Goal: Task Accomplishment & Management: Use online tool/utility

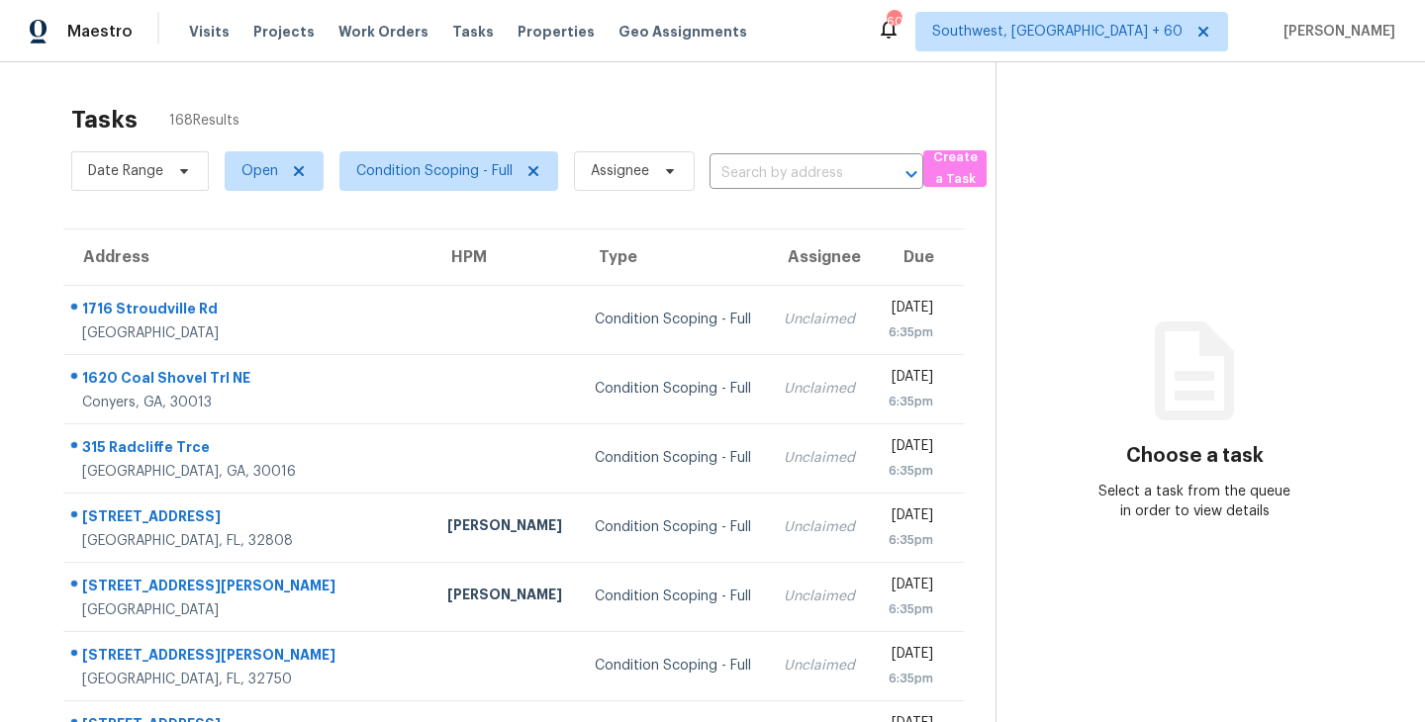
click at [654, 208] on section "Tasks 168 Results Date Range Open Condition Scoping - Full Assignee ​ Create a …" at bounding box center [514, 562] width 964 height 937
click at [614, 183] on span "Assignee" at bounding box center [634, 171] width 121 height 40
click at [829, 47] on div "Maestro Visits Projects Work Orders Tasks Properties Geo Assignments 608 Southw…" at bounding box center [712, 31] width 1425 height 62
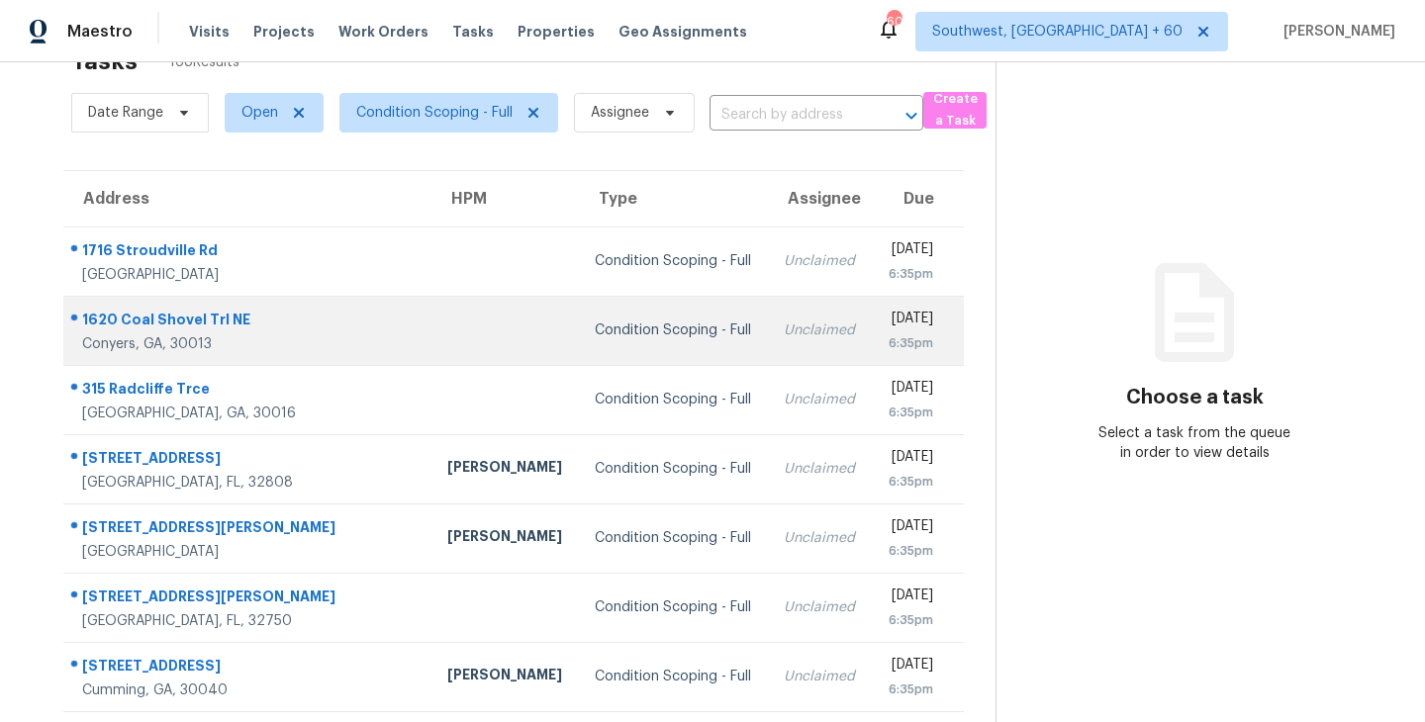
scroll to position [117, 0]
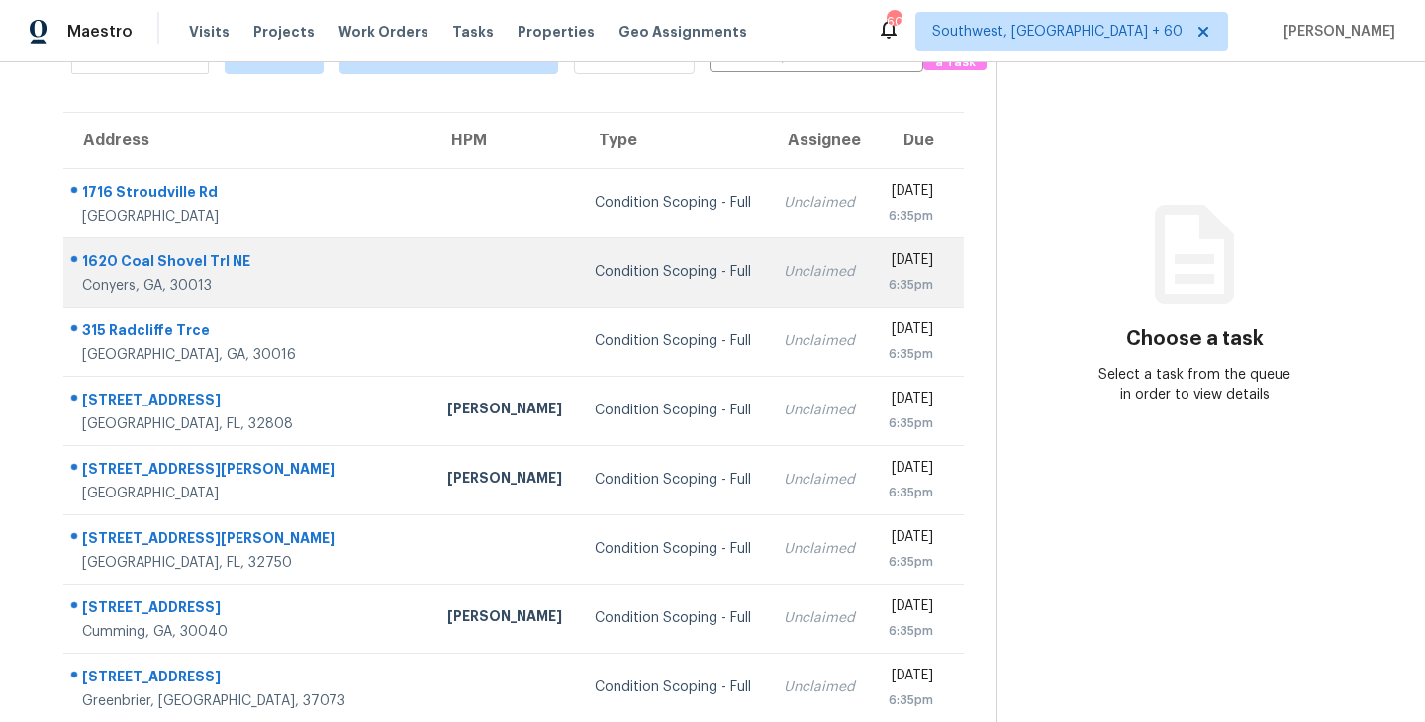
click at [768, 259] on td "Unclaimed" at bounding box center [820, 271] width 104 height 69
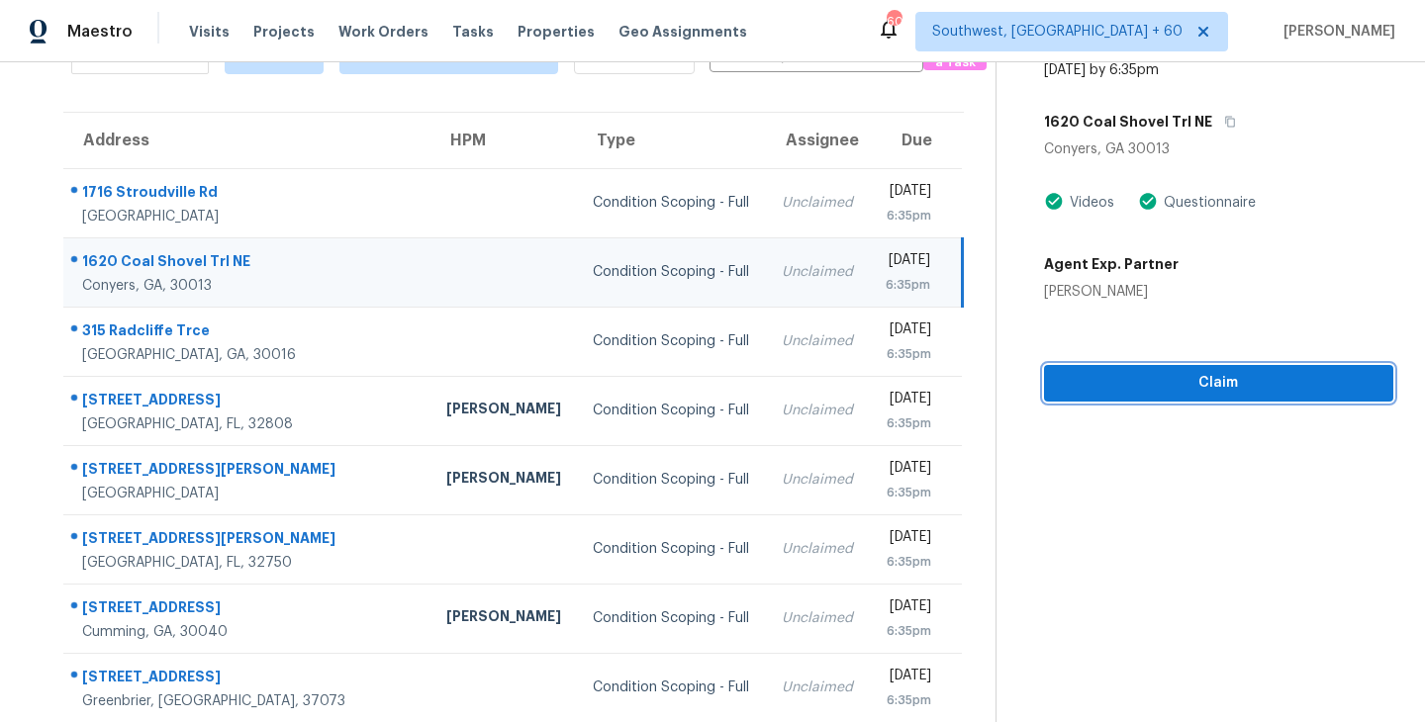
click at [1243, 385] on span "Claim" at bounding box center [1219, 383] width 318 height 25
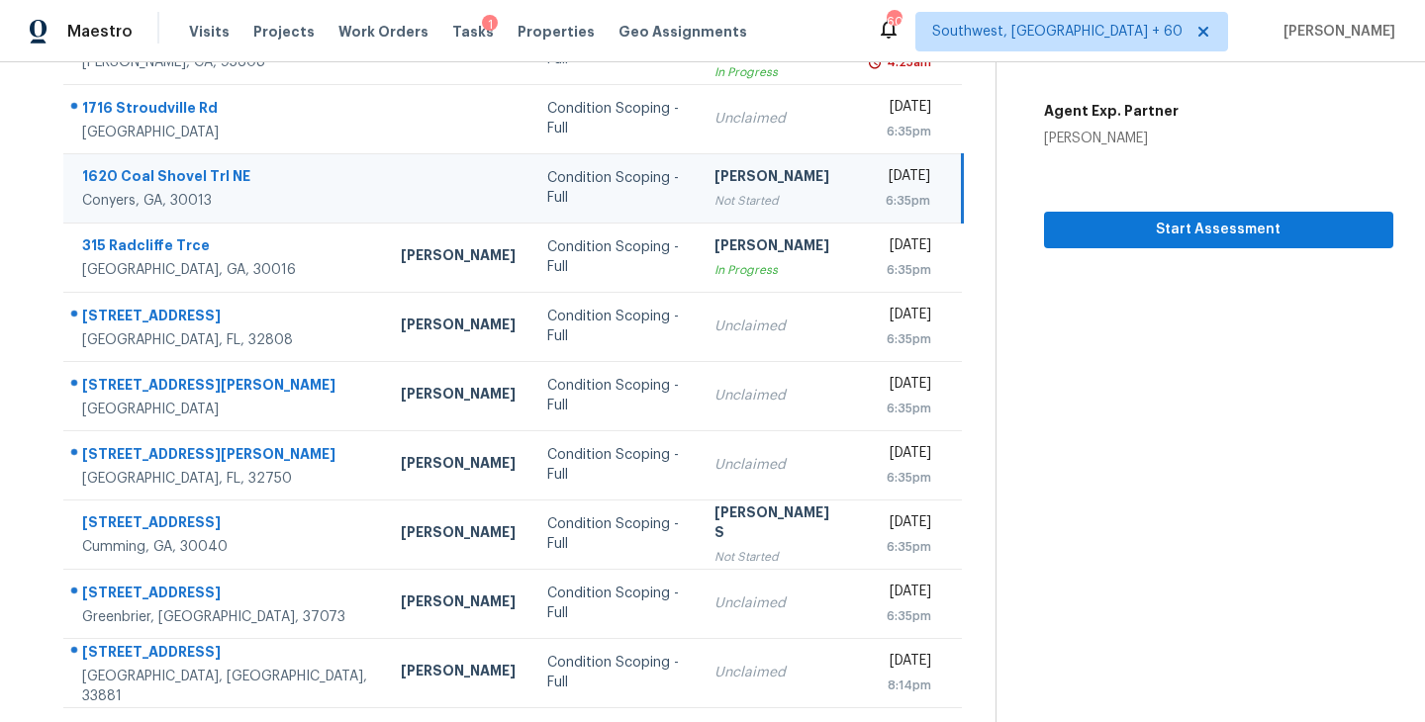
scroll to position [308, 0]
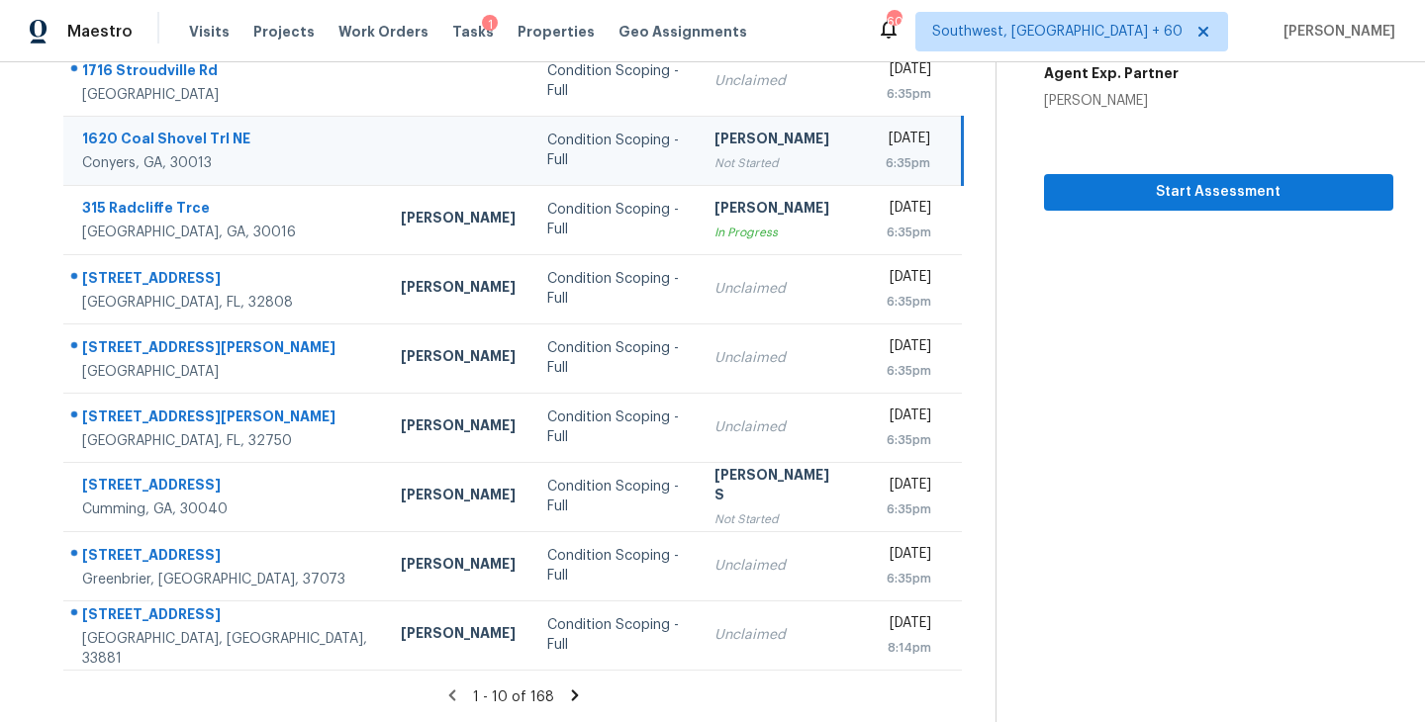
click at [575, 697] on icon at bounding box center [575, 696] width 18 height 18
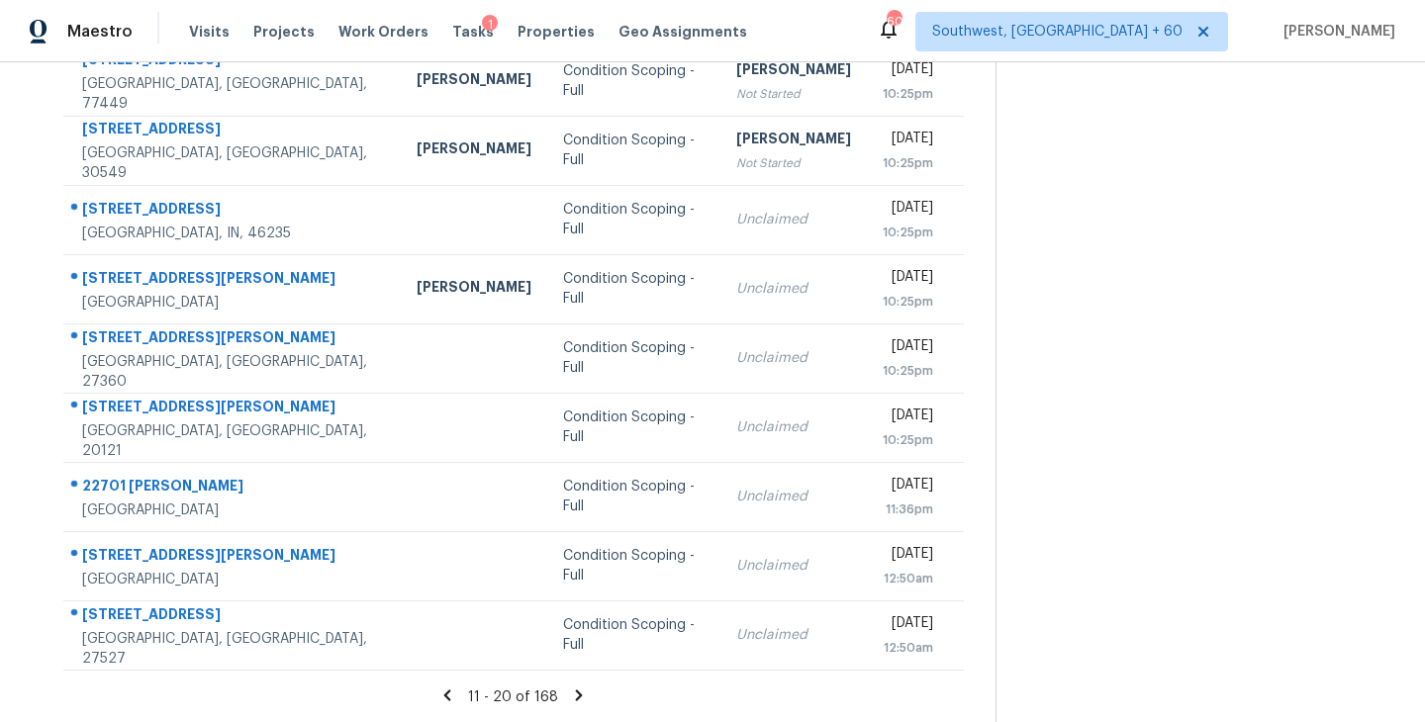
click at [576, 692] on icon at bounding box center [579, 695] width 7 height 11
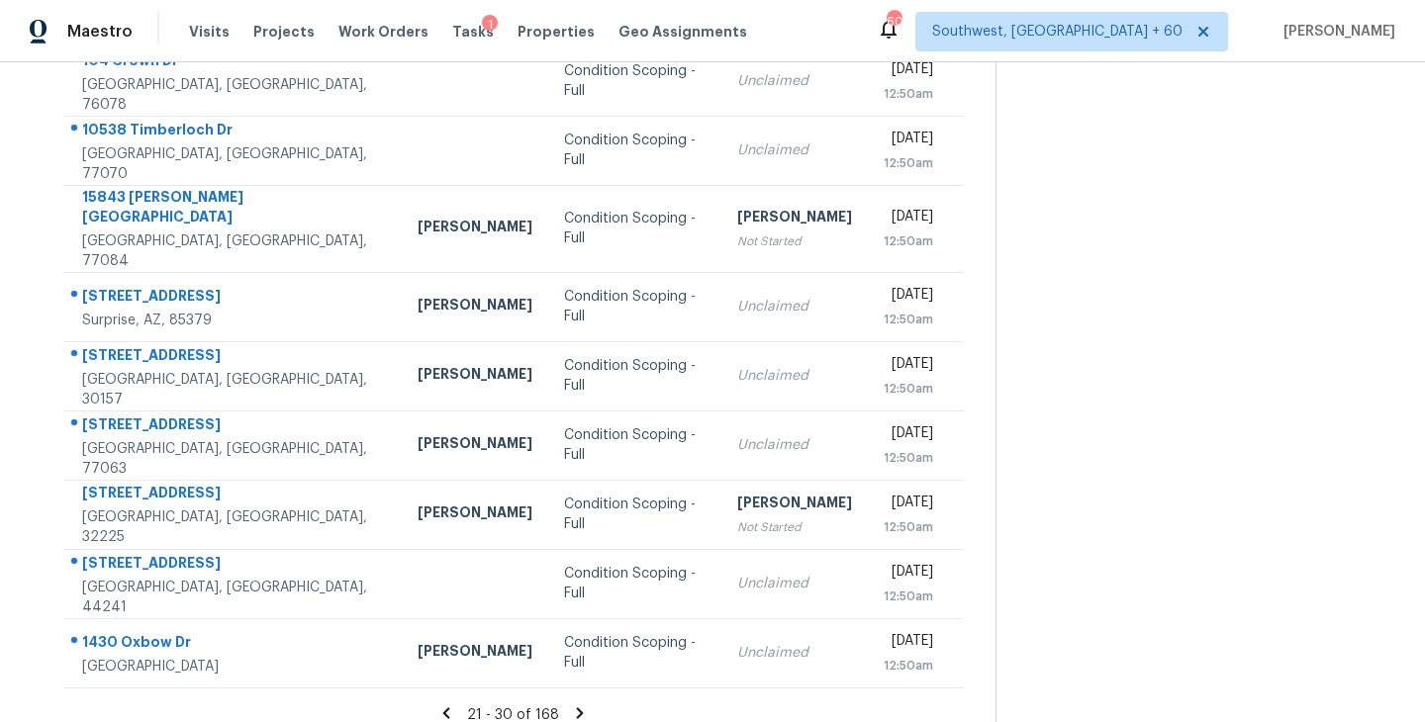
click at [577, 707] on icon at bounding box center [580, 712] width 7 height 11
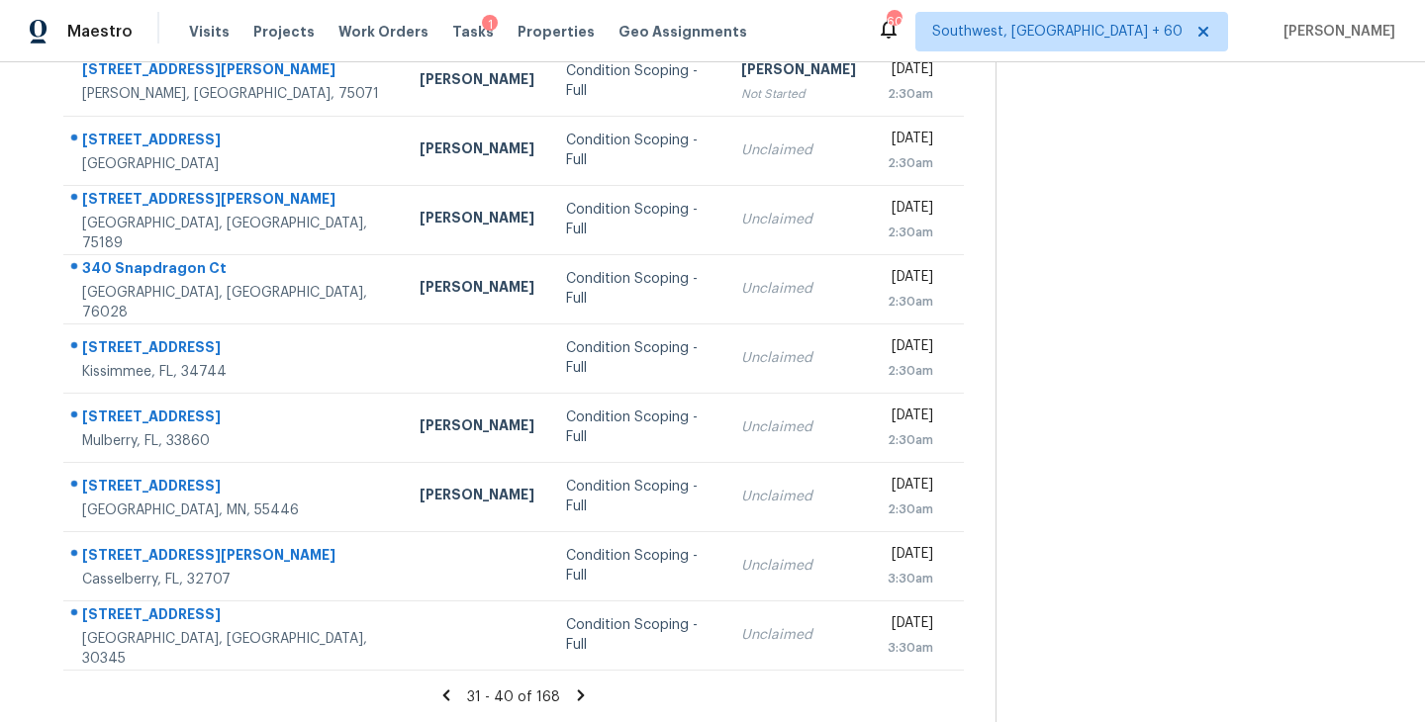
click at [576, 688] on icon at bounding box center [581, 696] width 18 height 18
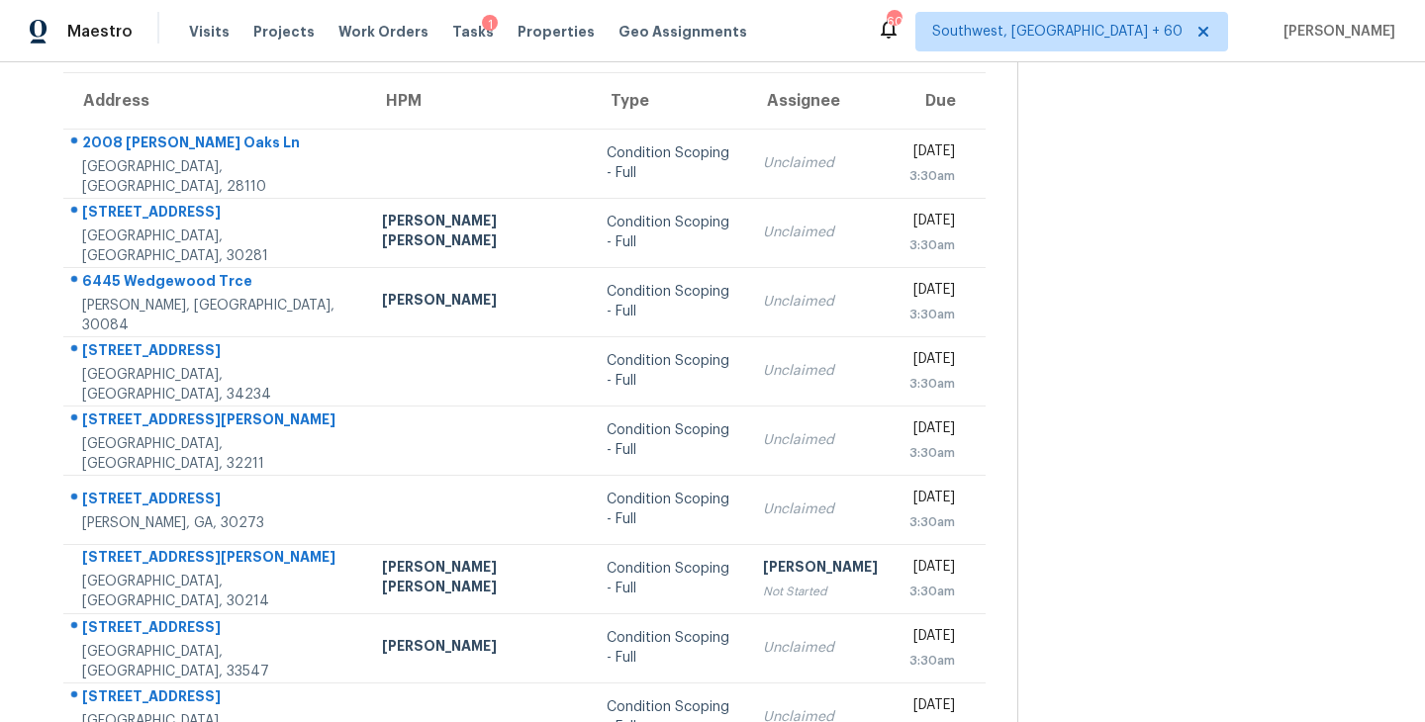
scroll to position [145, 0]
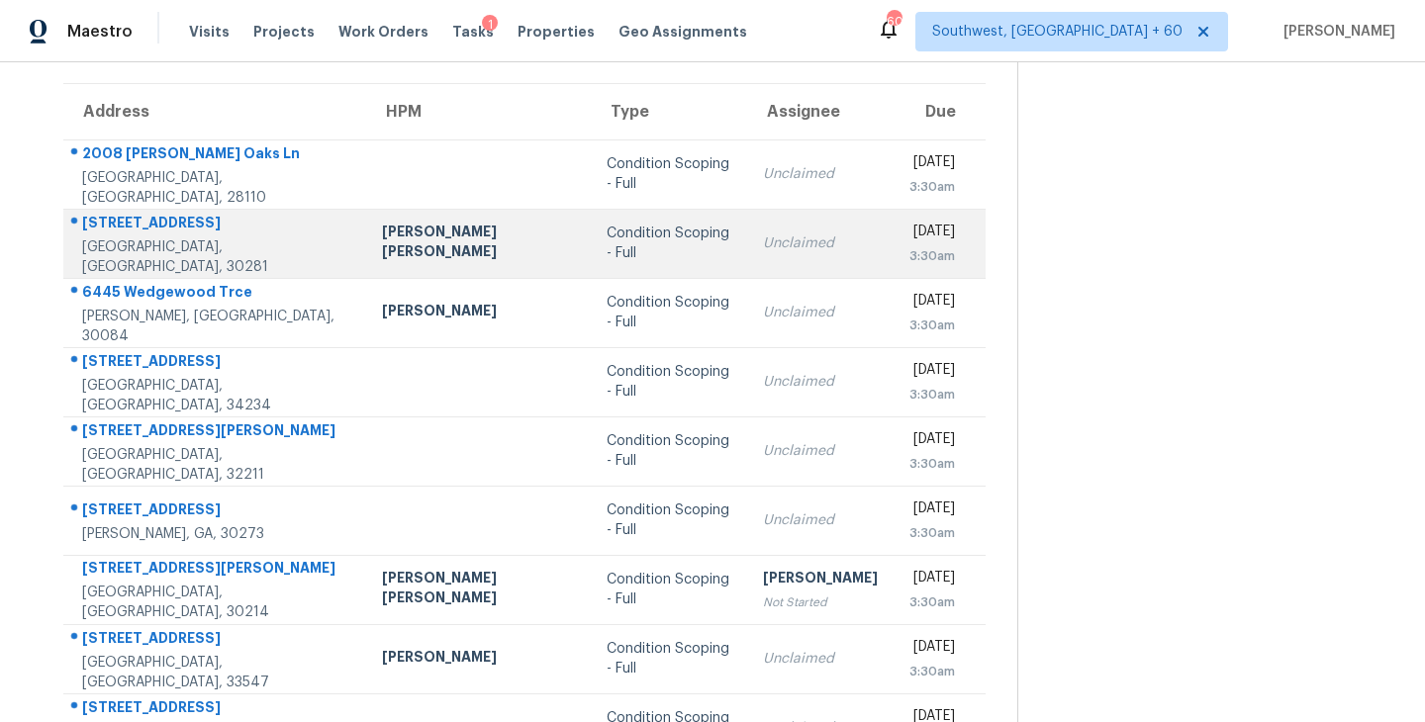
click at [606, 252] on div "Condition Scoping - Full" at bounding box center [669, 244] width 126 height 40
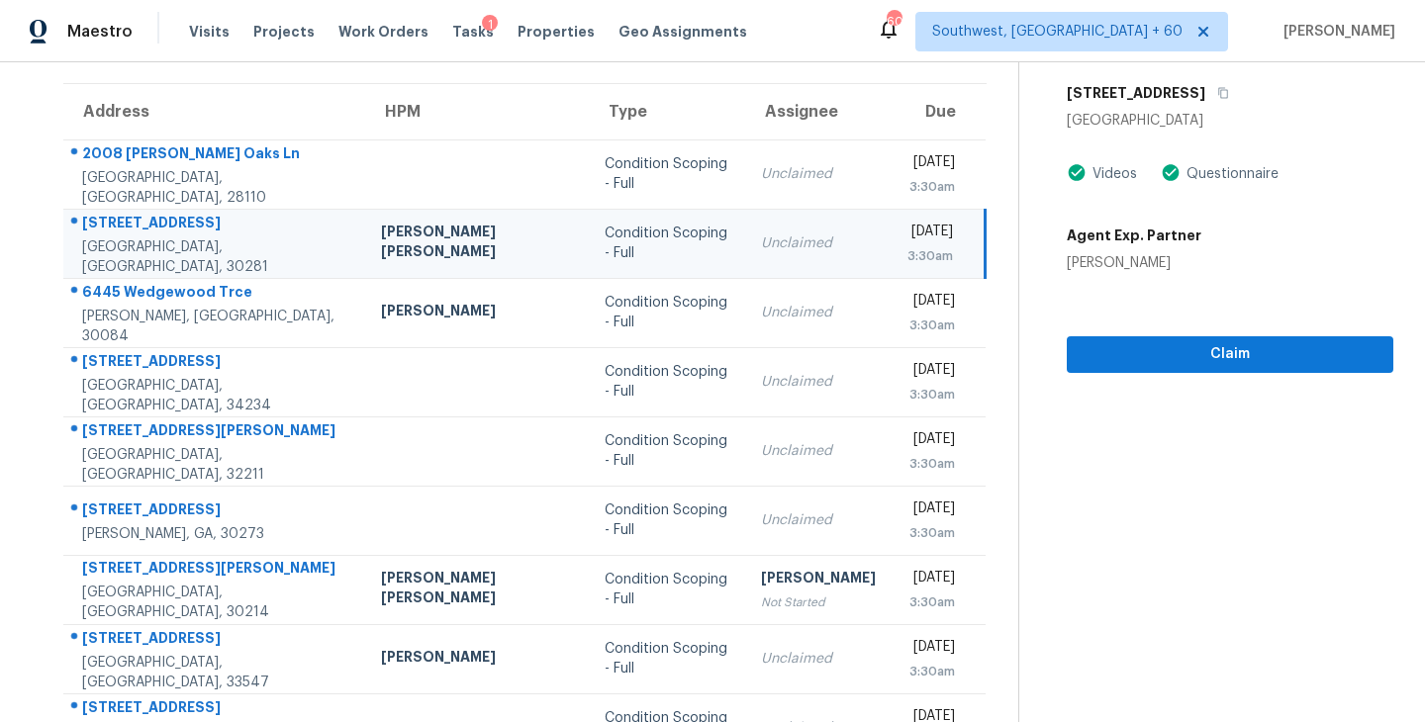
click at [1210, 386] on section "Condition Scoping - Full Sep 23rd 2025 by 3:30am 116 Way Point Dr Stockbridge, …" at bounding box center [1205, 401] width 375 height 969
click at [1217, 346] on span "Claim" at bounding box center [1229, 354] width 295 height 25
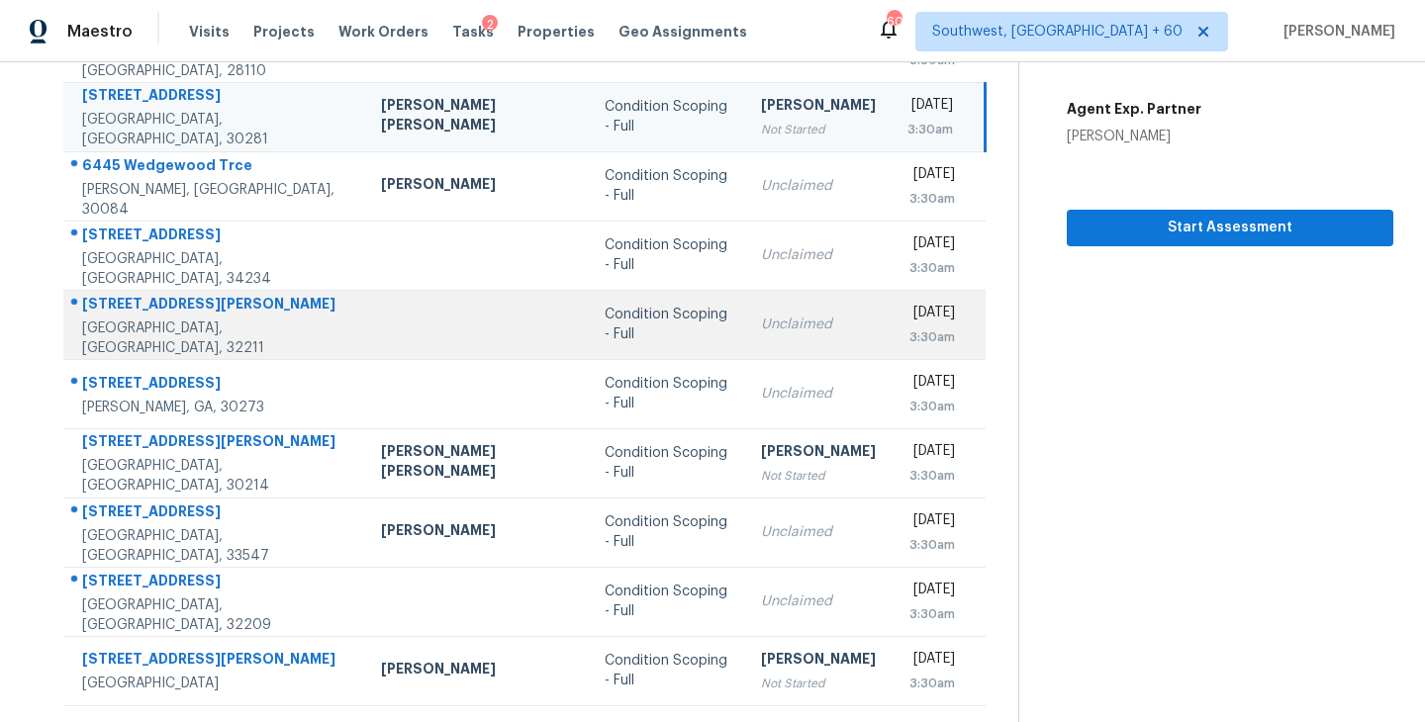
scroll to position [308, 0]
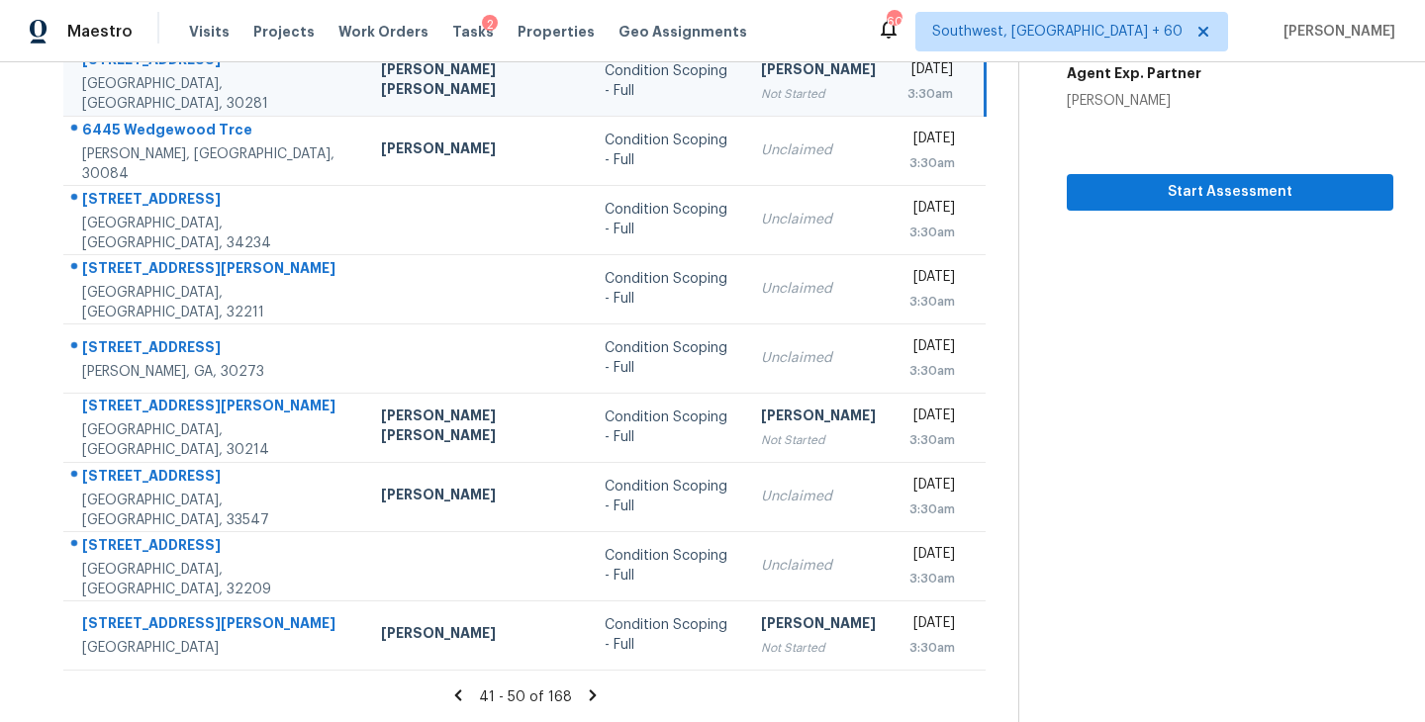
click at [589, 693] on icon at bounding box center [592, 695] width 7 height 11
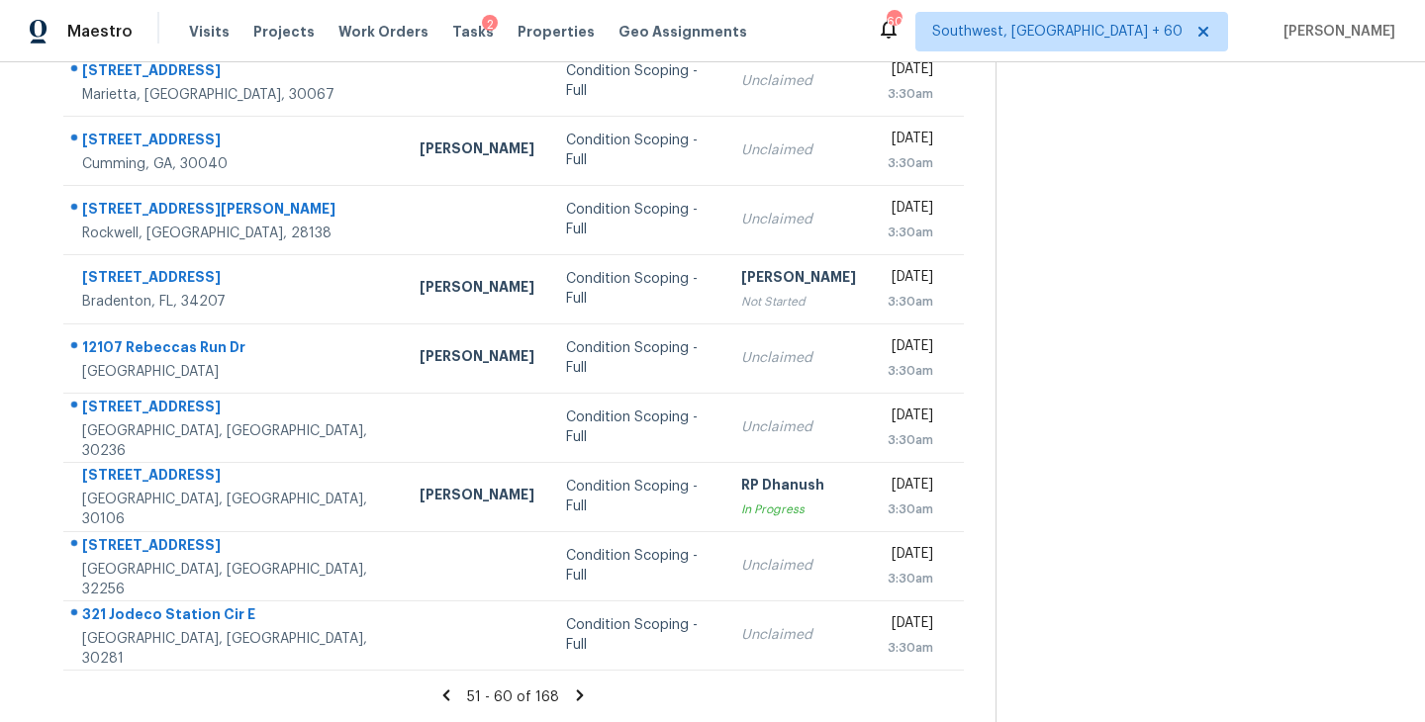
click at [577, 695] on icon at bounding box center [580, 695] width 7 height 11
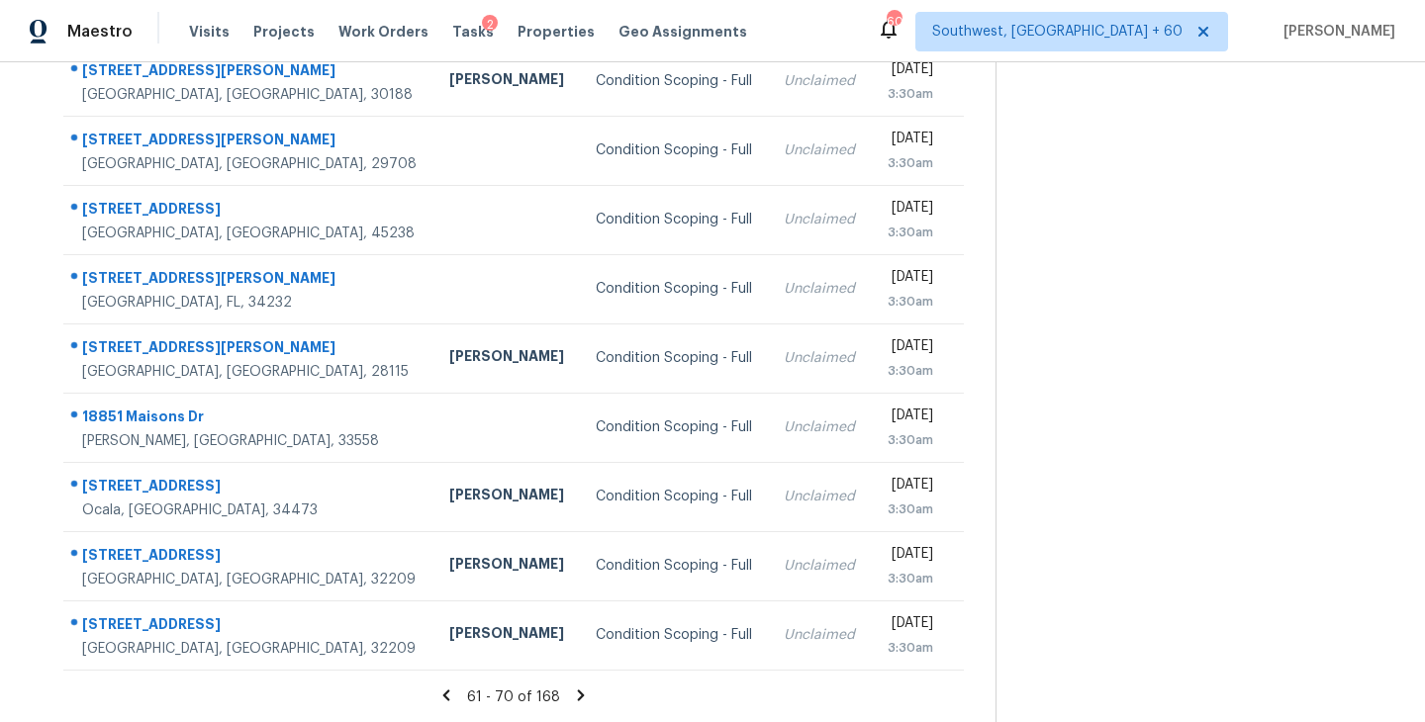
click at [575, 694] on icon at bounding box center [581, 696] width 18 height 18
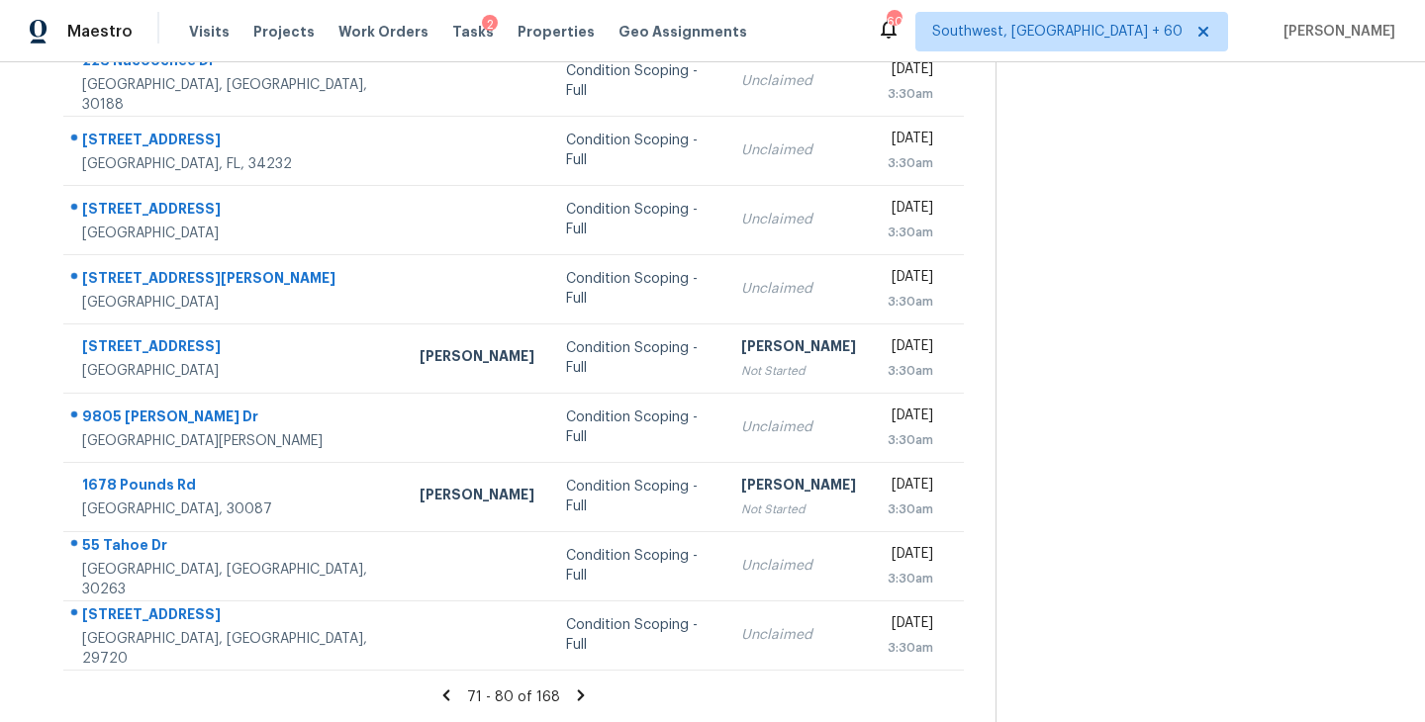
click at [578, 694] on icon at bounding box center [581, 695] width 7 height 11
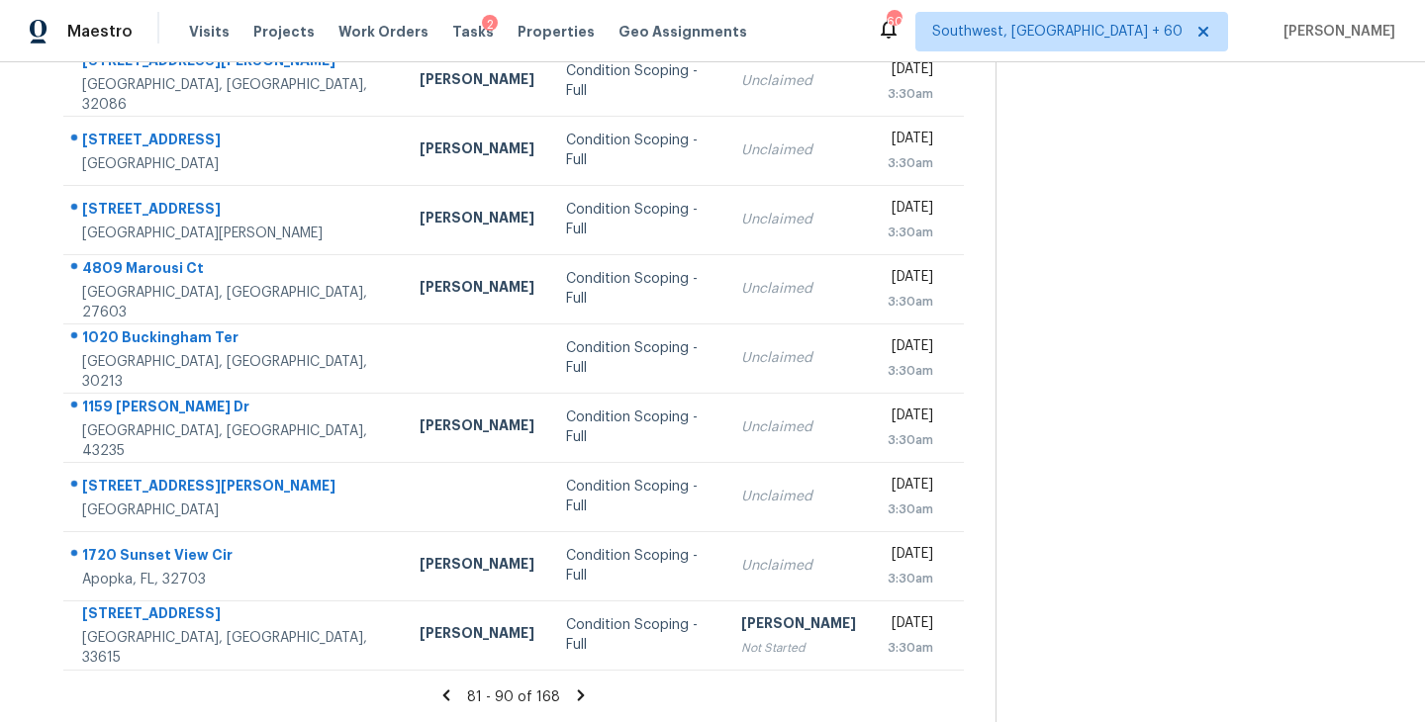
click at [579, 695] on icon at bounding box center [581, 695] width 7 height 11
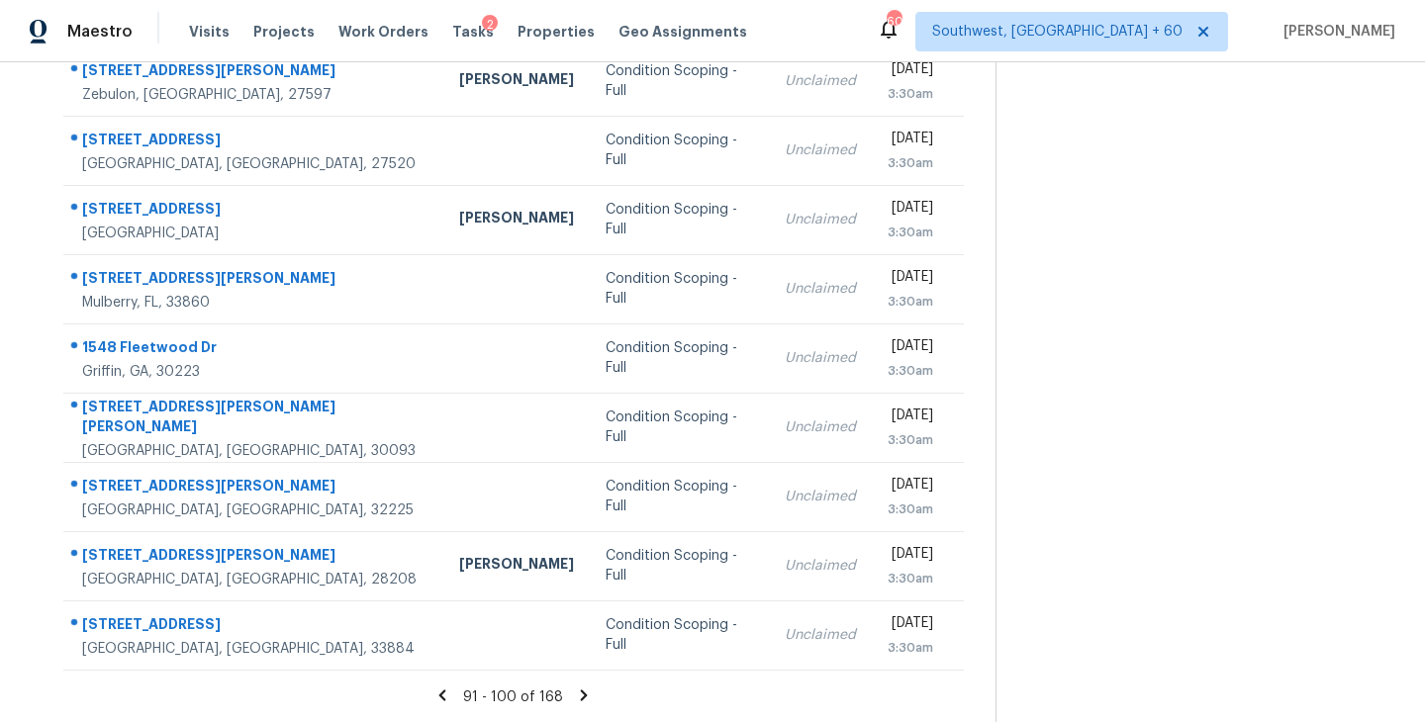
click at [581, 693] on icon at bounding box center [584, 695] width 7 height 11
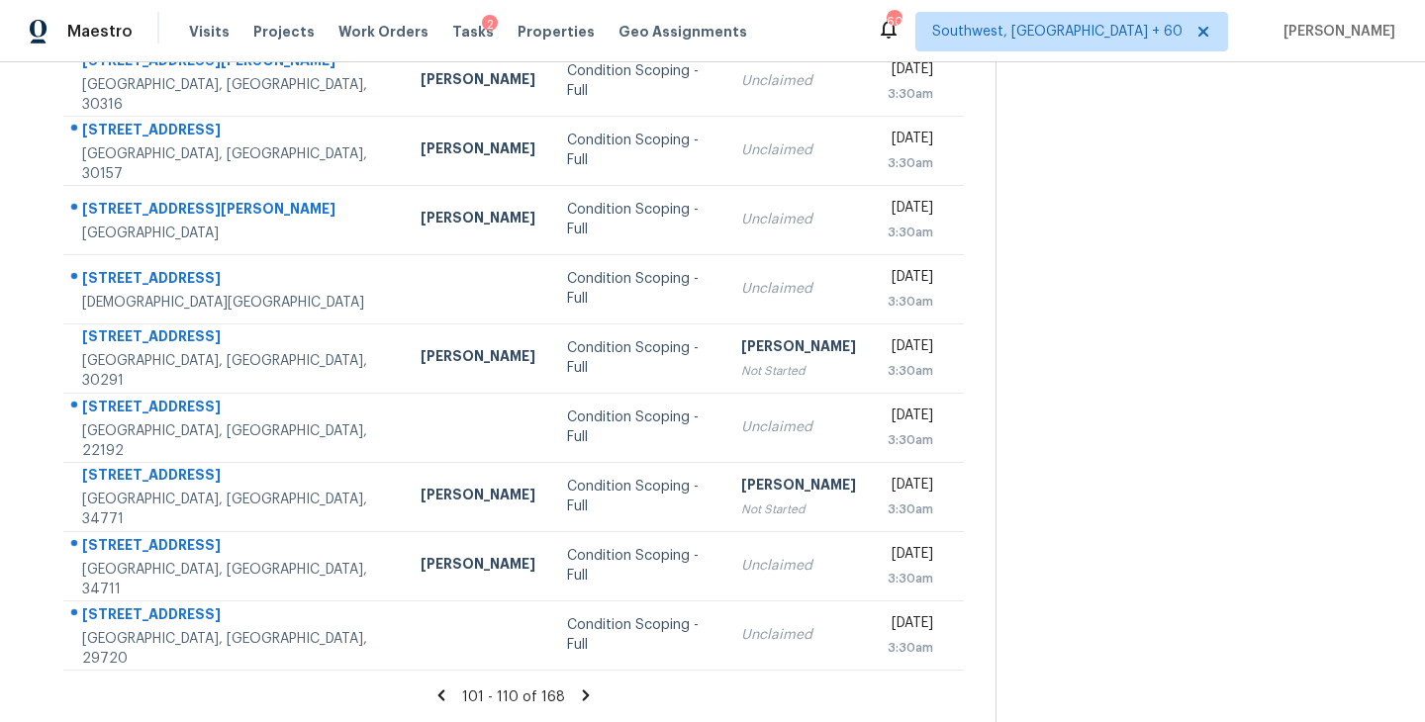
click at [583, 696] on icon at bounding box center [586, 695] width 7 height 11
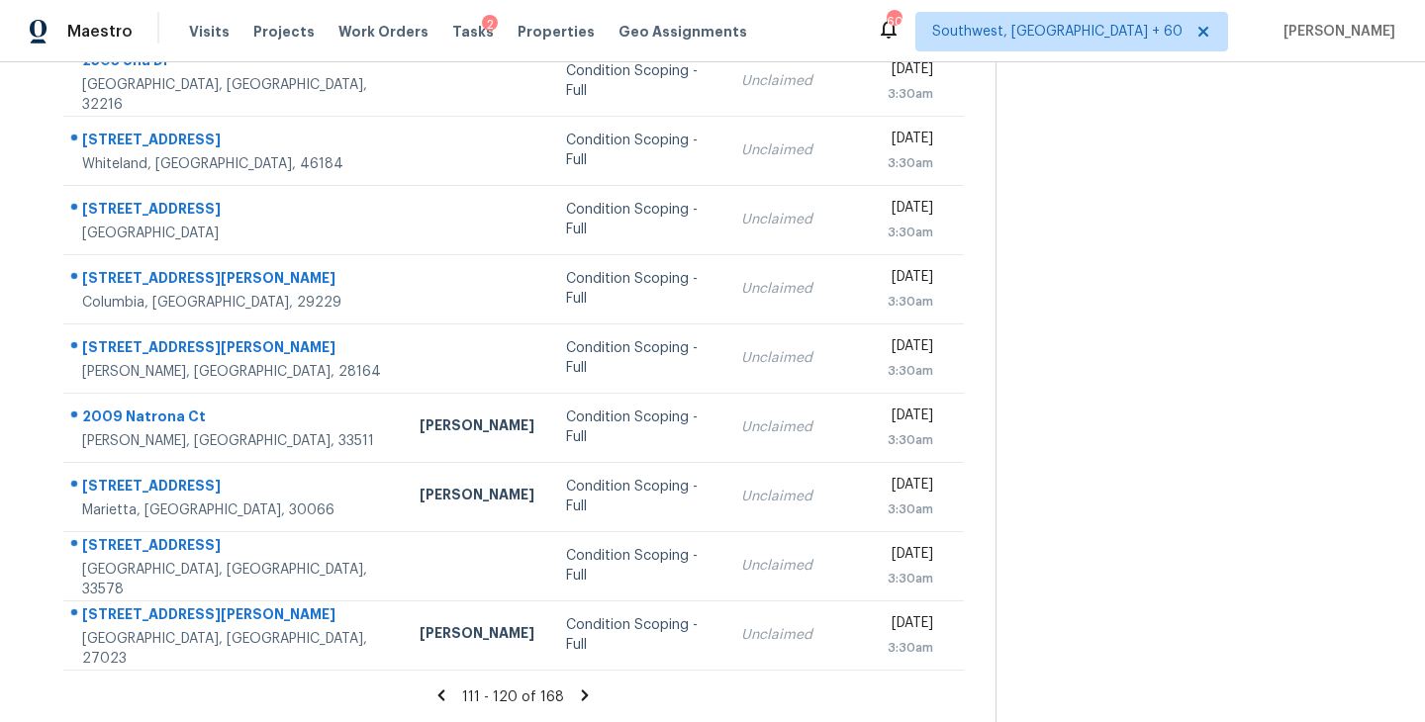
click at [581, 690] on icon at bounding box center [585, 696] width 18 height 18
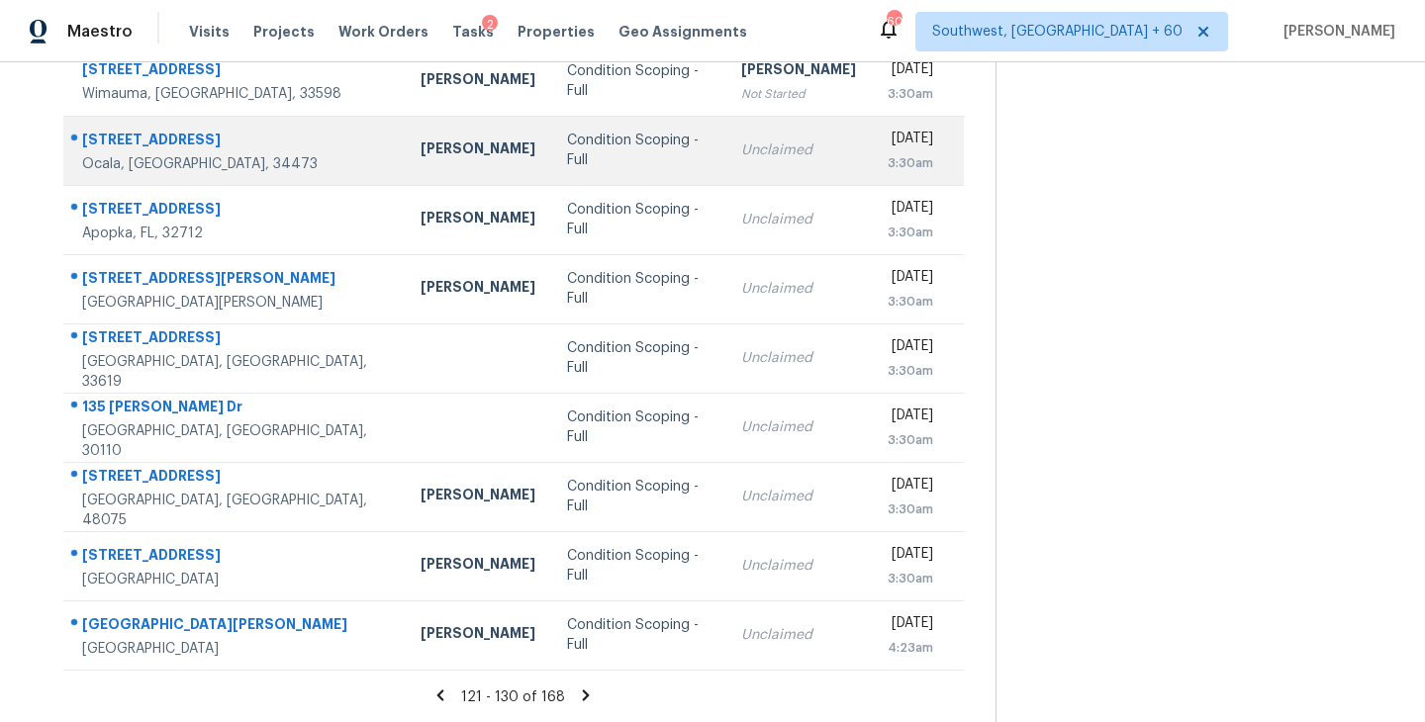
scroll to position [0, 0]
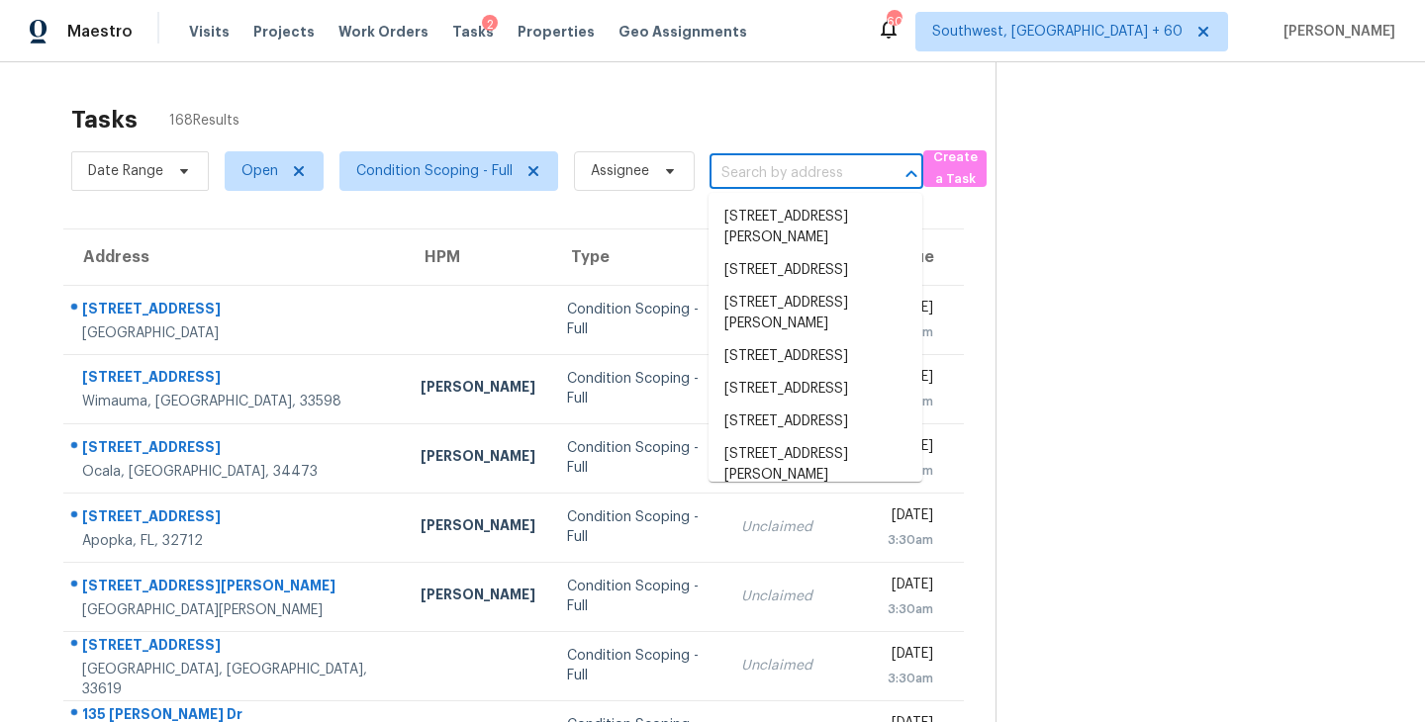
click at [788, 181] on input "text" at bounding box center [788, 173] width 158 height 31
paste input "321 Jodeco Station Cir E, Stockbridge, GA, 30281"
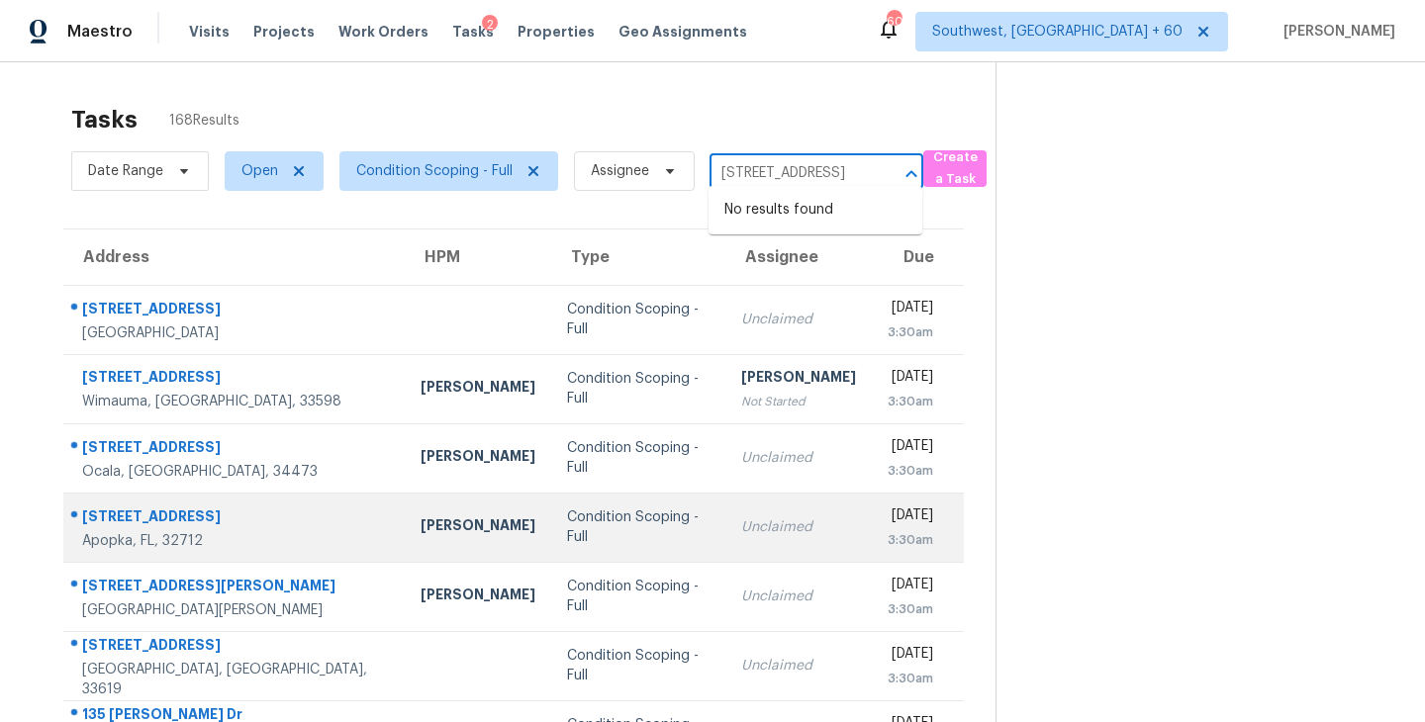
scroll to position [308, 0]
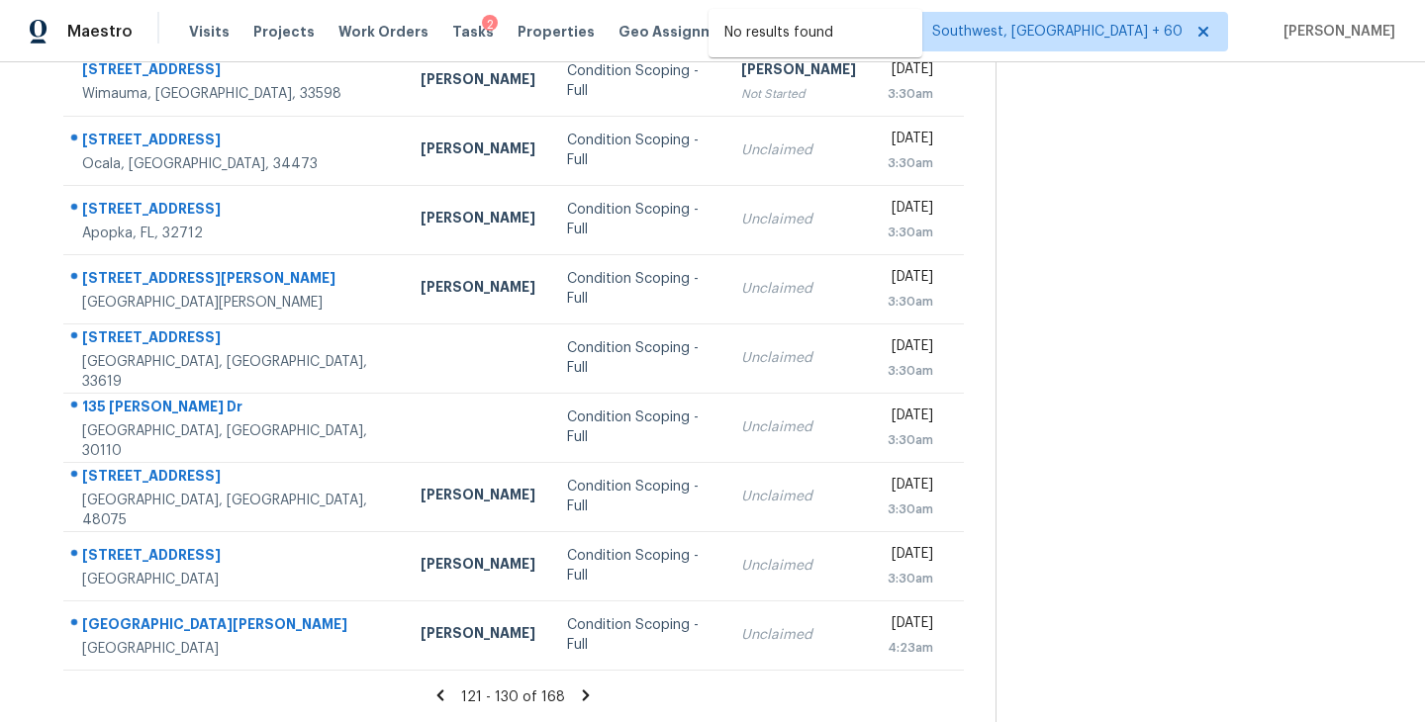
type input "321 Jodeco Station Cir E, Stockbridge, GA, 30281"
click at [583, 692] on icon at bounding box center [586, 695] width 7 height 11
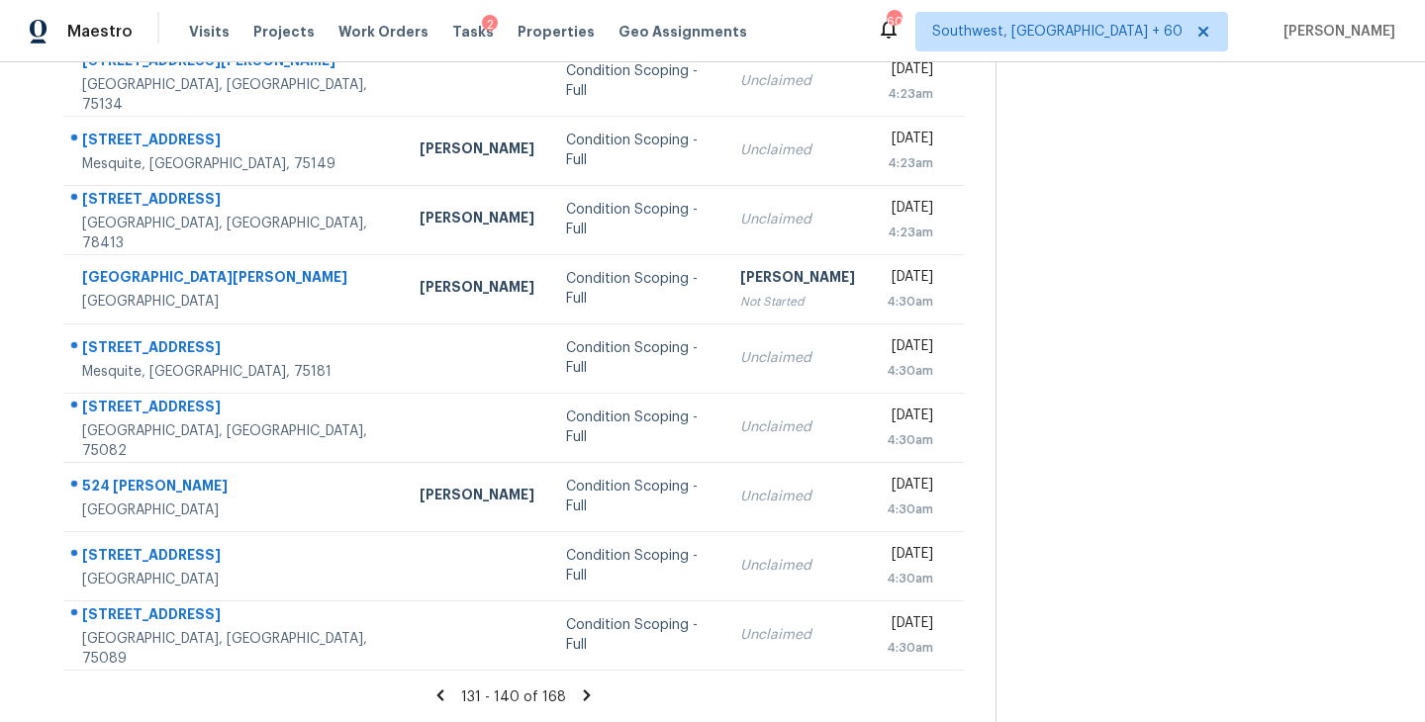
click at [584, 690] on icon at bounding box center [587, 695] width 7 height 11
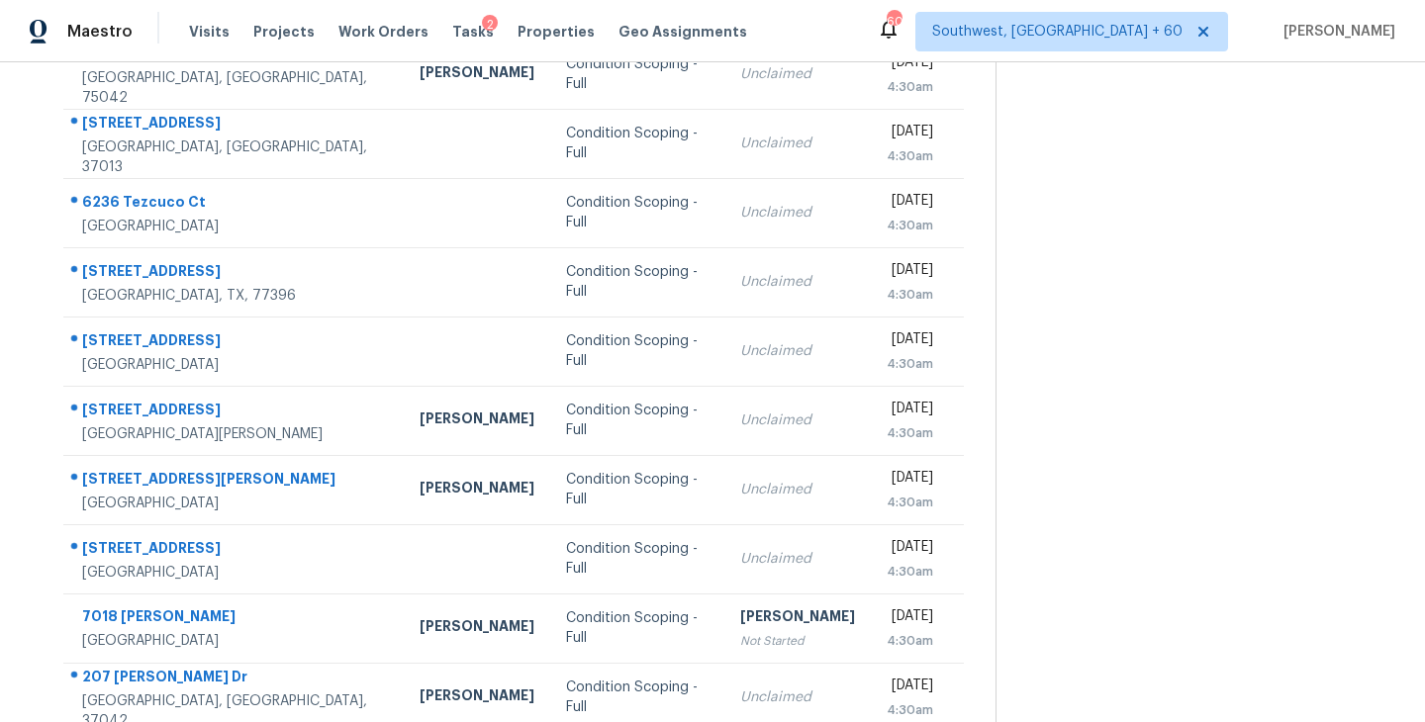
scroll to position [293, 0]
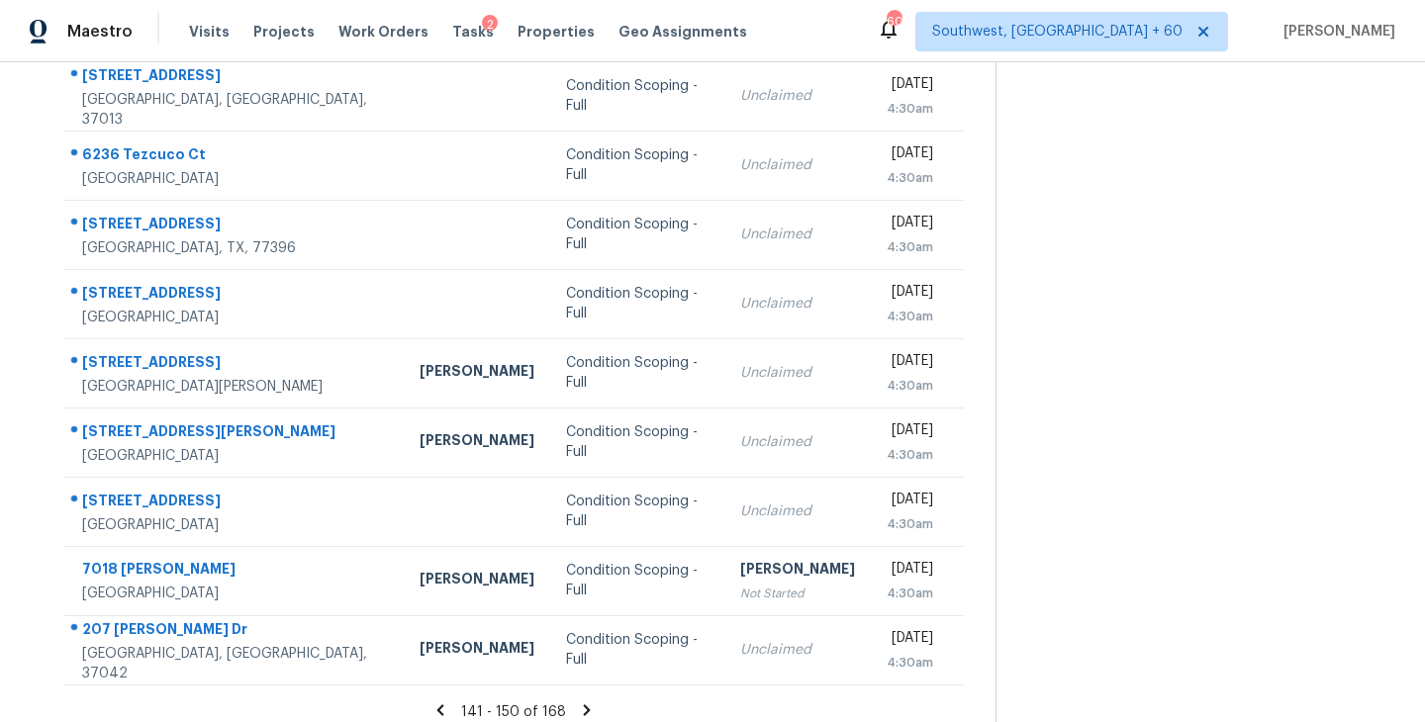
click at [581, 708] on icon at bounding box center [587, 710] width 18 height 18
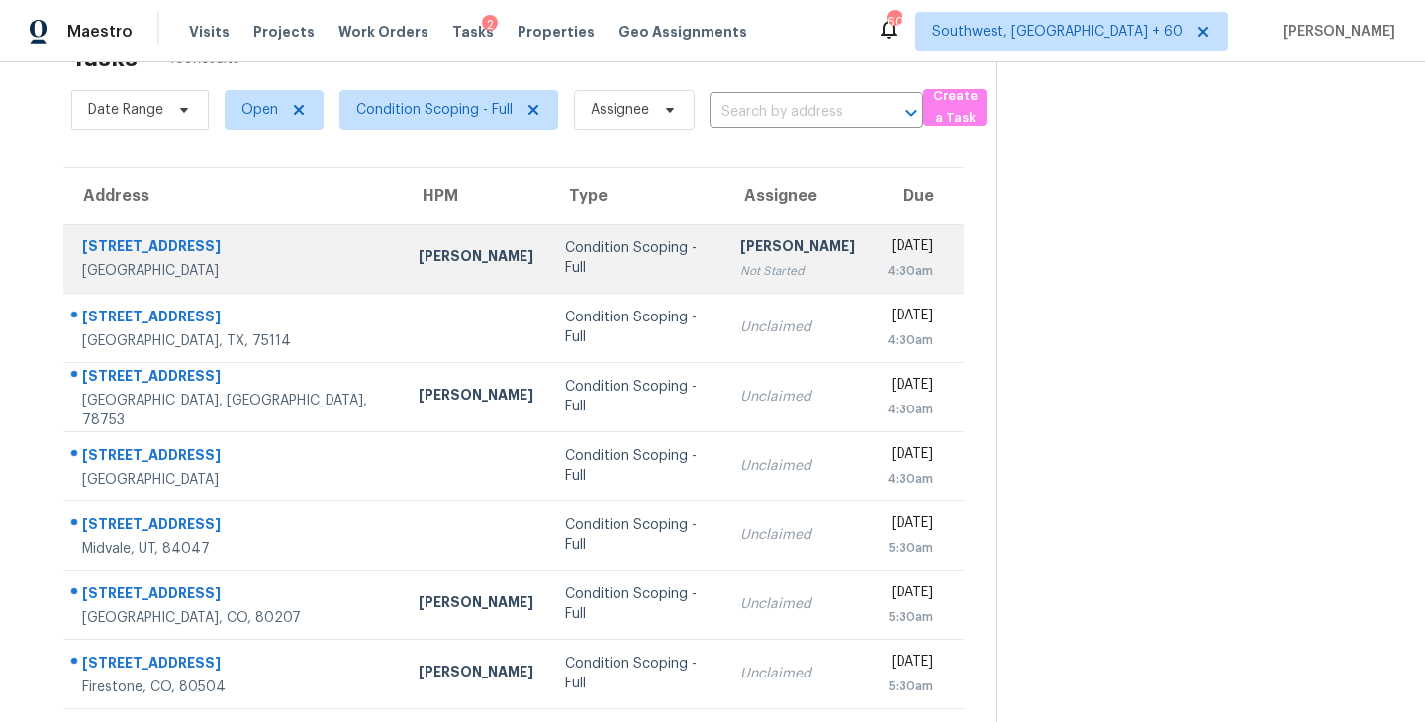
scroll to position [0, 0]
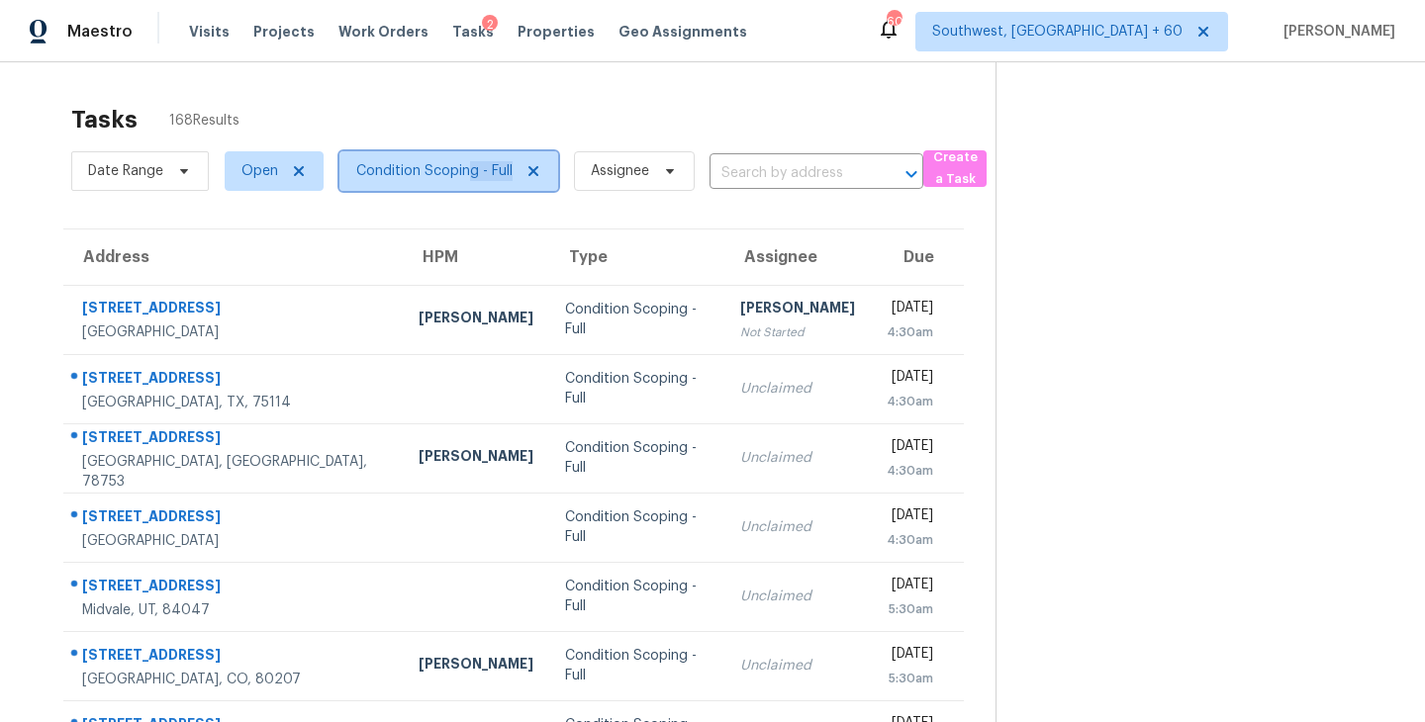
click at [472, 180] on span "Condition Scoping - Full" at bounding box center [448, 171] width 219 height 40
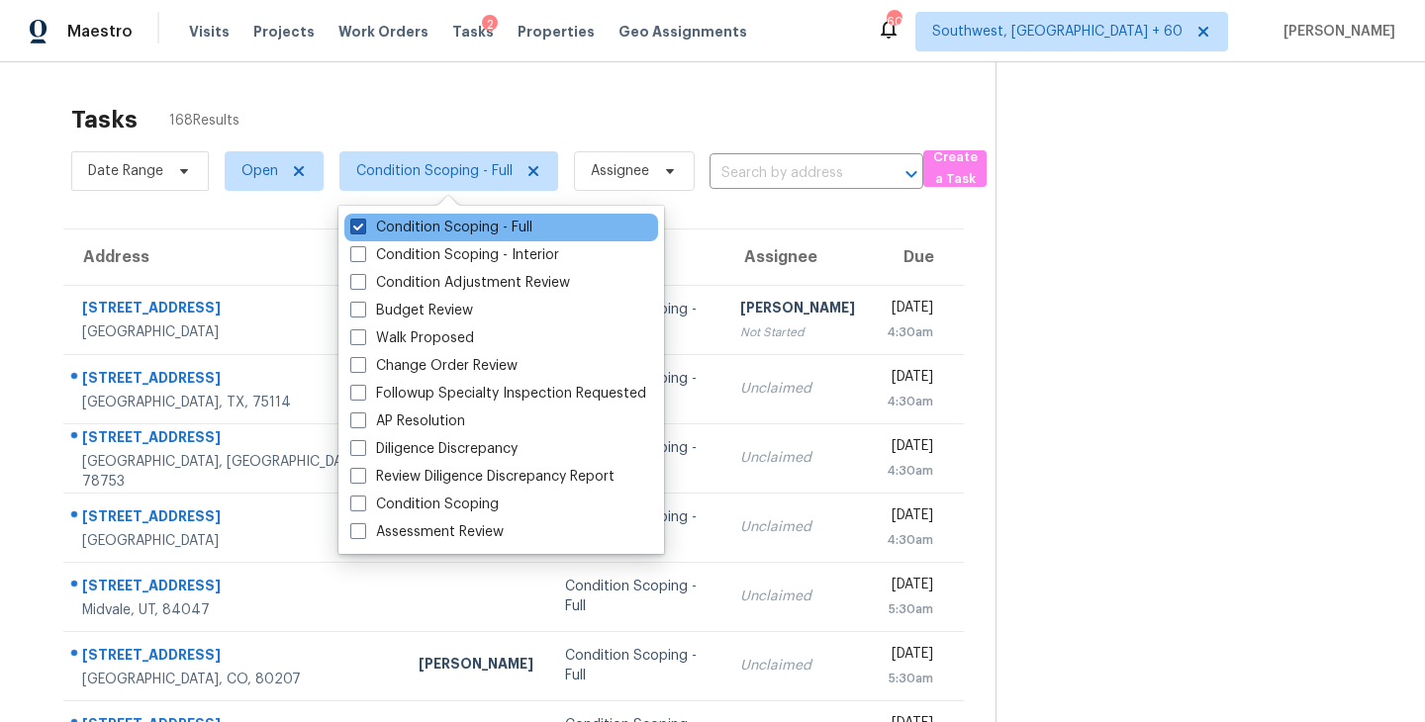
click at [476, 224] on label "Condition Scoping - Full" at bounding box center [441, 228] width 182 height 20
click at [363, 224] on input "Condition Scoping - Full" at bounding box center [356, 224] width 13 height 13
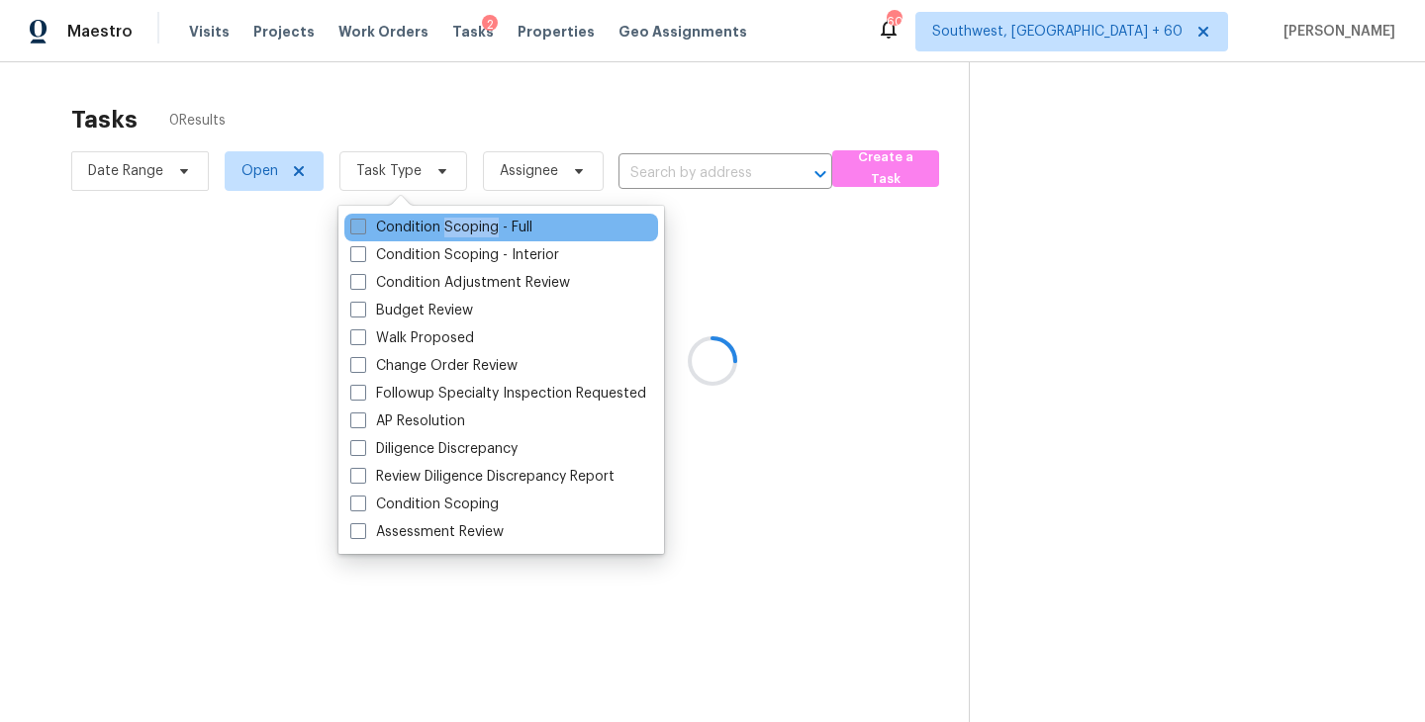
click at [476, 224] on label "Condition Scoping - Full" at bounding box center [441, 228] width 182 height 20
click at [363, 224] on input "Condition Scoping - Full" at bounding box center [356, 224] width 13 height 13
checkbox input "true"
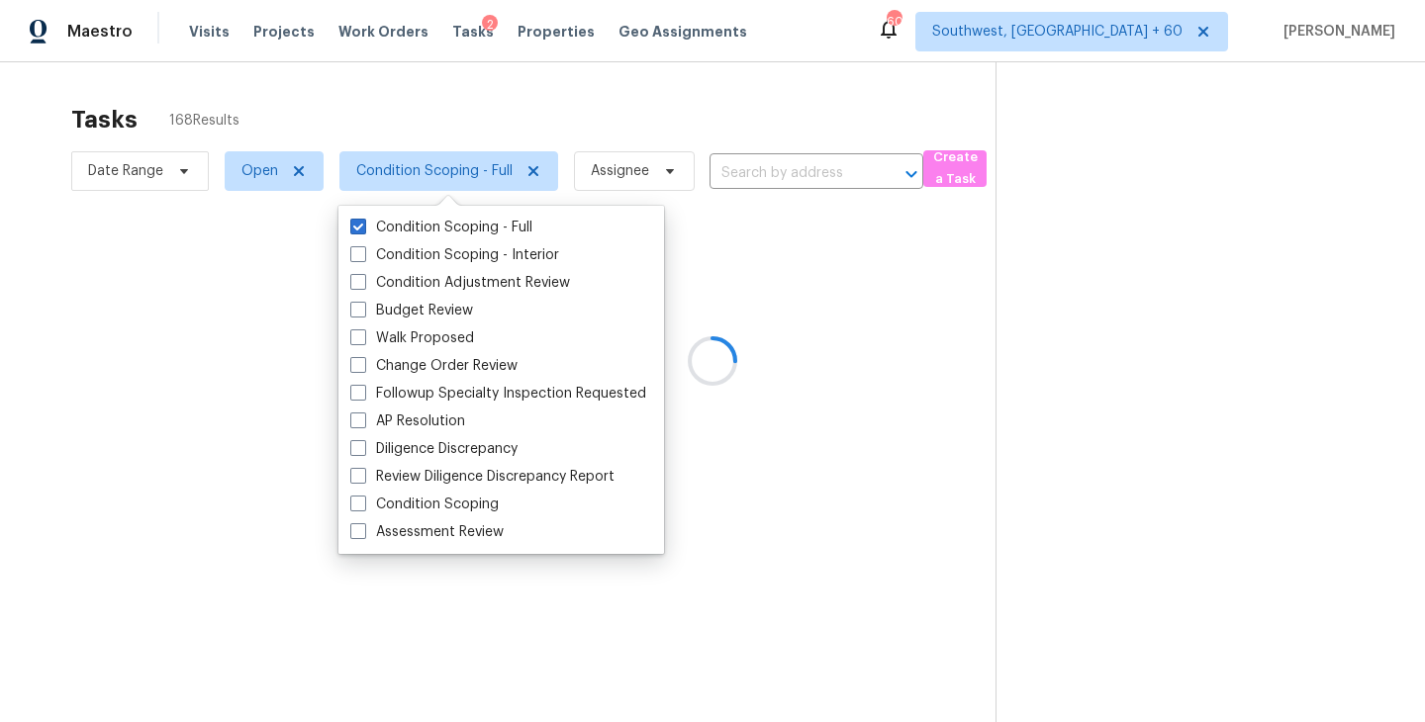
click at [852, 348] on div at bounding box center [712, 361] width 1425 height 722
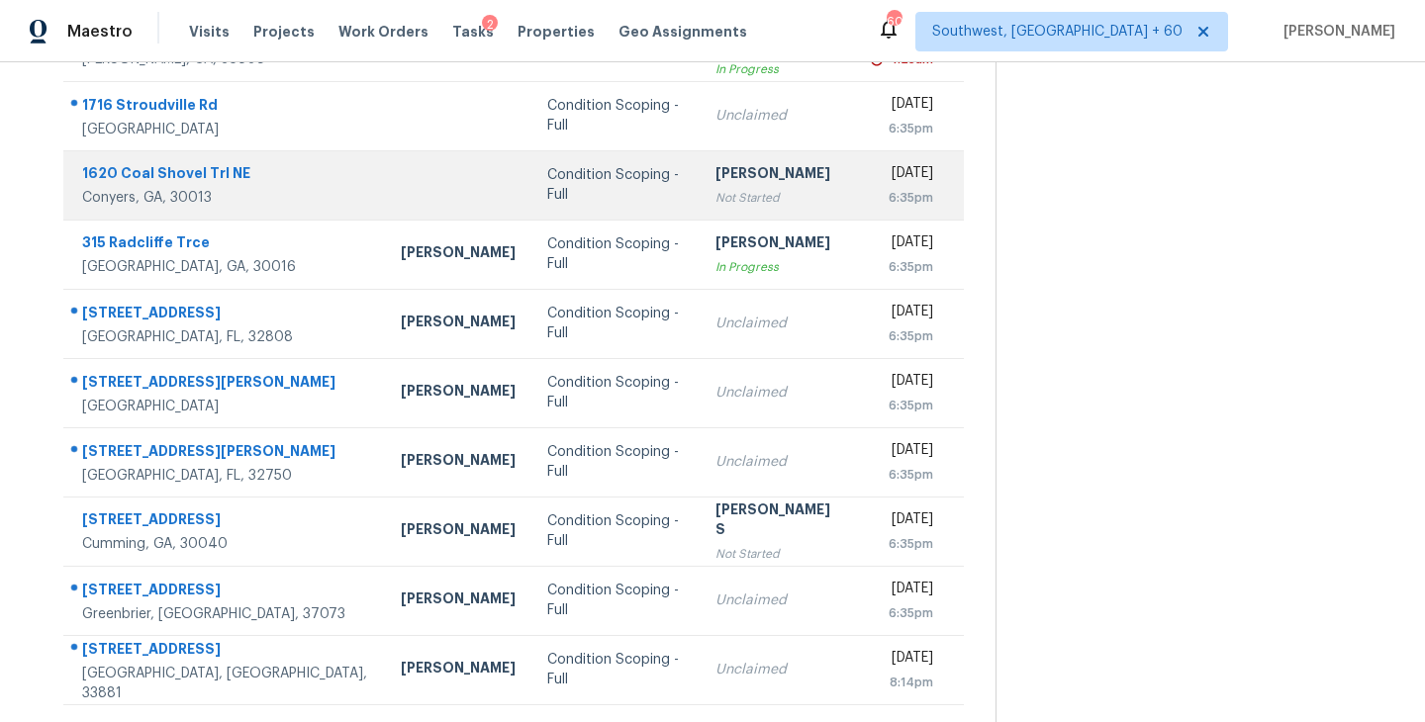
scroll to position [308, 0]
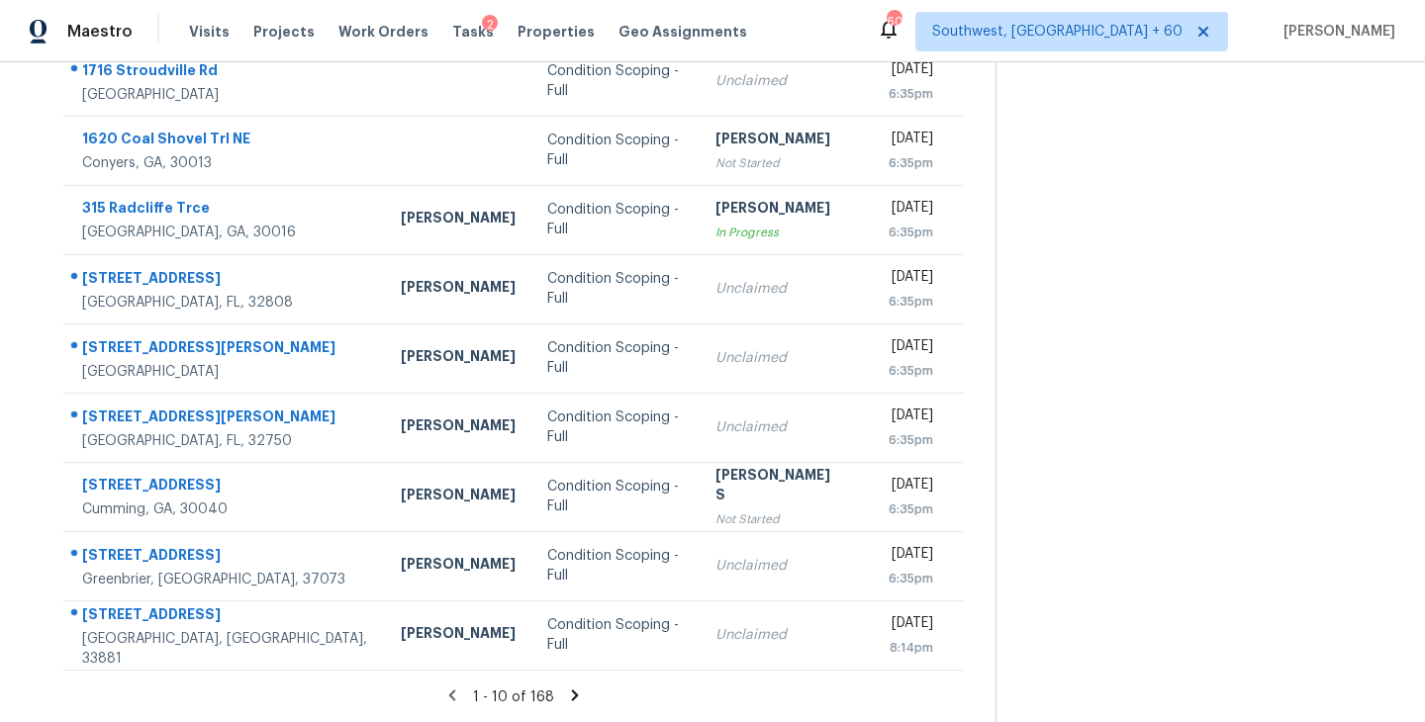
click at [572, 689] on icon at bounding box center [575, 696] width 18 height 18
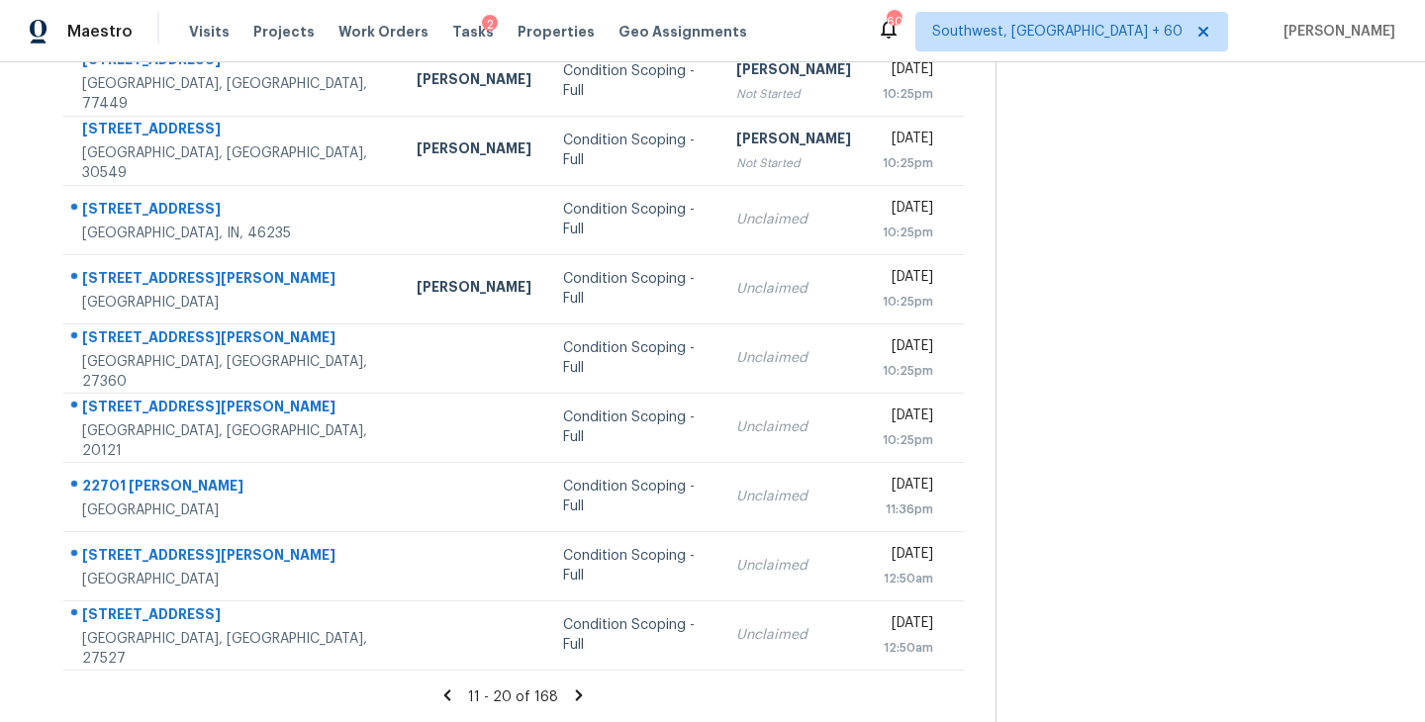
click at [574, 689] on icon at bounding box center [579, 696] width 18 height 18
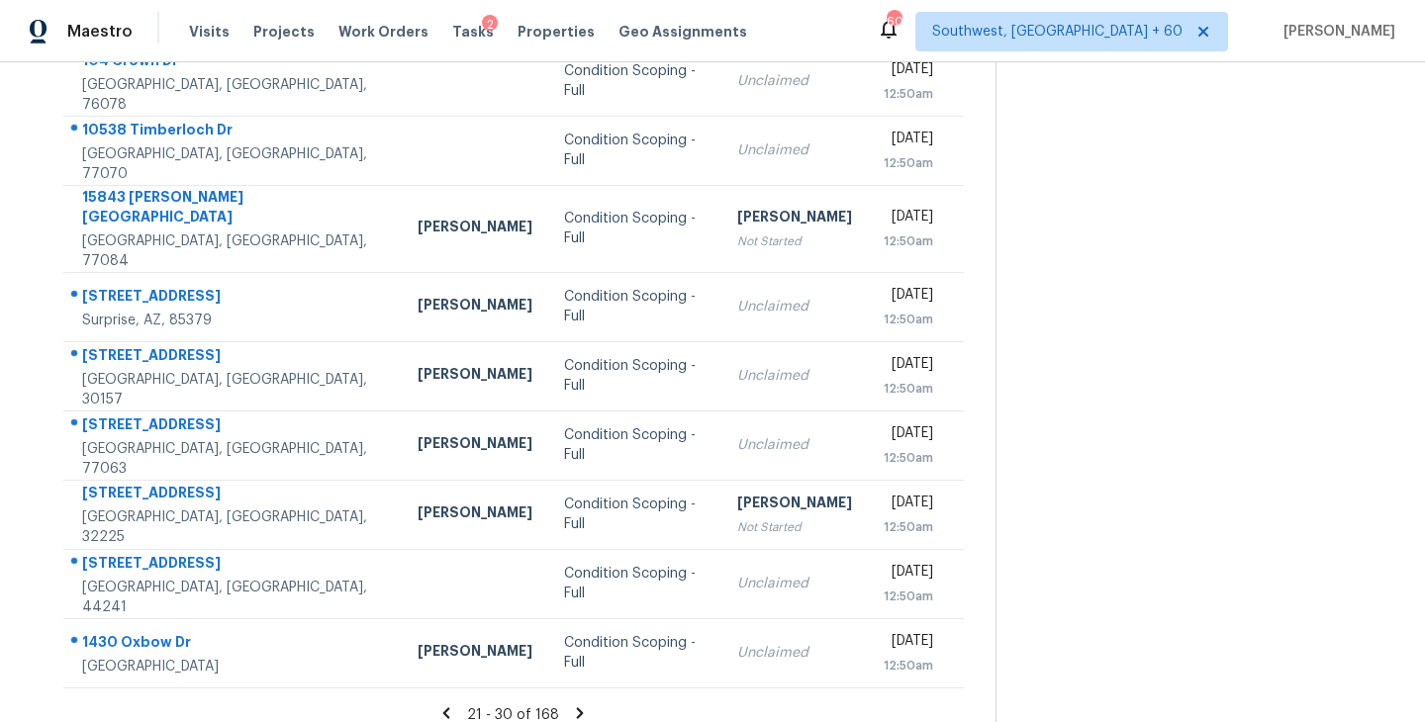
click at [573, 704] on icon at bounding box center [580, 713] width 18 height 18
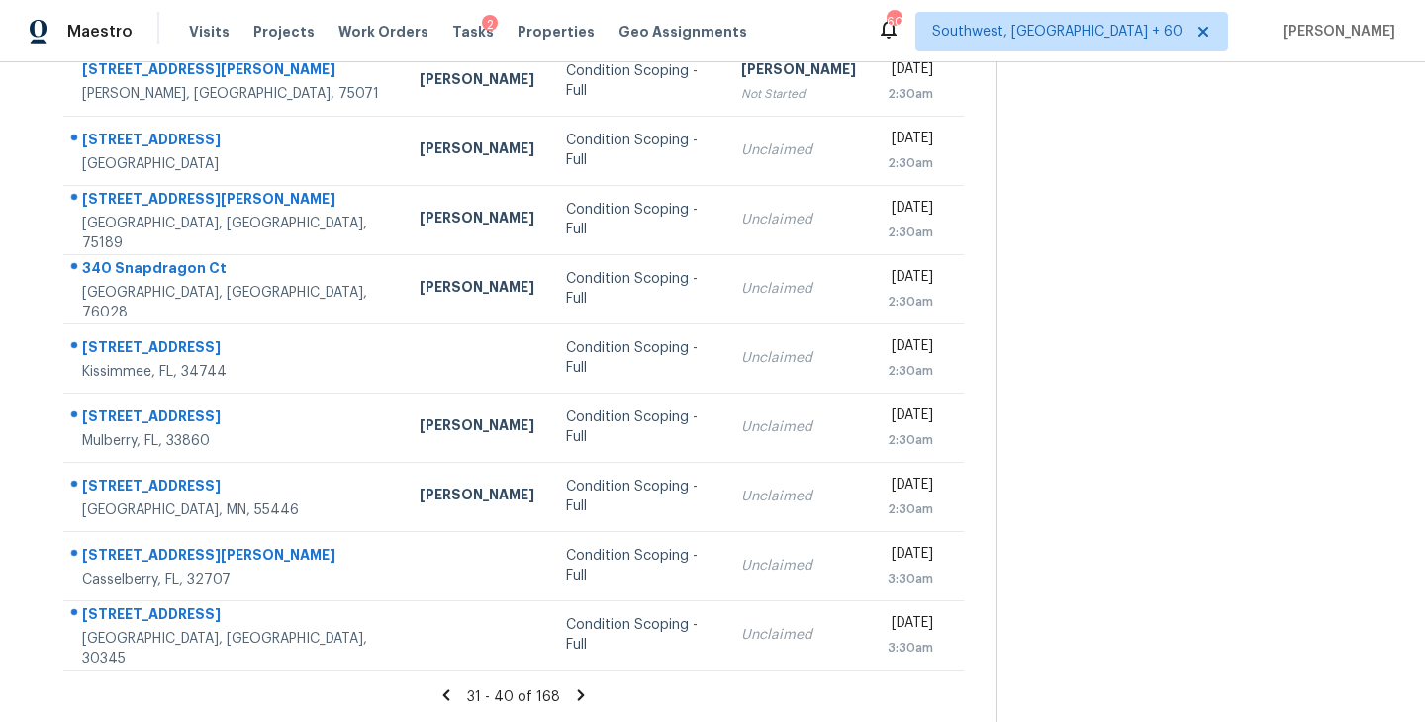
click at [575, 694] on icon at bounding box center [581, 696] width 18 height 18
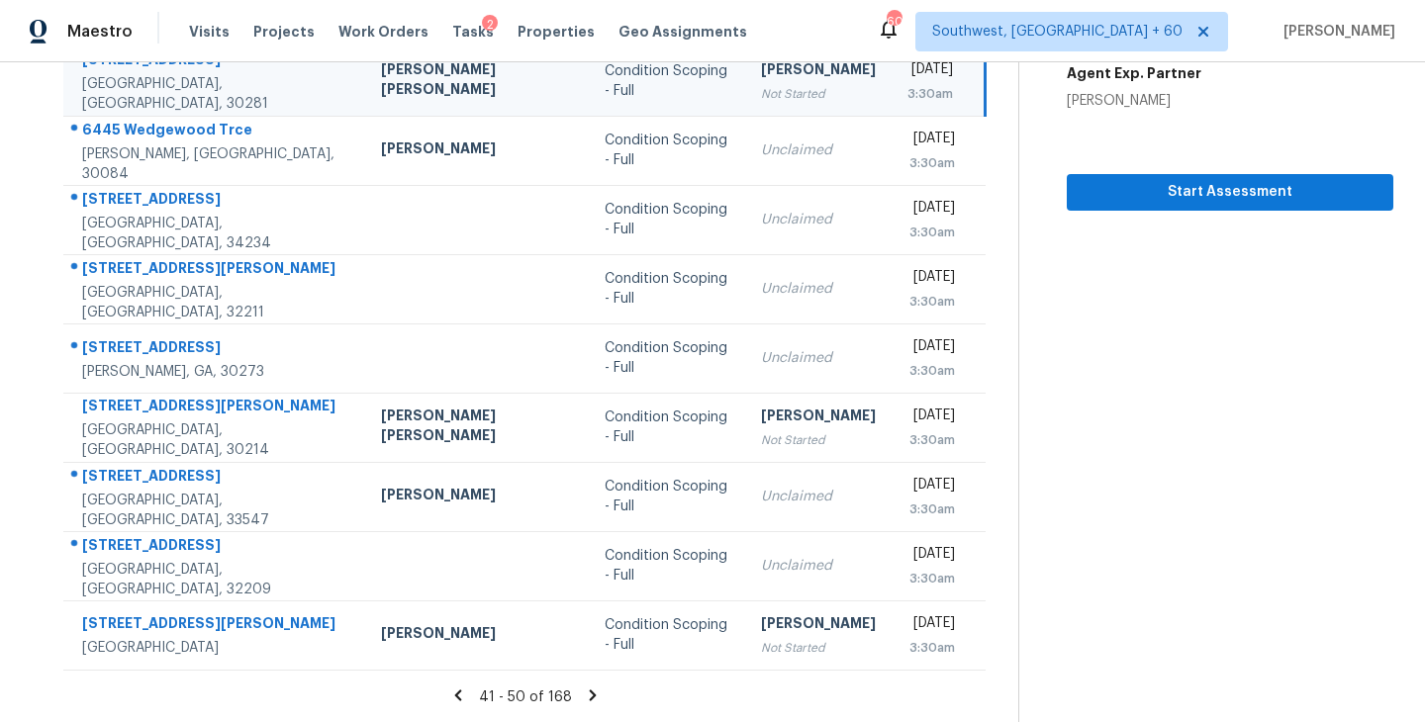
click at [584, 698] on icon at bounding box center [593, 696] width 18 height 18
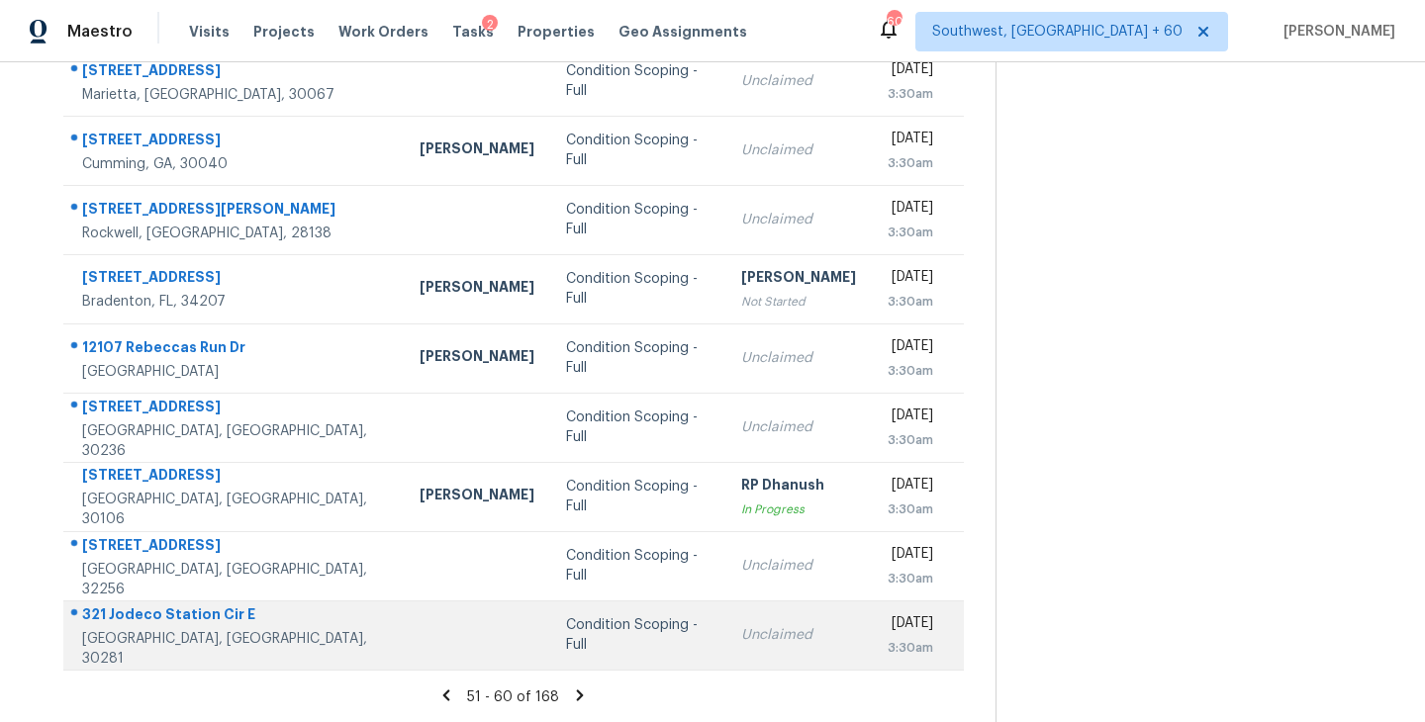
click at [566, 625] on div "Condition Scoping - Full" at bounding box center [637, 635] width 143 height 40
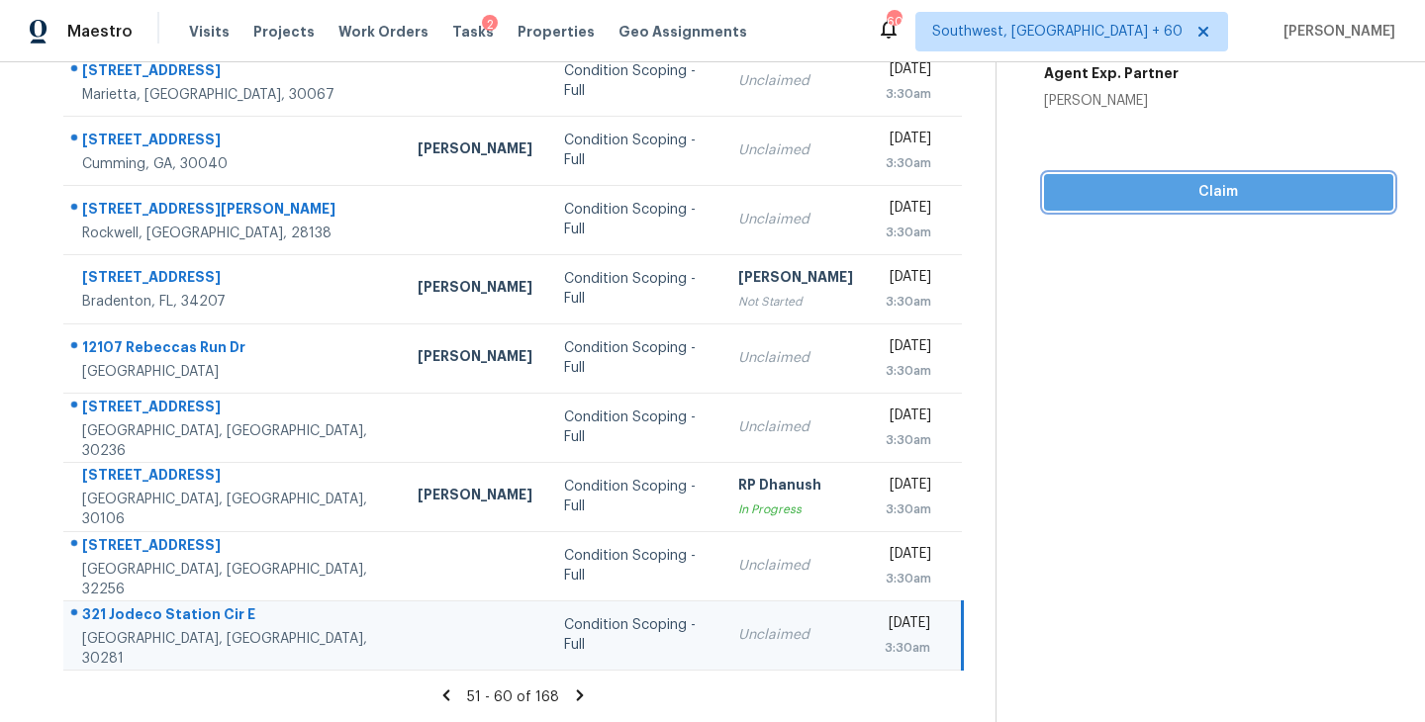
click at [1198, 201] on span "Claim" at bounding box center [1219, 192] width 318 height 25
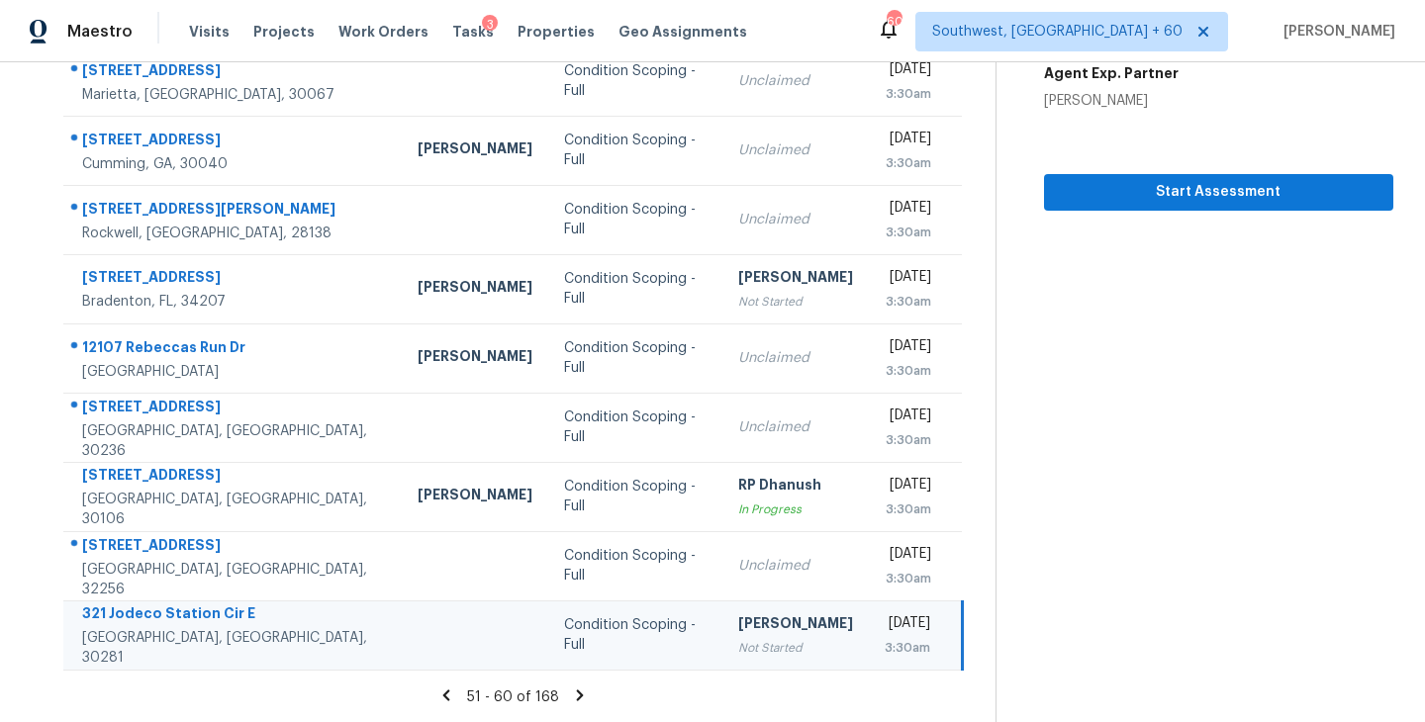
click at [578, 693] on icon at bounding box center [580, 695] width 7 height 11
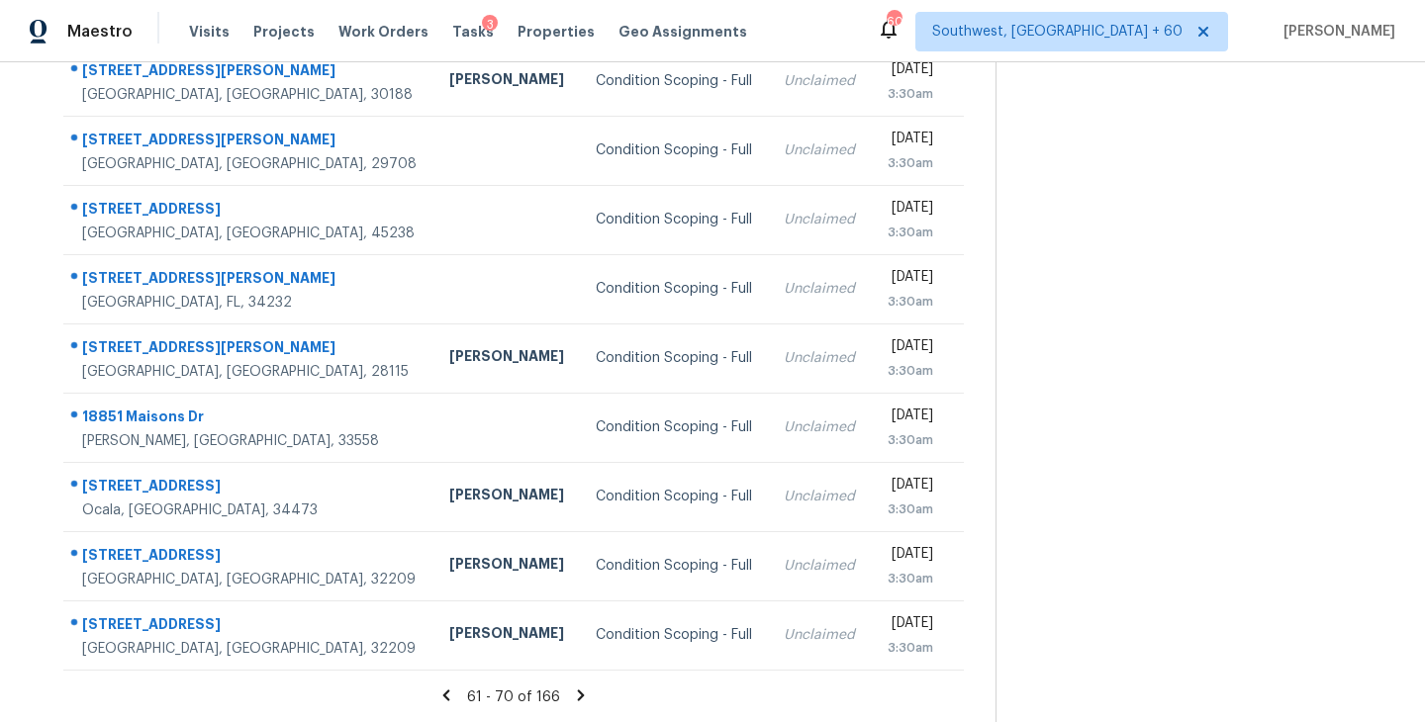
click at [578, 692] on icon at bounding box center [581, 695] width 7 height 11
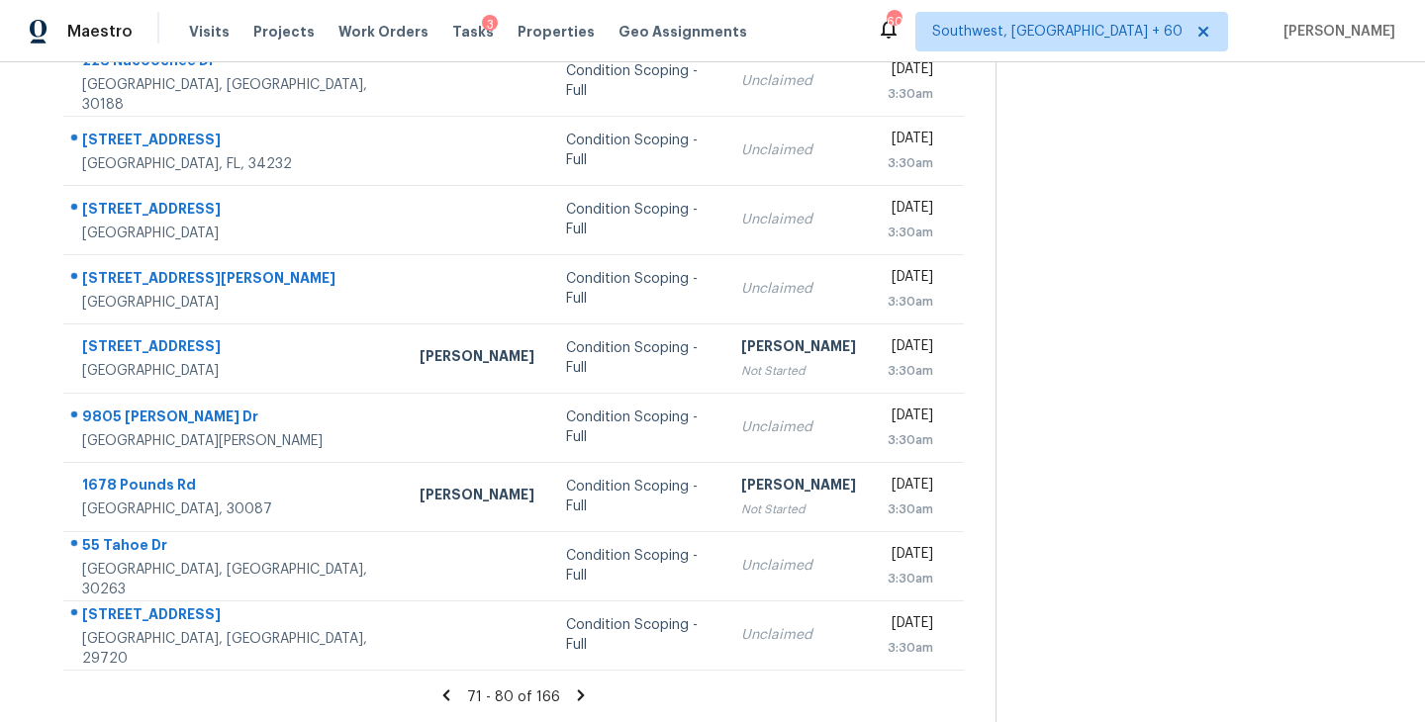
click at [578, 692] on icon at bounding box center [581, 695] width 7 height 11
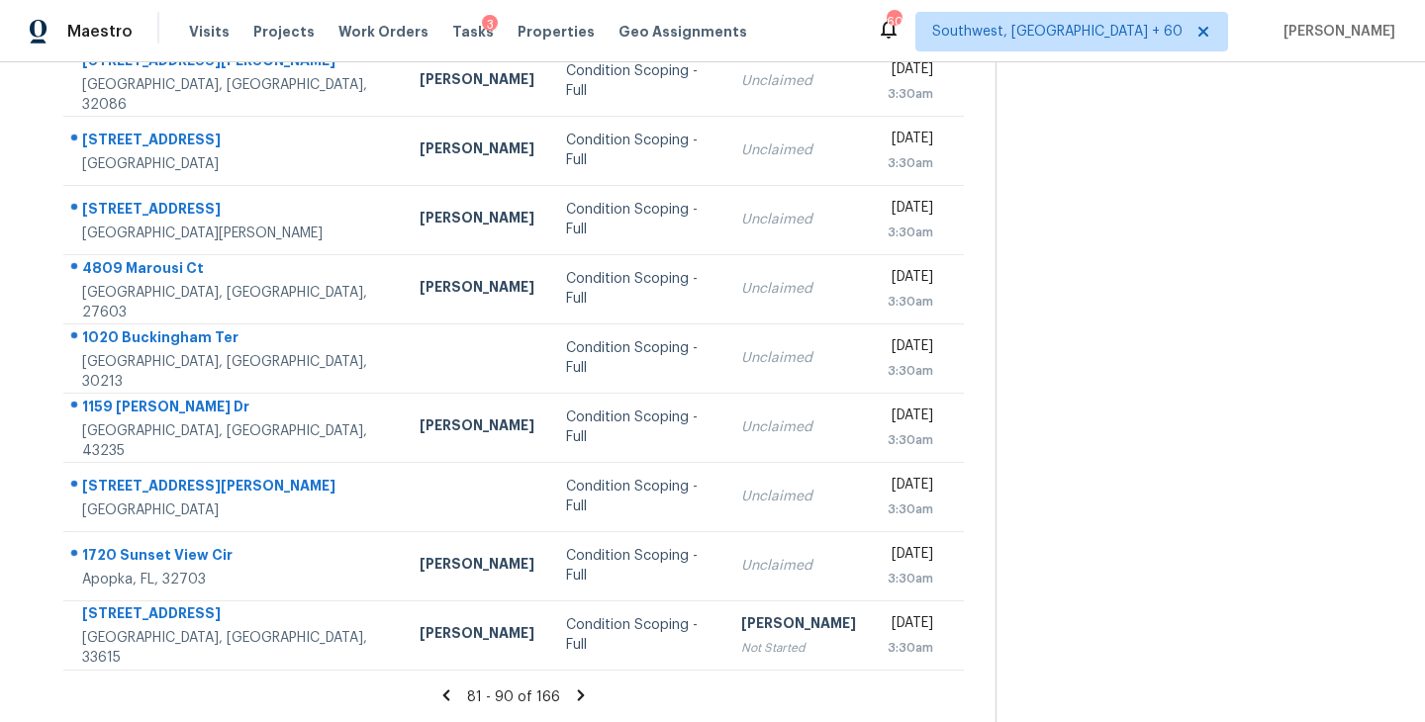
click at [578, 697] on icon at bounding box center [581, 695] width 7 height 11
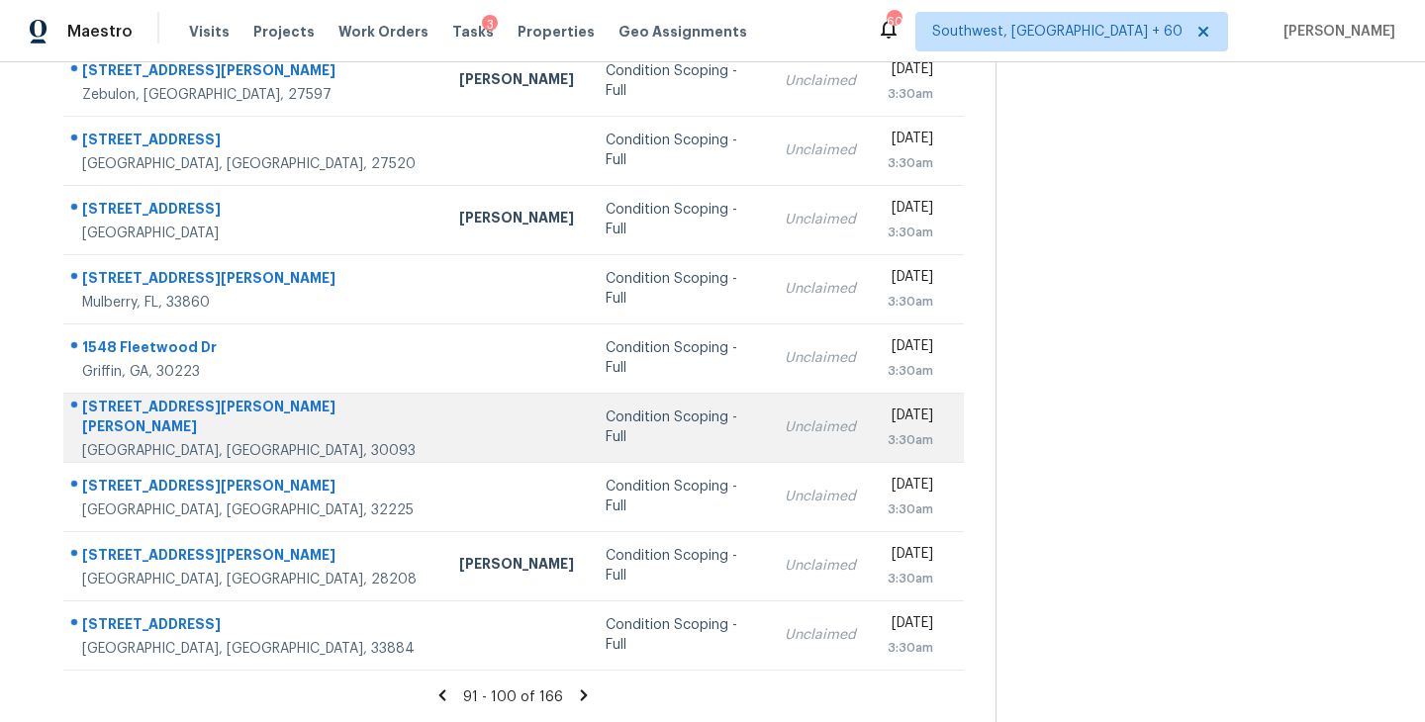
click at [605, 422] on div "Condition Scoping - Full" at bounding box center [678, 428] width 147 height 40
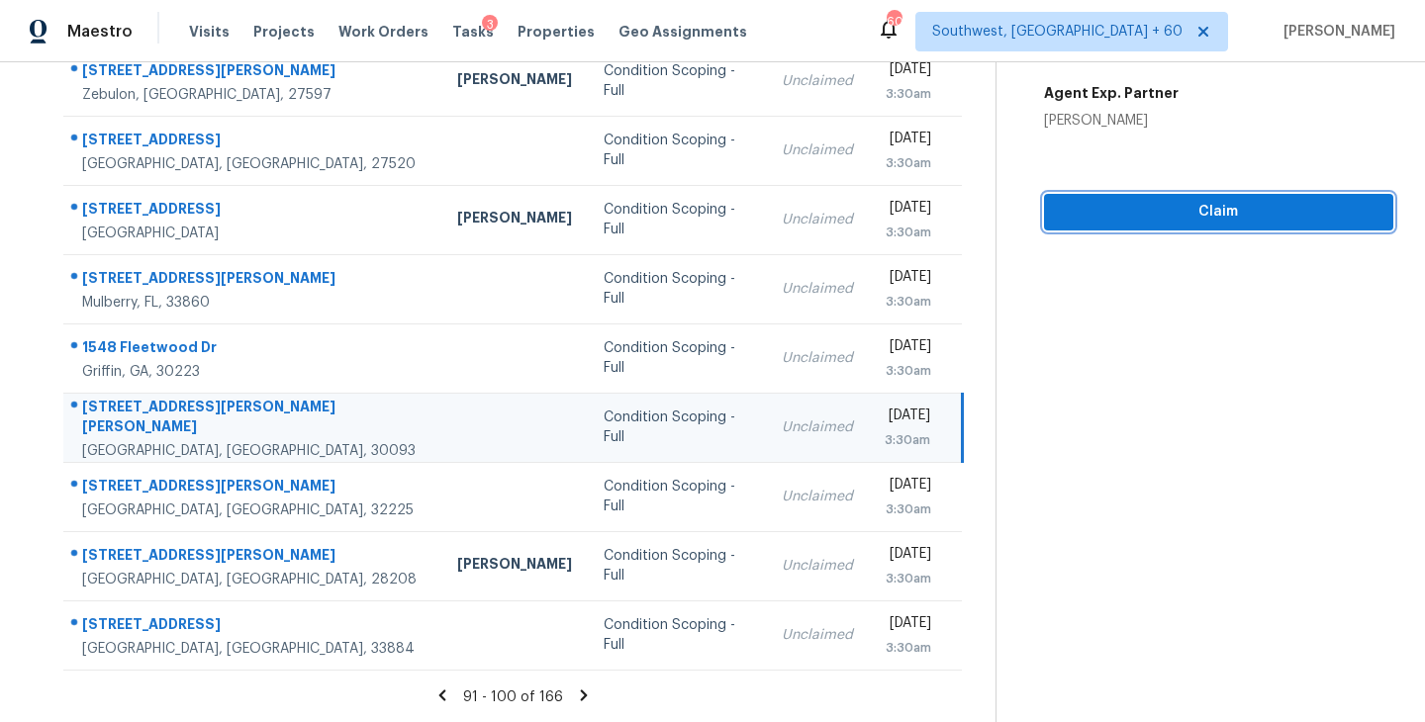
click at [1189, 201] on span "Claim" at bounding box center [1219, 212] width 318 height 25
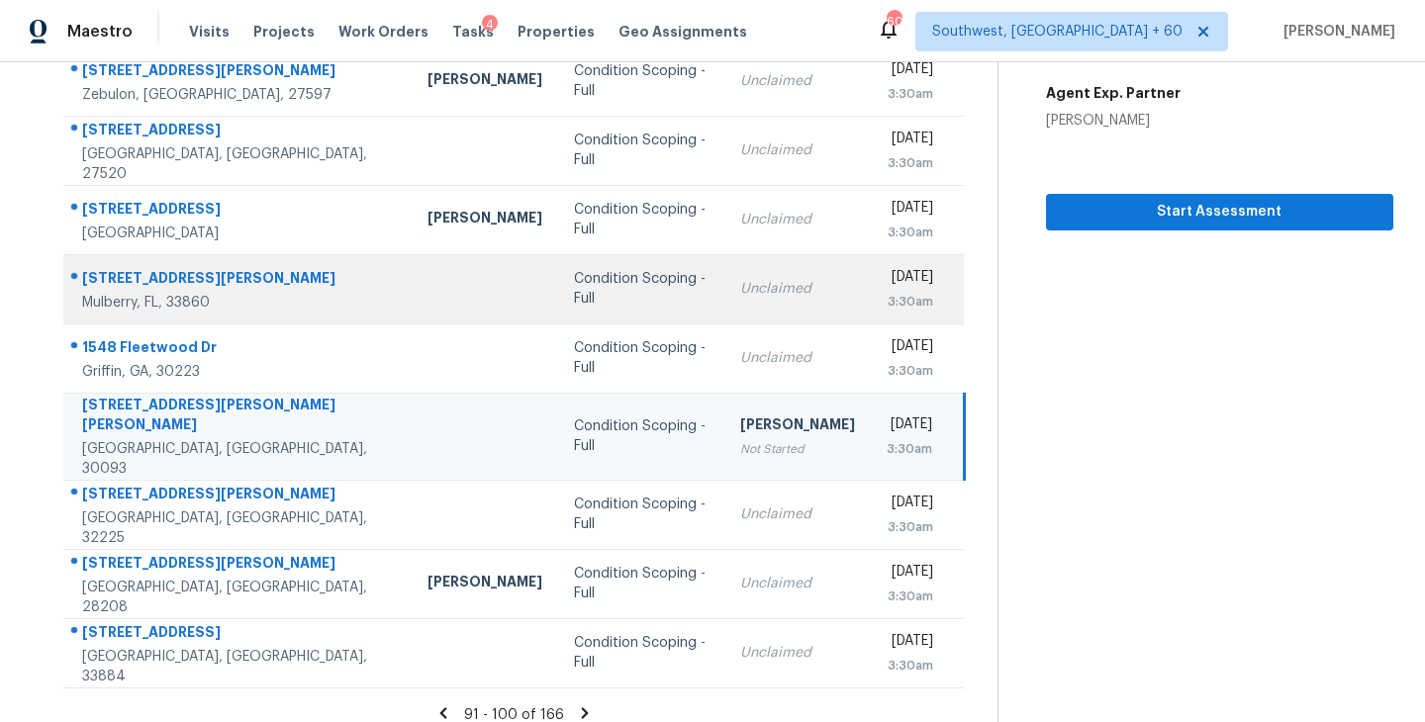
scroll to position [0, 0]
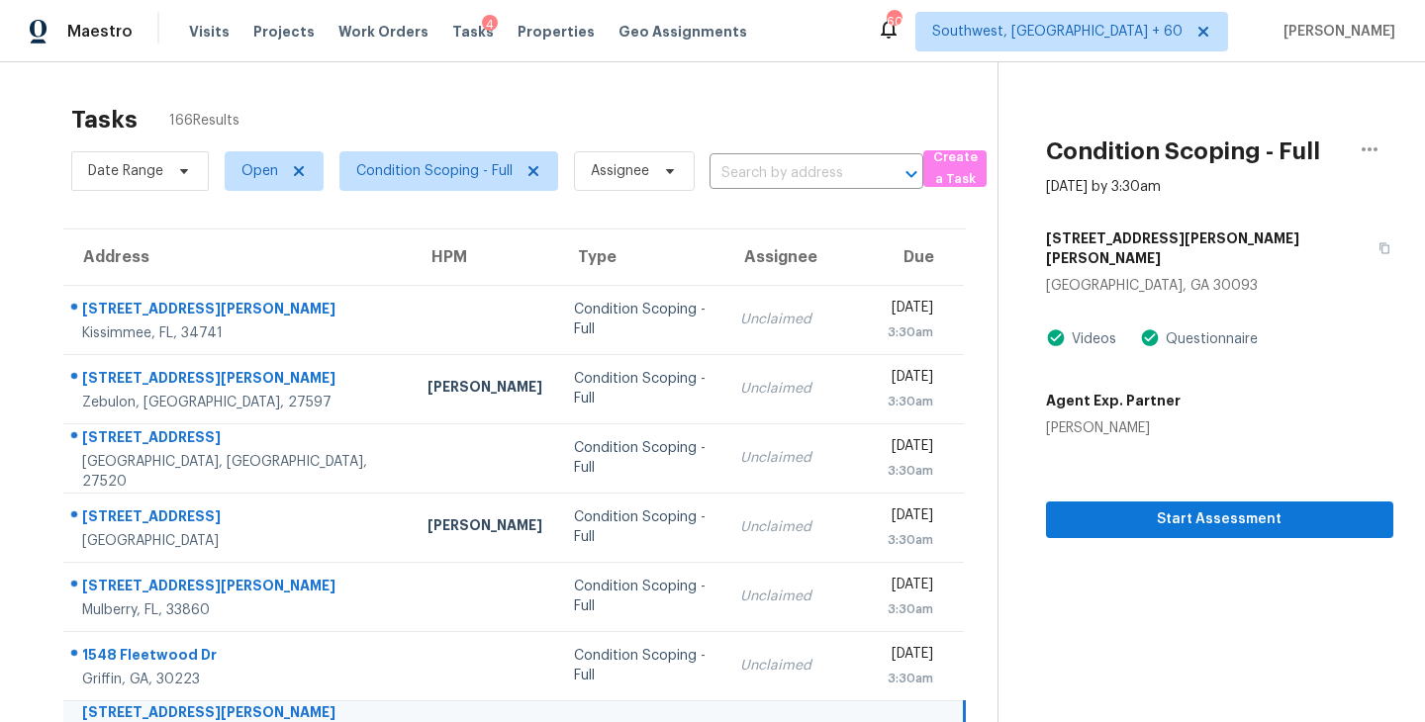
click at [490, 202] on section "Tasks 166 Results Date Range Open Condition Scoping - Full Assignee ​ Create a …" at bounding box center [515, 571] width 966 height 955
click at [494, 182] on span "Condition Scoping - Full" at bounding box center [448, 171] width 219 height 40
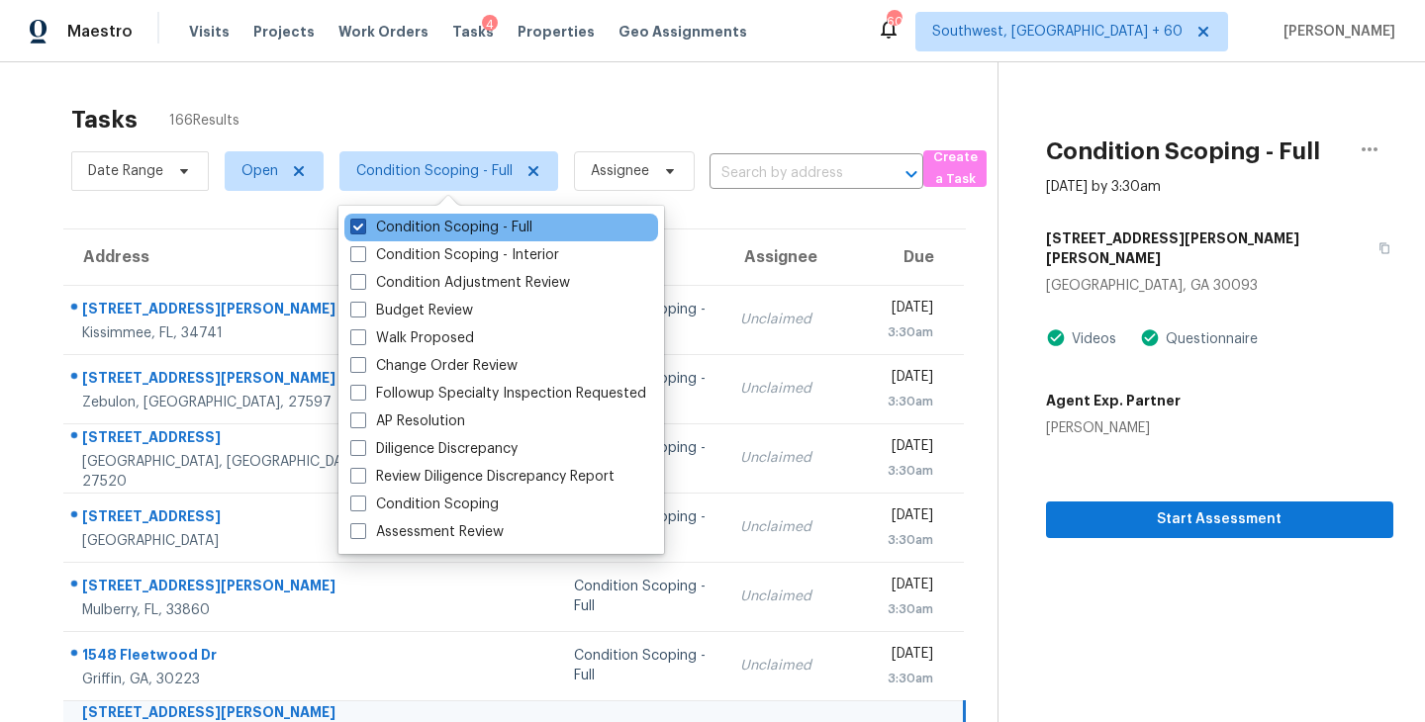
click at [506, 230] on label "Condition Scoping - Full" at bounding box center [441, 228] width 182 height 20
click at [363, 230] on input "Condition Scoping - Full" at bounding box center [356, 224] width 13 height 13
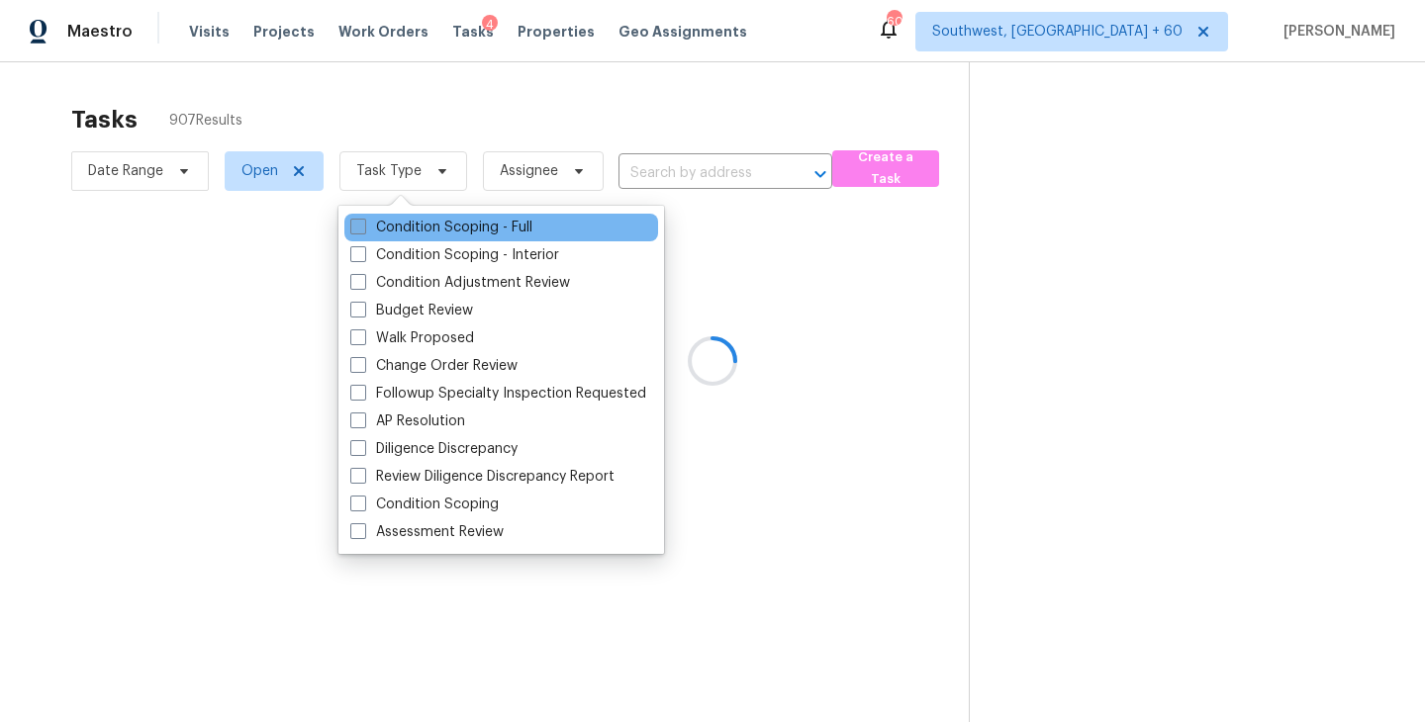
click at [506, 230] on label "Condition Scoping - Full" at bounding box center [441, 228] width 182 height 20
click at [363, 230] on input "Condition Scoping - Full" at bounding box center [356, 224] width 13 height 13
checkbox input "true"
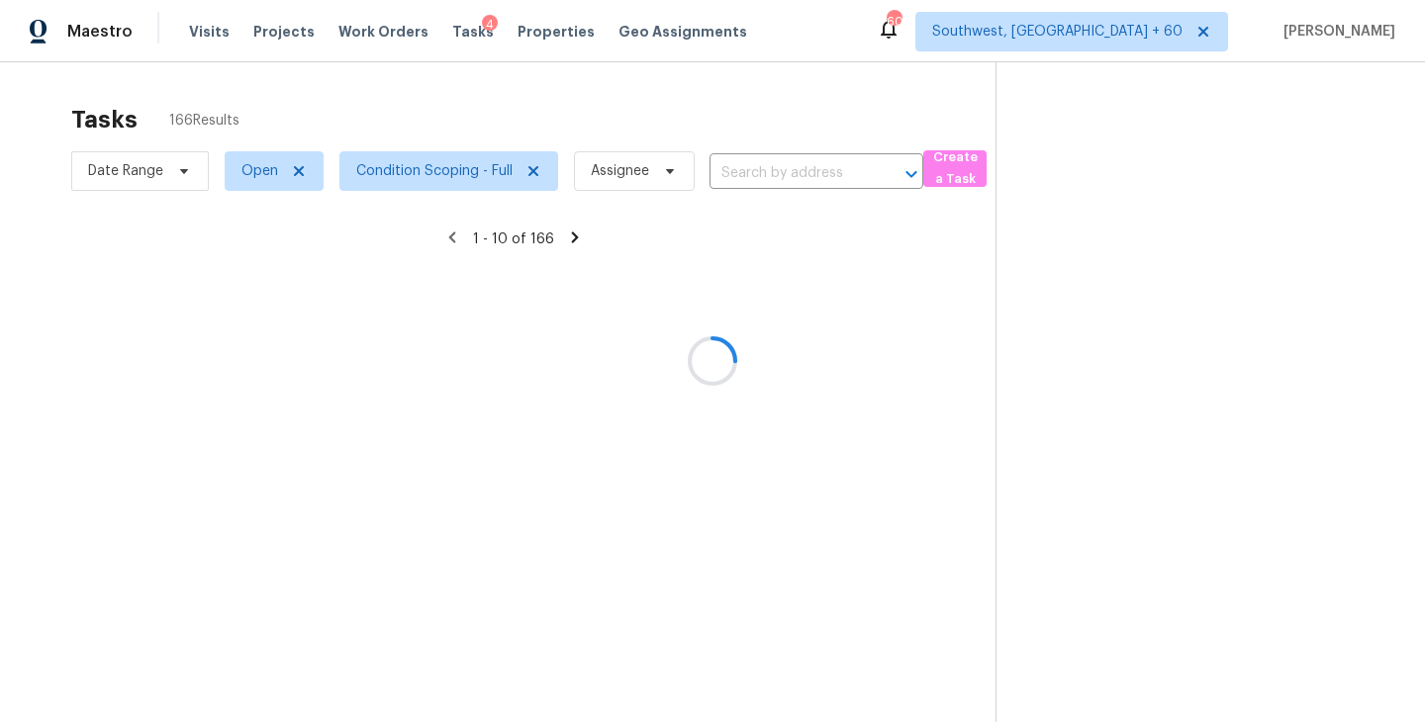
click at [1065, 297] on div at bounding box center [712, 361] width 1425 height 722
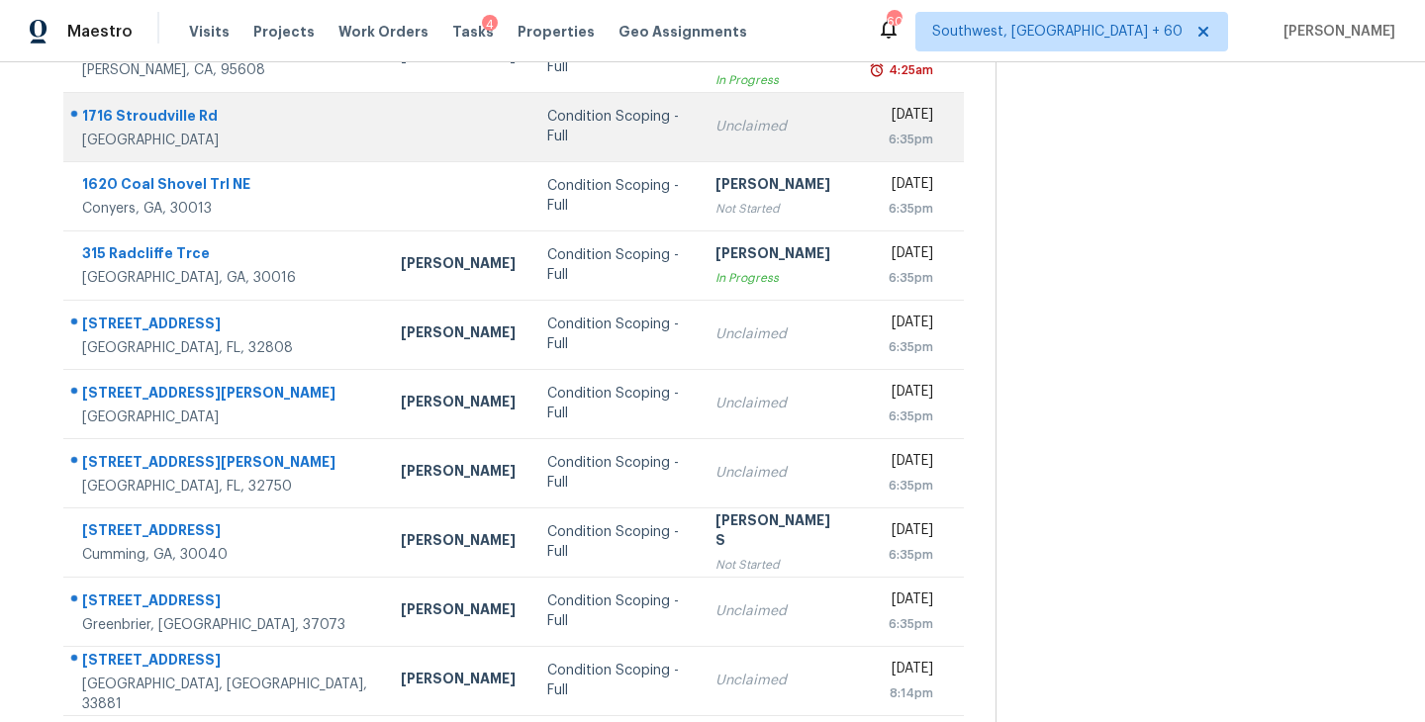
scroll to position [308, 0]
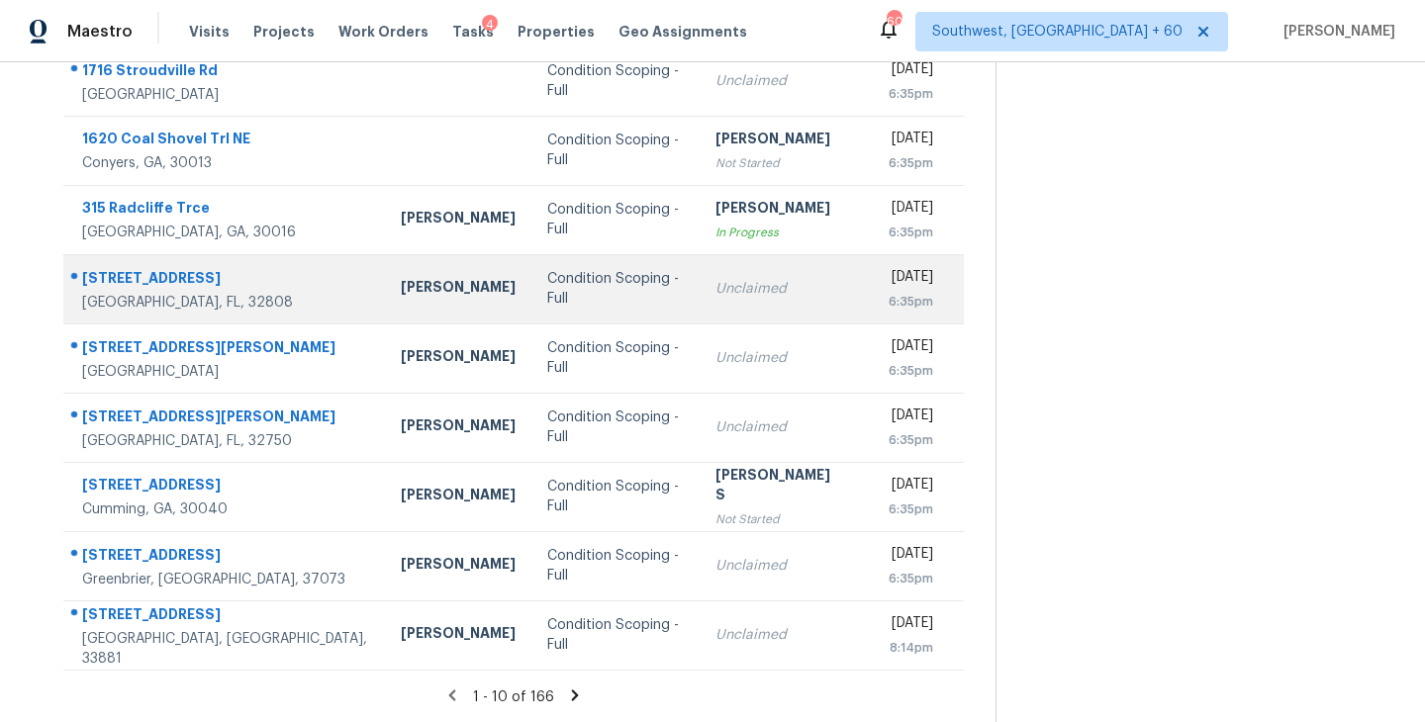
click at [715, 293] on div "Unclaimed" at bounding box center [777, 289] width 125 height 20
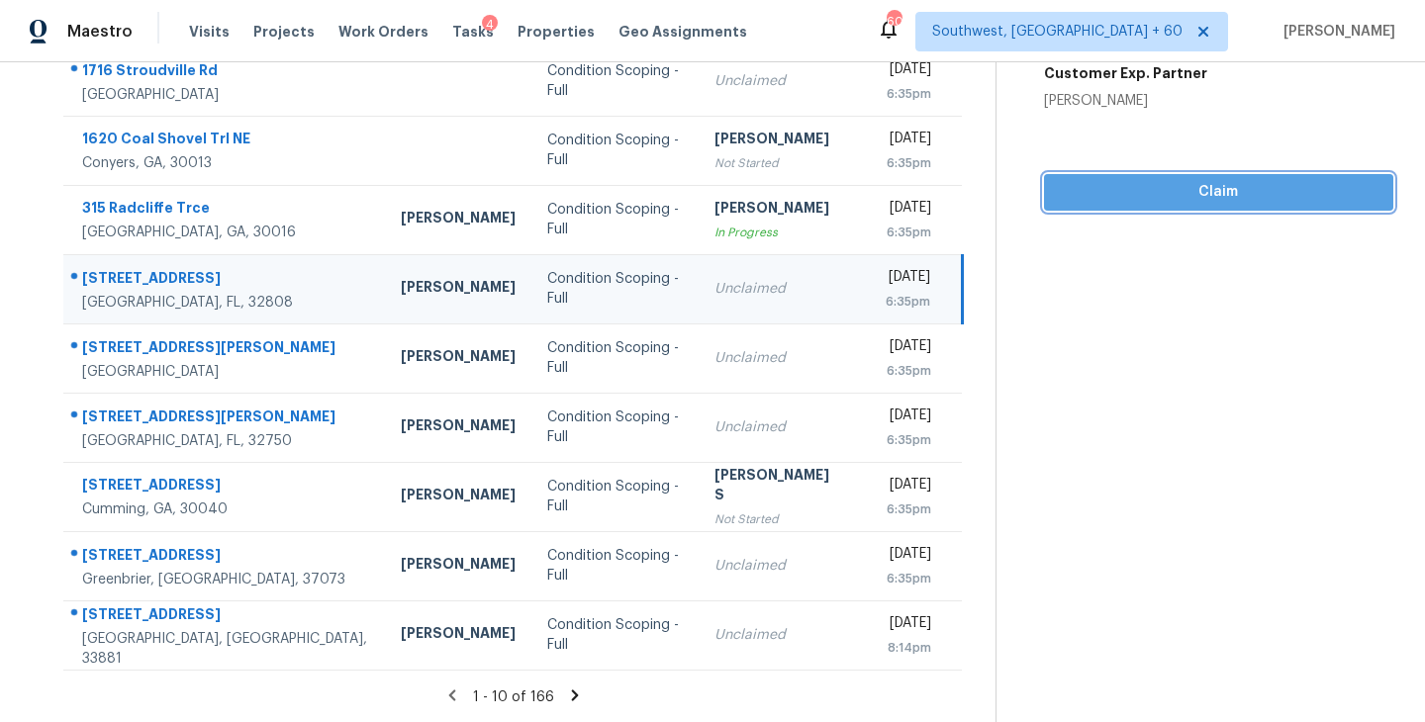
click at [1233, 190] on span "Claim" at bounding box center [1219, 192] width 318 height 25
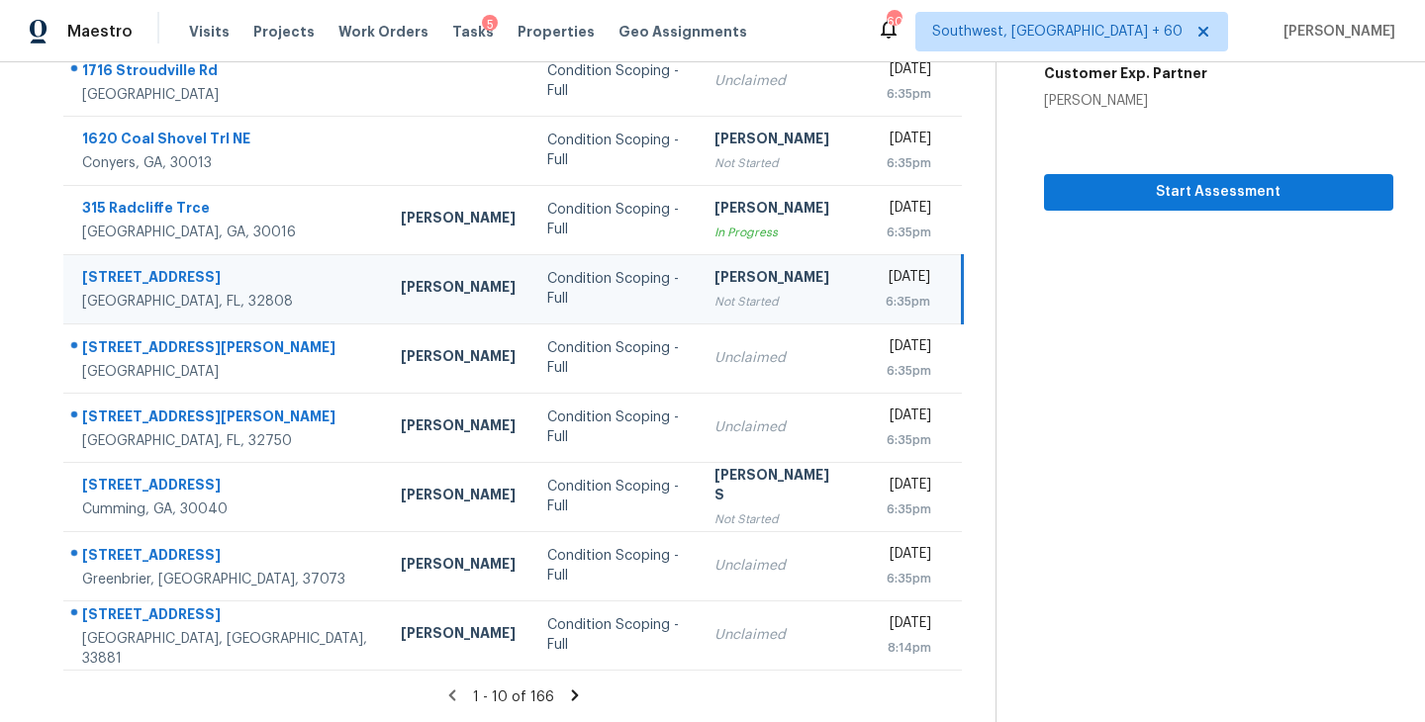
click at [572, 694] on icon at bounding box center [575, 695] width 7 height 11
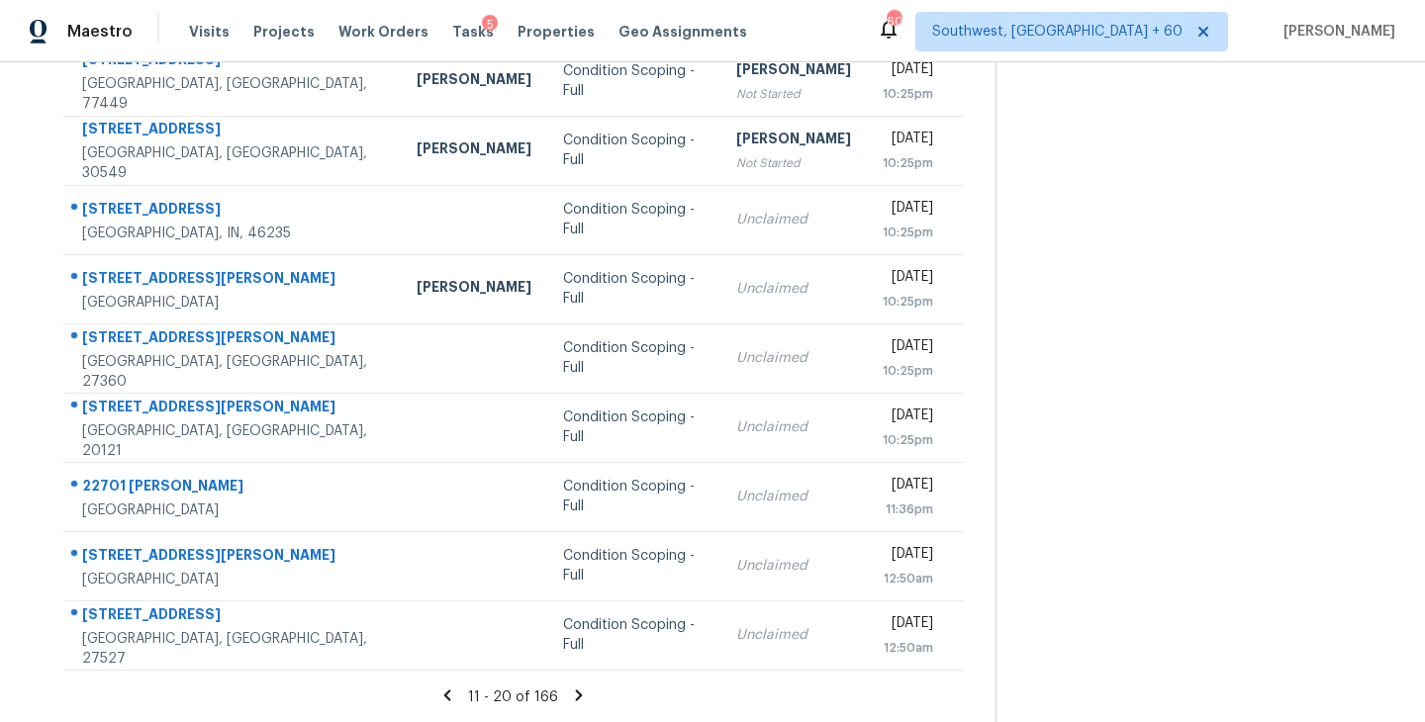
click at [576, 692] on icon at bounding box center [579, 695] width 7 height 11
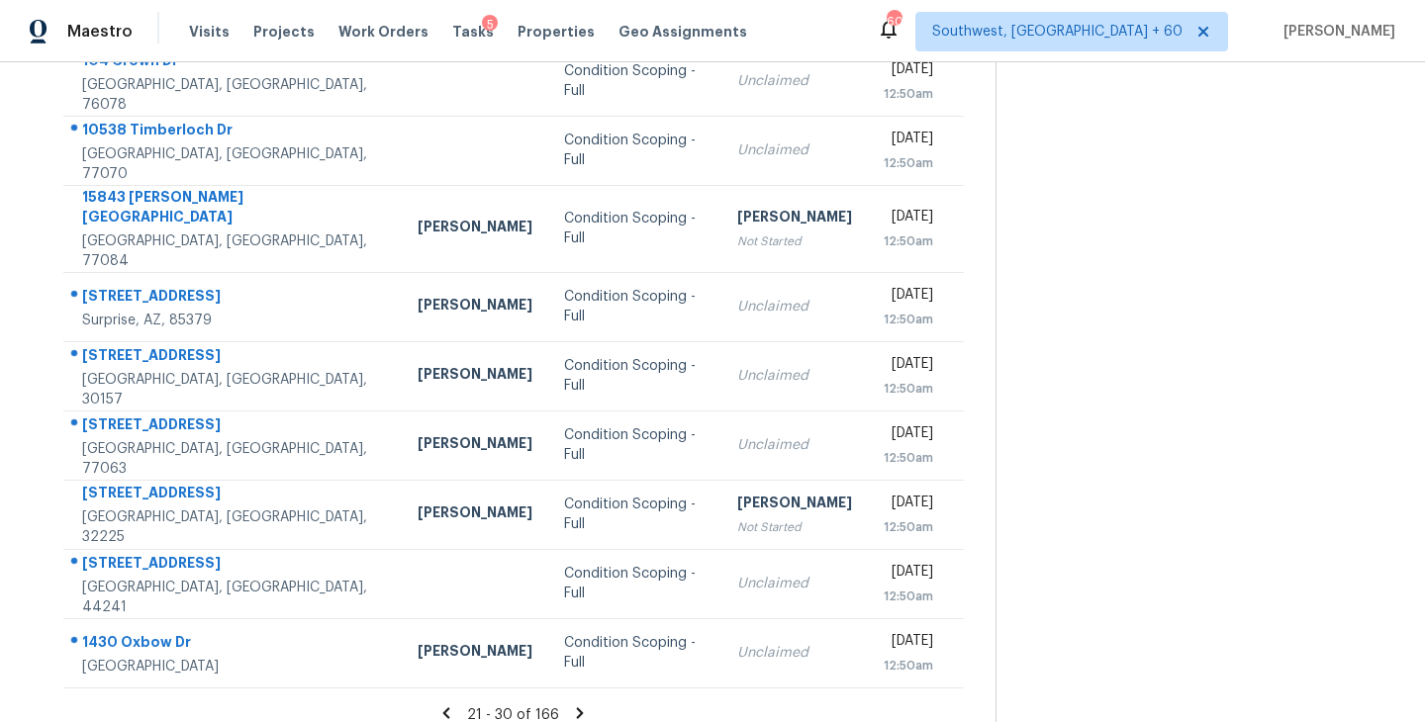
click at [577, 707] on icon at bounding box center [580, 712] width 7 height 11
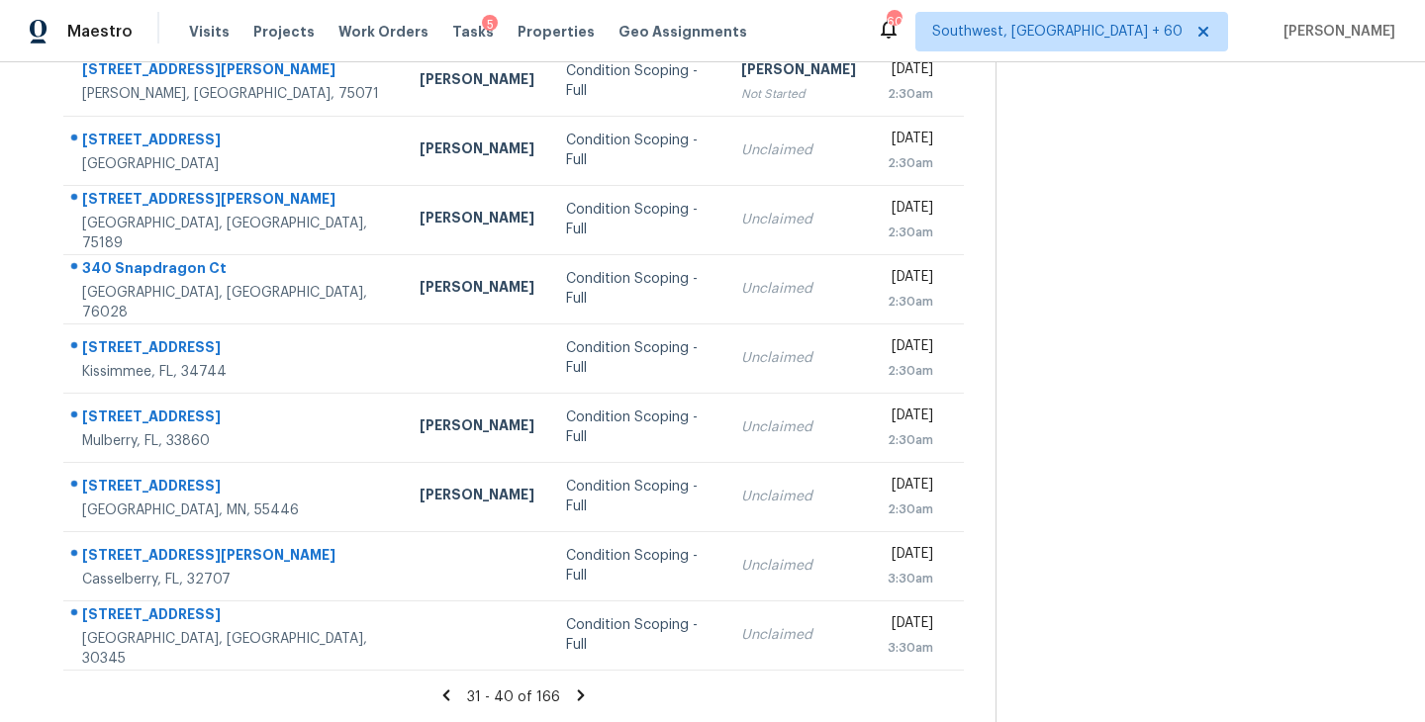
click at [578, 697] on icon at bounding box center [581, 695] width 7 height 11
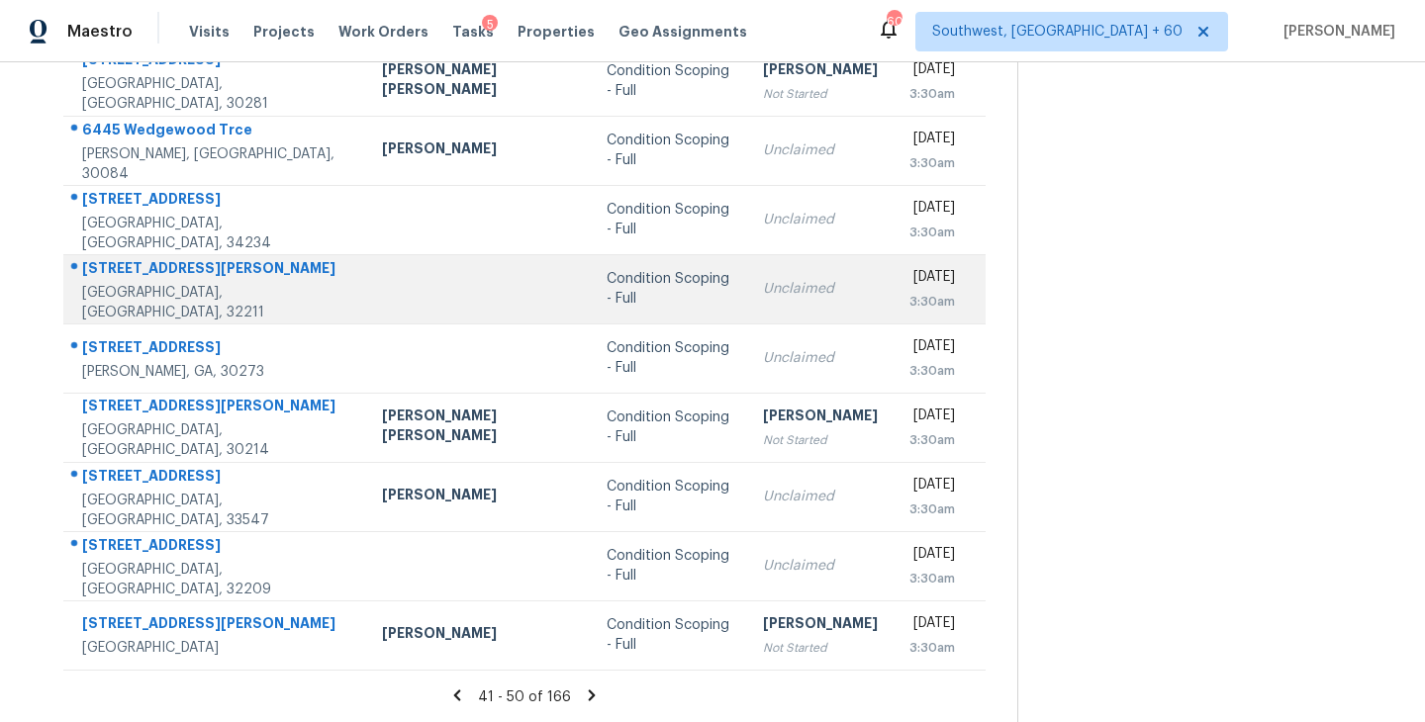
click at [606, 282] on div "Condition Scoping - Full" at bounding box center [669, 289] width 126 height 40
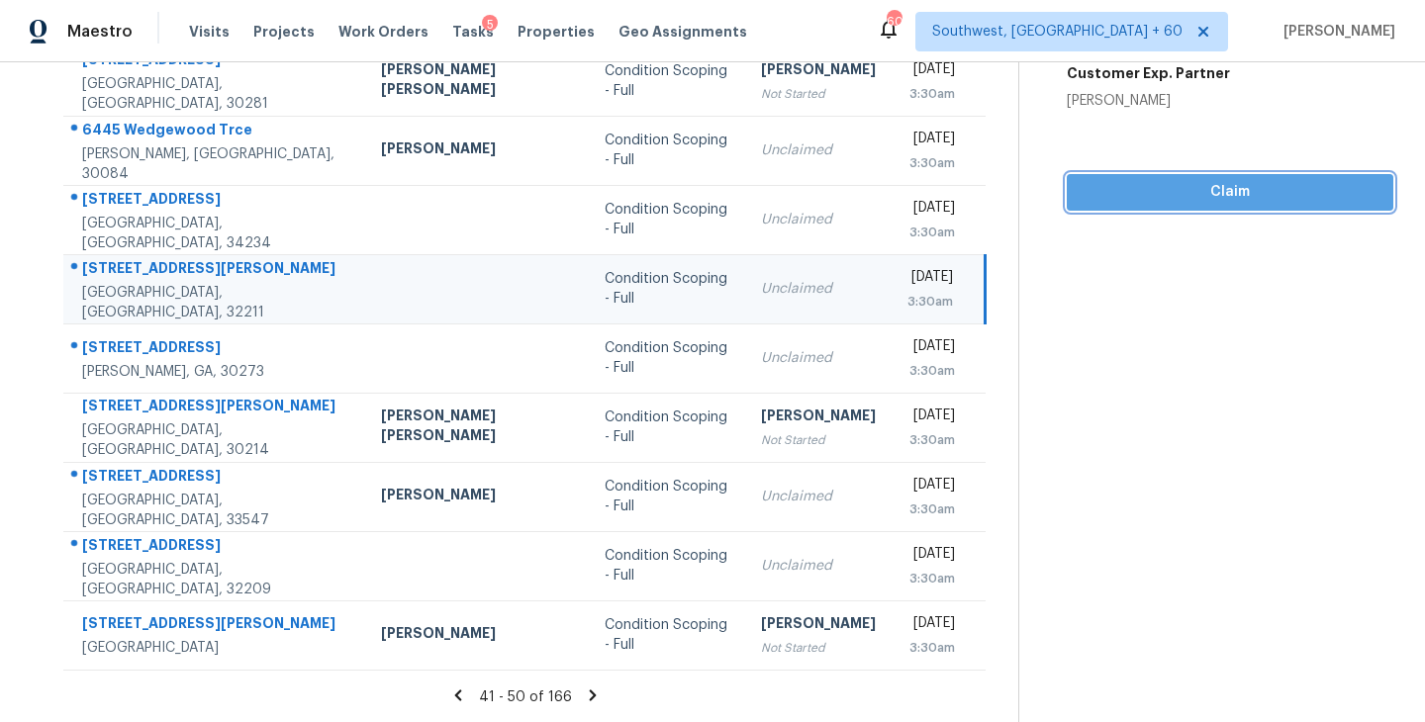
click at [1239, 197] on span "Claim" at bounding box center [1229, 192] width 295 height 25
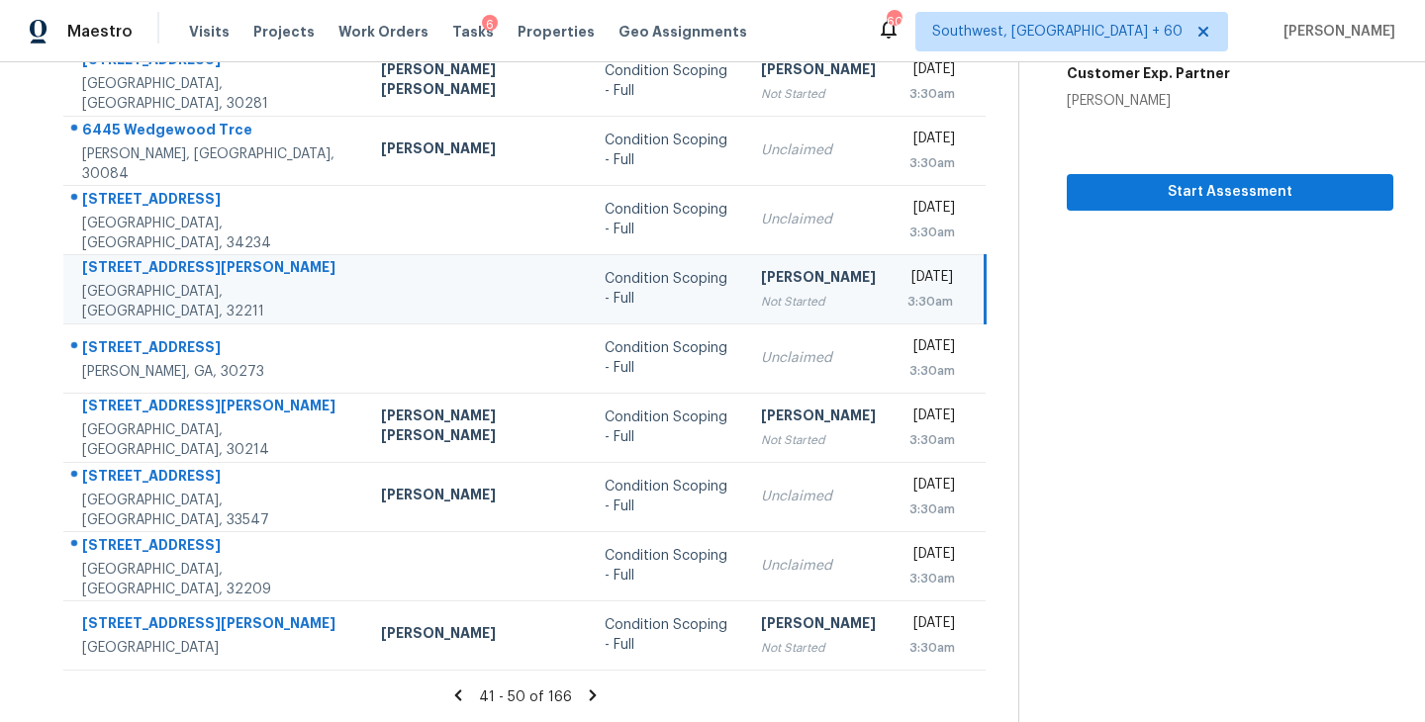
click at [589, 693] on icon at bounding box center [592, 695] width 7 height 11
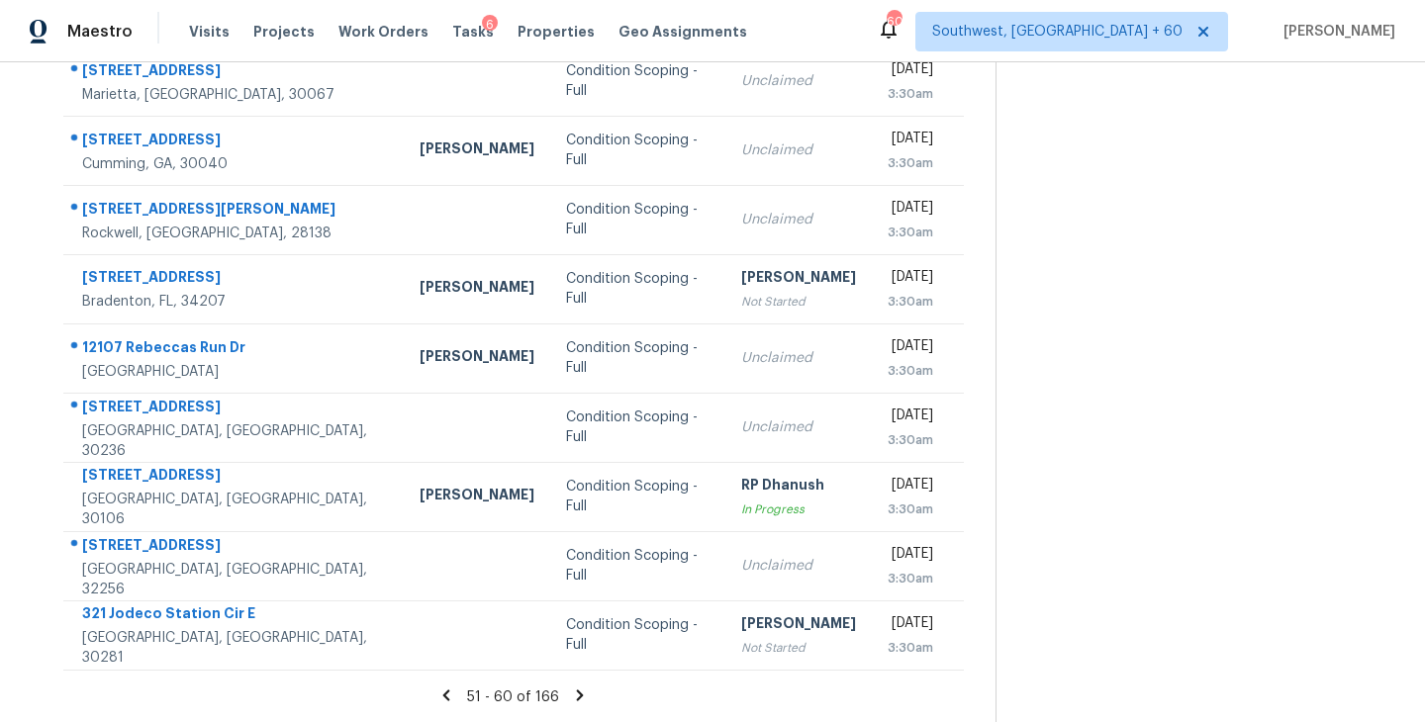
click at [579, 694] on icon at bounding box center [580, 695] width 7 height 11
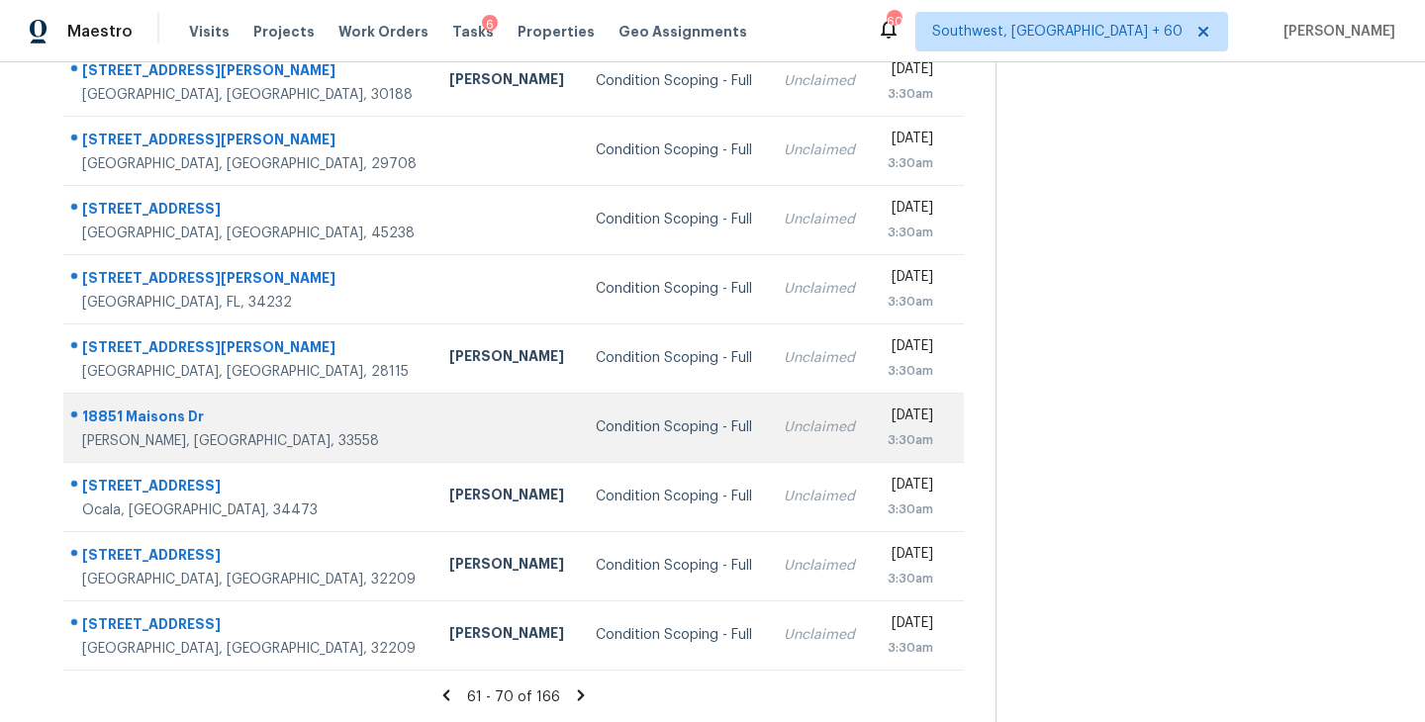
click at [580, 439] on td "Condition Scoping - Full" at bounding box center [674, 427] width 188 height 69
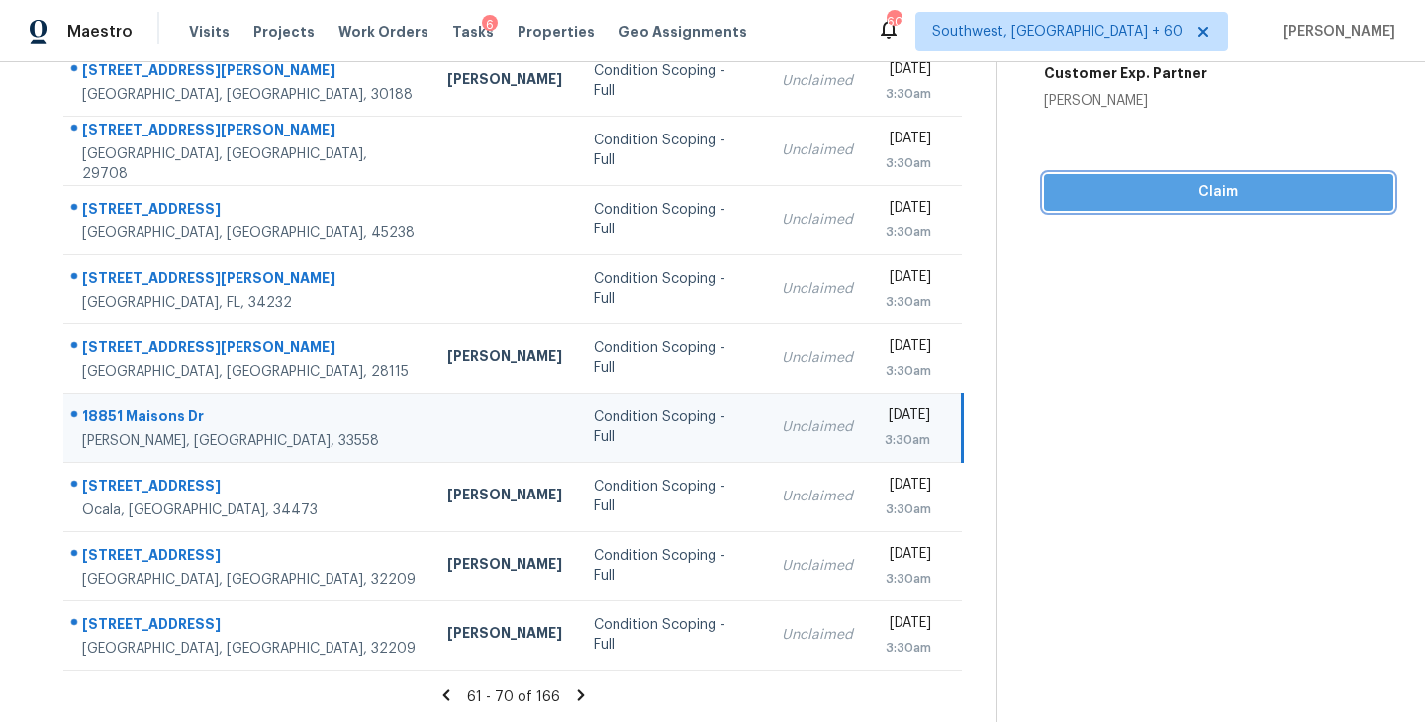
click at [1162, 206] on button "Claim" at bounding box center [1218, 192] width 349 height 37
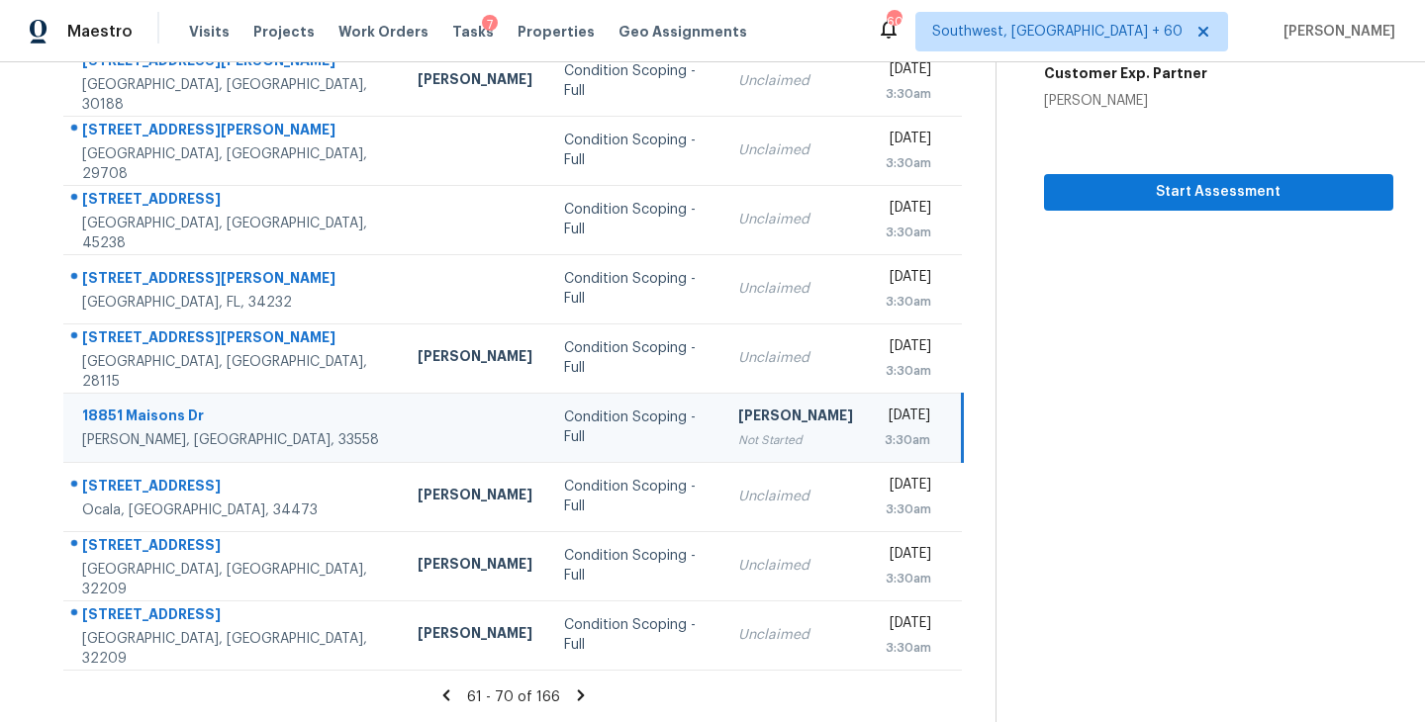
click at [578, 698] on icon at bounding box center [581, 695] width 7 height 11
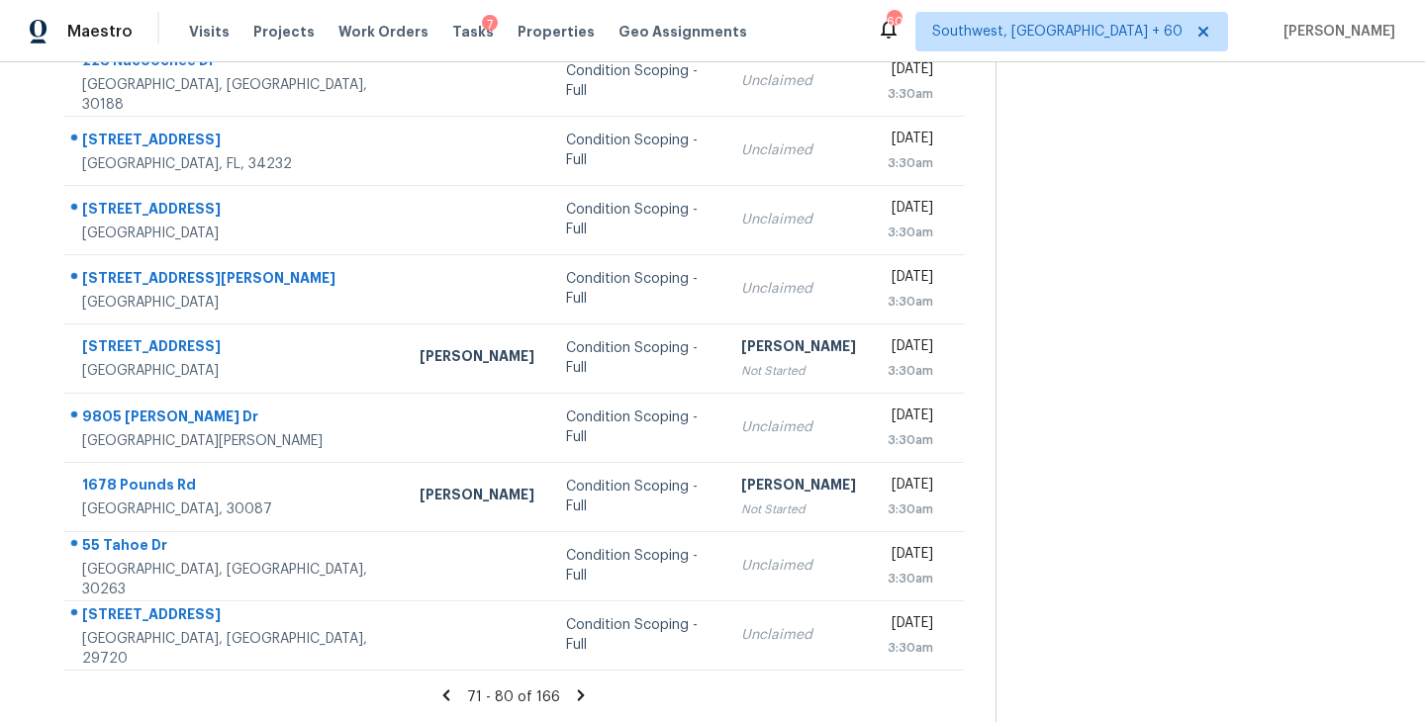
click at [577, 690] on icon at bounding box center [581, 696] width 18 height 18
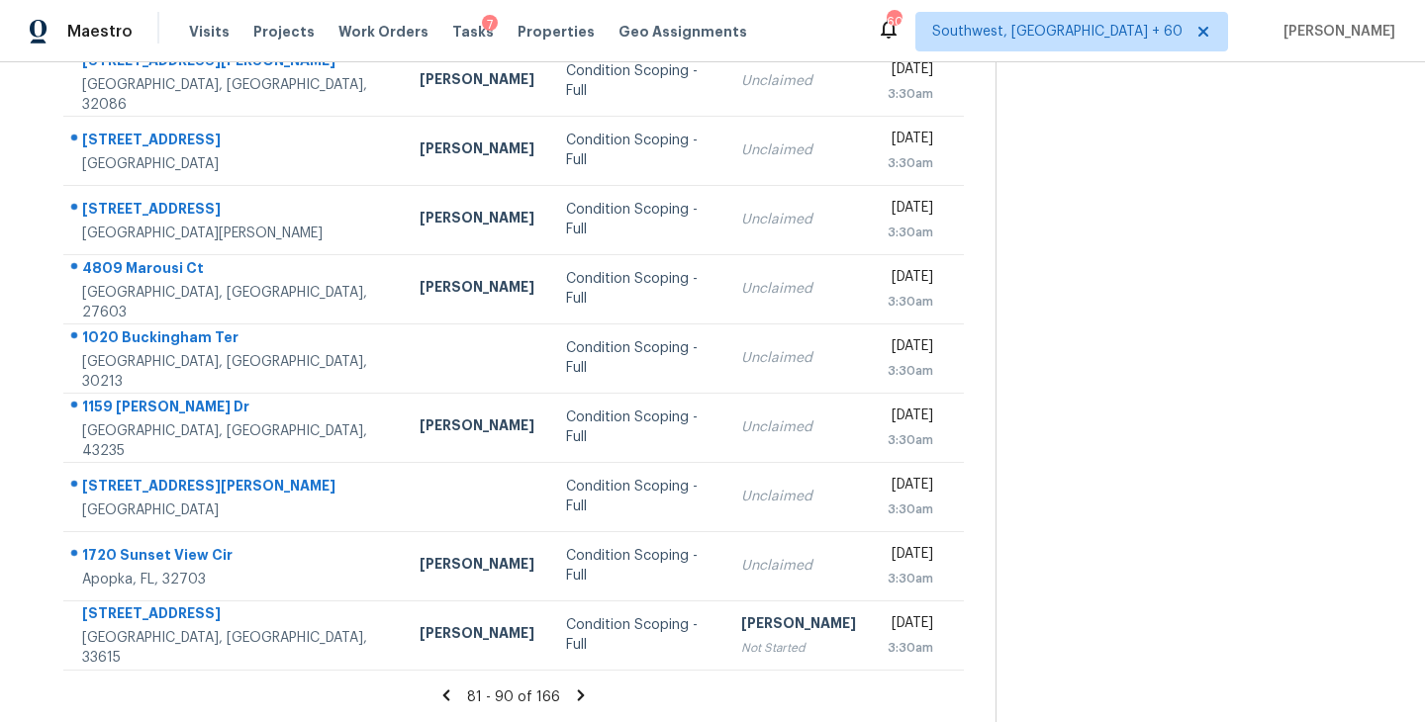
click at [579, 694] on icon at bounding box center [581, 695] width 7 height 11
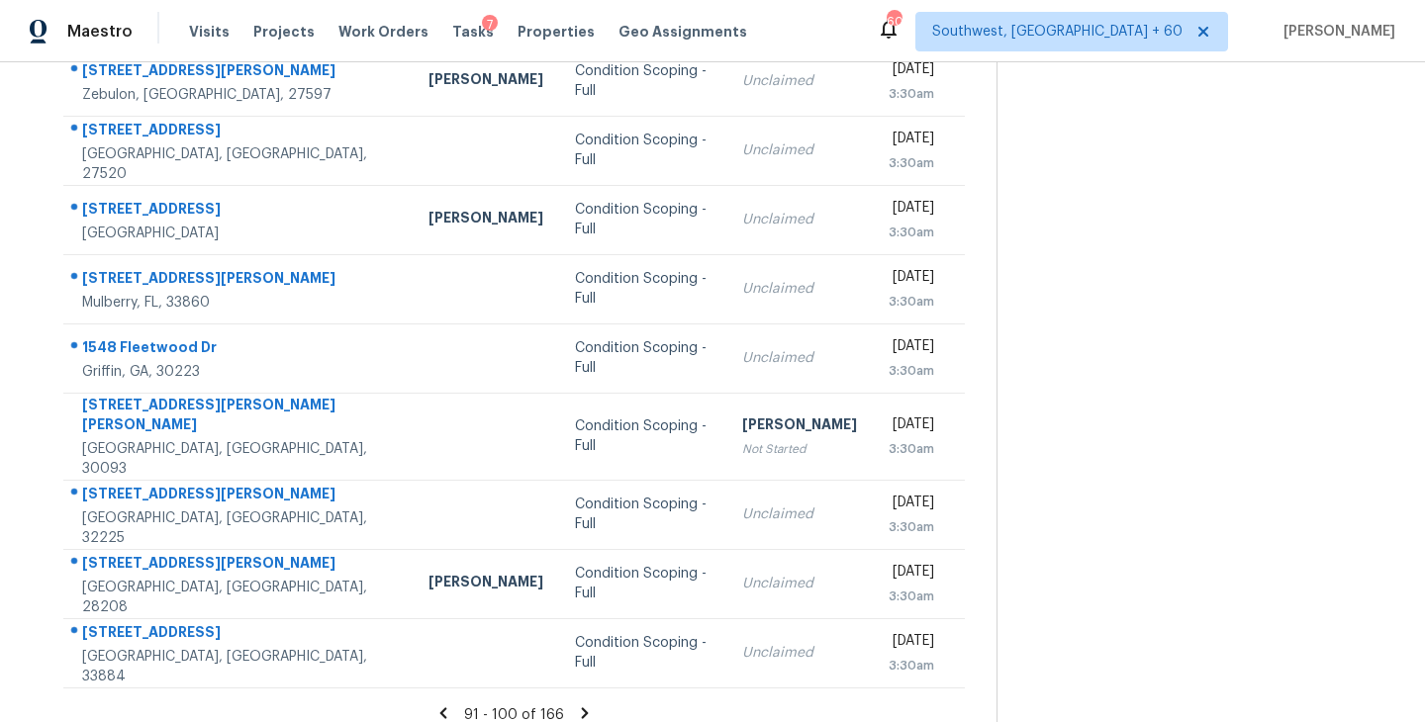
click at [582, 707] on icon at bounding box center [585, 712] width 7 height 11
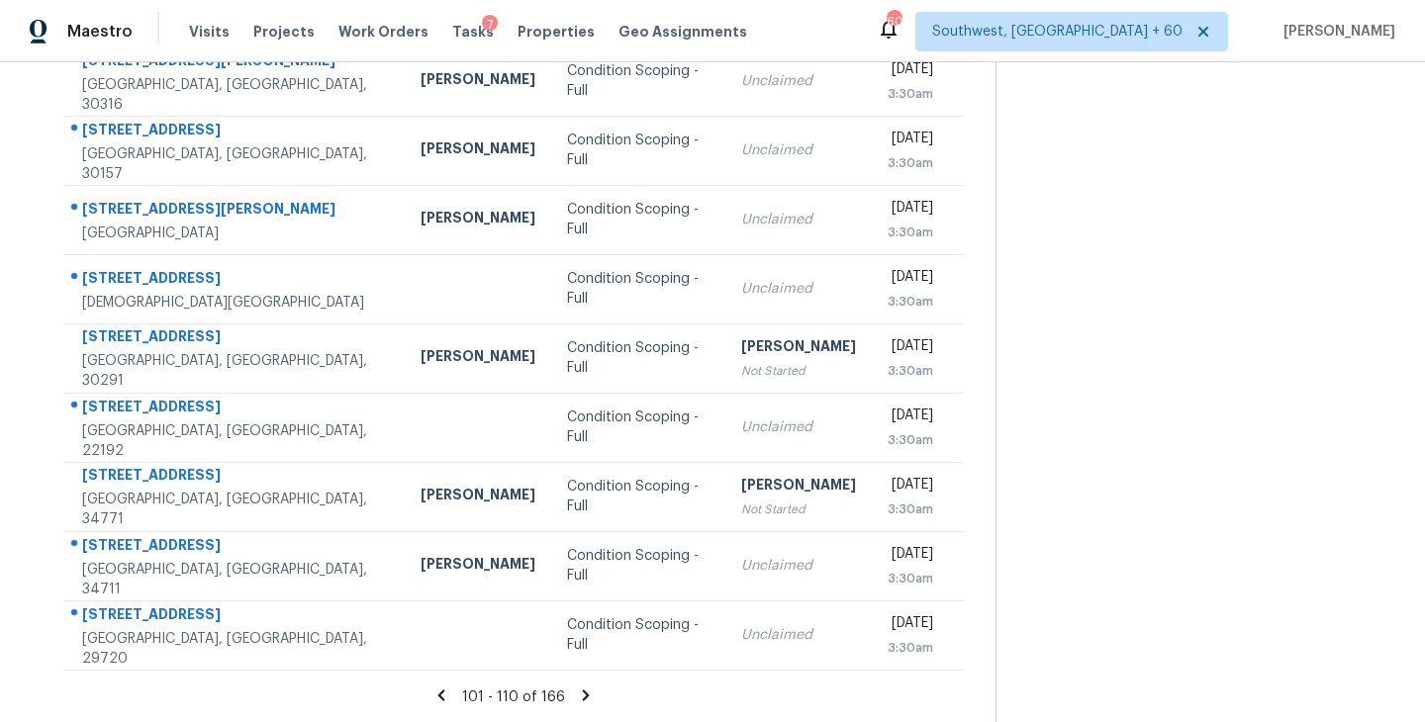
click at [584, 693] on icon at bounding box center [586, 695] width 7 height 11
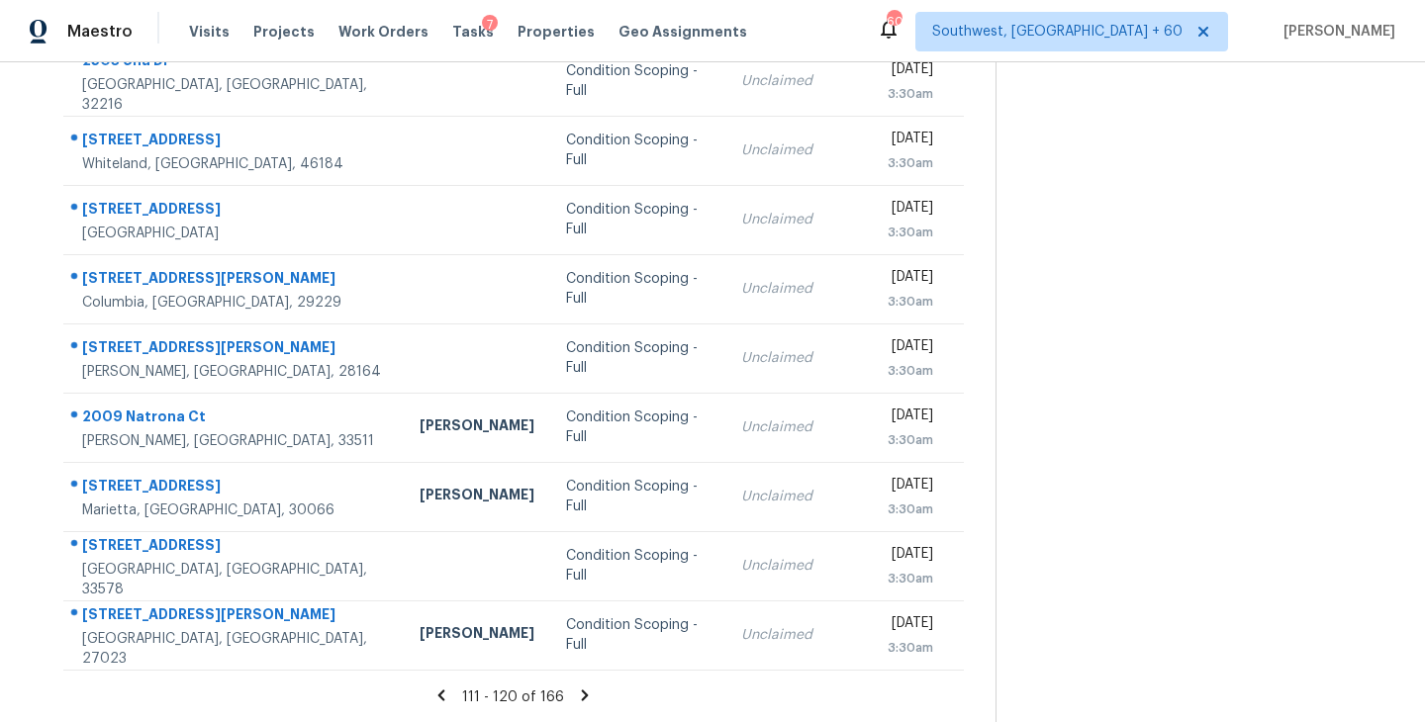
click at [582, 695] on icon at bounding box center [585, 695] width 7 height 11
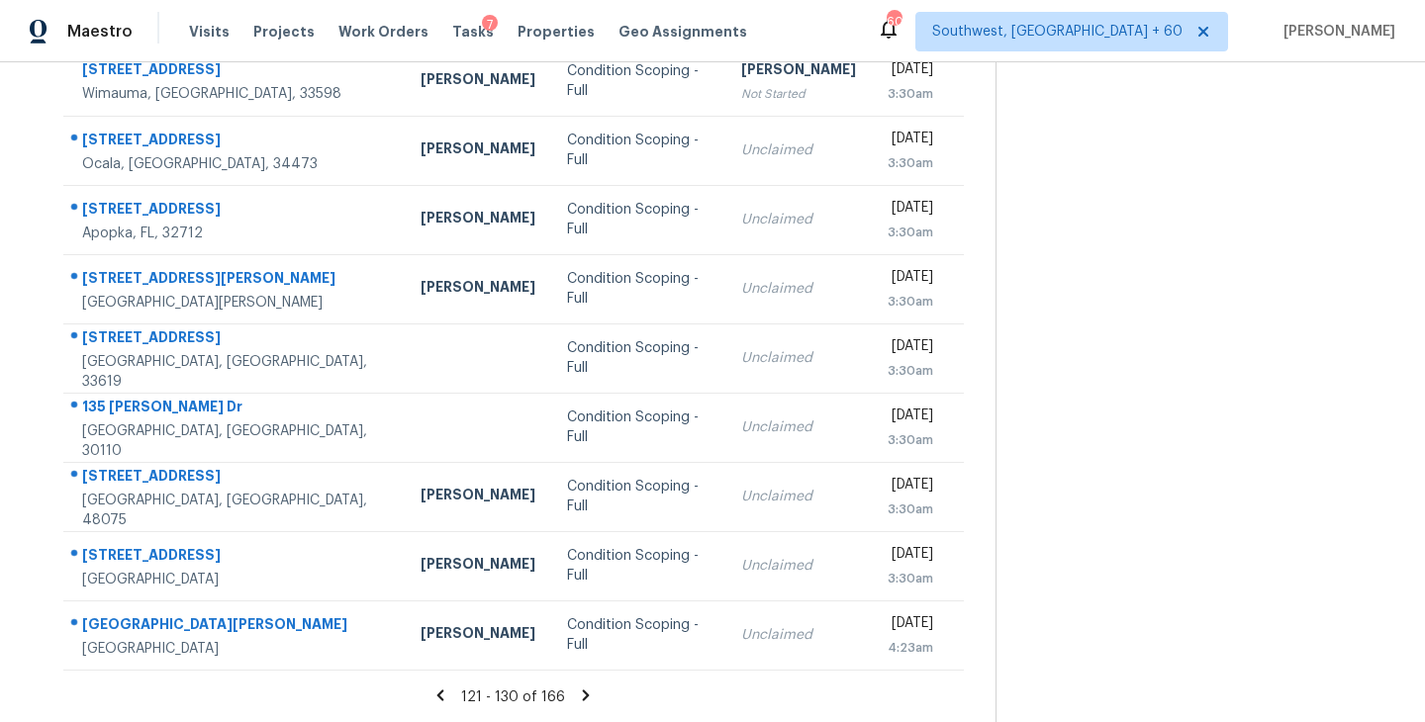
click at [585, 696] on icon at bounding box center [586, 695] width 7 height 11
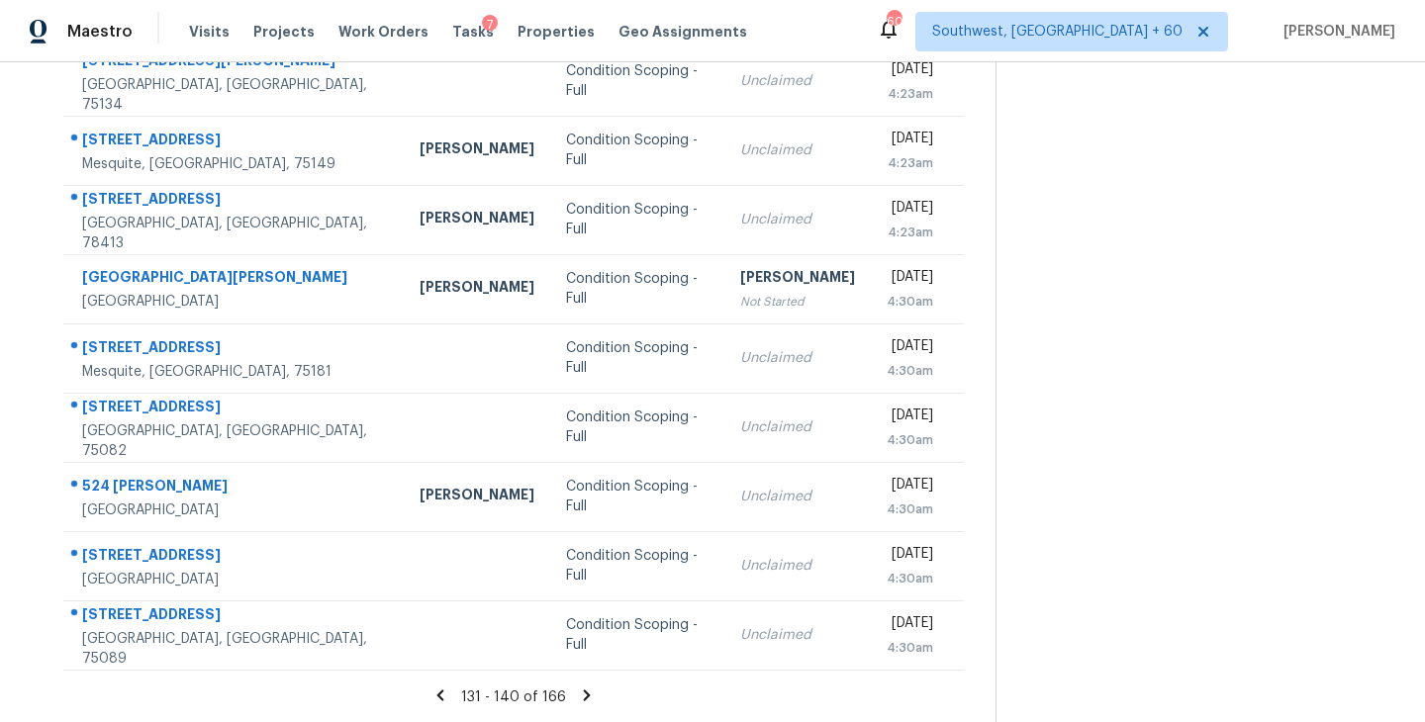
click at [586, 698] on icon at bounding box center [587, 696] width 18 height 18
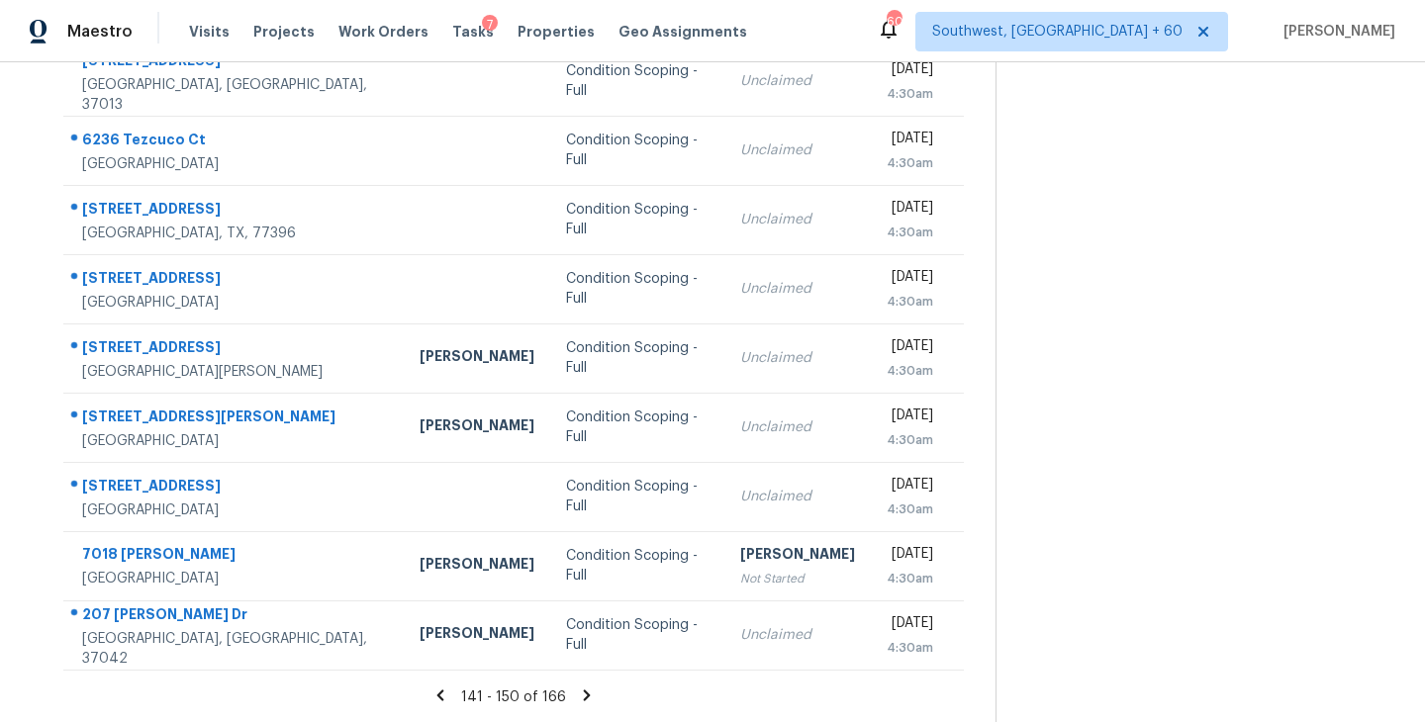
click at [581, 694] on icon at bounding box center [587, 696] width 18 height 18
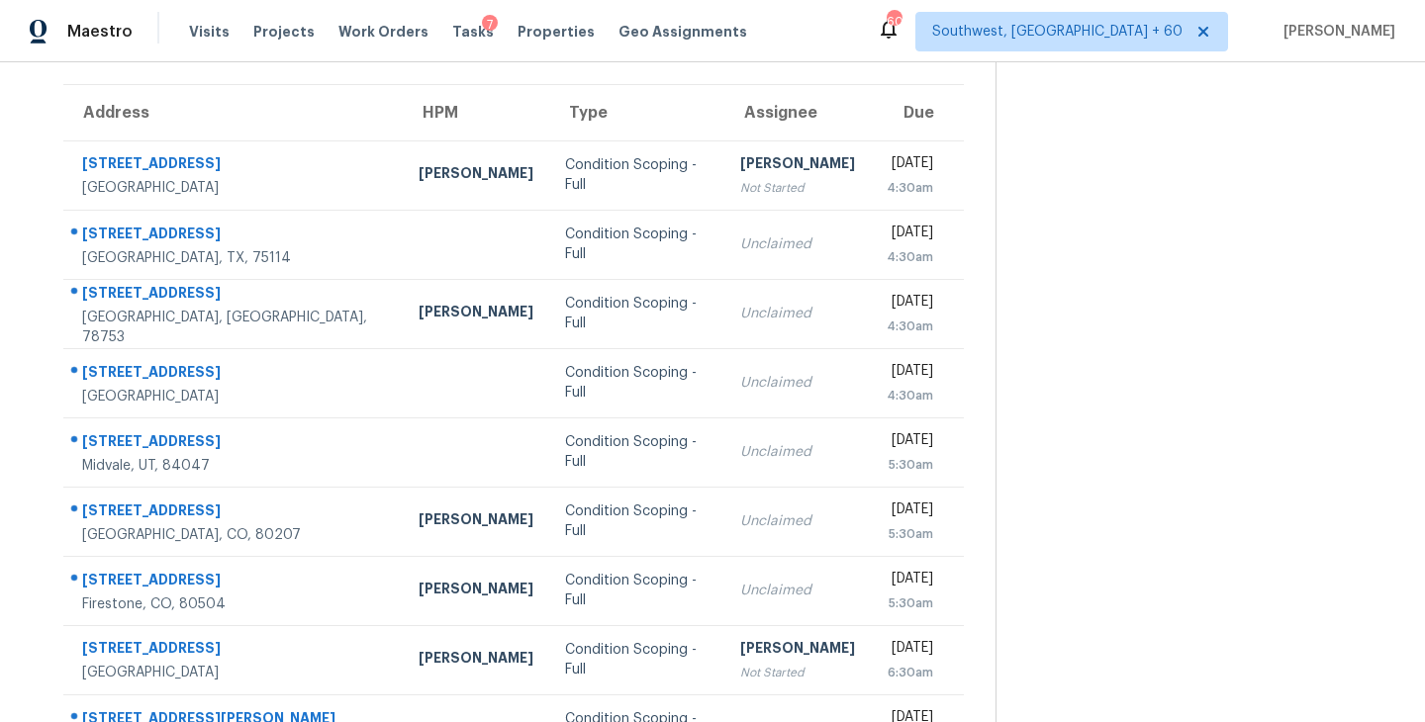
scroll to position [0, 0]
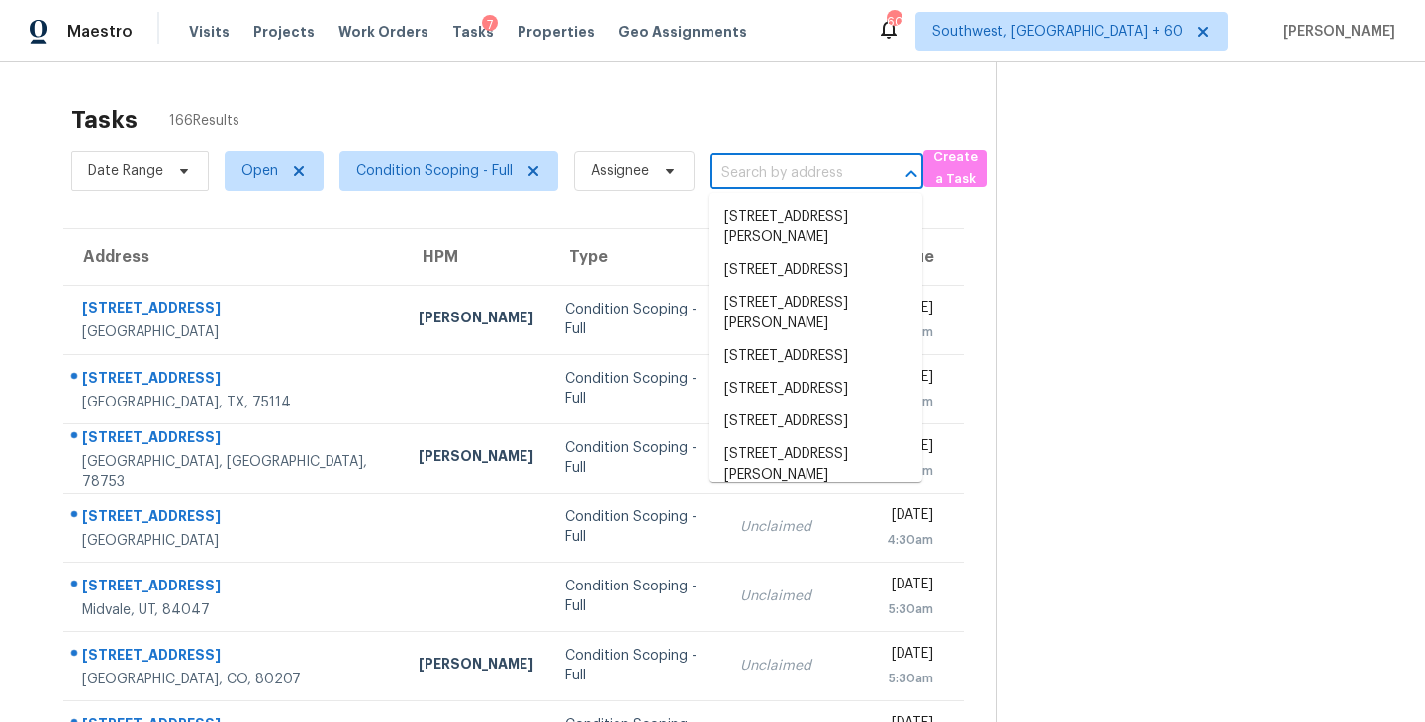
click at [805, 174] on input "text" at bounding box center [788, 173] width 158 height 31
paste input "4350 Merchant Ave, Spring Hill, FL, 34608"
type input "4350 Merchant Ave, Spring Hill, FL, 34608"
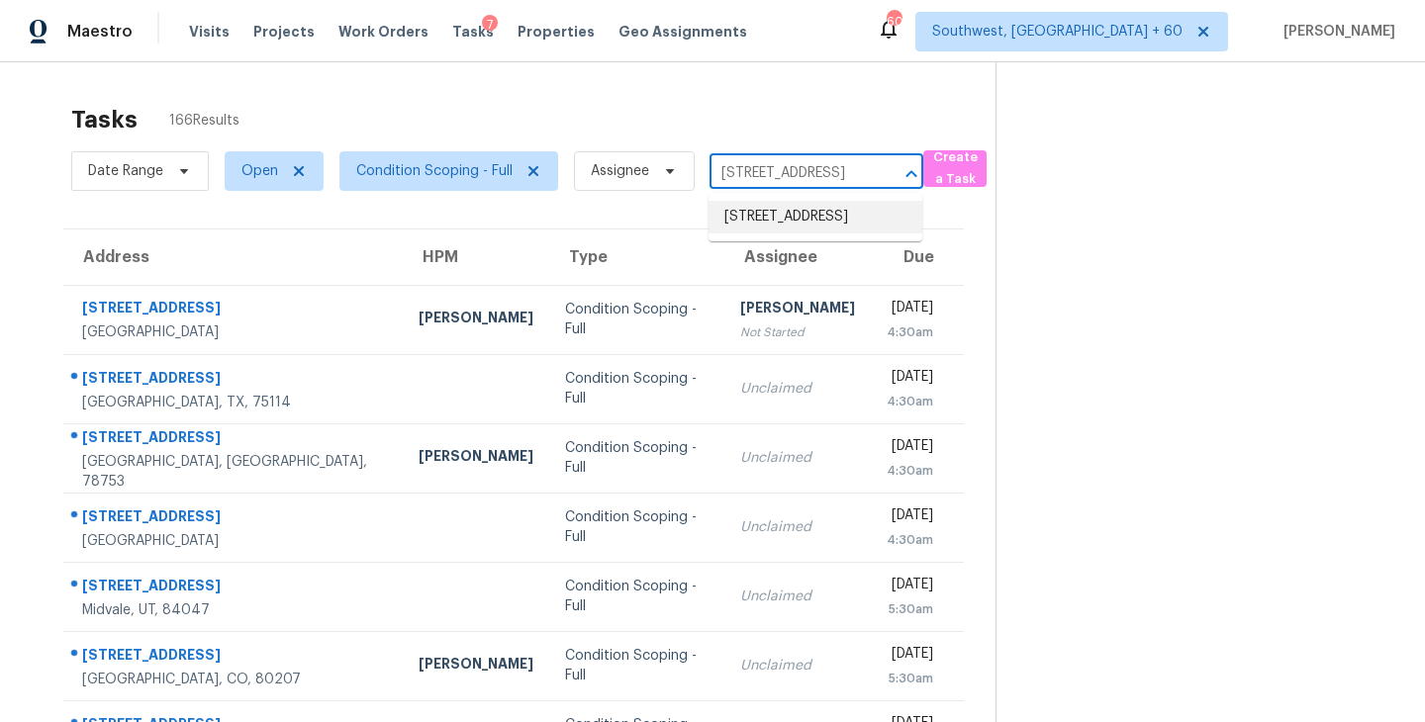
click at [798, 215] on li "4350 Merchant Ave, Spring Hill, FL 34608" at bounding box center [815, 217] width 214 height 33
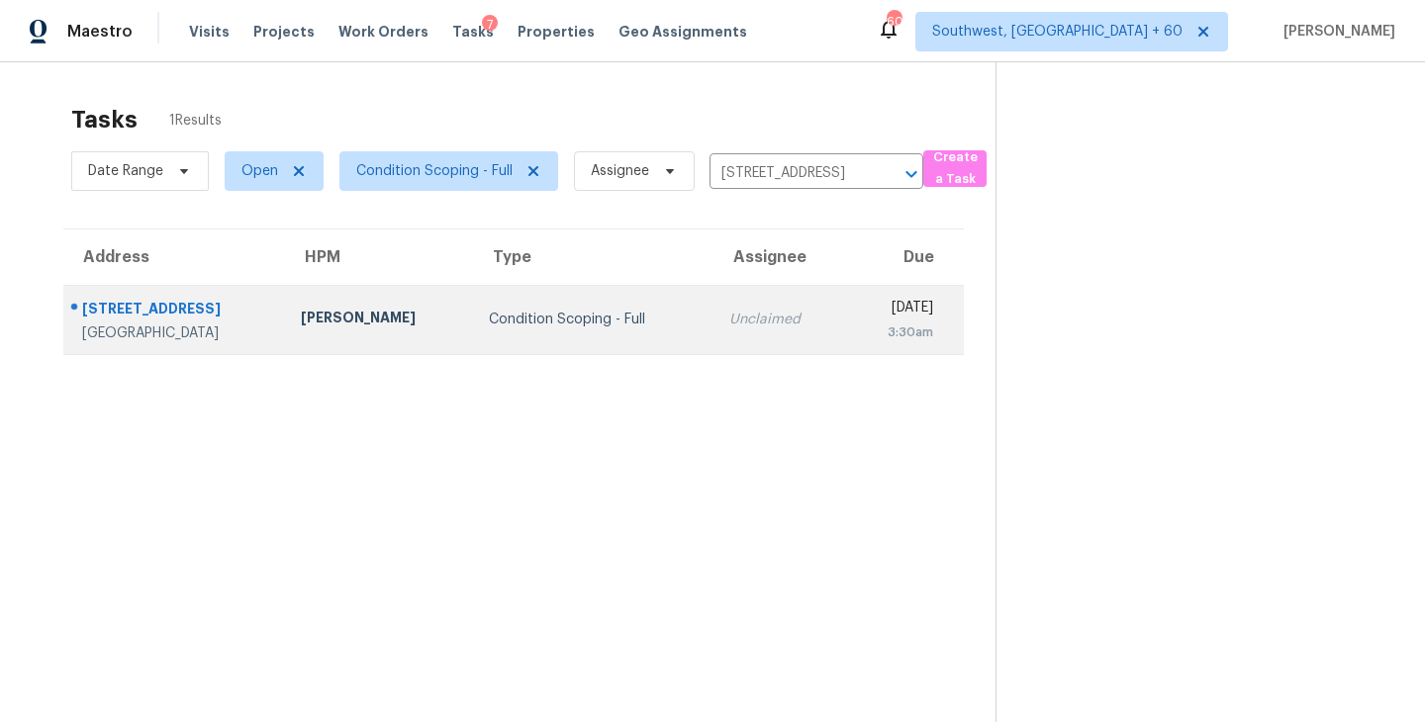
click at [713, 319] on td "Unclaimed" at bounding box center [779, 319] width 132 height 69
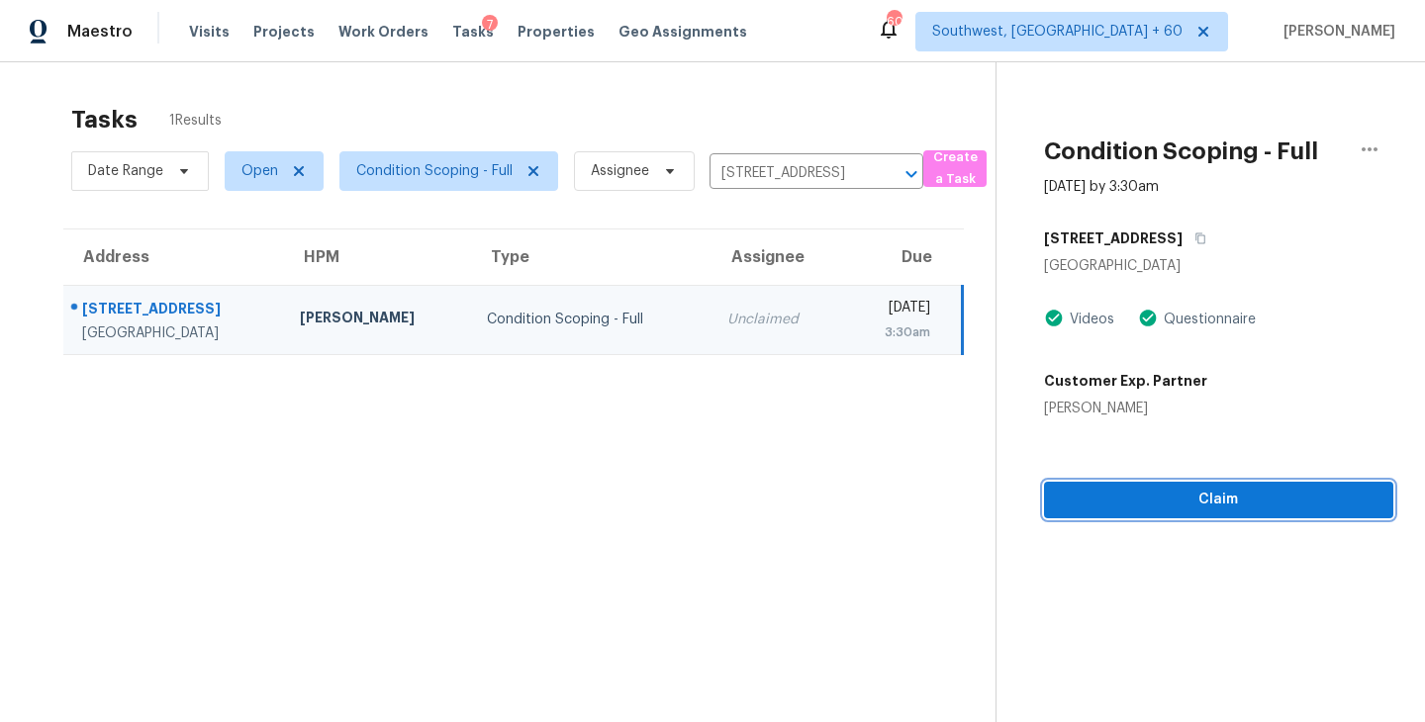
click at [1167, 505] on span "Claim" at bounding box center [1219, 500] width 318 height 25
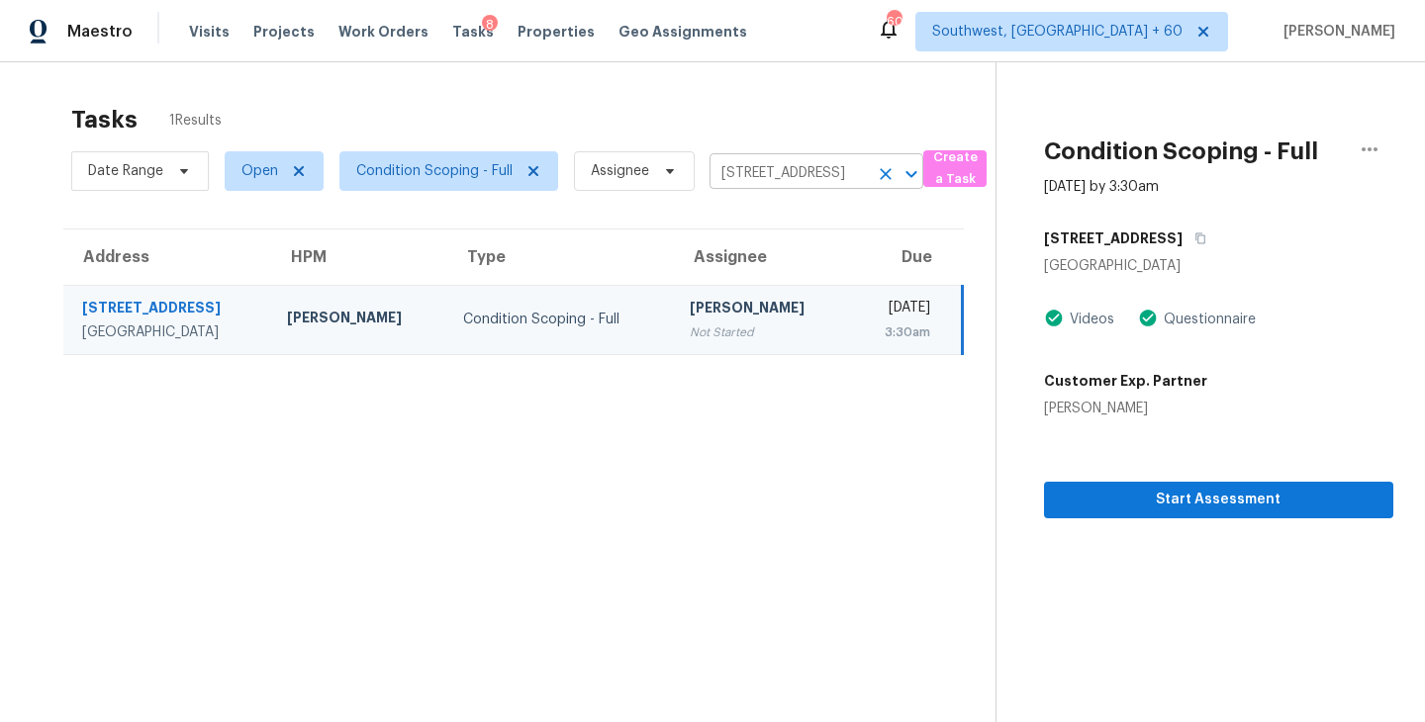
click at [885, 181] on icon "Clear" at bounding box center [886, 174] width 20 height 20
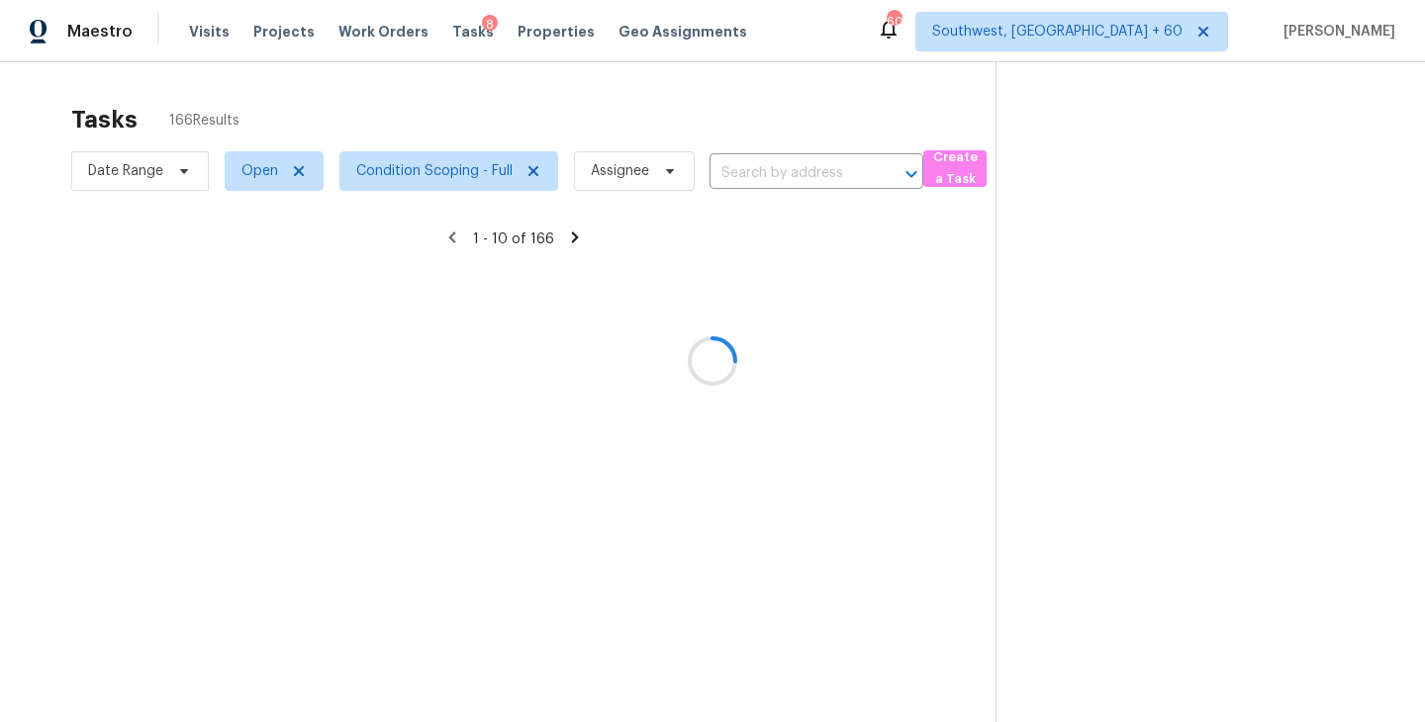
click at [787, 181] on div at bounding box center [712, 361] width 1425 height 722
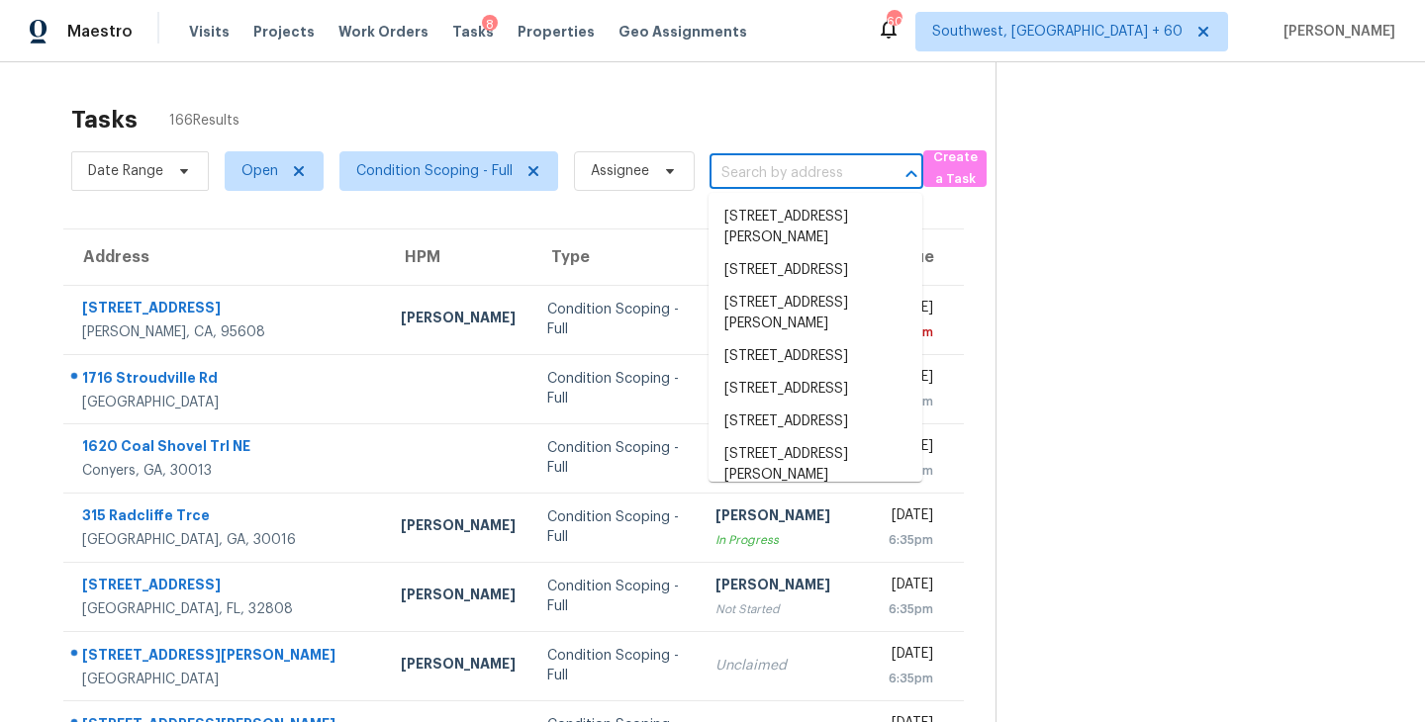
click at [785, 178] on input "text" at bounding box center [788, 173] width 158 height 31
paste input "3112 St Charles Pl, Winter Haven, FL, 33884"
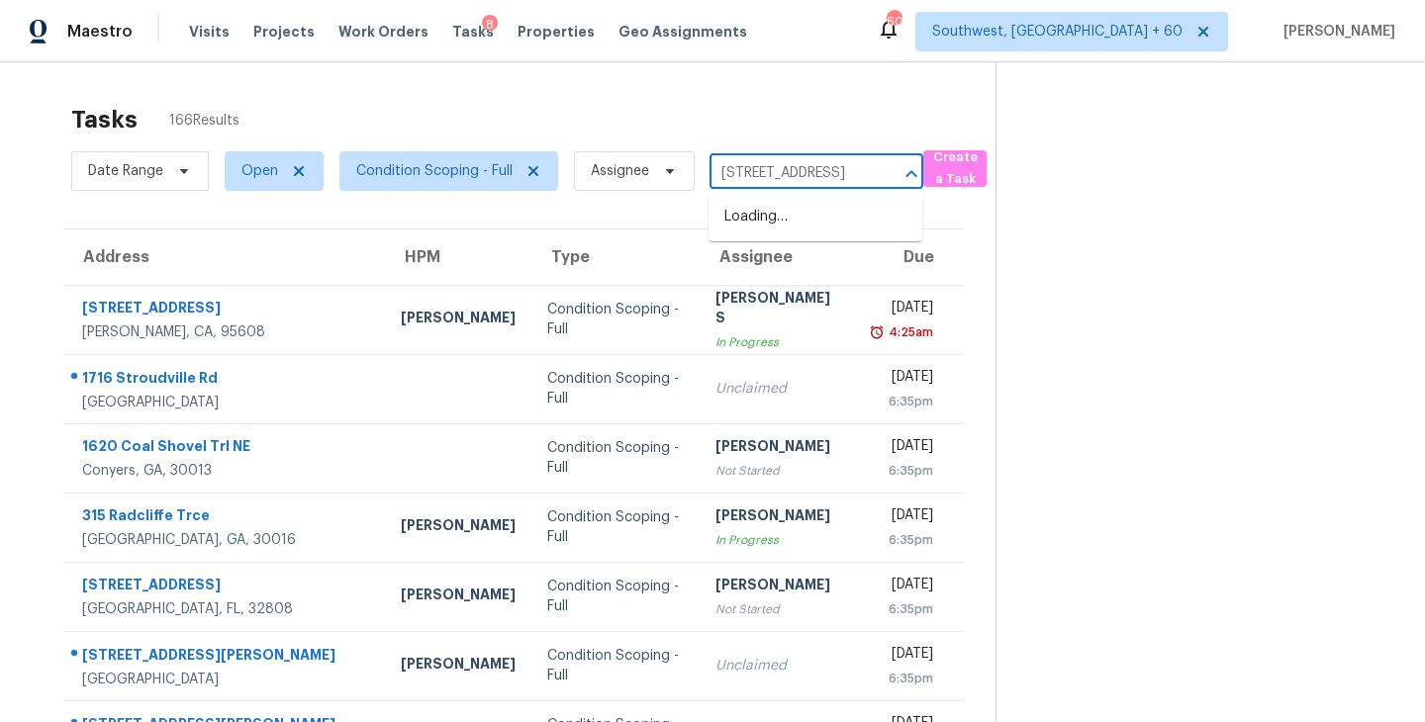
scroll to position [0, 136]
type input "3112 St Charles Pl, Winter Haven, FL, 33884"
click at [955, 124] on div "Tasks 166 Results" at bounding box center [533, 119] width 924 height 51
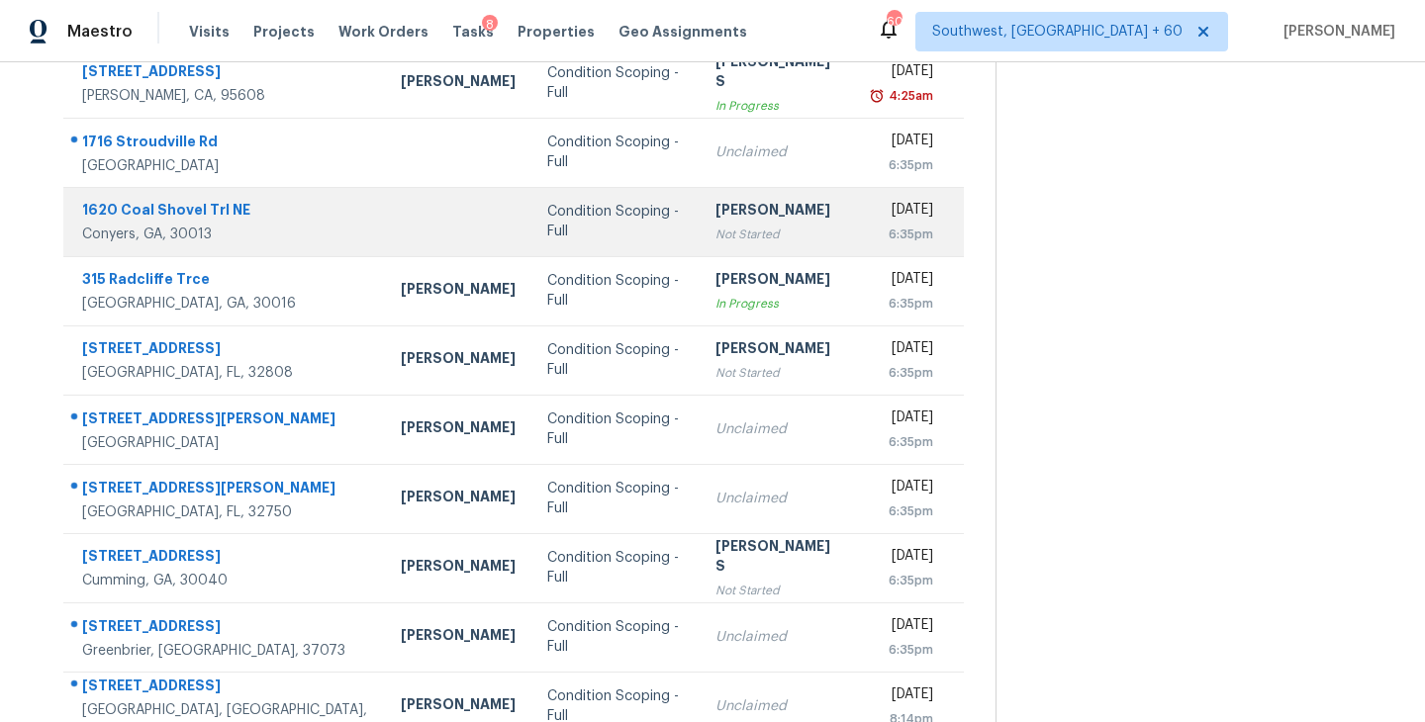
scroll to position [308, 0]
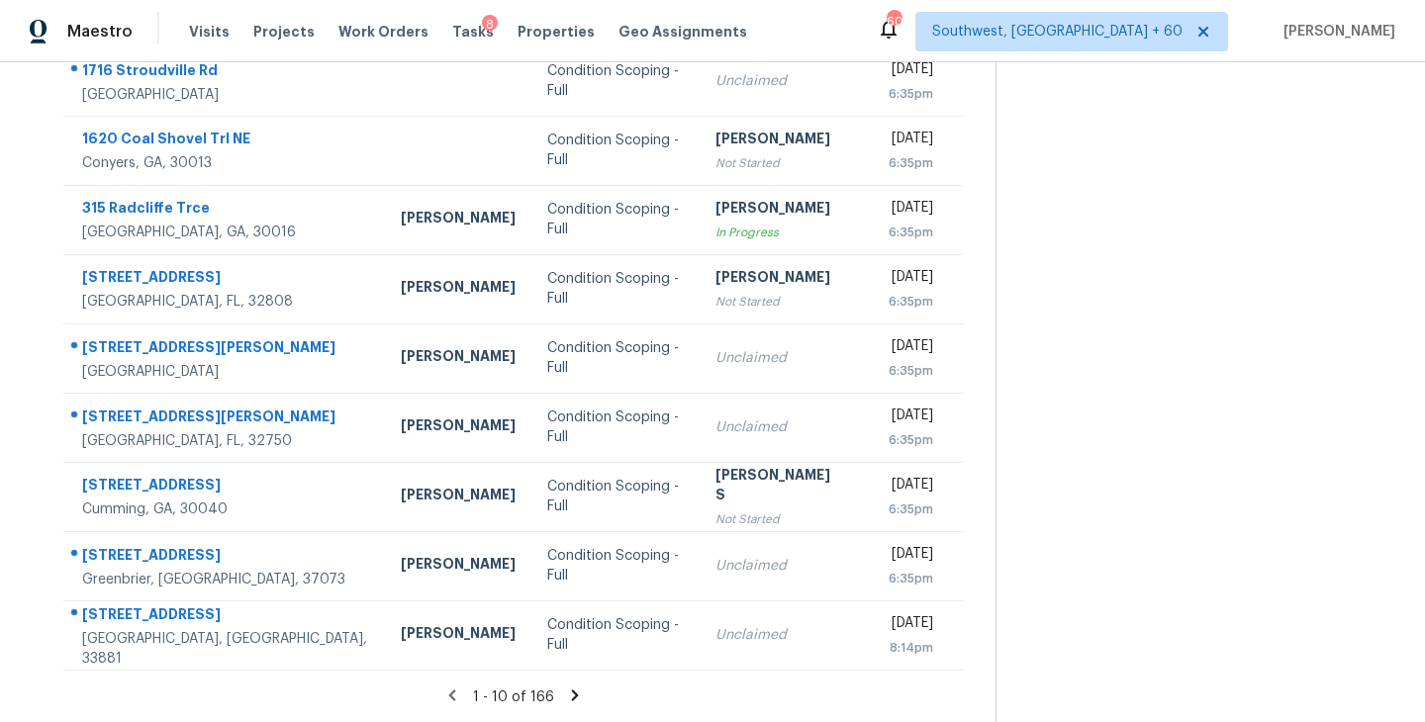
click at [572, 693] on icon at bounding box center [575, 695] width 7 height 11
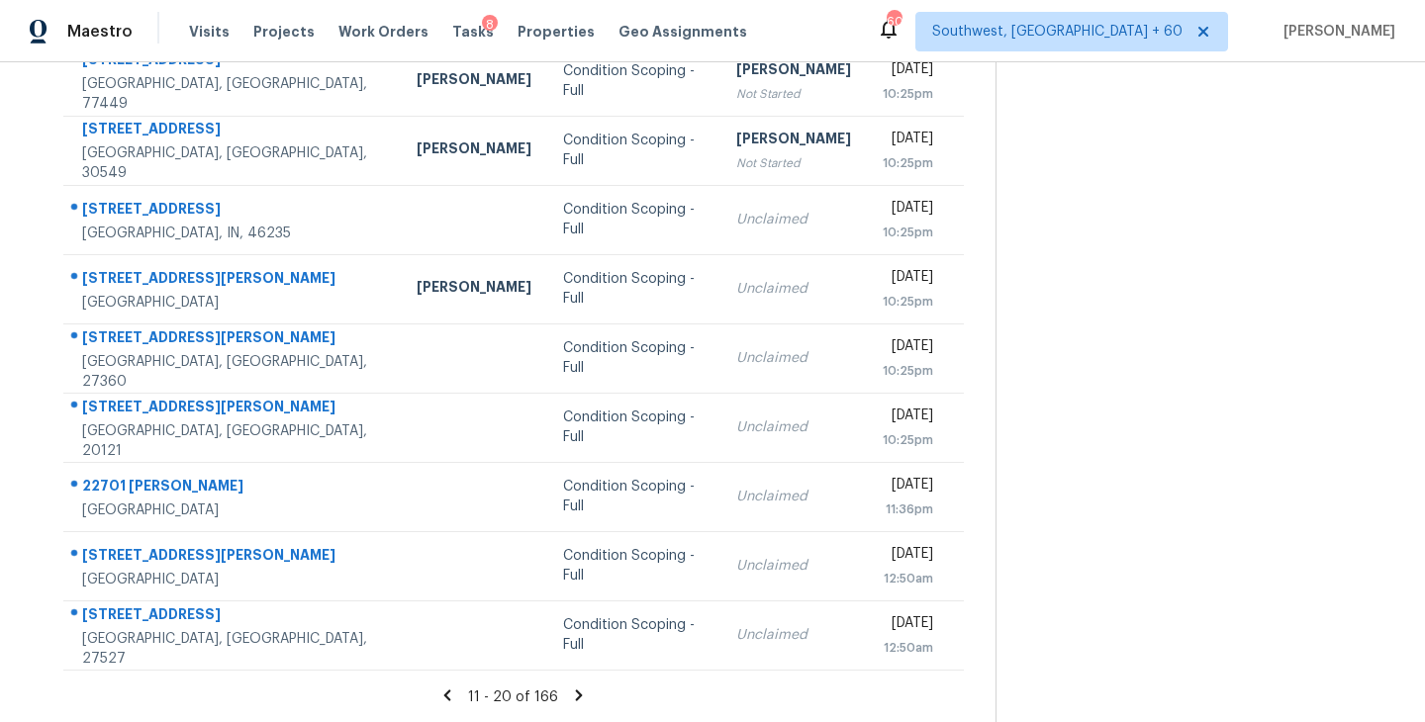
click at [577, 695] on icon at bounding box center [579, 695] width 7 height 11
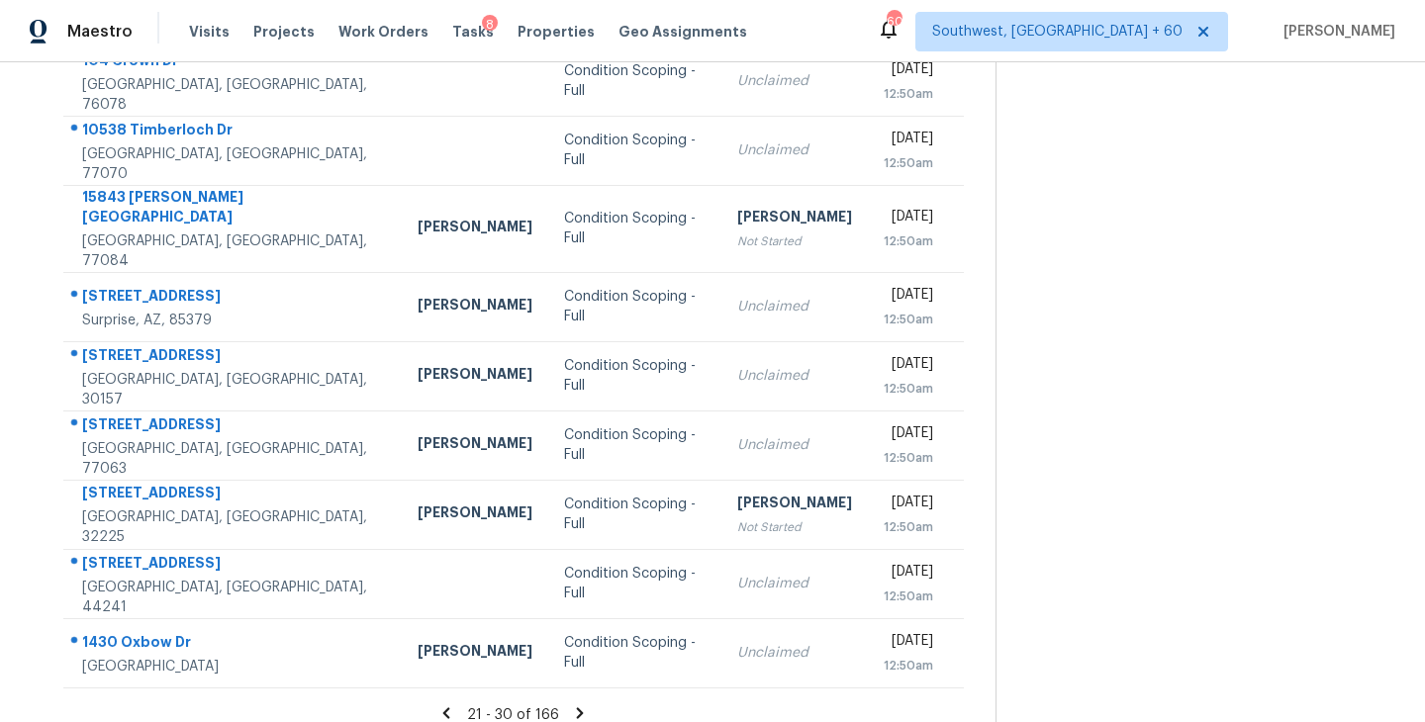
click at [579, 707] on icon at bounding box center [580, 712] width 7 height 11
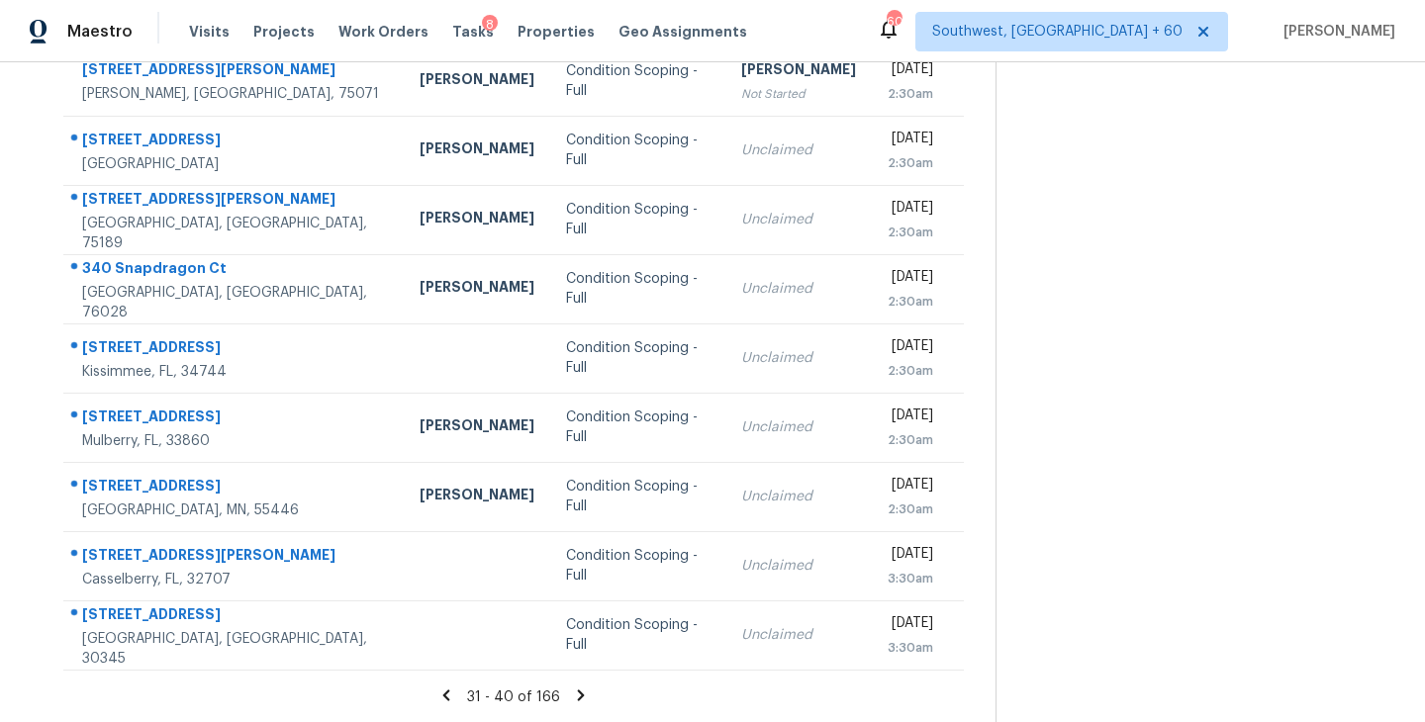
click at [578, 693] on icon at bounding box center [581, 695] width 7 height 11
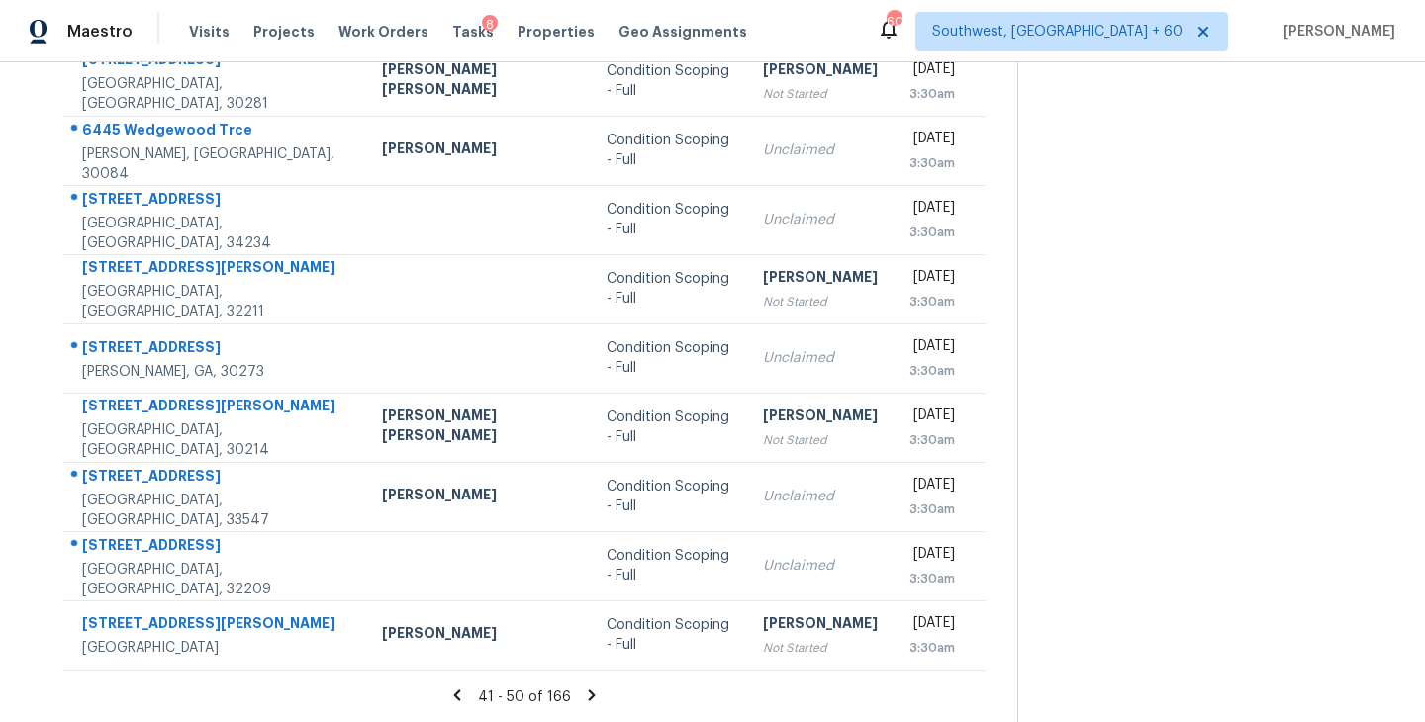
click at [589, 696] on icon at bounding box center [592, 695] width 7 height 11
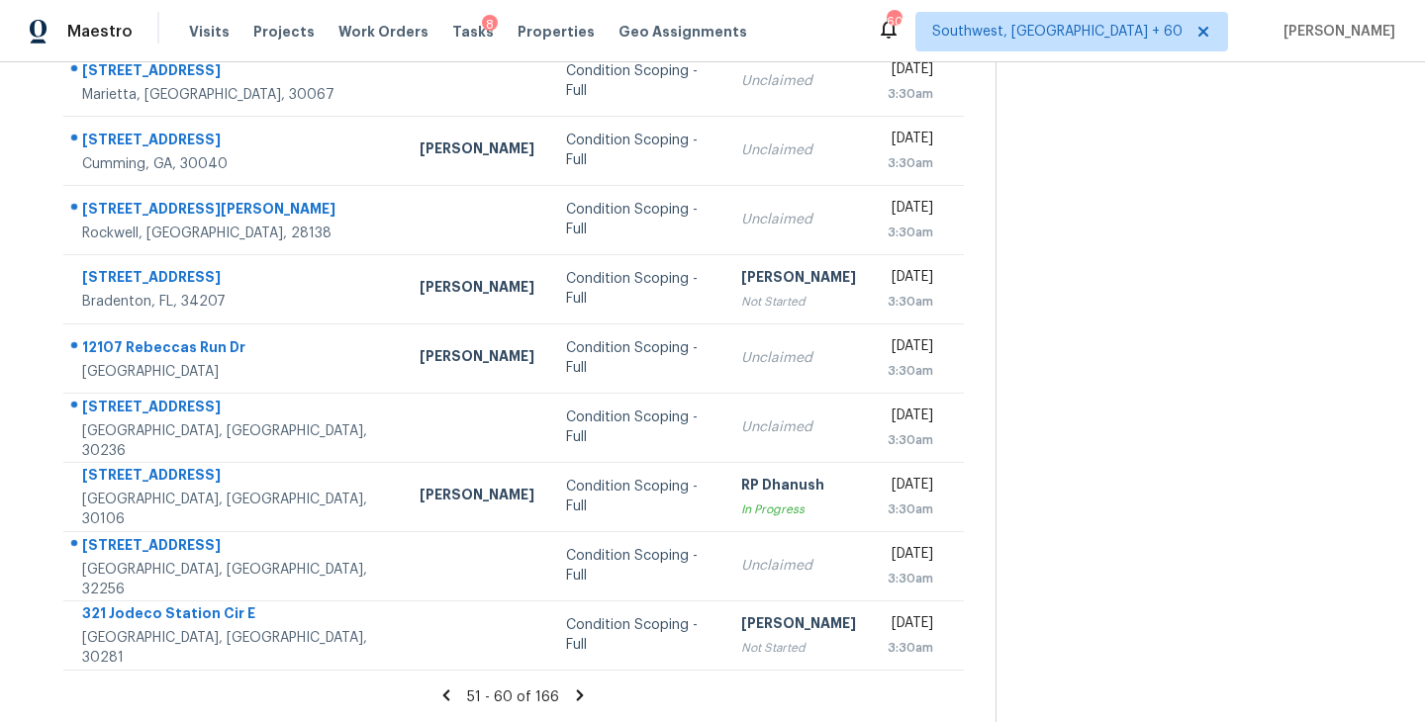
click at [579, 695] on icon at bounding box center [580, 695] width 7 height 11
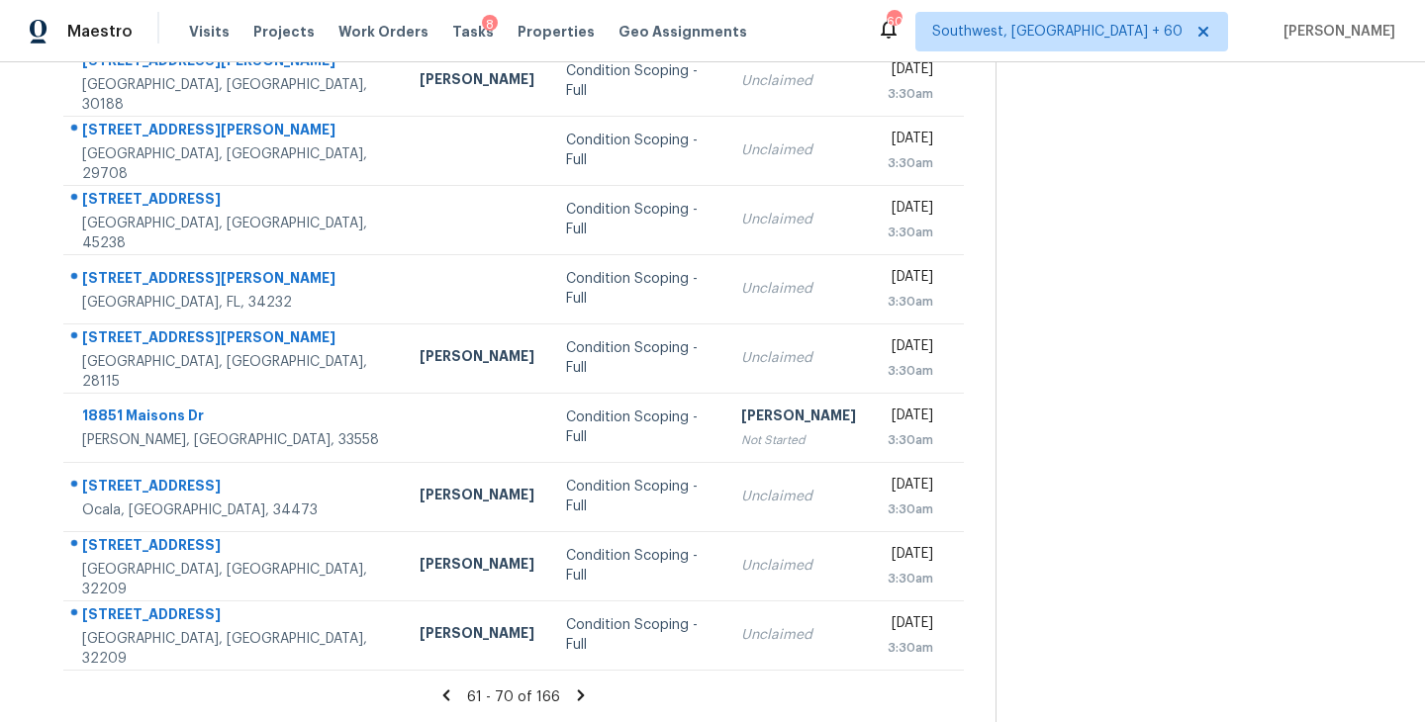
click at [572, 692] on icon at bounding box center [581, 696] width 18 height 18
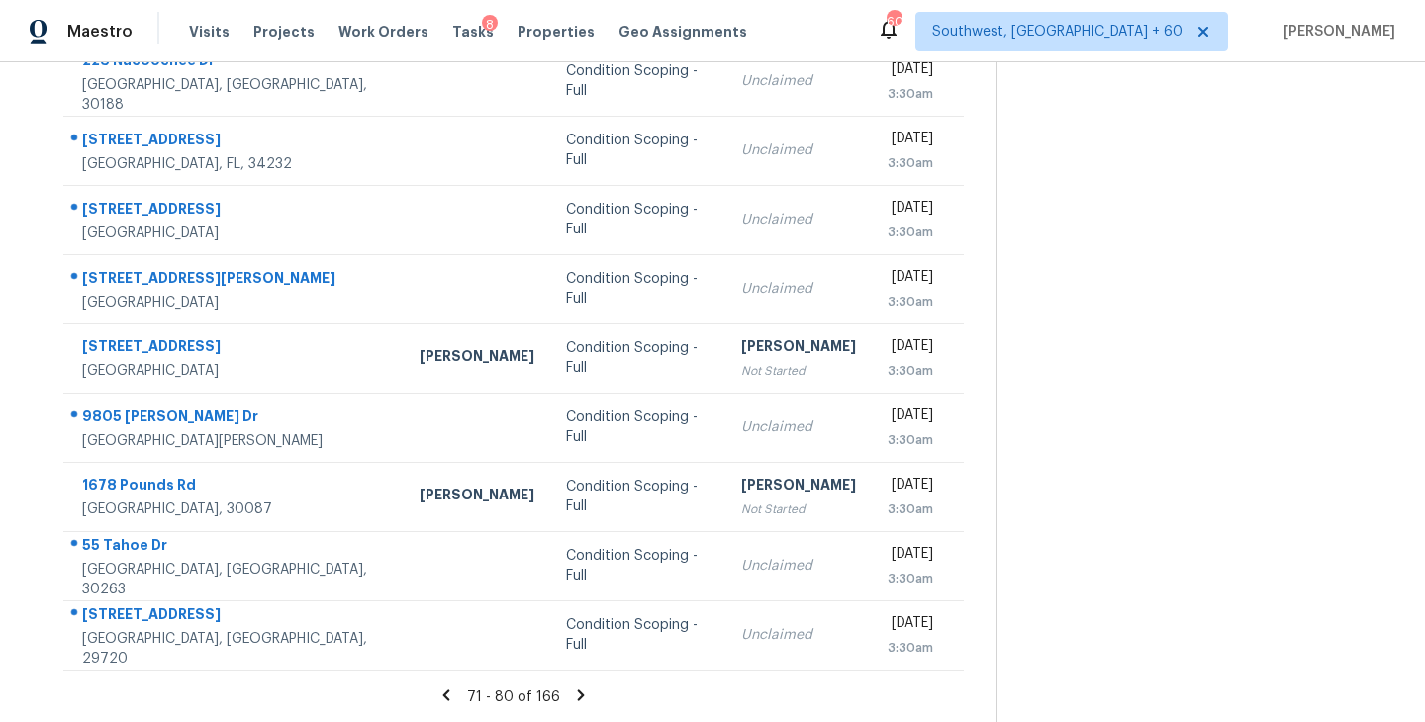
click at [578, 697] on icon at bounding box center [581, 696] width 18 height 18
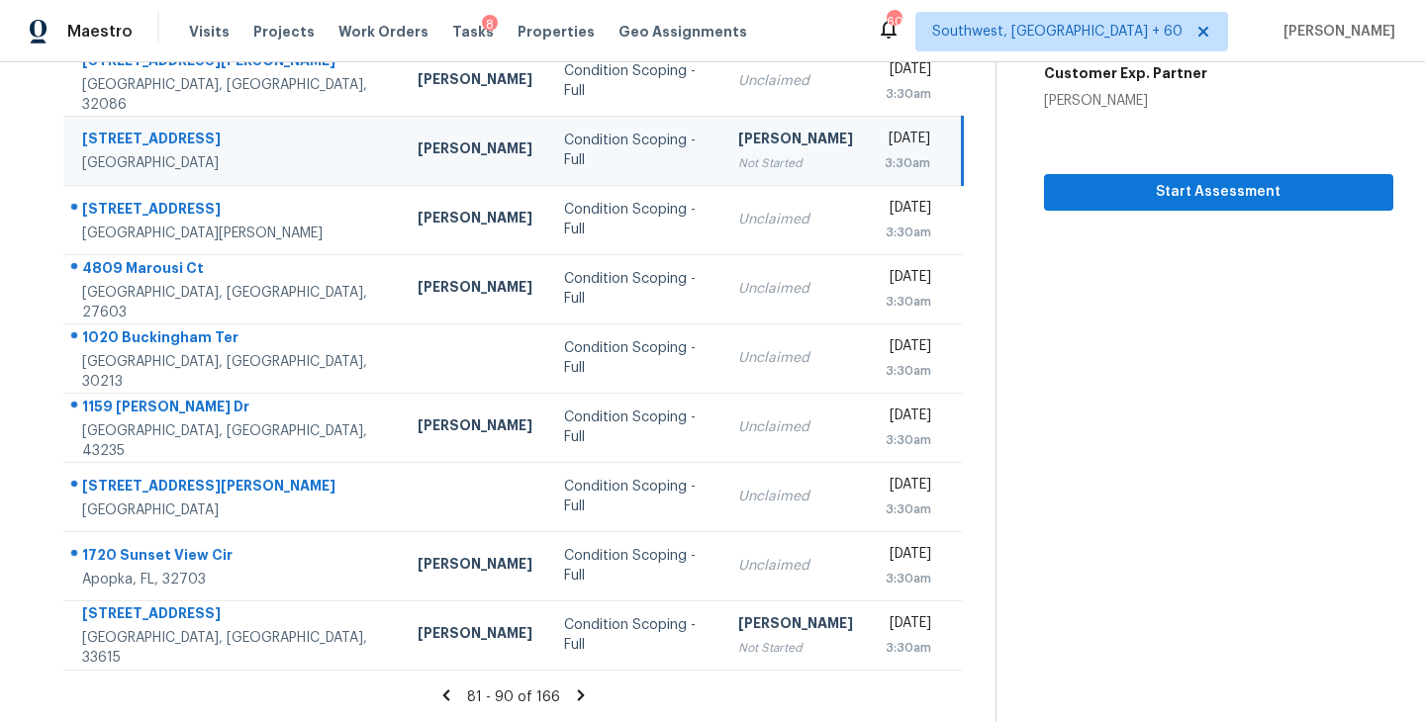
click at [578, 697] on icon at bounding box center [581, 695] width 7 height 11
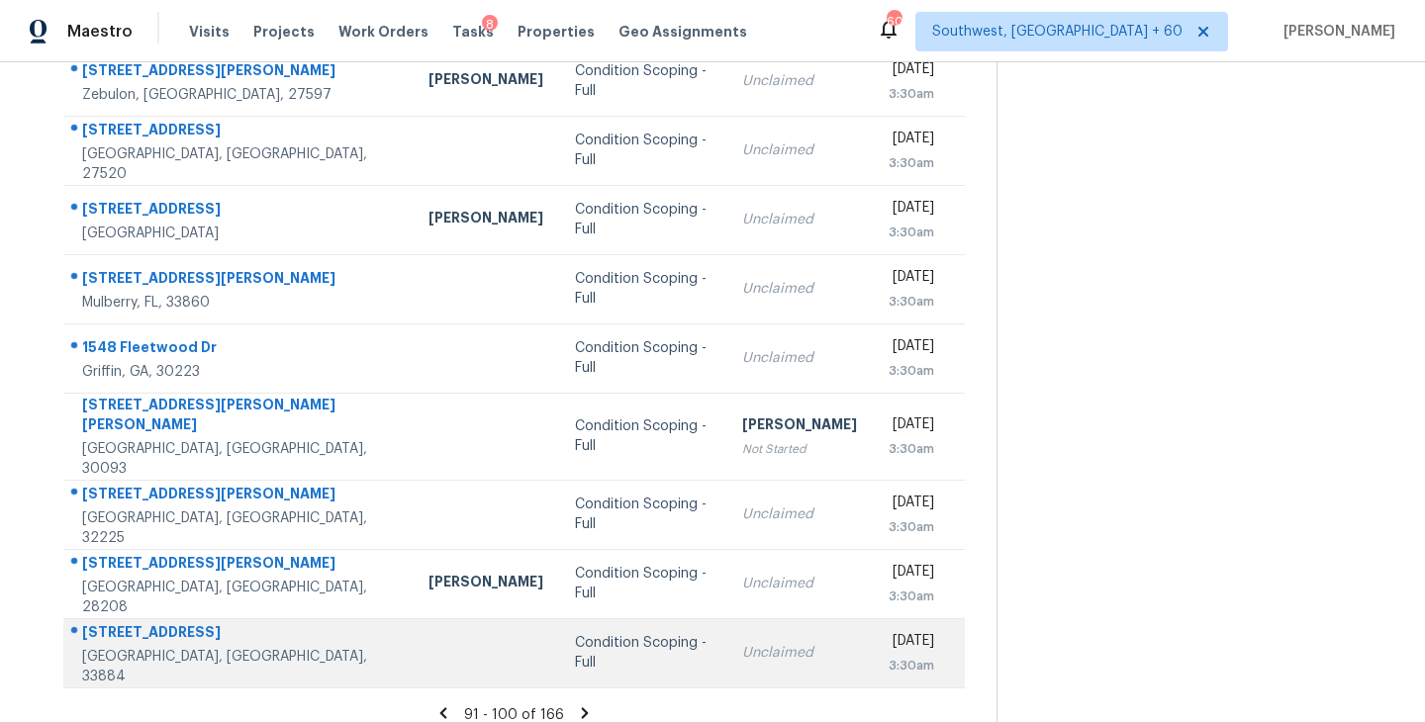
click at [575, 639] on div "Condition Scoping - Full" at bounding box center [642, 653] width 135 height 40
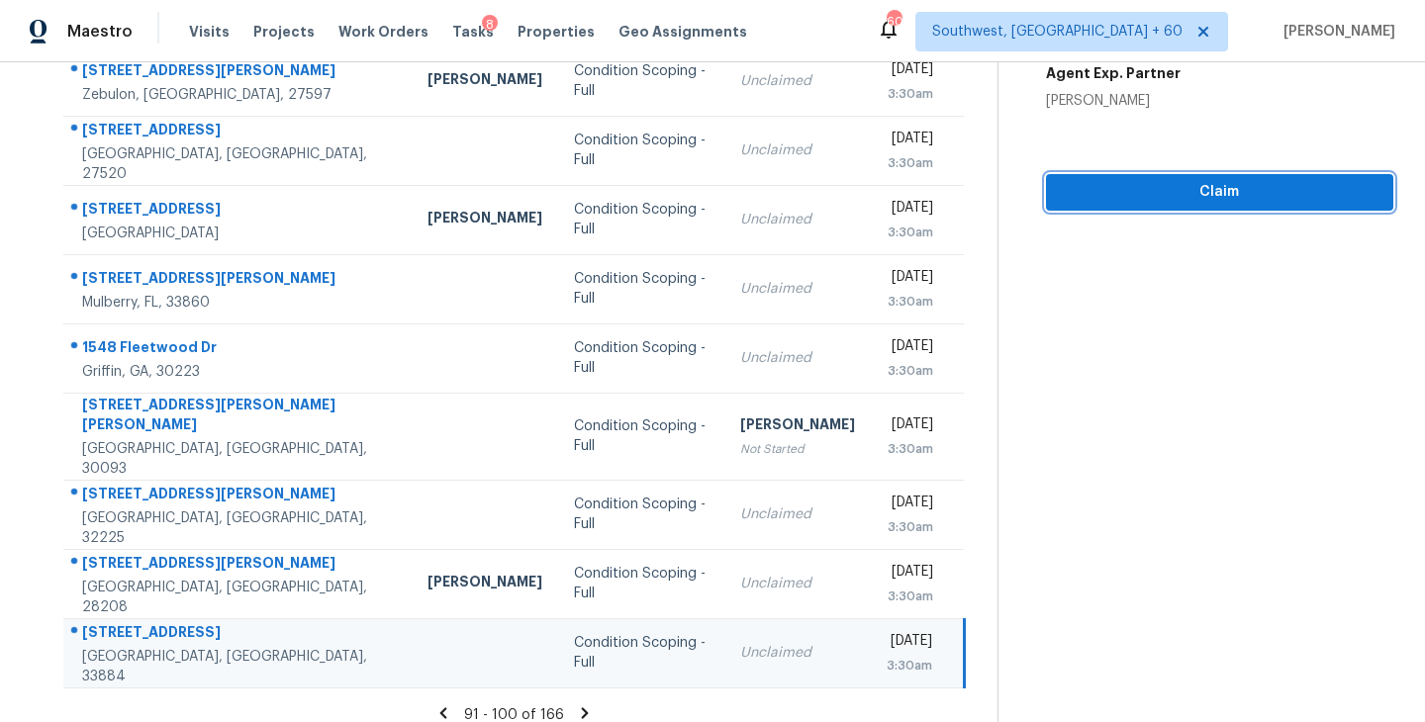
click at [1226, 196] on span "Claim" at bounding box center [1220, 192] width 316 height 25
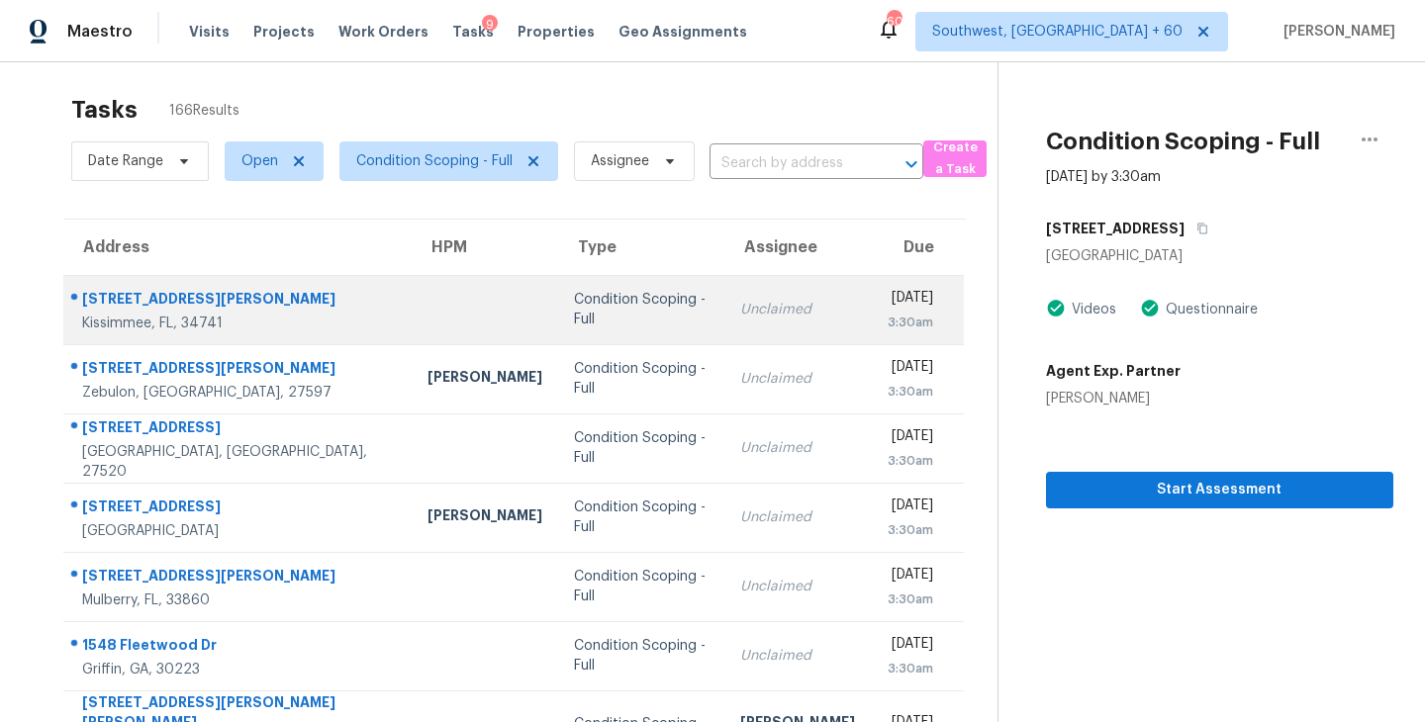
scroll to position [0, 0]
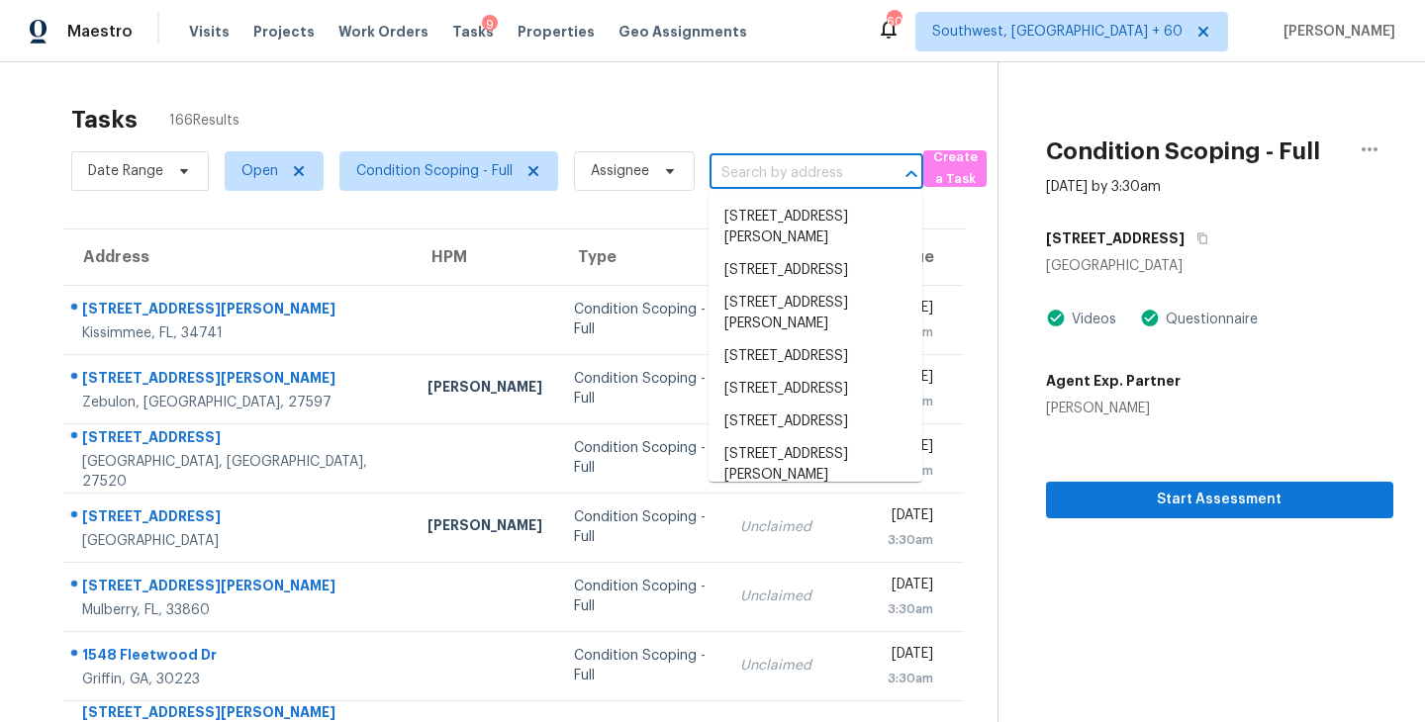
click at [763, 177] on input "text" at bounding box center [788, 173] width 158 height 31
paste input "7623 French Marigold Ave, Tampa, FL, 33619"
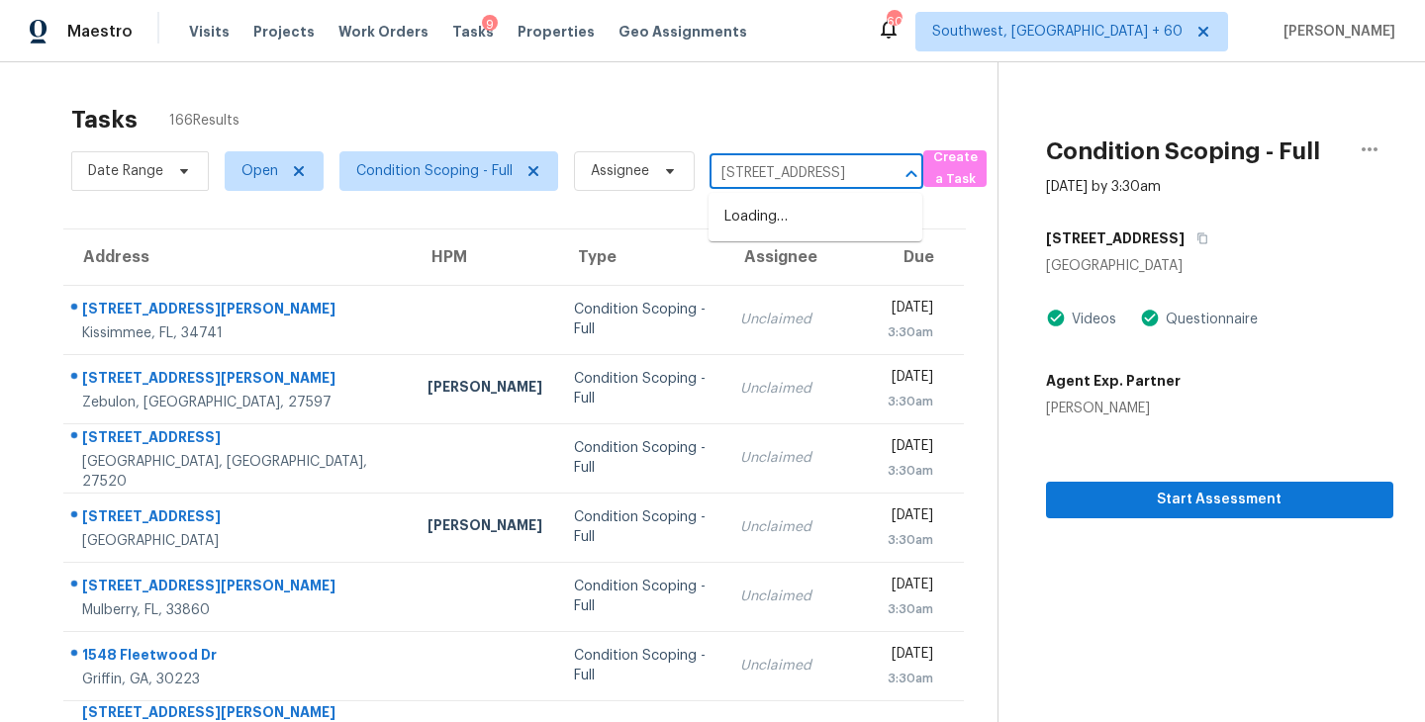
scroll to position [0, 145]
type input "7623 French Marigold Ave, Tampa, FL, 33619"
click at [1083, 597] on section "Condition Scoping - Full Sep 23rd 2025 by 3:30am 3112 St Charles Pl Winter Have…" at bounding box center [1195, 555] width 396 height 986
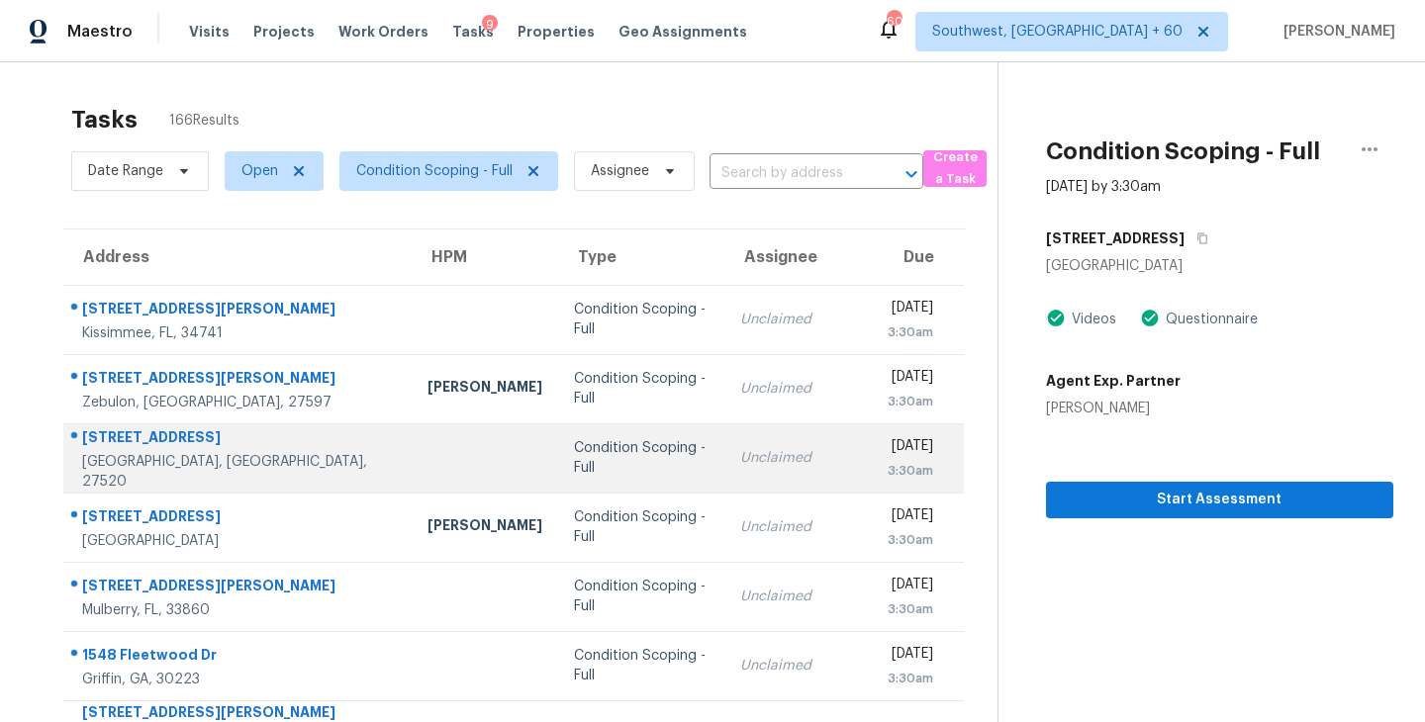
scroll to position [308, 0]
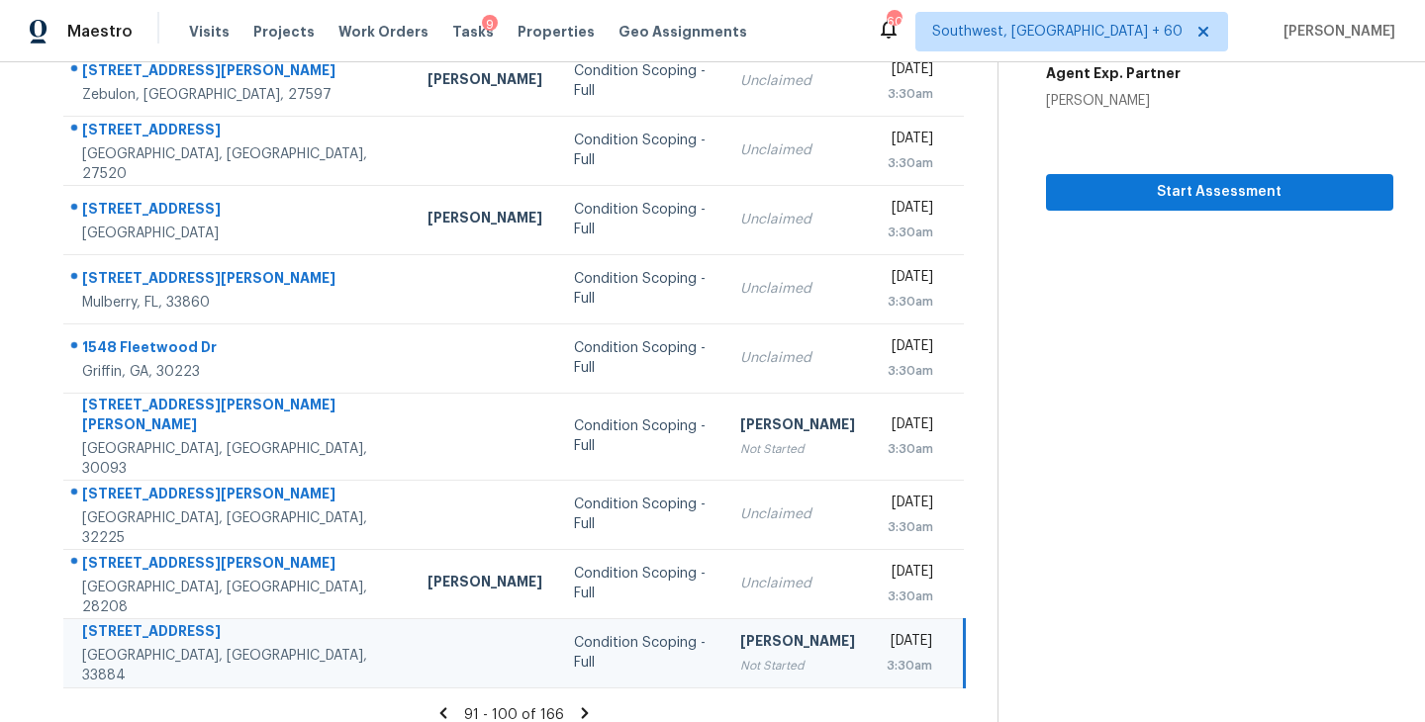
click at [582, 707] on icon at bounding box center [585, 712] width 7 height 11
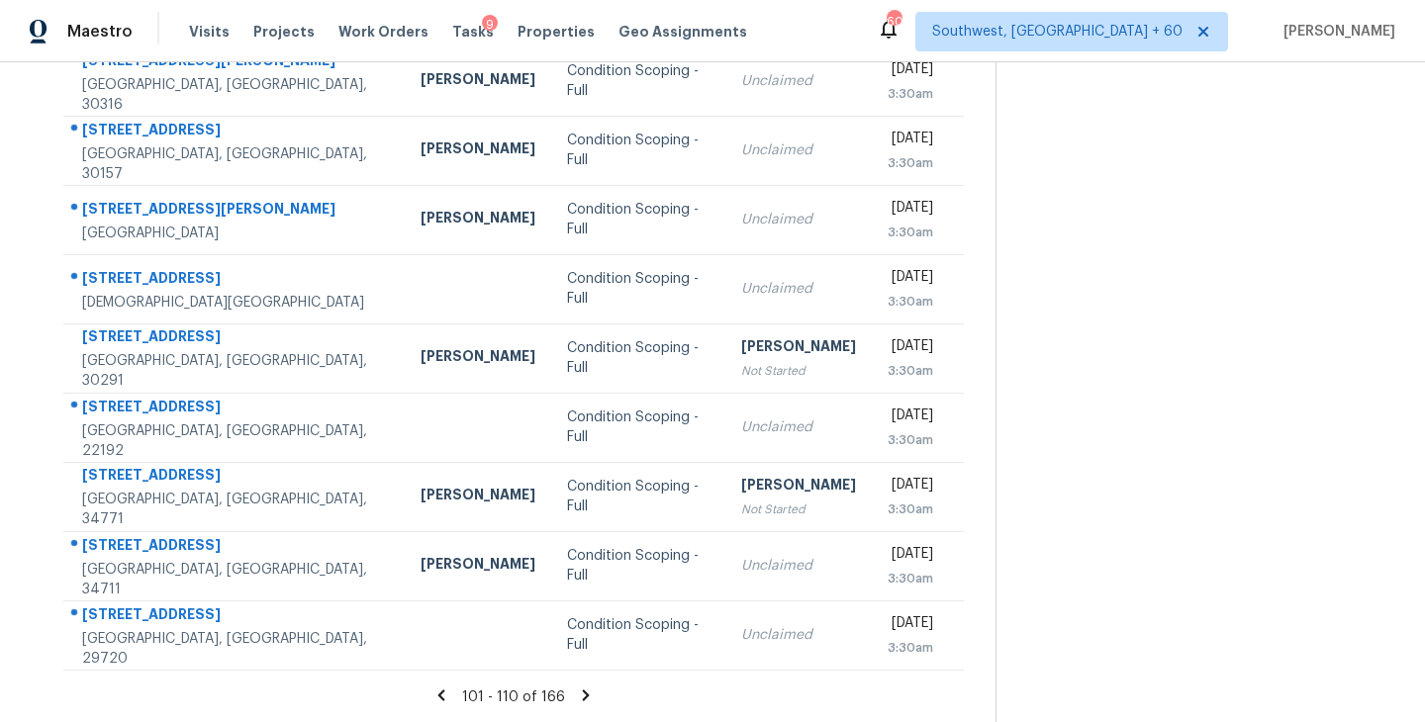
click at [583, 692] on icon at bounding box center [586, 695] width 7 height 11
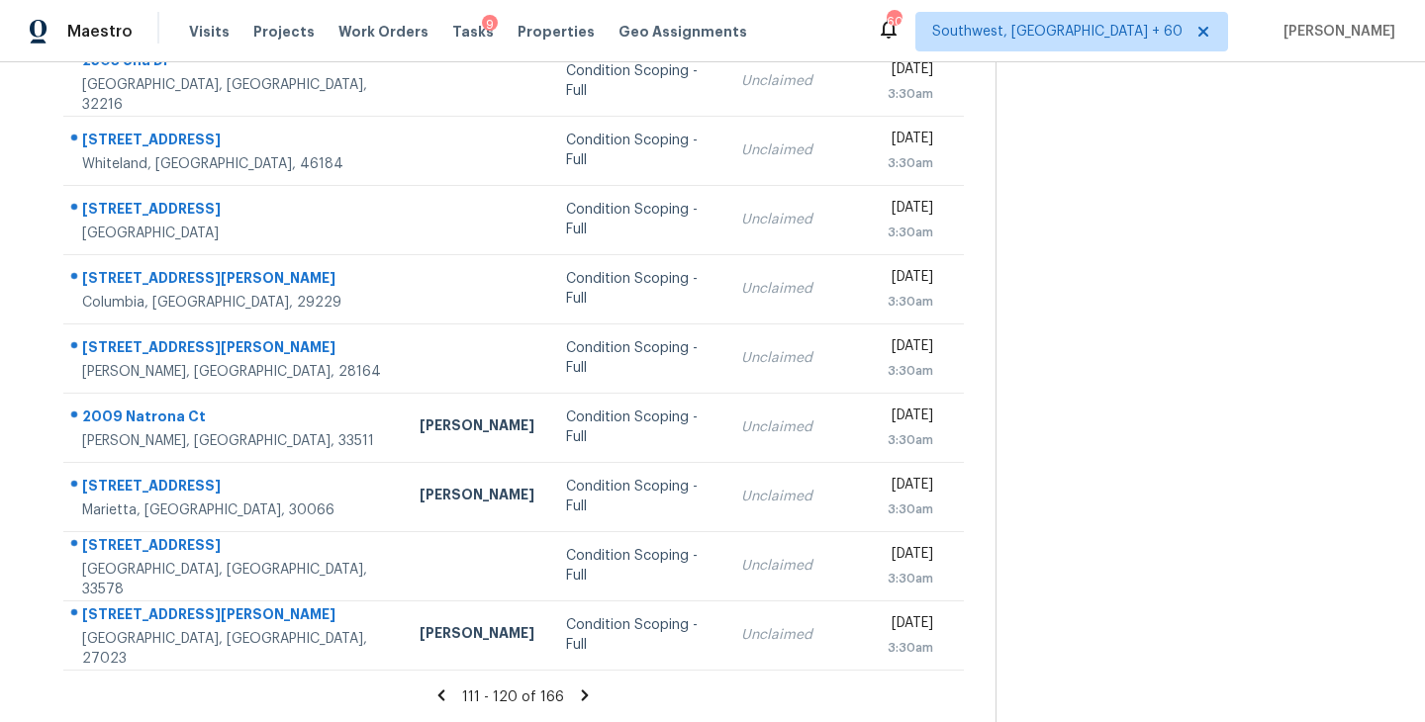
click at [582, 697] on icon at bounding box center [585, 695] width 7 height 11
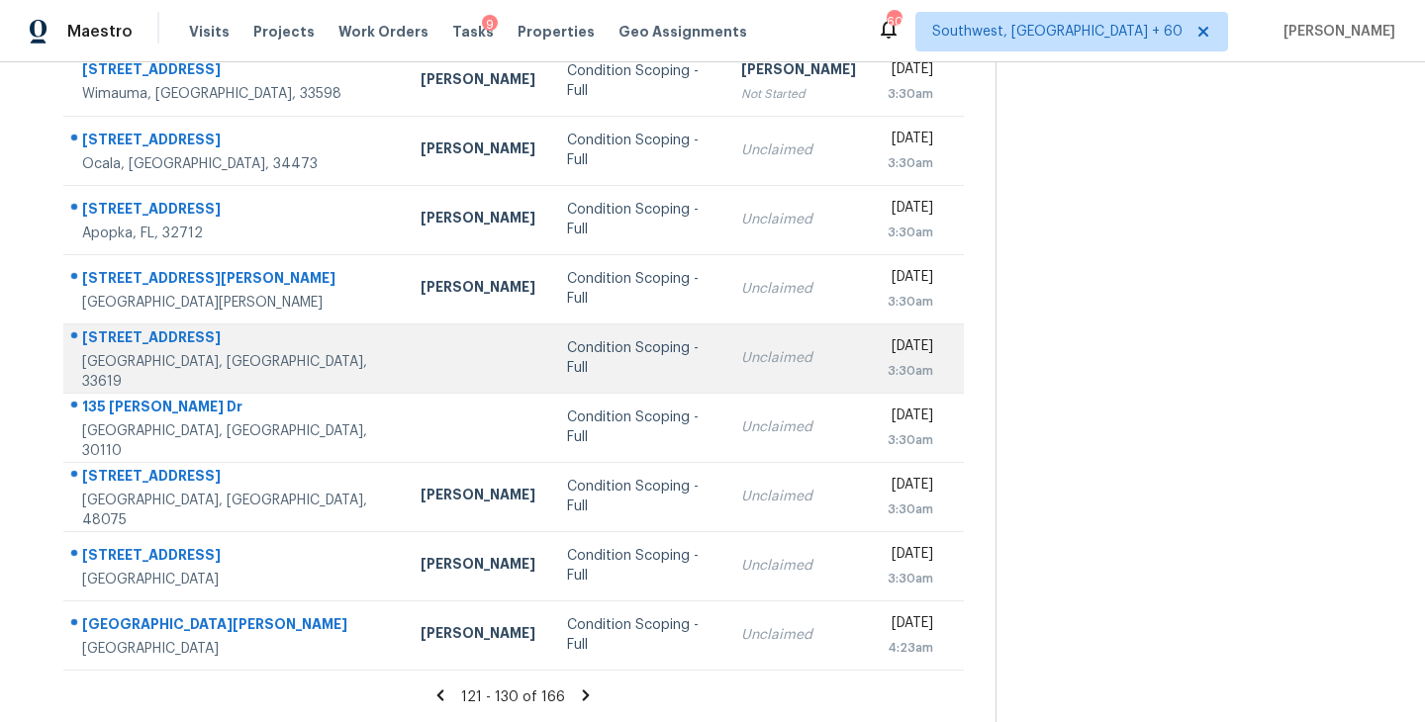
click at [551, 362] on td "Condition Scoping - Full" at bounding box center [638, 358] width 174 height 69
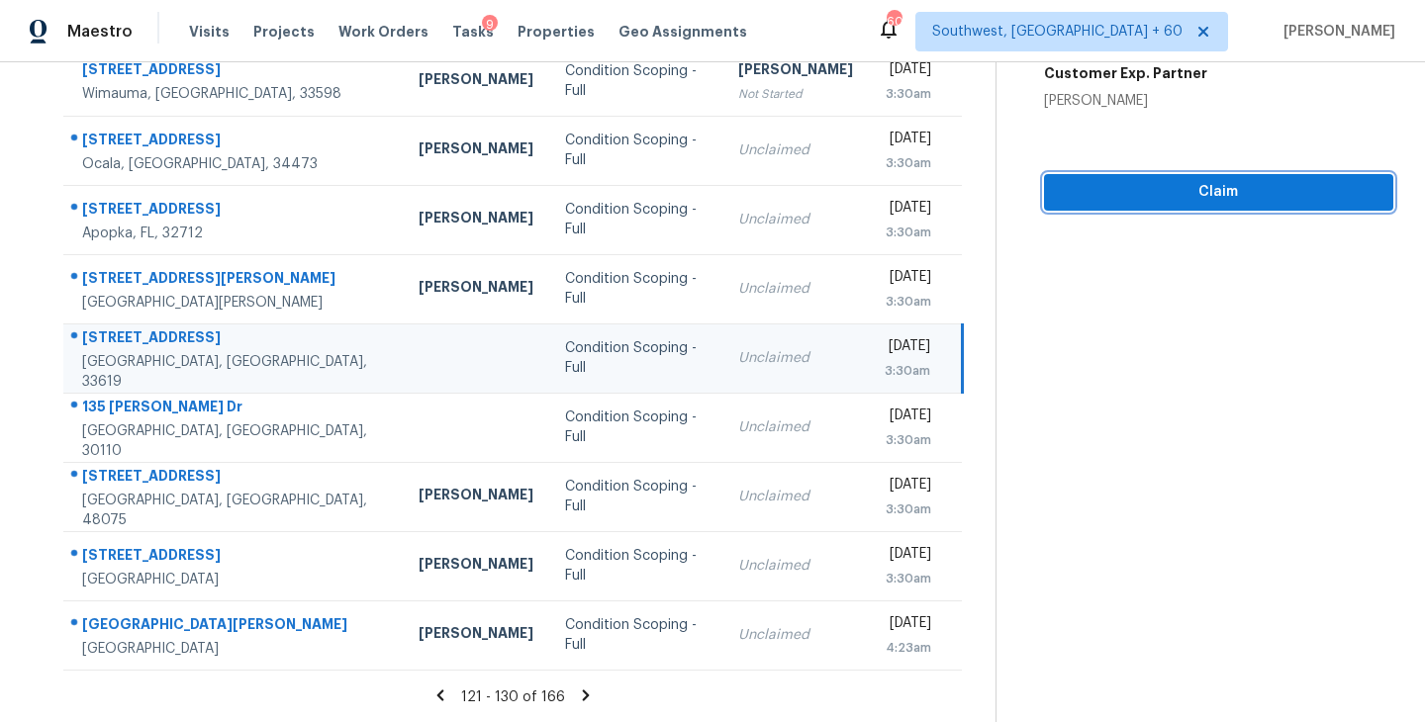
click at [1131, 198] on span "Claim" at bounding box center [1219, 192] width 318 height 25
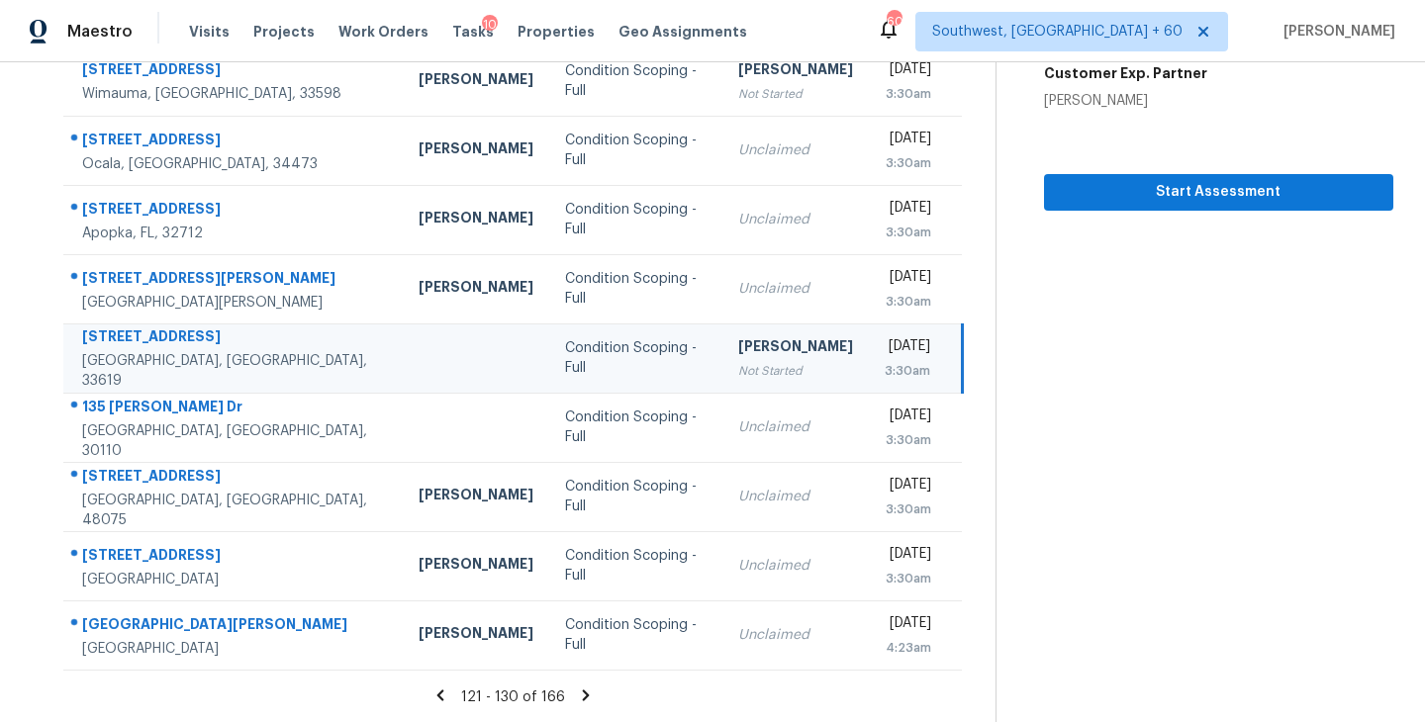
click at [585, 693] on icon at bounding box center [586, 695] width 7 height 11
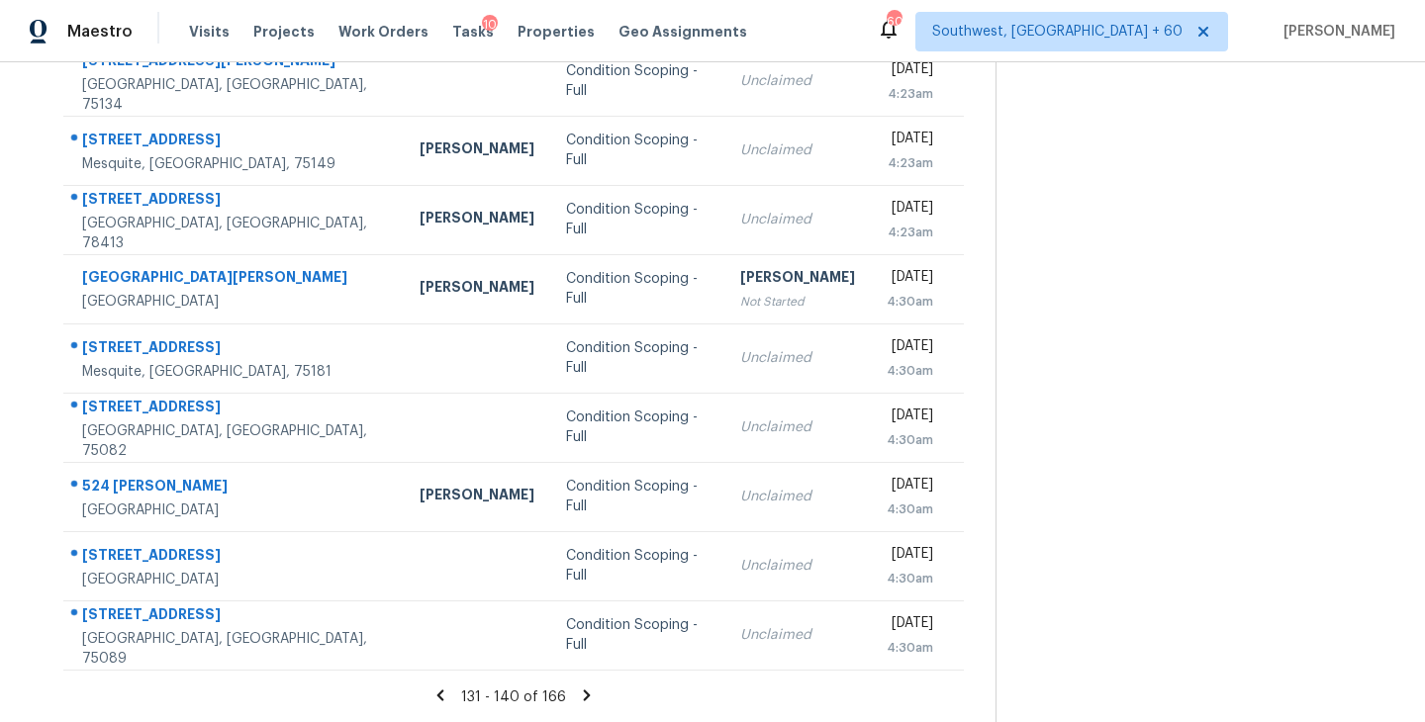
click at [586, 693] on icon at bounding box center [587, 696] width 18 height 18
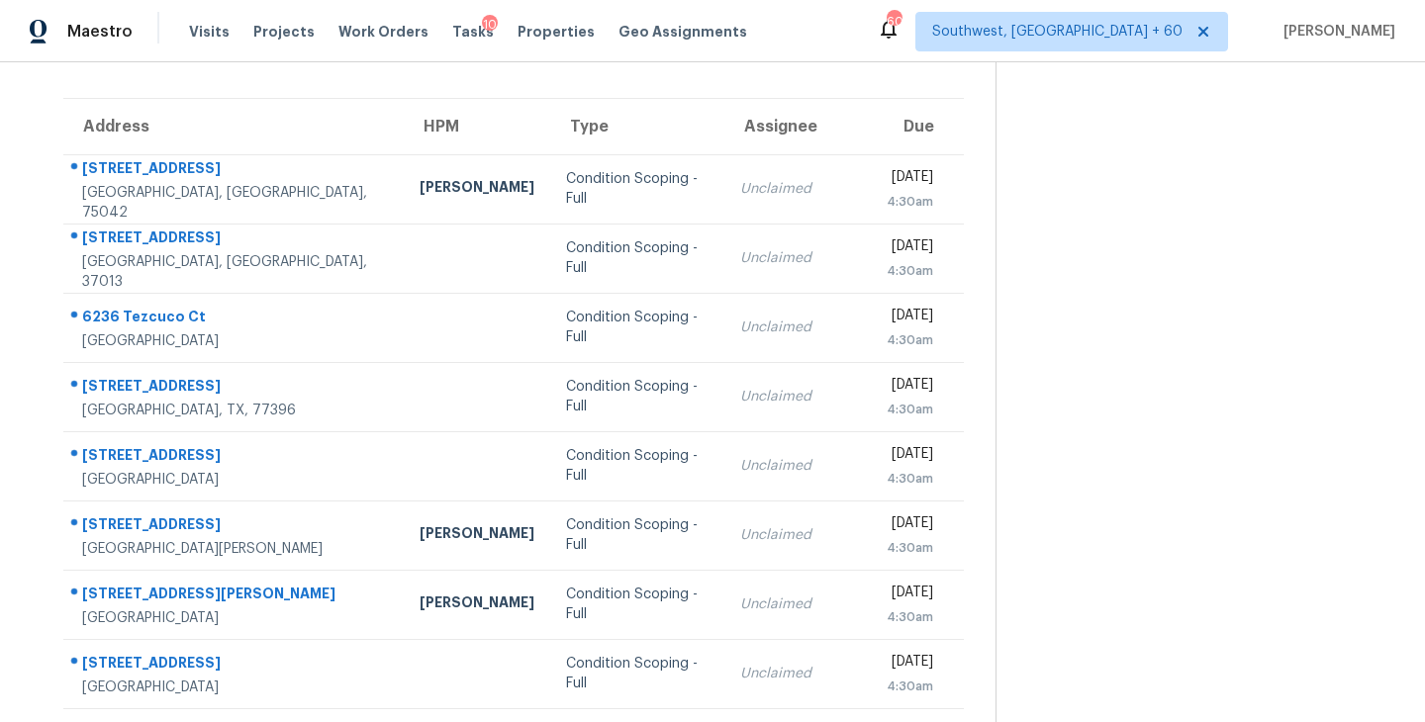
scroll to position [35, 0]
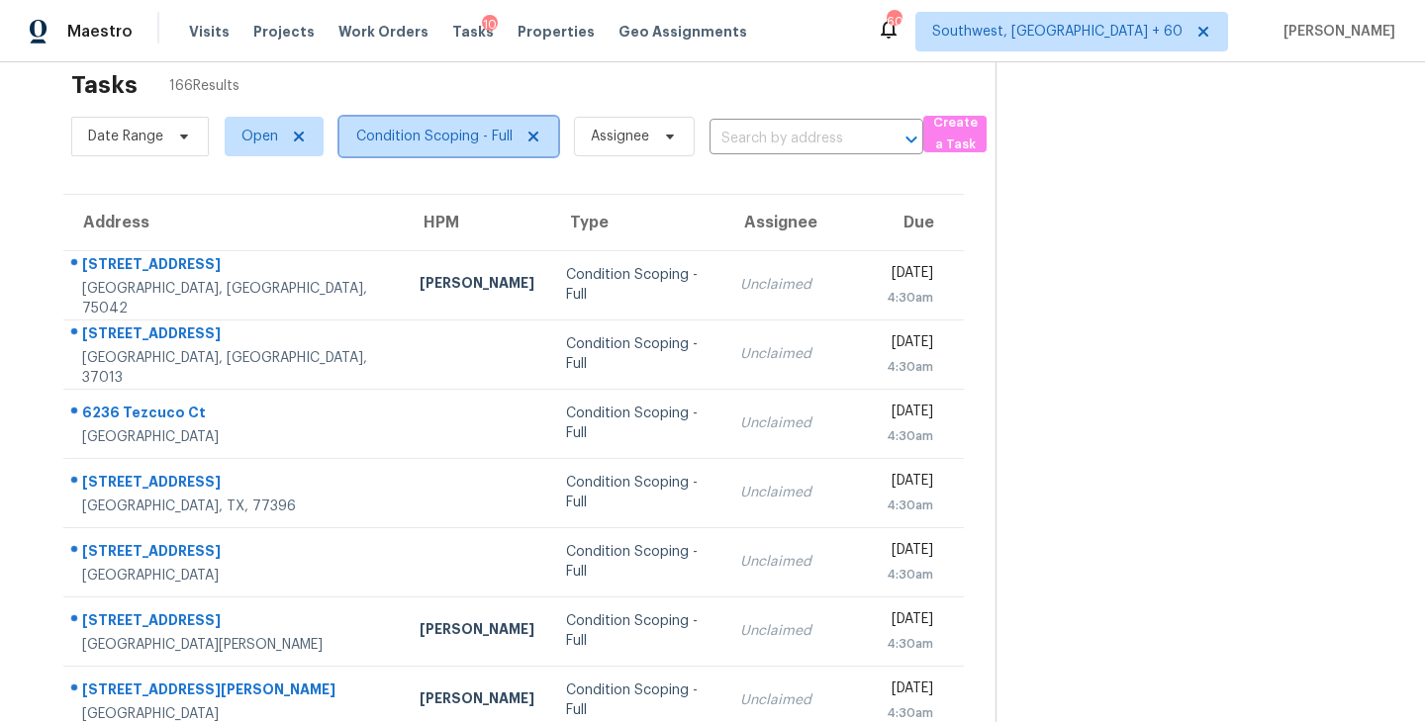
click at [454, 135] on span "Condition Scoping - Full" at bounding box center [434, 137] width 156 height 20
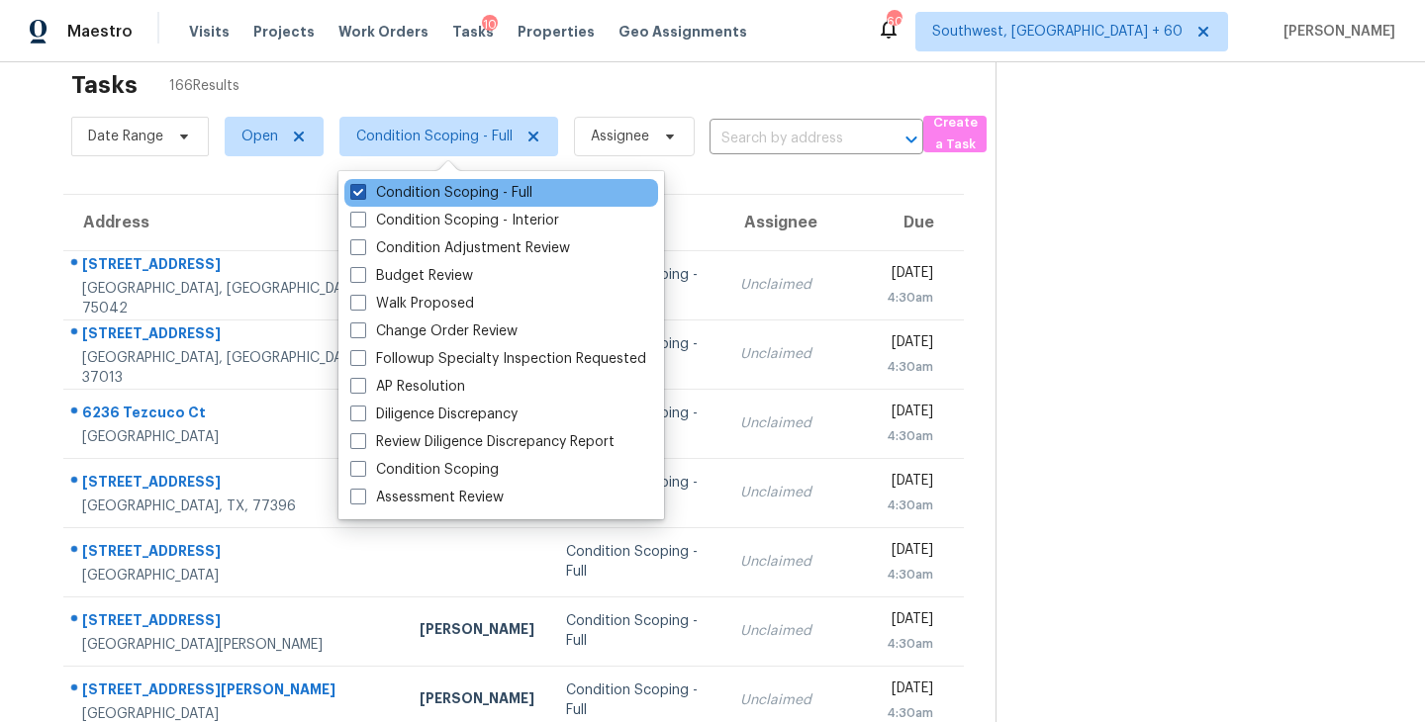
click at [468, 194] on label "Condition Scoping - Full" at bounding box center [441, 193] width 182 height 20
click at [363, 194] on input "Condition Scoping - Full" at bounding box center [356, 189] width 13 height 13
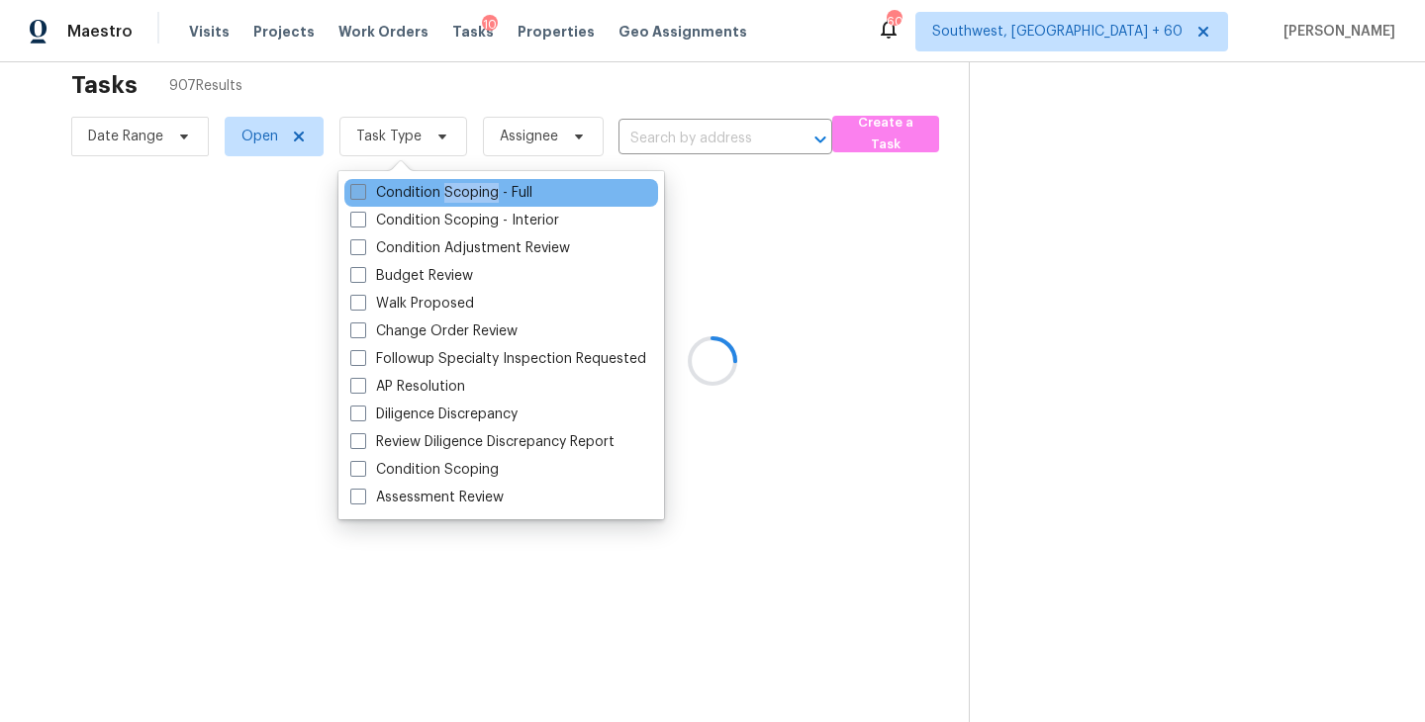
click at [468, 194] on label "Condition Scoping - Full" at bounding box center [441, 193] width 182 height 20
click at [363, 194] on input "Condition Scoping - Full" at bounding box center [356, 189] width 13 height 13
checkbox input "true"
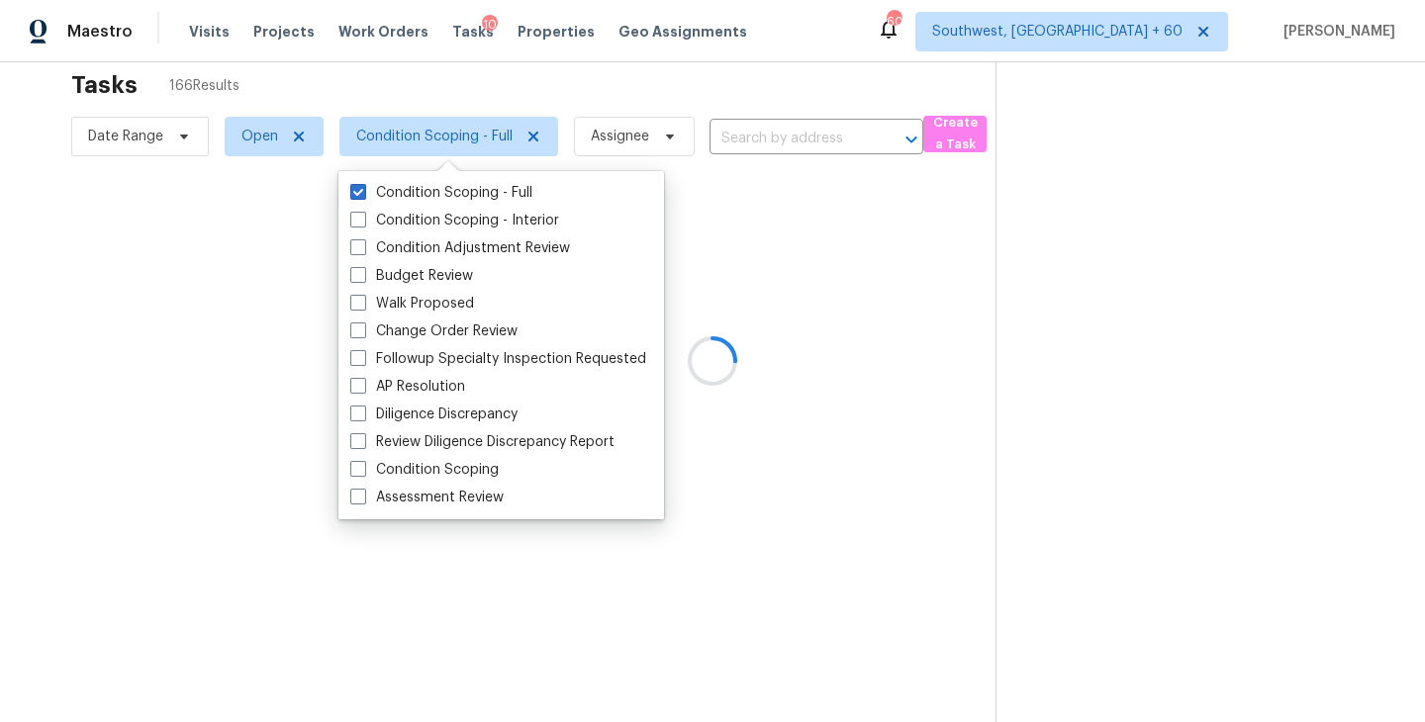
click at [887, 249] on div at bounding box center [712, 361] width 1425 height 722
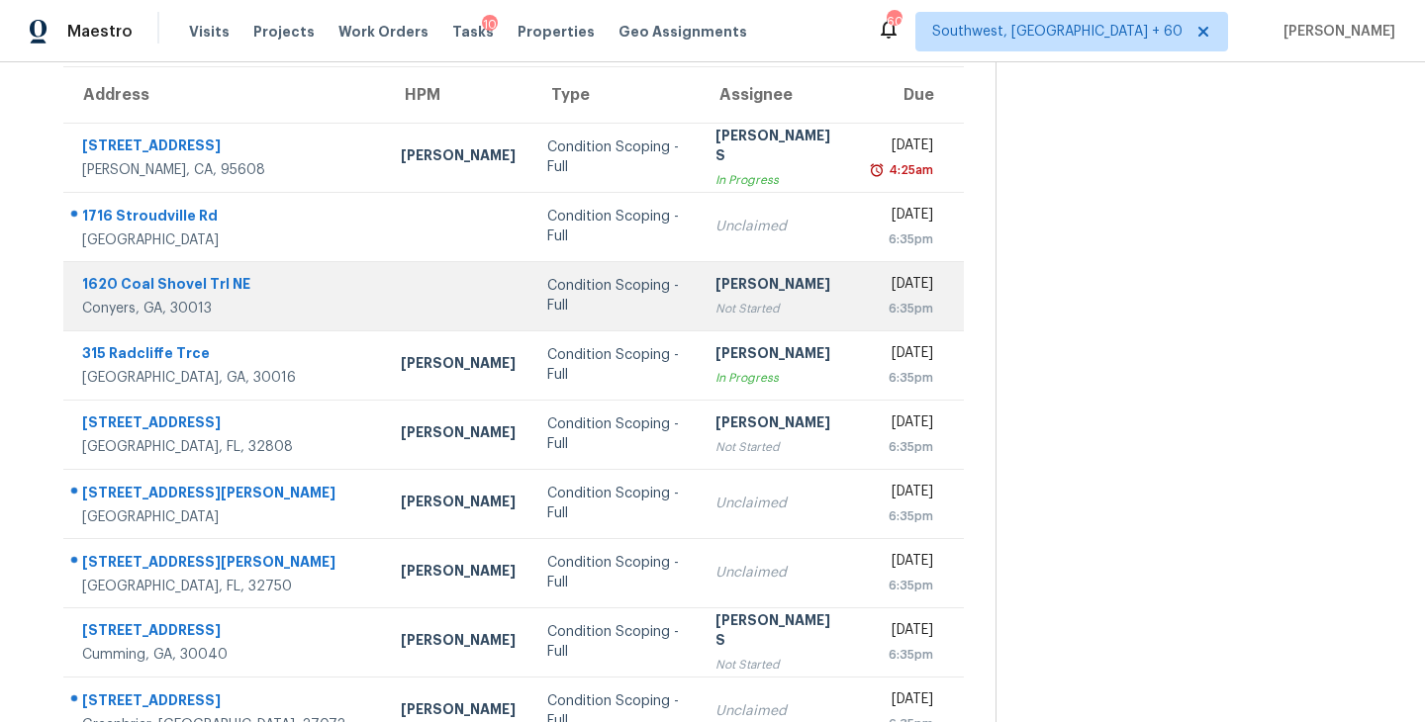
scroll to position [281, 0]
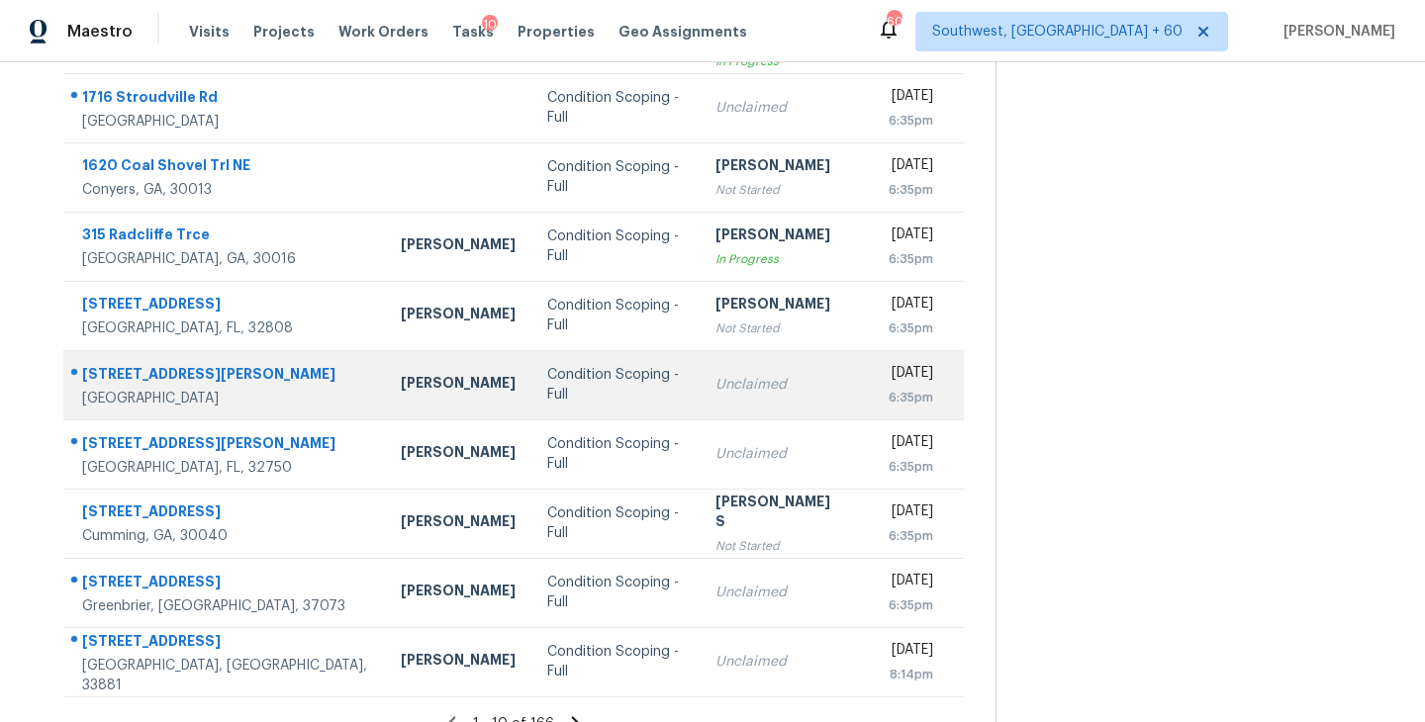
click at [699, 372] on td "Unclaimed" at bounding box center [777, 384] width 156 height 69
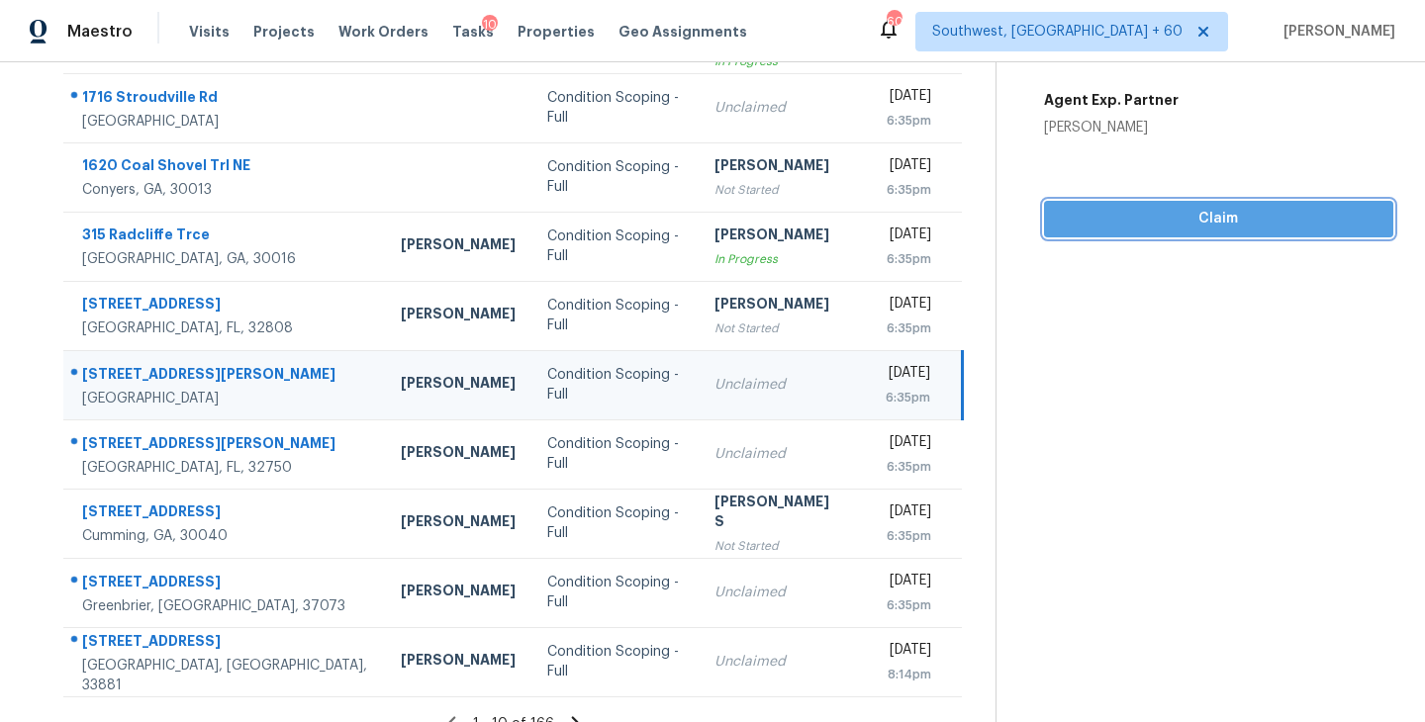
click at [1189, 220] on span "Claim" at bounding box center [1219, 219] width 318 height 25
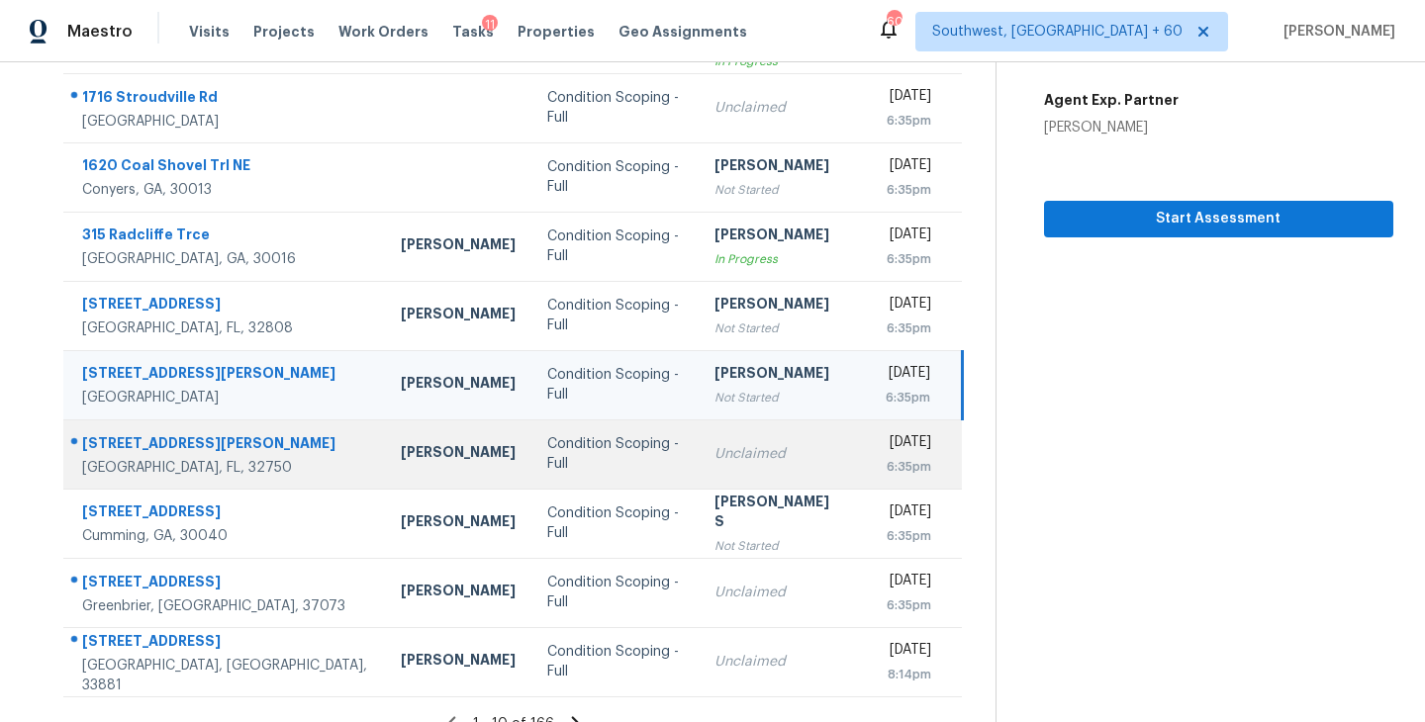
scroll to position [308, 0]
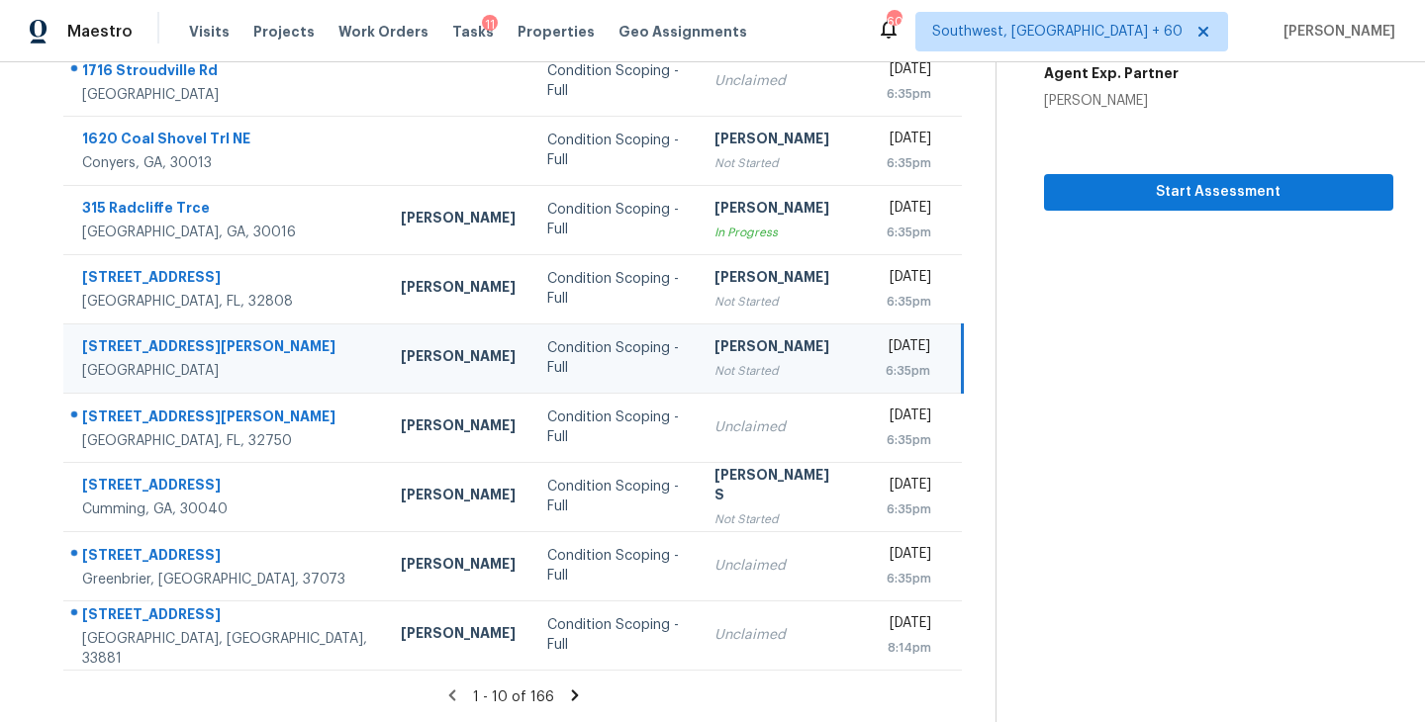
click at [570, 694] on icon at bounding box center [575, 696] width 18 height 18
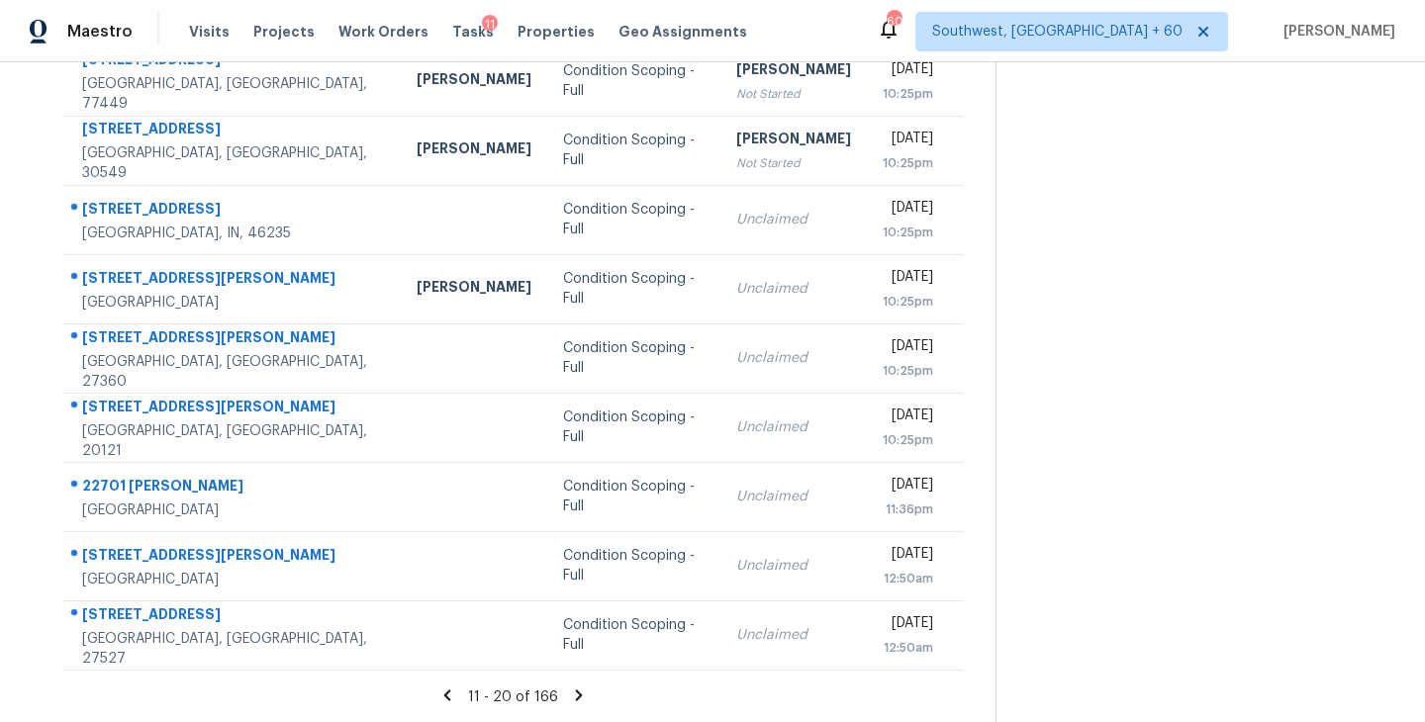
click at [578, 694] on icon at bounding box center [579, 695] width 7 height 11
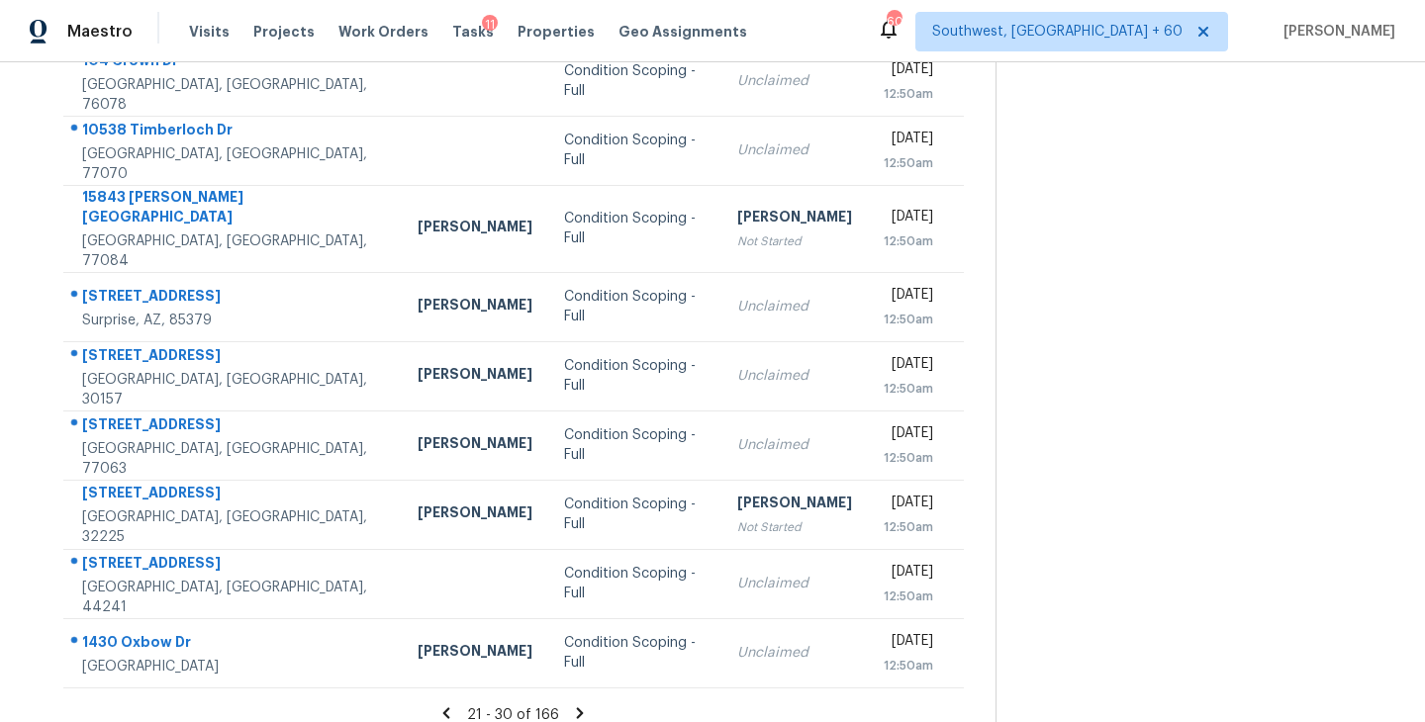
click at [578, 707] on icon at bounding box center [580, 712] width 7 height 11
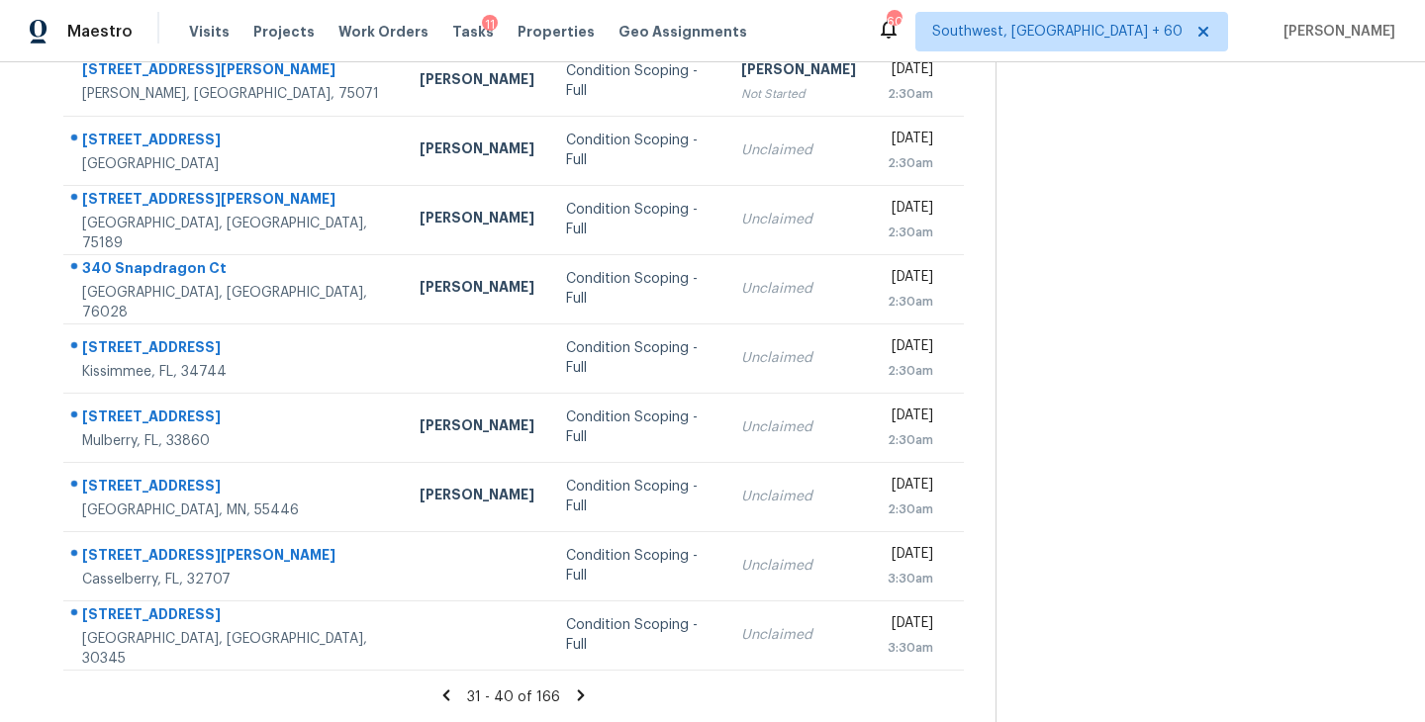
click at [578, 691] on icon at bounding box center [581, 695] width 7 height 11
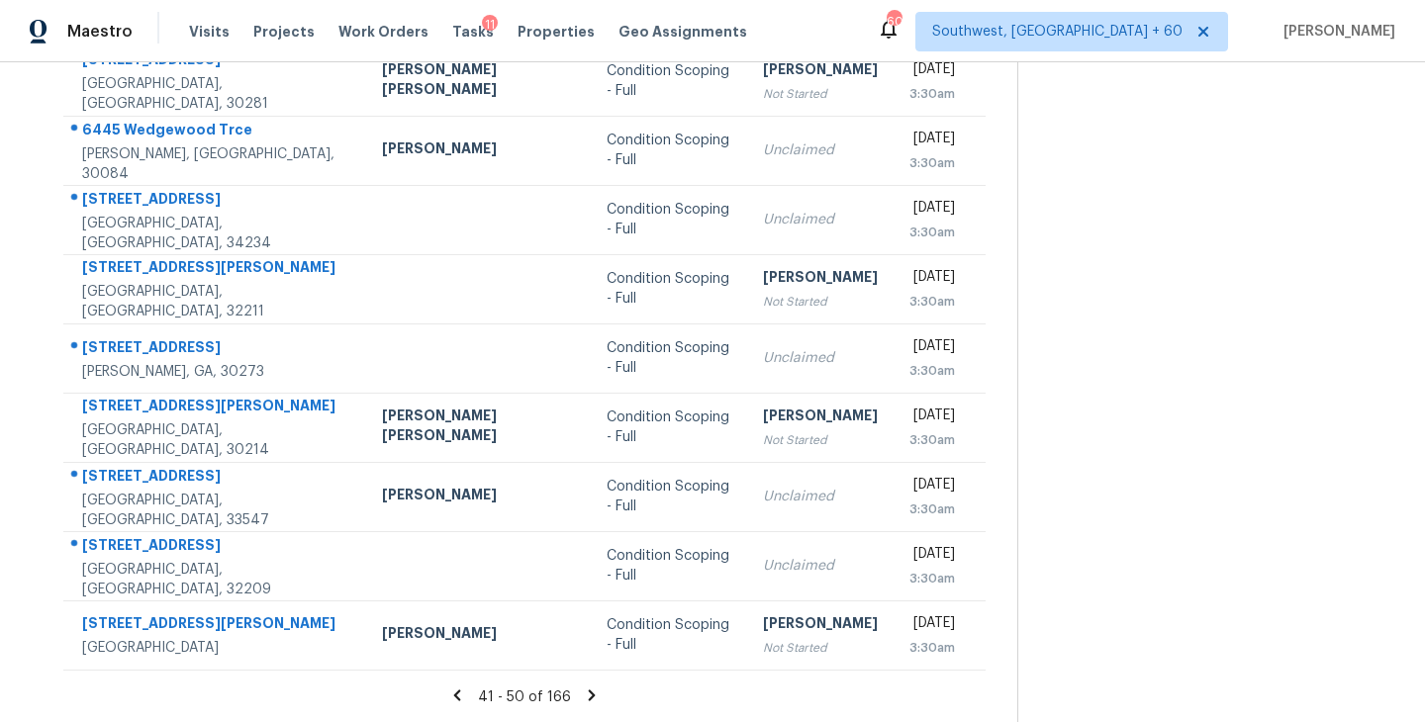
click at [583, 700] on icon at bounding box center [592, 696] width 18 height 18
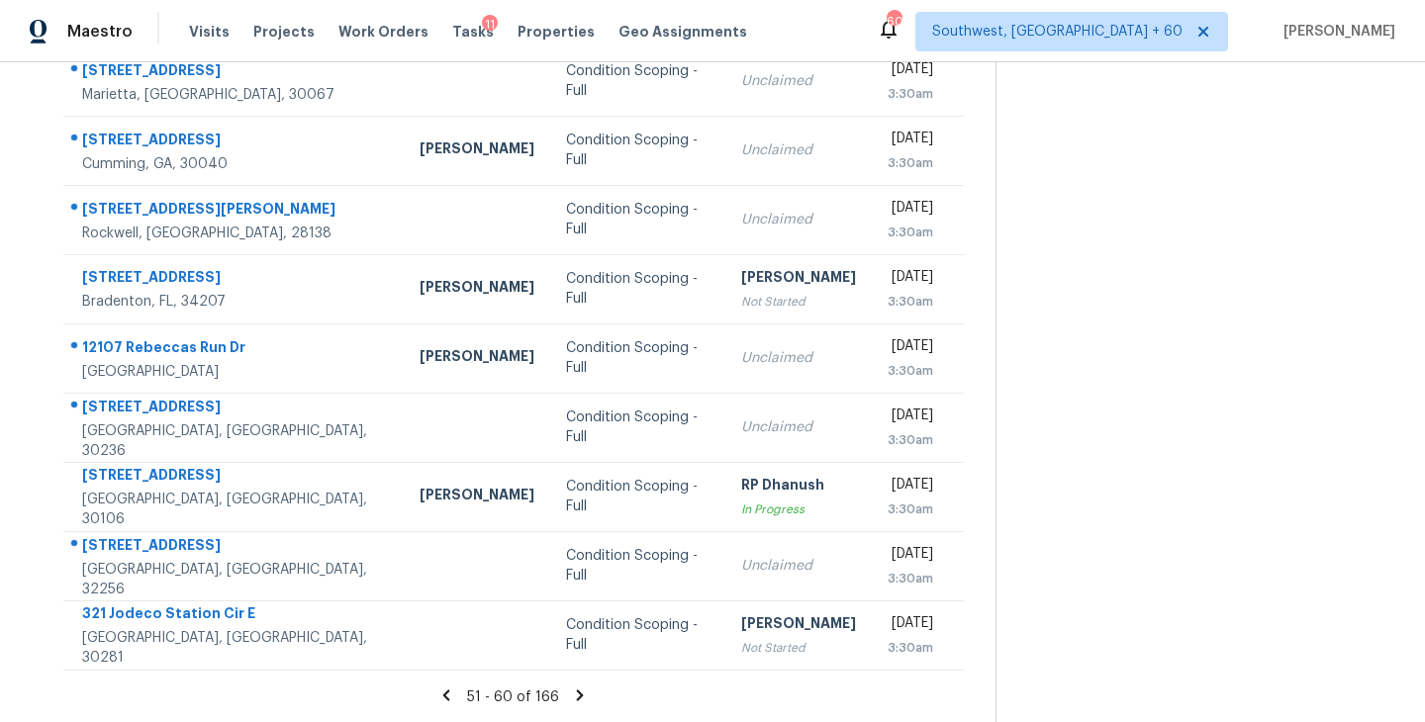
click at [581, 691] on icon at bounding box center [580, 696] width 18 height 18
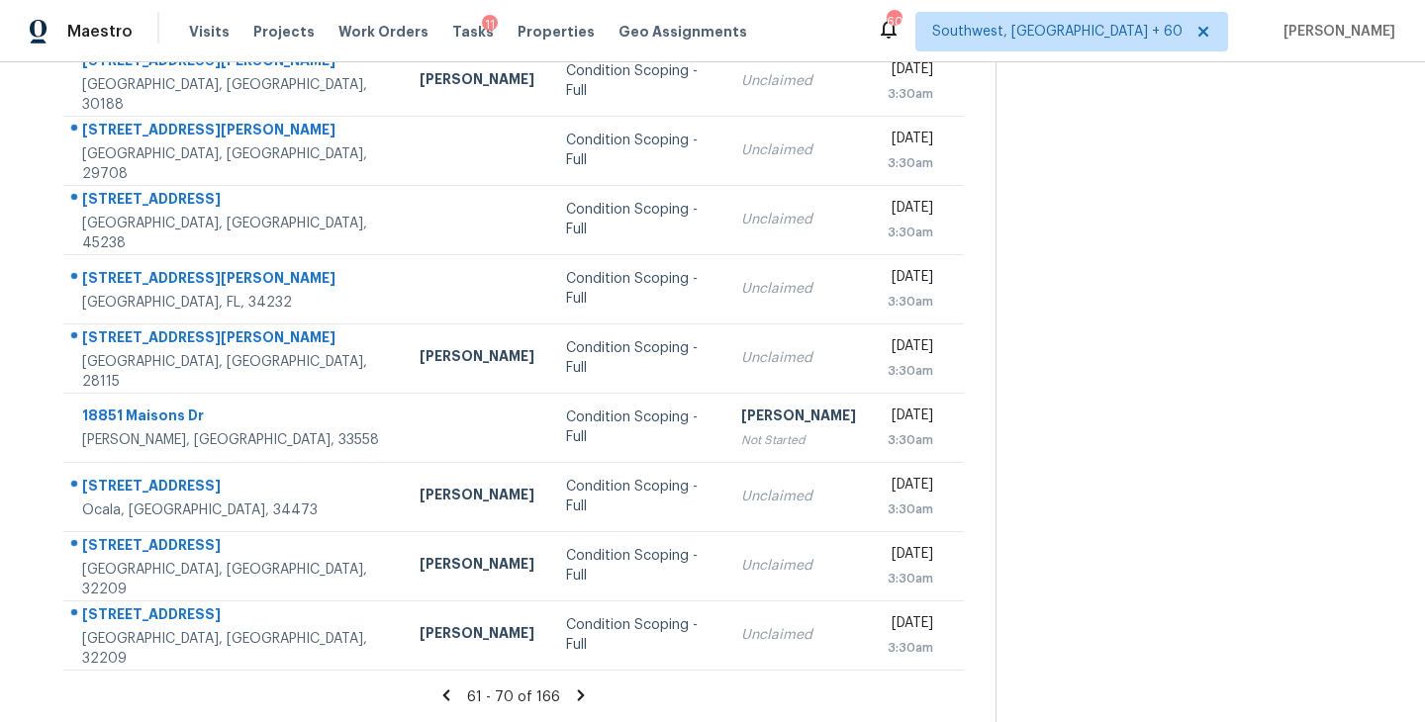
click at [574, 694] on icon at bounding box center [581, 696] width 18 height 18
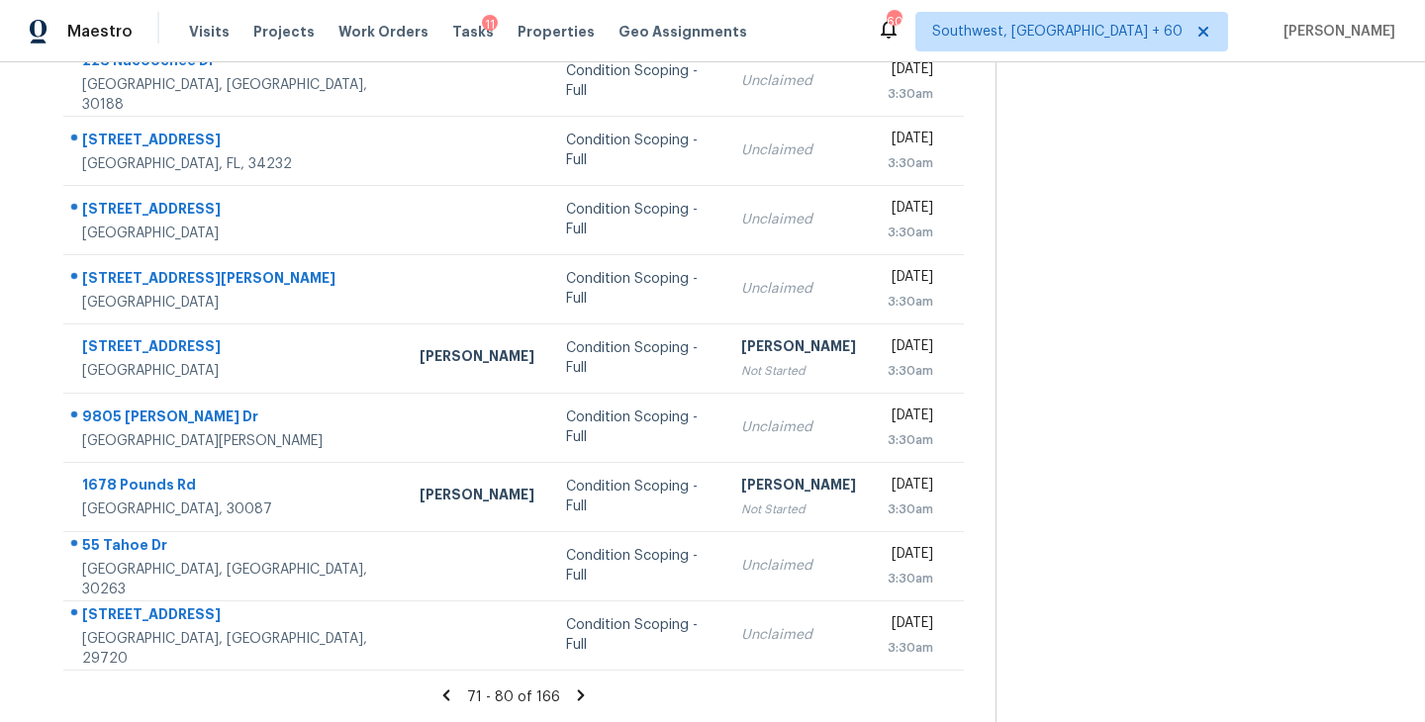
click at [575, 688] on icon at bounding box center [581, 696] width 18 height 18
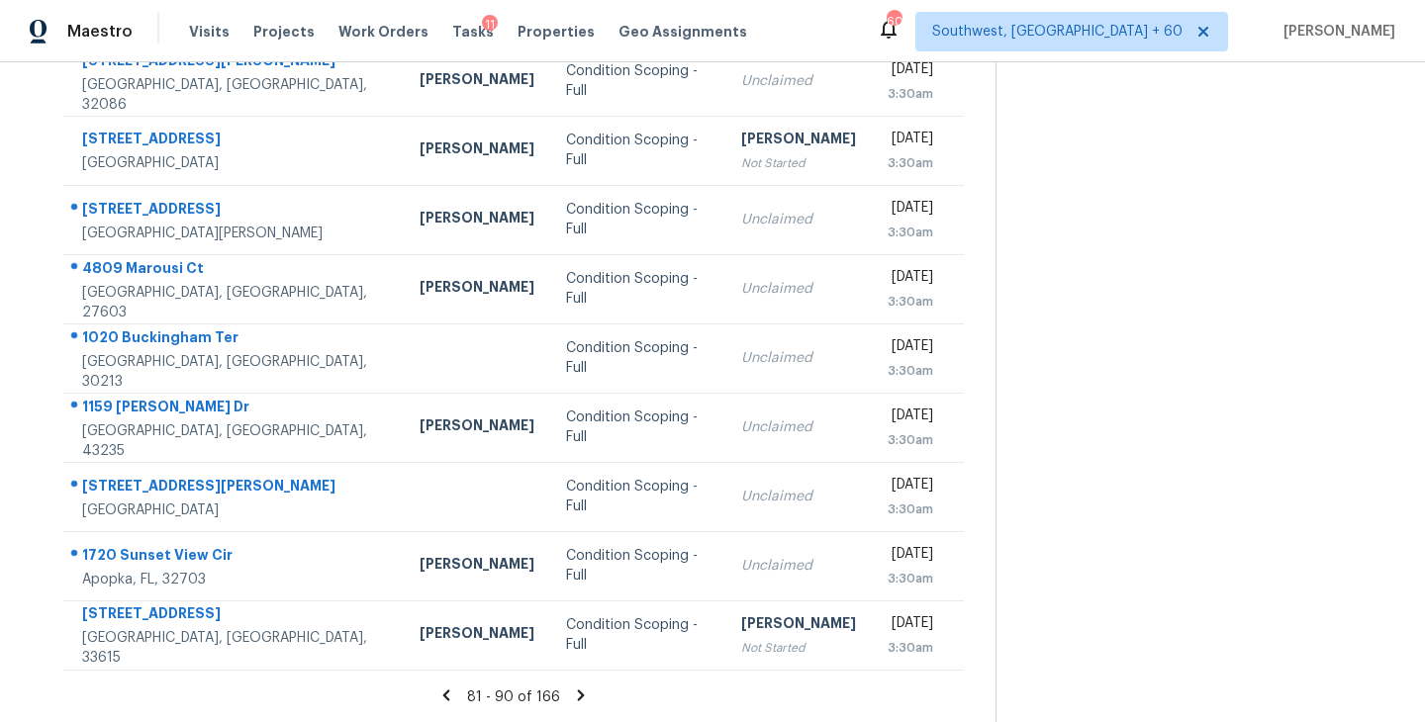
click at [576, 694] on icon at bounding box center [581, 696] width 18 height 18
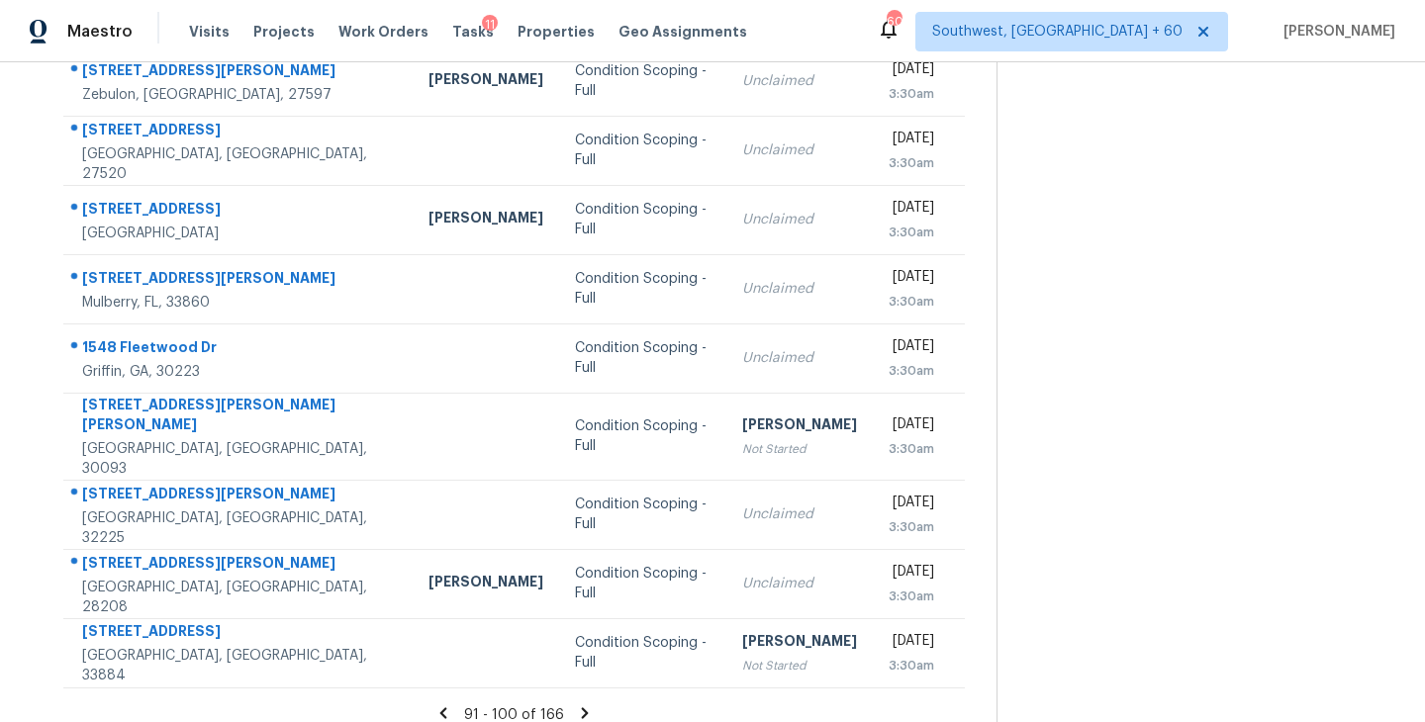
click at [582, 707] on icon at bounding box center [585, 712] width 7 height 11
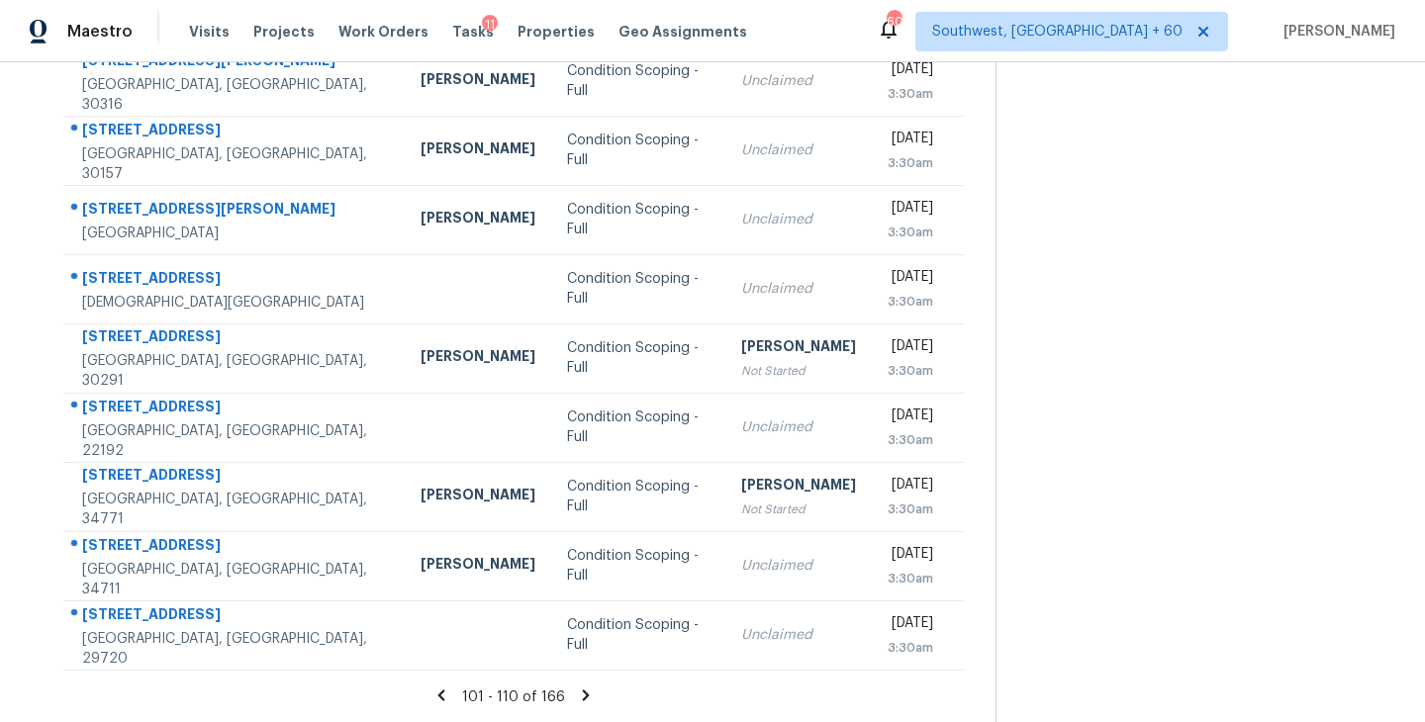
click at [585, 696] on icon at bounding box center [586, 696] width 18 height 18
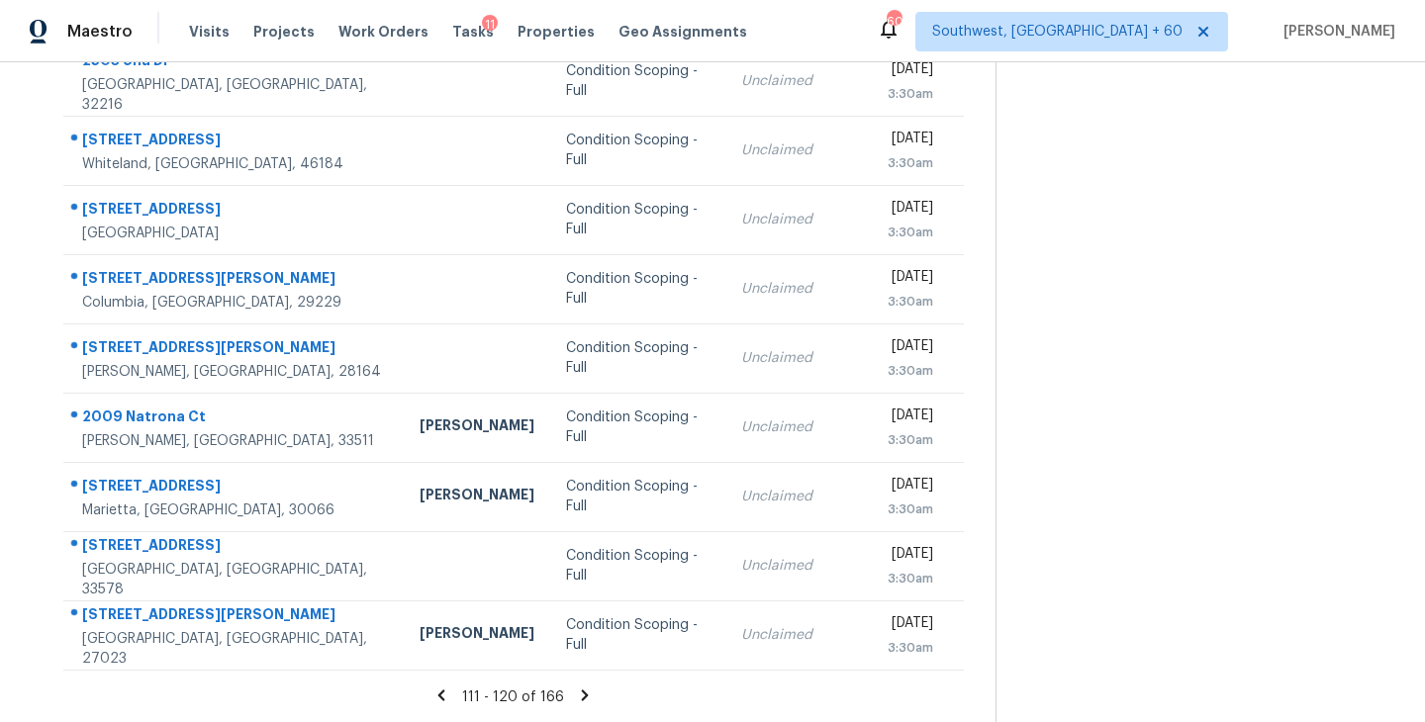
click at [584, 692] on icon at bounding box center [585, 696] width 18 height 18
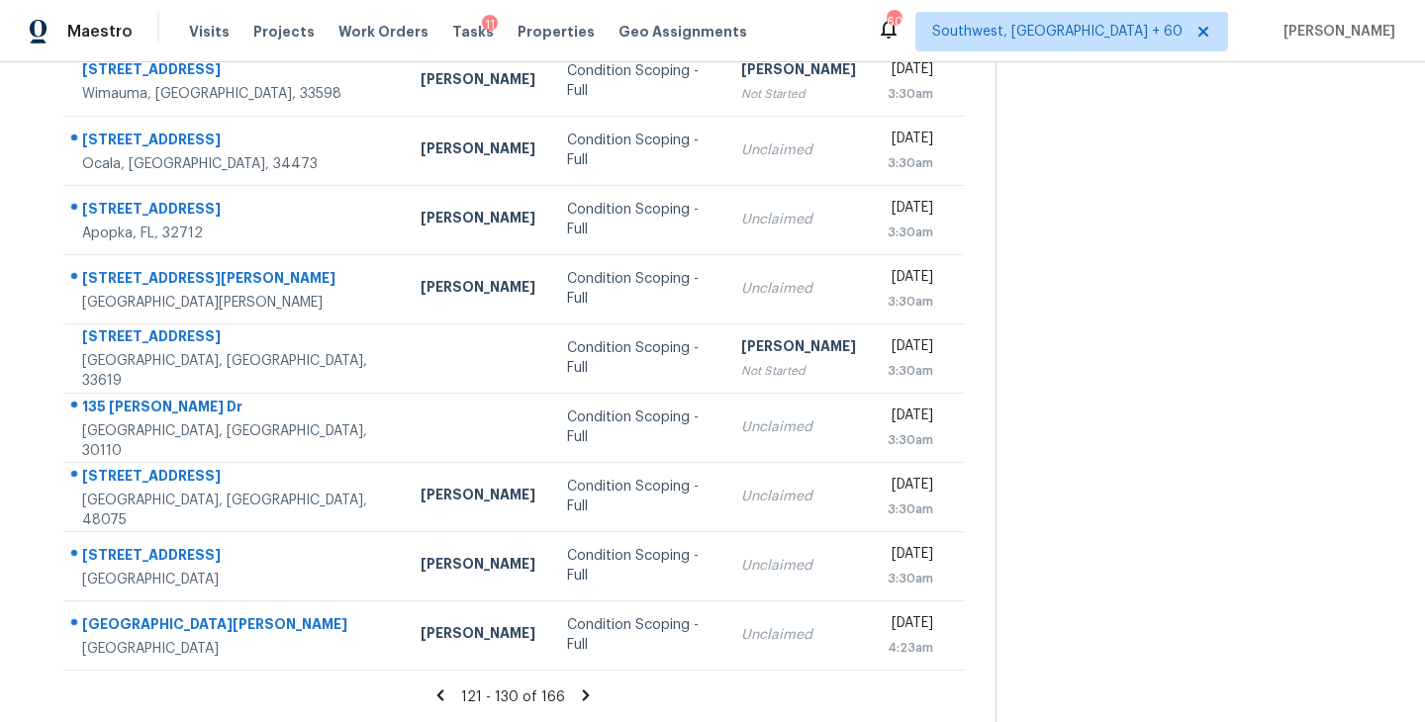
click at [583, 698] on icon at bounding box center [586, 695] width 7 height 11
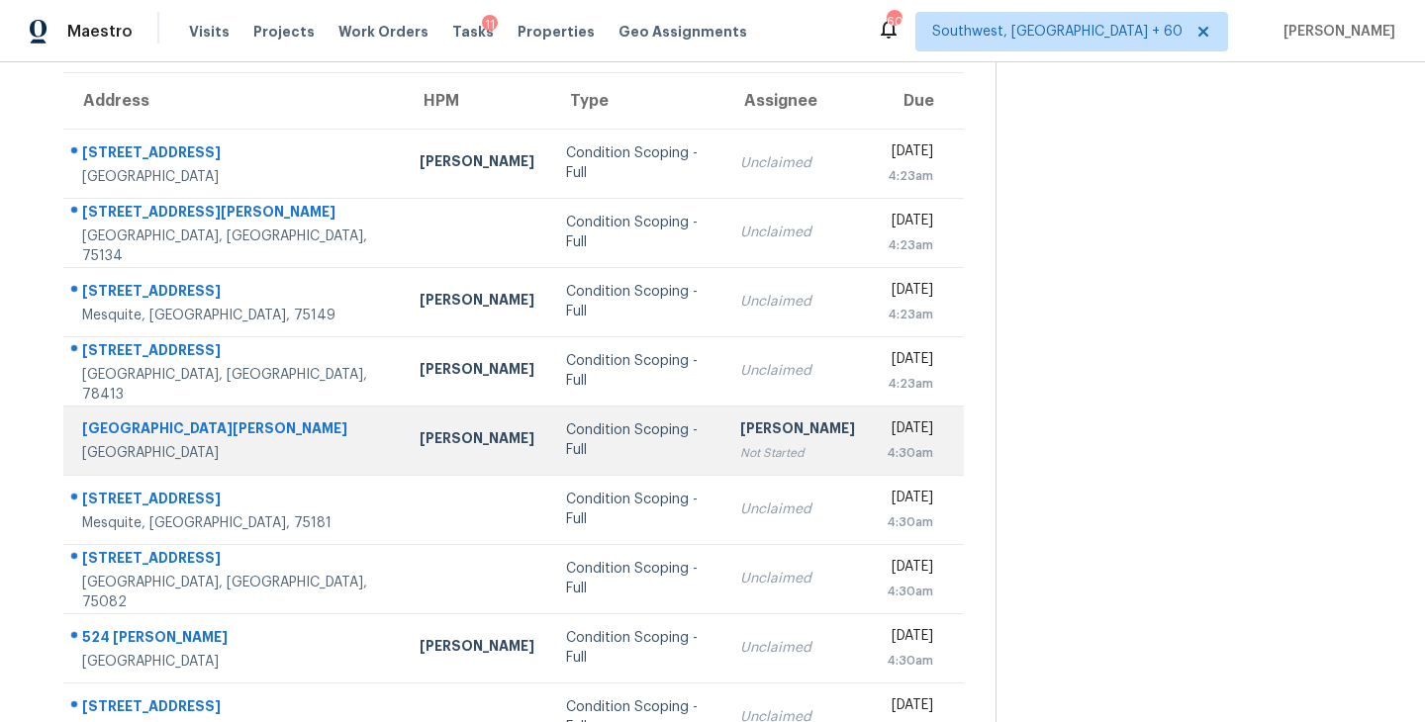
scroll to position [181, 0]
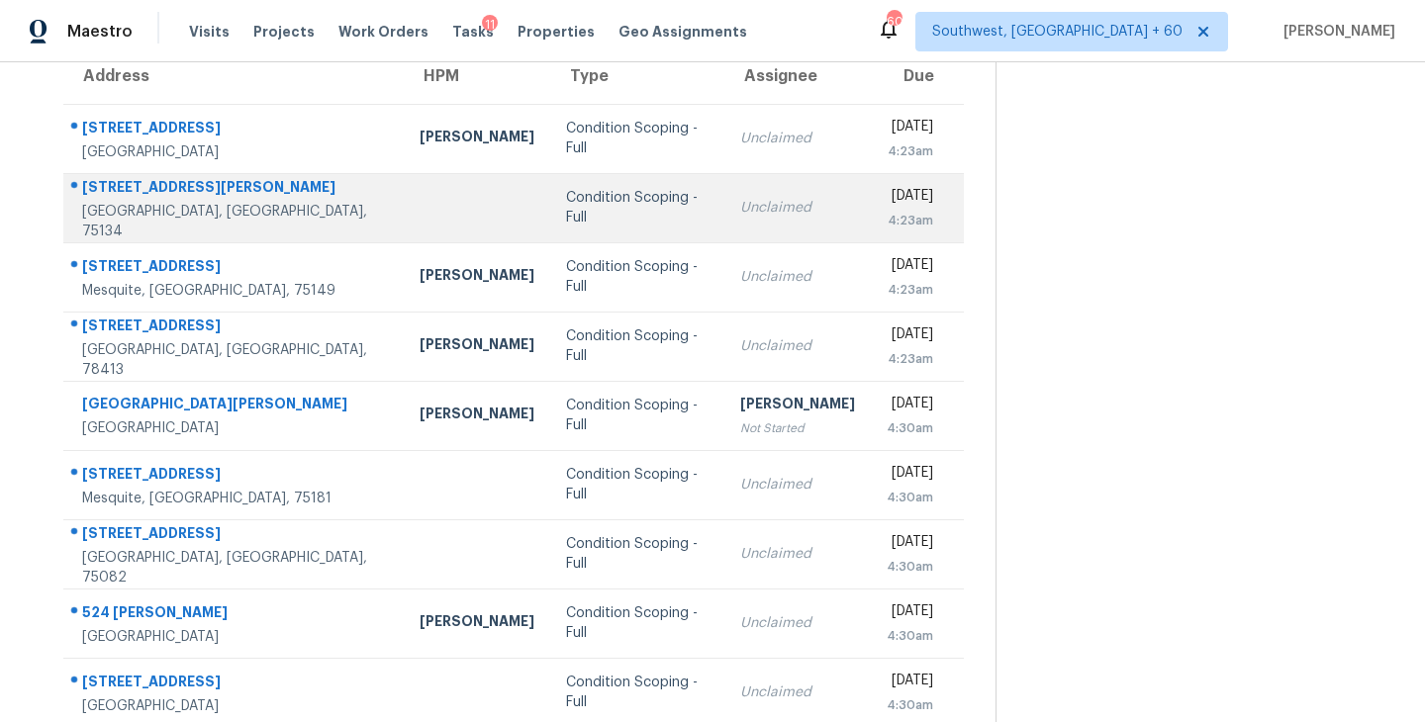
click at [566, 207] on div "Condition Scoping - Full" at bounding box center [637, 208] width 142 height 40
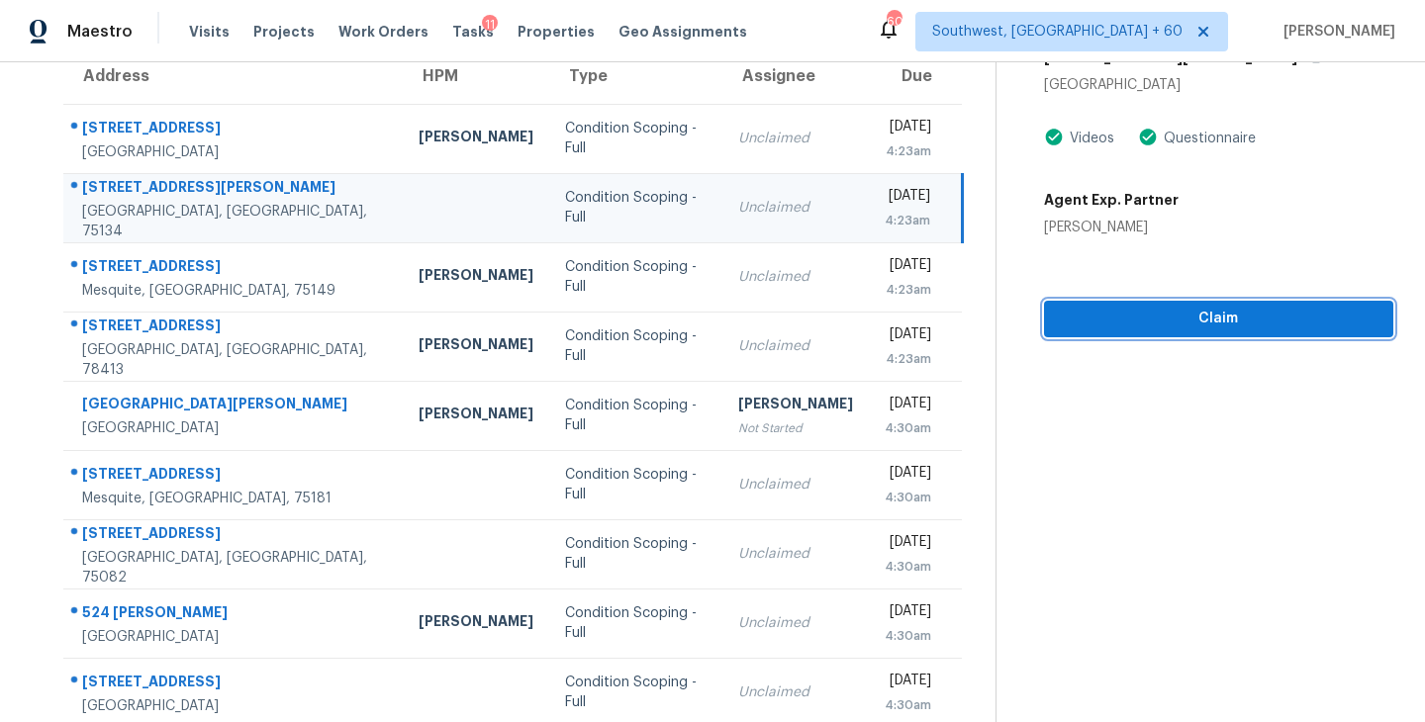
click at [1183, 323] on span "Claim" at bounding box center [1219, 319] width 318 height 25
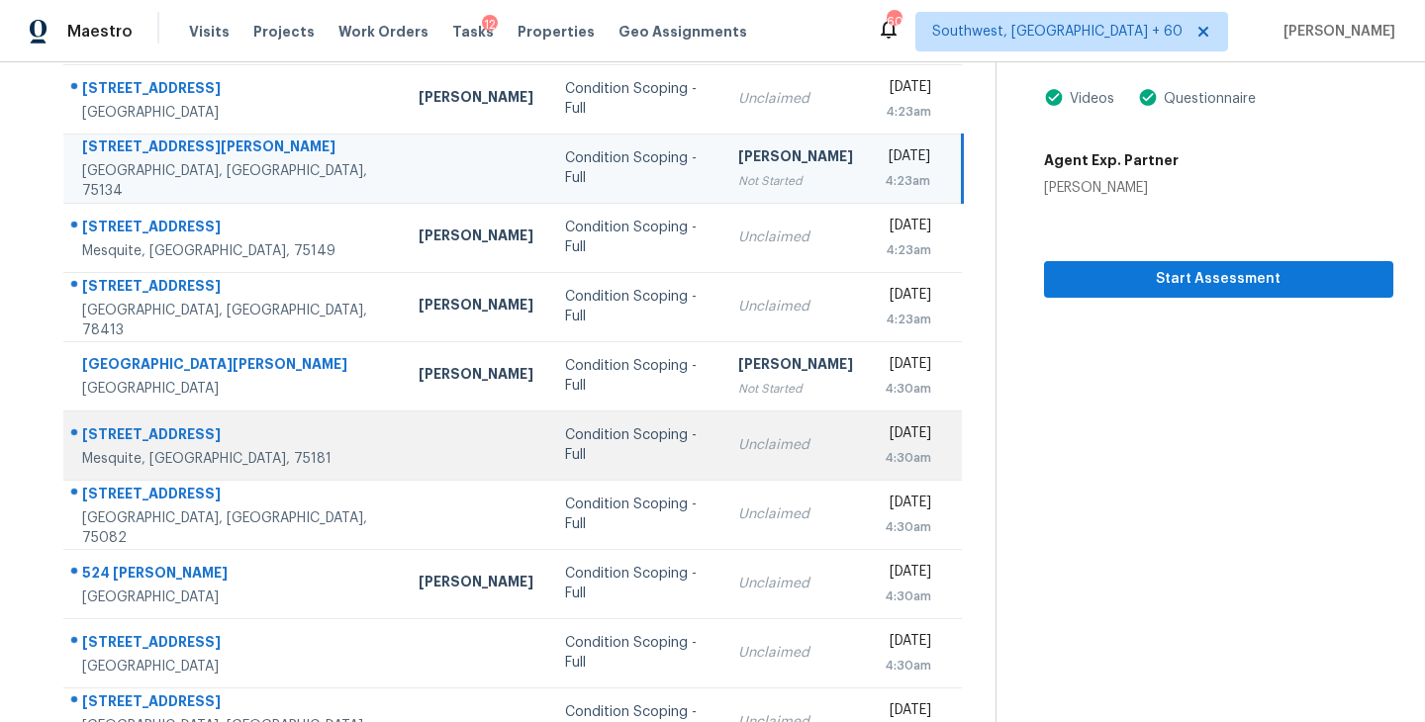
scroll to position [308, 0]
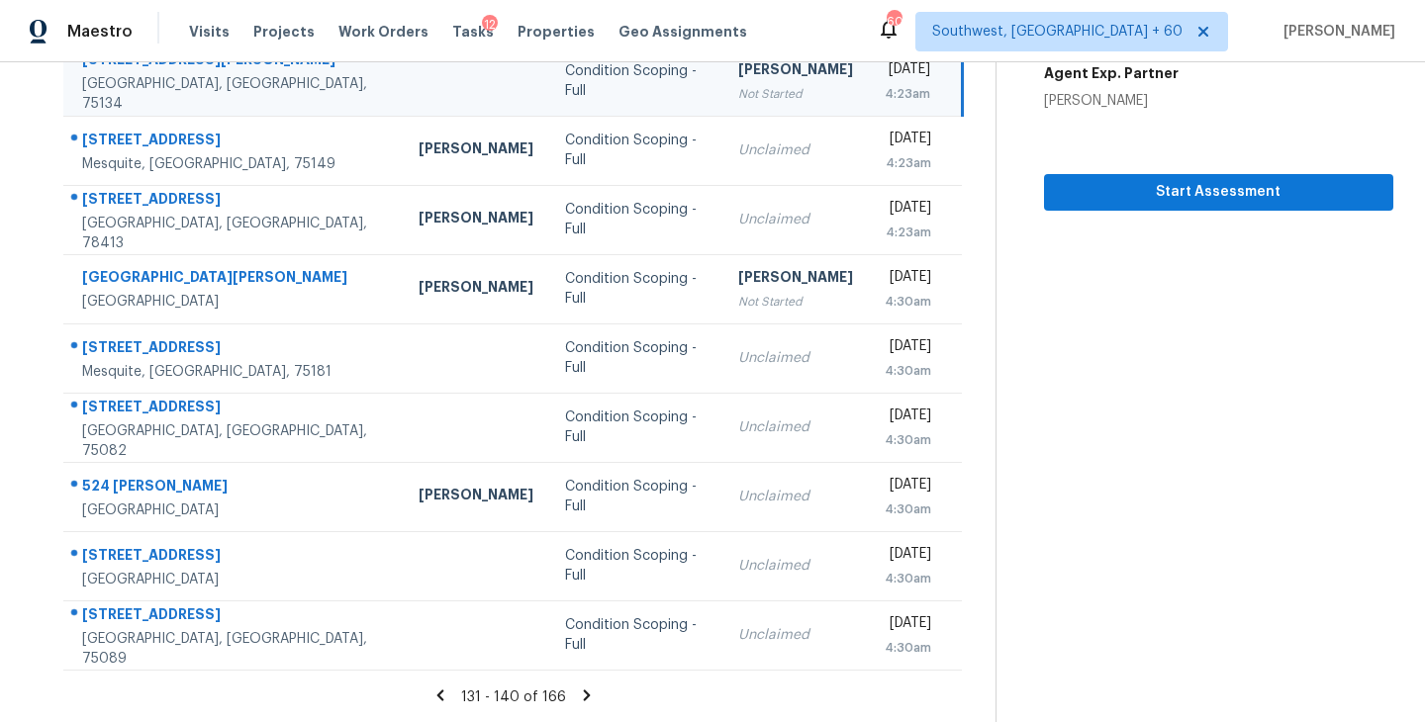
click at [586, 693] on icon at bounding box center [587, 695] width 7 height 11
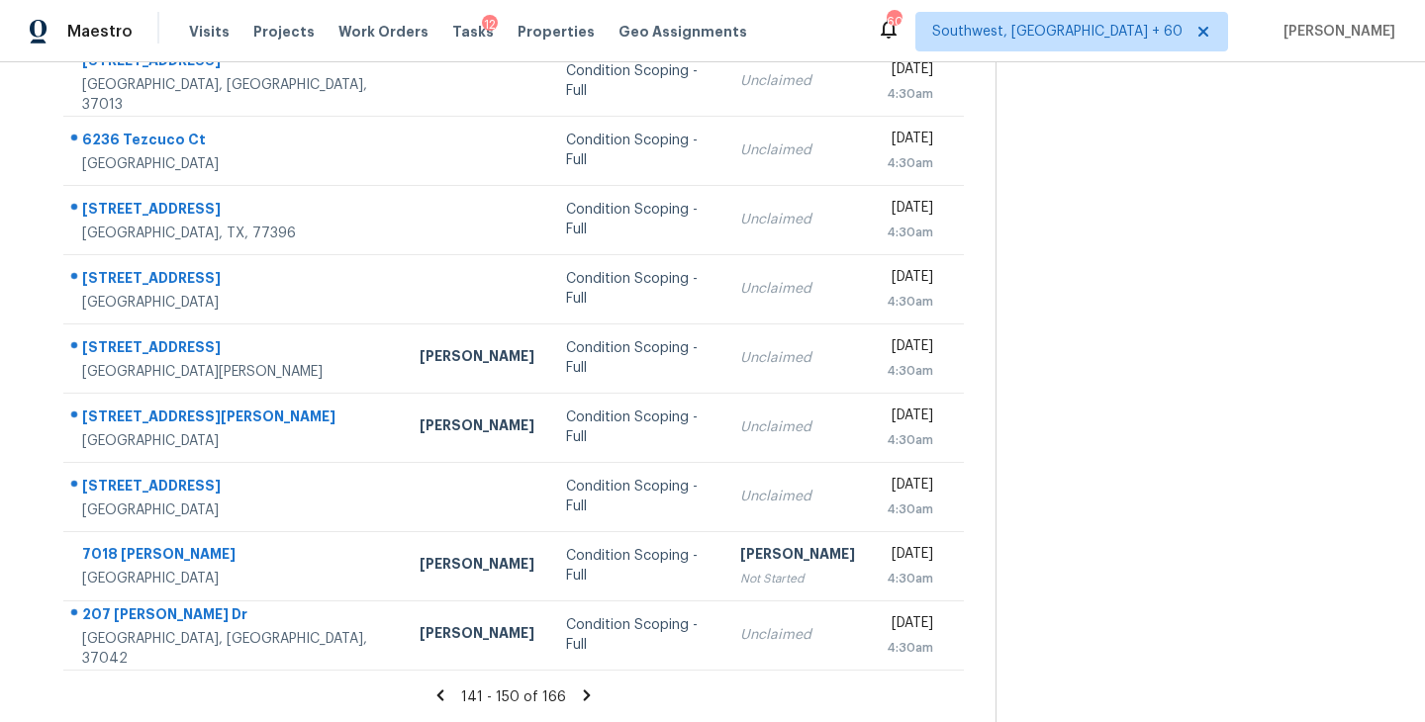
click at [584, 695] on icon at bounding box center [587, 695] width 7 height 11
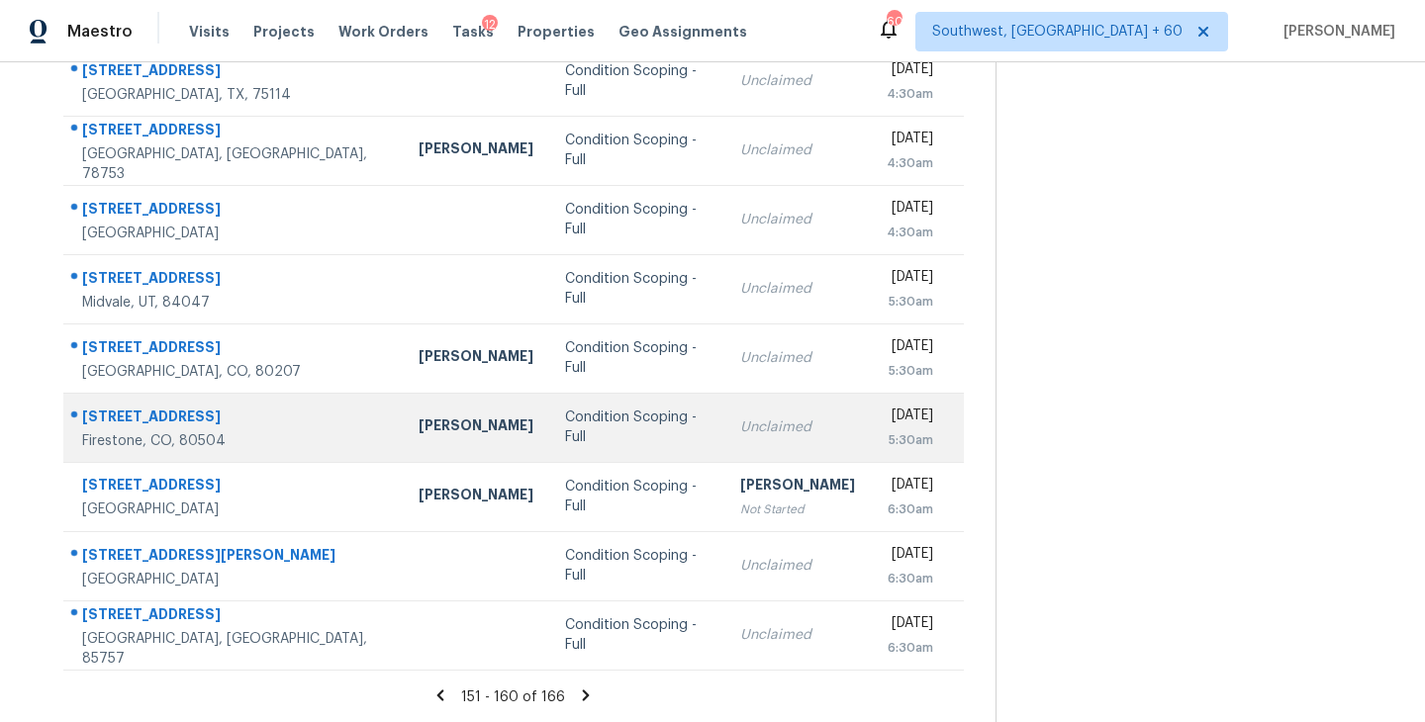
scroll to position [0, 0]
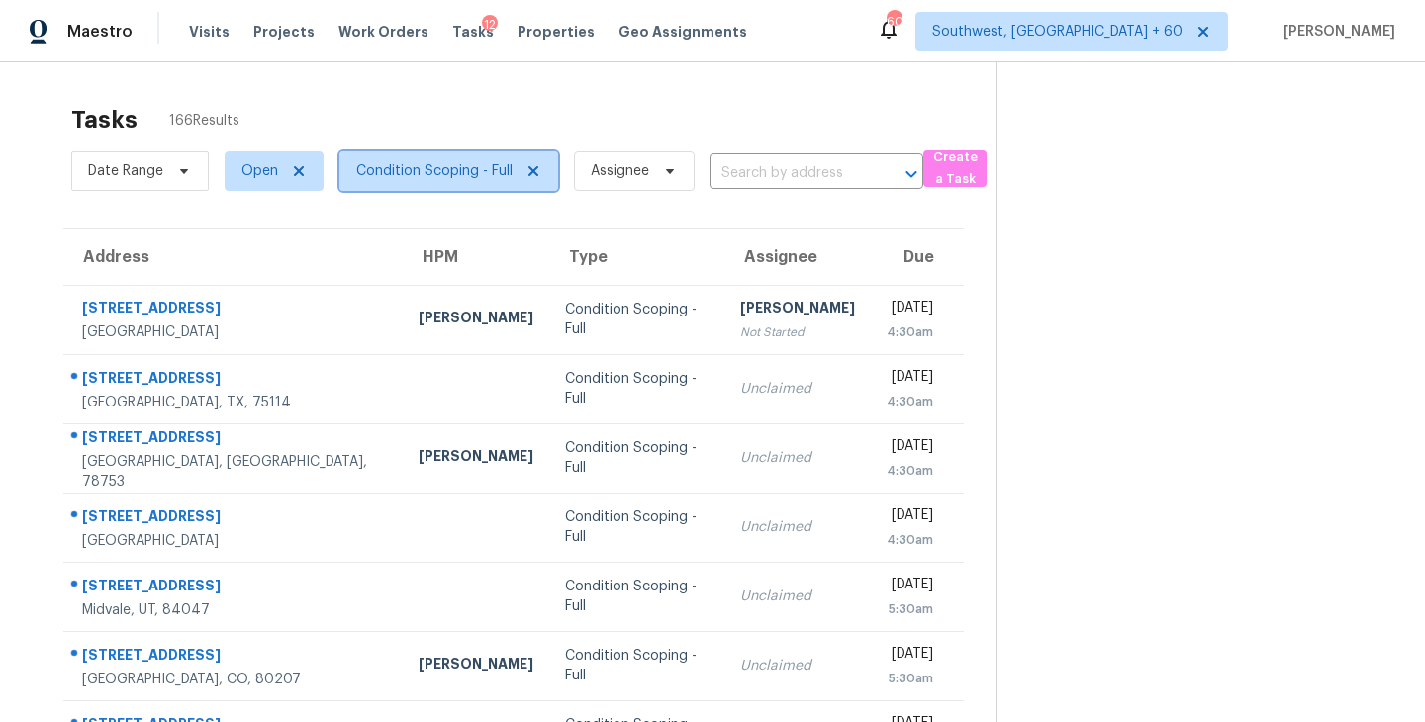
click at [458, 180] on span "Condition Scoping - Full" at bounding box center [434, 171] width 156 height 20
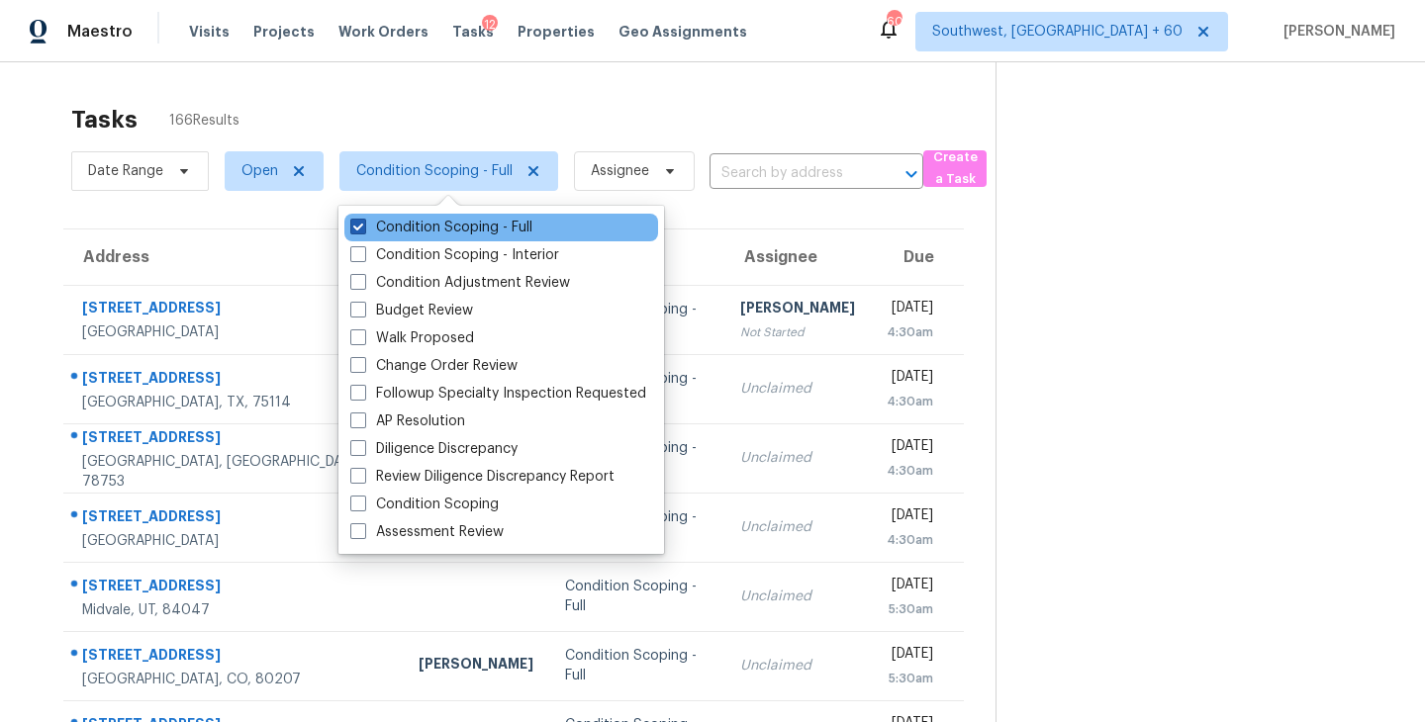
click at [469, 231] on label "Condition Scoping - Full" at bounding box center [441, 228] width 182 height 20
click at [363, 231] on input "Condition Scoping - Full" at bounding box center [356, 224] width 13 height 13
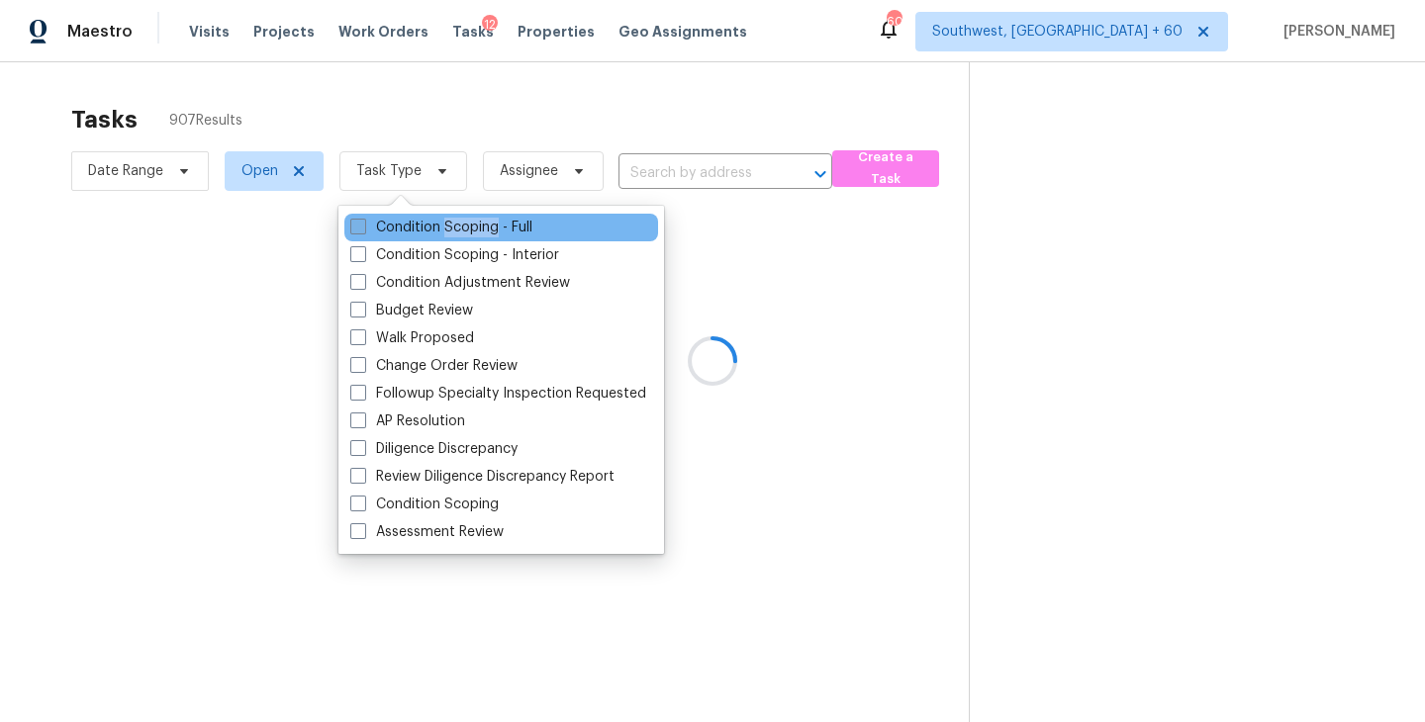
click at [469, 231] on label "Condition Scoping - Full" at bounding box center [441, 228] width 182 height 20
click at [363, 231] on input "Condition Scoping - Full" at bounding box center [356, 224] width 13 height 13
checkbox input "true"
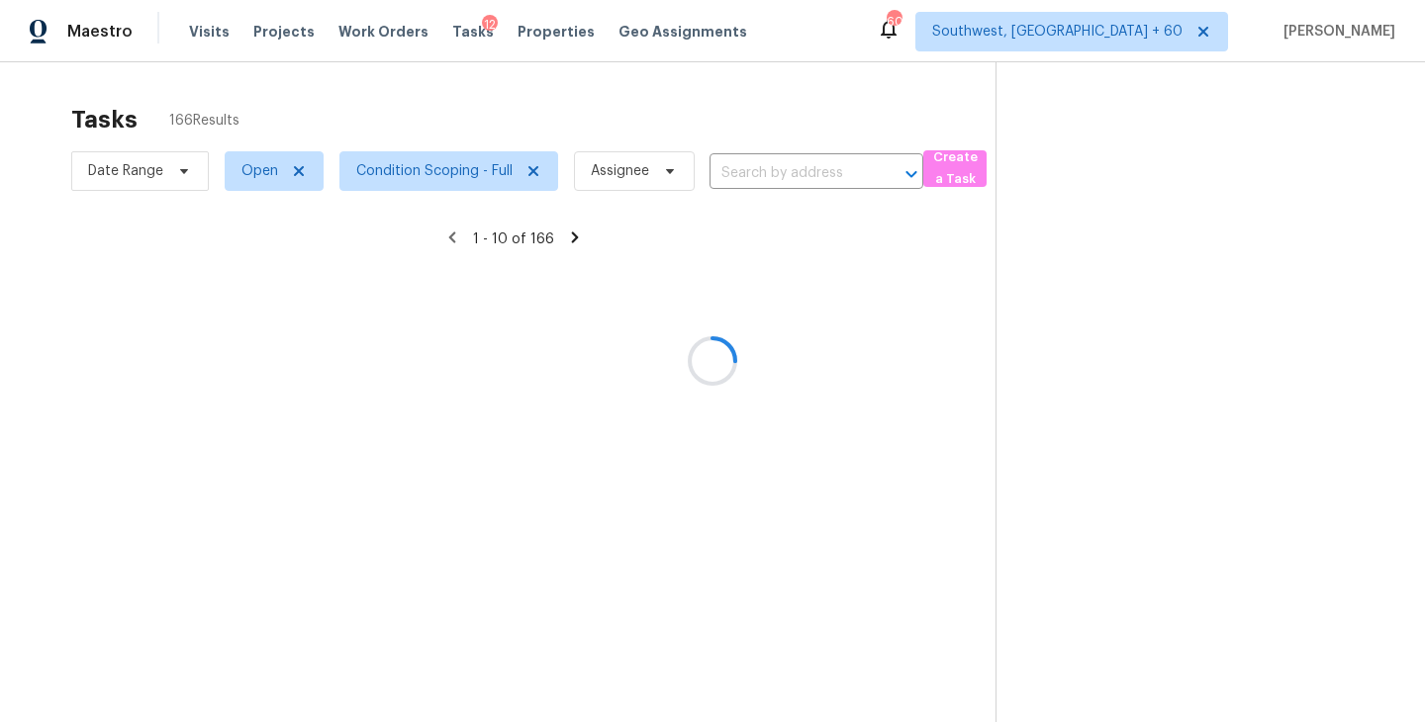
click at [943, 347] on div at bounding box center [712, 361] width 1425 height 722
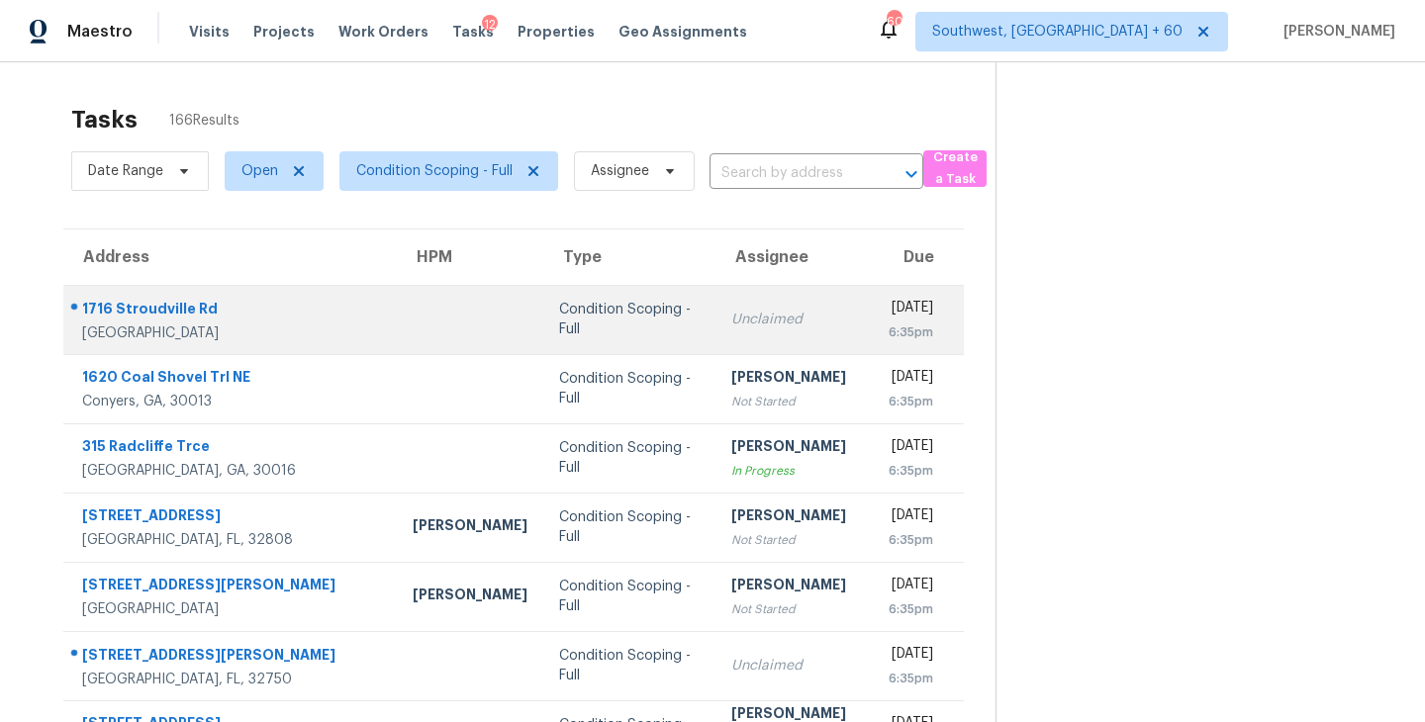
click at [888, 333] on div "6:35pm" at bounding box center [910, 333] width 45 height 20
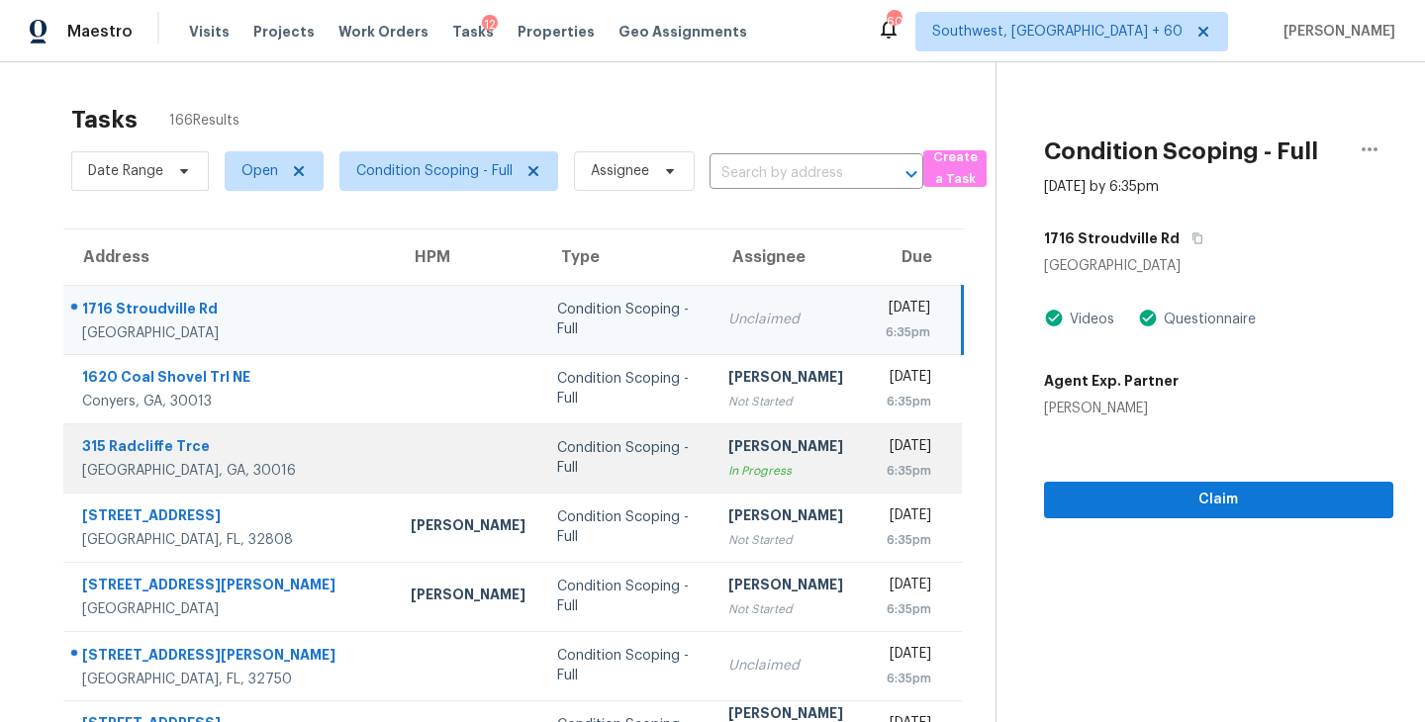
scroll to position [22, 0]
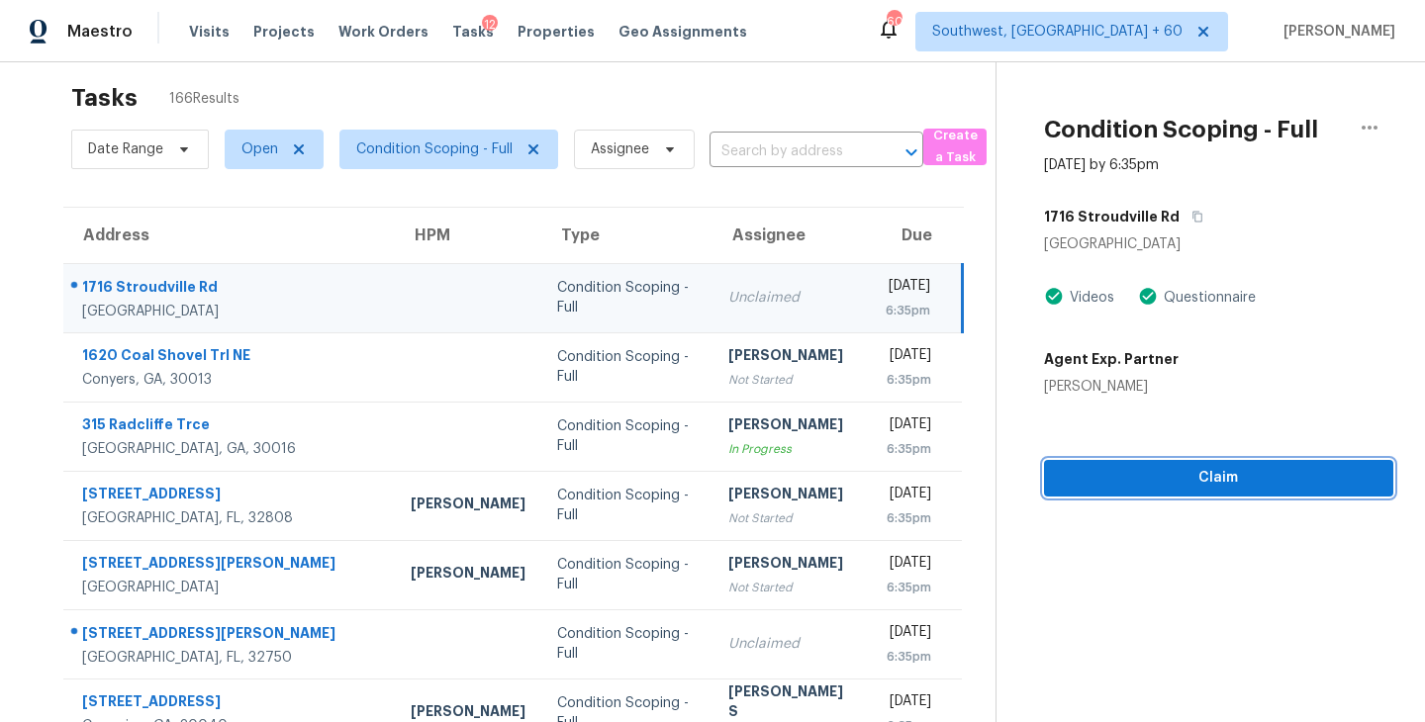
click at [1133, 468] on span "Claim" at bounding box center [1219, 478] width 318 height 25
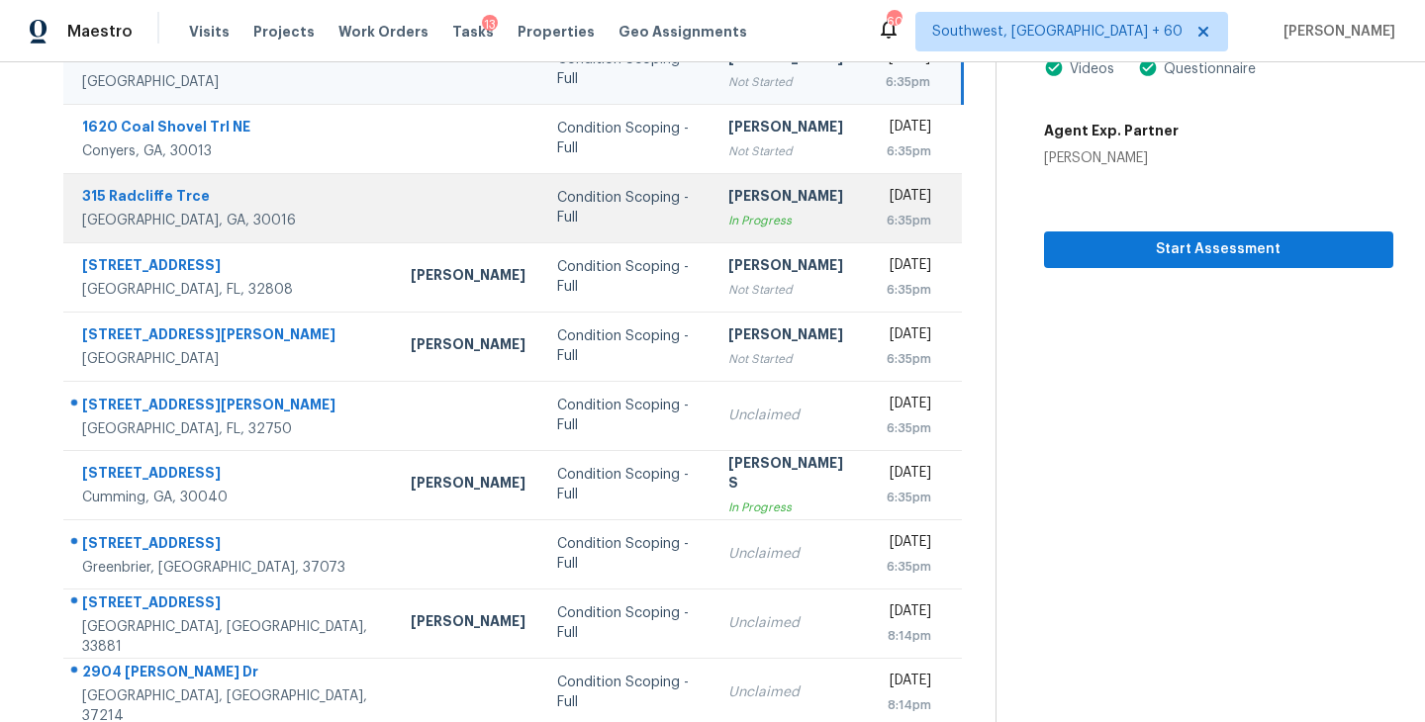
scroll to position [308, 0]
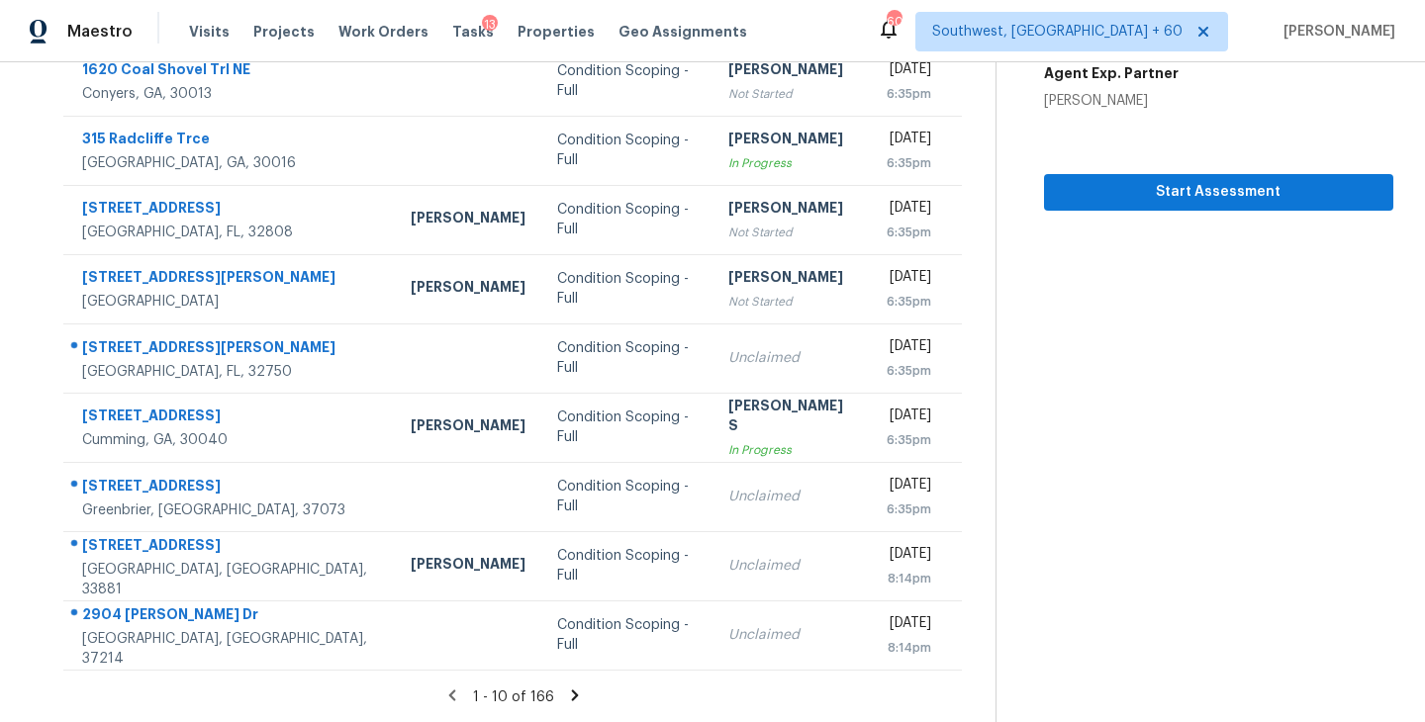
click at [572, 696] on icon at bounding box center [575, 695] width 7 height 11
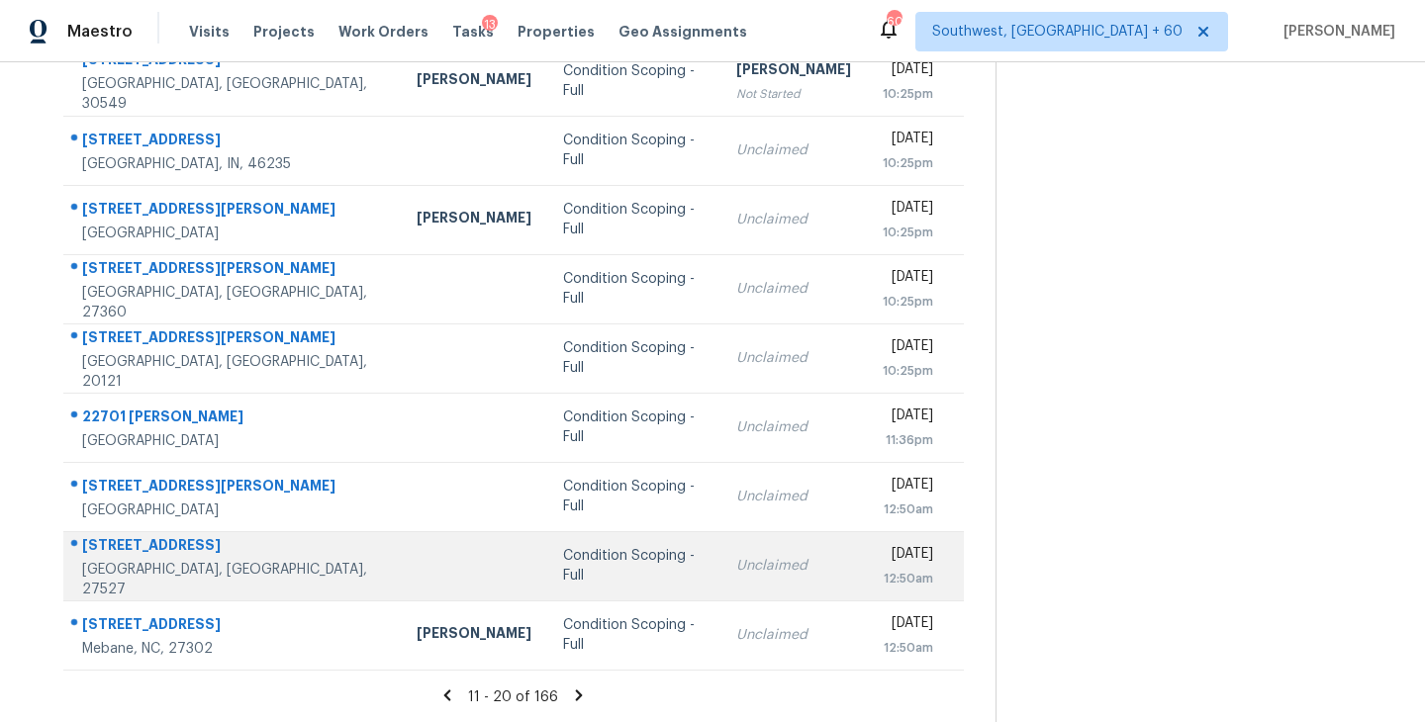
click at [584, 578] on td "Condition Scoping - Full" at bounding box center [633, 565] width 173 height 69
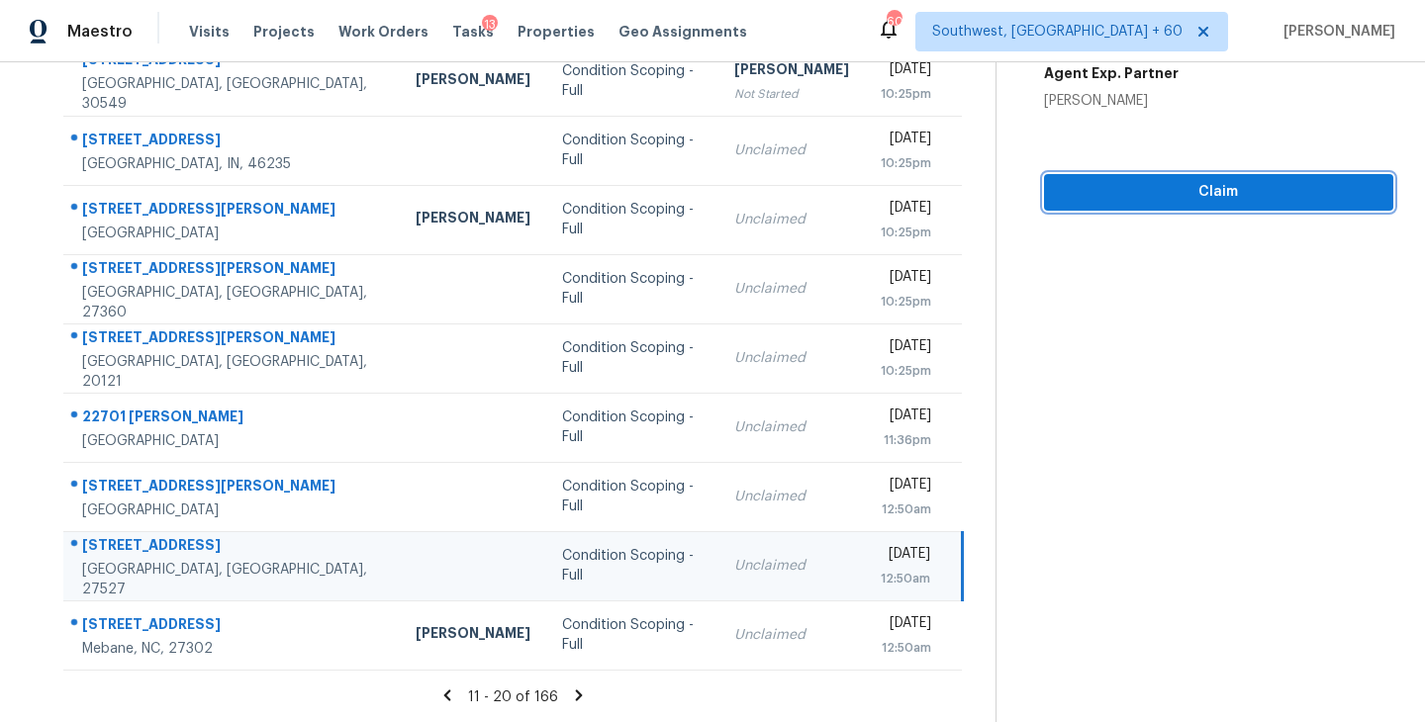
click at [1230, 202] on span "Claim" at bounding box center [1219, 192] width 318 height 25
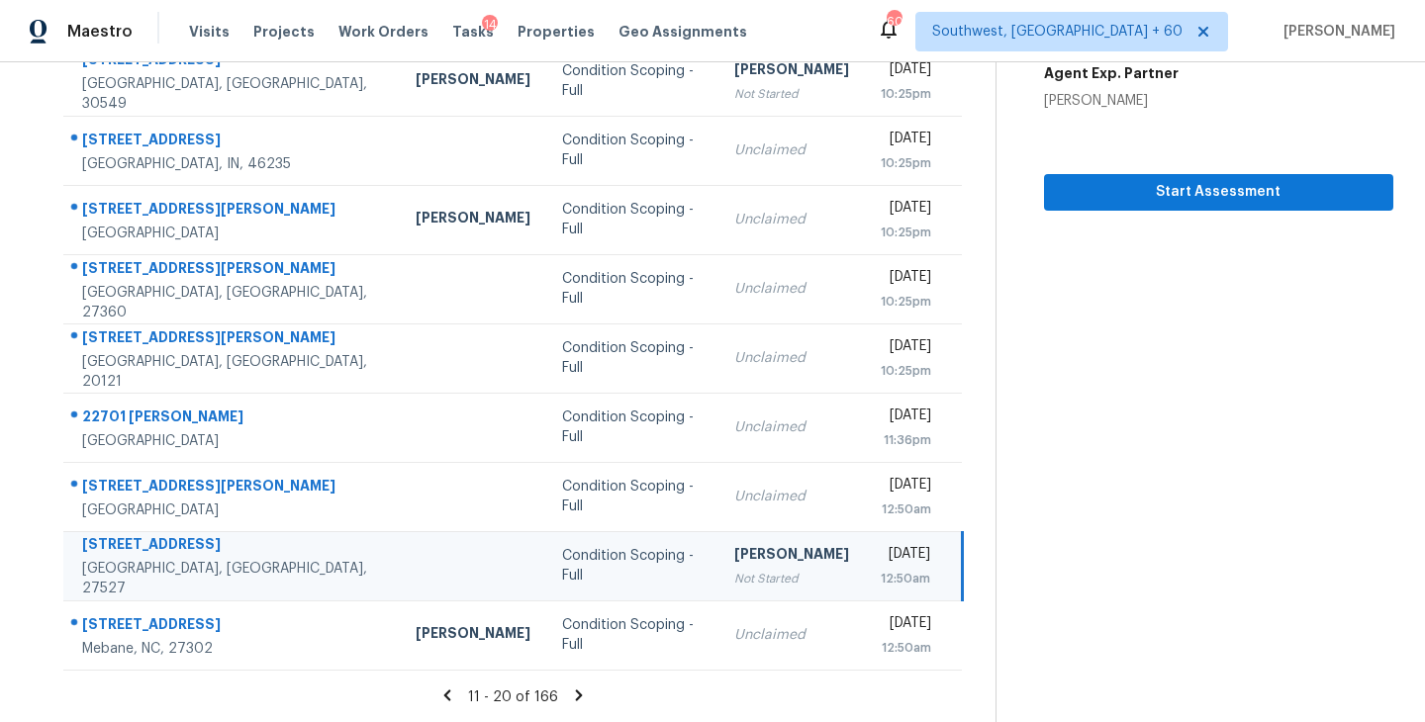
click at [571, 696] on icon at bounding box center [579, 696] width 18 height 18
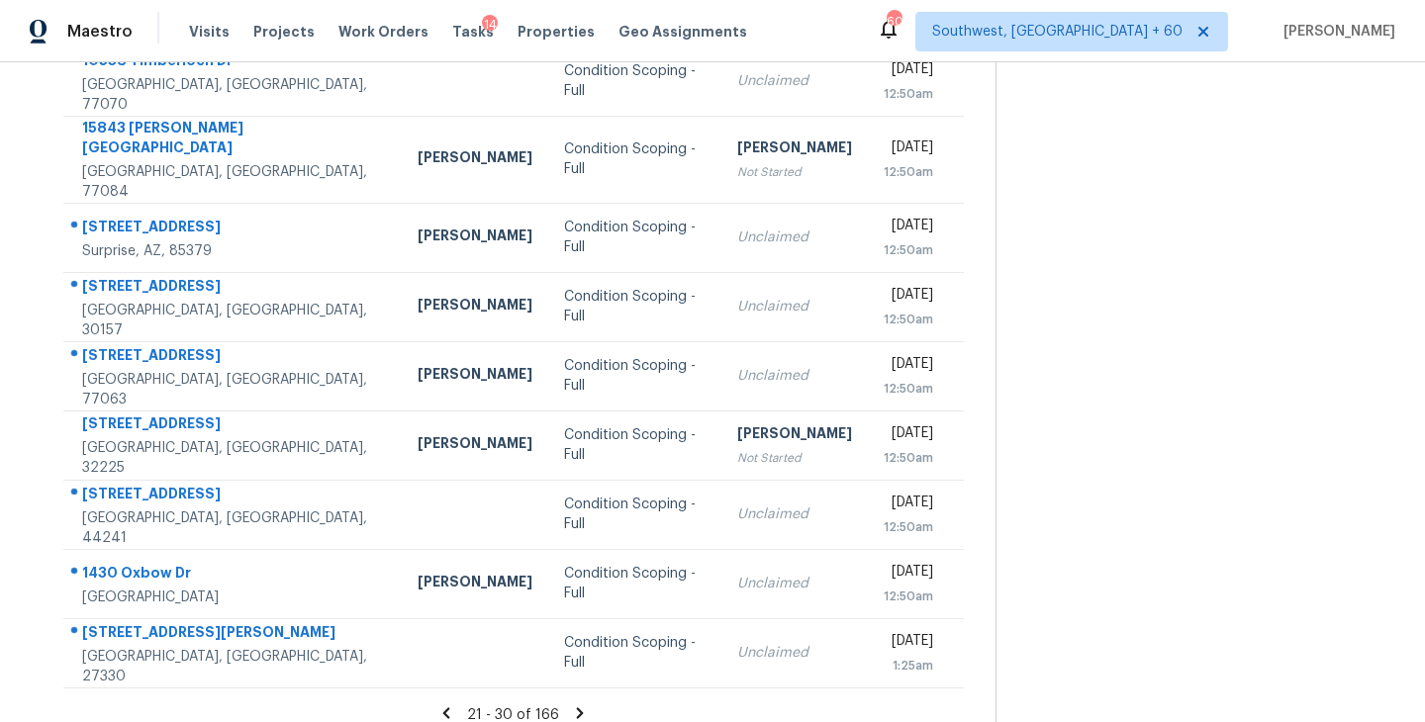
click at [576, 704] on icon at bounding box center [580, 713] width 18 height 18
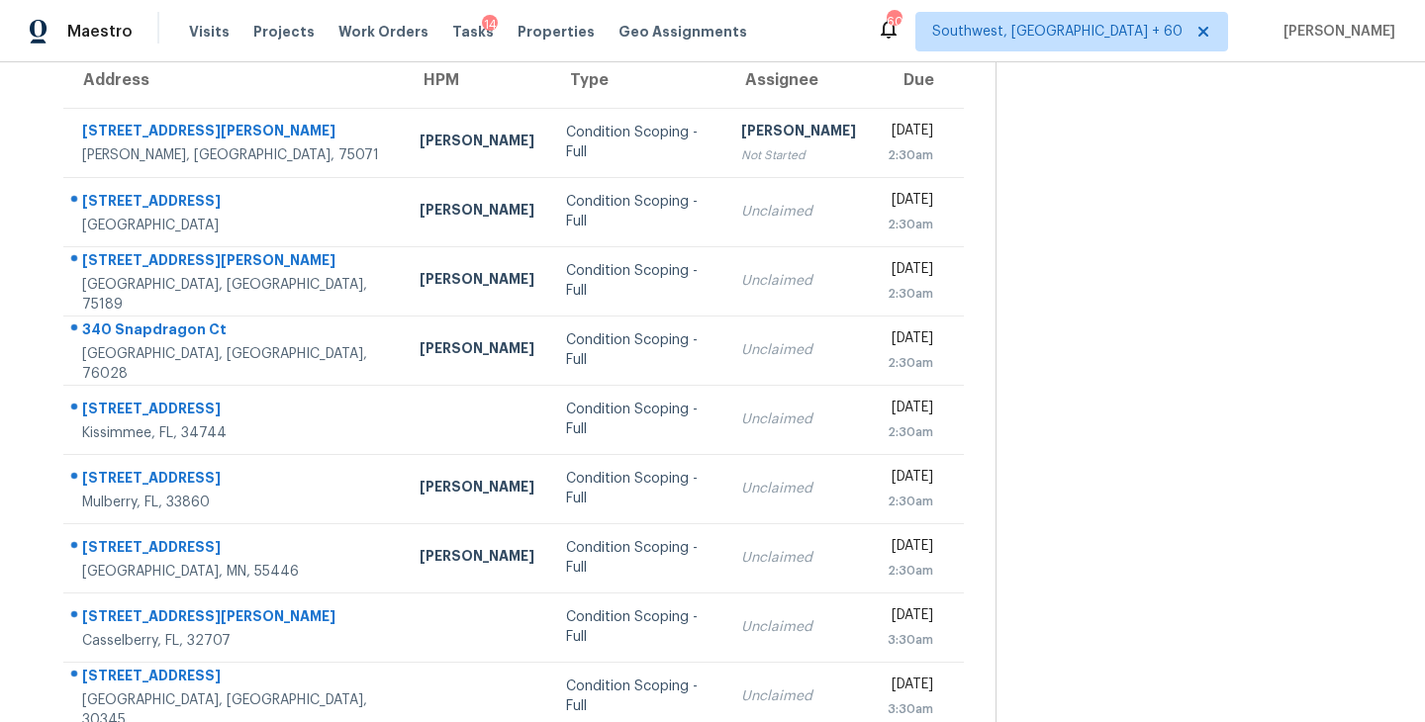
scroll to position [102, 0]
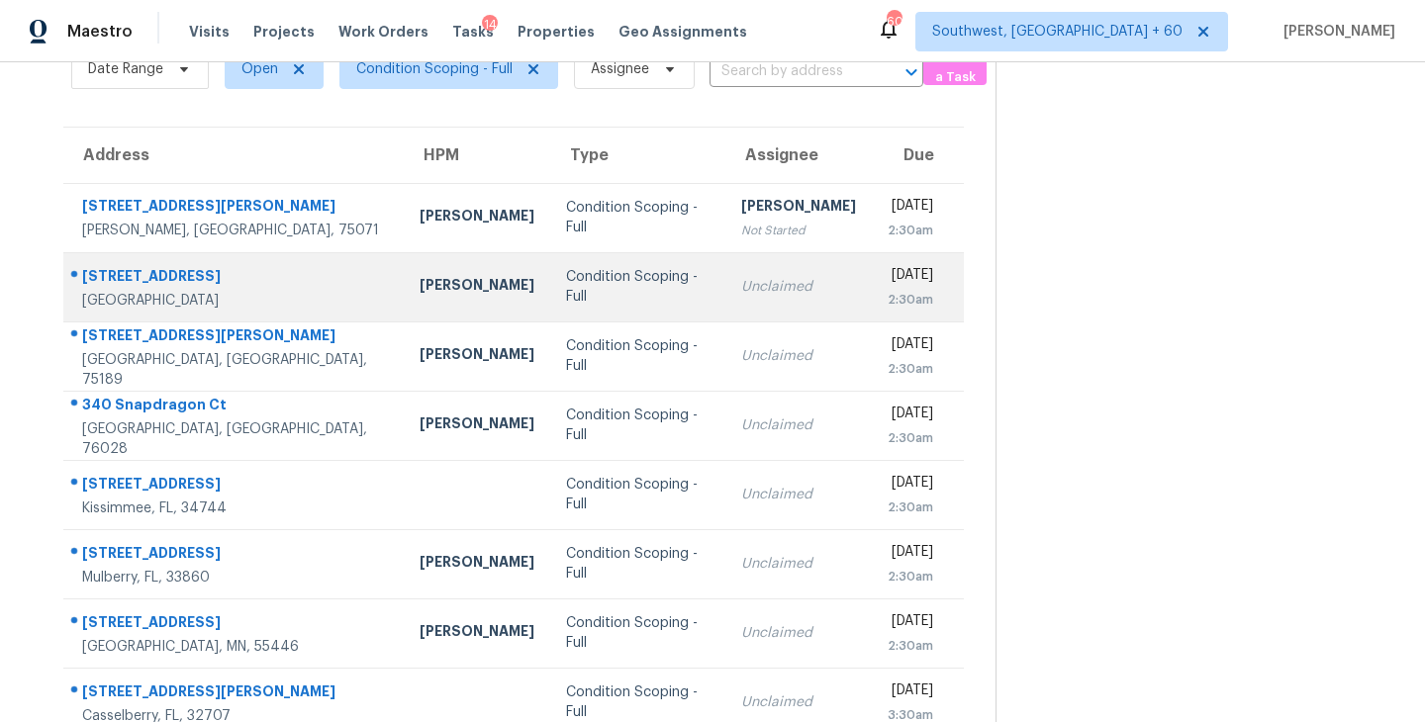
click at [566, 292] on div "Condition Scoping - Full" at bounding box center [637, 287] width 142 height 40
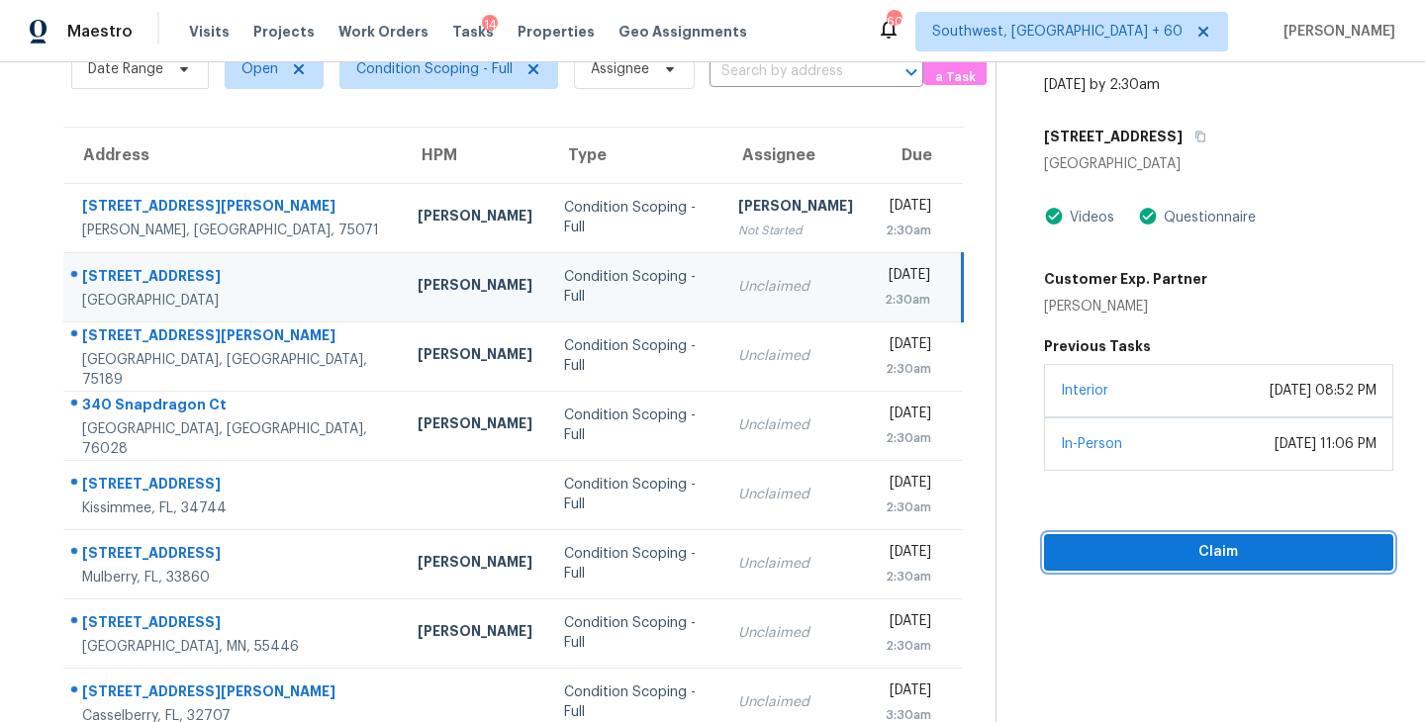
click at [1188, 553] on span "Claim" at bounding box center [1219, 552] width 318 height 25
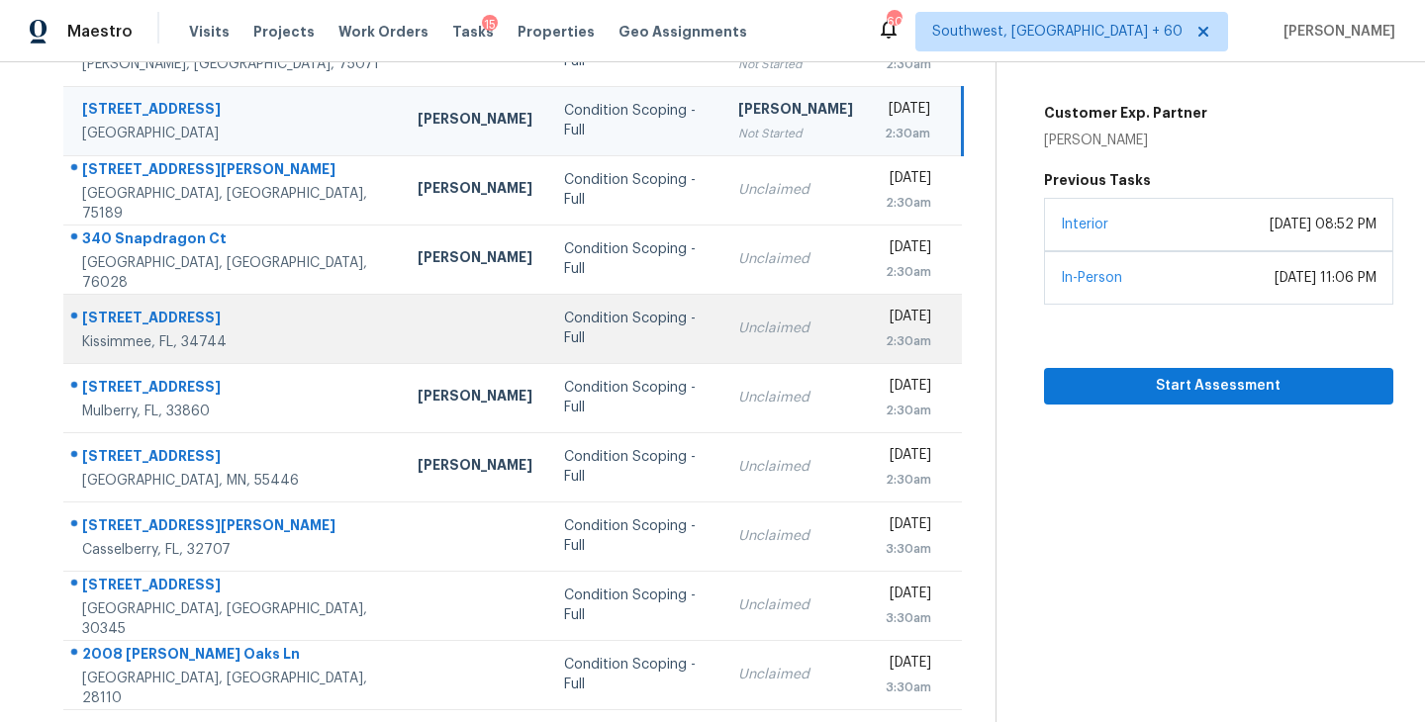
scroll to position [308, 0]
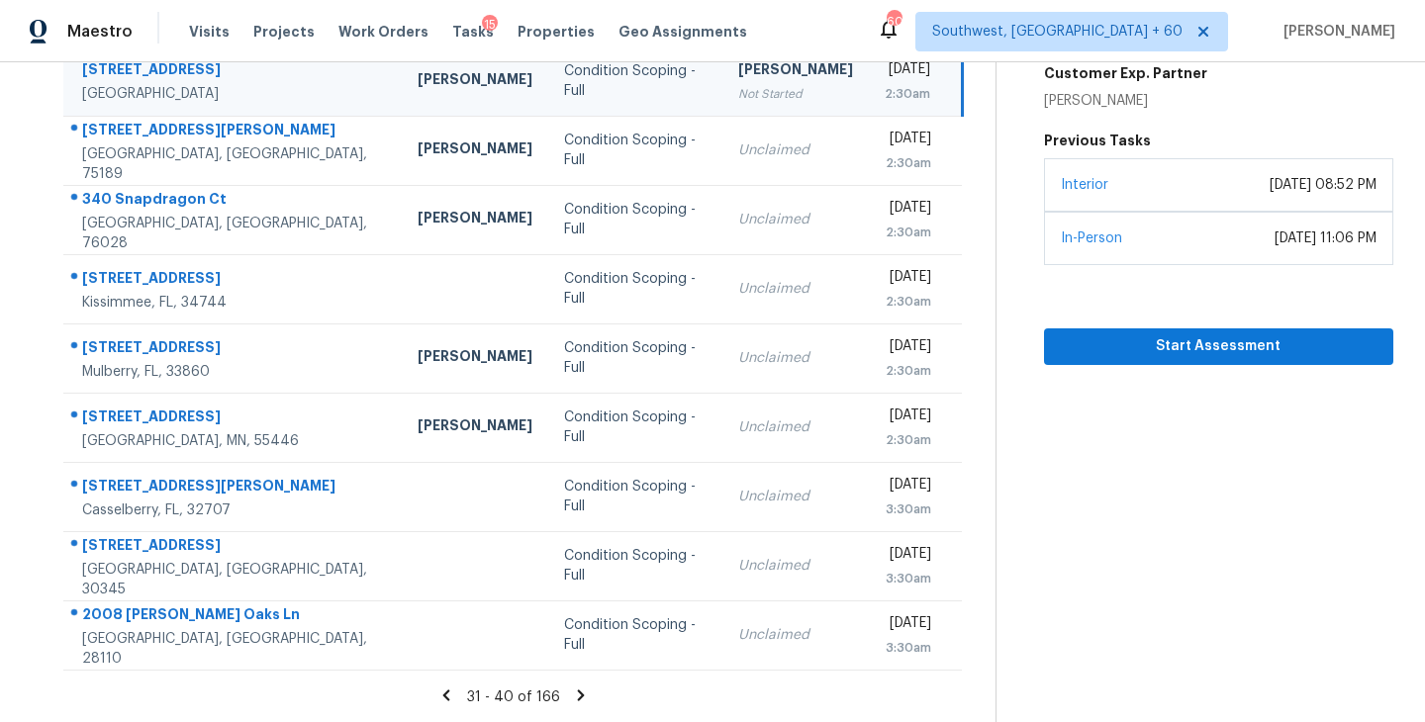
click at [573, 694] on icon at bounding box center [581, 696] width 18 height 18
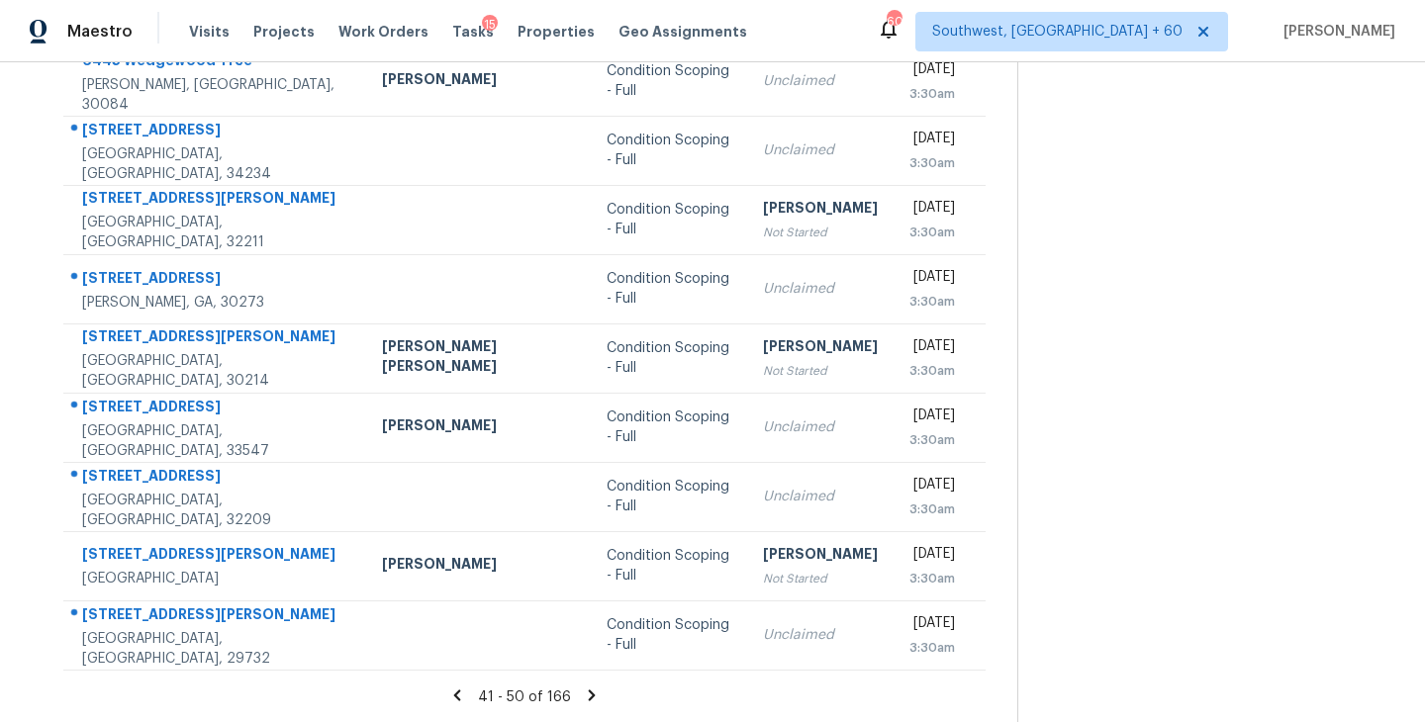
click at [583, 694] on icon at bounding box center [592, 696] width 18 height 18
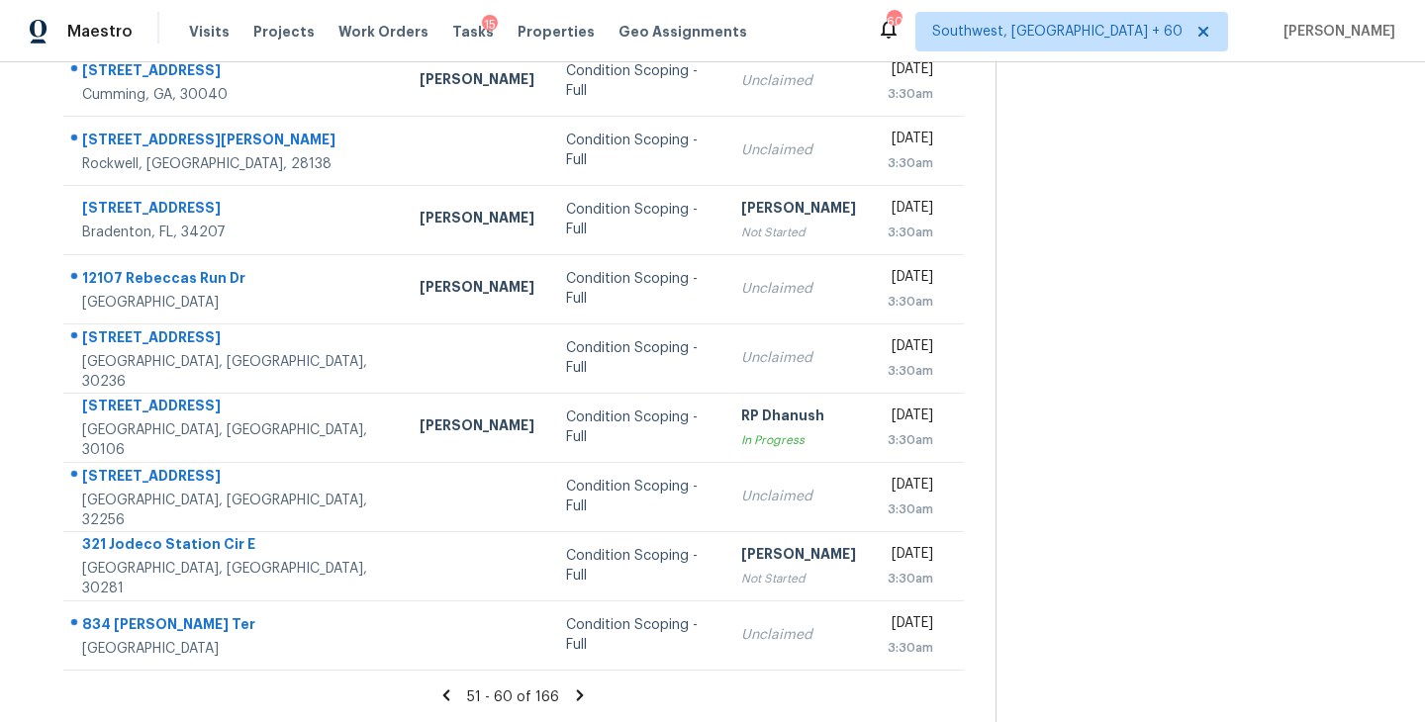
click at [579, 694] on icon at bounding box center [580, 695] width 7 height 11
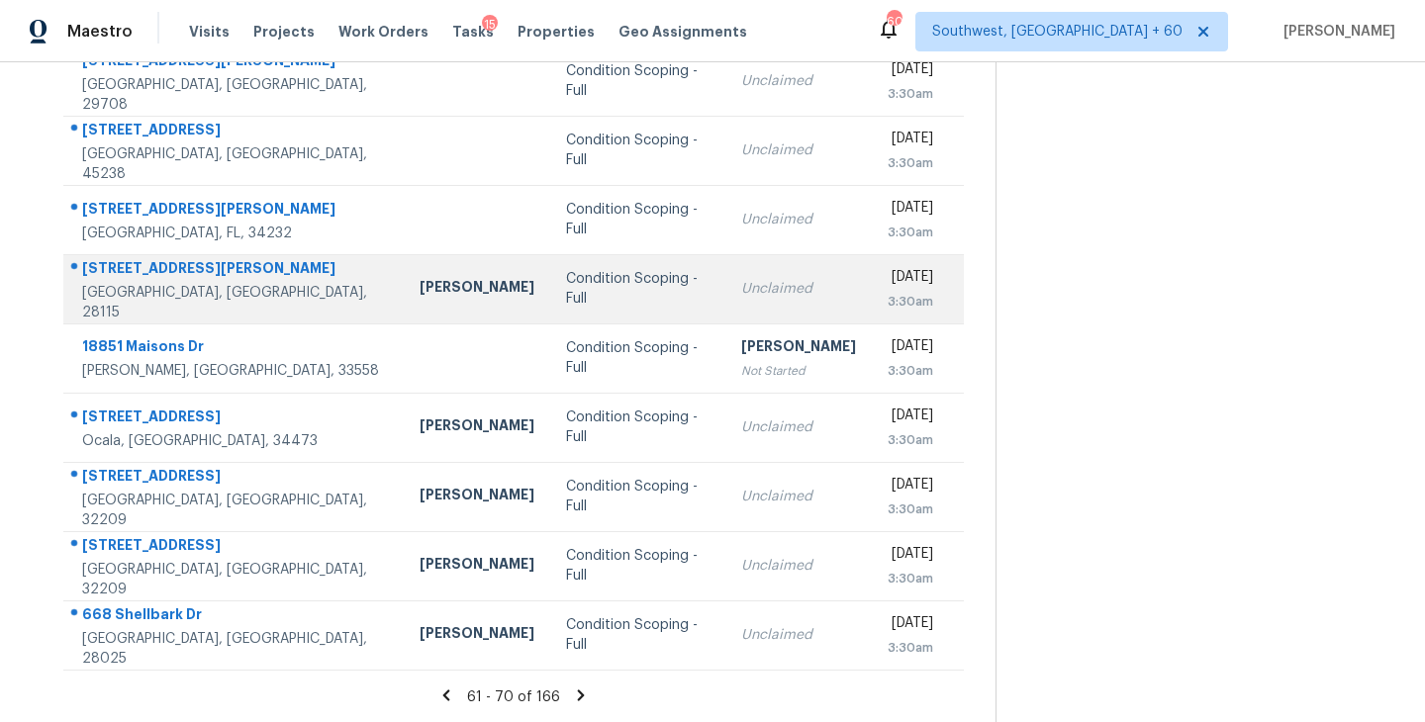
click at [602, 299] on td "Condition Scoping - Full" at bounding box center [637, 288] width 174 height 69
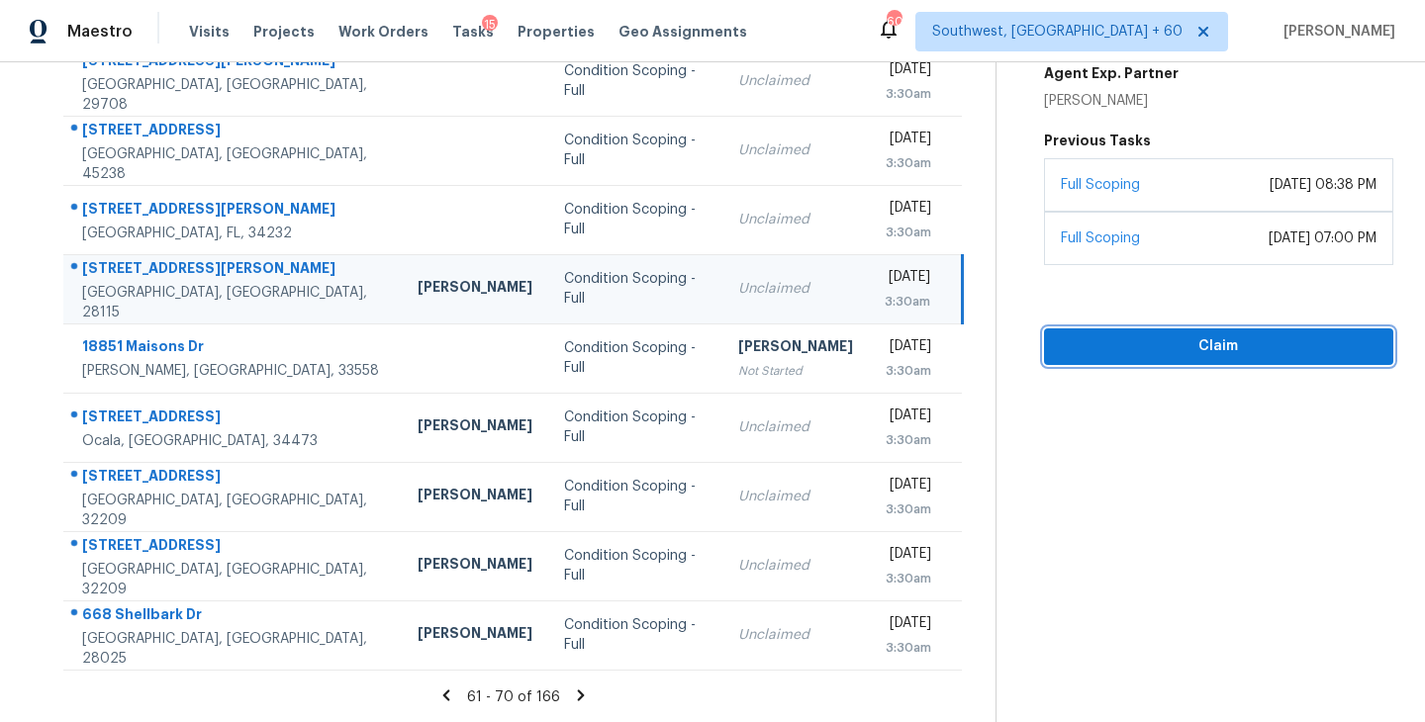
click at [1206, 338] on span "Claim" at bounding box center [1219, 346] width 318 height 25
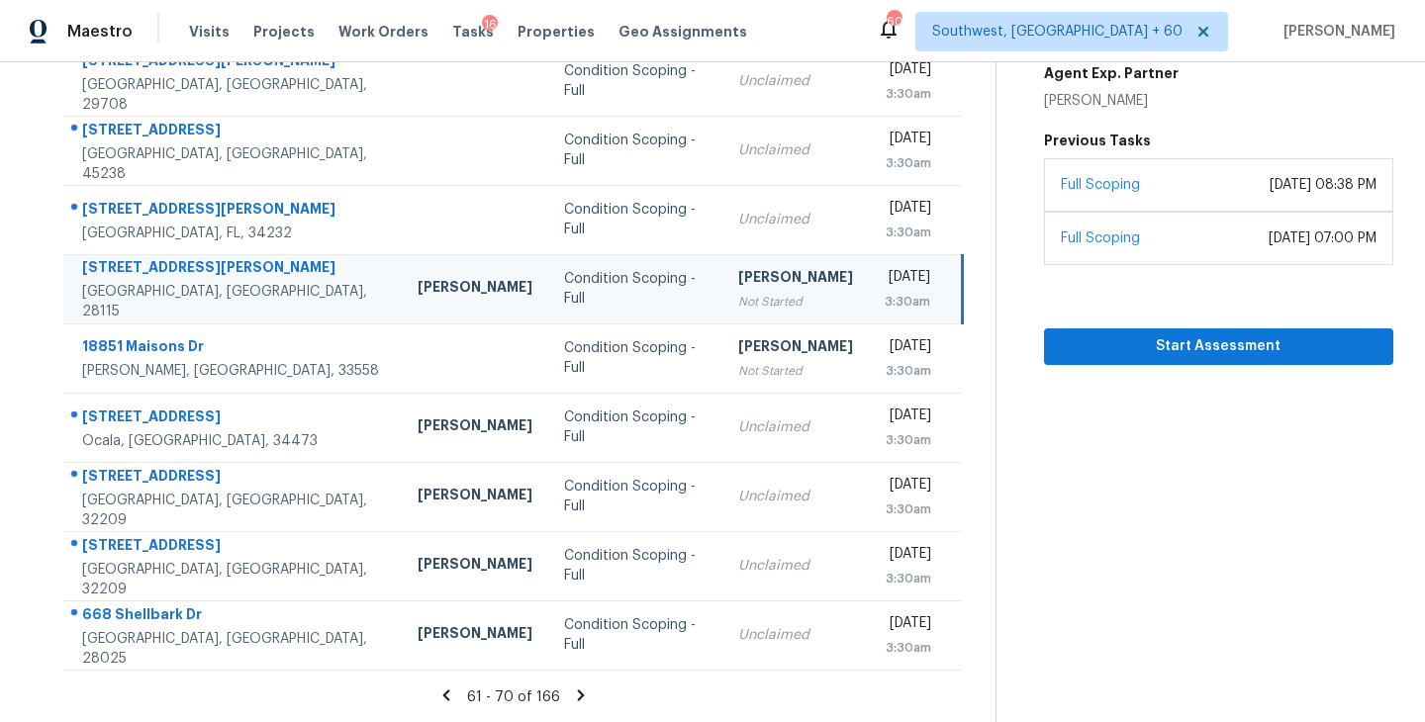
click at [578, 692] on icon at bounding box center [581, 695] width 7 height 11
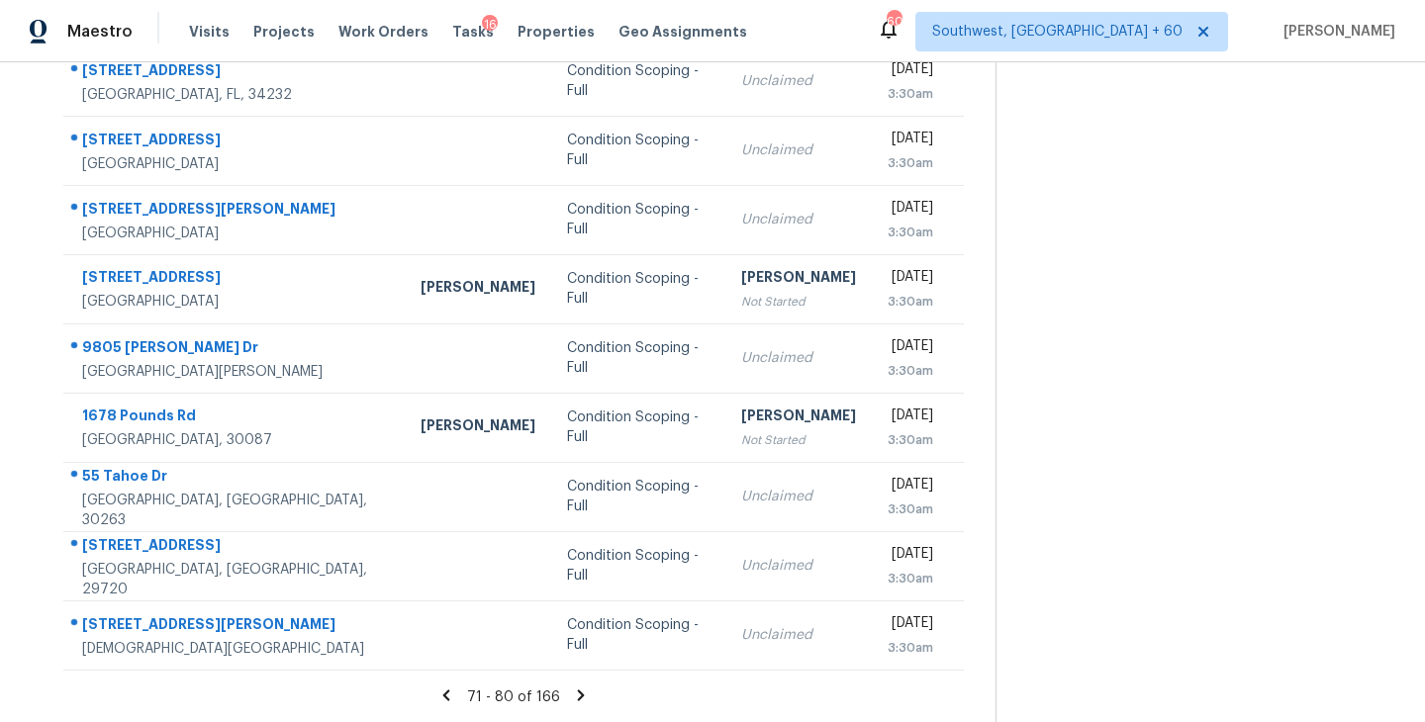
click at [574, 693] on icon at bounding box center [581, 696] width 18 height 18
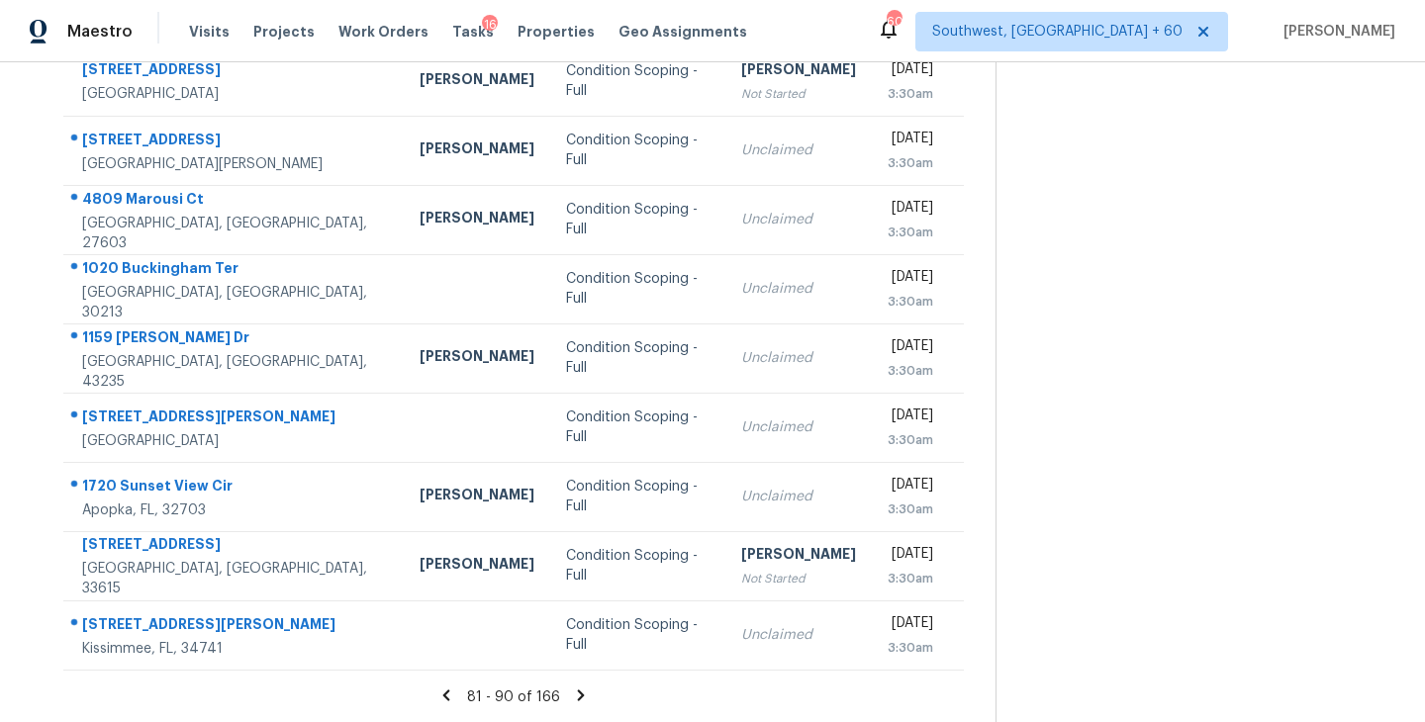
click at [578, 690] on icon at bounding box center [581, 695] width 7 height 11
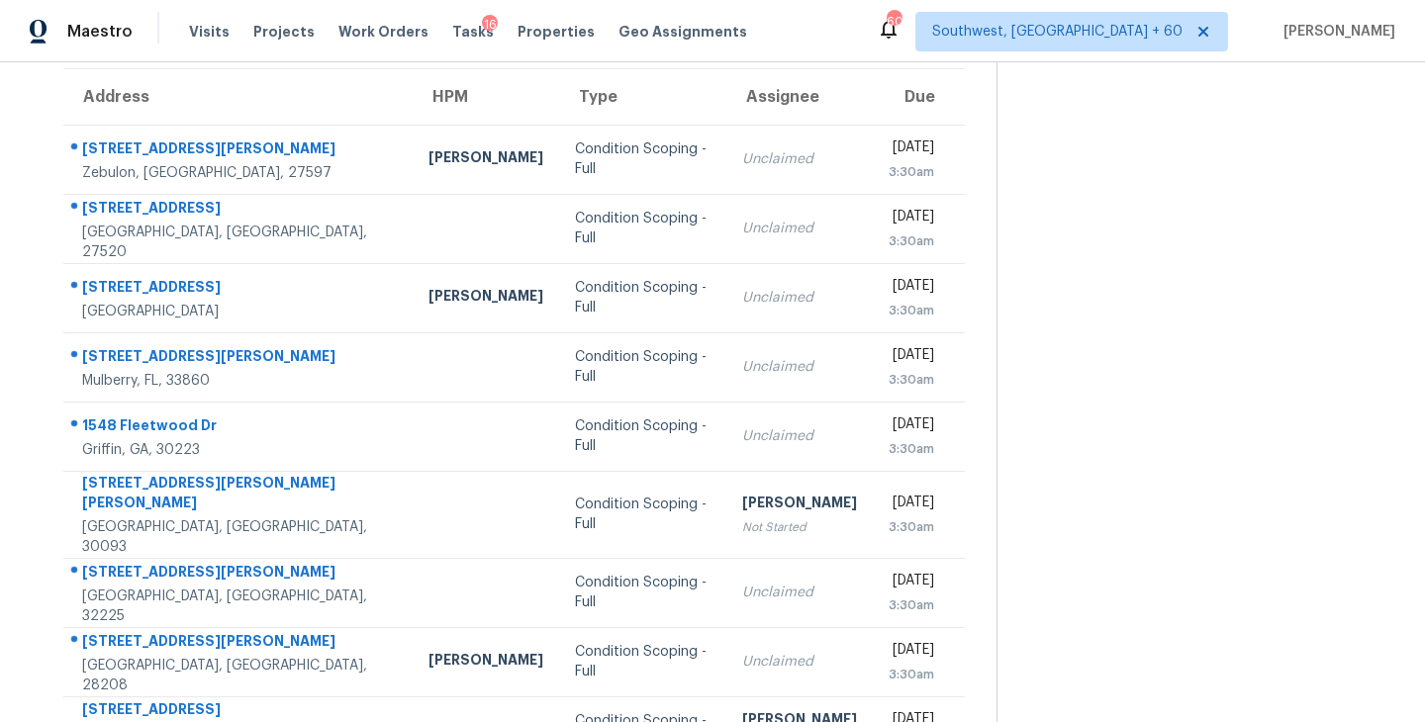
scroll to position [118, 0]
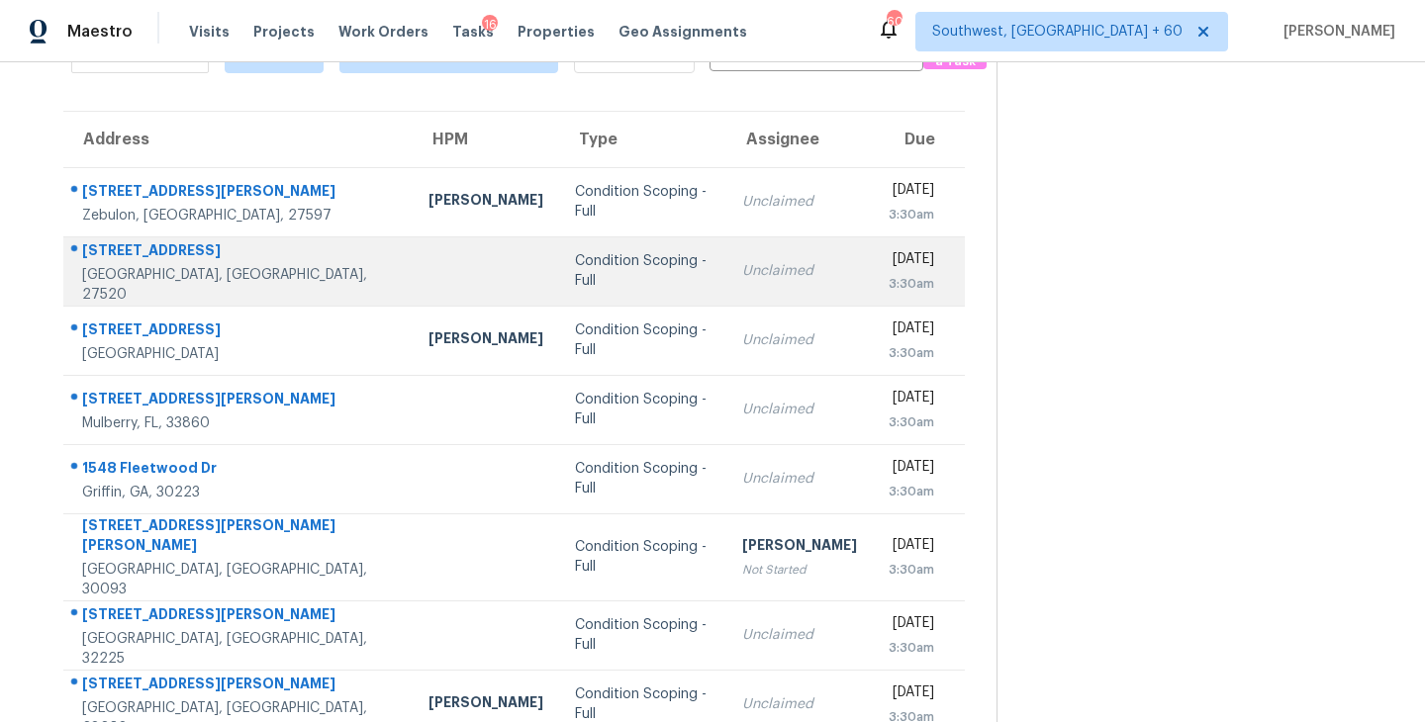
click at [575, 278] on div "Condition Scoping - Full" at bounding box center [642, 271] width 135 height 40
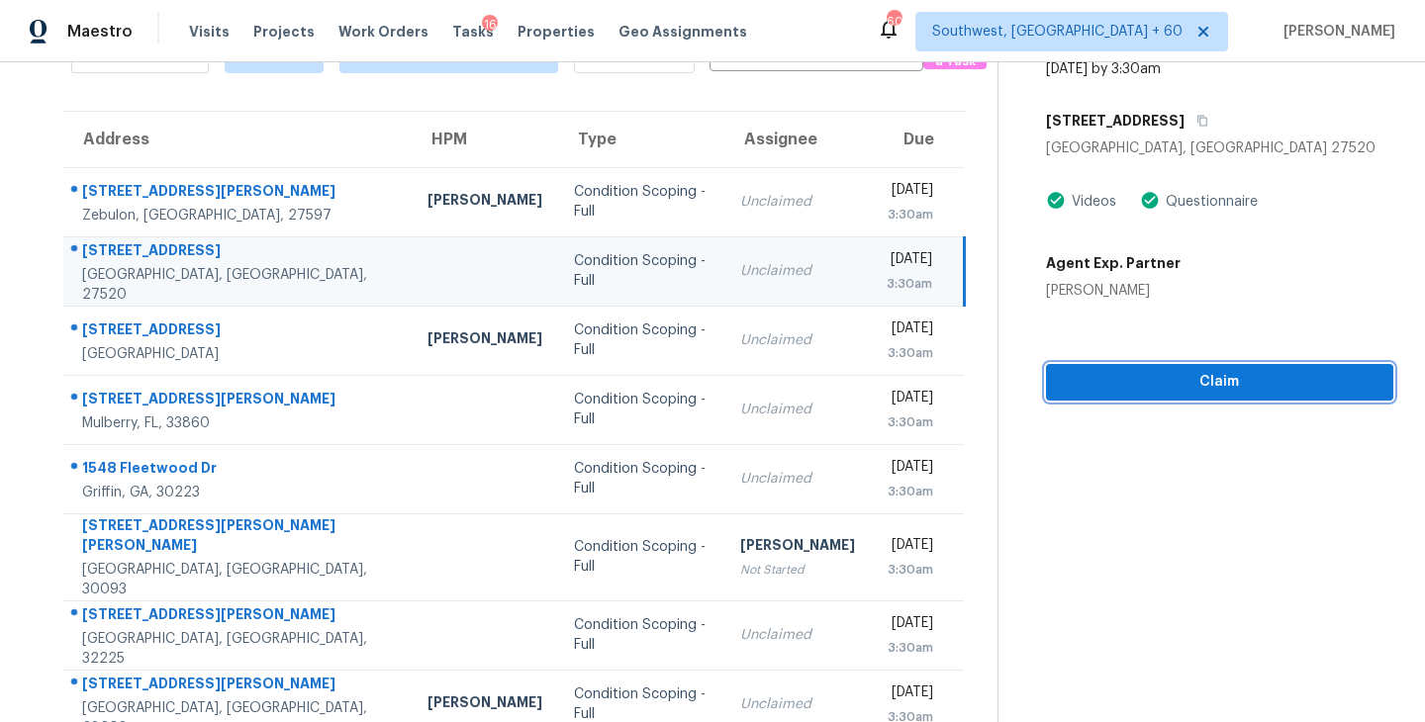
click at [1099, 379] on span "Claim" at bounding box center [1220, 382] width 316 height 25
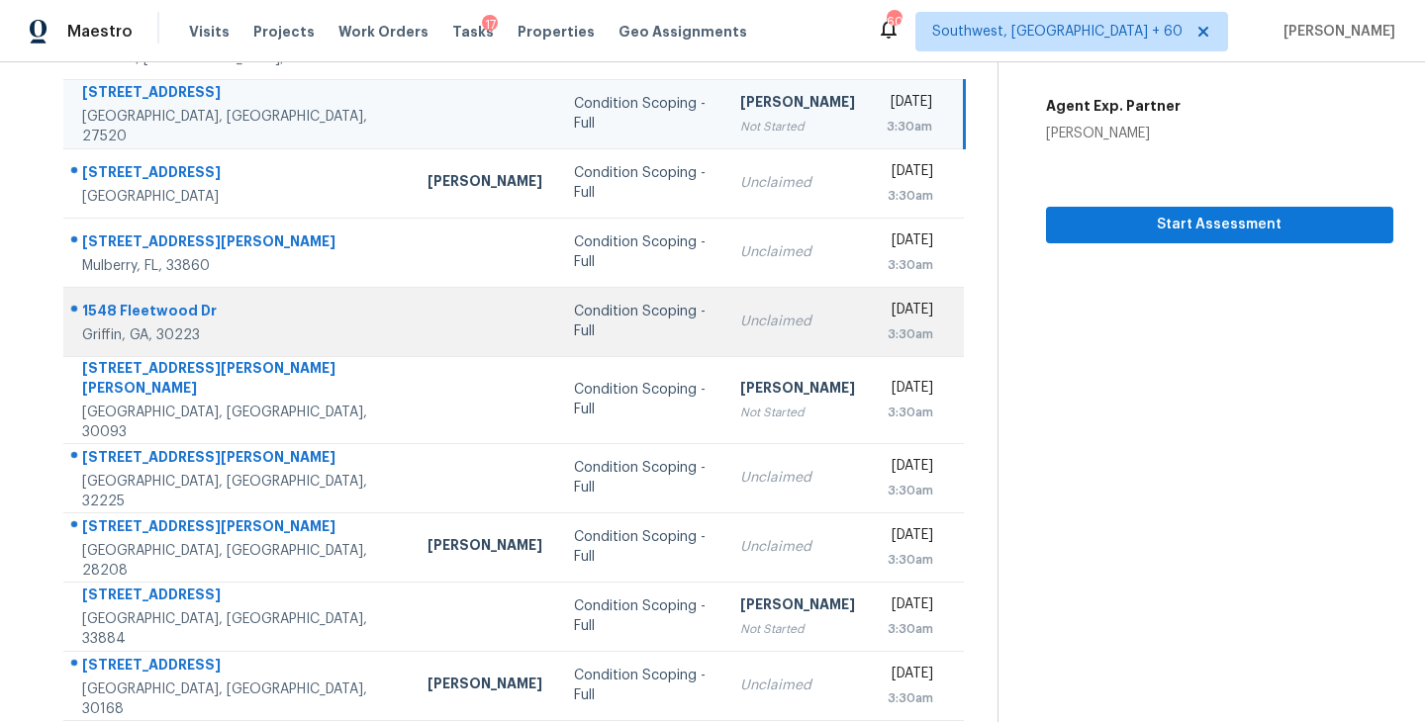
scroll to position [308, 0]
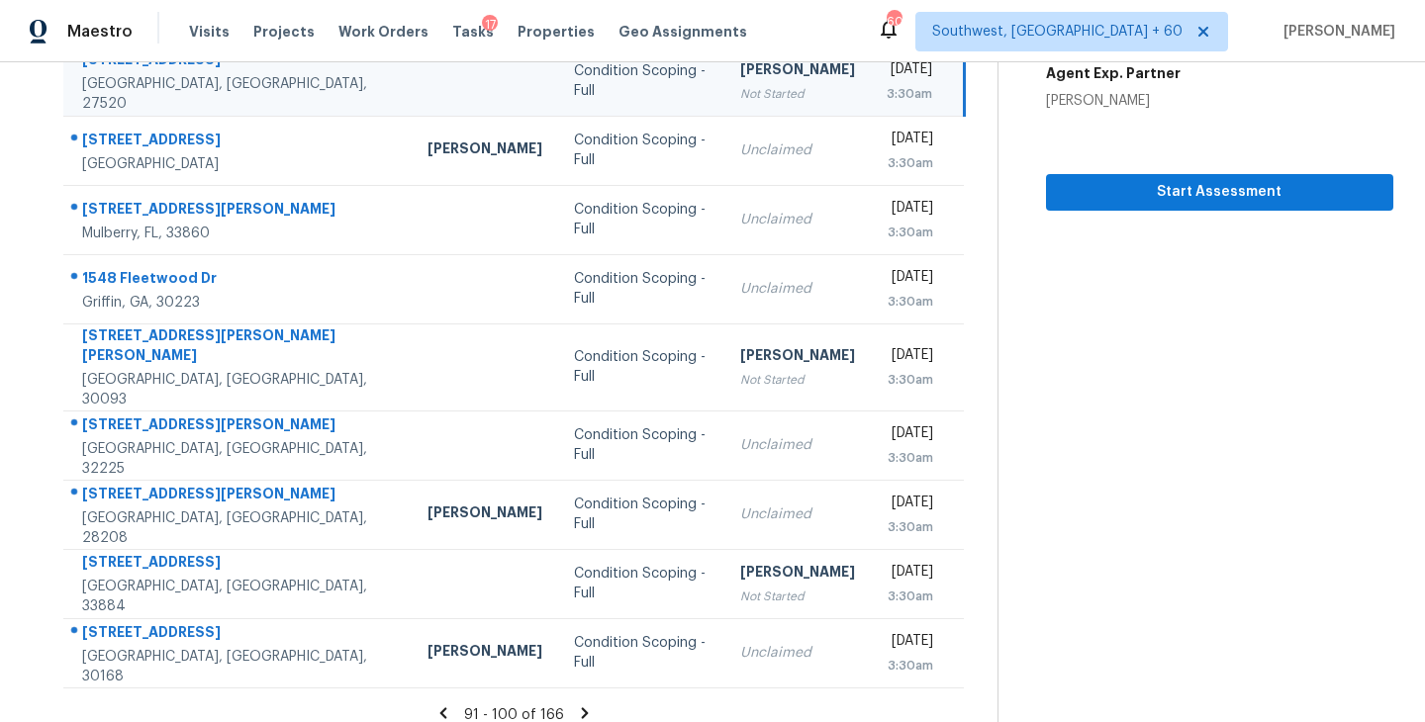
click at [582, 707] on icon at bounding box center [585, 712] width 7 height 11
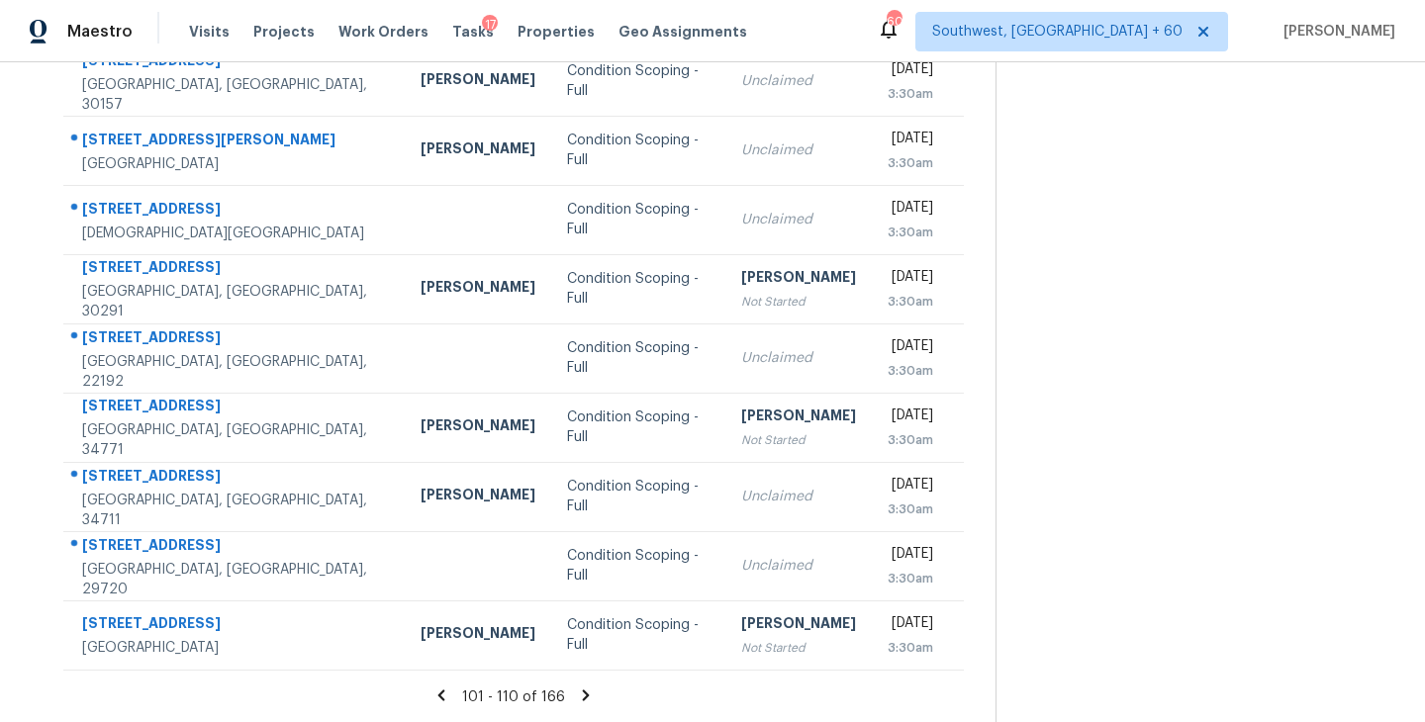
click at [584, 693] on icon at bounding box center [586, 695] width 7 height 11
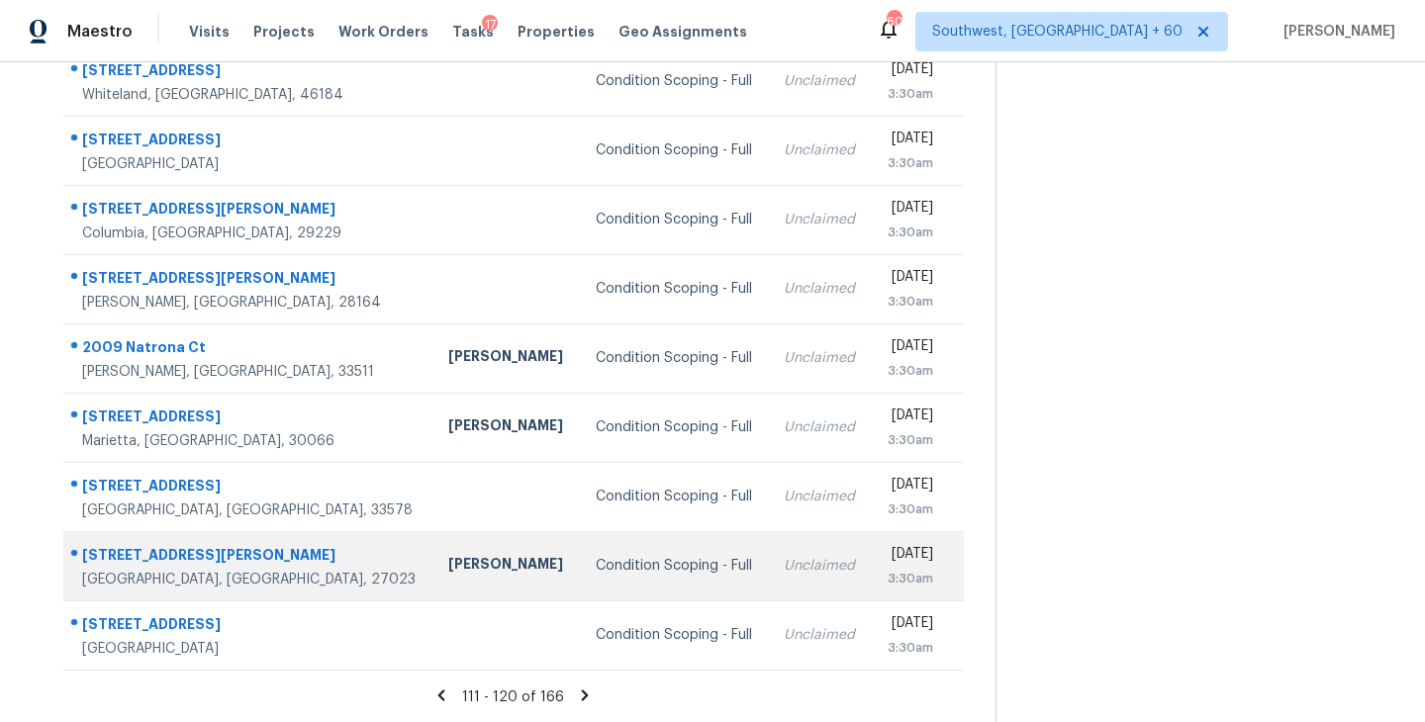
click at [596, 563] on div "Condition Scoping - Full" at bounding box center [674, 566] width 157 height 20
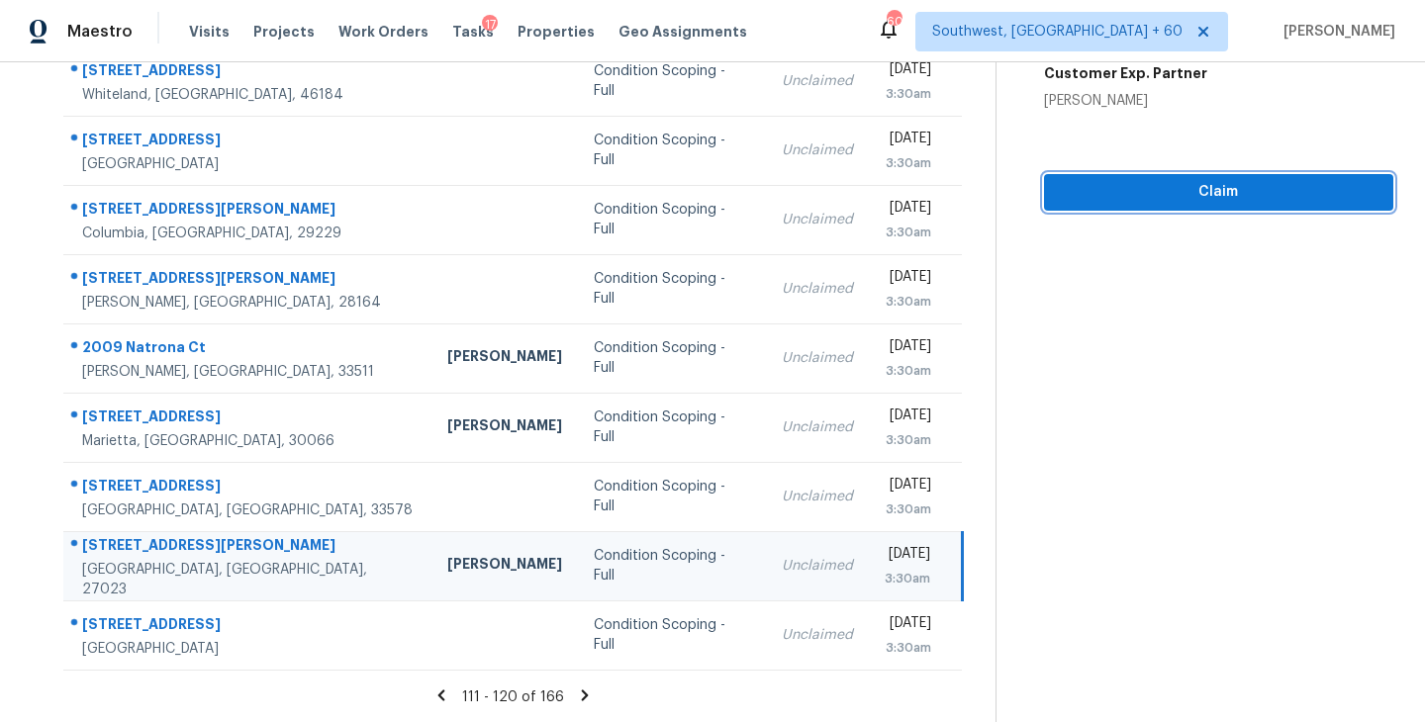
click at [1202, 199] on span "Claim" at bounding box center [1219, 192] width 318 height 25
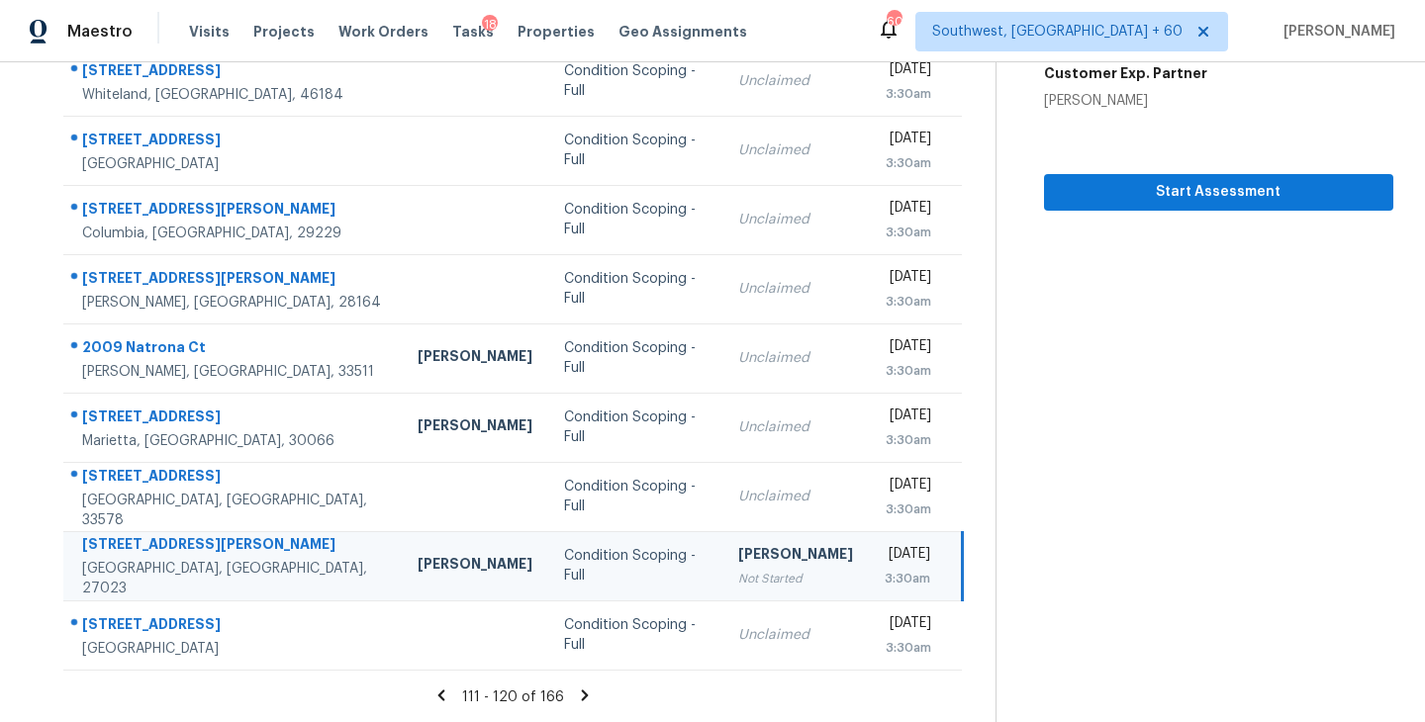
click at [584, 694] on icon at bounding box center [585, 695] width 7 height 11
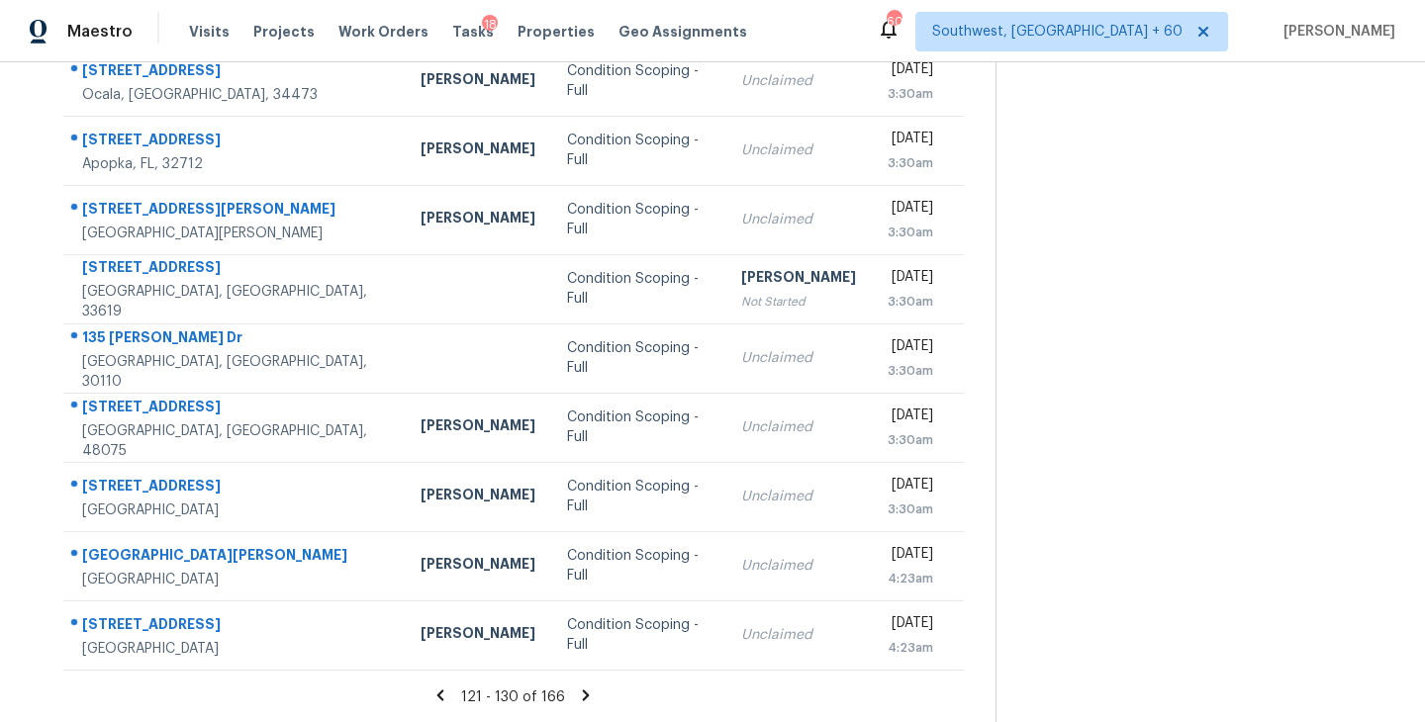
click at [583, 698] on icon at bounding box center [586, 695] width 7 height 11
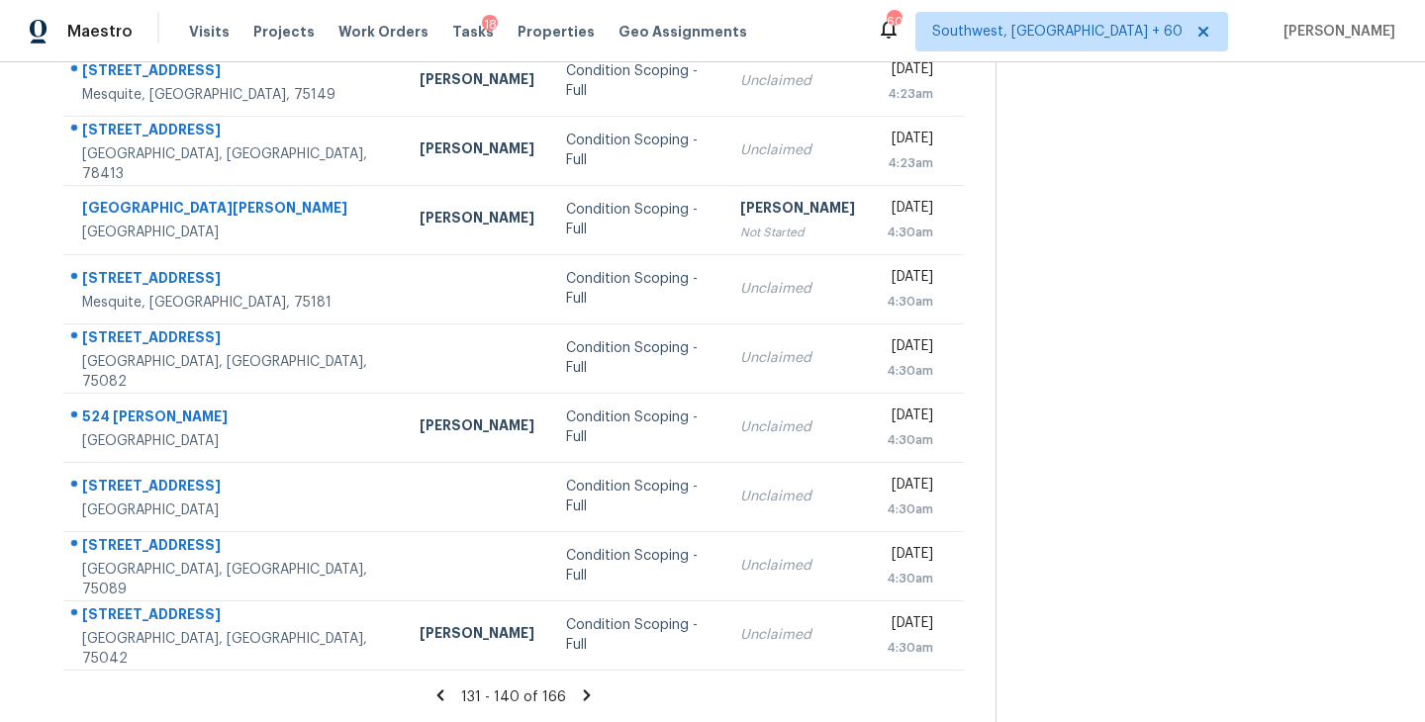
click at [584, 695] on icon at bounding box center [587, 695] width 7 height 11
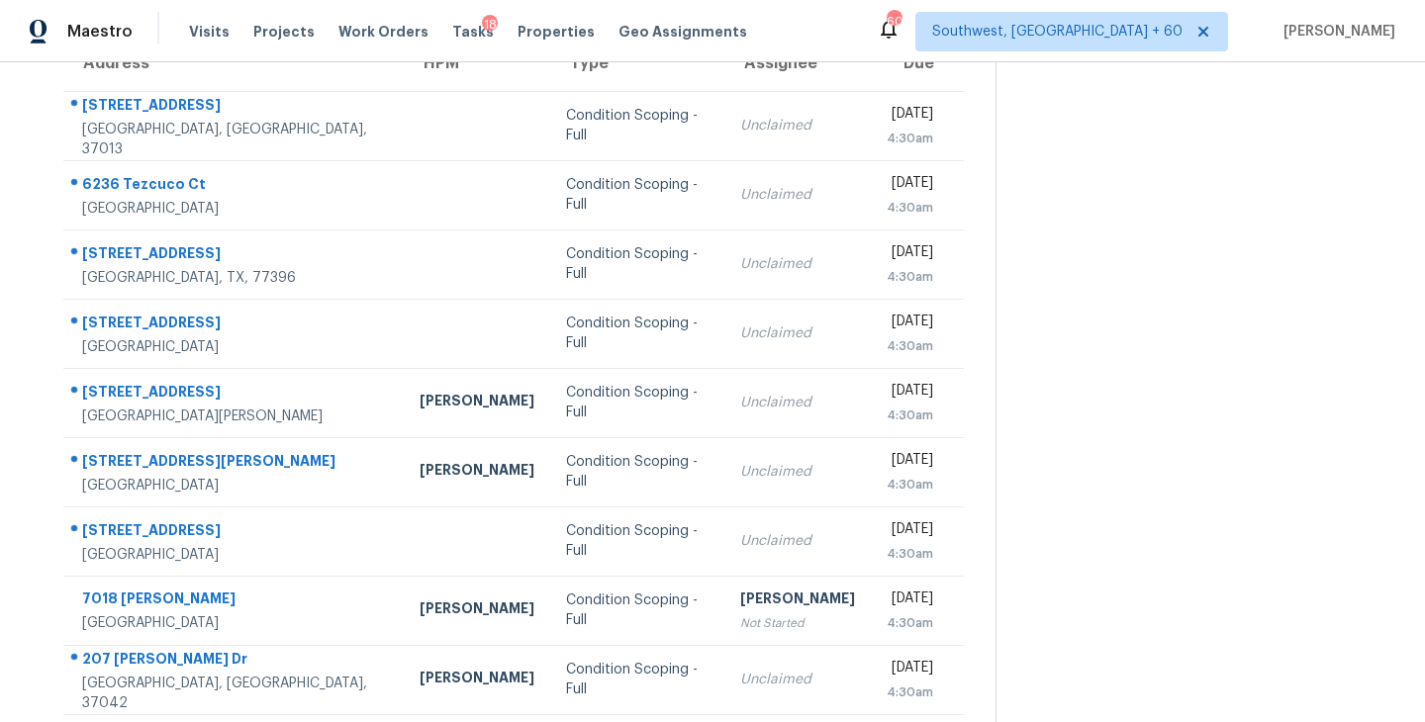
scroll to position [136, 0]
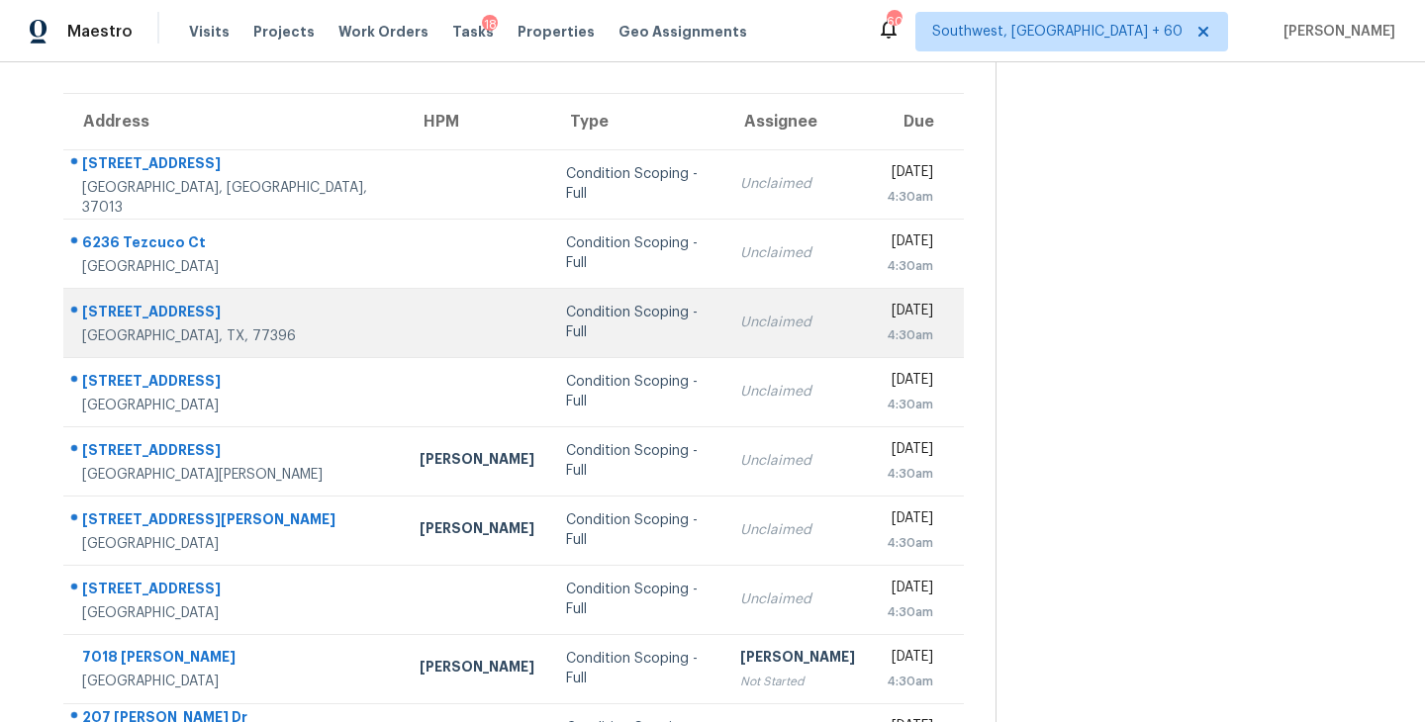
click at [566, 324] on div "Condition Scoping - Full" at bounding box center [637, 323] width 142 height 40
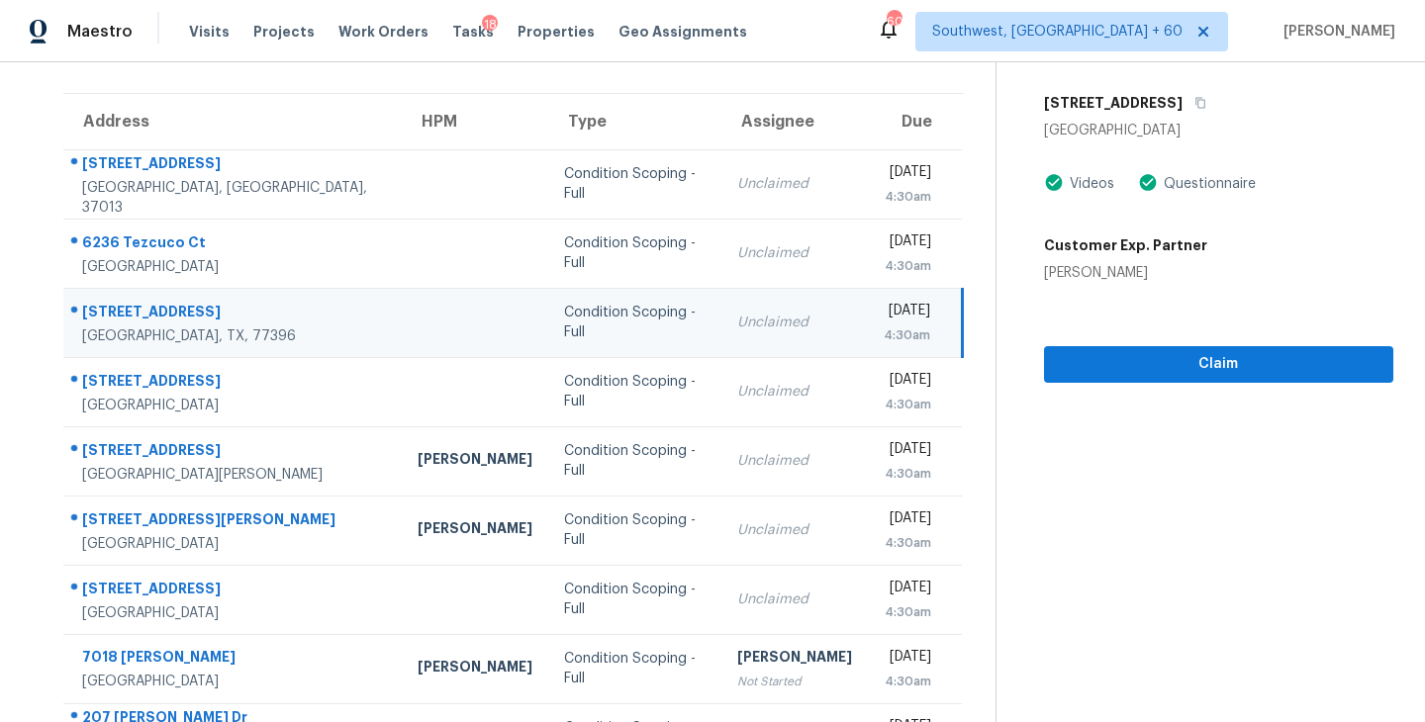
click at [1187, 383] on section "Condition Scoping - Full Sep 23rd 2025 by 4:30am 6222 Verde Valley Dr Humble, T…" at bounding box center [1194, 411] width 398 height 969
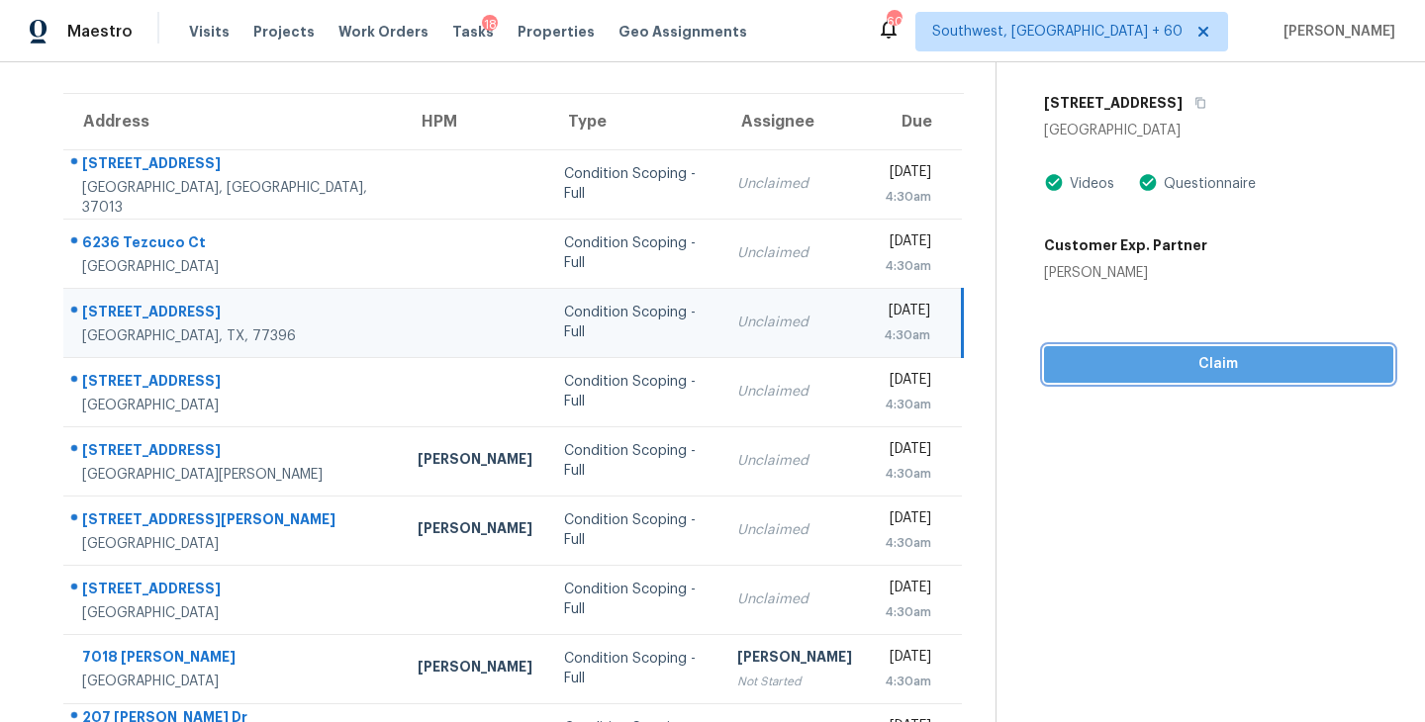
click at [1191, 372] on span "Claim" at bounding box center [1219, 364] width 318 height 25
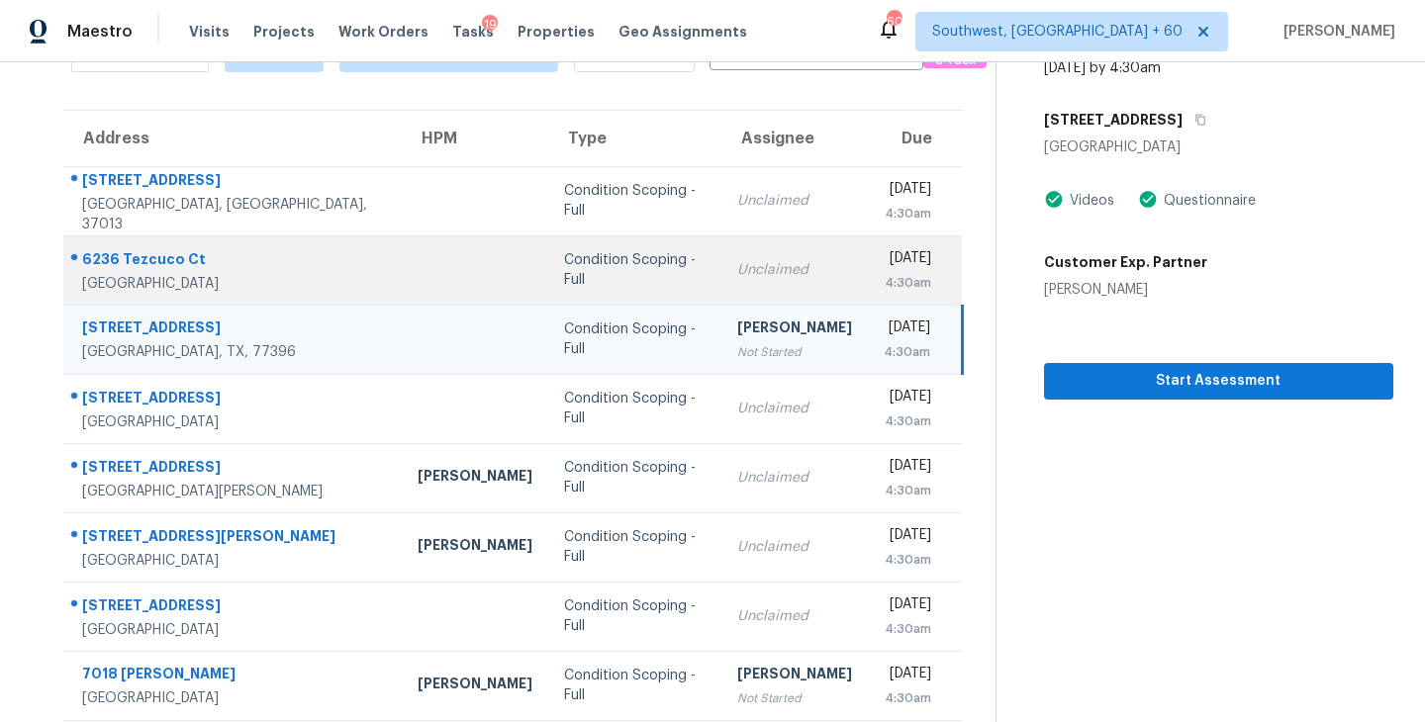
scroll to position [0, 0]
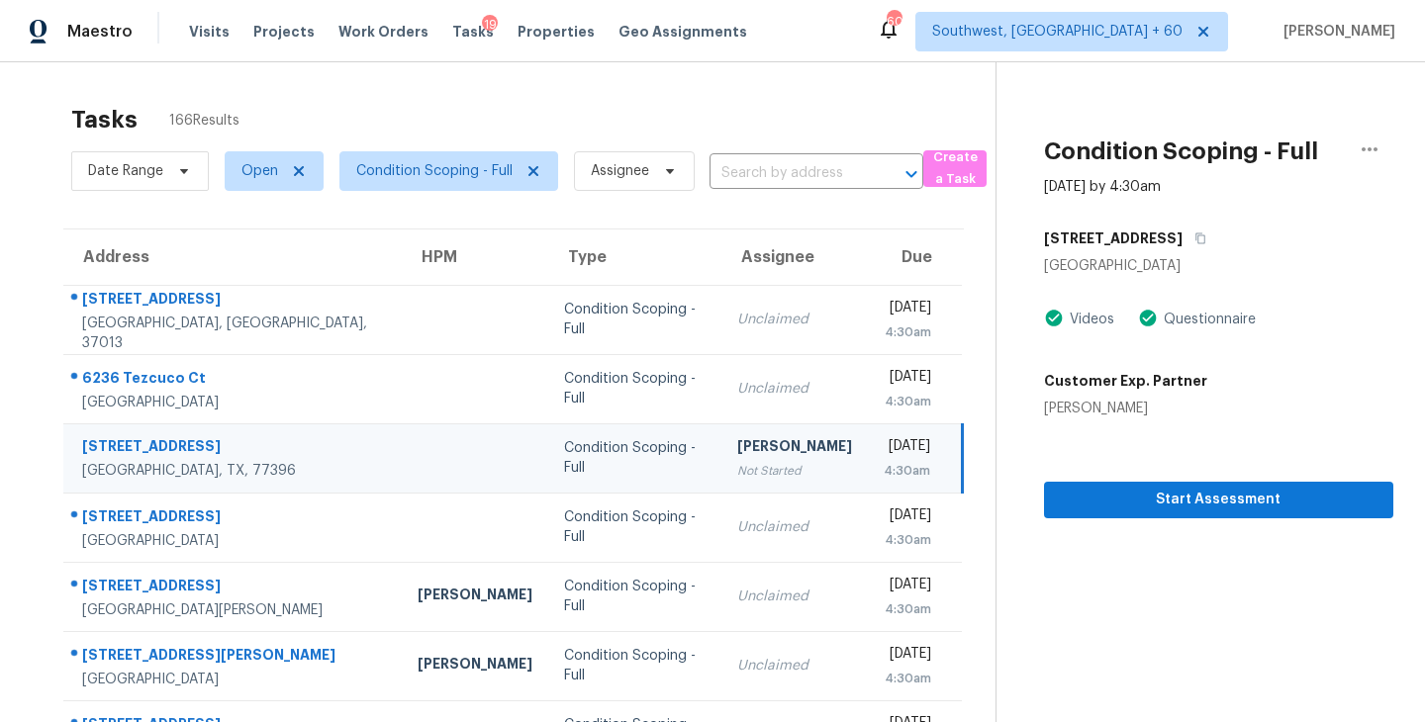
click at [716, 208] on section "Tasks 166 Results Date Range Open Condition Scoping - Full Assignee ​ Create a …" at bounding box center [514, 562] width 964 height 937
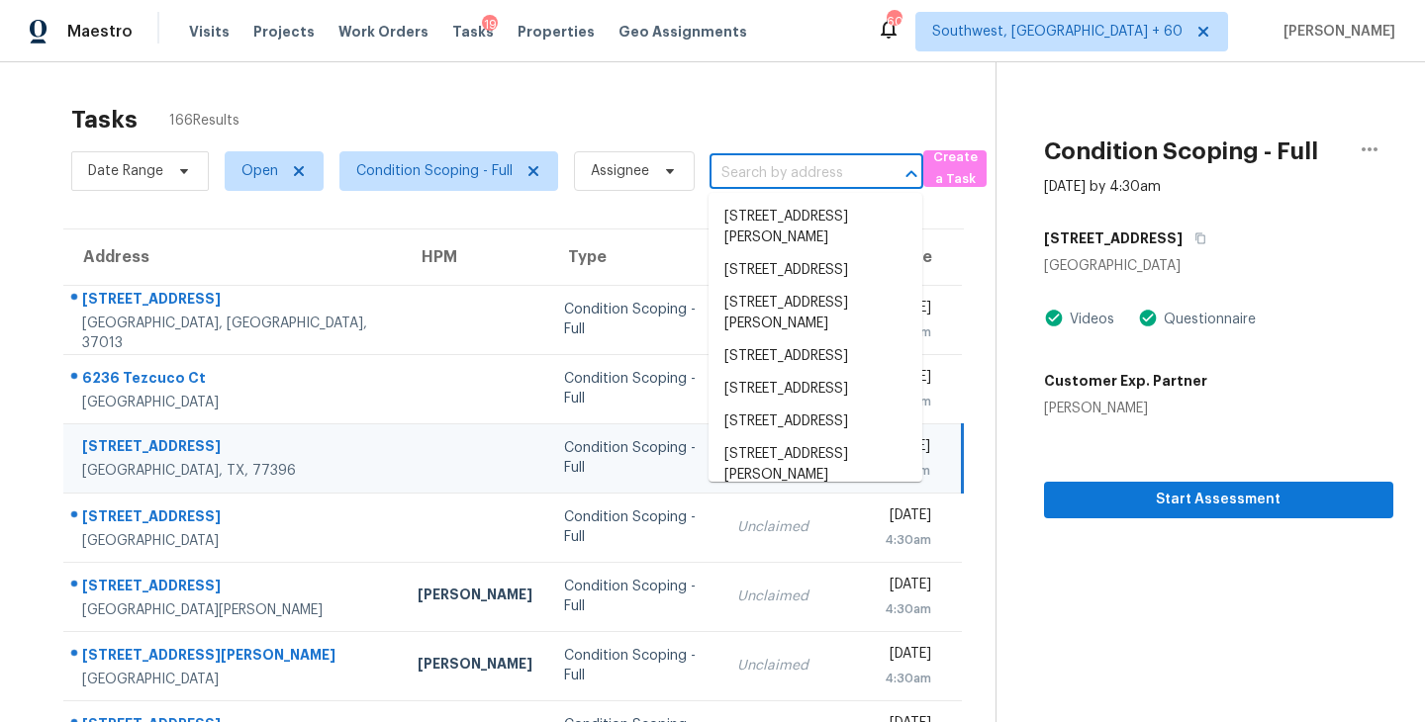
click at [746, 175] on input "text" at bounding box center [788, 173] width 158 height 31
paste input "7245 S 525 E Apt 4, Midvale, UT, 84047"
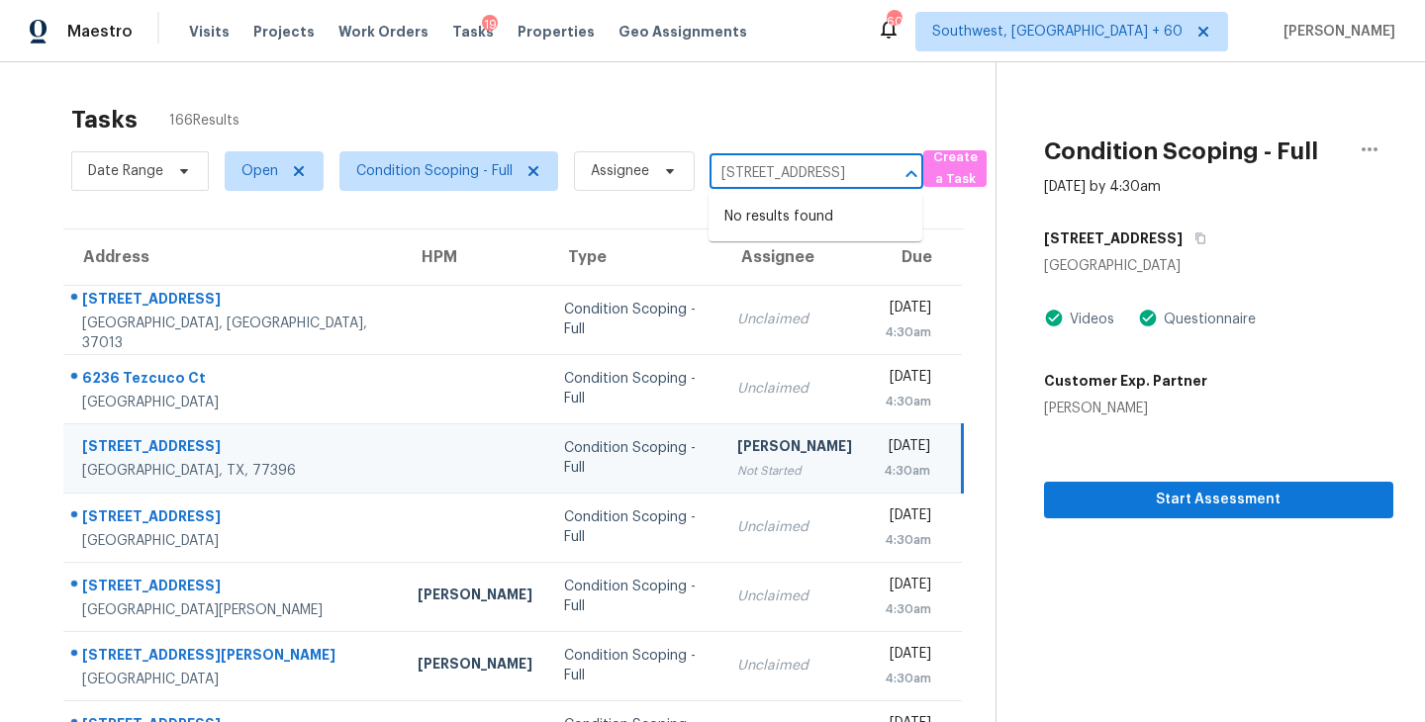
type input "7245 S 525 E Apt 4, Midvale, UT, 84047"
click at [1055, 567] on section "Condition Scoping - Full Sep 23rd 2025 by 4:30am 6222 Verde Valley Dr Humble, T…" at bounding box center [1194, 546] width 398 height 969
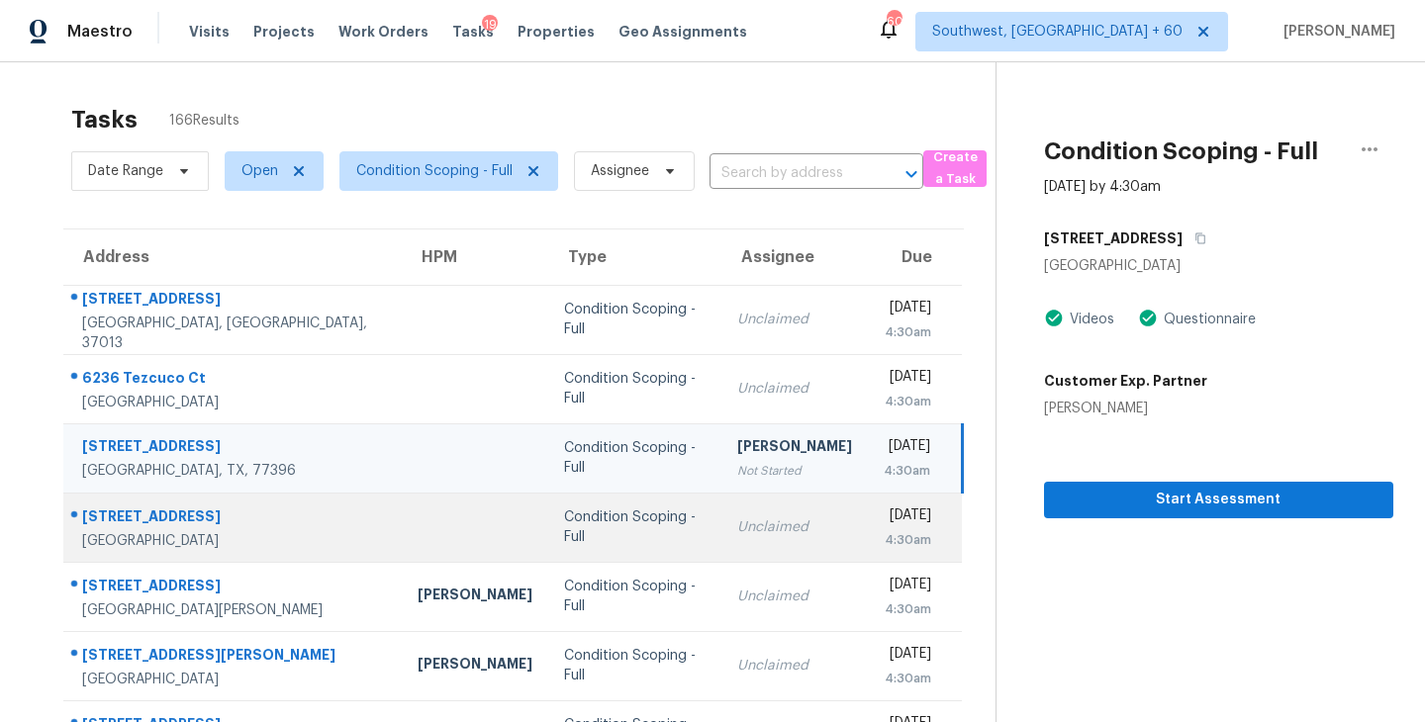
scroll to position [308, 0]
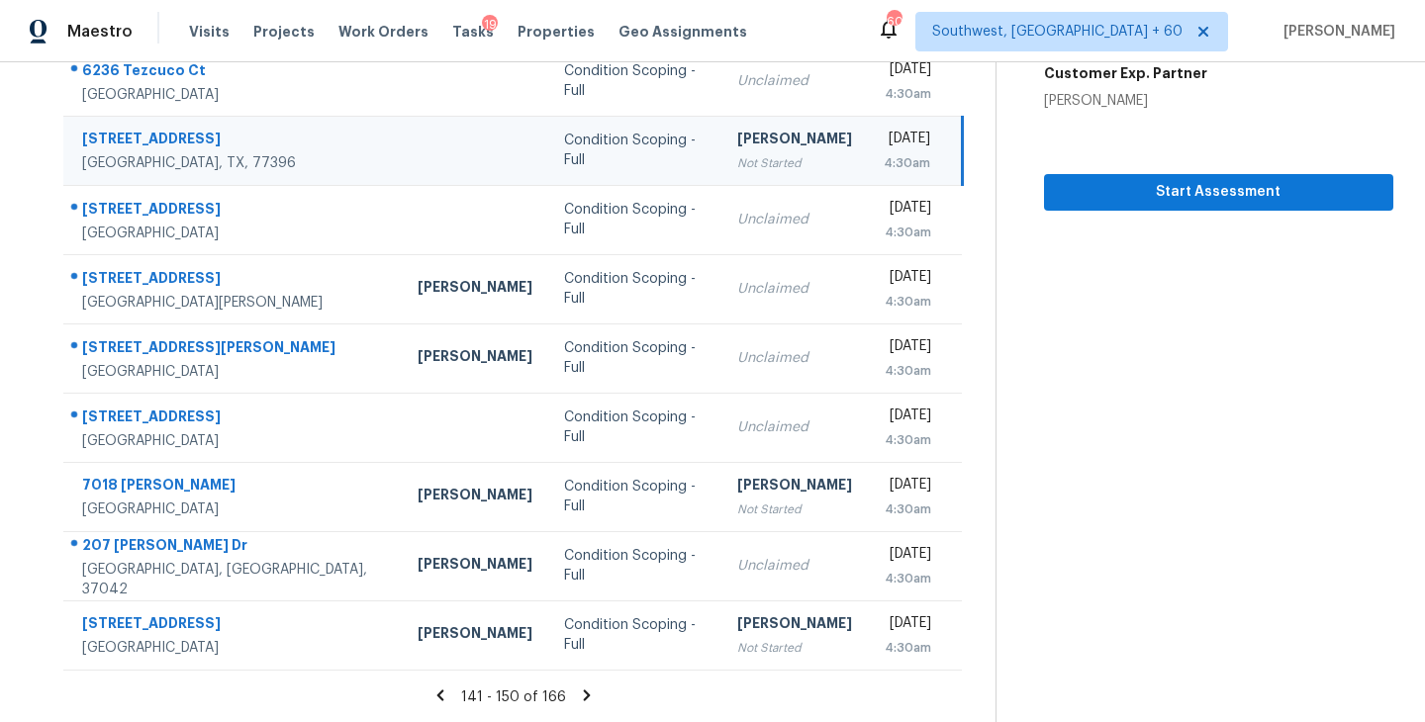
click at [580, 693] on icon at bounding box center [587, 696] width 18 height 18
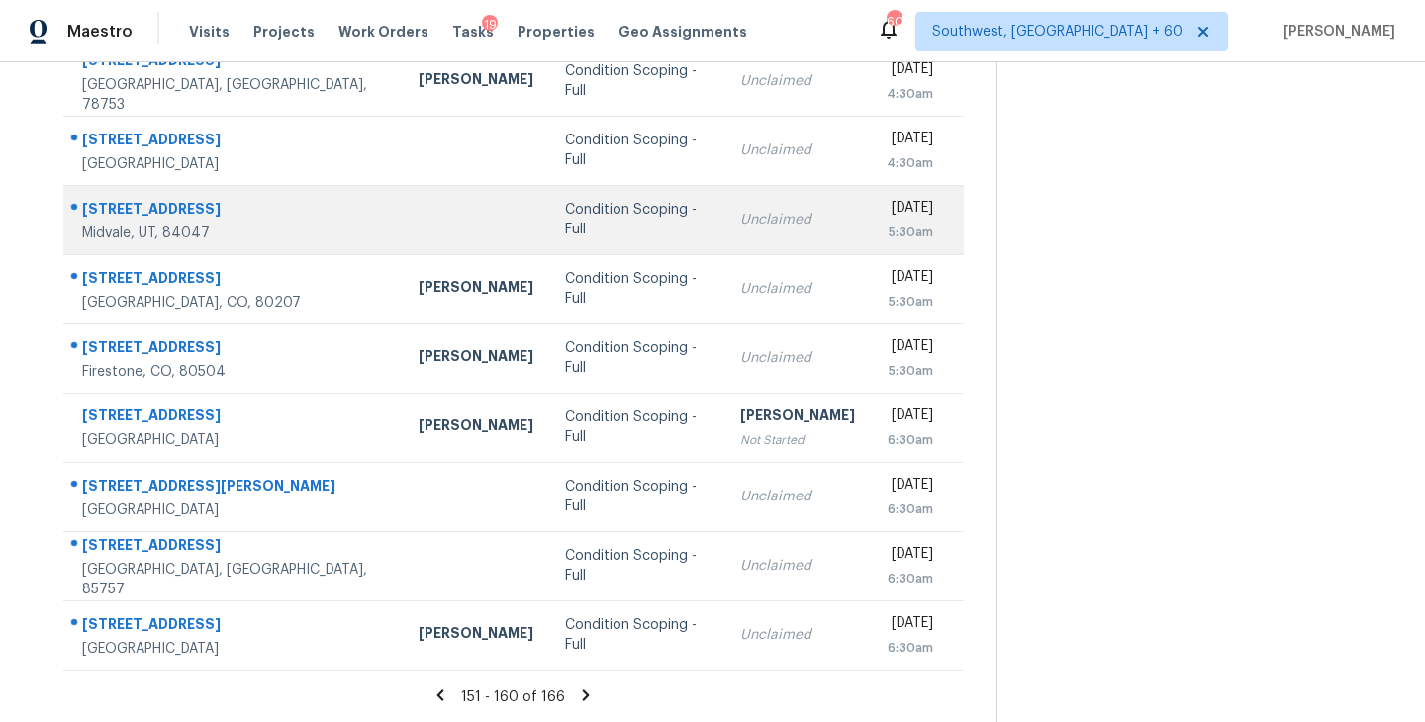
click at [565, 220] on div "Condition Scoping - Full" at bounding box center [636, 220] width 143 height 40
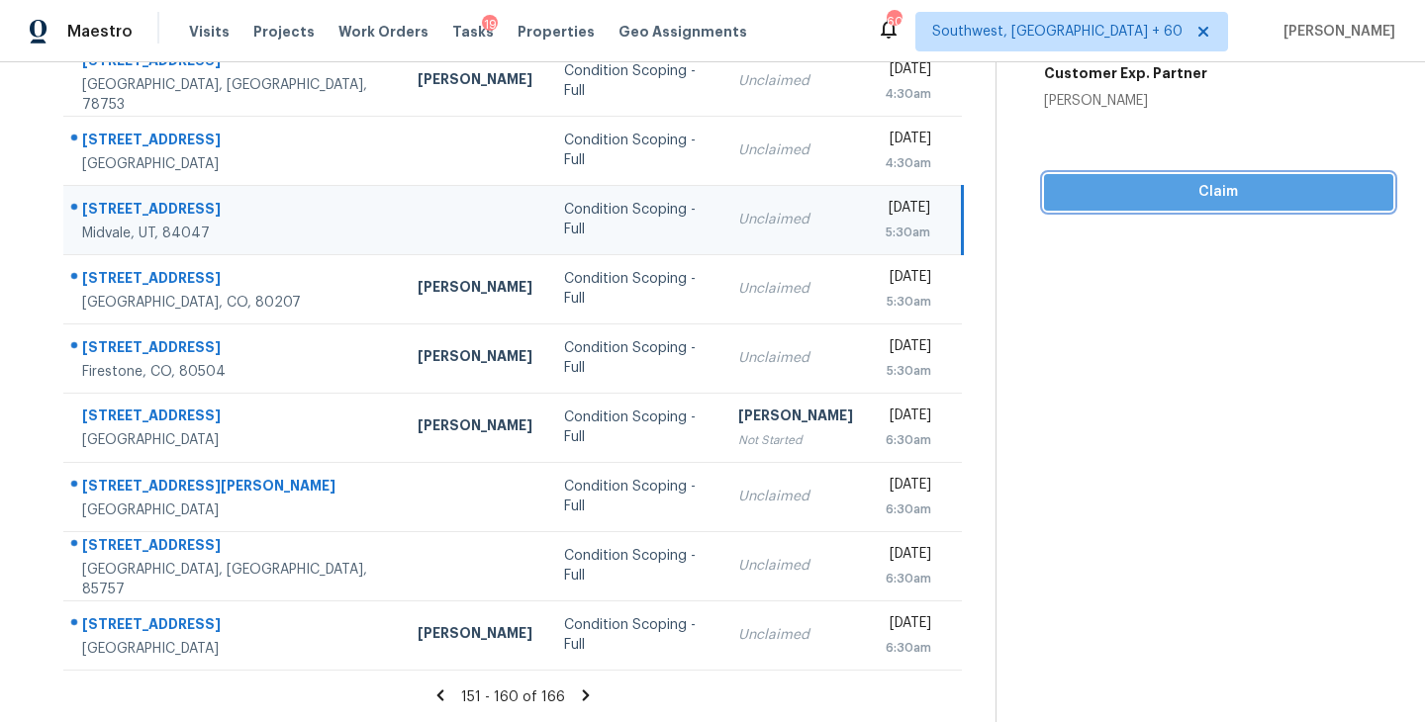
click at [1200, 178] on button "Claim" at bounding box center [1218, 192] width 349 height 37
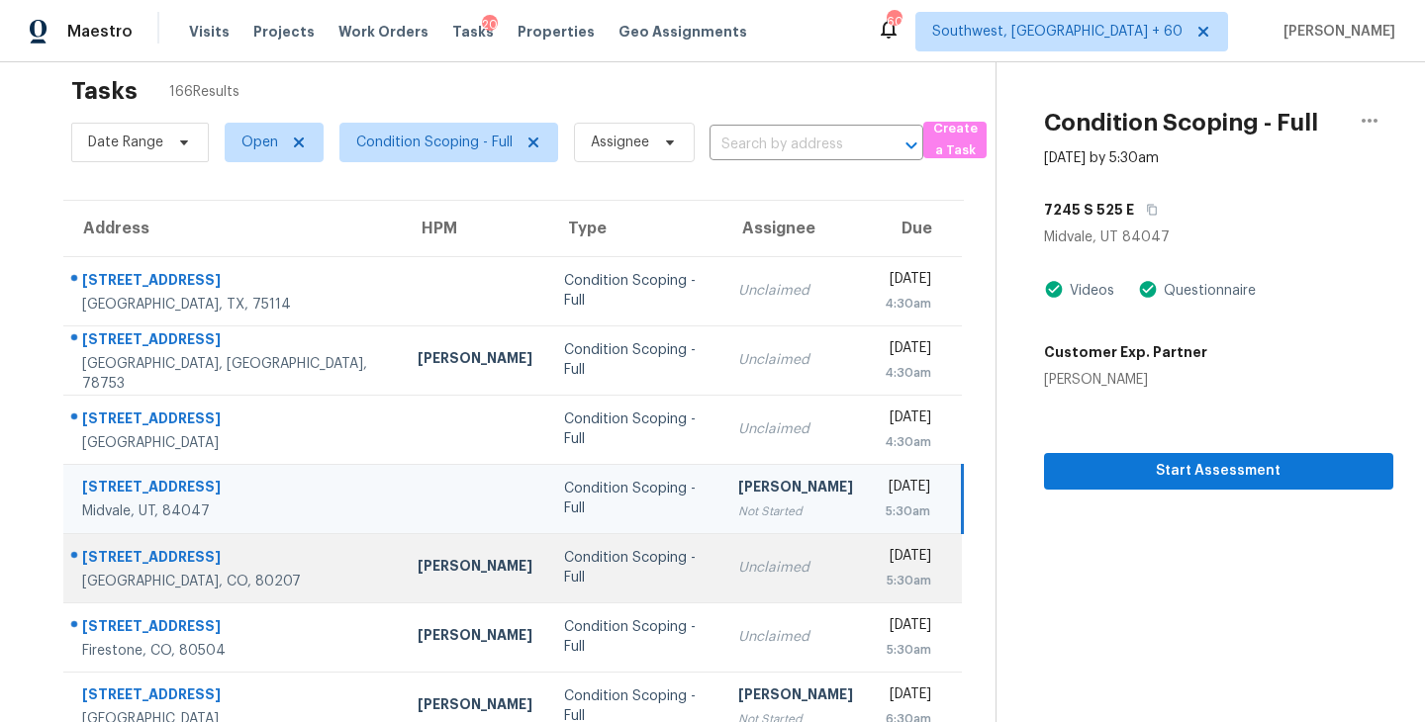
scroll to position [0, 0]
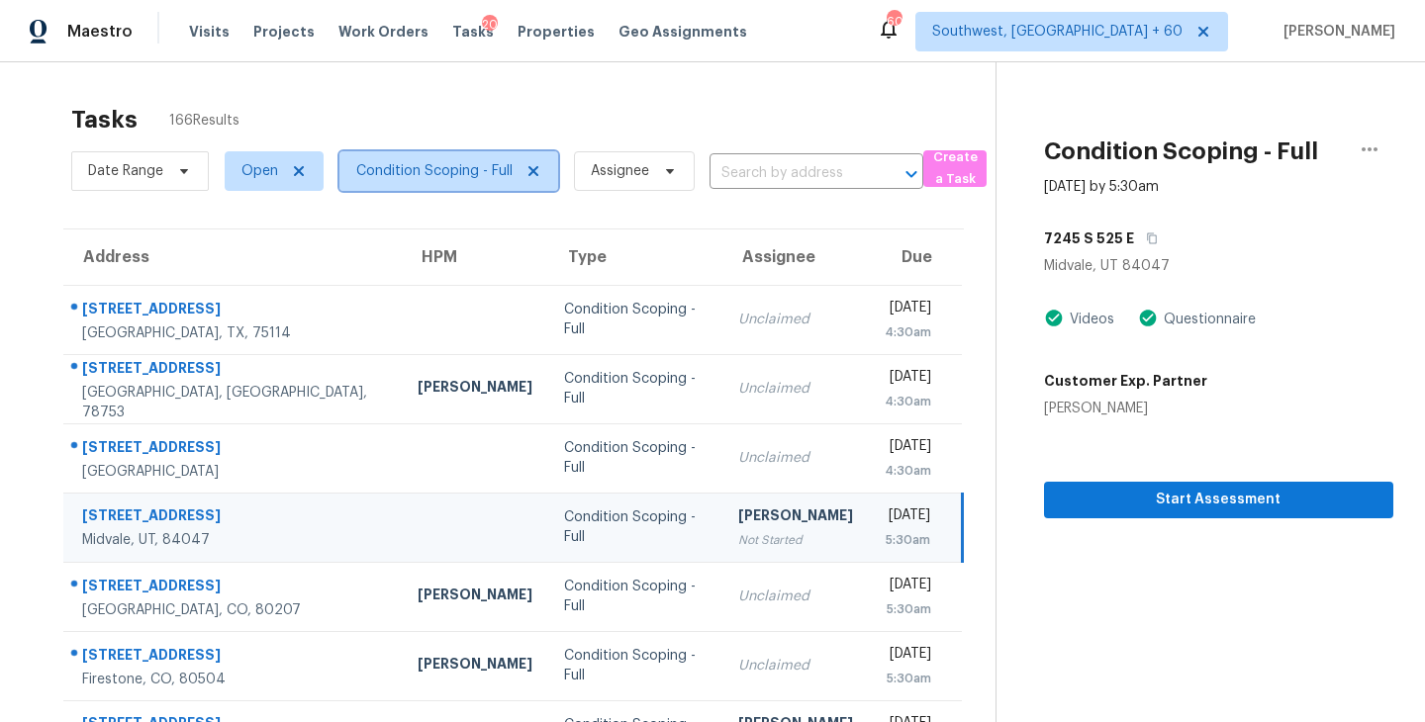
click at [483, 183] on span "Condition Scoping - Full" at bounding box center [448, 171] width 219 height 40
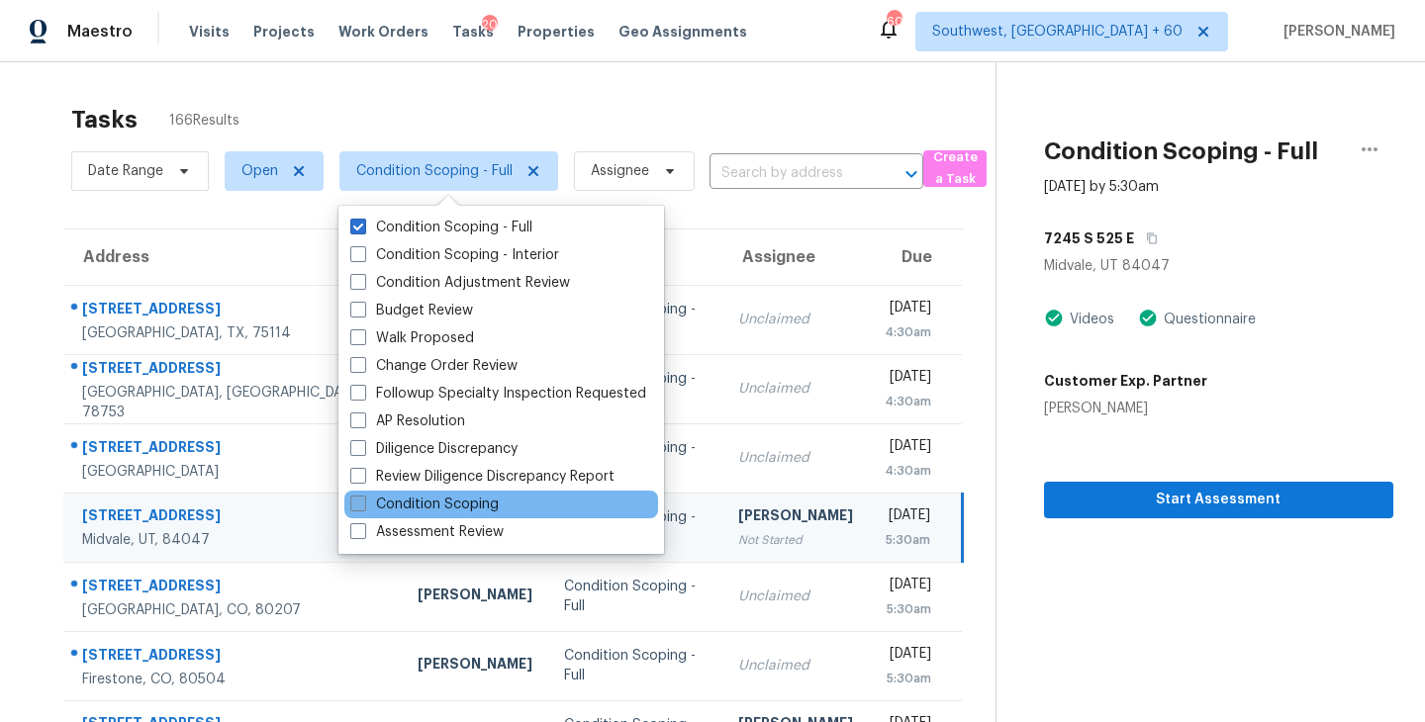
click at [494, 507] on label "Condition Scoping" at bounding box center [424, 505] width 148 height 20
click at [363, 507] on input "Condition Scoping" at bounding box center [356, 501] width 13 height 13
checkbox input "true"
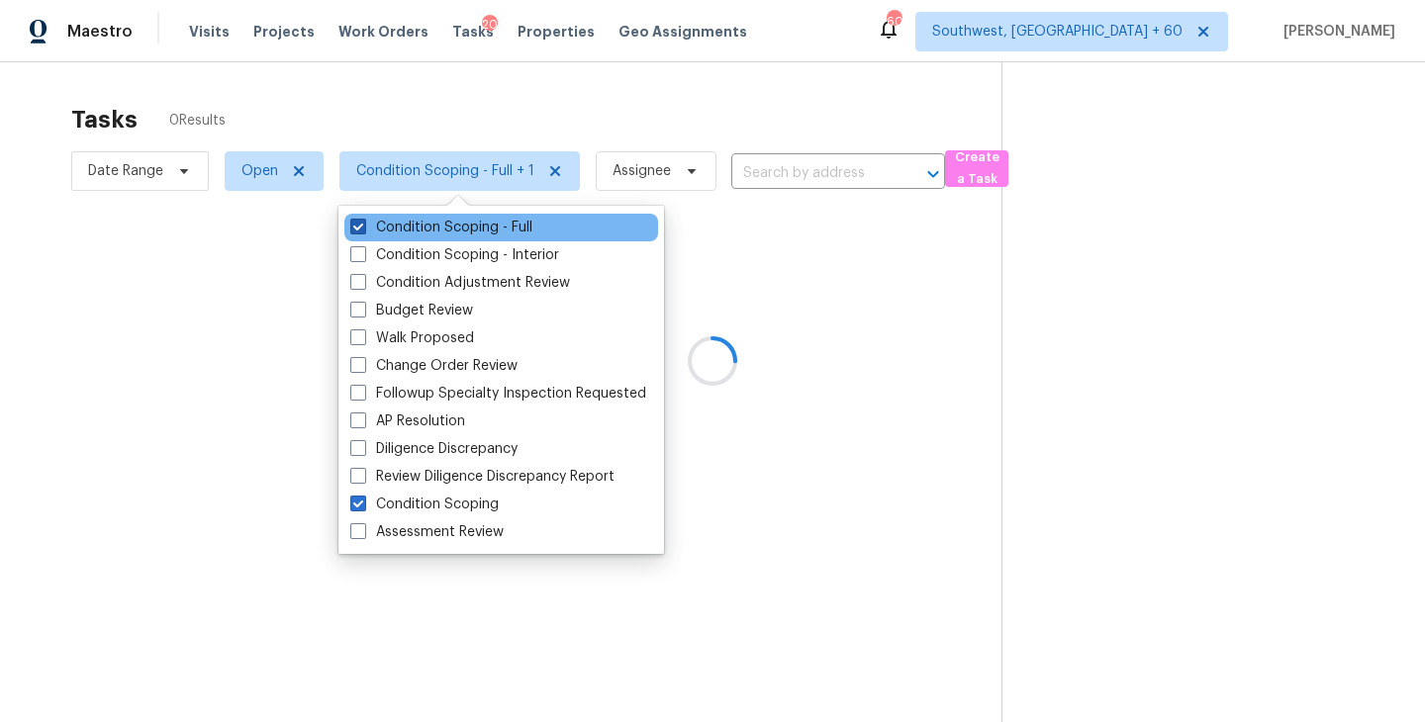
click at [517, 224] on label "Condition Scoping - Full" at bounding box center [441, 228] width 182 height 20
click at [363, 224] on input "Condition Scoping - Full" at bounding box center [356, 224] width 13 height 13
checkbox input "false"
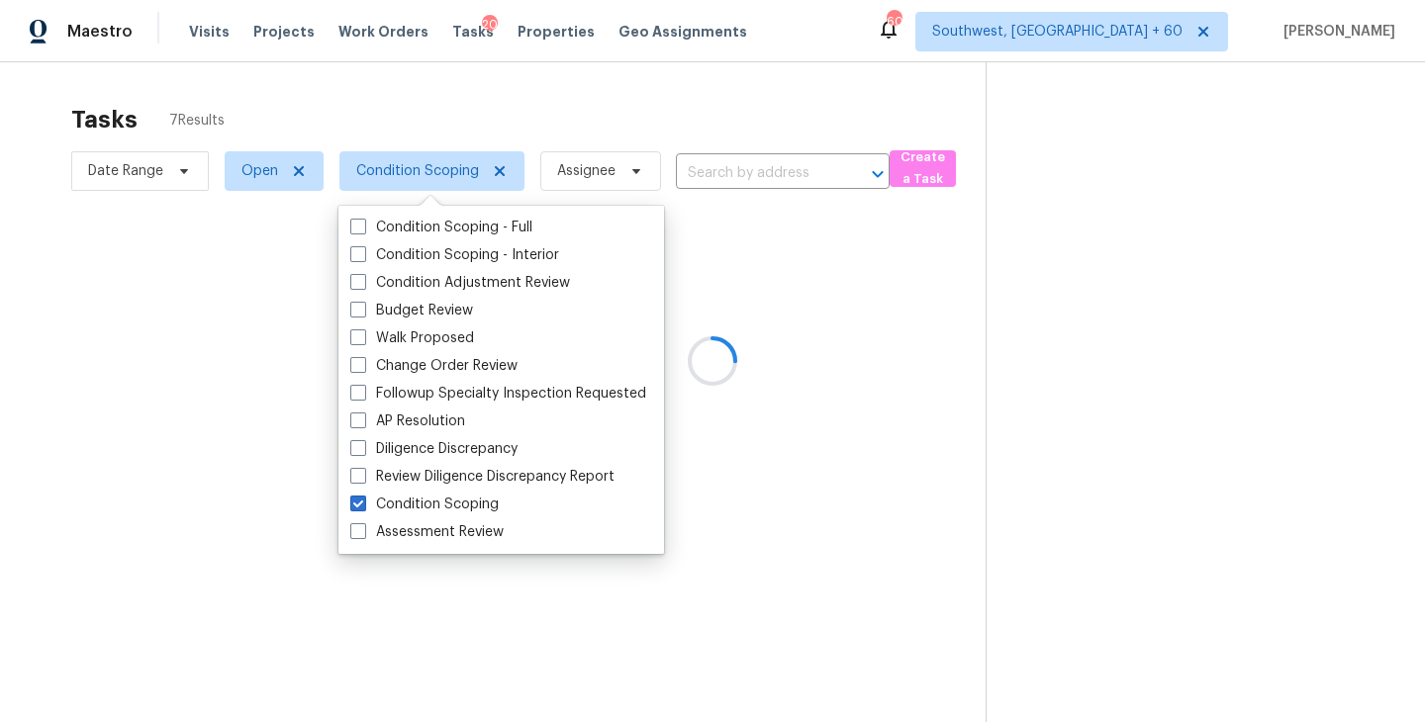
click at [754, 313] on div at bounding box center [712, 361] width 1425 height 722
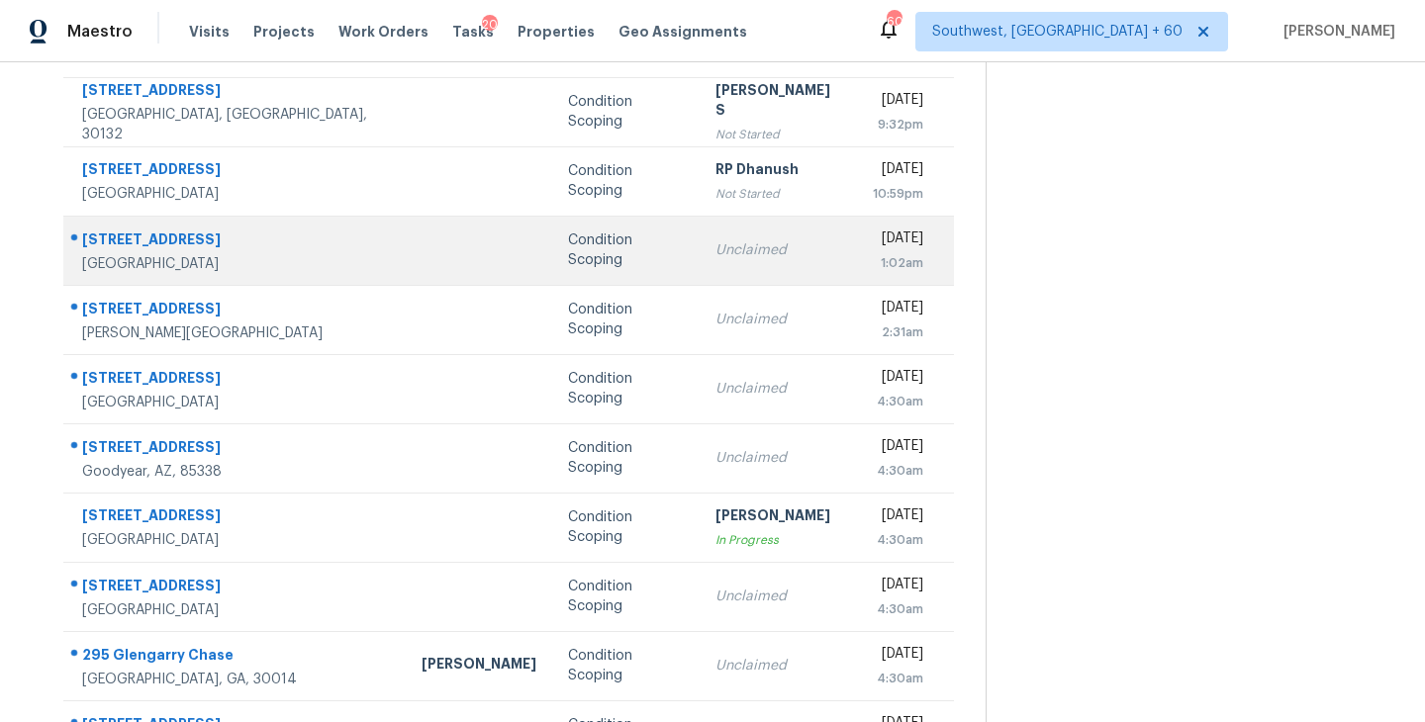
scroll to position [214, 0]
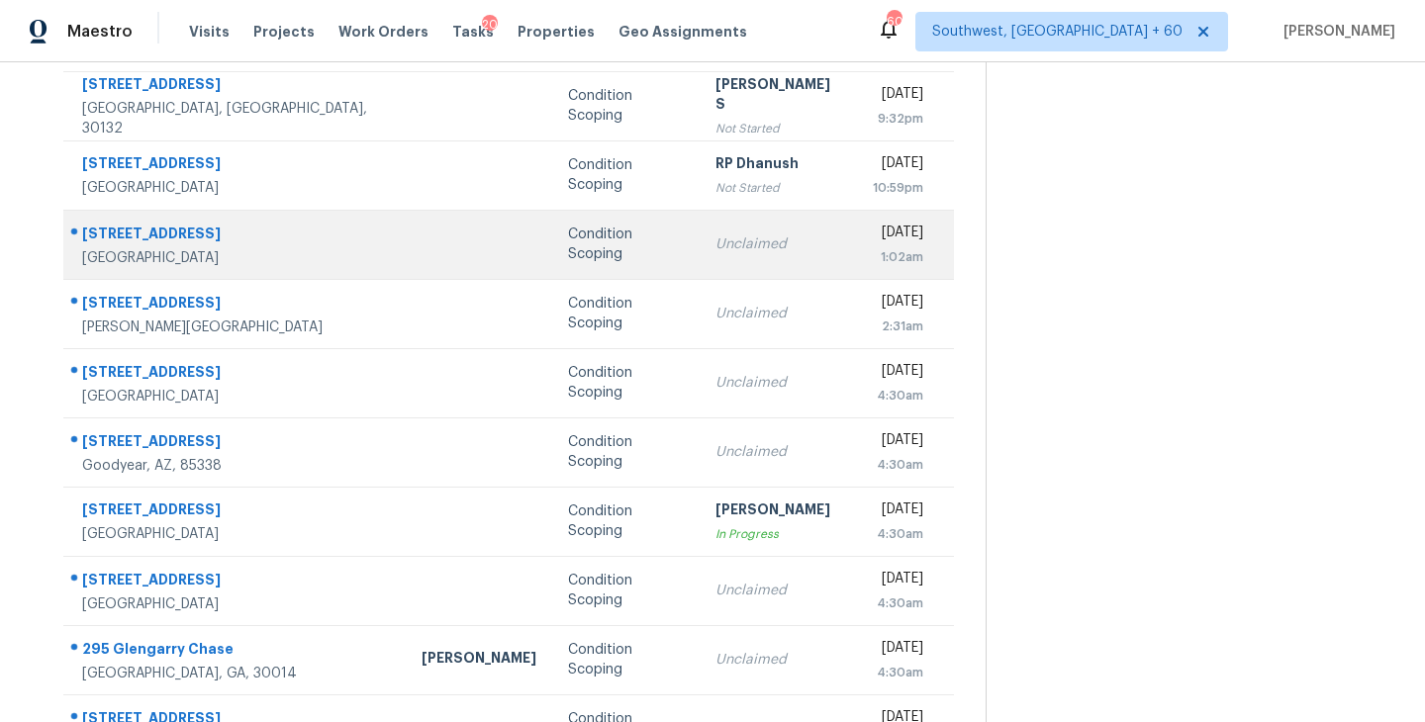
click at [715, 250] on div "Unclaimed" at bounding box center [778, 244] width 126 height 20
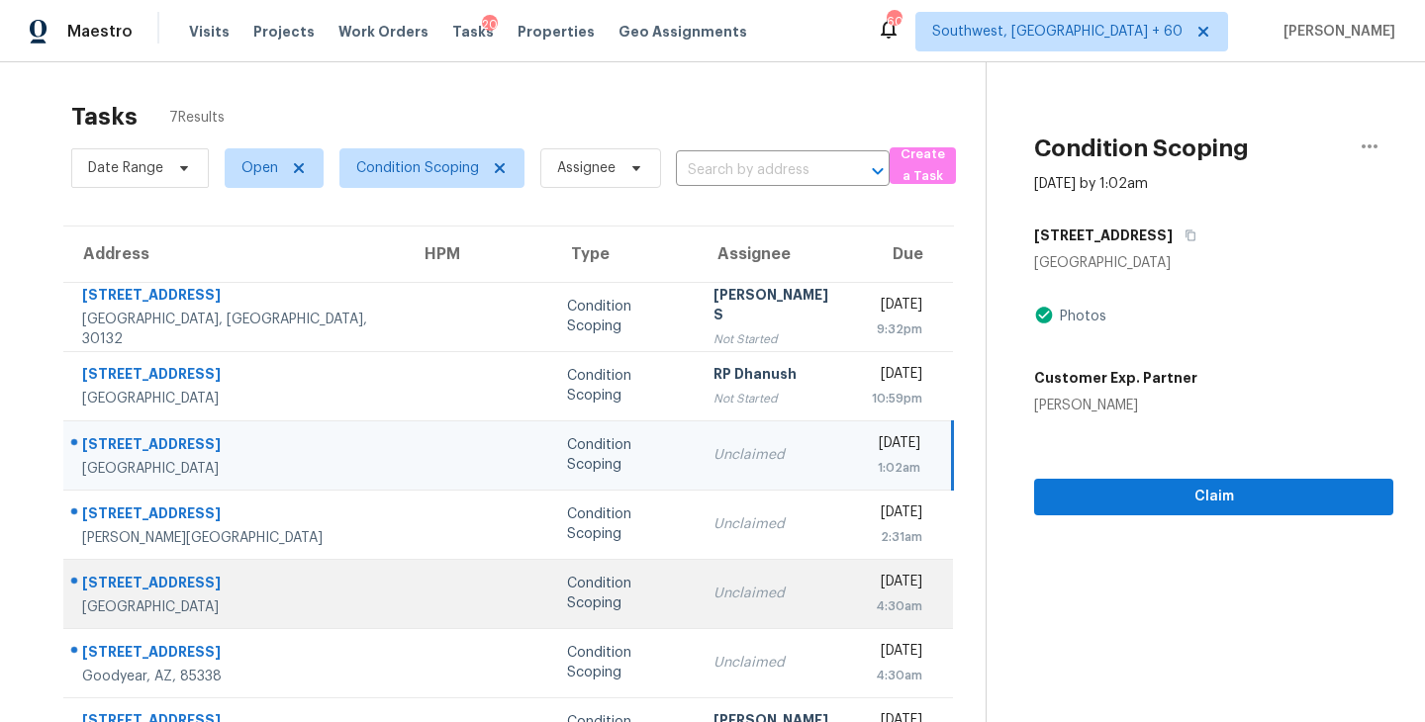
scroll to position [0, 0]
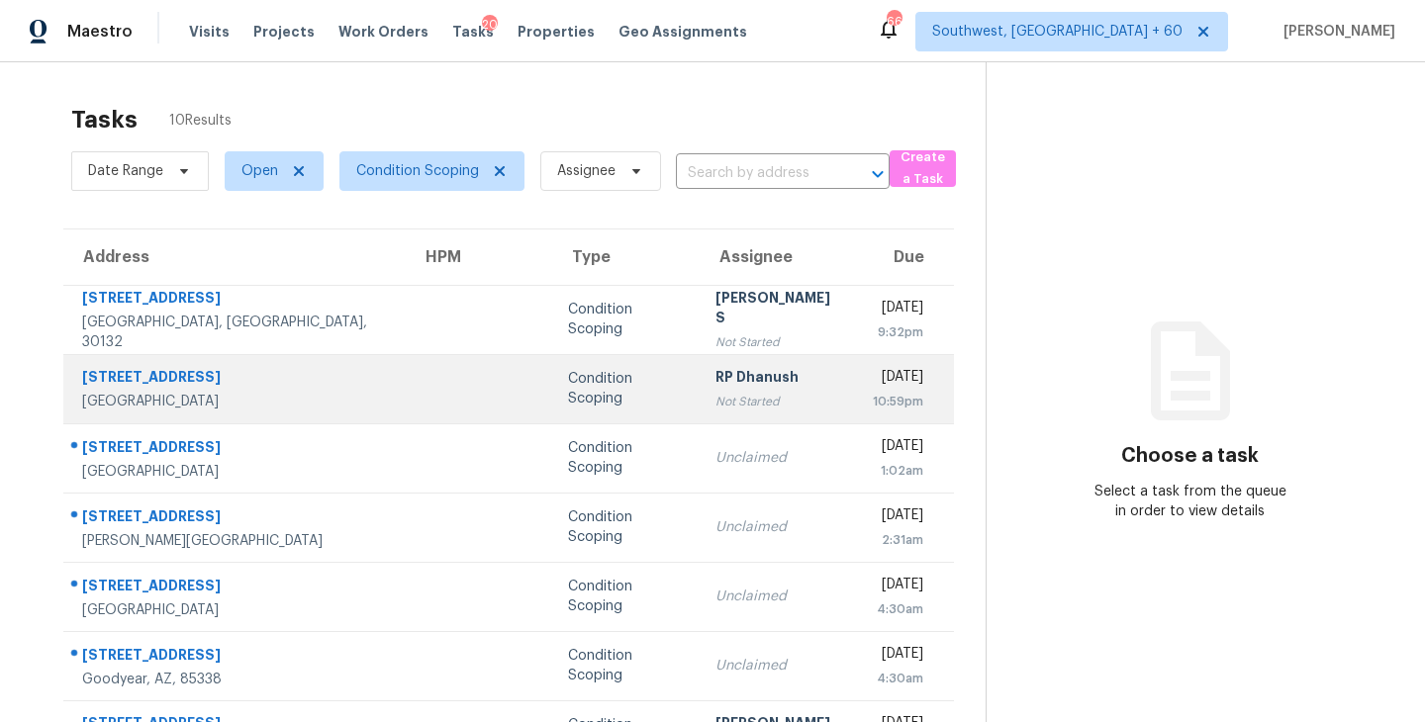
scroll to position [168, 0]
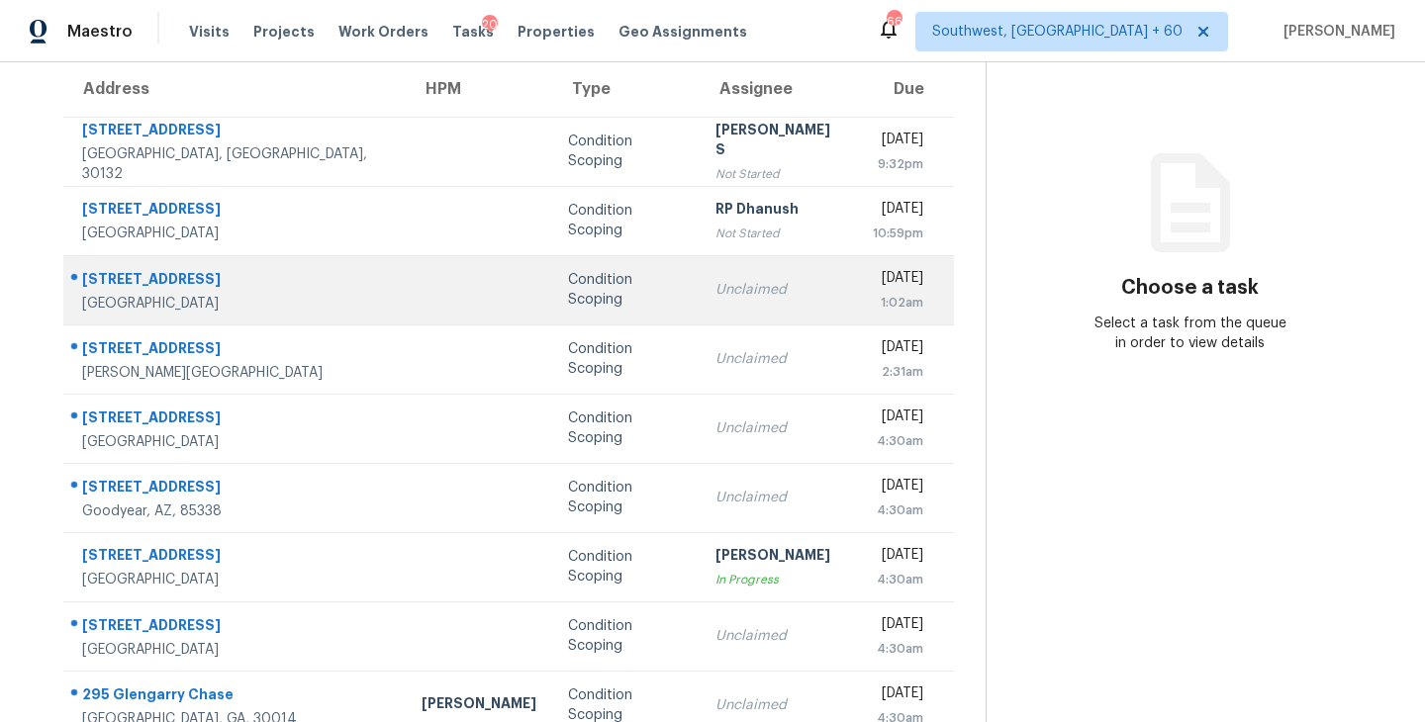
click at [715, 280] on div "Unclaimed" at bounding box center [778, 290] width 126 height 20
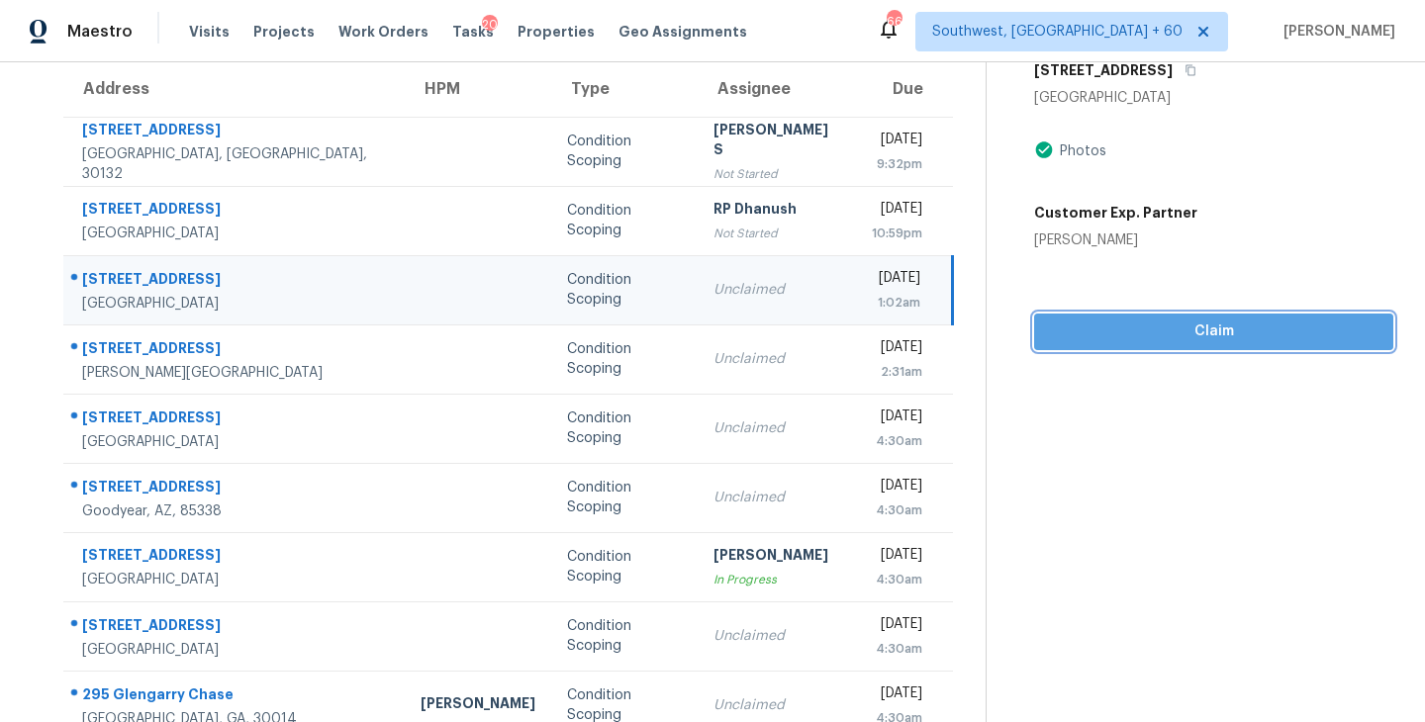
click at [1179, 334] on span "Claim" at bounding box center [1213, 332] width 327 height 25
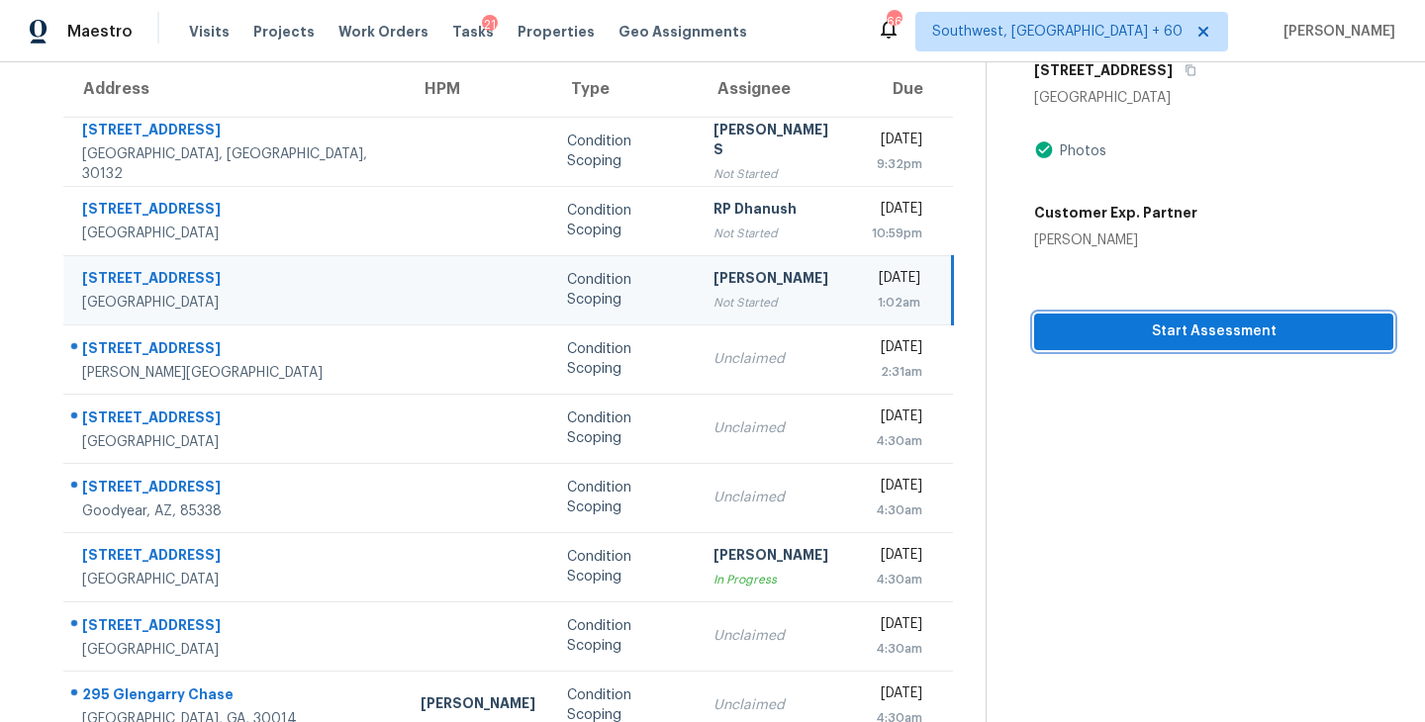
click at [1191, 331] on span "Start Assessment" at bounding box center [1213, 332] width 327 height 25
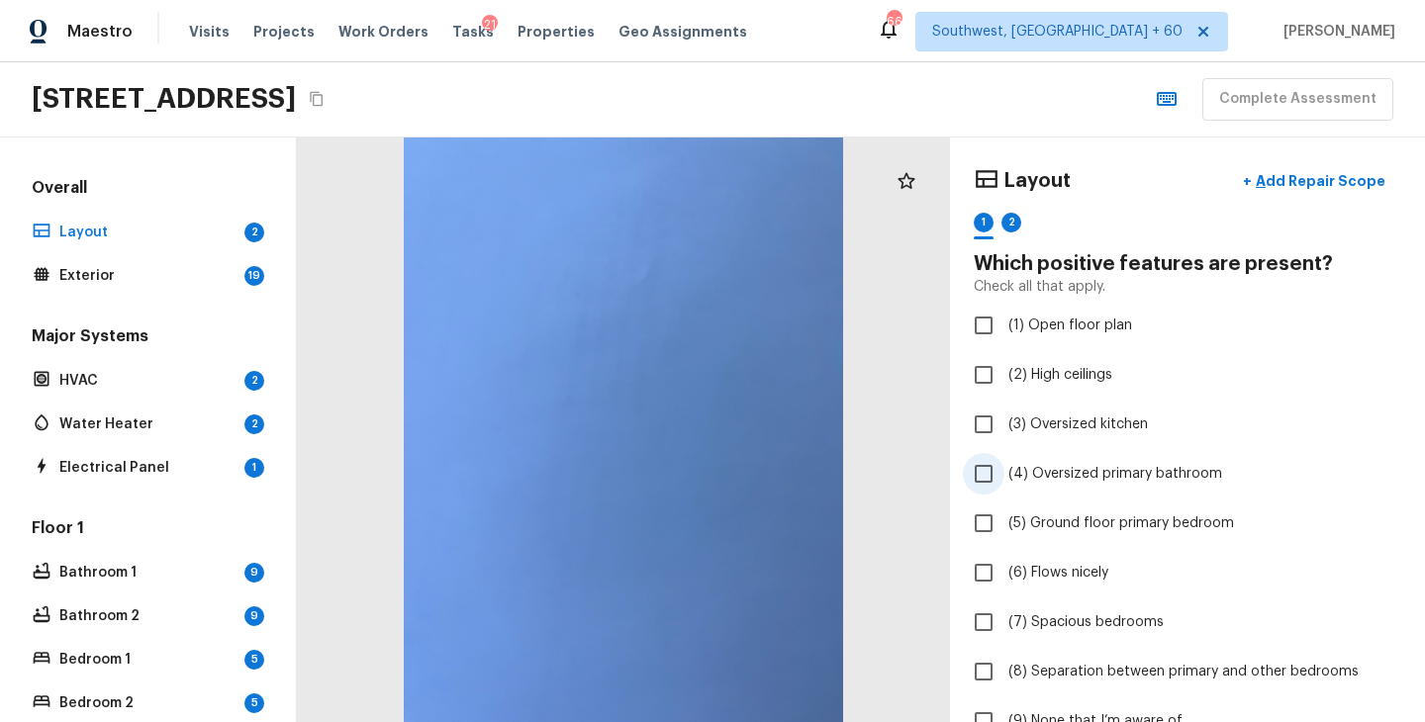
scroll to position [173, 0]
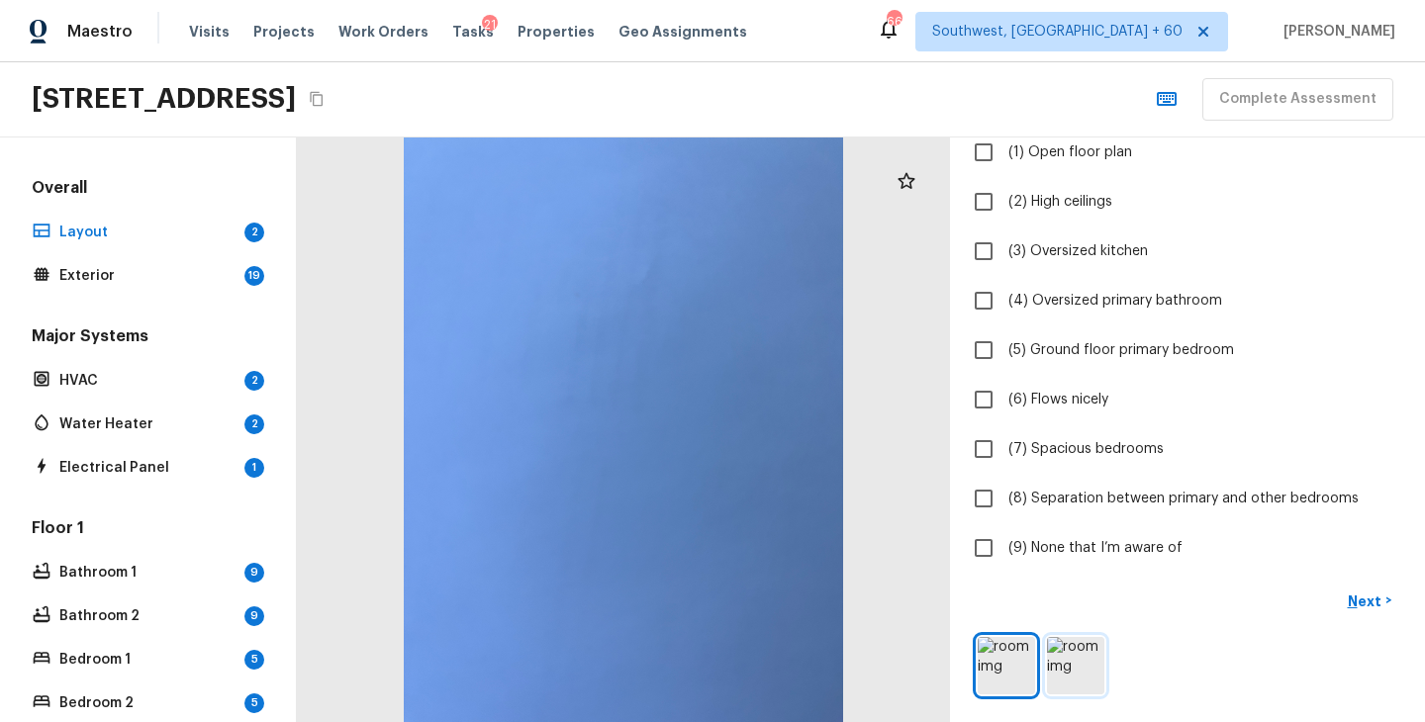
click at [1084, 673] on img at bounding box center [1075, 665] width 57 height 57
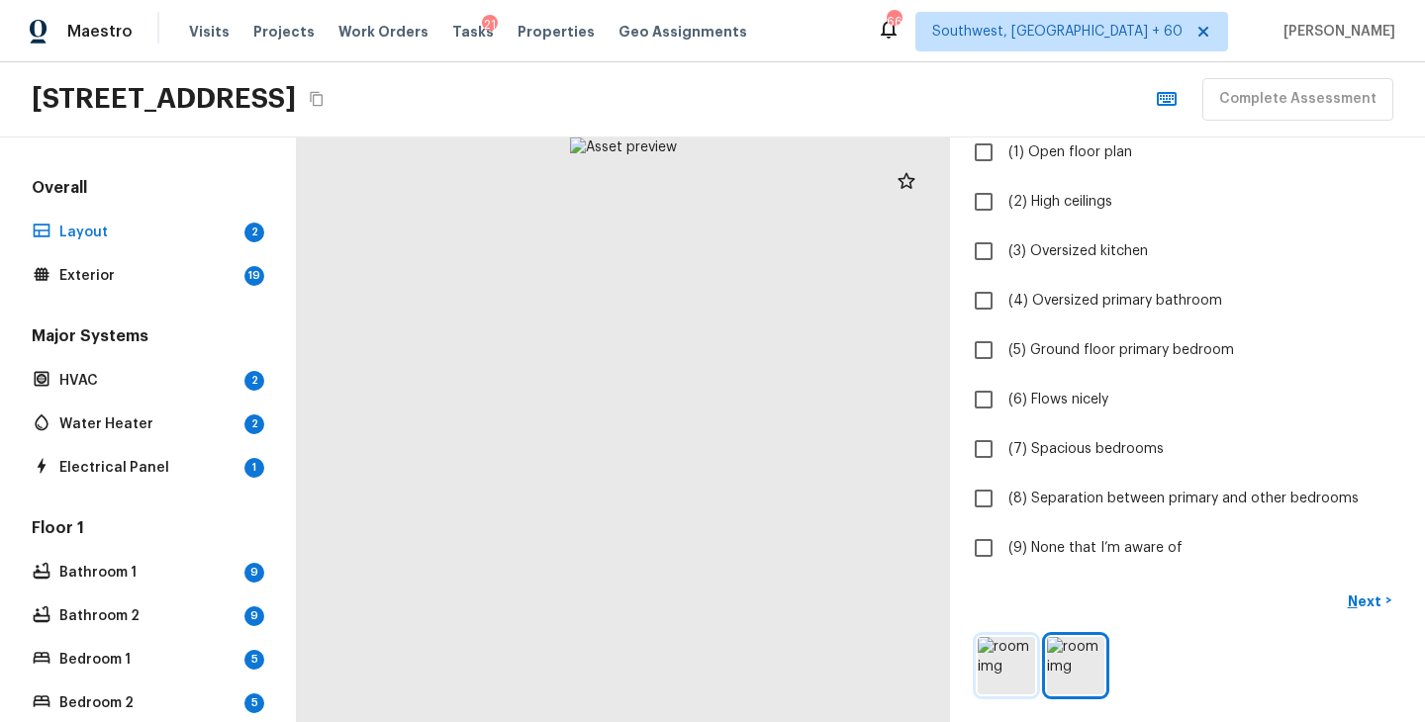
click at [1007, 668] on img at bounding box center [1005, 665] width 57 height 57
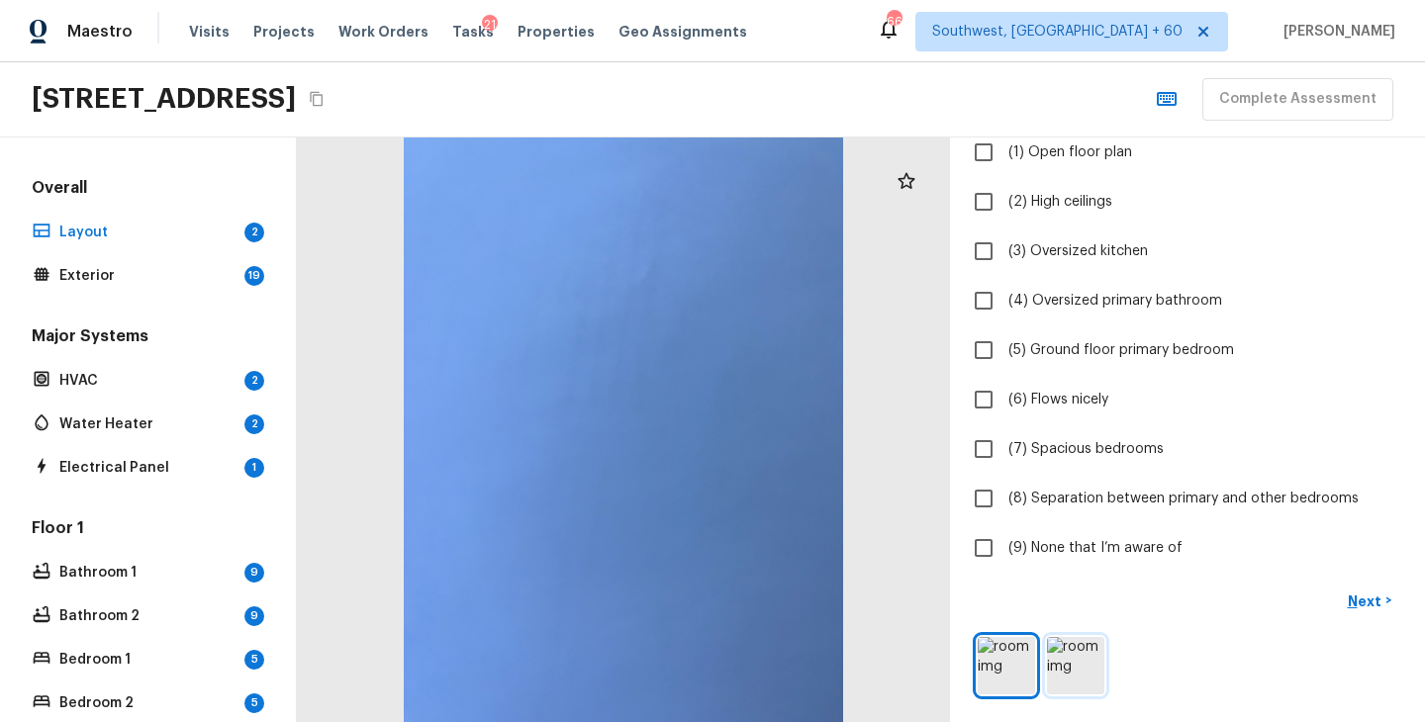
click at [1073, 675] on img at bounding box center [1075, 665] width 57 height 57
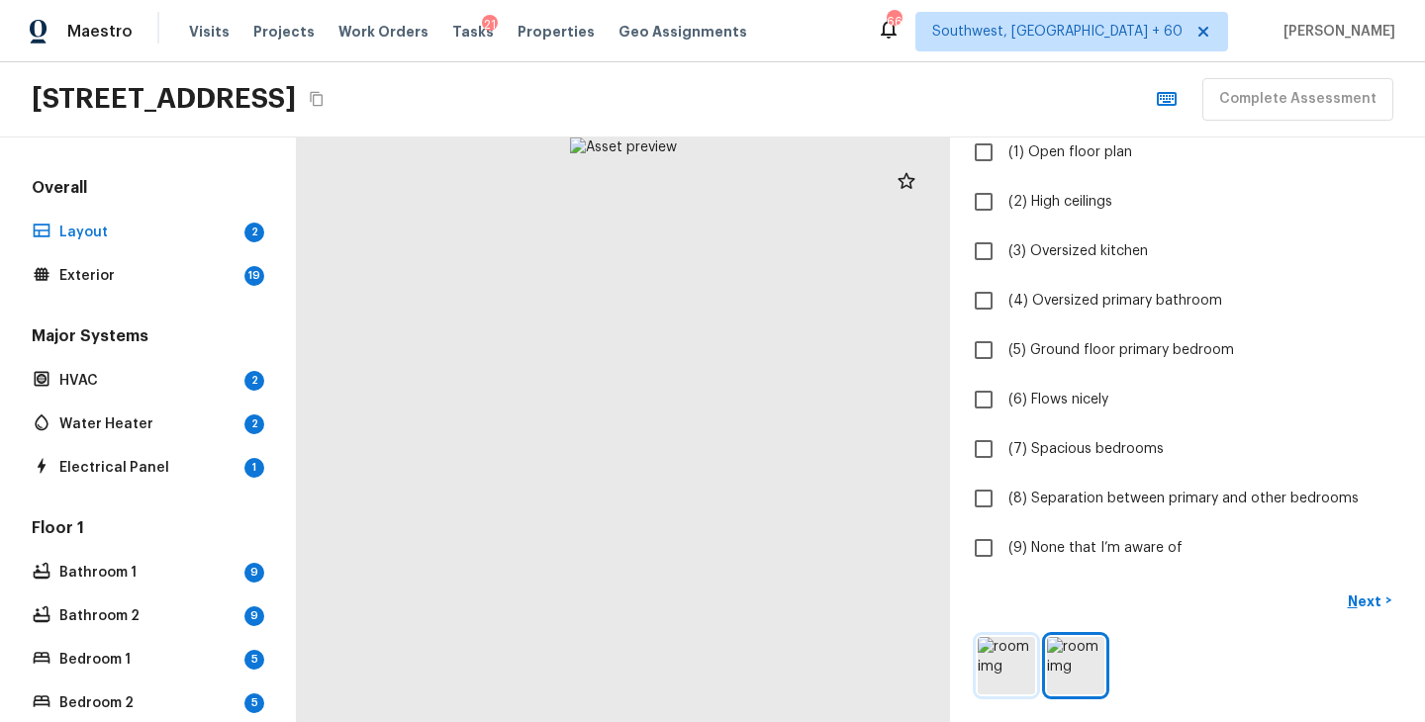
click at [1022, 676] on img at bounding box center [1005, 665] width 57 height 57
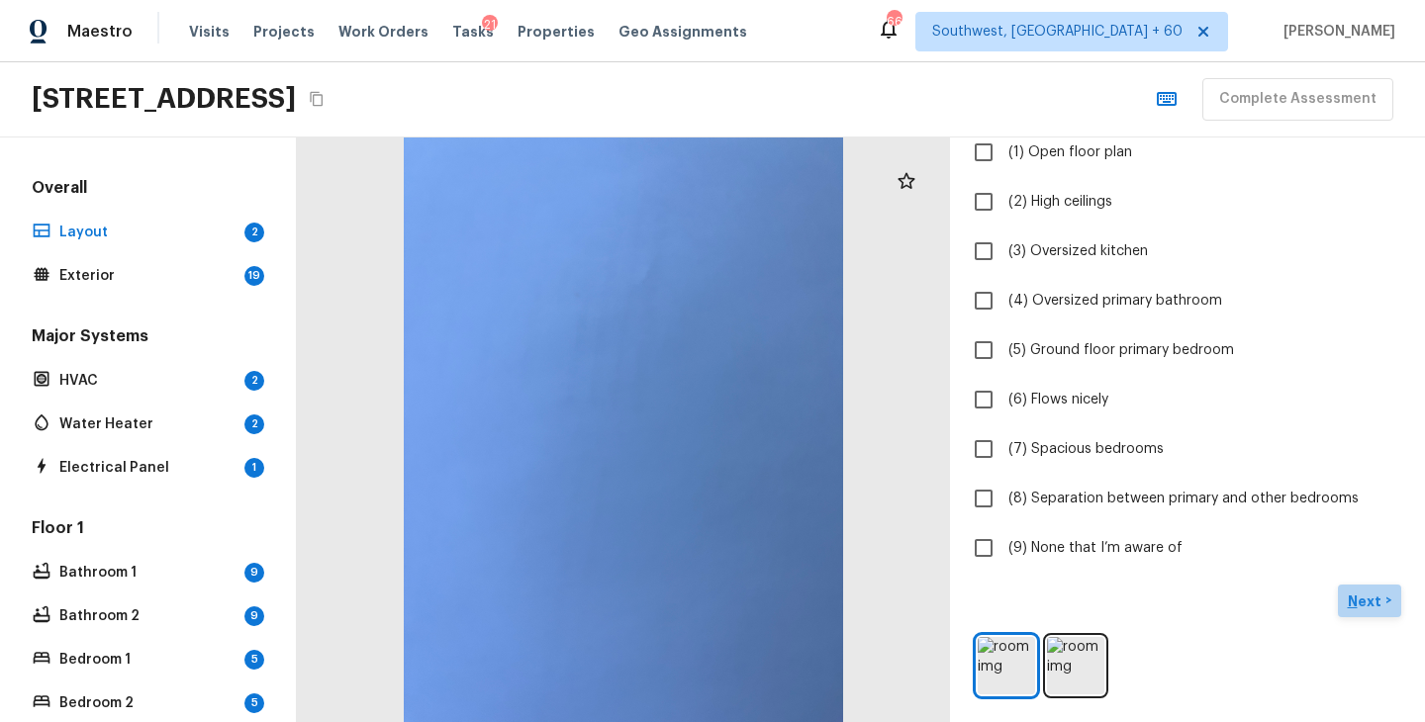
click at [1368, 602] on p "Next" at bounding box center [1366, 602] width 38 height 20
click at [1306, 603] on p "Next ( Exterior )" at bounding box center [1337, 601] width 97 height 21
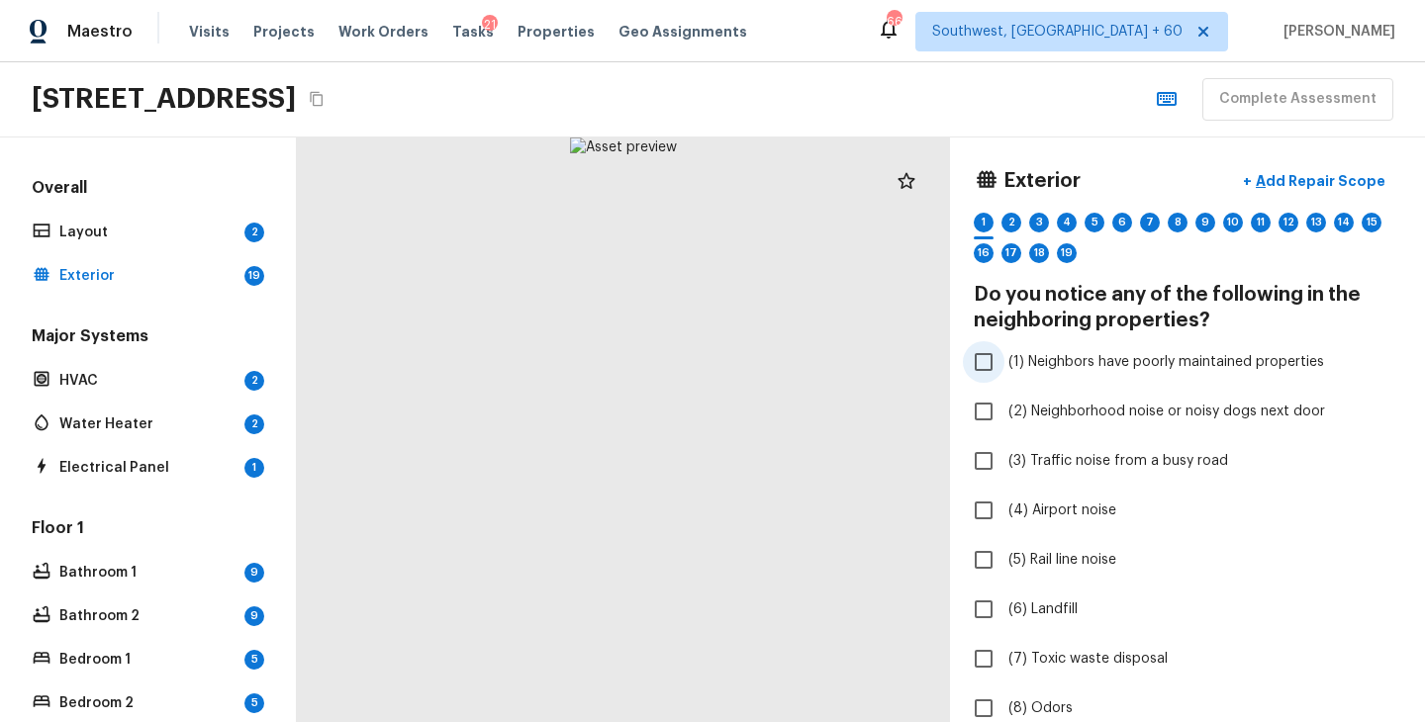
scroll to position [497, 0]
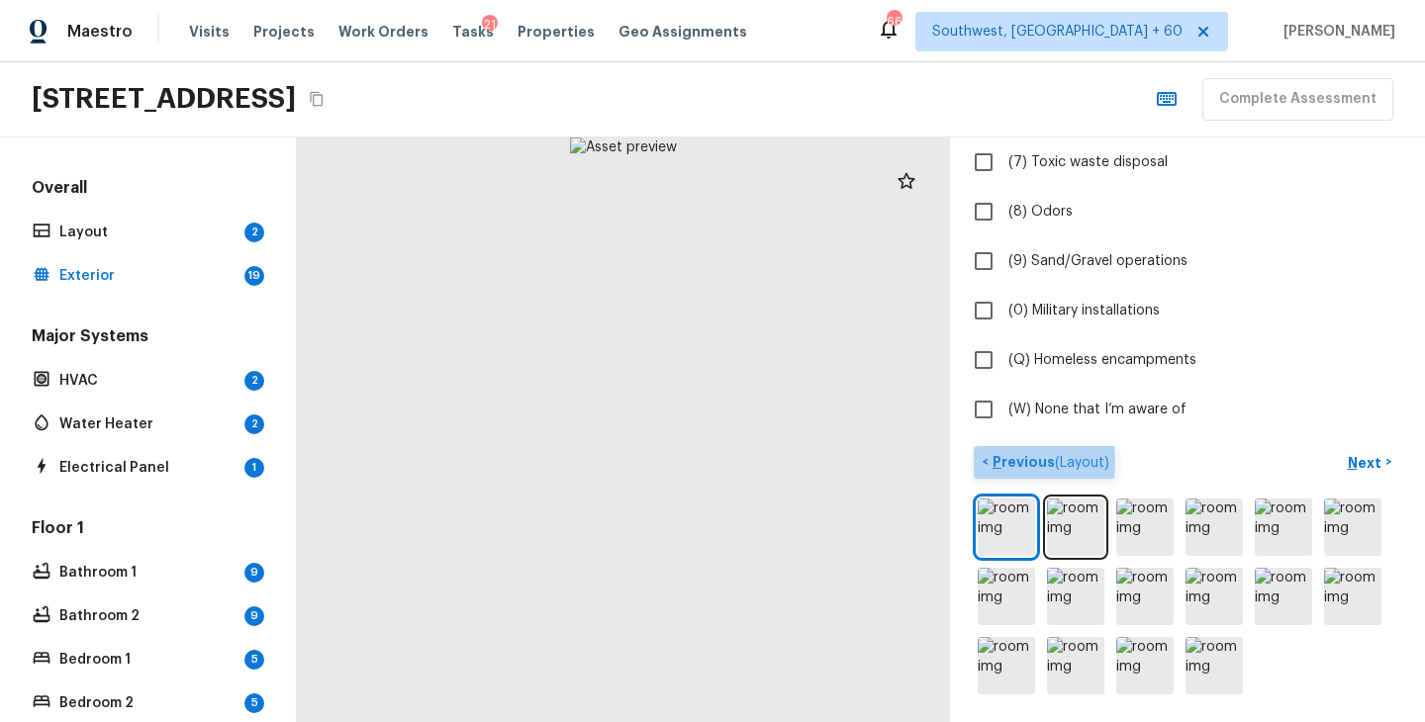
click at [992, 461] on p "Previous ( Layout )" at bounding box center [1048, 462] width 121 height 21
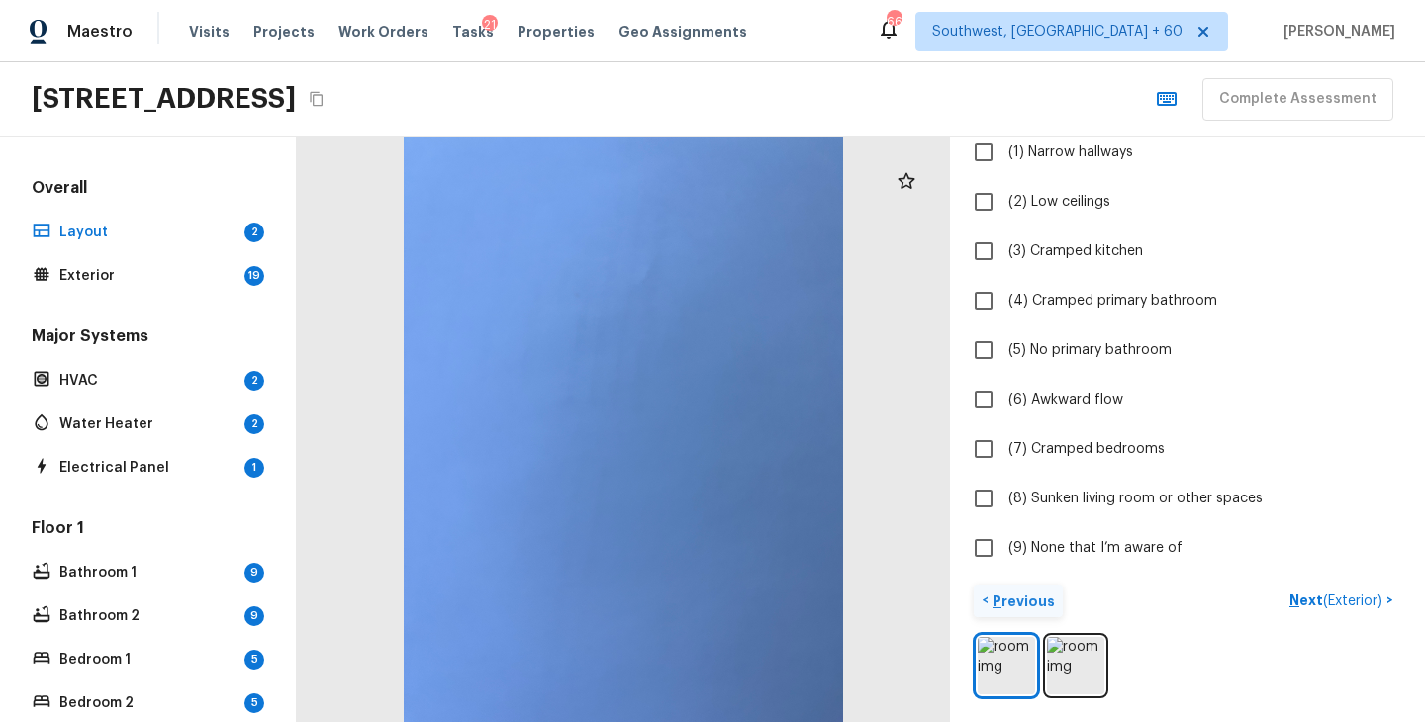
click at [1019, 593] on p "Previous" at bounding box center [1021, 602] width 66 height 20
click at [1078, 549] on span "(9) None that I’m aware of" at bounding box center [1095, 548] width 174 height 20
click at [1004, 549] on input "(9) None that I’m aware of" at bounding box center [984, 548] width 42 height 42
checkbox input "true"
click at [1358, 602] on p "Next" at bounding box center [1366, 602] width 38 height 20
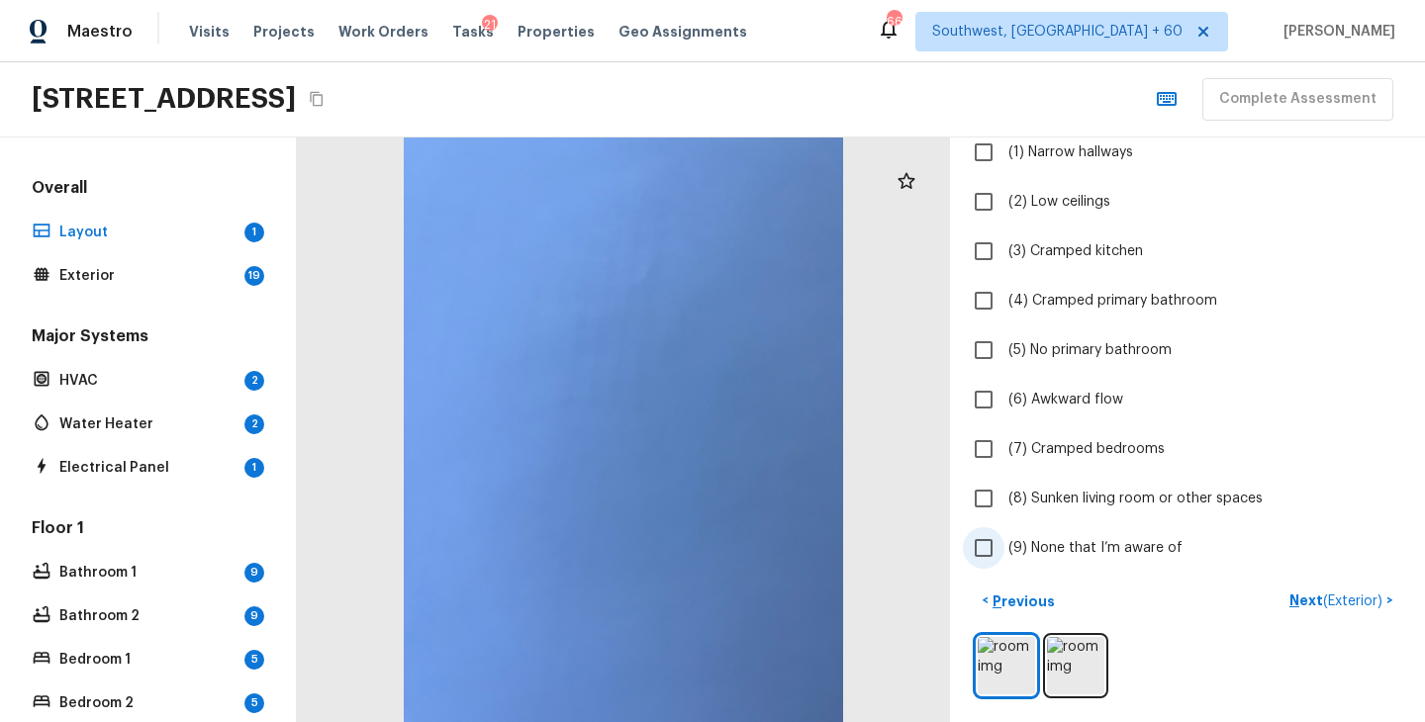
click at [1034, 553] on span "(9) None that I’m aware of" at bounding box center [1095, 548] width 174 height 20
click at [1004, 553] on input "(9) None that I’m aware of" at bounding box center [984, 548] width 42 height 42
checkbox input "true"
click at [1301, 603] on p "Next ( Exterior )" at bounding box center [1337, 601] width 97 height 21
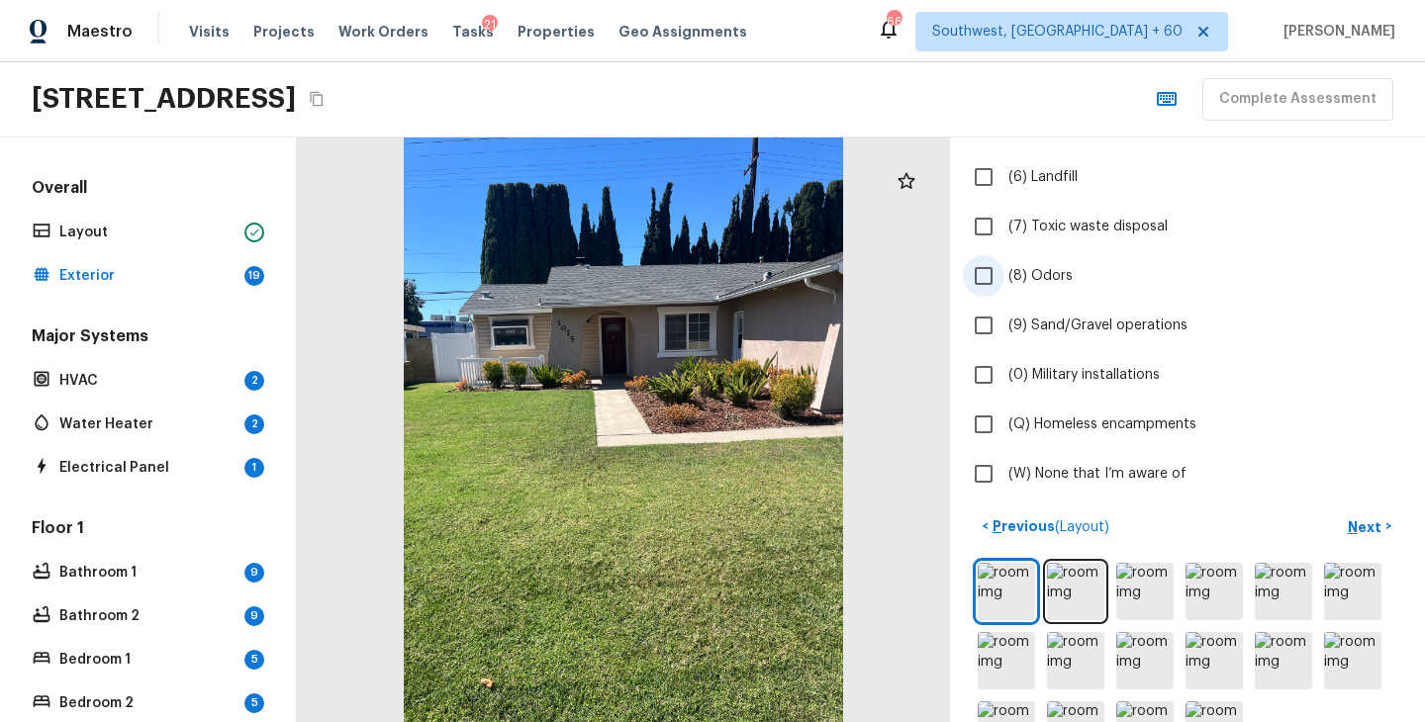
scroll to position [497, 0]
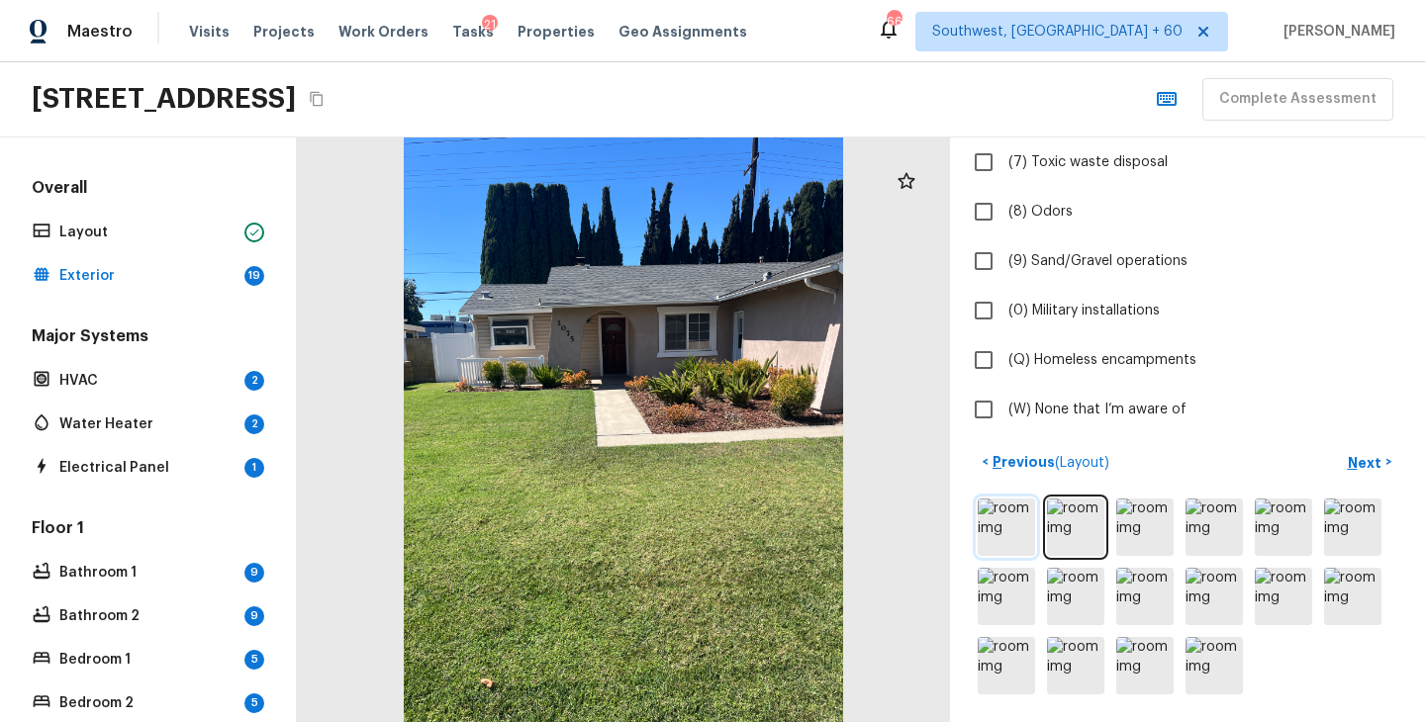
click at [1024, 516] on img at bounding box center [1005, 527] width 57 height 57
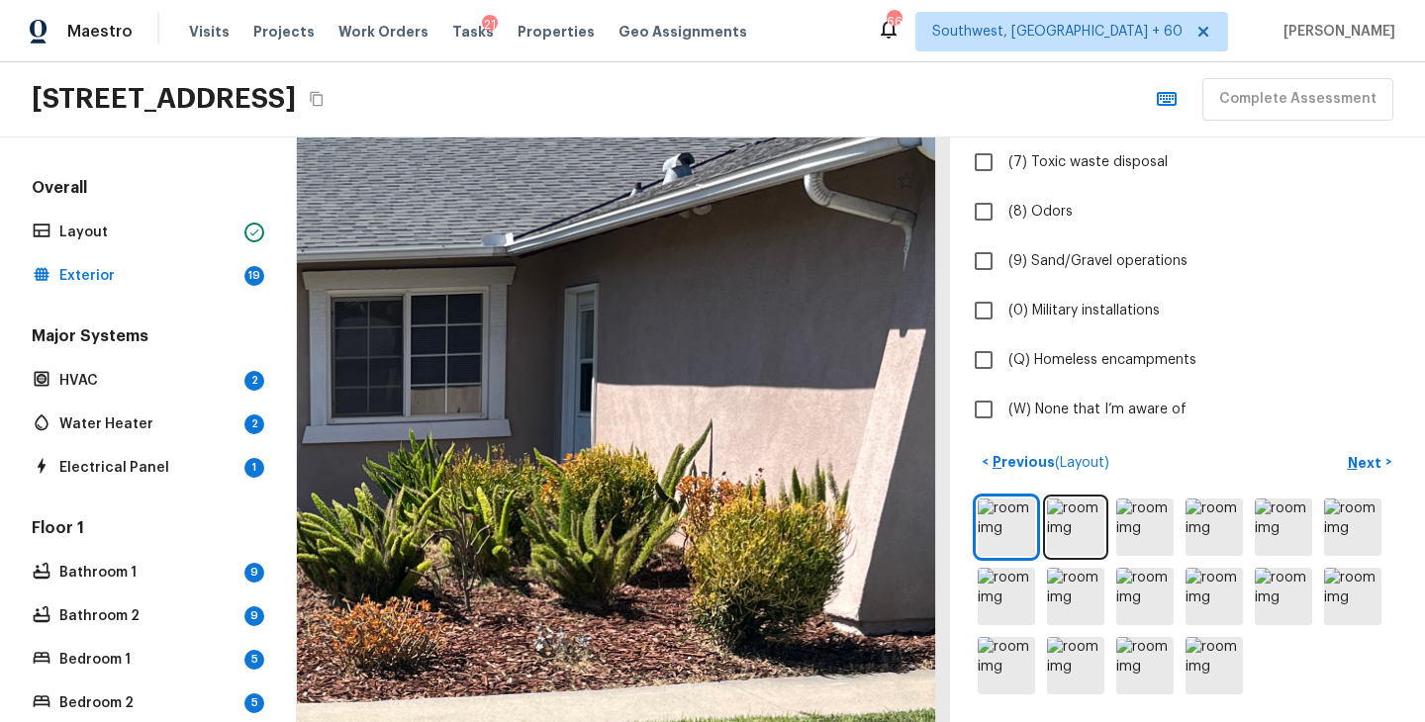
drag, startPoint x: 742, startPoint y: 340, endPoint x: 352, endPoint y: 499, distance: 420.7
click at [352, 499] on div at bounding box center [189, 688] width 2215 height 1984
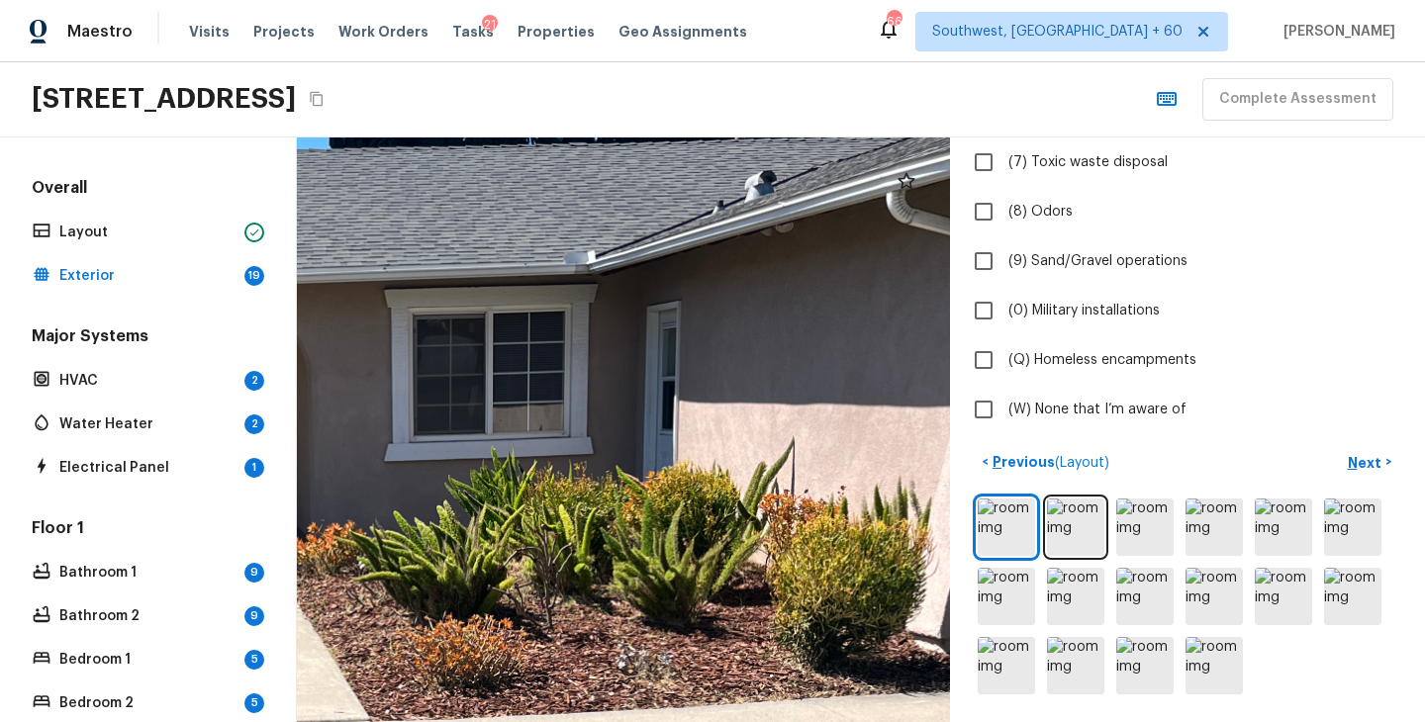
drag, startPoint x: 675, startPoint y: 480, endPoint x: 759, endPoint y: 505, distance: 87.7
click at [759, 505] on div at bounding box center [271, 706] width 2215 height 1984
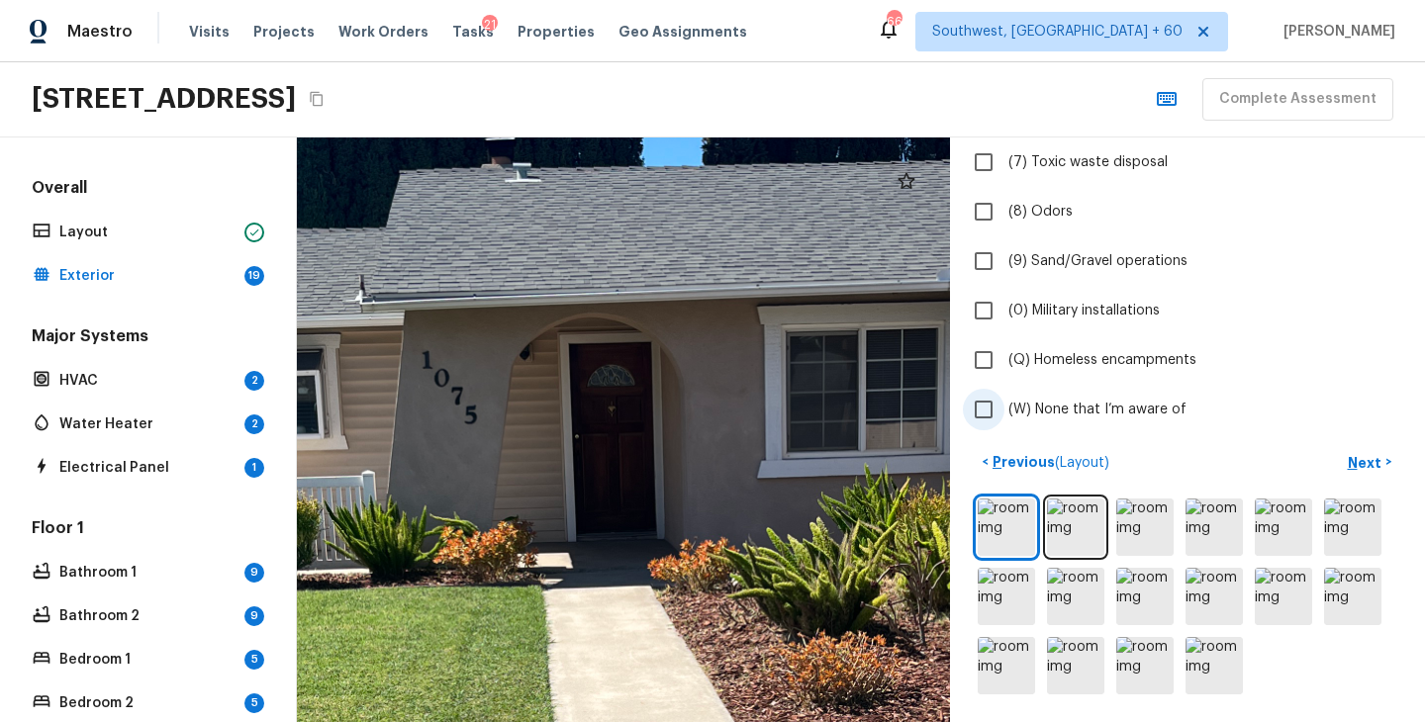
drag, startPoint x: 633, startPoint y: 404, endPoint x: 1045, endPoint y: 424, distance: 412.1
click at [1045, 424] on div "Exterior + Add Repair Scope 1 2 3 4 5 6 7 8 9 10 11 12 13 14 15 16 17 18 19 Do …" at bounding box center [861, 430] width 1128 height 585
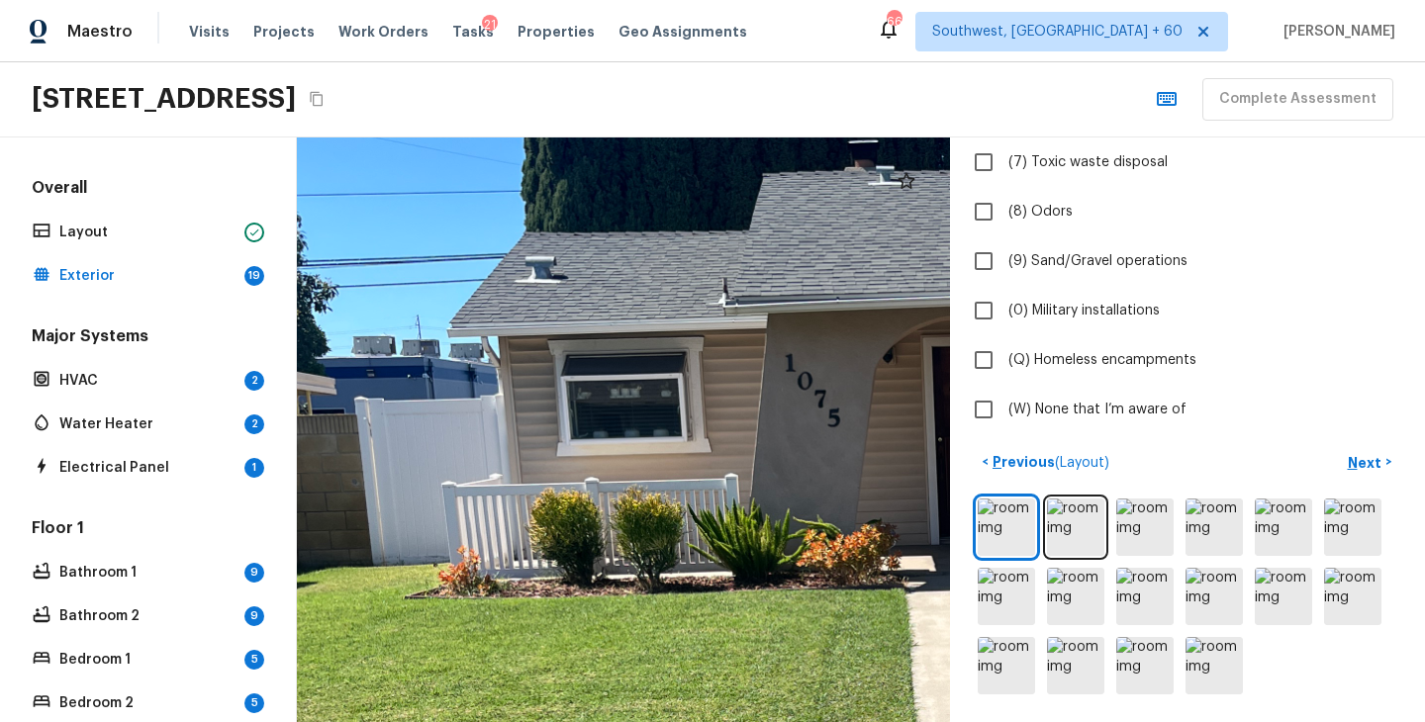
drag, startPoint x: 665, startPoint y: 383, endPoint x: 989, endPoint y: 382, distance: 324.5
click at [989, 382] on div "Exterior + Add Repair Scope 1 2 3 4 5 6 7 8 9 10 11 12 13 14 15 16 17 18 19 Do …" at bounding box center [861, 430] width 1128 height 585
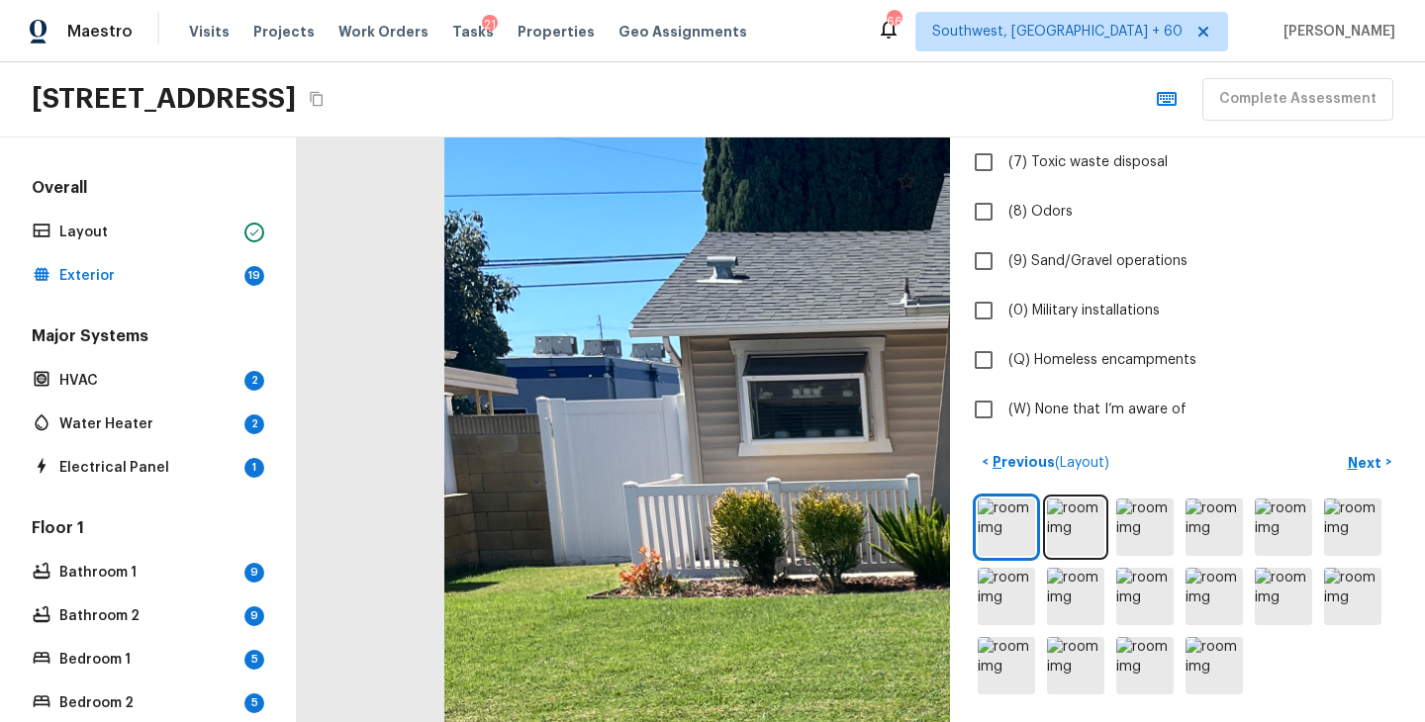
drag, startPoint x: 689, startPoint y: 454, endPoint x: 632, endPoint y: 448, distance: 56.7
click at [632, 448] on div at bounding box center [1189, 726] width 2215 height 1984
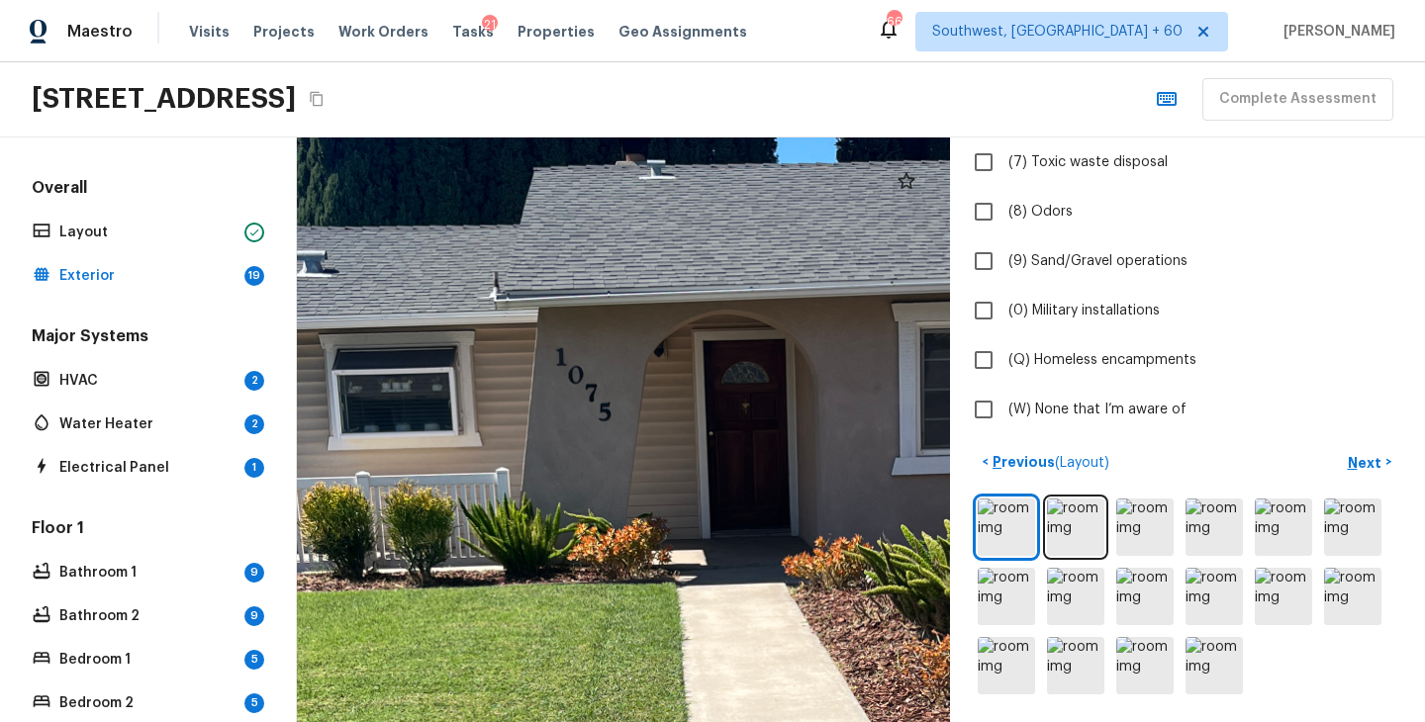
drag, startPoint x: 801, startPoint y: 460, endPoint x: 559, endPoint y: 460, distance: 242.4
click at [559, 460] on div at bounding box center [779, 720] width 2215 height 1984
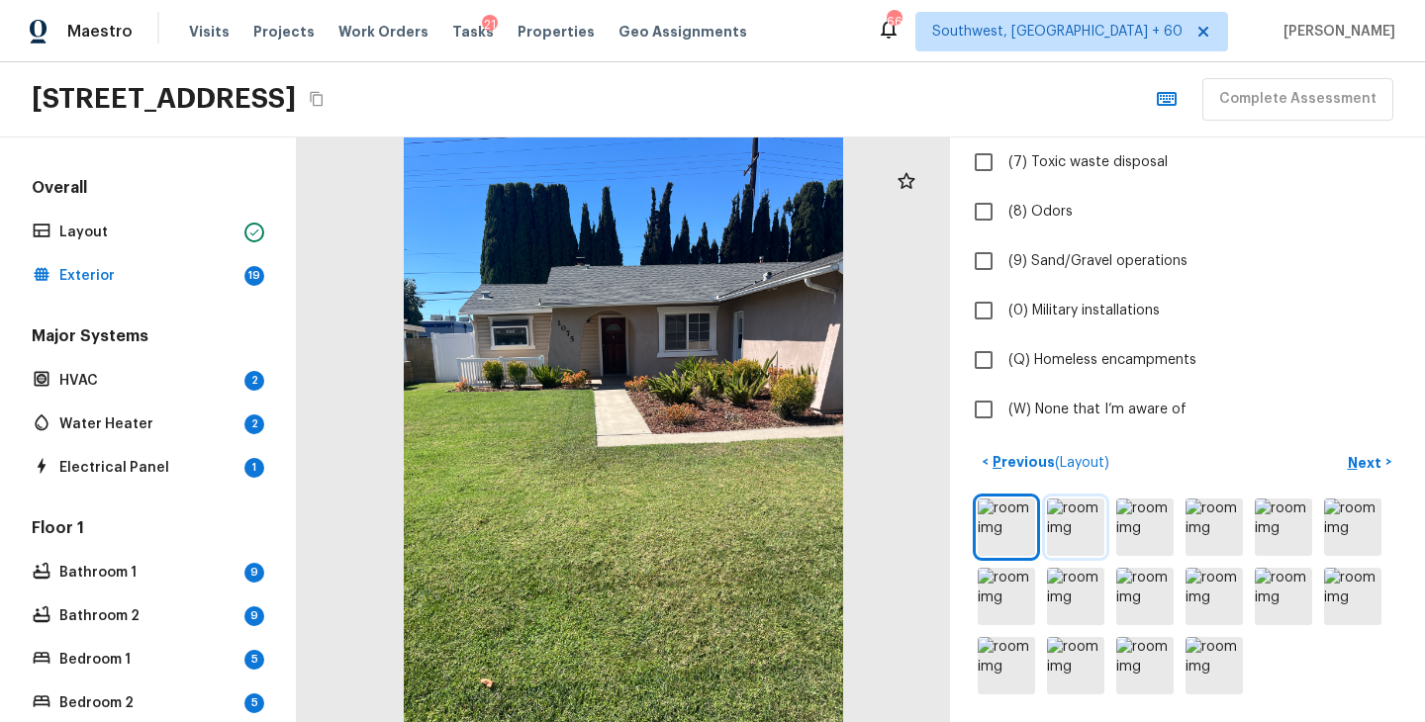
click at [1084, 528] on img at bounding box center [1075, 527] width 57 height 57
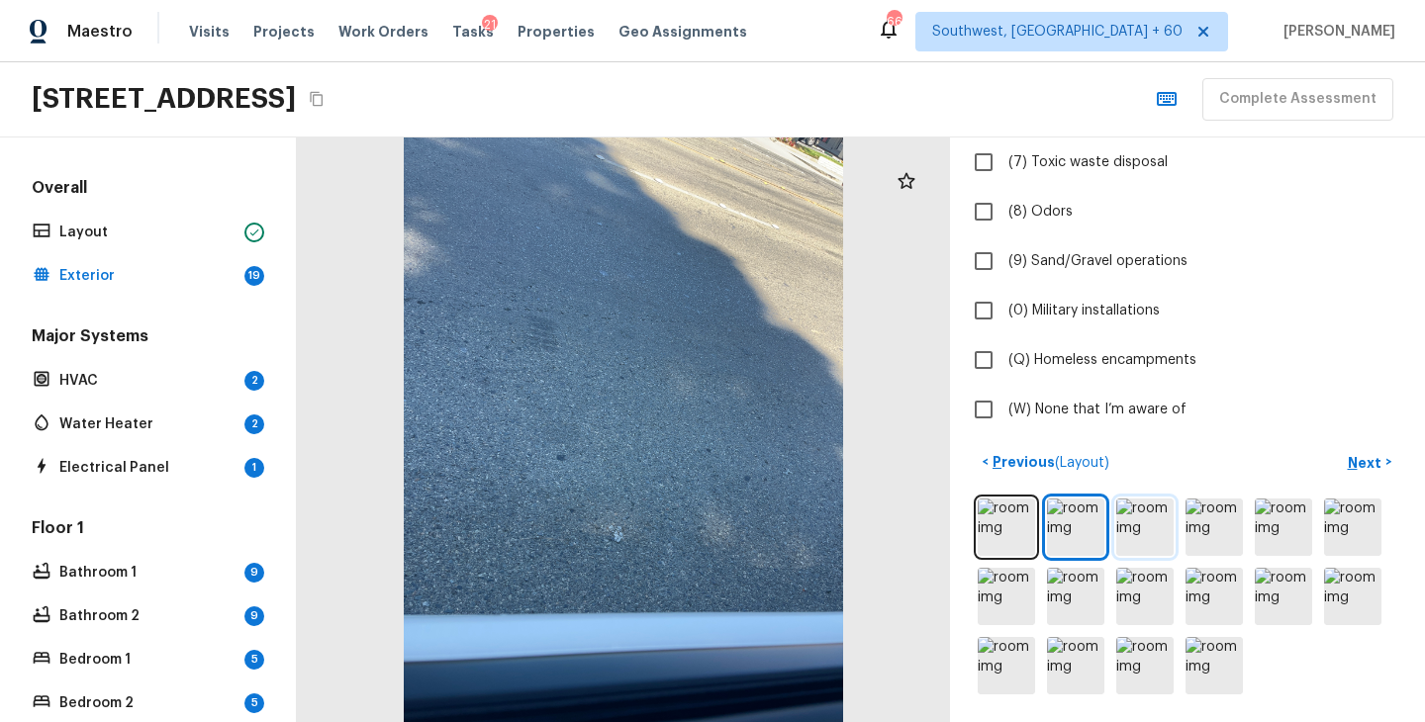
click at [1137, 528] on img at bounding box center [1144, 527] width 57 height 57
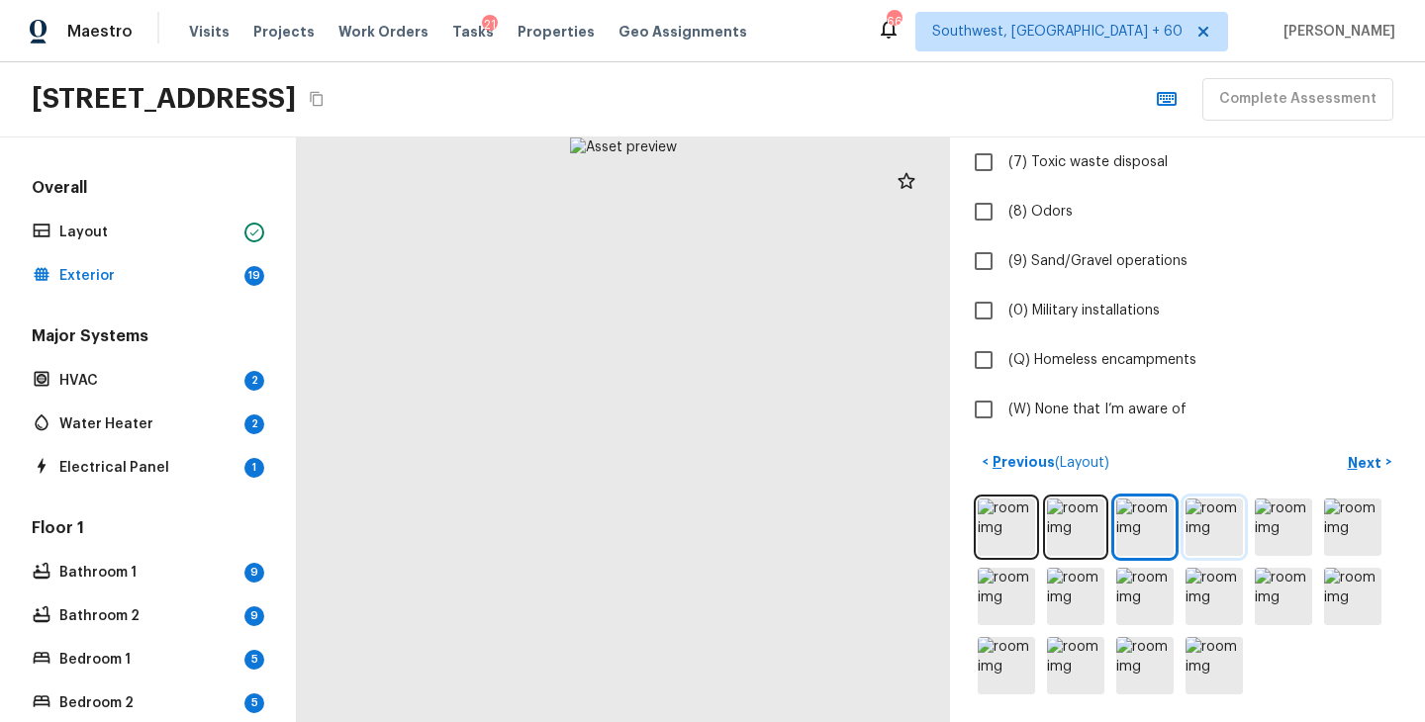
click at [1223, 527] on img at bounding box center [1213, 527] width 57 height 57
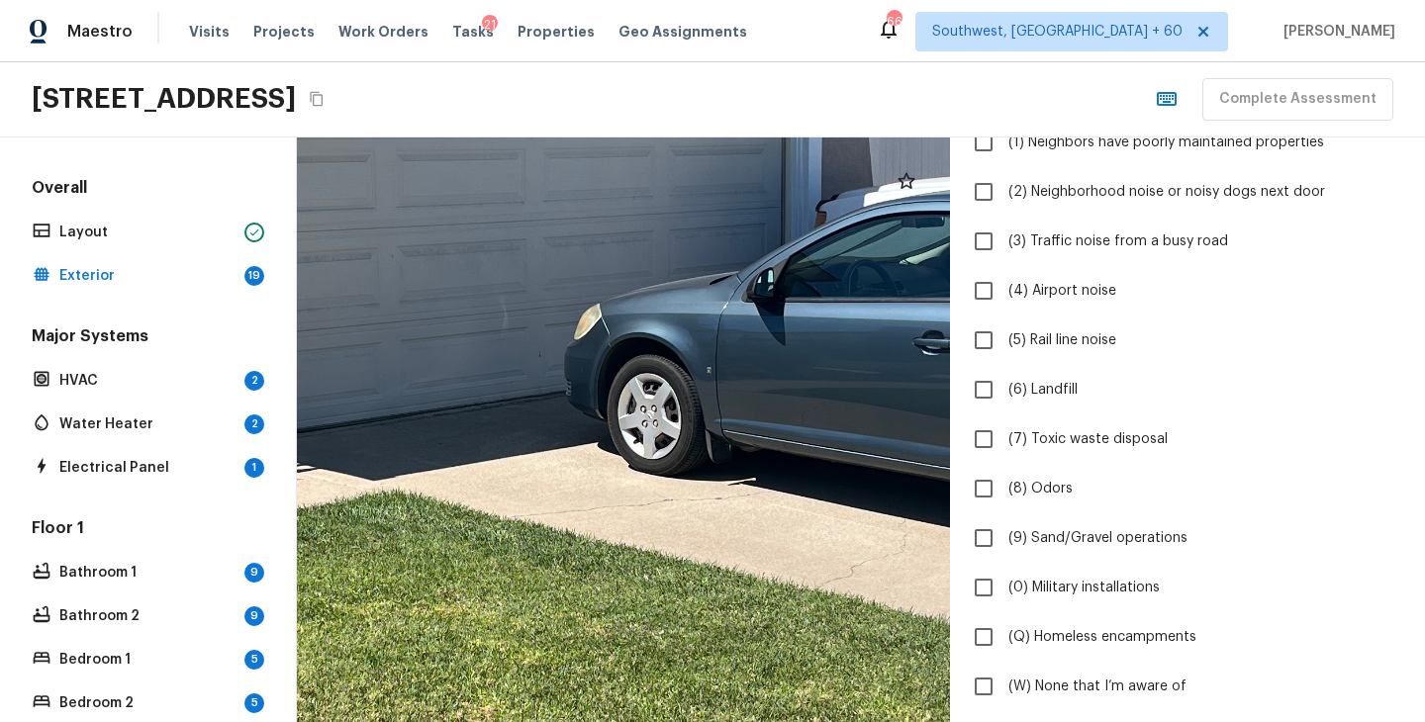
scroll to position [0, 0]
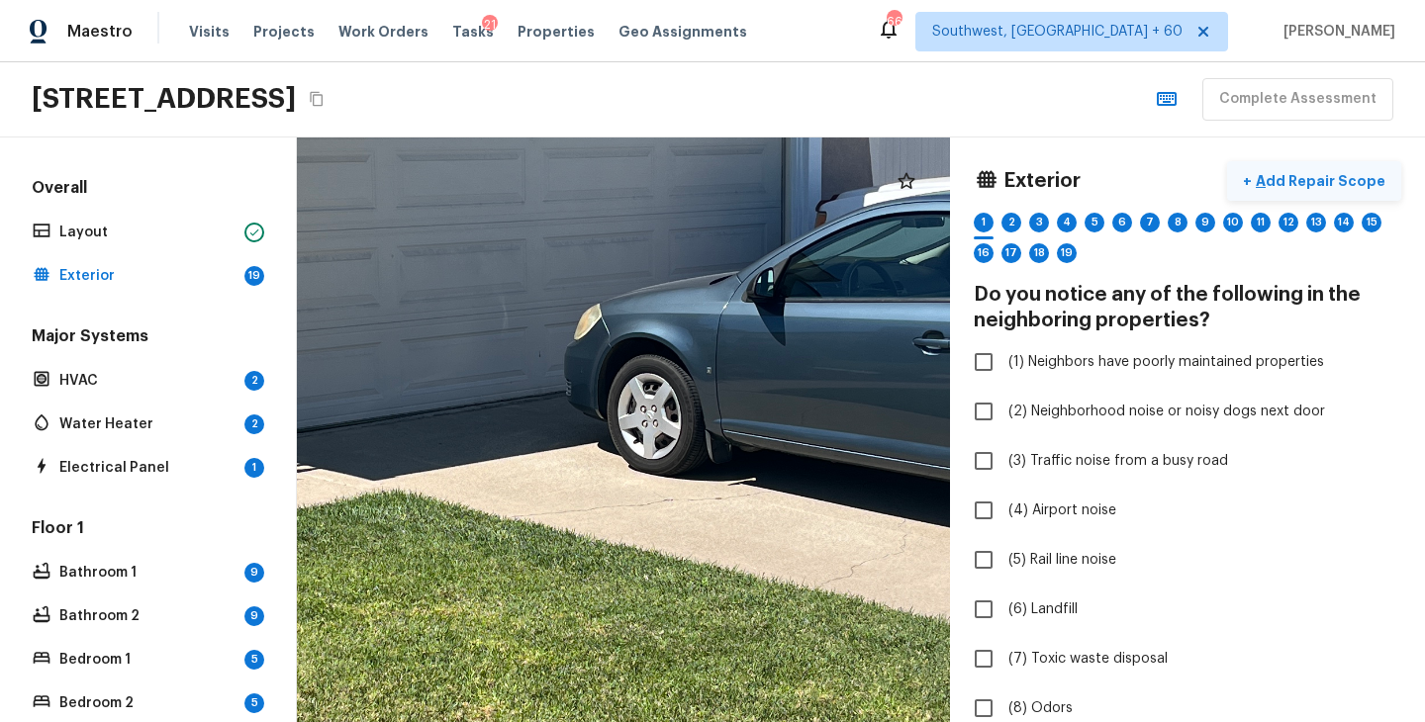
click at [1359, 193] on button "+ Add Repair Scope" at bounding box center [1314, 181] width 174 height 41
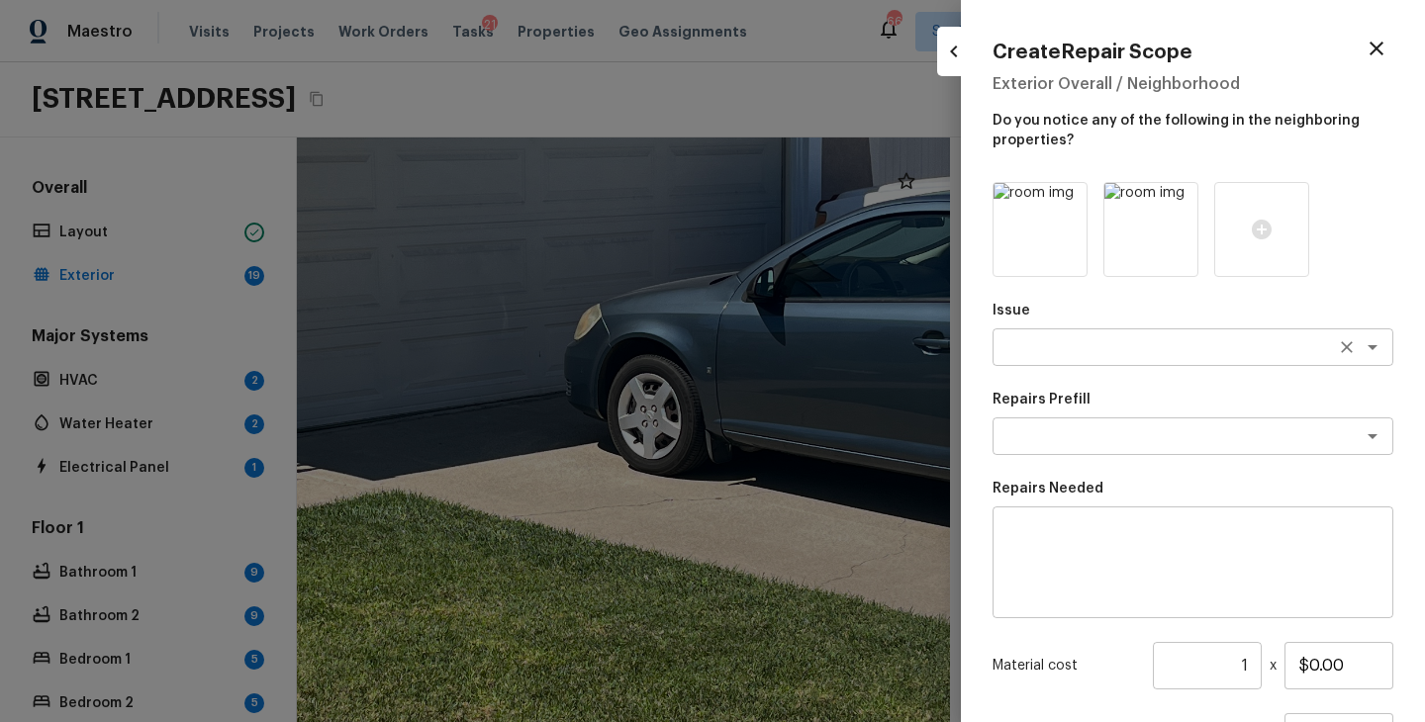
click at [1087, 340] on textarea at bounding box center [1164, 347] width 327 height 20
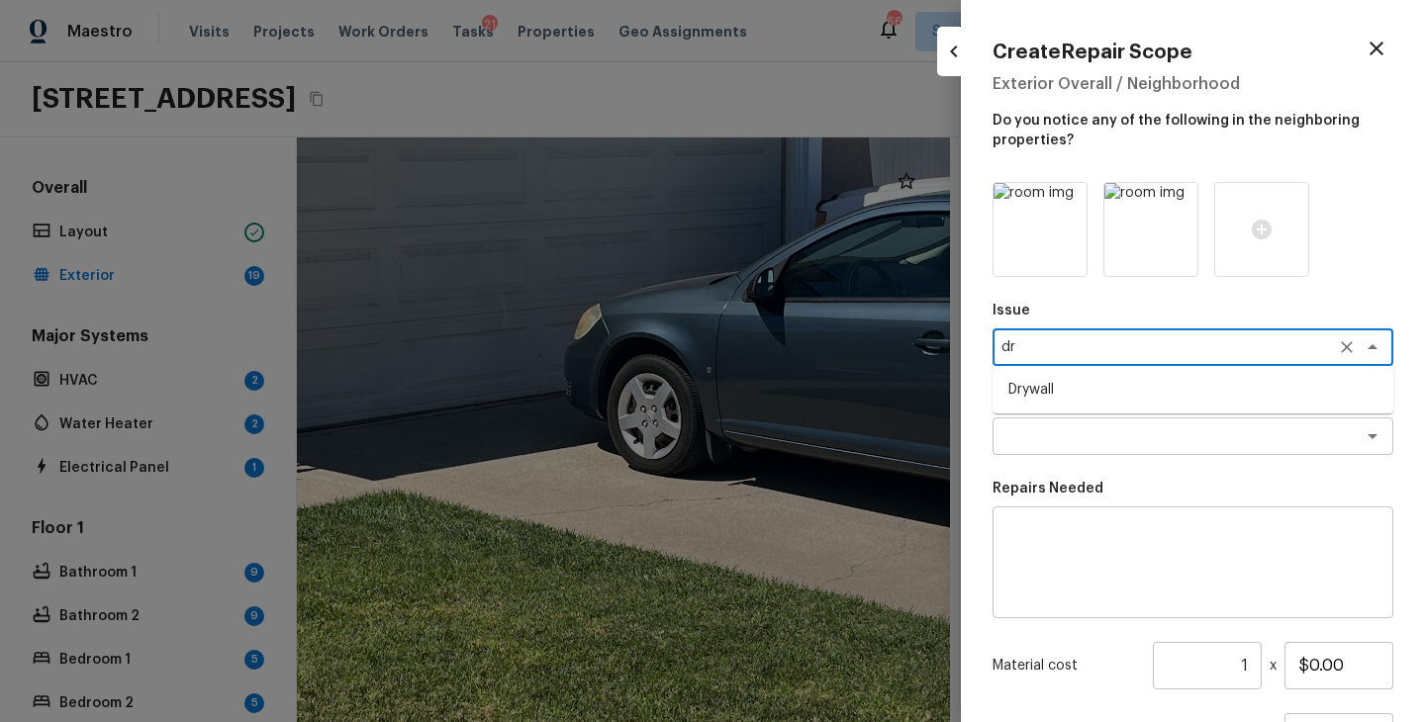
type textarea "d"
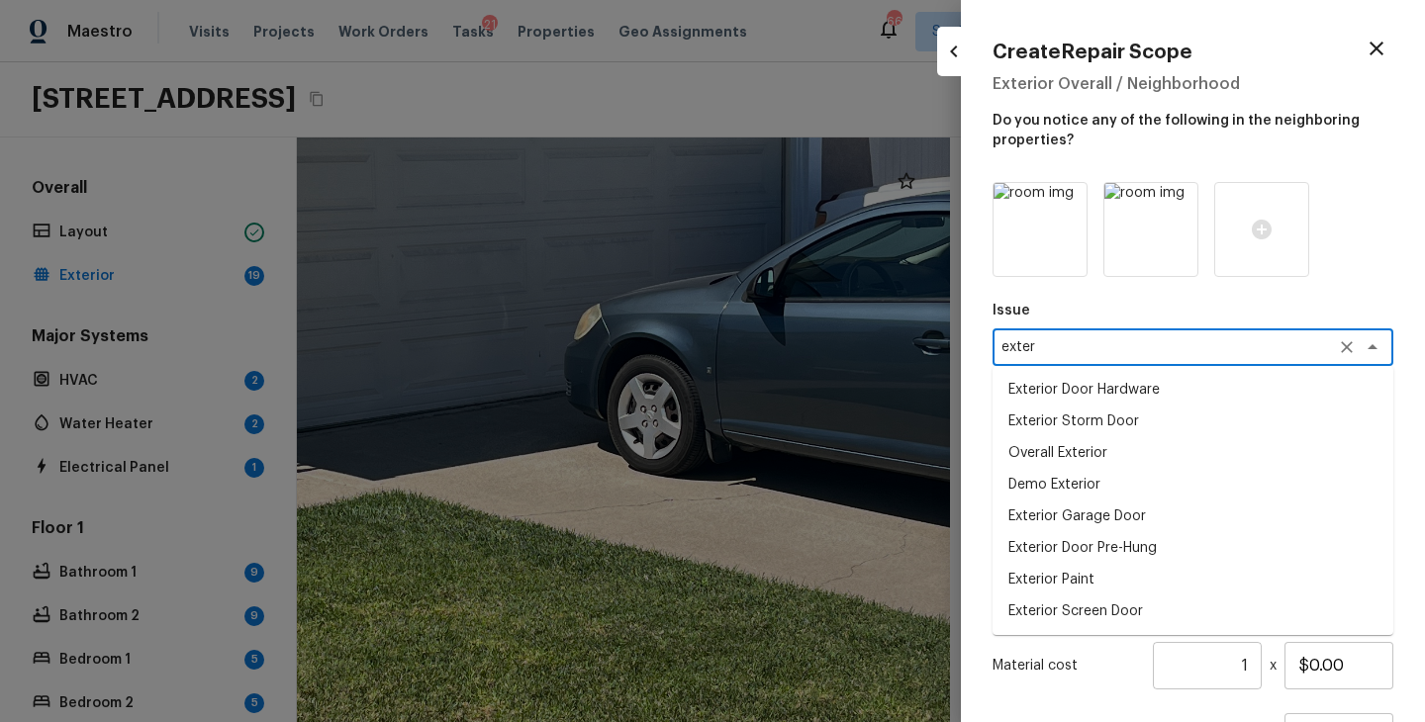
click at [1190, 451] on li "Overall Exterior" at bounding box center [1192, 453] width 401 height 32
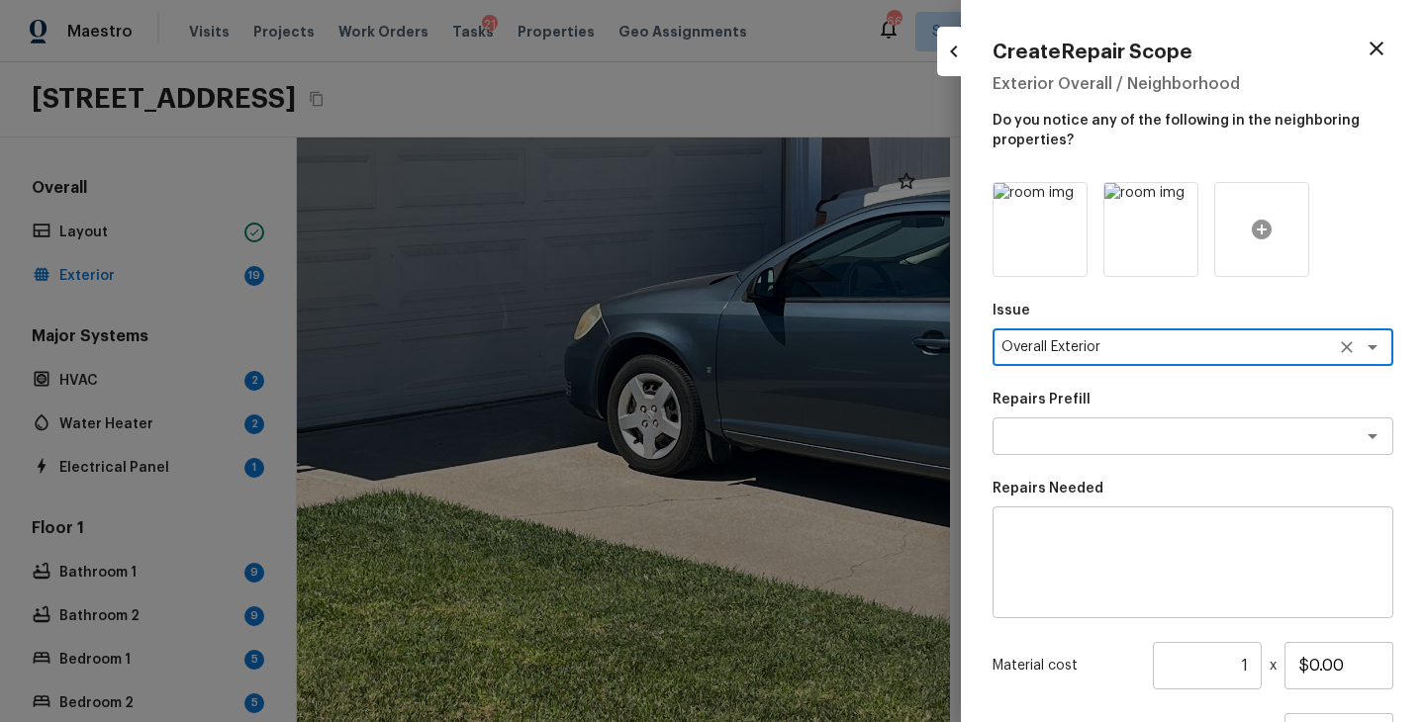
type textarea "Overall Exterior"
click at [1260, 228] on icon at bounding box center [1262, 230] width 24 height 24
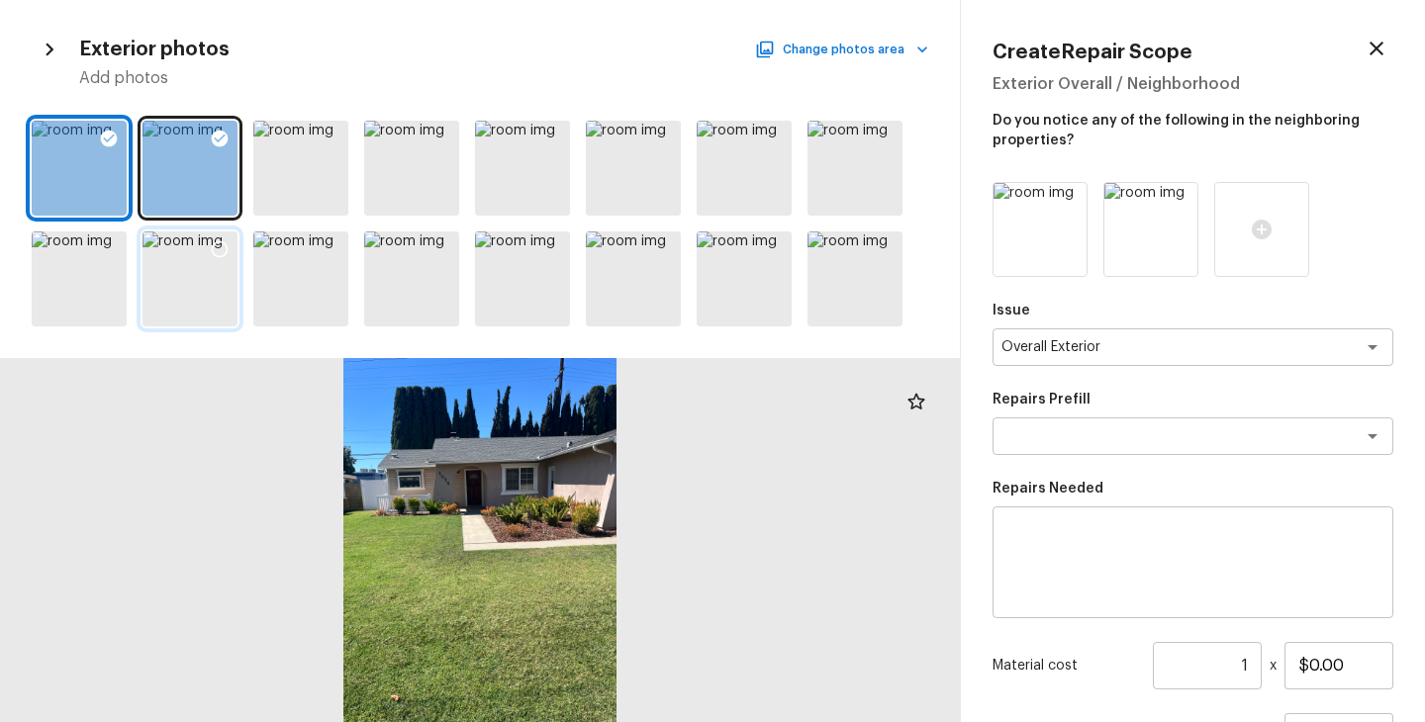
click at [216, 252] on icon at bounding box center [220, 249] width 20 height 20
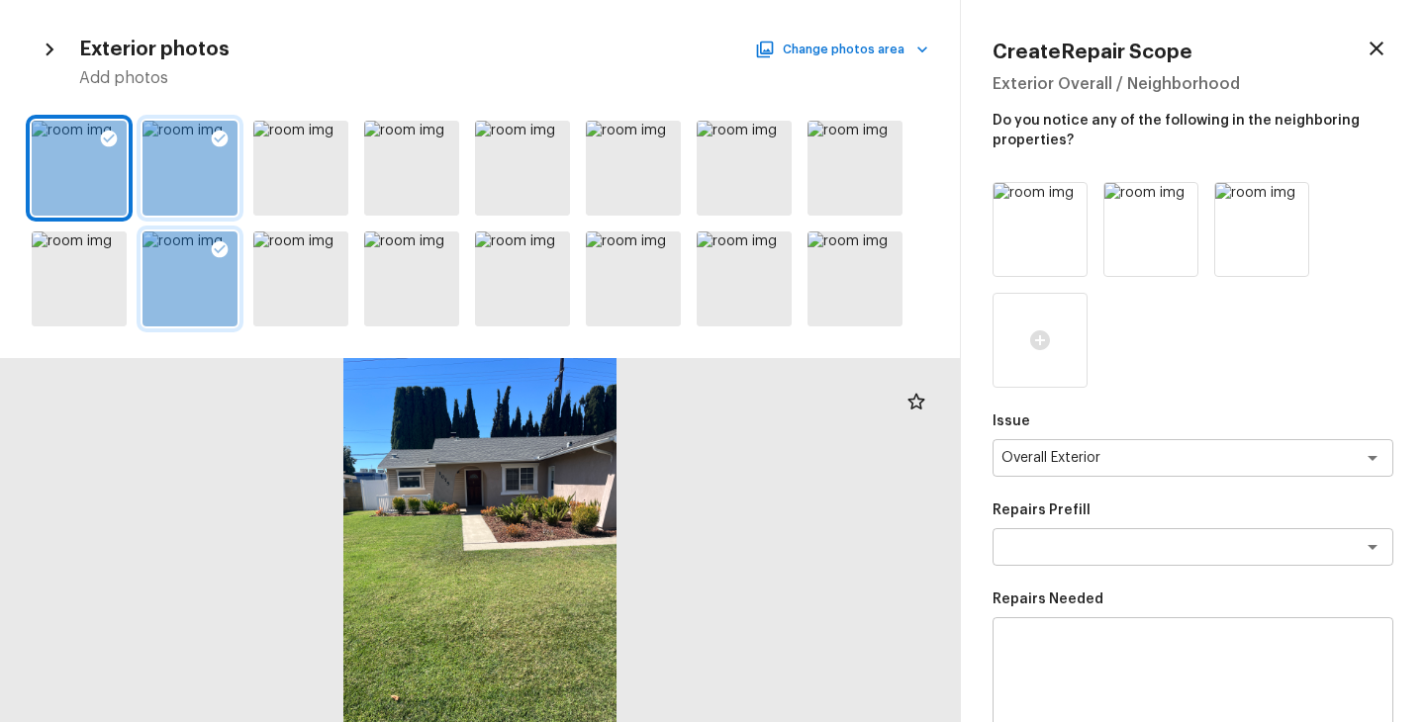
click at [215, 139] on icon at bounding box center [220, 139] width 20 height 20
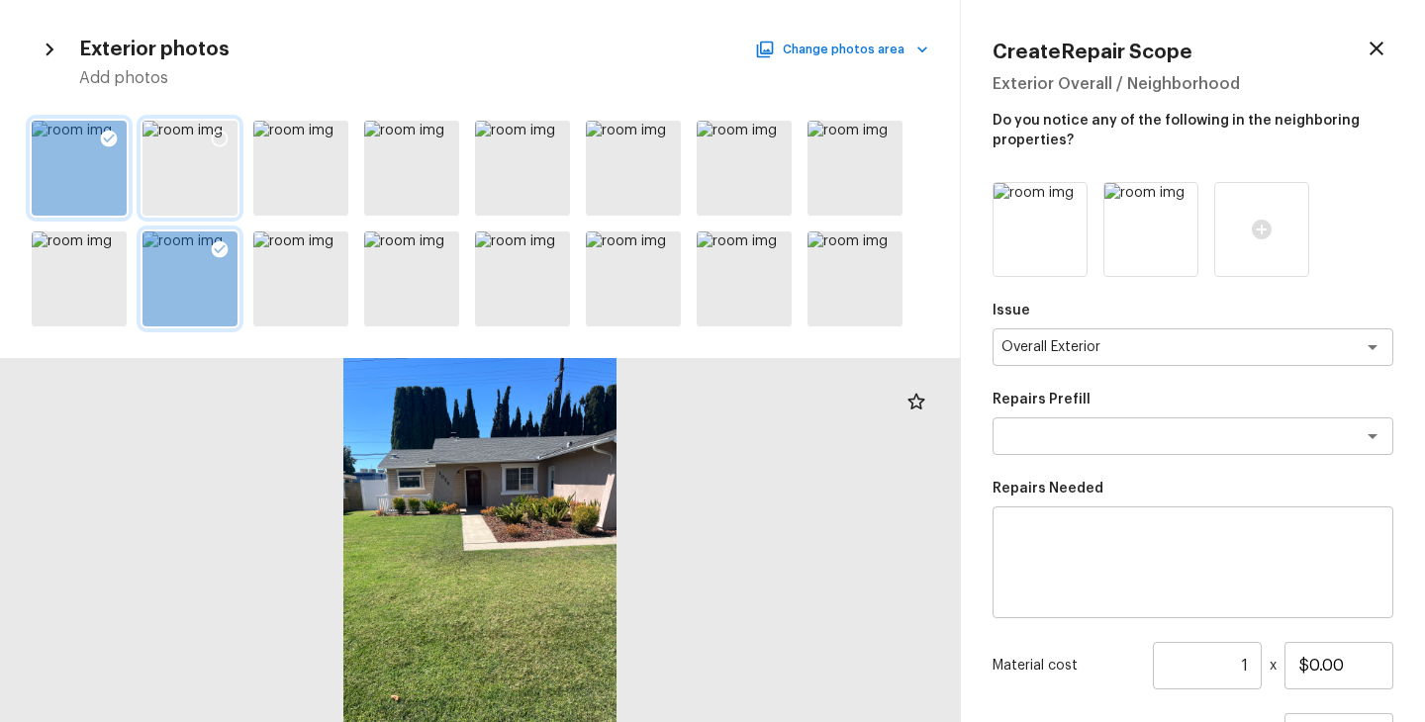
click at [111, 135] on icon at bounding box center [109, 139] width 17 height 17
click at [1286, 246] on div at bounding box center [1192, 229] width 401 height 95
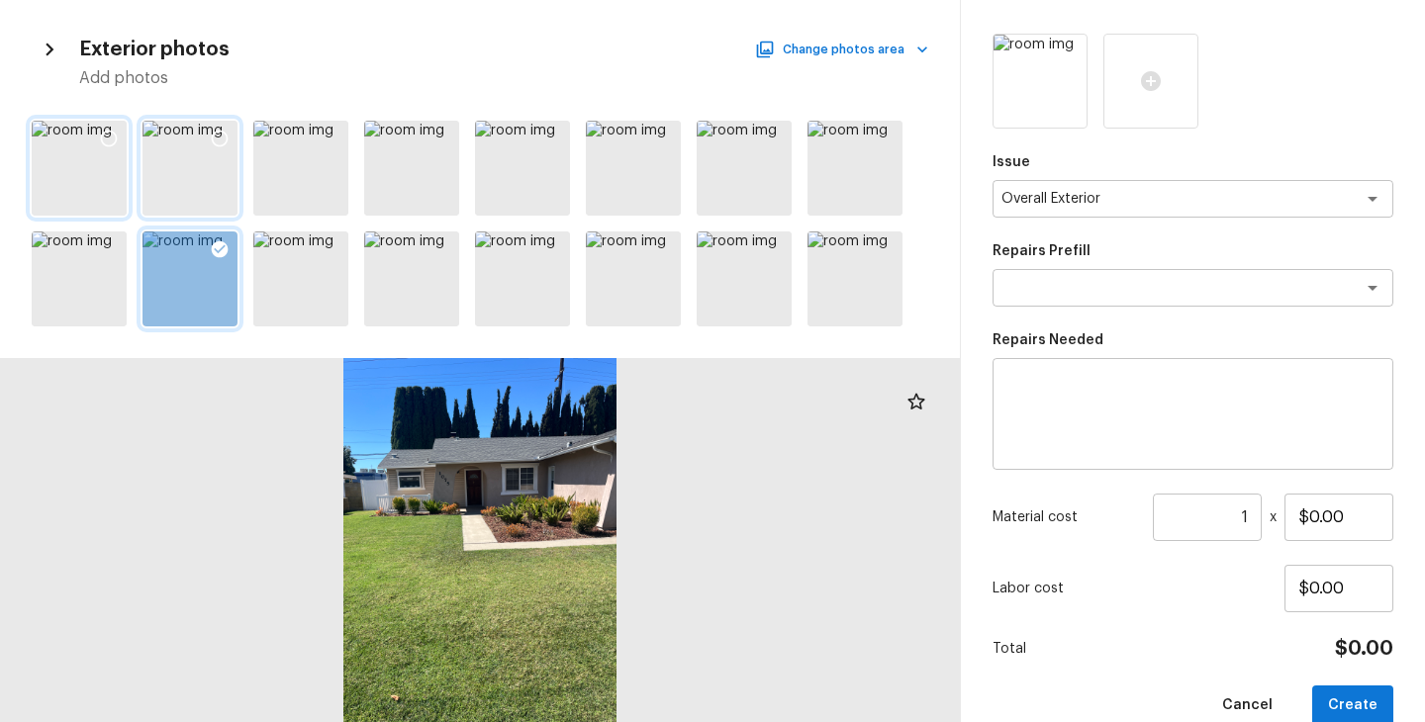
scroll to position [183, 0]
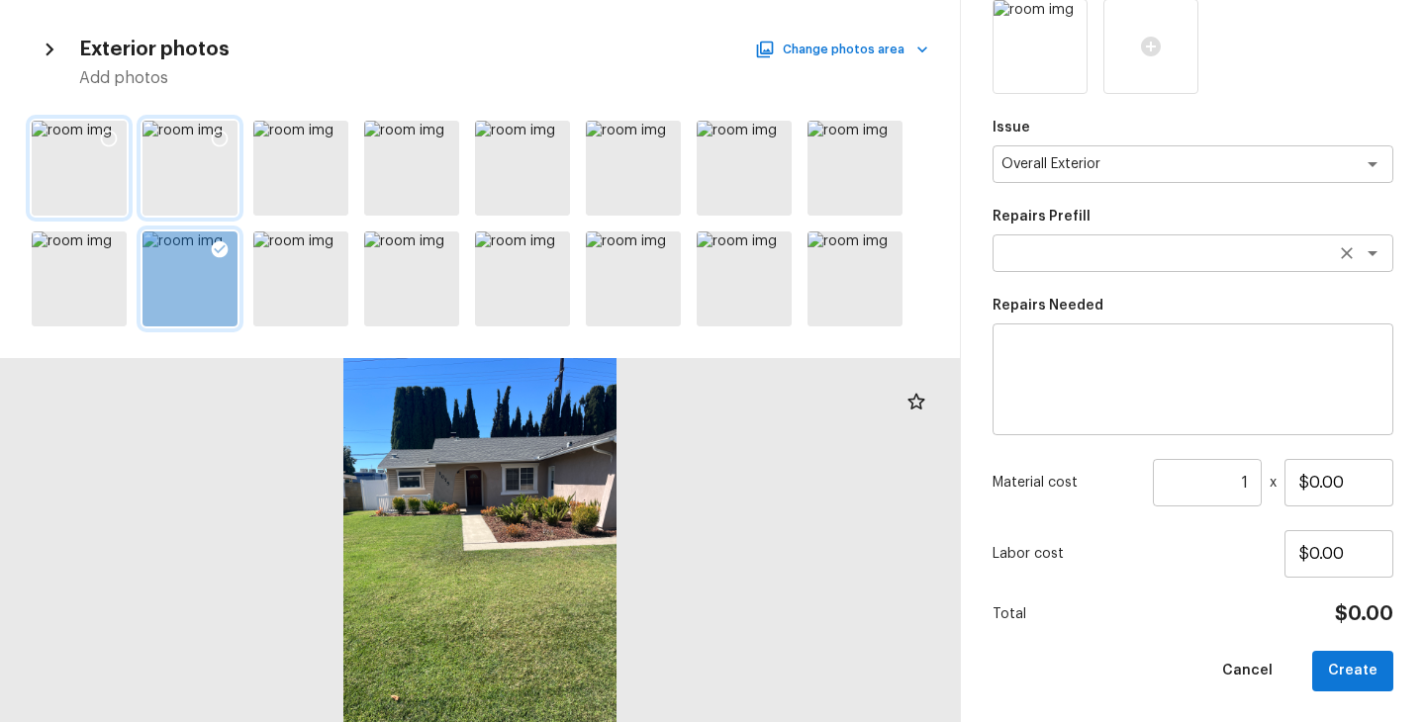
click at [1178, 263] on div "x ​" at bounding box center [1192, 253] width 401 height 38
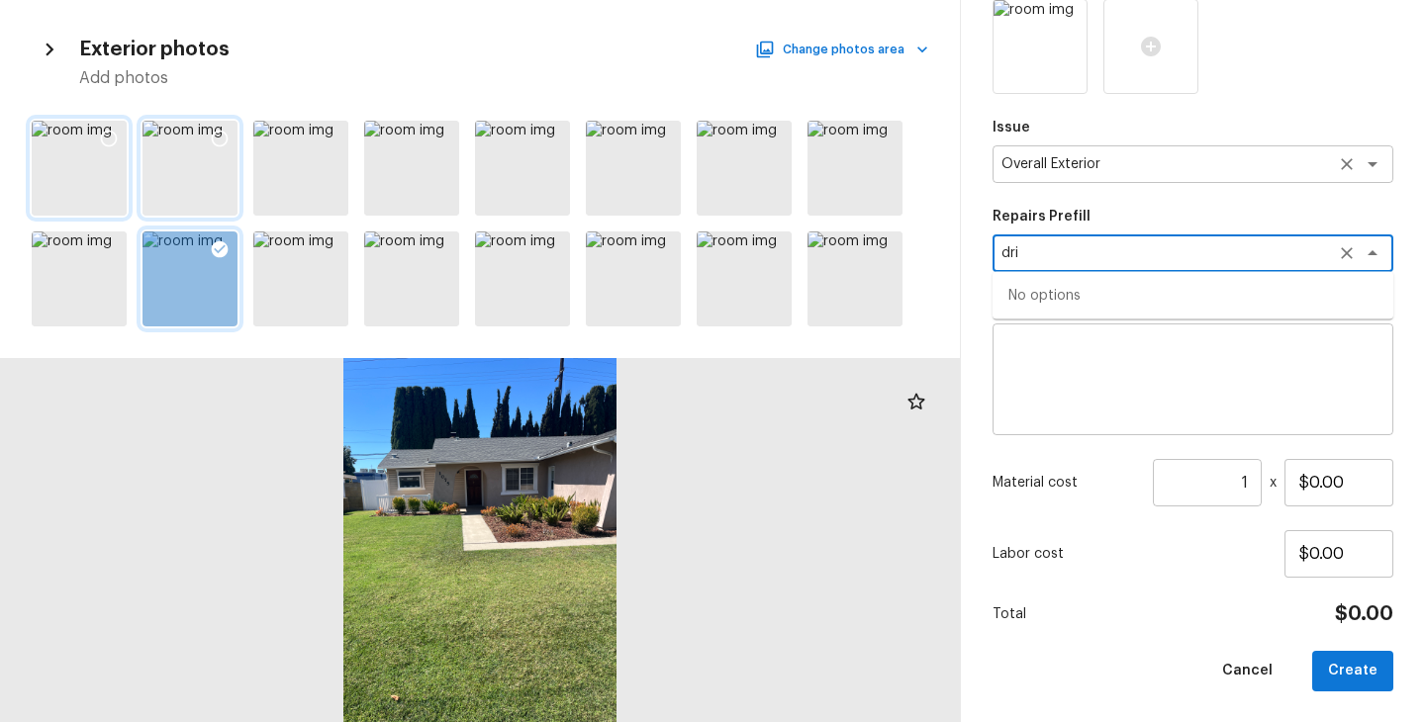
click at [1354, 158] on icon "Clear" at bounding box center [1347, 164] width 20 height 20
type textarea "dri"
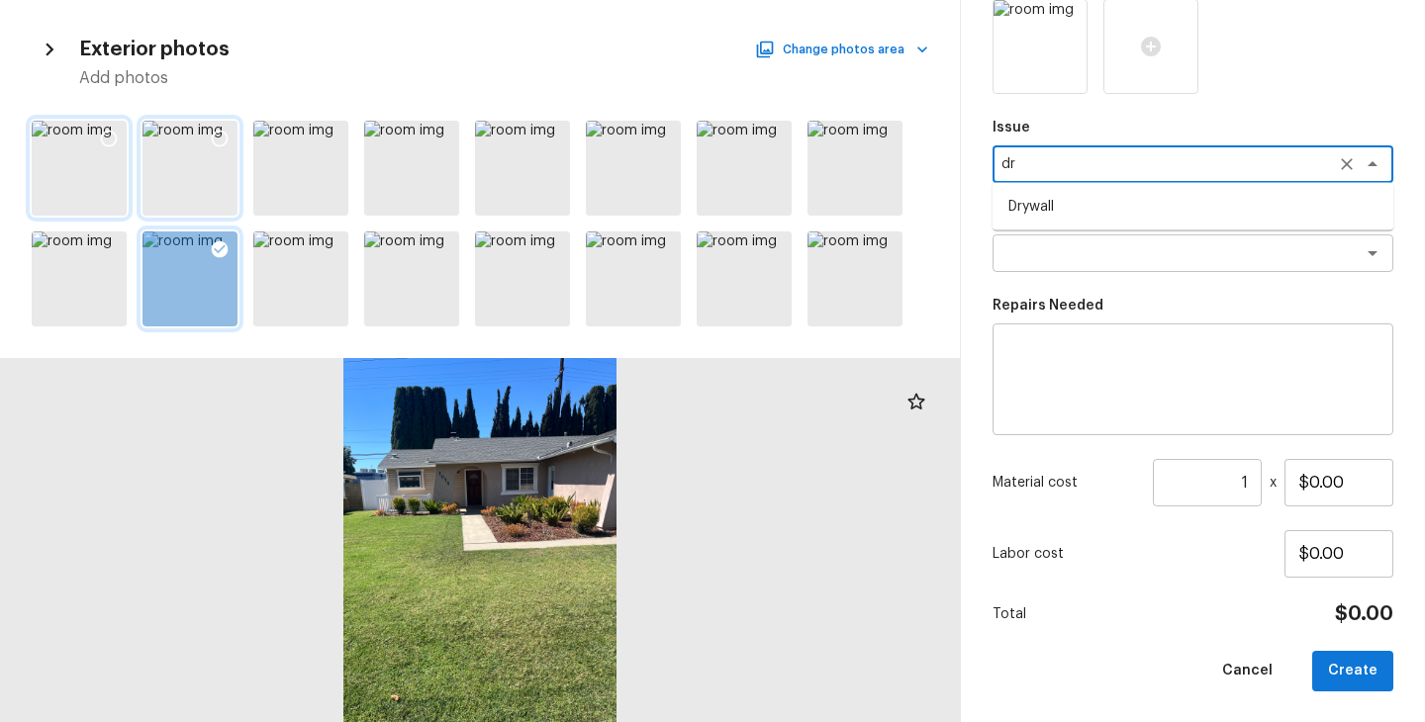
type textarea "d"
click at [1144, 200] on li "Concrete Repair" at bounding box center [1192, 207] width 401 height 32
type textarea "Concrete Repair"
click at [1121, 255] on textarea at bounding box center [1164, 253] width 327 height 20
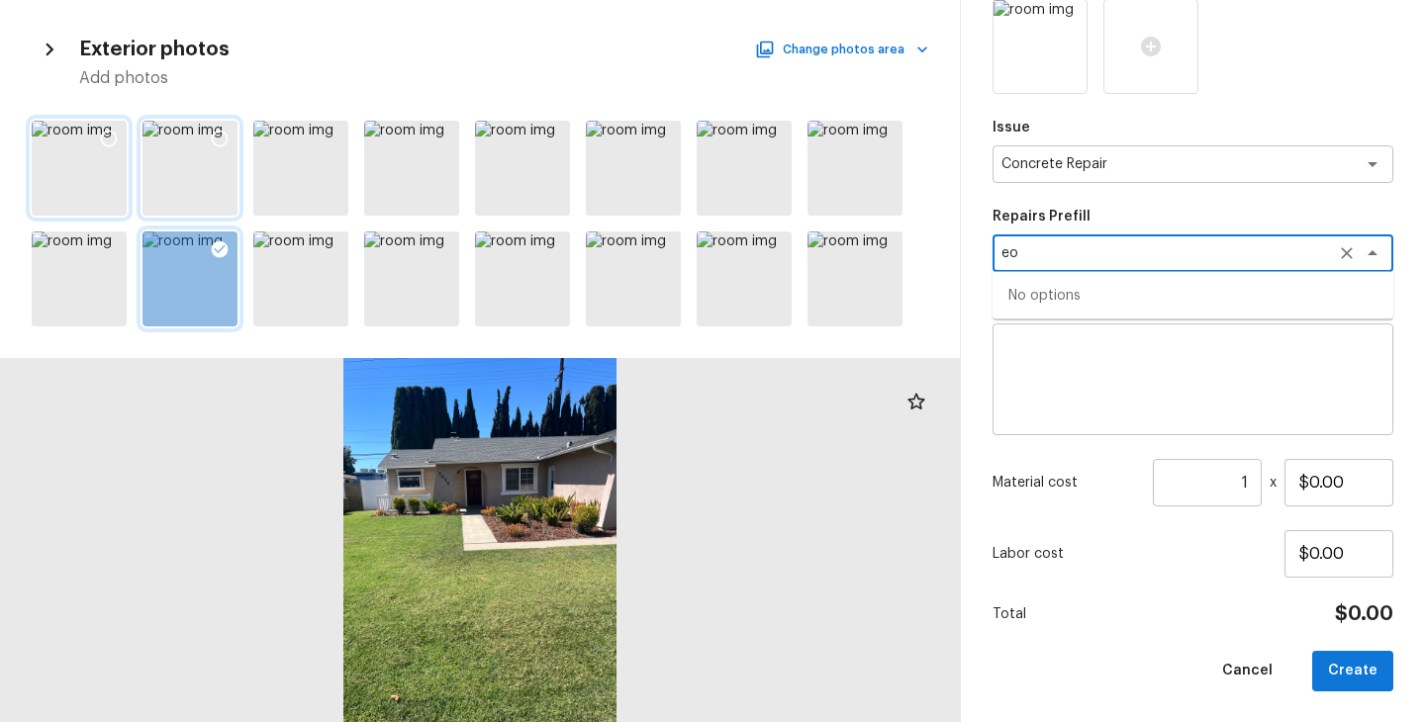
type textarea "e"
click at [1170, 369] on li "Repair Concrete With Epoxy" at bounding box center [1192, 359] width 401 height 32
type textarea "Repair Concrete With Epoxy"
type textarea "Prep and clean the crack in the concrete thoroughly. Apply/inject a concrete ad…"
type input "$8.59"
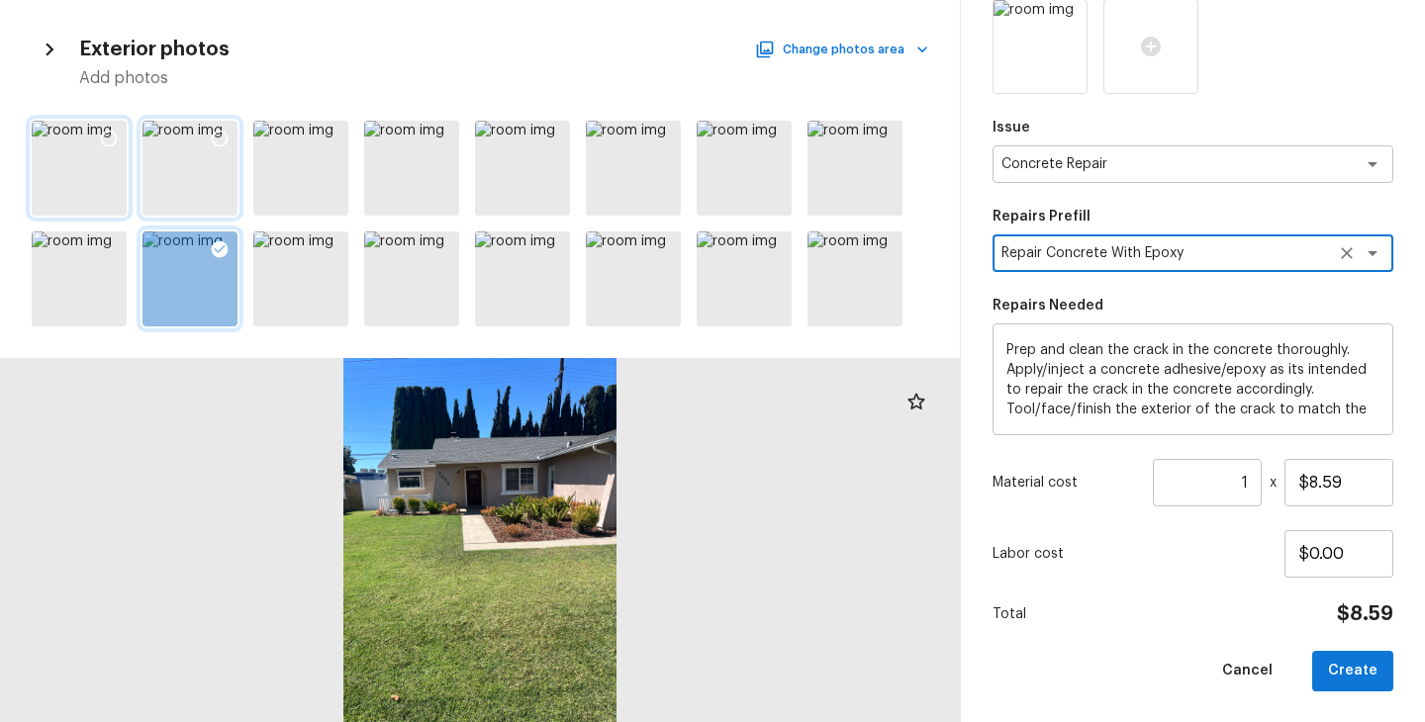
type textarea "Repair Concrete With Epoxy"
click at [1254, 485] on input "1" at bounding box center [1207, 482] width 109 height 47
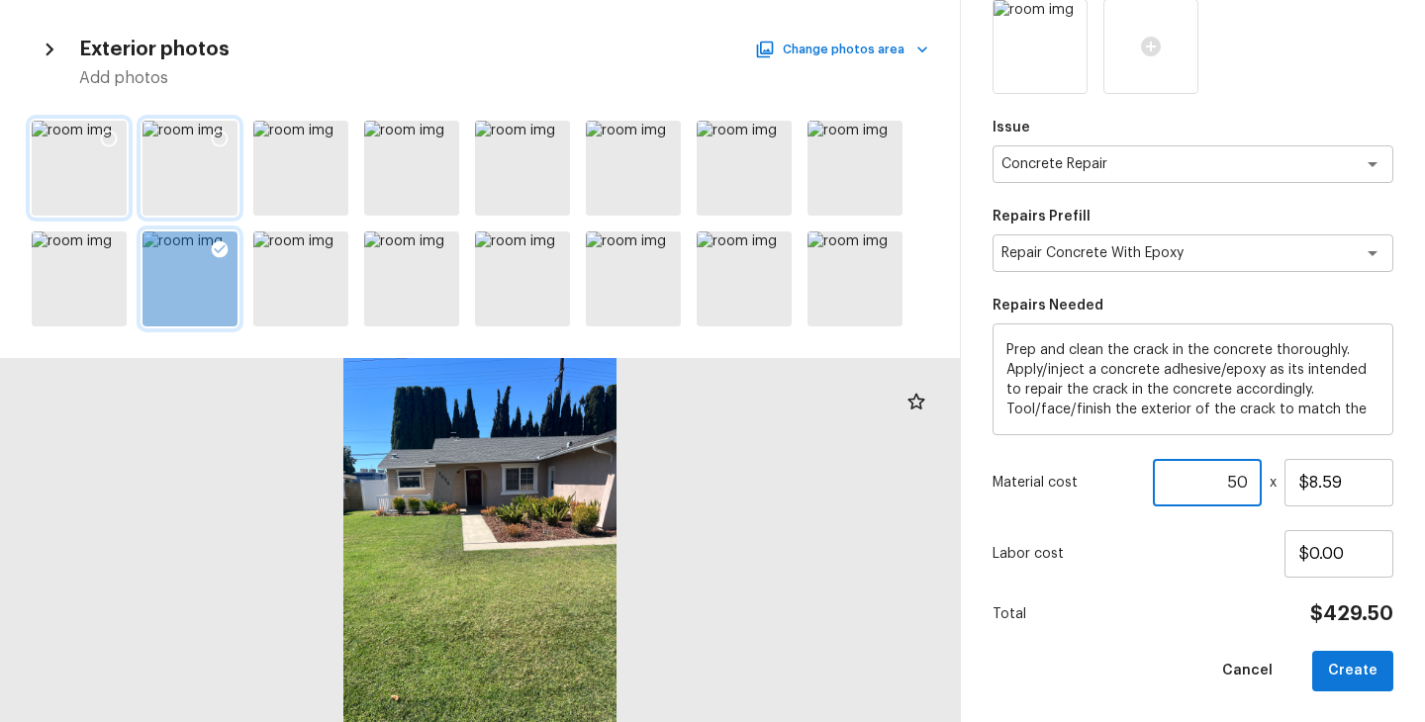
type input "50"
click at [1204, 636] on div "Issue Concrete Repair x ​ Repairs Prefill Repair Concrete With Epoxy x ​ Repair…" at bounding box center [1192, 345] width 401 height 693
click at [1353, 675] on button "Create" at bounding box center [1352, 671] width 81 height 41
type input "1"
type input "$0.00"
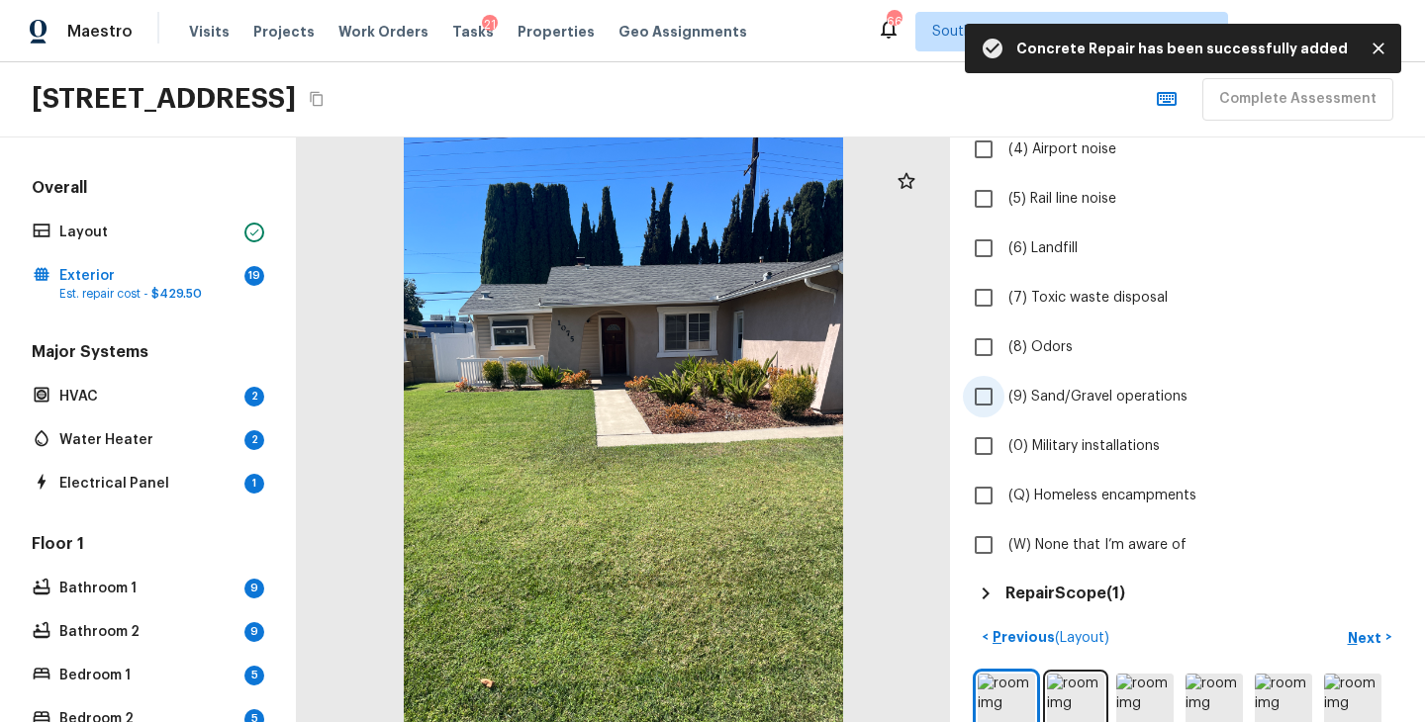
scroll to position [536, 0]
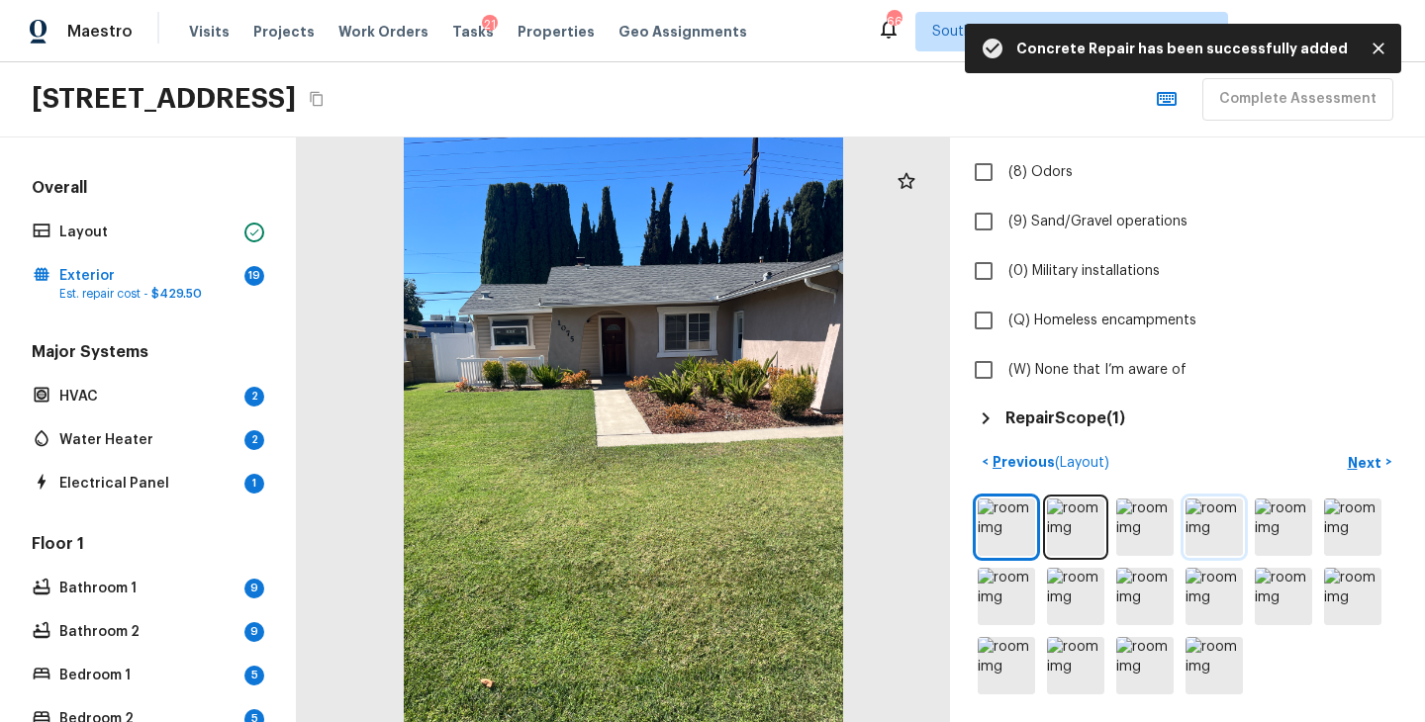
click at [1222, 533] on img at bounding box center [1213, 527] width 57 height 57
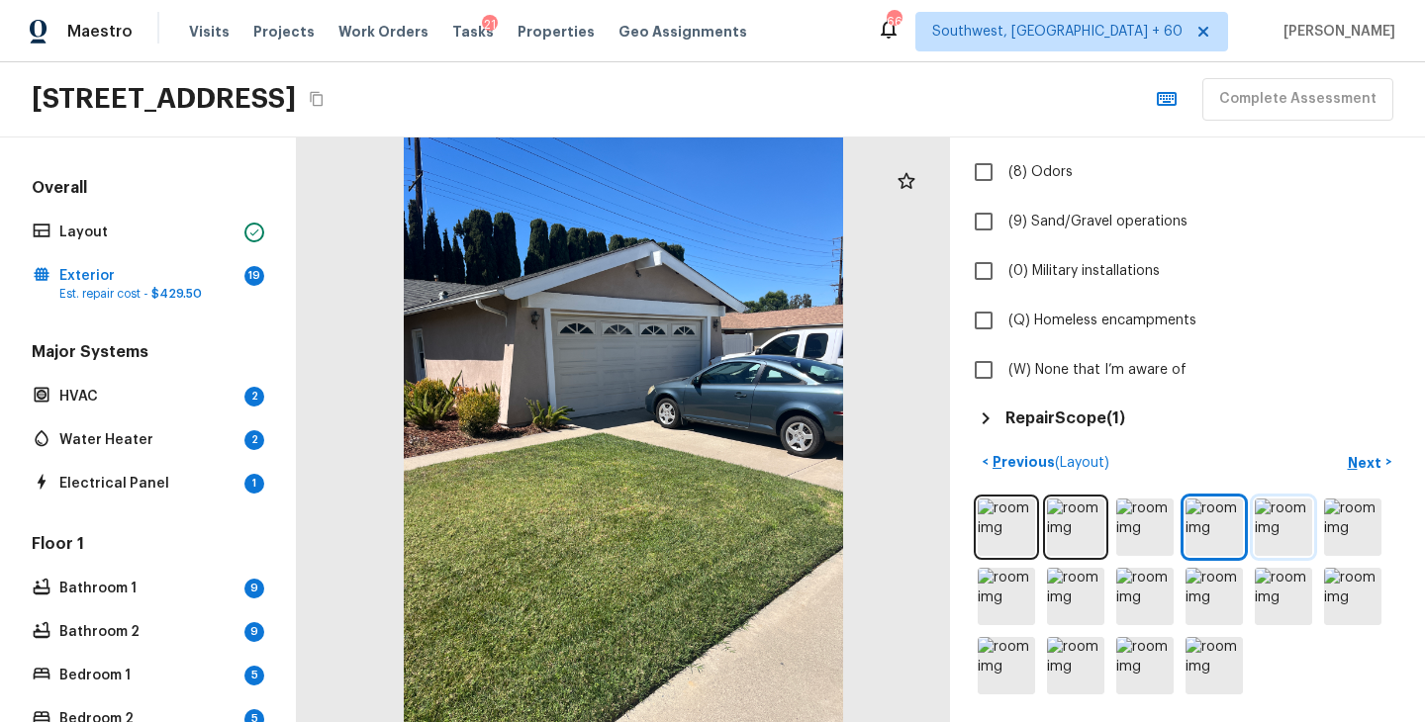
click at [1264, 531] on img at bounding box center [1282, 527] width 57 height 57
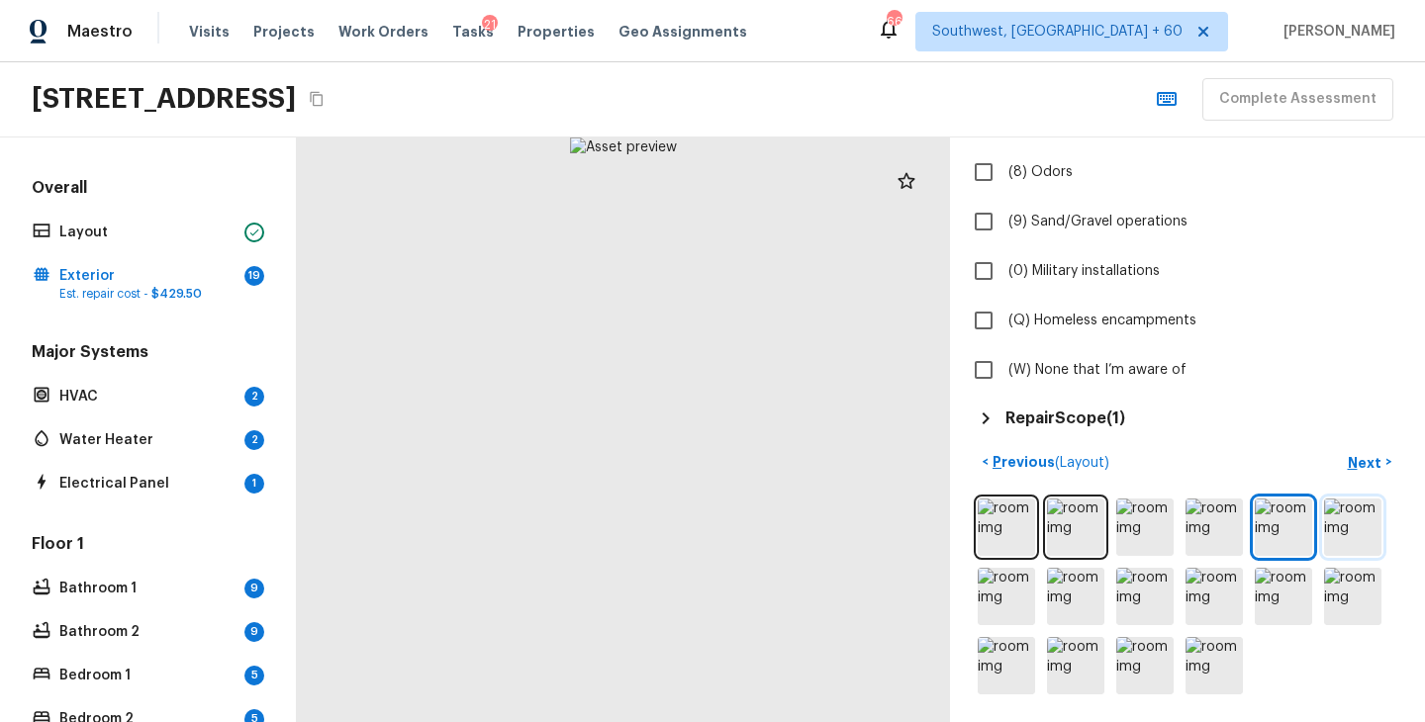
click at [1345, 523] on img at bounding box center [1352, 527] width 57 height 57
click at [1019, 601] on img at bounding box center [1005, 596] width 57 height 57
click at [1065, 589] on img at bounding box center [1075, 596] width 57 height 57
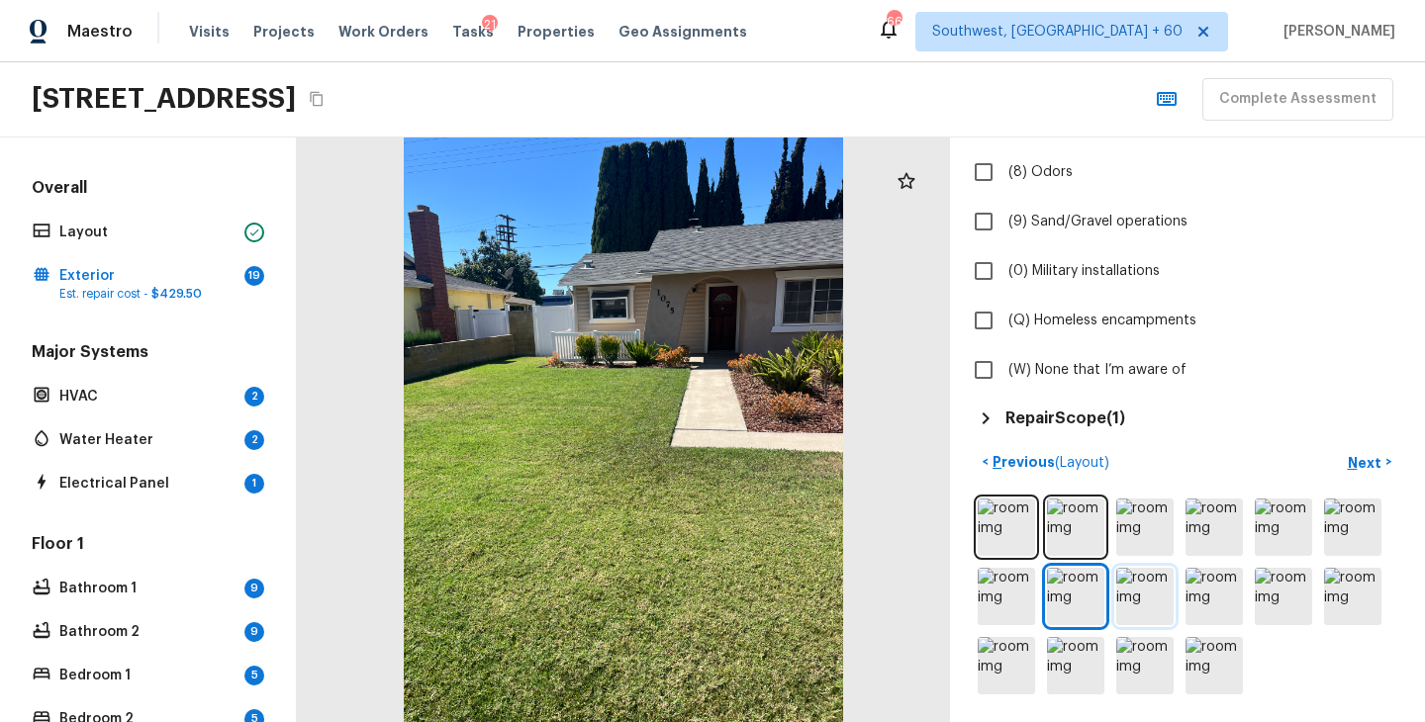
click at [1127, 599] on img at bounding box center [1144, 596] width 57 height 57
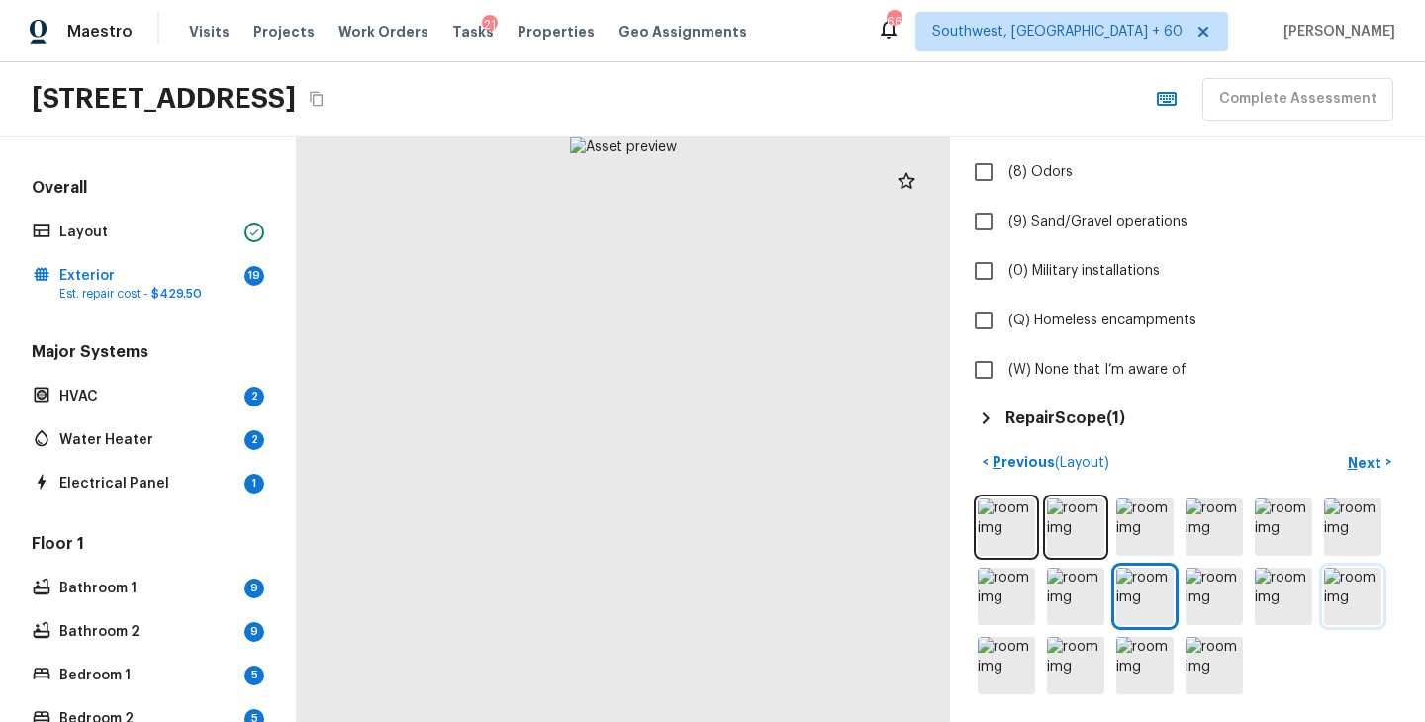
click at [1377, 596] on img at bounding box center [1352, 596] width 57 height 57
click at [1008, 658] on img at bounding box center [1005, 665] width 57 height 57
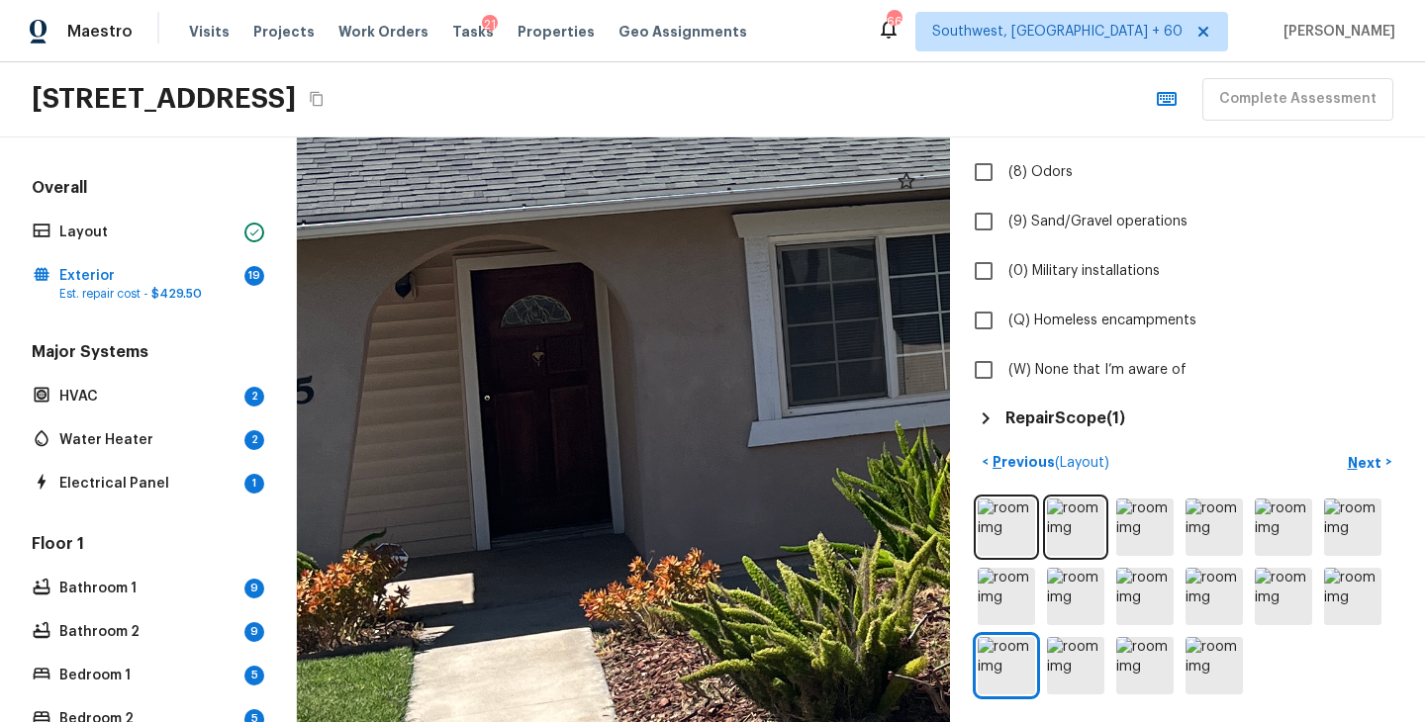
drag, startPoint x: 457, startPoint y: 477, endPoint x: 700, endPoint y: 388, distance: 259.1
click at [700, 388] on div at bounding box center [1122, 214] width 2792 height 2500
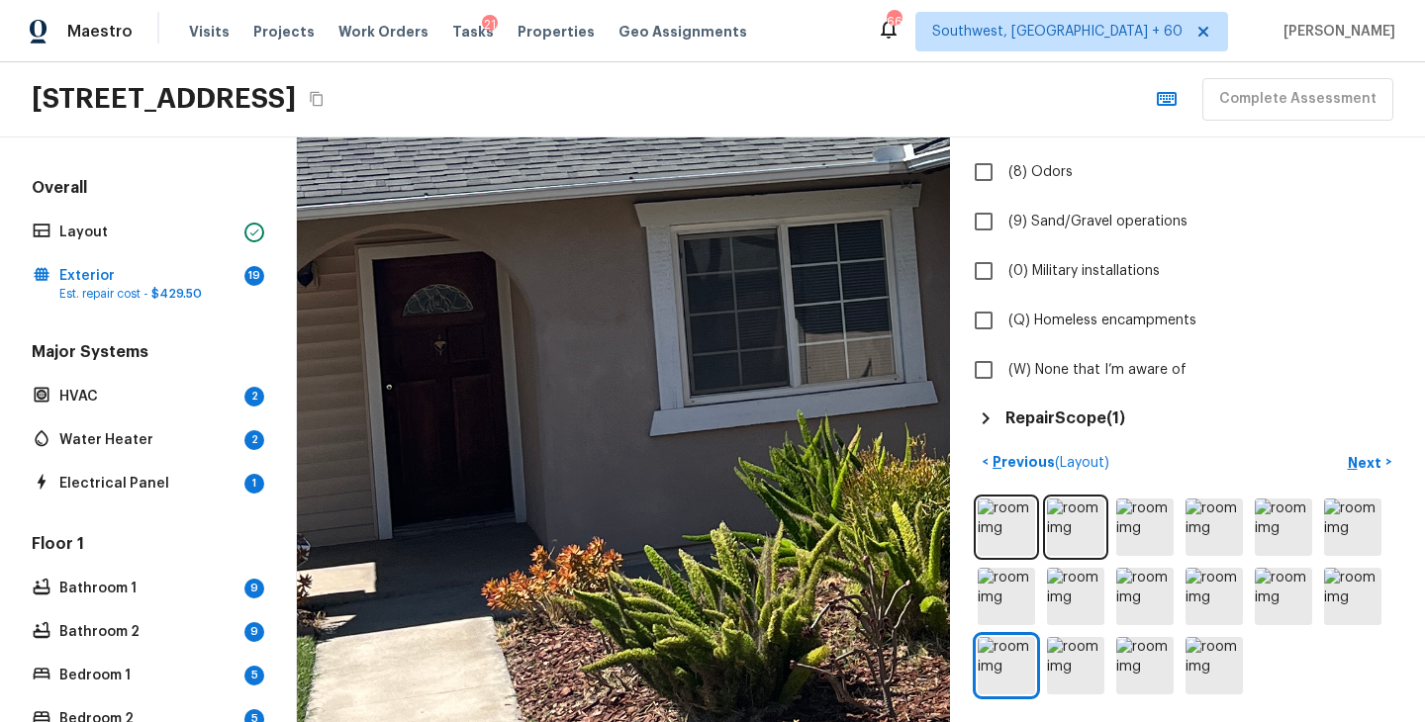
drag, startPoint x: 745, startPoint y: 454, endPoint x: 207, endPoint y: 456, distance: 538.2
click at [213, 456] on div "Overall Layout Exterior 19 Est. repair cost - $429.50 Major Systems HVAC 2 Wate…" at bounding box center [712, 430] width 1425 height 585
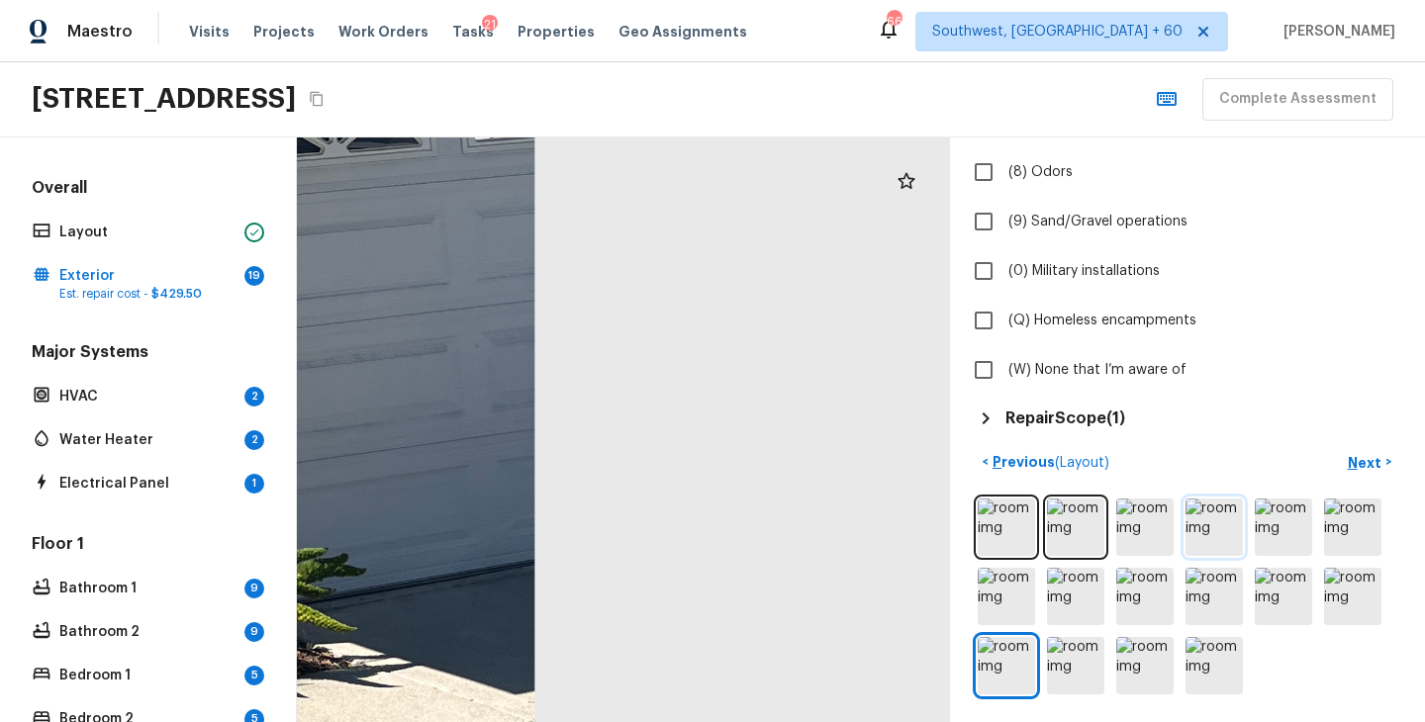
click at [1214, 522] on img at bounding box center [1213, 527] width 57 height 57
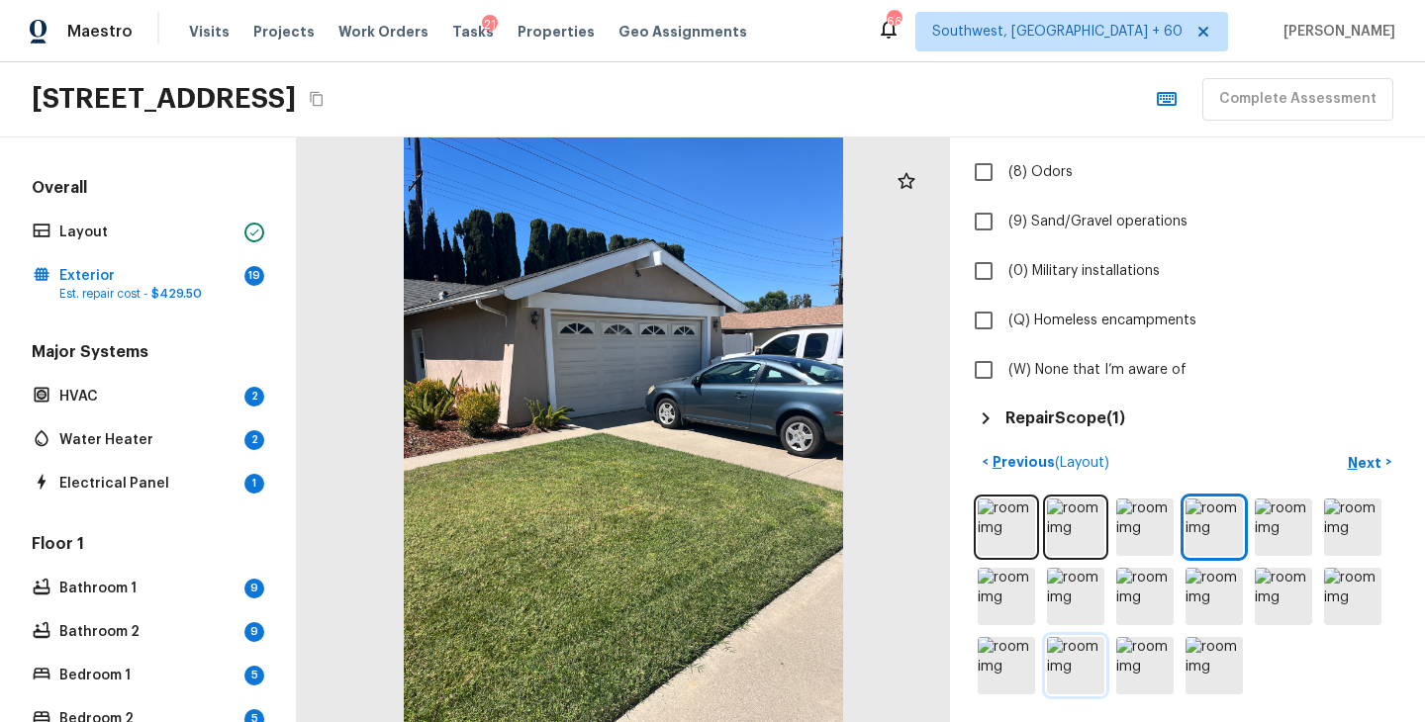
click at [1079, 670] on img at bounding box center [1075, 665] width 57 height 57
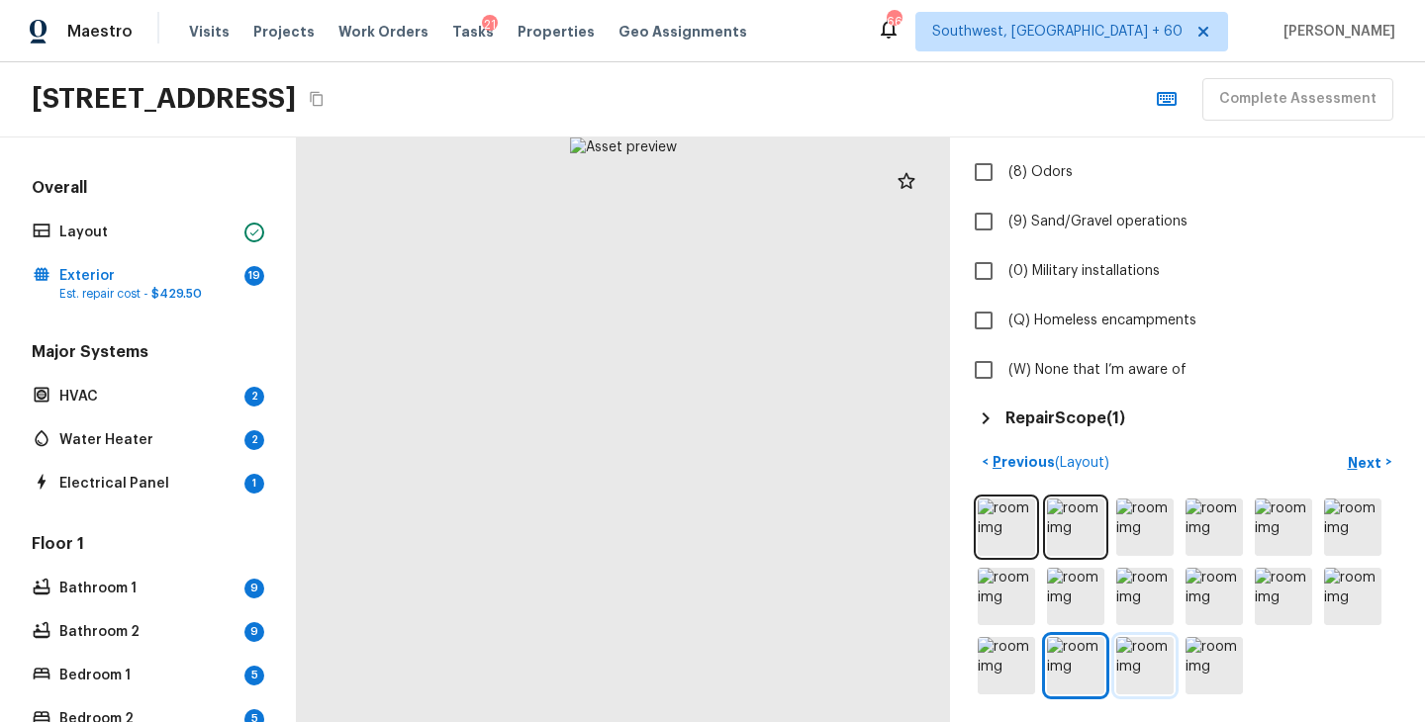
click at [1144, 680] on img at bounding box center [1144, 665] width 57 height 57
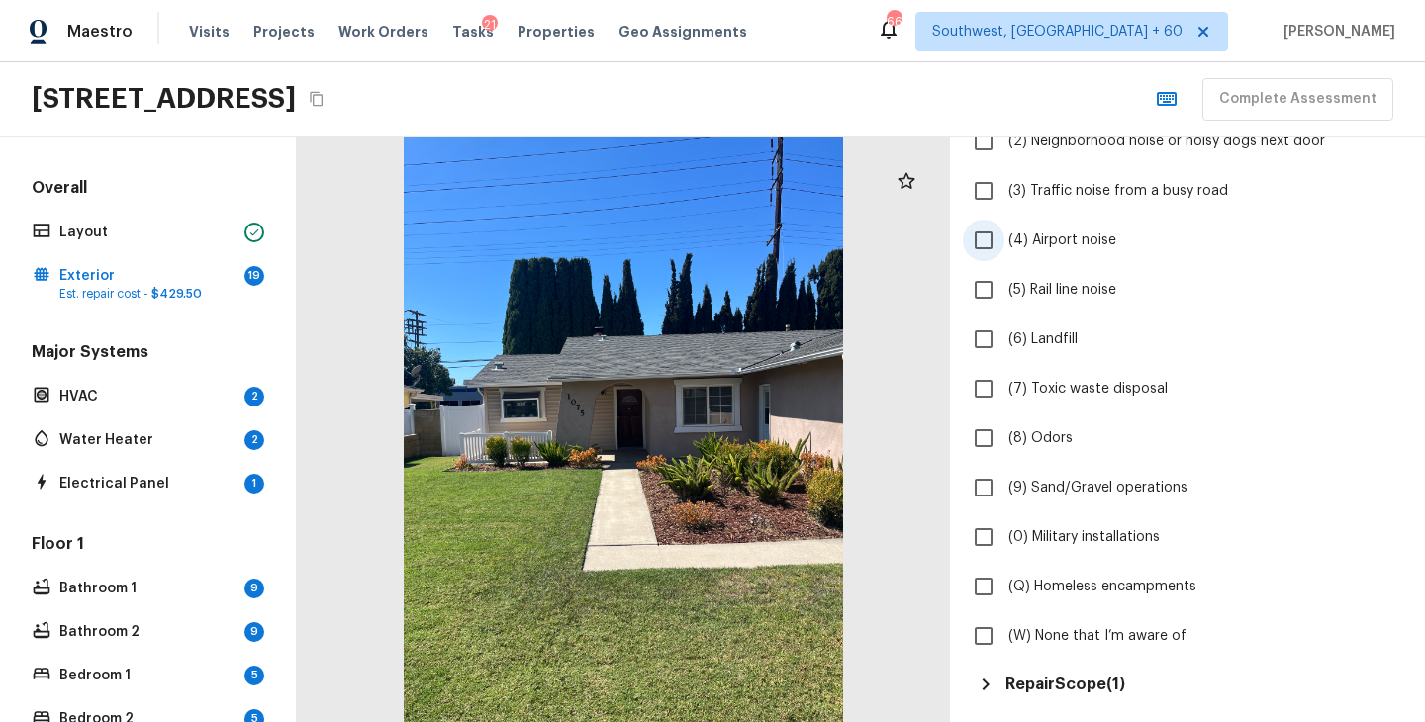
scroll to position [402, 0]
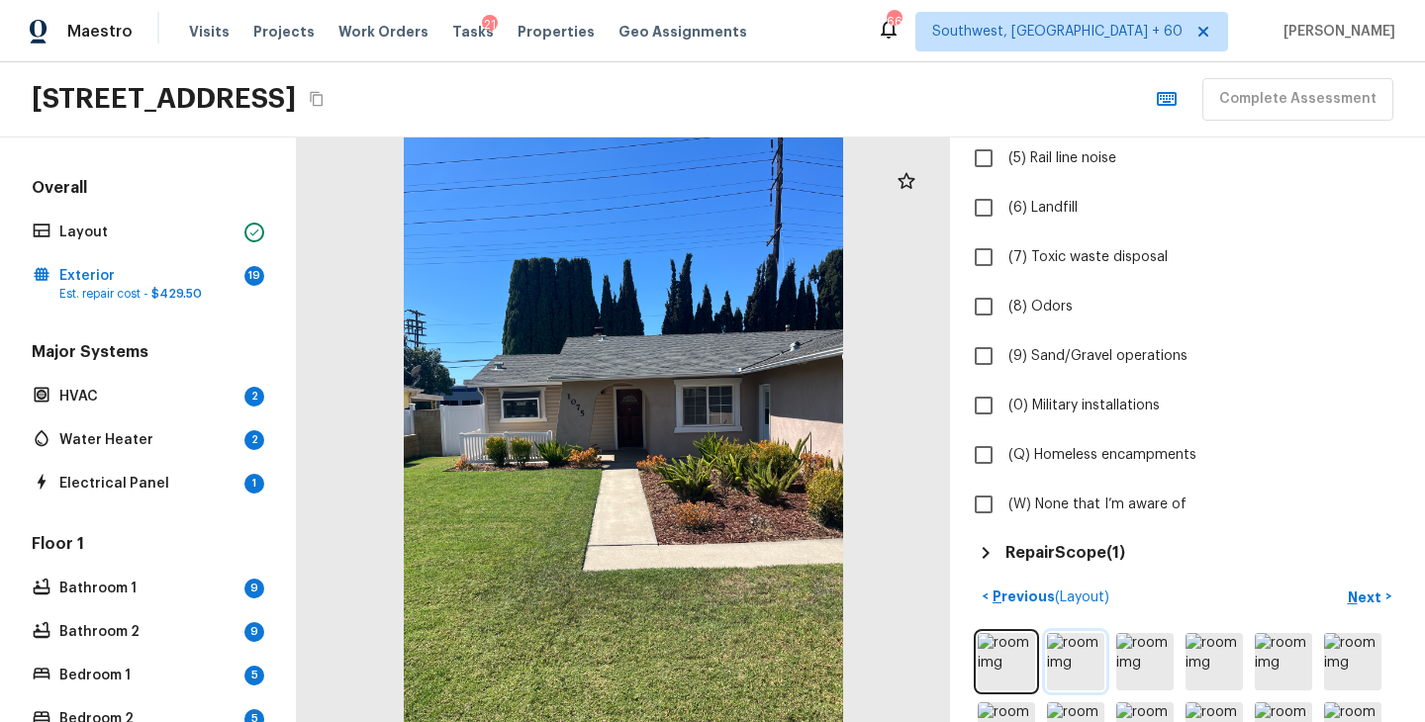
click at [1066, 652] on img at bounding box center [1075, 661] width 57 height 57
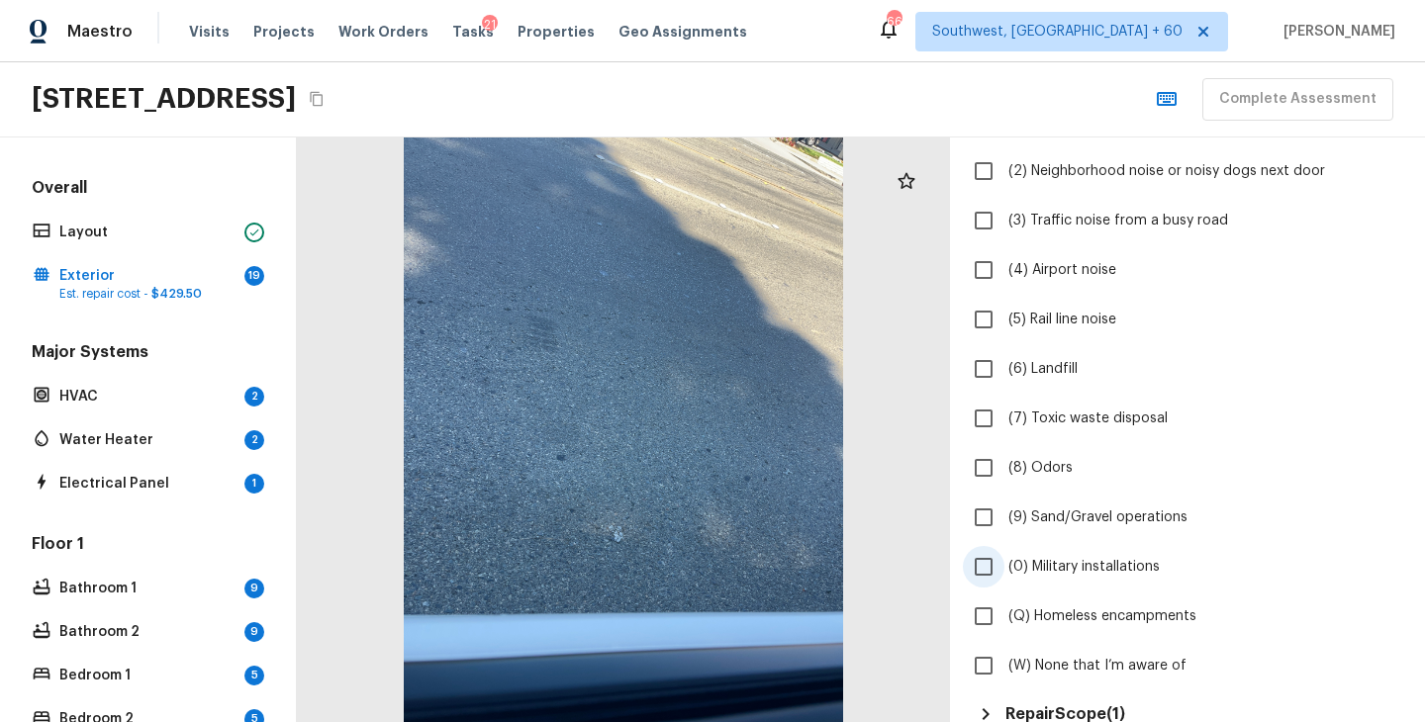
scroll to position [150, 0]
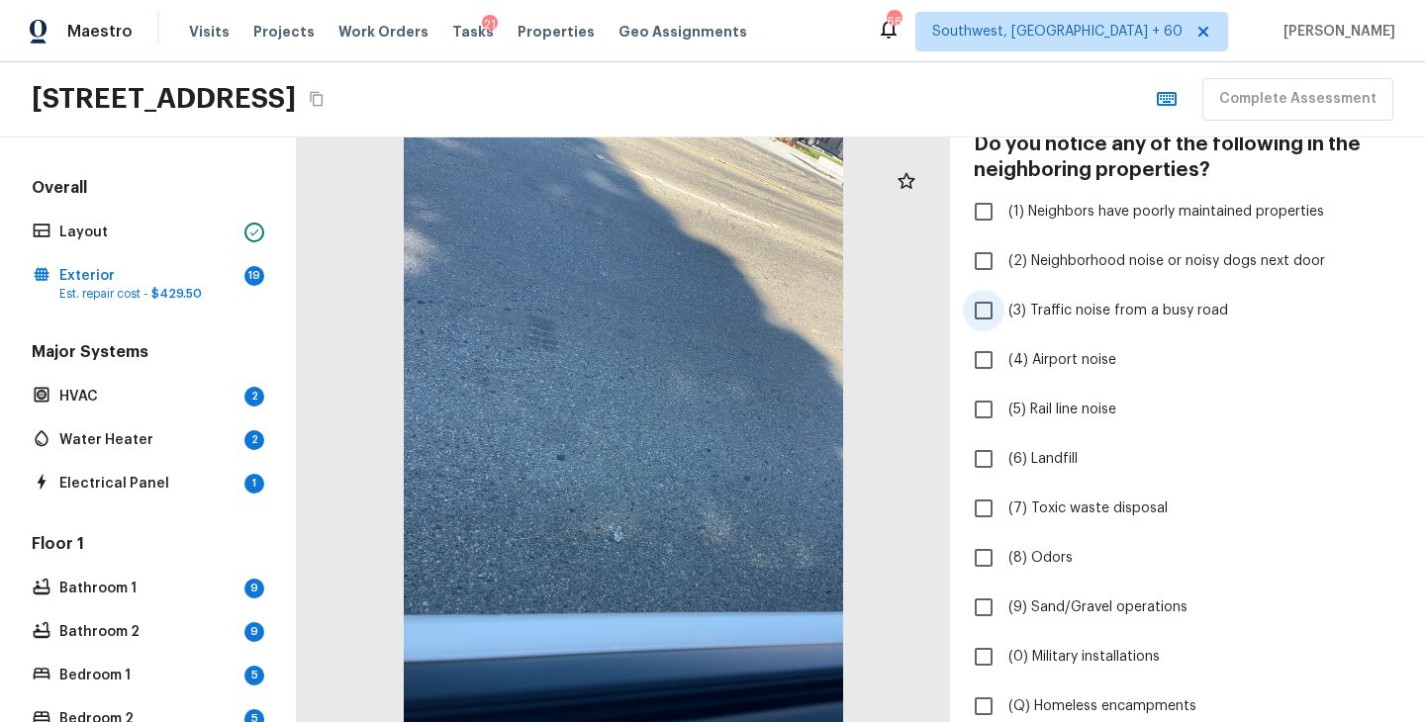
click at [1087, 315] on span "(3) Traffic noise from a busy road" at bounding box center [1118, 311] width 220 height 20
click at [1004, 315] on input "(3) Traffic noise from a busy road" at bounding box center [984, 311] width 42 height 42
checkbox input "true"
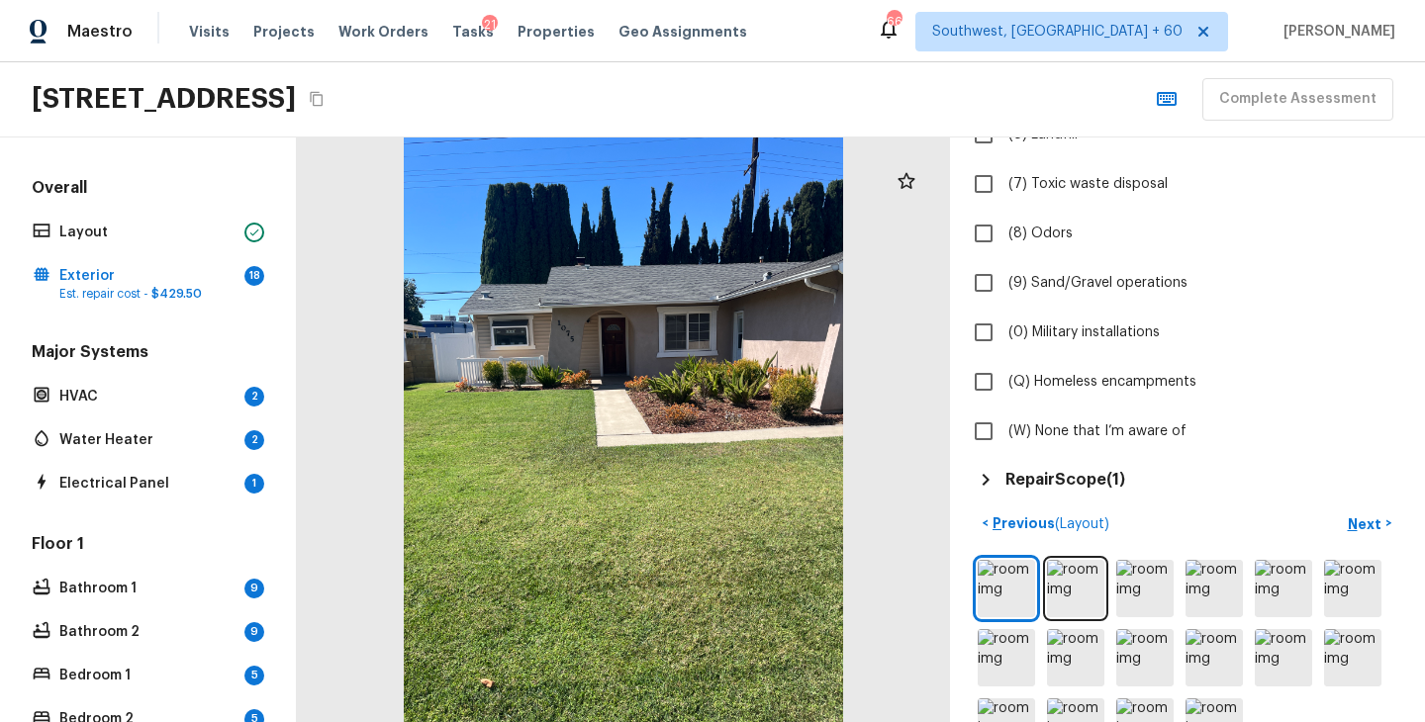
scroll to position [536, 0]
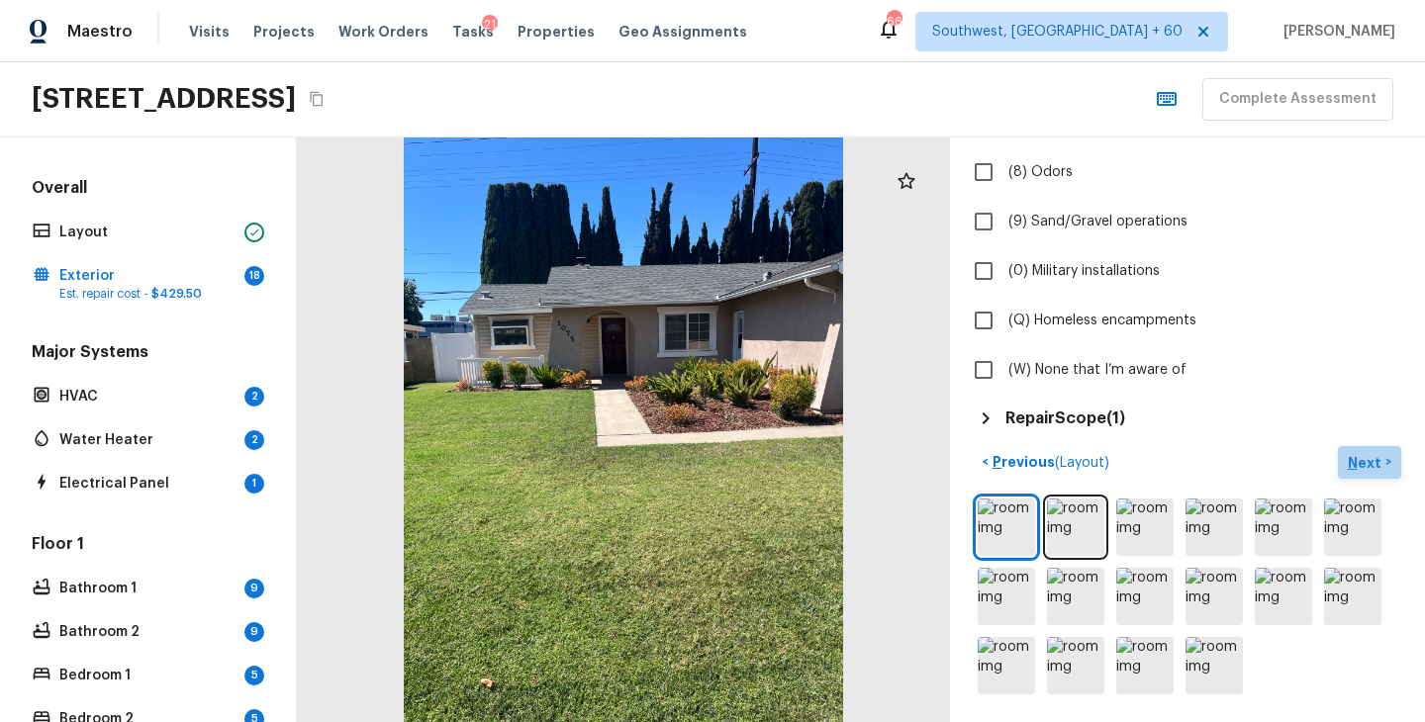
click at [1364, 466] on p "Next" at bounding box center [1366, 463] width 38 height 20
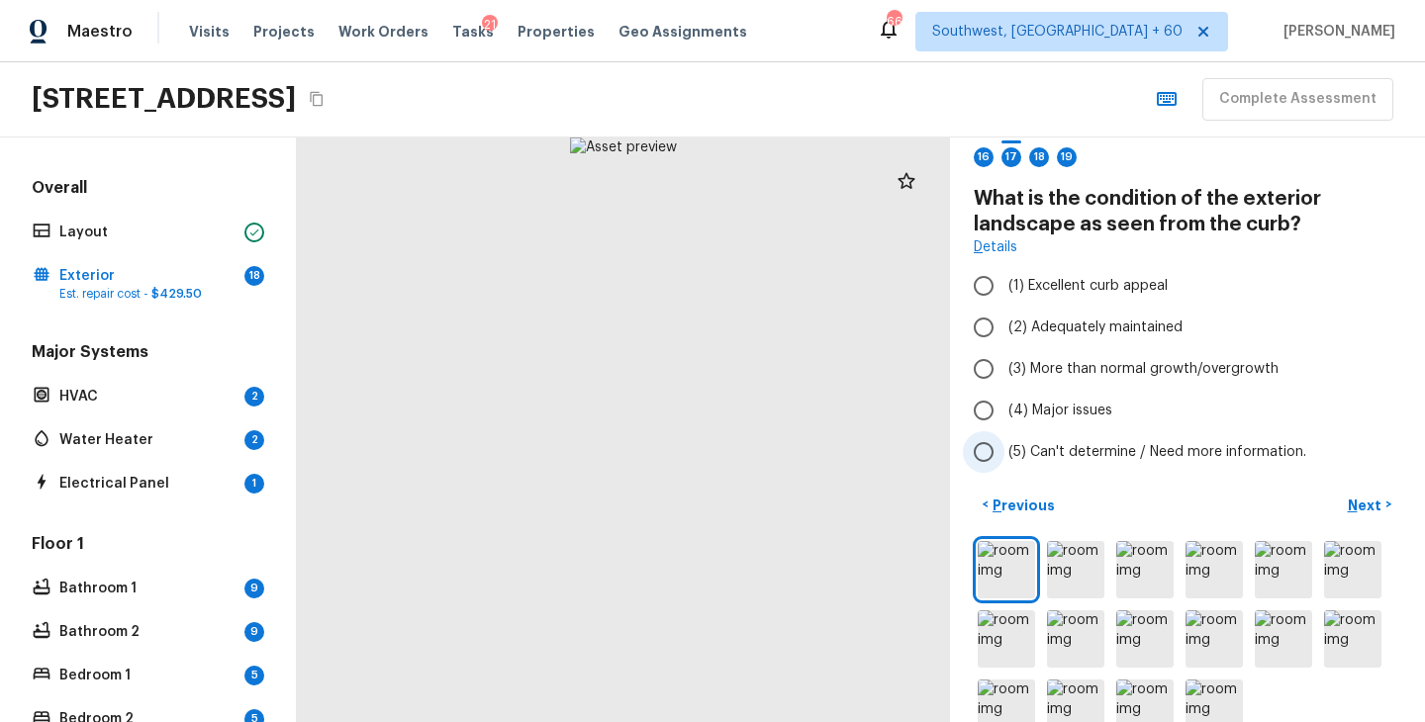
scroll to position [34, 0]
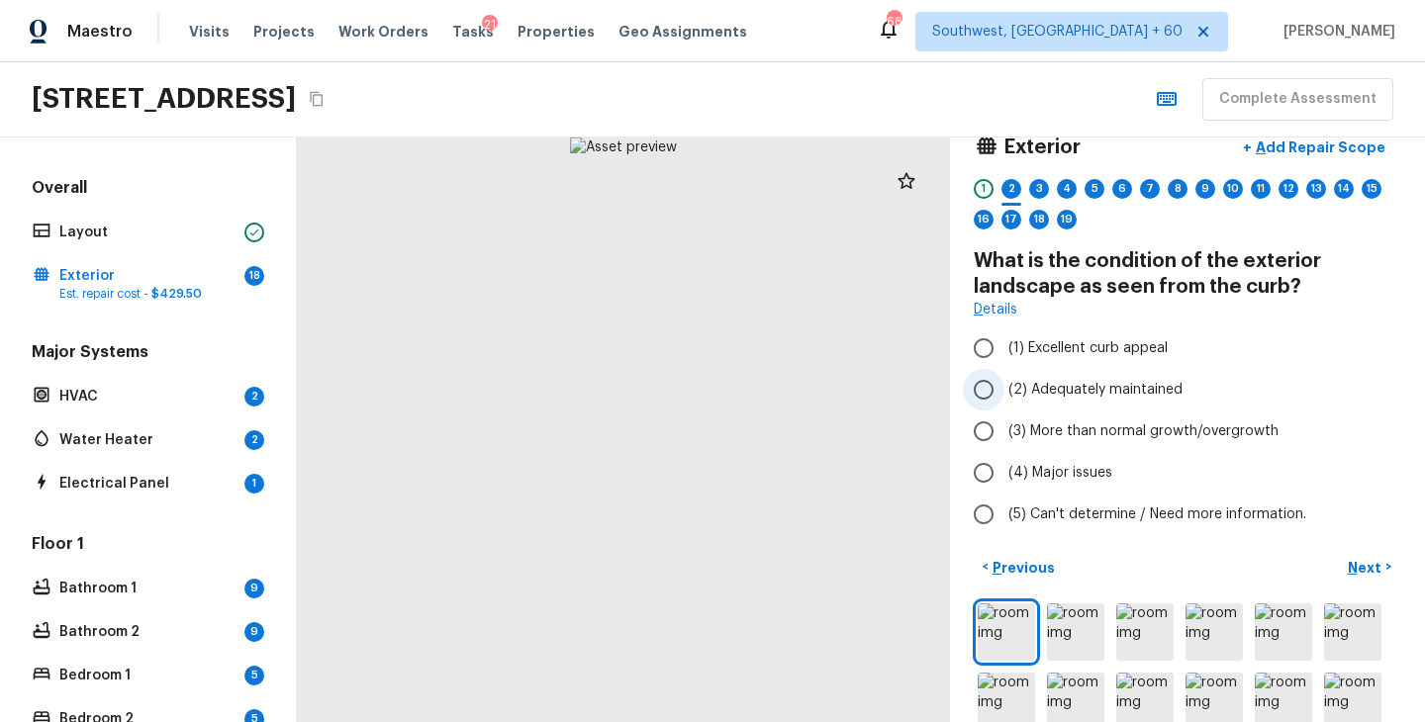
click at [1105, 390] on span "(2) Adequately maintained" at bounding box center [1095, 390] width 174 height 20
click at [1004, 390] on input "(2) Adequately maintained" at bounding box center [984, 390] width 42 height 42
radio input "true"
click at [1363, 565] on p "Next" at bounding box center [1366, 568] width 38 height 20
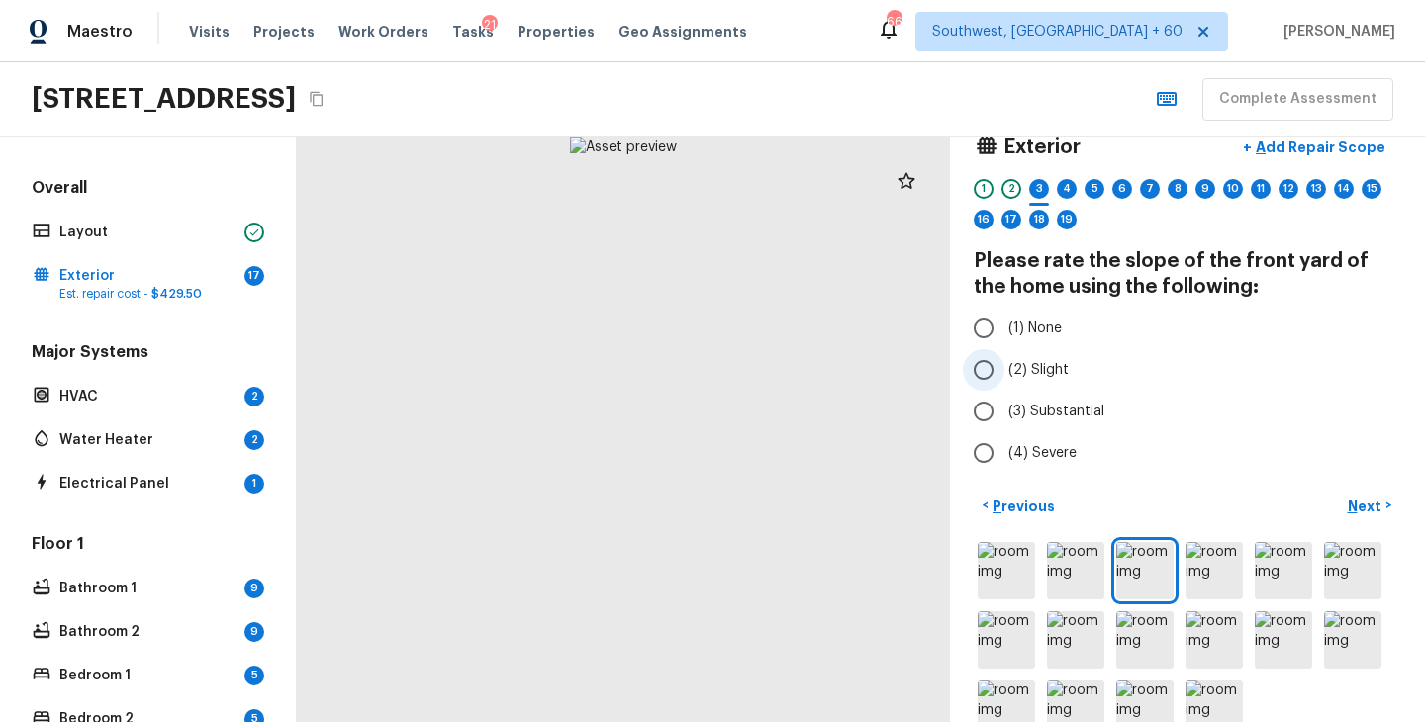
click at [1037, 355] on label "(2) Slight" at bounding box center [1174, 370] width 422 height 42
click at [1004, 355] on input "(2) Slight" at bounding box center [984, 370] width 42 height 42
radio input "true"
click at [1366, 505] on p "Next" at bounding box center [1366, 507] width 38 height 20
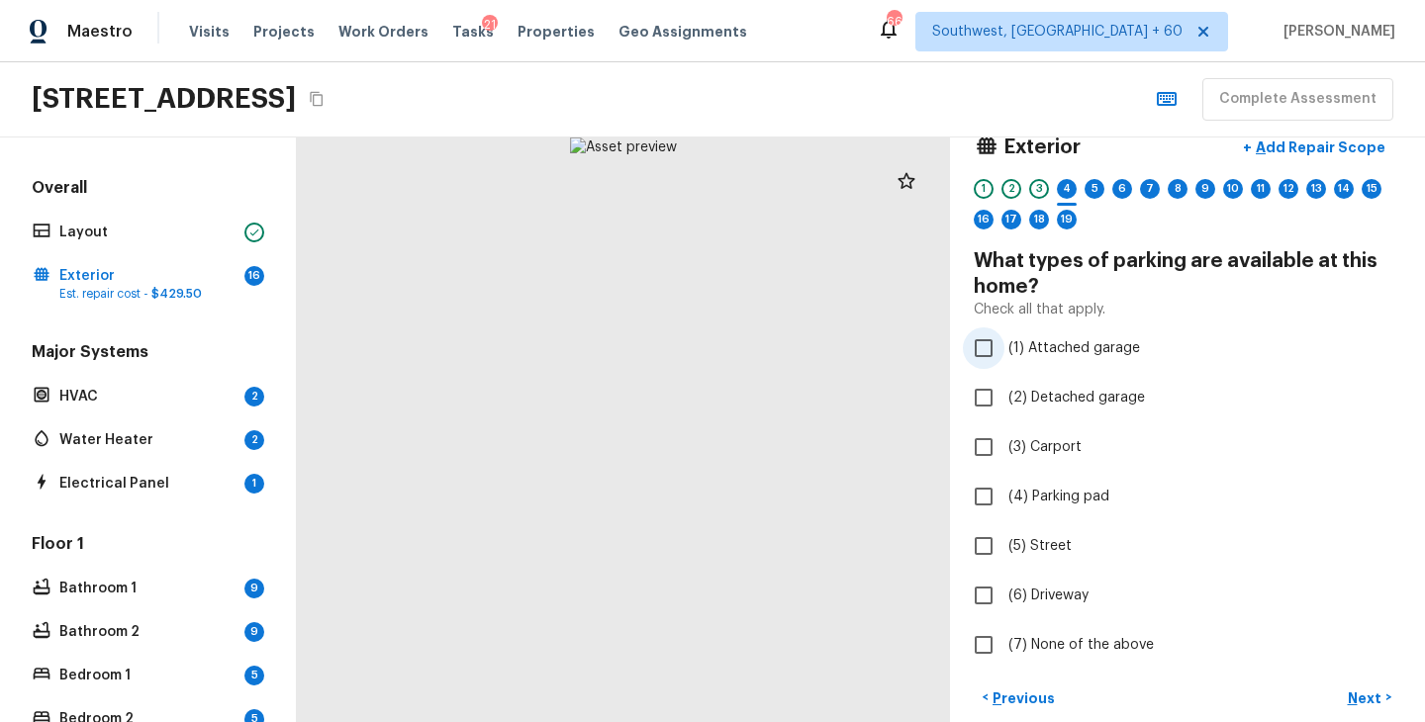
click at [1079, 354] on span "(1) Attached garage" at bounding box center [1074, 348] width 132 height 20
click at [1004, 354] on input "(1) Attached garage" at bounding box center [984, 348] width 42 height 42
checkbox input "true"
click at [1060, 598] on span "(6) Driveway" at bounding box center [1048, 596] width 80 height 20
click at [1004, 598] on input "(6) Driveway" at bounding box center [984, 596] width 42 height 42
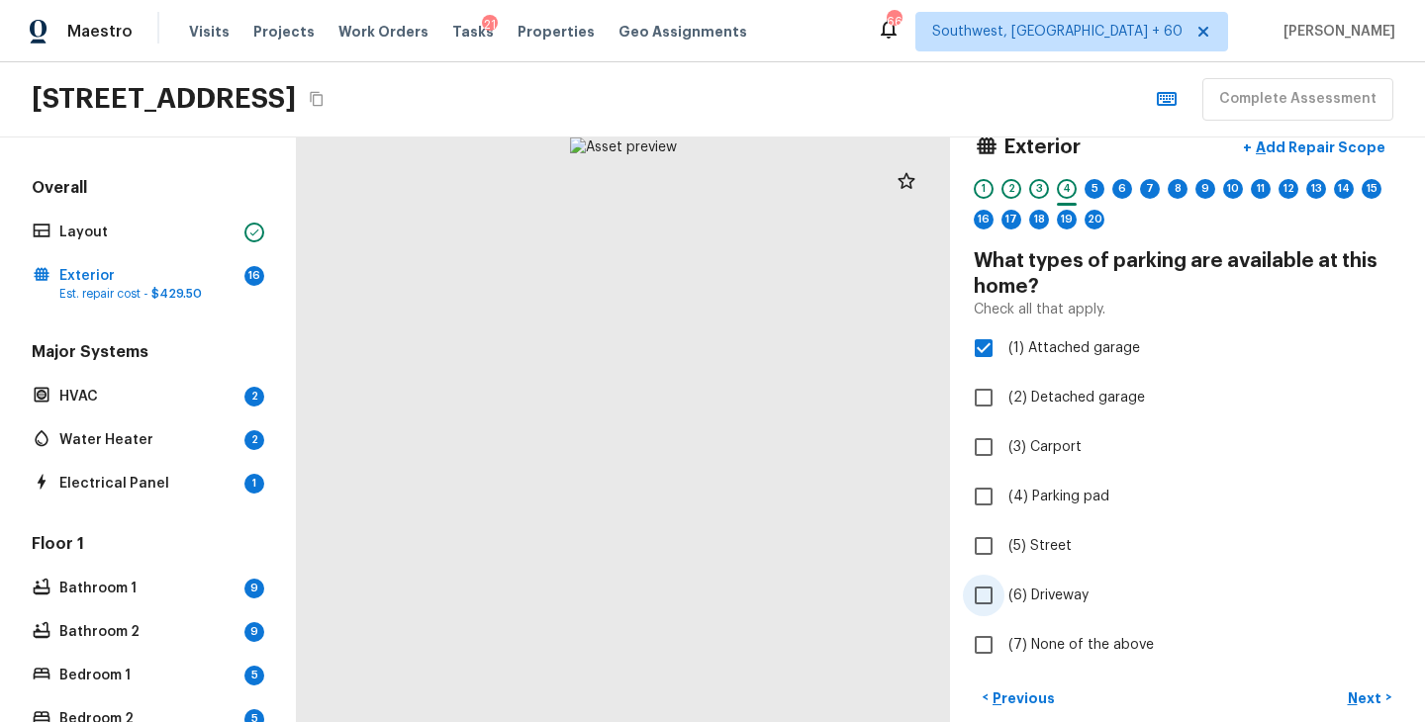
checkbox input "true"
click at [1356, 700] on p "Next" at bounding box center [1366, 699] width 38 height 20
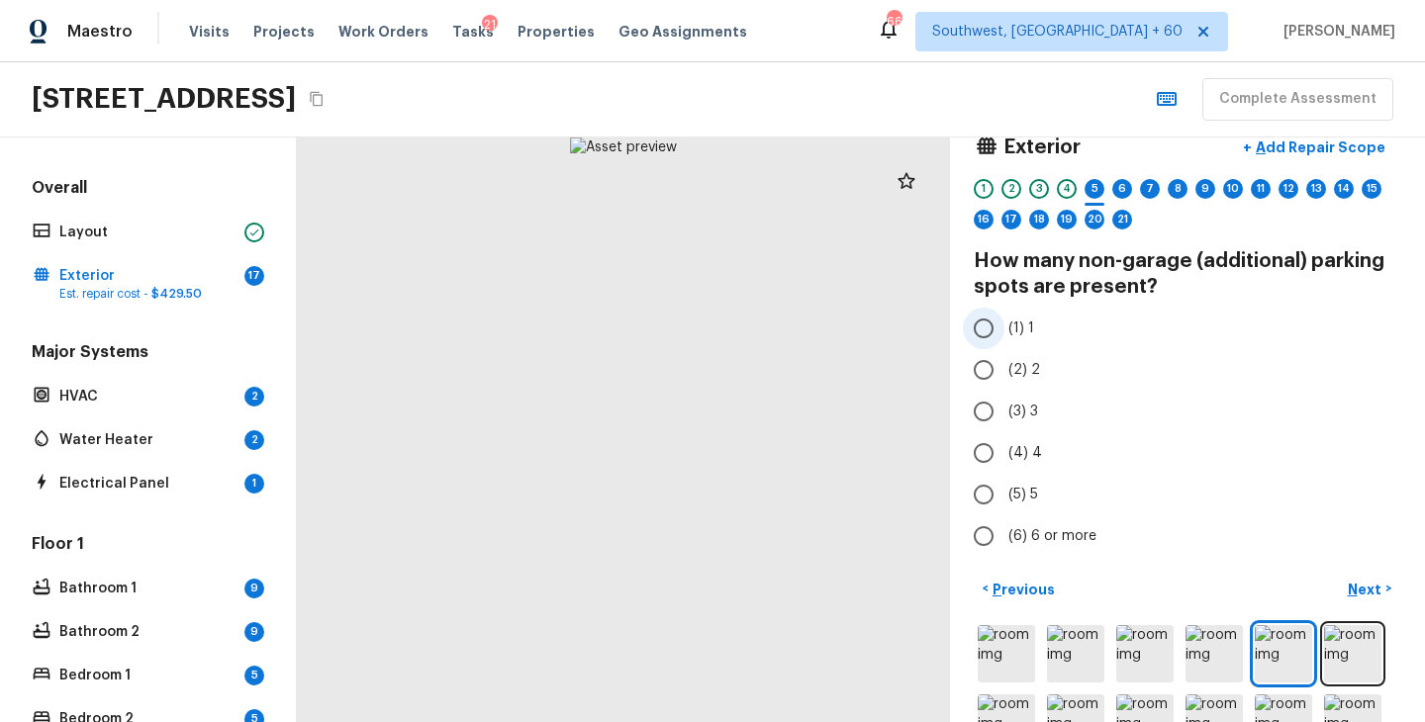
click at [988, 333] on input "(1) 1" at bounding box center [984, 329] width 42 height 42
radio input "true"
click at [1368, 592] on p "Next" at bounding box center [1366, 590] width 38 height 20
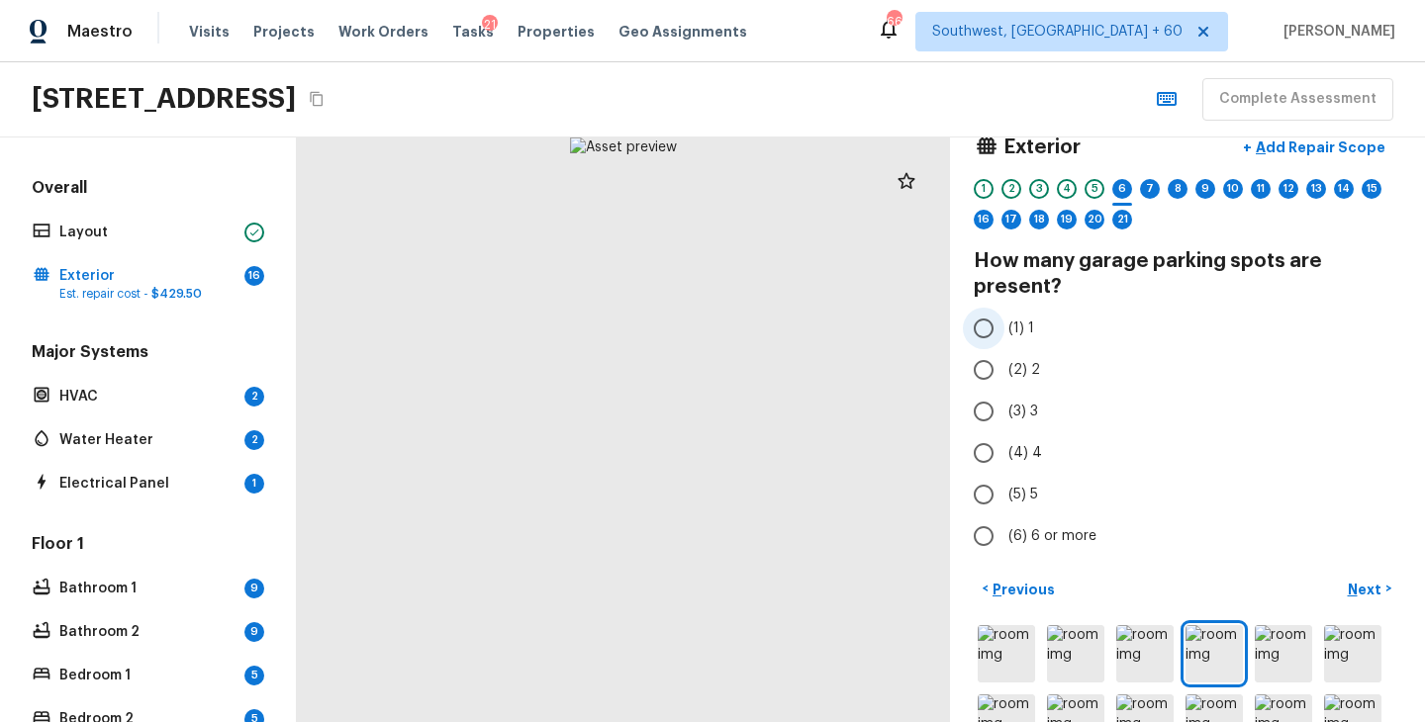
click at [995, 330] on input "(1) 1" at bounding box center [984, 329] width 42 height 42
radio input "true"
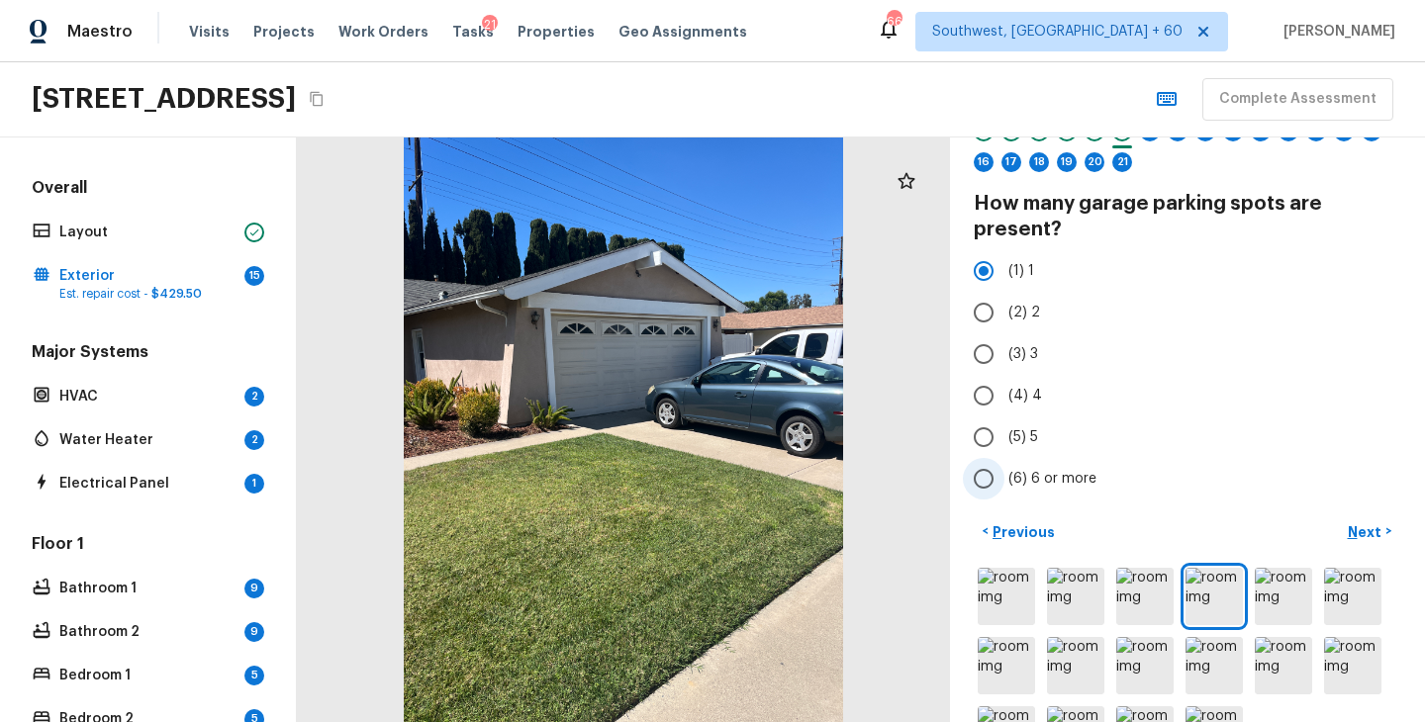
scroll to position [80, 0]
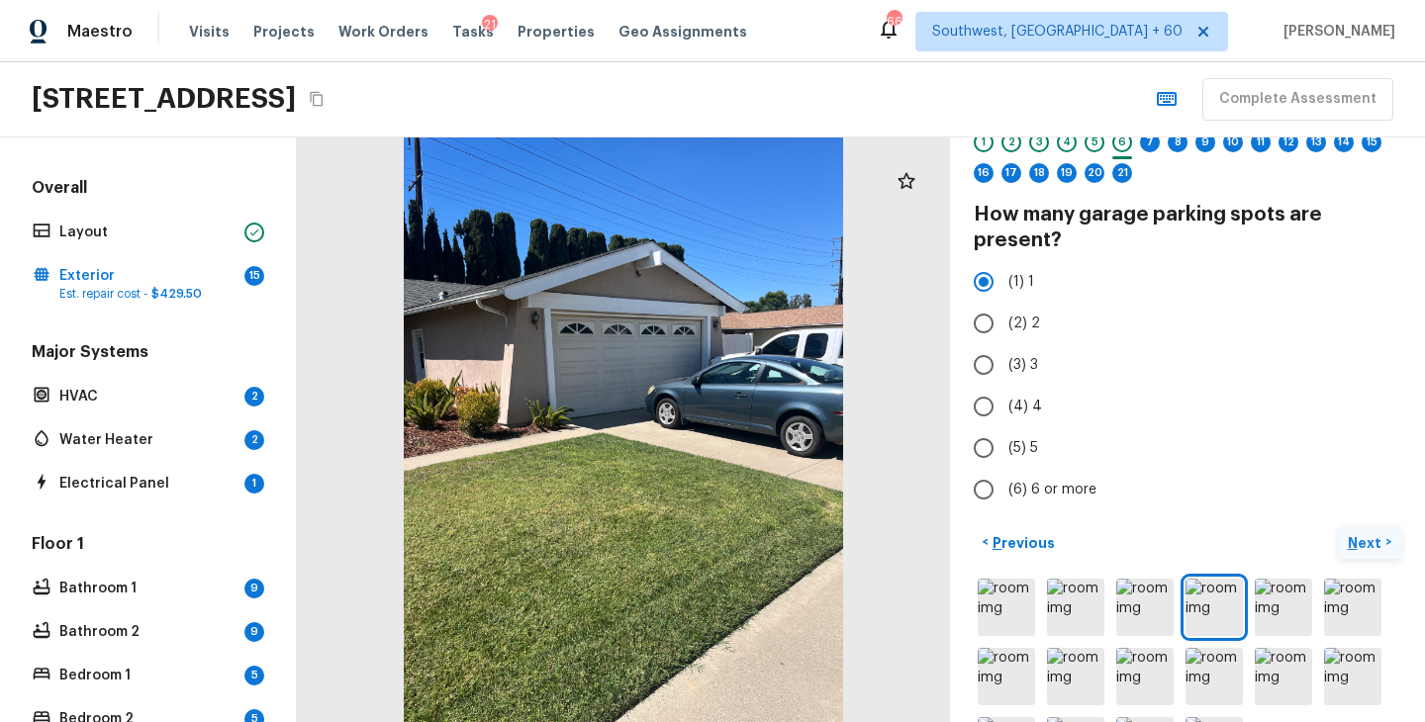
click at [1366, 545] on p "Next" at bounding box center [1366, 543] width 38 height 20
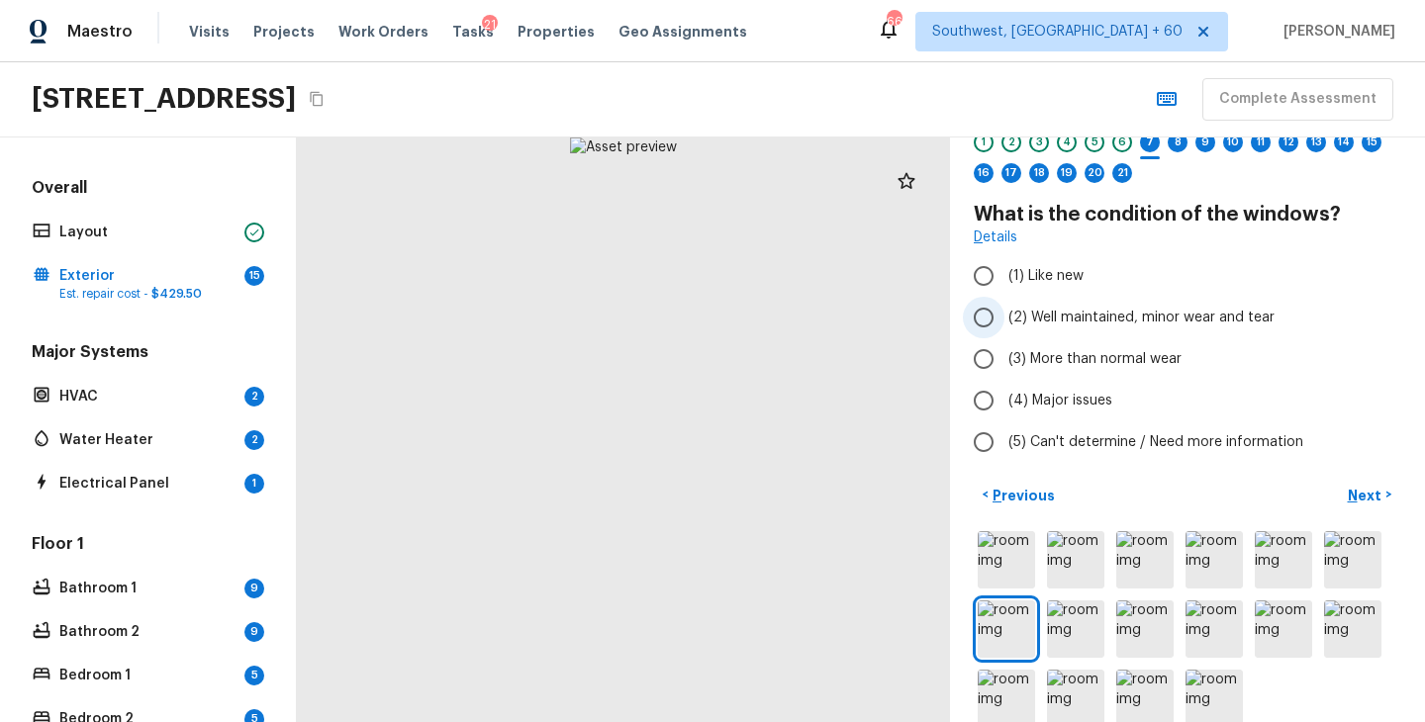
click at [1111, 321] on span "(2) Well maintained, minor wear and tear" at bounding box center [1141, 318] width 266 height 20
click at [1004, 321] on input "(2) Well maintained, minor wear and tear" at bounding box center [984, 318] width 42 height 42
radio input "true"
click at [1359, 495] on p "Next" at bounding box center [1366, 496] width 38 height 20
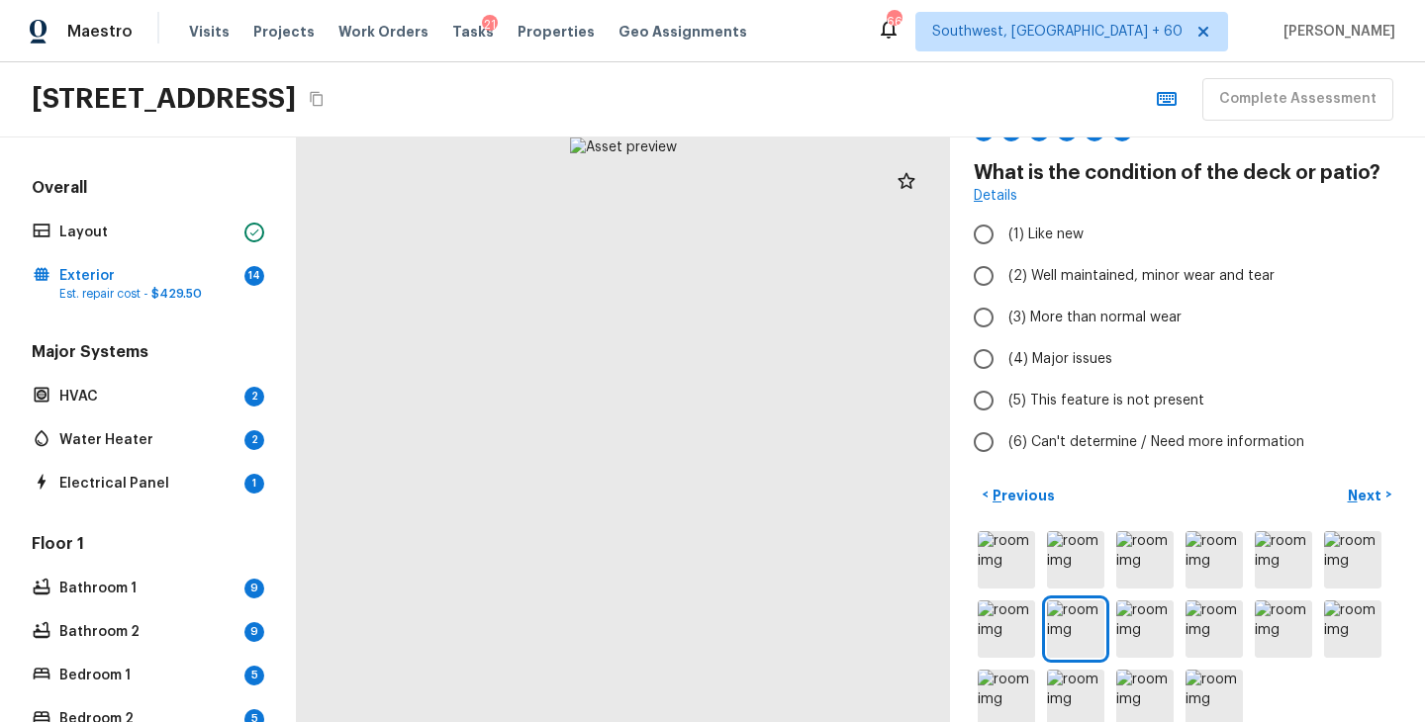
scroll to position [154, 0]
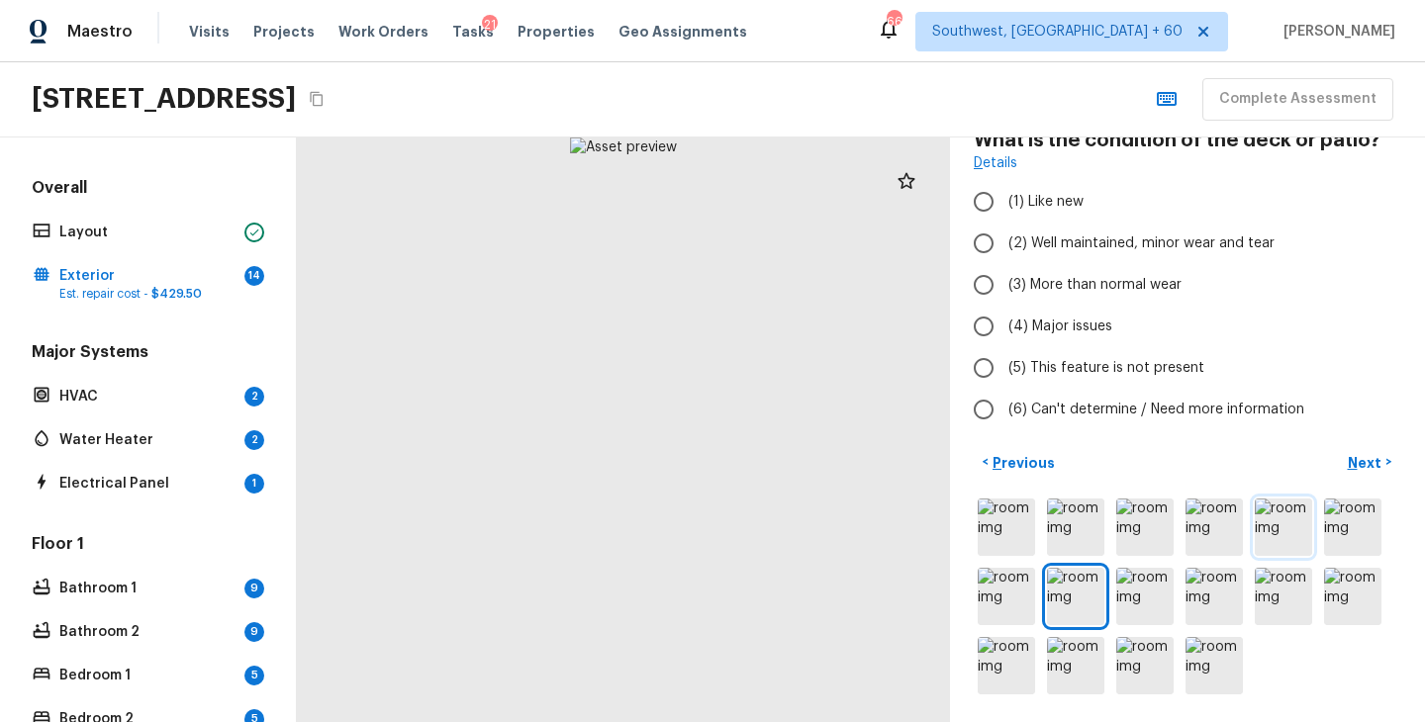
click at [1296, 530] on img at bounding box center [1282, 527] width 57 height 57
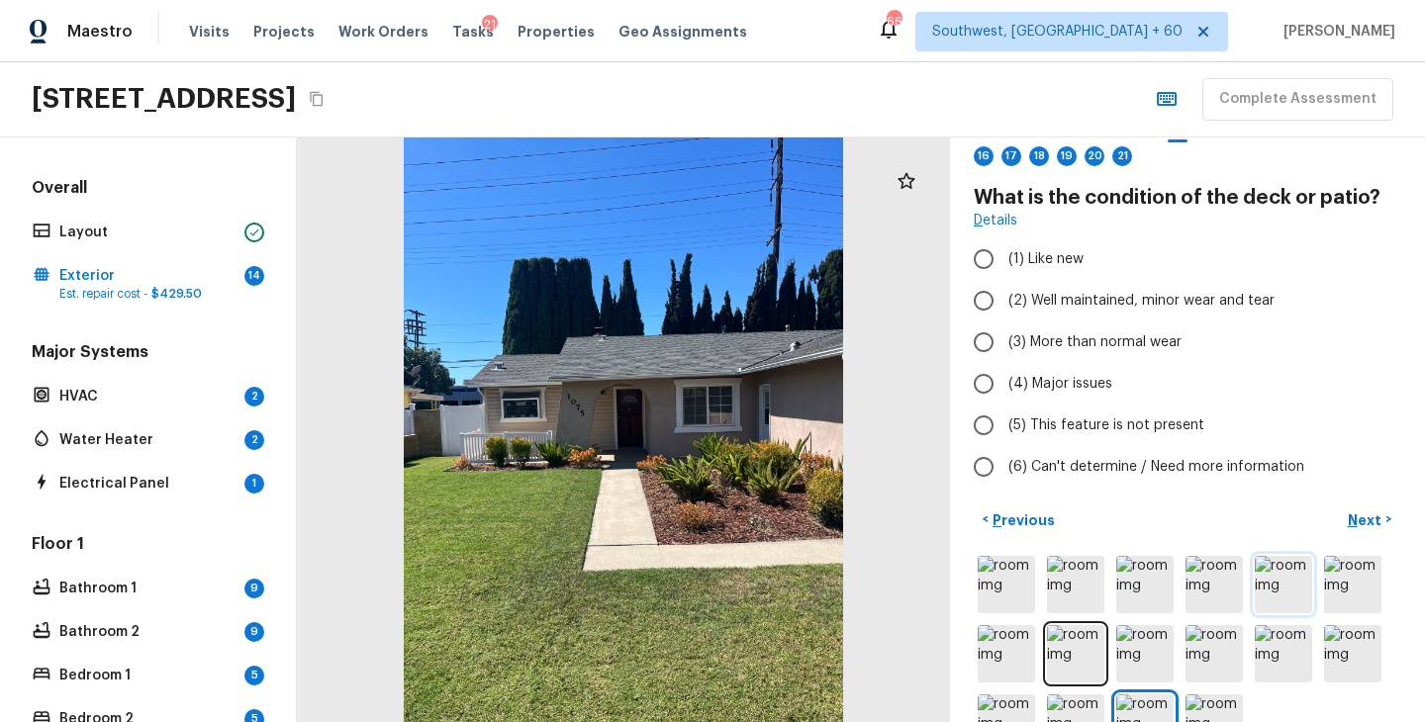
scroll to position [0, 0]
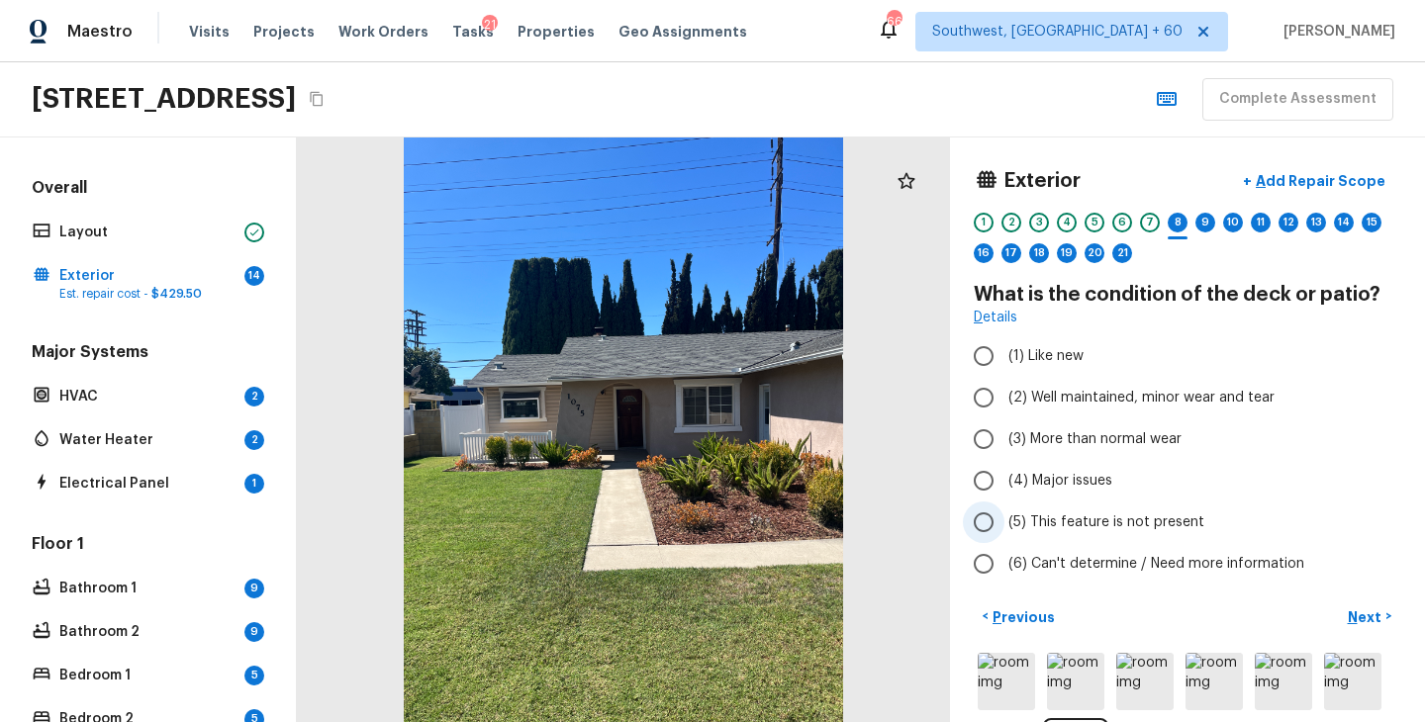
click at [1153, 524] on span "(5) This feature is not present" at bounding box center [1106, 522] width 196 height 20
click at [1004, 524] on input "(5) This feature is not present" at bounding box center [984, 523] width 42 height 42
radio input "true"
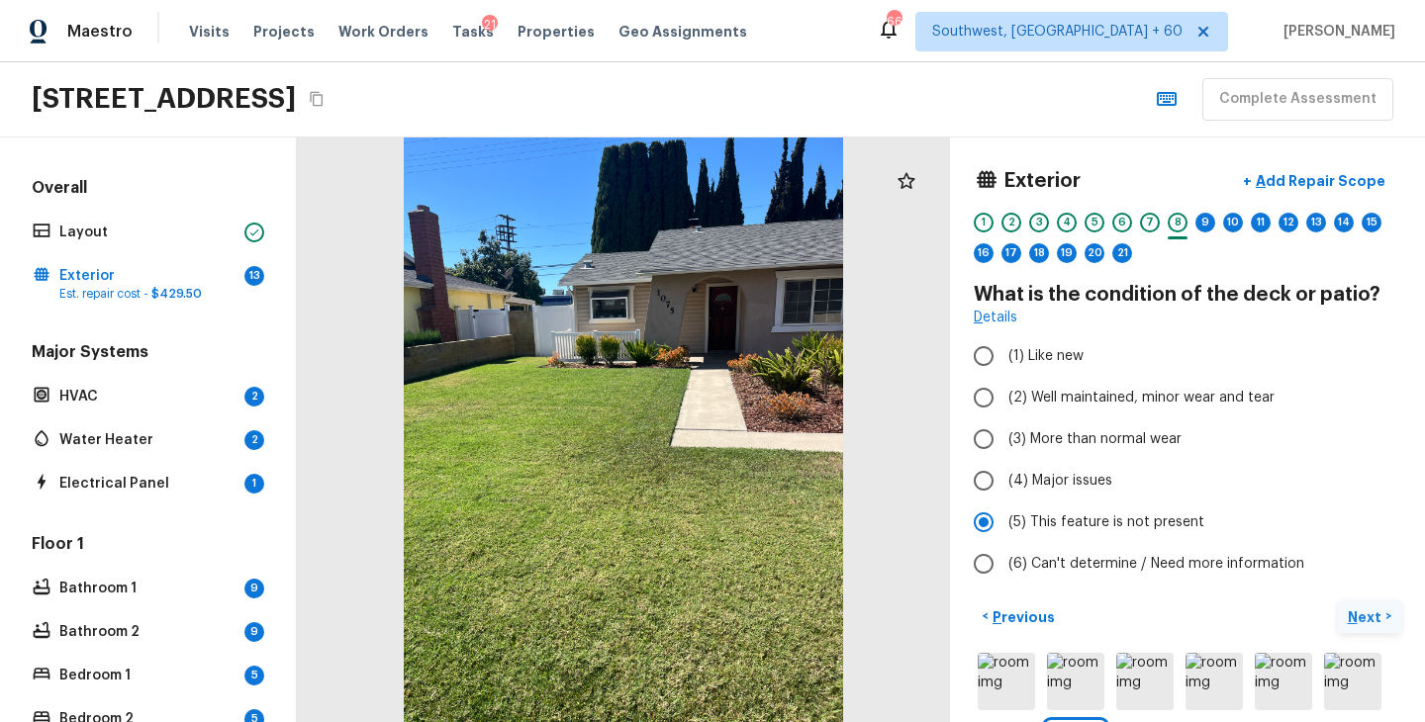
click at [1372, 616] on p "Next" at bounding box center [1366, 617] width 38 height 20
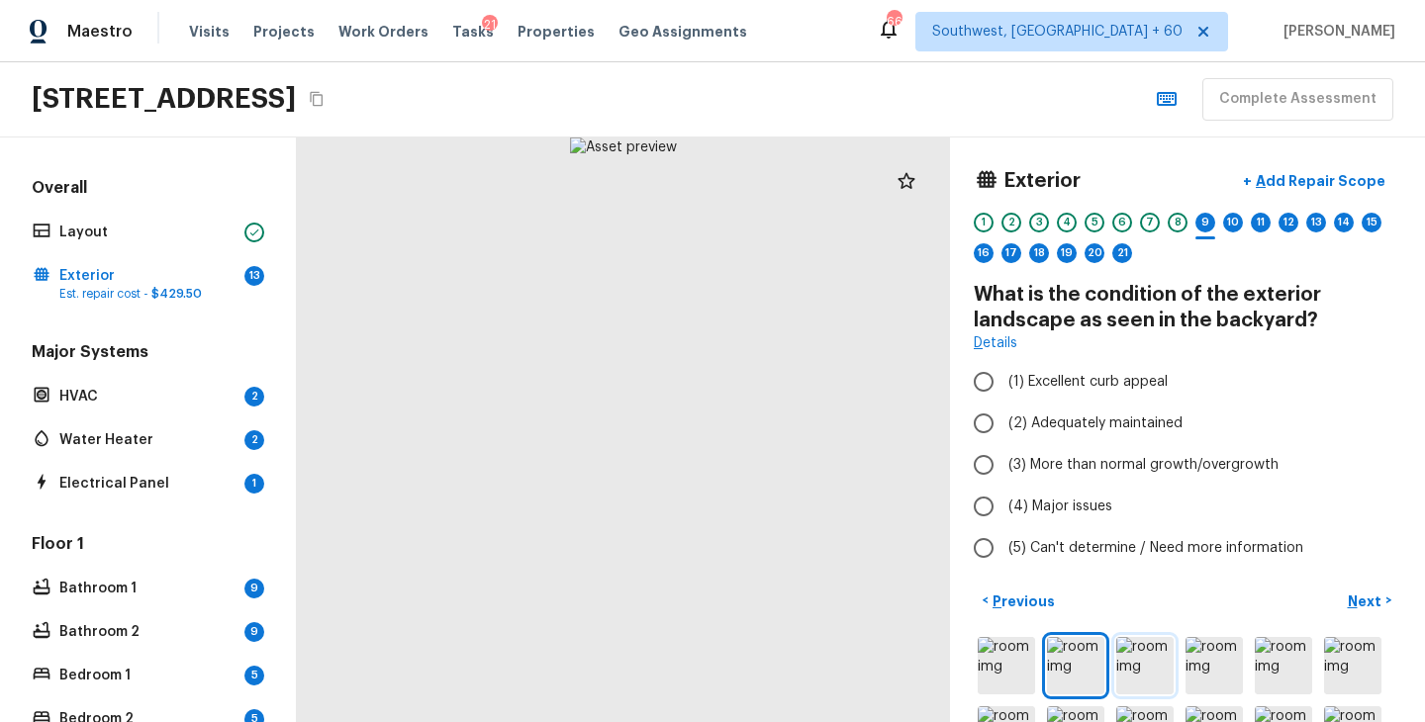
click at [1138, 670] on img at bounding box center [1144, 665] width 57 height 57
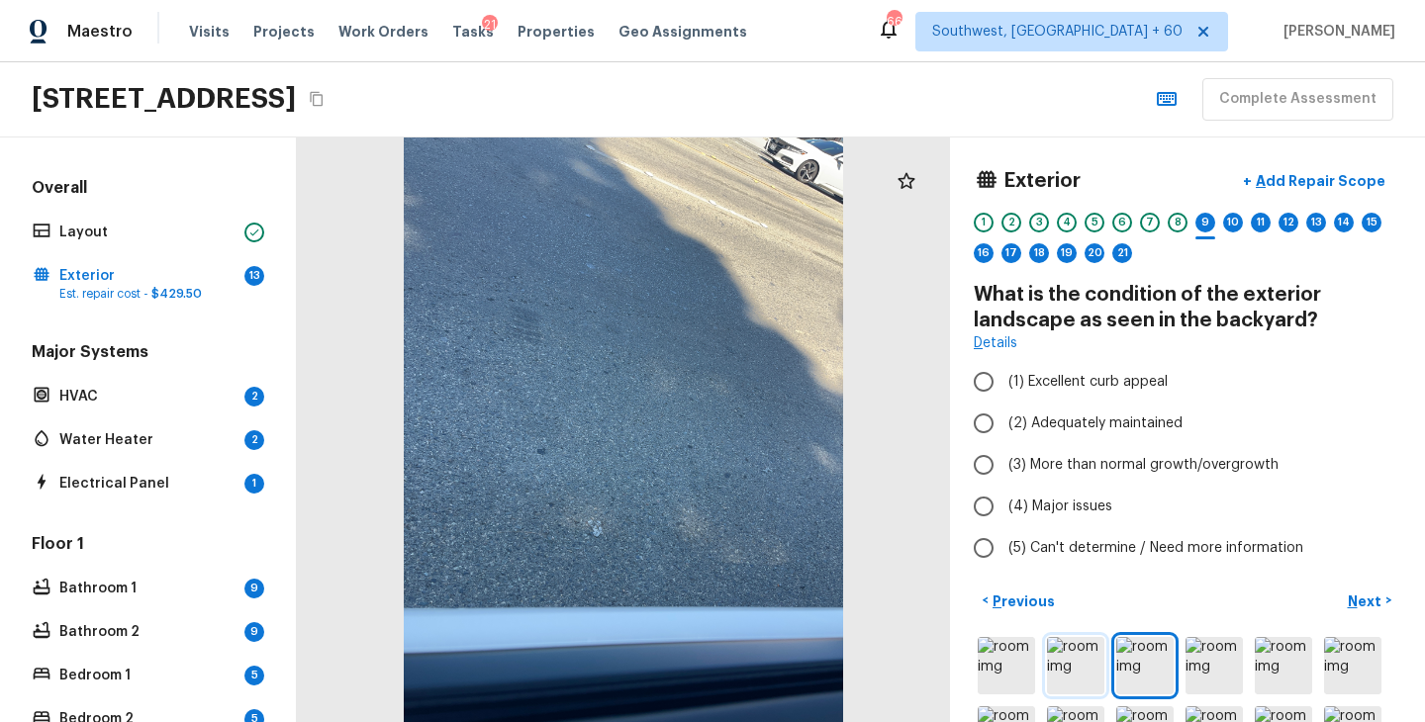
click at [1094, 677] on img at bounding box center [1075, 665] width 57 height 57
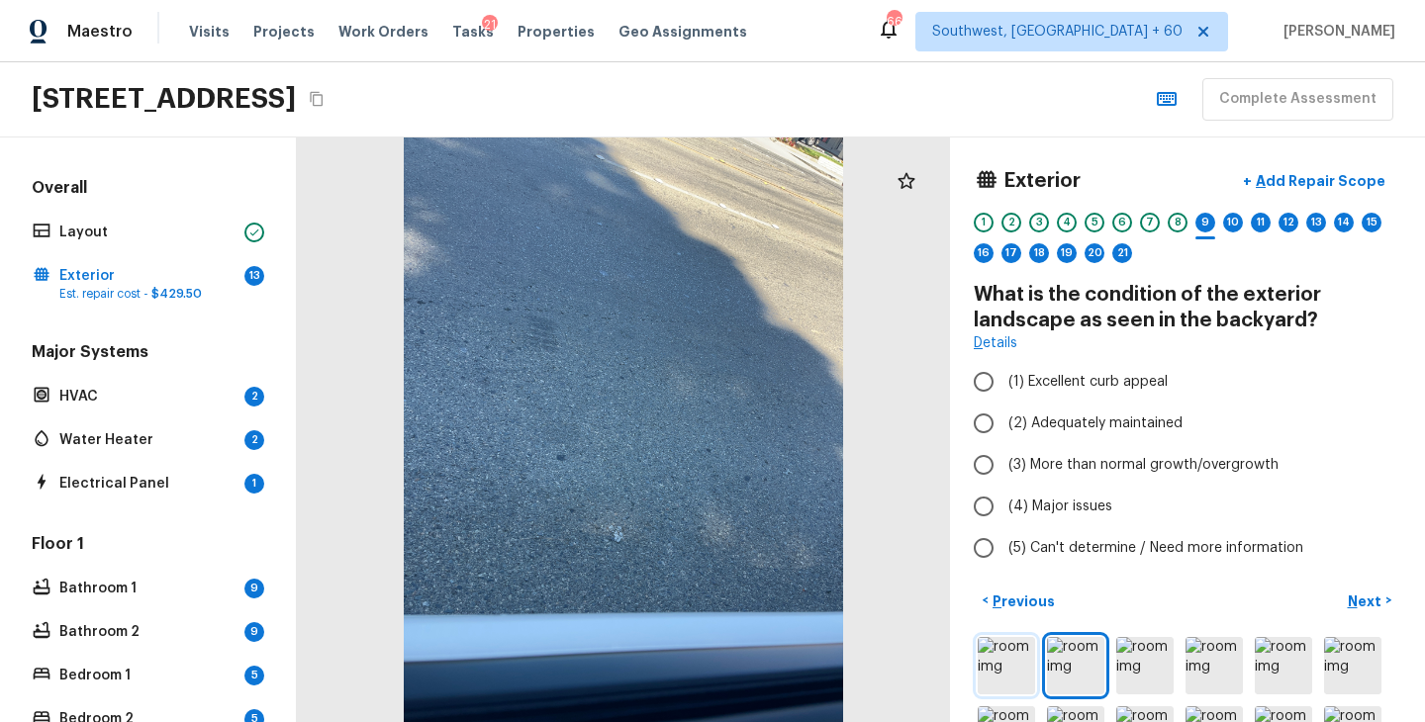
click at [1020, 683] on img at bounding box center [1005, 665] width 57 height 57
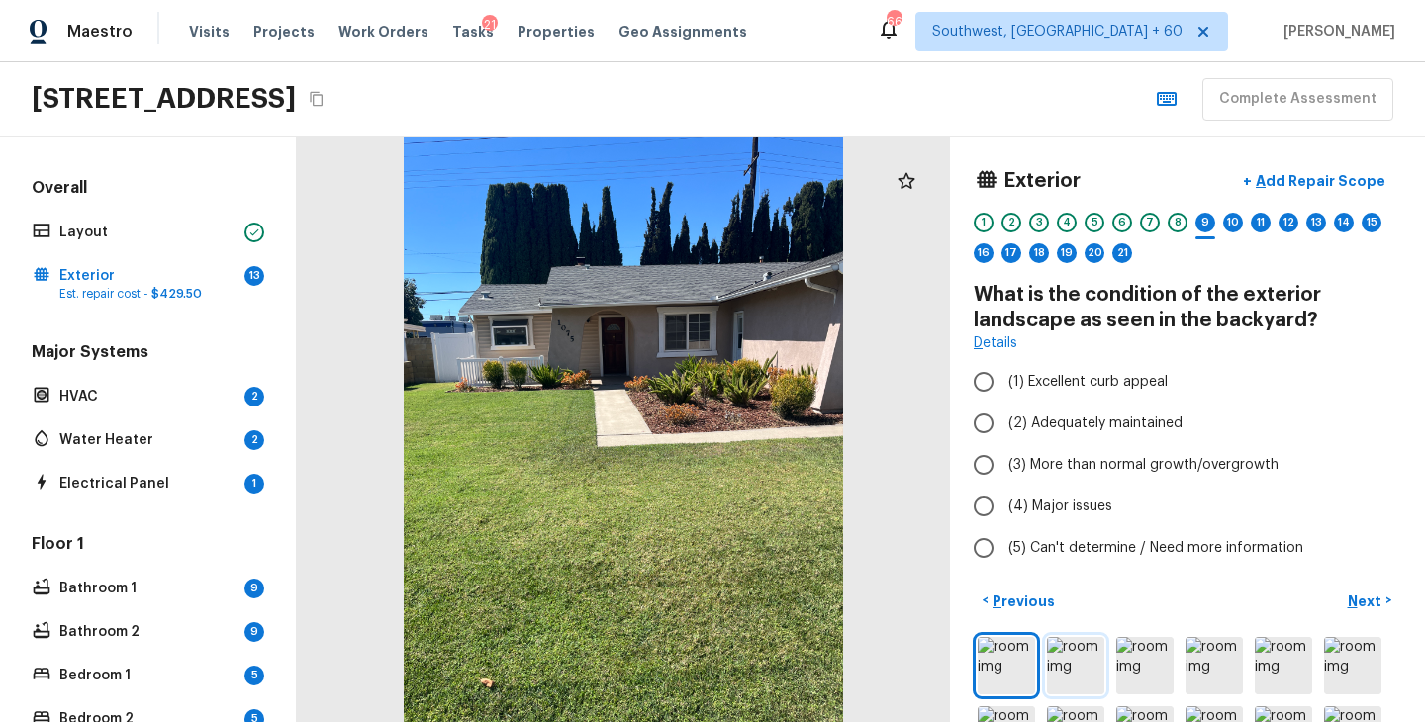
click at [1070, 683] on img at bounding box center [1075, 665] width 57 height 57
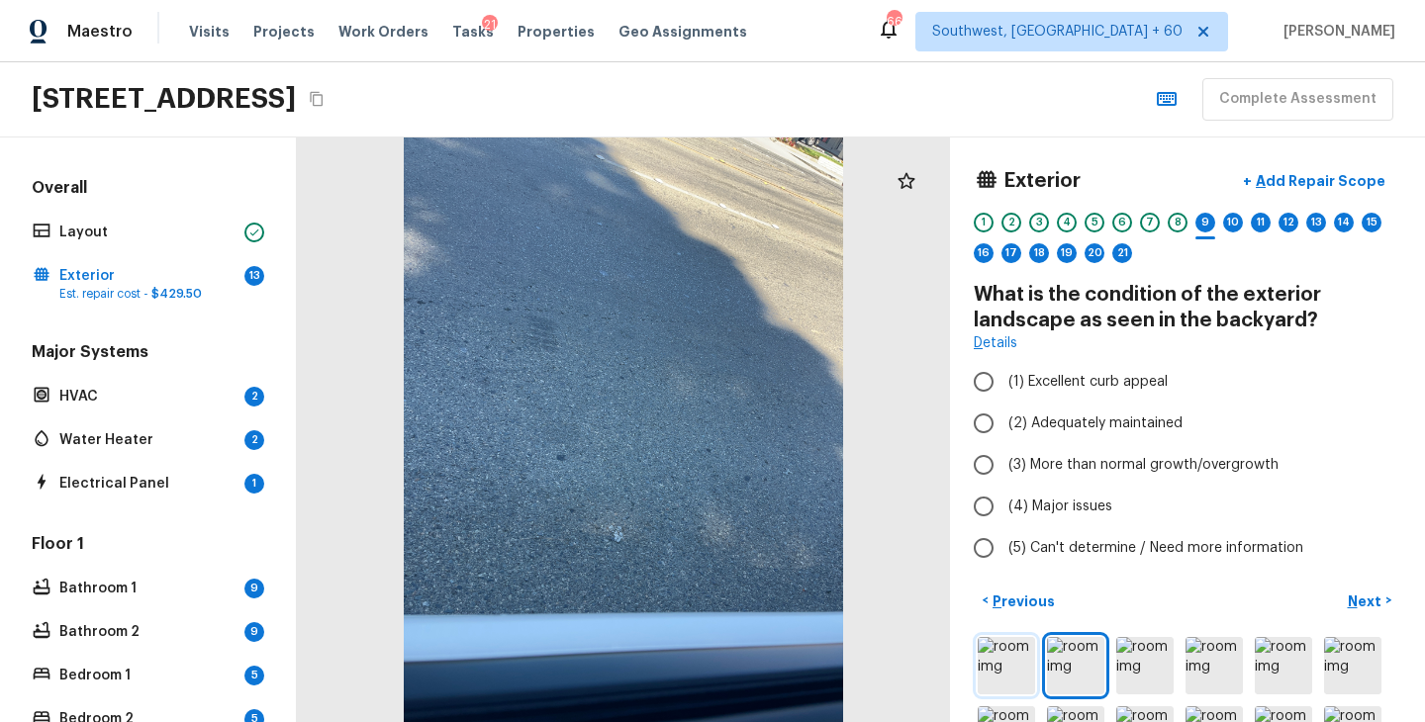
click at [980, 682] on img at bounding box center [1005, 665] width 57 height 57
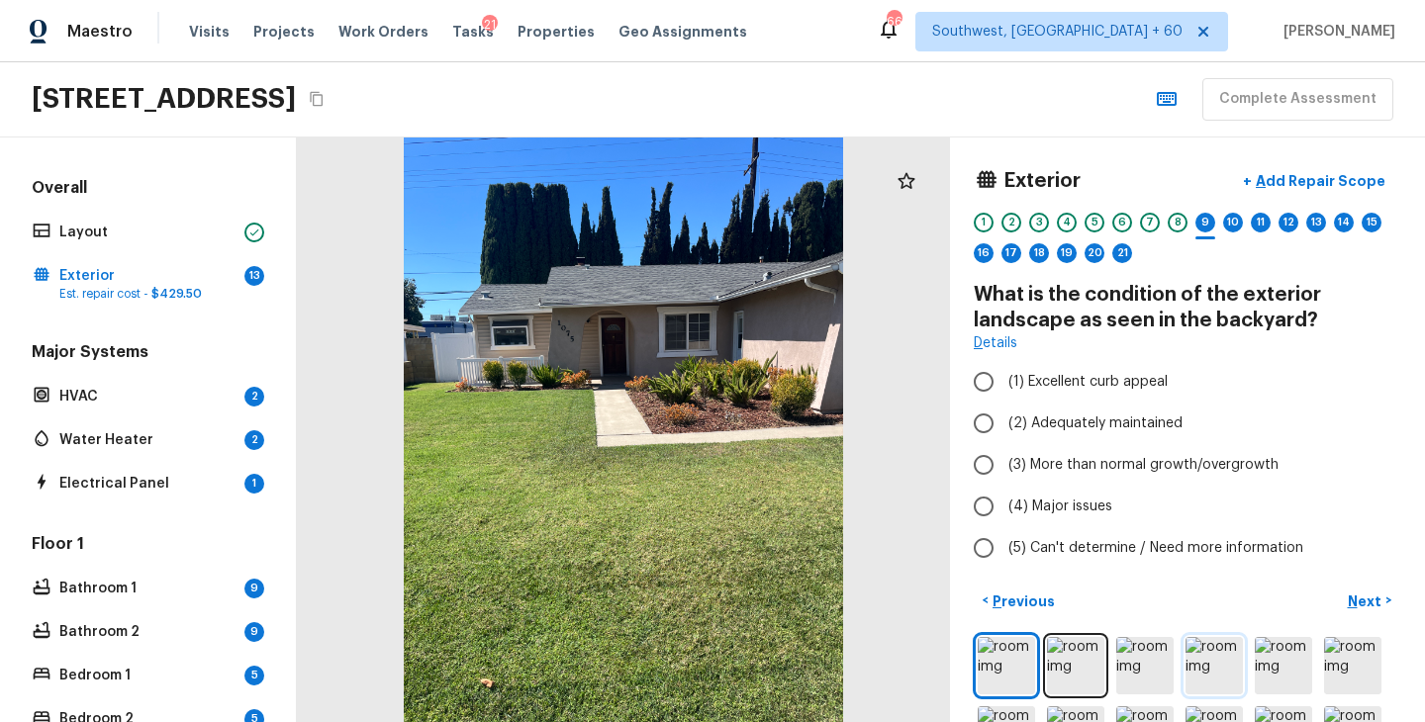
click at [1203, 659] on img at bounding box center [1213, 665] width 57 height 57
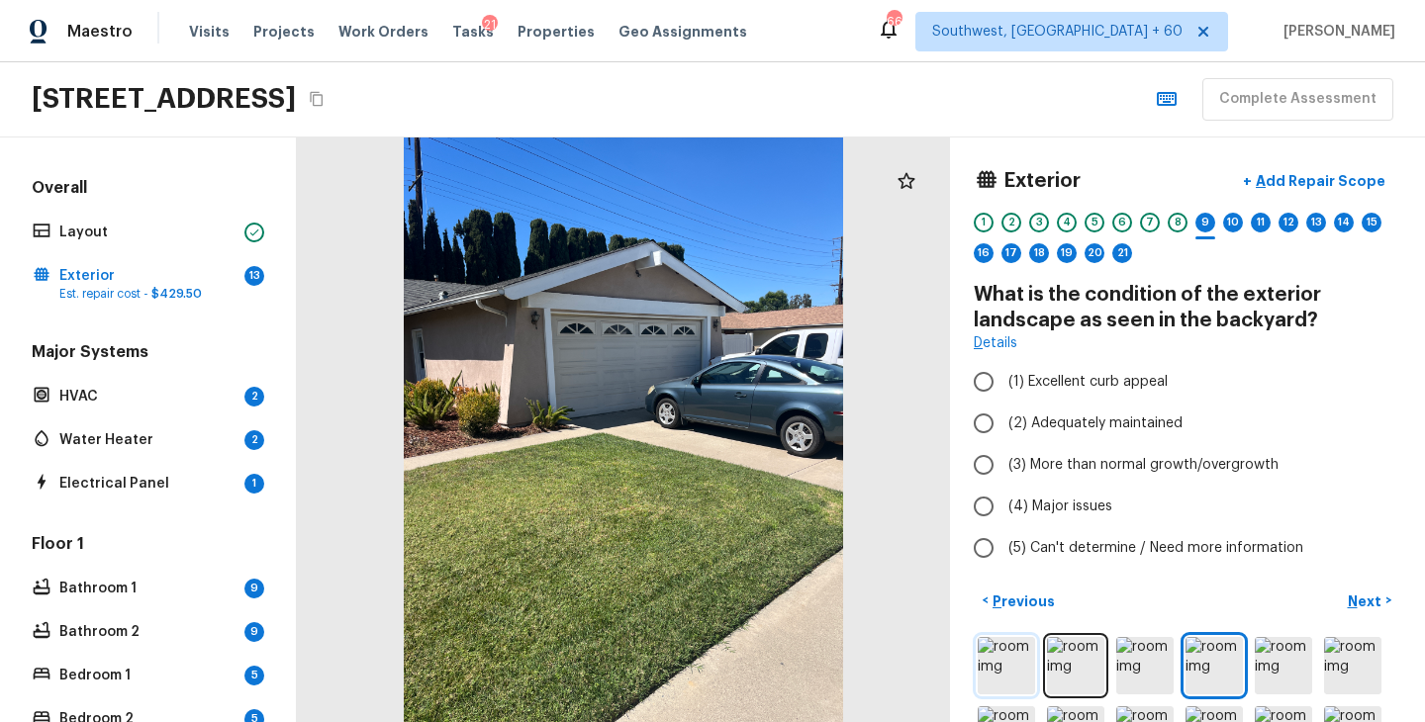
click at [1011, 669] on img at bounding box center [1005, 665] width 57 height 57
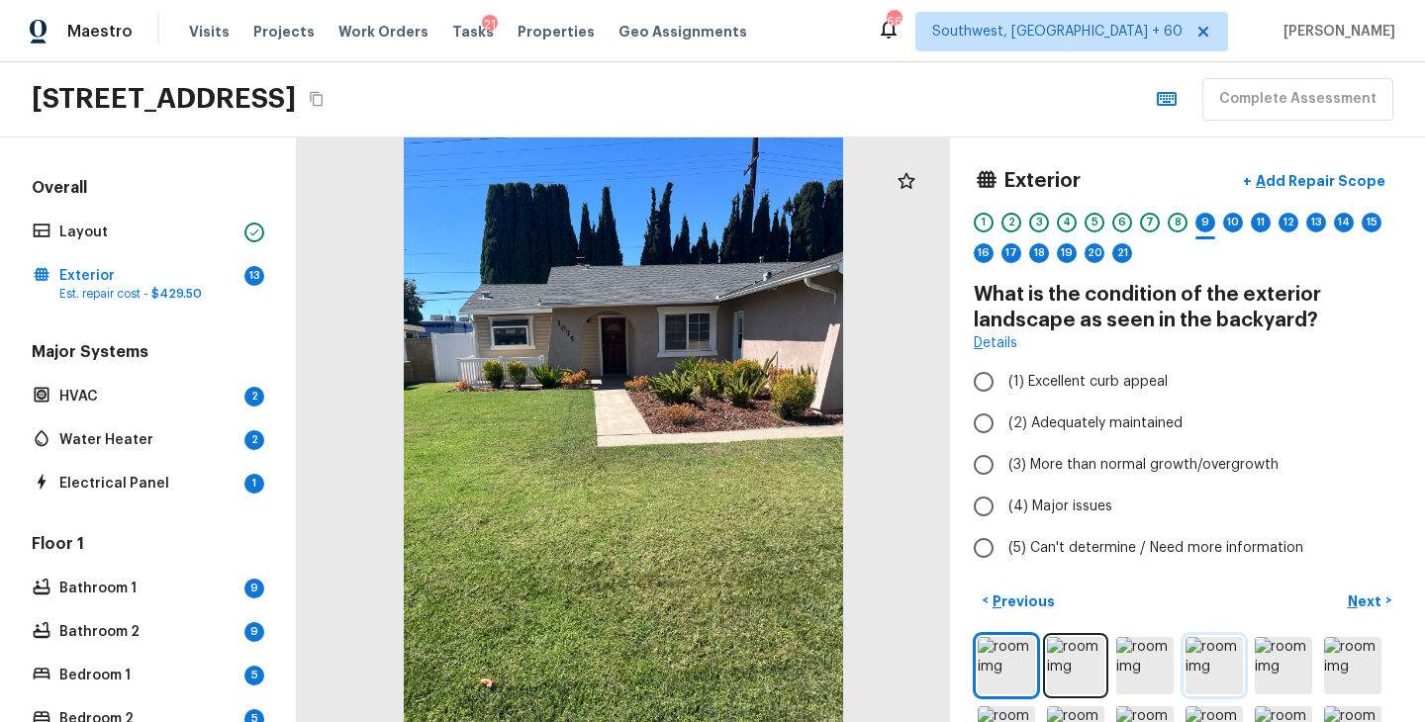
click at [1213, 663] on img at bounding box center [1213, 665] width 57 height 57
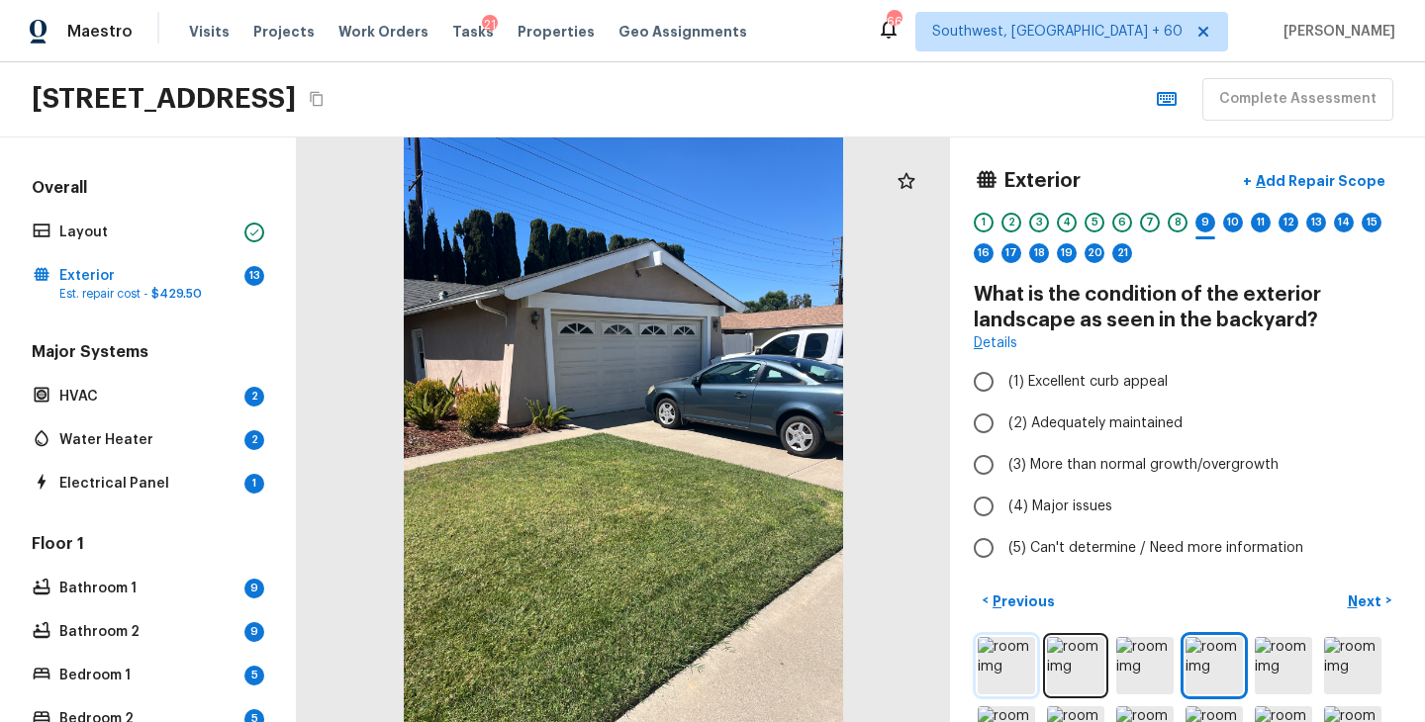
click at [1010, 673] on img at bounding box center [1005, 665] width 57 height 57
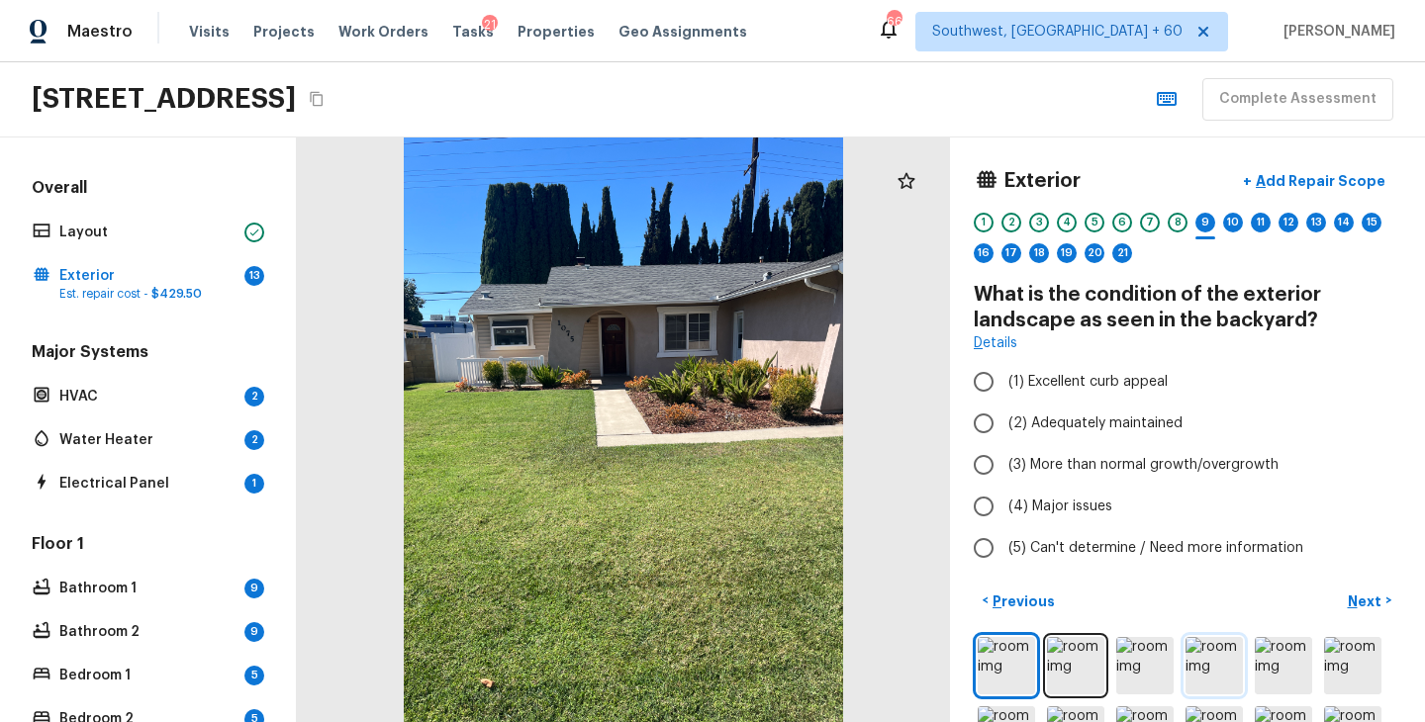
click at [1213, 663] on img at bounding box center [1213, 665] width 57 height 57
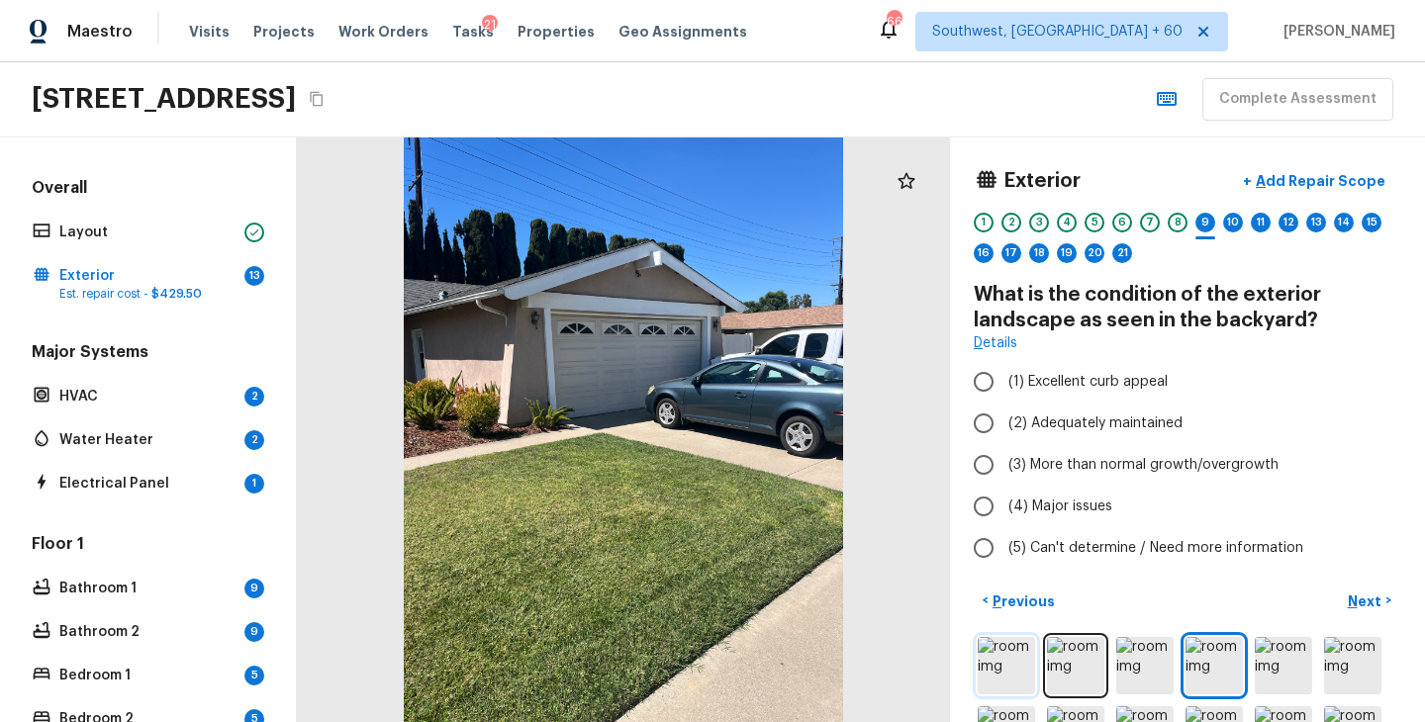
click at [1013, 669] on img at bounding box center [1005, 665] width 57 height 57
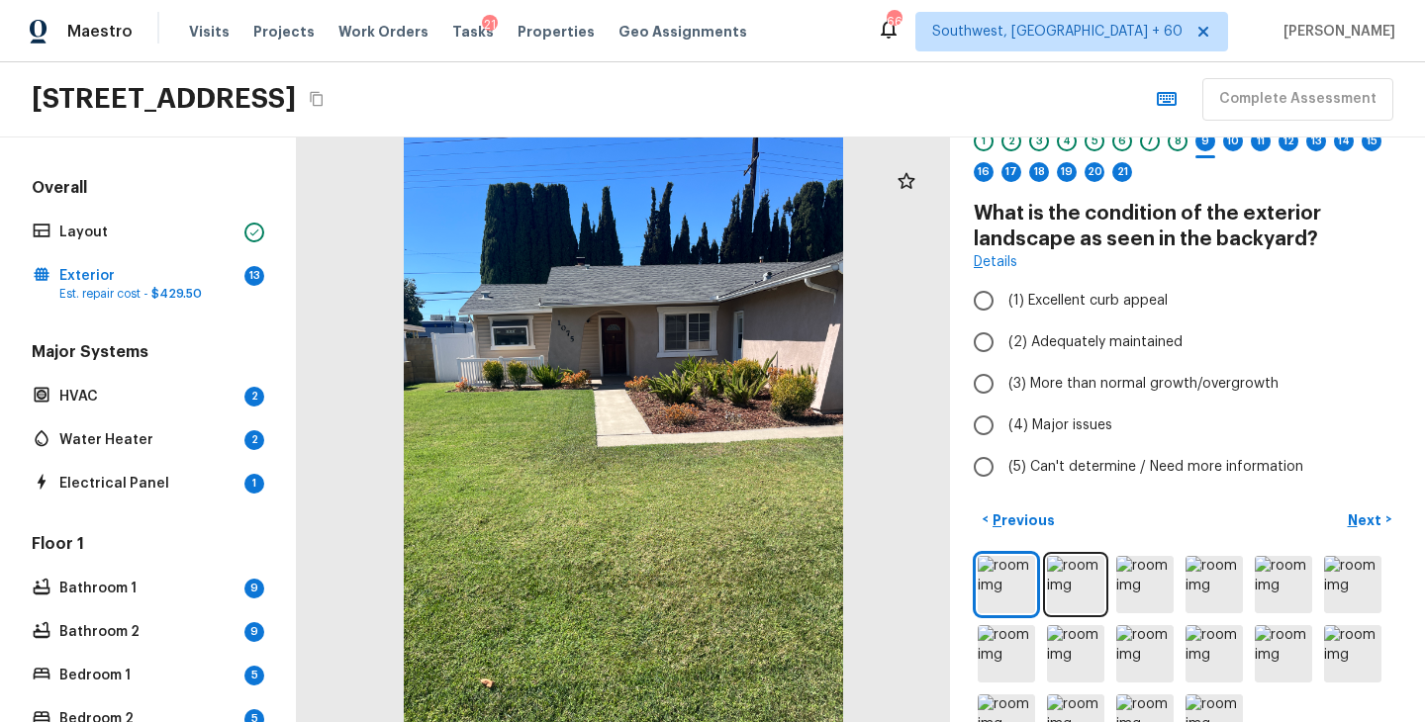
scroll to position [69, 0]
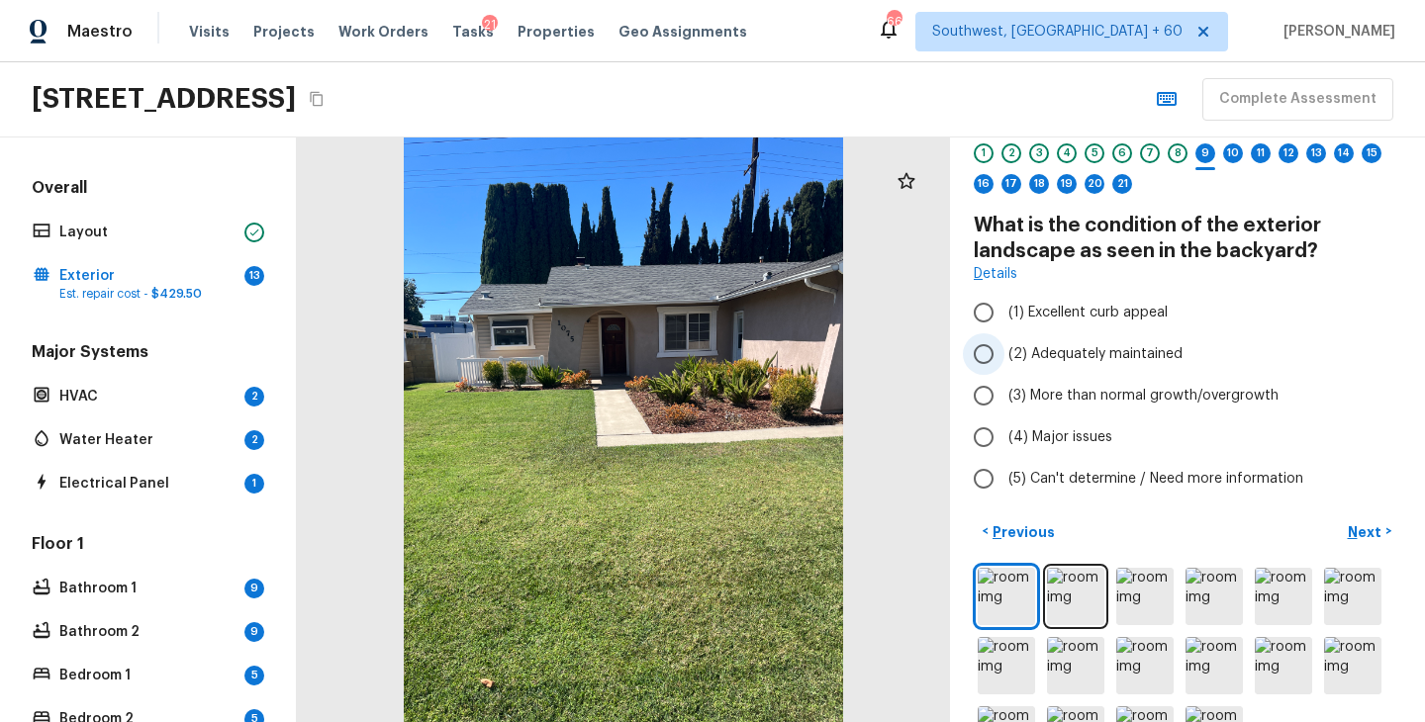
click at [1105, 357] on span "(2) Adequately maintained" at bounding box center [1095, 354] width 174 height 20
click at [1004, 357] on input "(2) Adequately maintained" at bounding box center [984, 354] width 42 height 42
radio input "true"
click at [1365, 534] on p "Next" at bounding box center [1366, 532] width 38 height 20
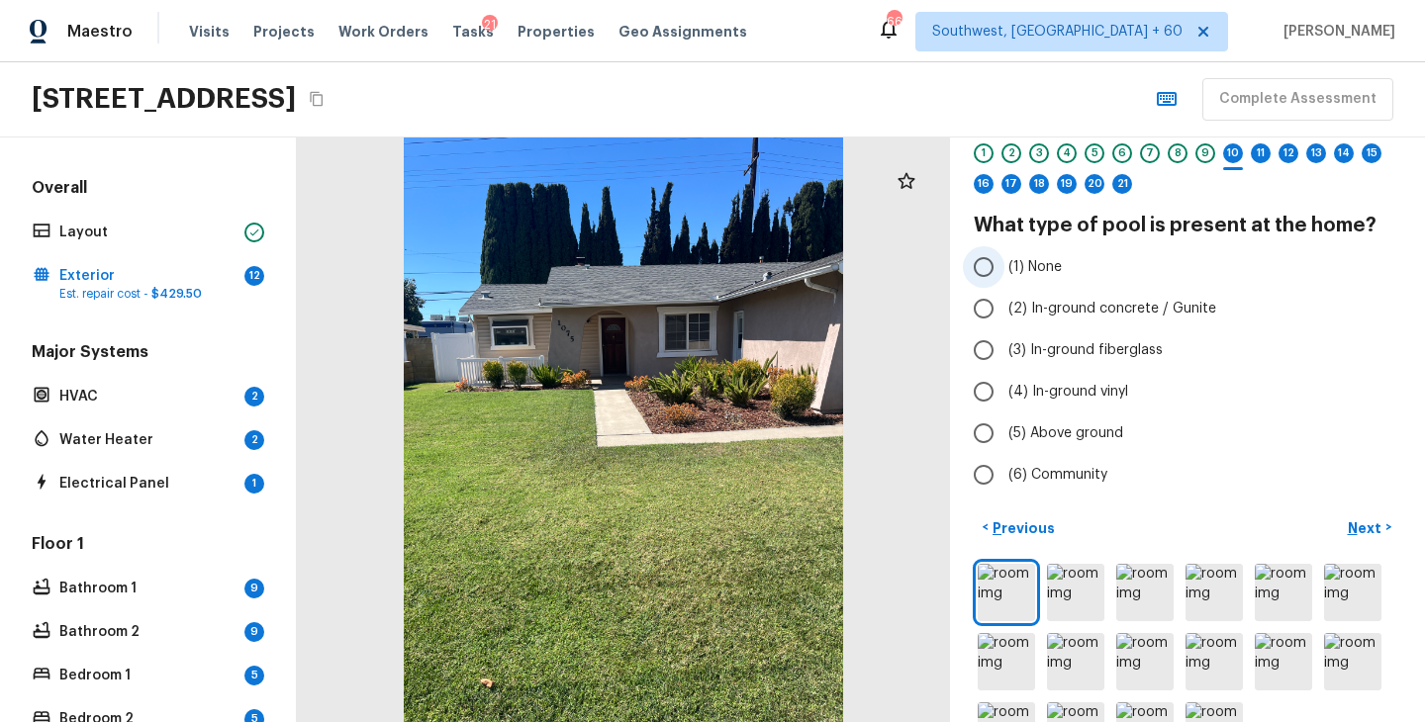
click at [1051, 274] on span "(1) None" at bounding box center [1034, 267] width 53 height 20
click at [1004, 274] on input "(1) None" at bounding box center [984, 267] width 42 height 42
radio input "true"
click at [1356, 528] on p "Next" at bounding box center [1366, 528] width 38 height 20
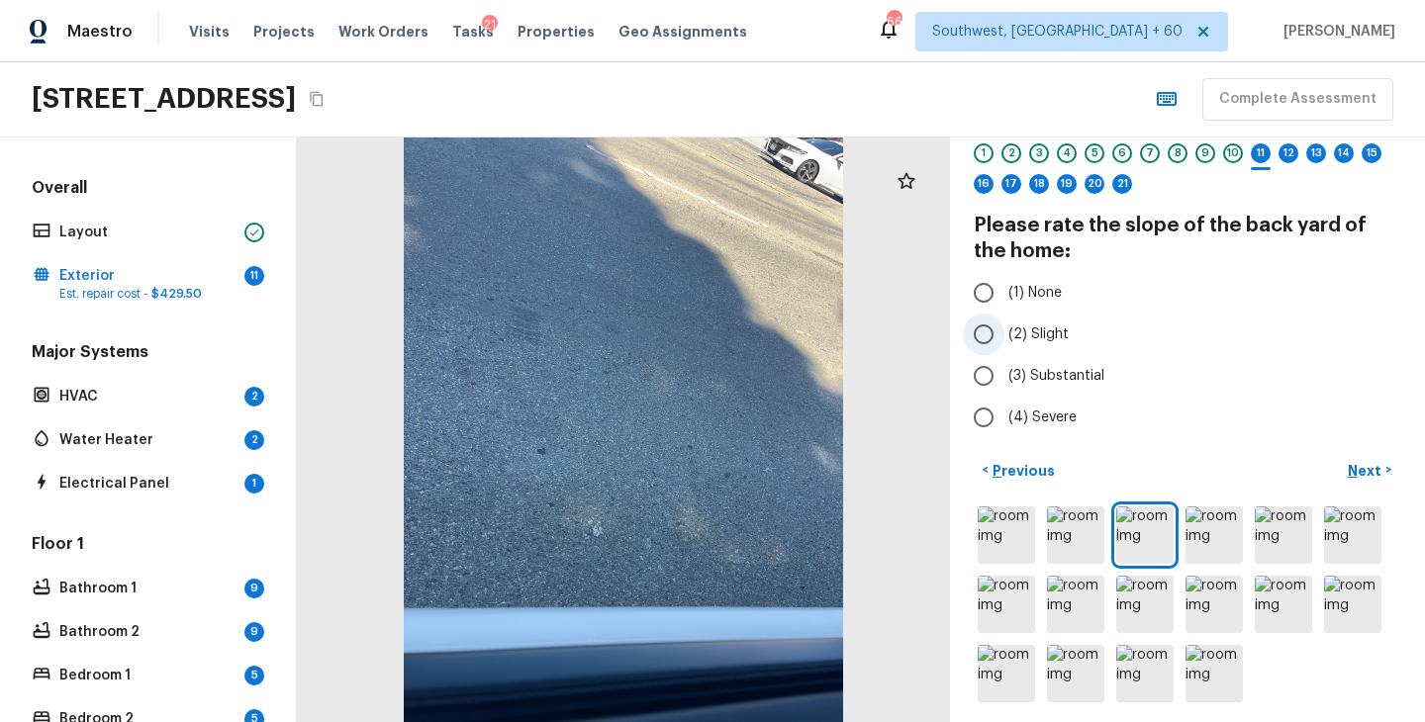
click at [1070, 324] on label "(2) Slight" at bounding box center [1174, 335] width 422 height 42
click at [1004, 324] on input "(2) Slight" at bounding box center [984, 335] width 42 height 42
radio input "true"
click at [1365, 477] on p "Next" at bounding box center [1366, 471] width 38 height 20
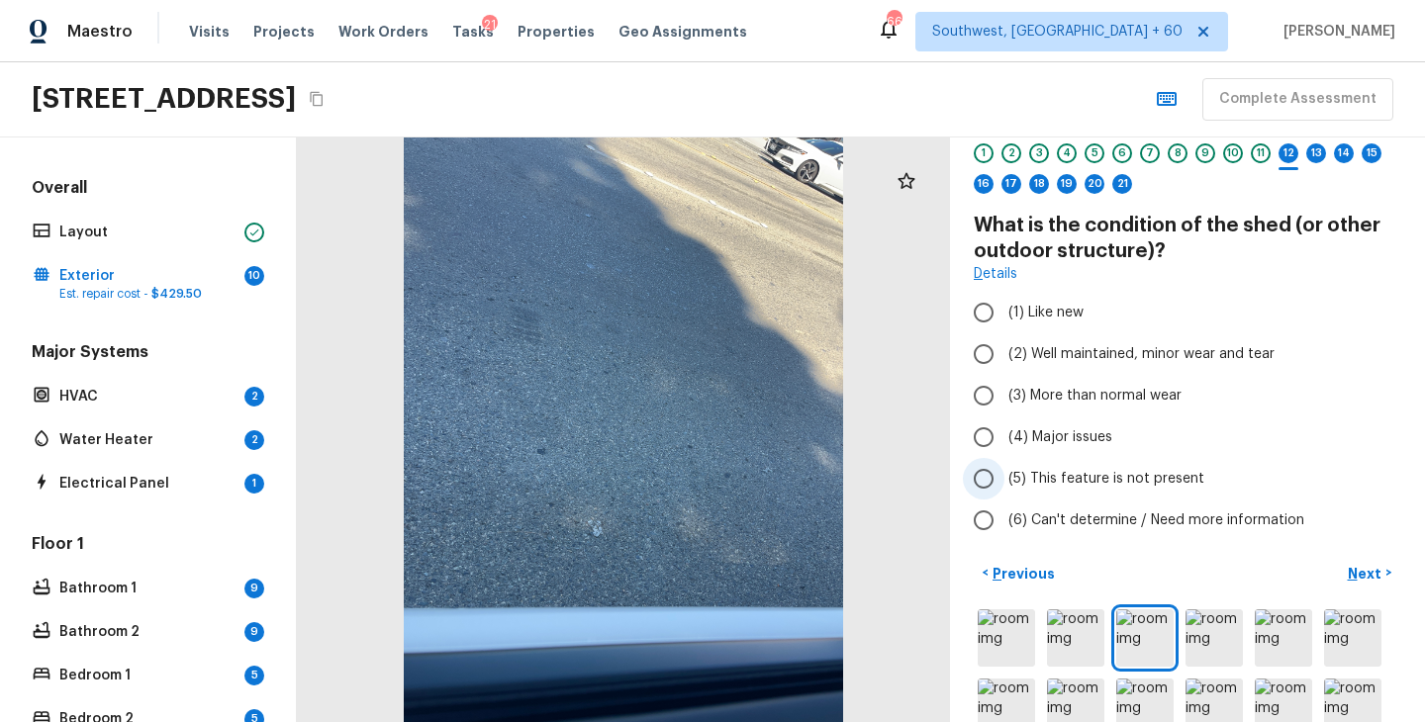
click at [1075, 483] on span "(5) This feature is not present" at bounding box center [1106, 479] width 196 height 20
click at [1004, 483] on input "(5) This feature is not present" at bounding box center [984, 479] width 42 height 42
radio input "true"
click at [1365, 582] on p "Next" at bounding box center [1366, 574] width 38 height 20
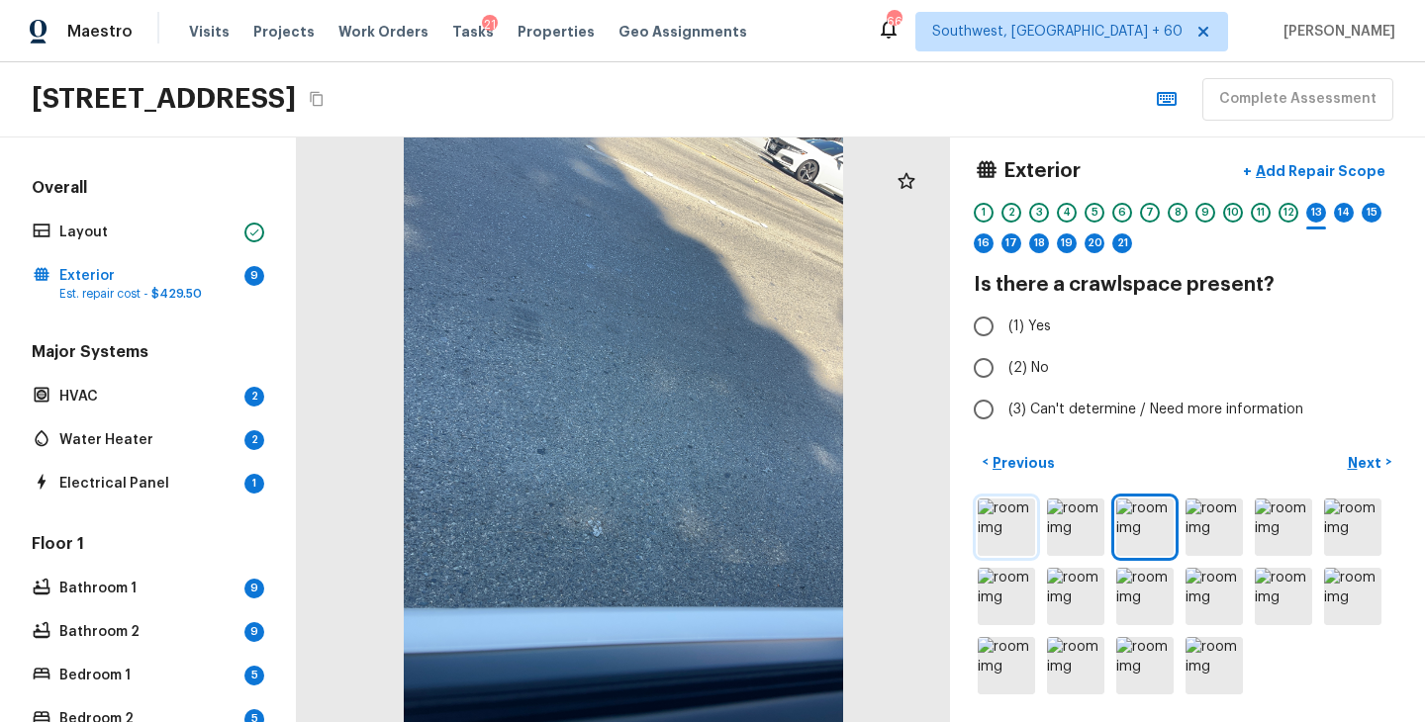
click at [1009, 521] on img at bounding box center [1005, 527] width 57 height 57
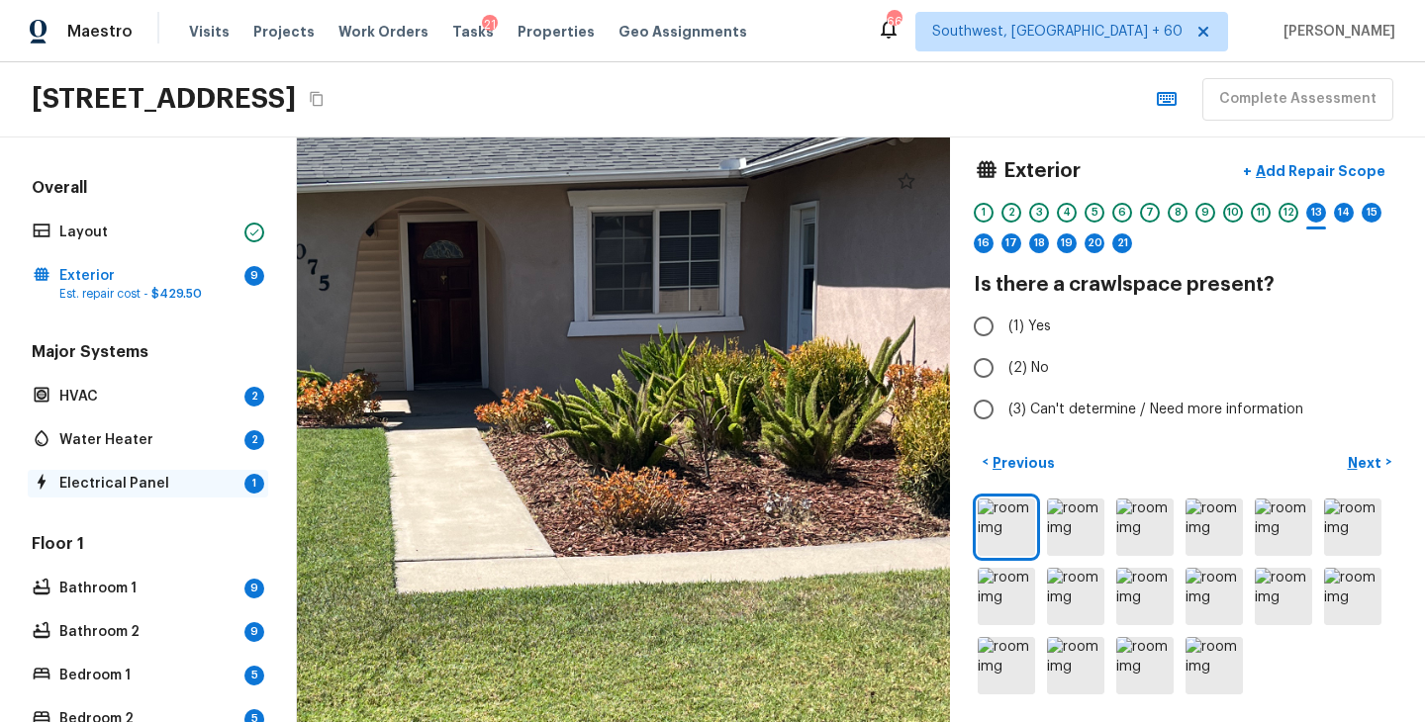
drag, startPoint x: 722, startPoint y: 377, endPoint x: 239, endPoint y: 476, distance: 492.8
click at [240, 479] on div "Overall Layout Exterior 9 Est. repair cost - $429.50 Major Systems HVAC 2 Water…" at bounding box center [712, 430] width 1425 height 585
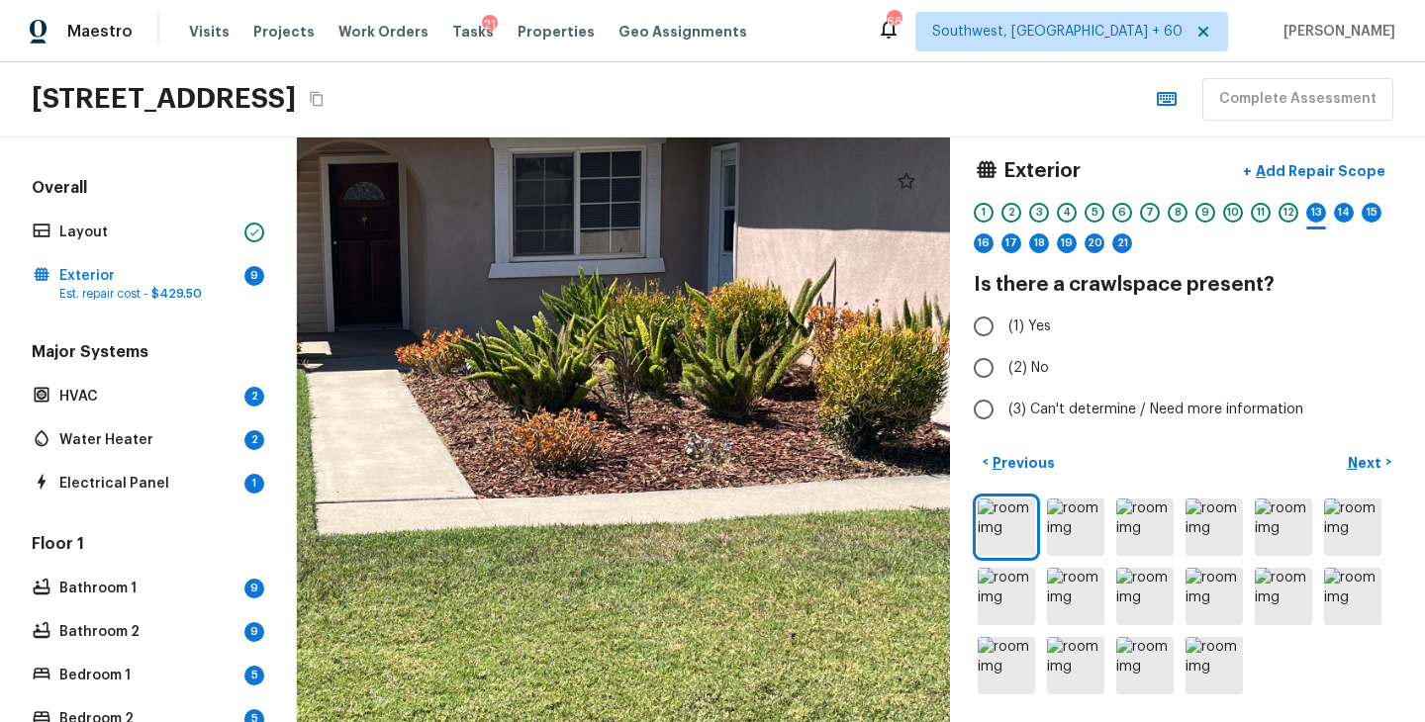
drag, startPoint x: 388, startPoint y: 449, endPoint x: 643, endPoint y: 645, distance: 321.7
click at [642, 645] on div at bounding box center [392, 485] width 1879 height 1683
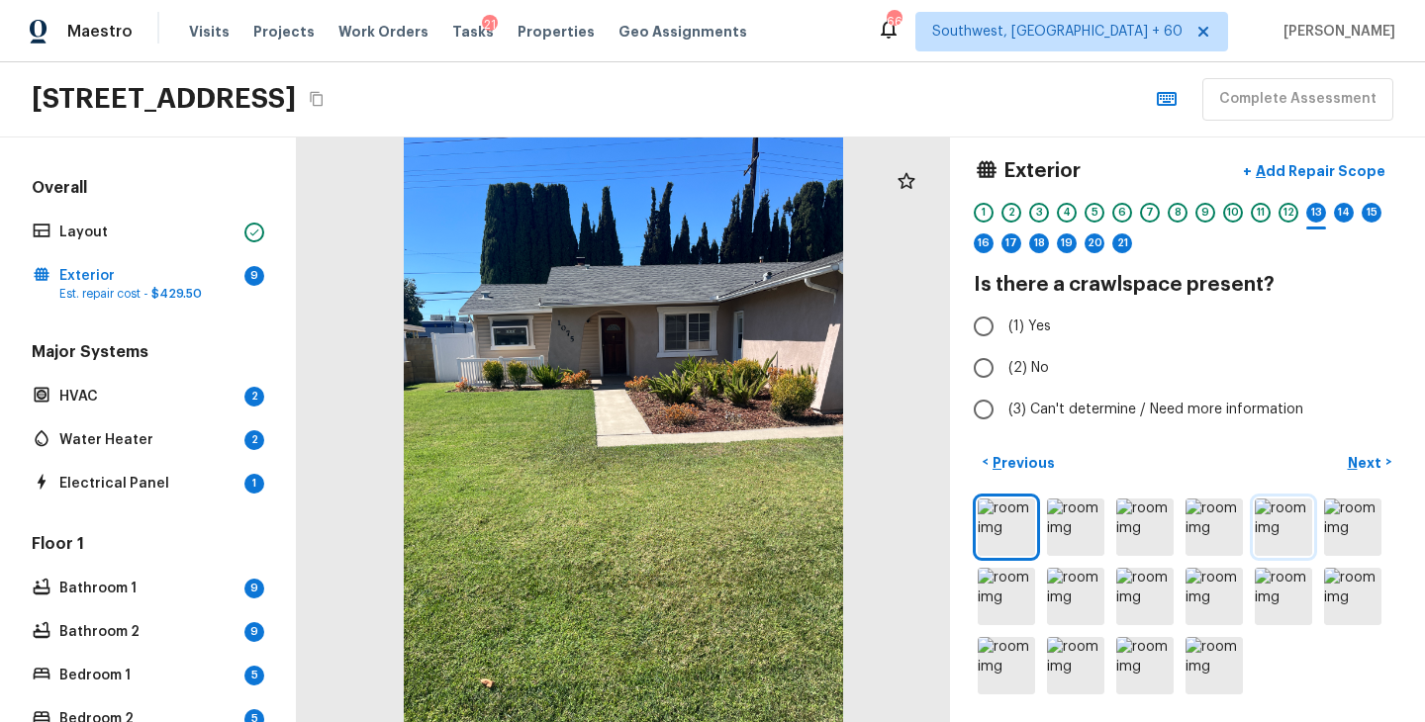
click at [1289, 506] on img at bounding box center [1282, 527] width 57 height 57
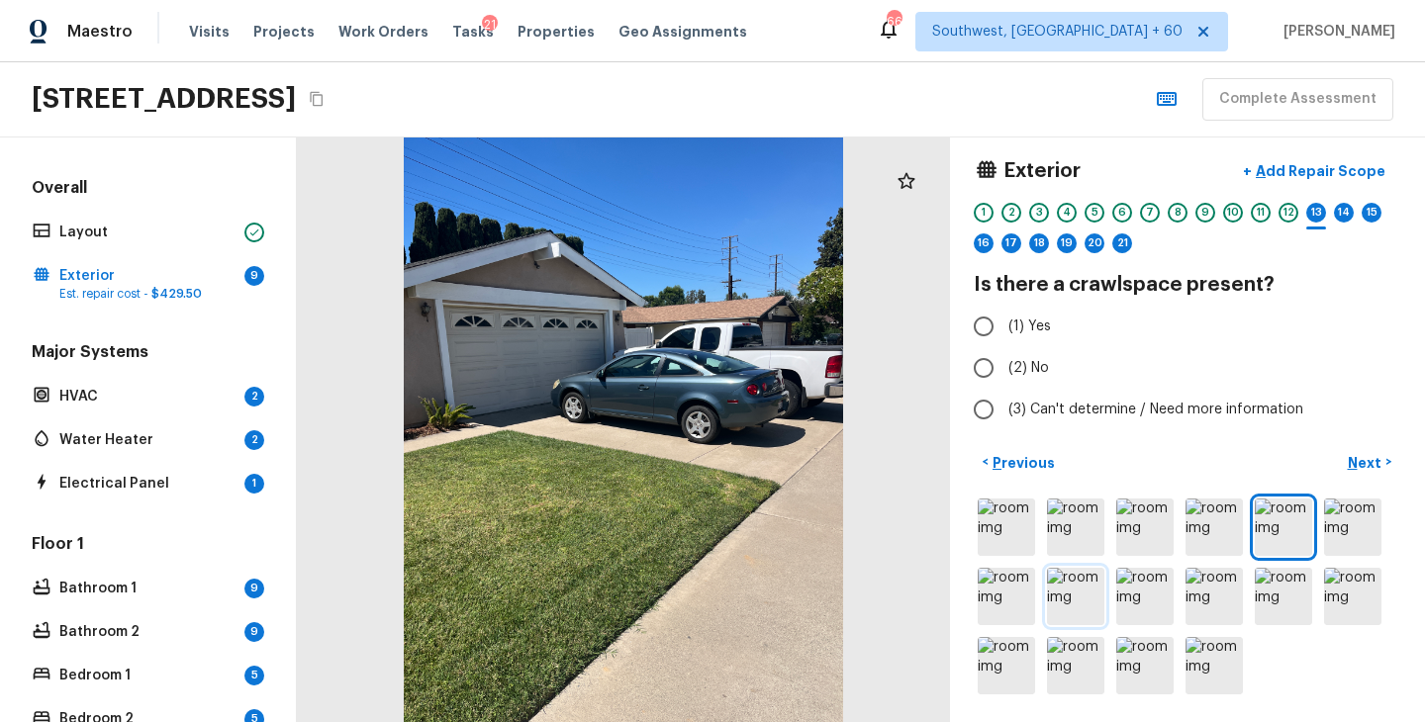
click at [1065, 597] on img at bounding box center [1075, 596] width 57 height 57
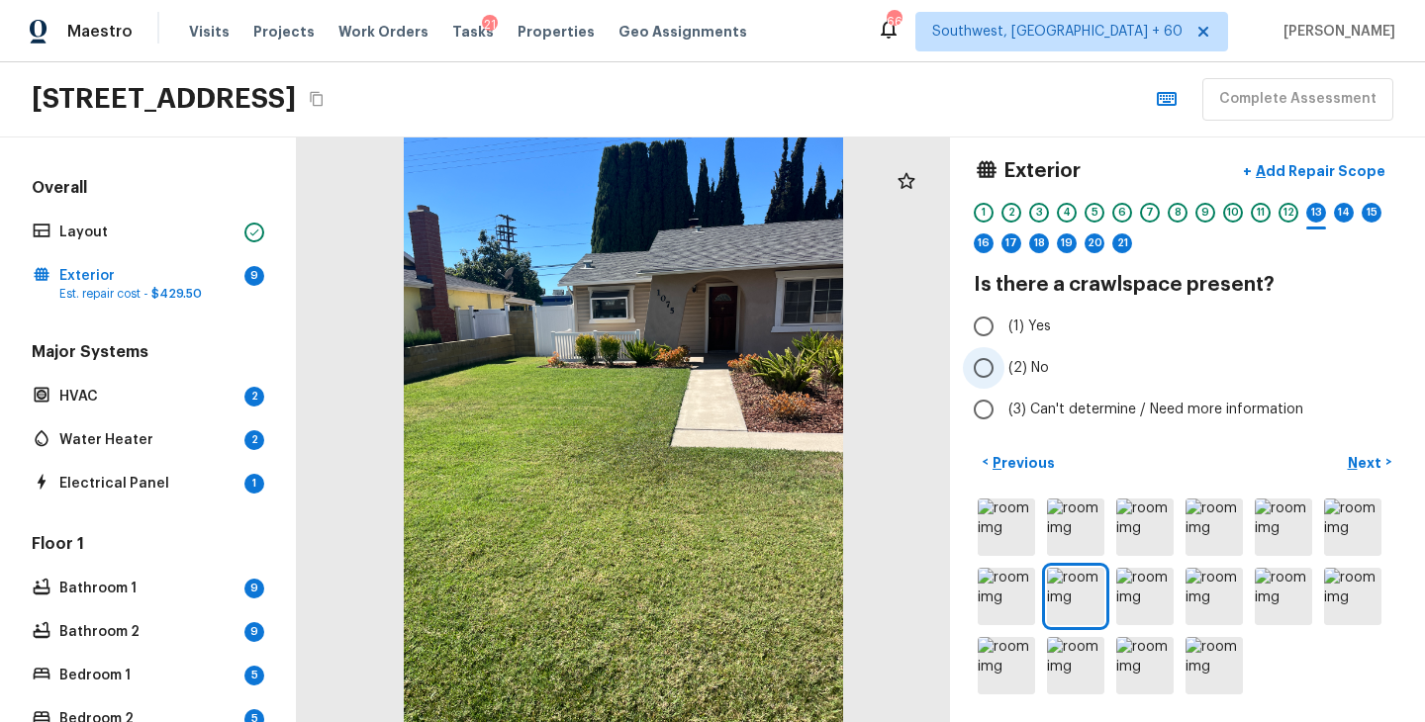
click at [1016, 363] on span "(2) No" at bounding box center [1028, 368] width 41 height 20
click at [1004, 363] on input "(2) No" at bounding box center [984, 368] width 42 height 42
radio input "true"
click at [1356, 458] on p "Next" at bounding box center [1366, 463] width 38 height 20
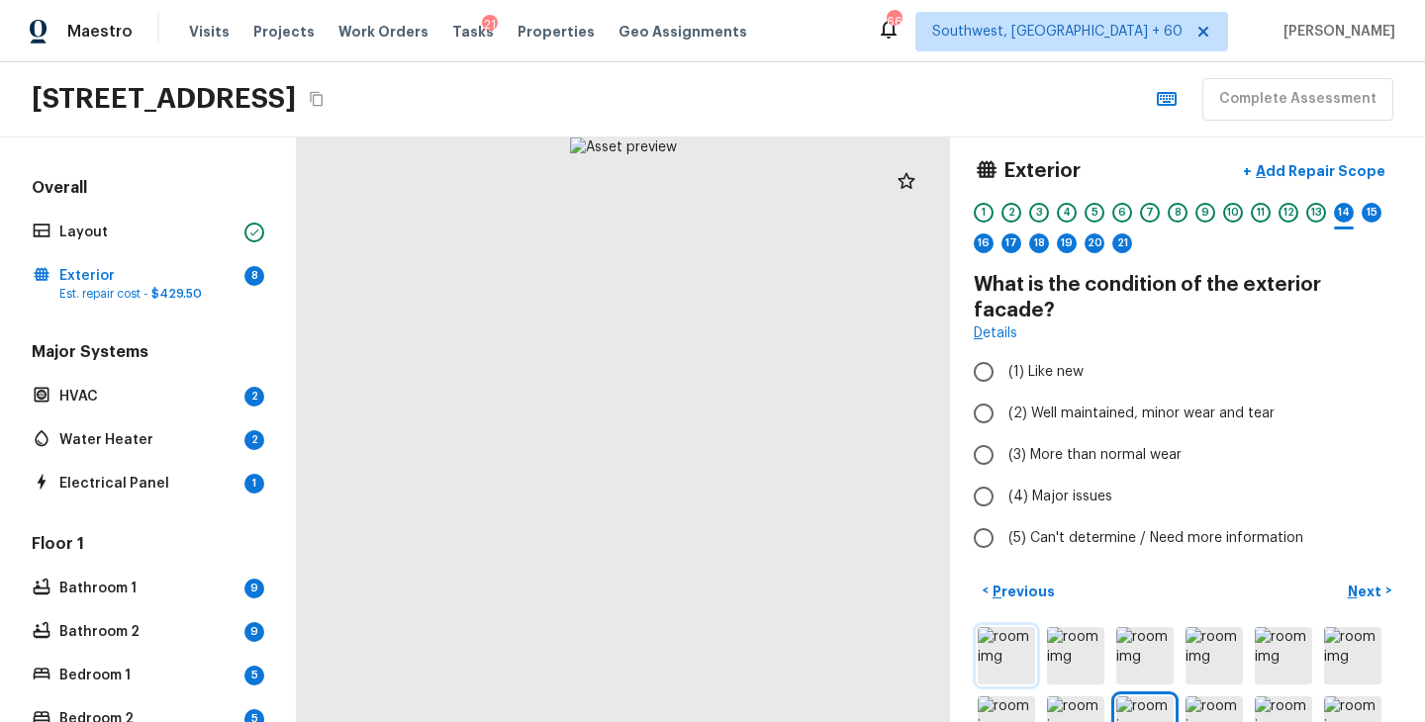
click at [1001, 627] on img at bounding box center [1005, 655] width 57 height 57
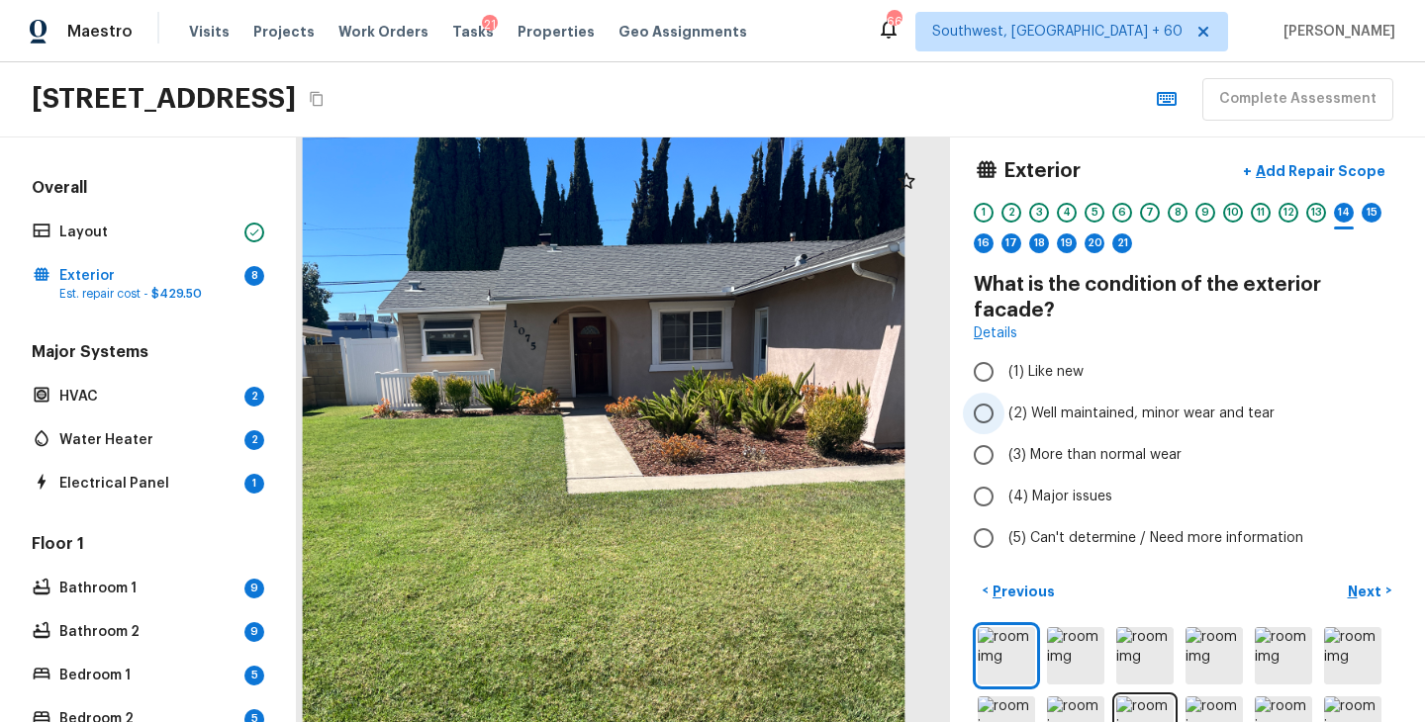
click at [1040, 404] on span "(2) Well maintained, minor wear and tear" at bounding box center [1141, 414] width 266 height 20
click at [1004, 393] on input "(2) Well maintained, minor wear and tear" at bounding box center [984, 414] width 42 height 42
radio input "true"
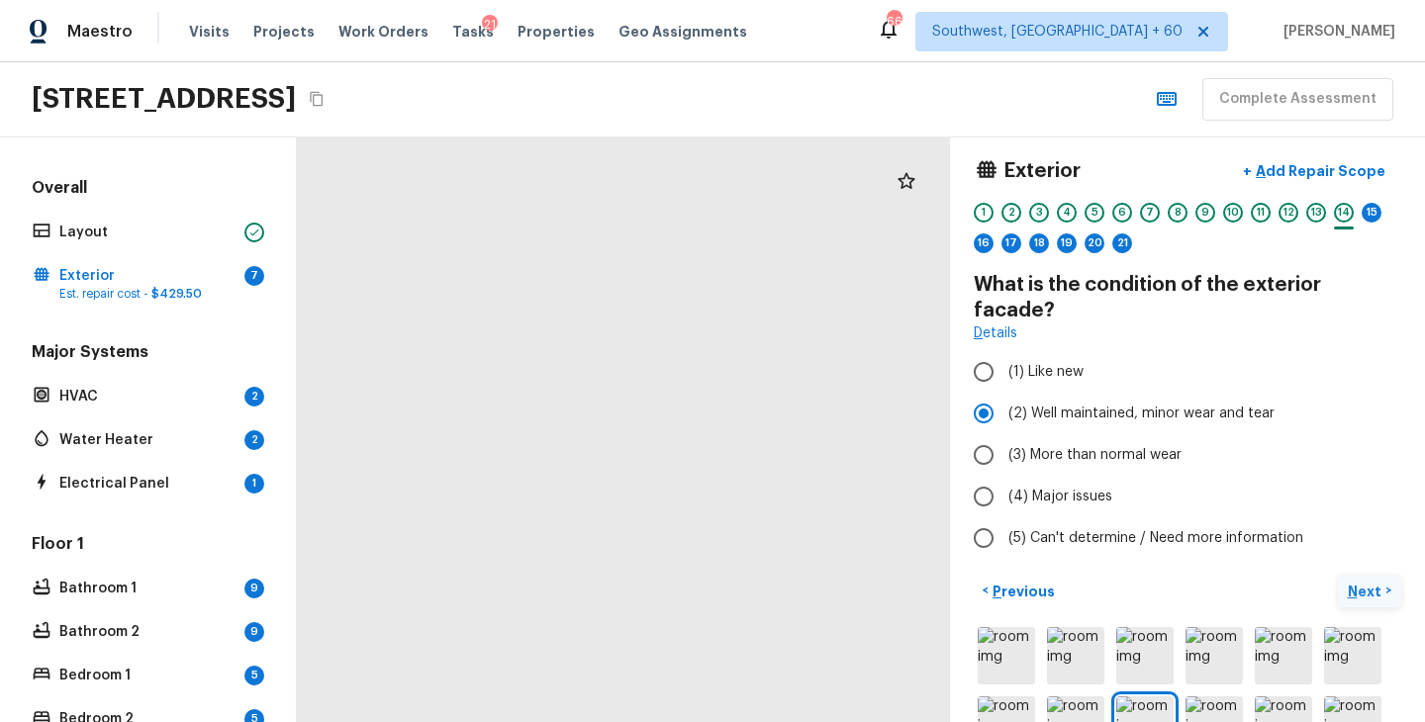
click at [1359, 582] on p "Next" at bounding box center [1366, 592] width 38 height 20
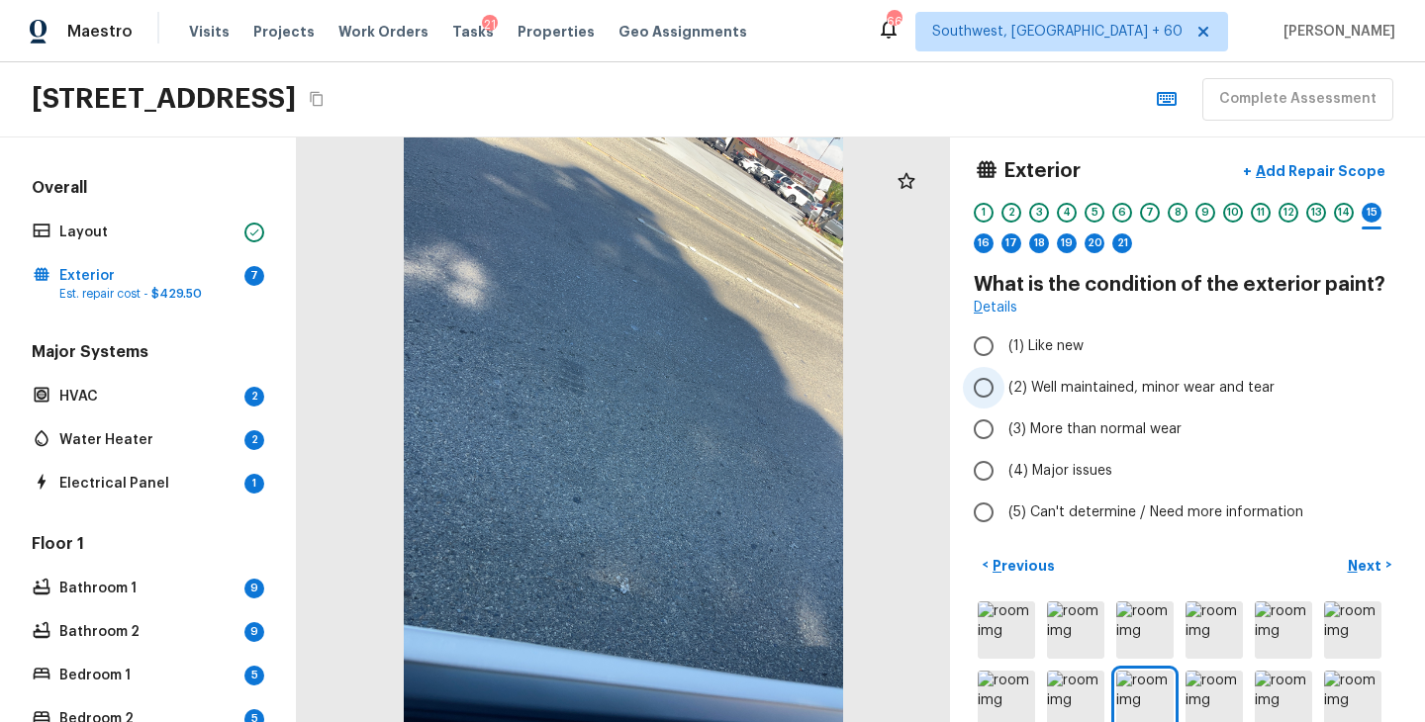
click at [1094, 389] on span "(2) Well maintained, minor wear and tear" at bounding box center [1141, 388] width 266 height 20
click at [1004, 389] on input "(2) Well maintained, minor wear and tear" at bounding box center [984, 388] width 42 height 42
radio input "true"
click at [1366, 563] on p "Next" at bounding box center [1366, 566] width 38 height 20
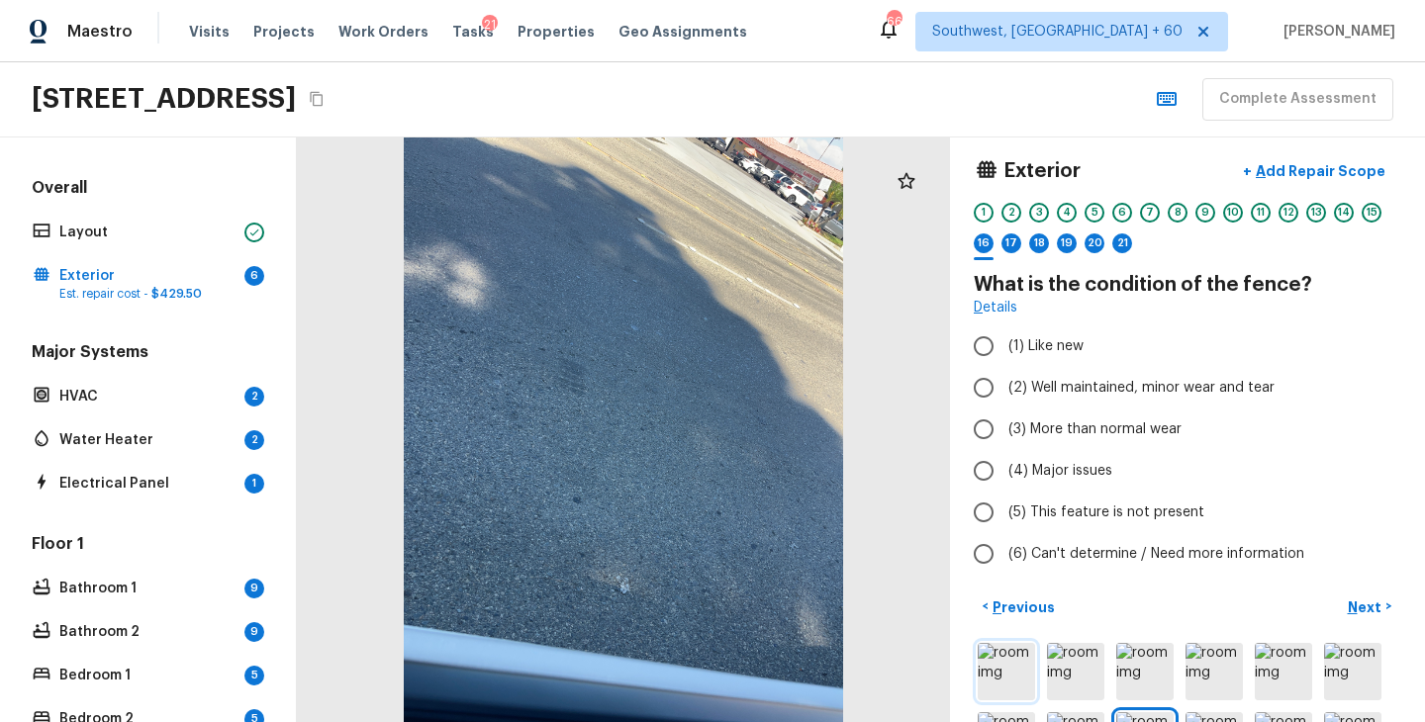
click at [1016, 669] on img at bounding box center [1005, 671] width 57 height 57
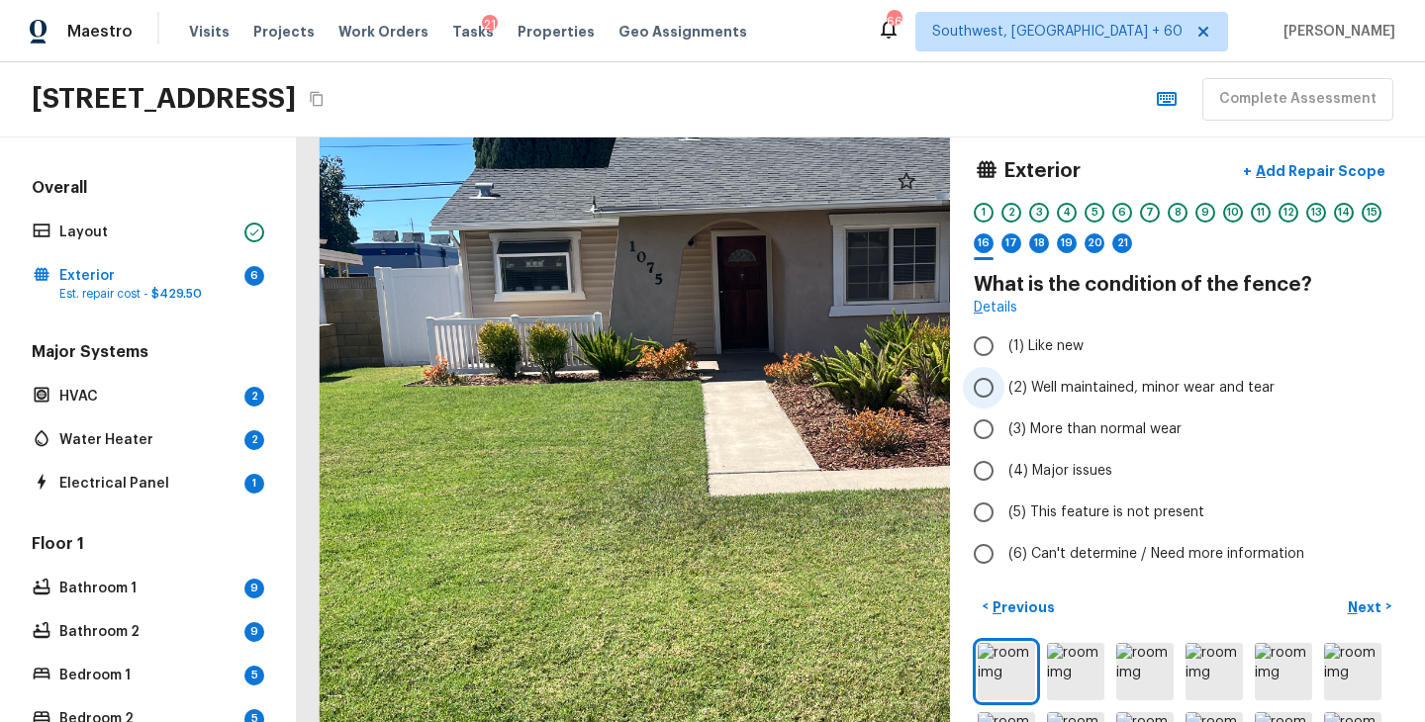
click at [1064, 391] on span "(2) Well maintained, minor wear and tear" at bounding box center [1141, 388] width 266 height 20
click at [1004, 391] on input "(2) Well maintained, minor wear and tear" at bounding box center [984, 388] width 42 height 42
radio input "true"
click at [1359, 602] on p "Next" at bounding box center [1366, 608] width 38 height 20
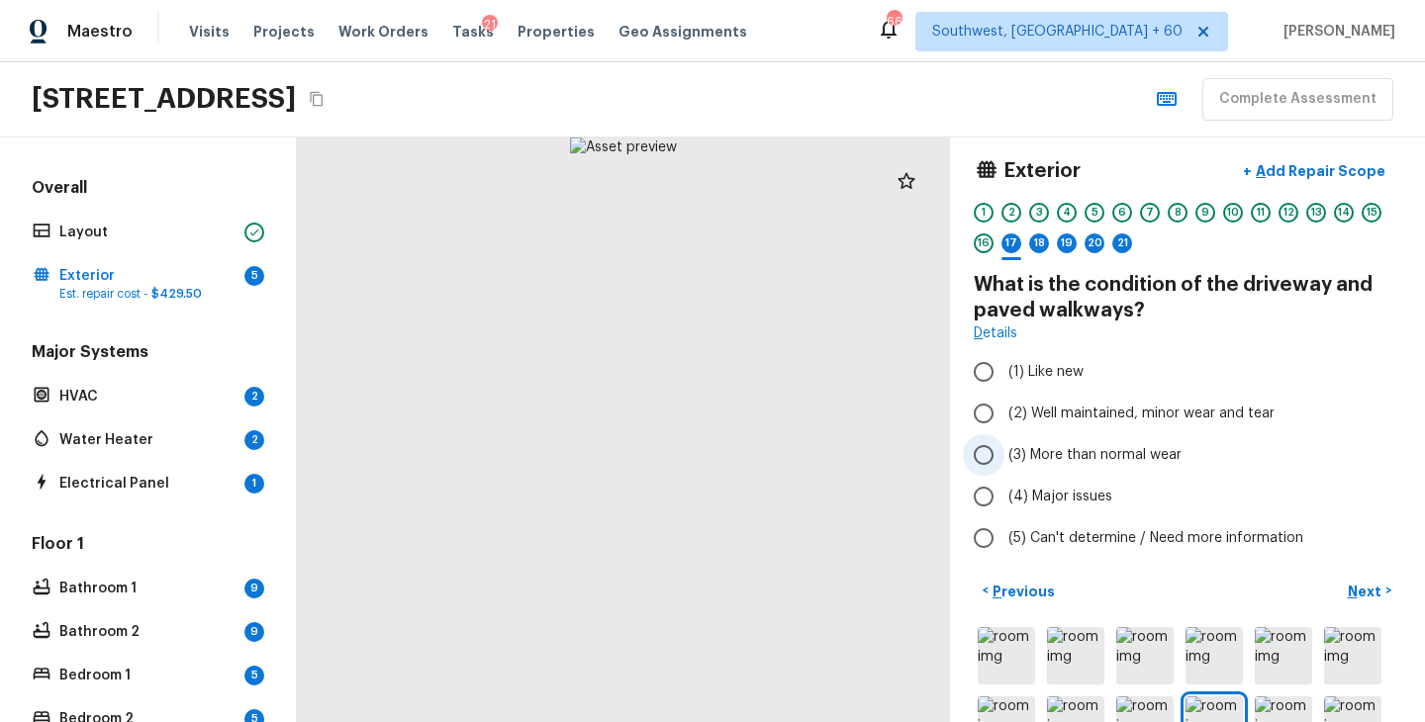
click at [1096, 458] on span "(3) More than normal wear" at bounding box center [1094, 455] width 173 height 20
click at [1004, 458] on input "(3) More than normal wear" at bounding box center [984, 455] width 42 height 42
radio input "true"
click at [1358, 591] on p "Next" at bounding box center [1366, 592] width 38 height 20
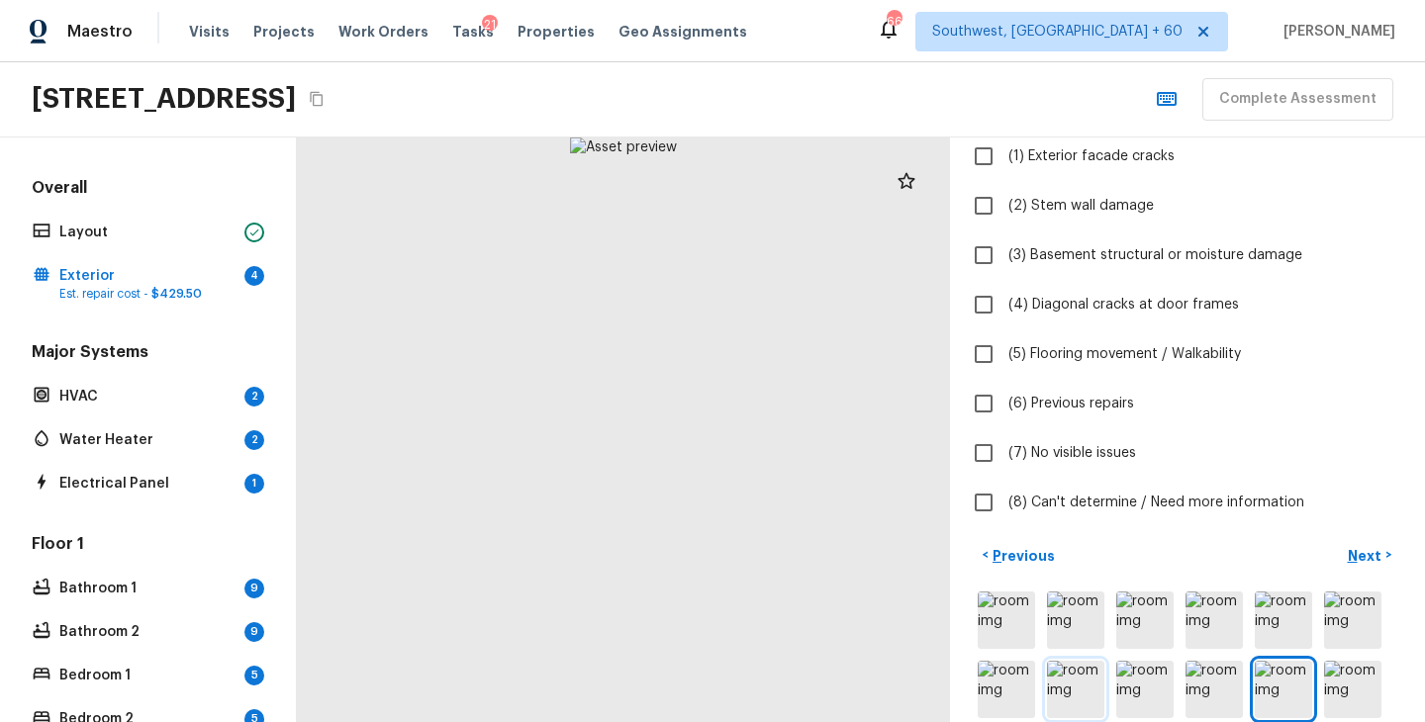
scroll to position [299, 0]
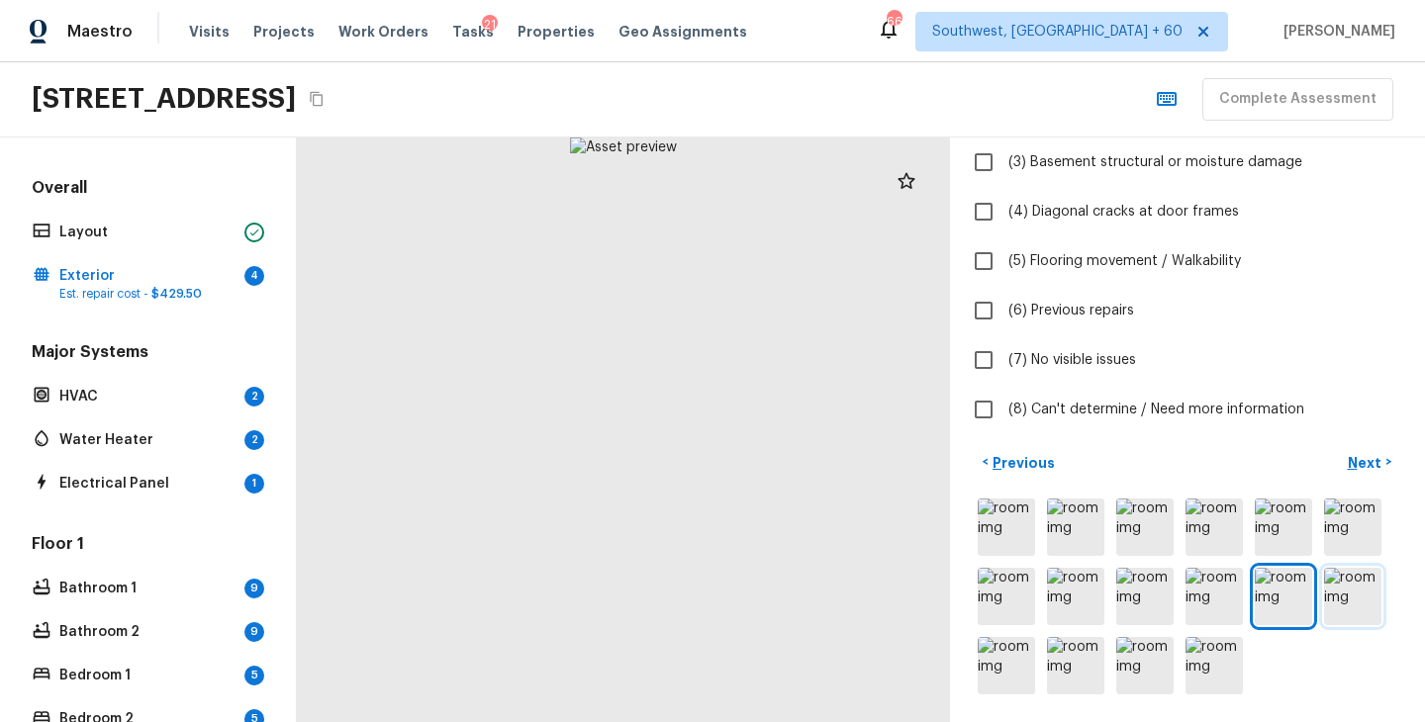
click at [1370, 590] on img at bounding box center [1352, 596] width 57 height 57
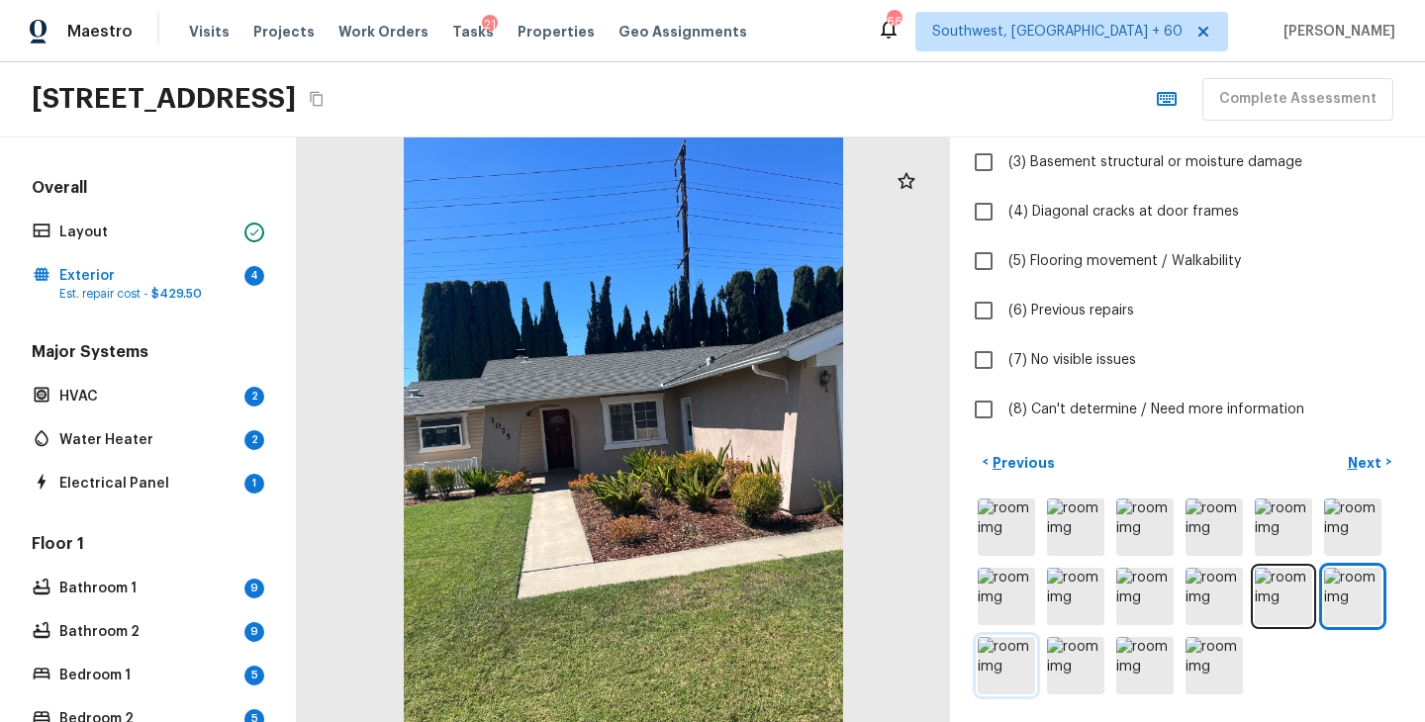
click at [1025, 667] on img at bounding box center [1005, 665] width 57 height 57
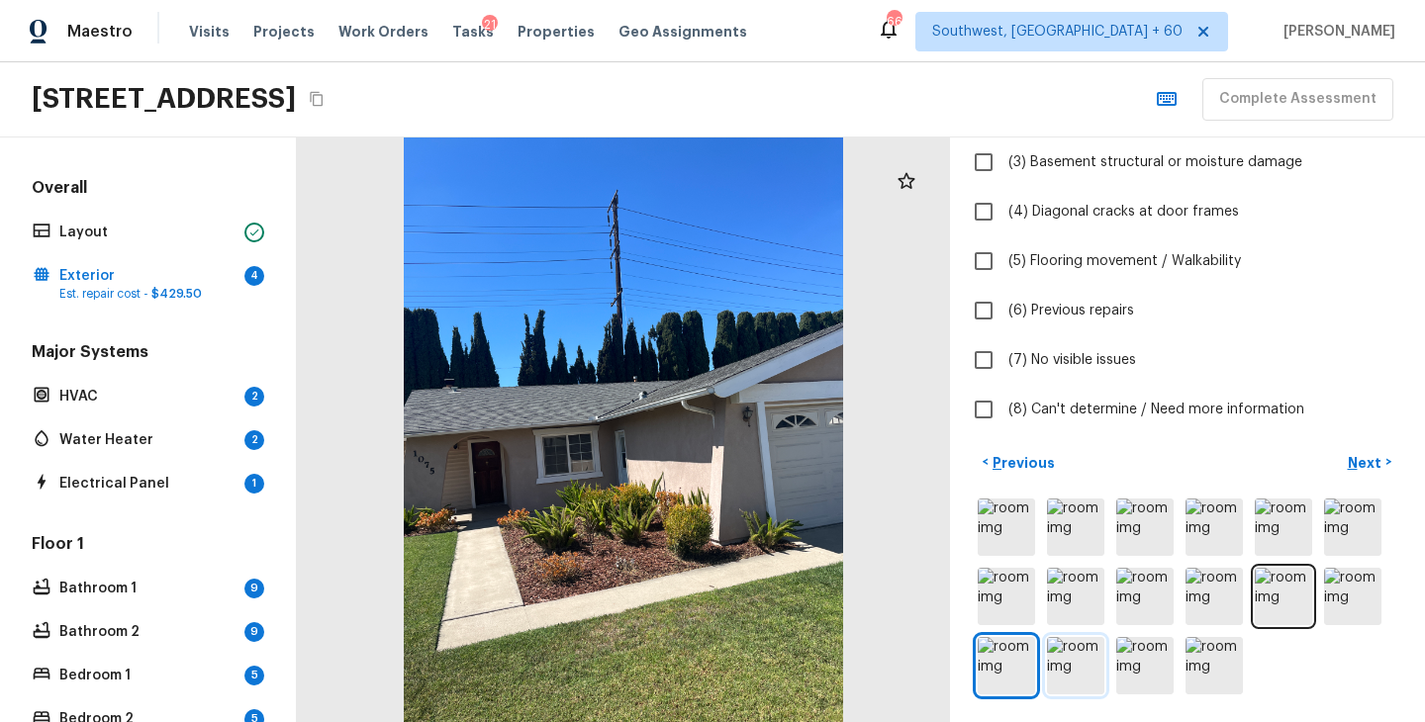
click at [1094, 668] on img at bounding box center [1075, 665] width 57 height 57
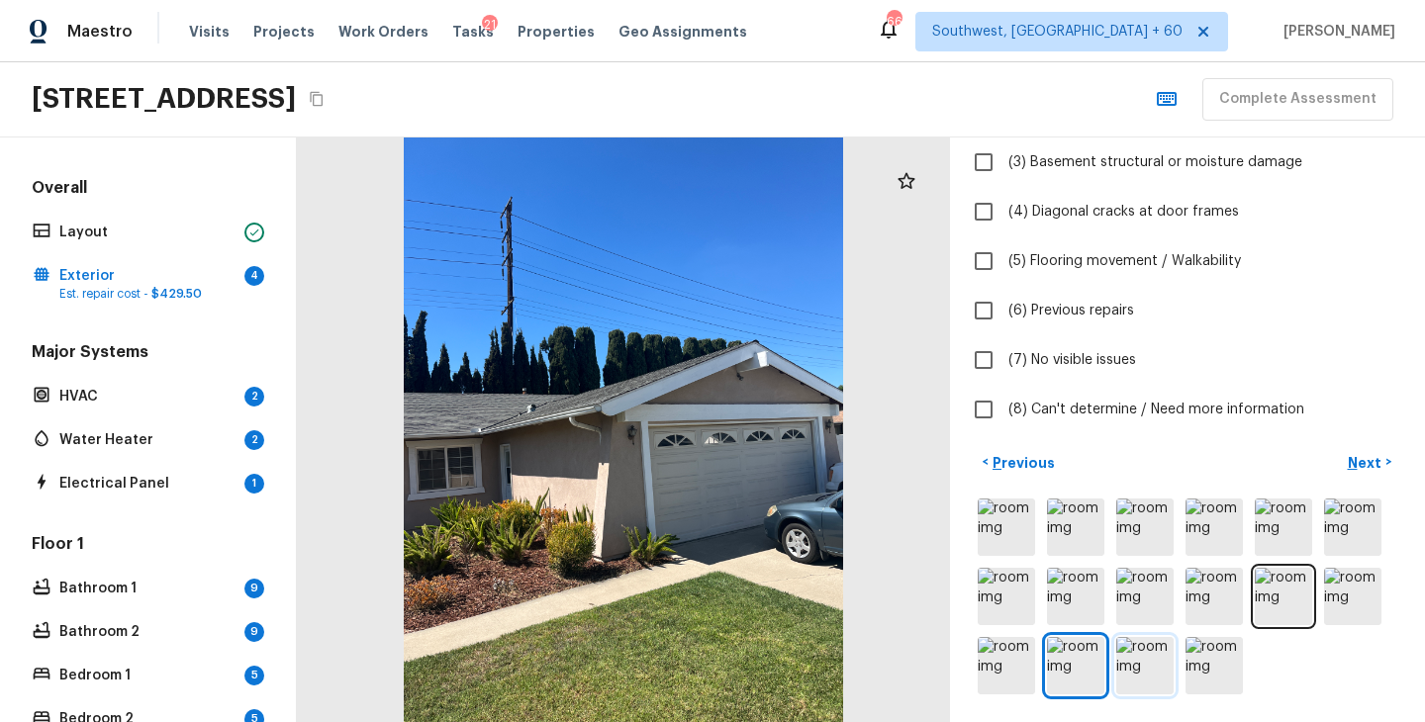
click at [1155, 676] on img at bounding box center [1144, 665] width 57 height 57
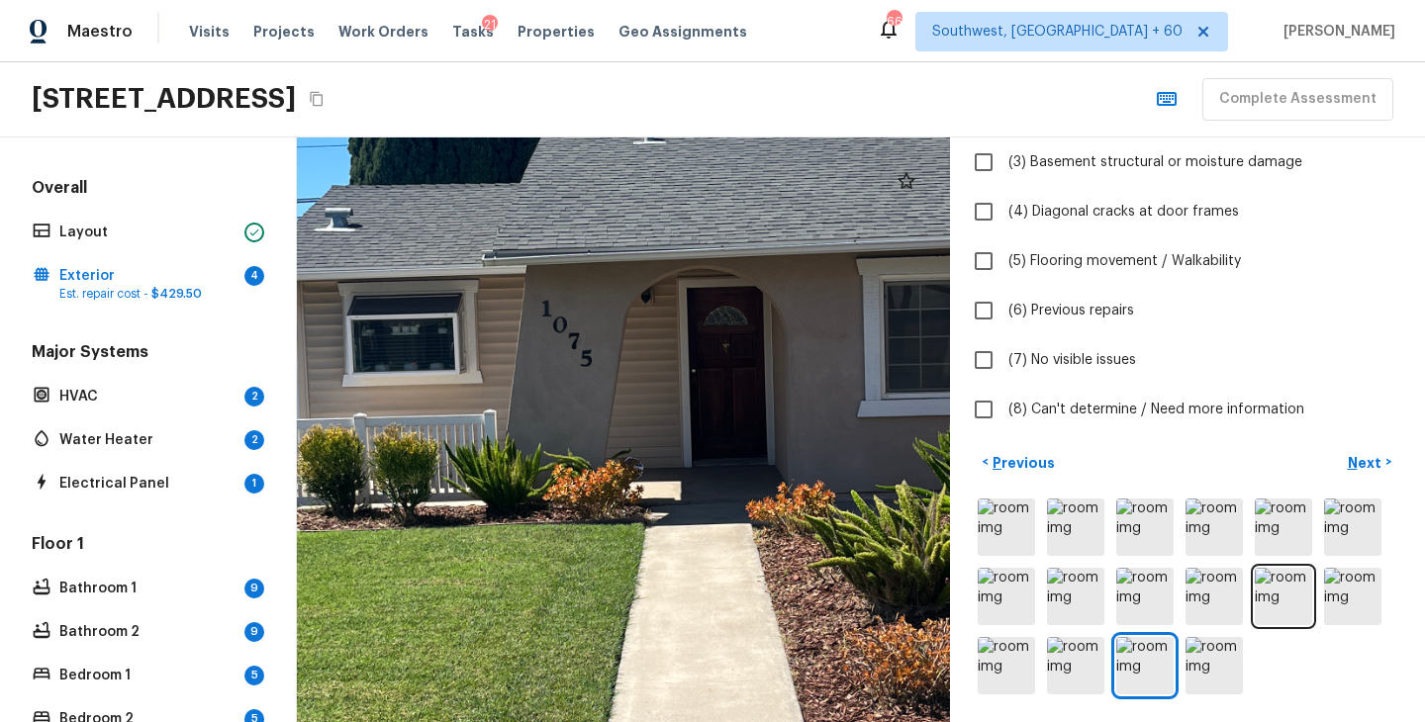
drag, startPoint x: 559, startPoint y: 395, endPoint x: 827, endPoint y: 391, distance: 268.1
click at [830, 392] on div at bounding box center [708, 407] width 1935 height 1732
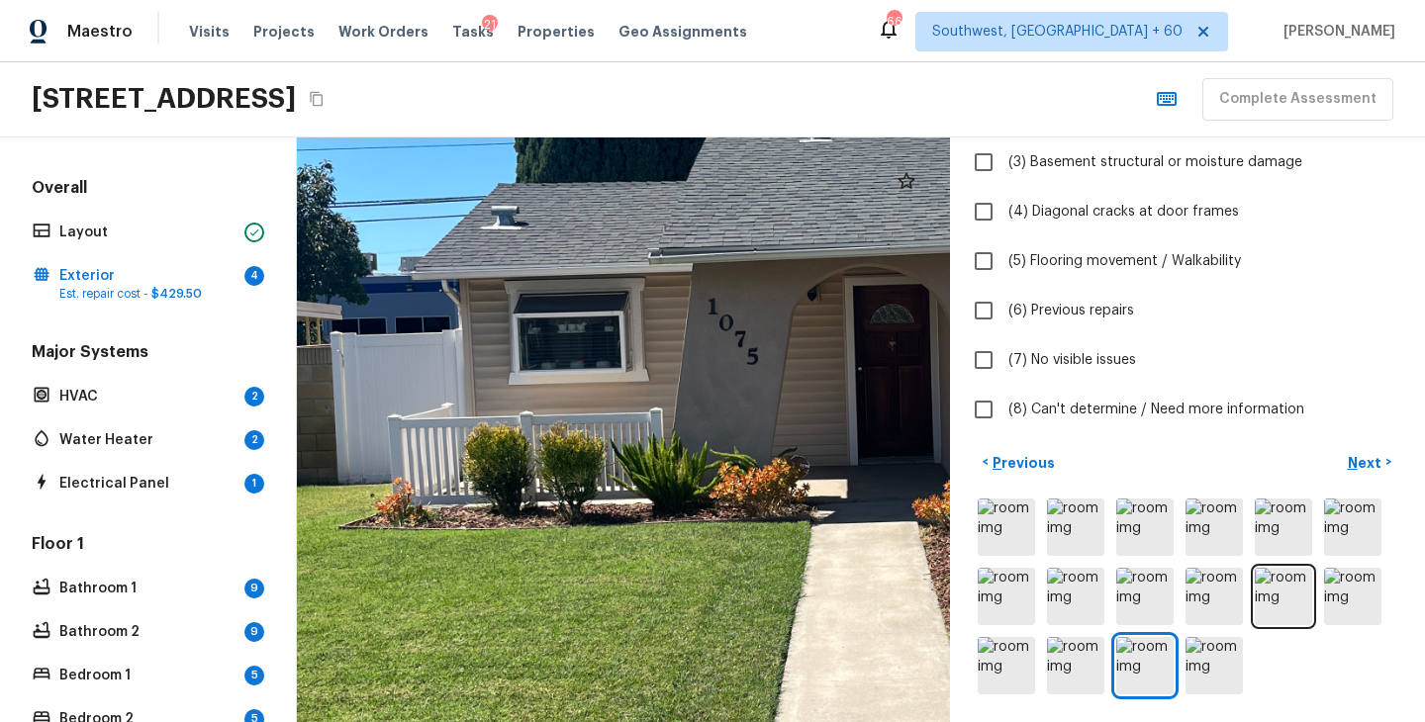
drag, startPoint x: 581, startPoint y: 392, endPoint x: 747, endPoint y: 391, distance: 166.2
click at [748, 391] on div at bounding box center [874, 405] width 1935 height 1732
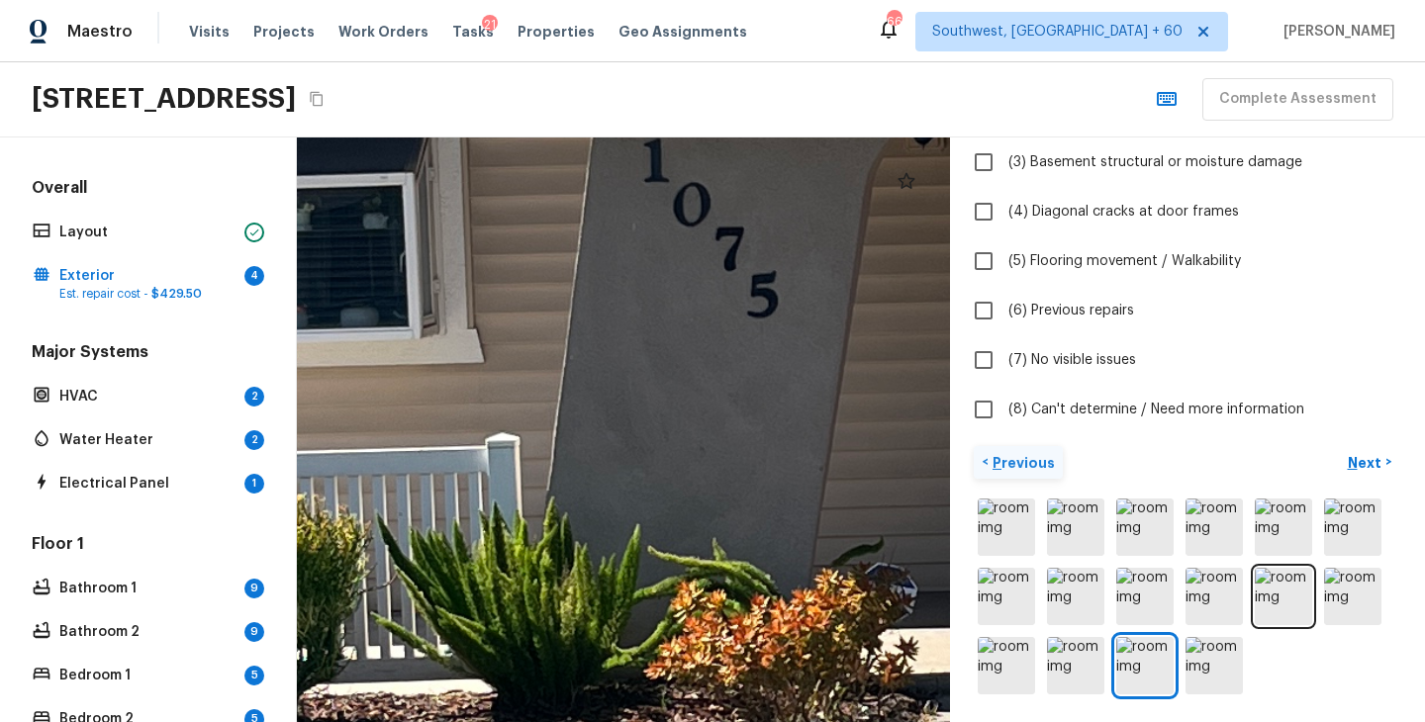
drag, startPoint x: 669, startPoint y: 374, endPoint x: 984, endPoint y: 459, distance: 326.9
click at [983, 456] on div "Exterior + Add Repair Scope 1 2 3 4 5 6 7 8 9 10 11 12 13 14 15 16 17 18 19 20 …" at bounding box center [861, 430] width 1128 height 585
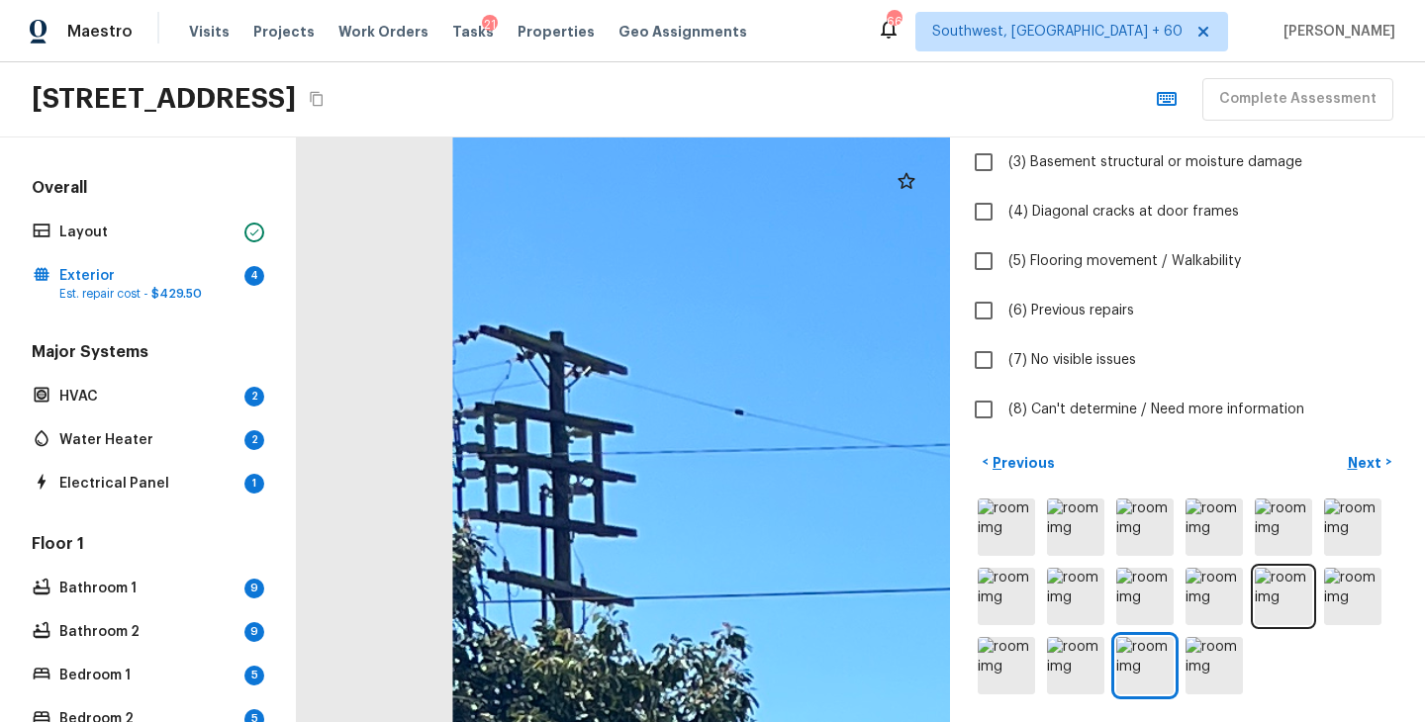
drag, startPoint x: 831, startPoint y: 464, endPoint x: 561, endPoint y: 284, distance: 324.6
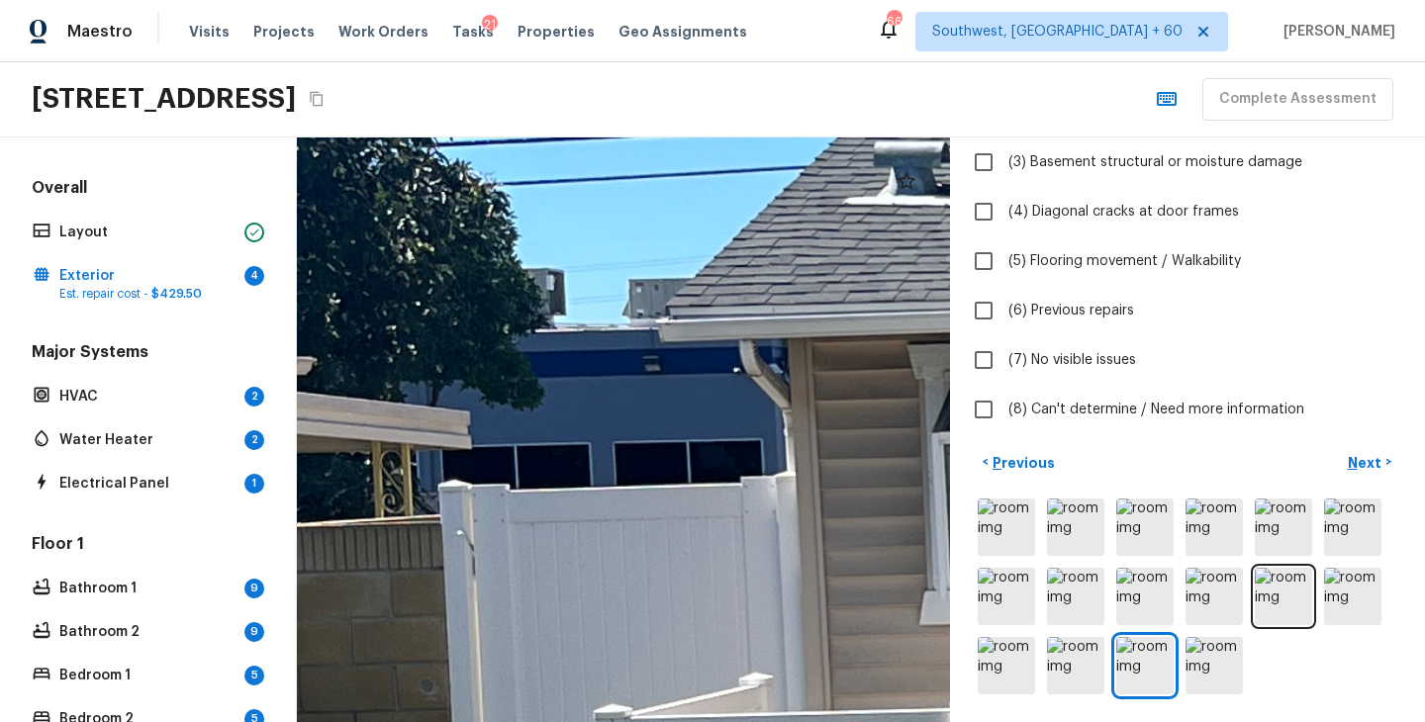
drag, startPoint x: 698, startPoint y: 474, endPoint x: 833, endPoint y: 157, distance: 344.0
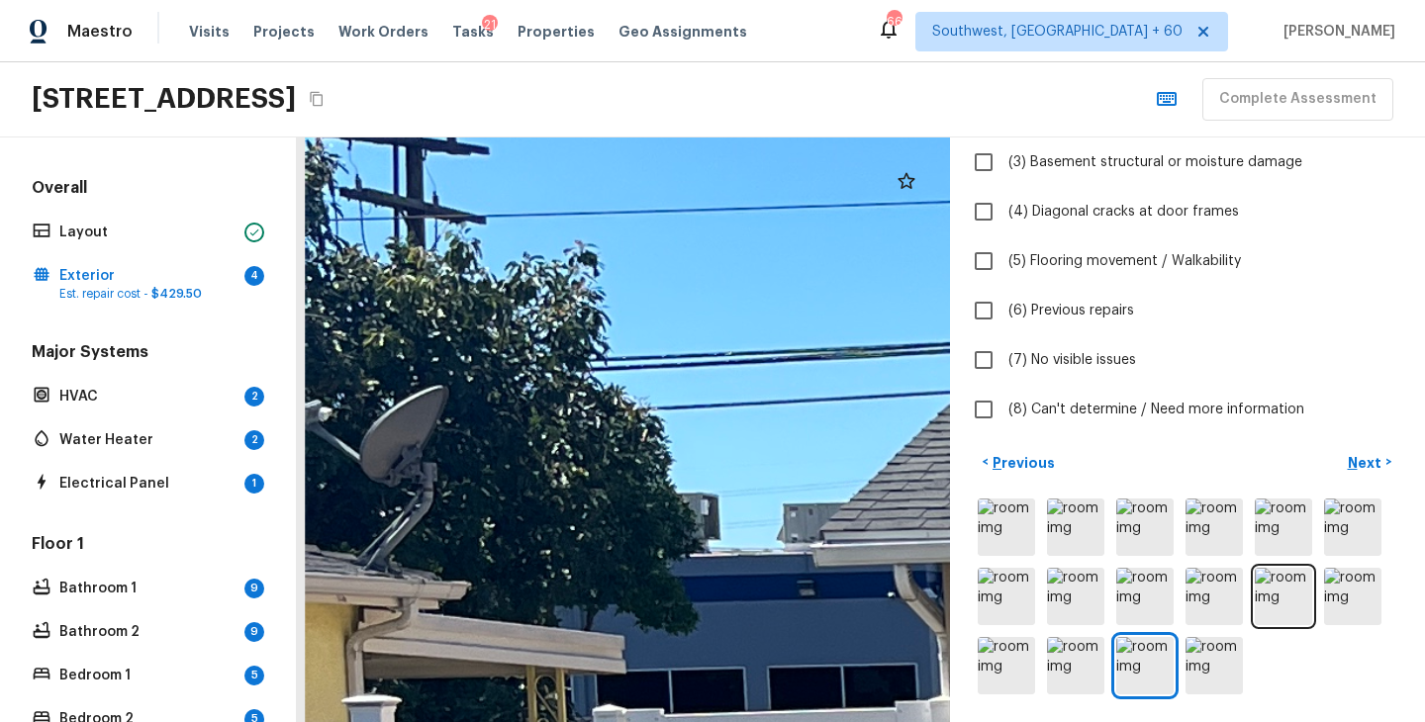
drag, startPoint x: 548, startPoint y: 339, endPoint x: 703, endPoint y: 676, distance: 370.5
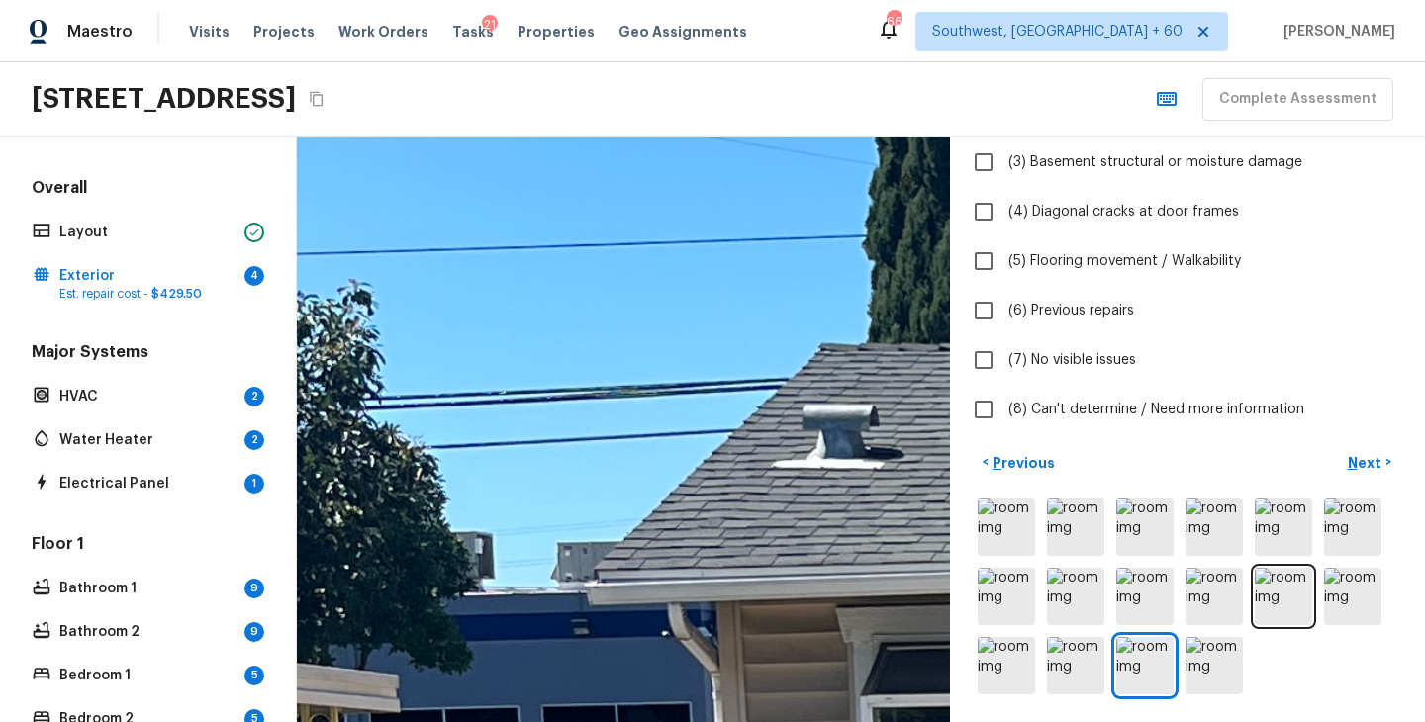
drag, startPoint x: 791, startPoint y: 593, endPoint x: 473, endPoint y: 240, distance: 474.9
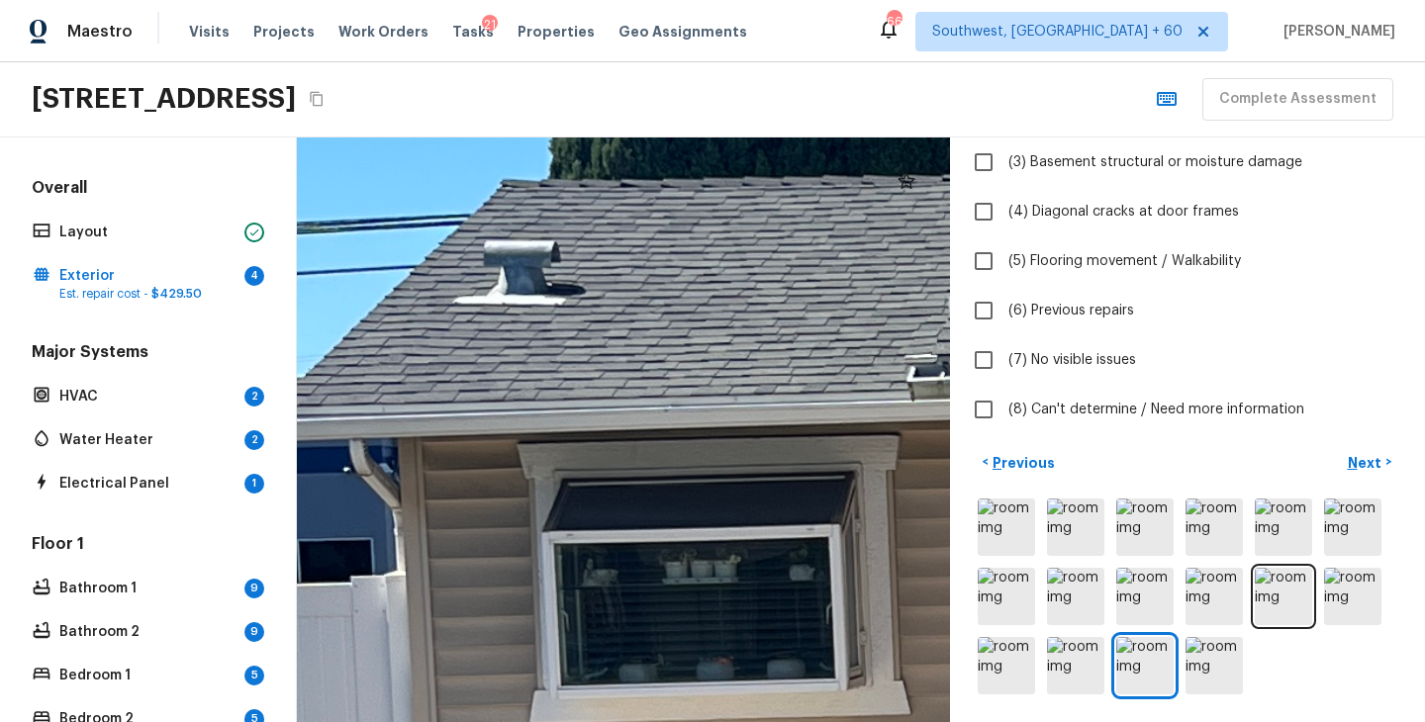
drag, startPoint x: 678, startPoint y: 362, endPoint x: 401, endPoint y: 269, distance: 292.2
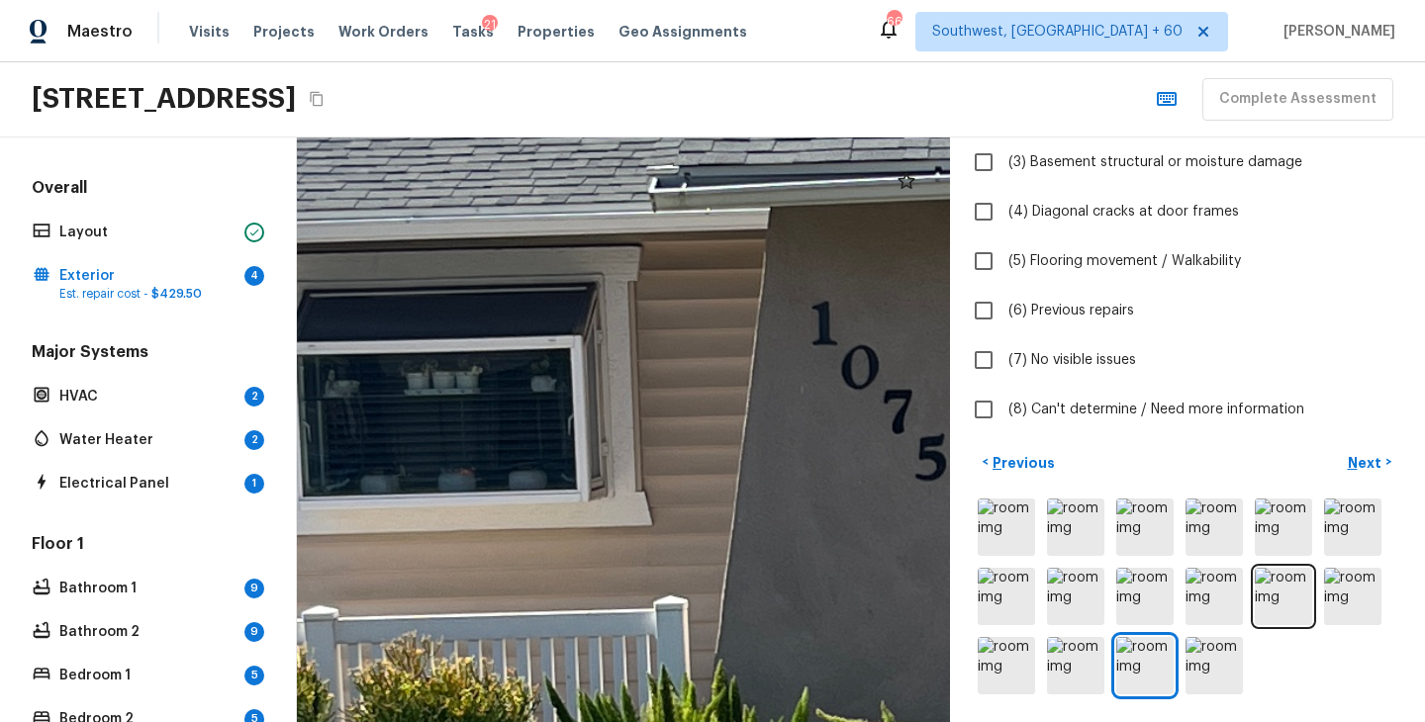
drag, startPoint x: 585, startPoint y: 509, endPoint x: 280, endPoint y: 256, distance: 396.2
click at [292, 274] on div "Overall Layout Exterior 4 Est. repair cost - $429.50 Major Systems HVAC 2 Water…" at bounding box center [712, 430] width 1425 height 585
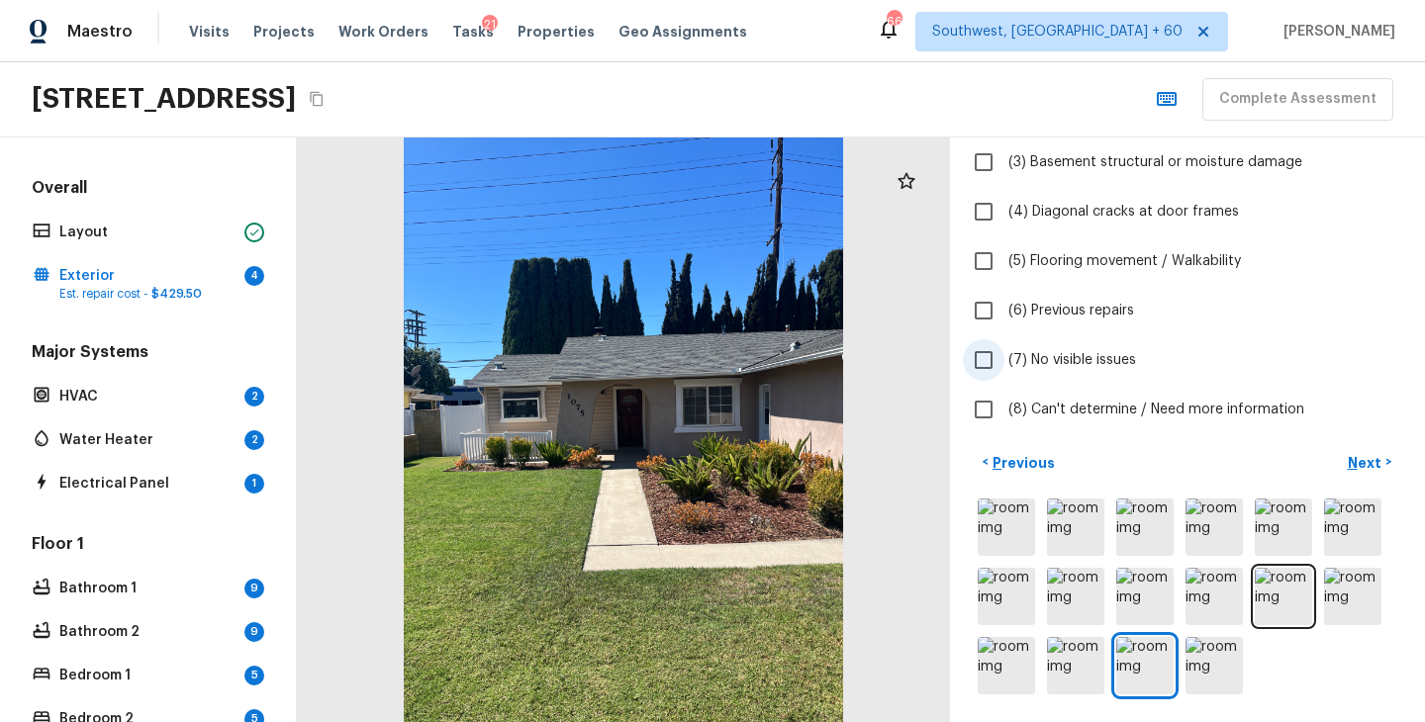
click at [1087, 359] on span "(7) No visible issues" at bounding box center [1072, 360] width 128 height 20
click at [1004, 359] on input "(7) No visible issues" at bounding box center [984, 360] width 42 height 42
checkbox input "true"
click at [1363, 464] on p "Next" at bounding box center [1366, 463] width 38 height 20
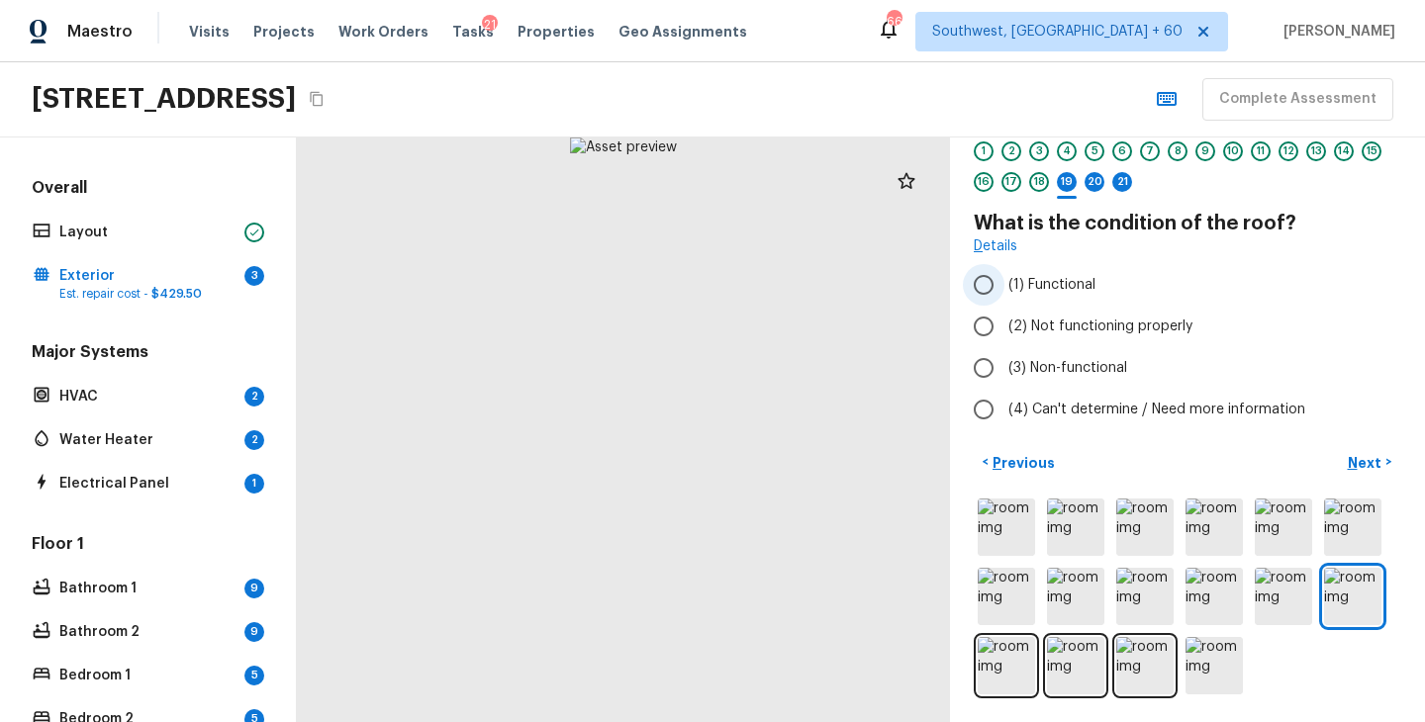
click at [1064, 281] on span "(1) Functional" at bounding box center [1051, 285] width 87 height 20
click at [1004, 281] on input "(1) Functional" at bounding box center [984, 285] width 42 height 42
radio input "true"
click at [1359, 458] on p "Next" at bounding box center [1366, 463] width 38 height 20
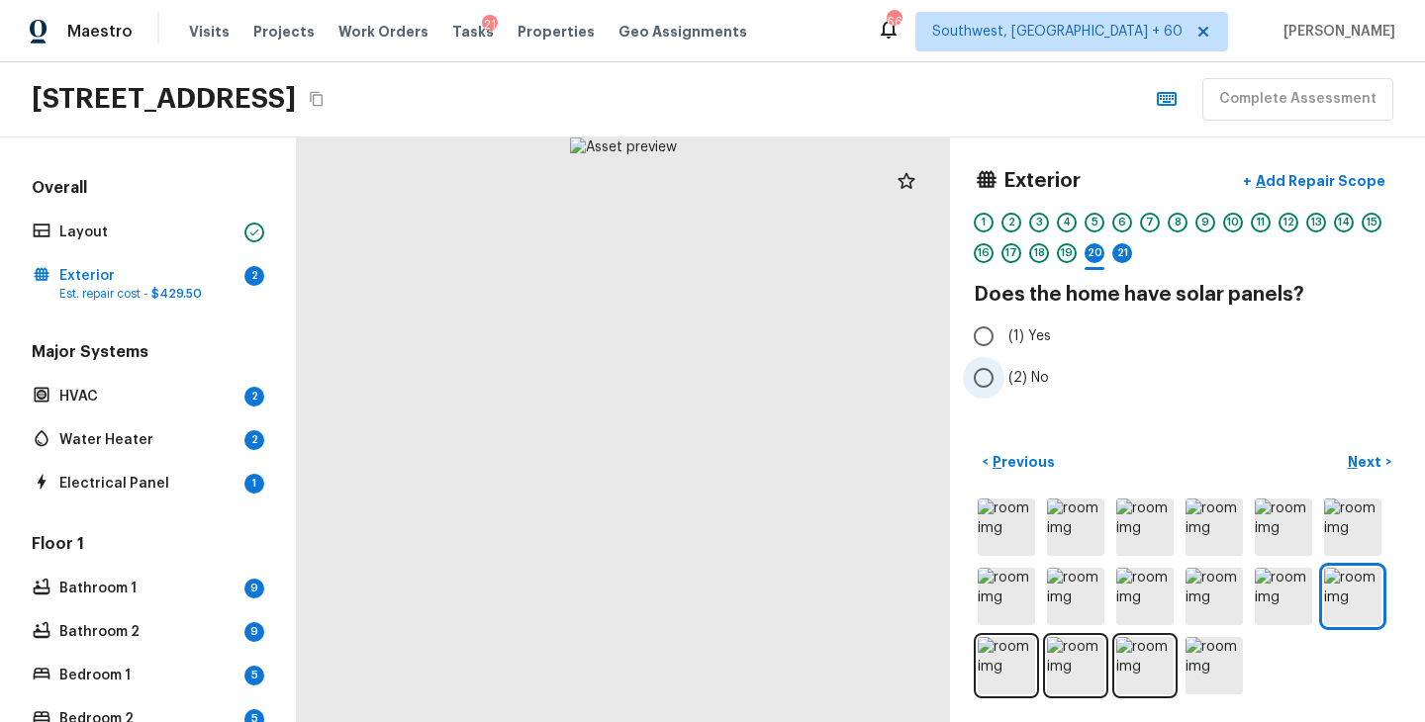
click at [1008, 381] on span "(2) No" at bounding box center [1028, 378] width 41 height 20
click at [1004, 381] on input "(2) No" at bounding box center [984, 378] width 42 height 42
radio input "true"
click at [1360, 467] on p "Next" at bounding box center [1366, 462] width 38 height 20
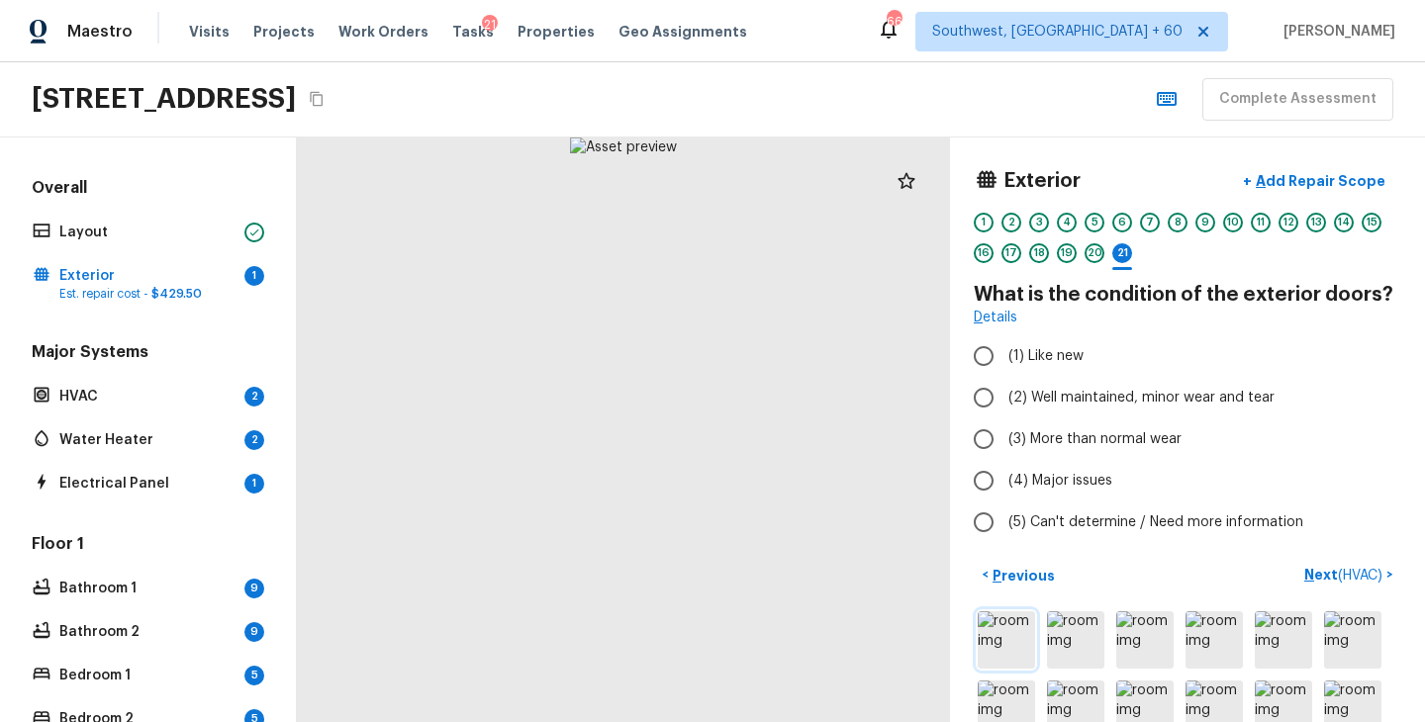
click at [1017, 642] on img at bounding box center [1005, 639] width 57 height 57
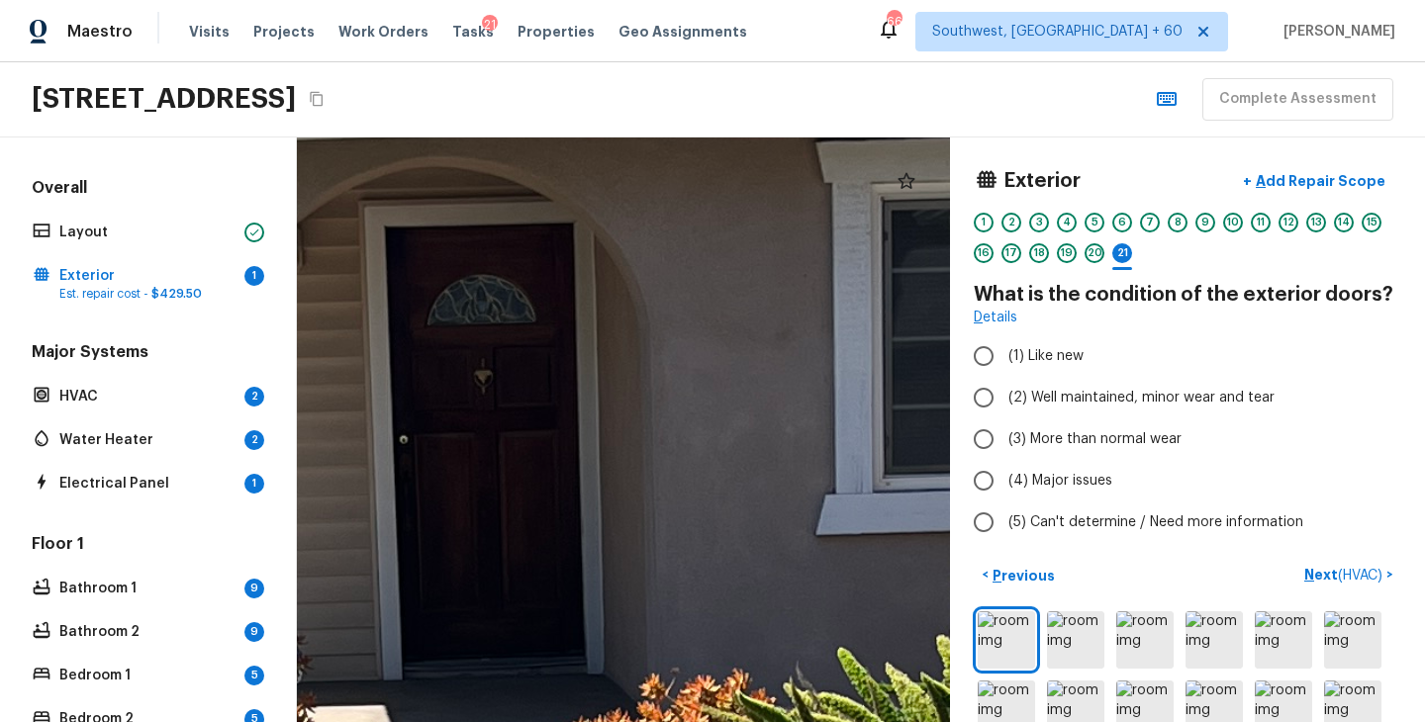
drag, startPoint x: 734, startPoint y: 447, endPoint x: 313, endPoint y: 436, distance: 421.6
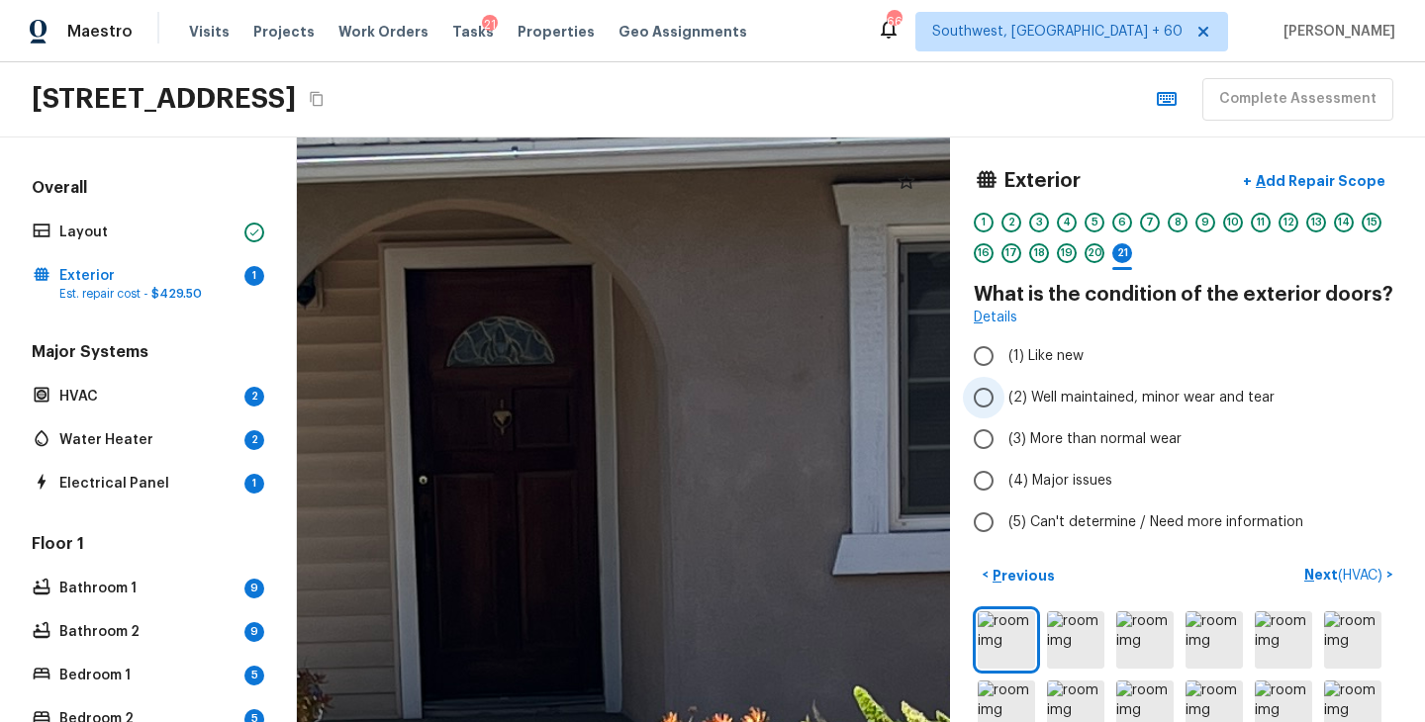
click at [1046, 407] on span "(2) Well maintained, minor wear and tear" at bounding box center [1141, 398] width 266 height 20
click at [1004, 407] on input "(2) Well maintained, minor wear and tear" at bounding box center [984, 398] width 42 height 42
radio input "true"
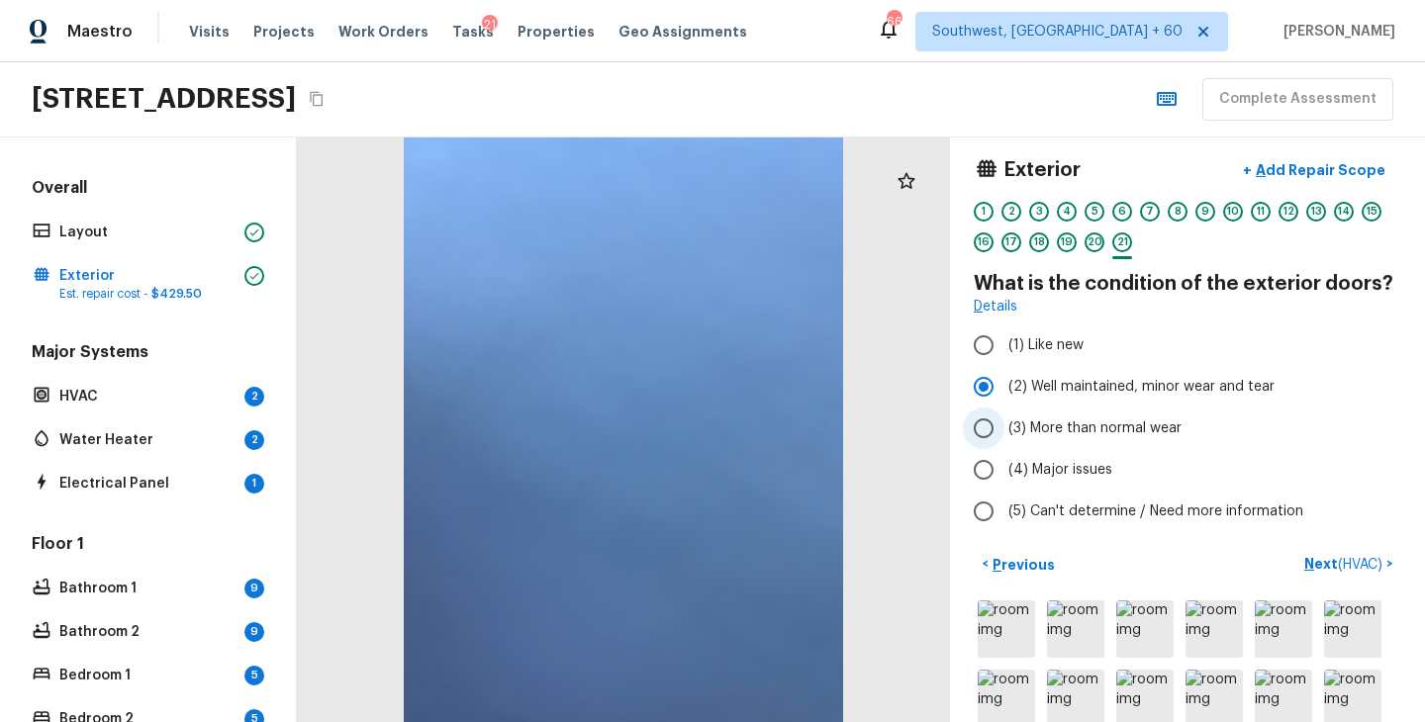
scroll to position [113, 0]
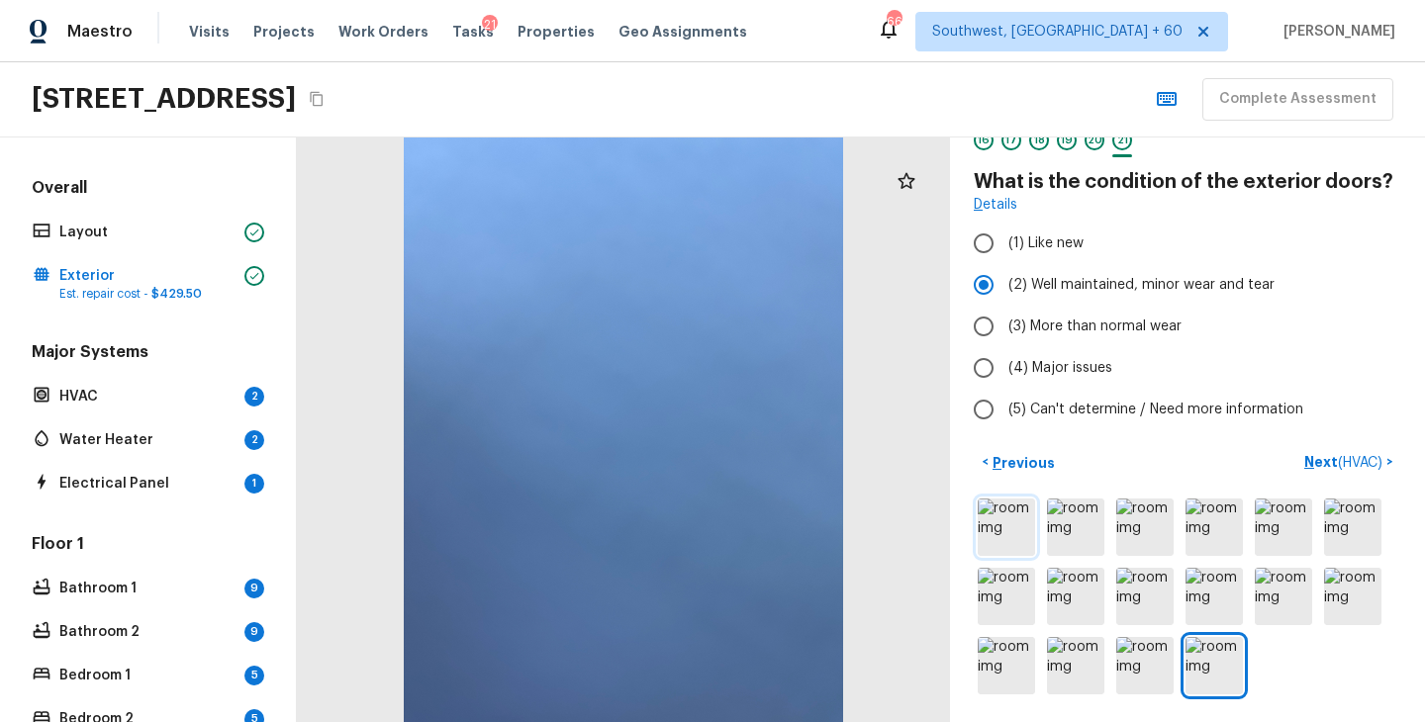
click at [1009, 512] on img at bounding box center [1005, 527] width 57 height 57
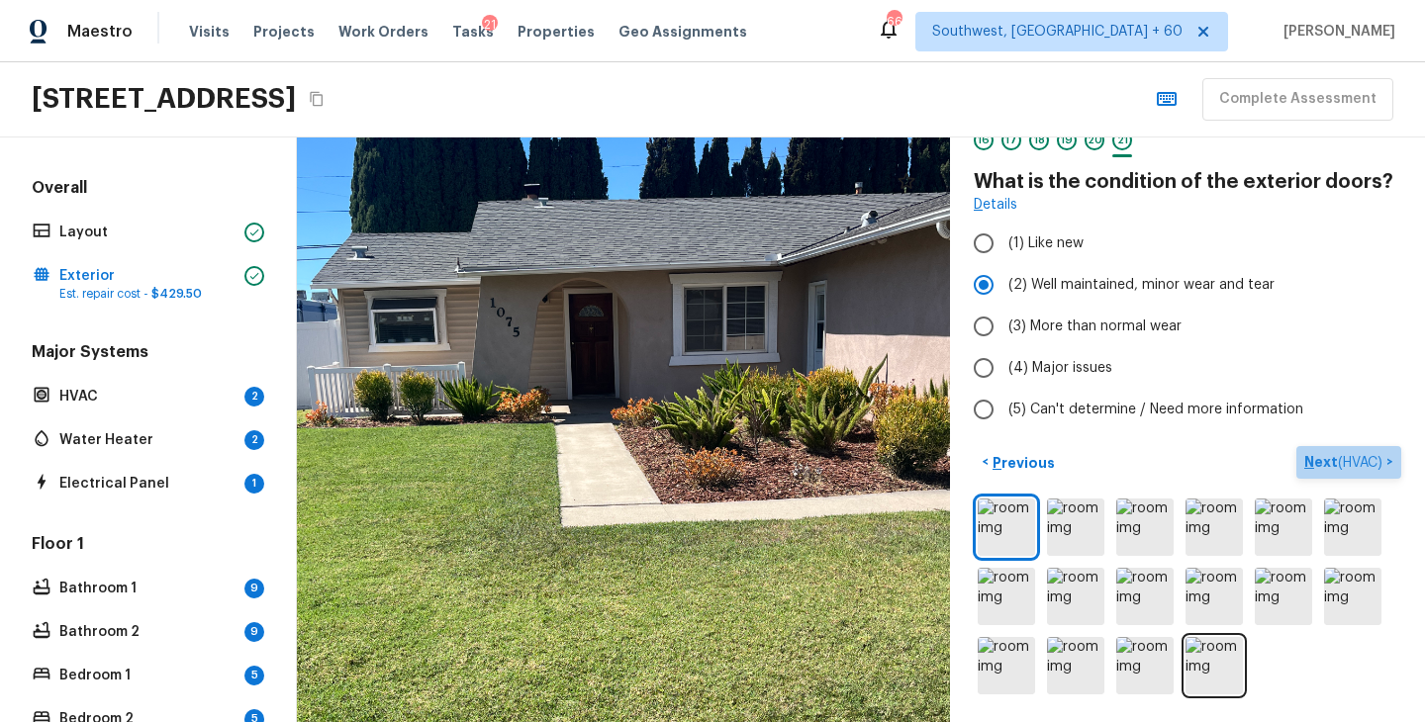
click at [1318, 473] on button "Next ( HVAC ) >" at bounding box center [1348, 462] width 105 height 33
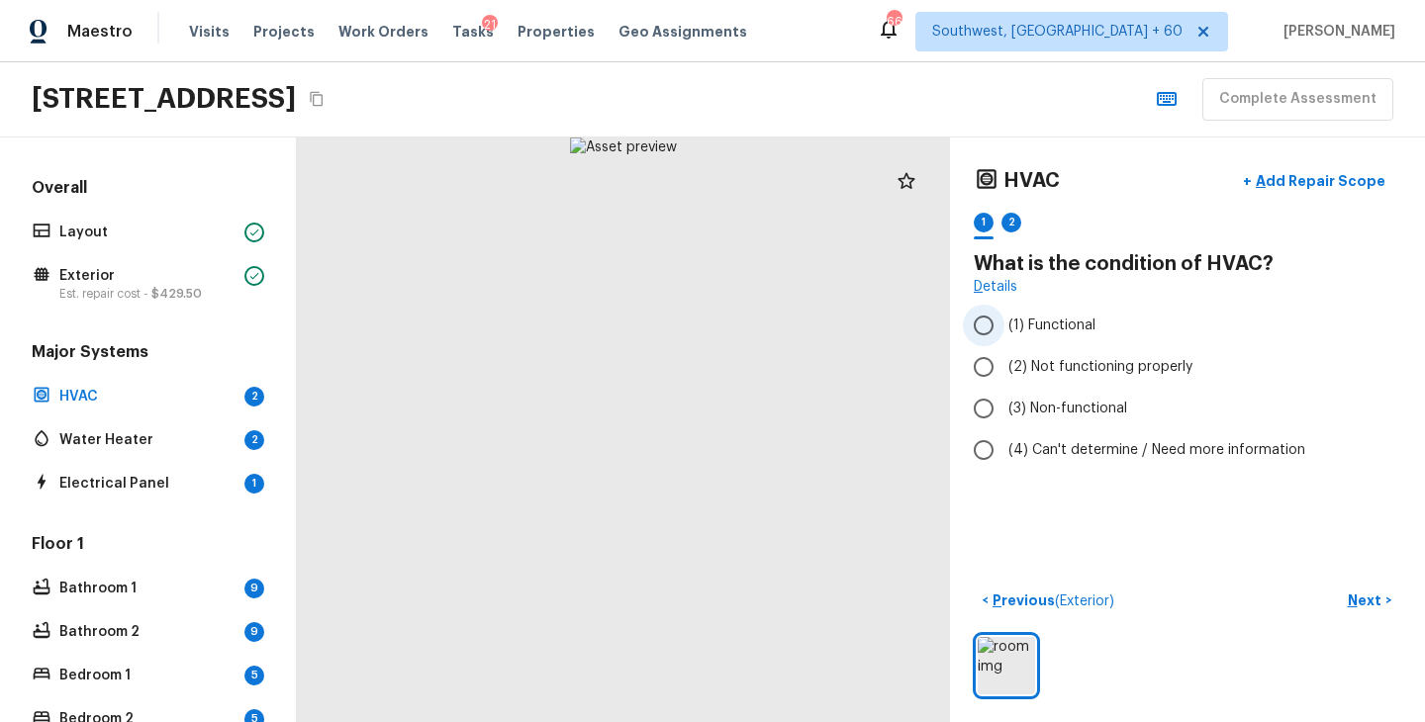
click at [1060, 329] on span "(1) Functional" at bounding box center [1051, 326] width 87 height 20
click at [1004, 329] on input "(1) Functional" at bounding box center [984, 326] width 42 height 42
radio input "true"
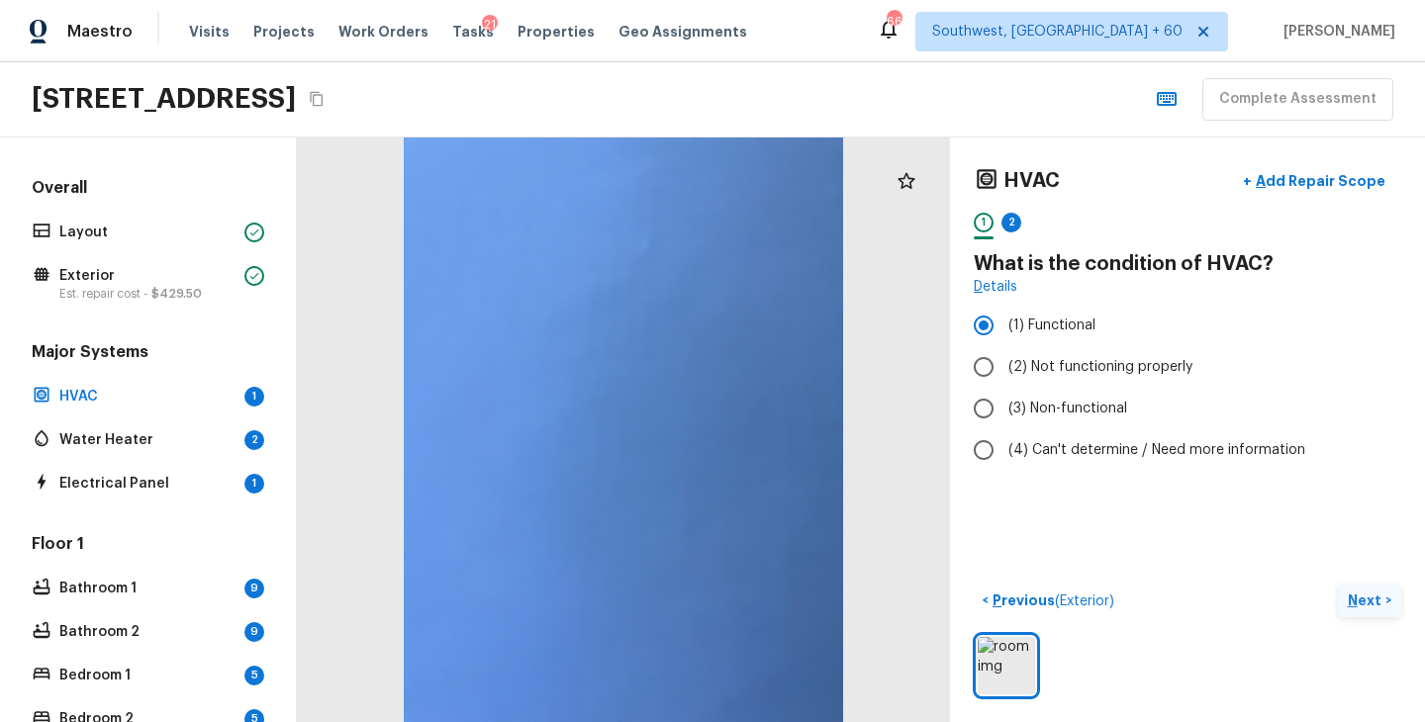
click at [1363, 597] on p "Next" at bounding box center [1366, 601] width 38 height 20
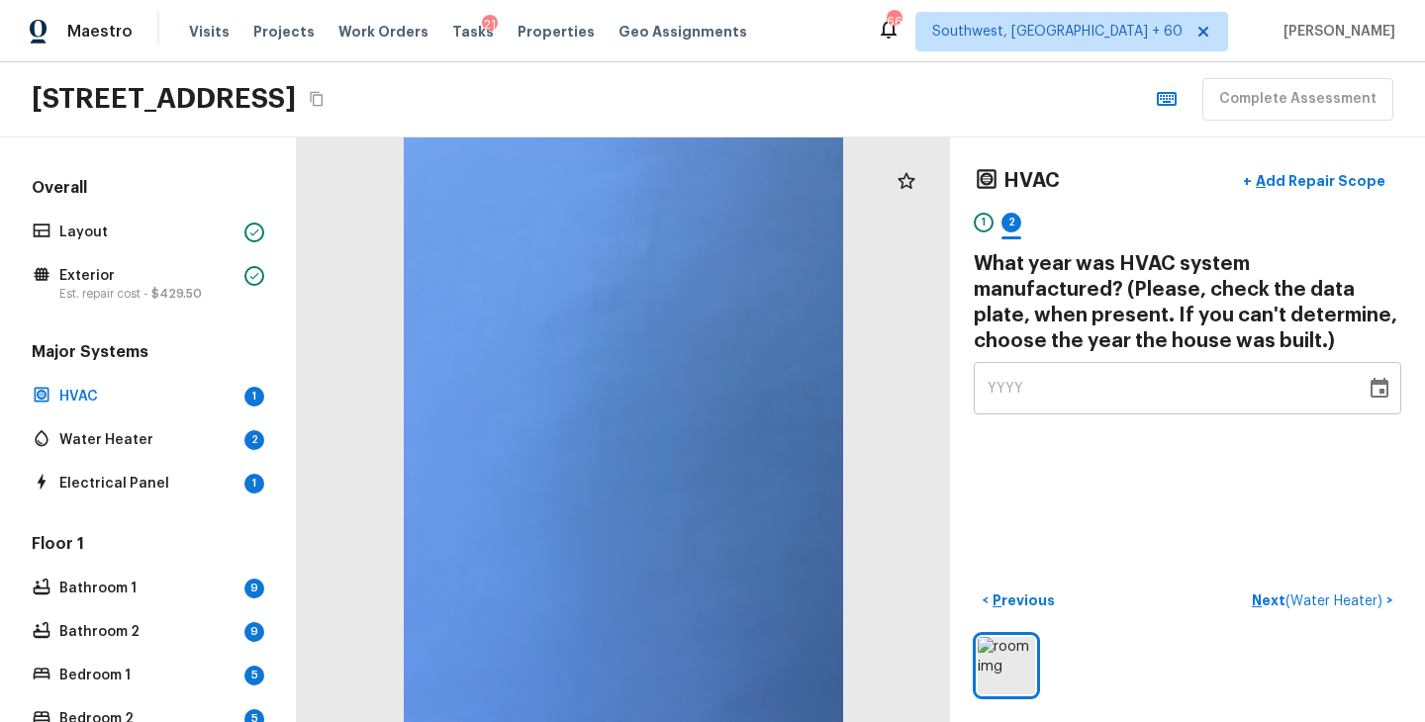
click at [324, 98] on icon "Copy Address" at bounding box center [317, 99] width 16 height 16
click at [996, 395] on span "YYYY" at bounding box center [1005, 389] width 37 height 14
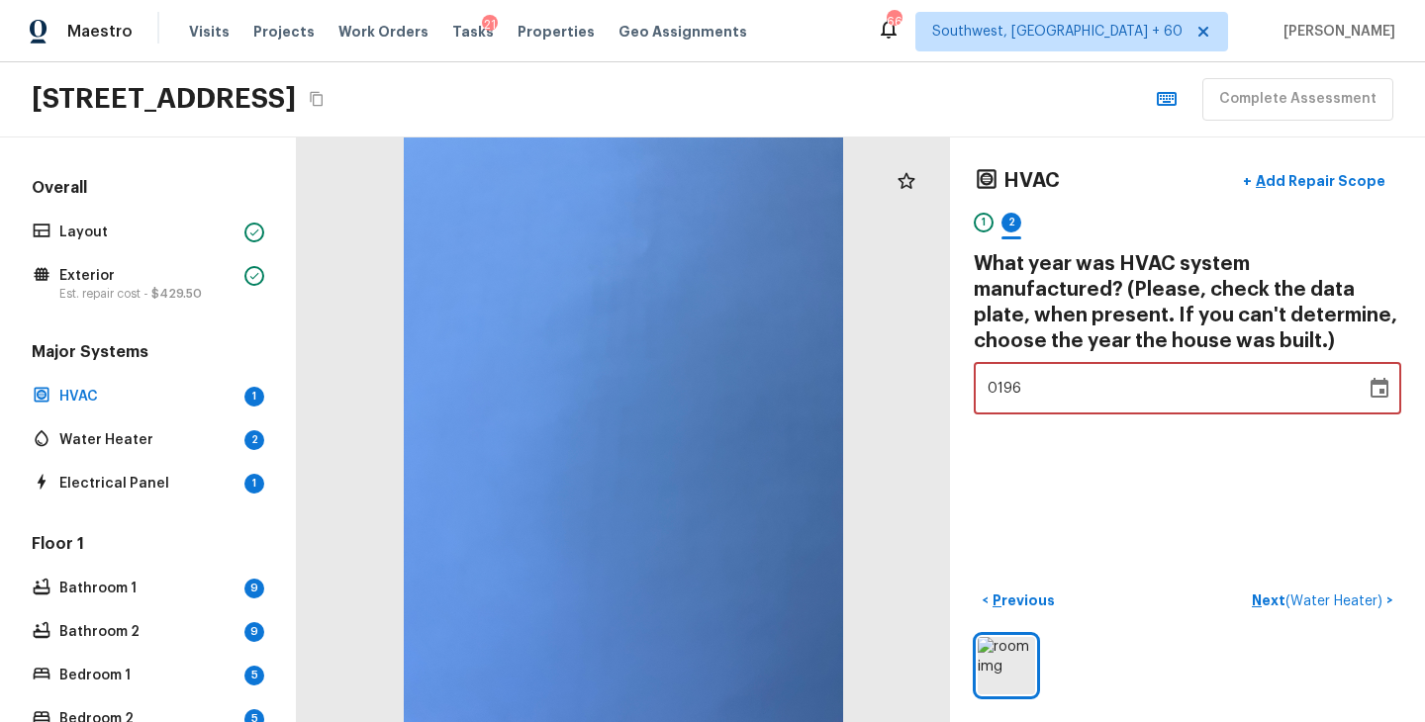
type input "1969"
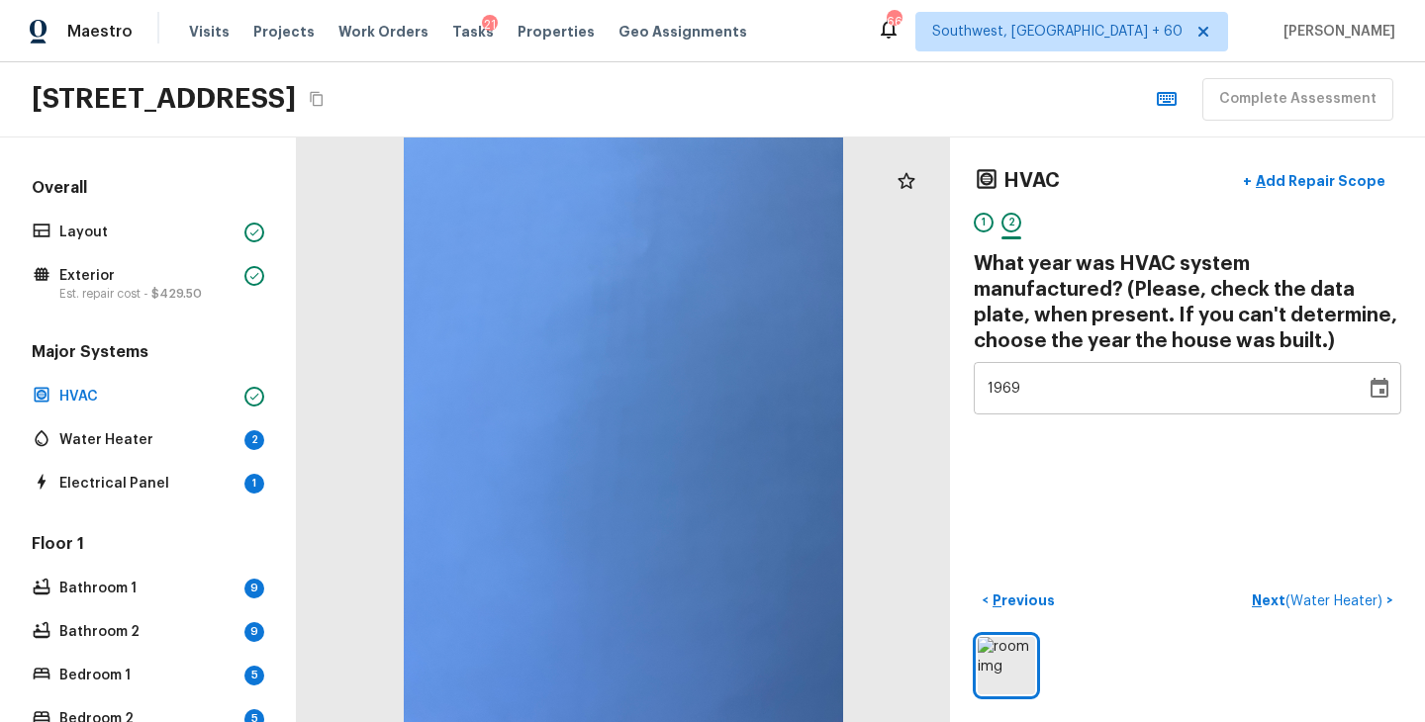
click at [1091, 506] on div "HVAC + Add Repair Scope 1 2 What year was HVAC system manufactured? (Please, ch…" at bounding box center [1187, 430] width 475 height 585
click at [1138, 490] on div "HVAC + Add Repair Scope 1 2 What year was HVAC system manufactured? (Please, ch…" at bounding box center [1187, 430] width 475 height 585
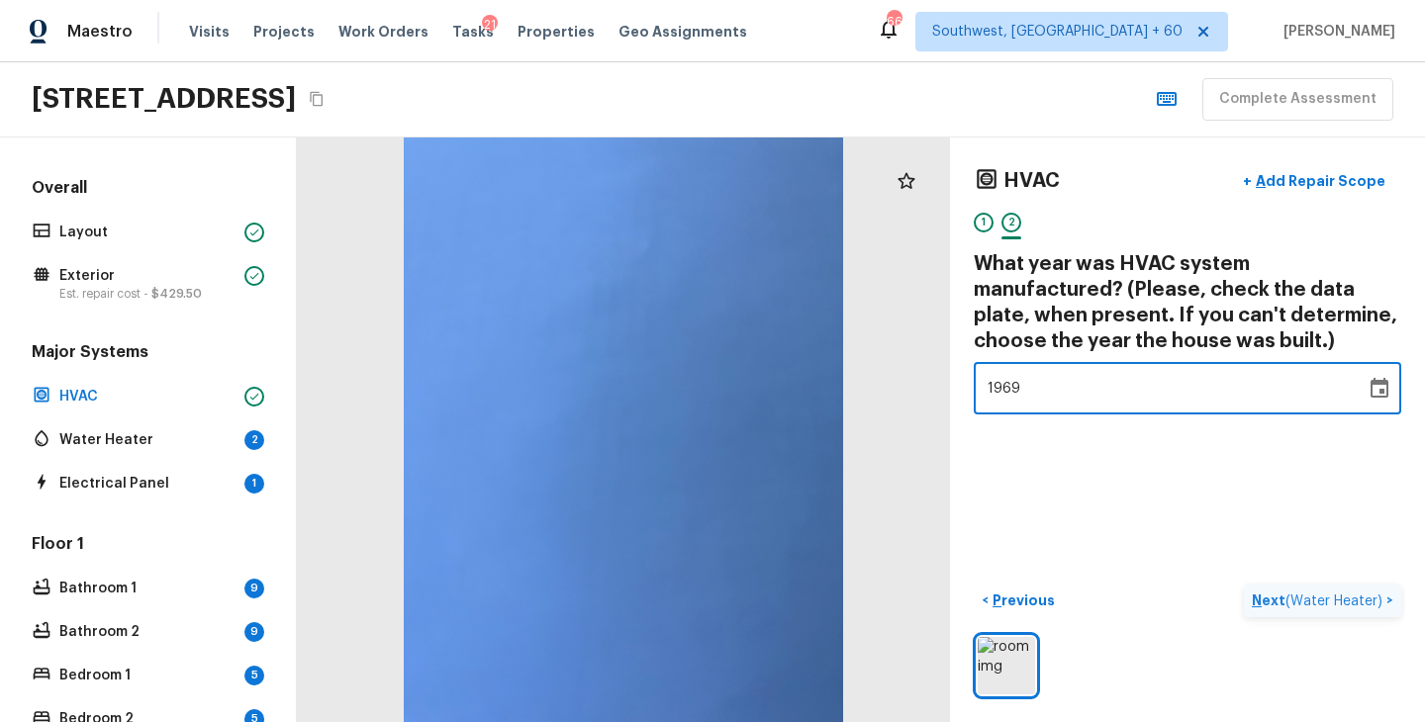
click at [1269, 609] on p "Next ( Water Heater )" at bounding box center [1318, 601] width 135 height 21
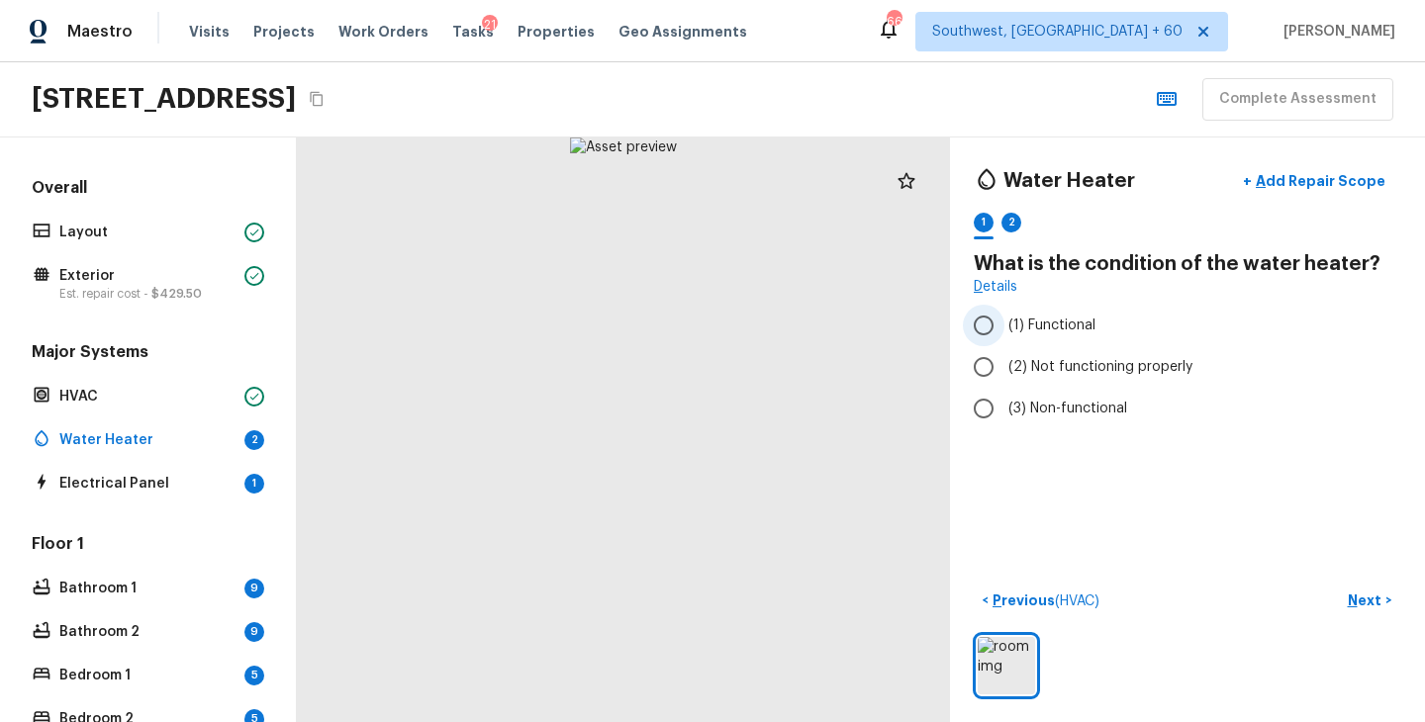
click at [1076, 331] on span "(1) Functional" at bounding box center [1051, 326] width 87 height 20
click at [1004, 331] on input "(1) Functional" at bounding box center [984, 326] width 42 height 42
radio input "true"
click at [1357, 592] on p "Next" at bounding box center [1366, 601] width 38 height 20
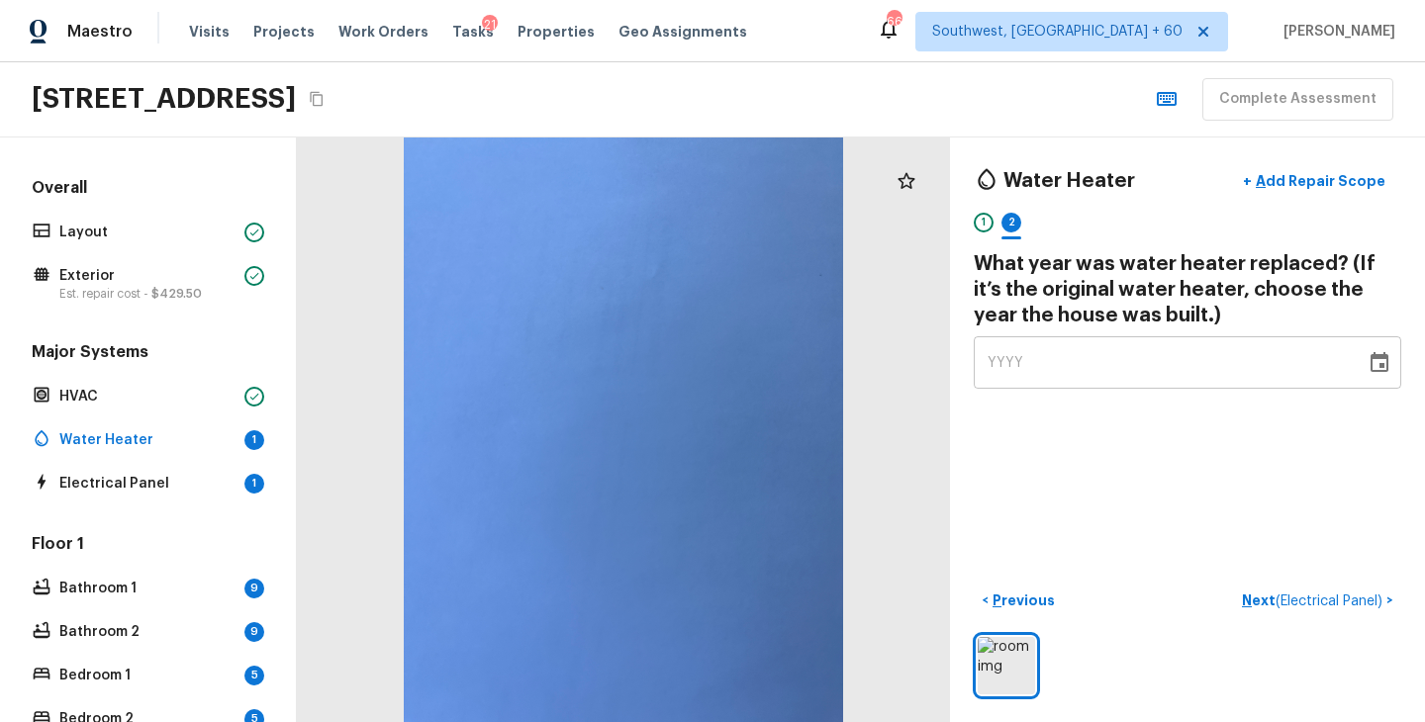
click at [1004, 359] on span "YYYY" at bounding box center [1005, 363] width 37 height 14
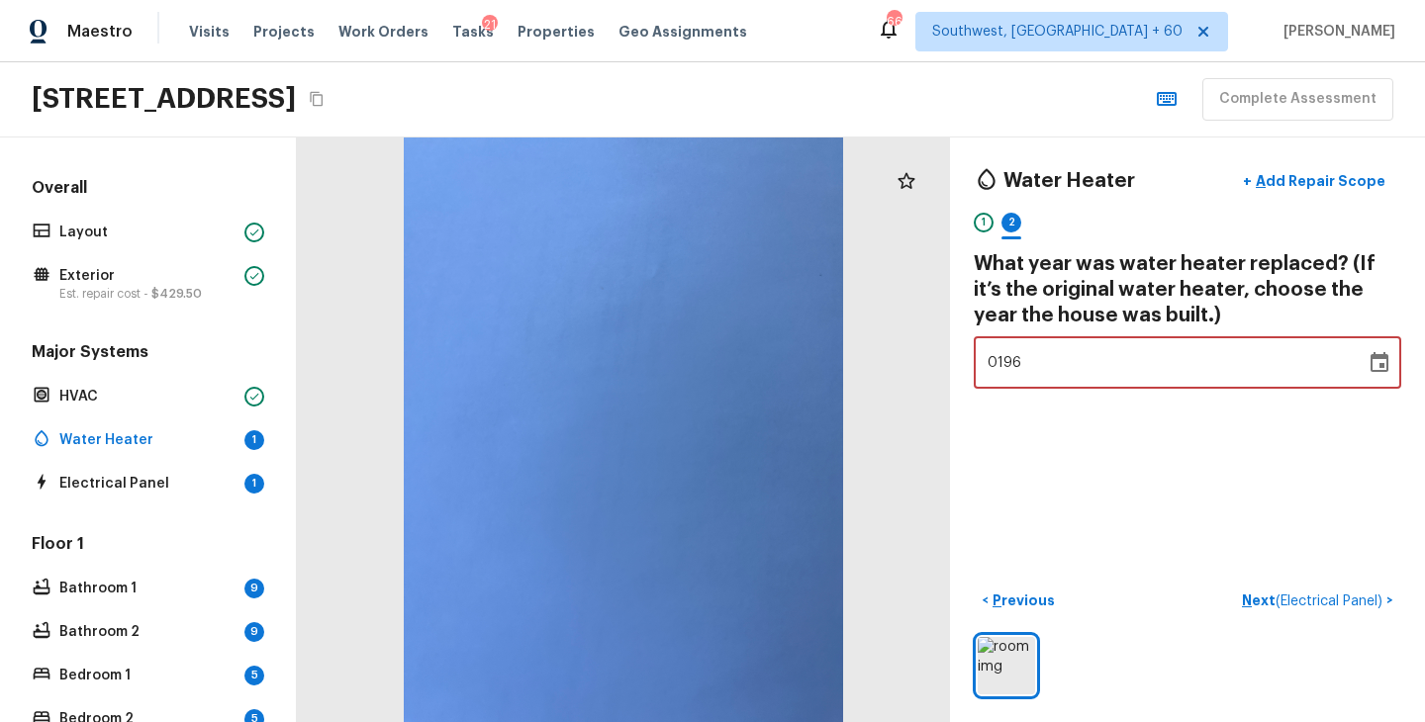
type input "1969"
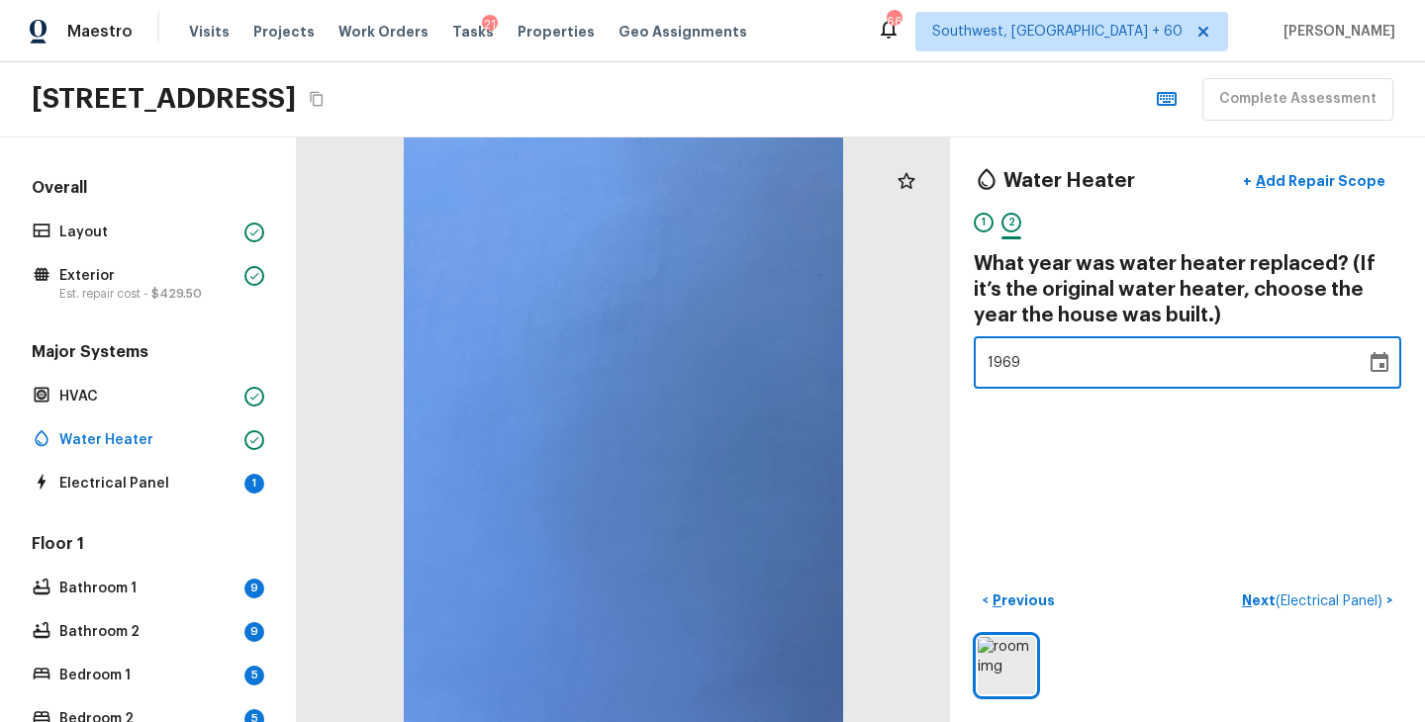
click at [1104, 457] on div "Water Heater + Add Repair Scope 1 2 What year was water heater replaced? (If it…" at bounding box center [1187, 430] width 475 height 585
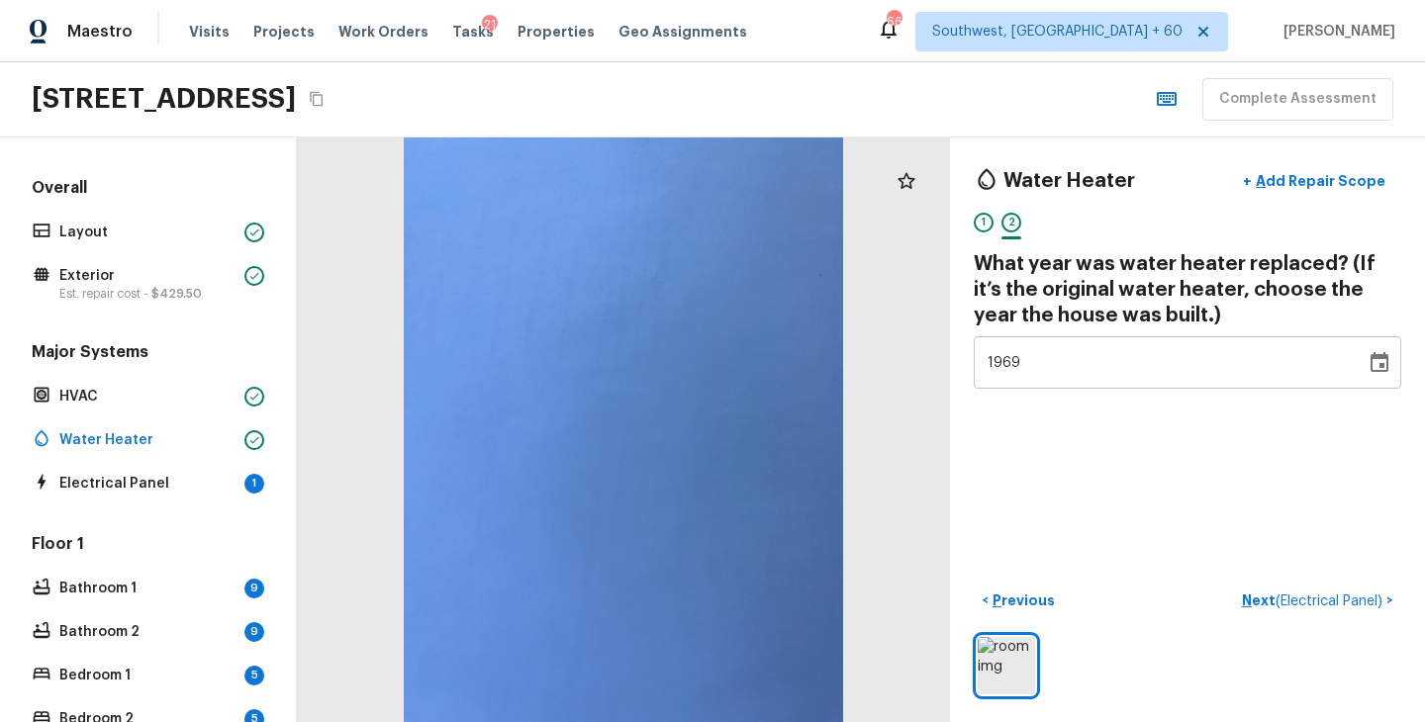
click at [1152, 552] on div "Water Heater + Add Repair Scope 1 2 What year was water heater replaced? (If it…" at bounding box center [1187, 430] width 475 height 585
click at [1249, 602] on p "Next ( Electrical Panel )" at bounding box center [1314, 601] width 144 height 21
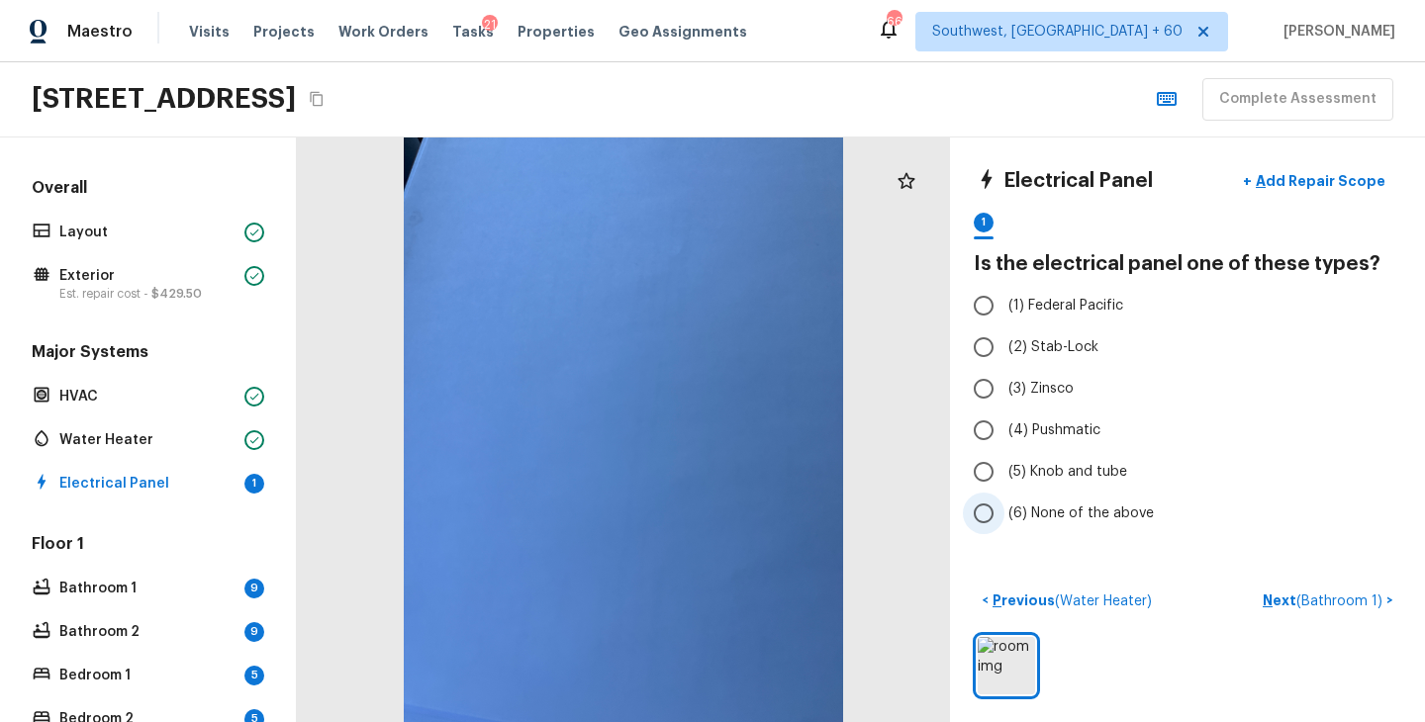
click at [1085, 511] on span "(6) None of the above" at bounding box center [1080, 514] width 145 height 20
click at [1004, 511] on input "(6) None of the above" at bounding box center [984, 514] width 42 height 42
radio input "true"
click at [1284, 604] on p "Next ( Bathroom 1 )" at bounding box center [1324, 601] width 124 height 21
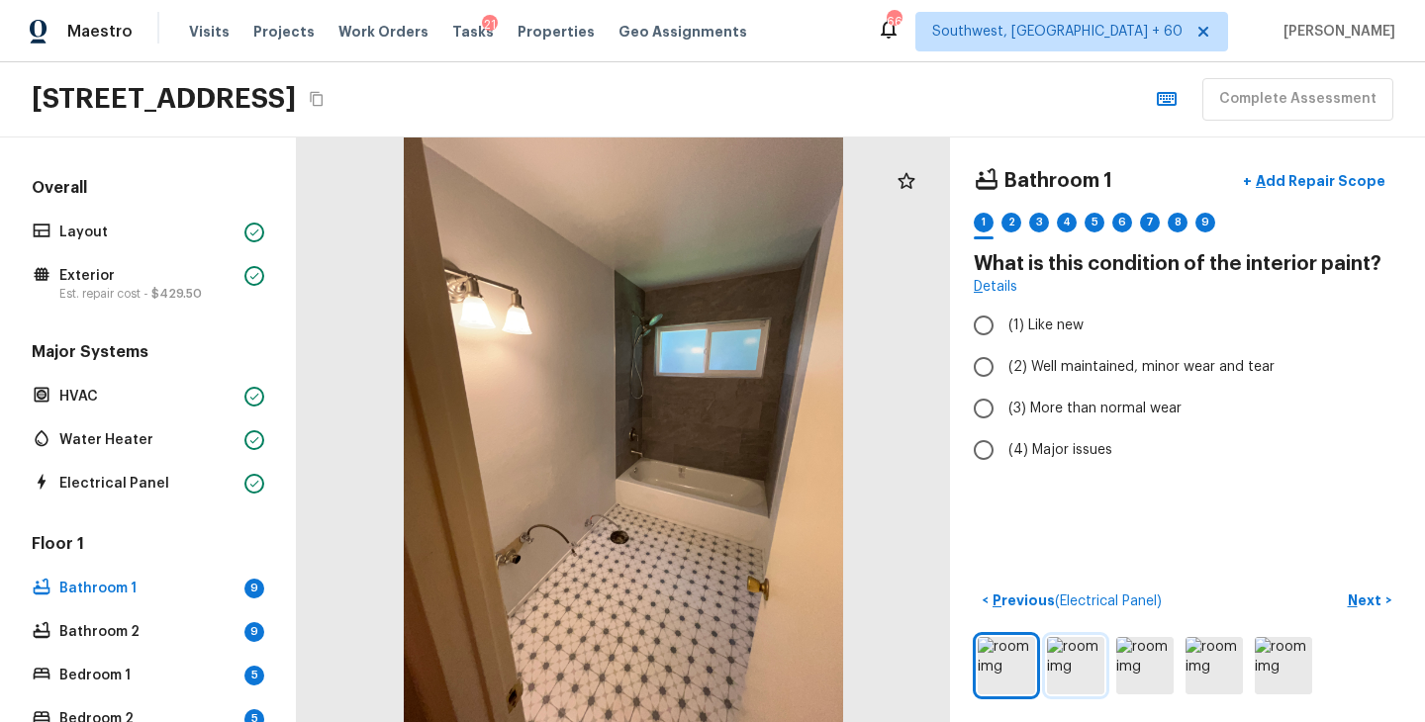
click at [1070, 664] on img at bounding box center [1075, 665] width 57 height 57
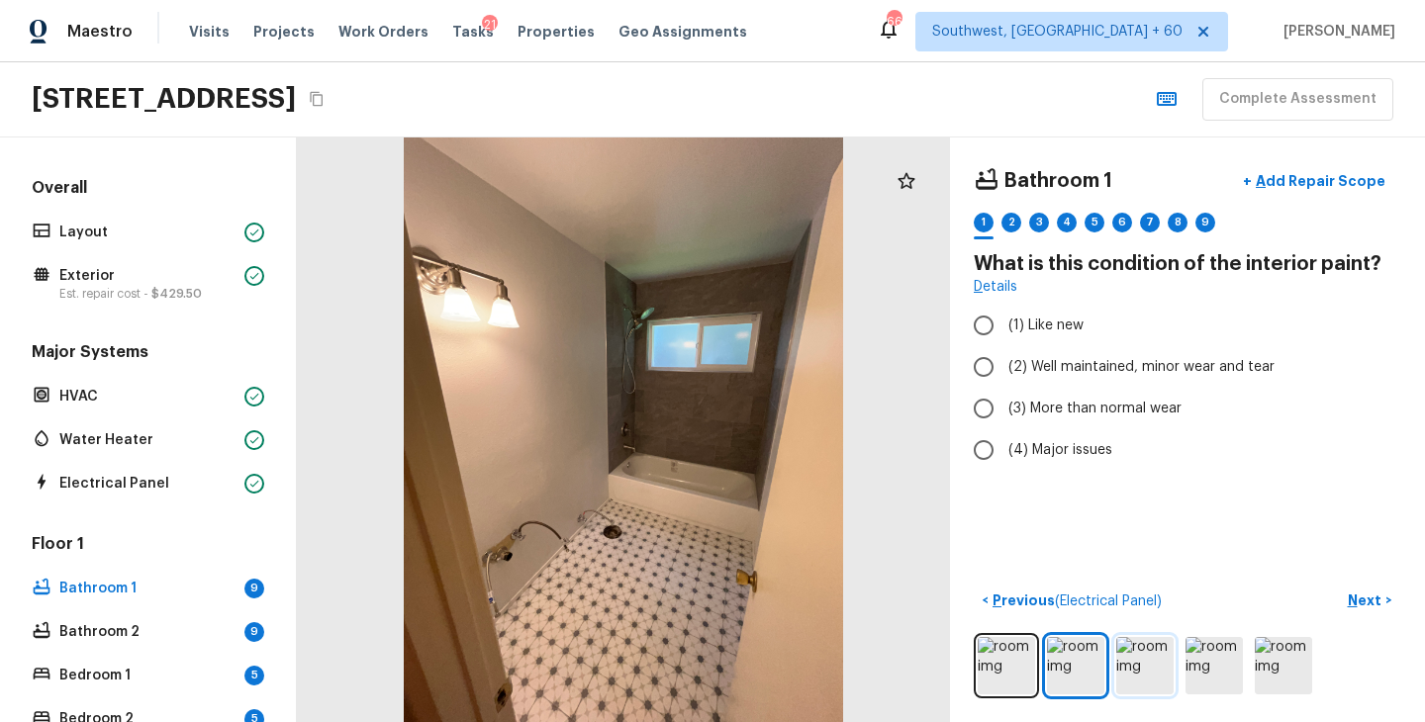
click at [1137, 670] on img at bounding box center [1144, 665] width 57 height 57
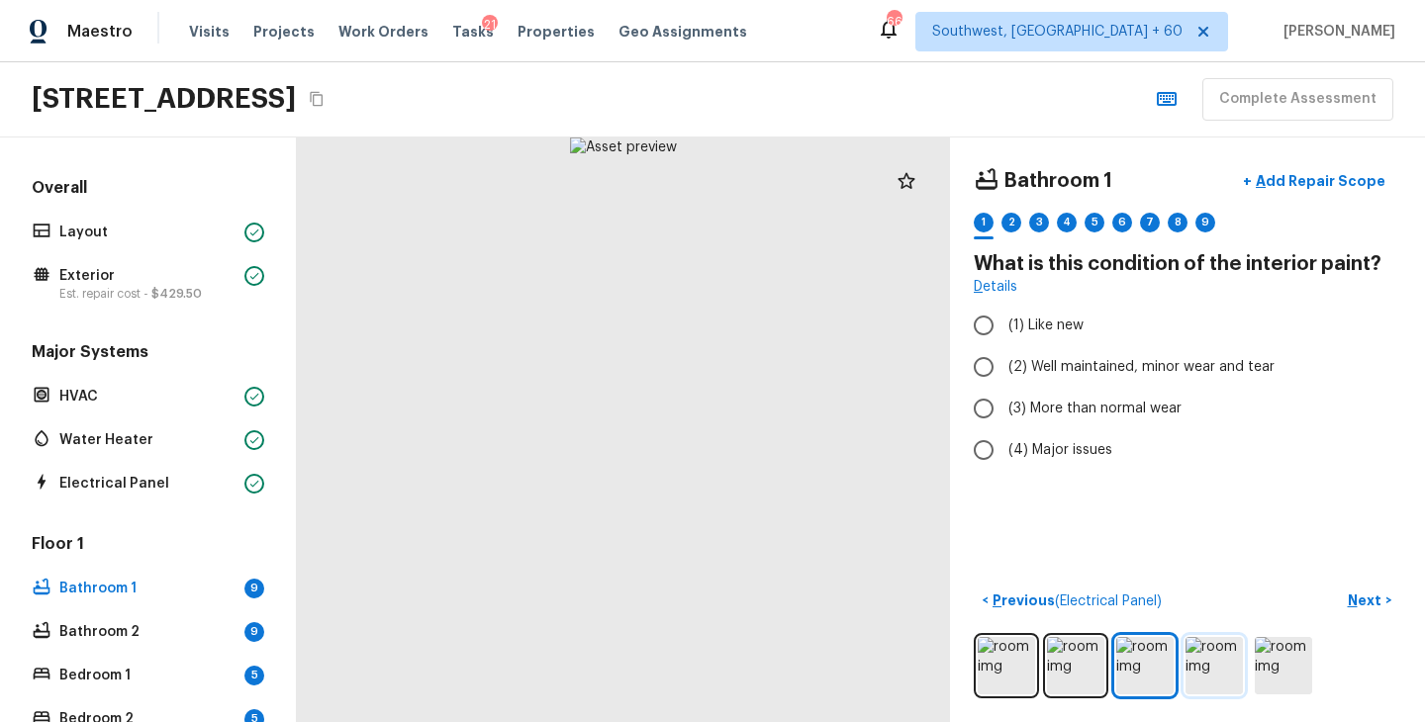
click at [1211, 671] on img at bounding box center [1213, 665] width 57 height 57
click at [1296, 670] on img at bounding box center [1282, 665] width 57 height 57
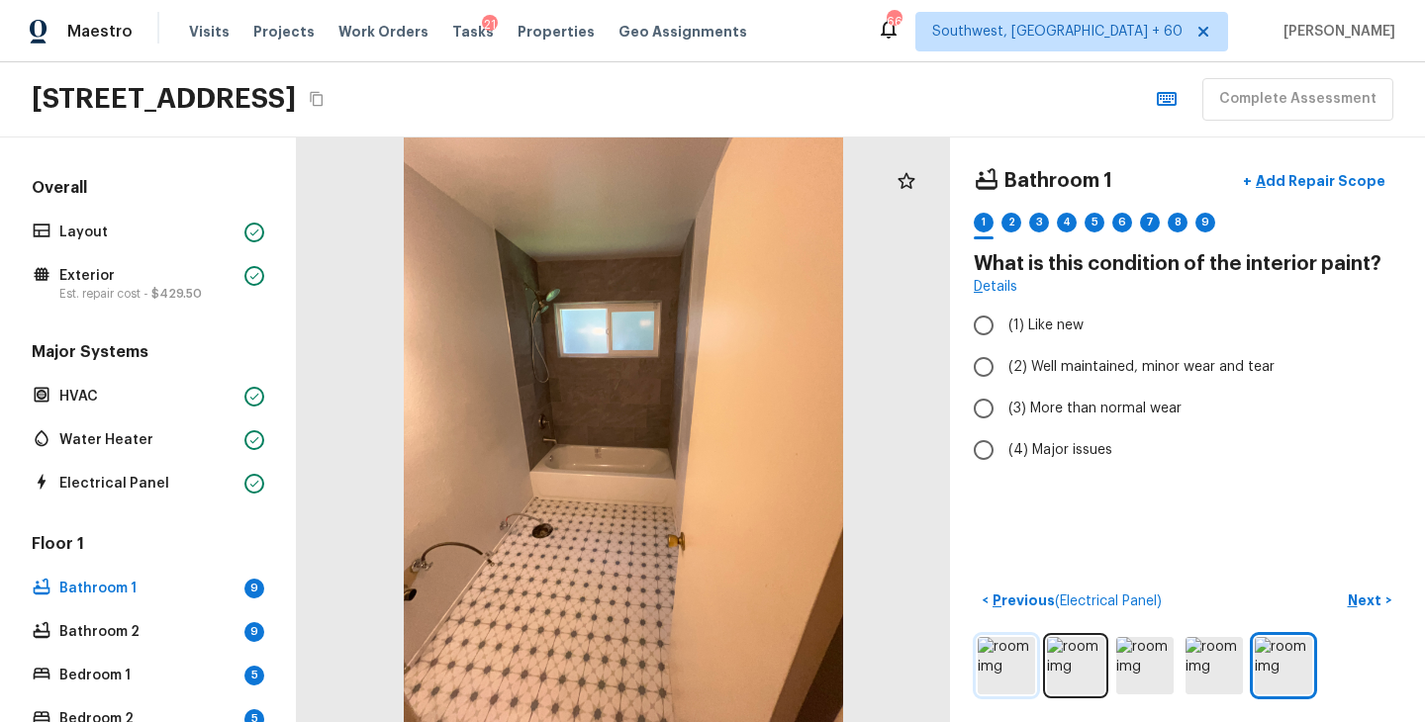
click at [1015, 673] on img at bounding box center [1005, 665] width 57 height 57
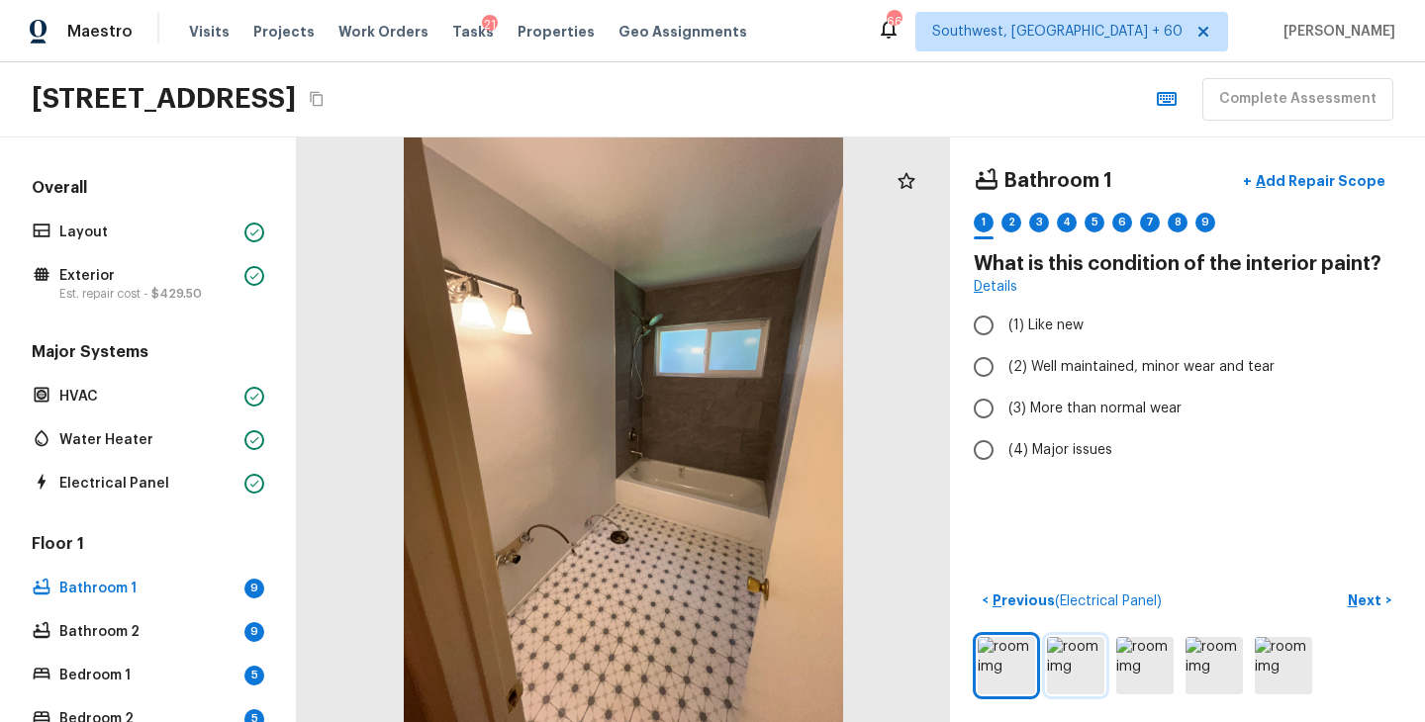
click at [1060, 677] on img at bounding box center [1075, 665] width 57 height 57
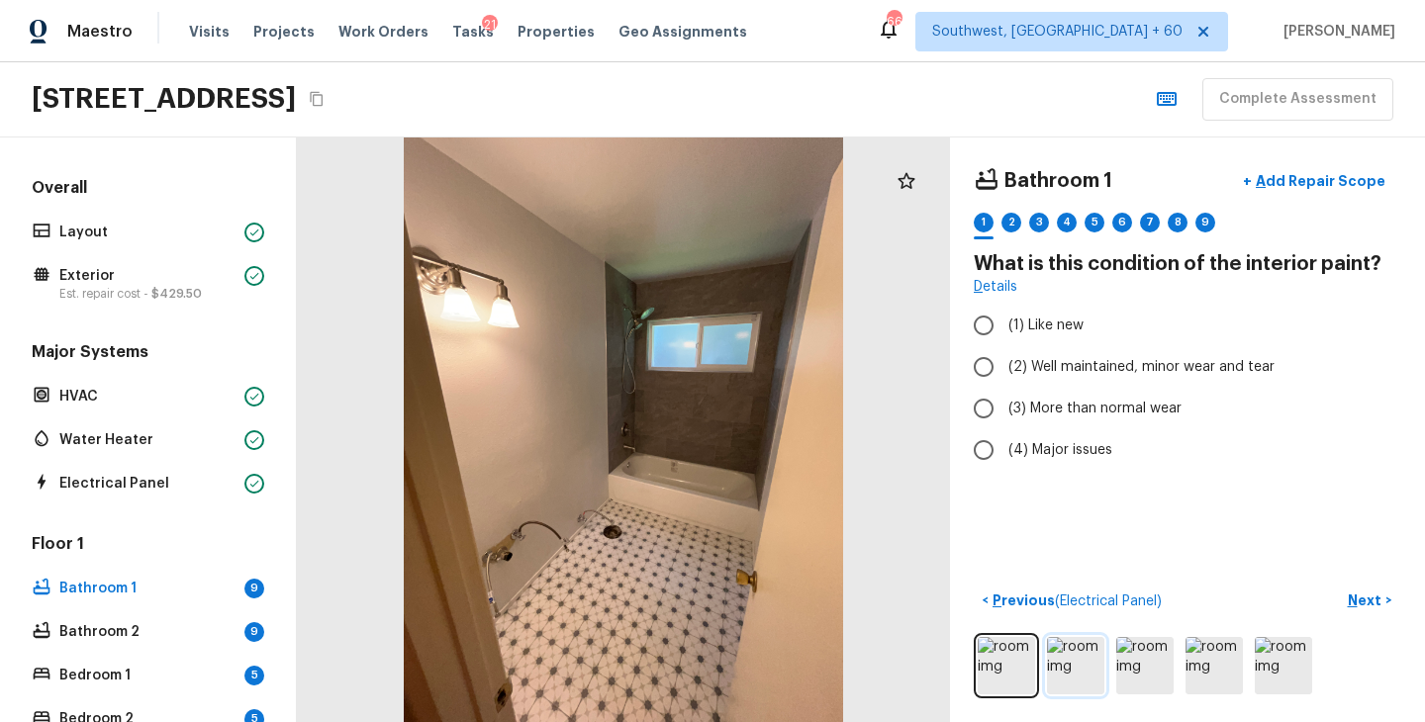
click at [1074, 667] on img at bounding box center [1075, 665] width 57 height 57
click at [999, 667] on img at bounding box center [1005, 665] width 57 height 57
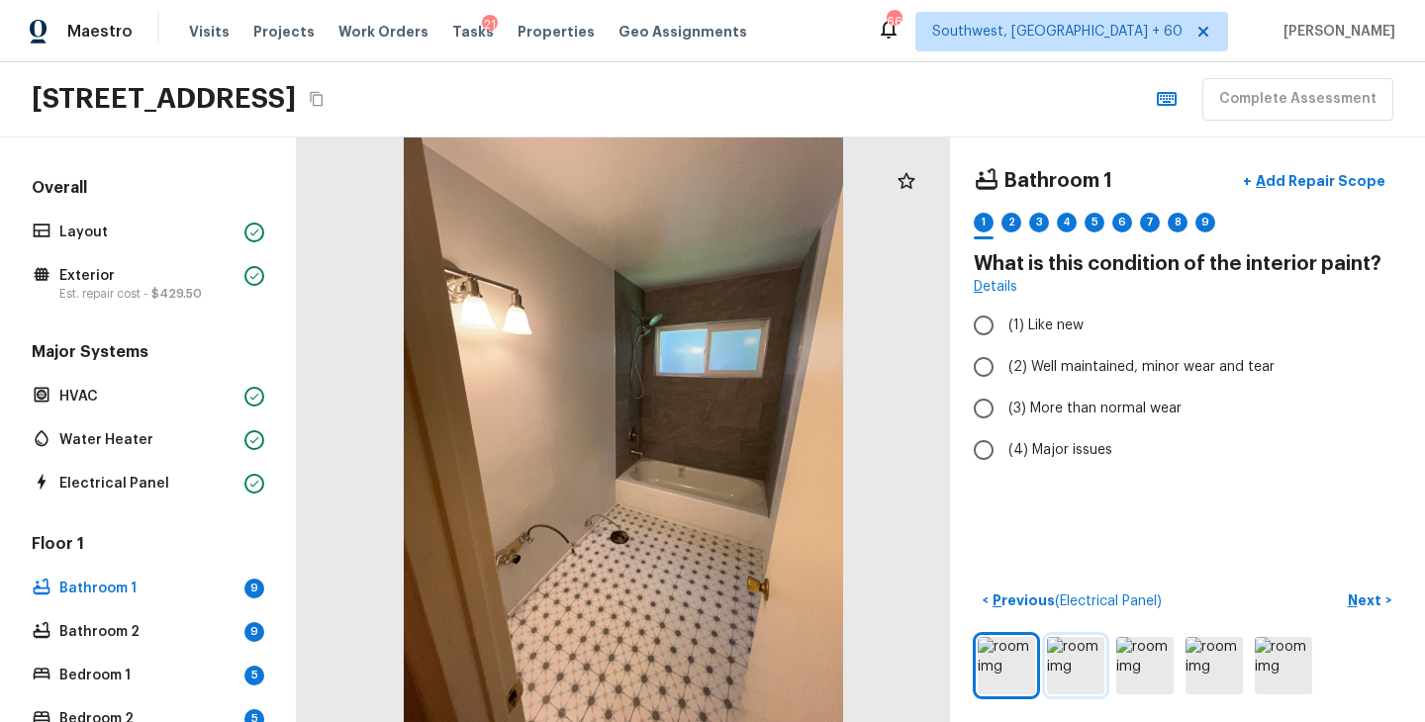
click at [1073, 671] on img at bounding box center [1075, 665] width 57 height 57
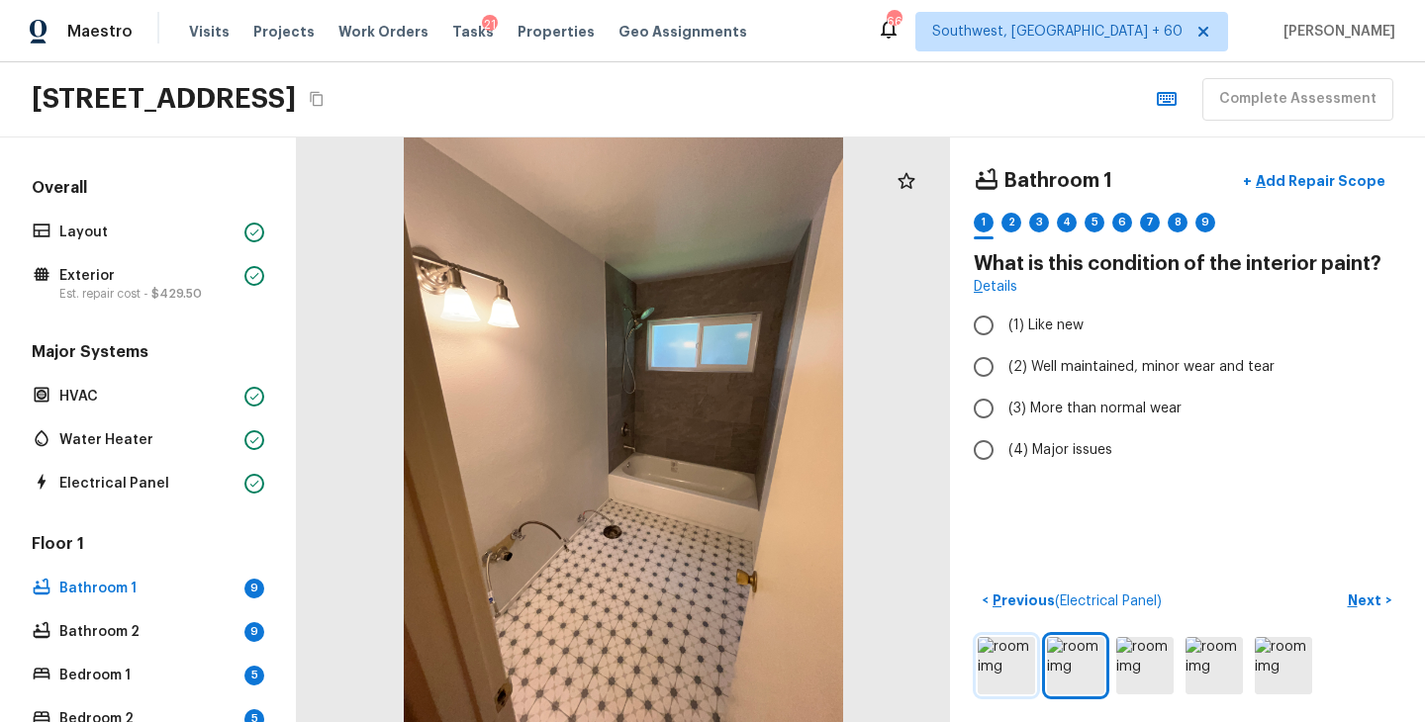
click at [1030, 669] on img at bounding box center [1005, 665] width 57 height 57
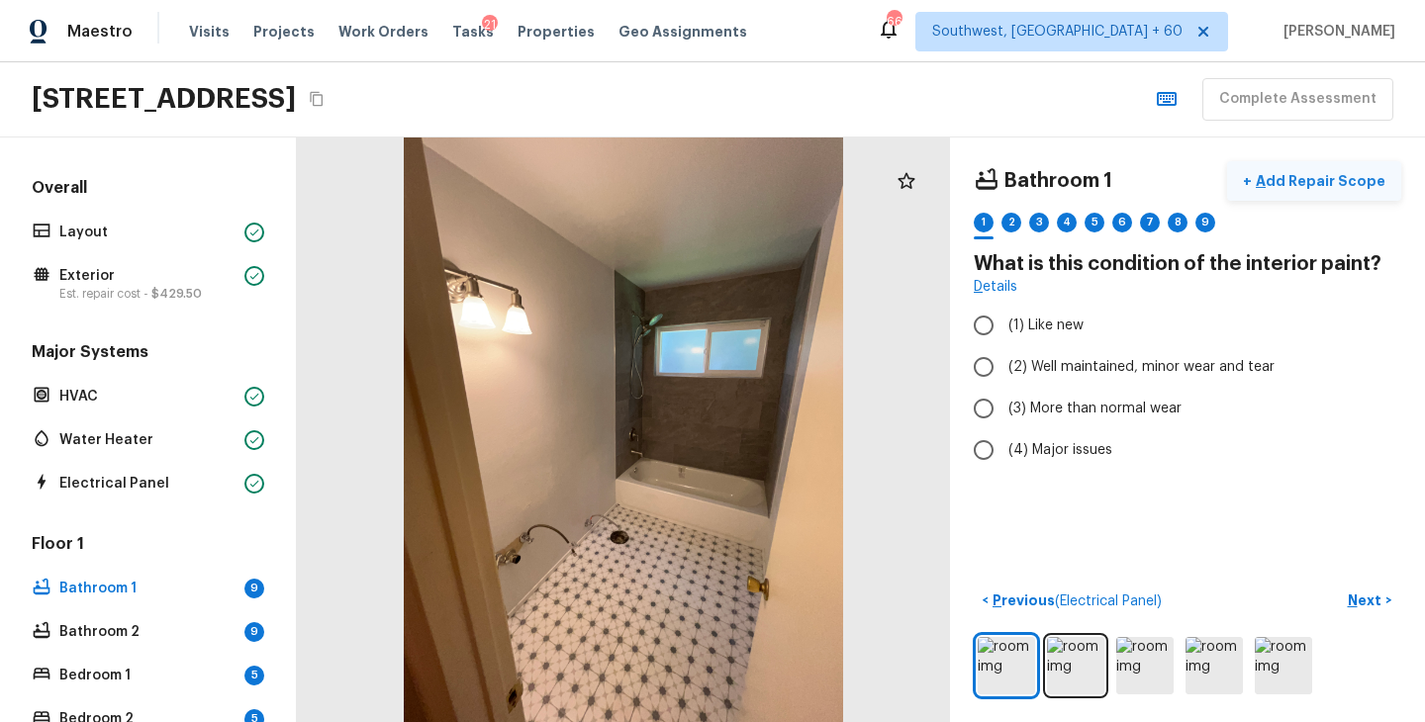
click at [1331, 192] on button "+ Add Repair Scope" at bounding box center [1314, 181] width 174 height 41
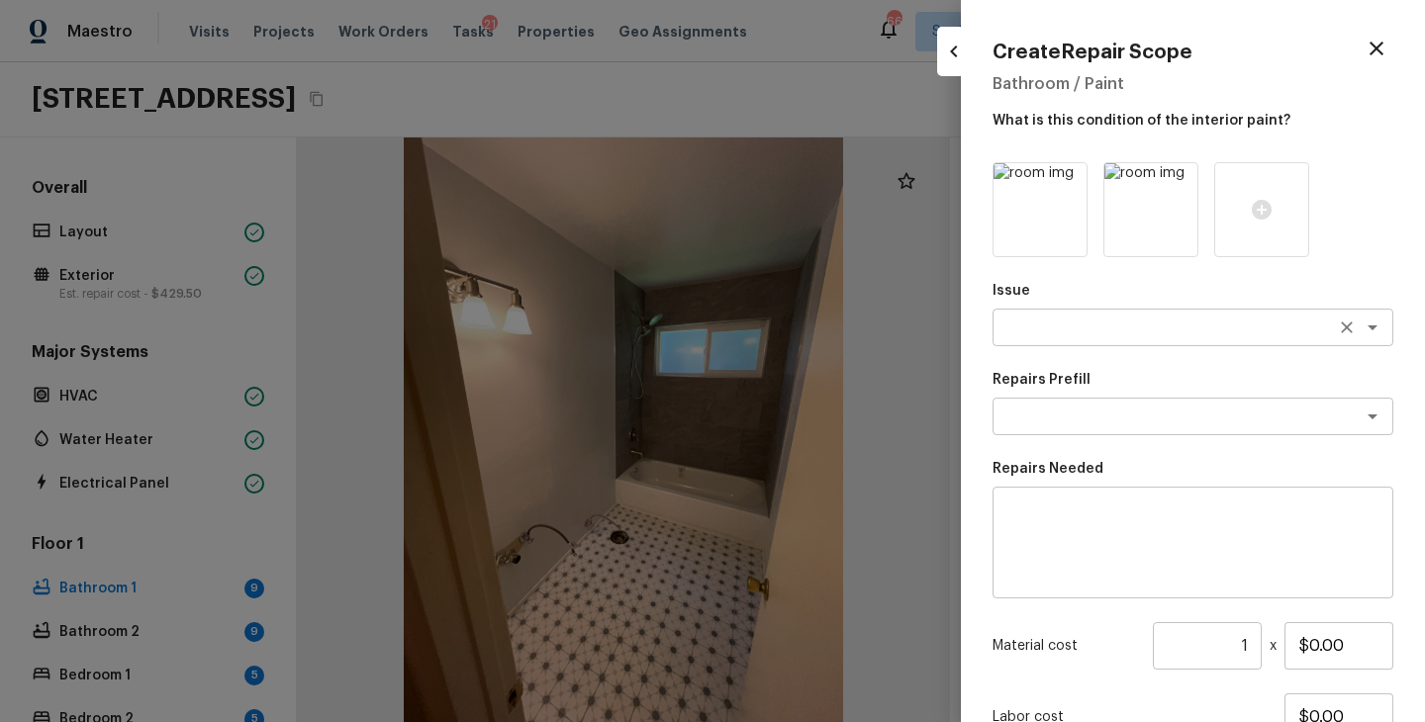
click at [1114, 329] on textarea at bounding box center [1164, 328] width 327 height 20
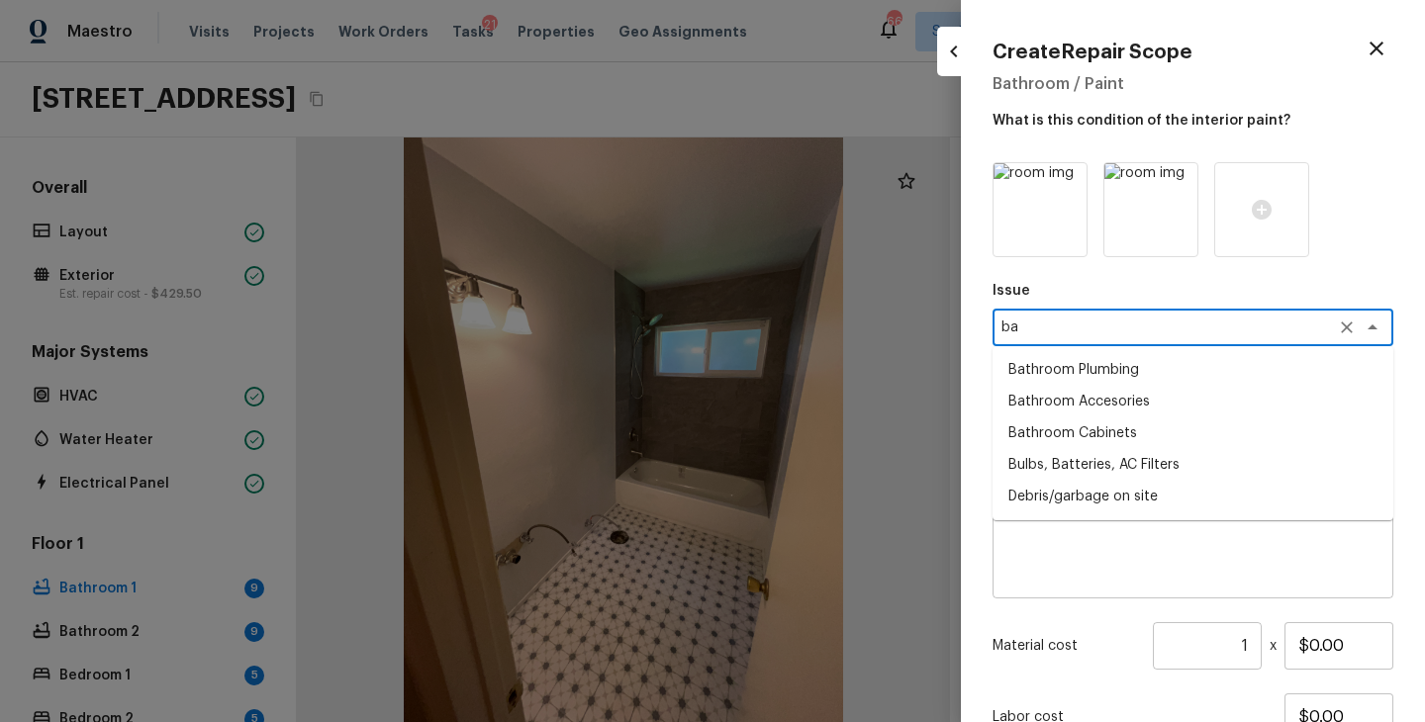
type textarea "b"
type textarea "v"
click at [1185, 379] on li "Bathroom Plumbing" at bounding box center [1192, 370] width 401 height 32
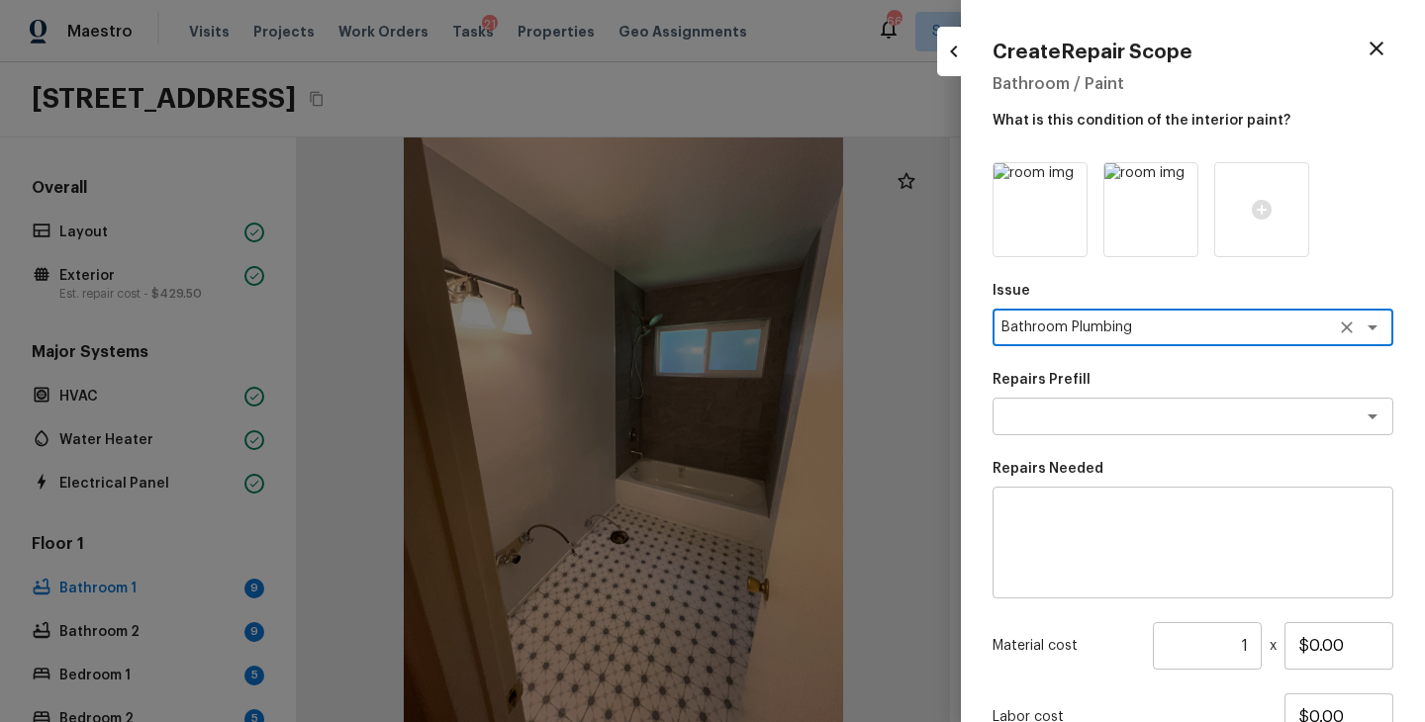
type textarea "Bathroom Plumbing"
click at [1104, 504] on textarea at bounding box center [1192, 543] width 373 height 79
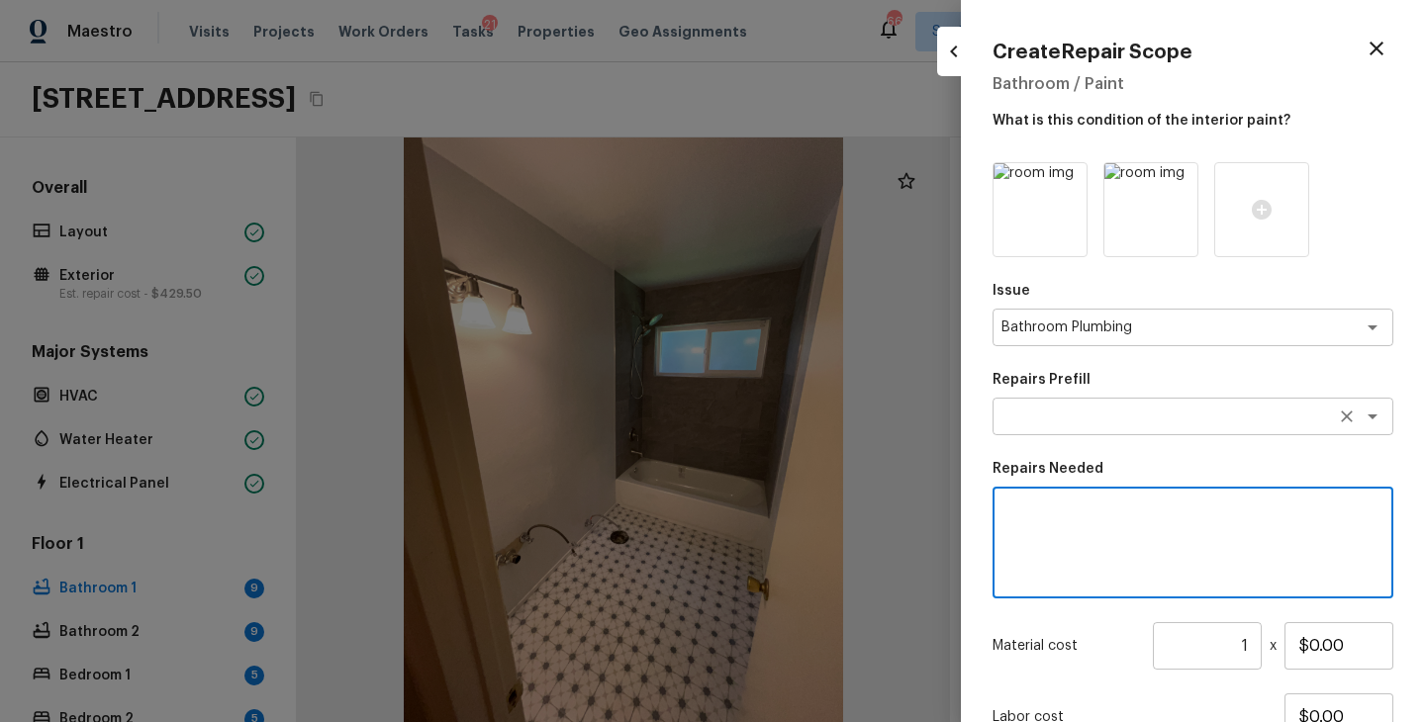
click at [1096, 412] on textarea at bounding box center [1164, 417] width 327 height 20
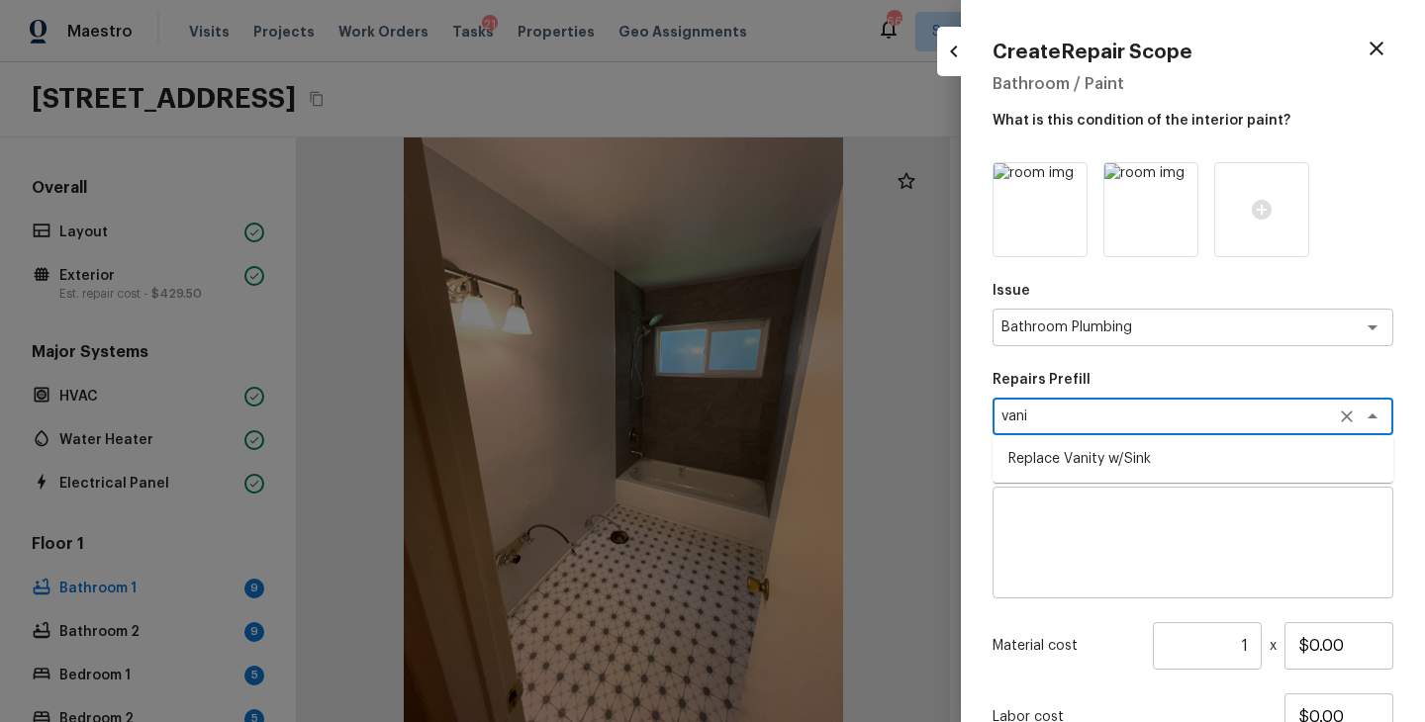
type textarea "vani"
click at [1101, 533] on textarea at bounding box center [1192, 543] width 373 height 79
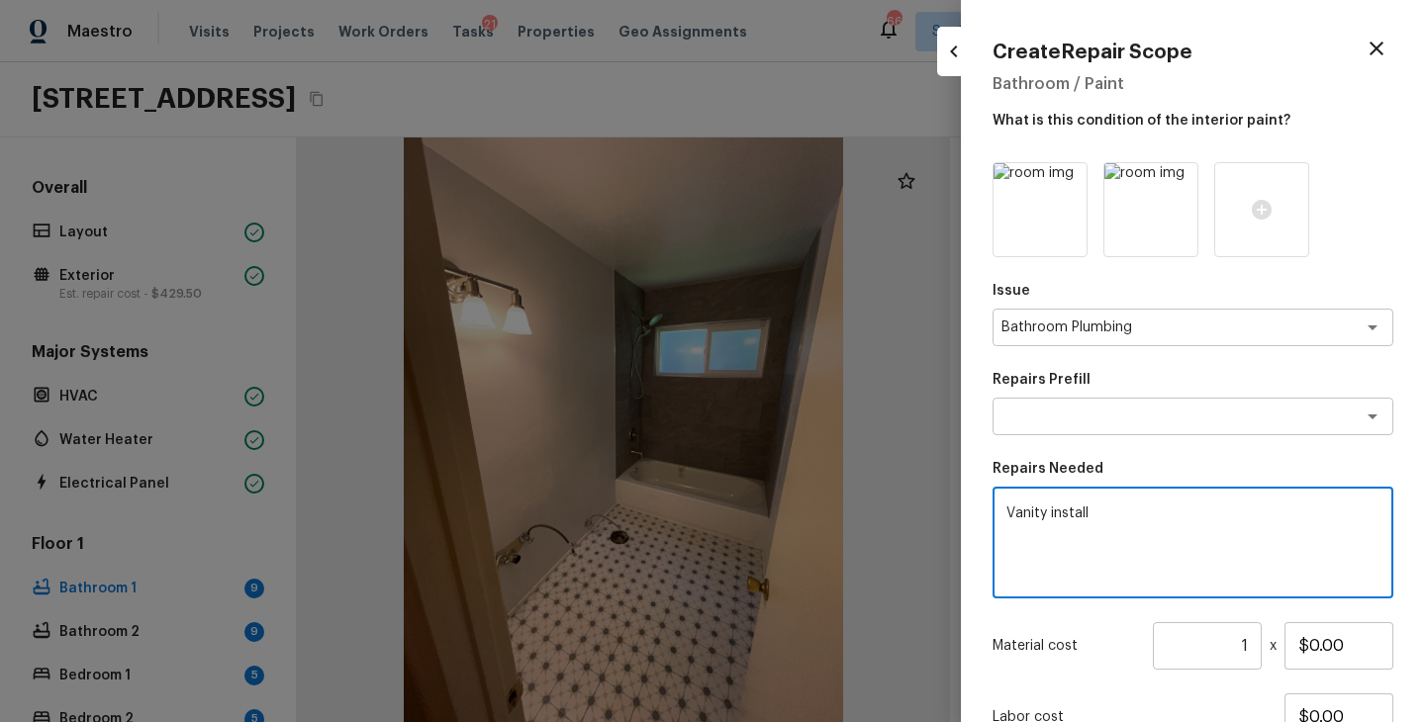
click at [1009, 509] on textarea "Vanity install" at bounding box center [1192, 543] width 373 height 79
click at [1181, 529] on textarea "New Vanity install" at bounding box center [1192, 543] width 373 height 79
click at [1046, 506] on textarea "New Vanity install" at bounding box center [1192, 543] width 373 height 79
click at [1187, 508] on textarea "New vanity install" at bounding box center [1192, 543] width 373 height 79
type textarea "New vanity install"
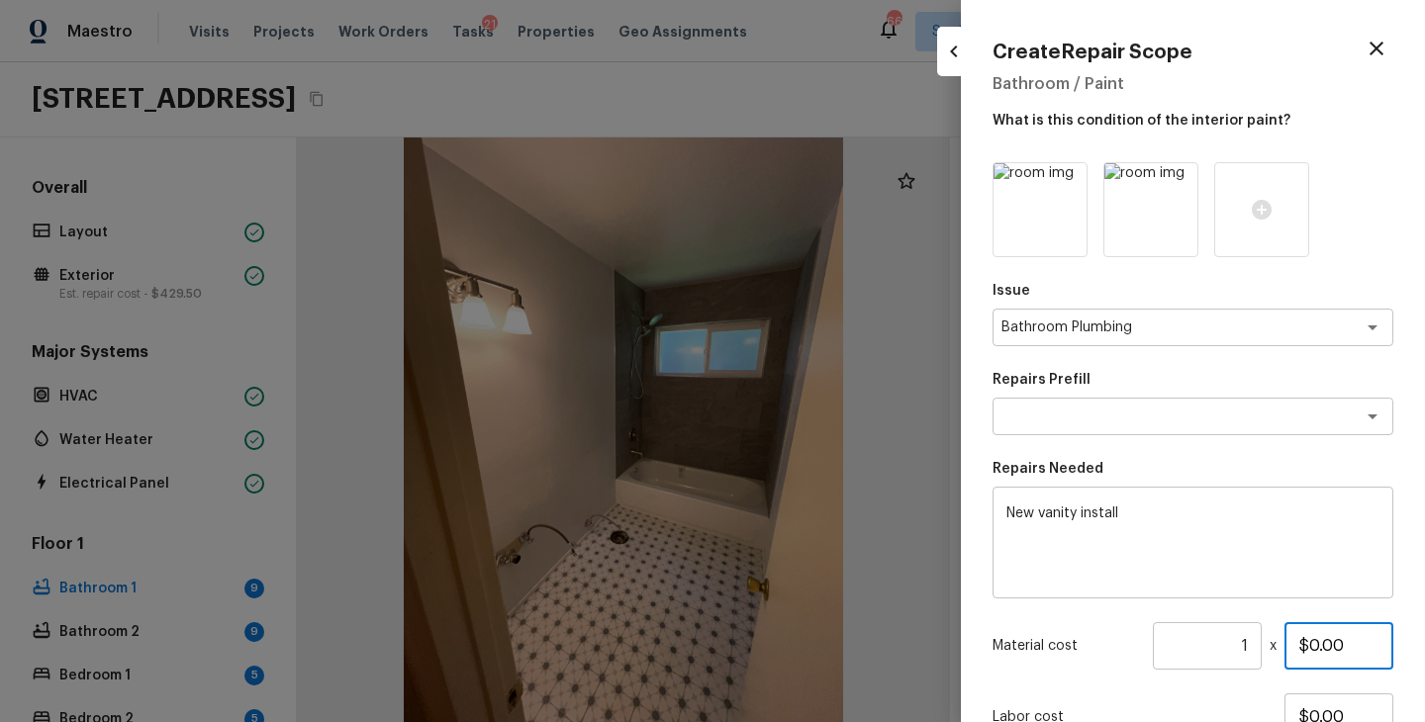
drag, startPoint x: 1357, startPoint y: 647, endPoint x: 1272, endPoint y: 647, distance: 85.1
click at [1272, 647] on div "Material cost 1 ​ x $0.00" at bounding box center [1192, 645] width 401 height 47
type input "$3,000.00"
click at [1187, 692] on div "Issue Bathroom Plumbing x ​ Repairs Prefill x ​ Repairs Needed New vanity insta…" at bounding box center [1192, 508] width 401 height 693
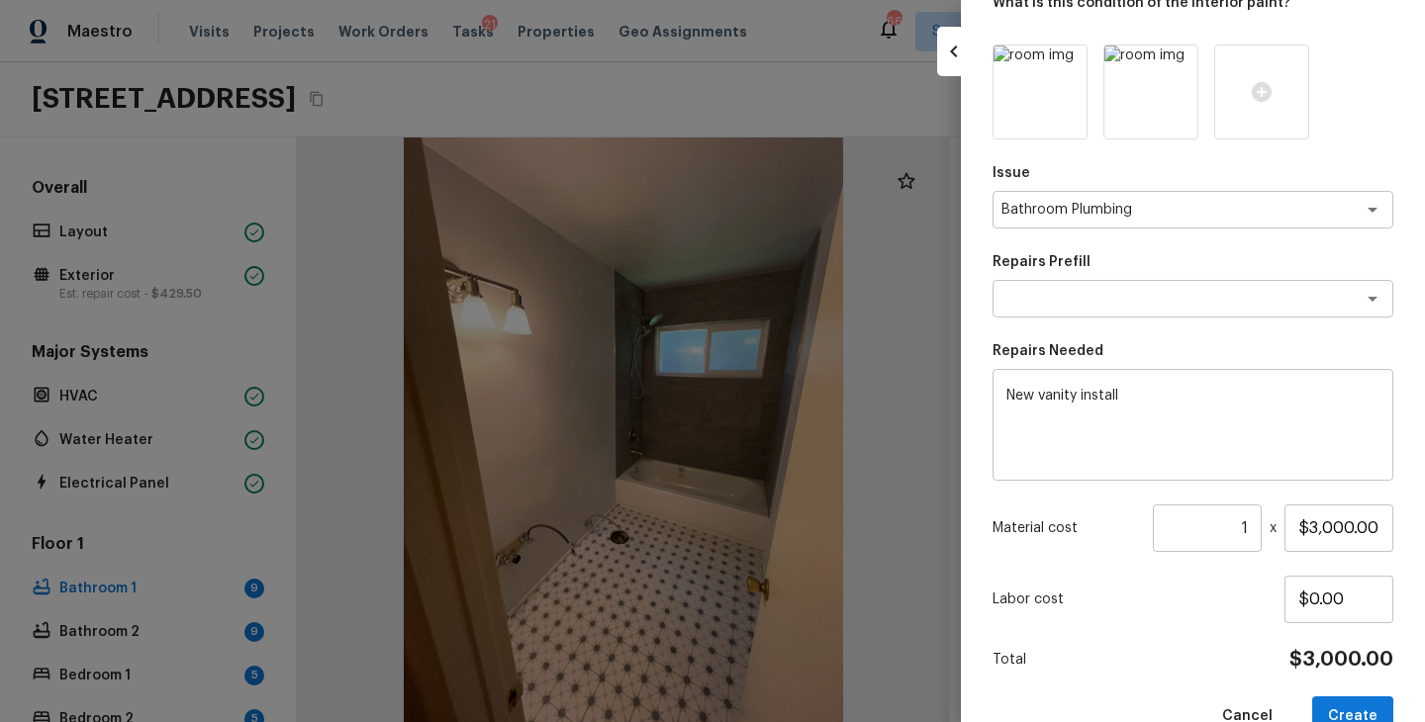
scroll to position [163, 0]
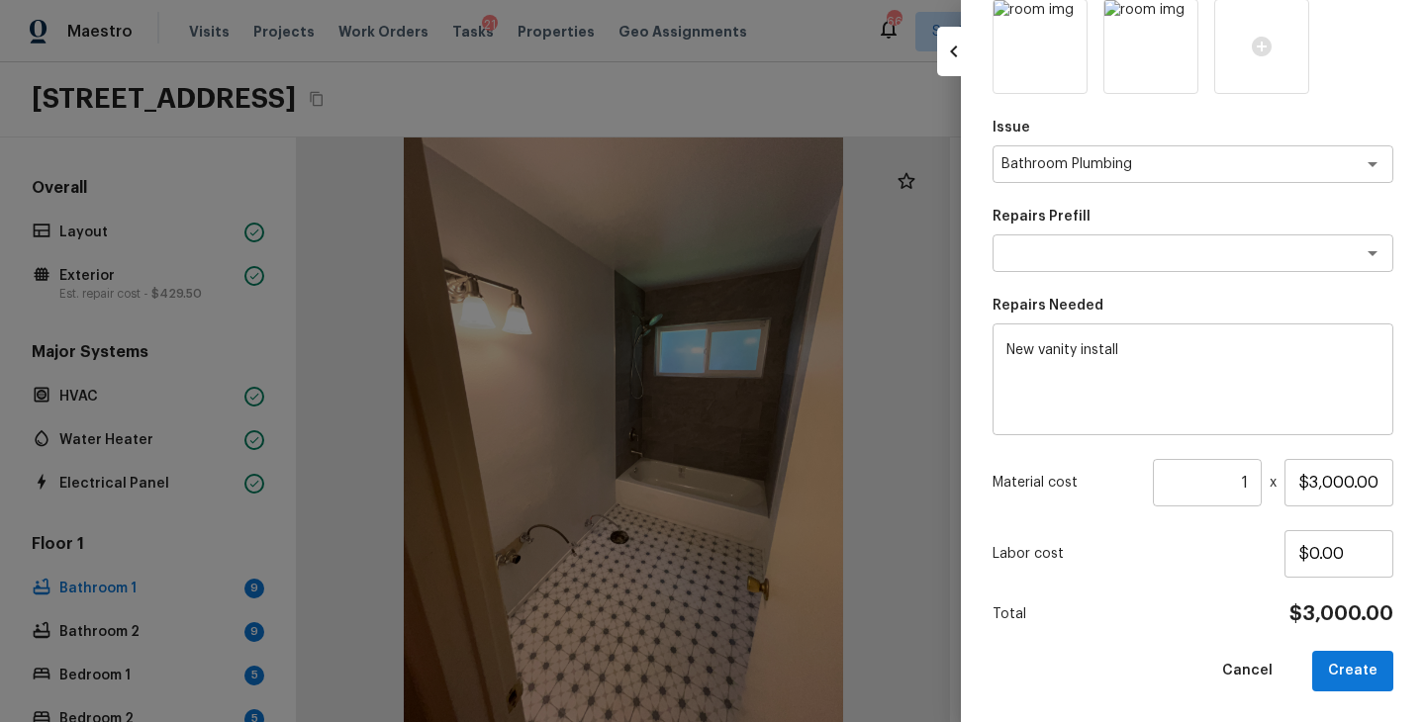
click at [1164, 616] on div "Total $3,000.00" at bounding box center [1192, 615] width 401 height 26
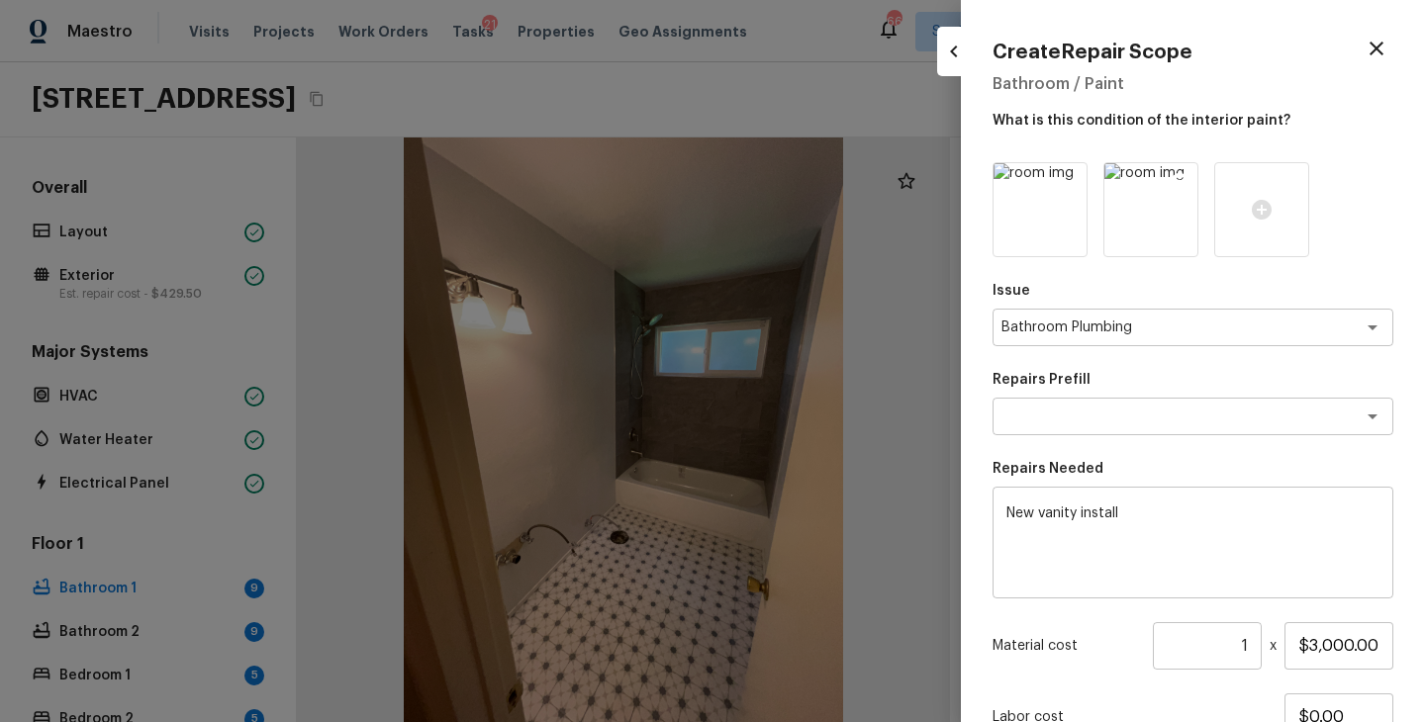
click at [1183, 181] on icon at bounding box center [1179, 181] width 17 height 17
click at [1092, 643] on p "Material cost" at bounding box center [1068, 646] width 152 height 20
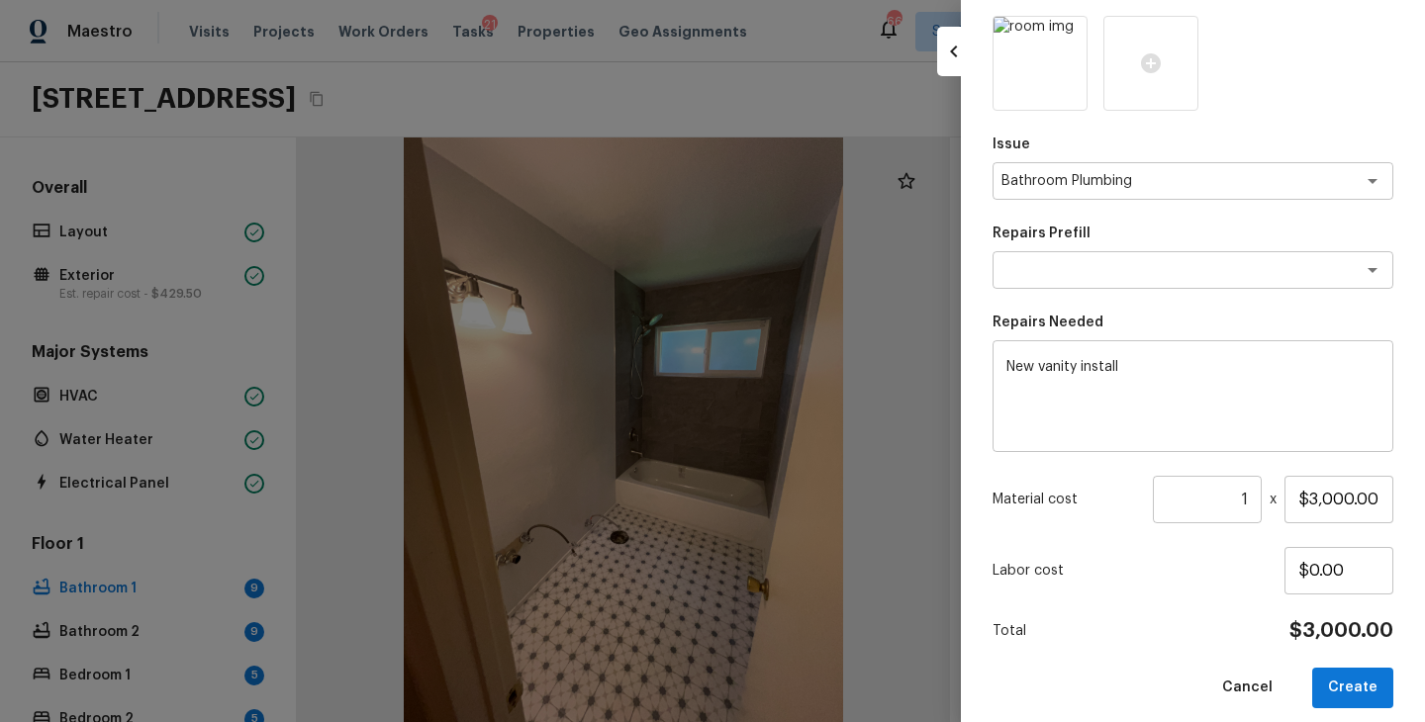
scroll to position [163, 0]
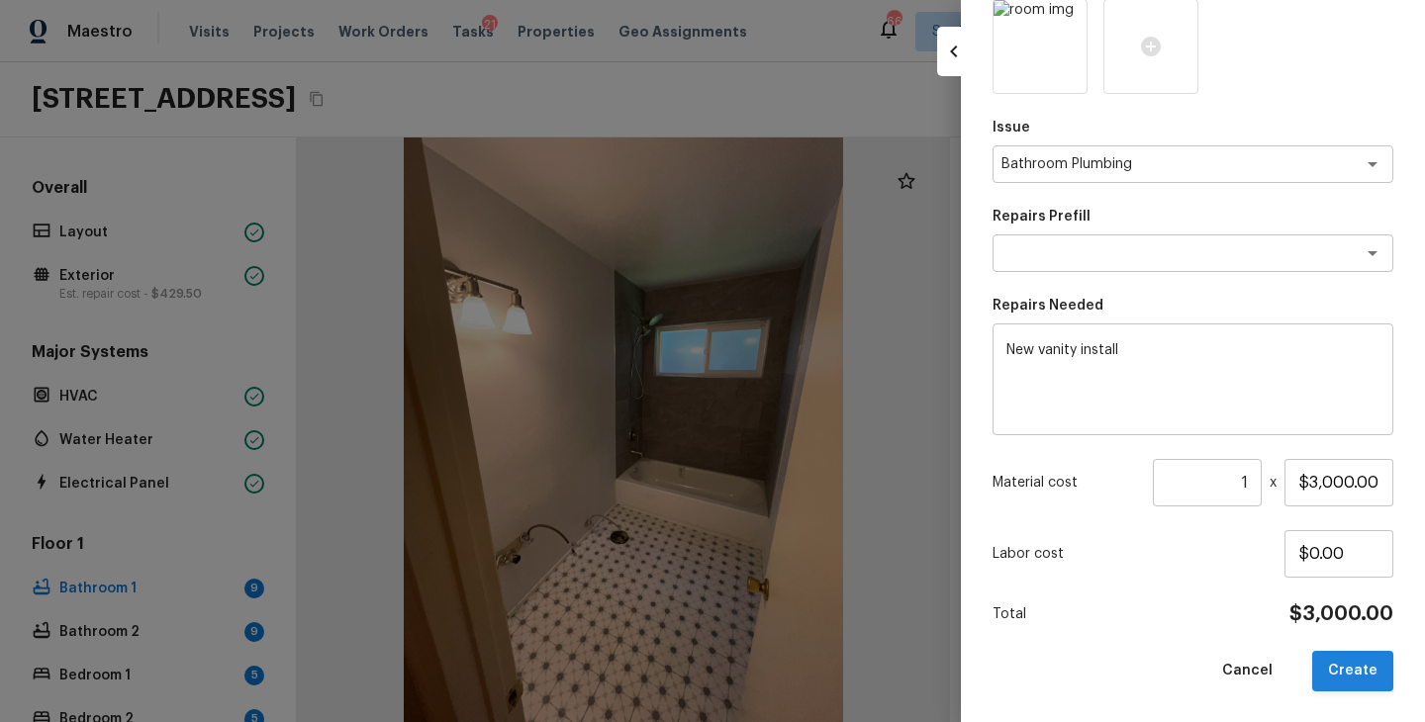
click at [1370, 684] on button "Create" at bounding box center [1352, 671] width 81 height 41
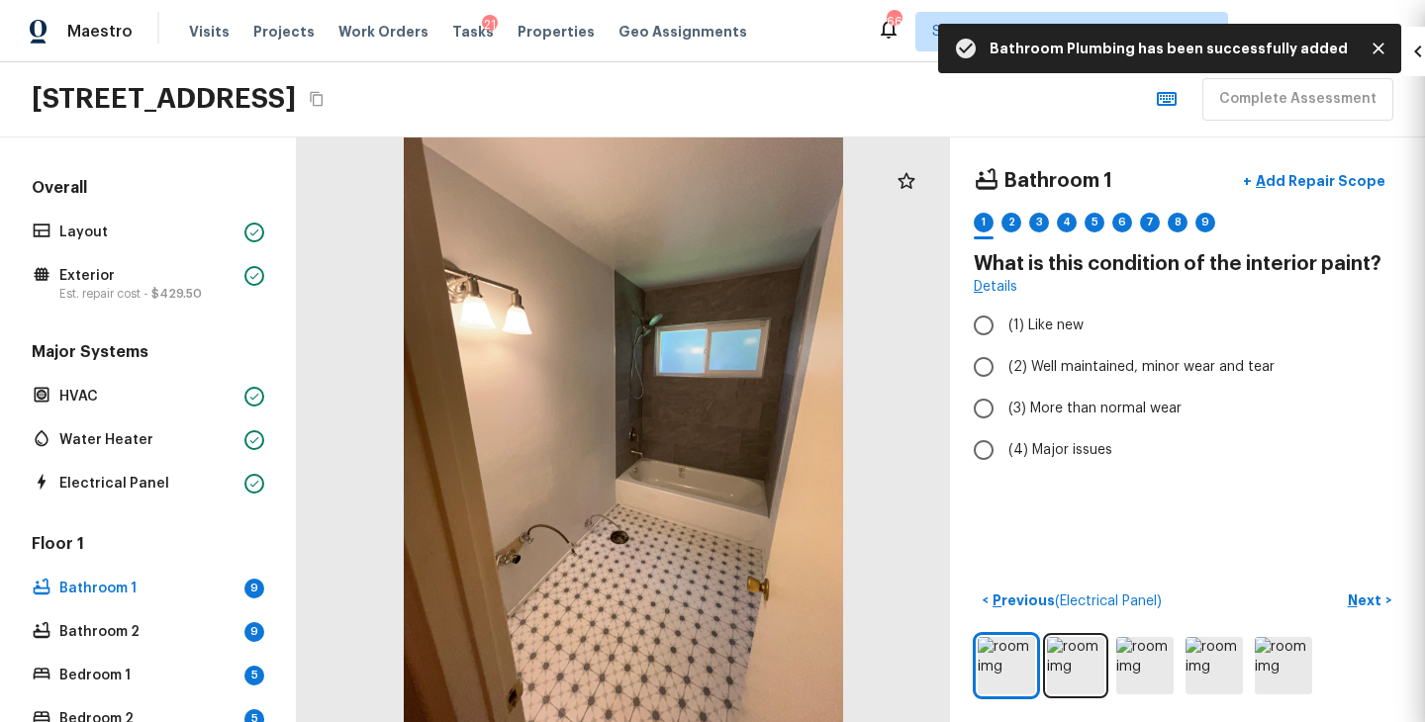
type input "$0.00"
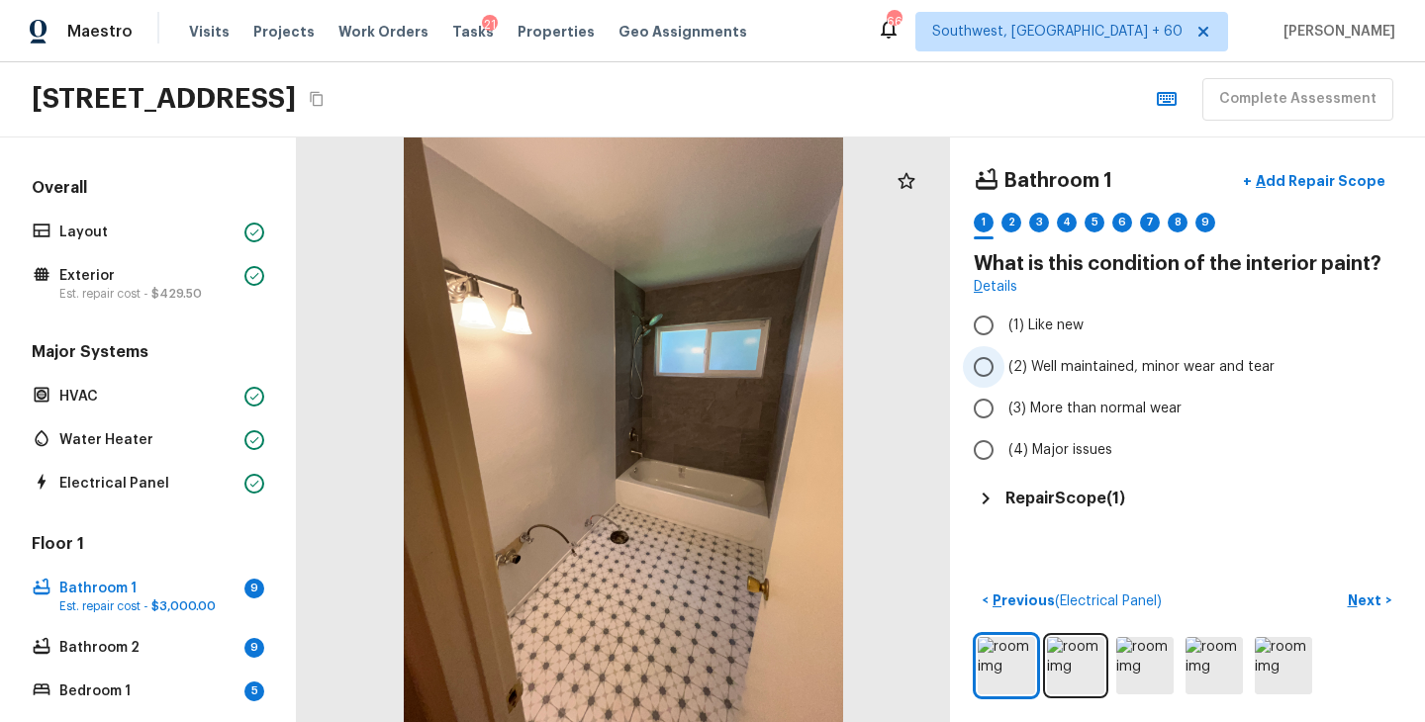
click at [1080, 360] on span "(2) Well maintained, minor wear and tear" at bounding box center [1141, 367] width 266 height 20
click at [1004, 360] on input "(2) Well maintained, minor wear and tear" at bounding box center [984, 367] width 42 height 42
radio input "true"
click at [1082, 676] on img at bounding box center [1075, 665] width 57 height 57
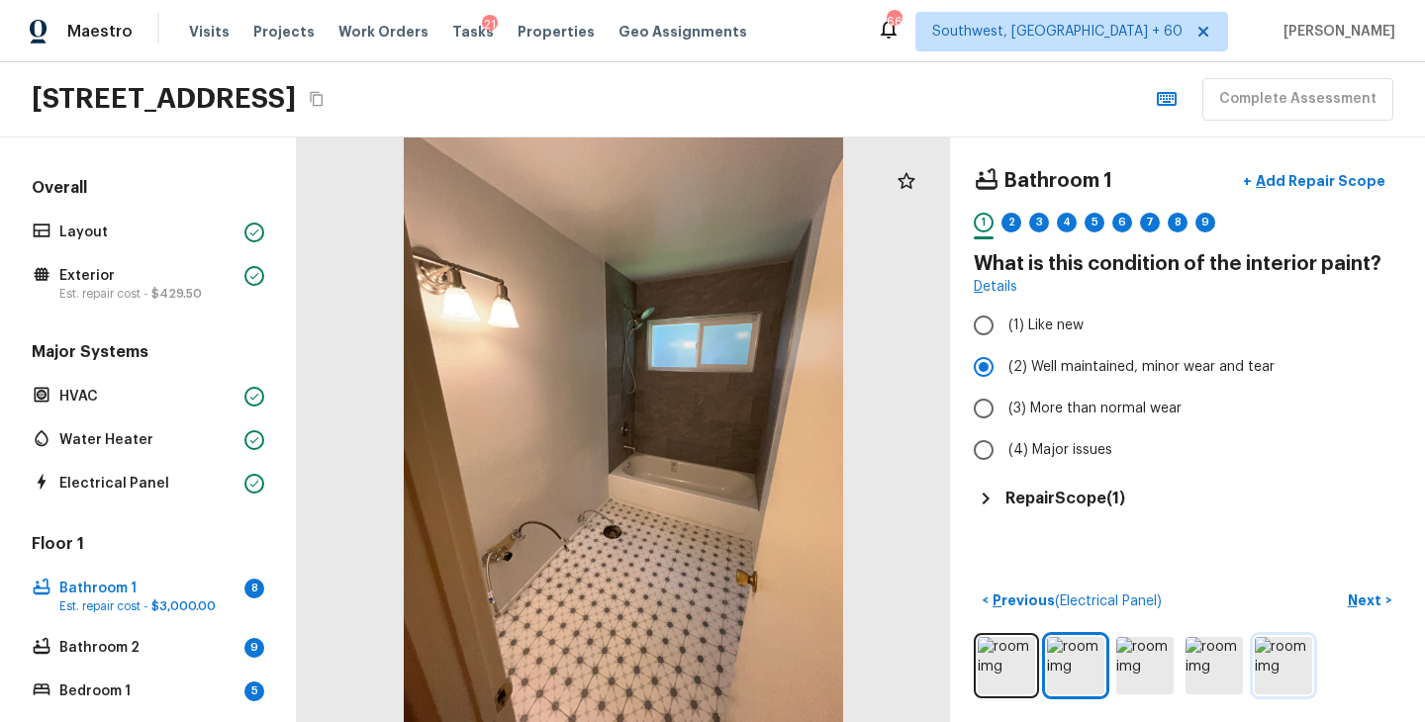
click at [1281, 675] on img at bounding box center [1282, 665] width 57 height 57
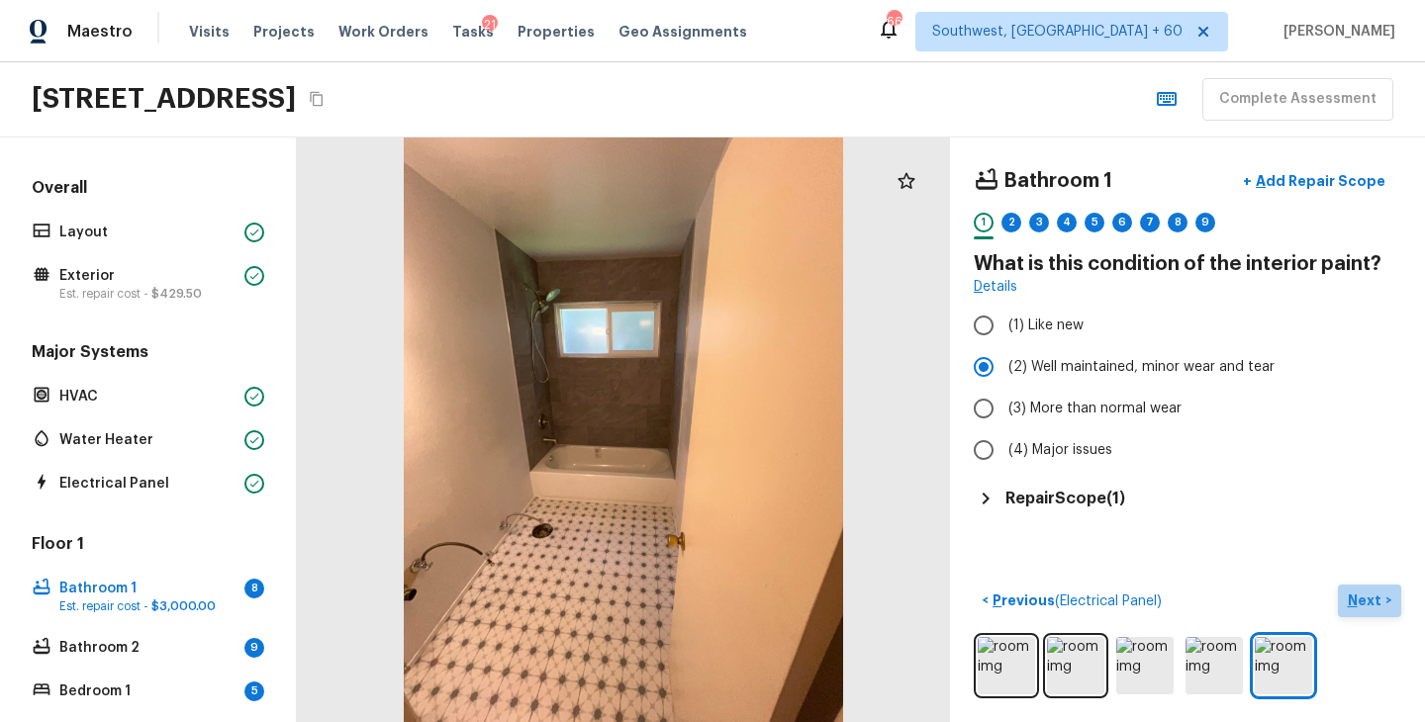
click at [1364, 597] on p "Next" at bounding box center [1366, 601] width 38 height 20
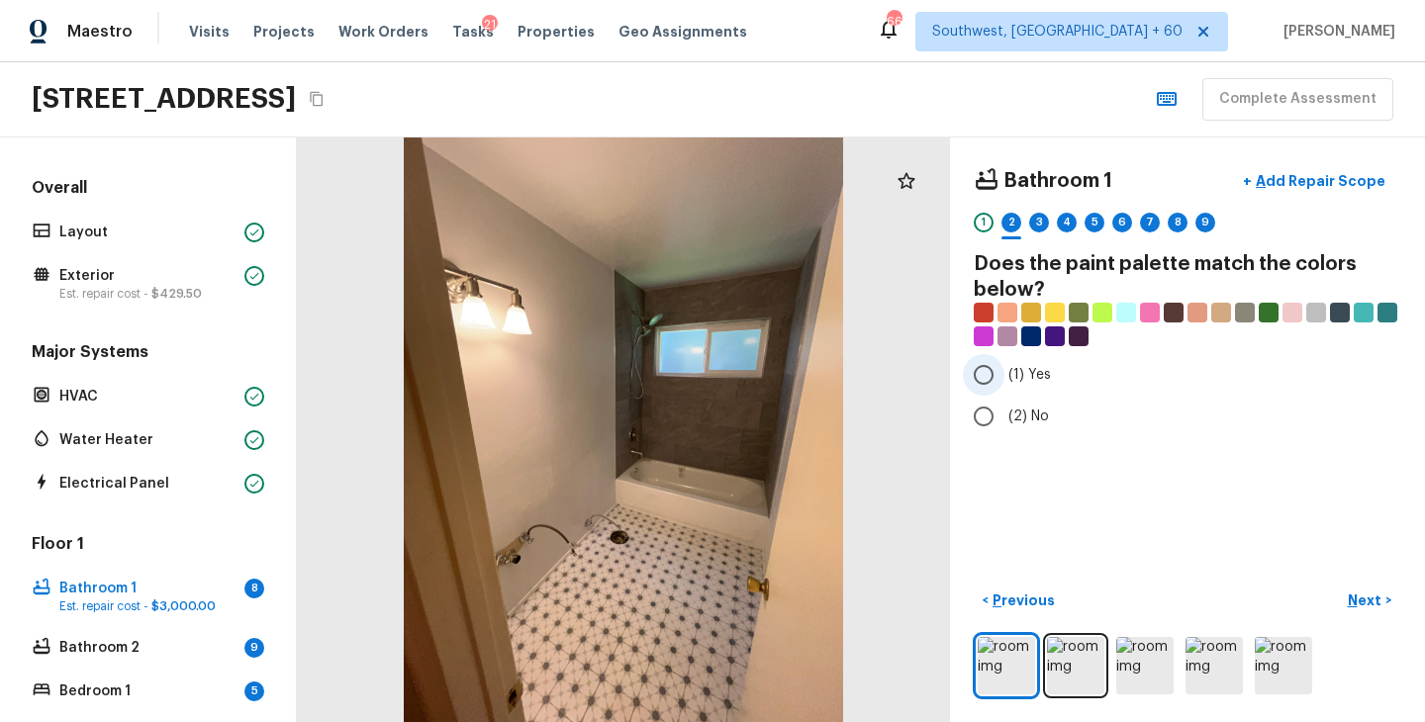
click at [1005, 376] on label "(1) Yes" at bounding box center [1174, 375] width 422 height 42
click at [1004, 376] on input "(1) Yes" at bounding box center [984, 375] width 42 height 42
radio input "true"
click at [1360, 600] on p "Next" at bounding box center [1366, 601] width 38 height 20
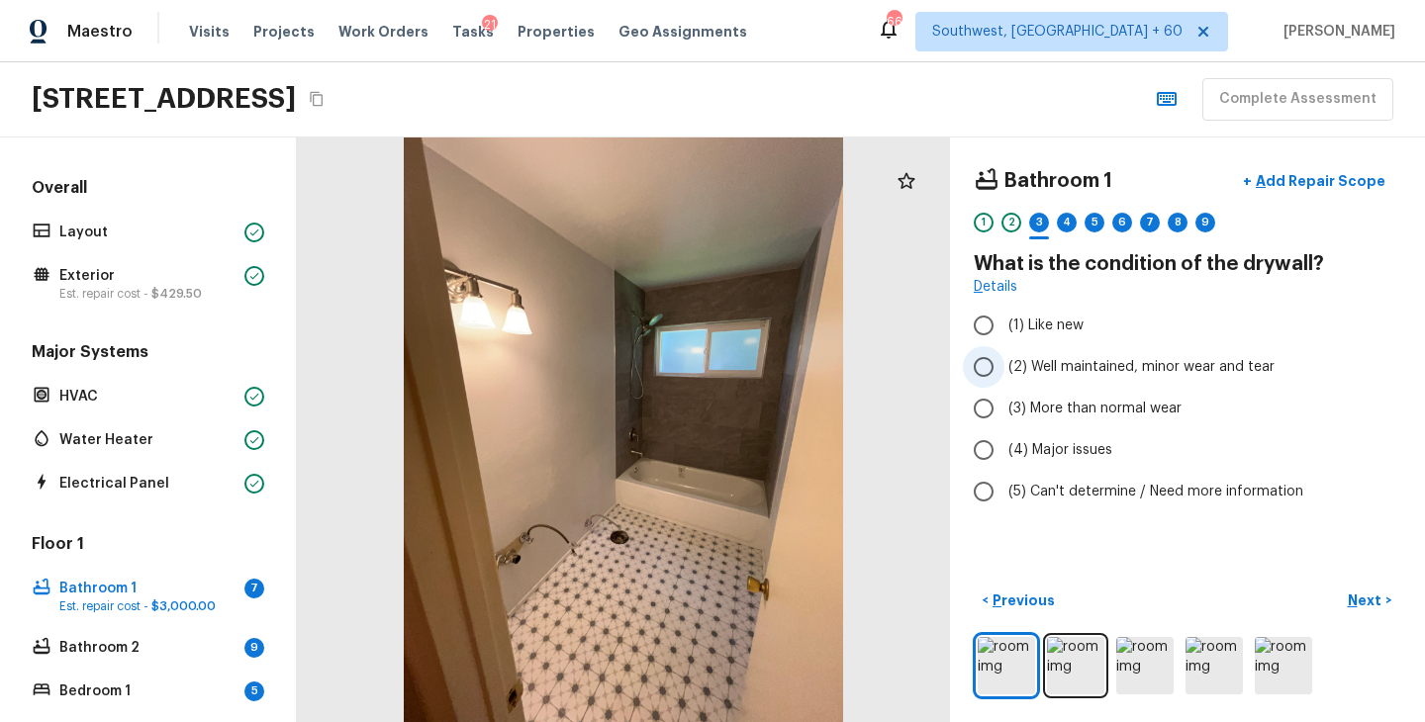
click at [1127, 377] on label "(2) Well maintained, minor wear and tear" at bounding box center [1174, 367] width 422 height 42
click at [1004, 377] on input "(2) Well maintained, minor wear and tear" at bounding box center [984, 367] width 42 height 42
radio input "true"
click at [1350, 603] on p "Next" at bounding box center [1366, 601] width 38 height 20
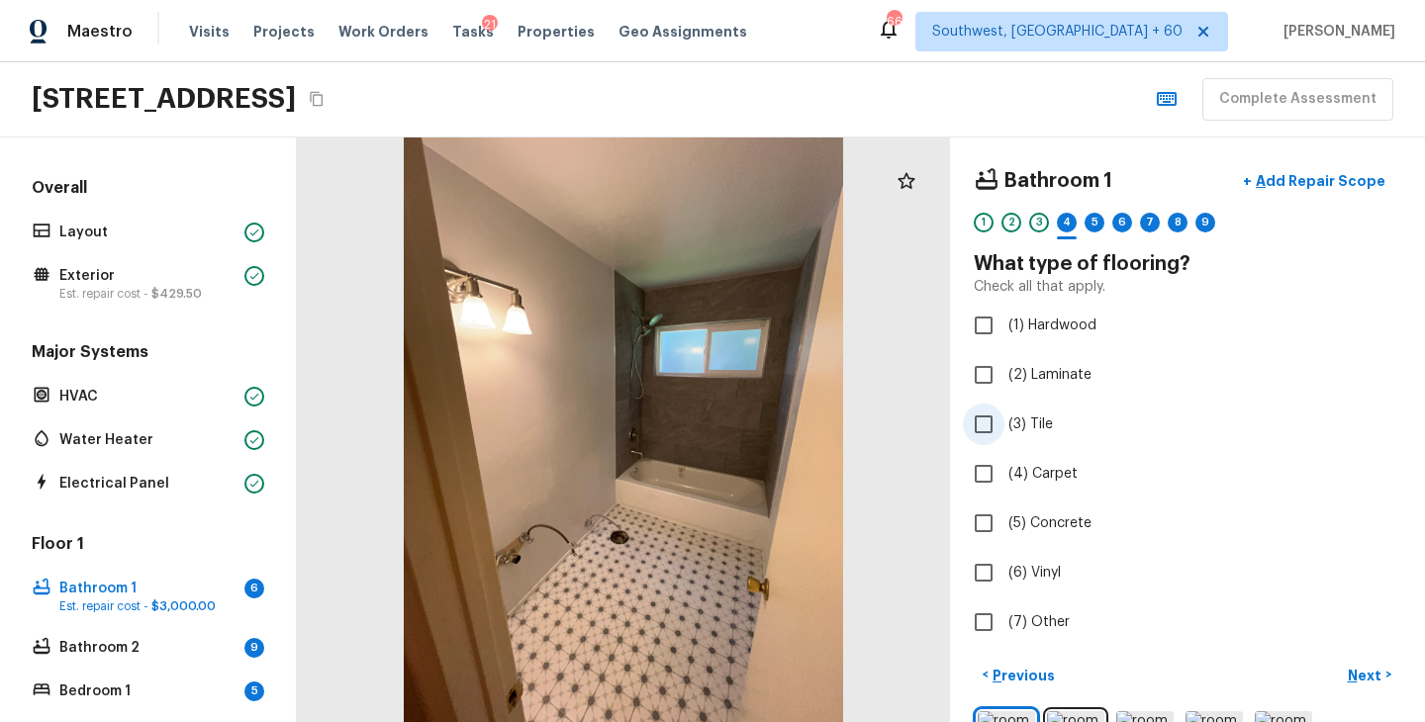
click at [1043, 424] on span "(3) Tile" at bounding box center [1030, 425] width 45 height 20
click at [1004, 424] on input "(3) Tile" at bounding box center [984, 425] width 42 height 42
checkbox input "true"
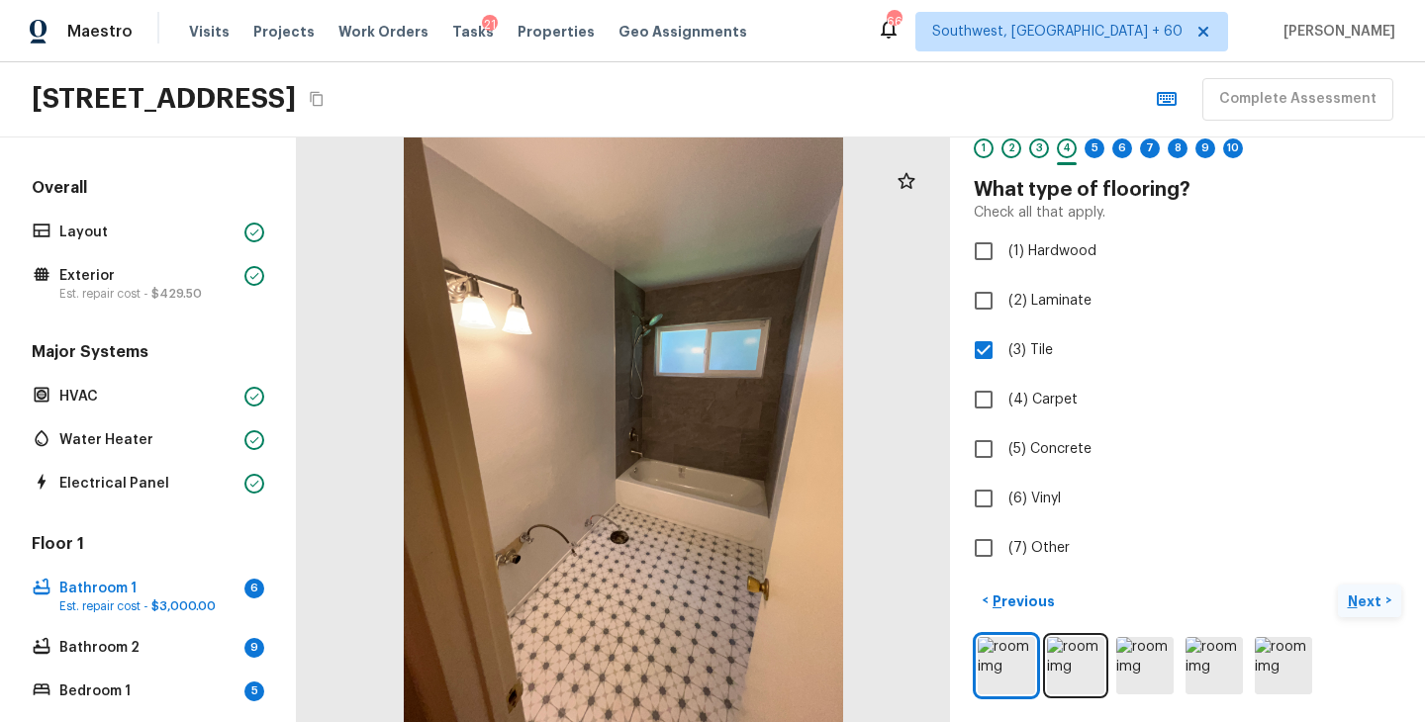
click at [1366, 599] on p "Next" at bounding box center [1366, 602] width 38 height 20
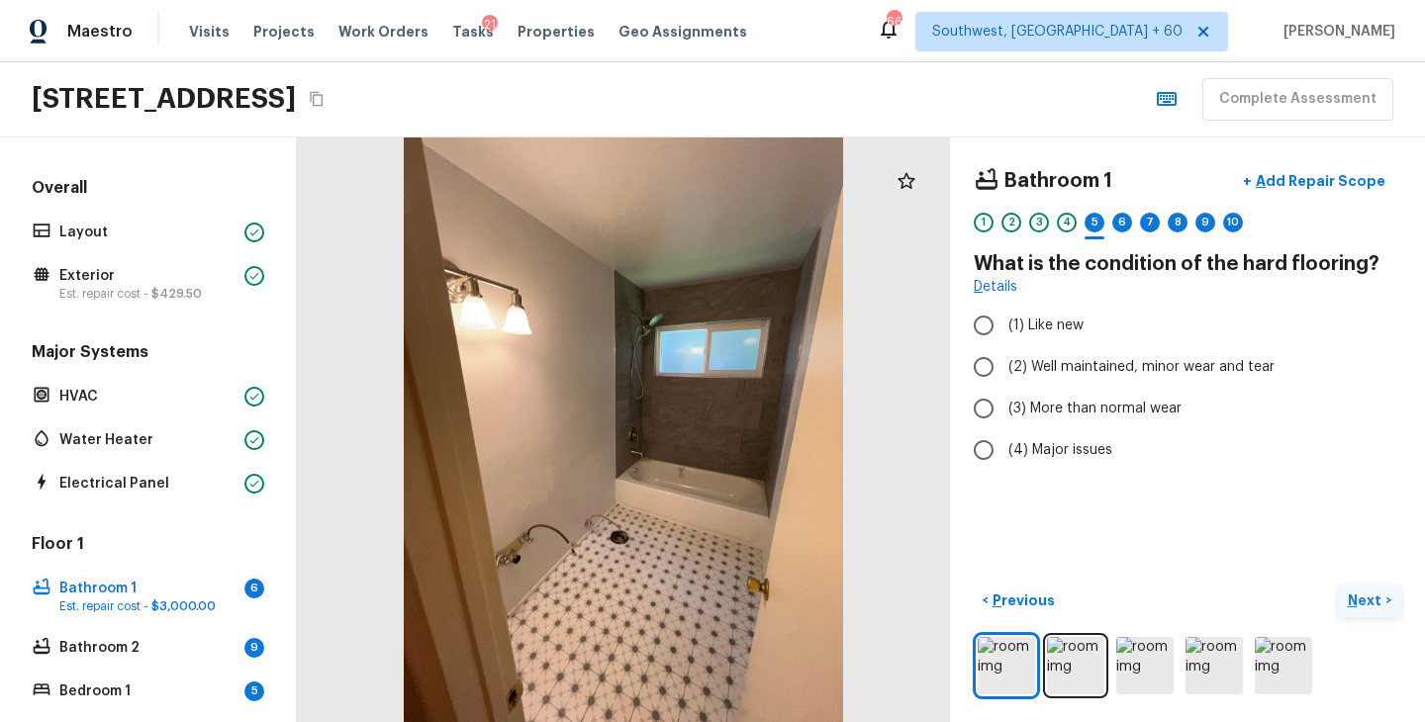
scroll to position [0, 0]
click at [1121, 372] on span "(2) Well maintained, minor wear and tear" at bounding box center [1141, 367] width 266 height 20
click at [1004, 372] on input "(2) Well maintained, minor wear and tear" at bounding box center [984, 367] width 42 height 42
radio input "true"
click at [1353, 602] on p "Next" at bounding box center [1366, 601] width 38 height 20
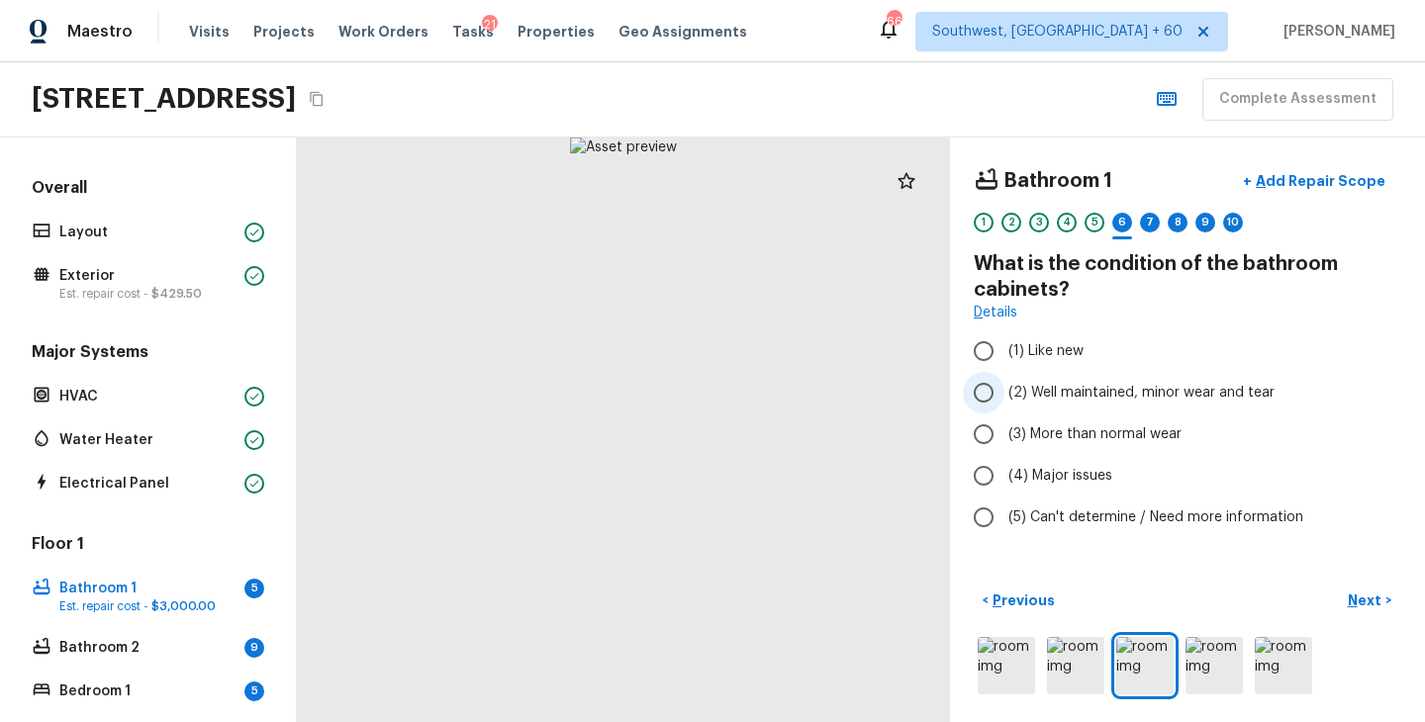
click at [1133, 397] on span "(2) Well maintained, minor wear and tear" at bounding box center [1141, 393] width 266 height 20
click at [1004, 397] on input "(2) Well maintained, minor wear and tear" at bounding box center [984, 393] width 42 height 42
radio input "true"
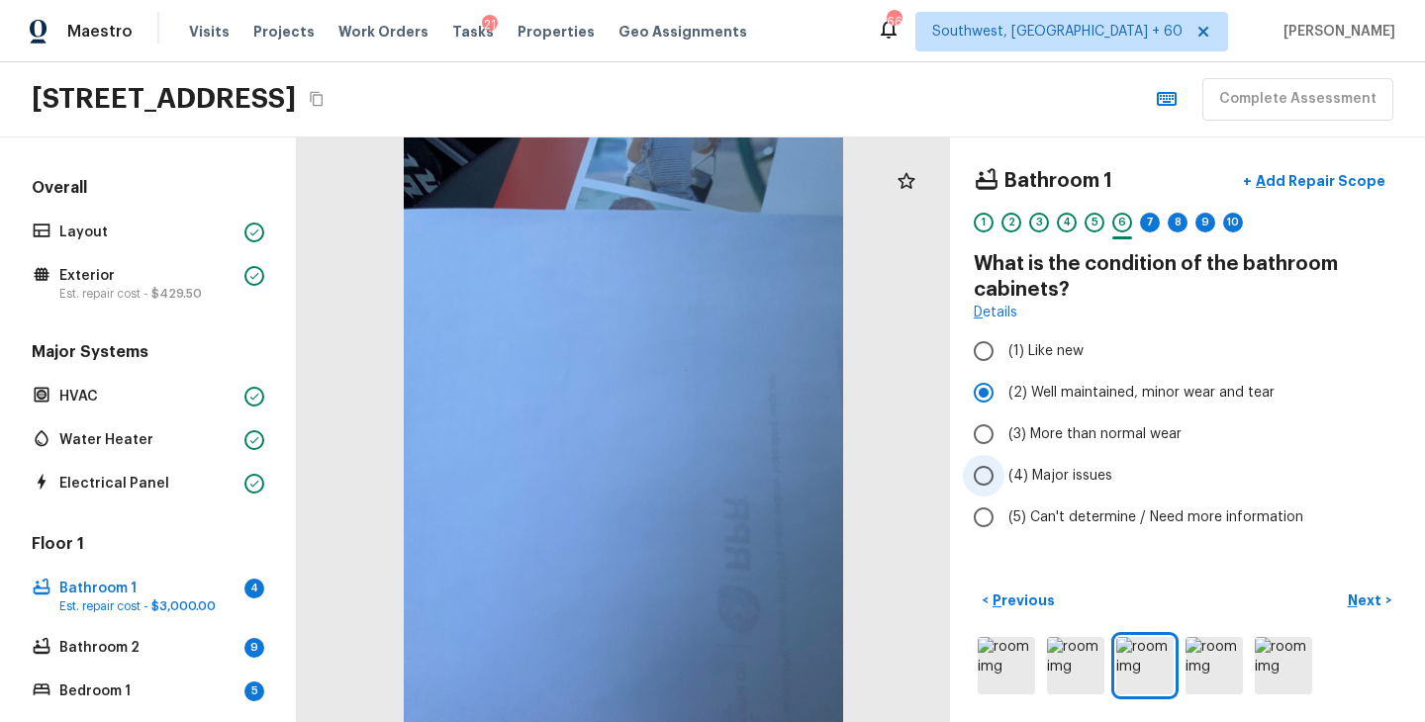
click at [1078, 481] on span "(4) Major issues" at bounding box center [1060, 476] width 104 height 20
click at [1004, 481] on input "(4) Major issues" at bounding box center [984, 476] width 42 height 42
radio input "true"
click at [1365, 596] on p "Next" at bounding box center [1366, 601] width 38 height 20
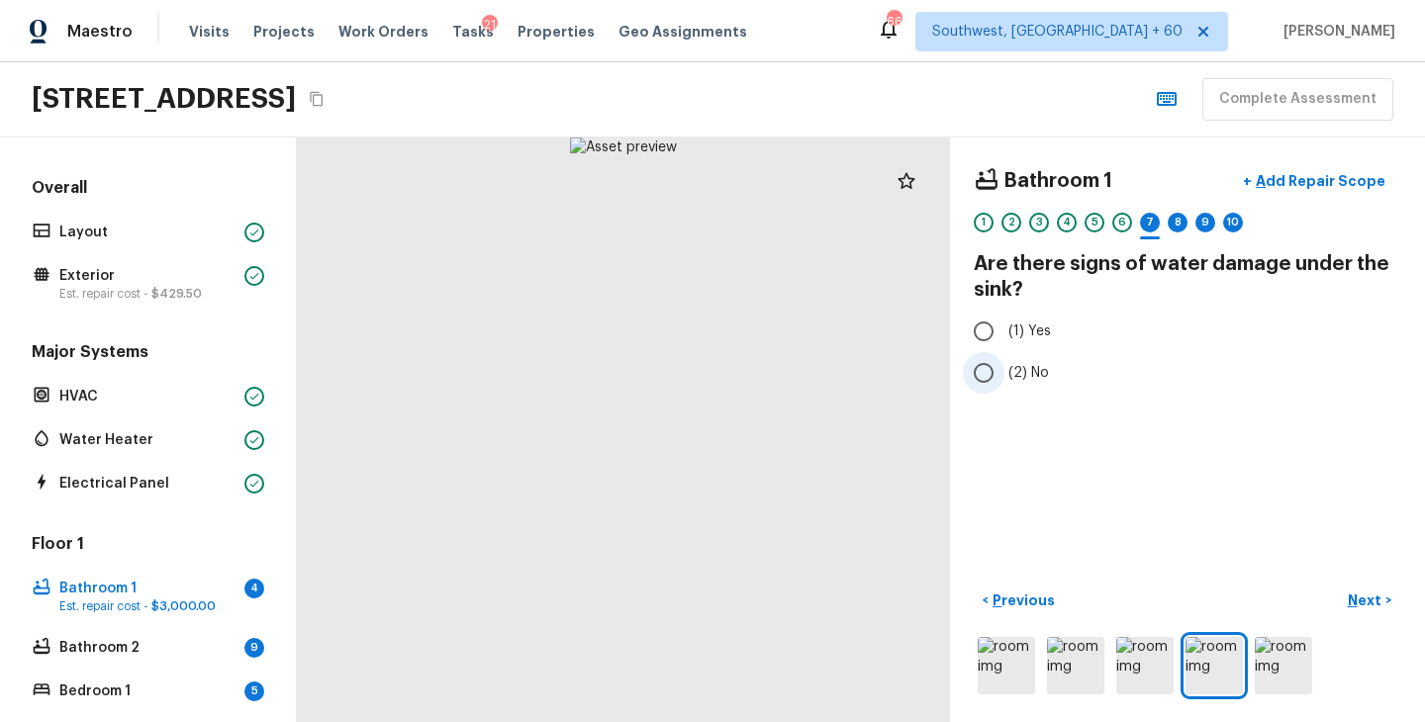
click at [1033, 368] on span "(2) No" at bounding box center [1028, 373] width 41 height 20
click at [1004, 368] on input "(2) No" at bounding box center [984, 373] width 42 height 42
radio input "true"
click at [1362, 598] on p "Next" at bounding box center [1366, 601] width 38 height 20
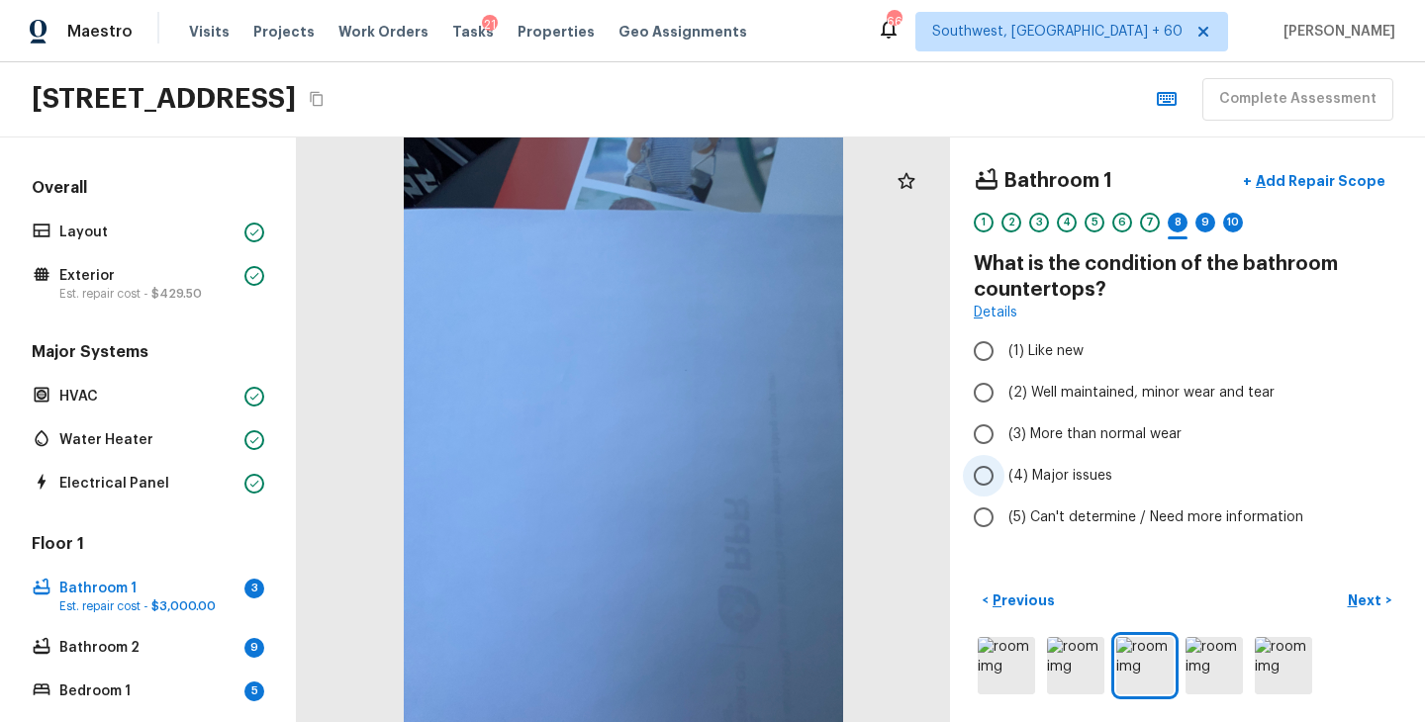
click at [1060, 488] on label "(4) Major issues" at bounding box center [1174, 476] width 422 height 42
click at [1004, 488] on input "(4) Major issues" at bounding box center [984, 476] width 42 height 42
radio input "true"
click at [1382, 499] on label "(5) Can't determine / Need more information" at bounding box center [1174, 518] width 422 height 42
click at [1004, 499] on input "(5) Can't determine / Need more information" at bounding box center [984, 518] width 42 height 42
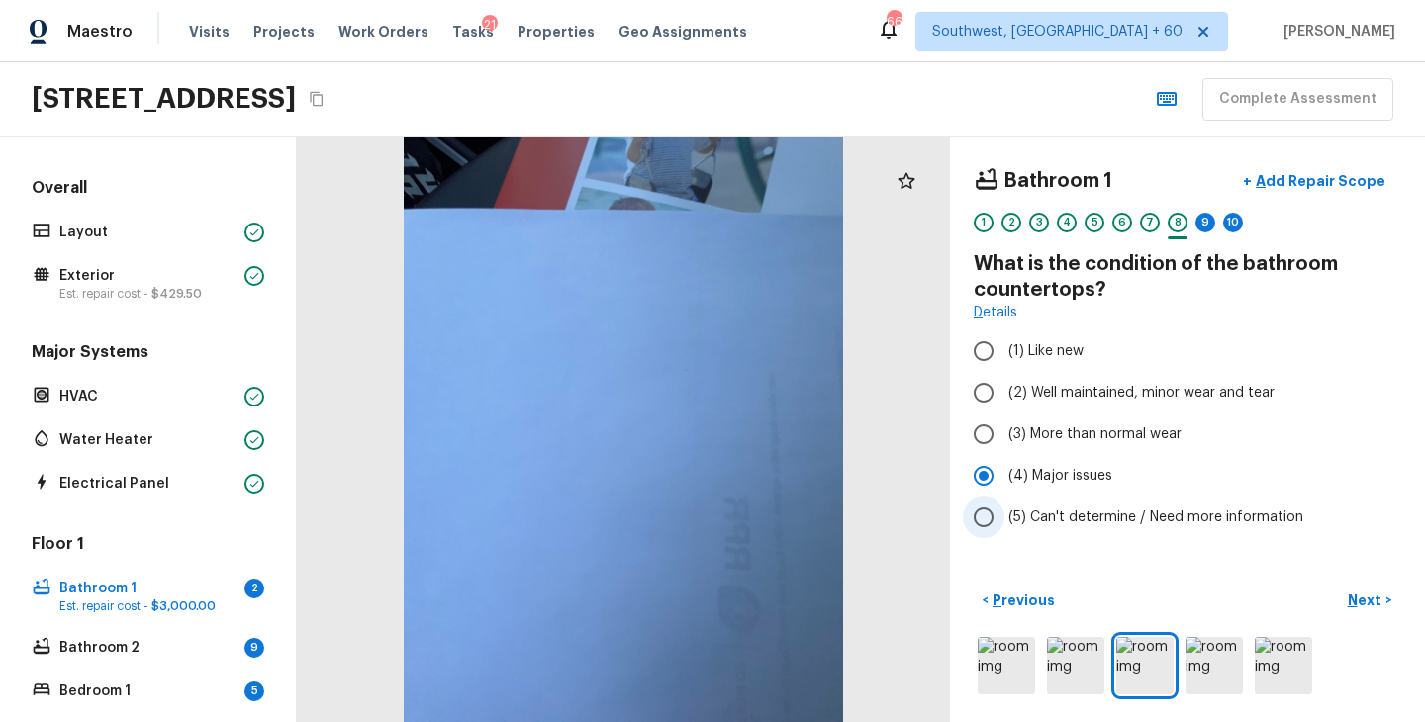
radio input "true"
click at [1083, 474] on span "(4) Major issues" at bounding box center [1060, 476] width 104 height 20
click at [1004, 474] on input "(4) Major issues" at bounding box center [984, 476] width 42 height 42
radio input "true"
click at [1363, 600] on p "Next" at bounding box center [1366, 601] width 38 height 20
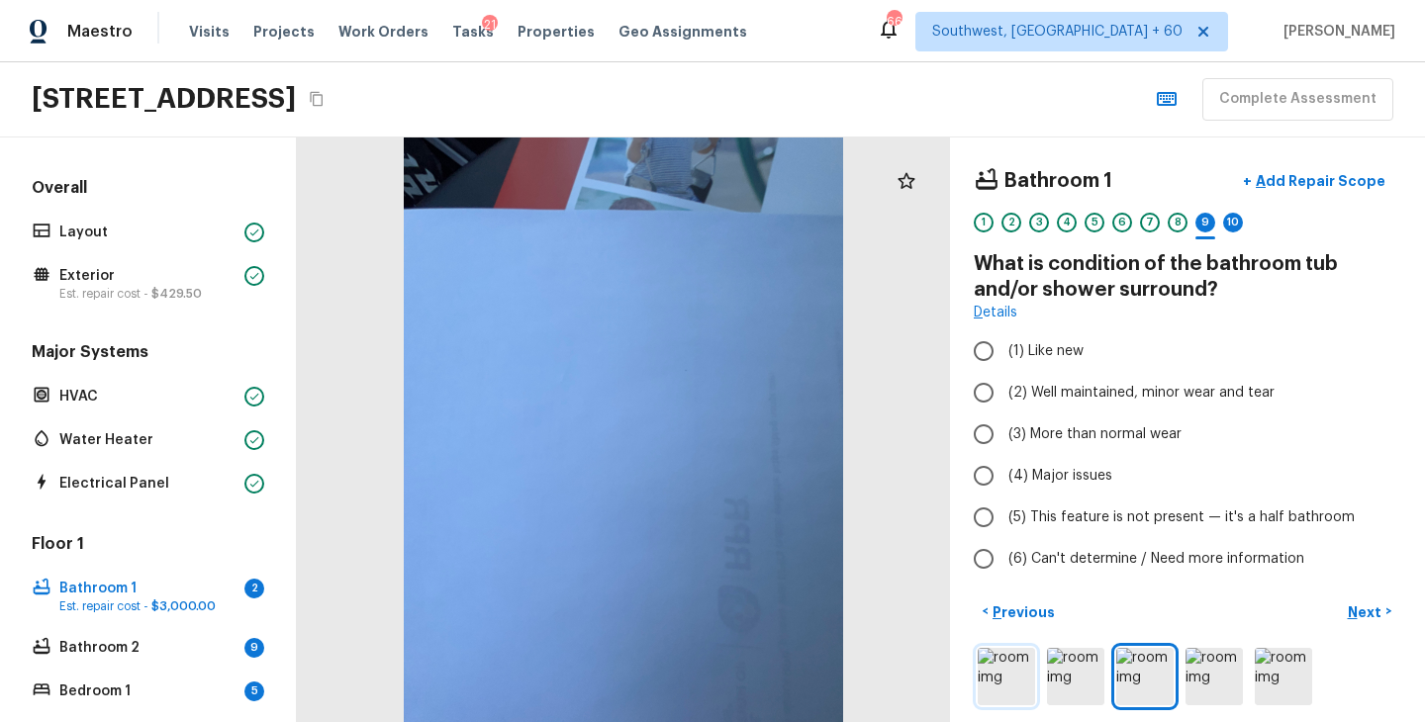
click at [1022, 675] on img at bounding box center [1005, 676] width 57 height 57
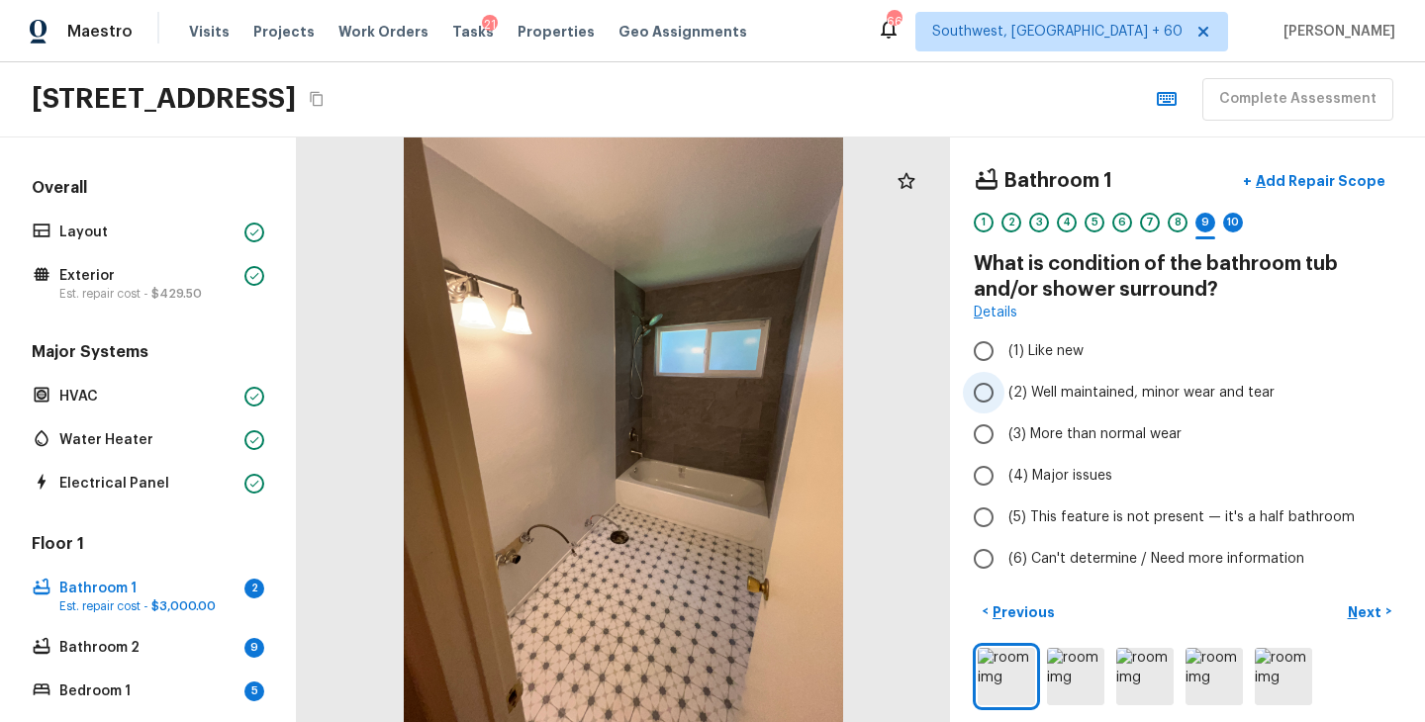
click at [1144, 398] on span "(2) Well maintained, minor wear and tear" at bounding box center [1141, 393] width 266 height 20
click at [1004, 398] on input "(2) Well maintained, minor wear and tear" at bounding box center [984, 393] width 42 height 42
radio input "true"
click at [1373, 615] on p "Next" at bounding box center [1366, 612] width 38 height 20
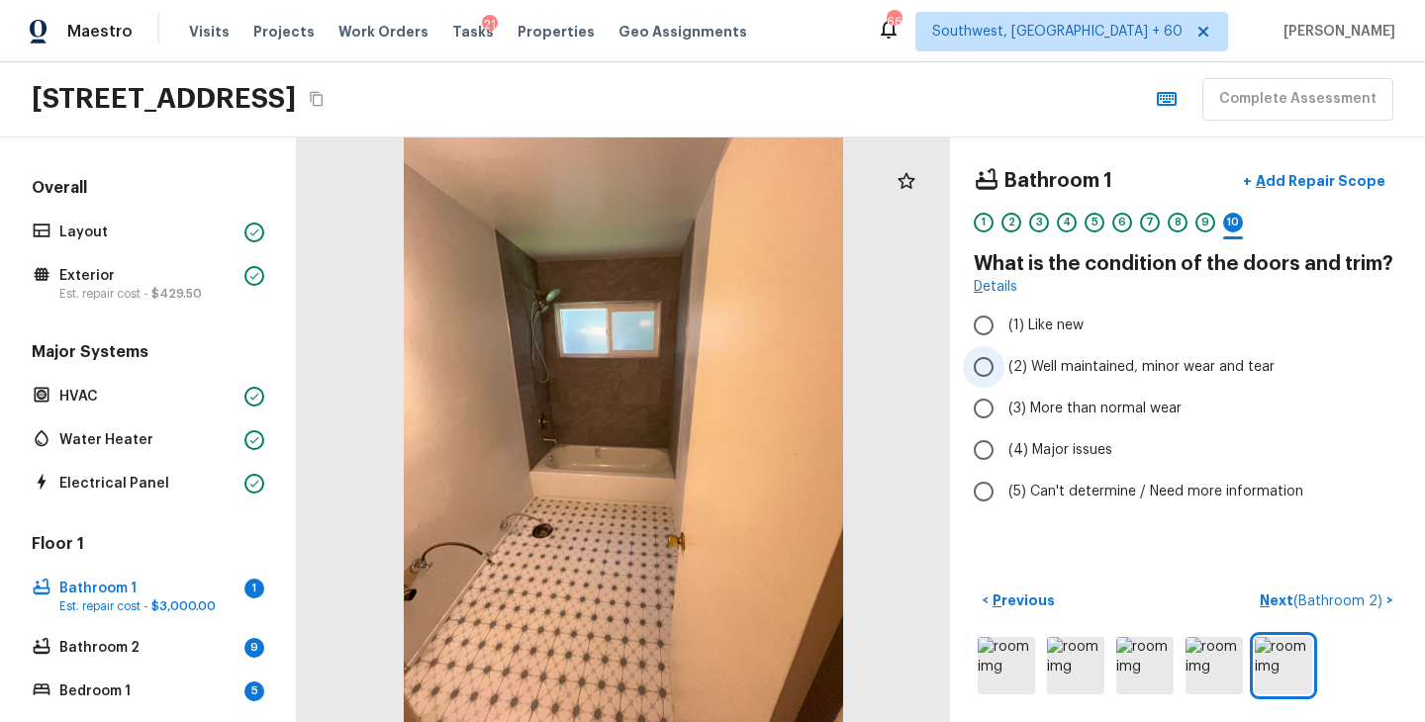
click at [1172, 376] on span "(2) Well maintained, minor wear and tear" at bounding box center [1141, 367] width 266 height 20
click at [1004, 376] on input "(2) Well maintained, minor wear and tear" at bounding box center [984, 367] width 42 height 42
radio input "true"
click at [1278, 597] on p "Next ( Bathroom 2 )" at bounding box center [1322, 601] width 127 height 21
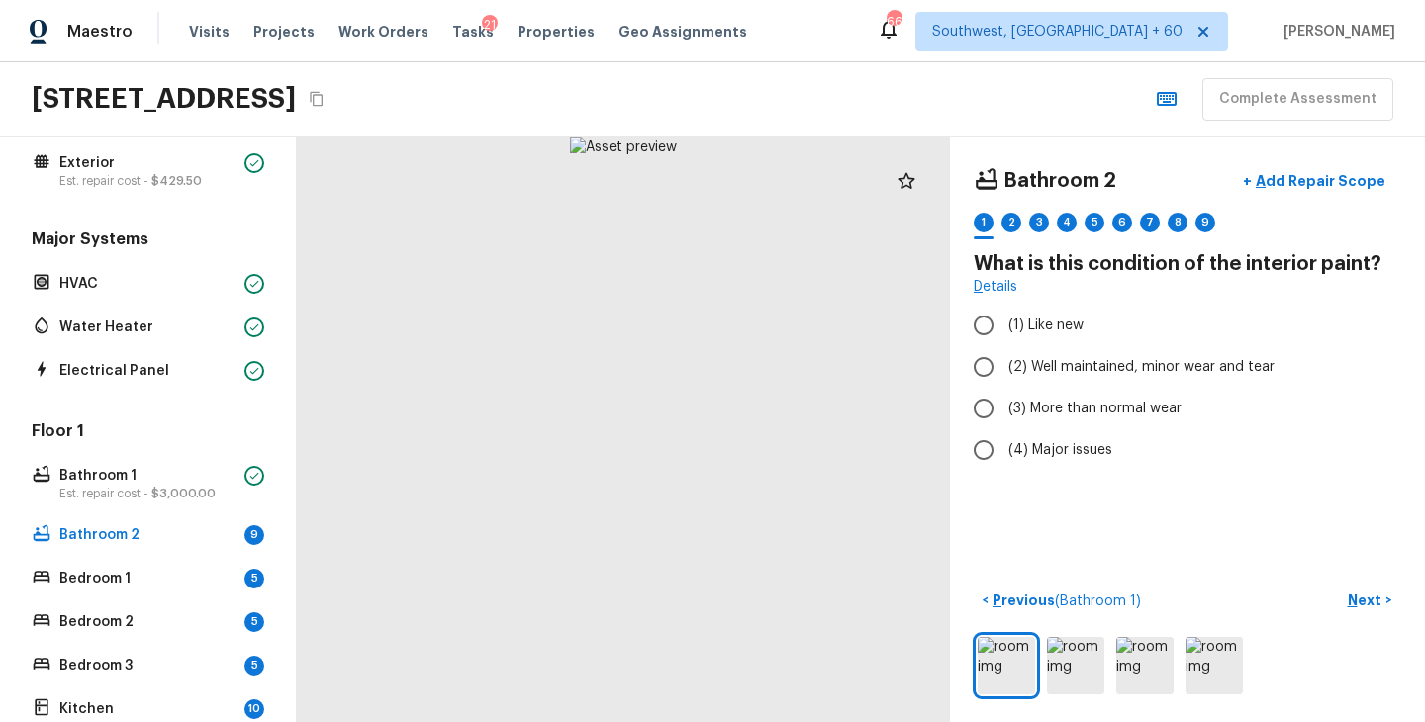
scroll to position [375, 0]
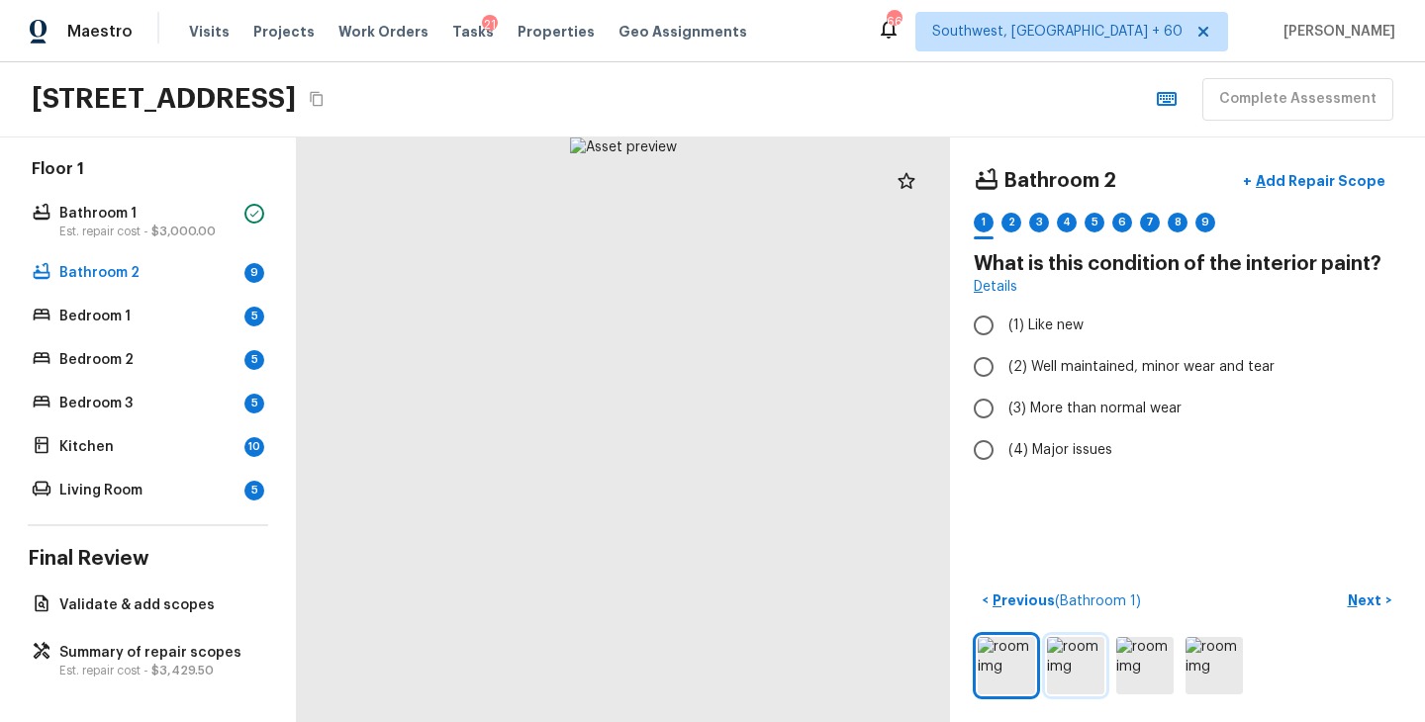
click at [1075, 658] on img at bounding box center [1075, 665] width 57 height 57
click at [1138, 677] on img at bounding box center [1144, 665] width 57 height 57
click at [1209, 675] on img at bounding box center [1213, 665] width 57 height 57
click at [1004, 654] on img at bounding box center [1005, 665] width 57 height 57
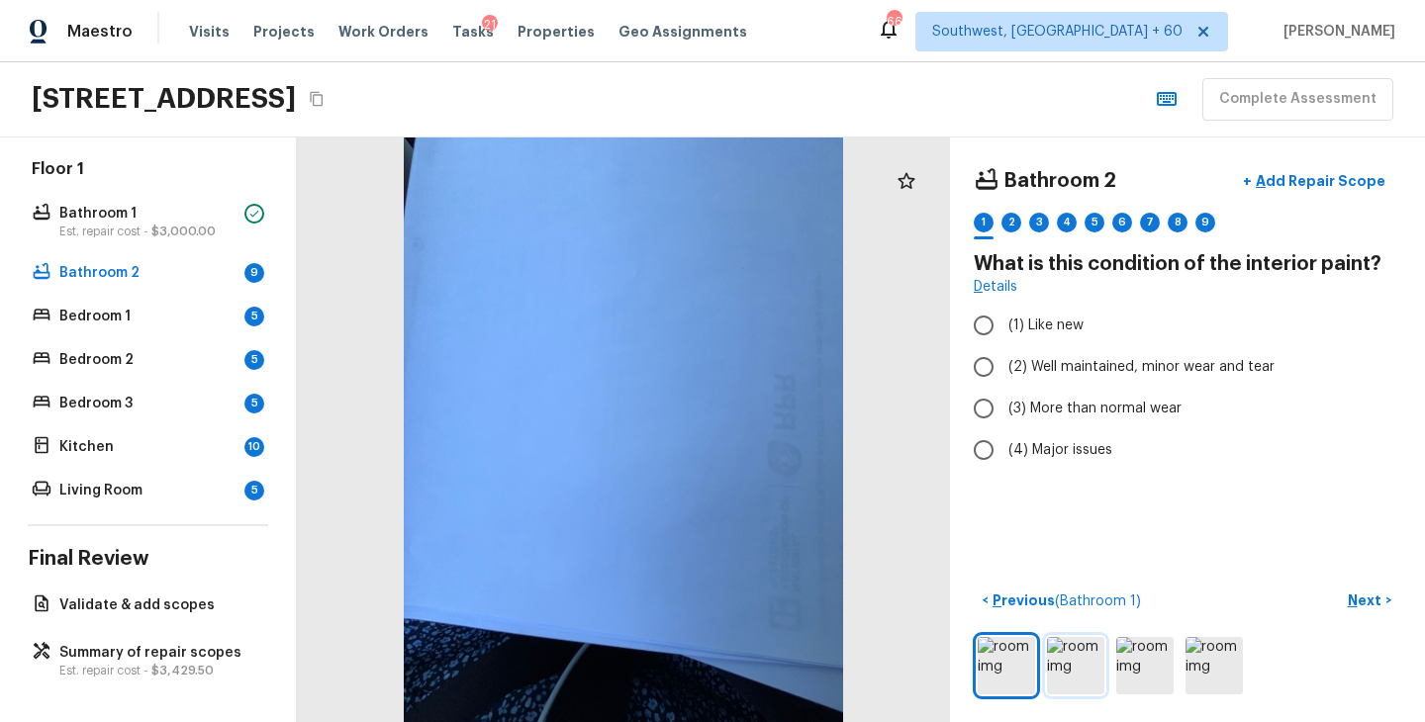
click at [1072, 661] on img at bounding box center [1075, 665] width 57 height 57
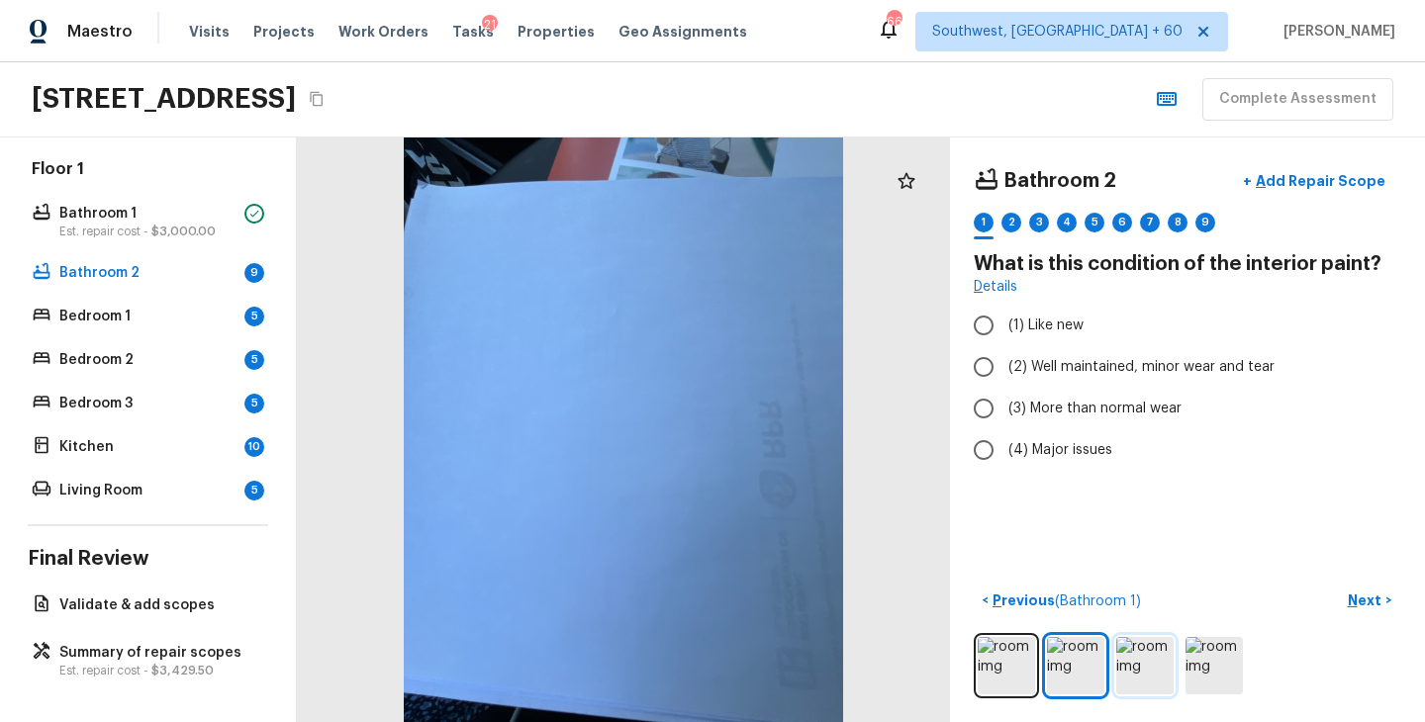
click at [1126, 679] on img at bounding box center [1144, 665] width 57 height 57
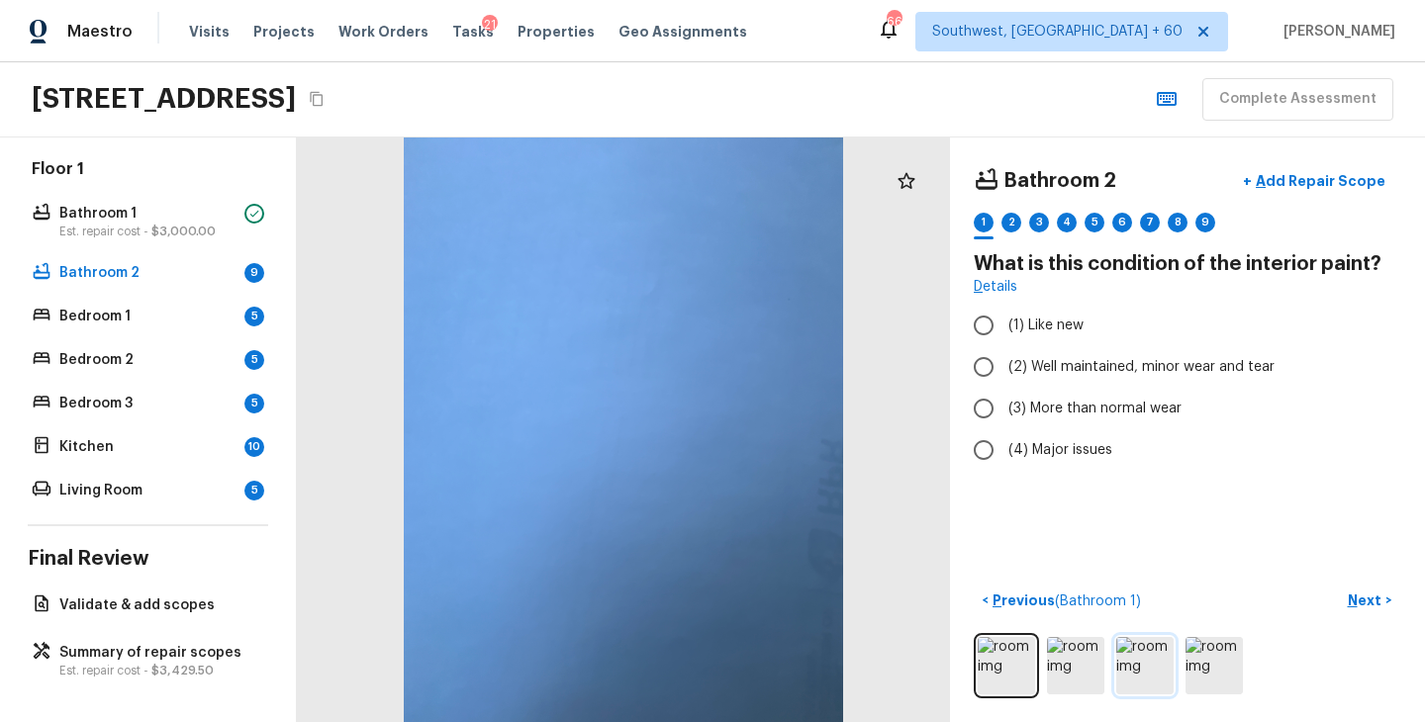
click at [1171, 674] on img at bounding box center [1144, 665] width 57 height 57
click at [1193, 673] on img at bounding box center [1213, 665] width 57 height 57
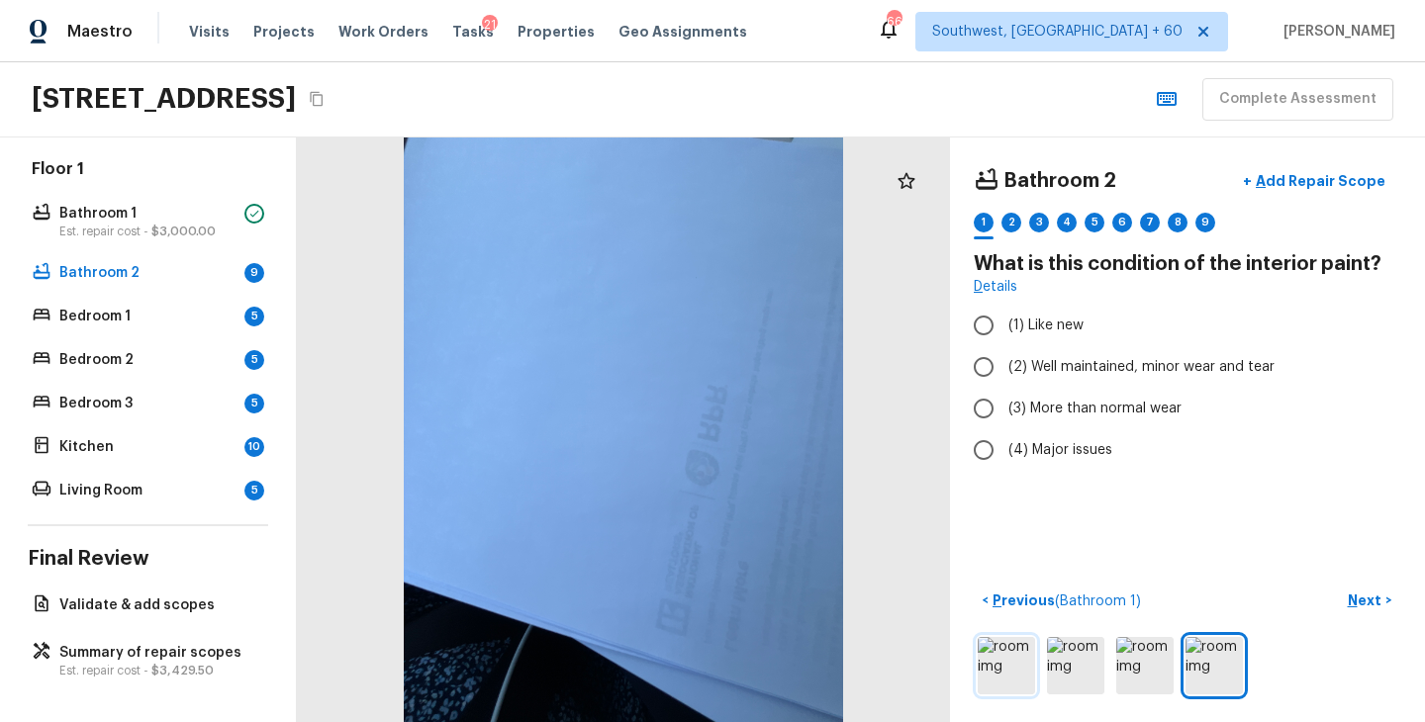
click at [1014, 669] on img at bounding box center [1005, 665] width 57 height 57
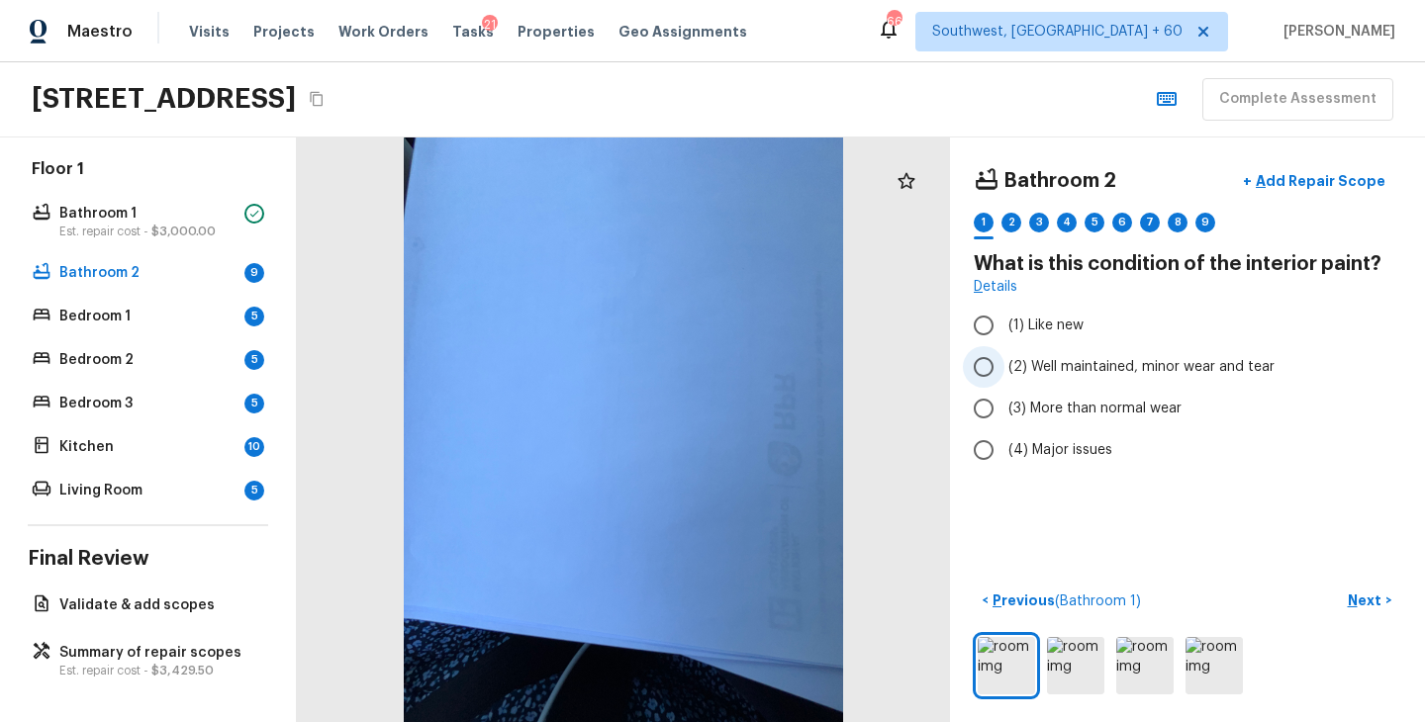
click at [1090, 367] on span "(2) Well maintained, minor wear and tear" at bounding box center [1141, 367] width 266 height 20
click at [1004, 367] on input "(2) Well maintained, minor wear and tear" at bounding box center [984, 367] width 42 height 42
radio input "true"
click at [1359, 602] on p "Next" at bounding box center [1366, 601] width 38 height 20
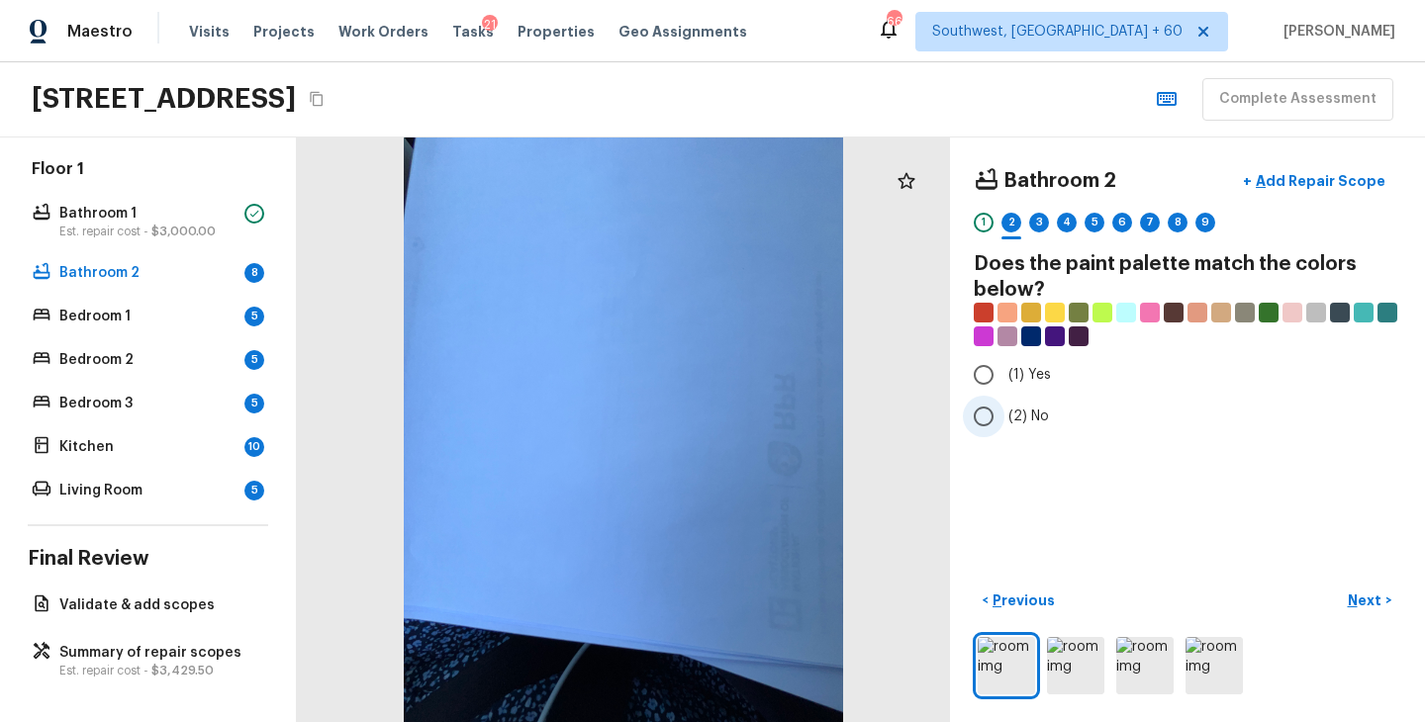
click at [1041, 409] on span "(2) No" at bounding box center [1028, 417] width 41 height 20
click at [1004, 409] on input "(2) No" at bounding box center [984, 417] width 42 height 42
radio input "true"
click at [1367, 602] on p "Next" at bounding box center [1366, 601] width 38 height 20
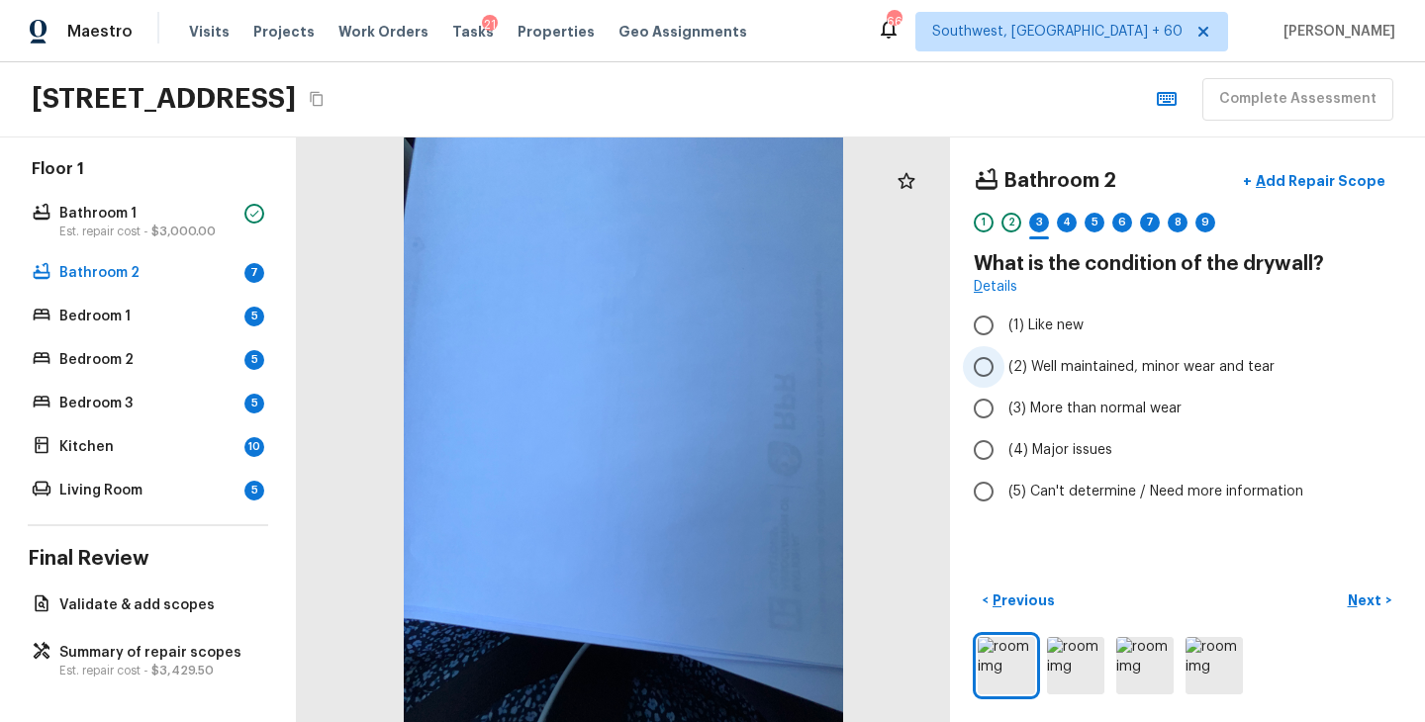
click at [1145, 372] on span "(2) Well maintained, minor wear and tear" at bounding box center [1141, 367] width 266 height 20
click at [1004, 372] on input "(2) Well maintained, minor wear and tear" at bounding box center [984, 367] width 42 height 42
radio input "true"
click at [1371, 602] on p "Next" at bounding box center [1366, 601] width 38 height 20
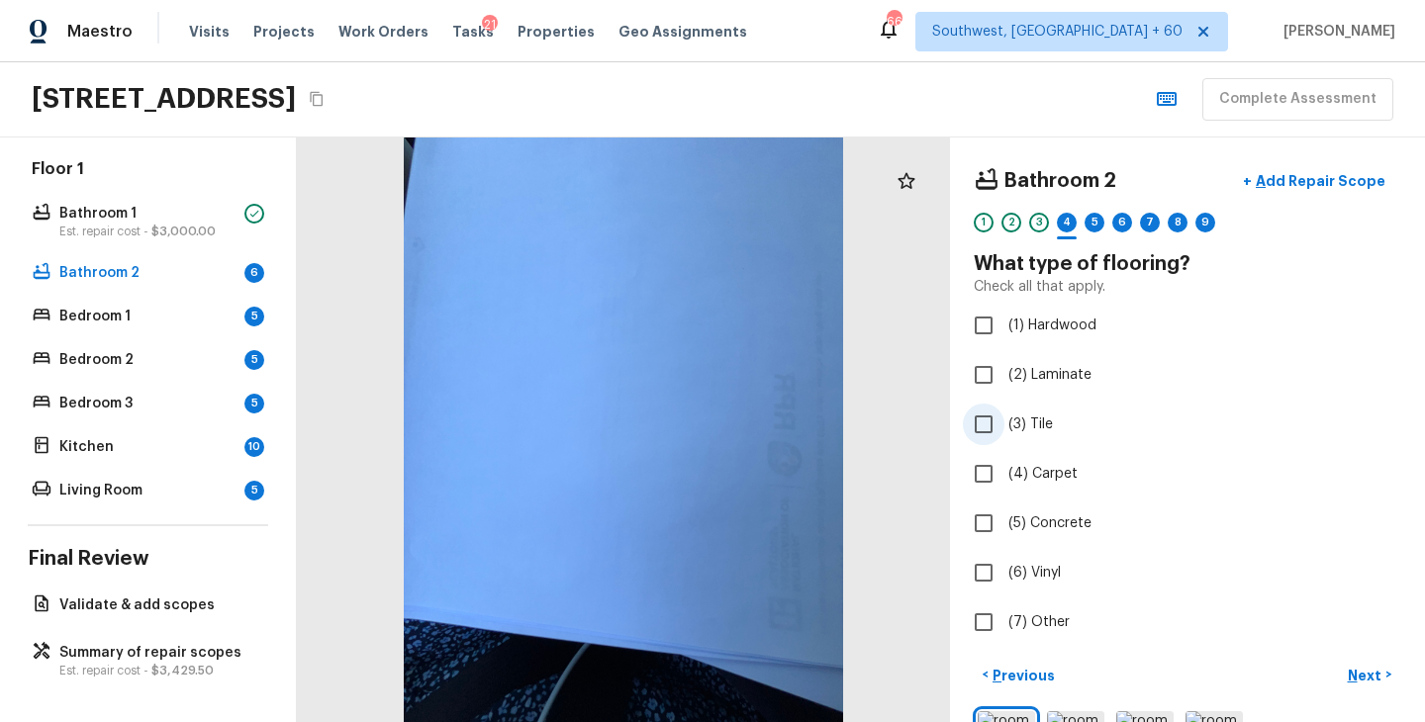
click at [1051, 438] on label "(3) Tile" at bounding box center [1174, 425] width 422 height 42
click at [1004, 438] on input "(3) Tile" at bounding box center [984, 425] width 42 height 42
checkbox input "true"
click at [1362, 670] on p "Next" at bounding box center [1366, 676] width 38 height 20
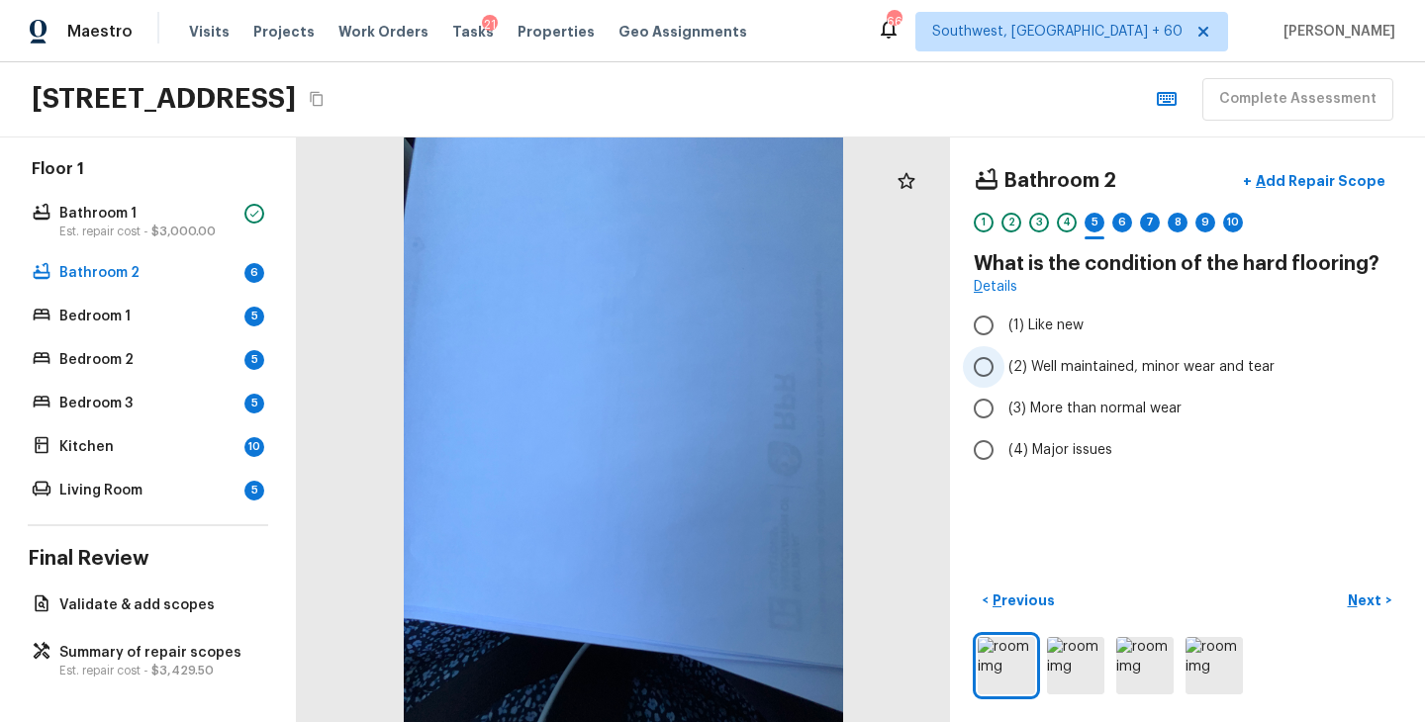
click at [1108, 376] on span "(2) Well maintained, minor wear and tear" at bounding box center [1141, 367] width 266 height 20
click at [1004, 376] on input "(2) Well maintained, minor wear and tear" at bounding box center [984, 367] width 42 height 42
radio input "true"
click at [982, 228] on div "1" at bounding box center [983, 223] width 20 height 20
click at [1083, 445] on span "(4) Major issues" at bounding box center [1060, 450] width 104 height 20
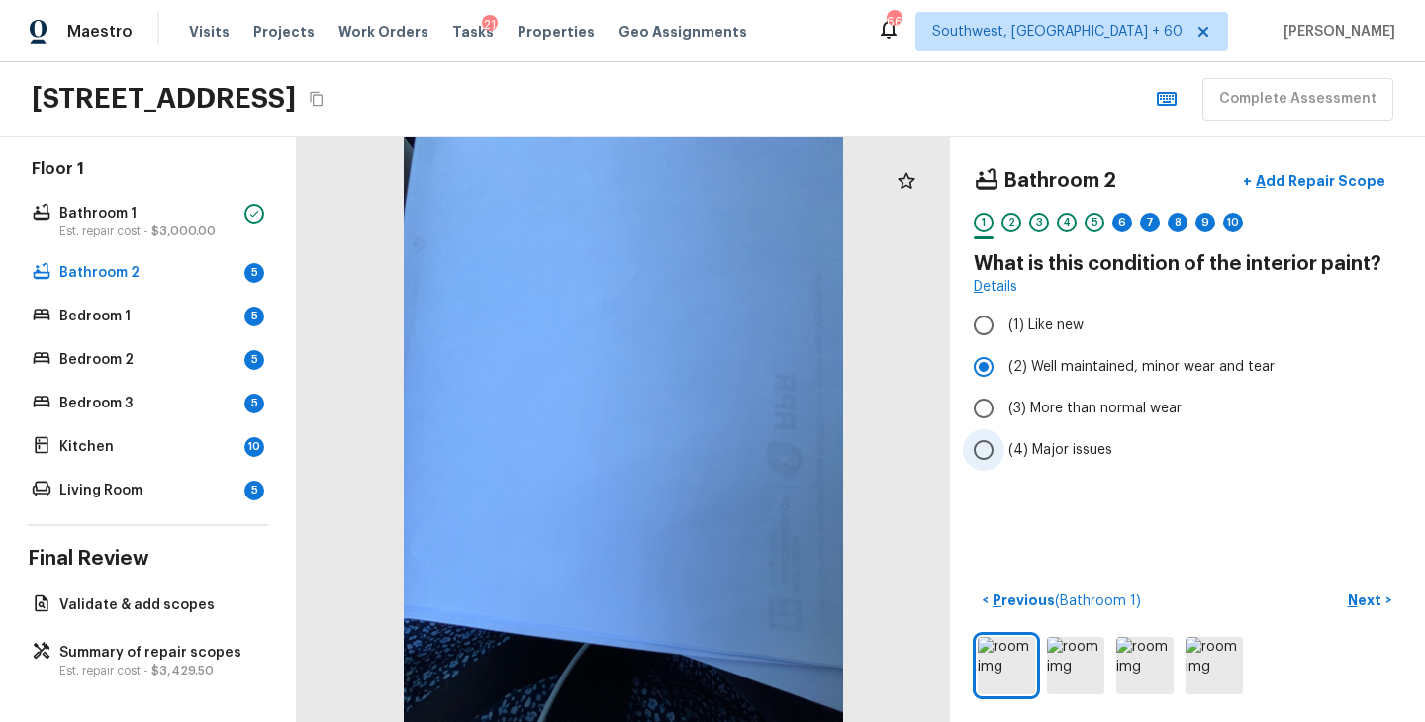
click at [1004, 445] on input "(4) Major issues" at bounding box center [984, 450] width 42 height 42
radio input "true"
click at [1356, 605] on p "Next" at bounding box center [1366, 601] width 38 height 20
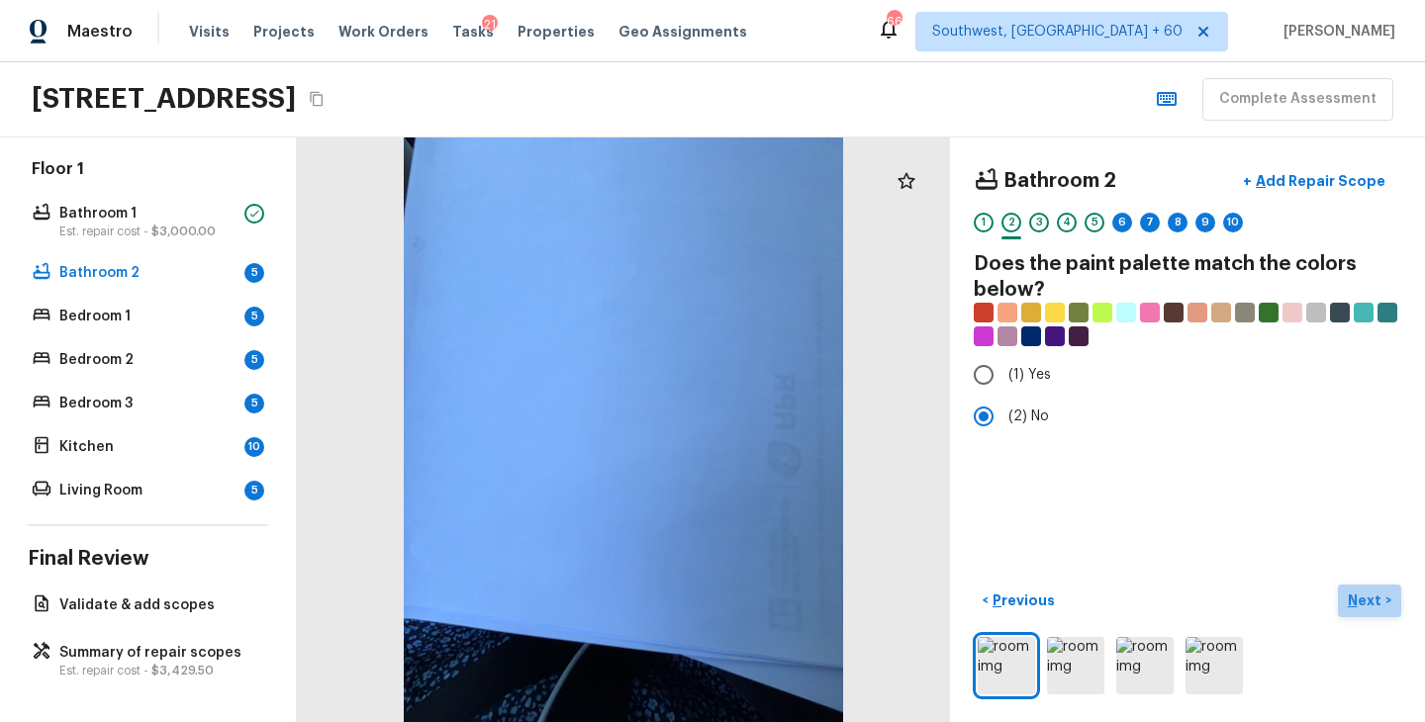
click at [1344, 609] on button "Next >" at bounding box center [1369, 601] width 63 height 33
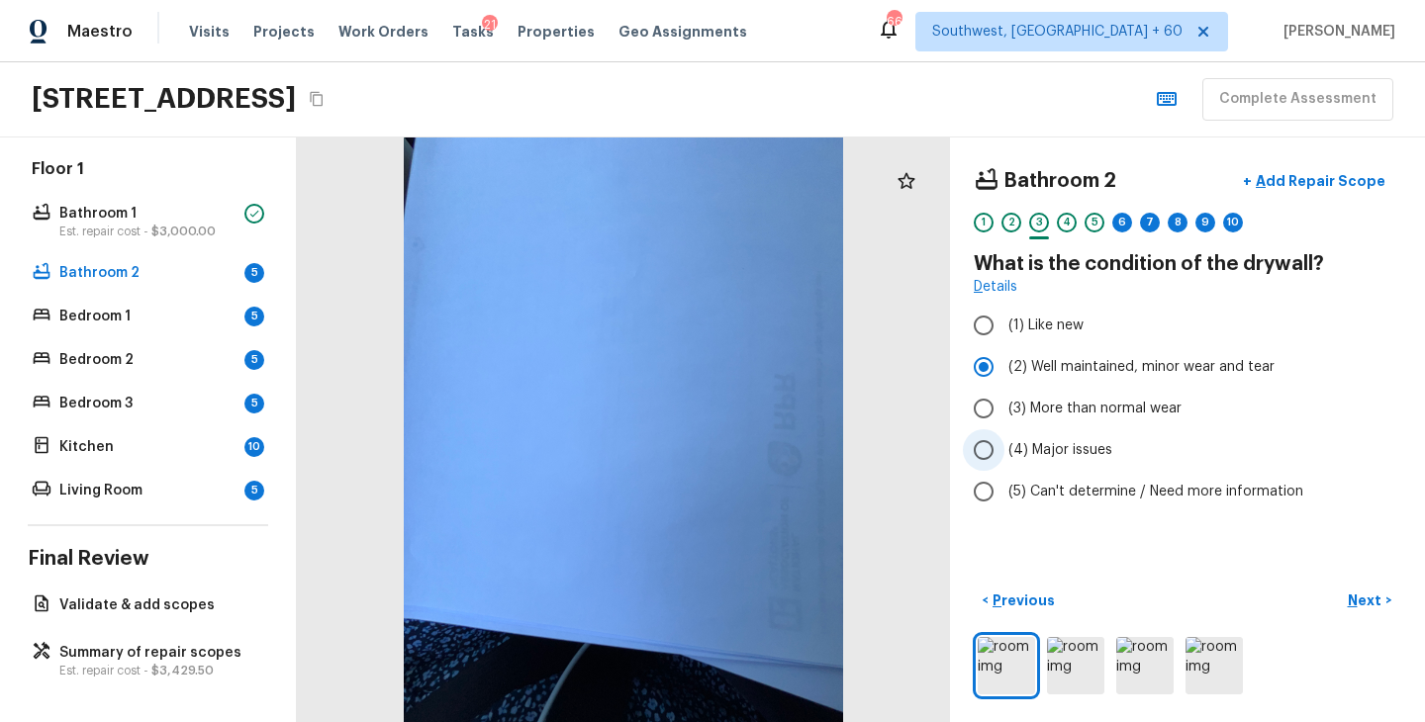
click at [1086, 436] on label "(4) Major issues" at bounding box center [1174, 450] width 422 height 42
click at [1004, 436] on input "(4) Major issues" at bounding box center [984, 450] width 42 height 42
radio input "true"
click at [1361, 602] on p "Next" at bounding box center [1366, 601] width 38 height 20
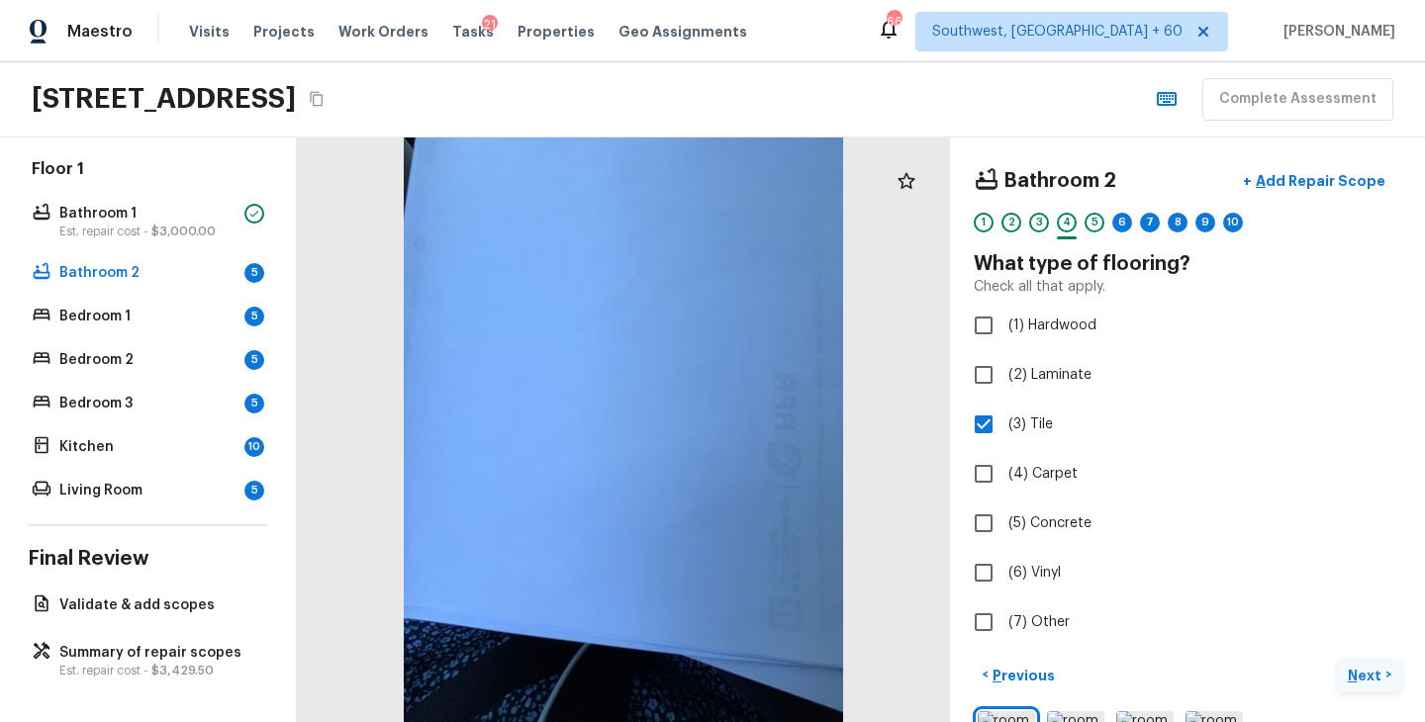
click at [1358, 676] on p "Next" at bounding box center [1366, 676] width 38 height 20
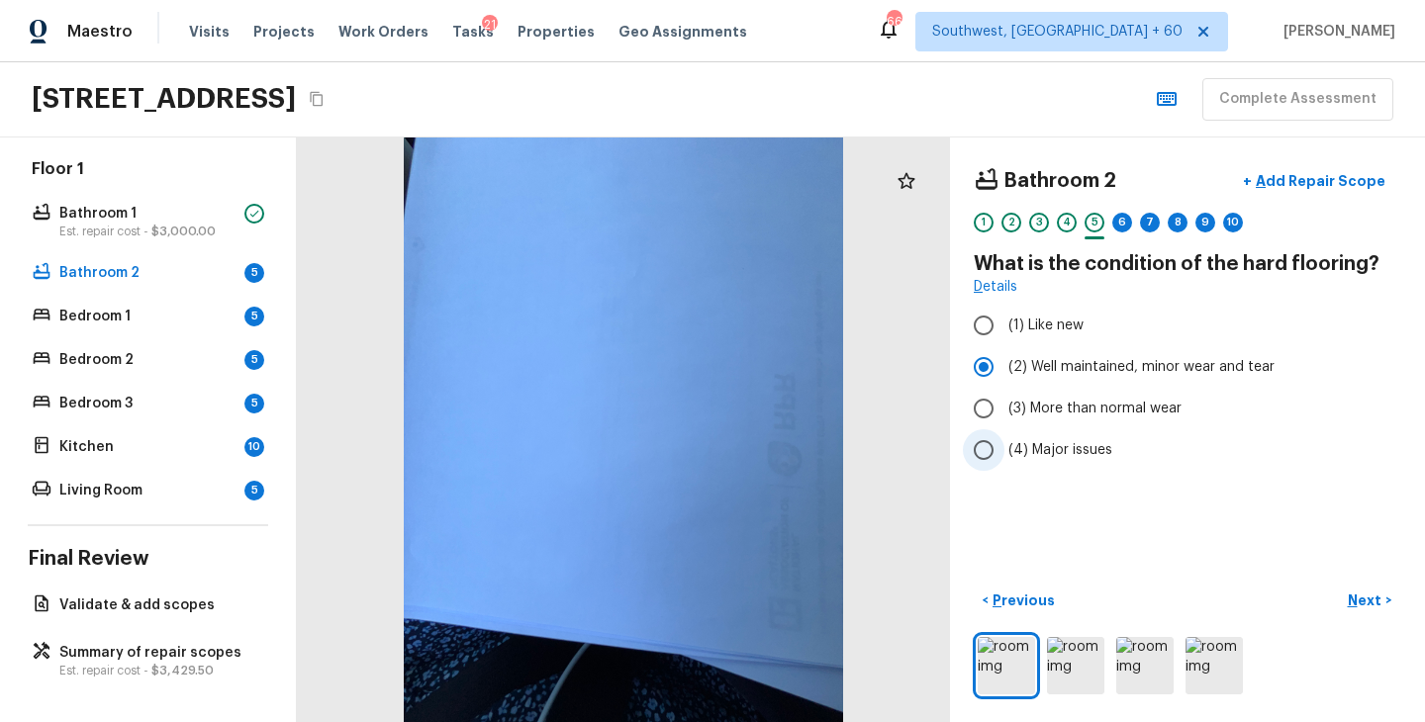
click at [1052, 461] on label "(4) Major issues" at bounding box center [1174, 450] width 422 height 42
click at [1004, 461] on input "(4) Major issues" at bounding box center [984, 450] width 42 height 42
radio input "true"
click at [1361, 602] on p "Next" at bounding box center [1366, 601] width 38 height 20
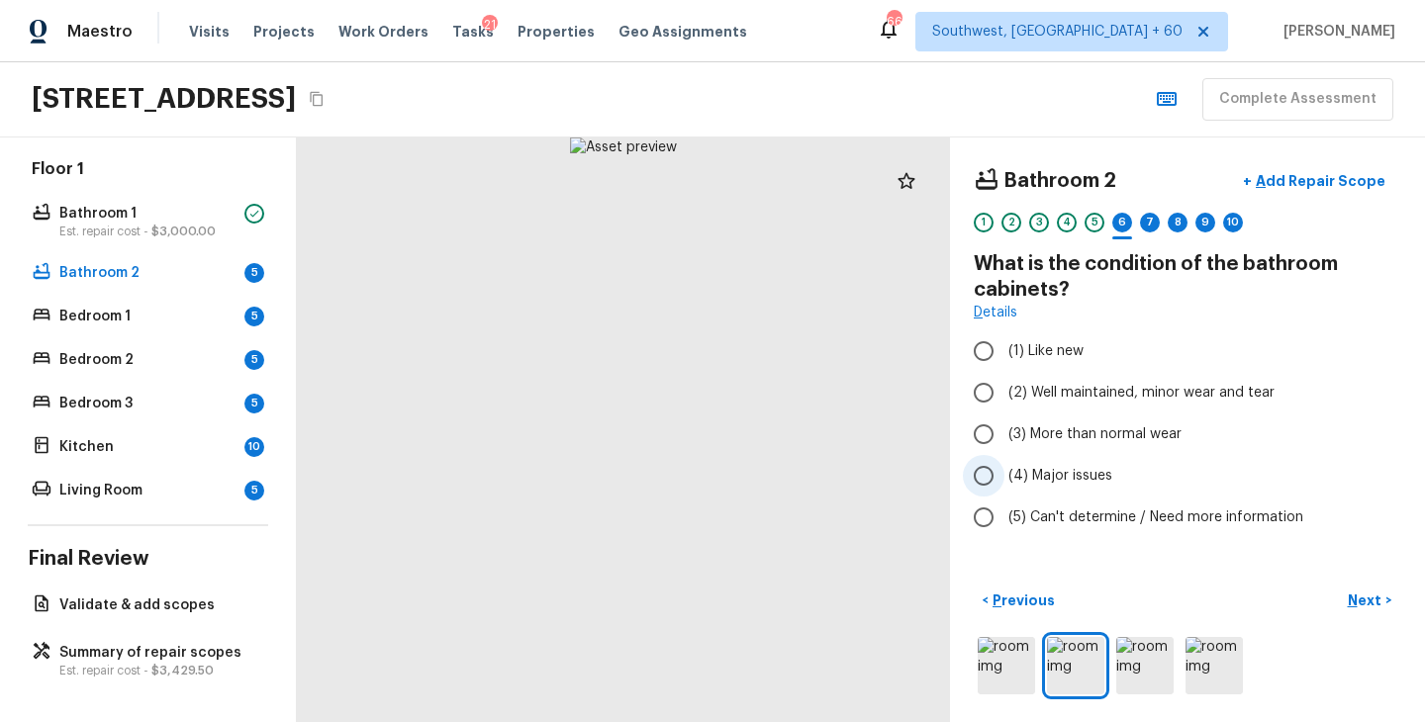
click at [1080, 477] on span "(4) Major issues" at bounding box center [1060, 476] width 104 height 20
click at [1004, 477] on input "(4) Major issues" at bounding box center [984, 476] width 42 height 42
radio input "true"
click at [1372, 609] on button "Next >" at bounding box center [1369, 601] width 63 height 33
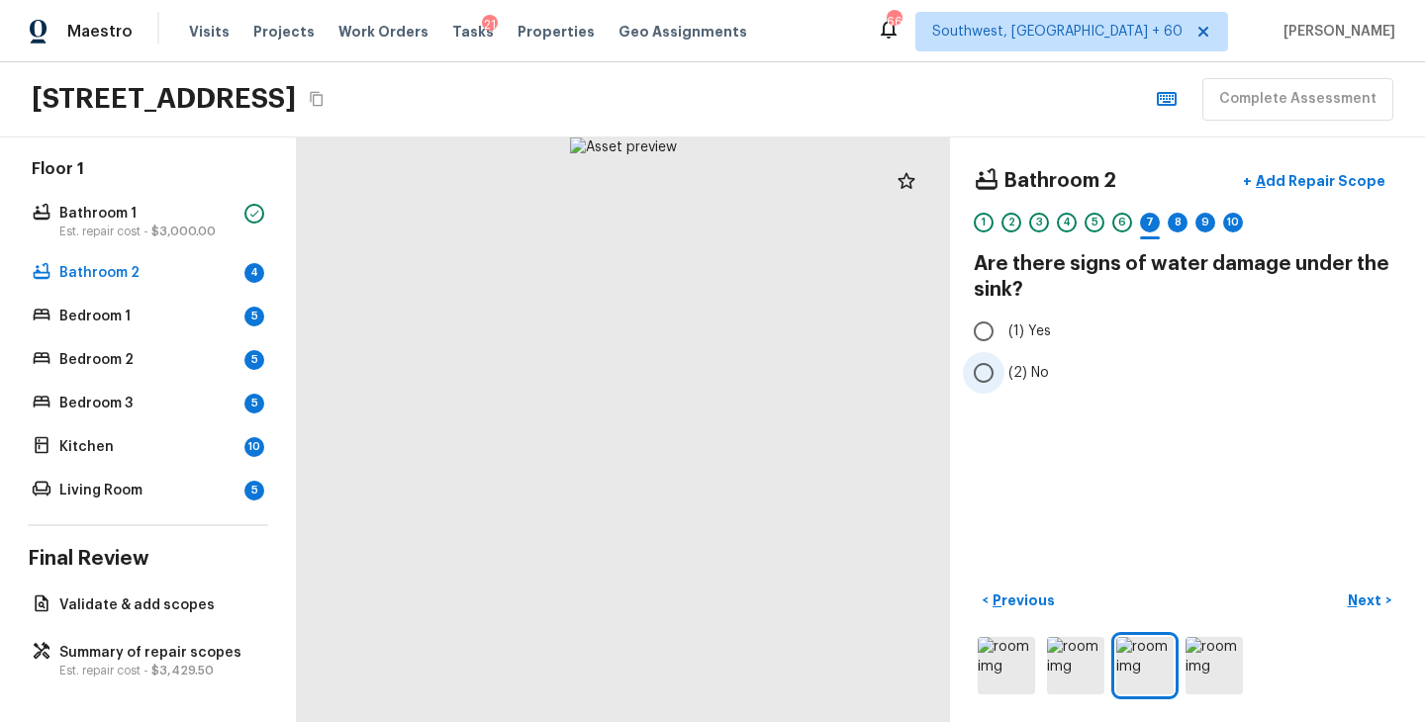
click at [1047, 370] on label "(2) No" at bounding box center [1174, 373] width 422 height 42
click at [1004, 370] on input "(2) No" at bounding box center [984, 373] width 42 height 42
radio input "true"
click at [1367, 603] on p "Next" at bounding box center [1366, 601] width 38 height 20
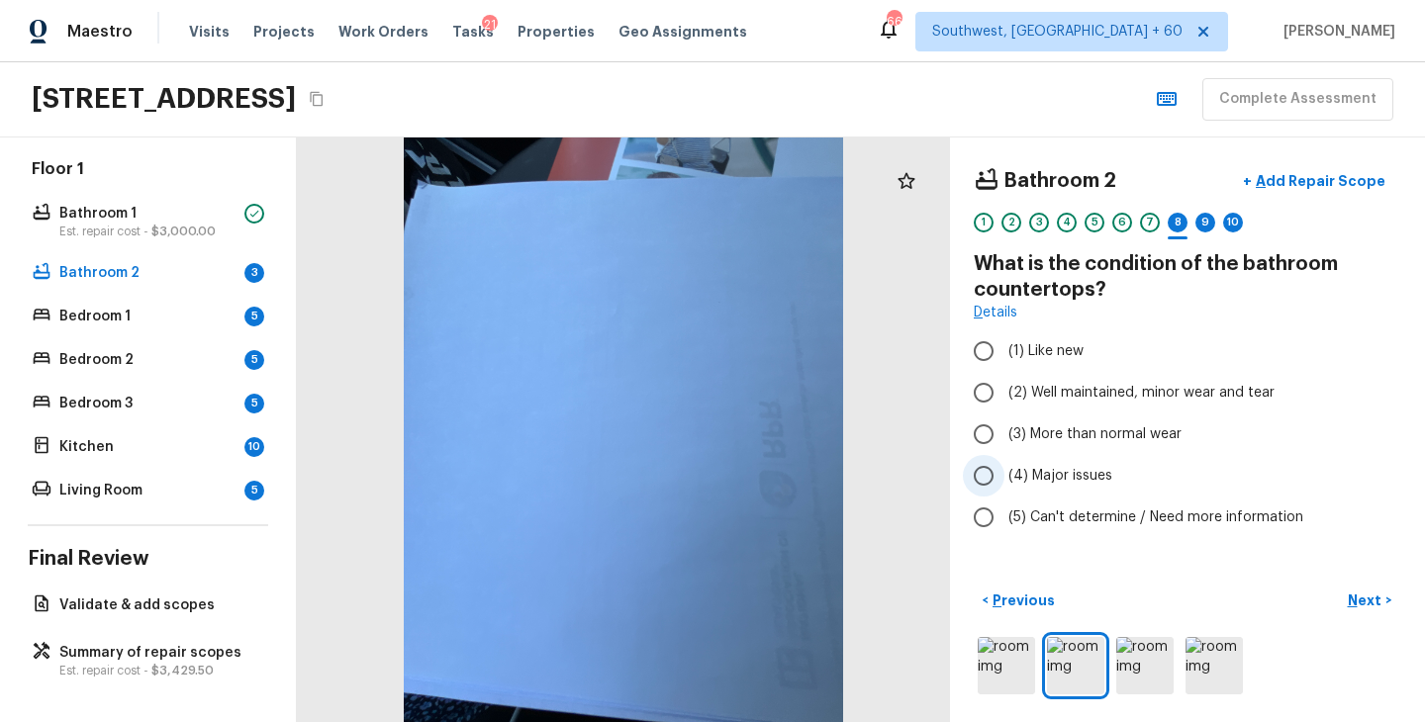
click at [1090, 478] on span "(4) Major issues" at bounding box center [1060, 476] width 104 height 20
click at [1004, 478] on input "(4) Major issues" at bounding box center [984, 476] width 42 height 42
radio input "true"
click at [1365, 596] on p "Next" at bounding box center [1366, 601] width 38 height 20
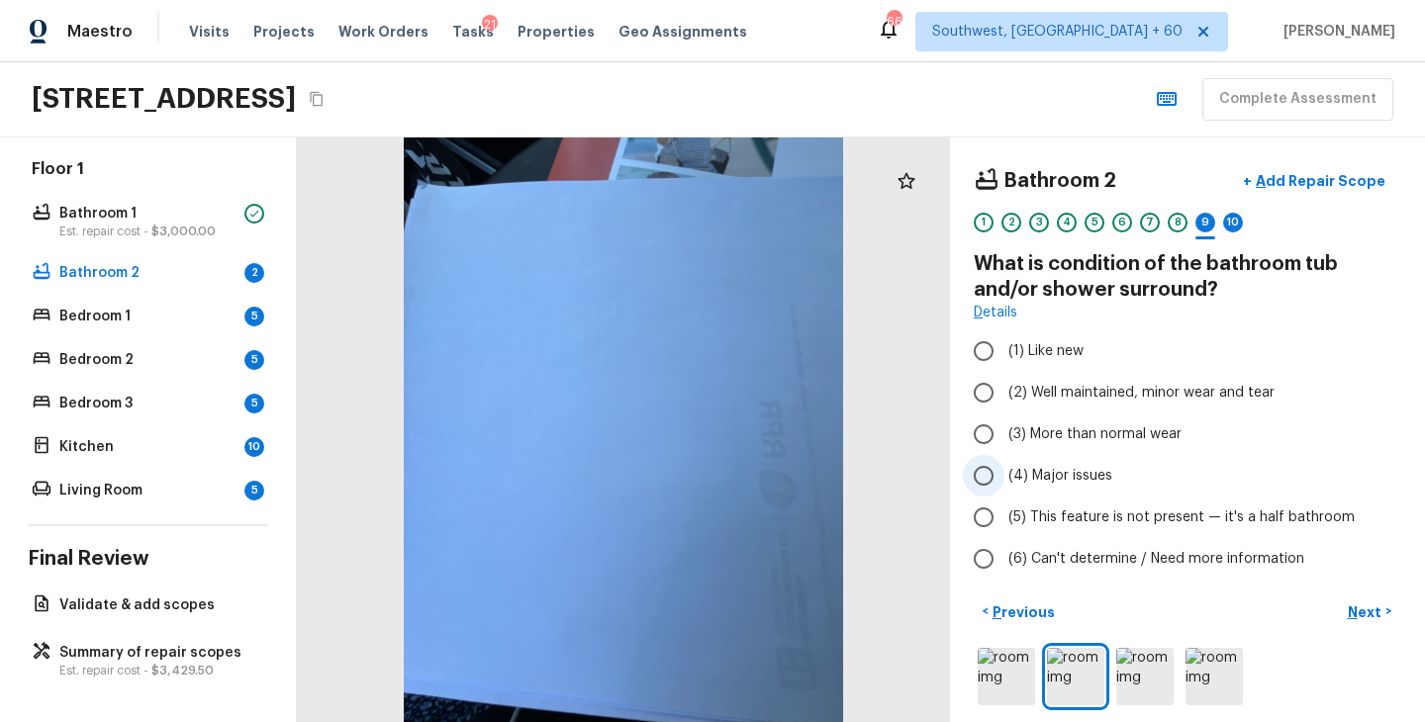
click at [1082, 481] on span "(4) Major issues" at bounding box center [1060, 476] width 104 height 20
click at [1004, 481] on input "(4) Major issues" at bounding box center [984, 476] width 42 height 42
radio input "true"
click at [1359, 609] on p "Next" at bounding box center [1366, 612] width 38 height 20
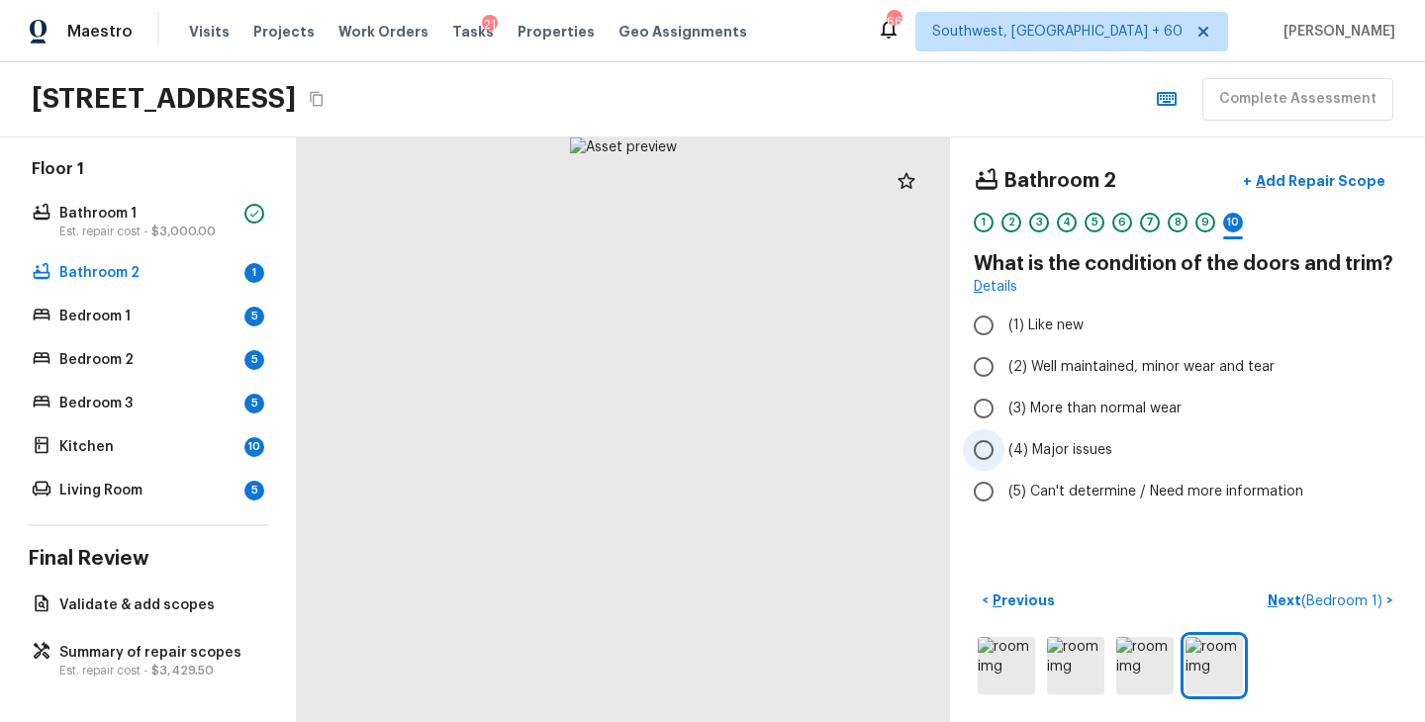
click at [1051, 448] on span "(4) Major issues" at bounding box center [1060, 450] width 104 height 20
click at [1004, 448] on input "(4) Major issues" at bounding box center [984, 450] width 42 height 42
radio input "true"
click at [1273, 593] on p "Next ( Bedroom 1 )" at bounding box center [1326, 601] width 119 height 21
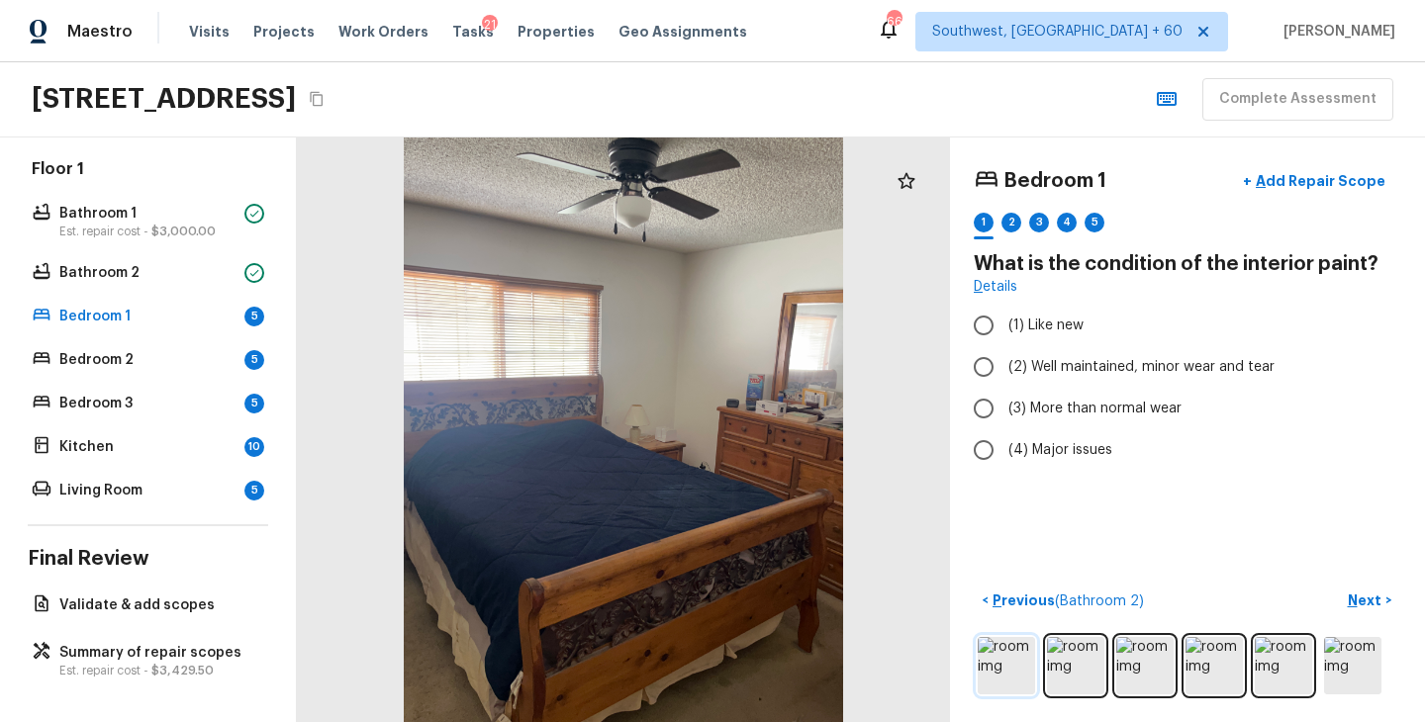
click at [1011, 664] on img at bounding box center [1005, 665] width 57 height 57
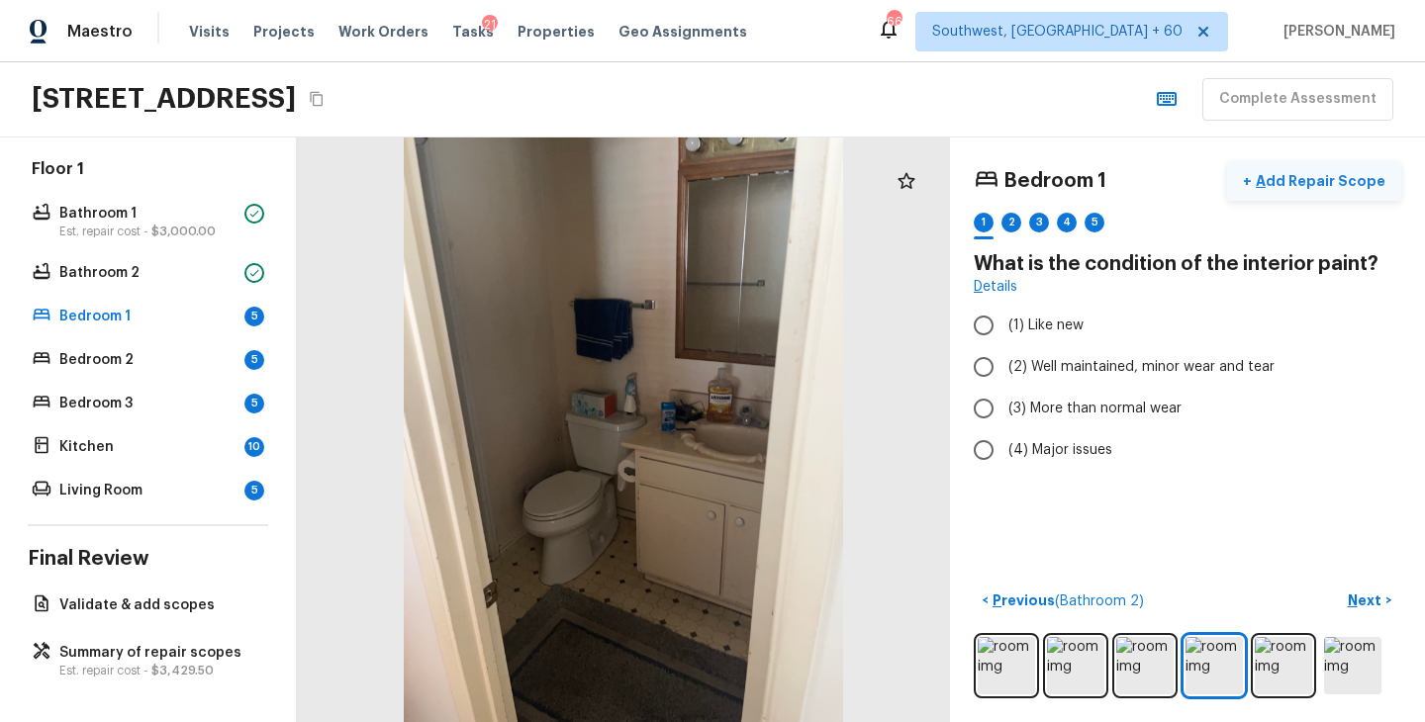
click at [1343, 174] on p "Add Repair Scope" at bounding box center [1318, 181] width 134 height 20
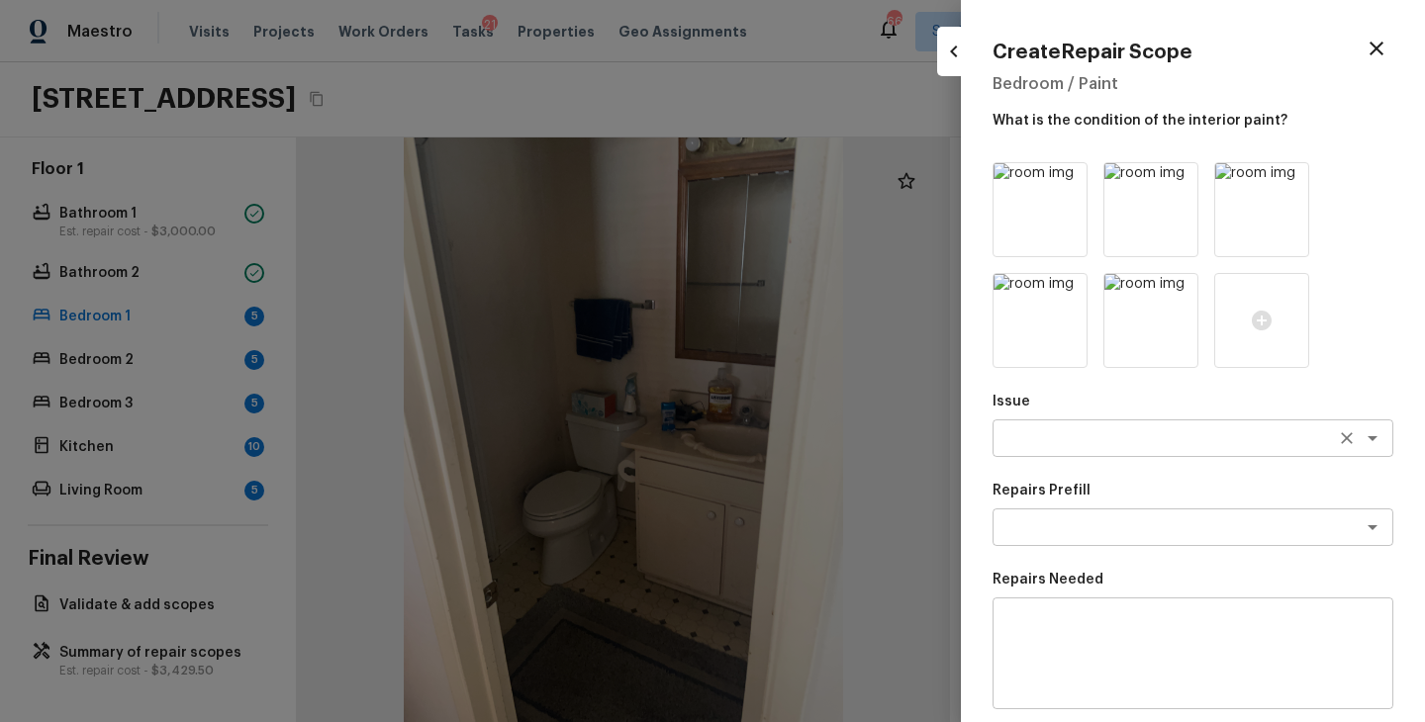
click at [1026, 443] on textarea at bounding box center [1164, 438] width 327 height 20
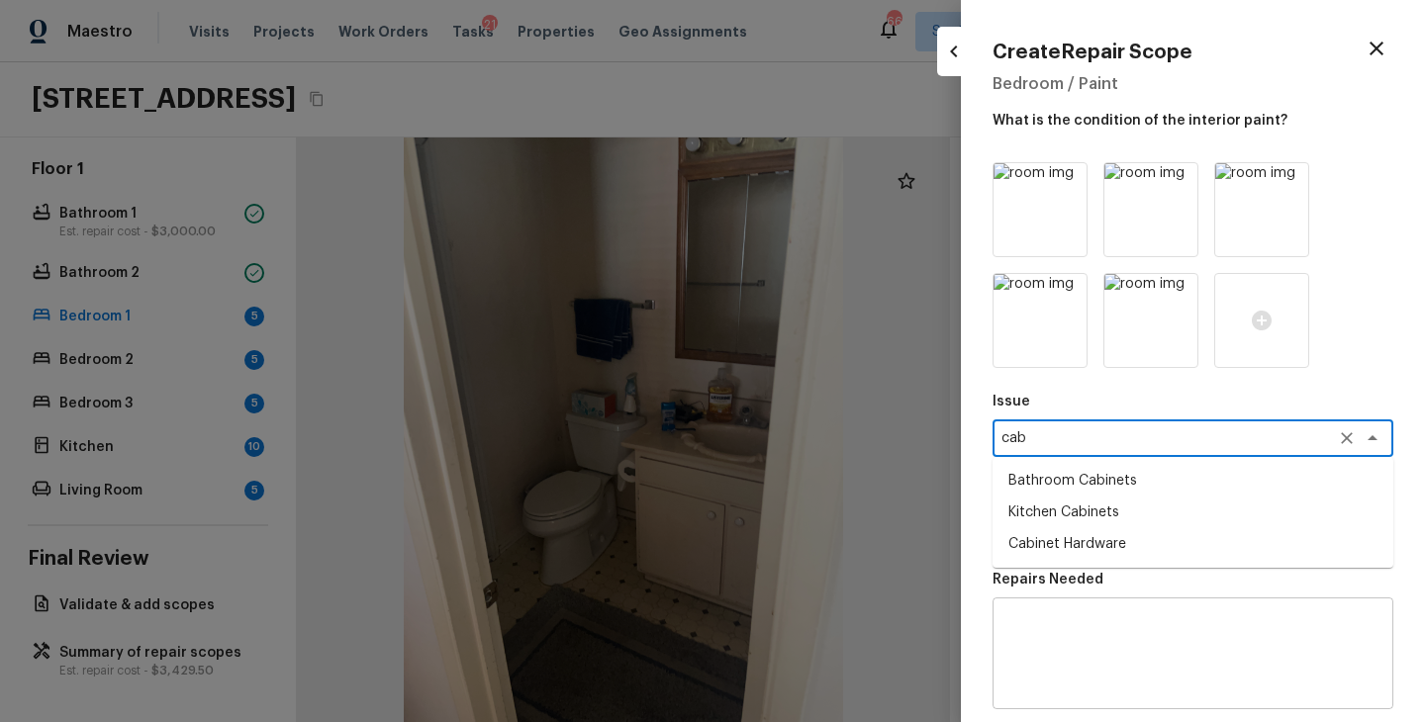
click at [1087, 487] on li "Bathroom Cabinets" at bounding box center [1192, 481] width 401 height 32
type textarea "Bathroom Cabinets"
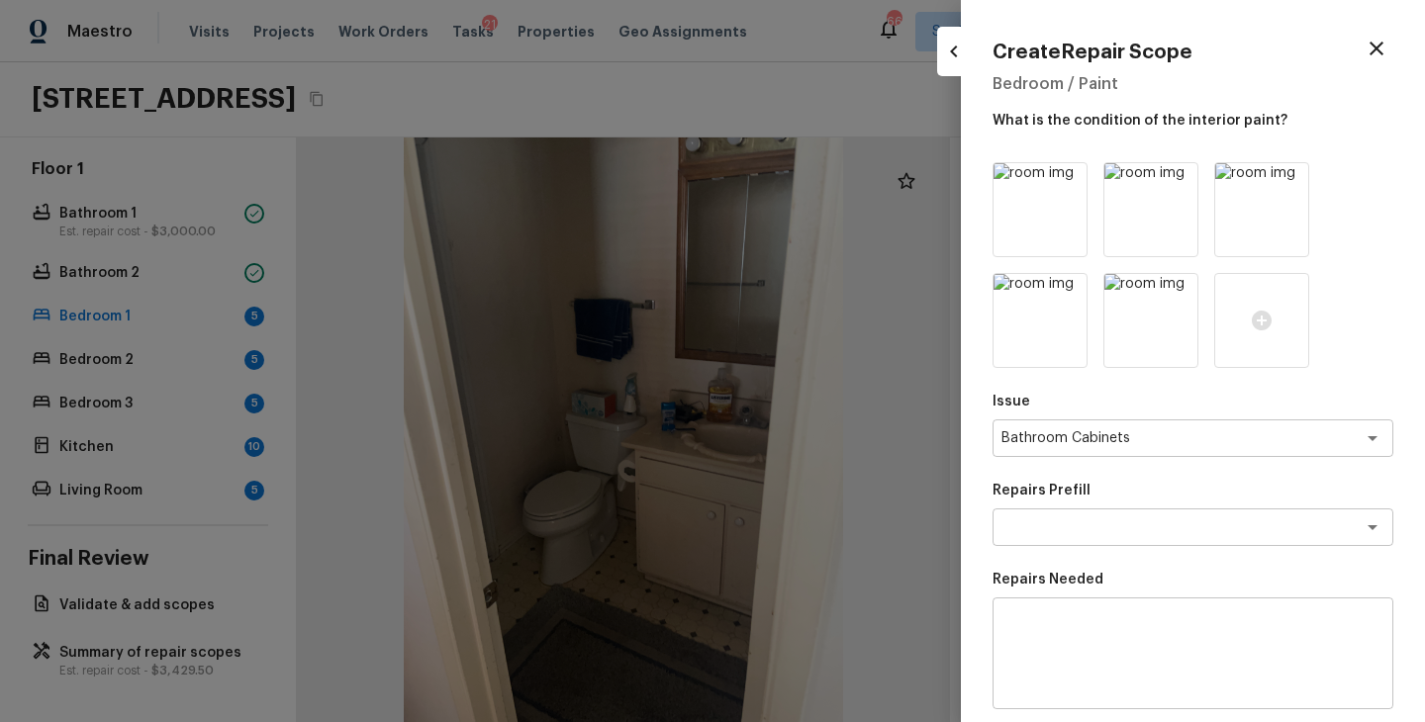
click at [1083, 503] on div "Repairs Prefill x ​" at bounding box center [1192, 513] width 401 height 65
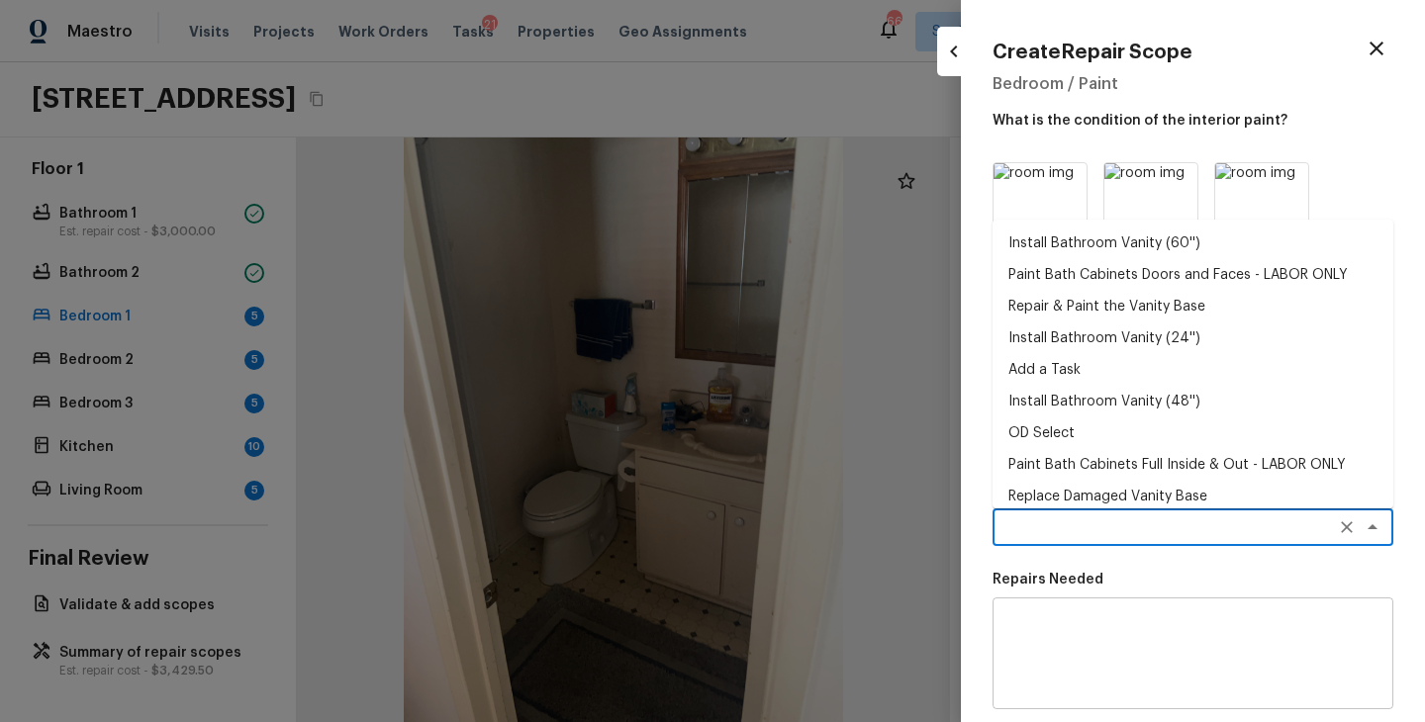
click at [1064, 527] on textarea at bounding box center [1164, 527] width 327 height 20
type textarea "["
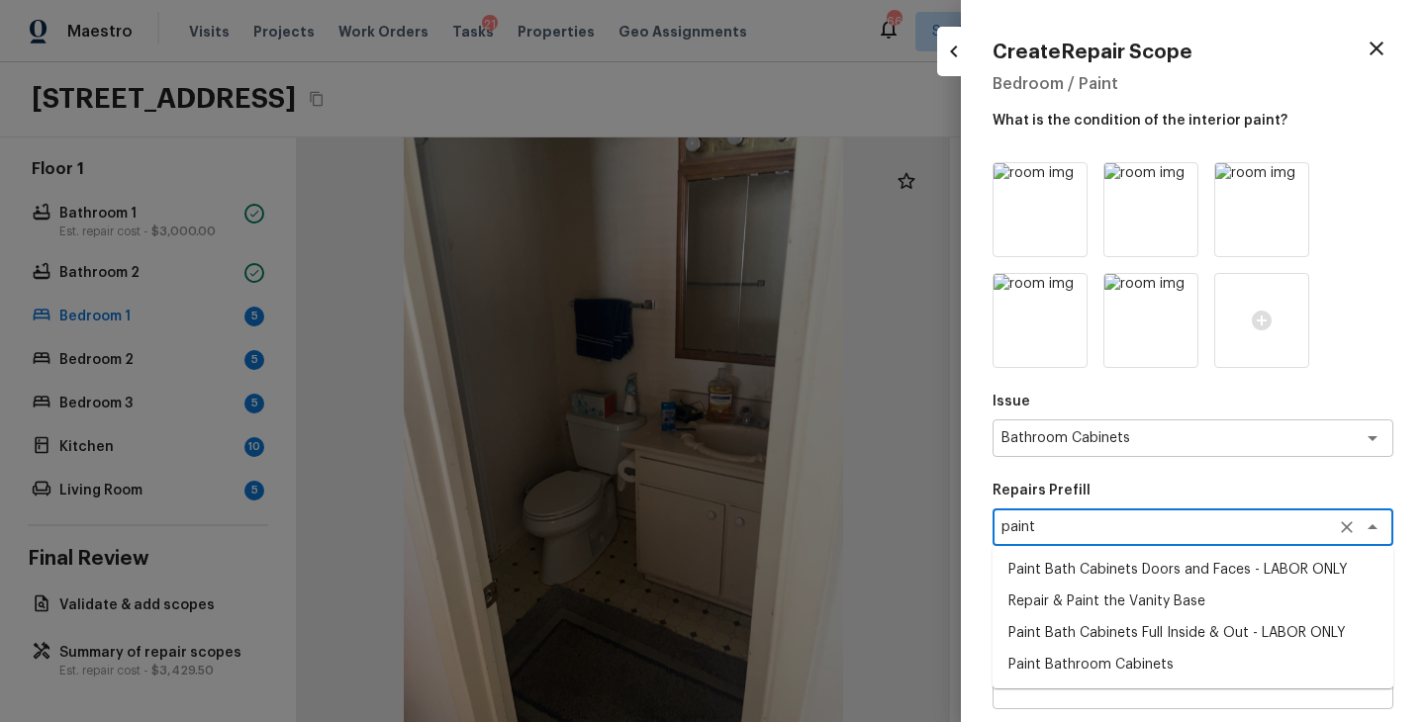
click at [1102, 637] on li "Paint Bath Cabinets Full Inside & Out - LABOR ONLY" at bounding box center [1192, 633] width 401 height 32
type textarea "Paint Bath Cabinets Full Inside & Out - LABOR ONLY"
type textarea "Prep, sand, mask and apply 2 coats of paint to the bathroom cabinet doors, inte…"
type input "$50.00"
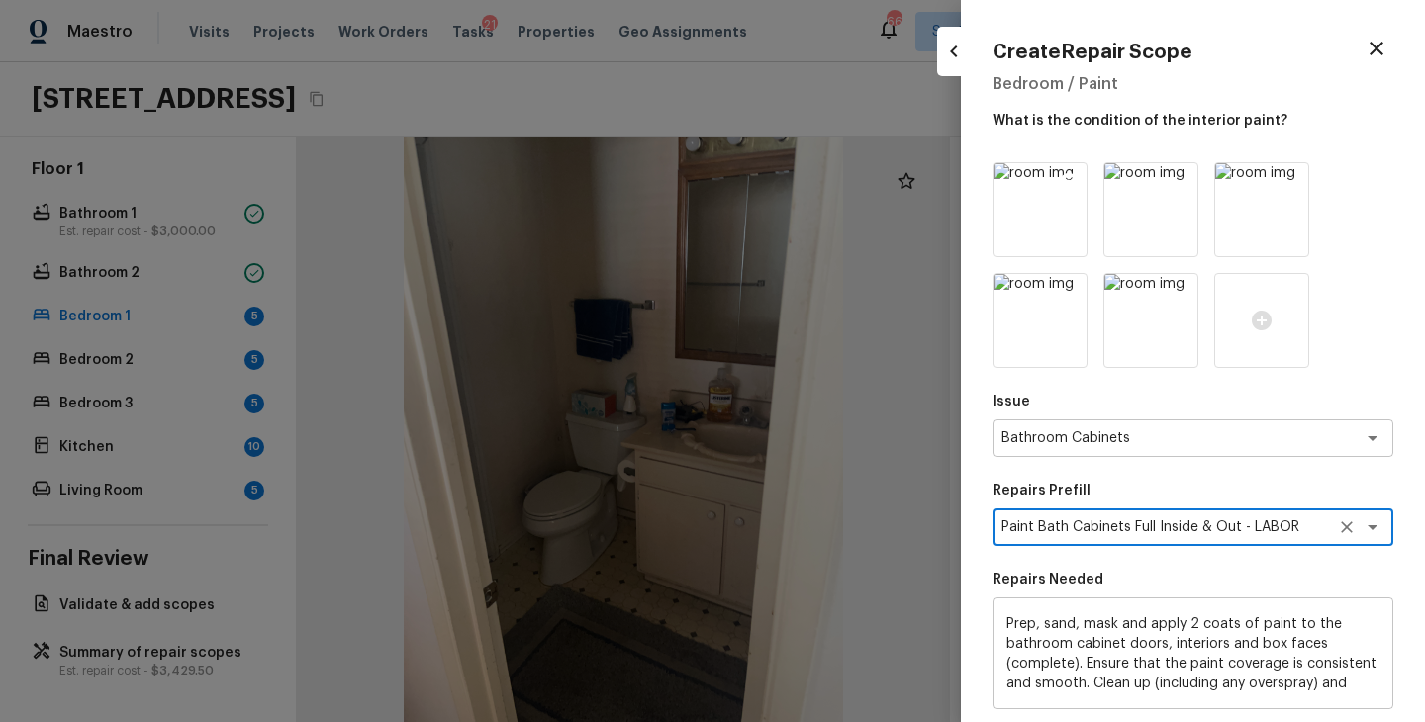
type textarea "Paint Bath Cabinets Full Inside & Out - LABOR ONLY"
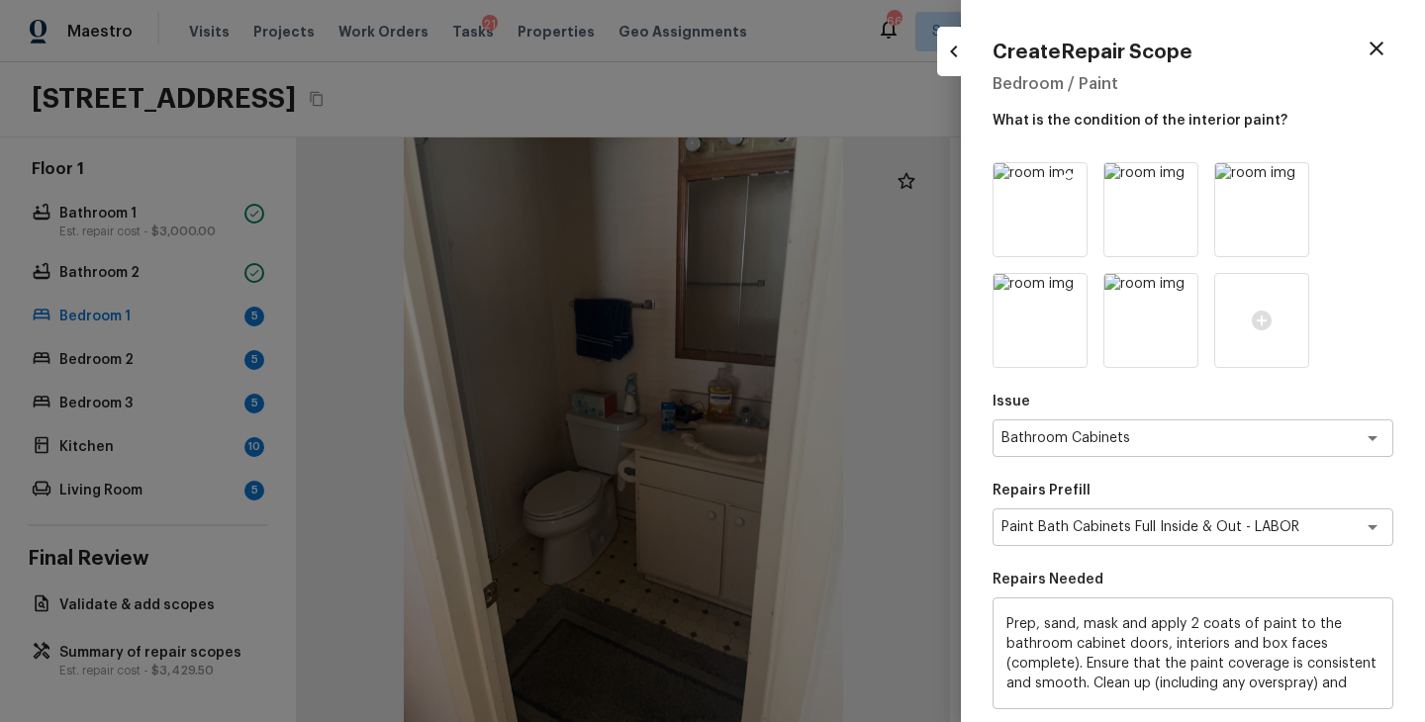
click at [1068, 182] on icon at bounding box center [1069, 181] width 20 height 20
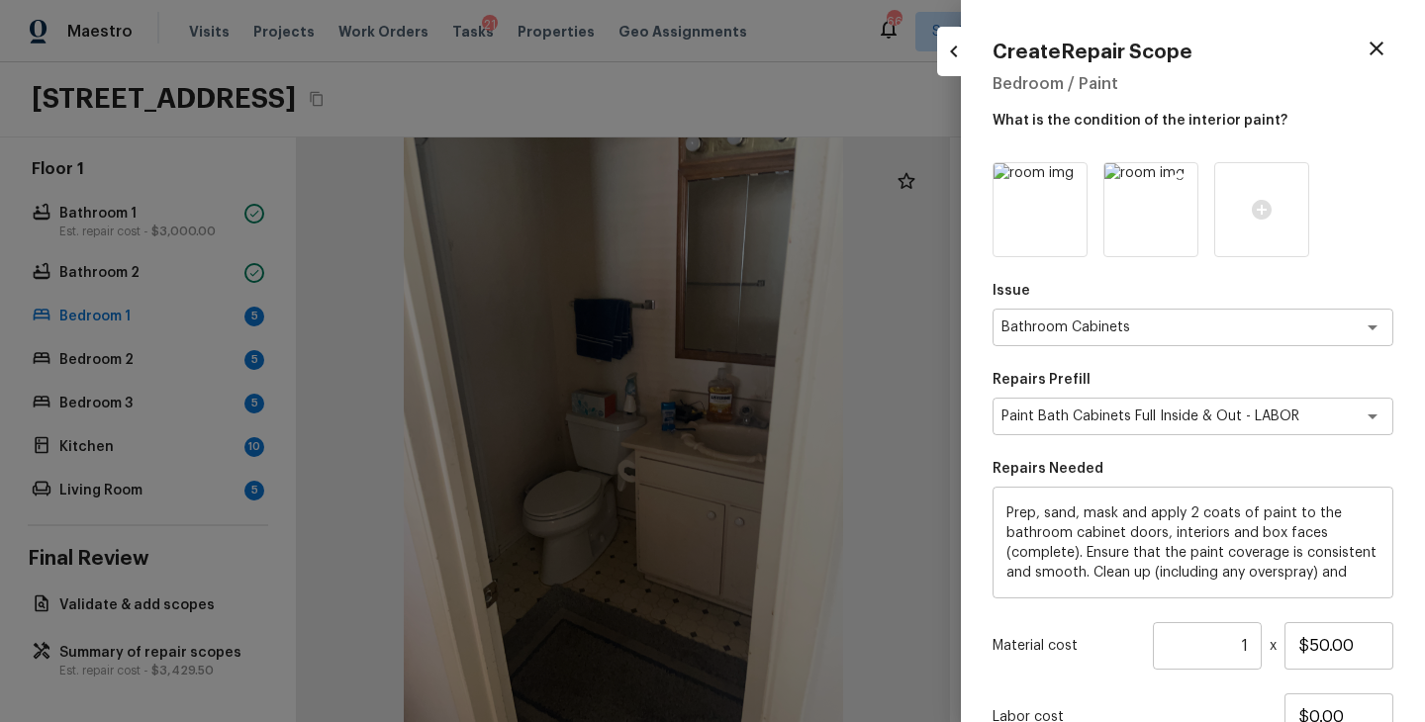
click at [1181, 177] on icon at bounding box center [1179, 181] width 17 height 17
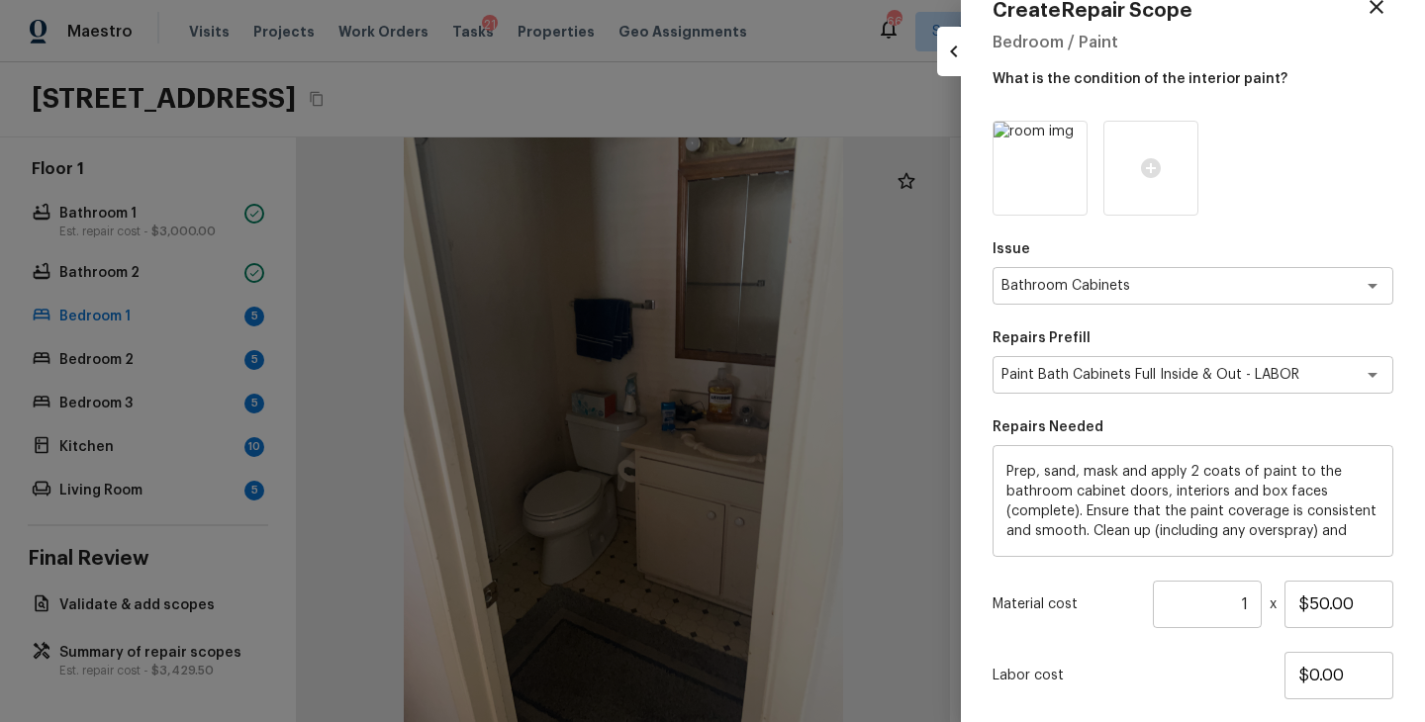
scroll to position [90, 0]
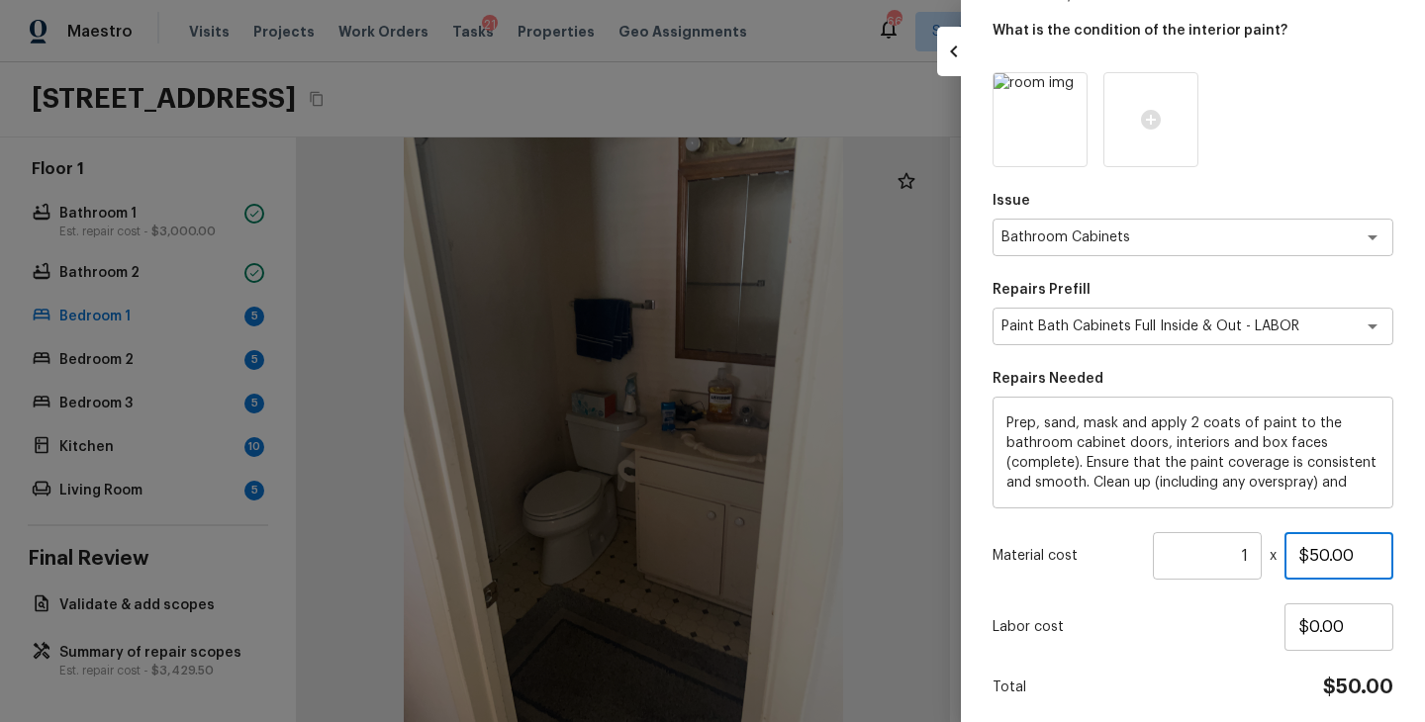
drag, startPoint x: 1372, startPoint y: 554, endPoint x: 1194, endPoint y: 563, distance: 178.3
click at [1194, 563] on div "Material cost 1 ​ x $50.00" at bounding box center [1192, 555] width 401 height 47
type input "$1,000.00"
click at [1178, 664] on div "Issue Bathroom Cabinets x ​ Repairs Prefill Paint Bath Cabinets Full Inside & O…" at bounding box center [1192, 418] width 401 height 693
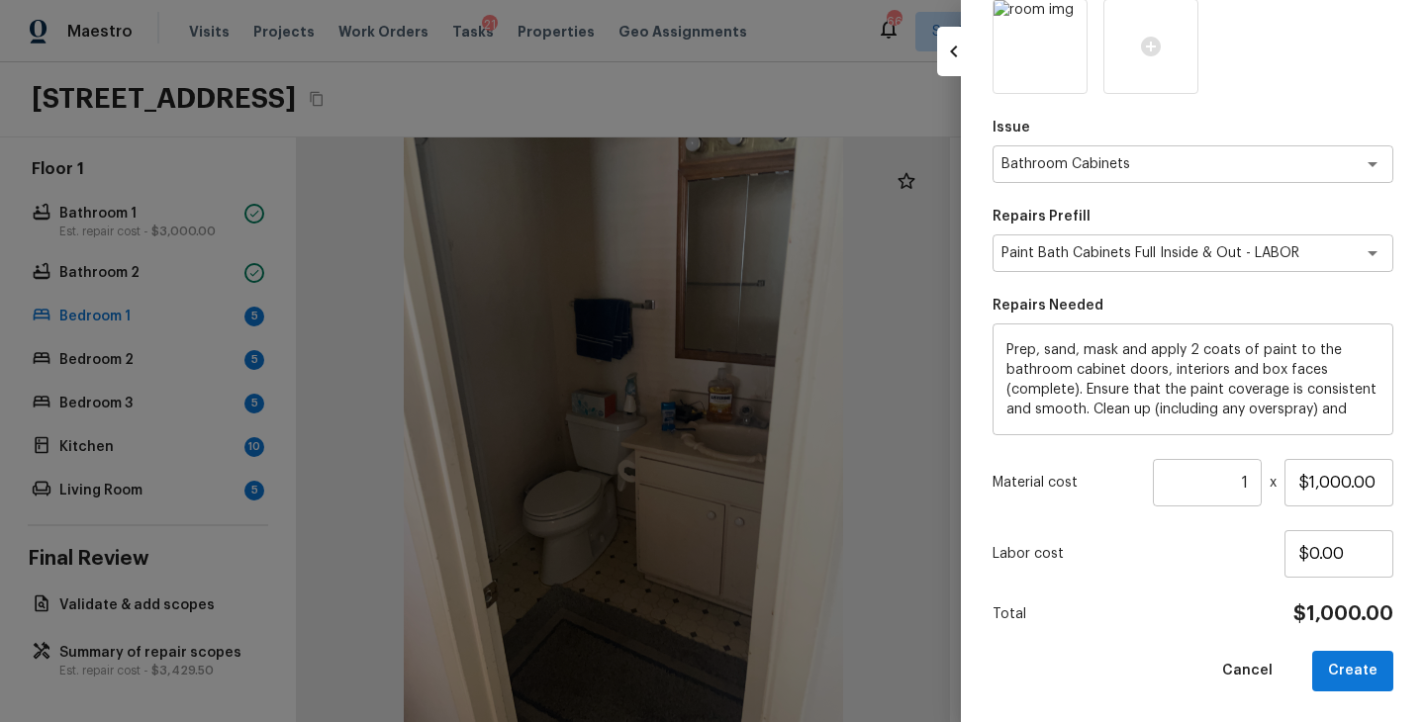
click at [1195, 611] on div "Total $1,000.00" at bounding box center [1192, 615] width 401 height 26
click at [1228, 637] on div "Issue Bathroom Cabinets x ​ Repairs Prefill Paint Bath Cabinets Full Inside & O…" at bounding box center [1192, 345] width 401 height 693
click at [1347, 674] on button "Create" at bounding box center [1352, 671] width 81 height 41
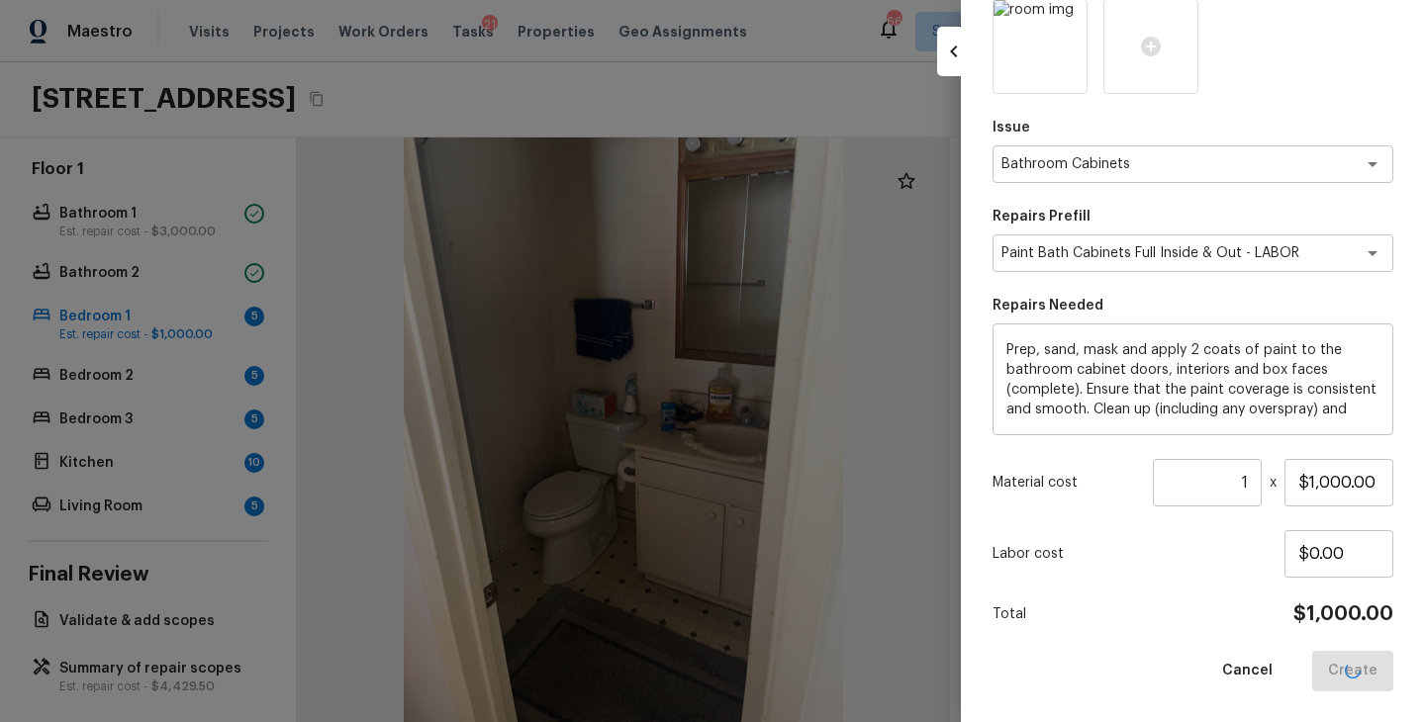
type input "$0.00"
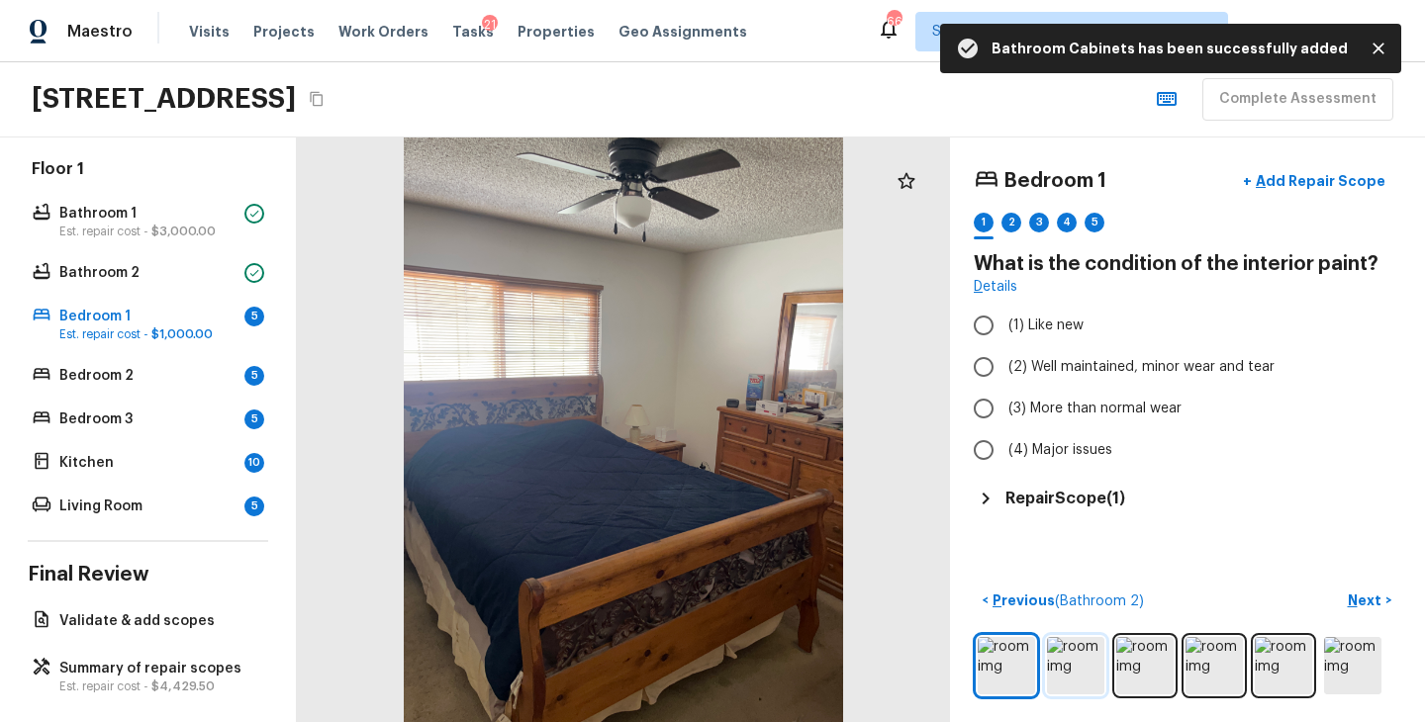
click at [1078, 656] on img at bounding box center [1075, 665] width 57 height 57
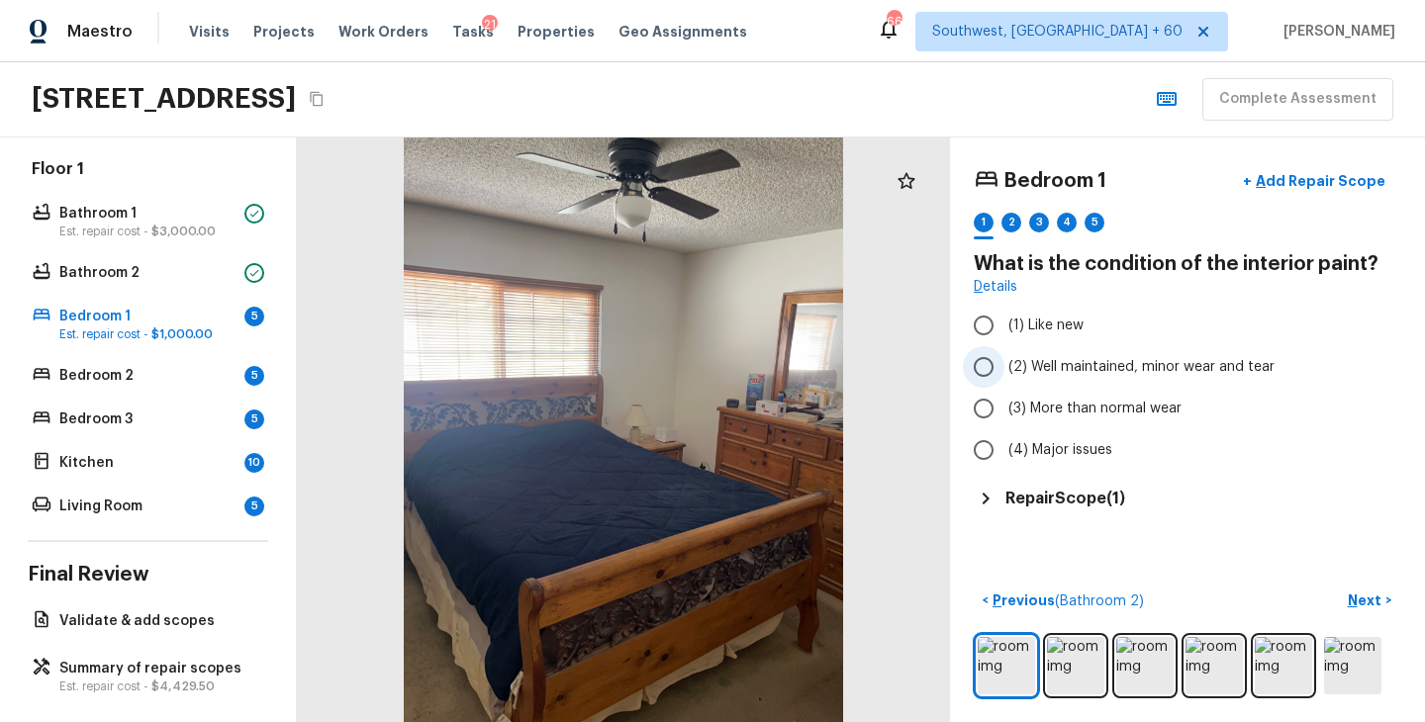
click at [1163, 362] on span "(2) Well maintained, minor wear and tear" at bounding box center [1141, 367] width 266 height 20
click at [1004, 362] on input "(2) Well maintained, minor wear and tear" at bounding box center [984, 367] width 42 height 42
radio input "true"
click at [1354, 598] on p "Next" at bounding box center [1366, 601] width 38 height 20
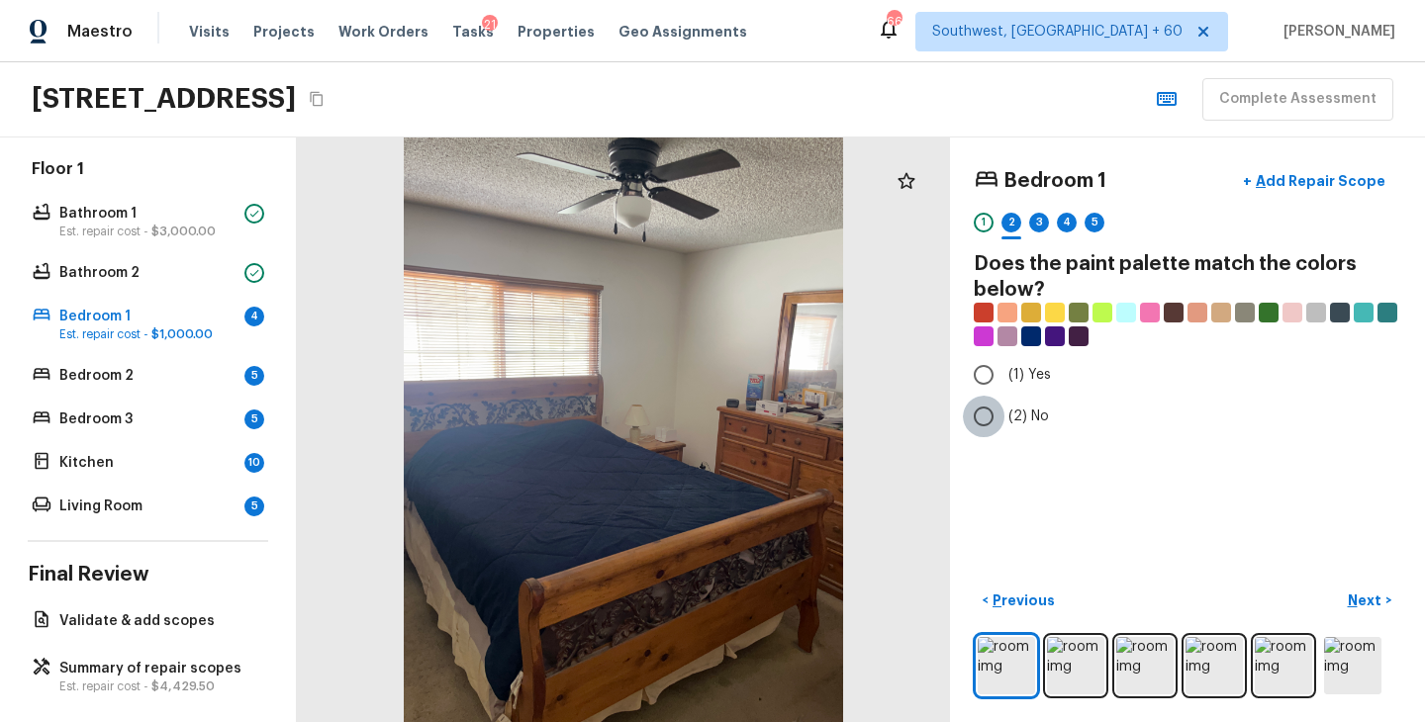
click at [1000, 414] on input "(2) No" at bounding box center [984, 417] width 42 height 42
radio input "true"
click at [1374, 602] on p "Next" at bounding box center [1366, 601] width 38 height 20
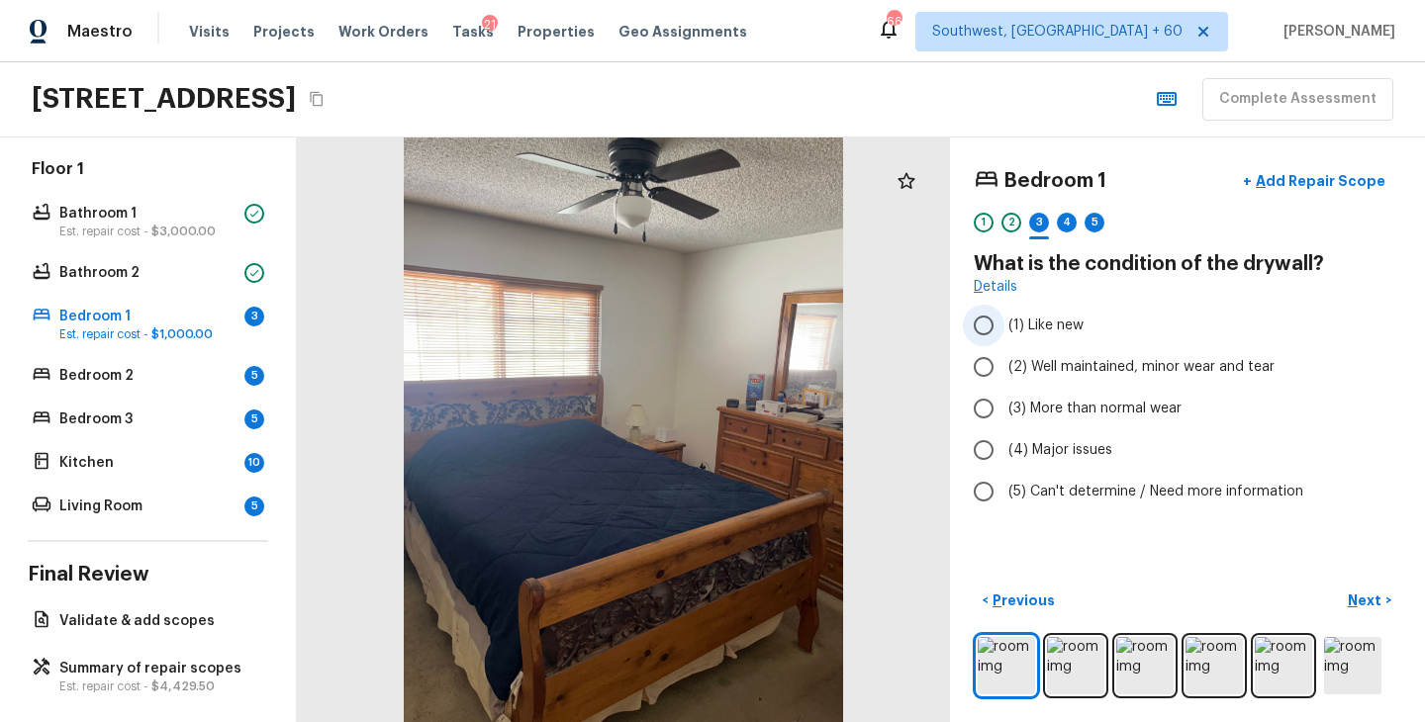
click at [1134, 342] on label "(1) Like new" at bounding box center [1174, 326] width 422 height 42
click at [1004, 342] on input "(1) Like new" at bounding box center [984, 326] width 42 height 42
radio input "true"
click at [1134, 357] on span "(2) Well maintained, minor wear and tear" at bounding box center [1141, 367] width 266 height 20
click at [1004, 356] on input "(2) Well maintained, minor wear and tear" at bounding box center [984, 367] width 42 height 42
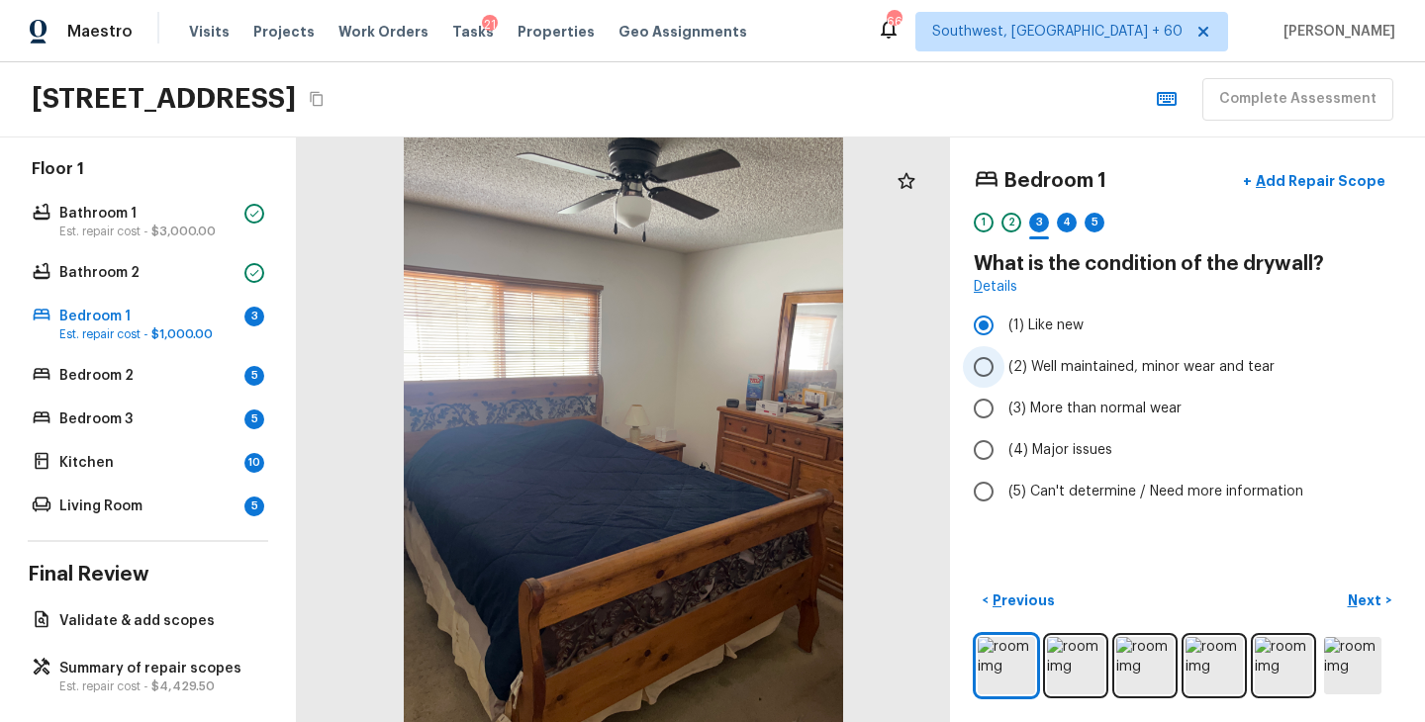
radio input "true"
click at [1358, 594] on p "Next" at bounding box center [1366, 601] width 38 height 20
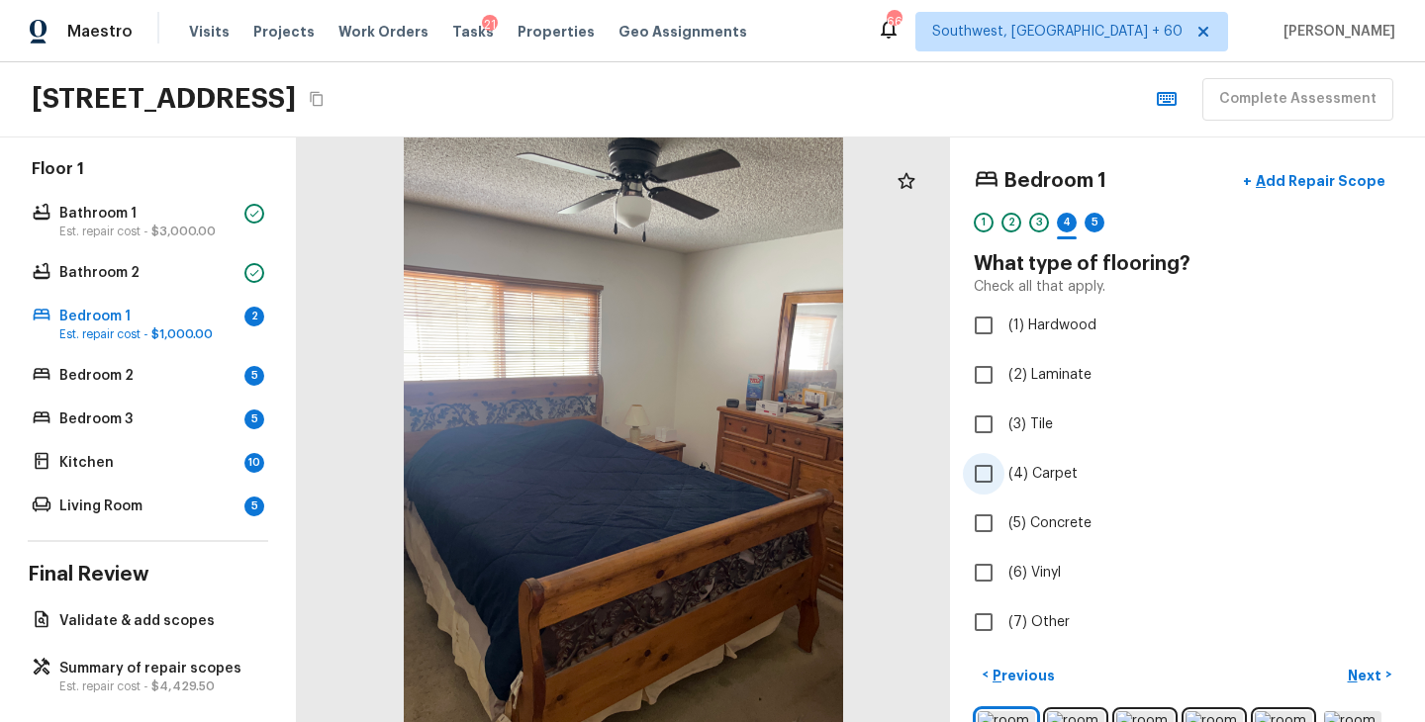
click at [1058, 469] on span "(4) Carpet" at bounding box center [1042, 474] width 69 height 20
click at [1004, 469] on input "(4) Carpet" at bounding box center [984, 474] width 42 height 42
checkbox input "true"
click at [1355, 673] on p "Next" at bounding box center [1366, 676] width 38 height 20
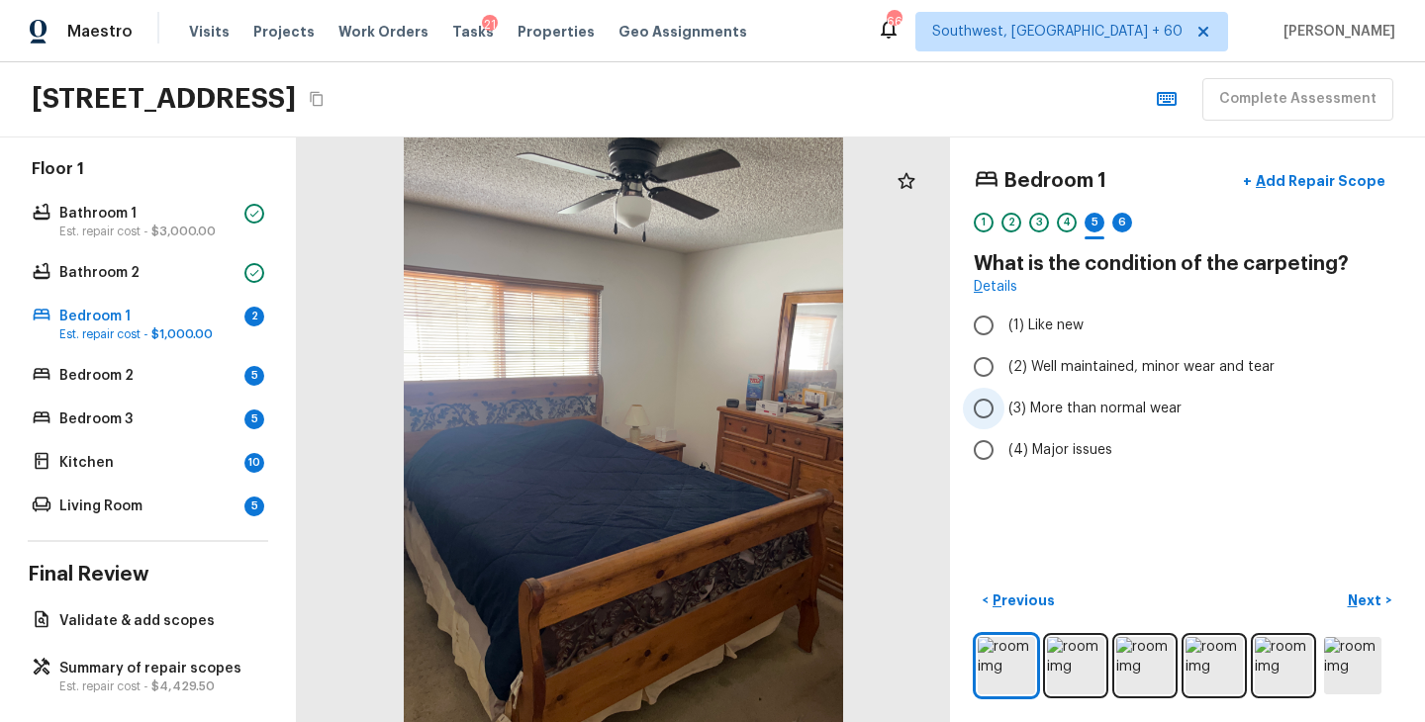
click at [1072, 409] on span "(3) More than normal wear" at bounding box center [1094, 409] width 173 height 20
click at [1004, 409] on input "(3) More than normal wear" at bounding box center [984, 409] width 42 height 42
radio input "true"
click at [1348, 598] on p "Next" at bounding box center [1366, 601] width 38 height 20
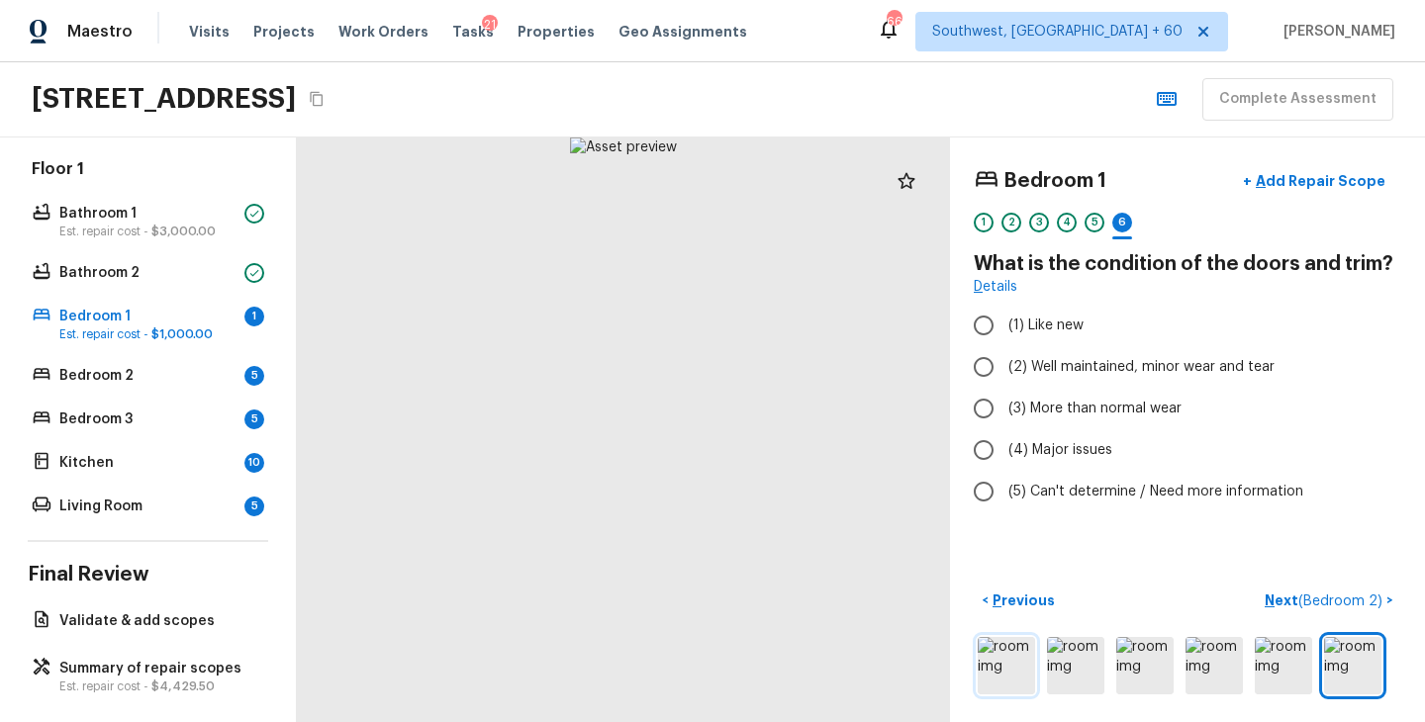
click at [1013, 667] on img at bounding box center [1005, 665] width 57 height 57
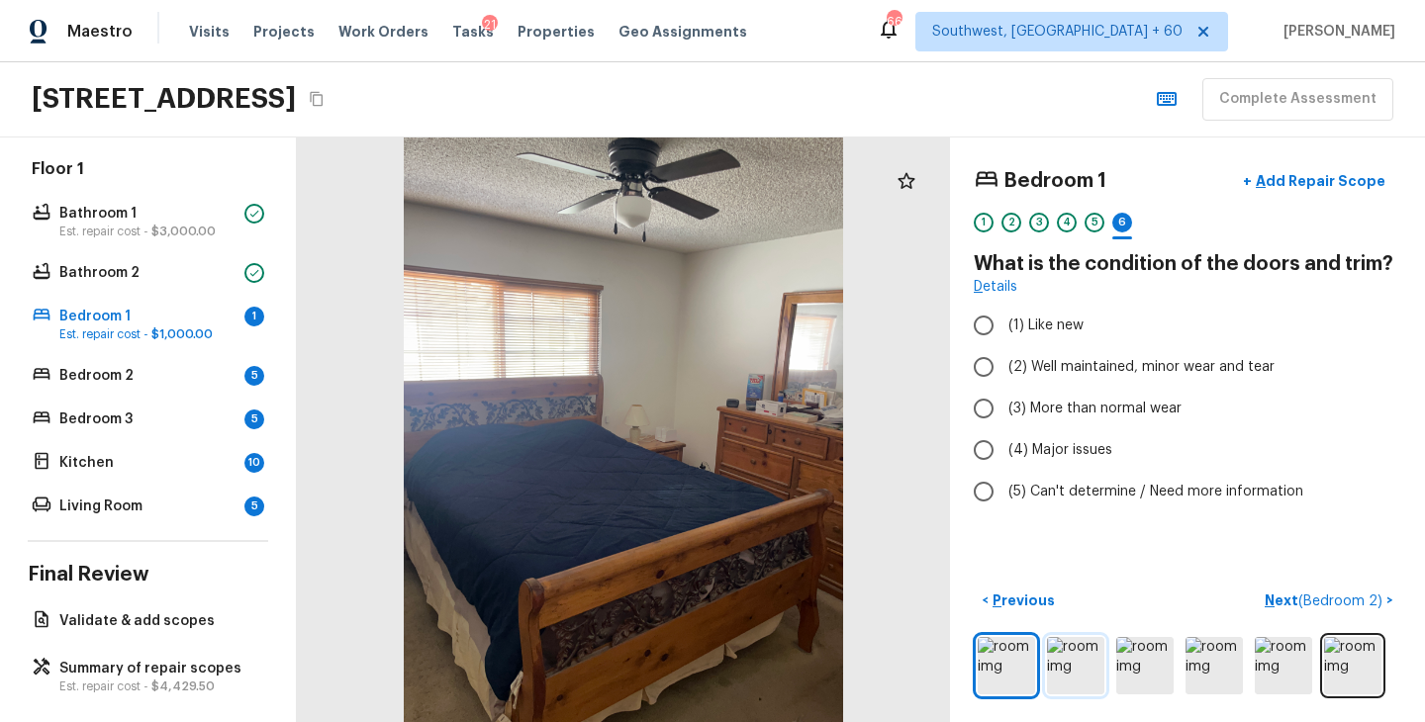
click at [1074, 674] on img at bounding box center [1075, 665] width 57 height 57
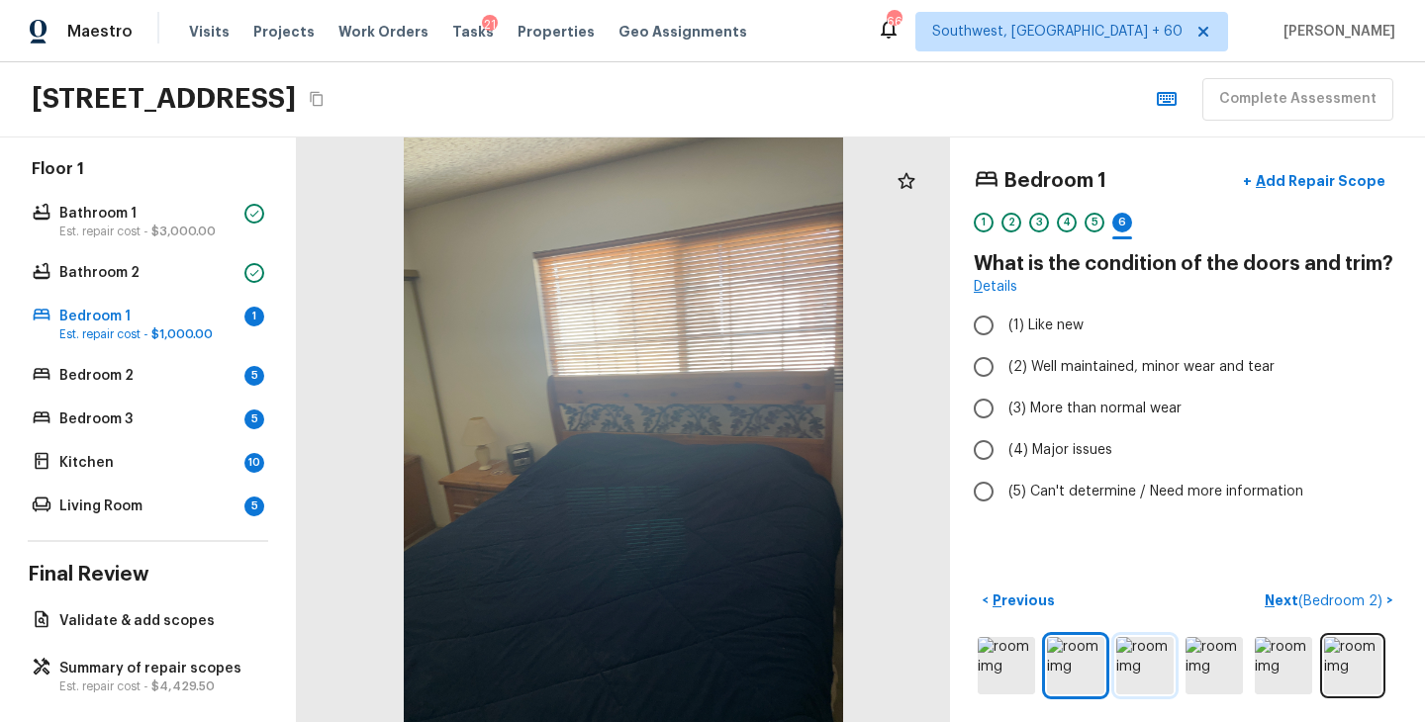
click at [1162, 671] on img at bounding box center [1144, 665] width 57 height 57
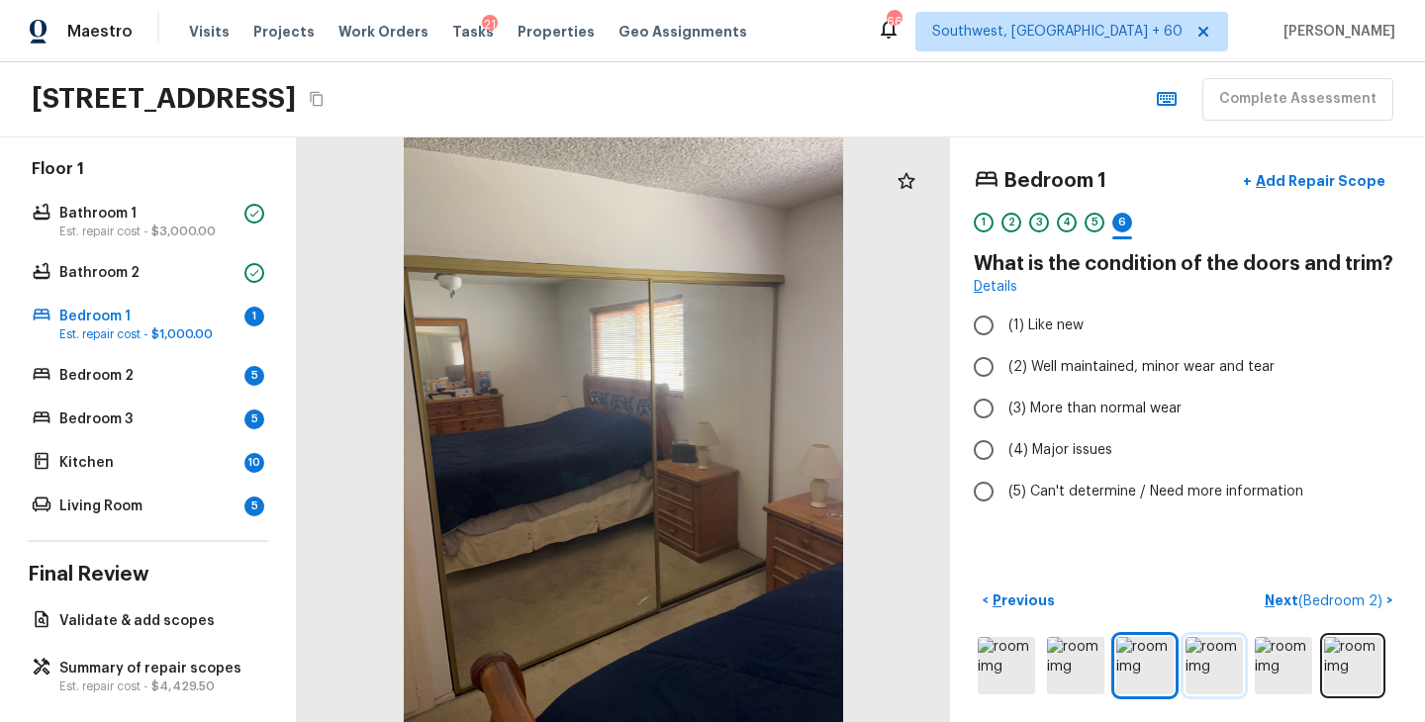
click at [1211, 671] on img at bounding box center [1213, 665] width 57 height 57
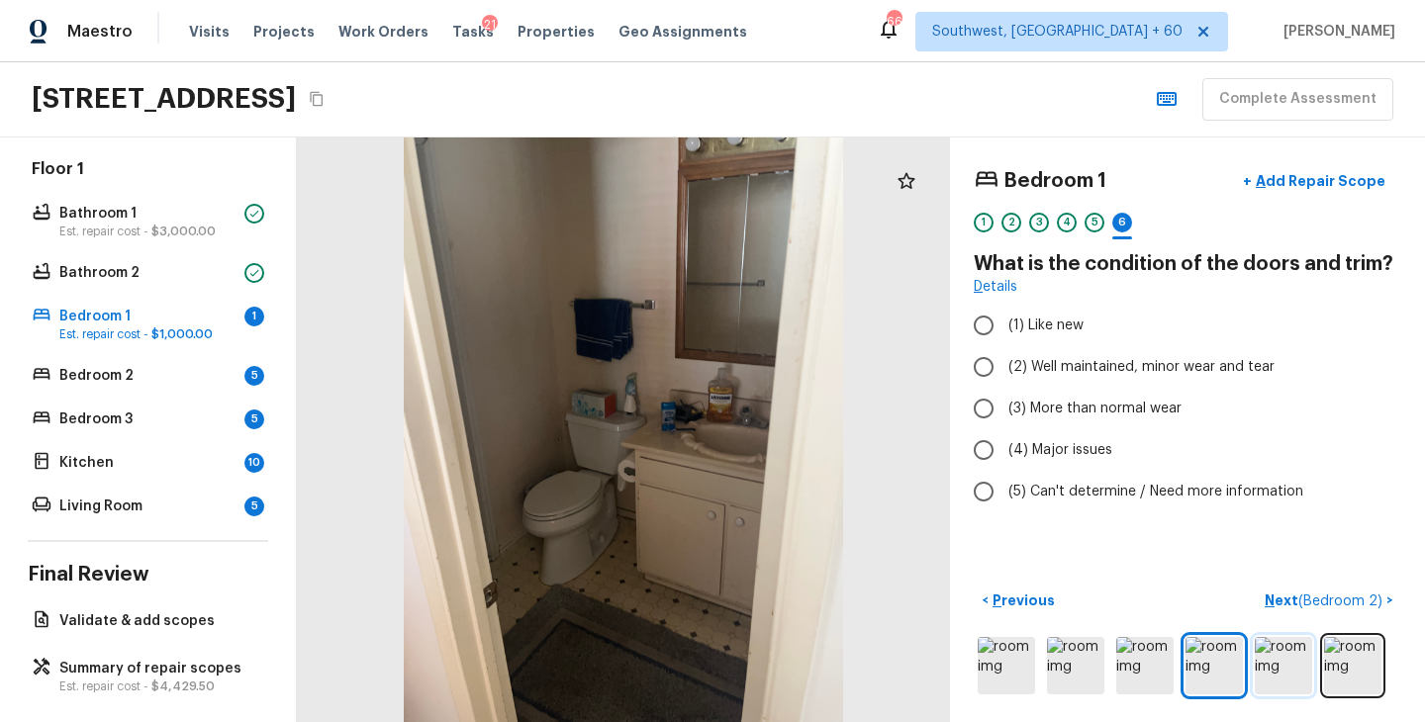
click at [1278, 671] on img at bounding box center [1282, 665] width 57 height 57
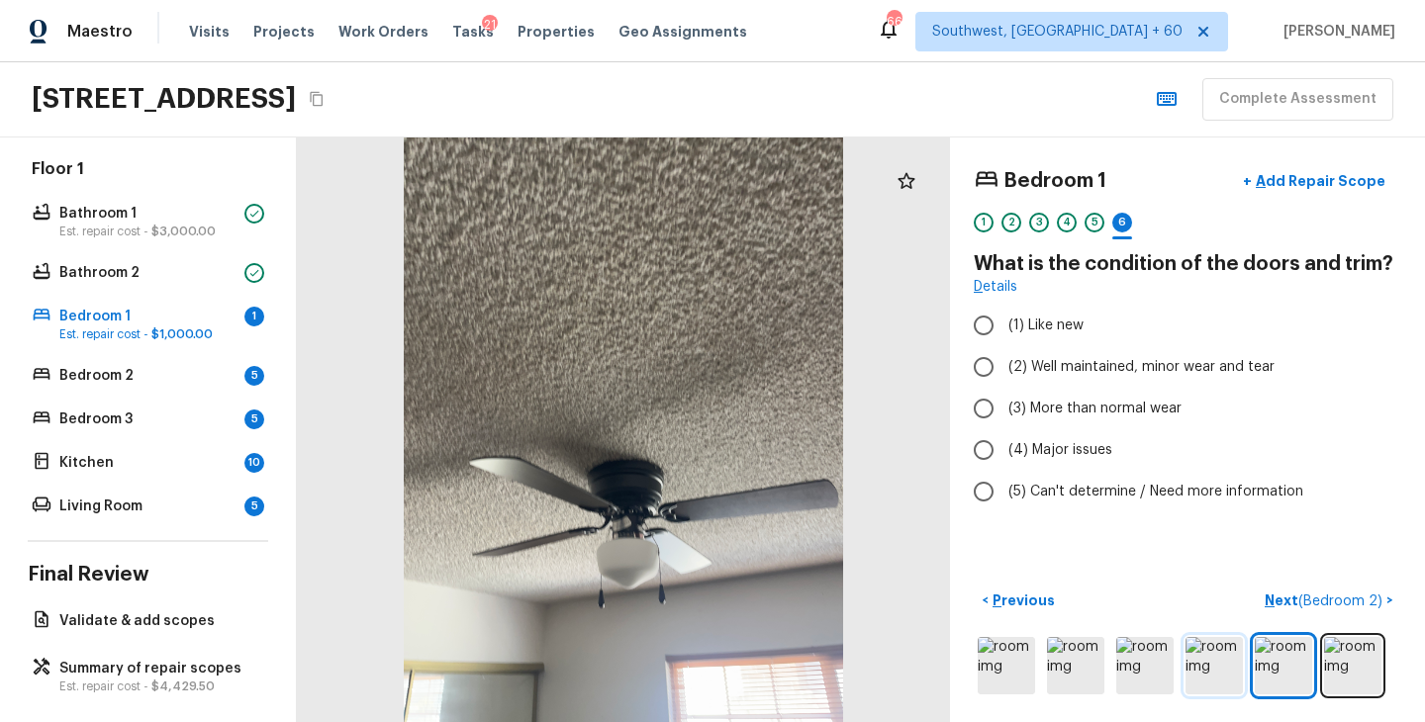
click at [1189, 667] on img at bounding box center [1213, 665] width 57 height 57
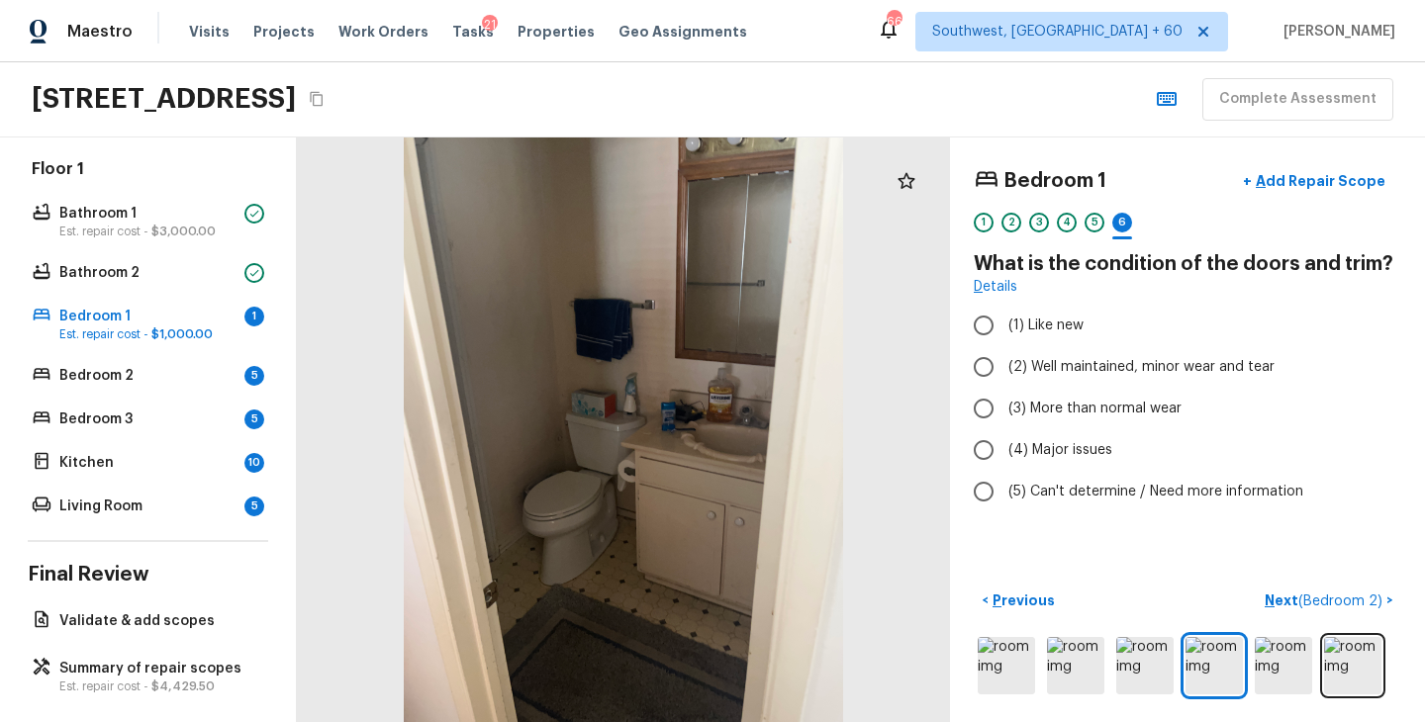
click at [1367, 153] on div "Bedroom 1 + Add Repair Scope 1 2 3 4 5 6 What is the condition of the doors and…" at bounding box center [1187, 430] width 475 height 585
click at [1346, 170] on button "+ Add Repair Scope" at bounding box center [1314, 181] width 174 height 41
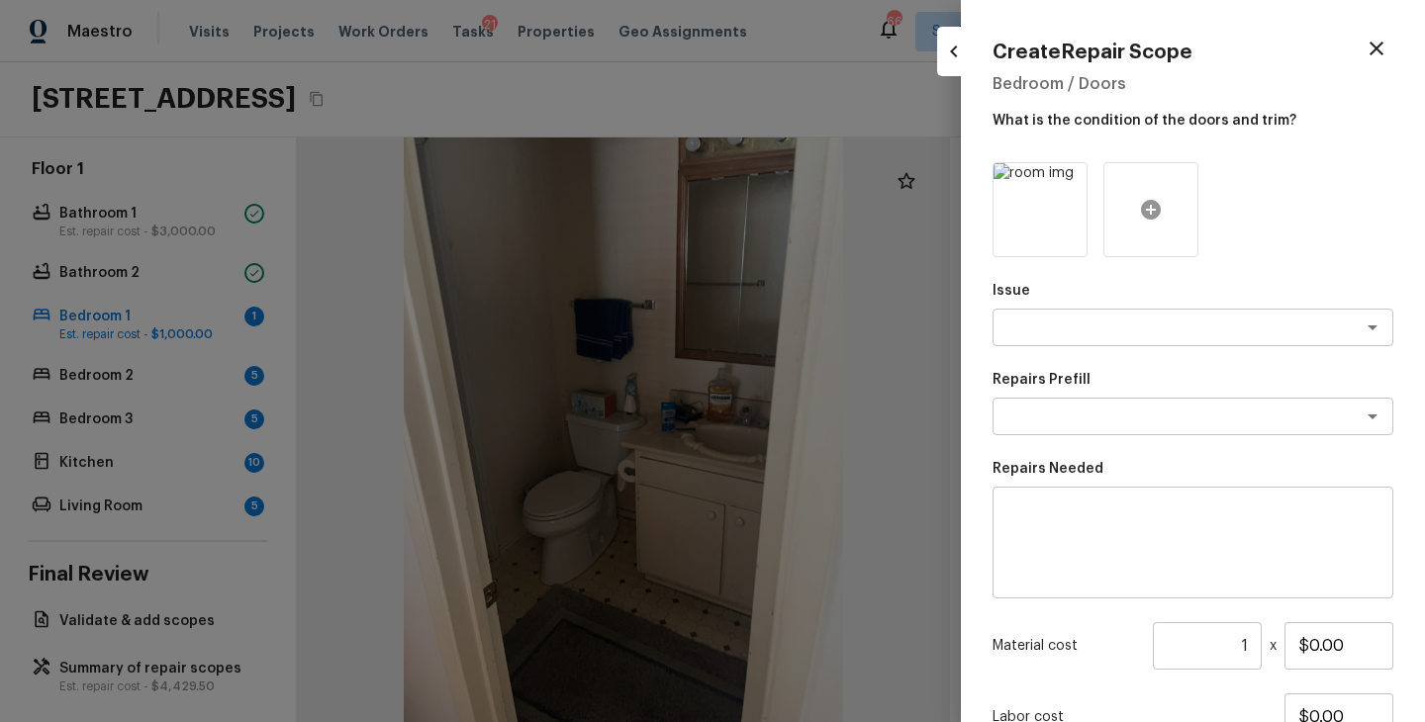
click at [1158, 215] on icon at bounding box center [1151, 210] width 24 height 24
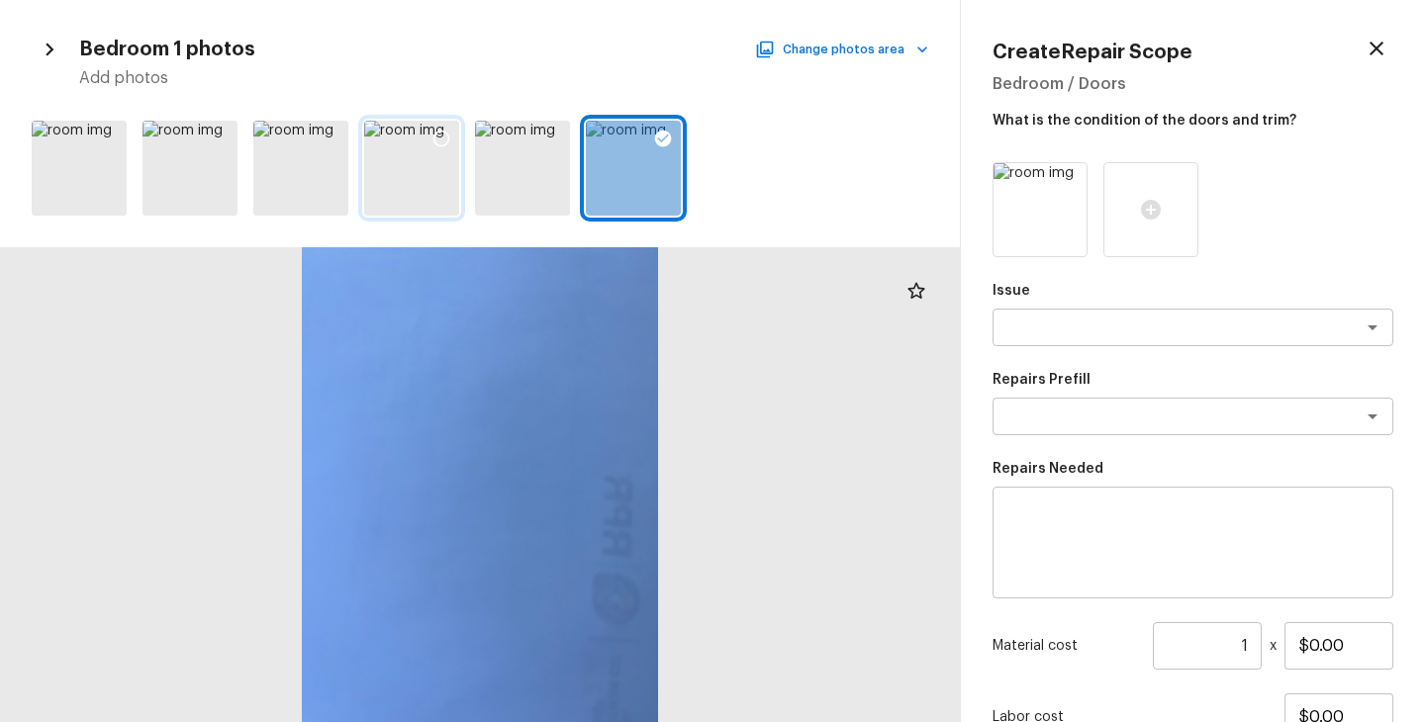
click at [444, 139] on icon at bounding box center [441, 139] width 20 height 20
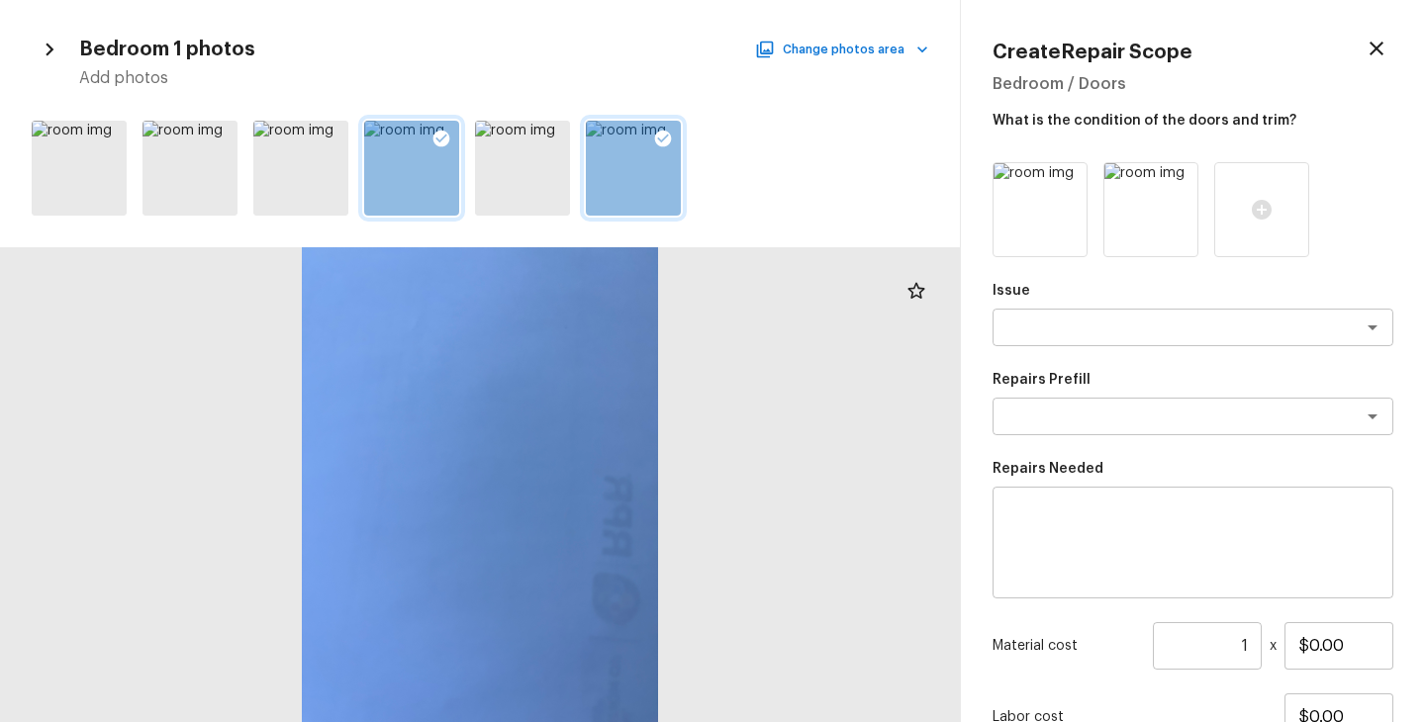
click at [663, 144] on icon at bounding box center [663, 139] width 17 height 17
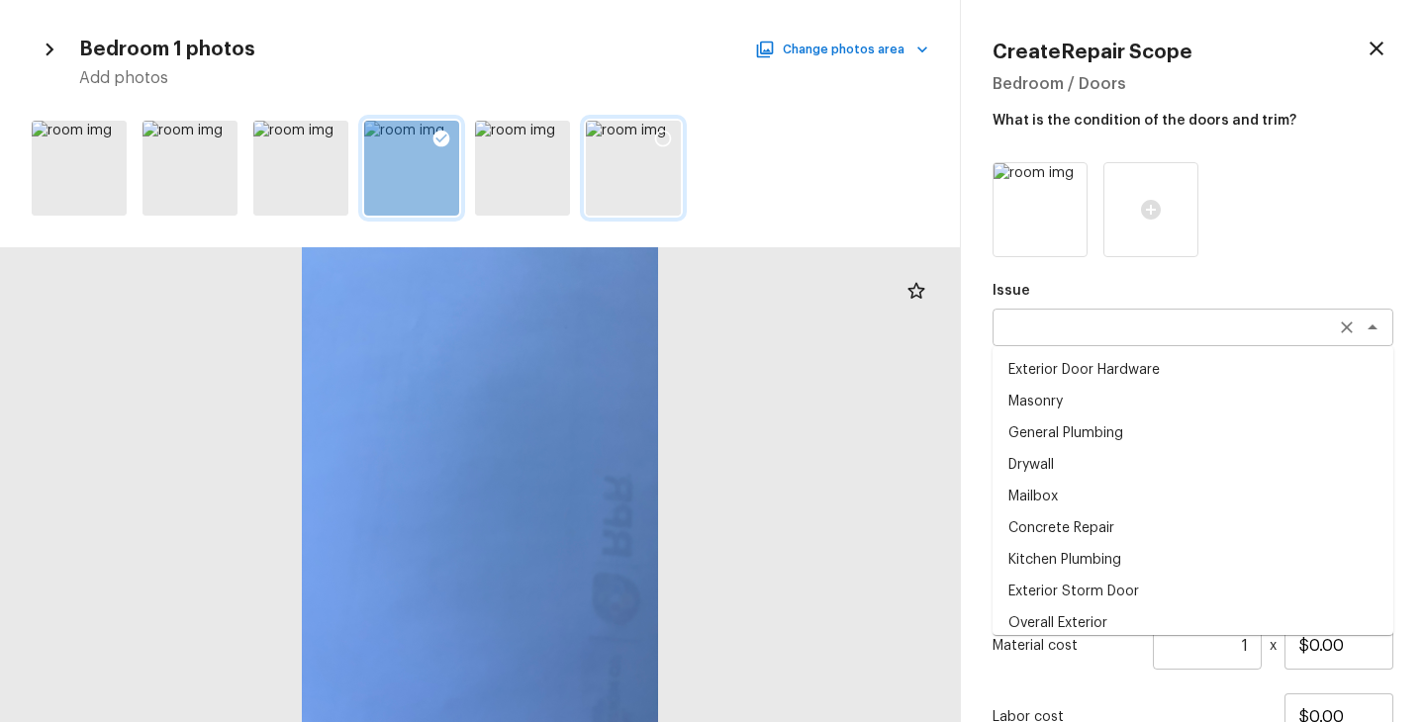
click at [1119, 344] on div "x ​" at bounding box center [1192, 328] width 401 height 38
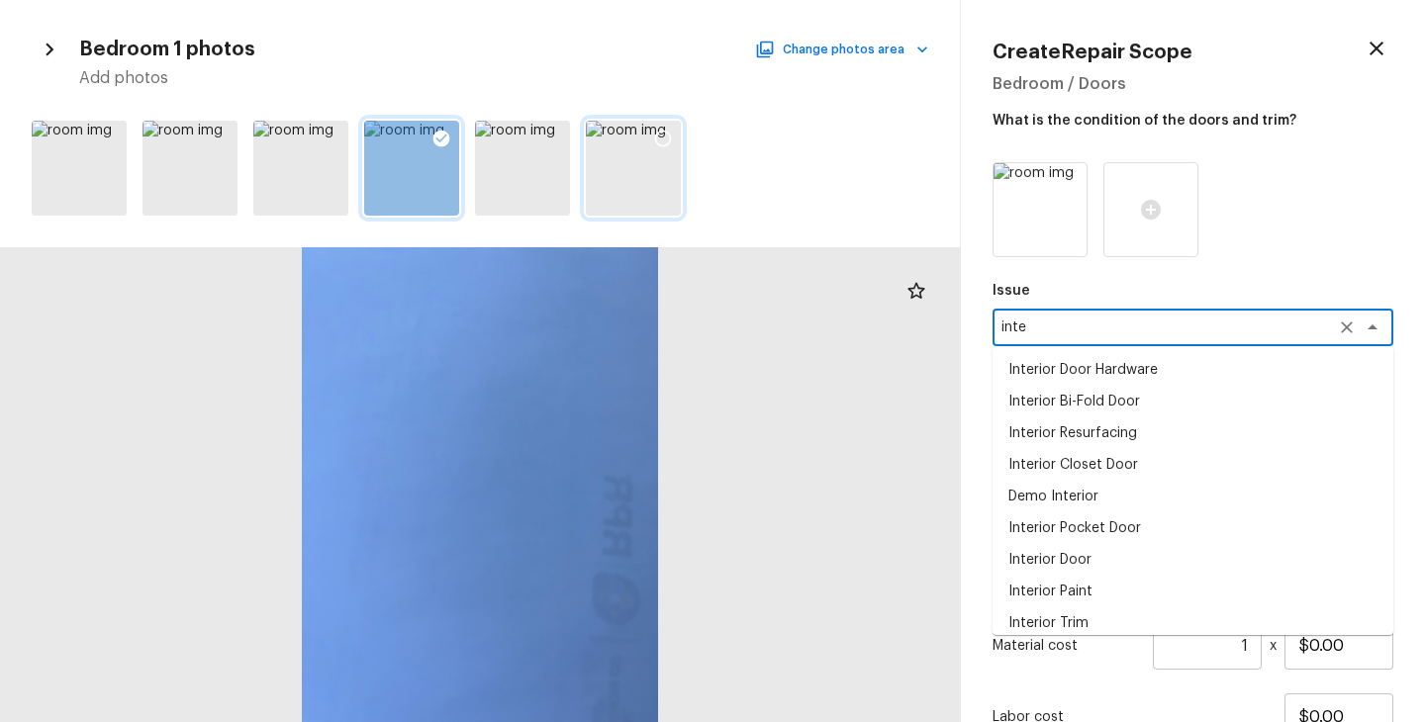
click at [1078, 553] on li "Interior Door" at bounding box center [1192, 560] width 401 height 32
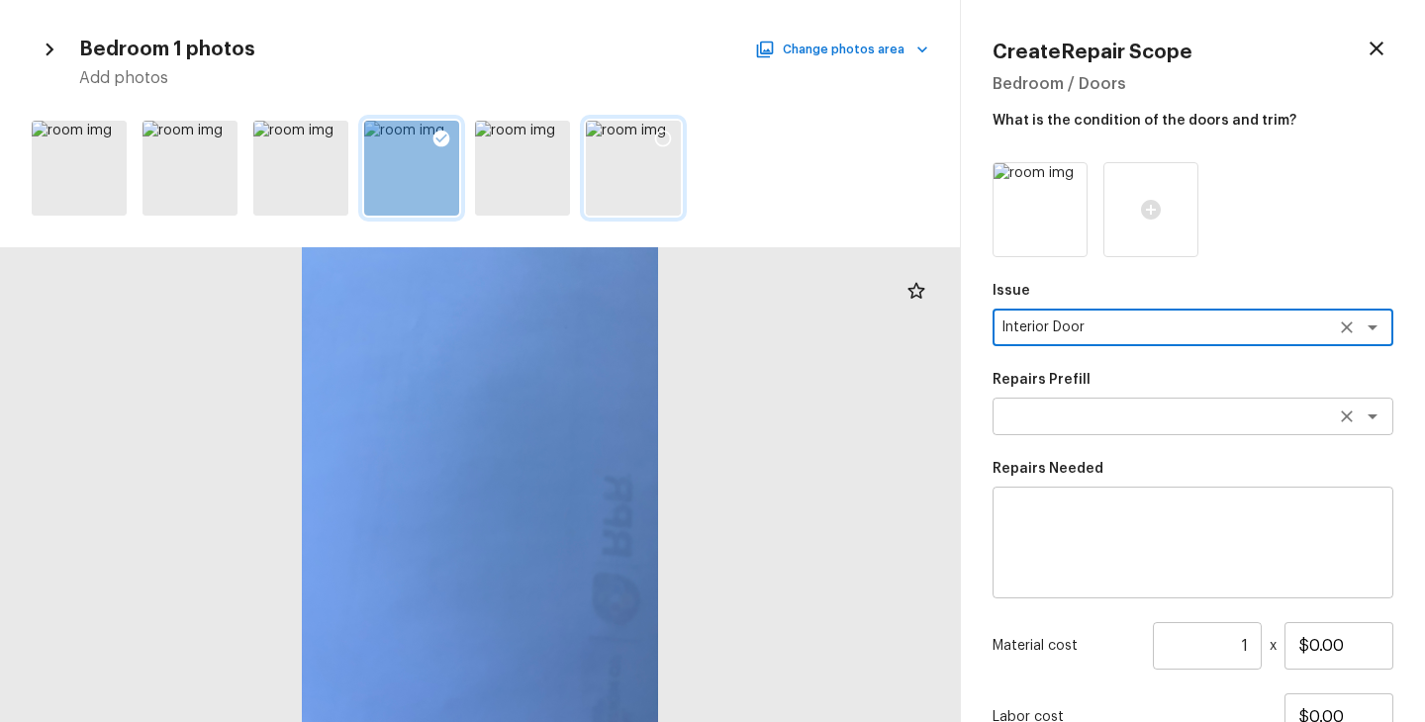
type textarea "Interior Door"
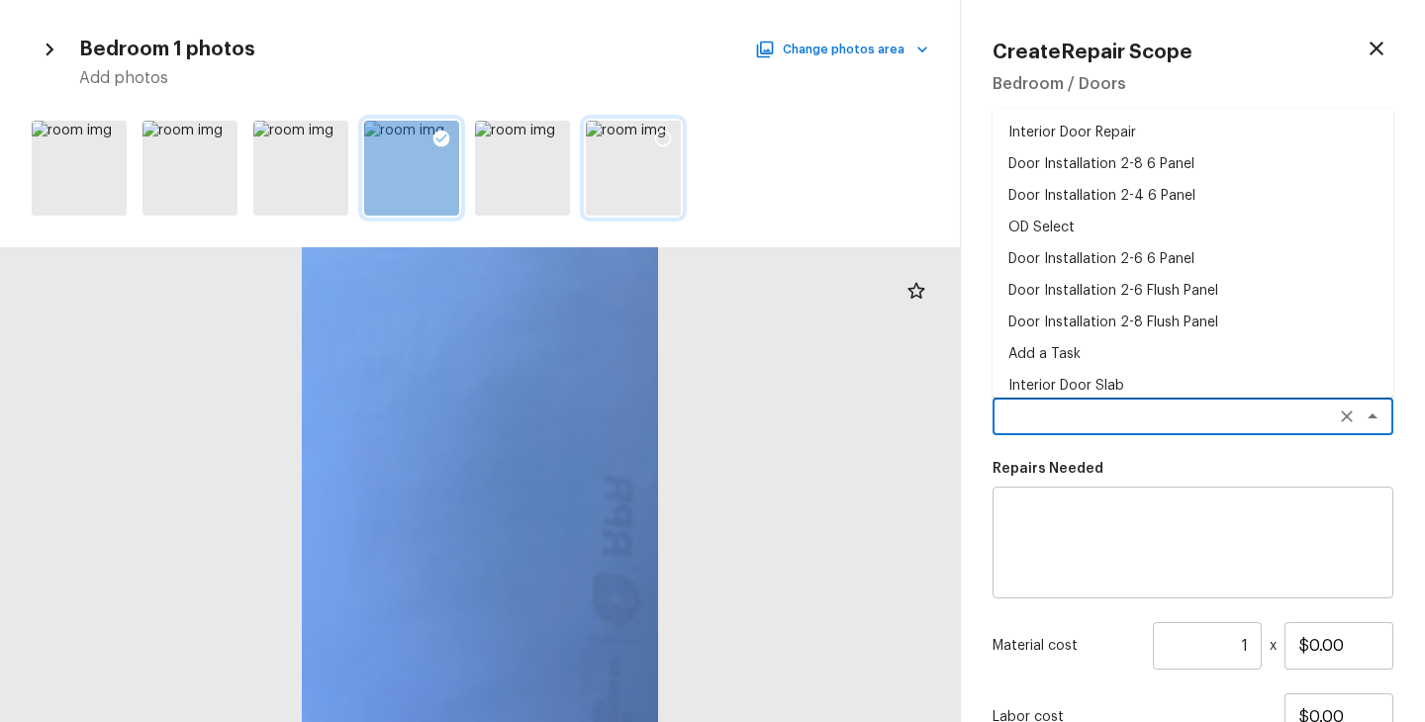
click at [1046, 423] on textarea at bounding box center [1164, 417] width 327 height 20
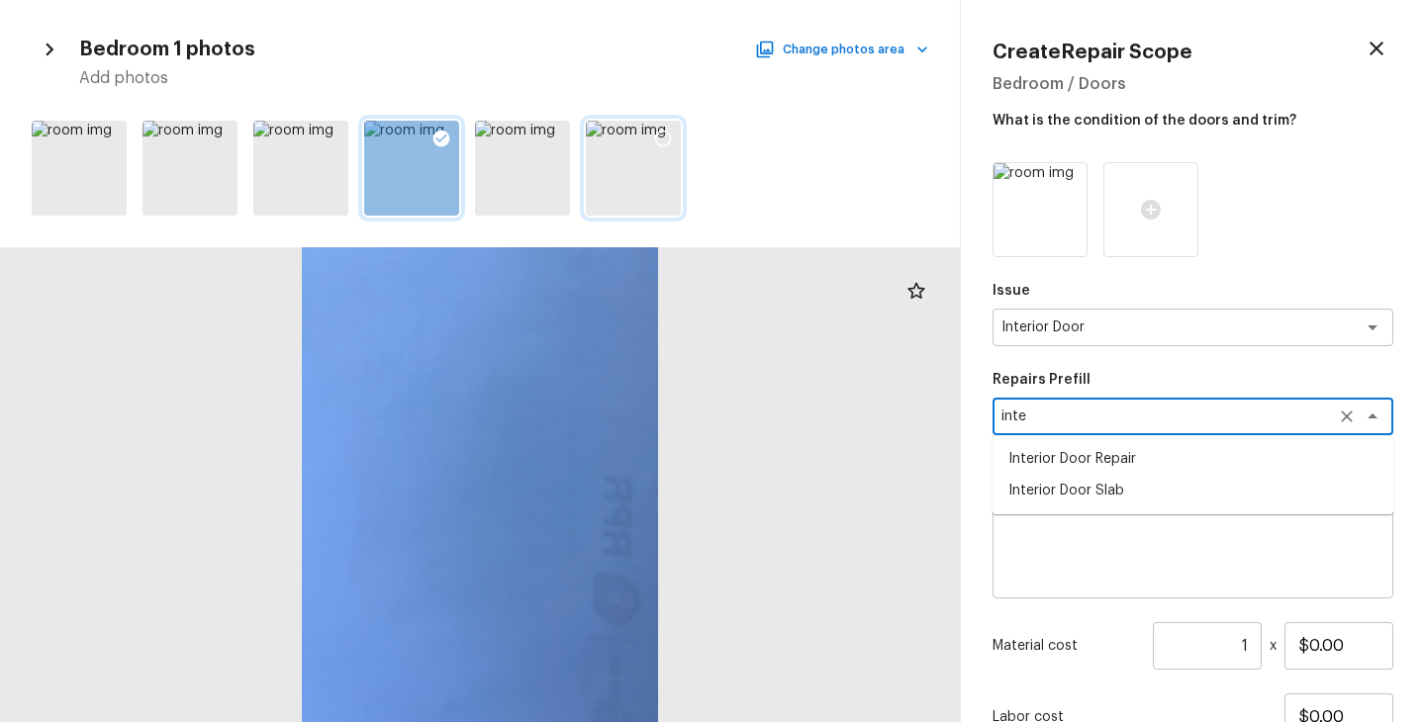
type textarea "inte"
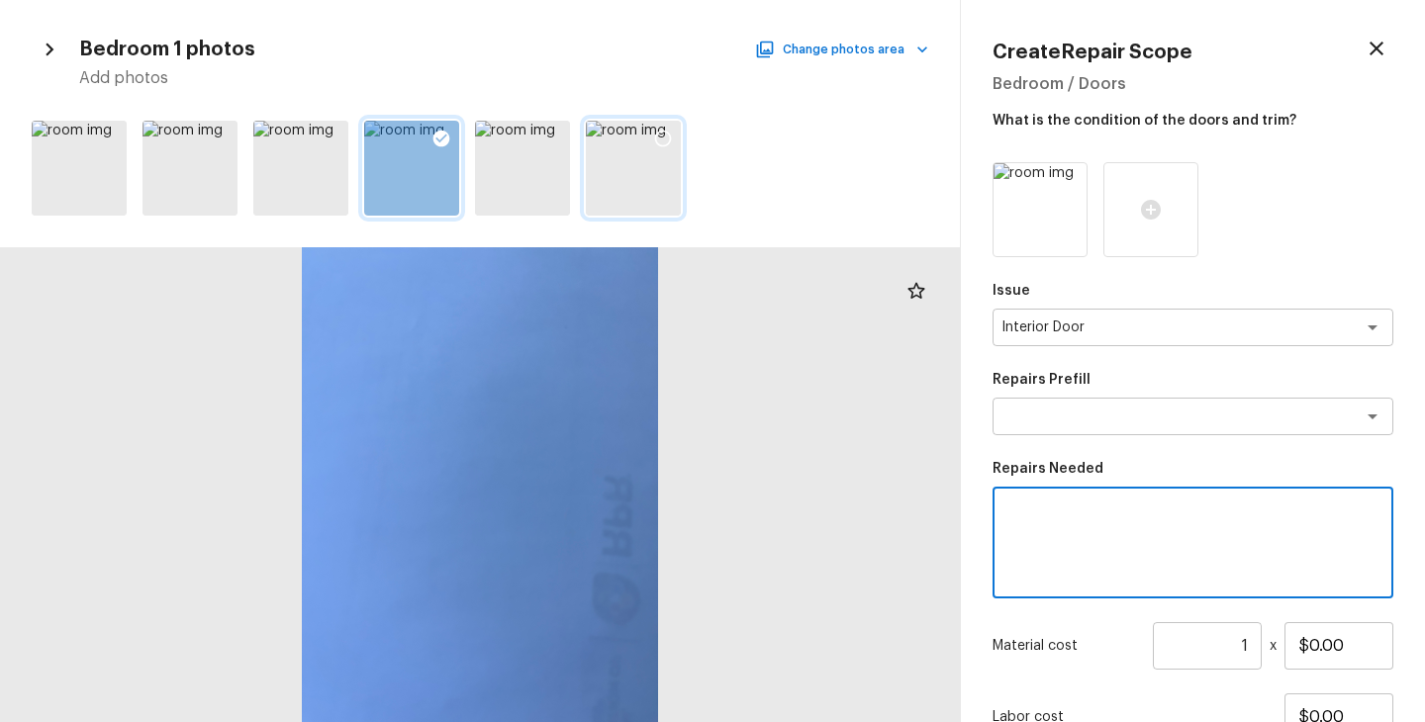
click at [1096, 535] on textarea at bounding box center [1192, 543] width 373 height 79
type textarea "Interior door"
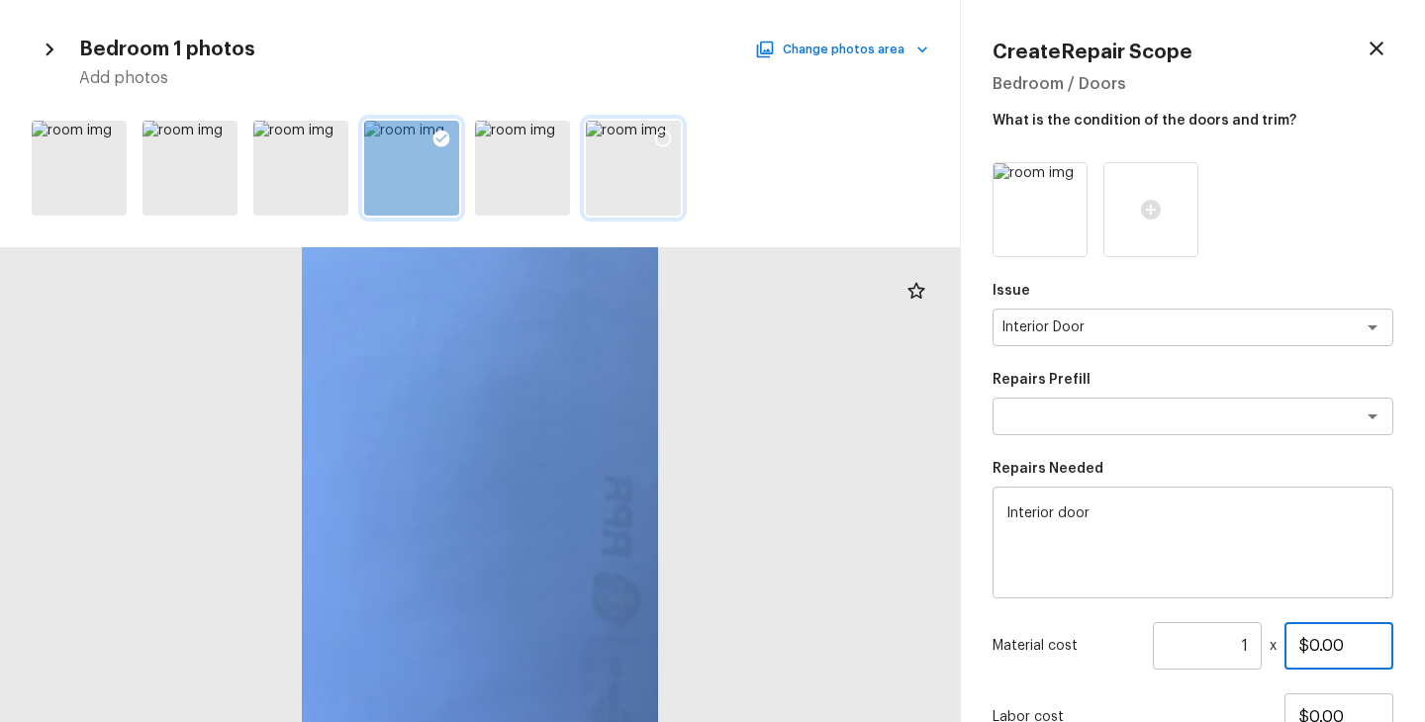
drag, startPoint x: 1358, startPoint y: 640, endPoint x: 1261, endPoint y: 640, distance: 97.0
click at [1261, 640] on div "Material cost 1 ​ x $0.00" at bounding box center [1192, 645] width 401 height 47
type input "$250.00"
click at [1253, 701] on div "Labor cost $0.00" at bounding box center [1192, 717] width 401 height 47
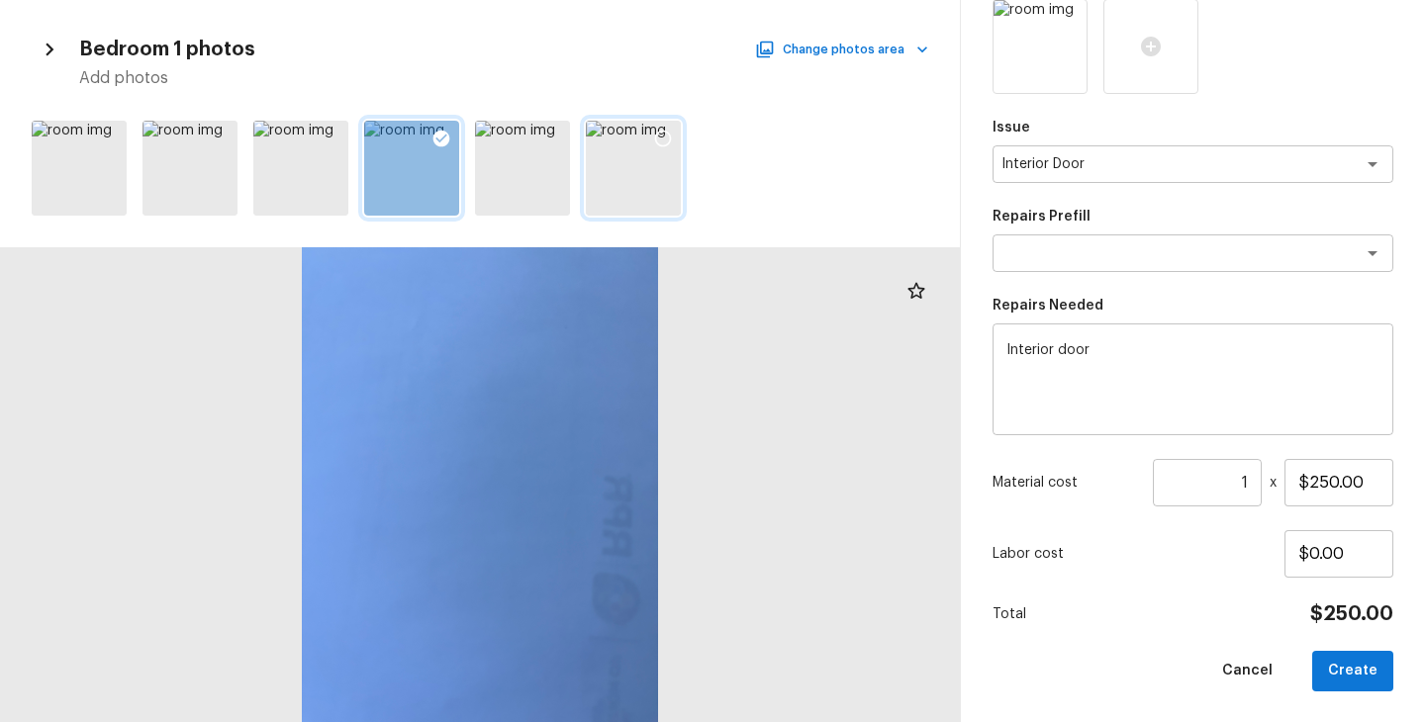
click at [1208, 635] on div "Issue Interior Door x ​ Repairs Prefill x ​ Repairs Needed Interior door x ​ Ma…" at bounding box center [1192, 345] width 401 height 693
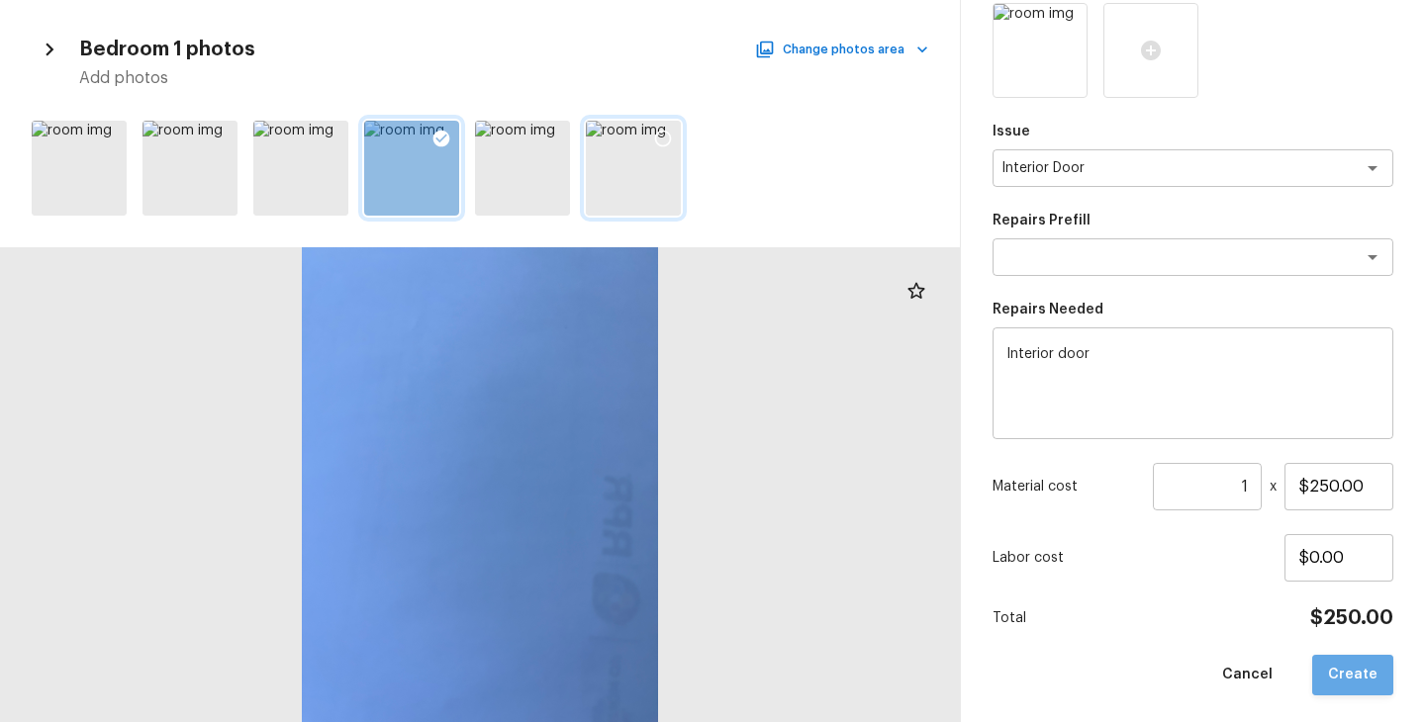
click at [1355, 663] on button "Create" at bounding box center [1352, 675] width 81 height 41
type input "$0.00"
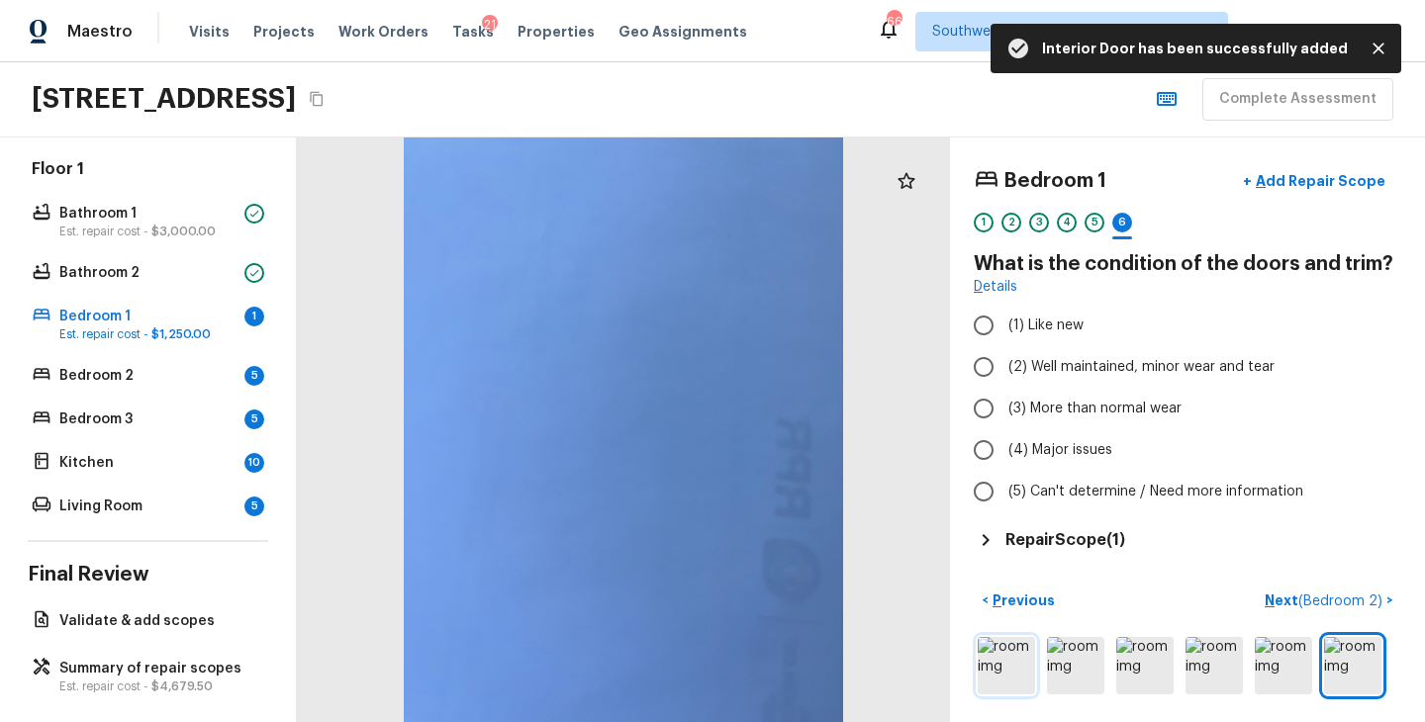
click at [1003, 667] on img at bounding box center [1005, 665] width 57 height 57
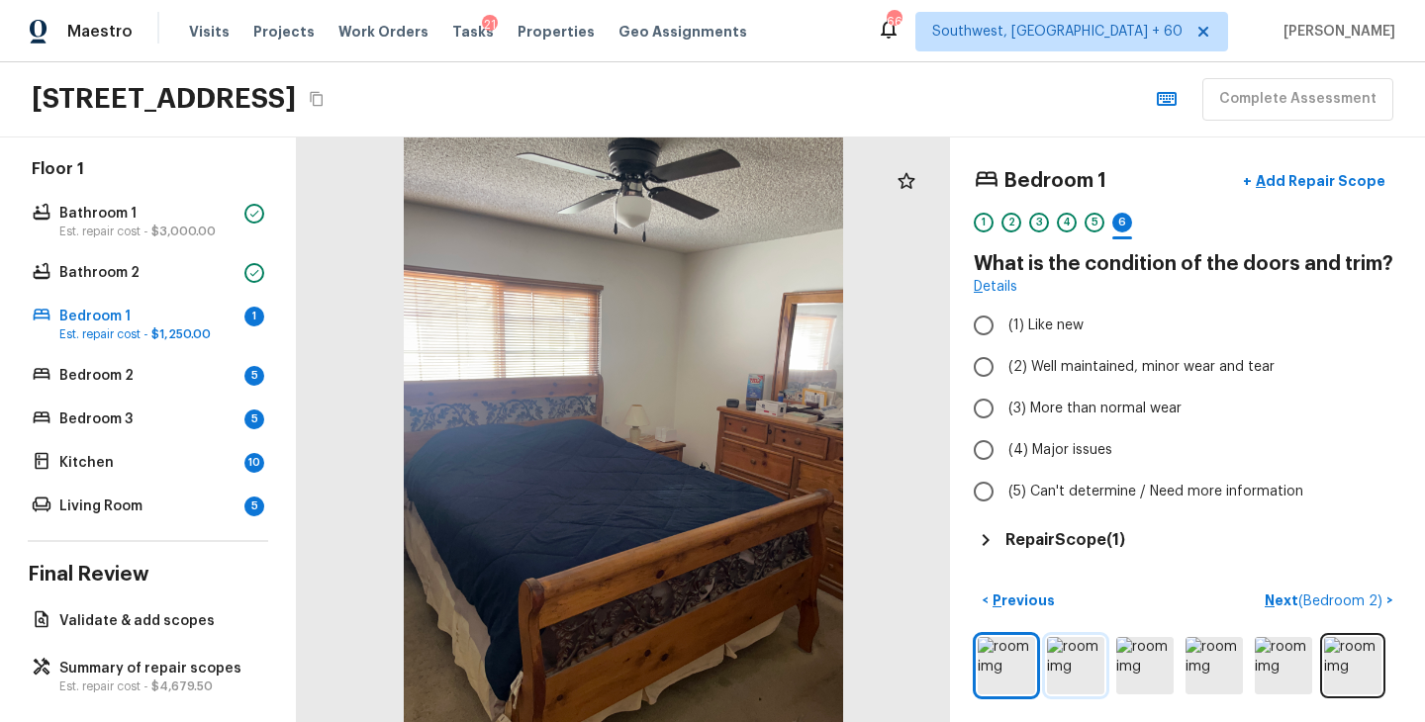
click at [1087, 669] on img at bounding box center [1075, 665] width 57 height 57
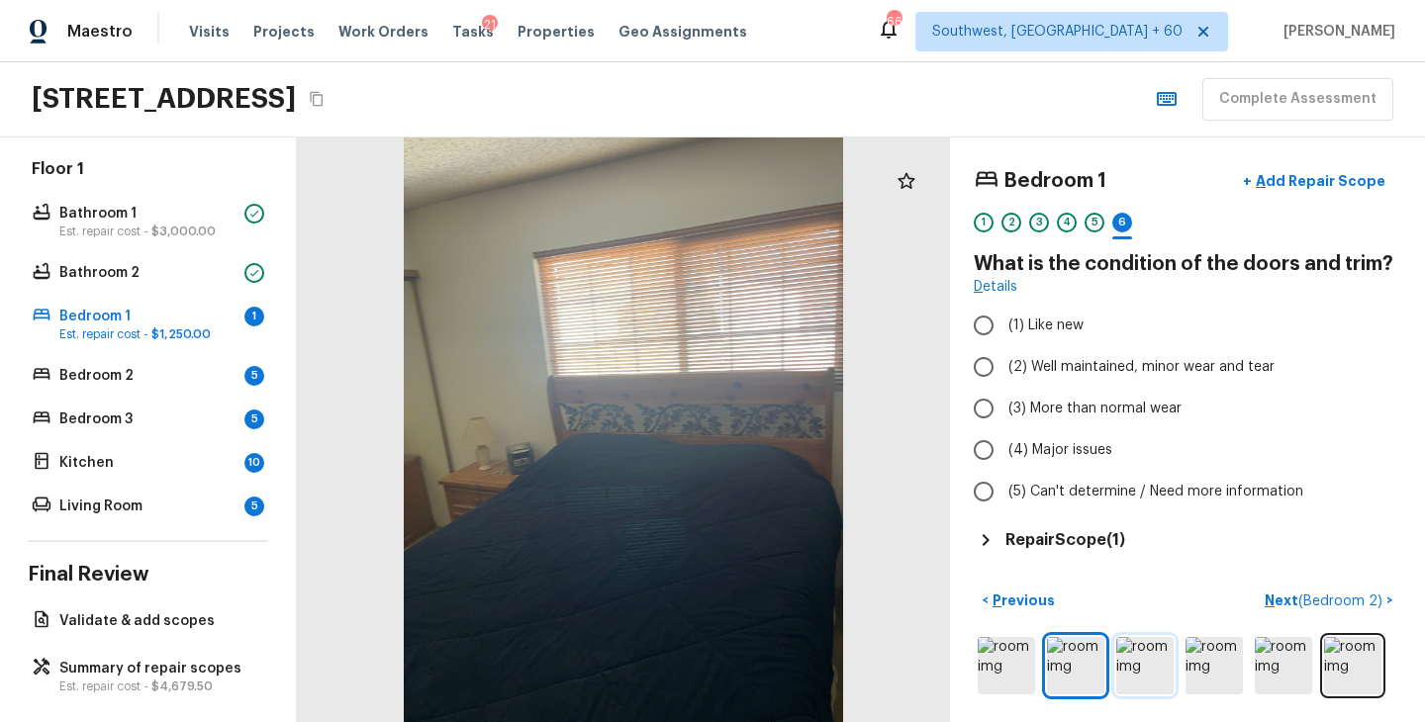
click at [1142, 678] on img at bounding box center [1144, 665] width 57 height 57
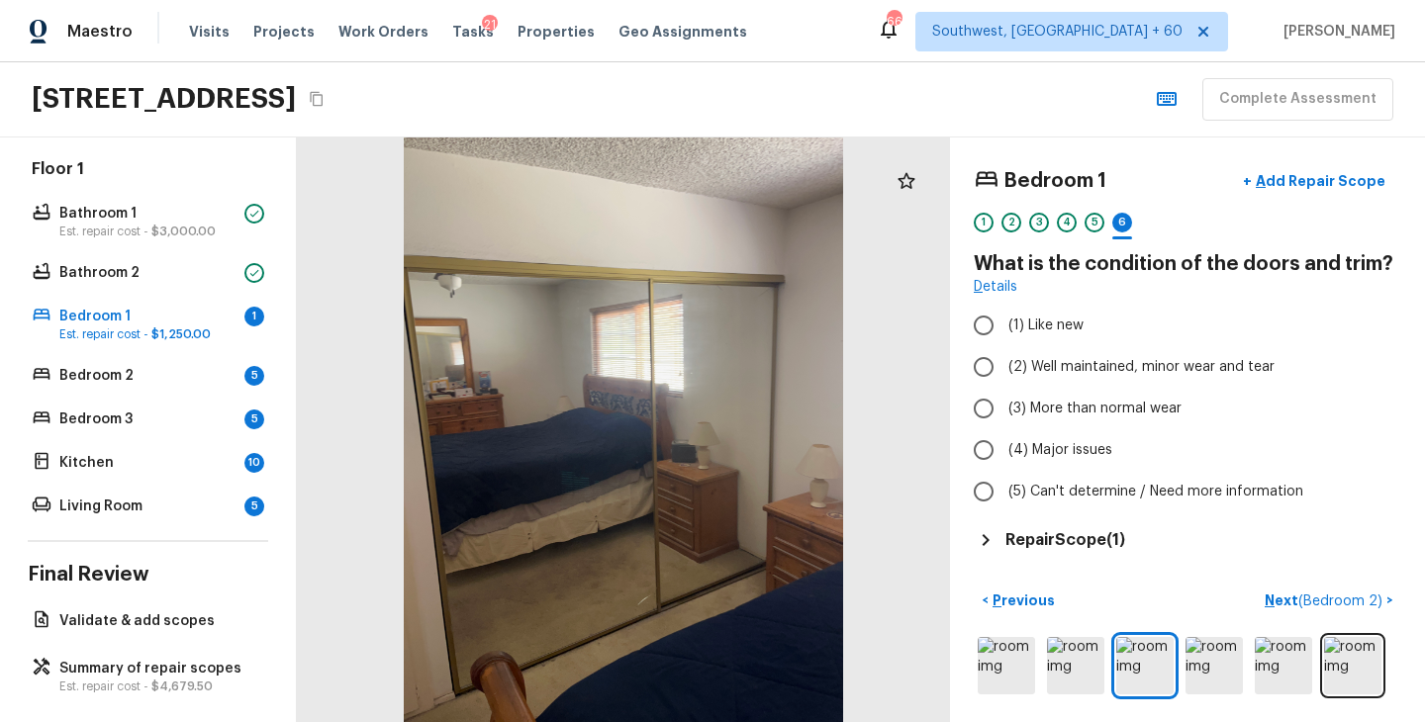
click at [1238, 699] on div "Bedroom 1 + Add Repair Scope 1 2 3 4 5 6 What is the condition of the doors and…" at bounding box center [1187, 430] width 475 height 585
click at [1212, 670] on img at bounding box center [1213, 665] width 57 height 57
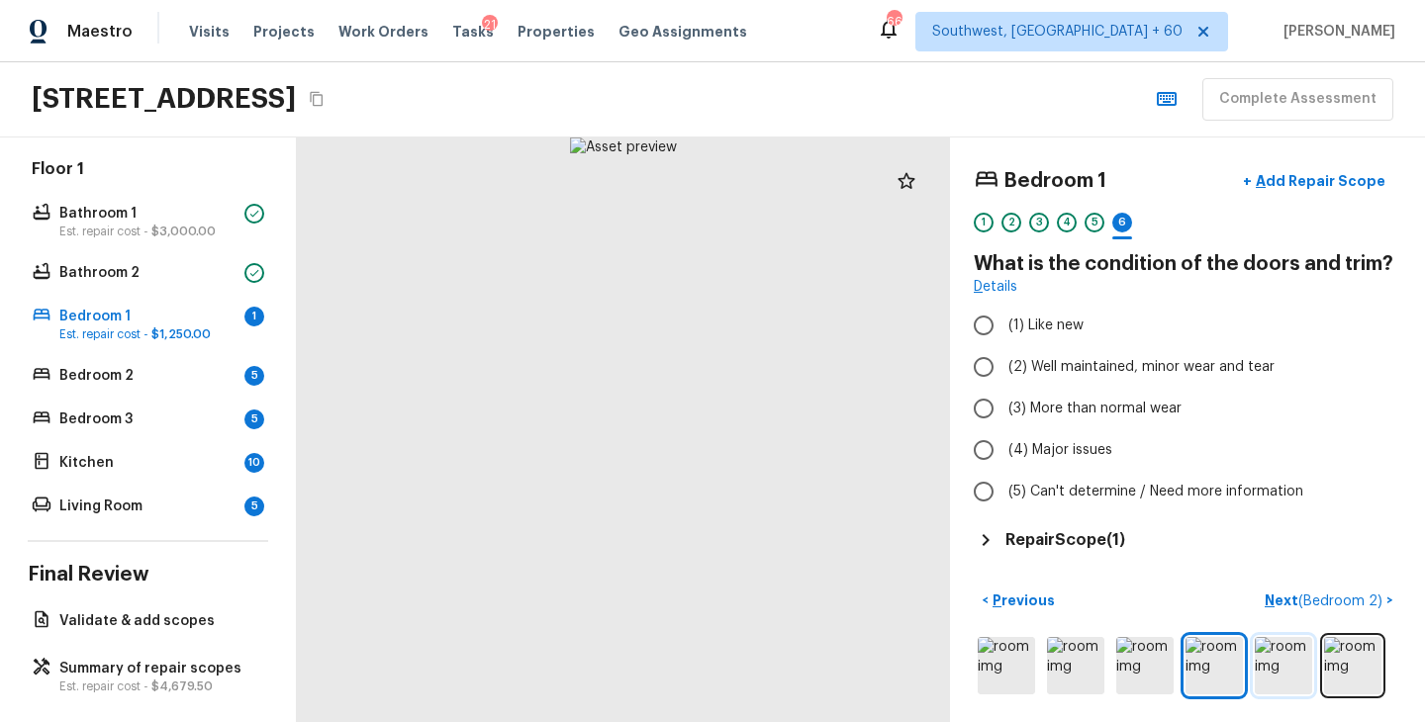
click at [1282, 668] on img at bounding box center [1282, 665] width 57 height 57
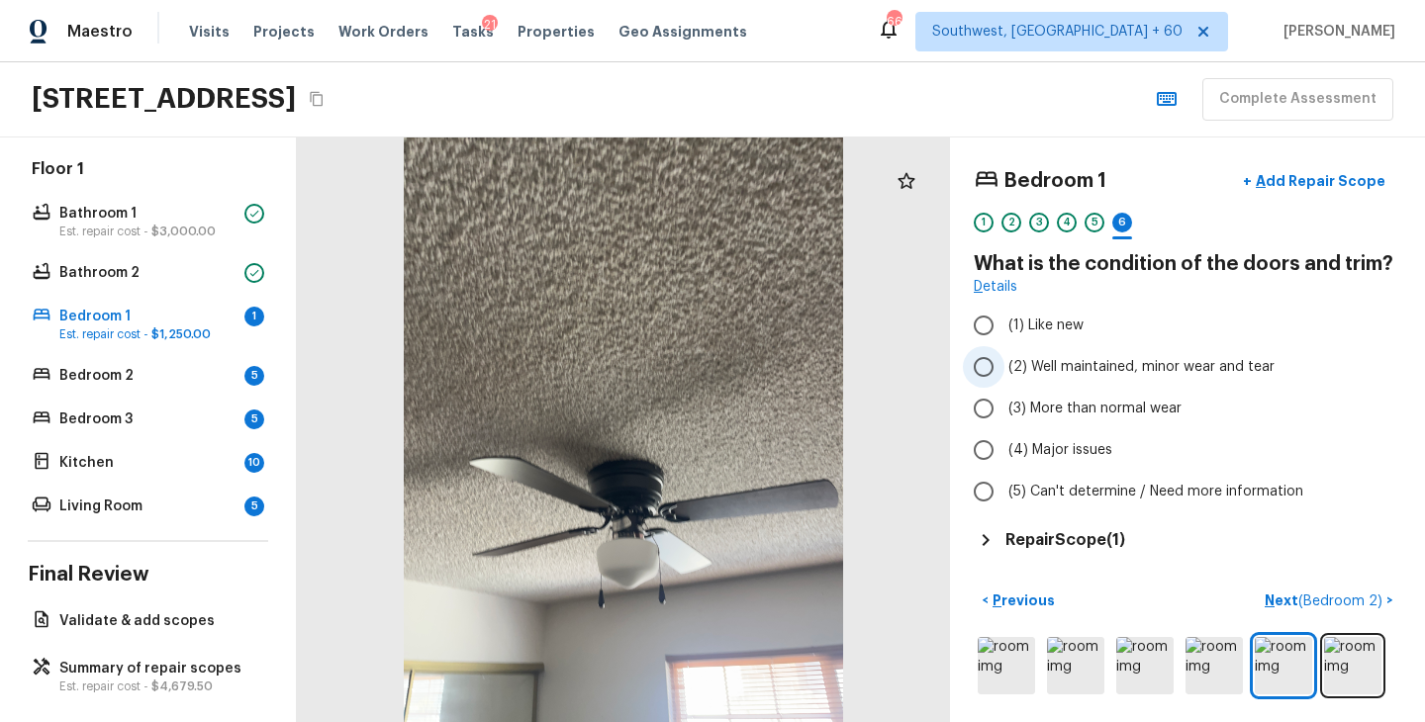
click at [1079, 370] on span "(2) Well maintained, minor wear and tear" at bounding box center [1141, 367] width 266 height 20
click at [1004, 370] on input "(2) Well maintained, minor wear and tear" at bounding box center [984, 367] width 42 height 42
radio input "true"
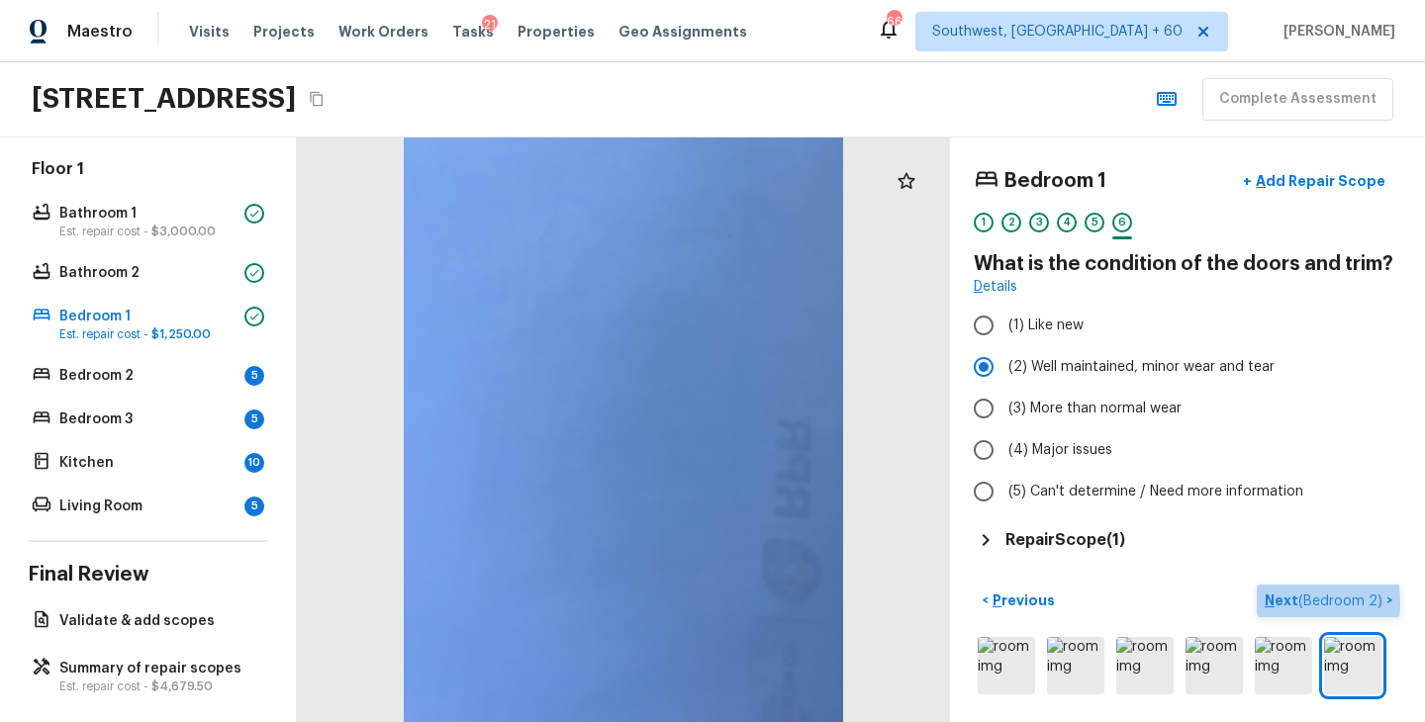
click at [1283, 602] on p "Next ( Bedroom 2 )" at bounding box center [1325, 601] width 122 height 21
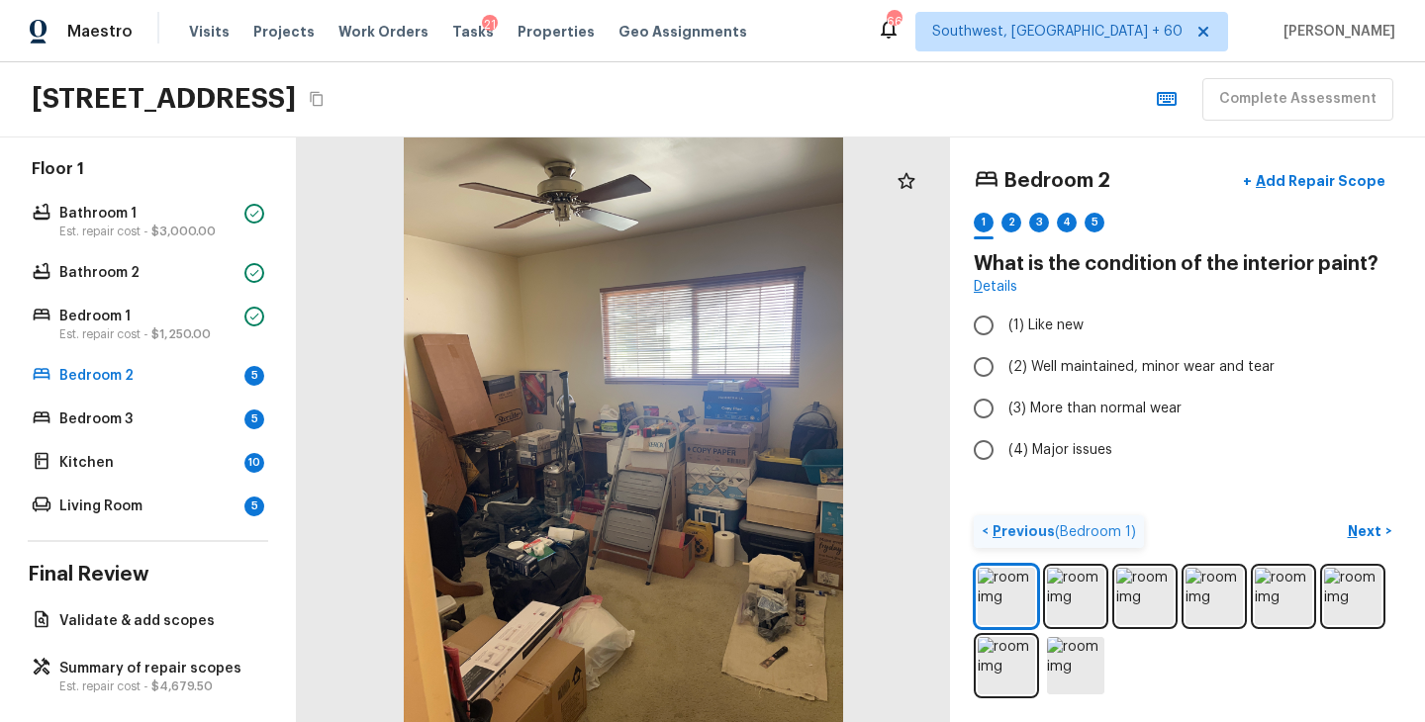
click at [1001, 529] on p "Previous ( Bedroom 1 )" at bounding box center [1061, 531] width 147 height 21
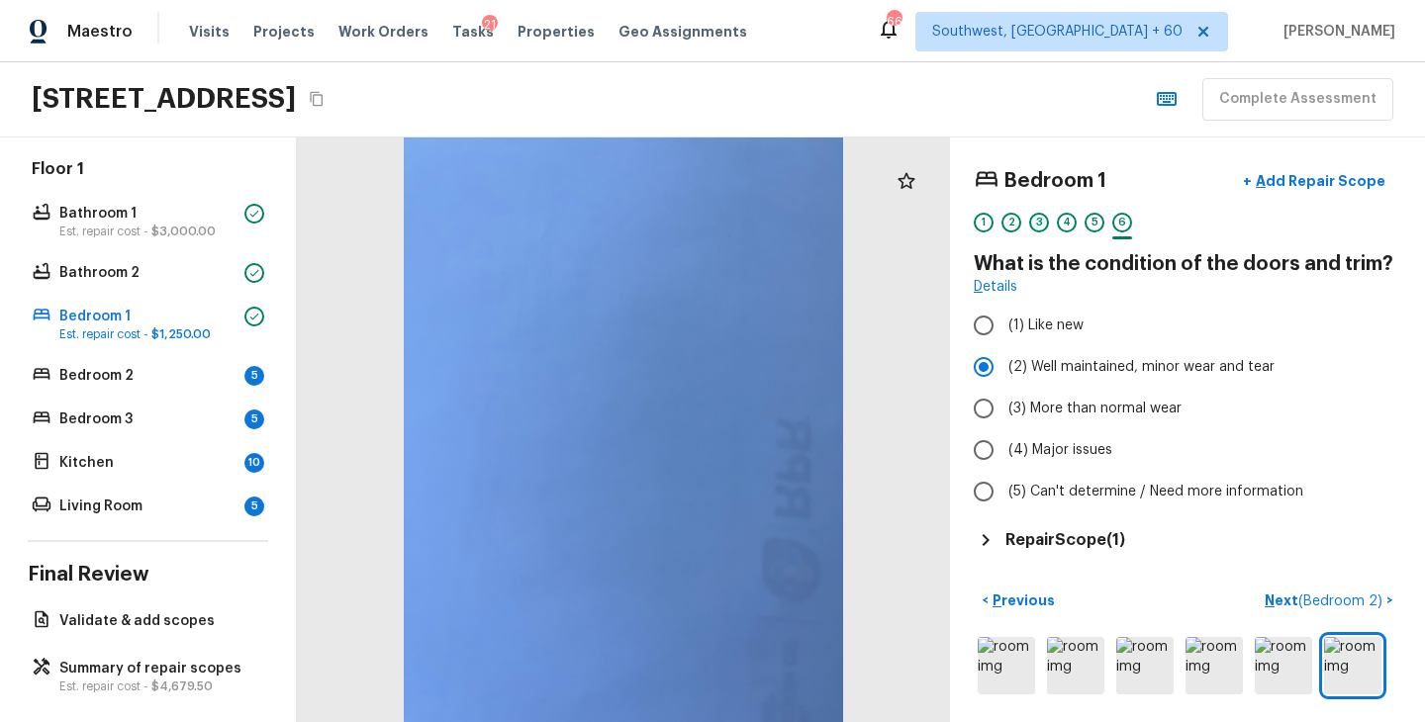
click at [1037, 223] on div "3" at bounding box center [1039, 223] width 20 height 20
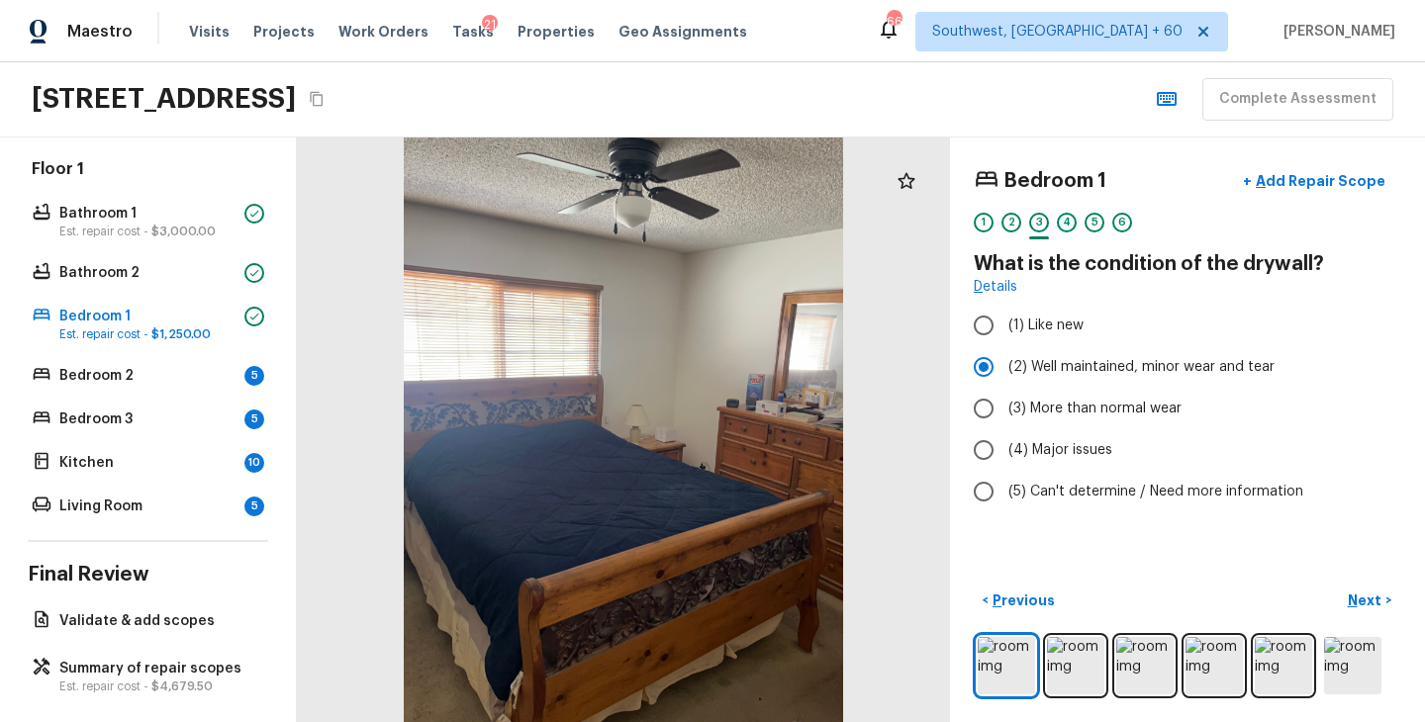
click at [1063, 223] on div "4" at bounding box center [1067, 223] width 20 height 20
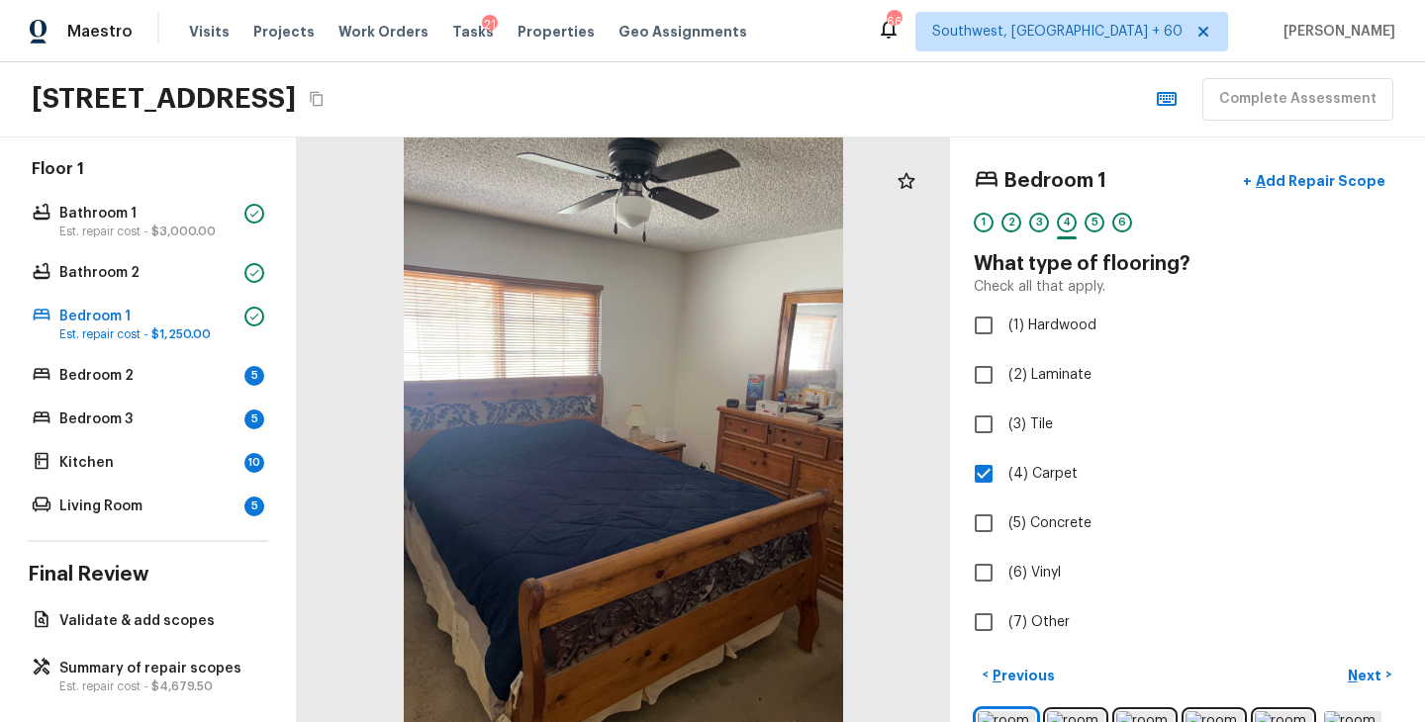
click at [1098, 233] on div "5" at bounding box center [1094, 228] width 20 height 31
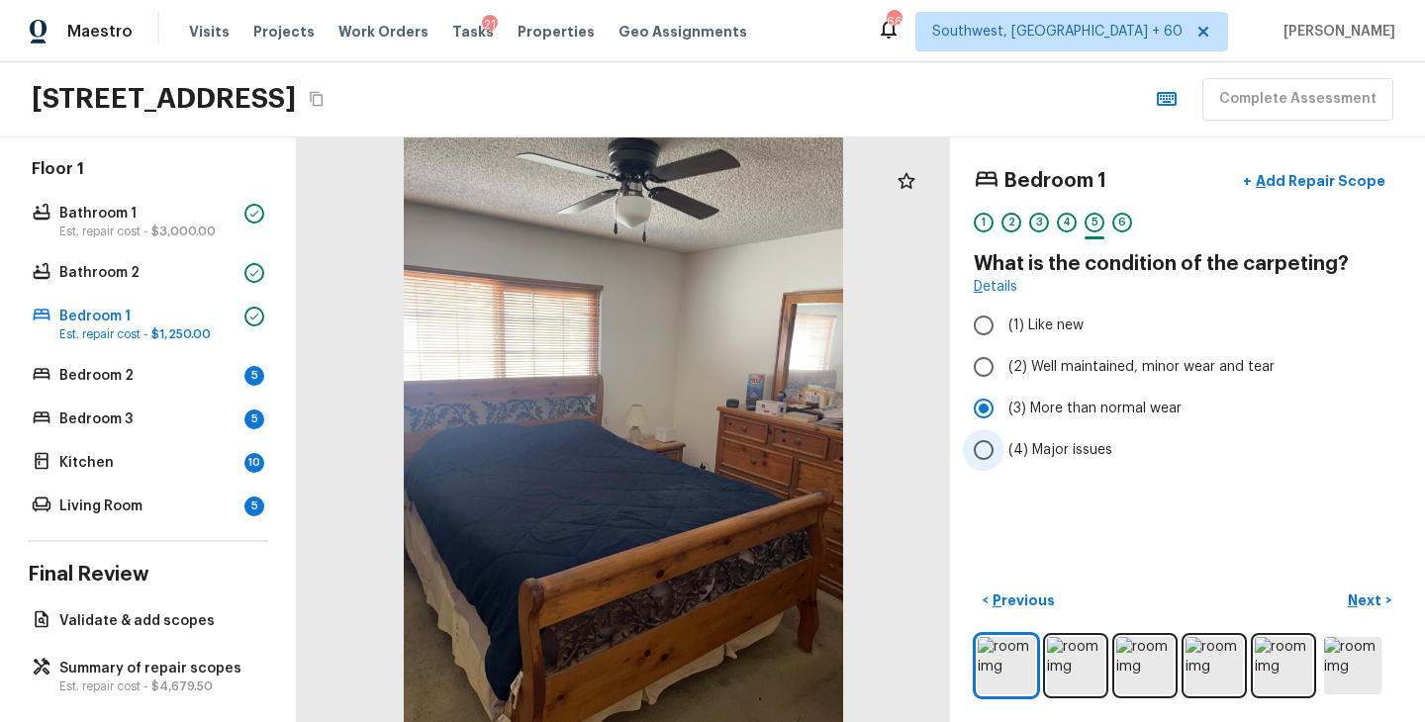
click at [1051, 454] on span "(4) Major issues" at bounding box center [1060, 450] width 104 height 20
click at [1004, 454] on input "(4) Major issues" at bounding box center [984, 450] width 42 height 42
radio input "true"
click at [1363, 605] on p "Next" at bounding box center [1366, 601] width 38 height 20
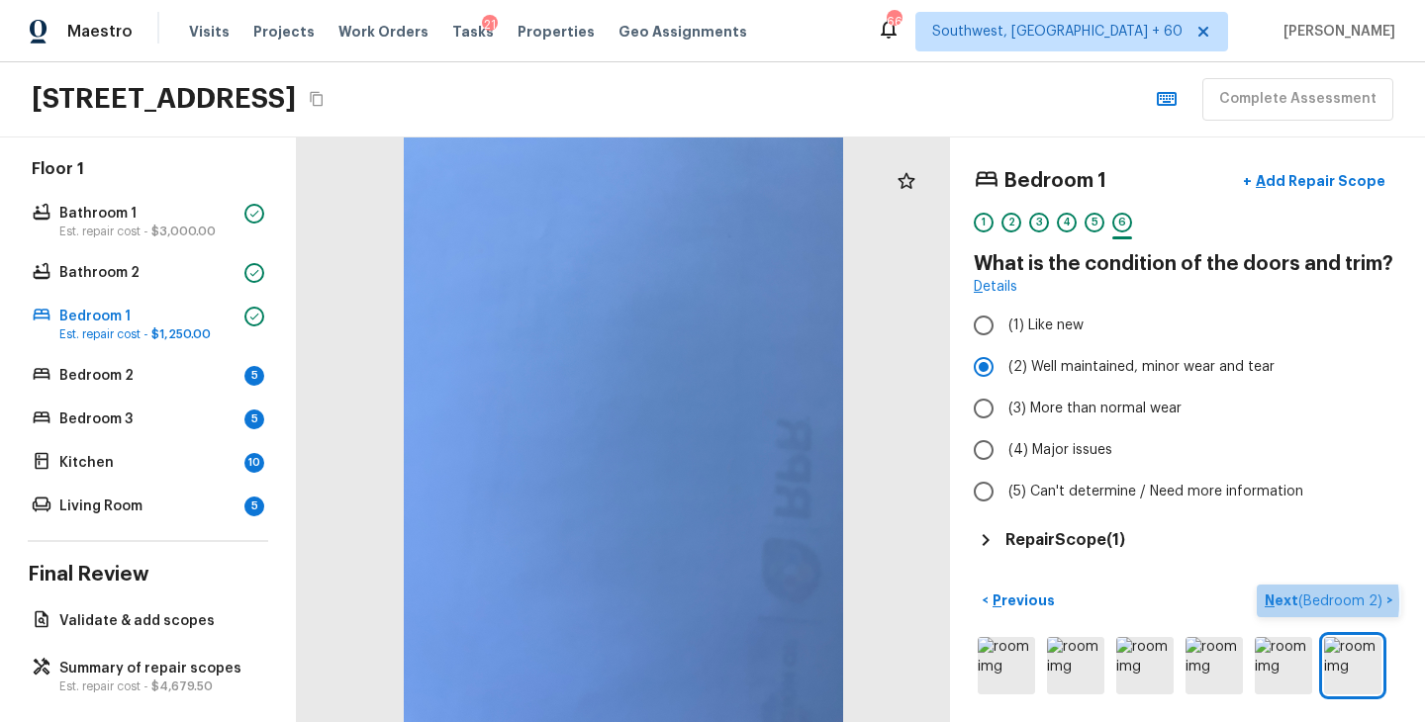
click at [1280, 602] on p "Next ( Bedroom 2 )" at bounding box center [1325, 601] width 122 height 21
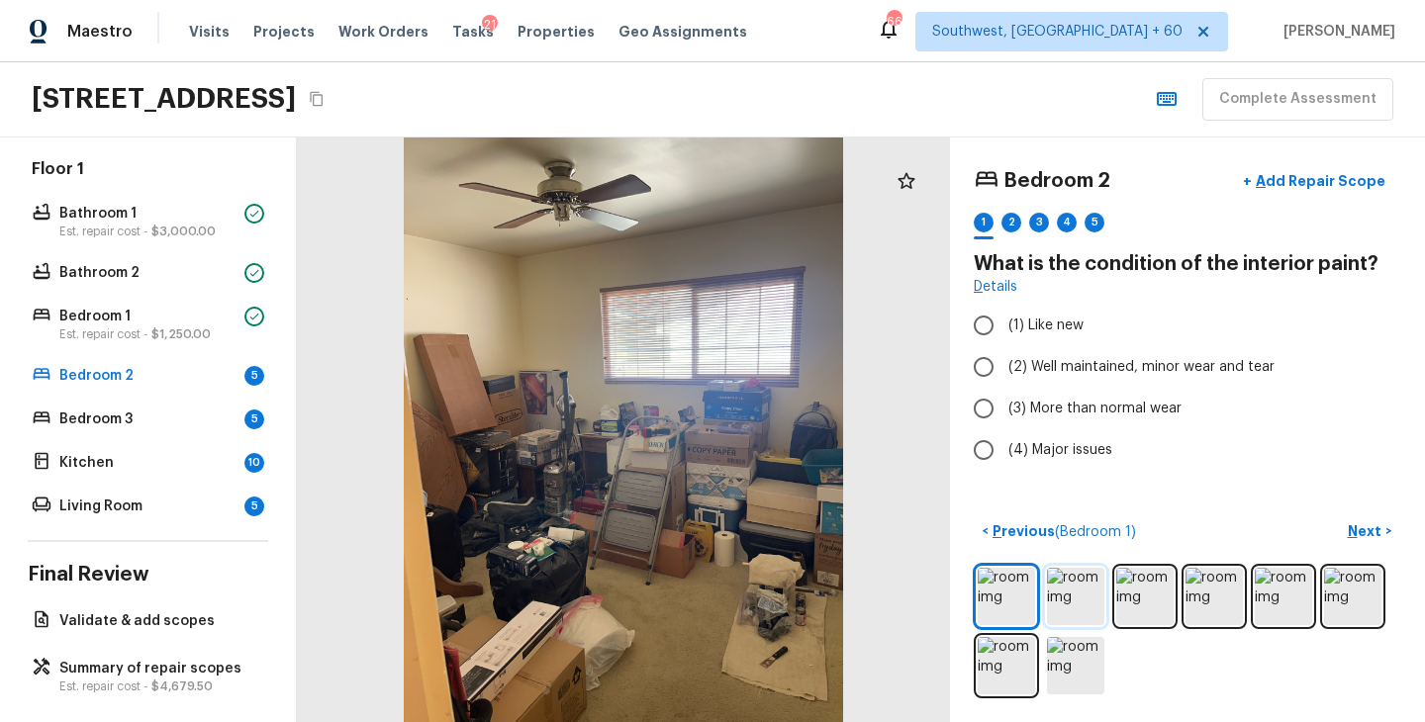
click at [1066, 600] on img at bounding box center [1075, 596] width 57 height 57
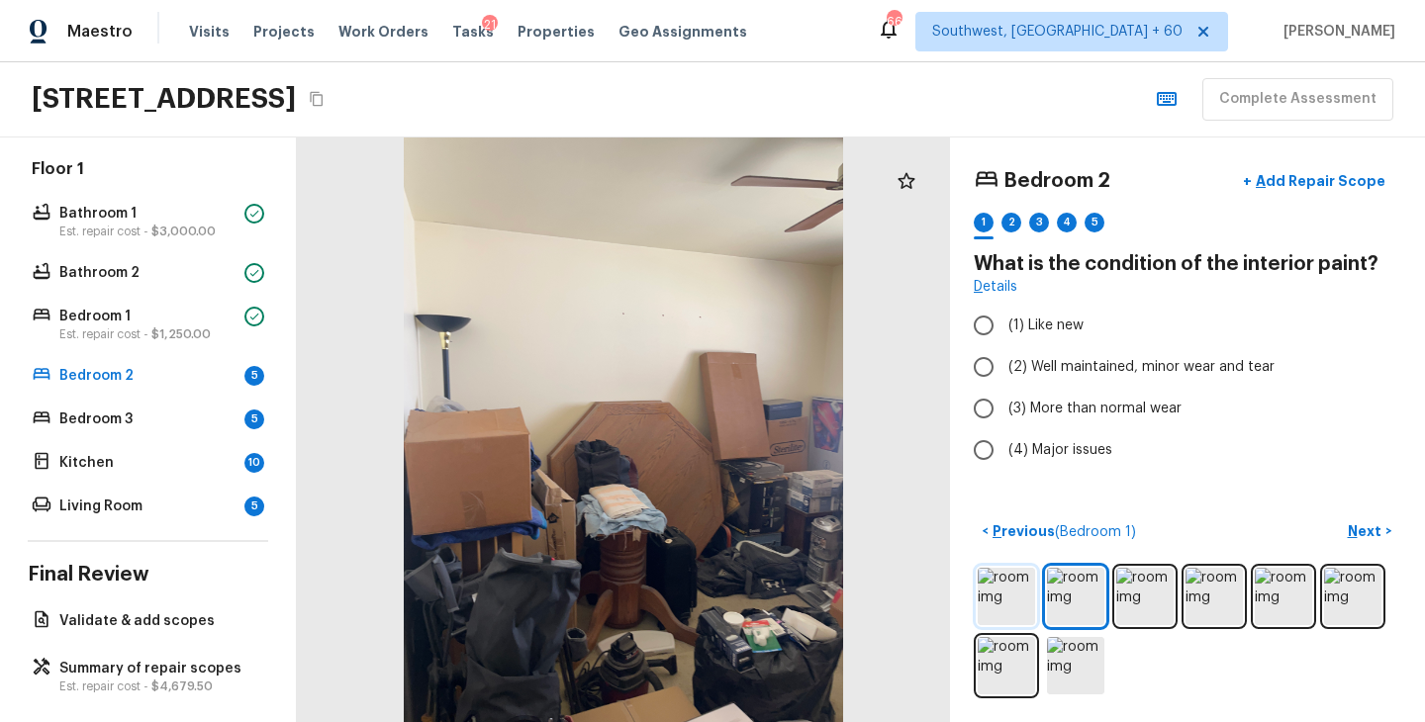
click at [1022, 610] on img at bounding box center [1005, 596] width 57 height 57
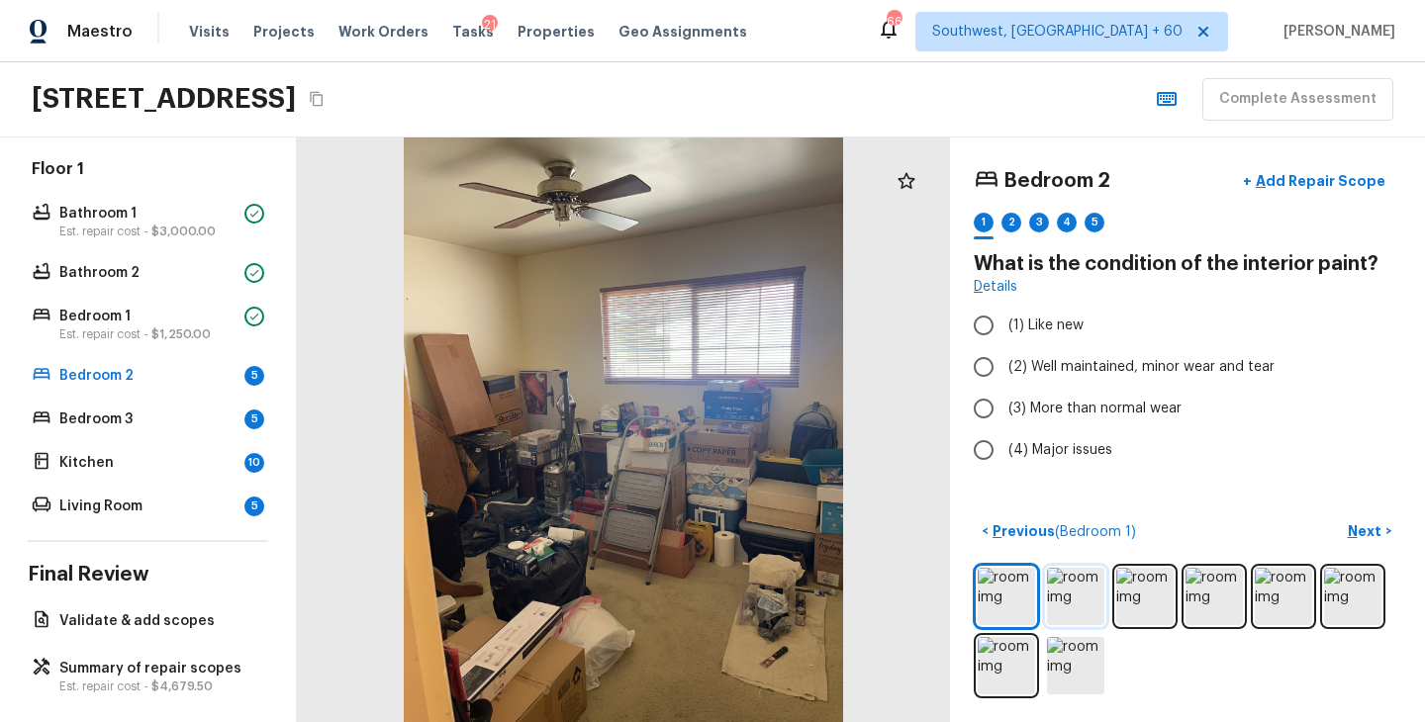
click at [1059, 607] on img at bounding box center [1075, 596] width 57 height 57
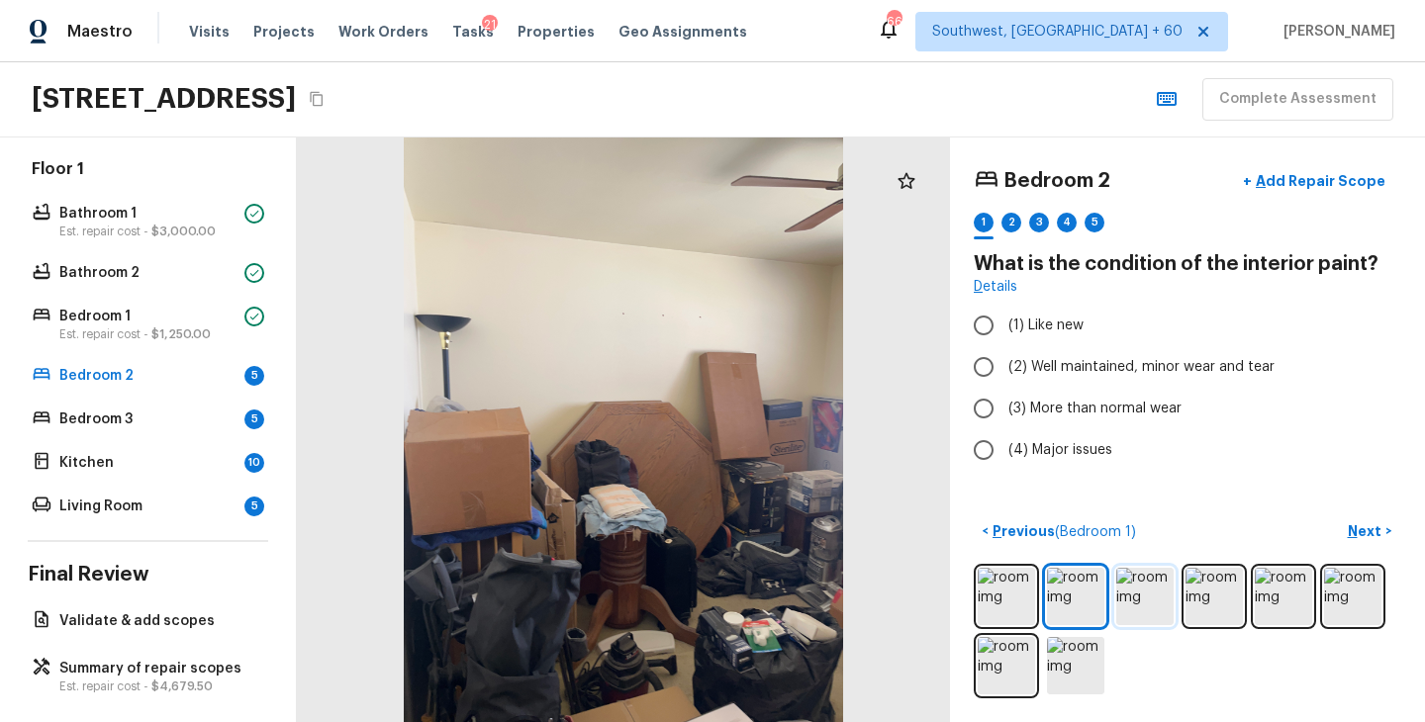
click at [1121, 609] on img at bounding box center [1144, 596] width 57 height 57
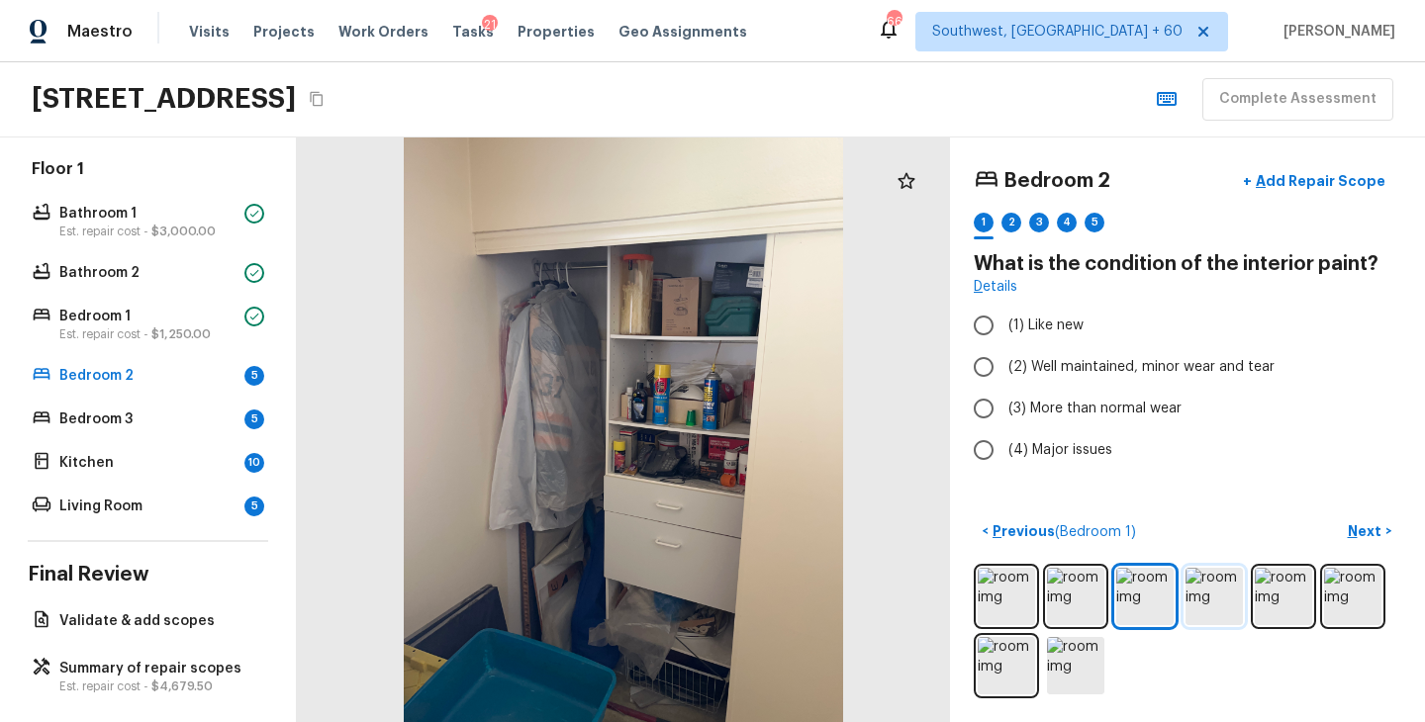
click at [1199, 604] on img at bounding box center [1213, 596] width 57 height 57
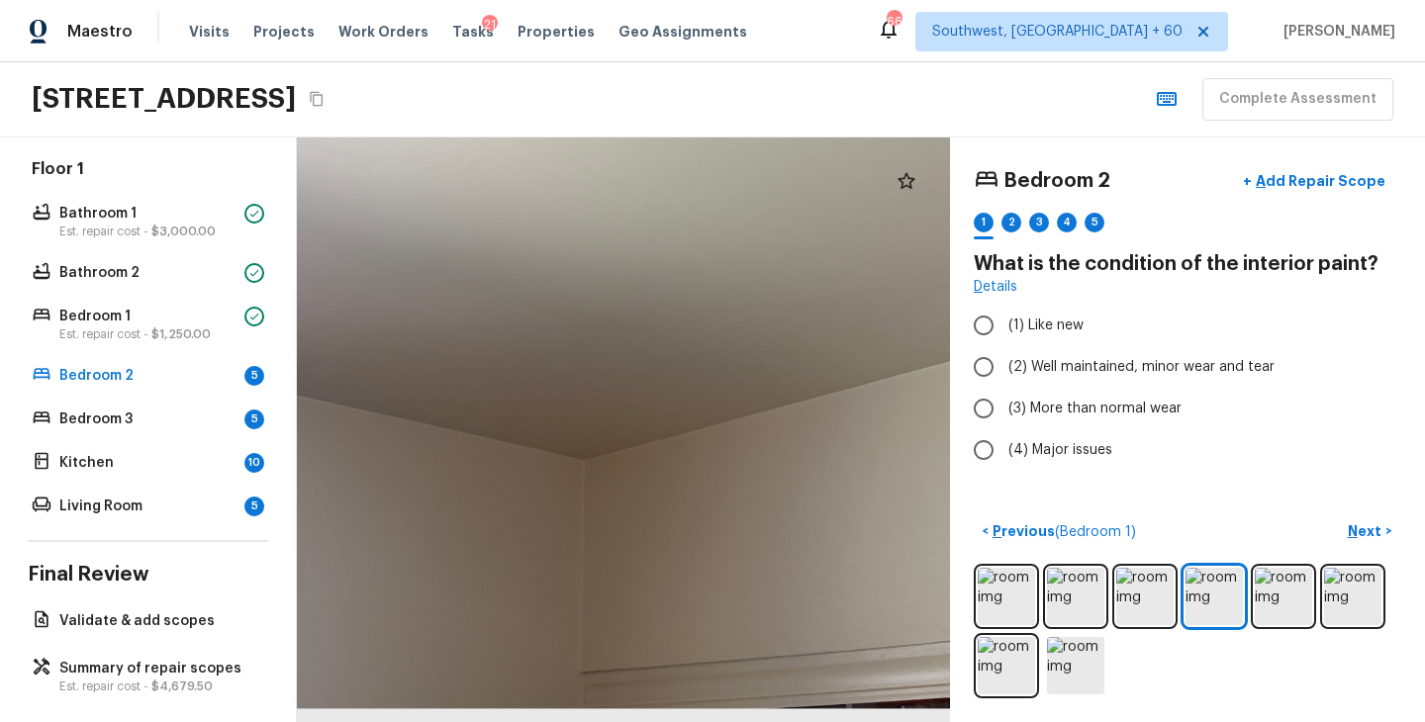
drag, startPoint x: 580, startPoint y: 509, endPoint x: 587, endPoint y: 85, distance: 424.5
click at [587, 85] on div "Maestro Visits Projects Work Orders Tasks 21 Properties Geo Assignments 668 Sou…" at bounding box center [712, 361] width 1425 height 722
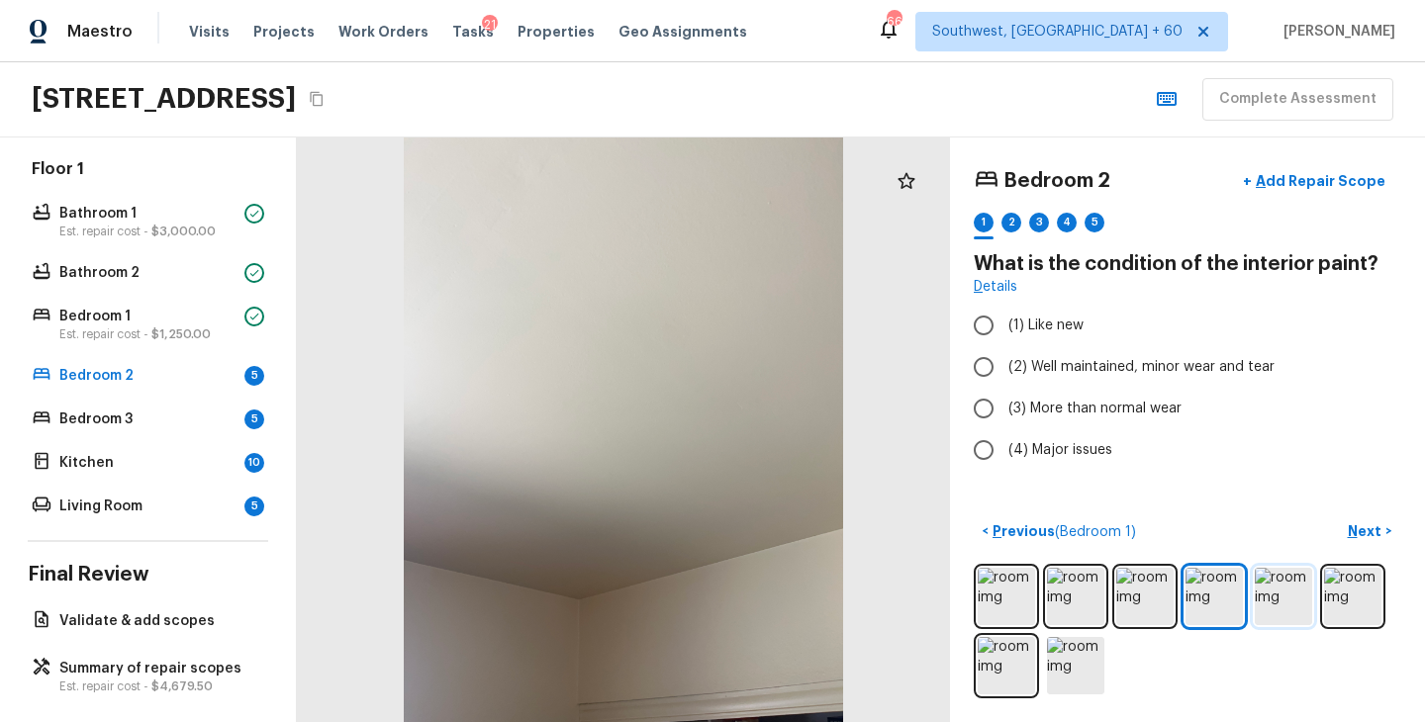
click at [1272, 583] on img at bounding box center [1282, 596] width 57 height 57
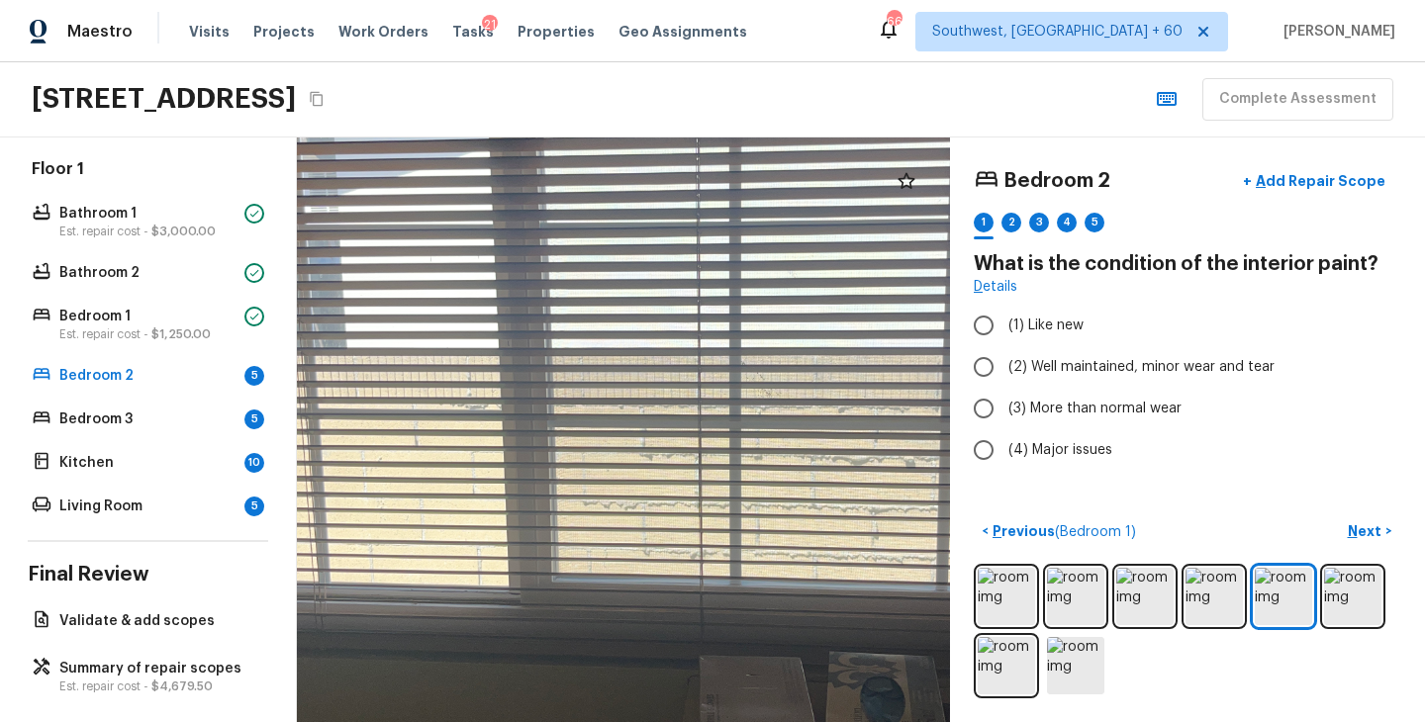
drag, startPoint x: 715, startPoint y: 483, endPoint x: 863, endPoint y: 521, distance: 152.4
click at [863, 521] on div at bounding box center [704, 381] width 1477 height 1323
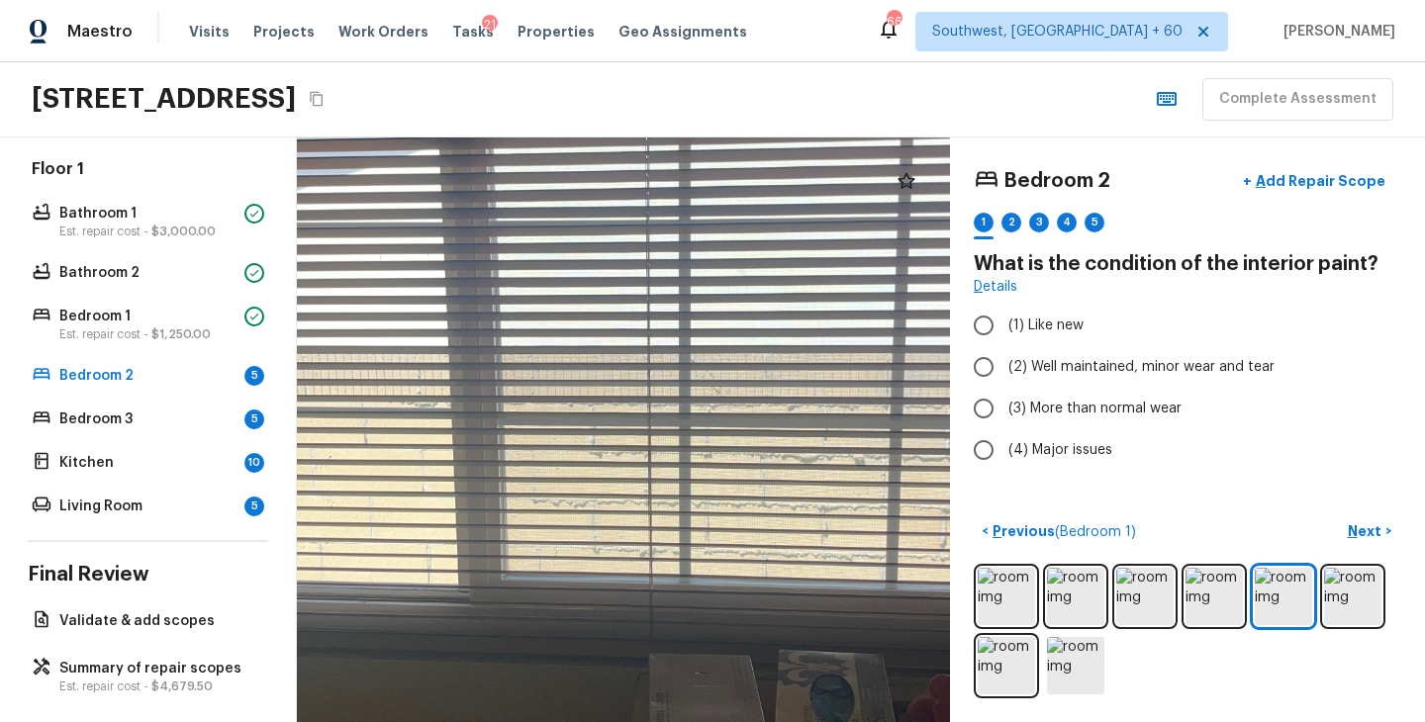
drag, startPoint x: 654, startPoint y: 537, endPoint x: 601, endPoint y: 535, distance: 53.5
click at [601, 535] on div at bounding box center [654, 379] width 1477 height 1323
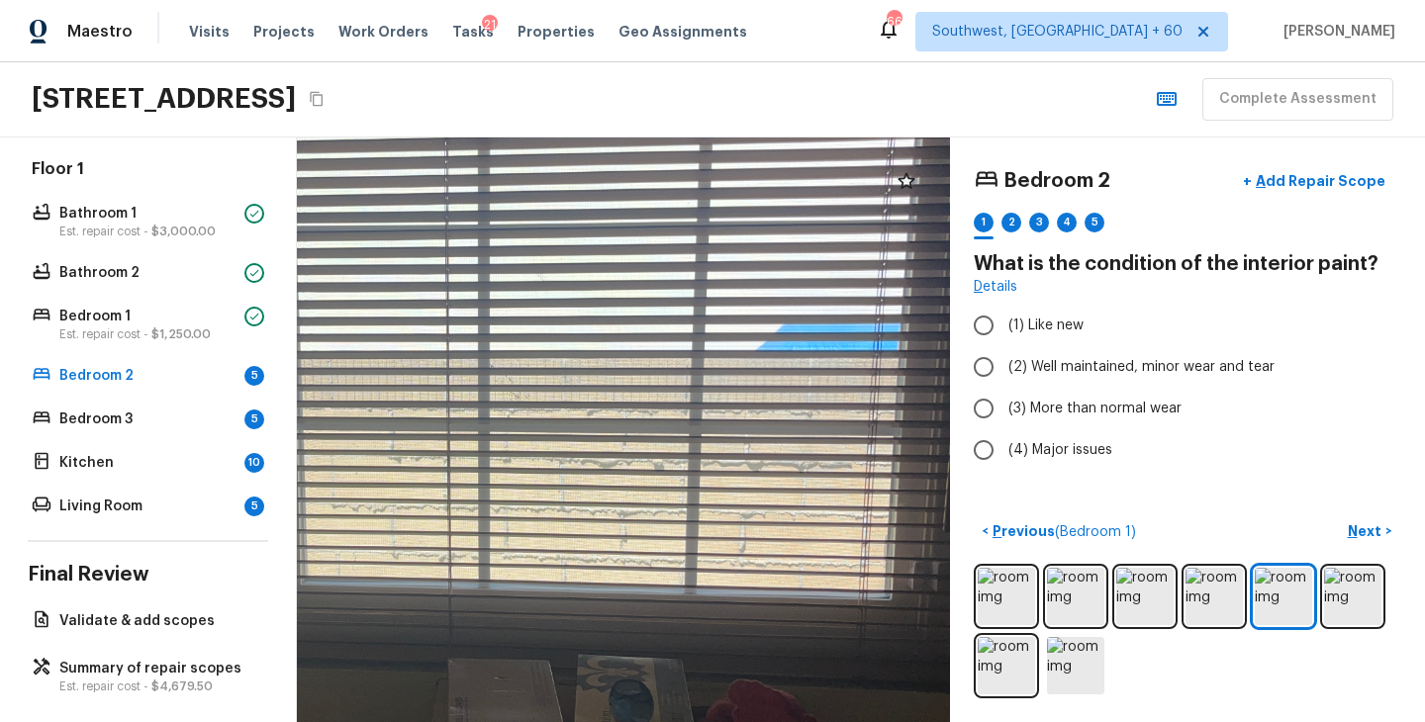
drag, startPoint x: 661, startPoint y: 531, endPoint x: 463, endPoint y: 536, distance: 197.9
click at [463, 536] on div at bounding box center [453, 384] width 1477 height 1323
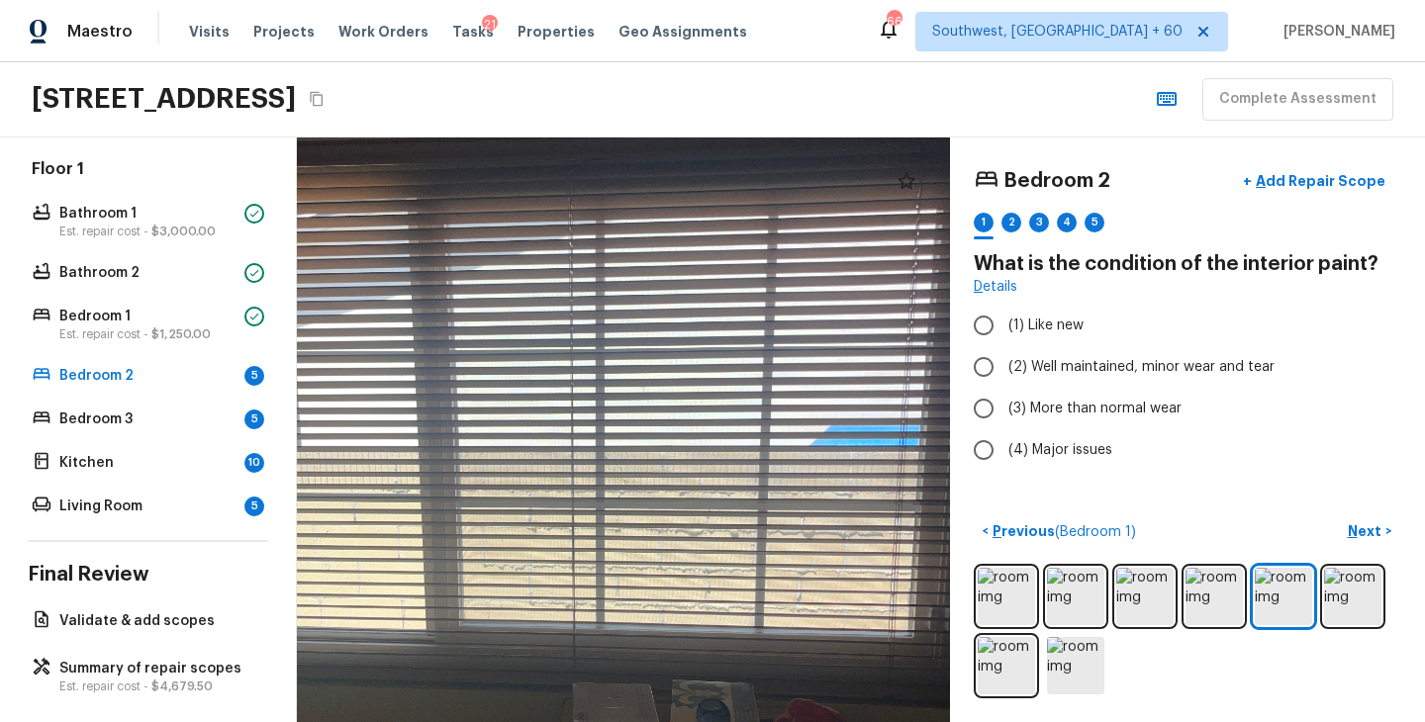
drag, startPoint x: 587, startPoint y: 467, endPoint x: 421, endPoint y: 589, distance: 205.2
click at [421, 589] on div at bounding box center [577, 471] width 1136 height 1017
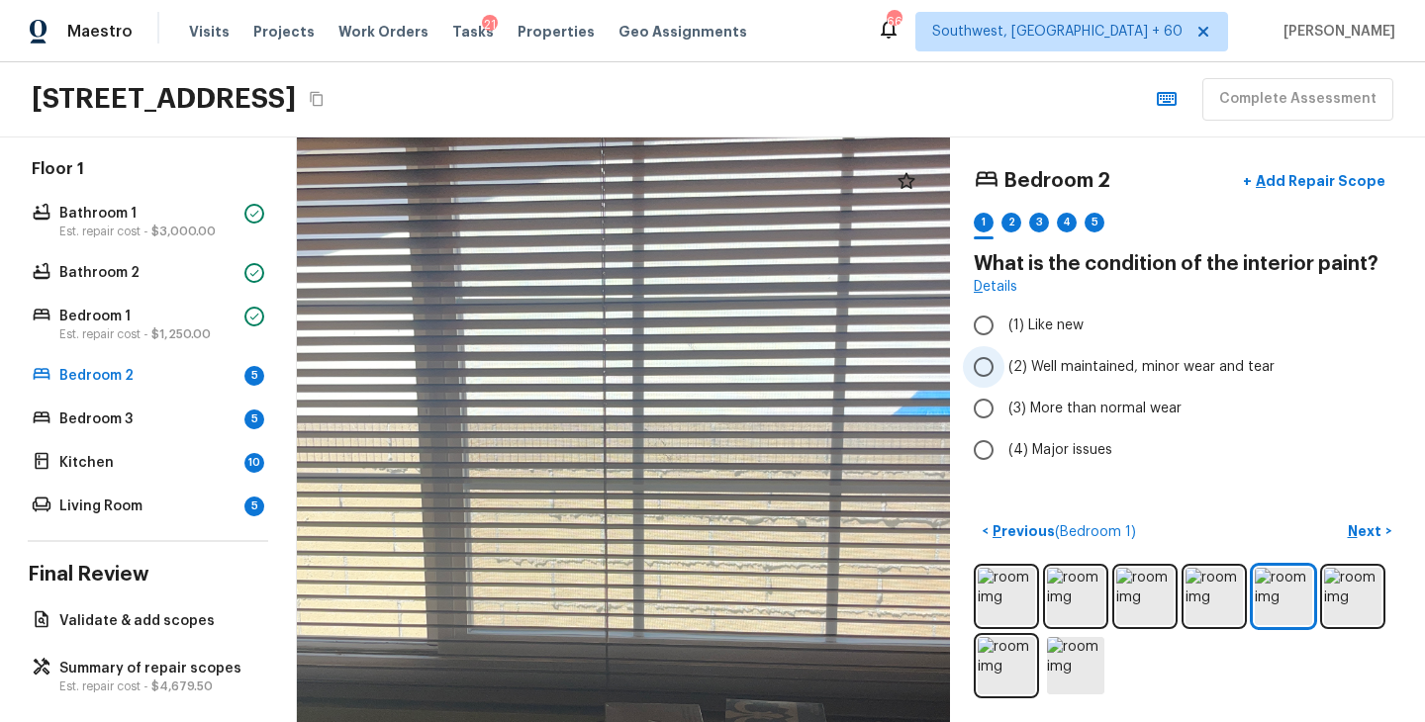
click at [1150, 368] on span "(2) Well maintained, minor wear and tear" at bounding box center [1141, 367] width 266 height 20
click at [1004, 368] on input "(2) Well maintained, minor wear and tear" at bounding box center [984, 367] width 42 height 42
radio input "true"
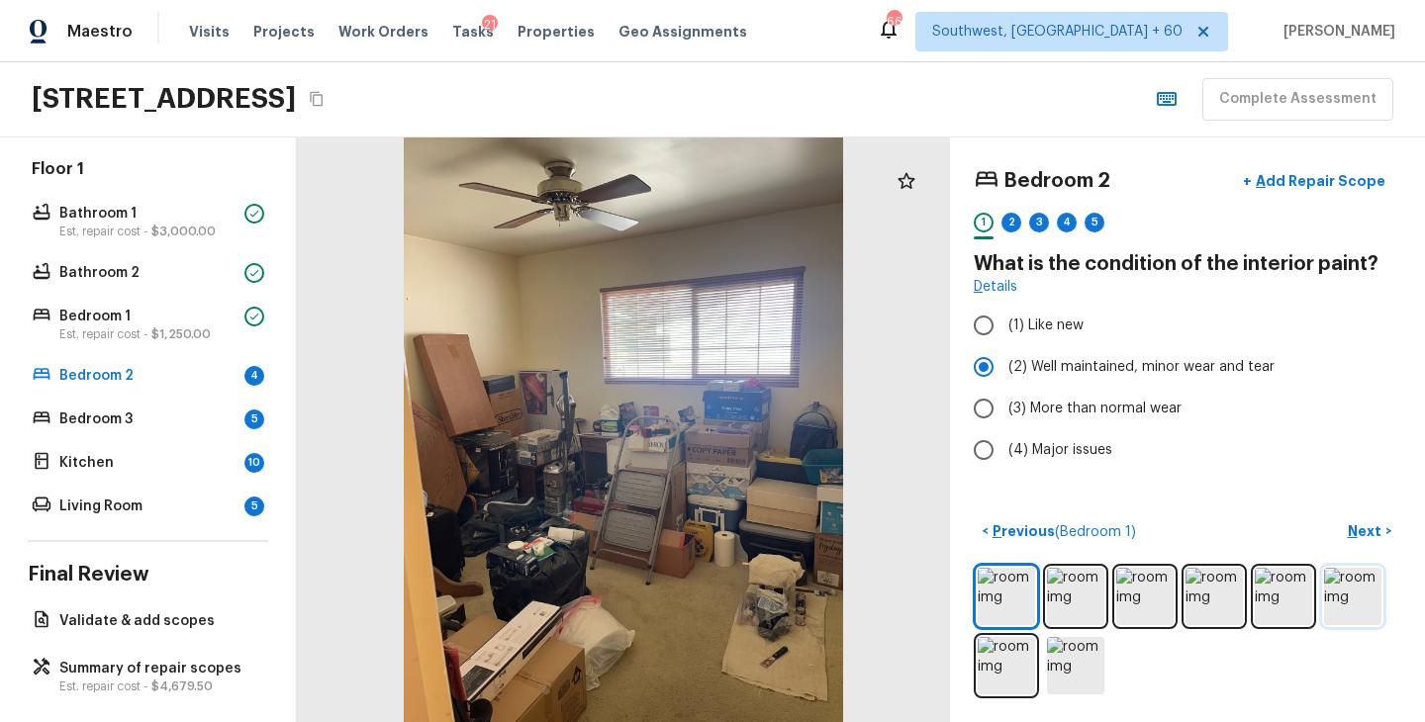
click at [1347, 595] on img at bounding box center [1352, 596] width 57 height 57
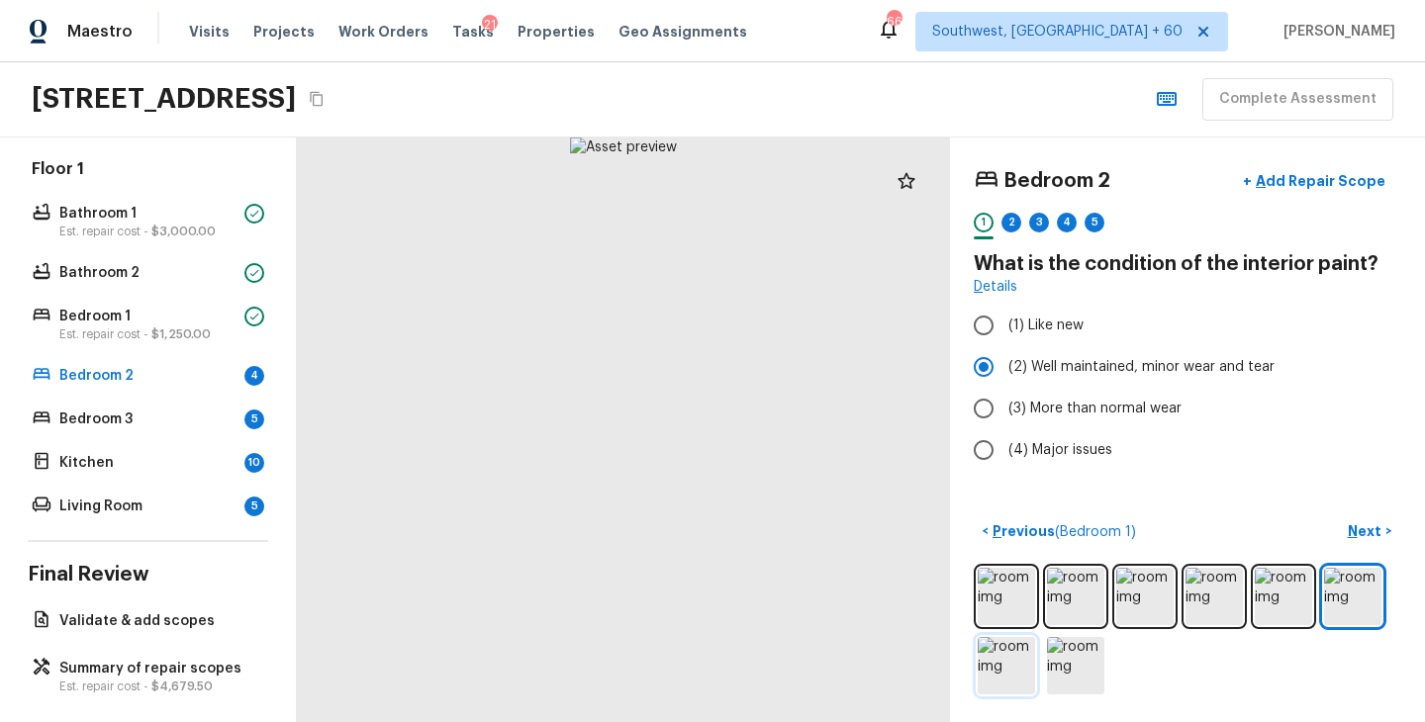
click at [1011, 675] on img at bounding box center [1005, 665] width 57 height 57
click at [1085, 674] on img at bounding box center [1075, 665] width 57 height 57
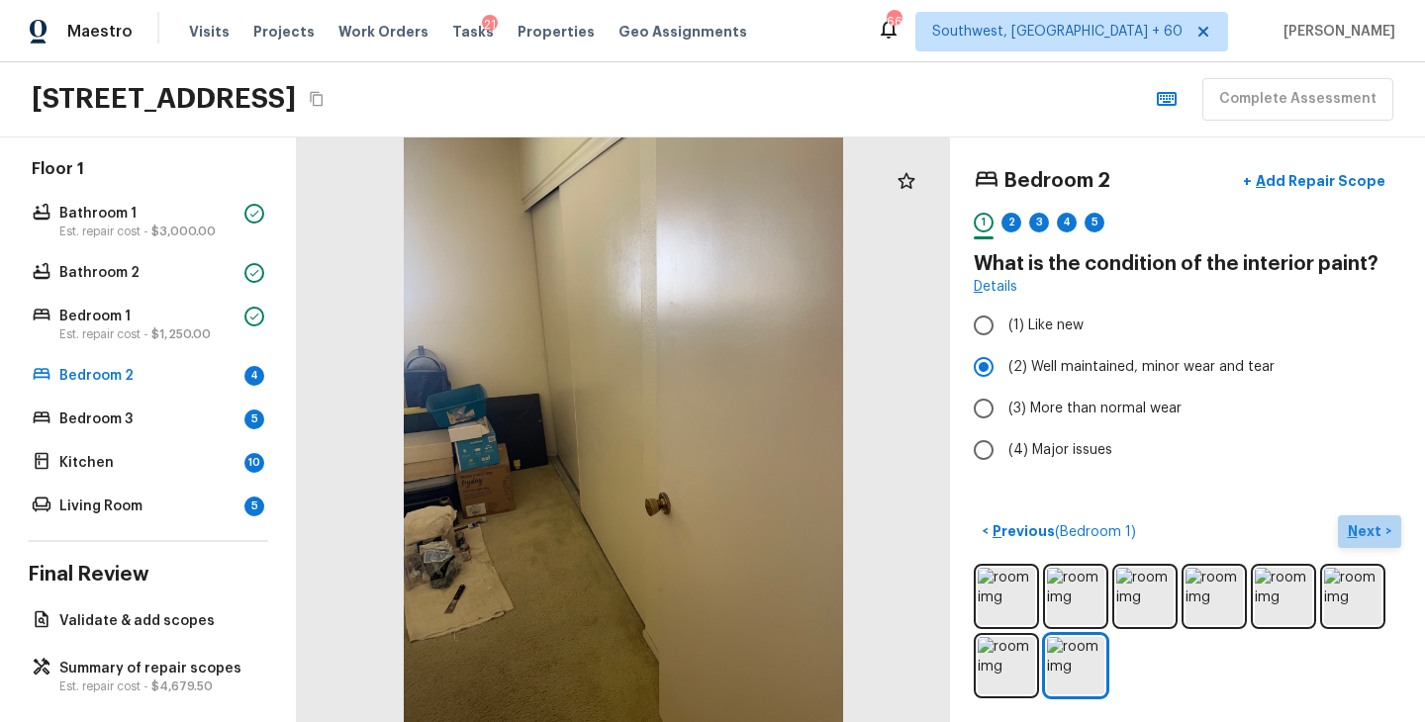
click at [1357, 518] on button "Next >" at bounding box center [1369, 531] width 63 height 33
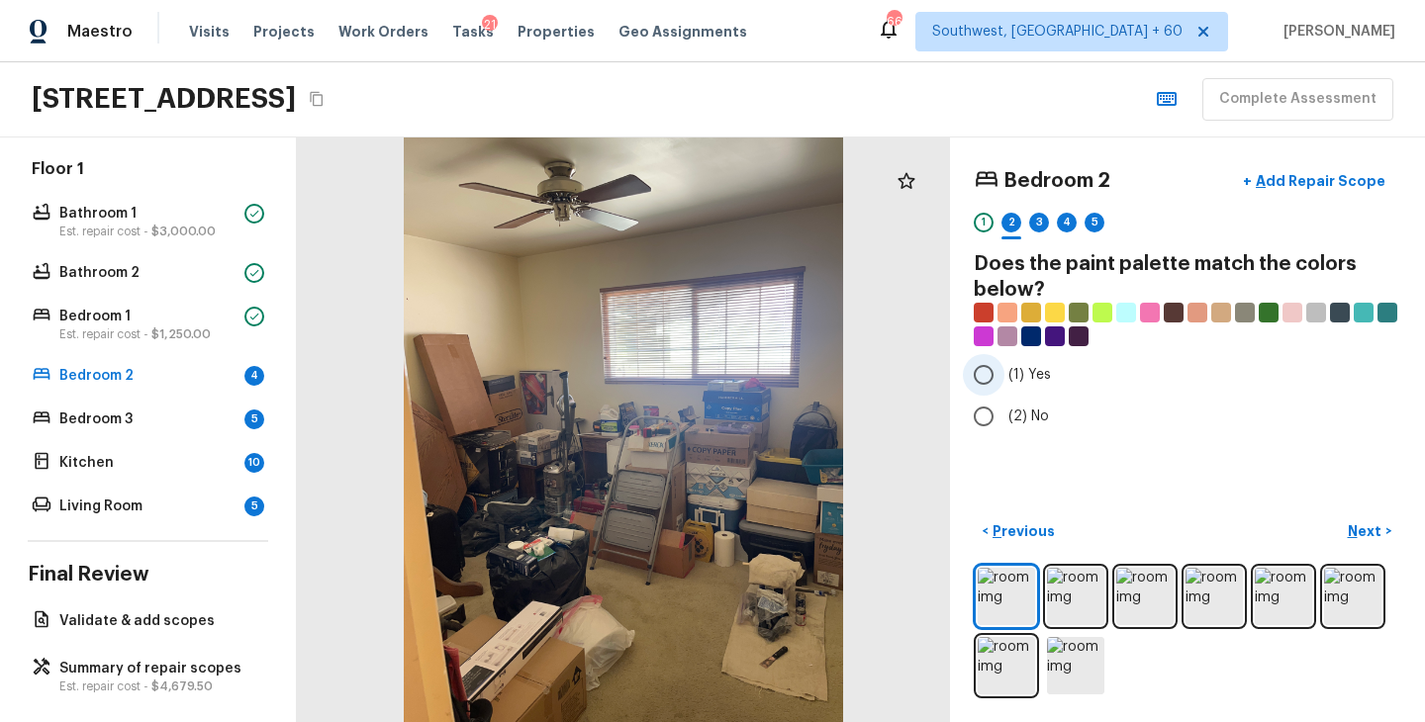
click at [1006, 381] on label "(1) Yes" at bounding box center [1174, 375] width 422 height 42
click at [1004, 381] on input "(1) Yes" at bounding box center [984, 375] width 42 height 42
radio input "true"
click at [1356, 536] on p "Next" at bounding box center [1366, 531] width 38 height 20
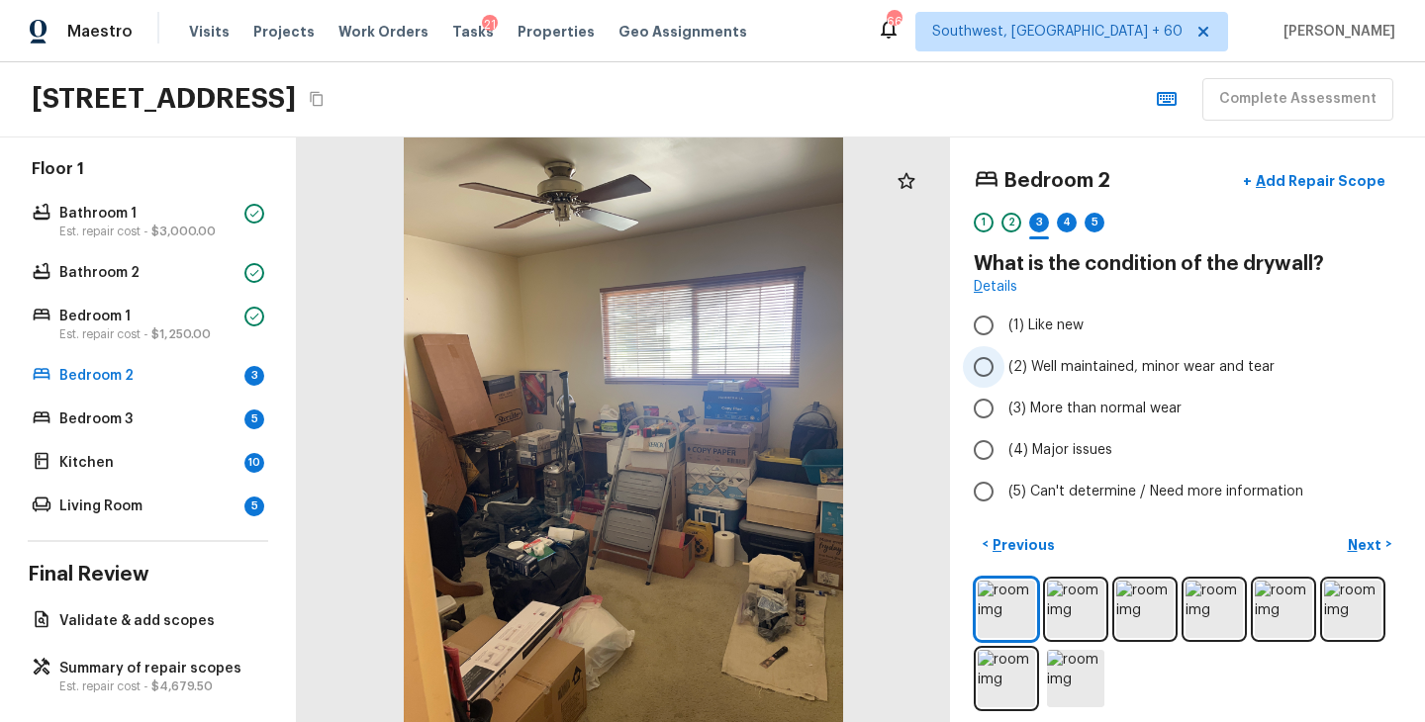
click at [1132, 380] on label "(2) Well maintained, minor wear and tear" at bounding box center [1174, 367] width 422 height 42
click at [1004, 380] on input "(2) Well maintained, minor wear and tear" at bounding box center [984, 367] width 42 height 42
radio input "true"
click at [1371, 546] on p "Next" at bounding box center [1366, 545] width 38 height 20
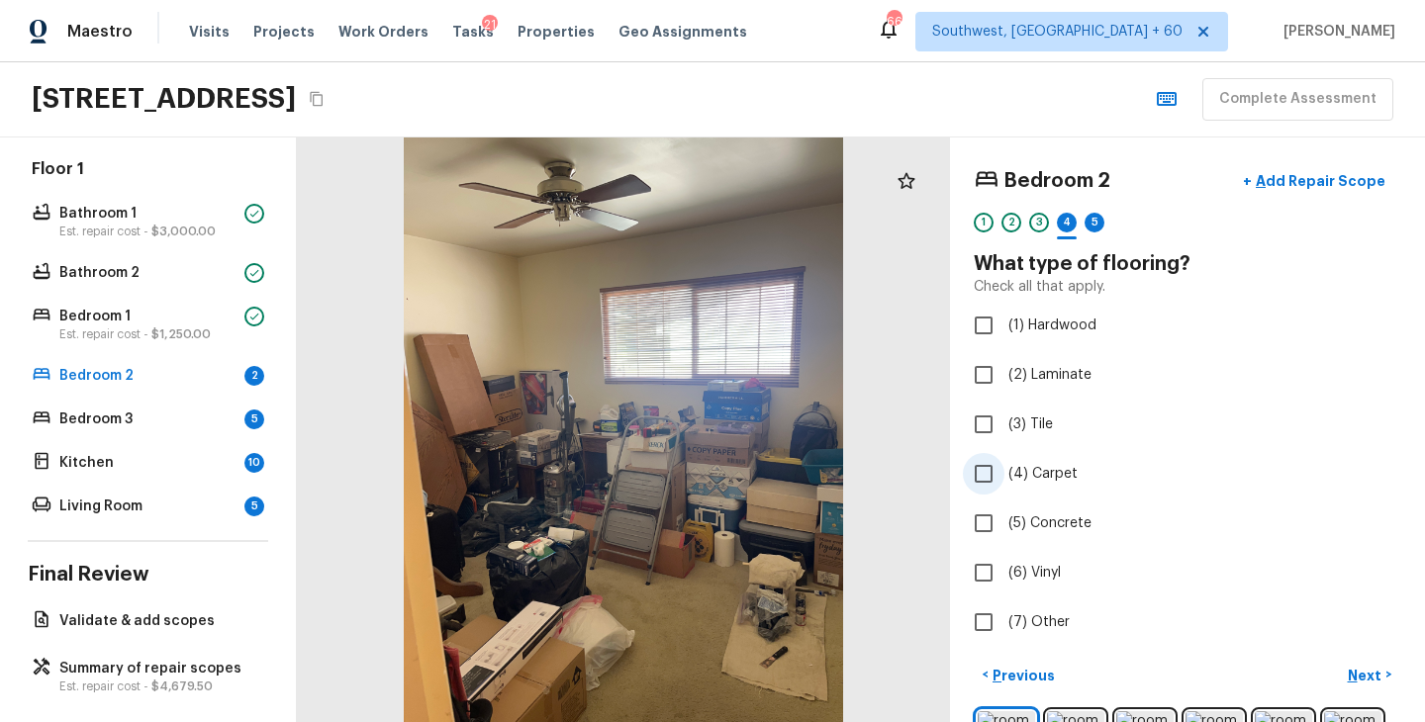
click at [1060, 488] on label "(4) Carpet" at bounding box center [1174, 474] width 422 height 42
click at [1004, 488] on input "(4) Carpet" at bounding box center [984, 474] width 42 height 42
checkbox input "true"
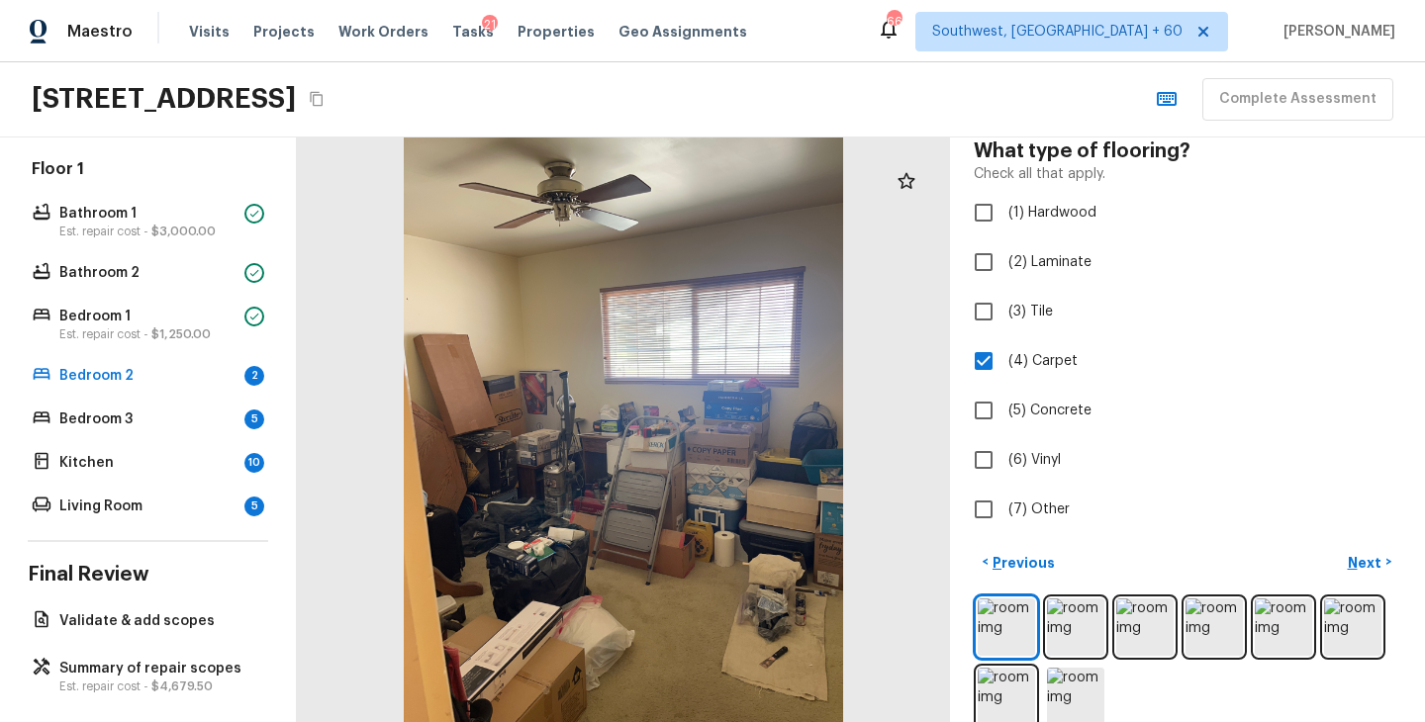
scroll to position [143, 0]
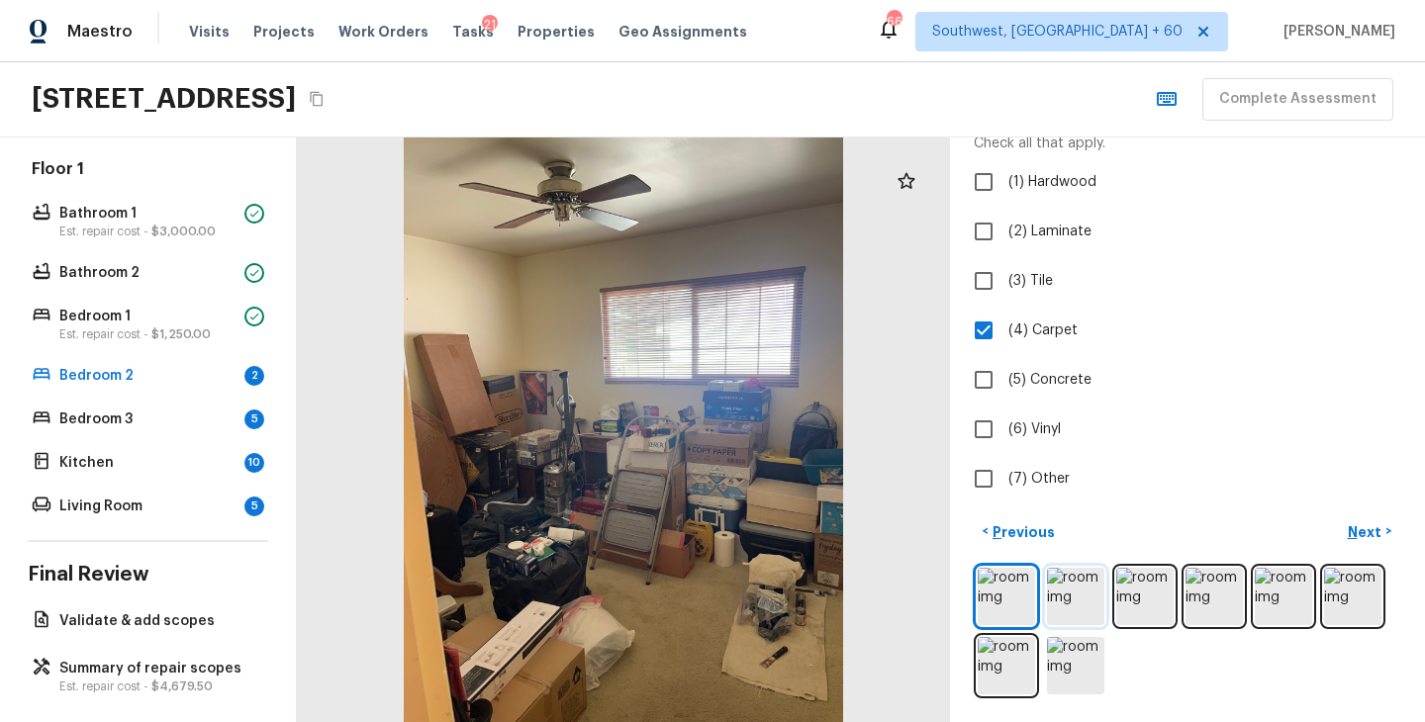
click at [1074, 579] on img at bounding box center [1075, 596] width 57 height 57
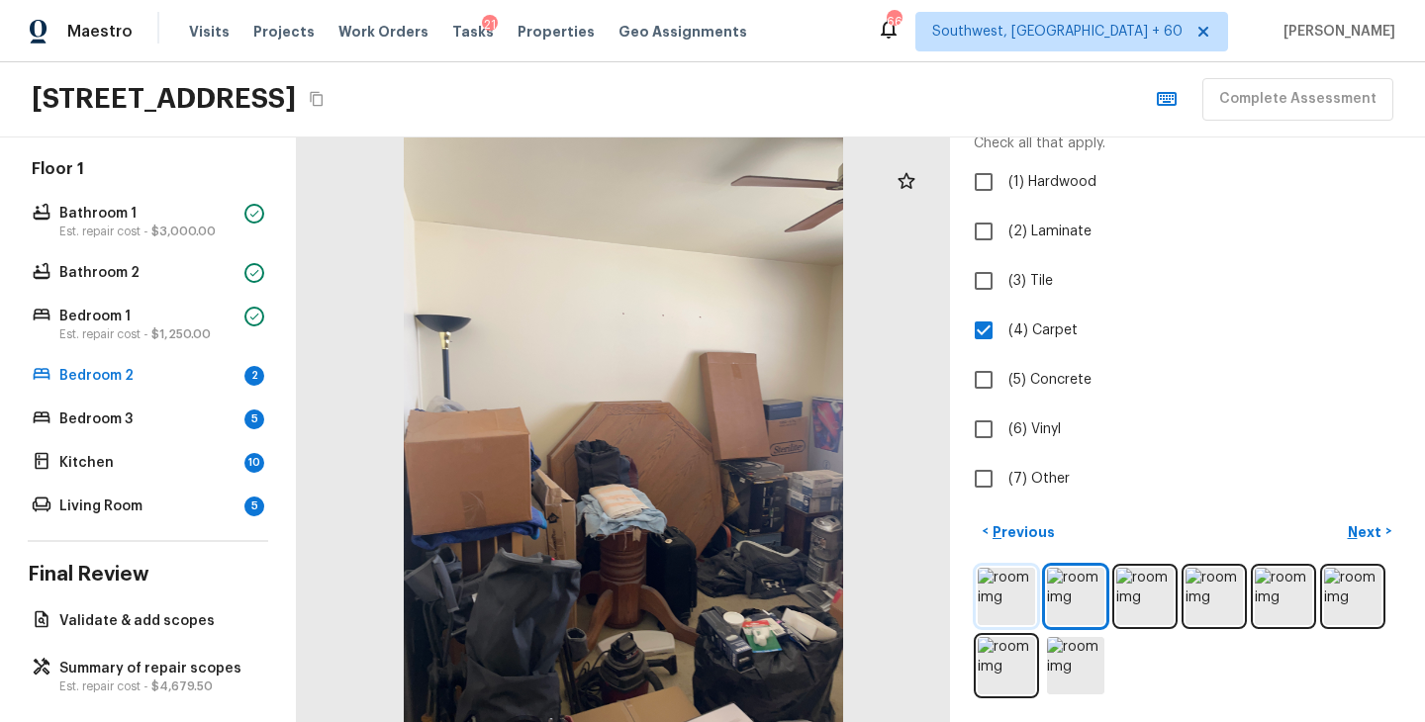
click at [1002, 594] on img at bounding box center [1005, 596] width 57 height 57
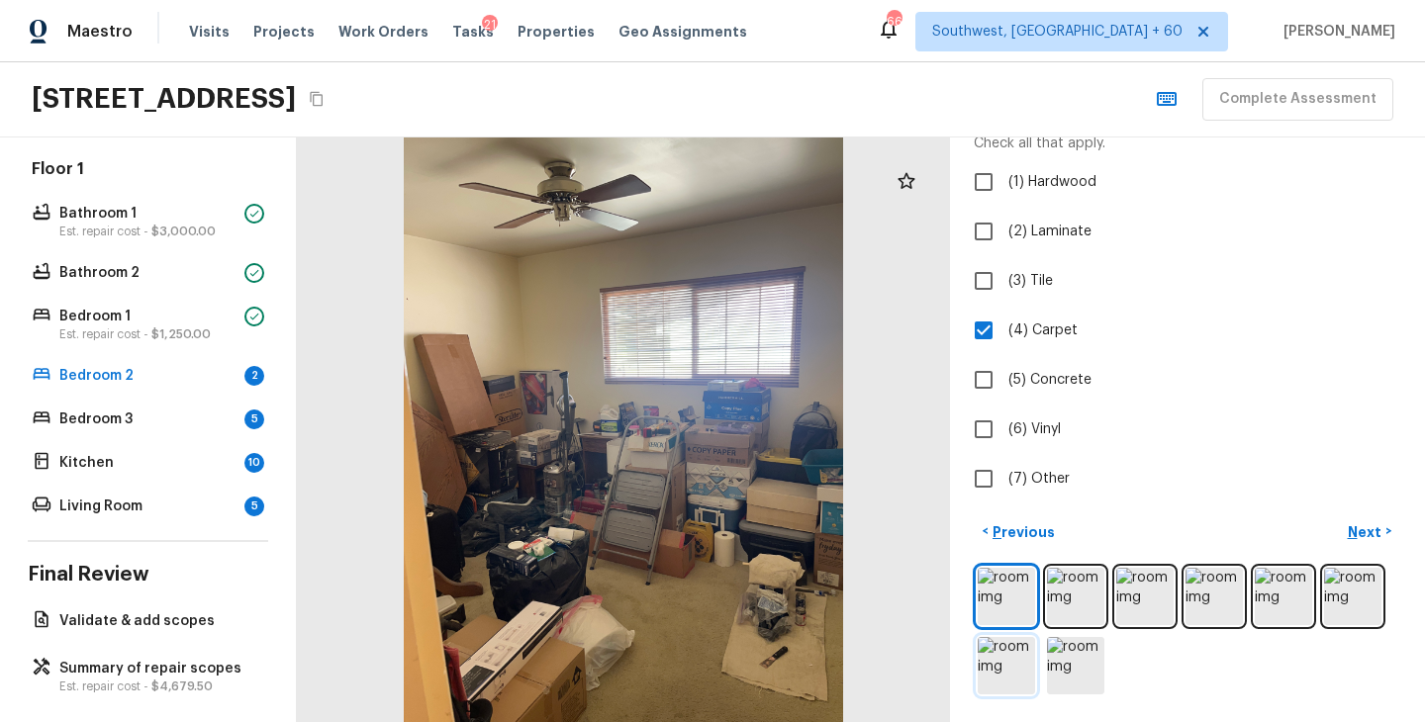
click at [1009, 691] on img at bounding box center [1005, 665] width 57 height 57
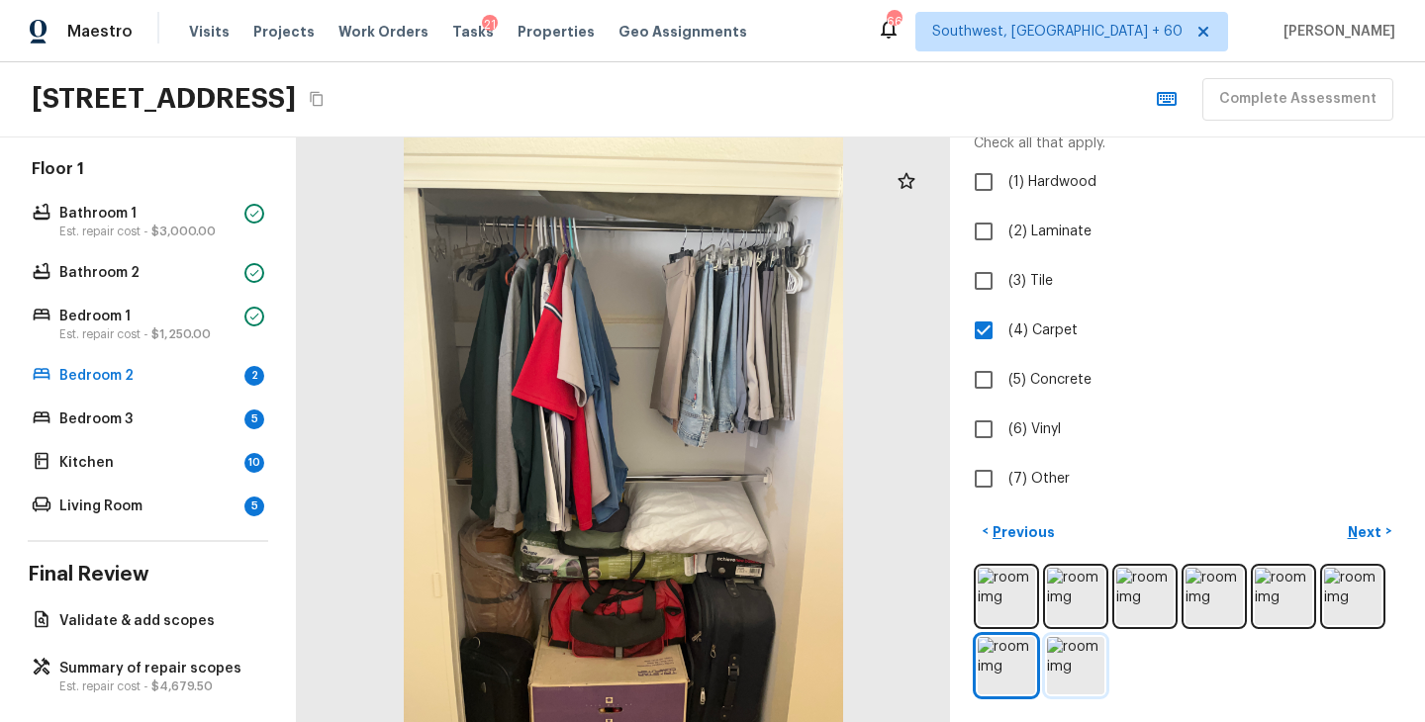
click at [1065, 674] on img at bounding box center [1075, 665] width 57 height 57
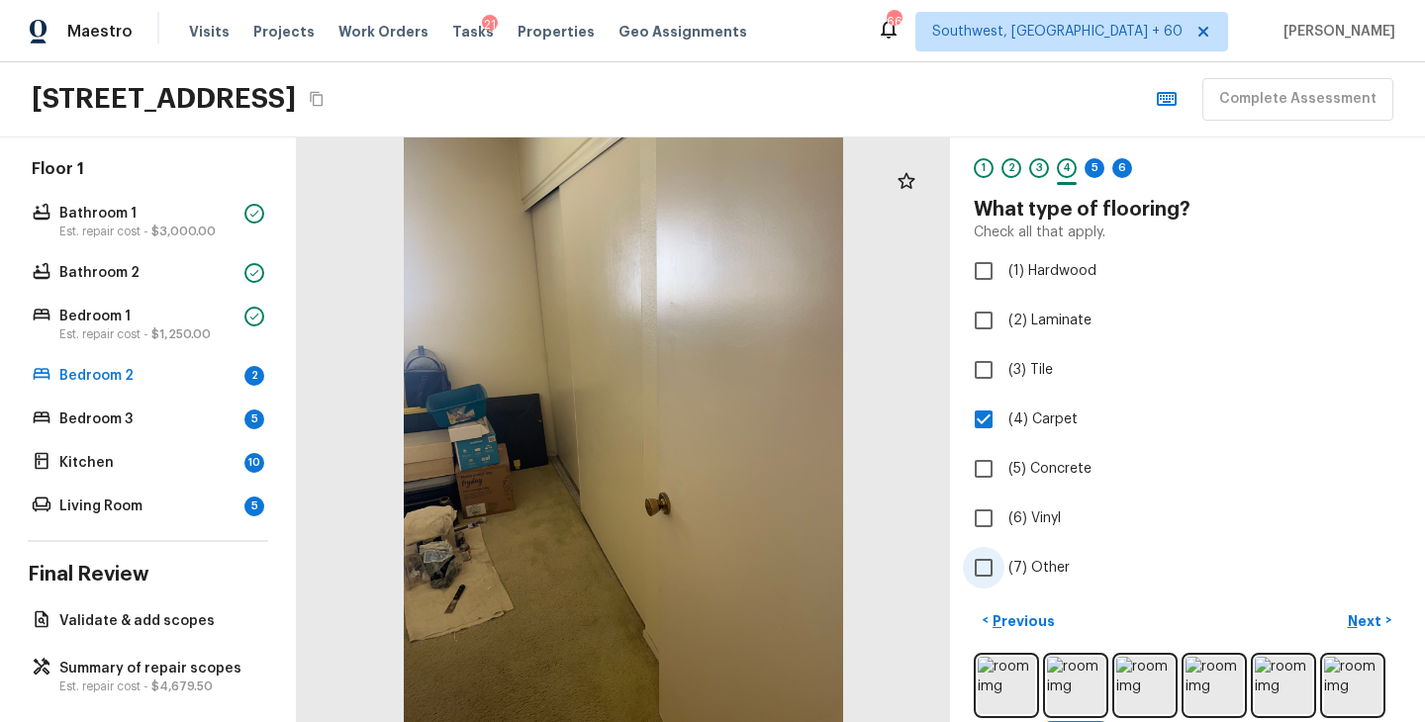
scroll to position [43, 0]
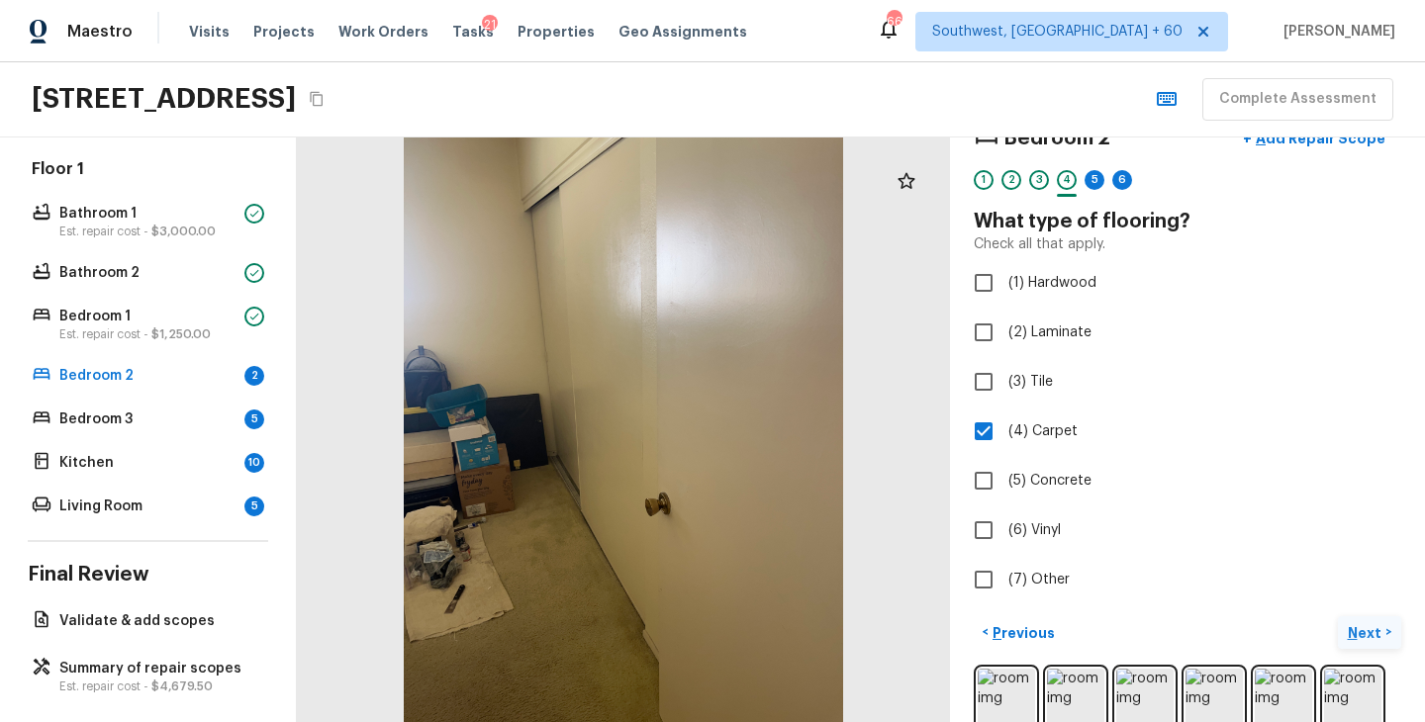
click at [1352, 626] on p "Next" at bounding box center [1366, 633] width 38 height 20
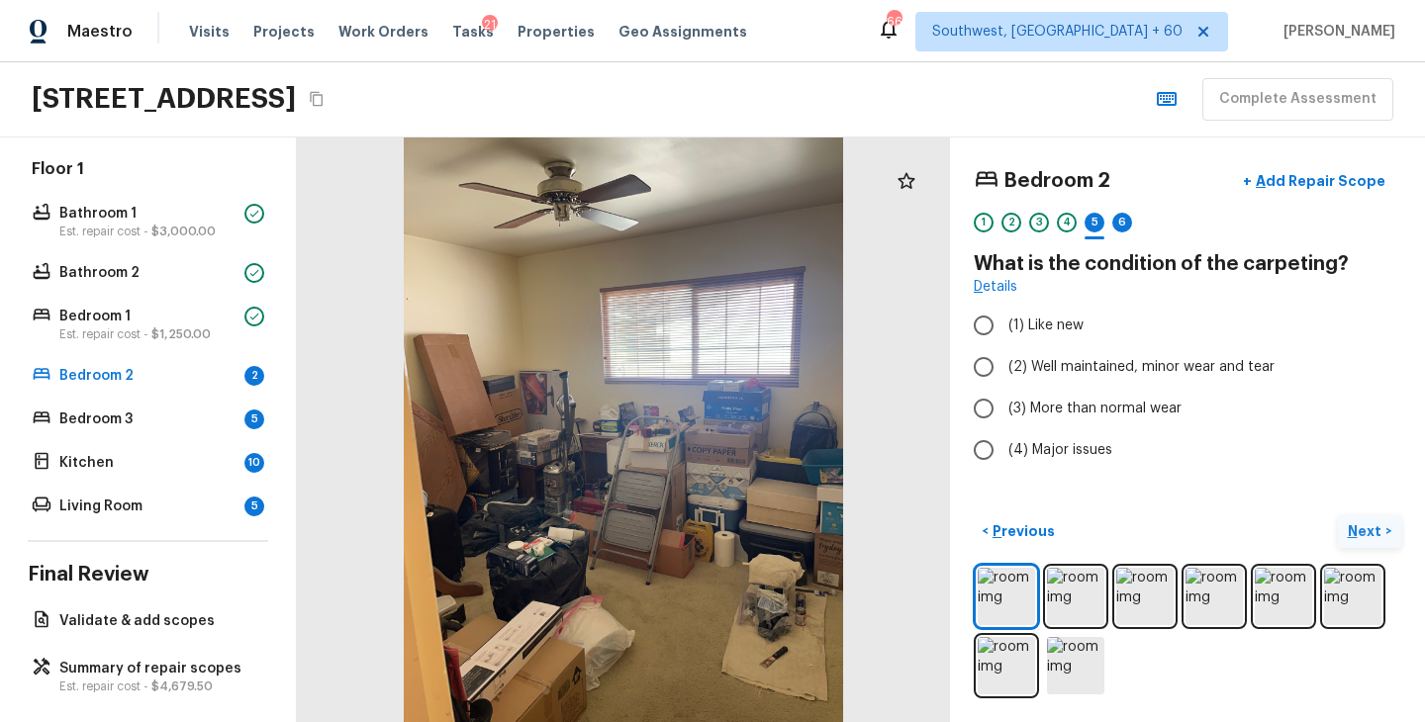
scroll to position [0, 0]
click at [1036, 452] on span "(4) Major issues" at bounding box center [1060, 450] width 104 height 20
click at [1004, 452] on input "(4) Major issues" at bounding box center [984, 450] width 42 height 42
radio input "true"
click at [1365, 527] on p "Next" at bounding box center [1366, 531] width 38 height 20
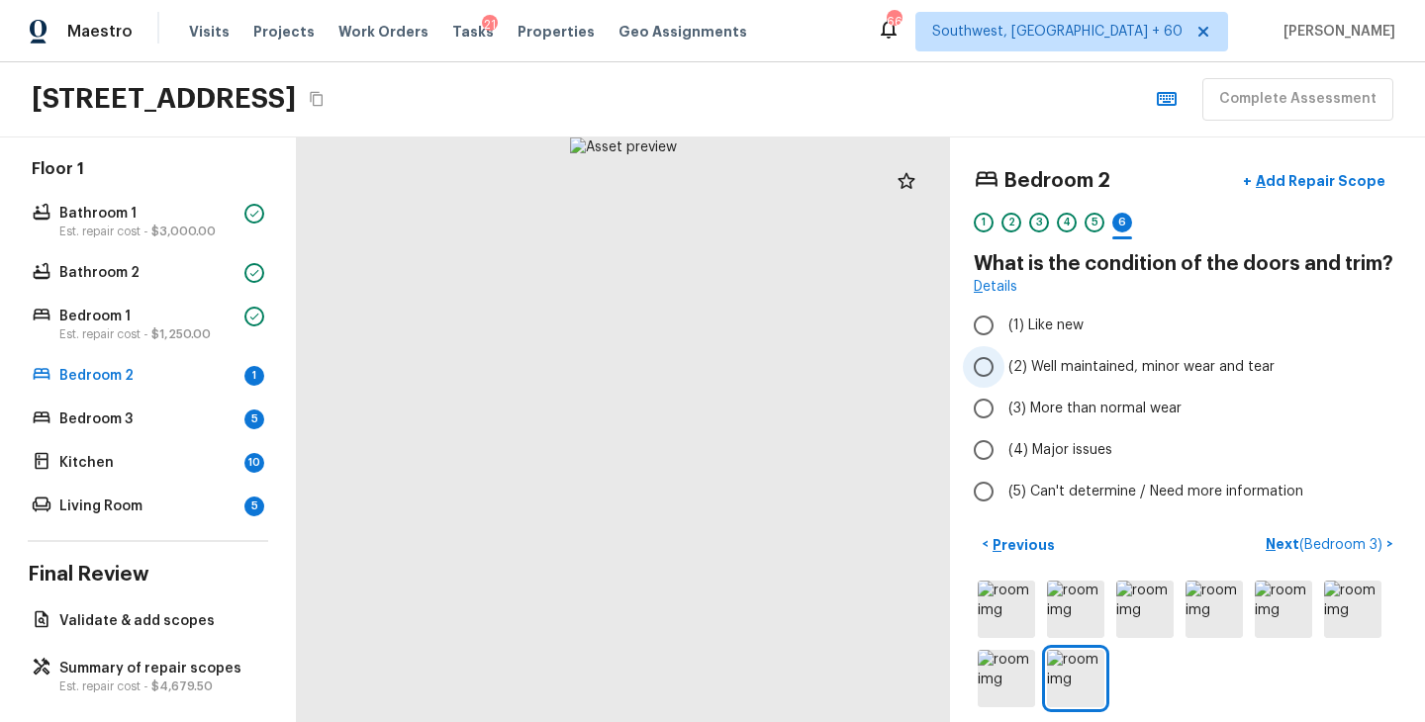
click at [1157, 362] on span "(2) Well maintained, minor wear and tear" at bounding box center [1141, 367] width 266 height 20
click at [1004, 362] on input "(2) Well maintained, minor wear and tear" at bounding box center [984, 367] width 42 height 42
radio input "true"
click at [1285, 542] on p "Next ( Bedroom 3 )" at bounding box center [1325, 544] width 121 height 21
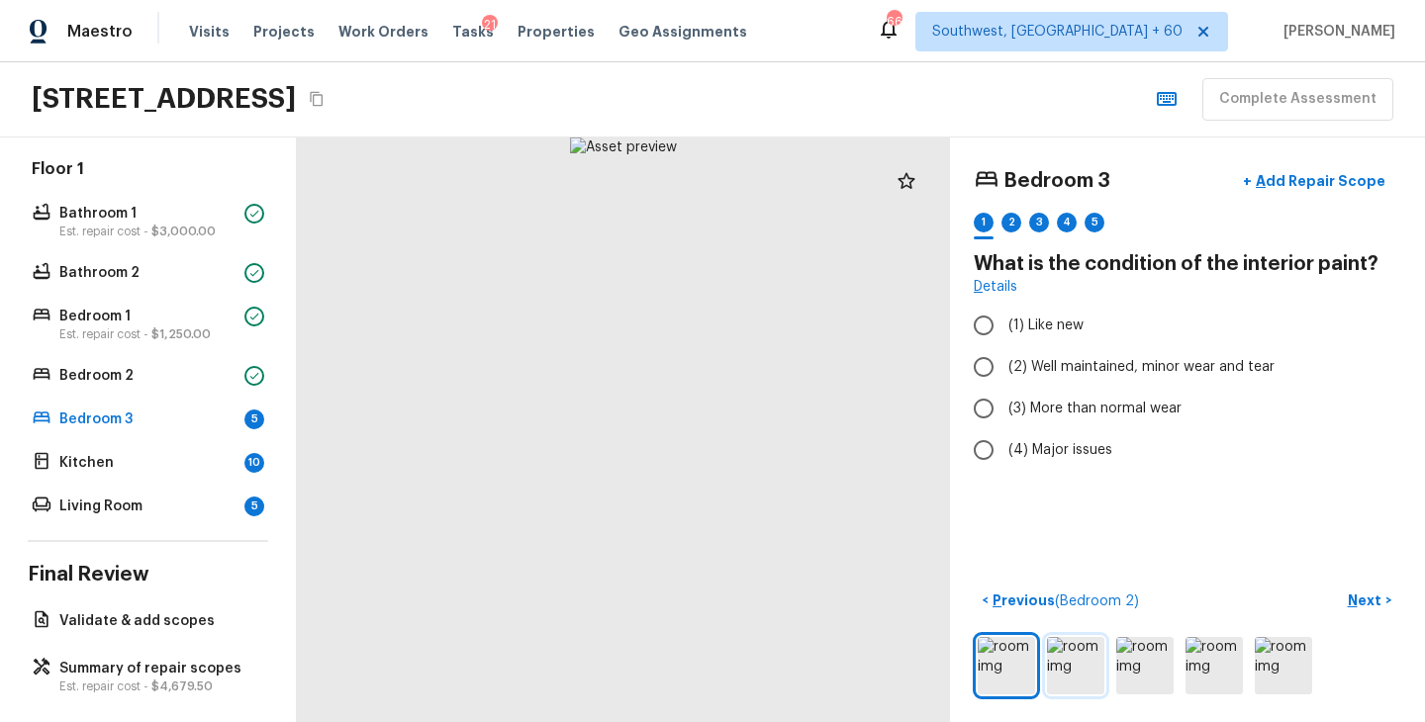
click at [1060, 651] on img at bounding box center [1075, 665] width 57 height 57
click at [1152, 673] on img at bounding box center [1144, 665] width 57 height 57
click at [1206, 678] on img at bounding box center [1213, 665] width 57 height 57
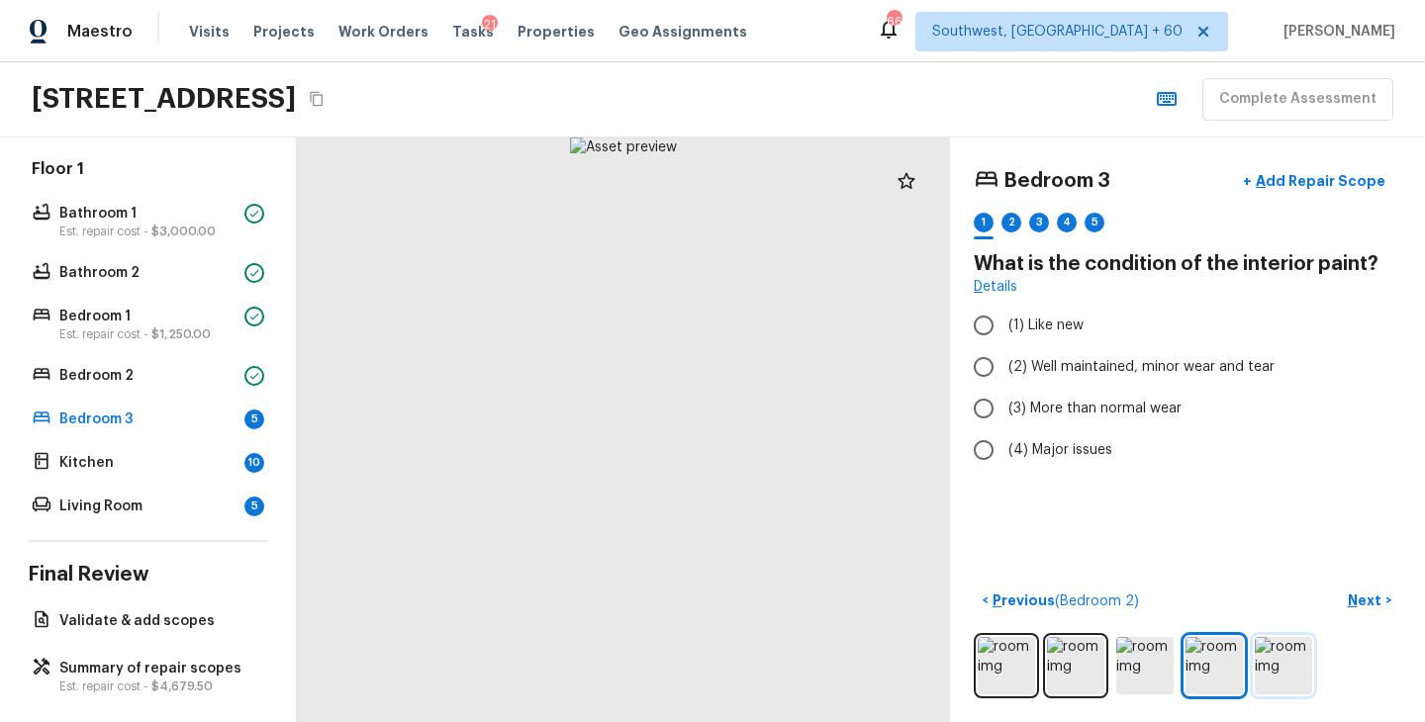
click at [1264, 675] on img at bounding box center [1282, 665] width 57 height 57
click at [1215, 676] on img at bounding box center [1213, 665] width 57 height 57
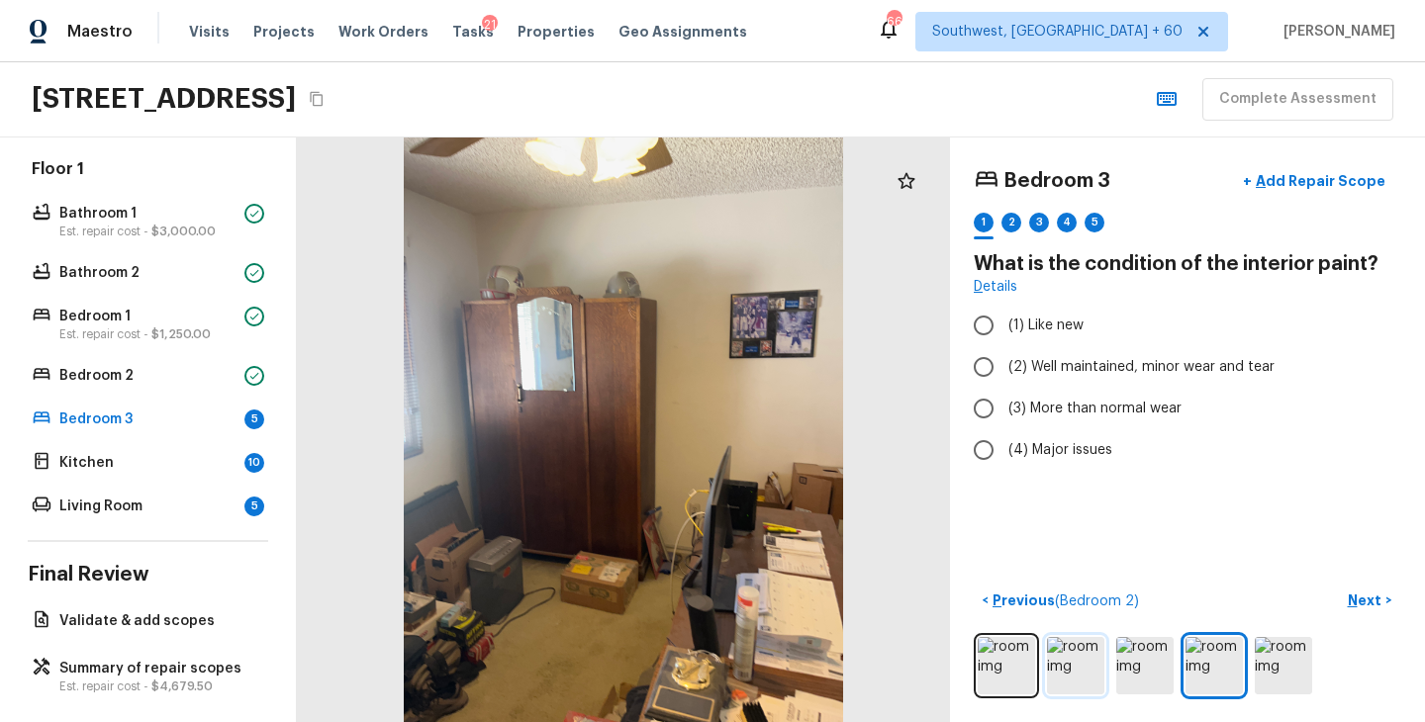
click at [1083, 669] on img at bounding box center [1075, 665] width 57 height 57
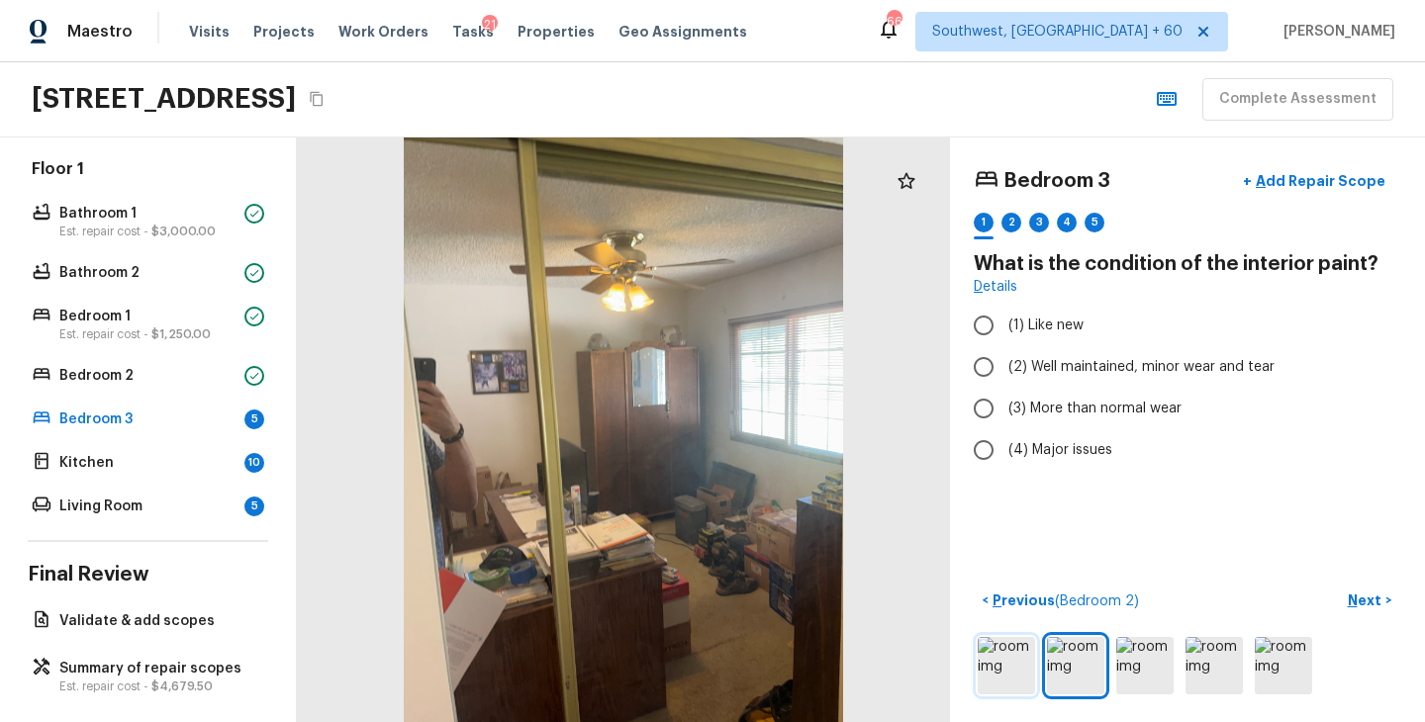
click at [1000, 671] on img at bounding box center [1005, 665] width 57 height 57
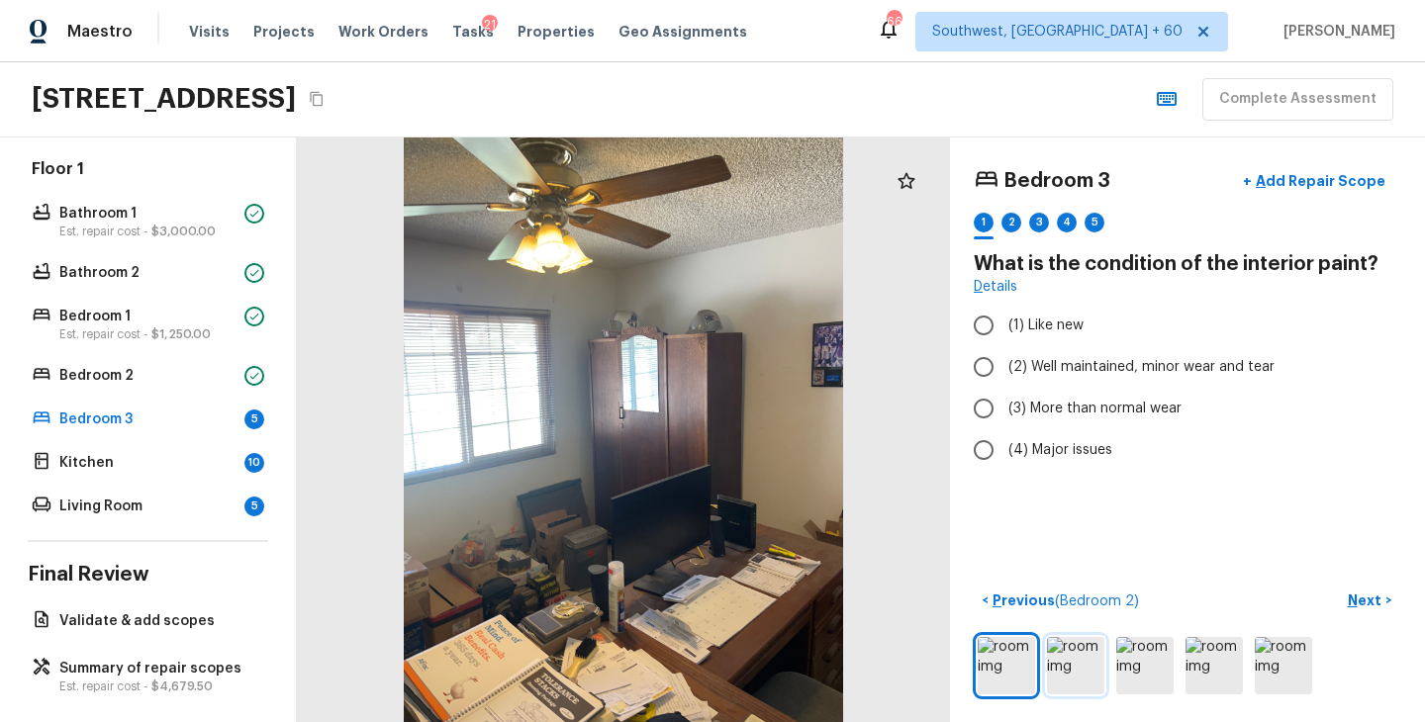
click at [1082, 677] on img at bounding box center [1075, 665] width 57 height 57
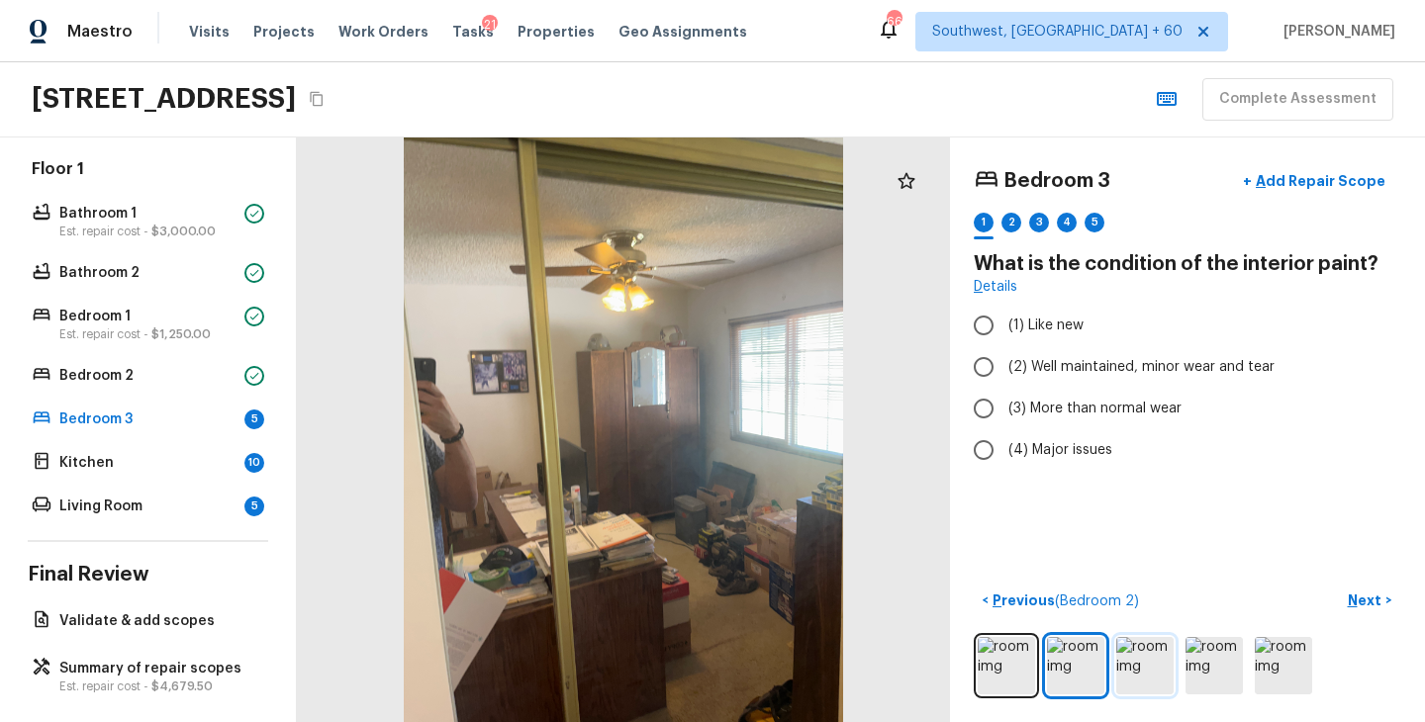
click at [1168, 675] on img at bounding box center [1144, 665] width 57 height 57
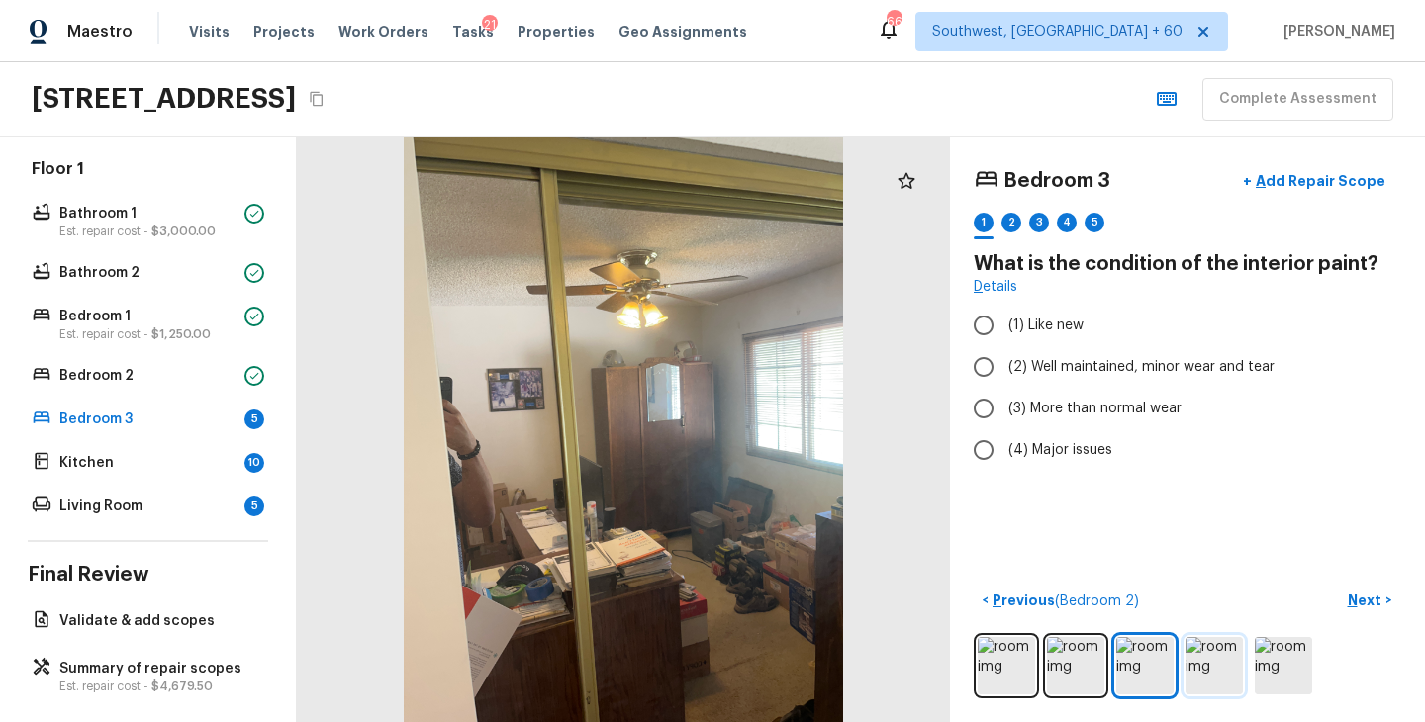
click at [1221, 675] on img at bounding box center [1213, 665] width 57 height 57
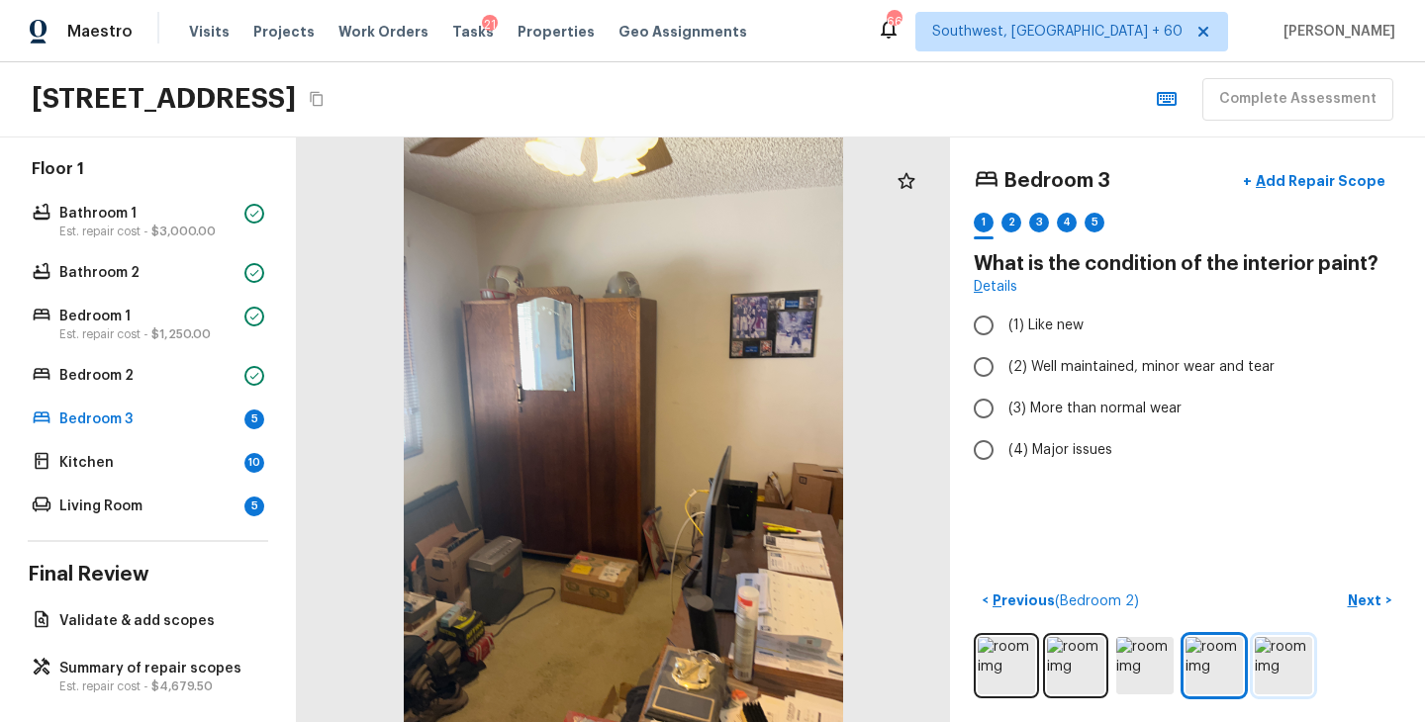
click at [1304, 675] on img at bounding box center [1282, 665] width 57 height 57
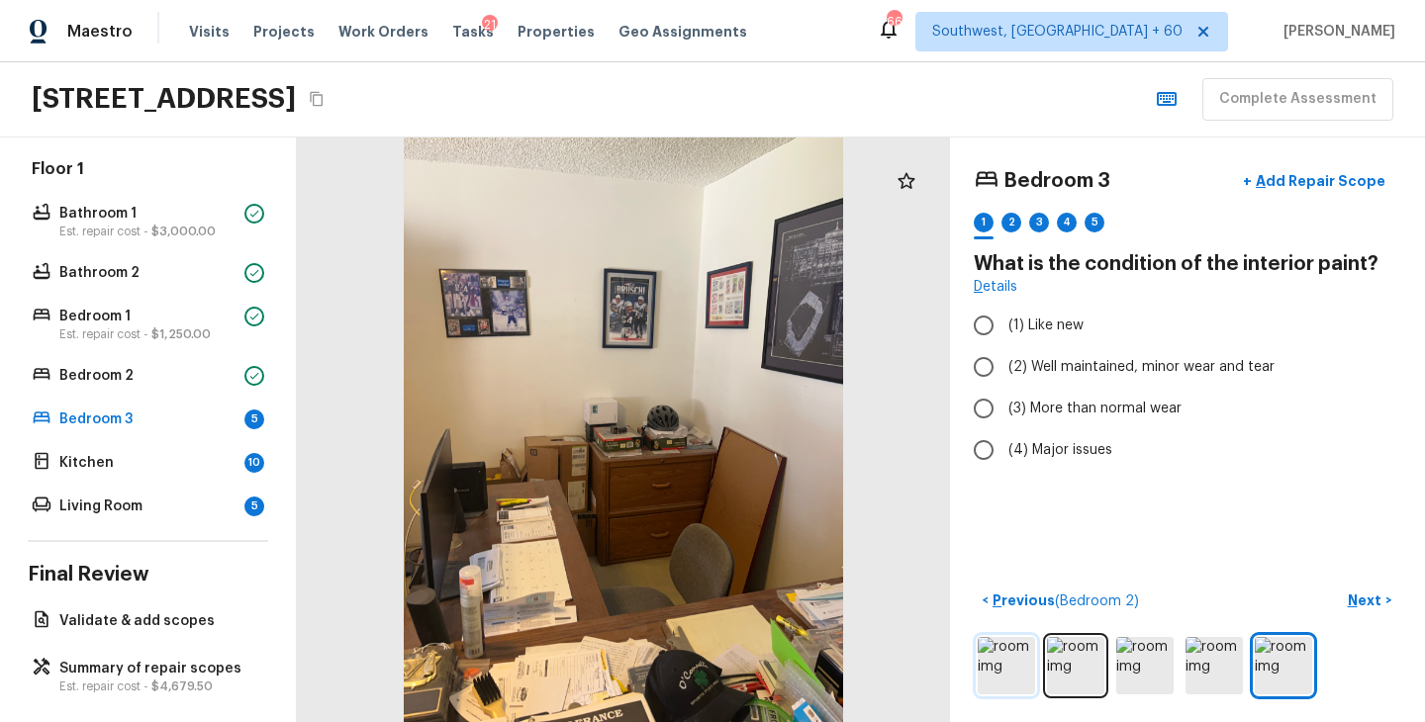
click at [1016, 667] on img at bounding box center [1005, 665] width 57 height 57
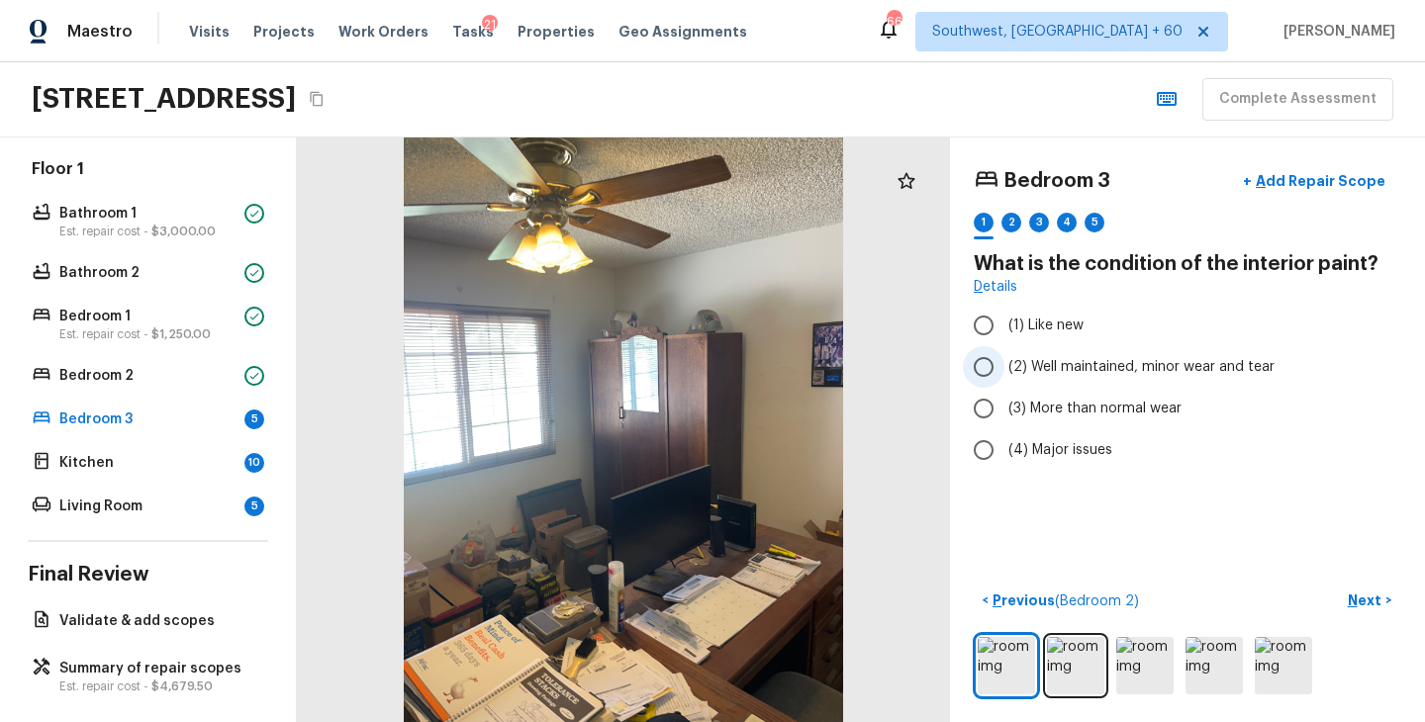
click at [1127, 375] on span "(2) Well maintained, minor wear and tear" at bounding box center [1141, 367] width 266 height 20
click at [1004, 375] on input "(2) Well maintained, minor wear and tear" at bounding box center [984, 367] width 42 height 42
radio input "true"
click at [1361, 593] on p "Next" at bounding box center [1366, 601] width 38 height 20
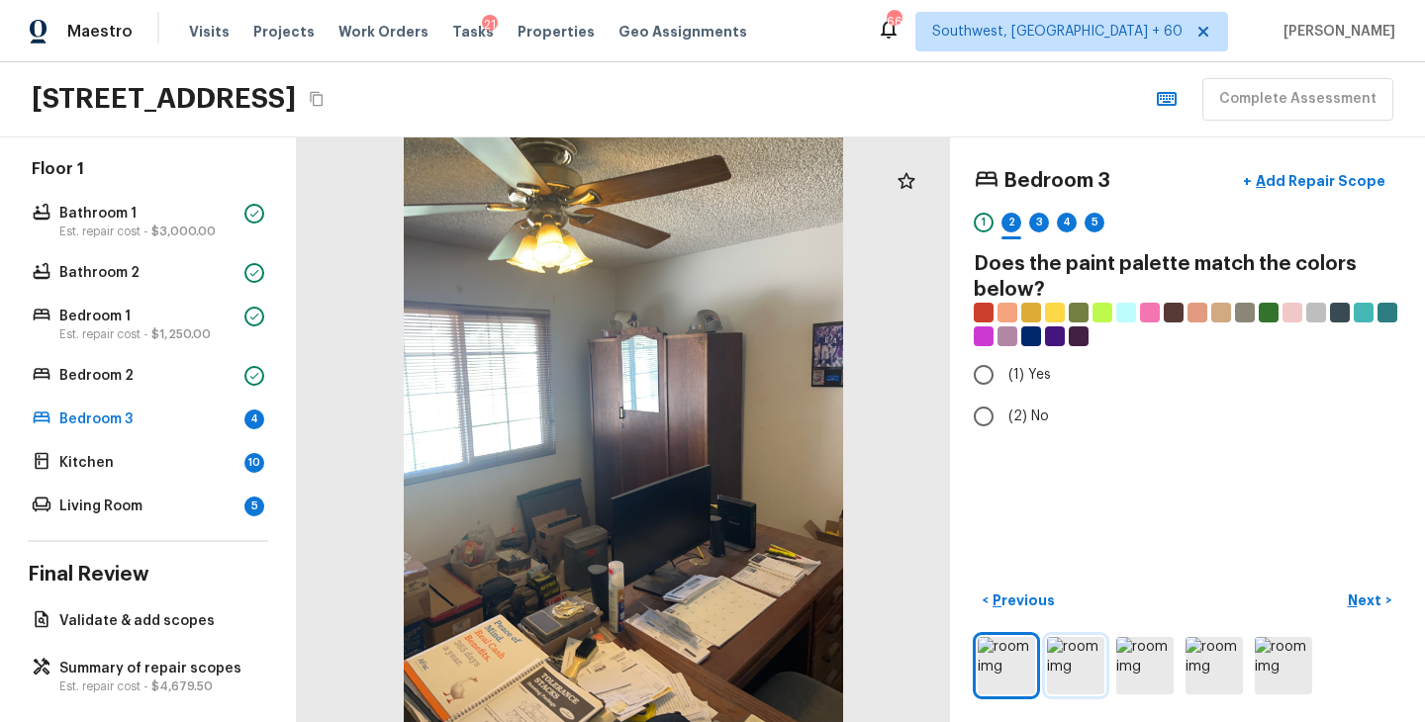
click at [1064, 665] on img at bounding box center [1075, 665] width 57 height 57
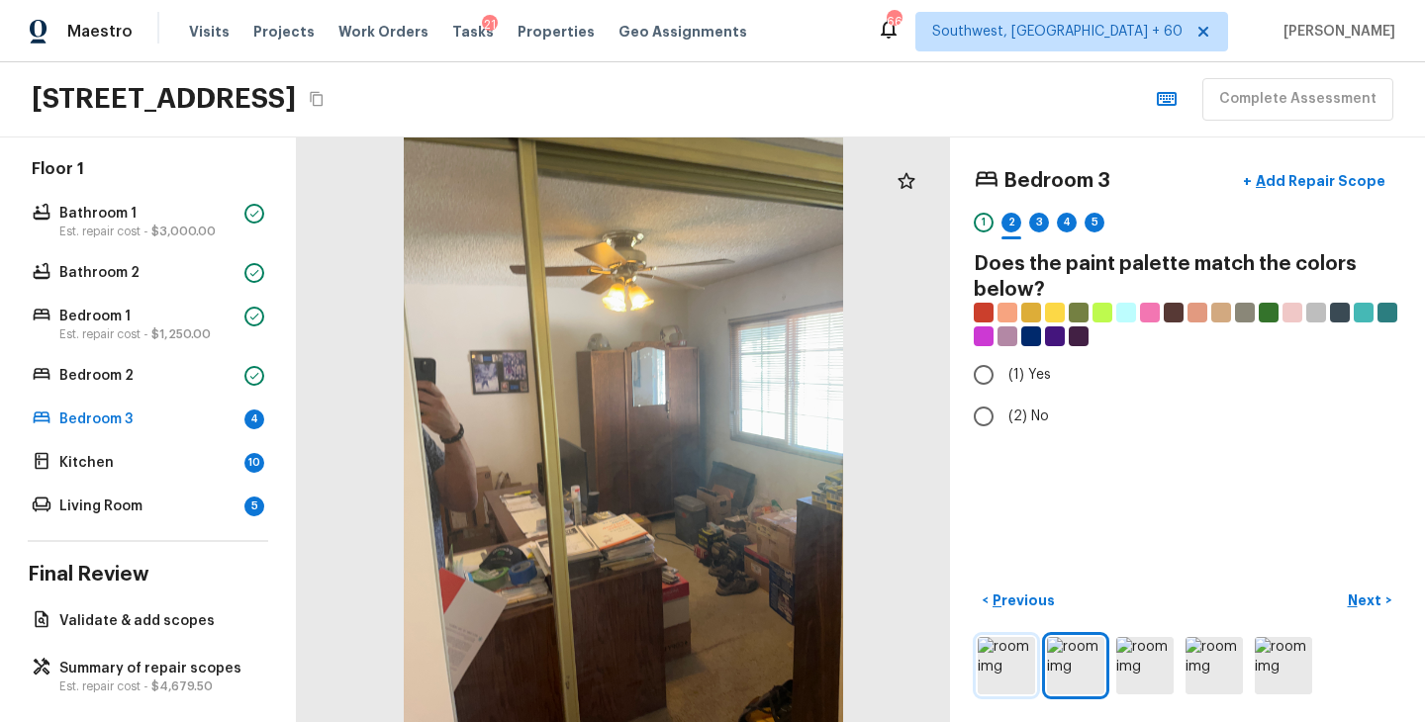
click at [996, 665] on img at bounding box center [1005, 665] width 57 height 57
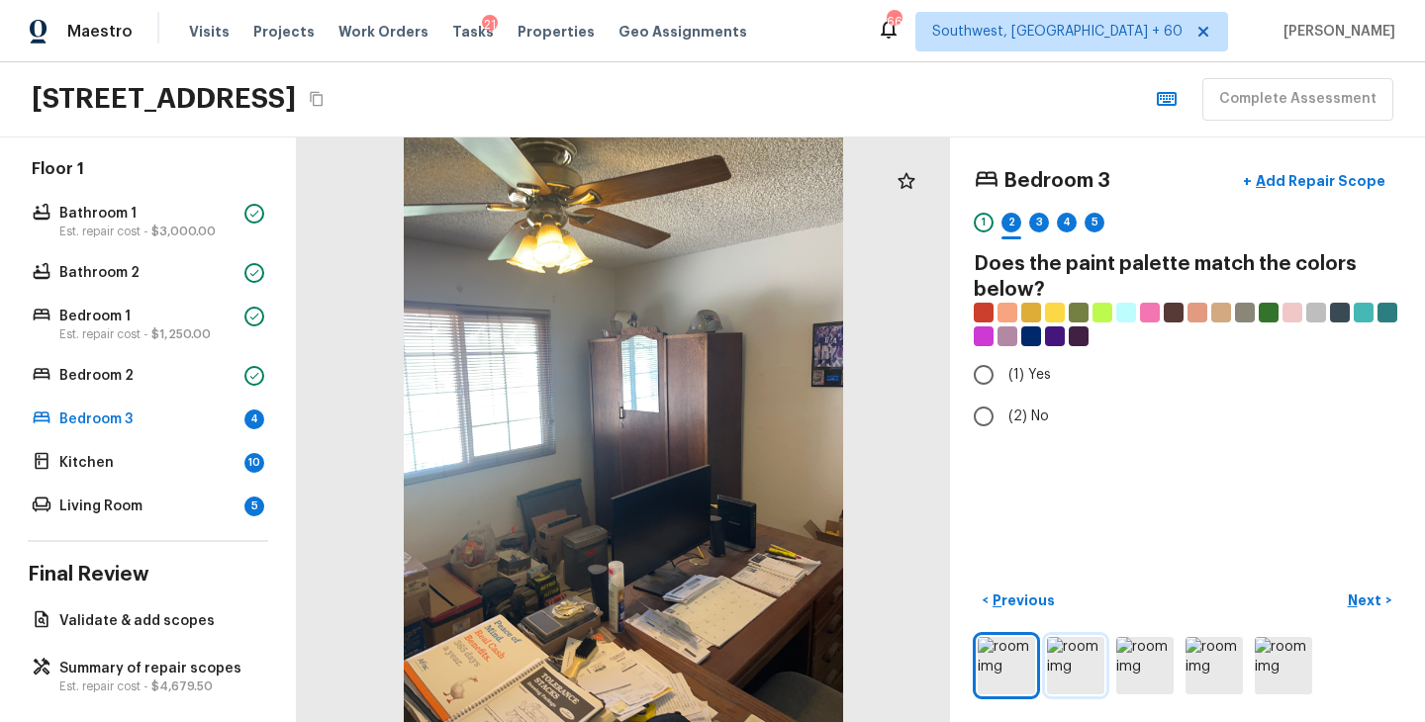
click at [1063, 679] on img at bounding box center [1075, 665] width 57 height 57
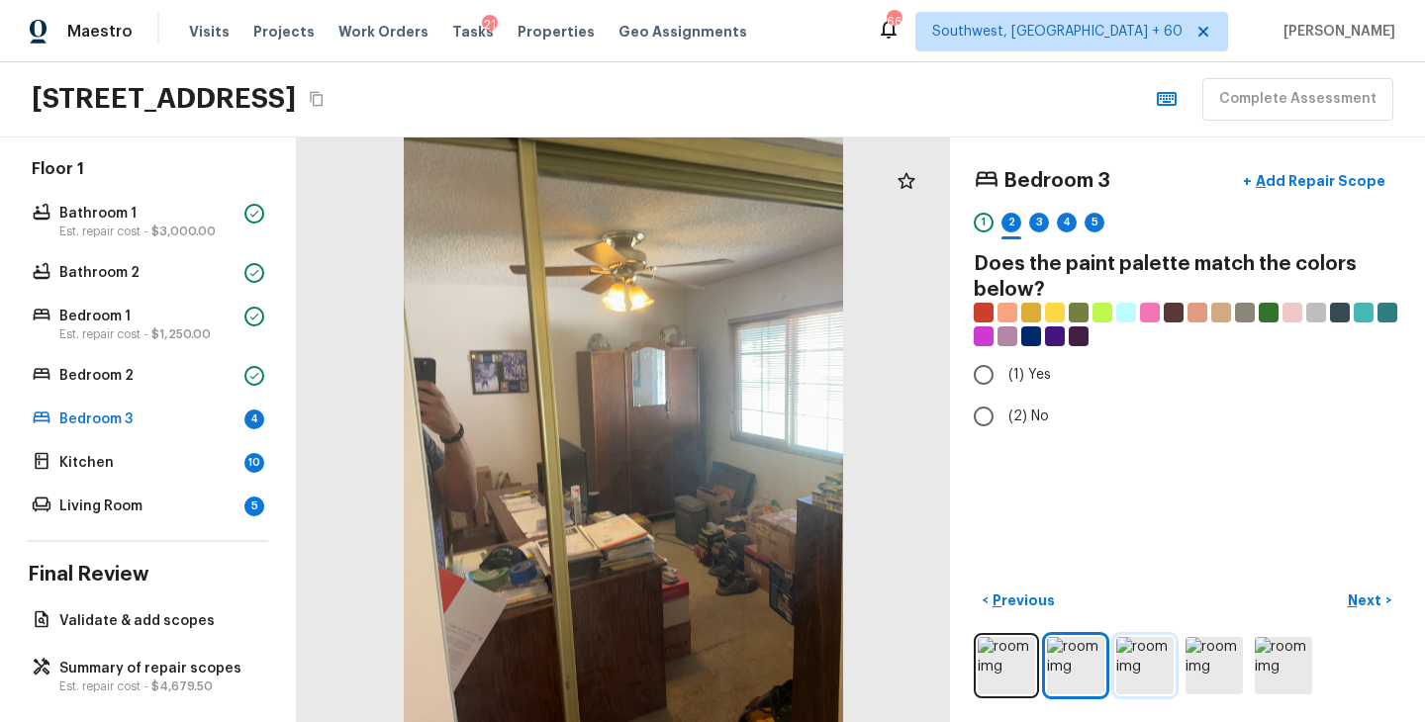
click at [1132, 682] on img at bounding box center [1144, 665] width 57 height 57
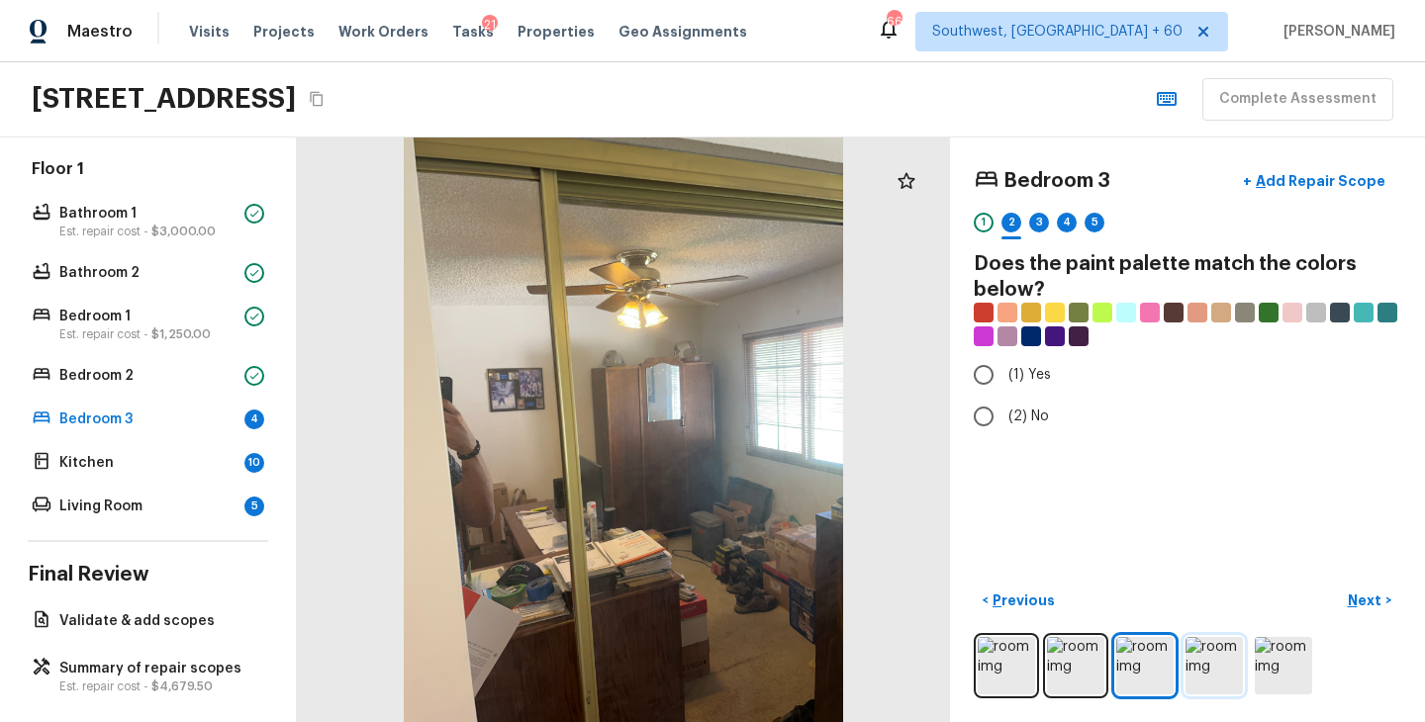
click at [1200, 681] on img at bounding box center [1213, 665] width 57 height 57
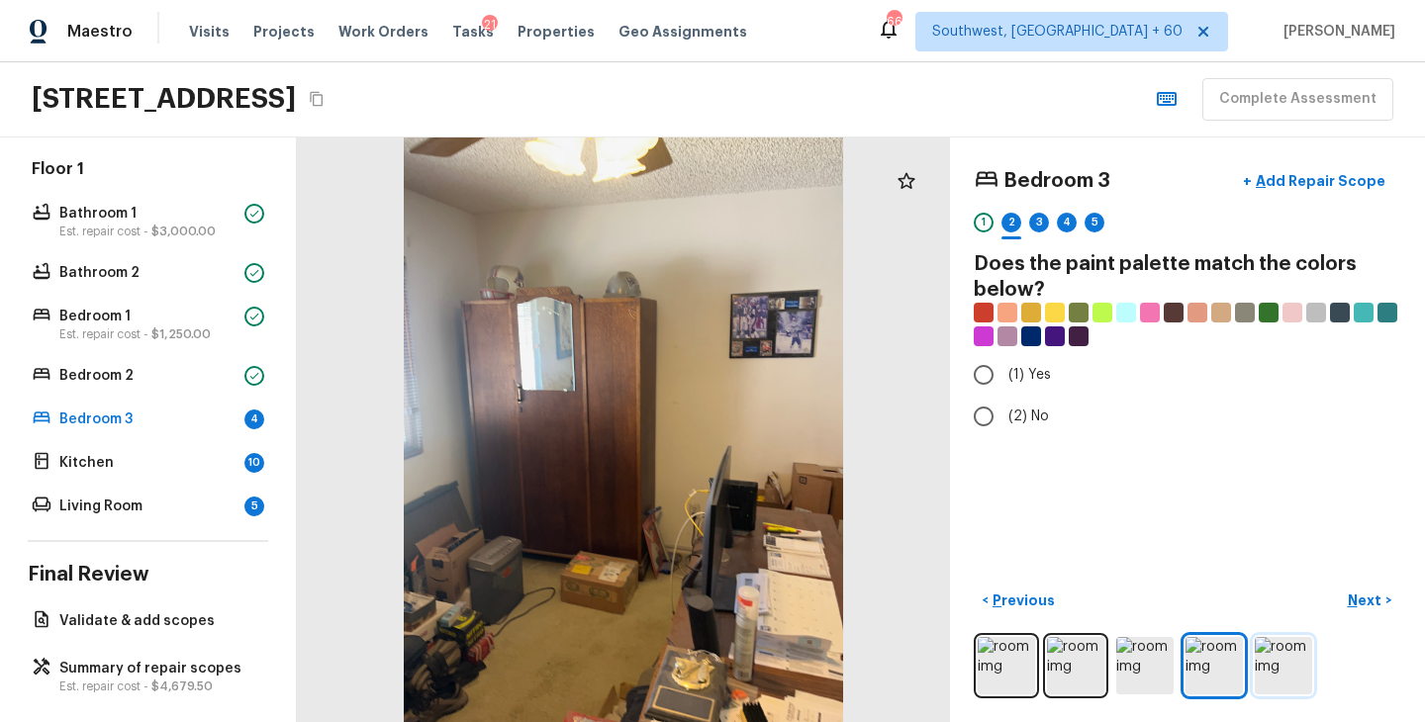
click at [1289, 672] on img at bounding box center [1282, 665] width 57 height 57
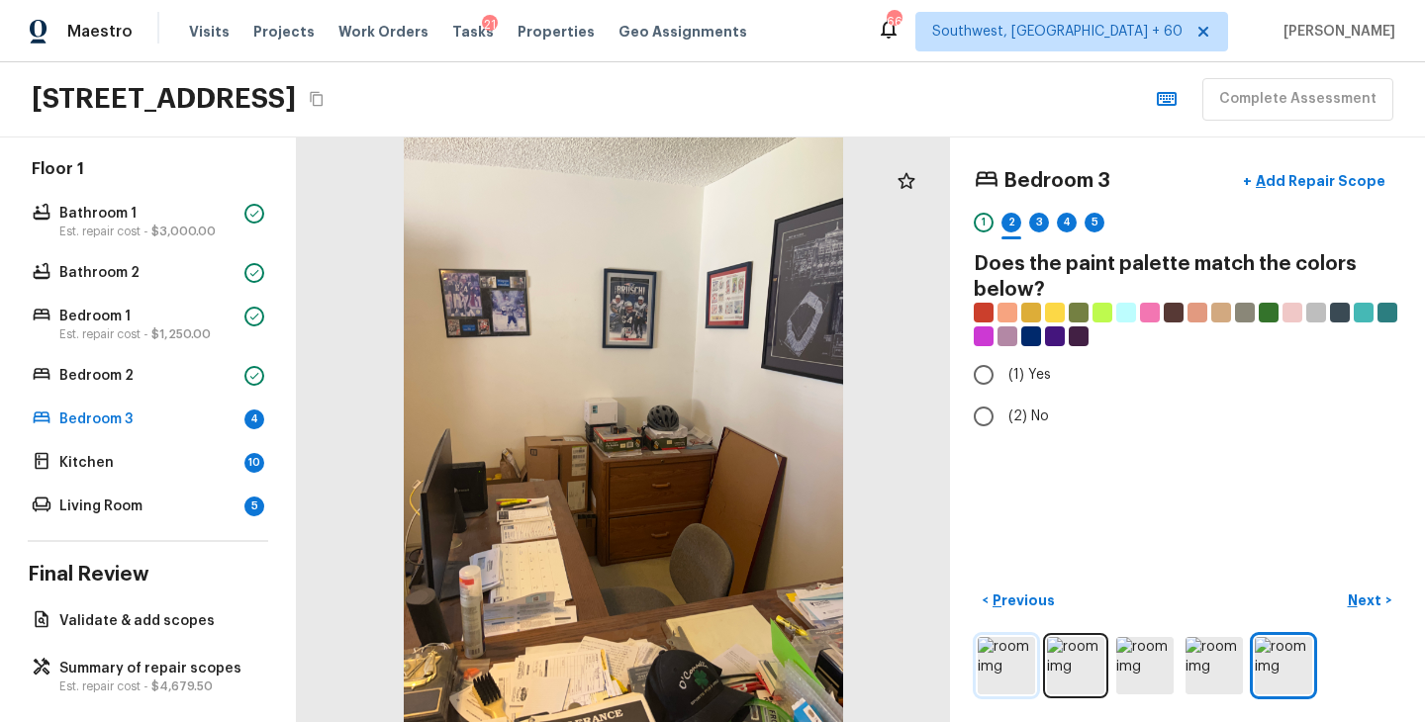
click at [1021, 658] on img at bounding box center [1005, 665] width 57 height 57
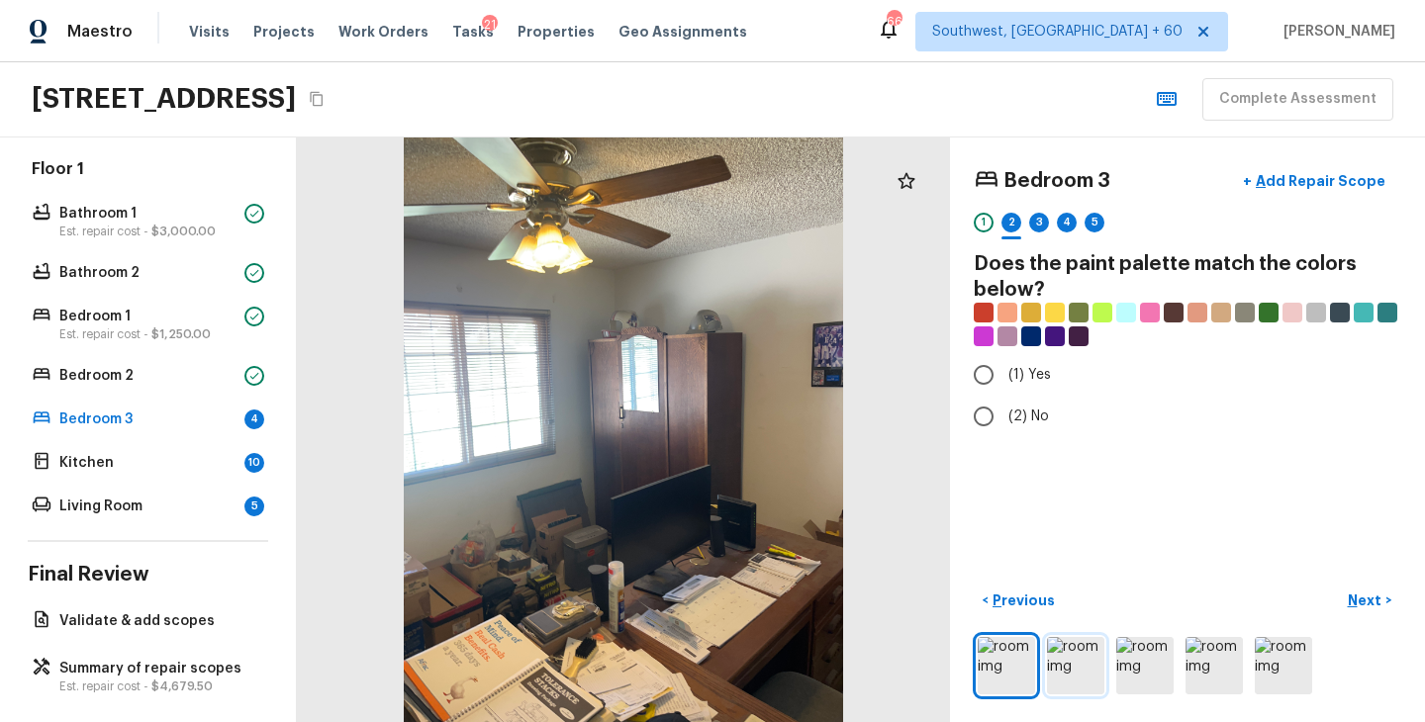
click at [1078, 670] on img at bounding box center [1075, 665] width 57 height 57
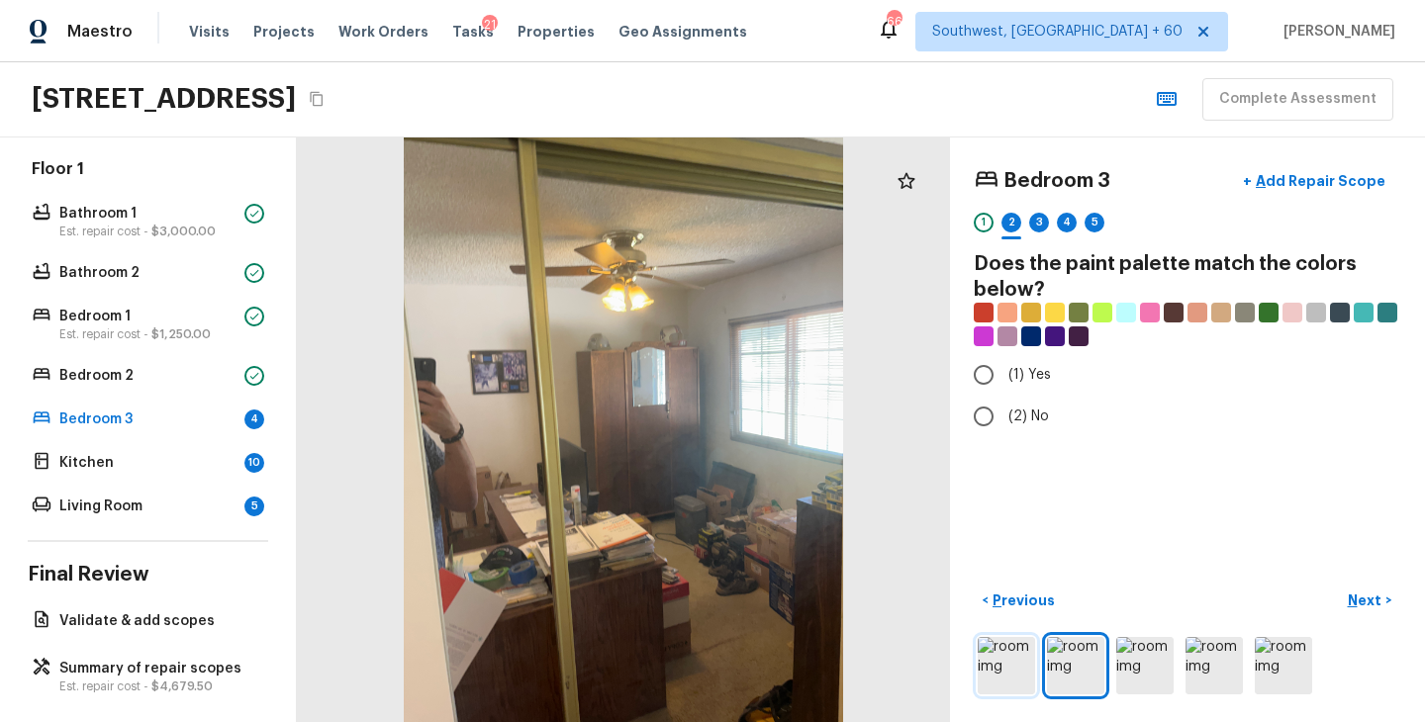
click at [1007, 667] on img at bounding box center [1005, 665] width 57 height 57
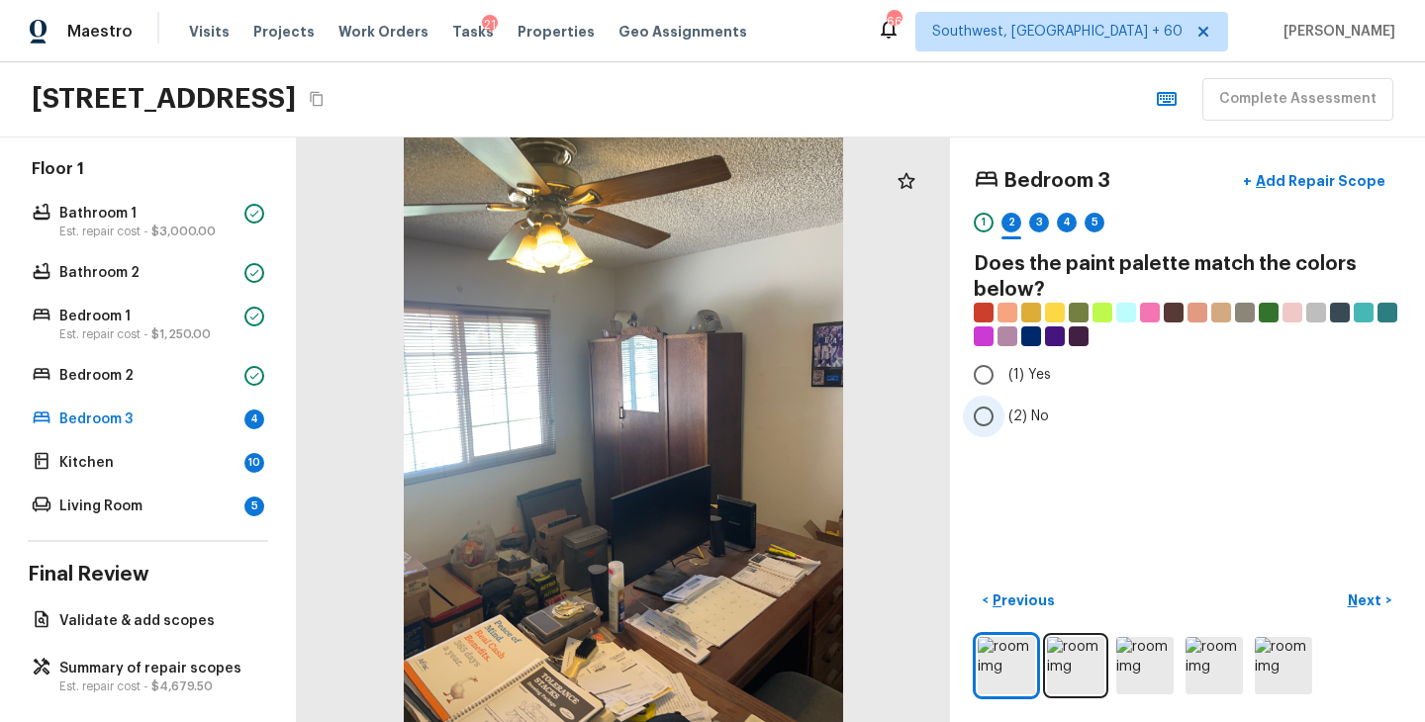
click at [1036, 420] on span "(2) No" at bounding box center [1028, 417] width 41 height 20
click at [1004, 420] on input "(2) No" at bounding box center [984, 417] width 42 height 42
radio input "true"
click at [1358, 597] on p "Next" at bounding box center [1366, 601] width 38 height 20
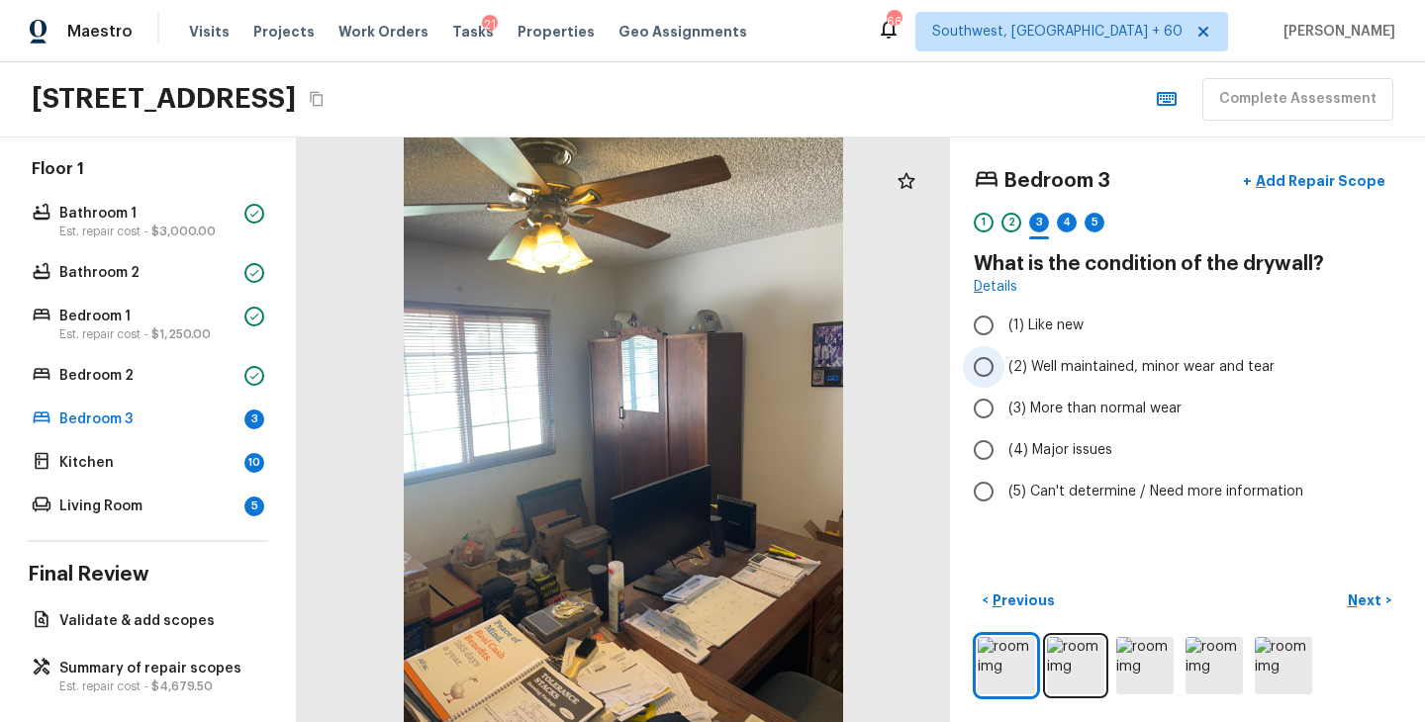
click at [1191, 367] on span "(2) Well maintained, minor wear and tear" at bounding box center [1141, 367] width 266 height 20
click at [1004, 367] on input "(2) Well maintained, minor wear and tear" at bounding box center [984, 367] width 42 height 42
radio input "true"
click at [1367, 602] on p "Next" at bounding box center [1366, 601] width 38 height 20
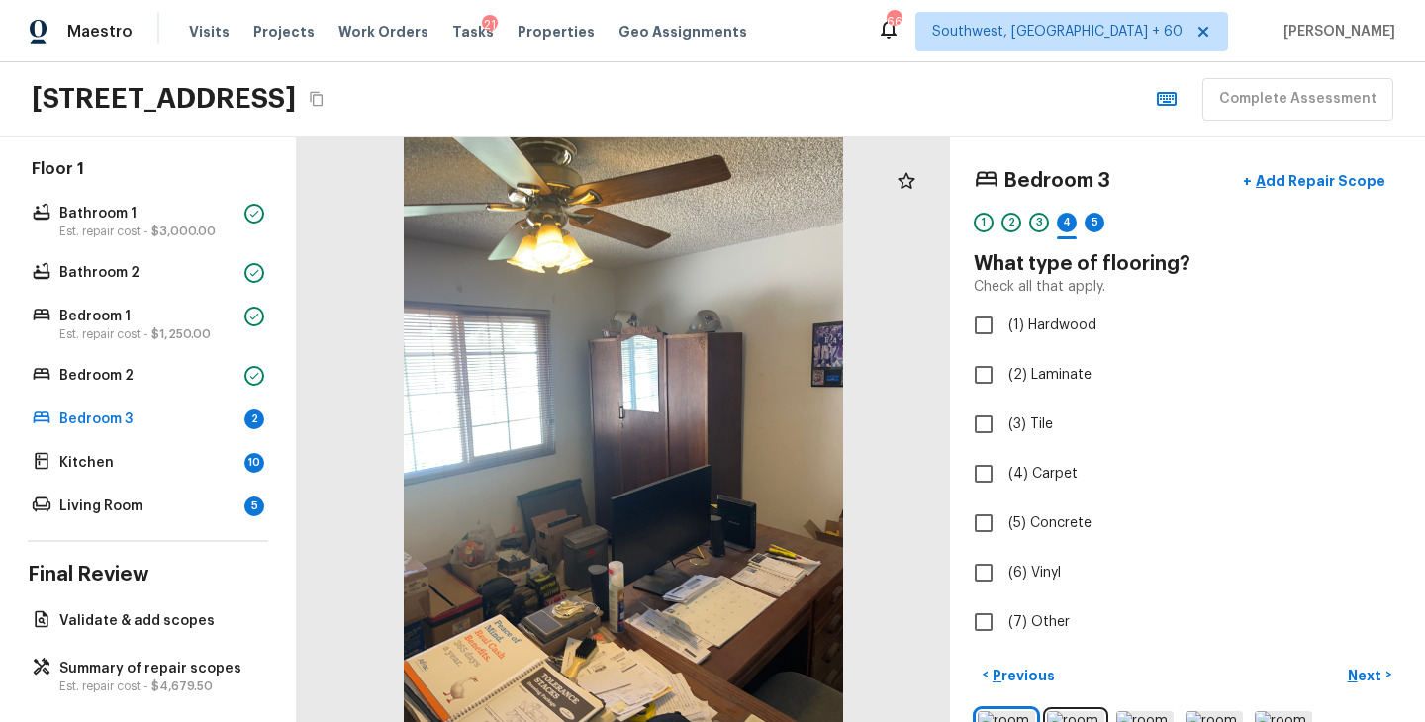
scroll to position [49, 0]
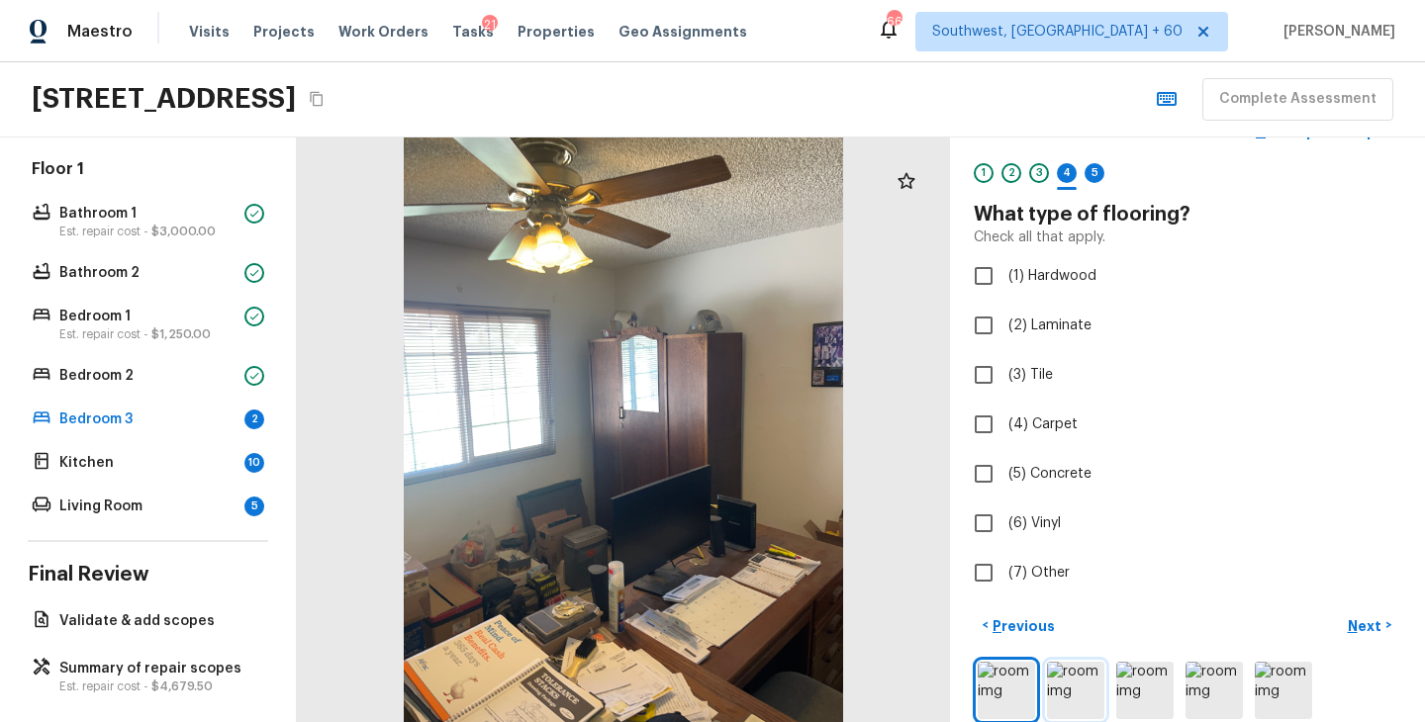
click at [1082, 692] on img at bounding box center [1075, 690] width 57 height 57
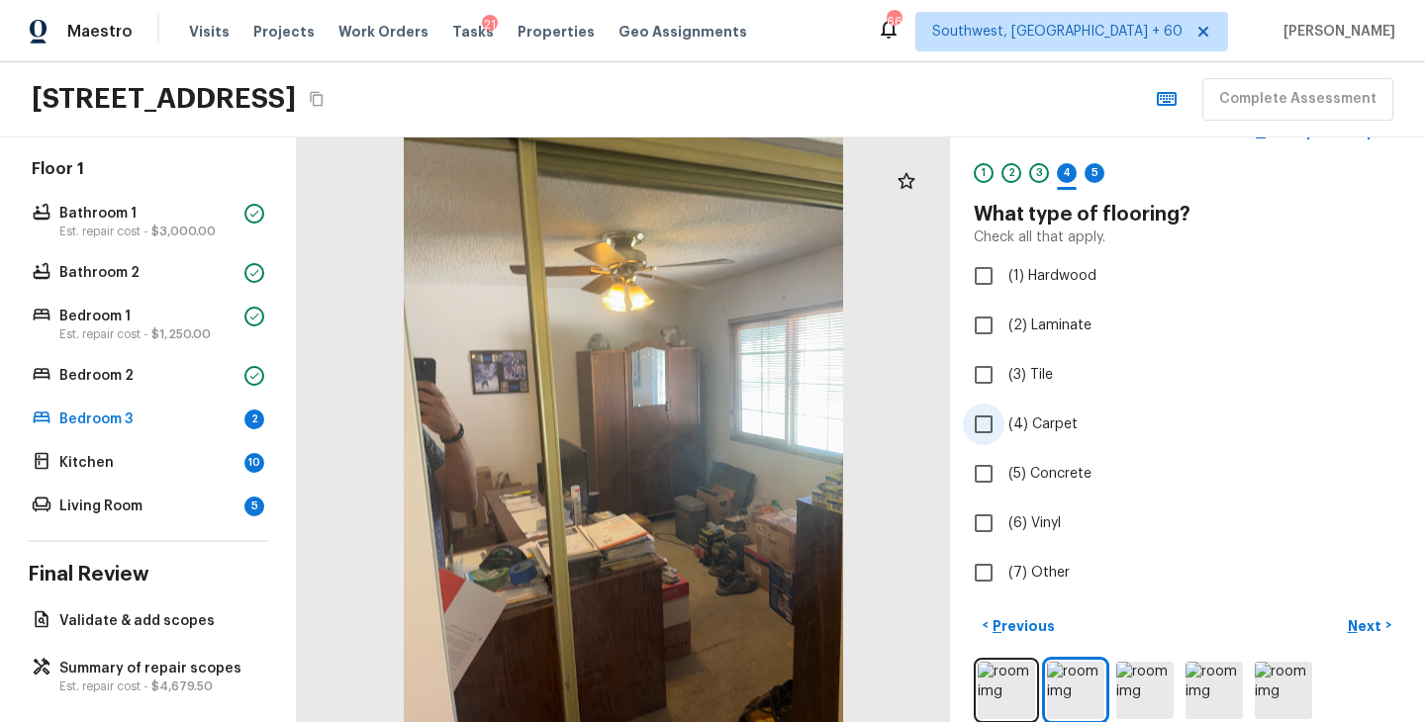
click at [1053, 426] on span "(4) Carpet" at bounding box center [1042, 425] width 69 height 20
click at [1004, 426] on input "(4) Carpet" at bounding box center [984, 425] width 42 height 42
checkbox input "true"
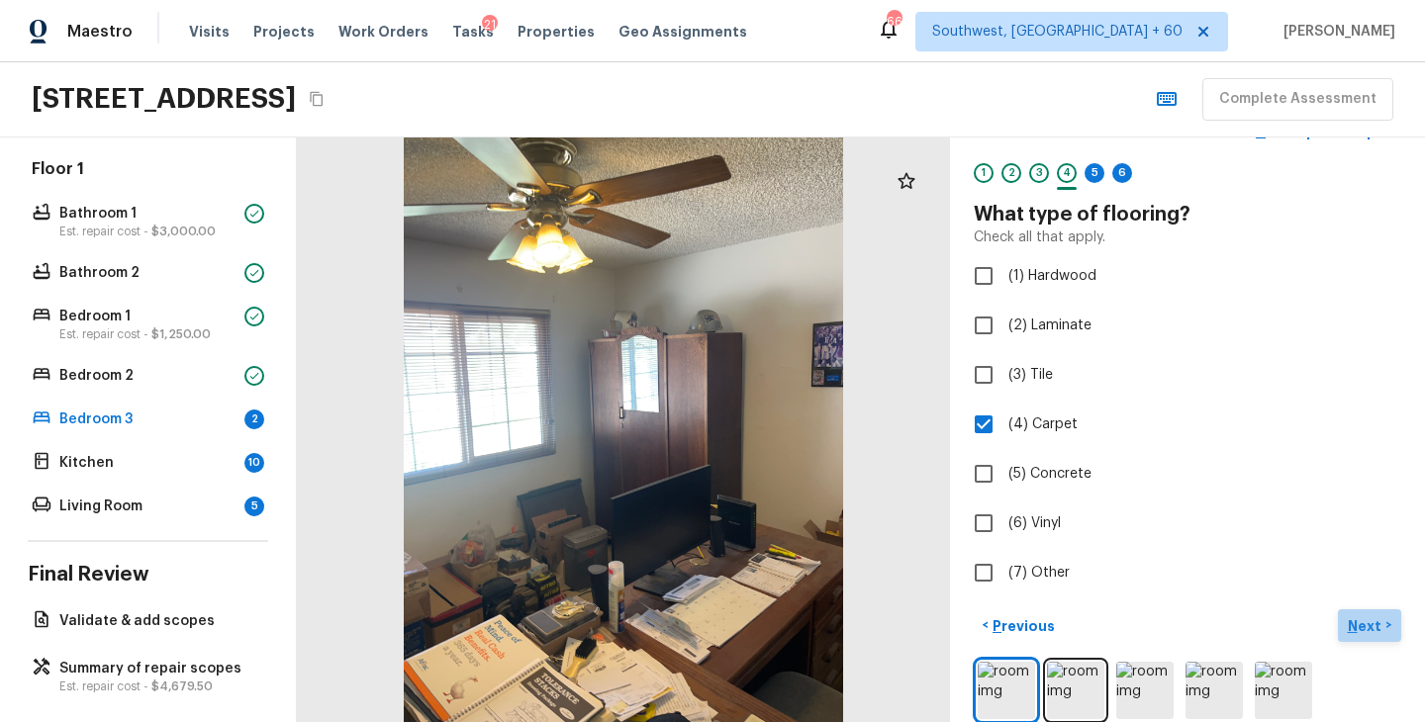
click at [1364, 616] on p "Next" at bounding box center [1366, 626] width 38 height 20
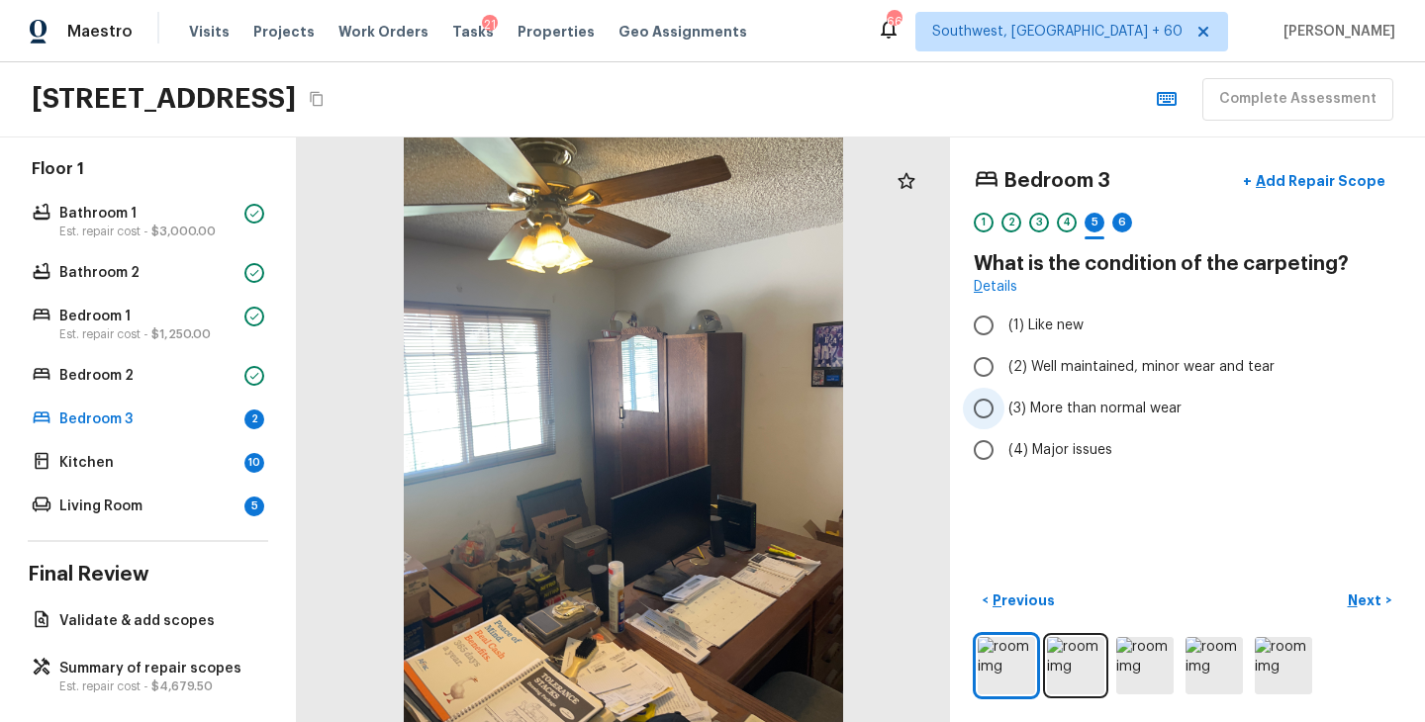
click at [1091, 407] on span "(3) More than normal wear" at bounding box center [1094, 409] width 173 height 20
click at [1004, 407] on input "(3) More than normal wear" at bounding box center [984, 409] width 42 height 42
radio input "true"
click at [1093, 452] on span "(4) Major issues" at bounding box center [1060, 450] width 104 height 20
click at [1004, 452] on input "(4) Major issues" at bounding box center [984, 450] width 42 height 42
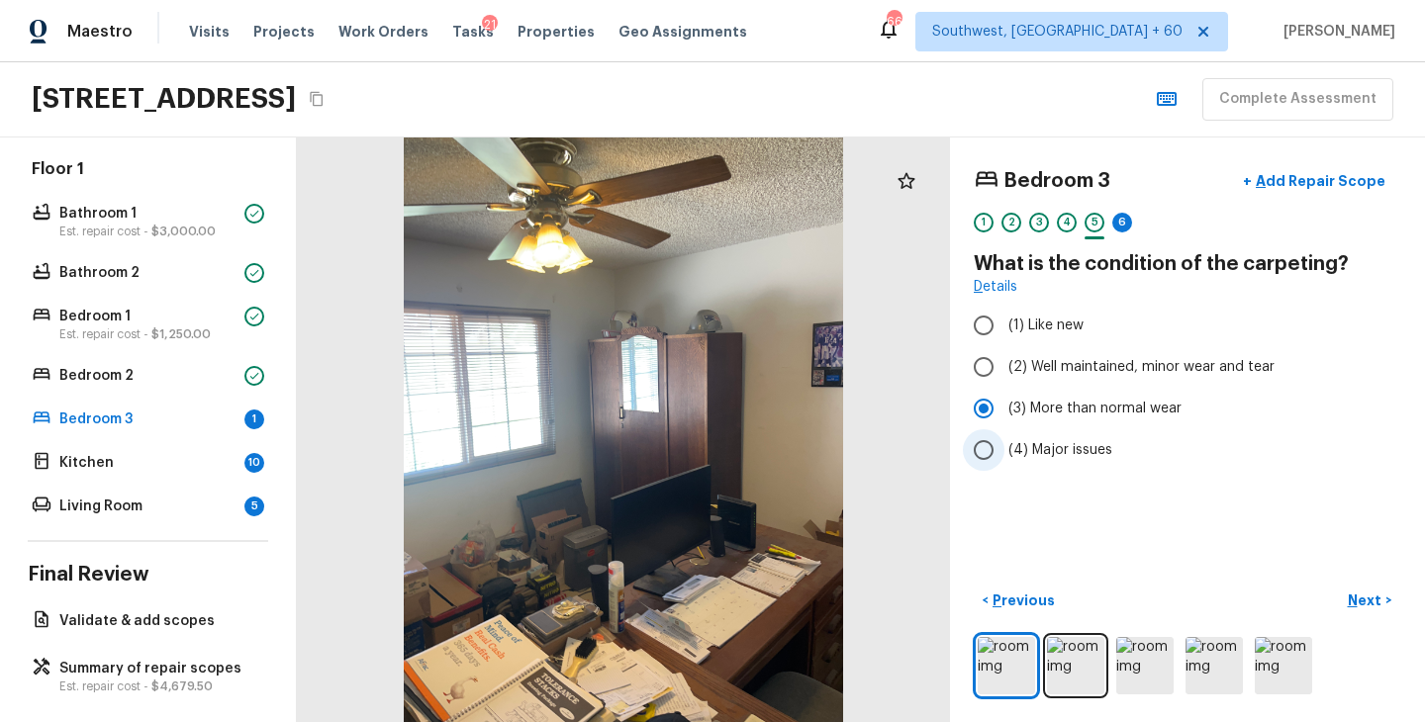
radio input "true"
click at [1359, 589] on button "Next >" at bounding box center [1369, 601] width 63 height 33
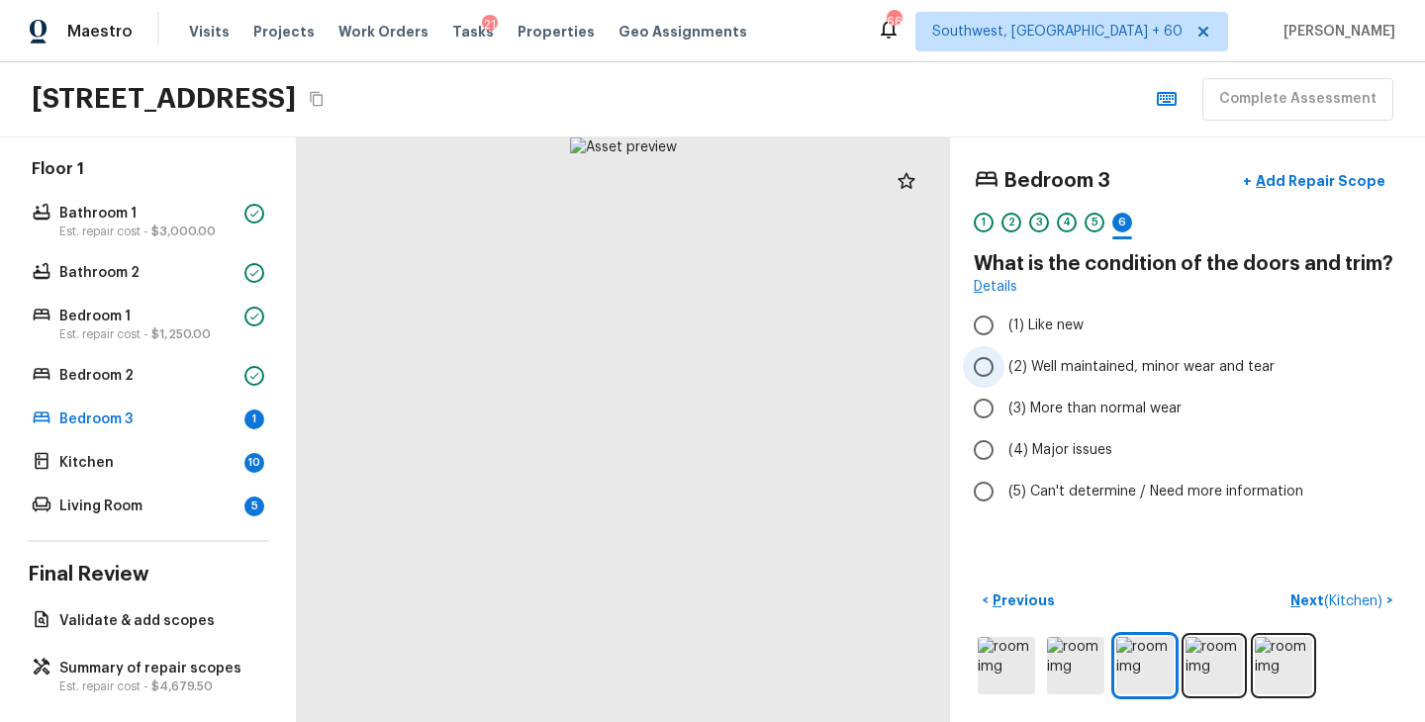
click at [1099, 358] on span "(2) Well maintained, minor wear and tear" at bounding box center [1141, 367] width 266 height 20
click at [1004, 358] on input "(2) Well maintained, minor wear and tear" at bounding box center [984, 367] width 42 height 42
radio input "true"
click at [1309, 605] on p "Next ( Kitchen )" at bounding box center [1338, 601] width 96 height 21
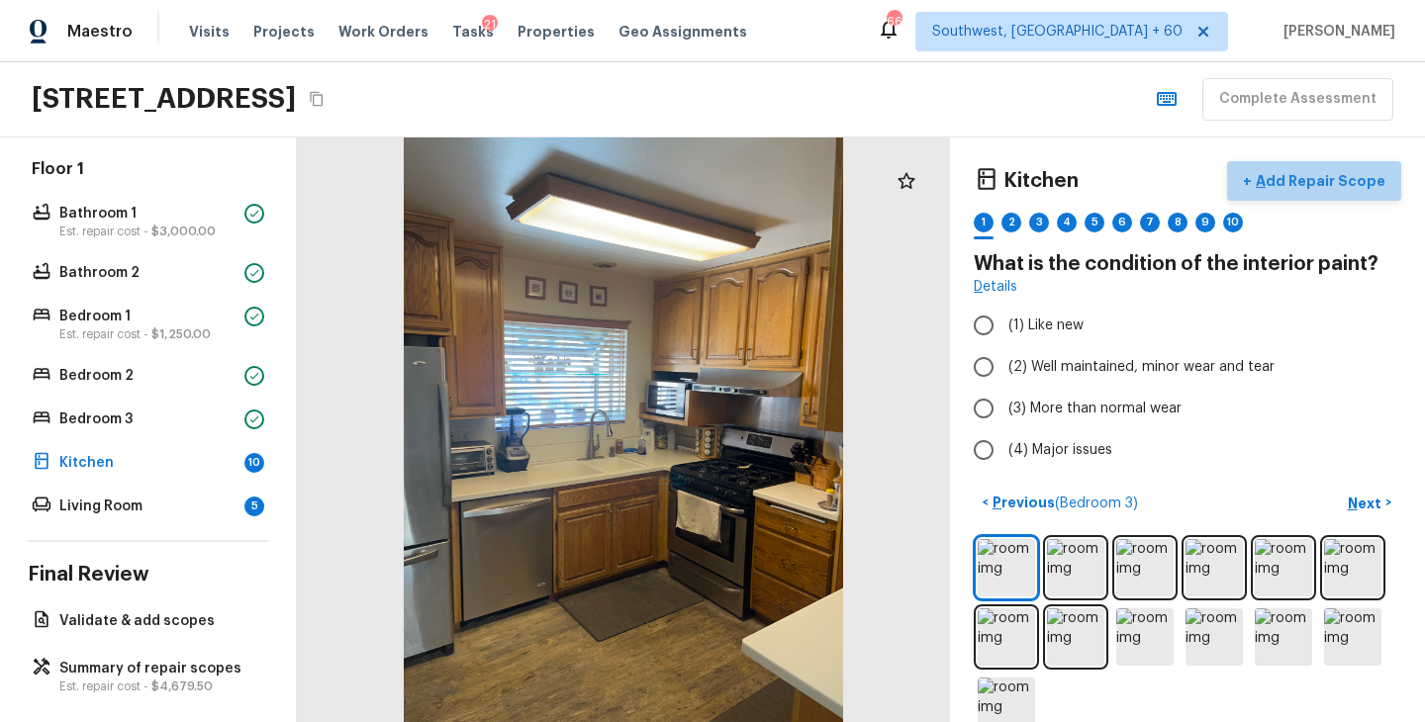
click at [1348, 178] on p "Add Repair Scope" at bounding box center [1318, 181] width 134 height 20
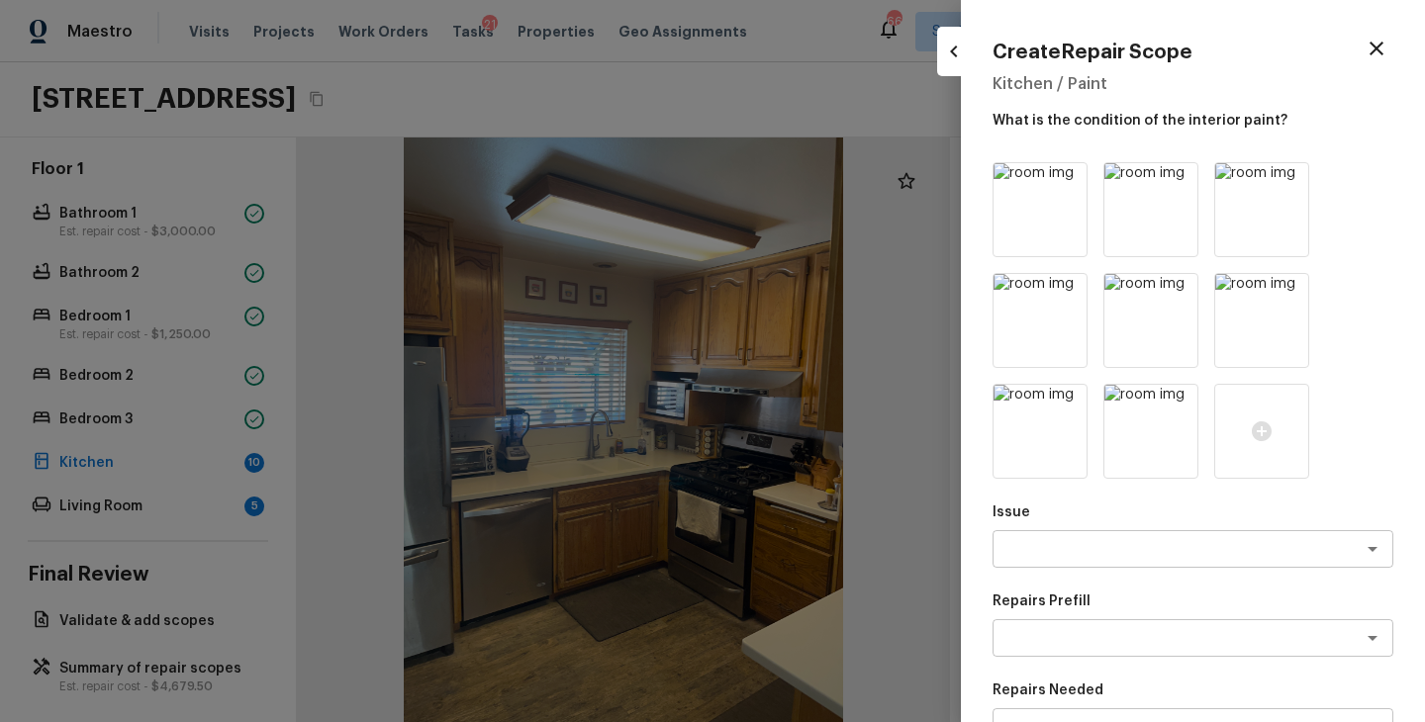
click at [1379, 52] on icon "button" at bounding box center [1376, 49] width 14 height 14
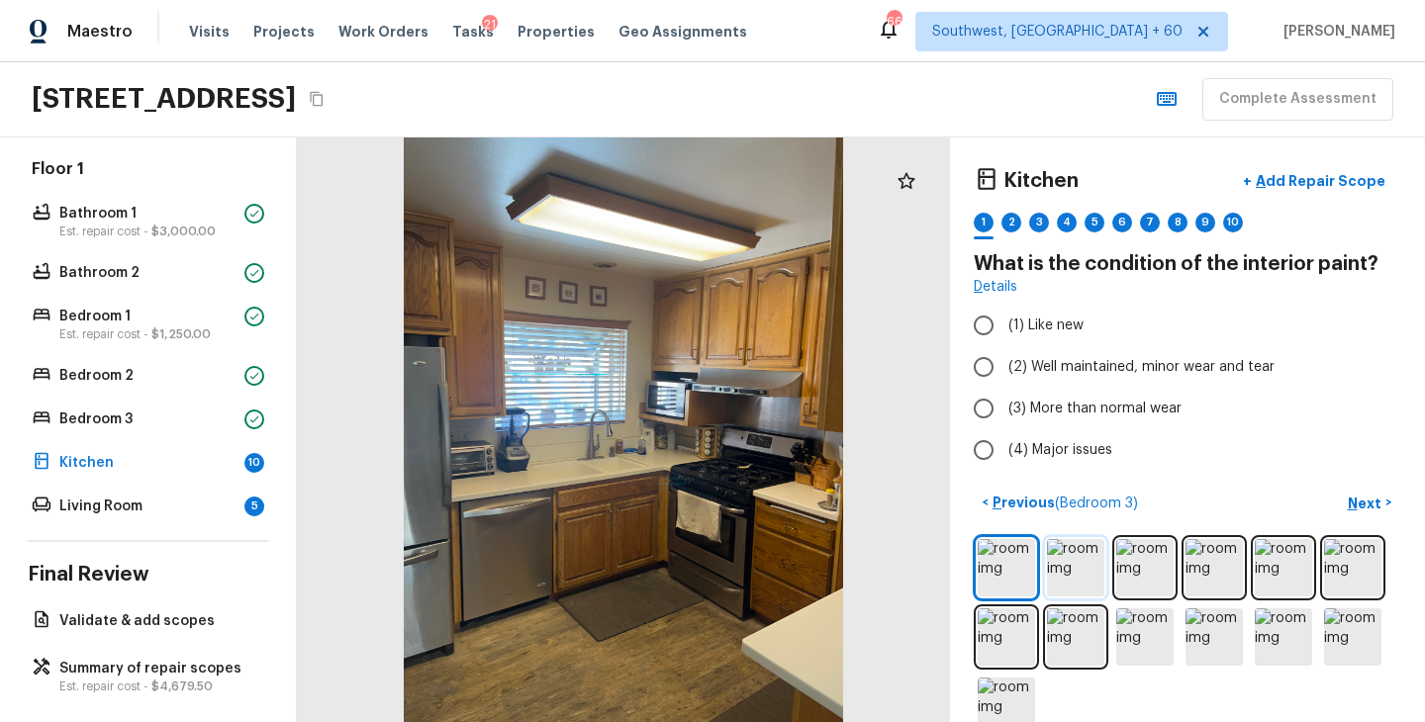
click at [1087, 562] on img at bounding box center [1075, 567] width 57 height 57
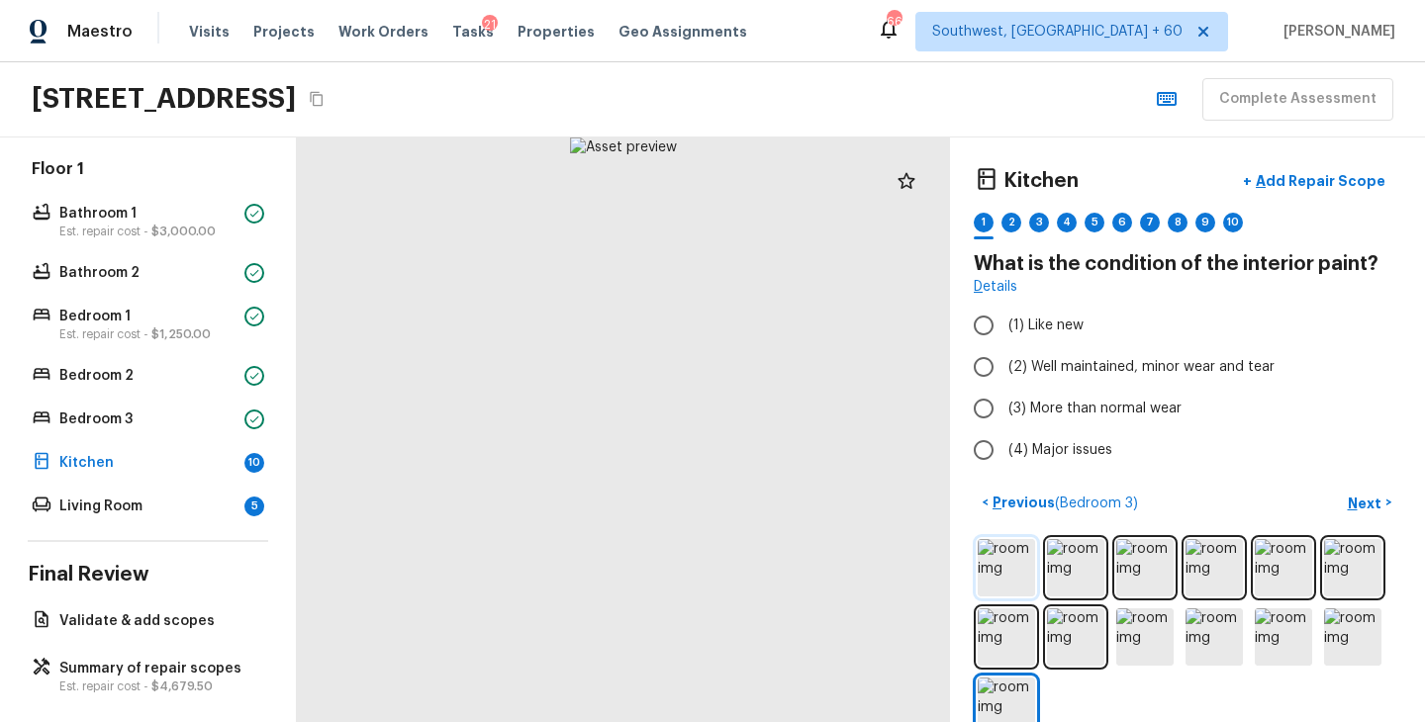
click at [992, 561] on img at bounding box center [1005, 567] width 57 height 57
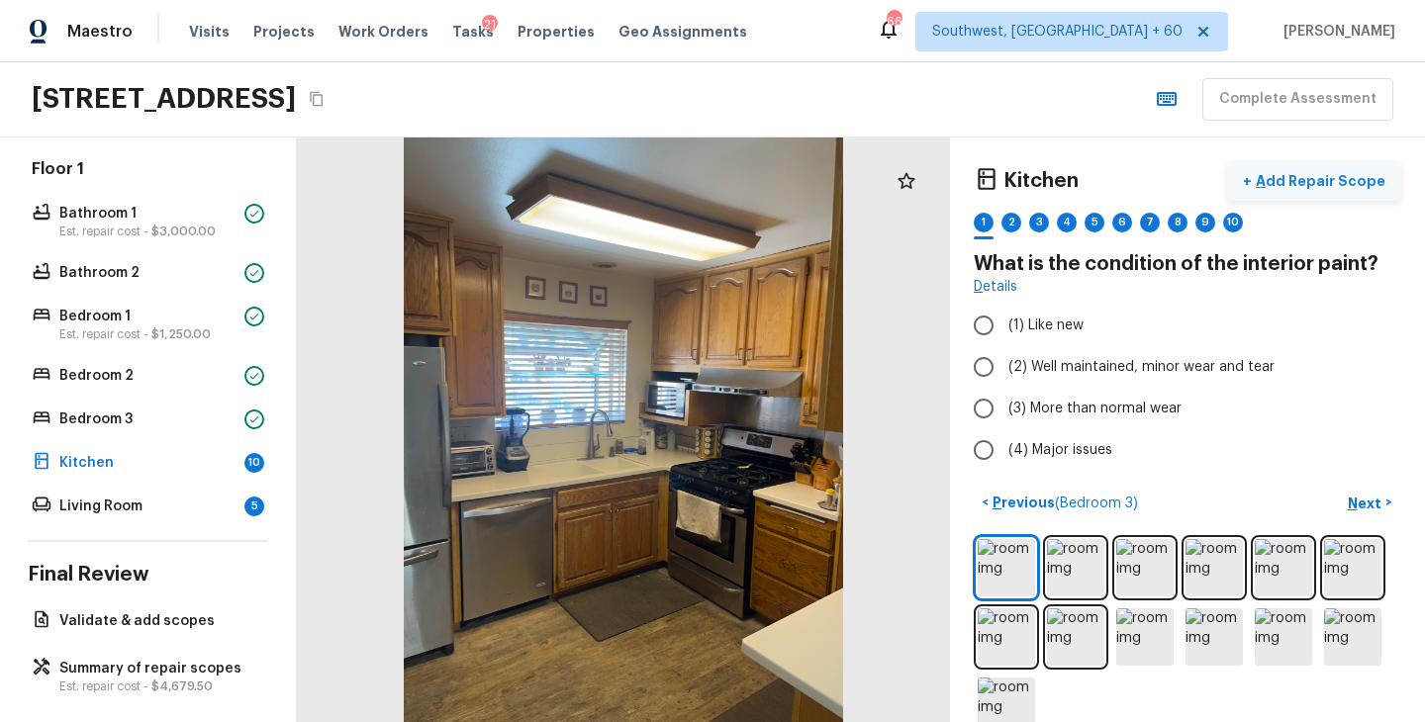
click at [1328, 181] on p "Add Repair Scope" at bounding box center [1318, 181] width 134 height 20
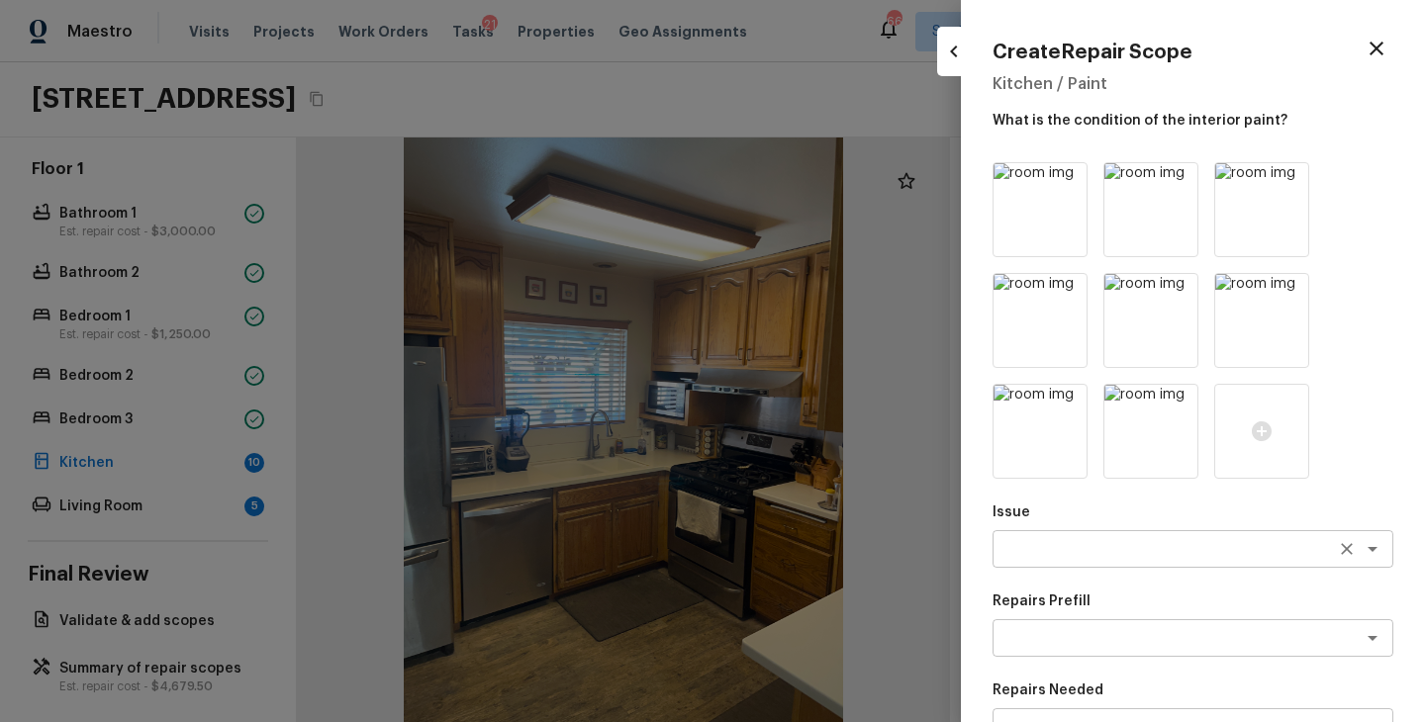
click at [1063, 548] on textarea at bounding box center [1164, 549] width 327 height 20
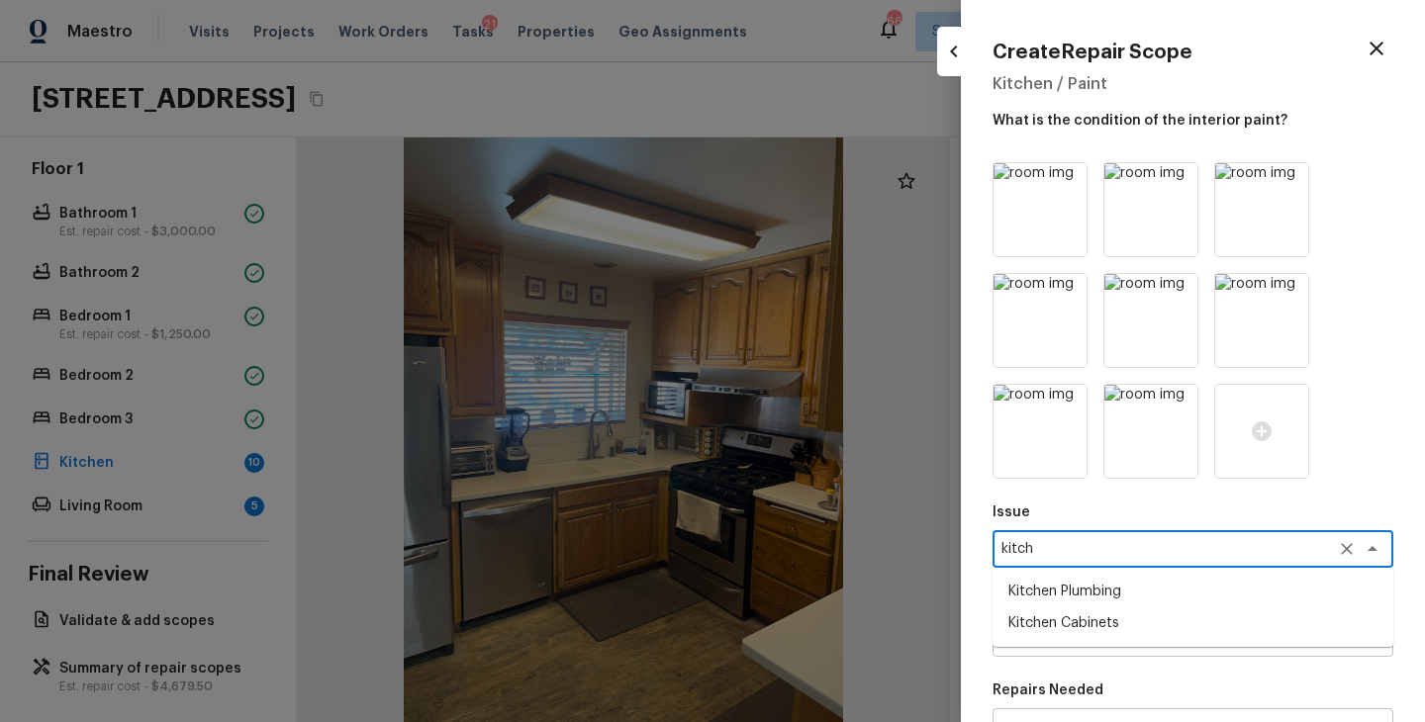
click at [1081, 628] on li "Kitchen Cabinets" at bounding box center [1192, 623] width 401 height 32
type textarea "Kitchen Cabinets"
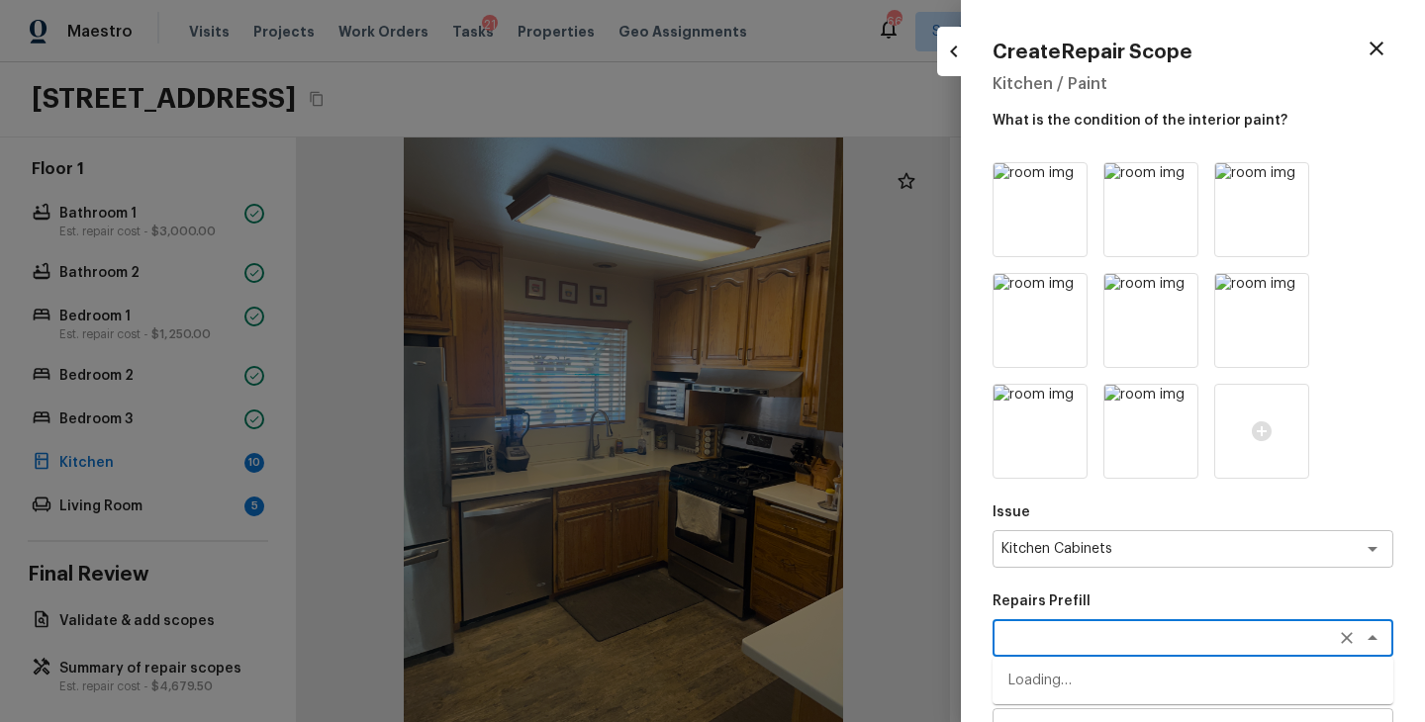
click at [1081, 628] on textarea at bounding box center [1164, 638] width 327 height 20
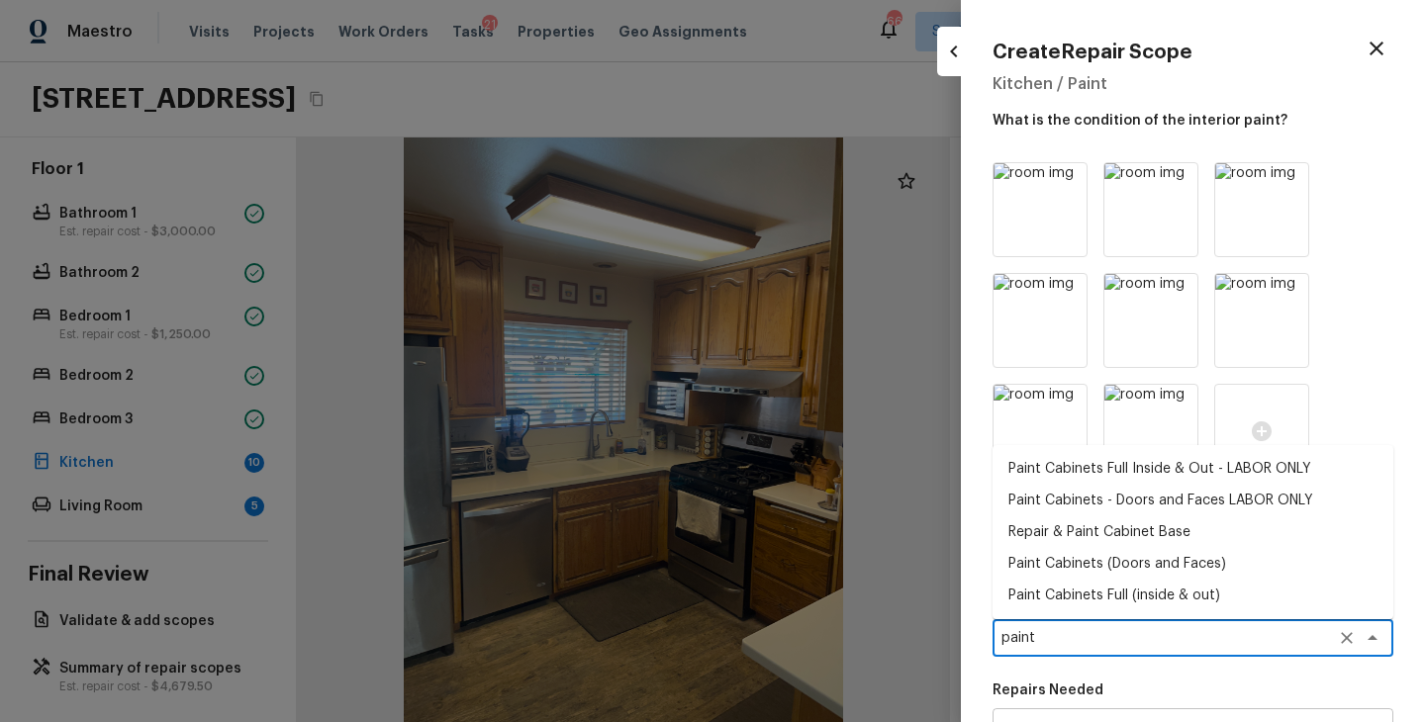
click at [1092, 600] on li "Paint Cabinets Full (inside & out)" at bounding box center [1192, 596] width 401 height 32
type textarea "Paint Cabinets Full (inside & out)"
type textarea "Prep, sand, mask and apply 2 coats of paint to the kitchen cabinet doors, inter…"
type input "$40.00"
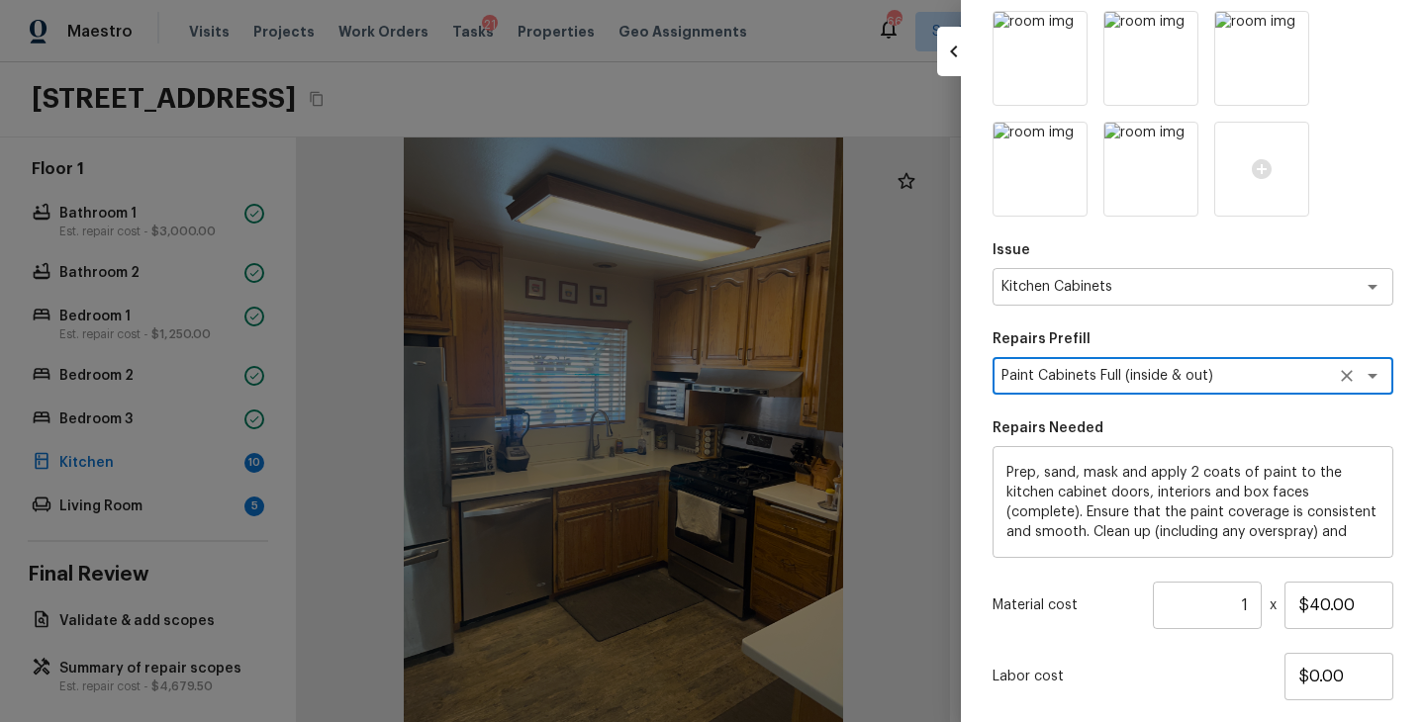
scroll to position [323, 0]
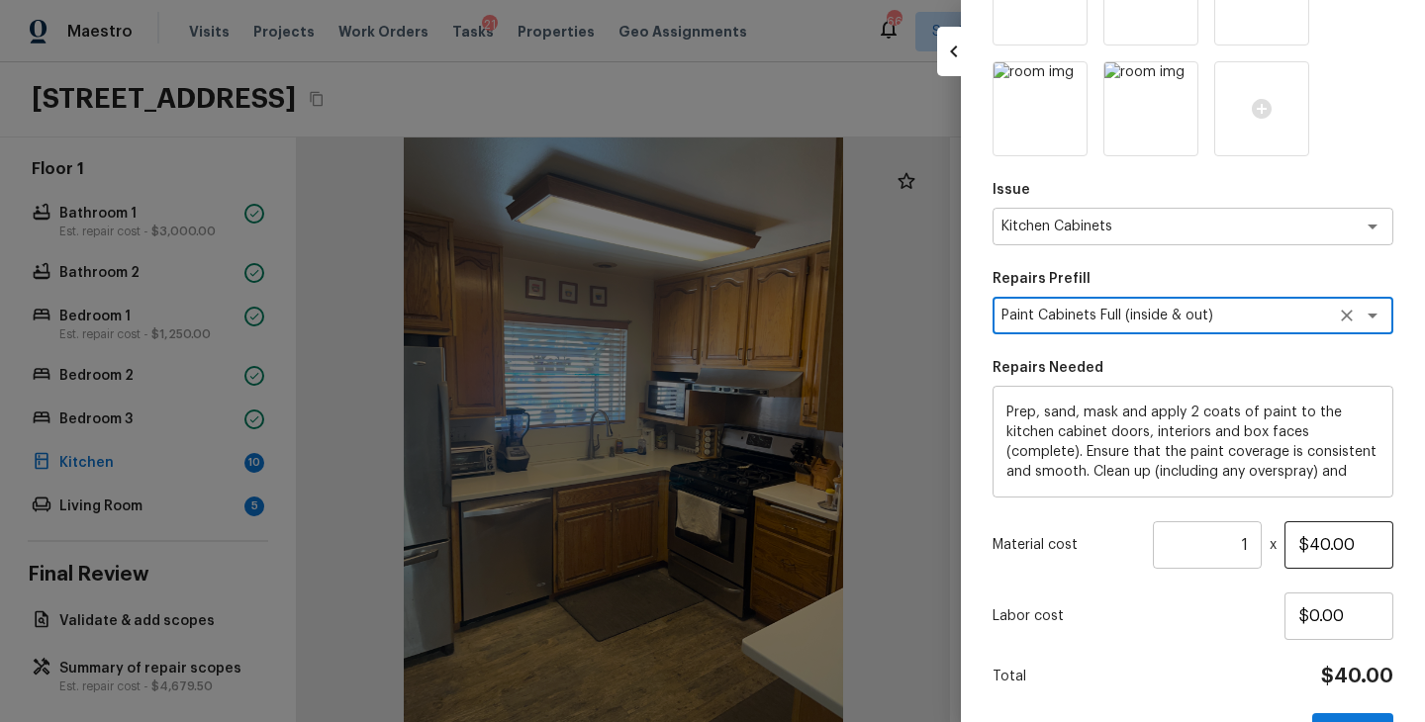
type textarea "Paint Cabinets Full (inside & out)"
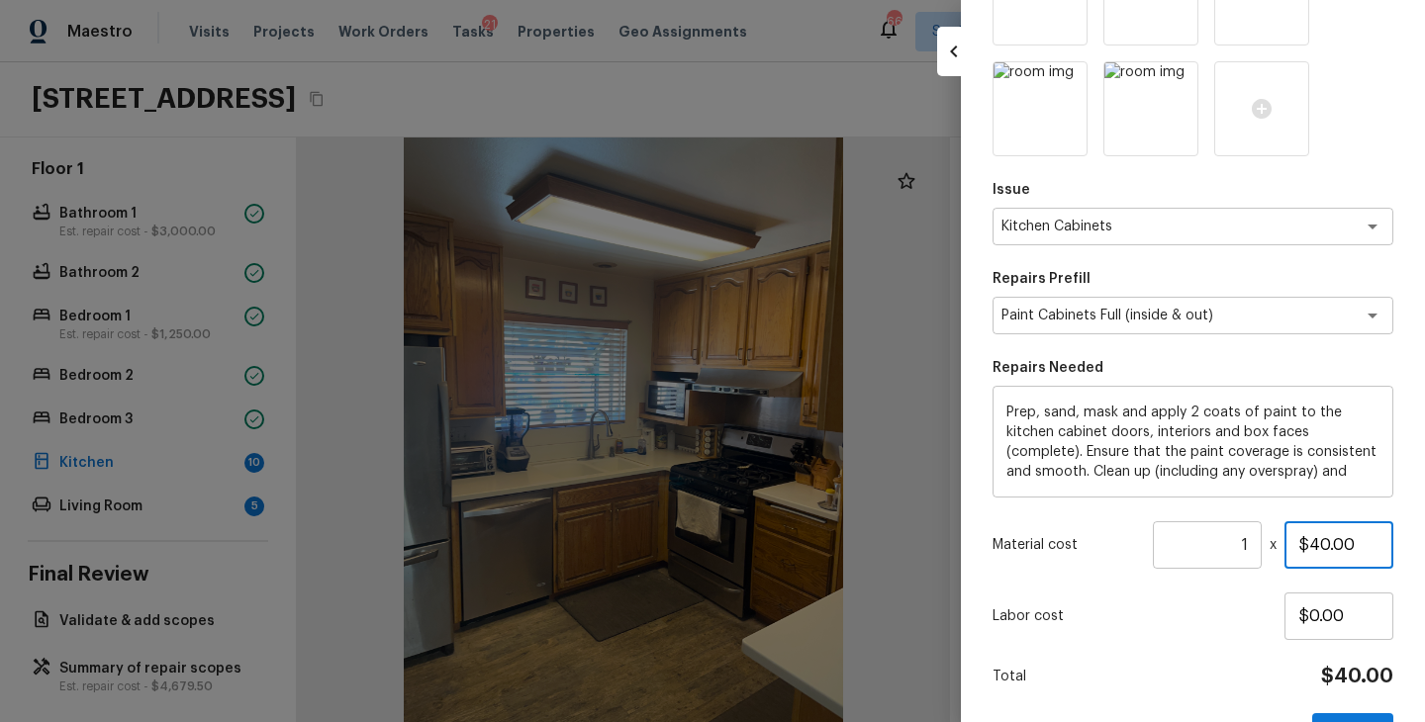
drag, startPoint x: 1366, startPoint y: 540, endPoint x: 1220, endPoint y: 540, distance: 146.4
click at [1220, 540] on div "Material cost 1 ​ x $40.00" at bounding box center [1192, 544] width 401 height 47
type input "$1,200.00"
click at [1175, 626] on div "Labor cost $0.00" at bounding box center [1192, 616] width 401 height 47
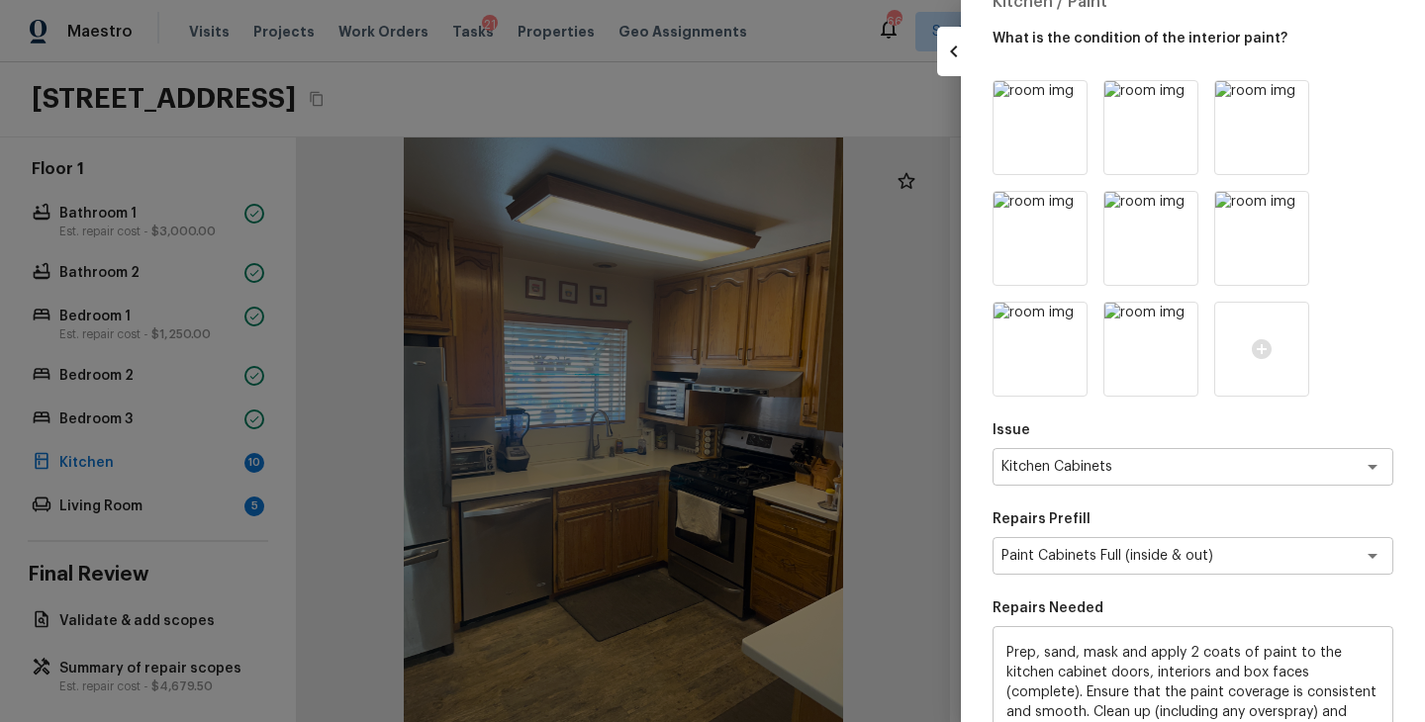
scroll to position [0, 0]
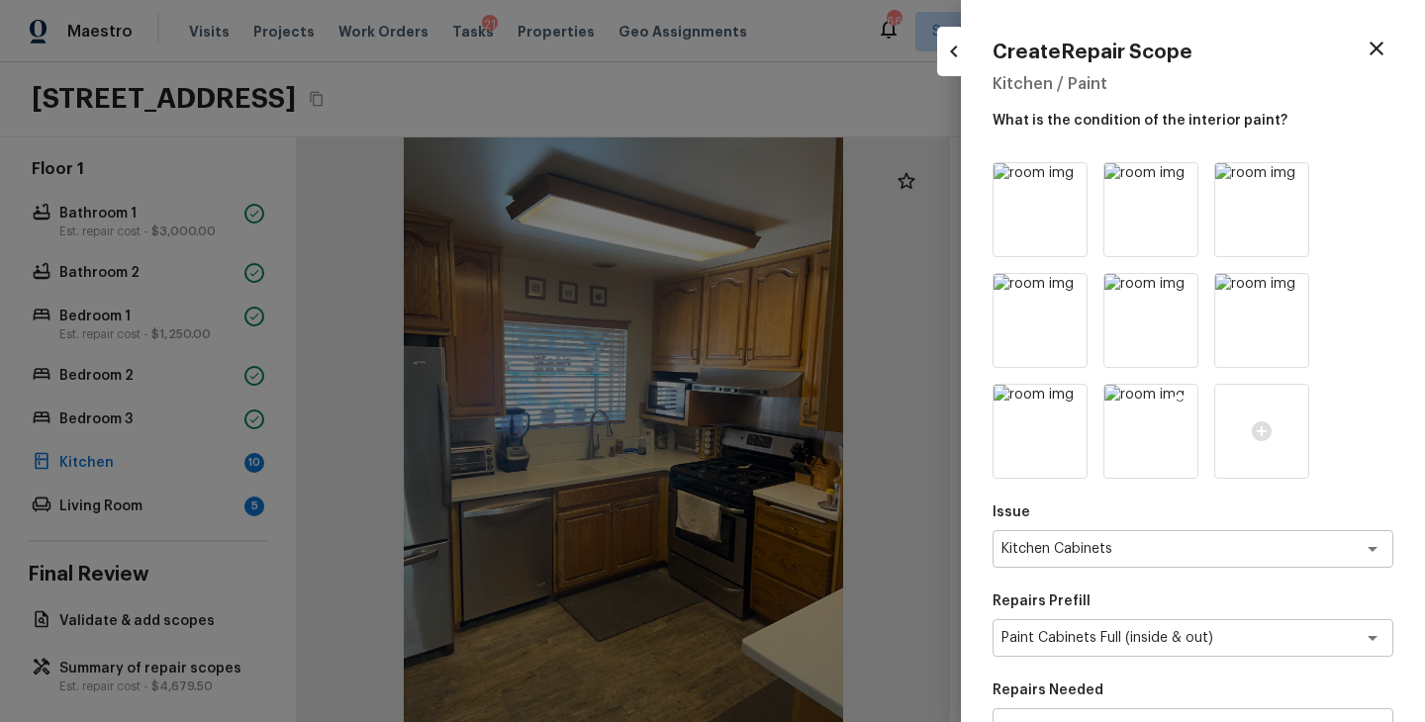
click at [1179, 403] on icon at bounding box center [1179, 403] width 20 height 20
click at [1068, 403] on icon at bounding box center [1069, 403] width 20 height 20
click at [1296, 288] on icon at bounding box center [1290, 292] width 17 height 17
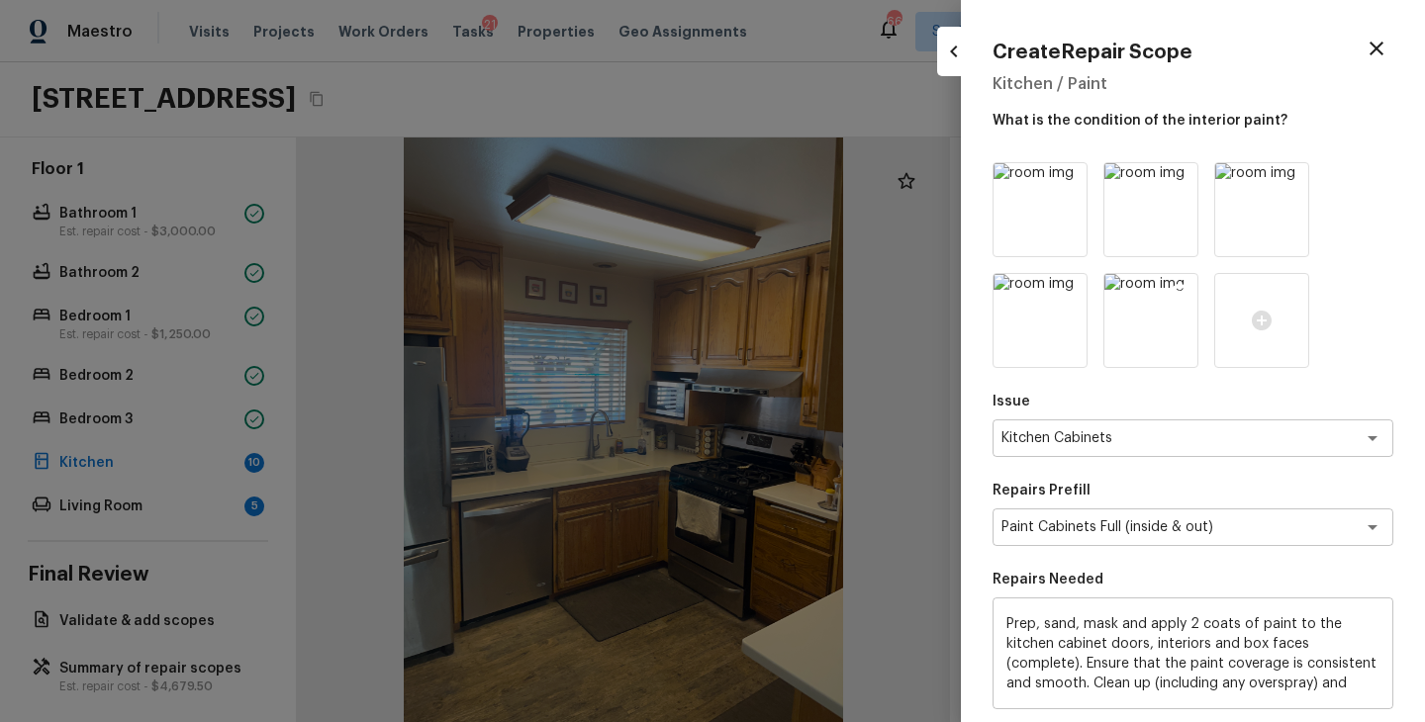
click at [1180, 296] on icon at bounding box center [1179, 292] width 17 height 17
click at [1074, 291] on icon at bounding box center [1069, 292] width 17 height 17
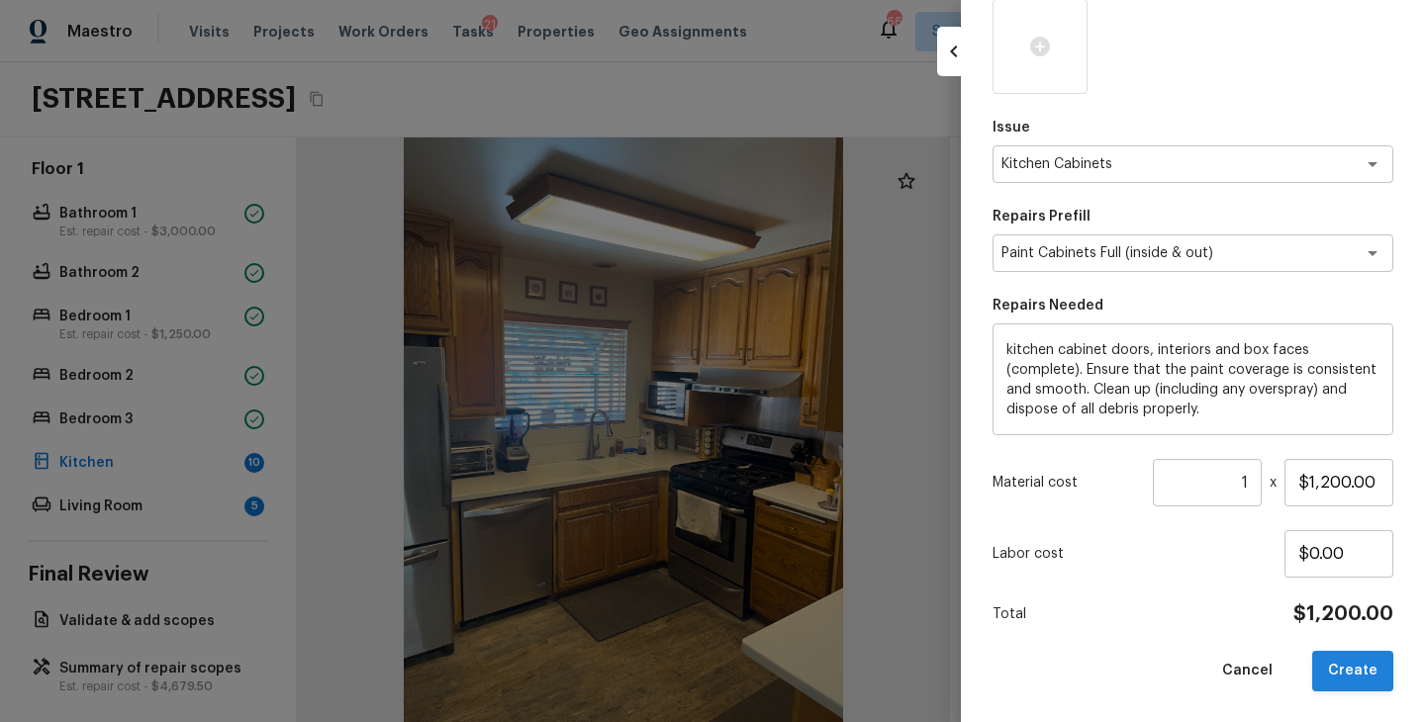
click at [1355, 668] on button "Create" at bounding box center [1352, 671] width 81 height 41
type input "$0.00"
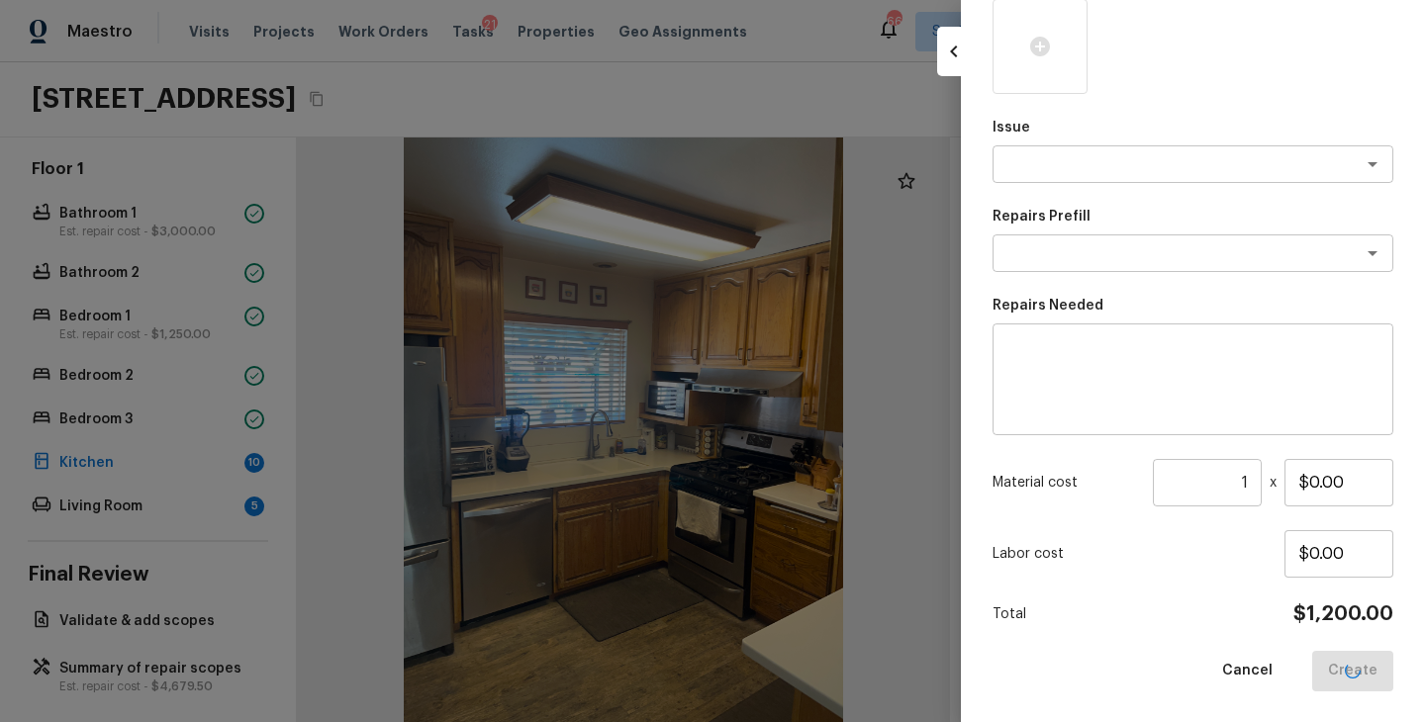
scroll to position [163, 0]
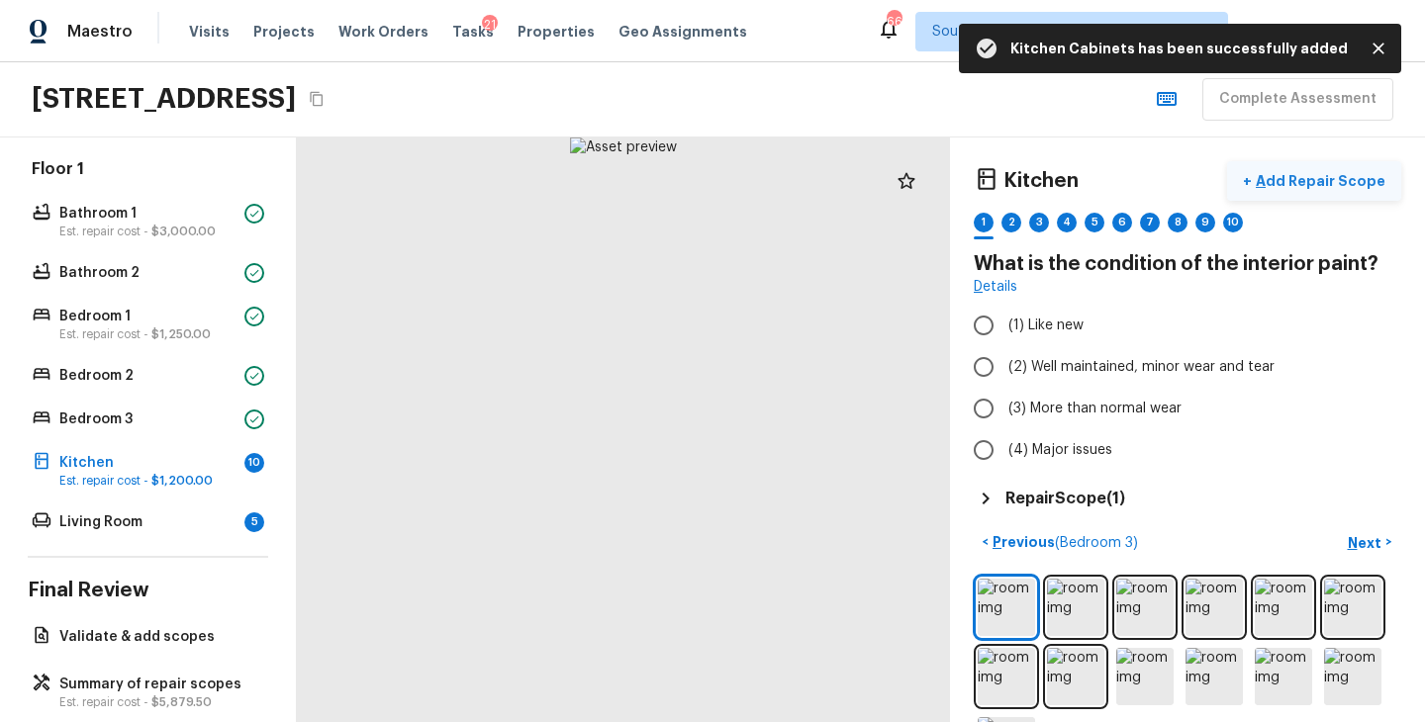
click at [1351, 180] on p "Add Repair Scope" at bounding box center [1318, 181] width 134 height 20
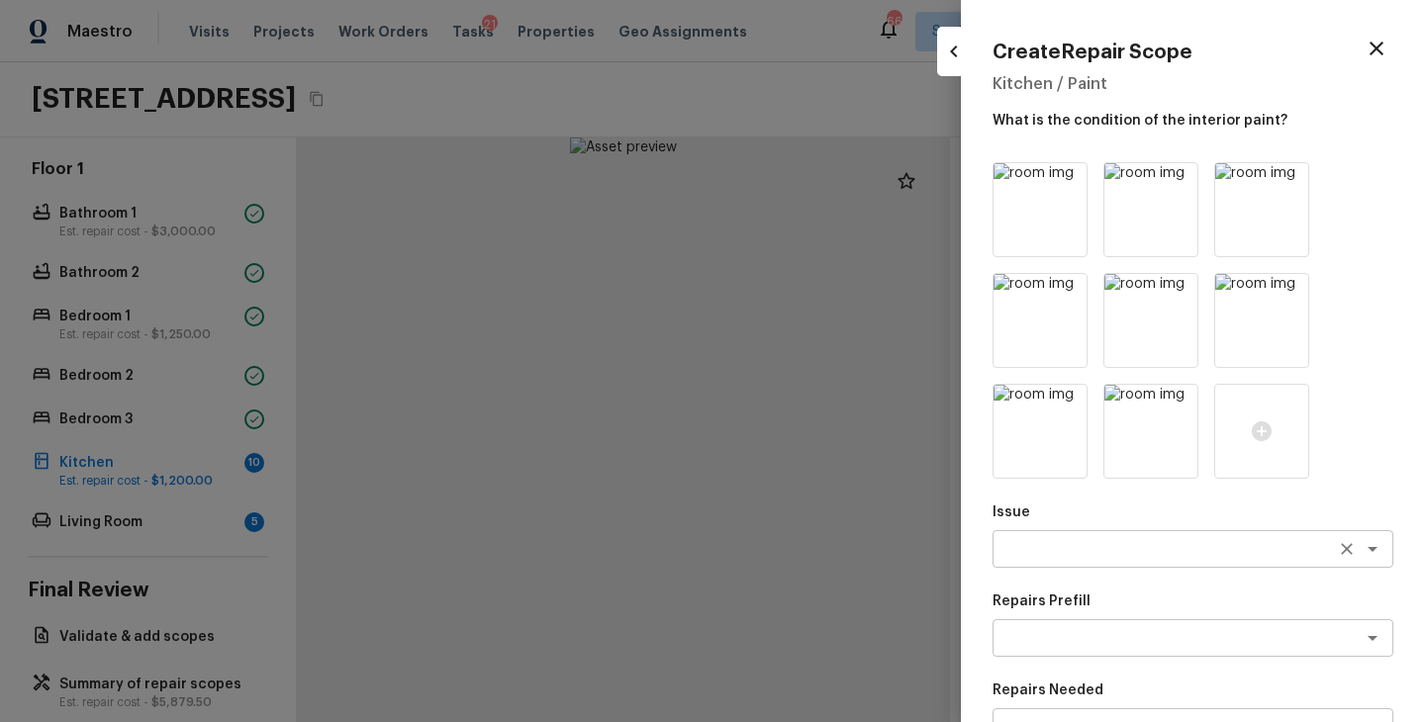
click at [1078, 540] on textarea at bounding box center [1164, 549] width 327 height 20
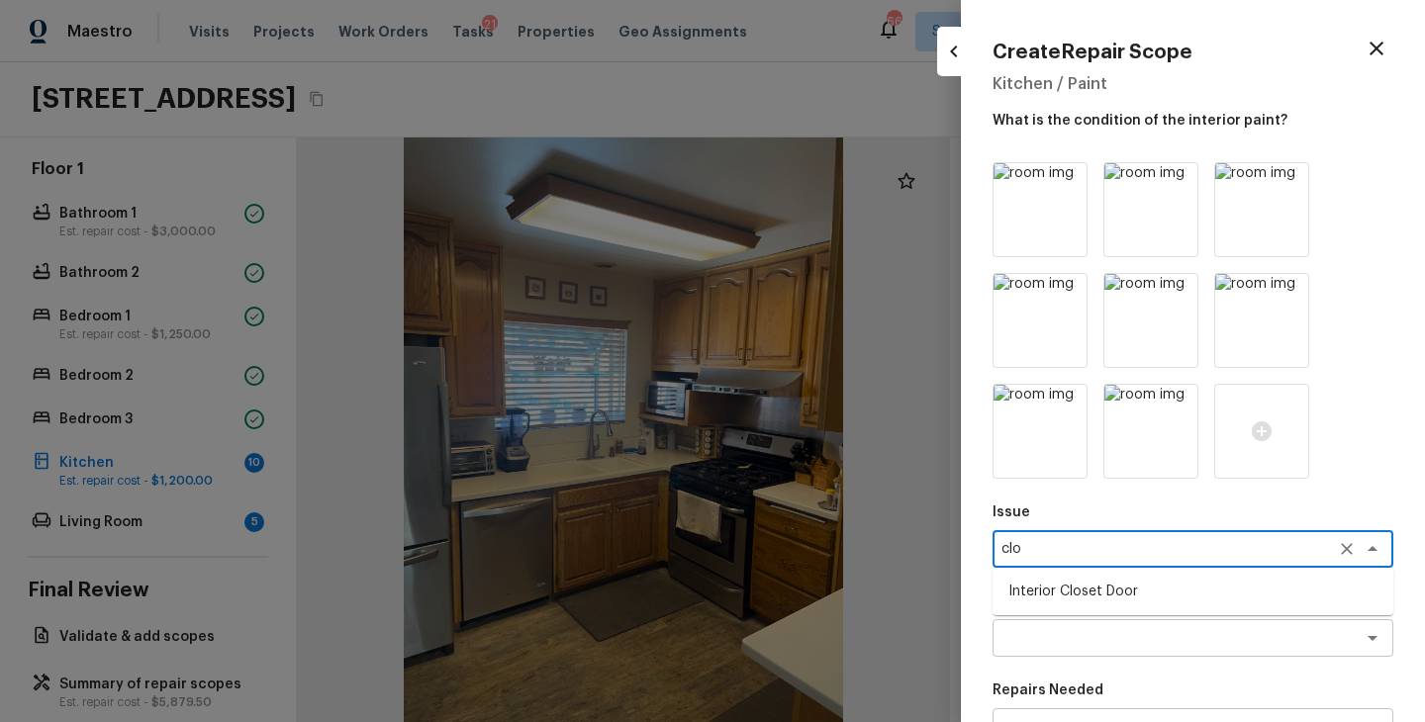
click at [1077, 587] on li "Interior Closet Door" at bounding box center [1192, 592] width 401 height 32
type textarea "Interior Closet Door"
click at [1068, 639] on textarea at bounding box center [1164, 638] width 327 height 20
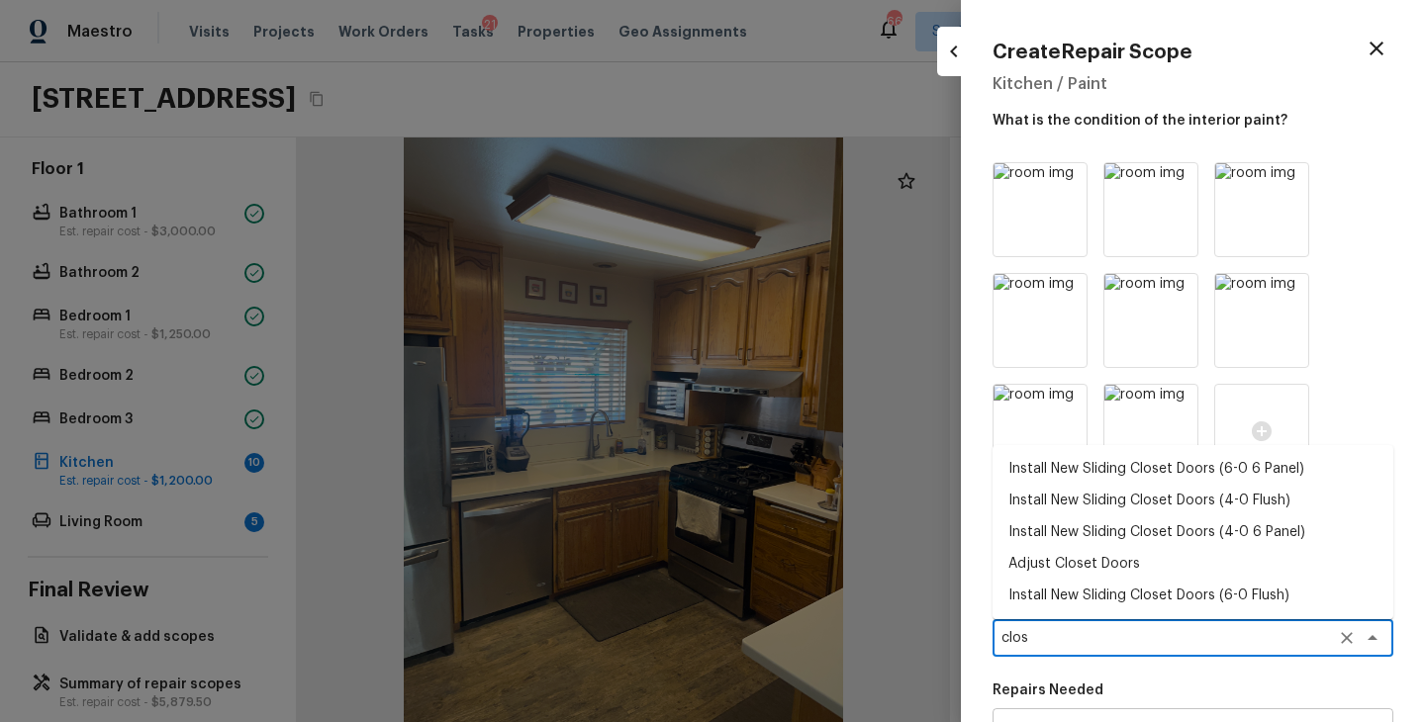
click at [1160, 469] on li "Install New Sliding Closet Doors (6-0 6 Panel)" at bounding box center [1192, 469] width 401 height 32
type textarea "Install New Sliding Closet Doors (6-0 6 Panel)"
type textarea "Remove the existing door (if present). Install a new 6-0 bi-fold 6 panel interi…"
type input "$302.90"
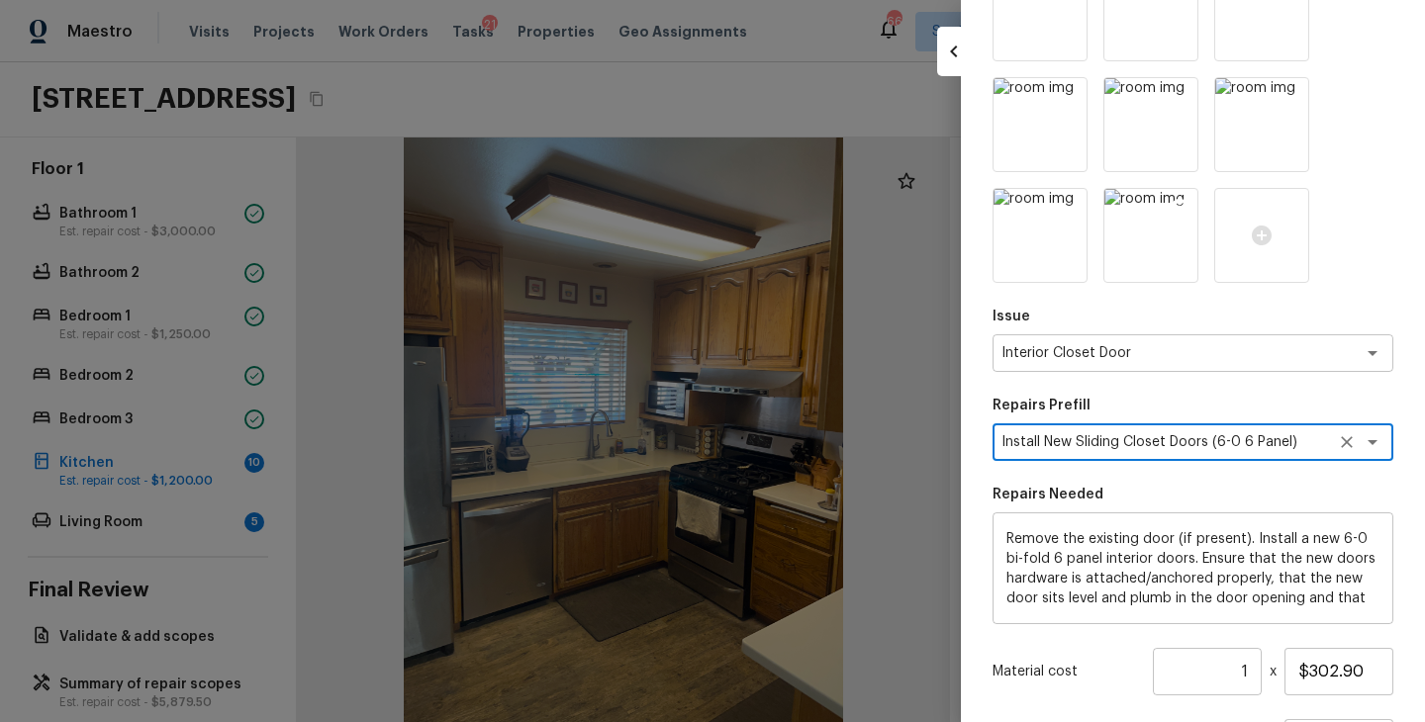
scroll to position [0, 0]
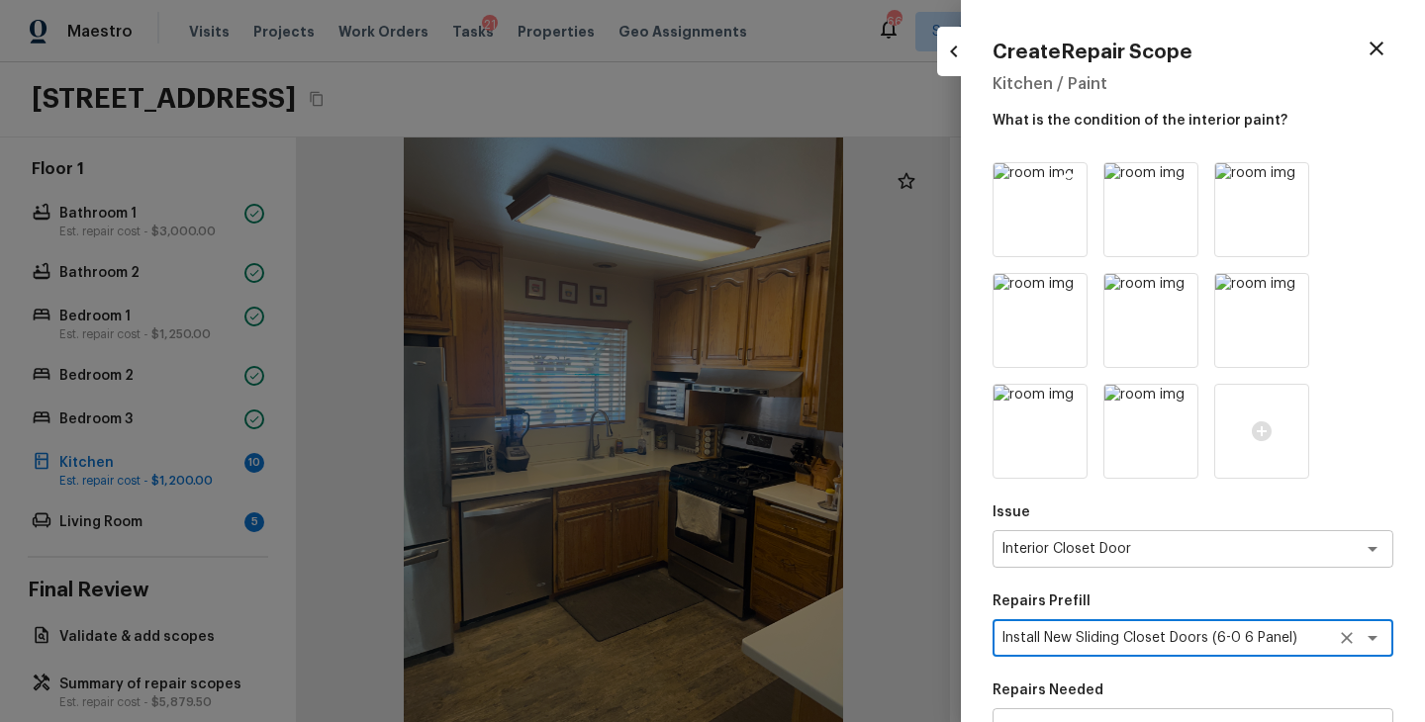
type textarea "Install New Sliding Closet Doors (6-0 6 Panel)"
click at [1065, 179] on icon at bounding box center [1069, 181] width 17 height 17
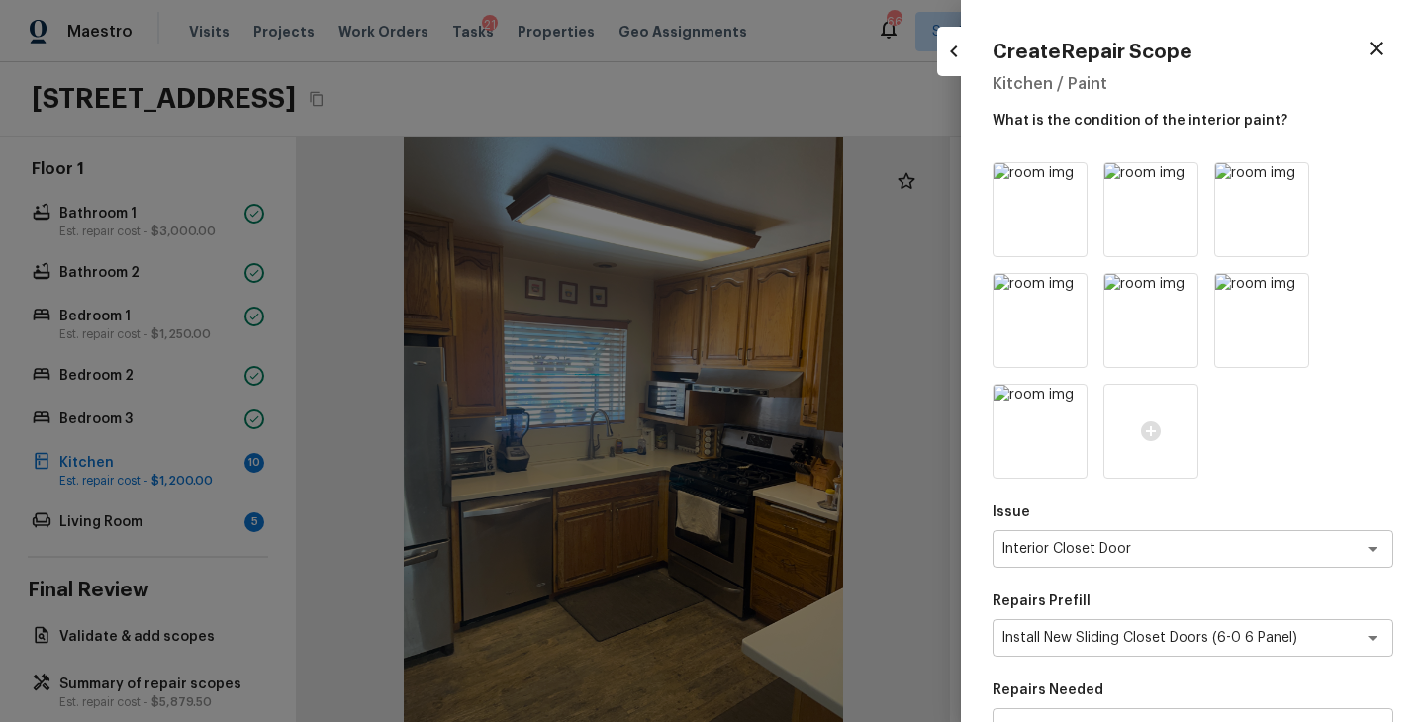
click at [1065, 179] on icon at bounding box center [1069, 181] width 17 height 17
click at [1171, 179] on icon at bounding box center [1179, 181] width 17 height 17
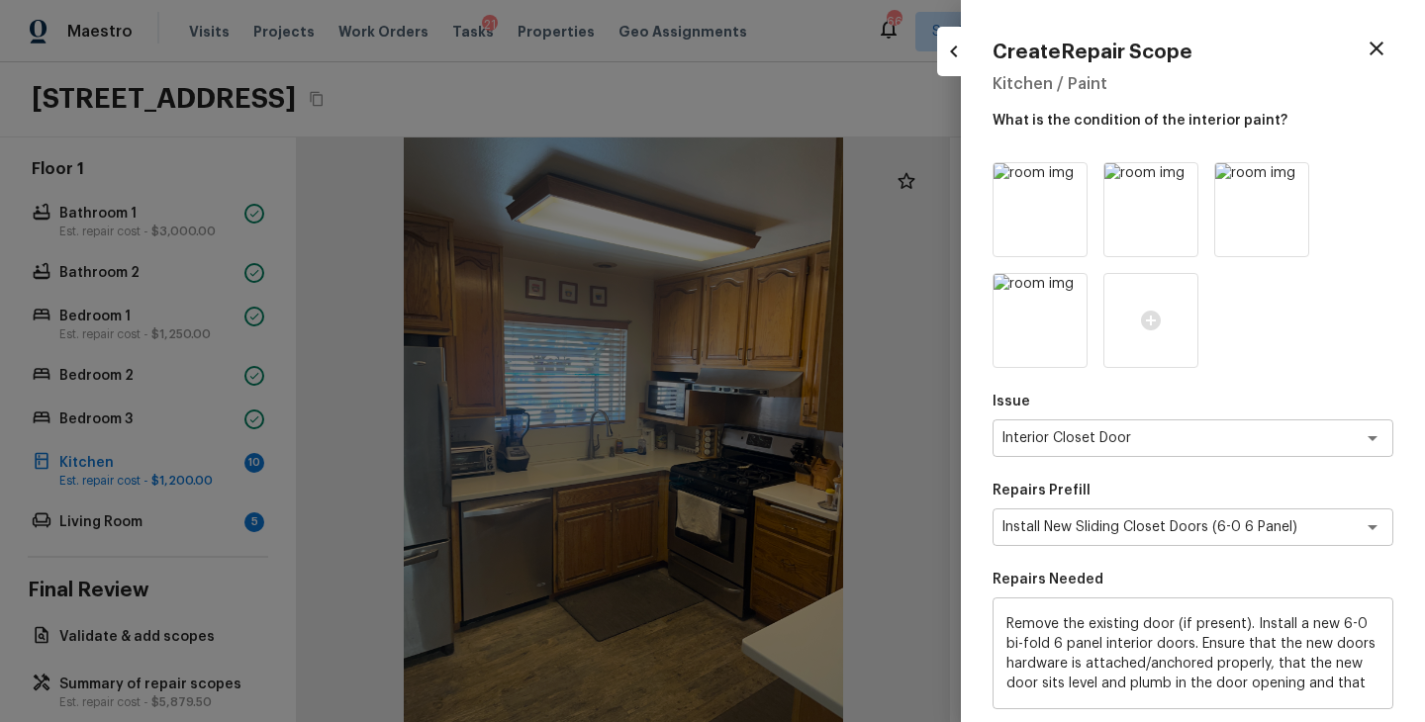
click at [1065, 179] on icon at bounding box center [1069, 181] width 17 height 17
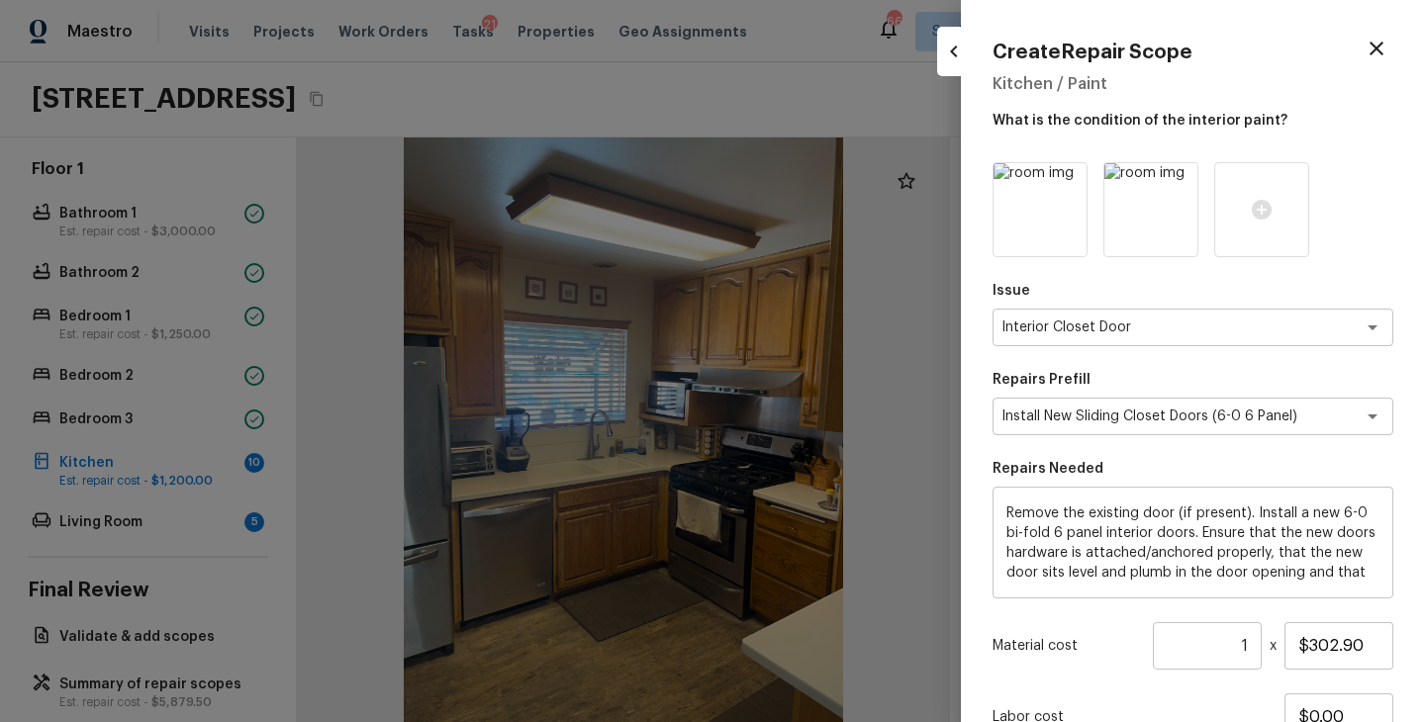
click at [1065, 179] on icon at bounding box center [1069, 181] width 17 height 17
click at [1032, 211] on icon at bounding box center [1040, 210] width 20 height 20
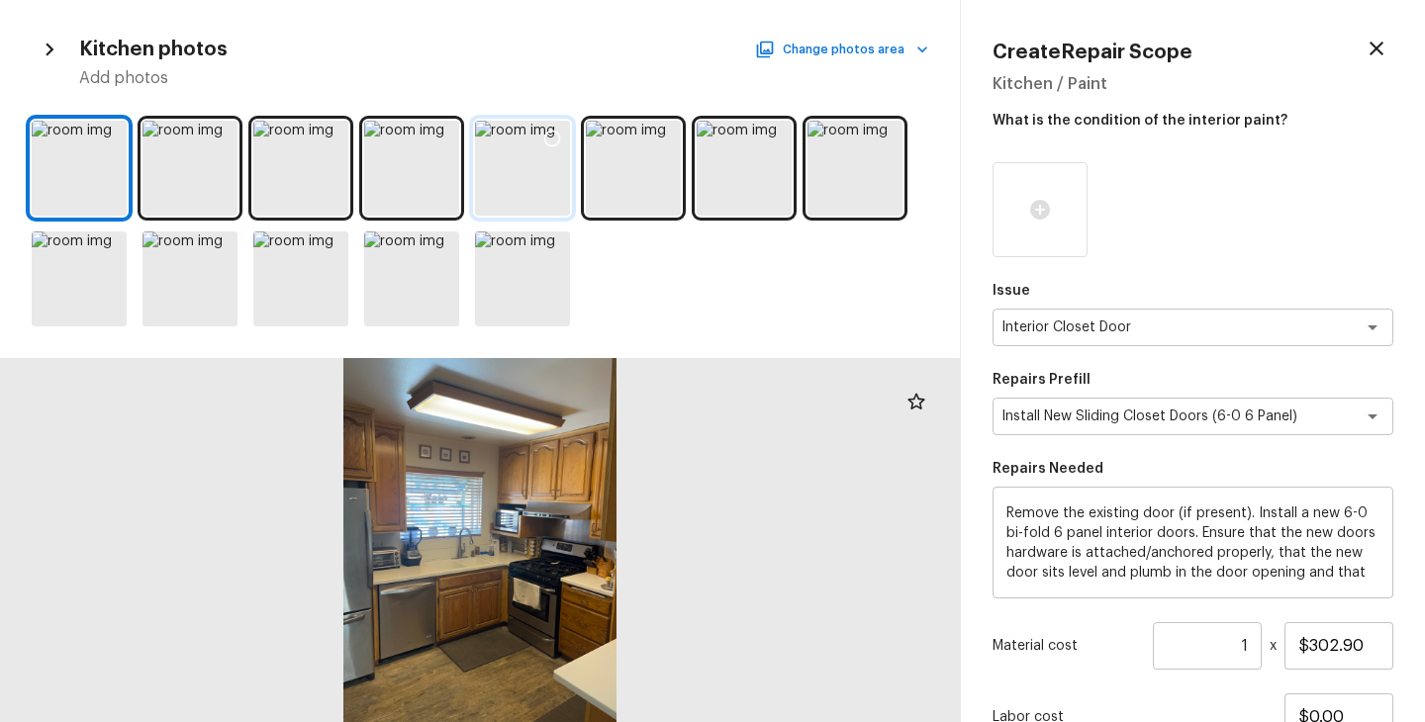
click at [549, 143] on icon at bounding box center [552, 139] width 20 height 20
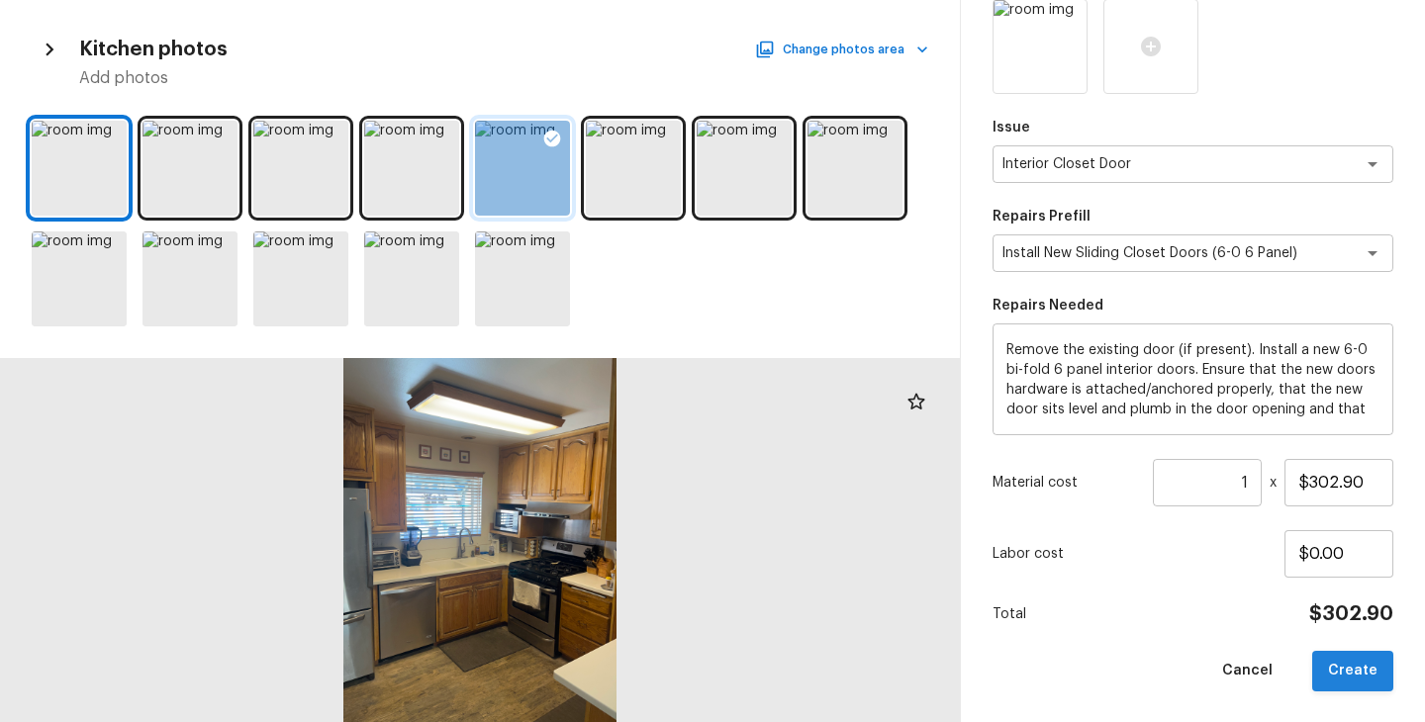
click at [1337, 679] on button "Create" at bounding box center [1352, 671] width 81 height 41
type input "$0.00"
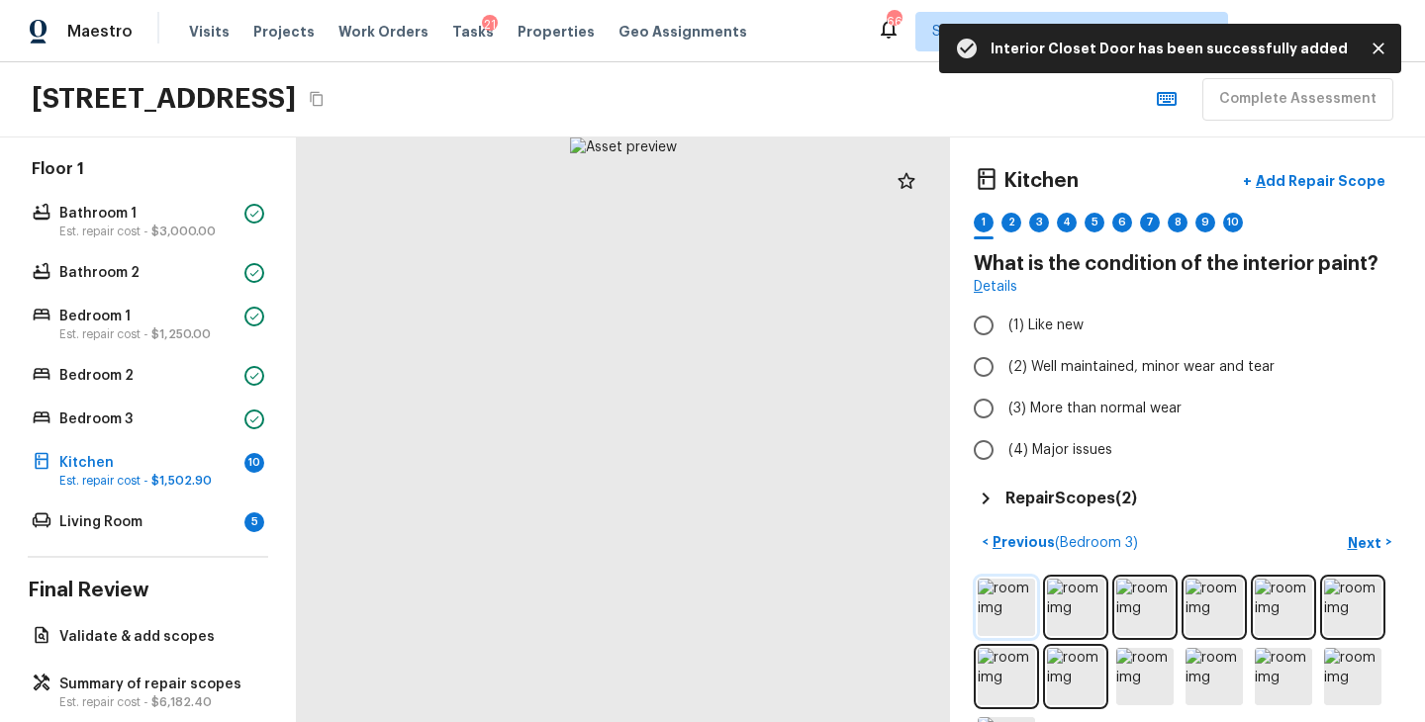
click at [1031, 603] on img at bounding box center [1005, 607] width 57 height 57
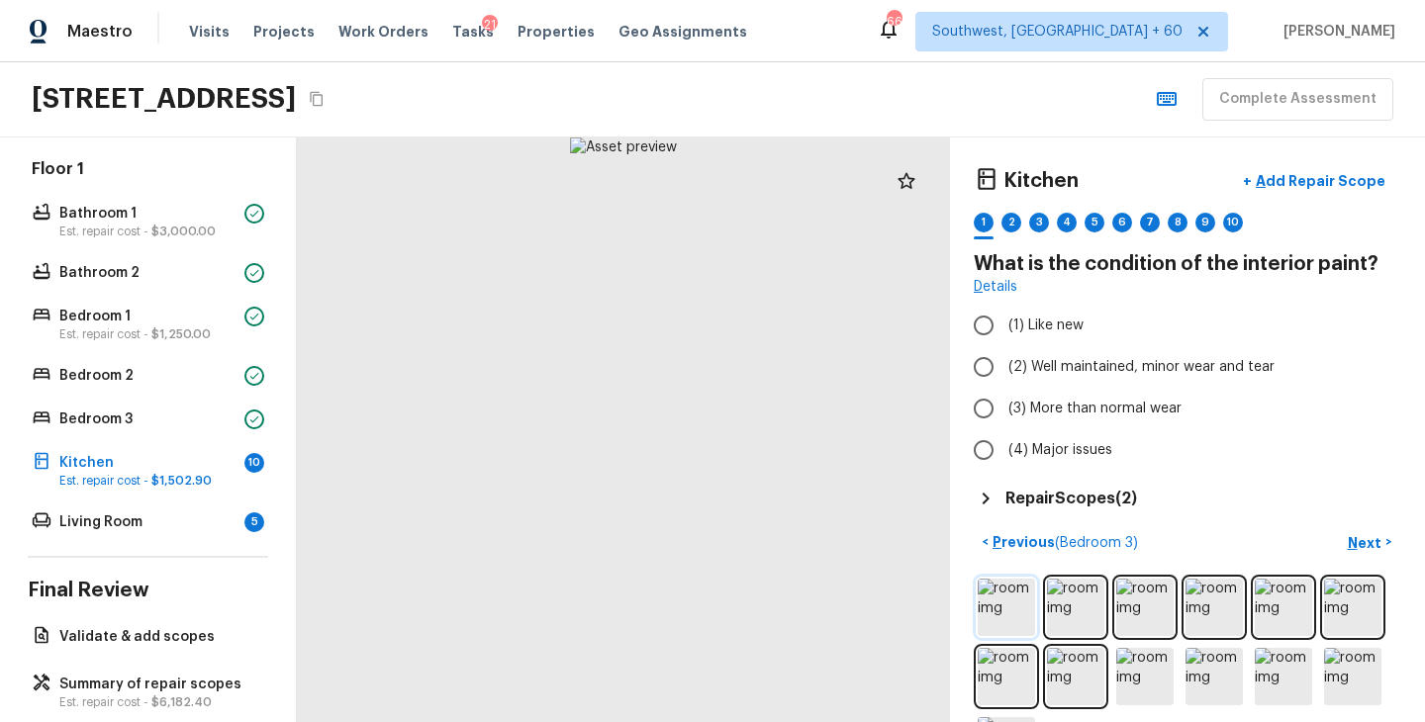
click at [996, 618] on img at bounding box center [1005, 607] width 57 height 57
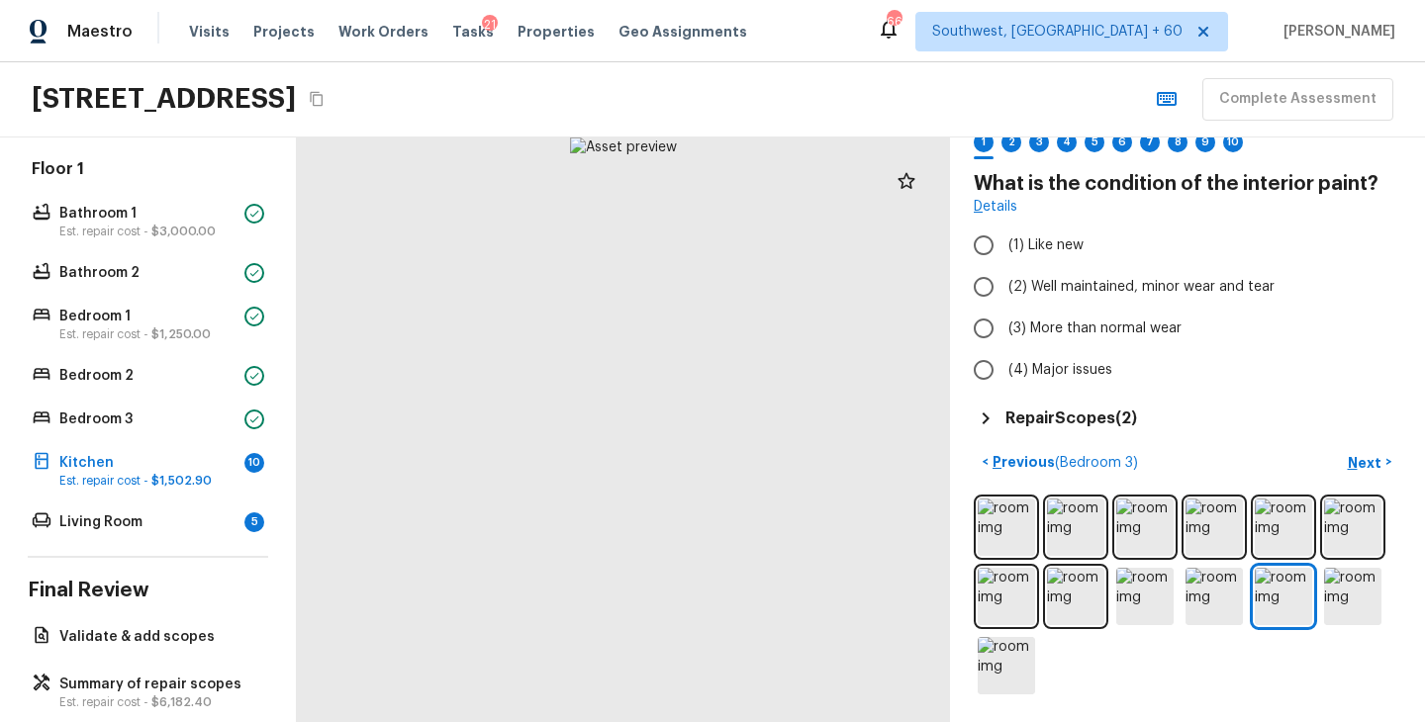
scroll to position [0, 0]
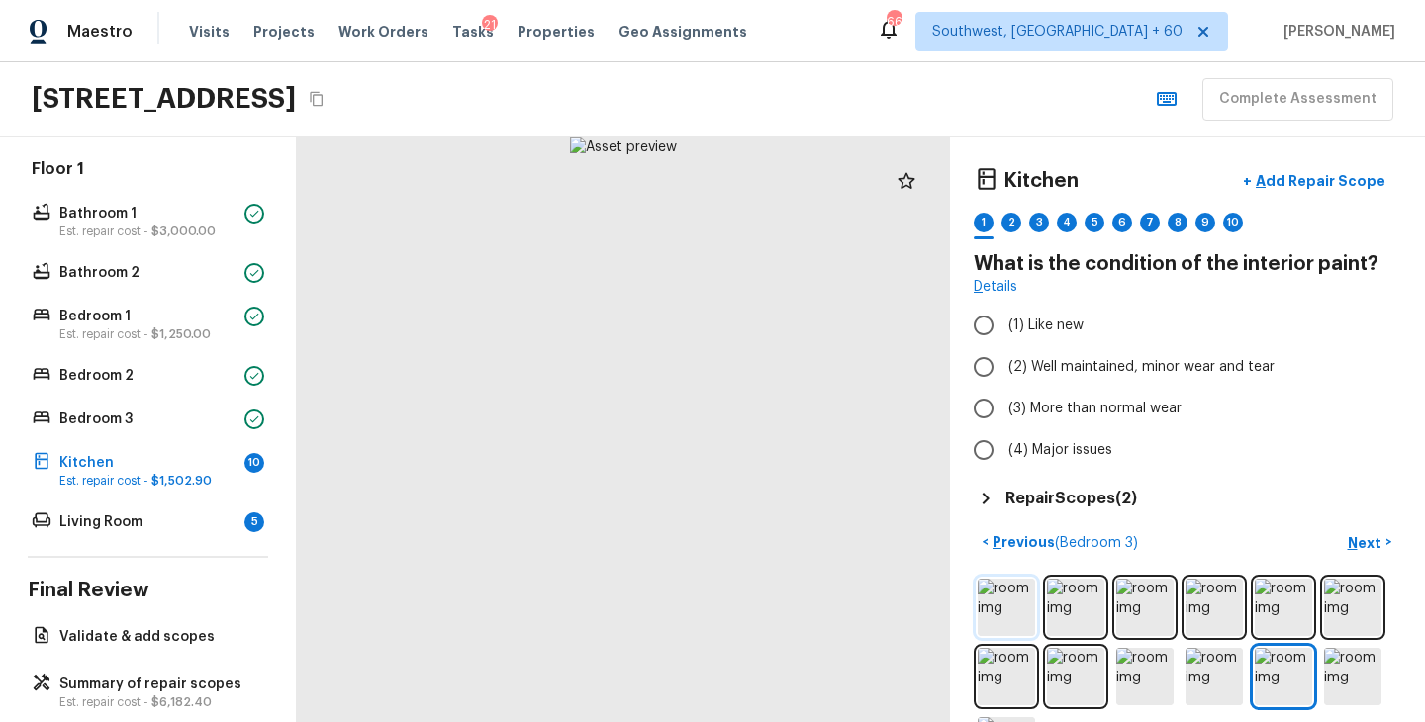
click at [1006, 607] on img at bounding box center [1005, 607] width 57 height 57
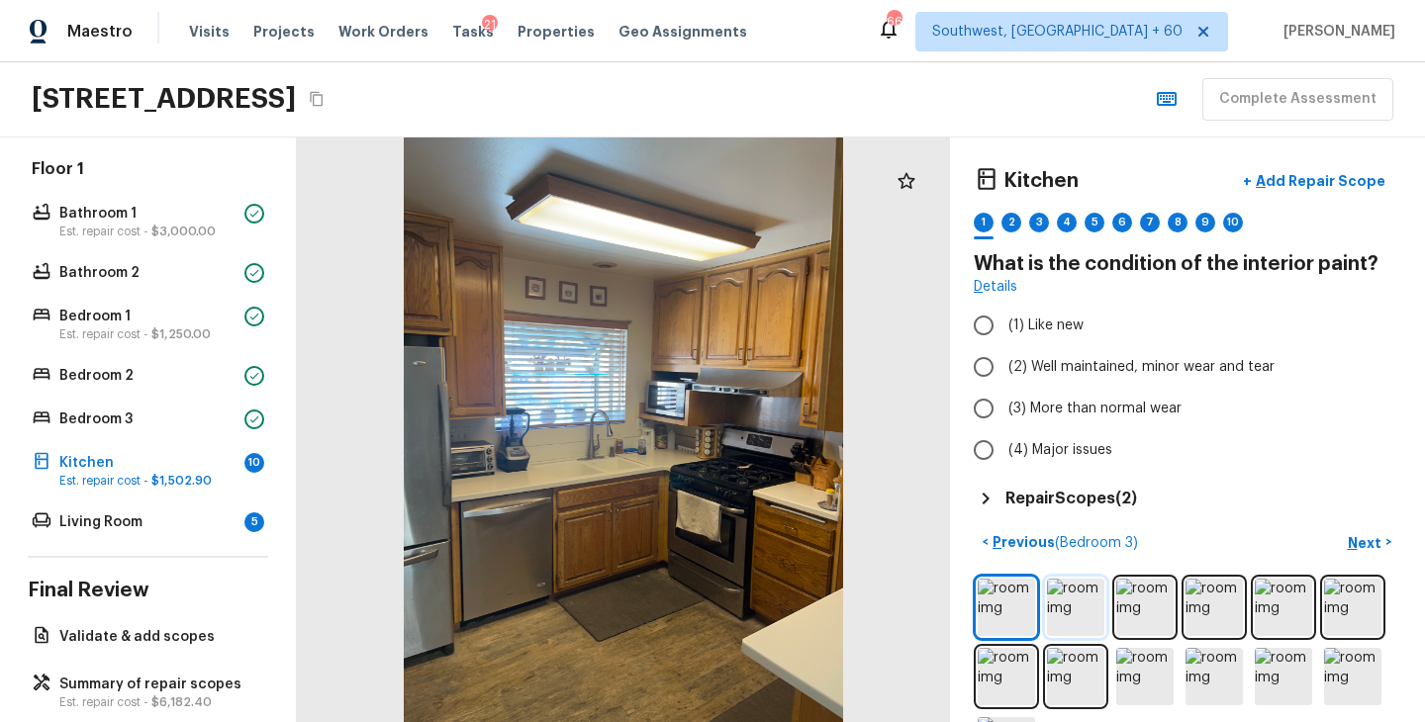
click at [1066, 610] on img at bounding box center [1075, 607] width 57 height 57
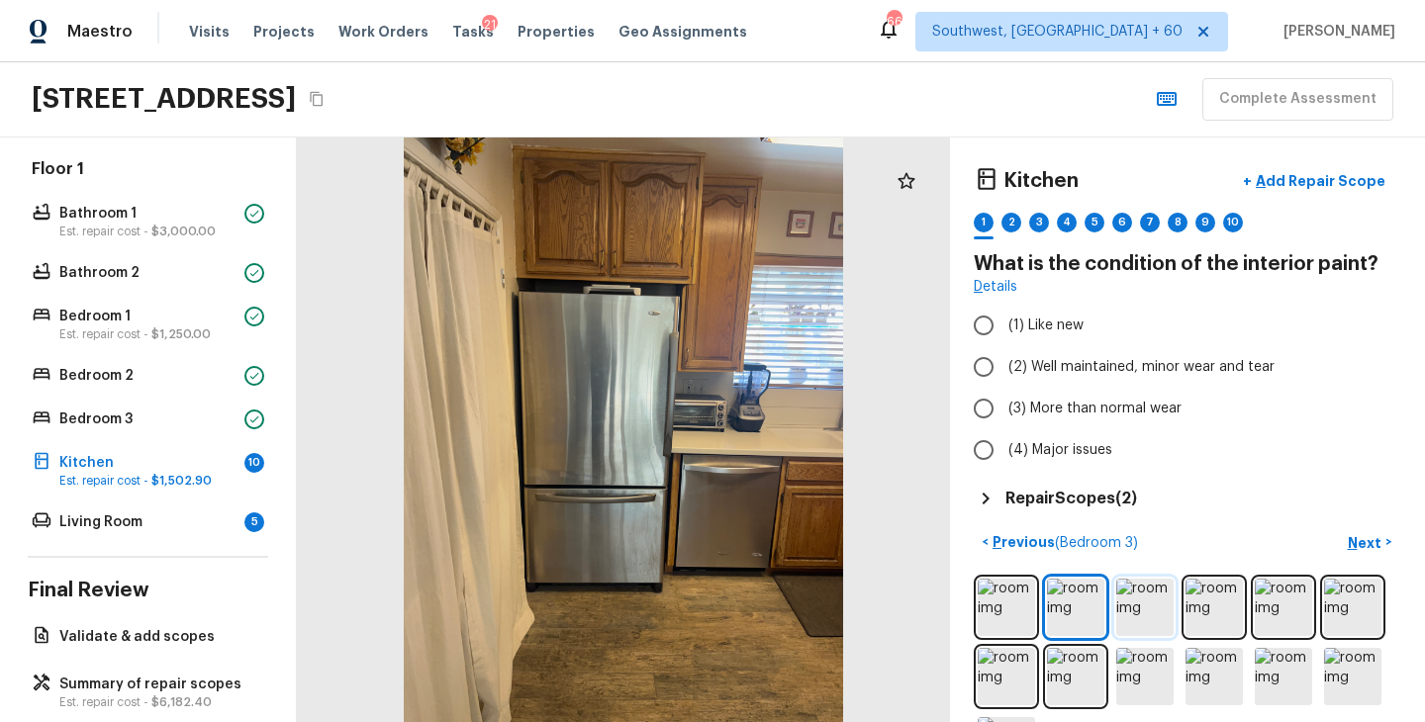
click at [1147, 621] on img at bounding box center [1144, 607] width 57 height 57
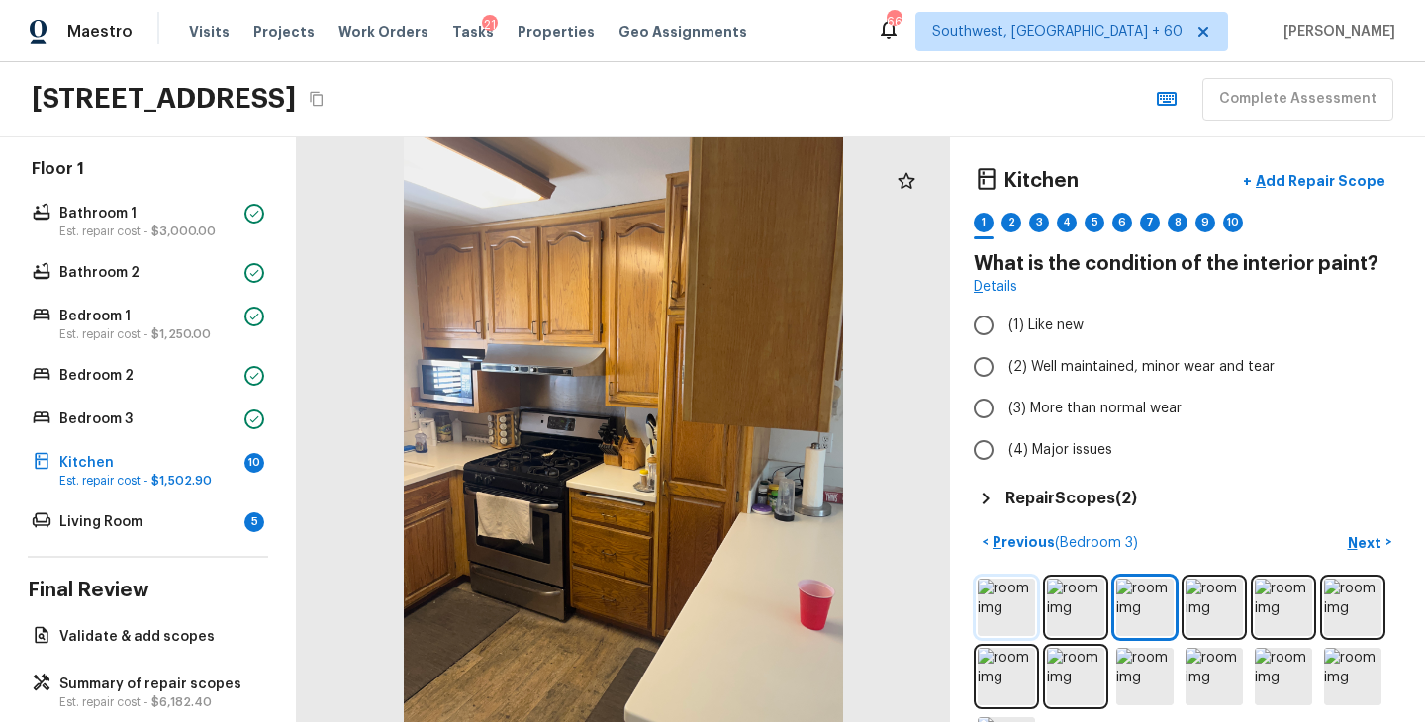
click at [1008, 616] on img at bounding box center [1005, 607] width 57 height 57
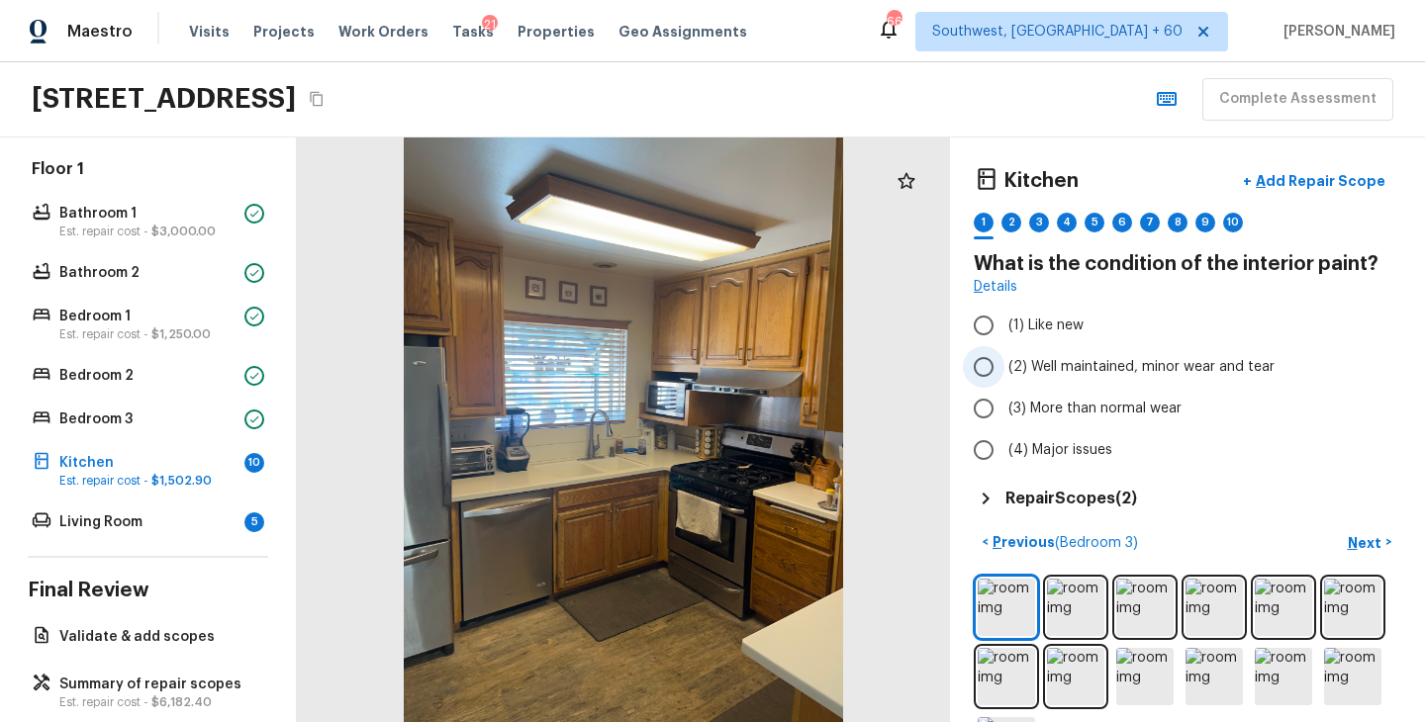
click at [1082, 358] on span "(2) Well maintained, minor wear and tear" at bounding box center [1141, 367] width 266 height 20
click at [1004, 358] on input "(2) Well maintained, minor wear and tear" at bounding box center [984, 367] width 42 height 42
radio input "true"
click at [1372, 549] on p "Next" at bounding box center [1366, 543] width 38 height 20
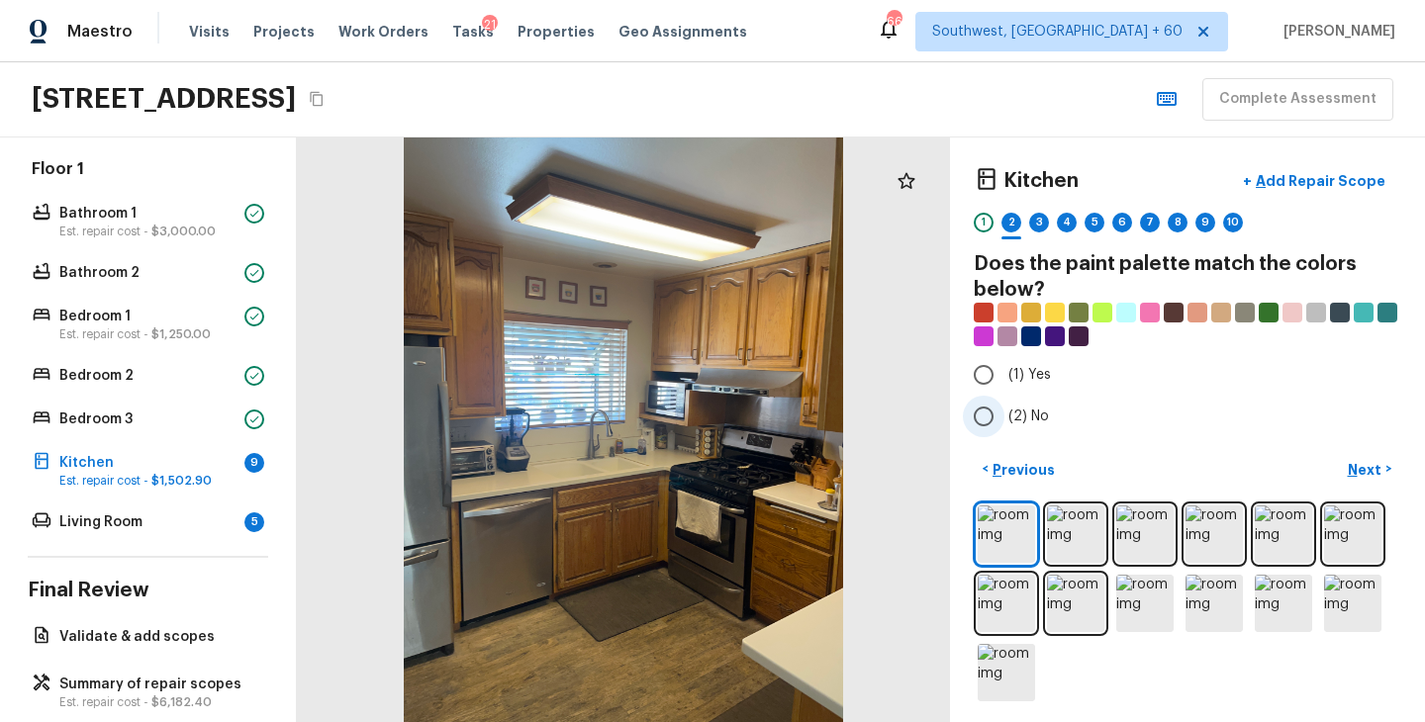
click at [1016, 415] on span "(2) No" at bounding box center [1028, 417] width 41 height 20
click at [1004, 415] on input "(2) No" at bounding box center [984, 417] width 42 height 42
radio input "true"
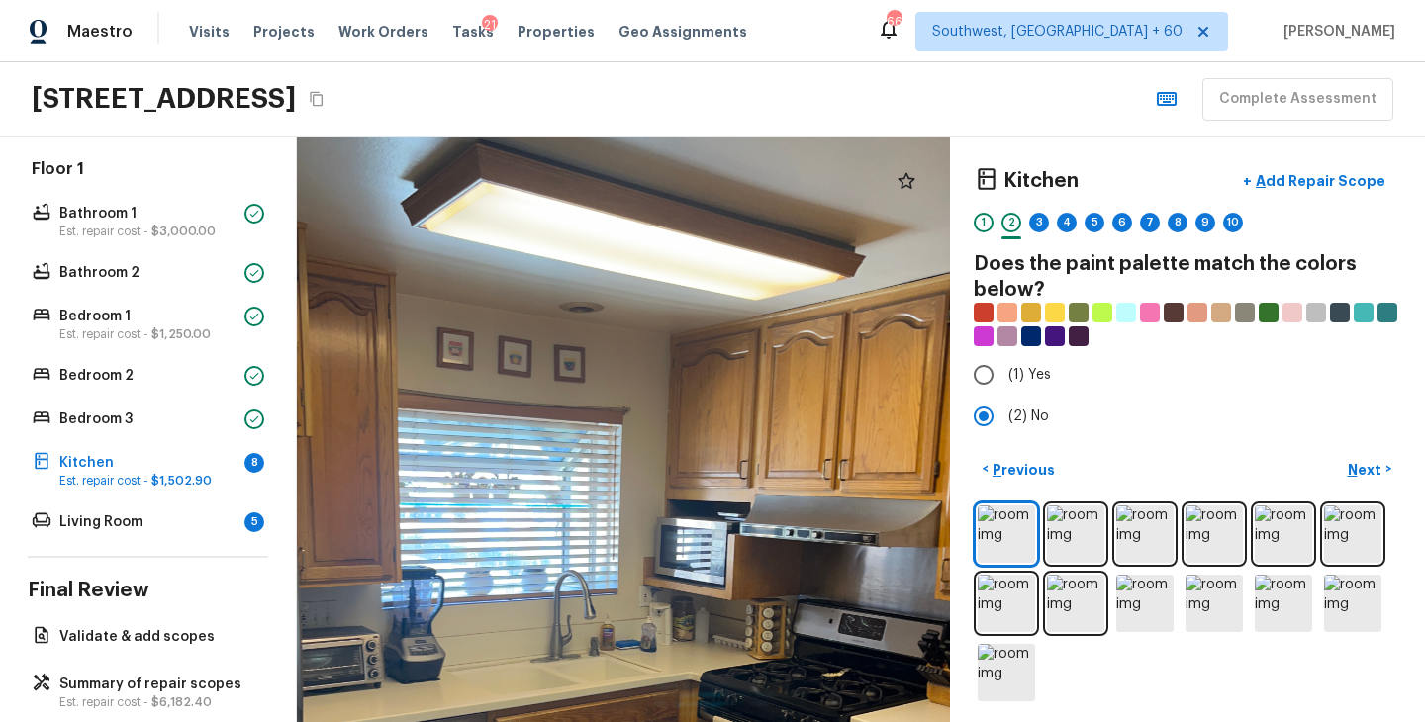
drag, startPoint x: 667, startPoint y: 270, endPoint x: 664, endPoint y: 392, distance: 121.7
click at [664, 392] on div at bounding box center [615, 606] width 1186 height 1063
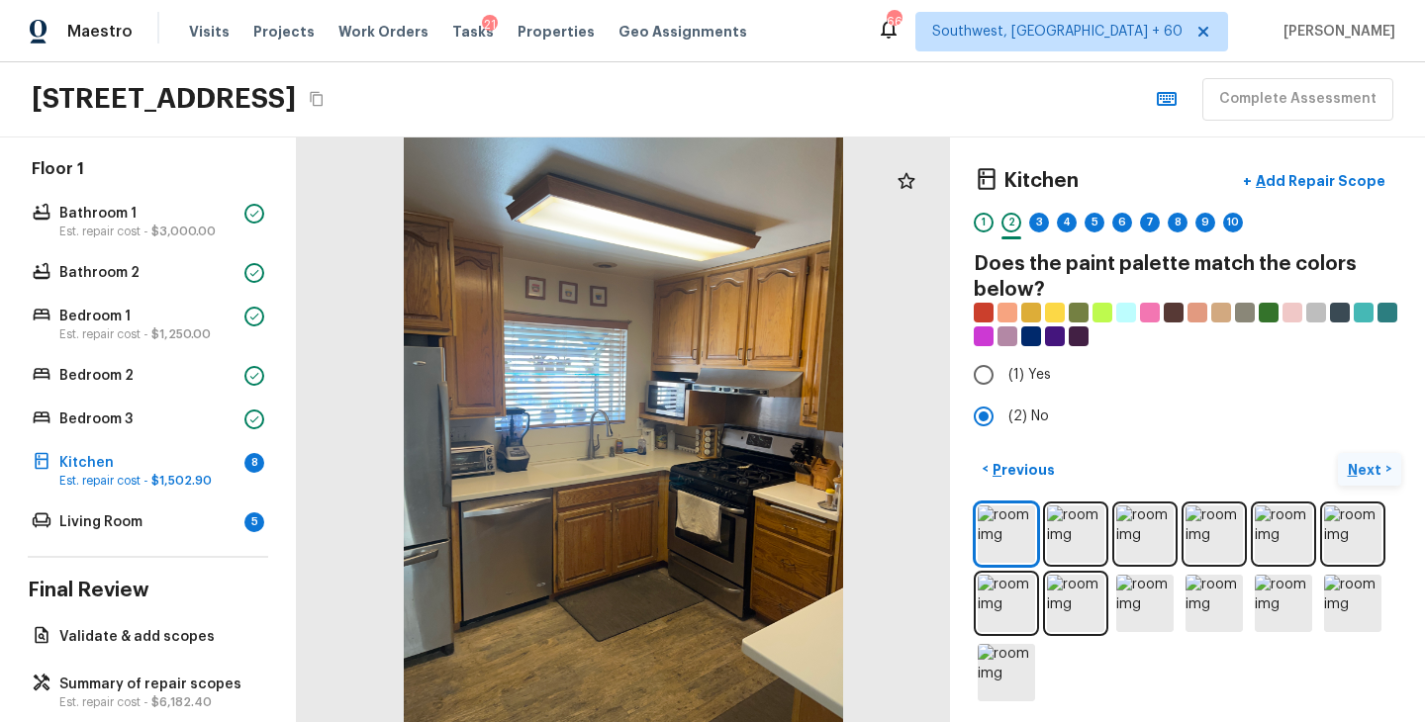
click at [1363, 463] on p "Next" at bounding box center [1366, 470] width 38 height 20
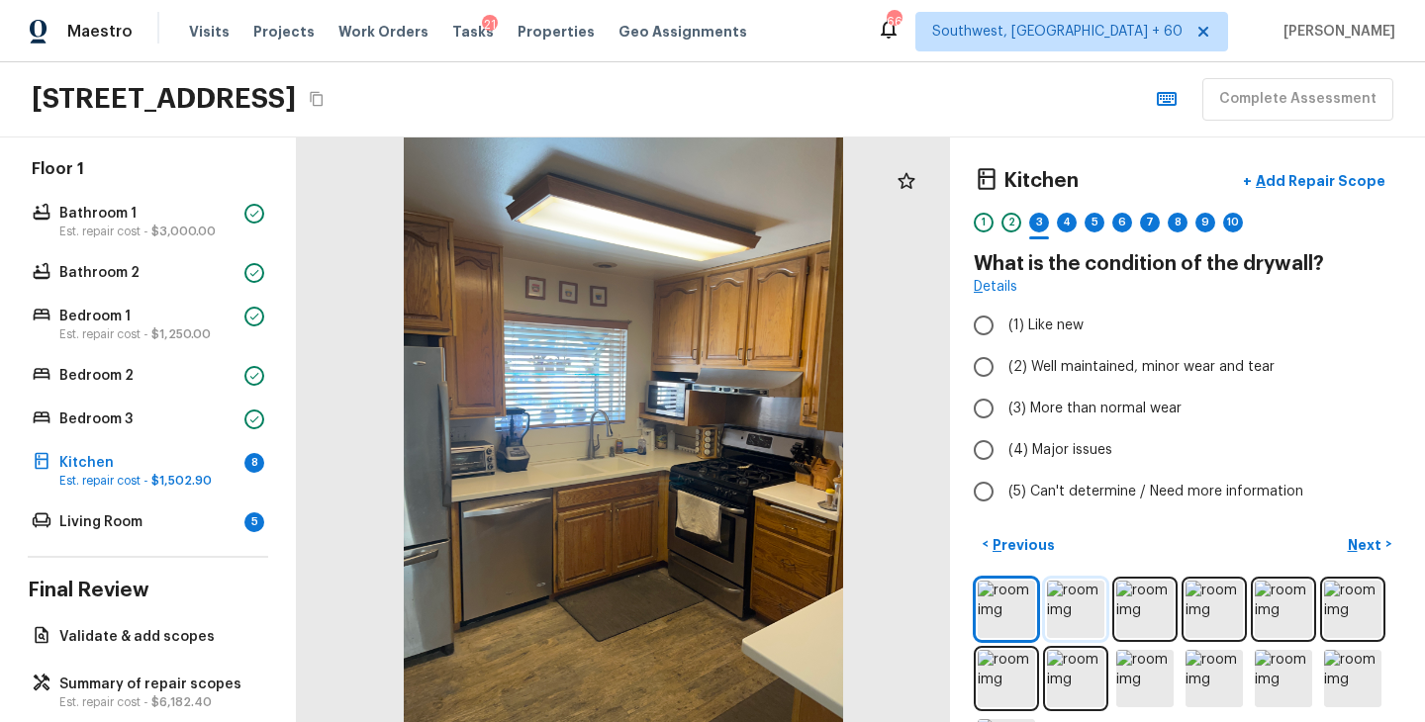
click at [1067, 619] on img at bounding box center [1075, 609] width 57 height 57
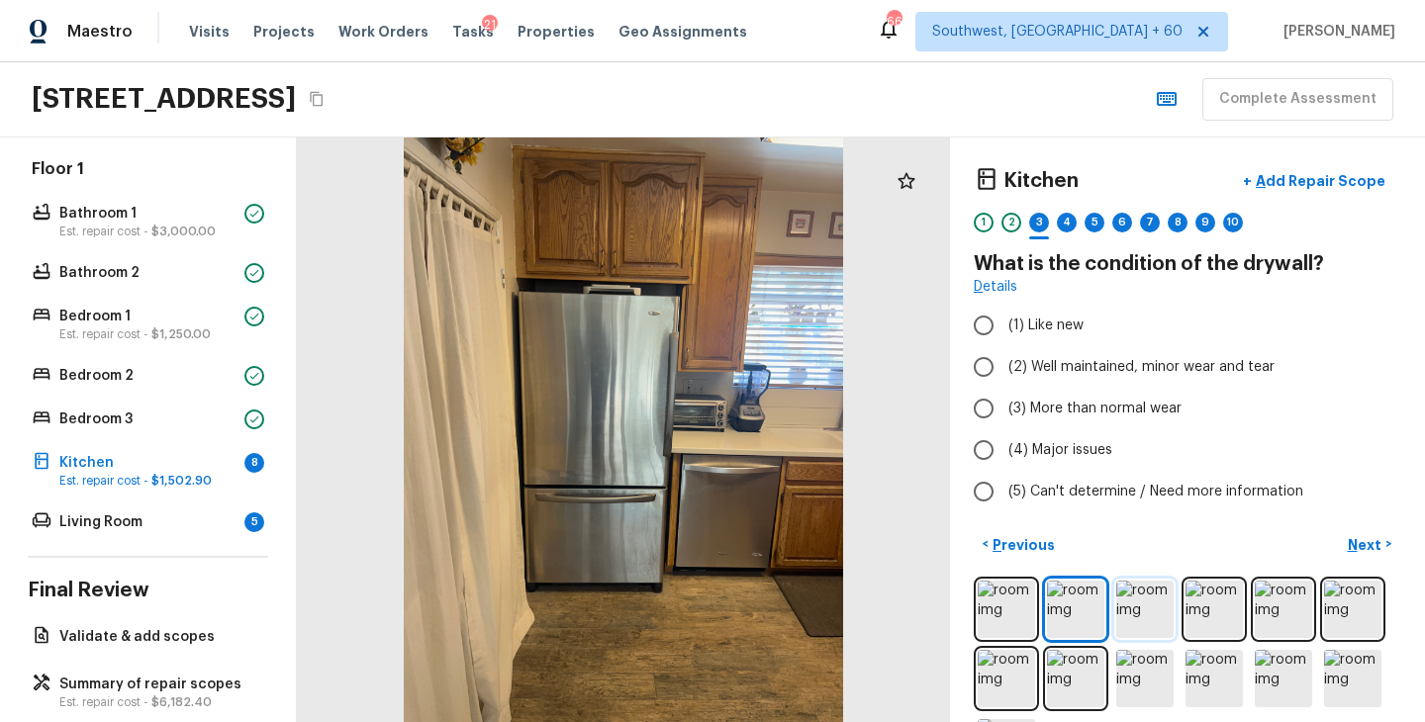
click at [1148, 619] on img at bounding box center [1144, 609] width 57 height 57
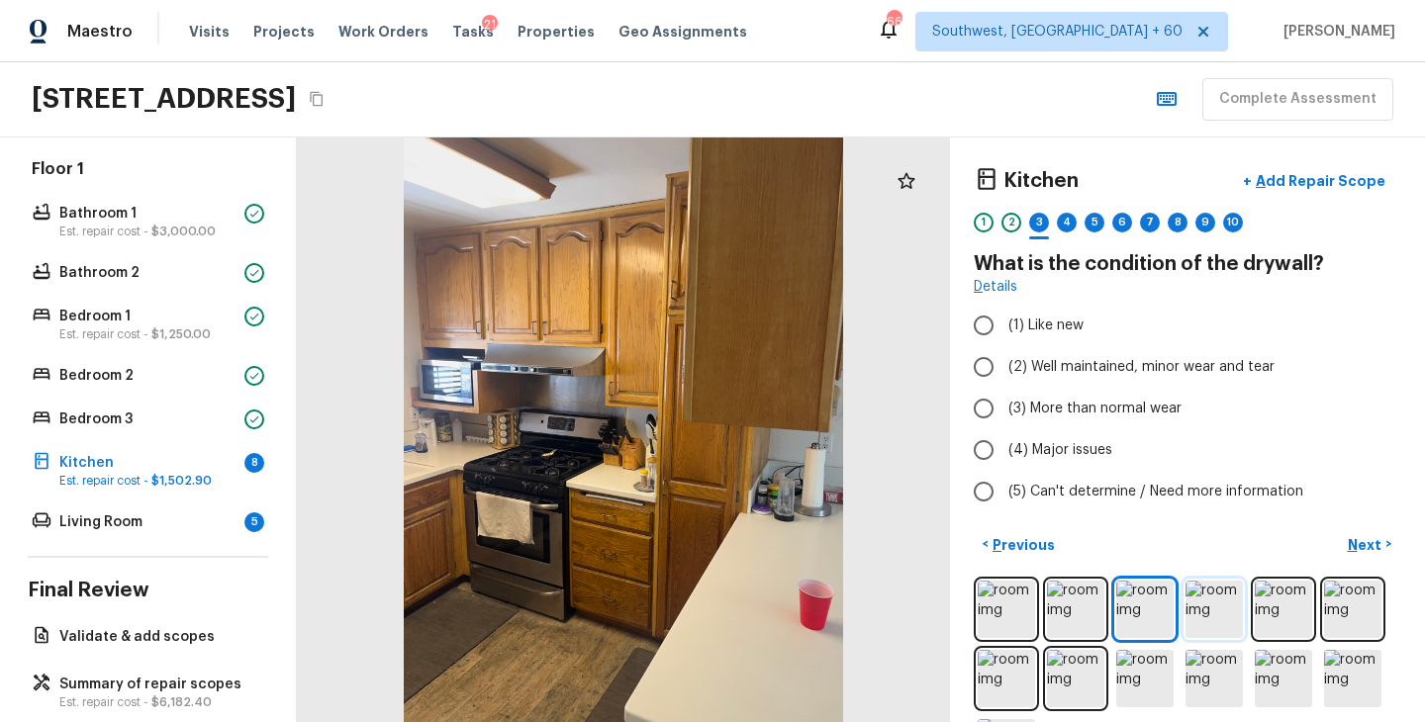
click at [1211, 613] on img at bounding box center [1213, 609] width 57 height 57
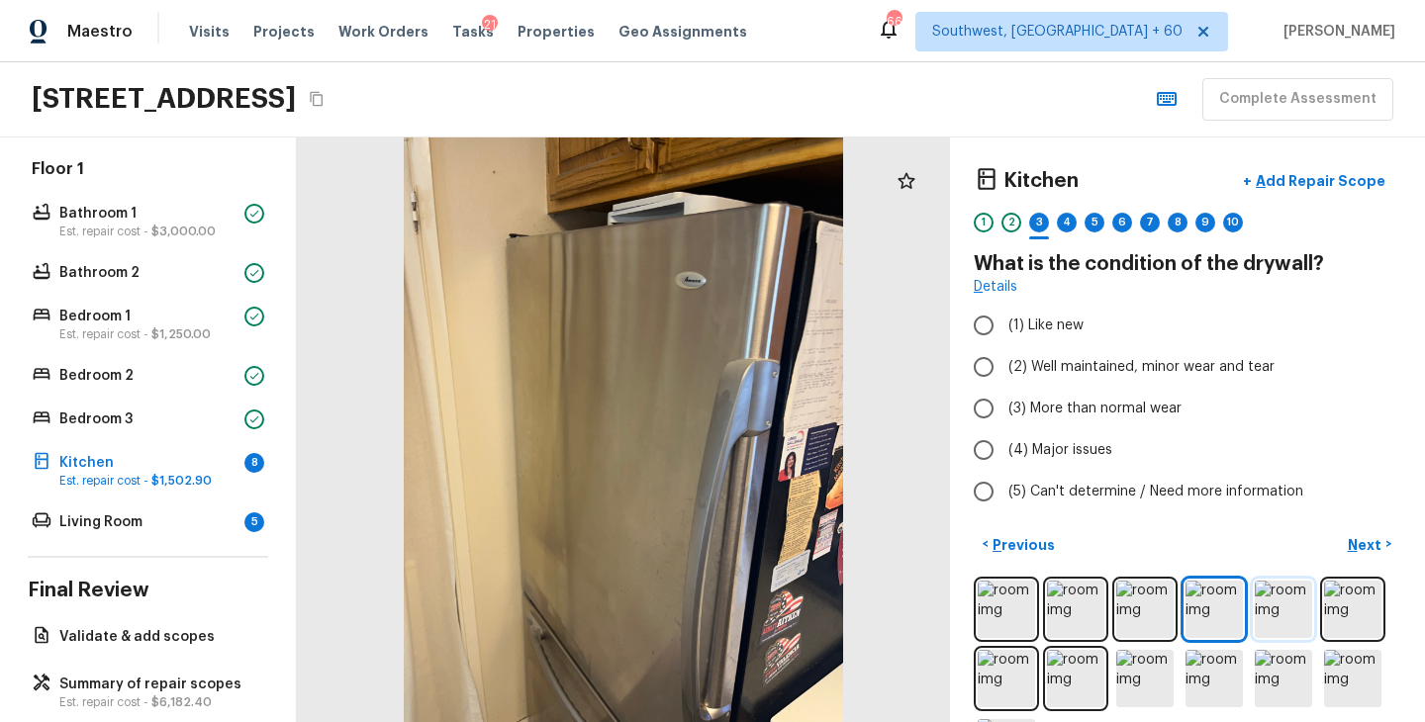
click at [1283, 615] on img at bounding box center [1282, 609] width 57 height 57
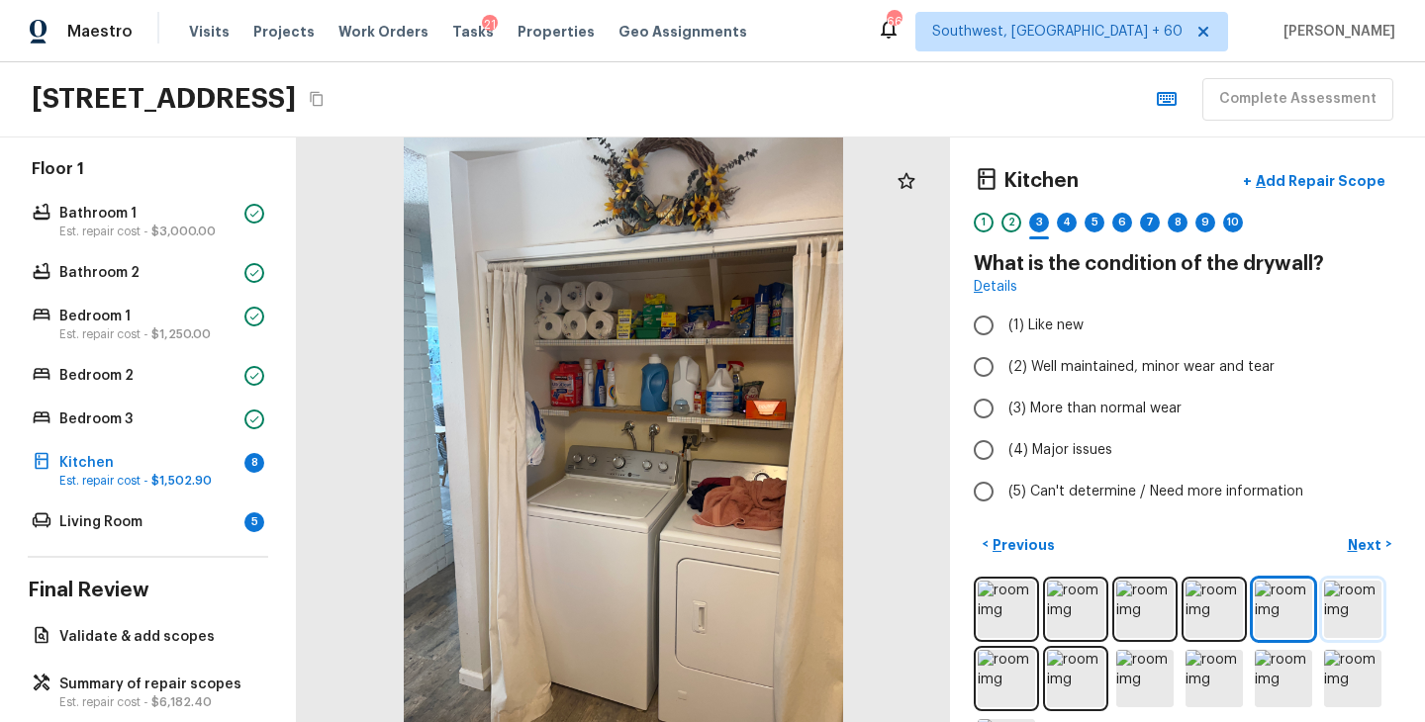
click at [1364, 618] on img at bounding box center [1352, 609] width 57 height 57
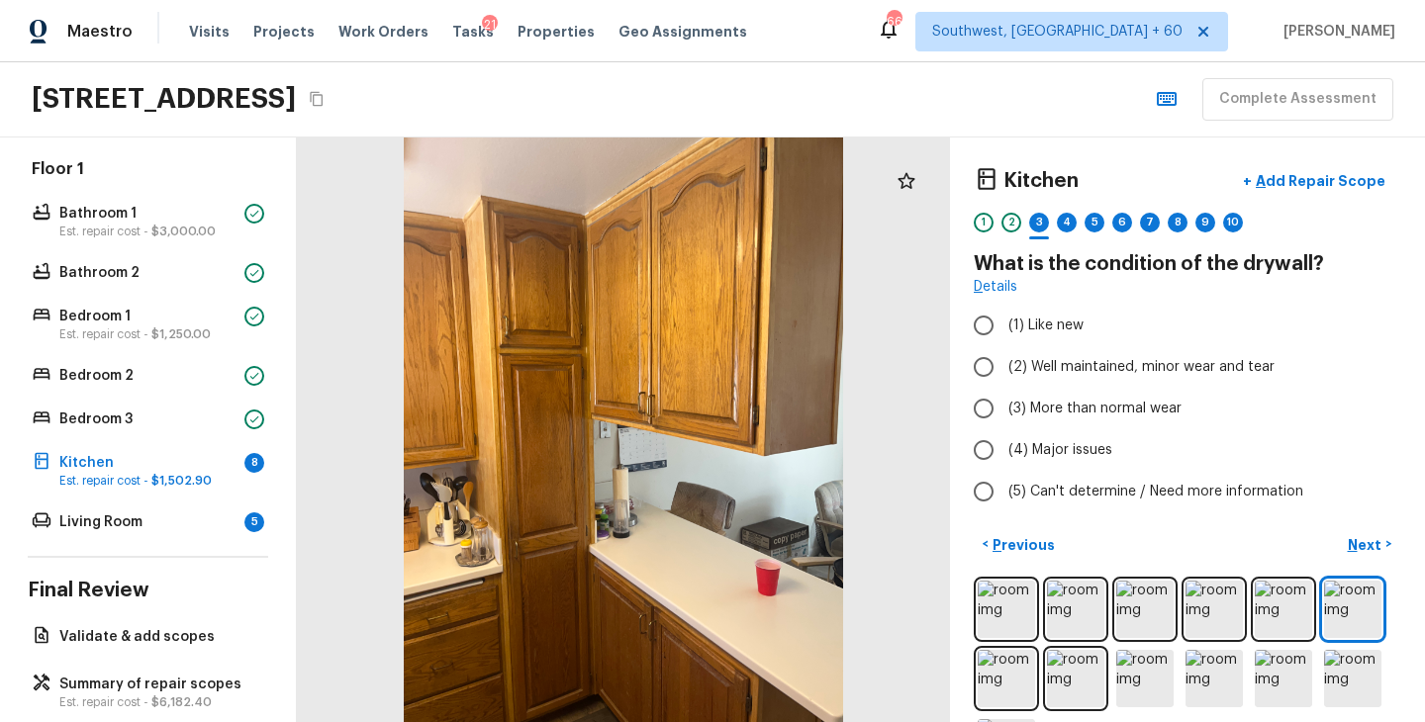
click at [976, 689] on div at bounding box center [1186, 679] width 427 height 204
click at [1006, 689] on img at bounding box center [1005, 678] width 57 height 57
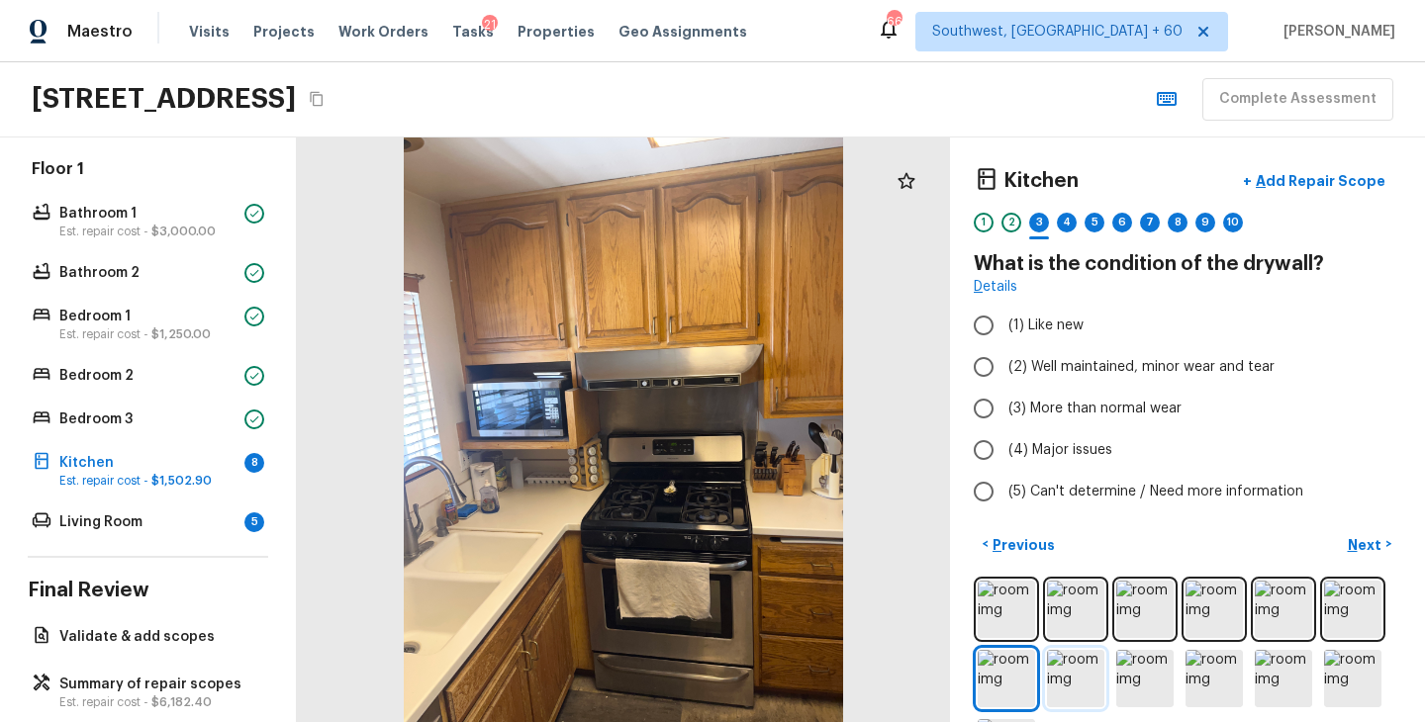
click at [1054, 689] on img at bounding box center [1075, 678] width 57 height 57
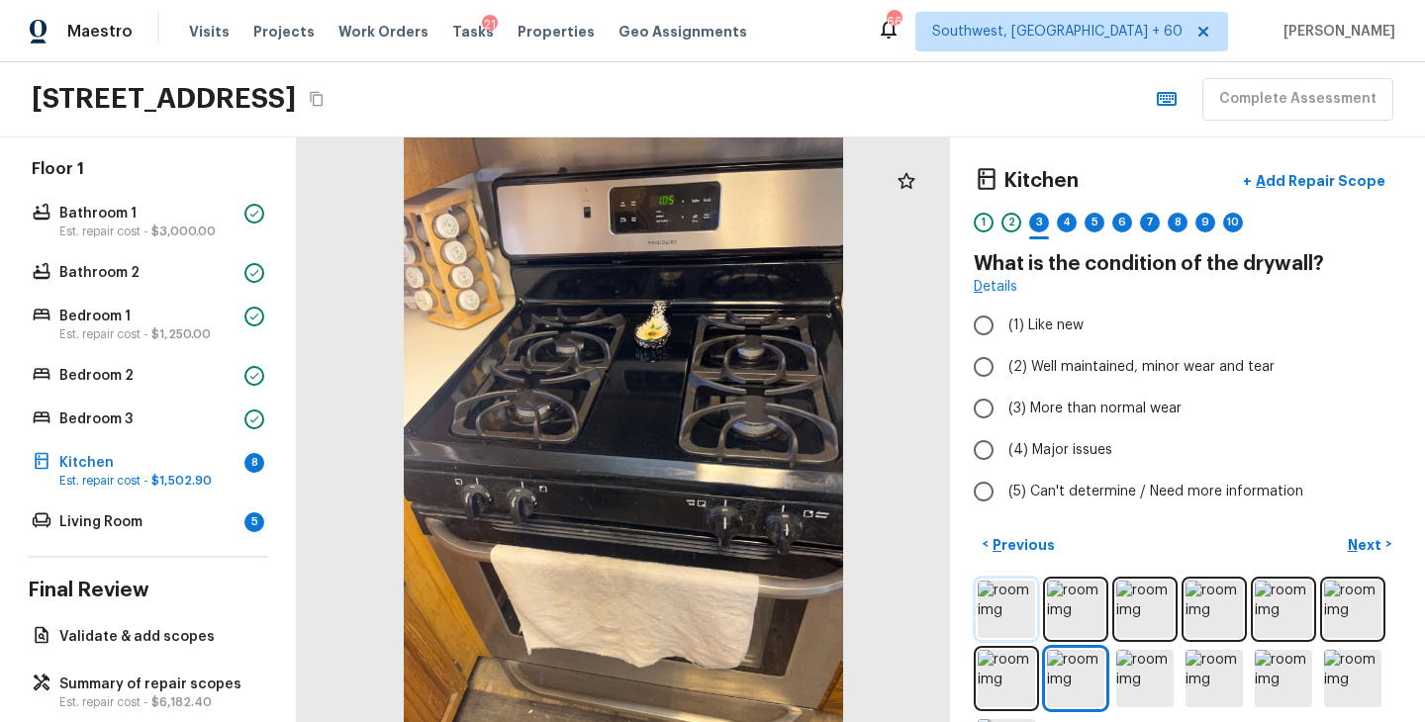
click at [1005, 604] on img at bounding box center [1005, 609] width 57 height 57
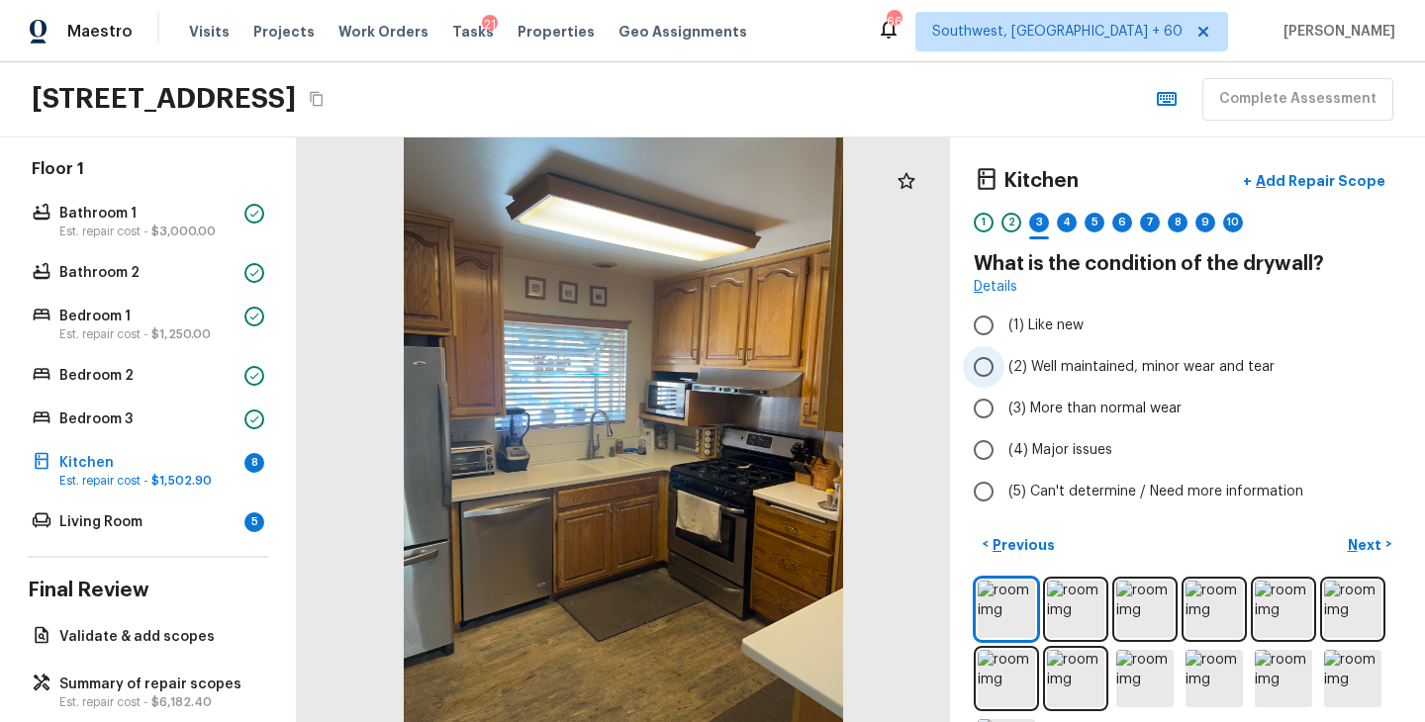
click at [1096, 373] on span "(2) Well maintained, minor wear and tear" at bounding box center [1141, 367] width 266 height 20
click at [1004, 373] on input "(2) Well maintained, minor wear and tear" at bounding box center [984, 367] width 42 height 42
radio input "true"
click at [1364, 544] on p "Next" at bounding box center [1366, 545] width 38 height 20
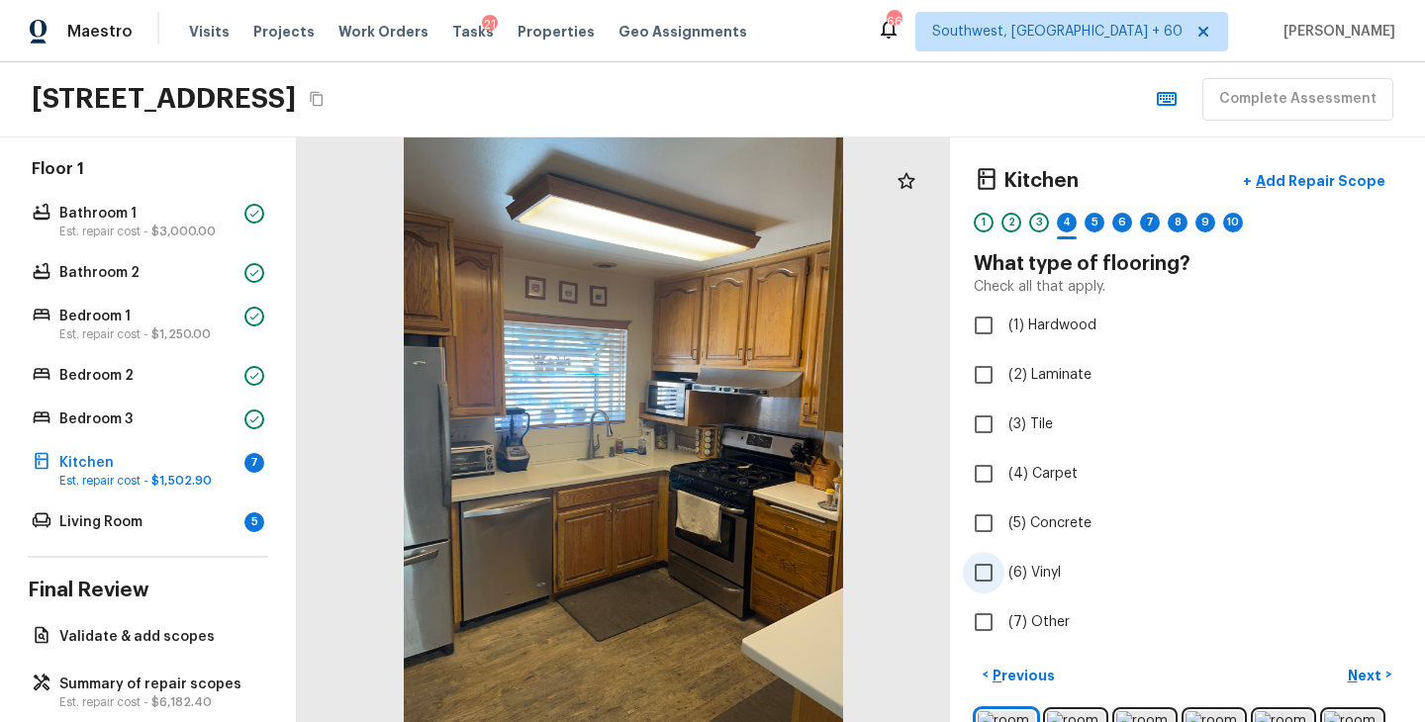
click at [1037, 573] on span "(6) Vinyl" at bounding box center [1034, 573] width 52 height 20
click at [1004, 573] on input "(6) Vinyl" at bounding box center [984, 573] width 42 height 42
checkbox input "true"
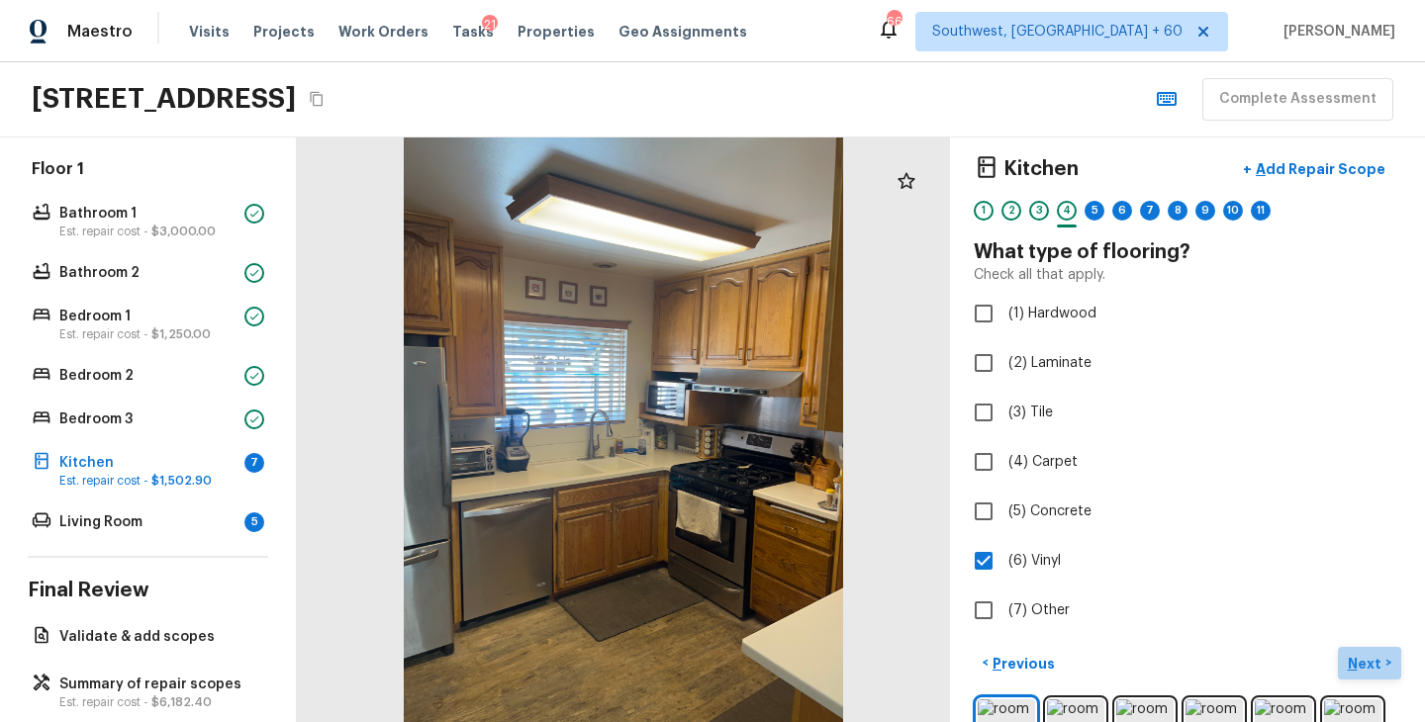
click at [1358, 654] on p "Next" at bounding box center [1366, 664] width 38 height 20
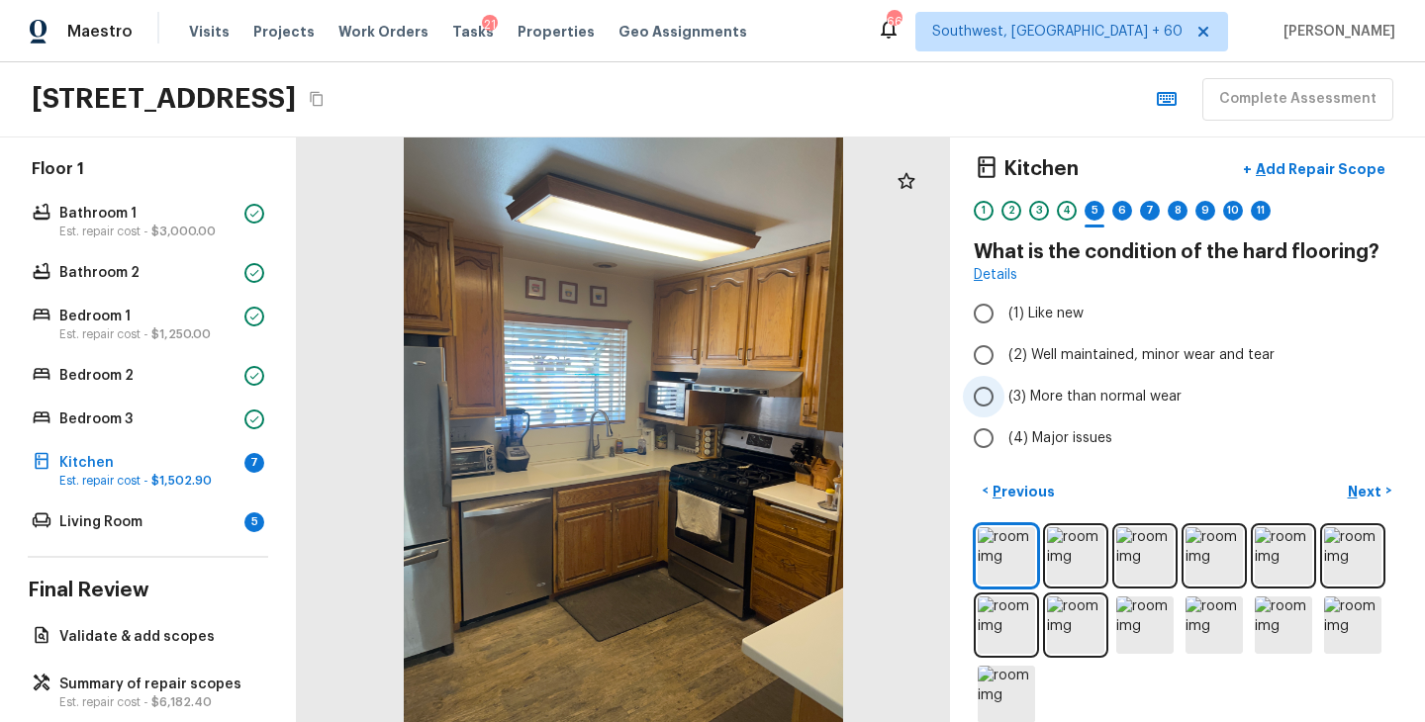
click at [1099, 392] on span "(3) More than normal wear" at bounding box center [1094, 397] width 173 height 20
click at [1004, 392] on input "(3) More than normal wear" at bounding box center [984, 397] width 42 height 42
radio input "true"
click at [1361, 484] on p "Next" at bounding box center [1366, 492] width 38 height 20
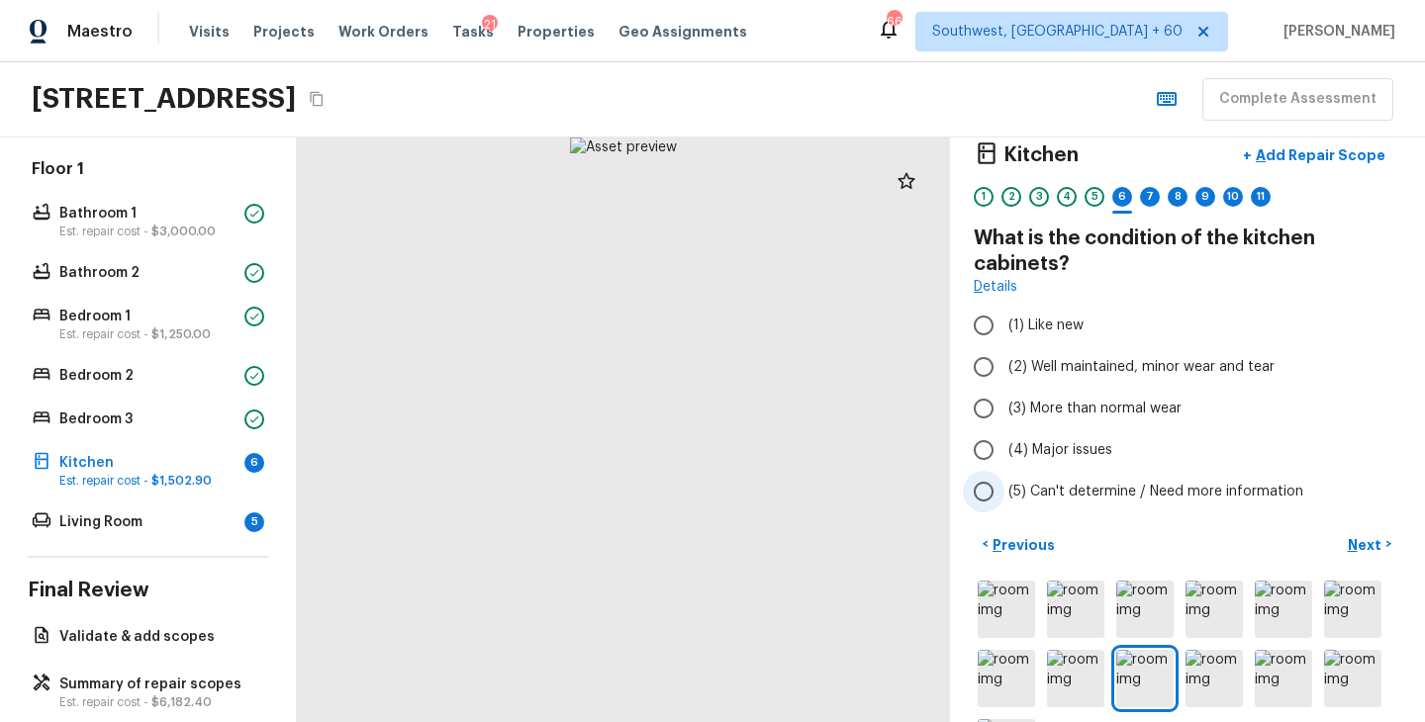
scroll to position [28, 0]
click at [1024, 591] on img at bounding box center [1005, 607] width 57 height 57
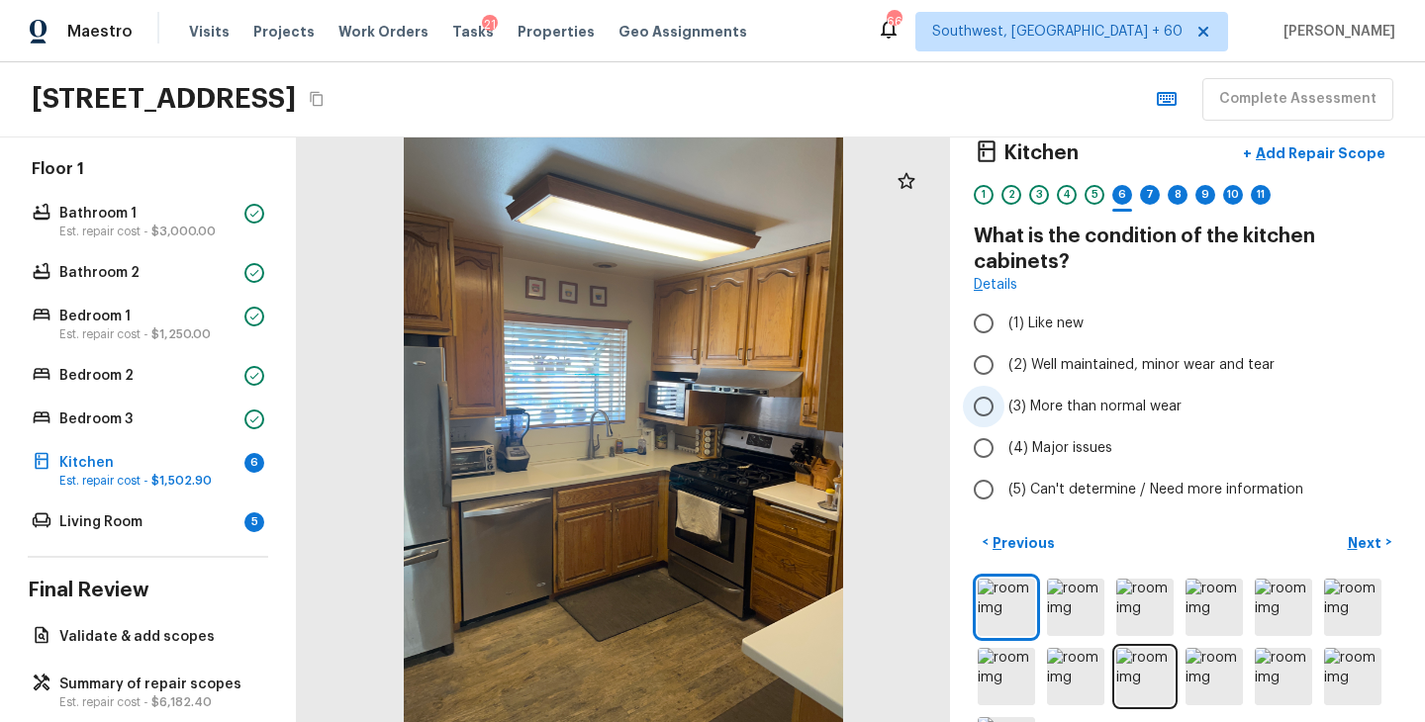
click at [1125, 406] on span "(3) More than normal wear" at bounding box center [1094, 407] width 173 height 20
click at [1004, 406] on input "(3) More than normal wear" at bounding box center [984, 407] width 42 height 42
radio input "true"
click at [1367, 549] on p "Next" at bounding box center [1366, 543] width 38 height 20
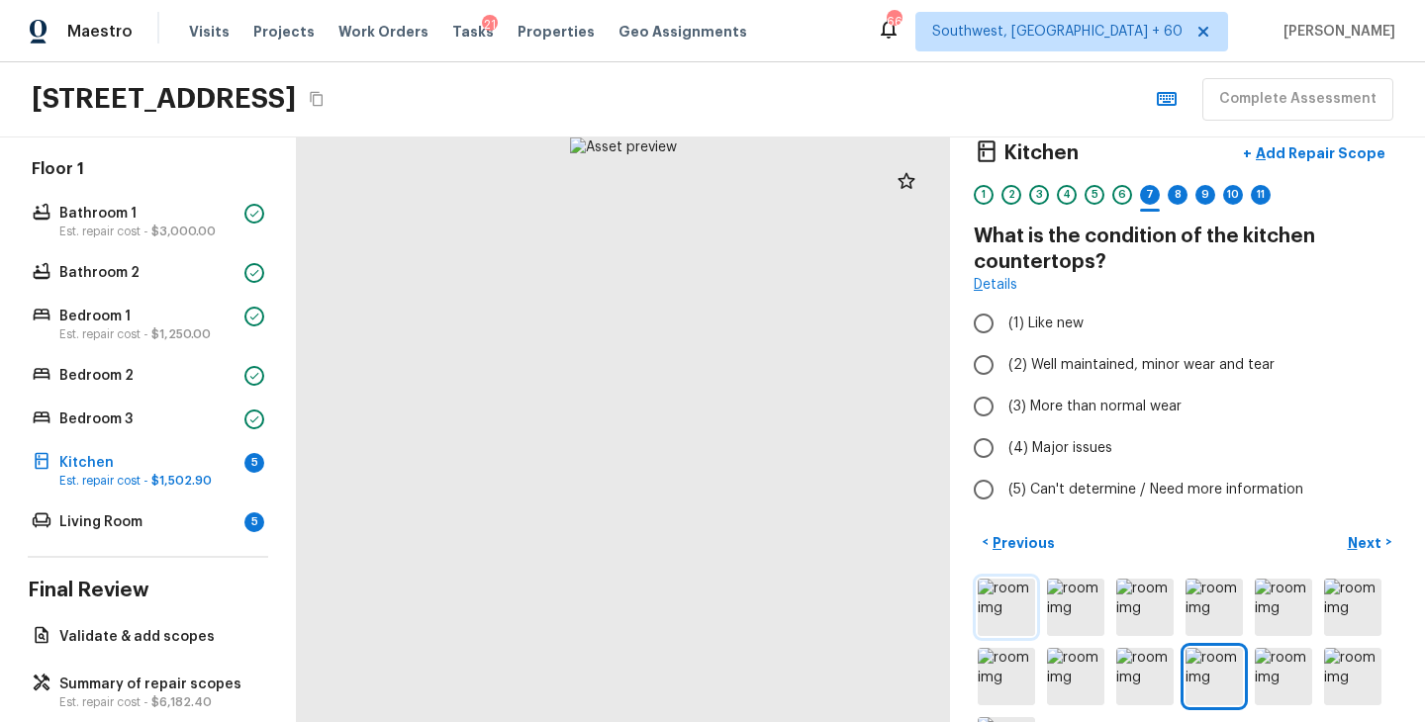
click at [1002, 613] on img at bounding box center [1005, 607] width 57 height 57
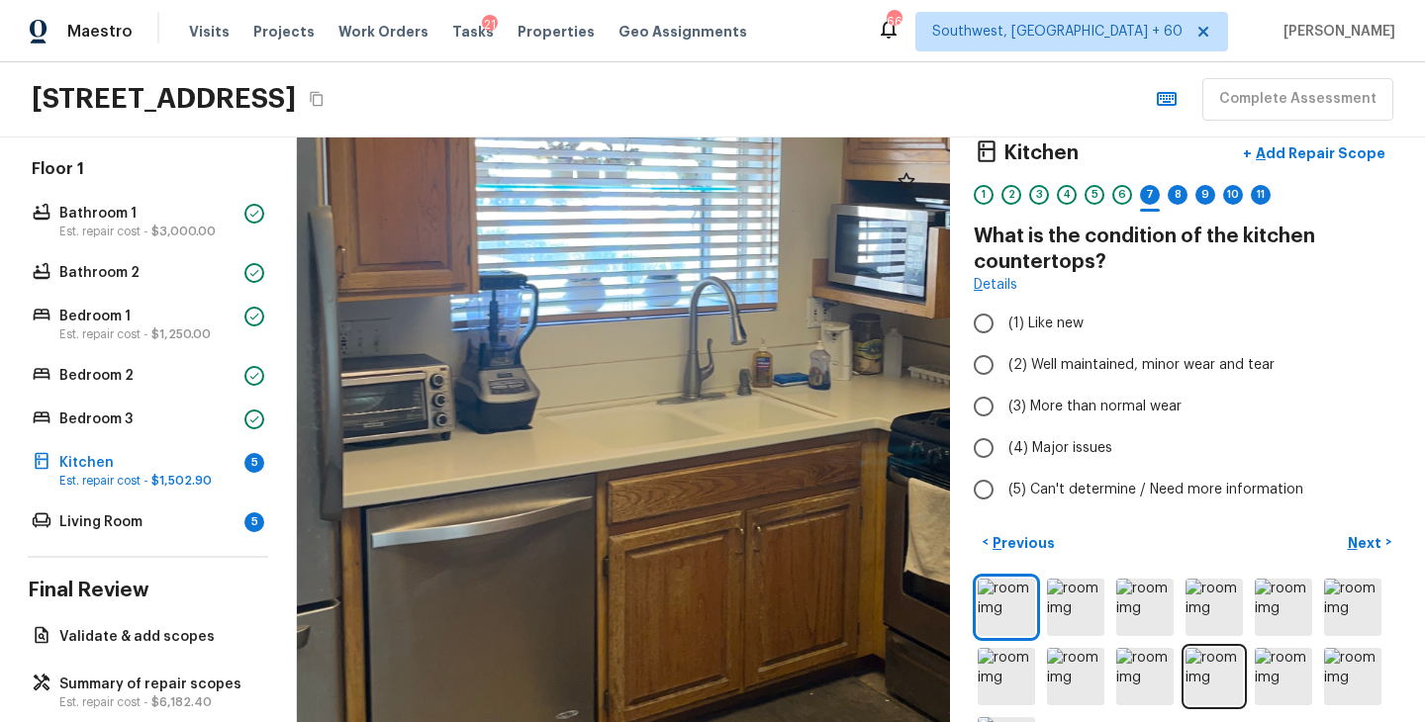
drag, startPoint x: 454, startPoint y: 496, endPoint x: 352, endPoint y: 437, distance: 117.4
click at [358, 442] on div at bounding box center [772, 326] width 1635 height 1464
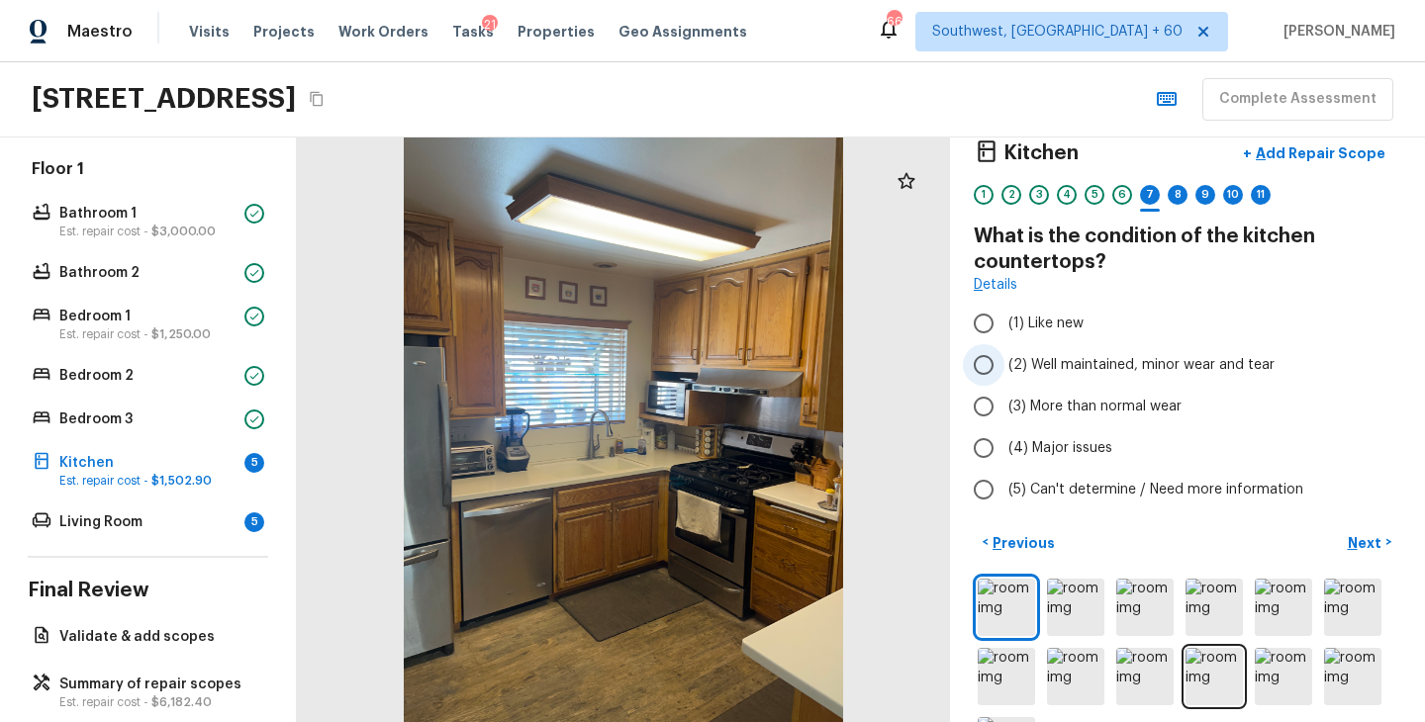
click at [1069, 369] on span "(2) Well maintained, minor wear and tear" at bounding box center [1141, 365] width 266 height 20
click at [1004, 369] on input "(2) Well maintained, minor wear and tear" at bounding box center [984, 365] width 42 height 42
radio input "true"
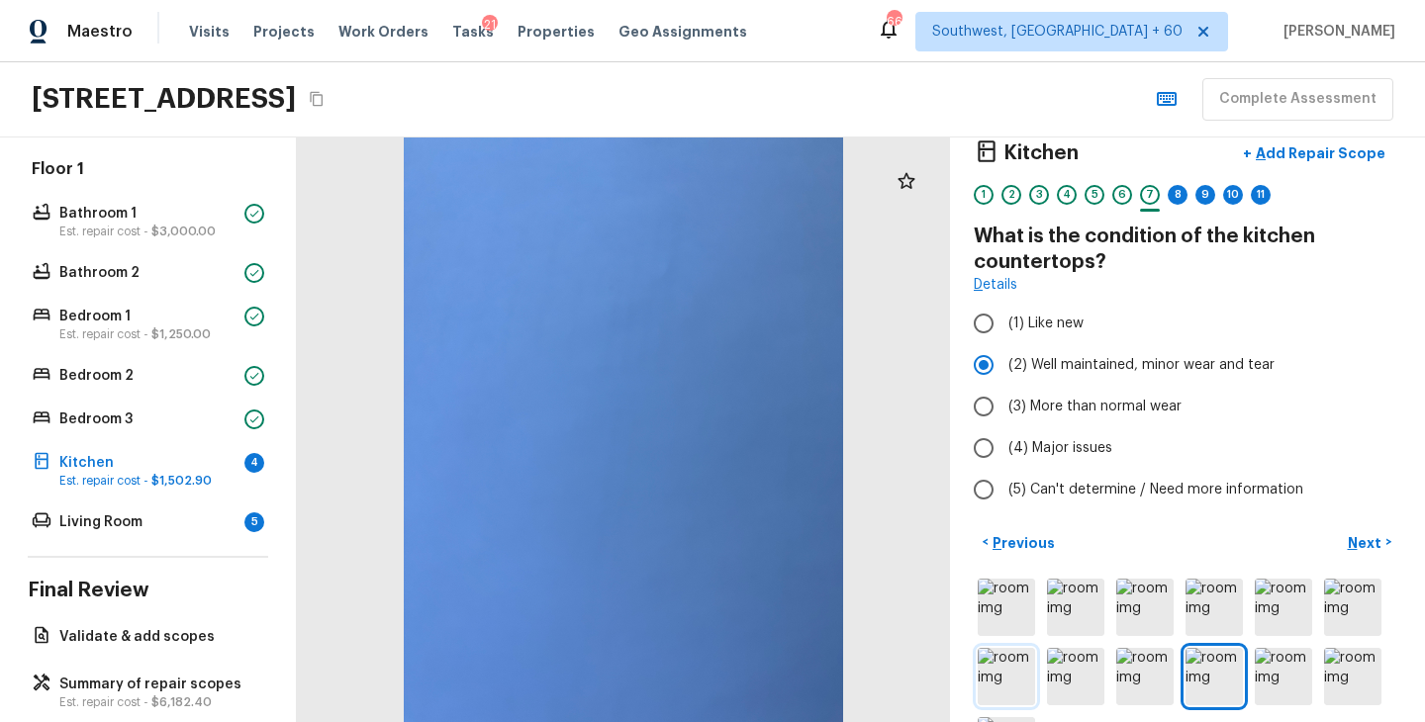
click at [1012, 675] on img at bounding box center [1005, 676] width 57 height 57
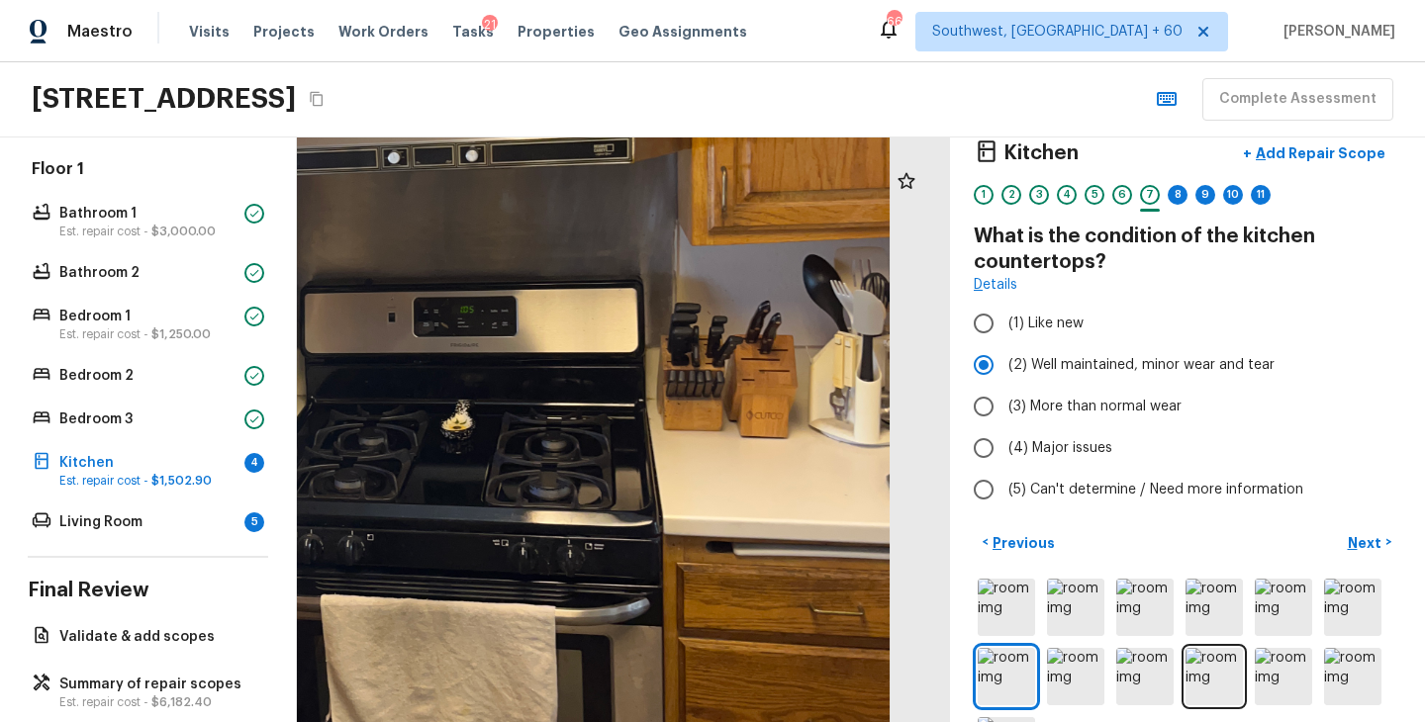
drag, startPoint x: 686, startPoint y: 522, endPoint x: 428, endPoint y: 524, distance: 257.2
click at [428, 524] on div at bounding box center [340, 273] width 1631 height 1460
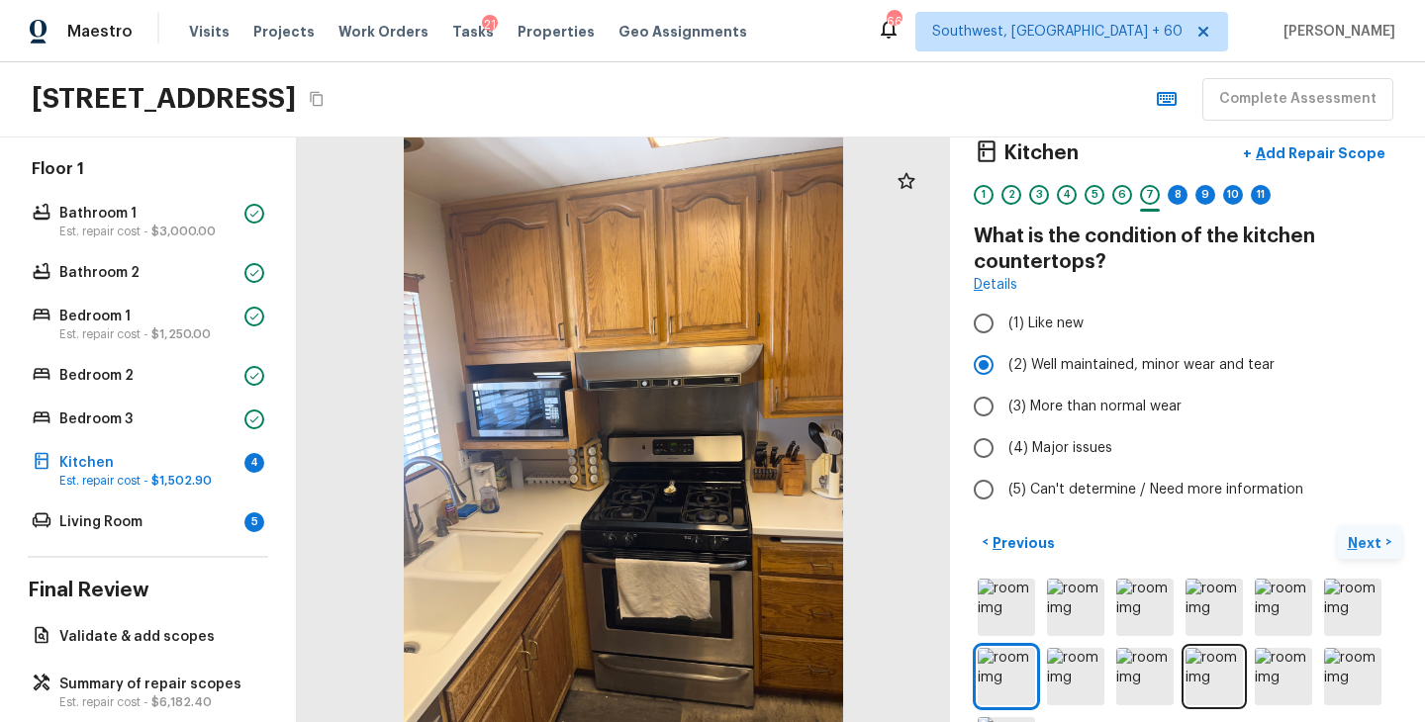
click at [1363, 537] on p "Next" at bounding box center [1366, 543] width 38 height 20
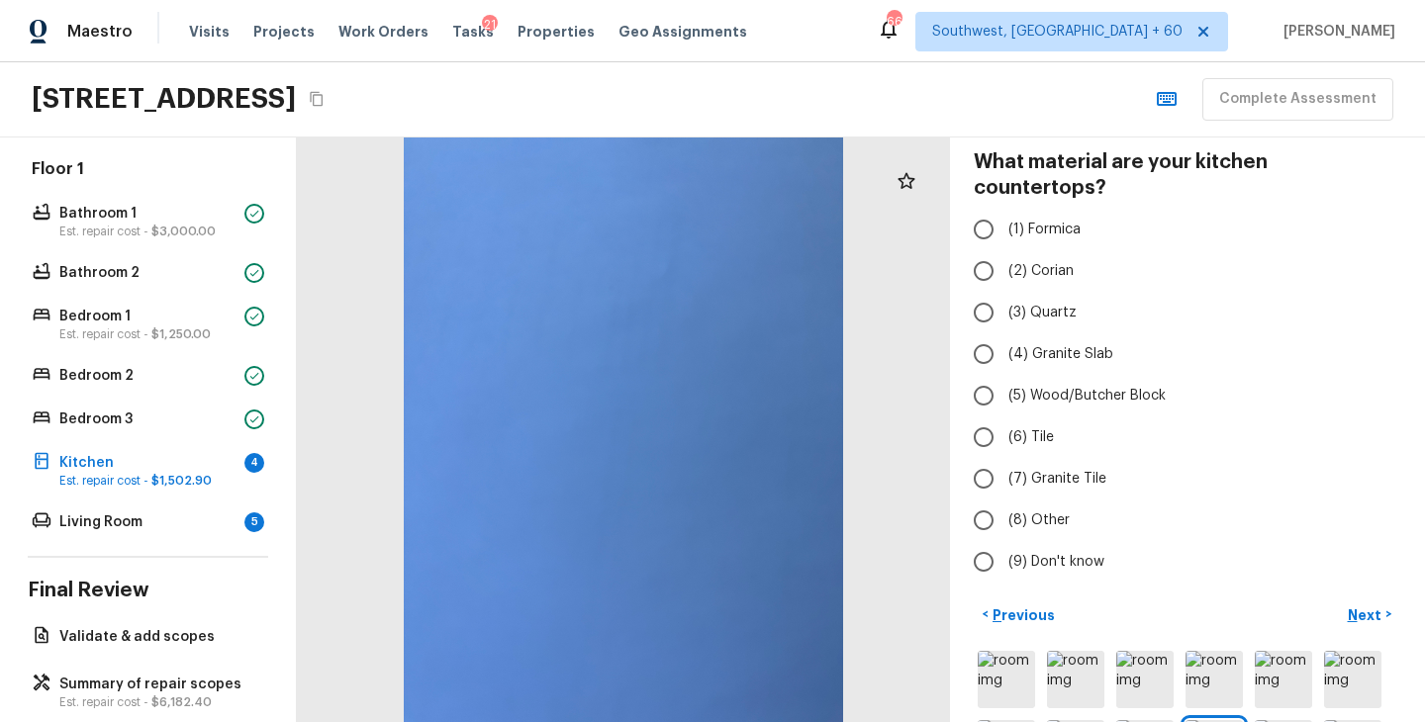
scroll to position [217, 0]
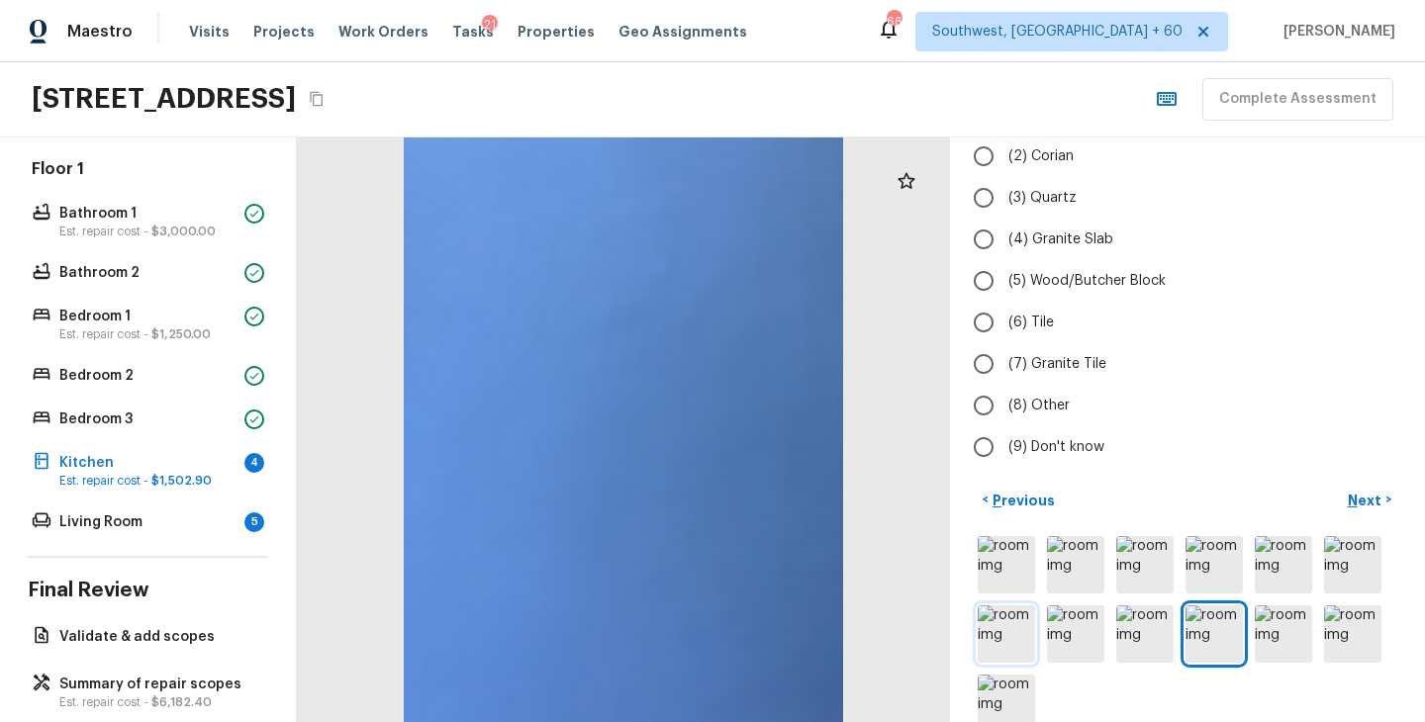
click at [1015, 615] on img at bounding box center [1005, 633] width 57 height 57
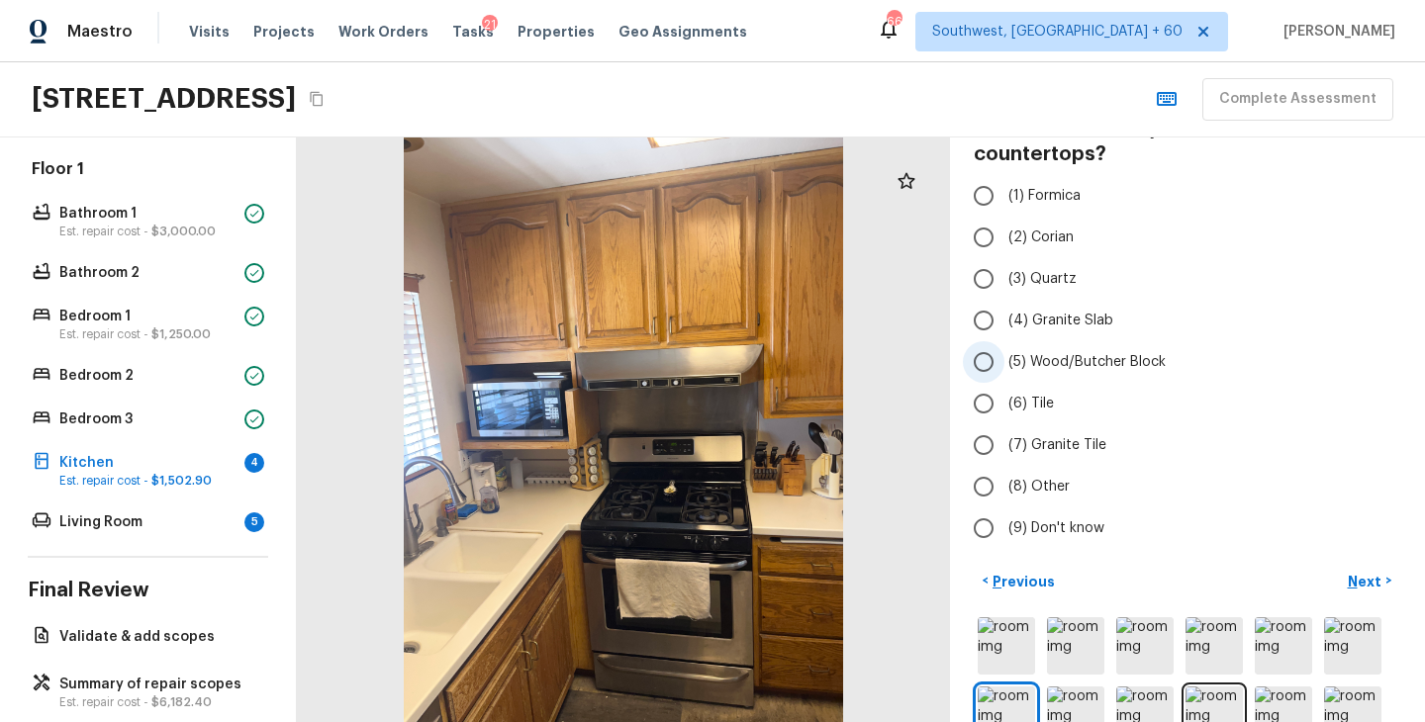
scroll to position [55, 0]
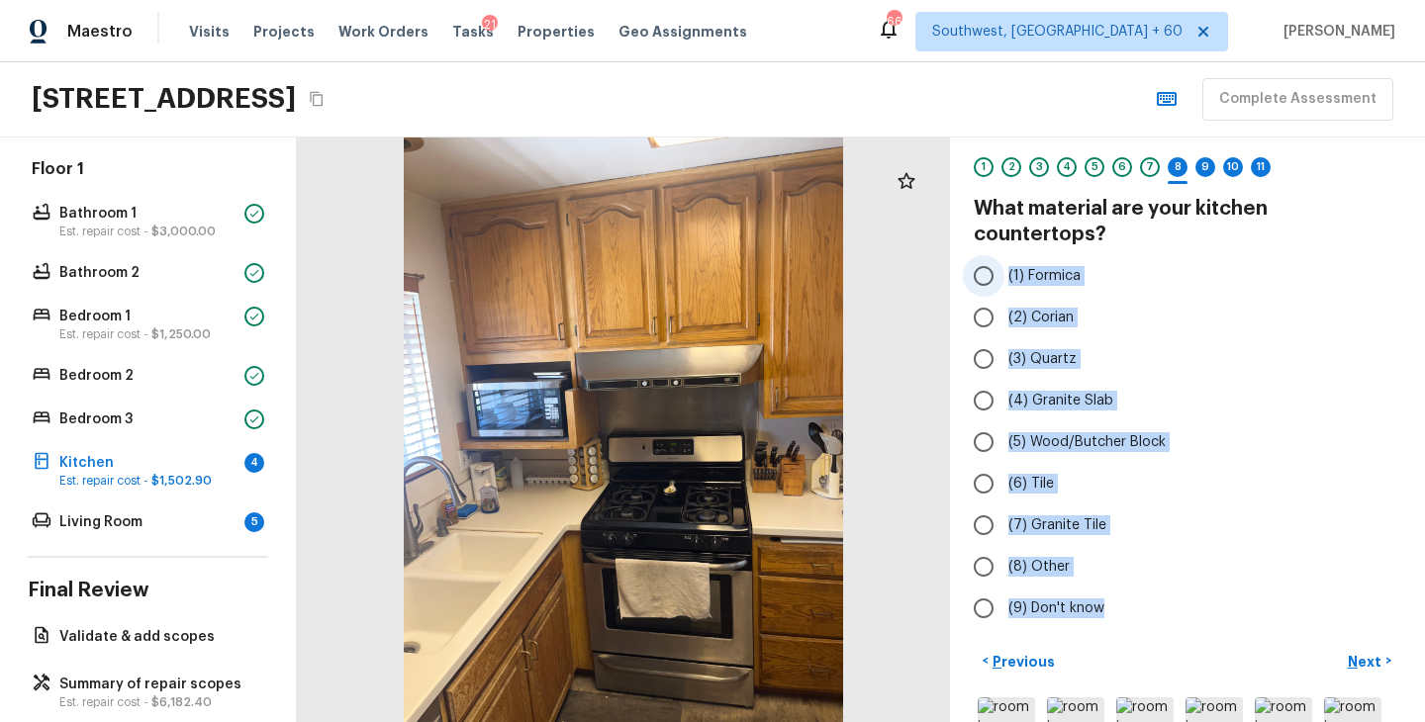
drag, startPoint x: 1106, startPoint y: 590, endPoint x: 1024, endPoint y: 238, distance: 360.7
click at [1024, 255] on div "(1) Formica (2) Corian (3) Quartz (4) Granite Slab (5) Wood/Butcher Block (6) T…" at bounding box center [1186, 442] width 427 height 374
copy div "(1) Formica (2) Corian (3) Quartz (4) Granite Slab (5) Wood/Butcher Block (6) T…"
click at [1233, 380] on label "(4) Granite Slab" at bounding box center [1174, 401] width 422 height 42
click at [1004, 380] on input "(4) Granite Slab" at bounding box center [984, 401] width 42 height 42
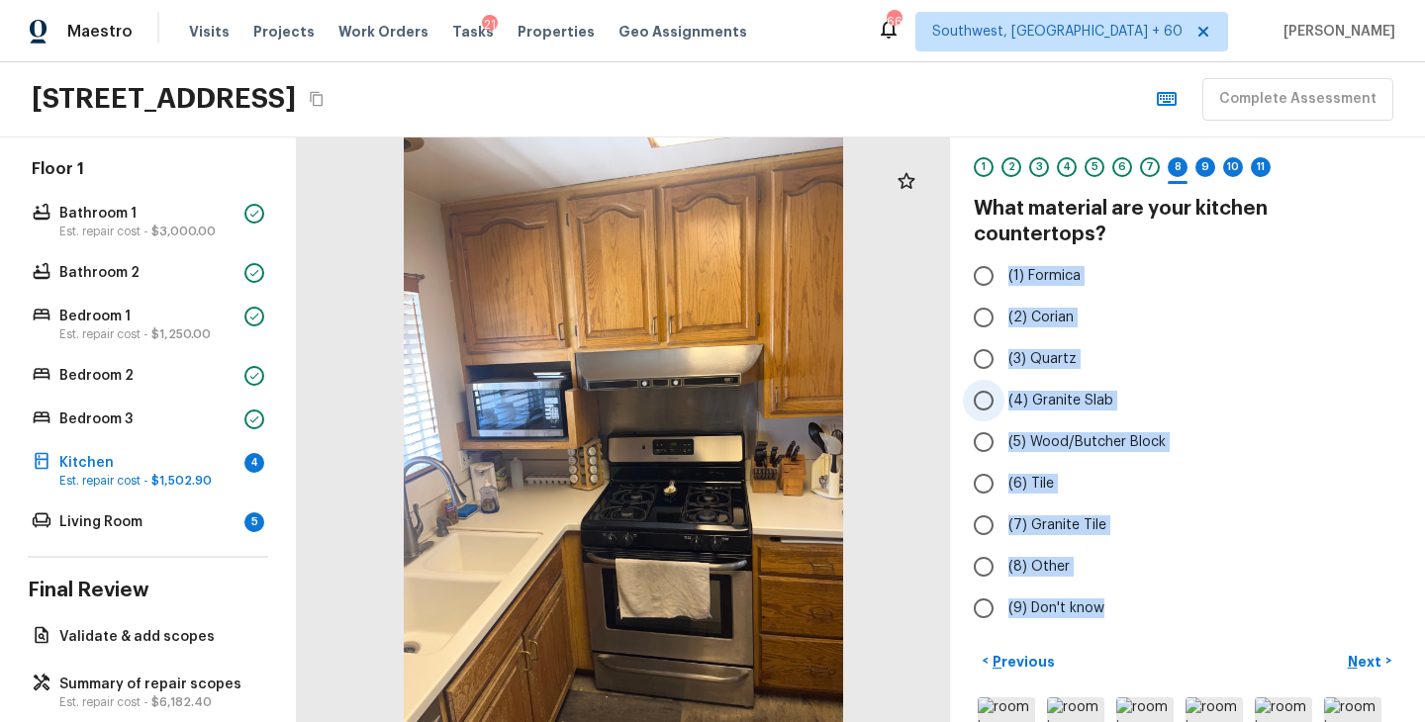
radio input "true"
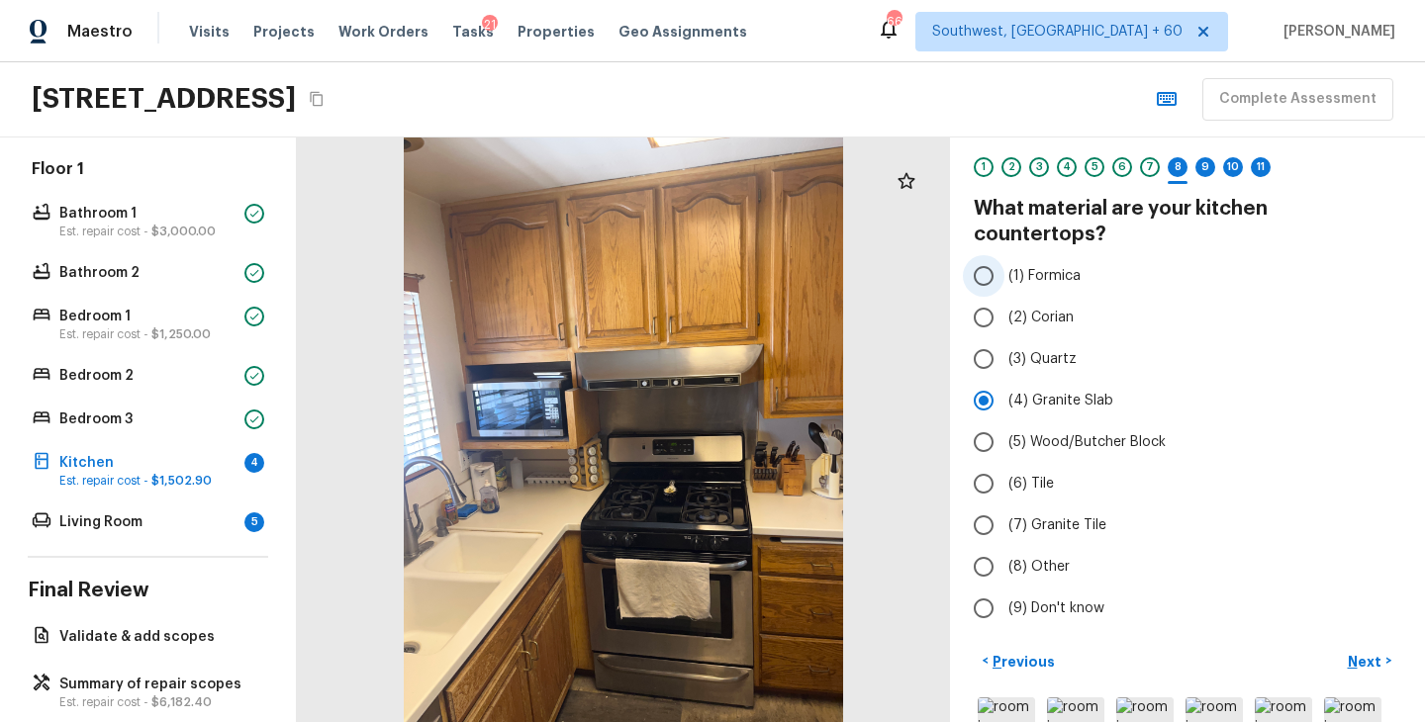
click at [1051, 266] on span "(1) Formica" at bounding box center [1044, 276] width 72 height 20
click at [1004, 255] on input "(1) Formica" at bounding box center [984, 276] width 42 height 42
radio input "true"
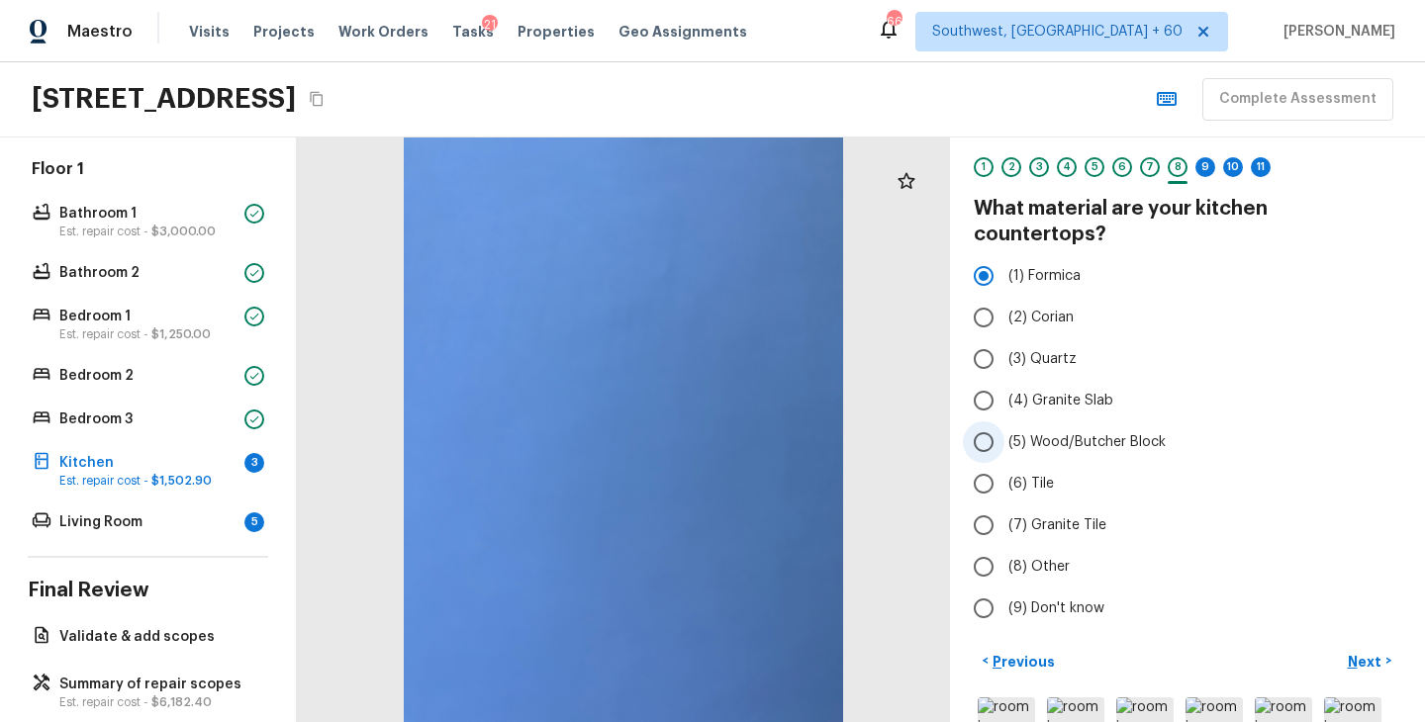
click at [1300, 433] on label "(5) Wood/Butcher Block" at bounding box center [1174, 442] width 422 height 42
click at [1004, 433] on input "(5) Wood/Butcher Block" at bounding box center [984, 442] width 42 height 42
radio input "true"
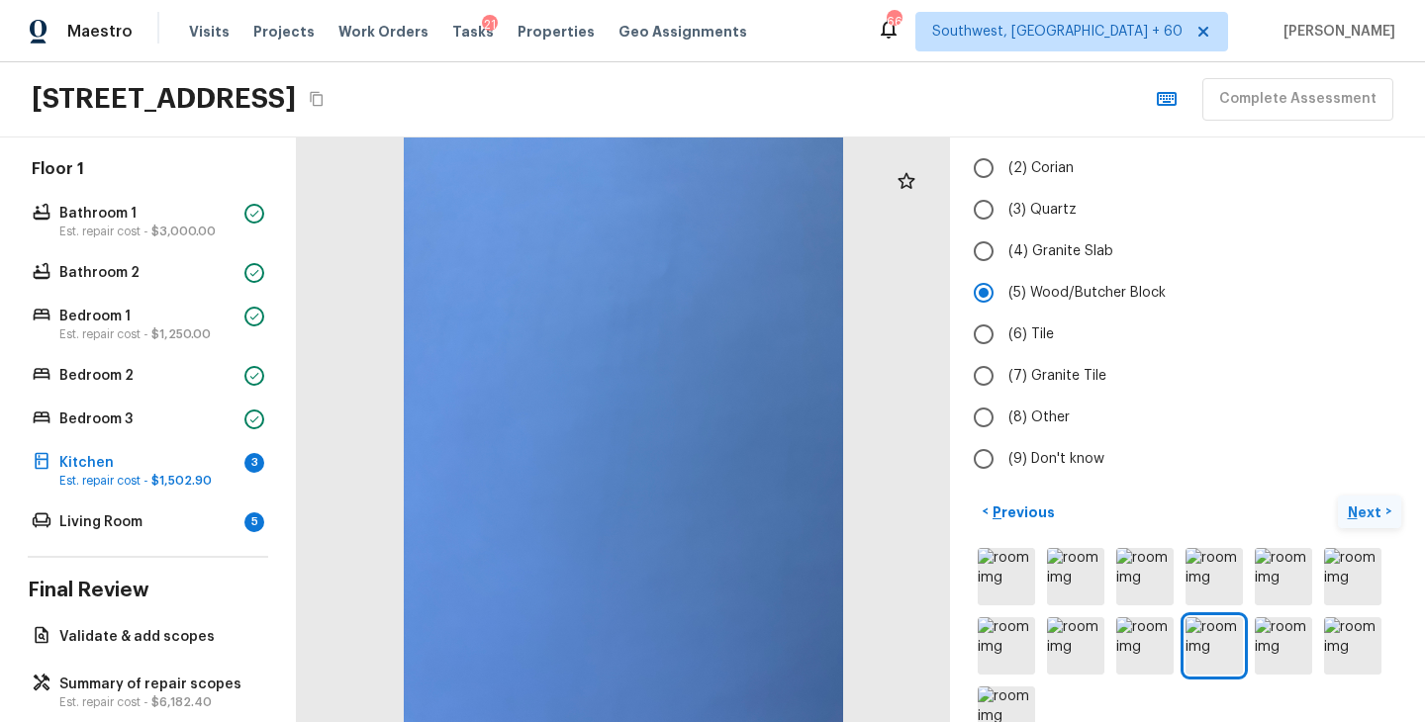
click at [1371, 503] on p "Next" at bounding box center [1366, 513] width 38 height 20
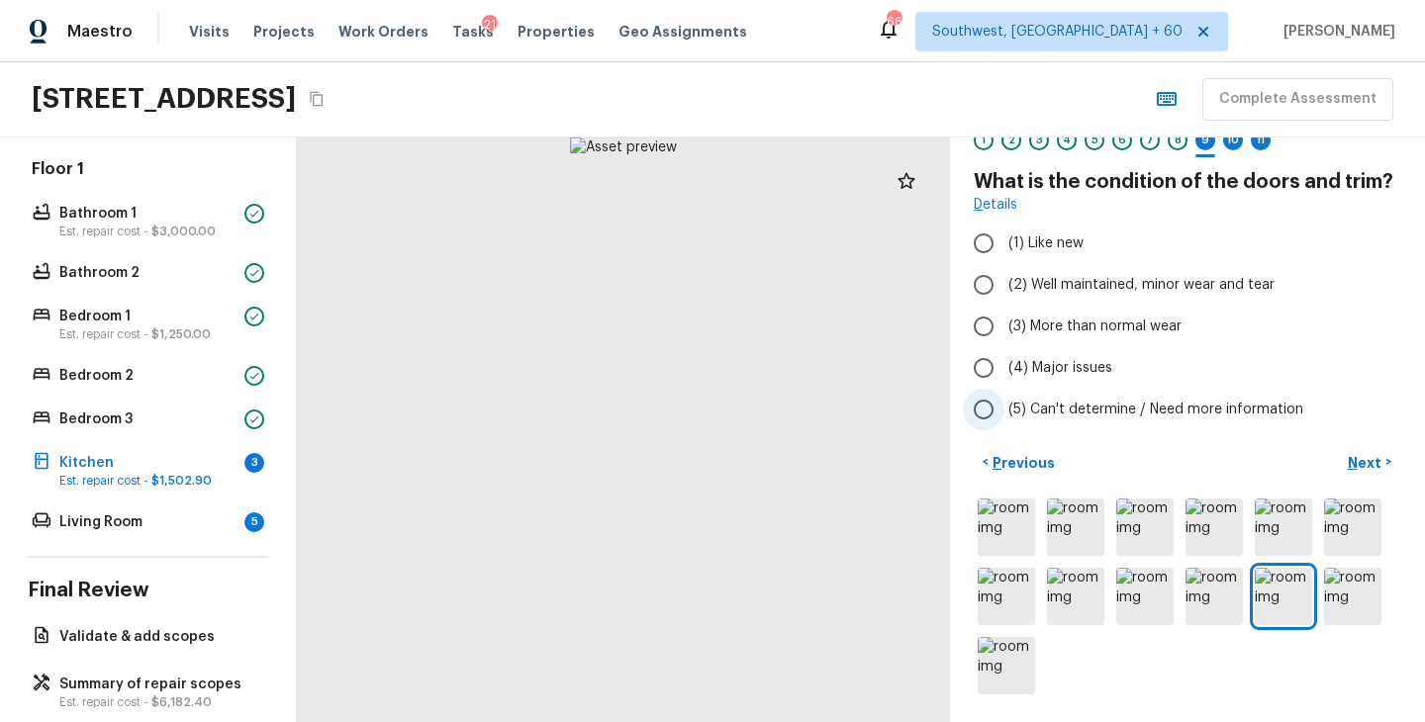
scroll to position [0, 0]
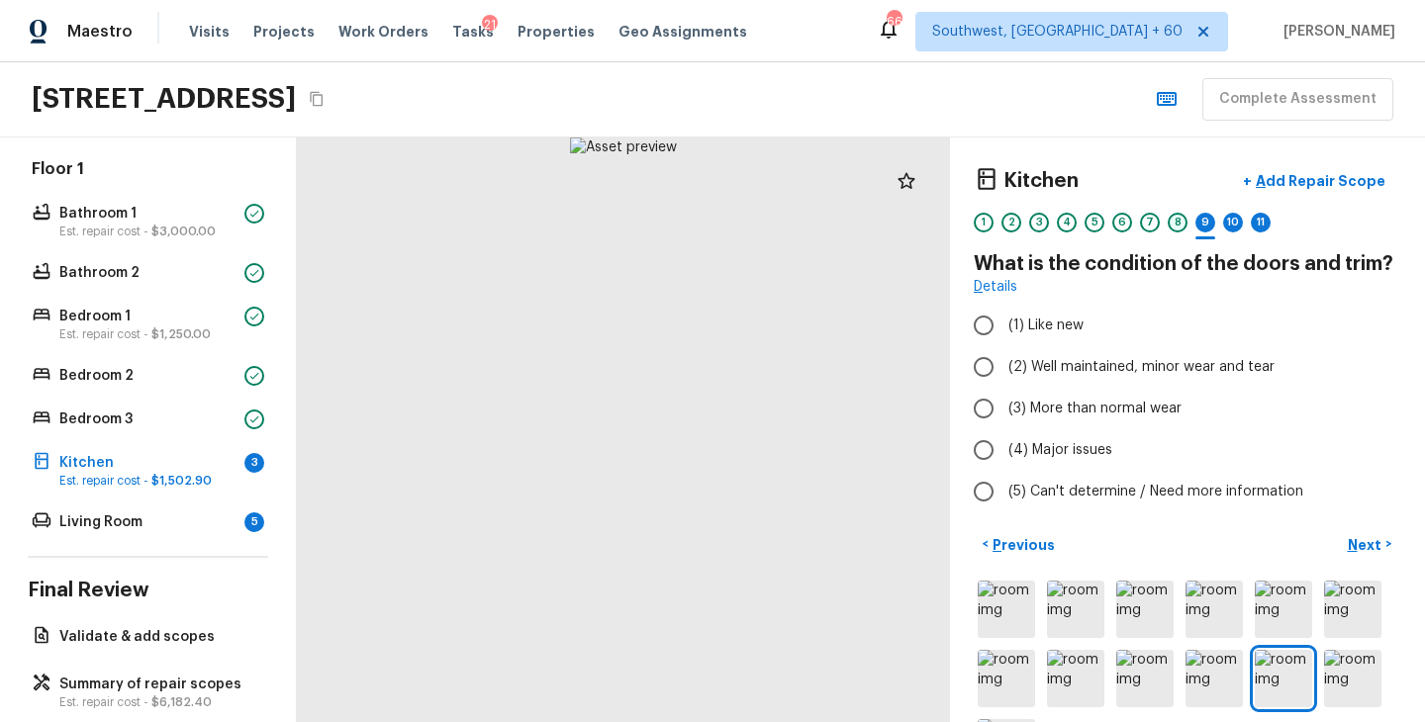
click at [1174, 226] on div "8" at bounding box center [1177, 223] width 20 height 20
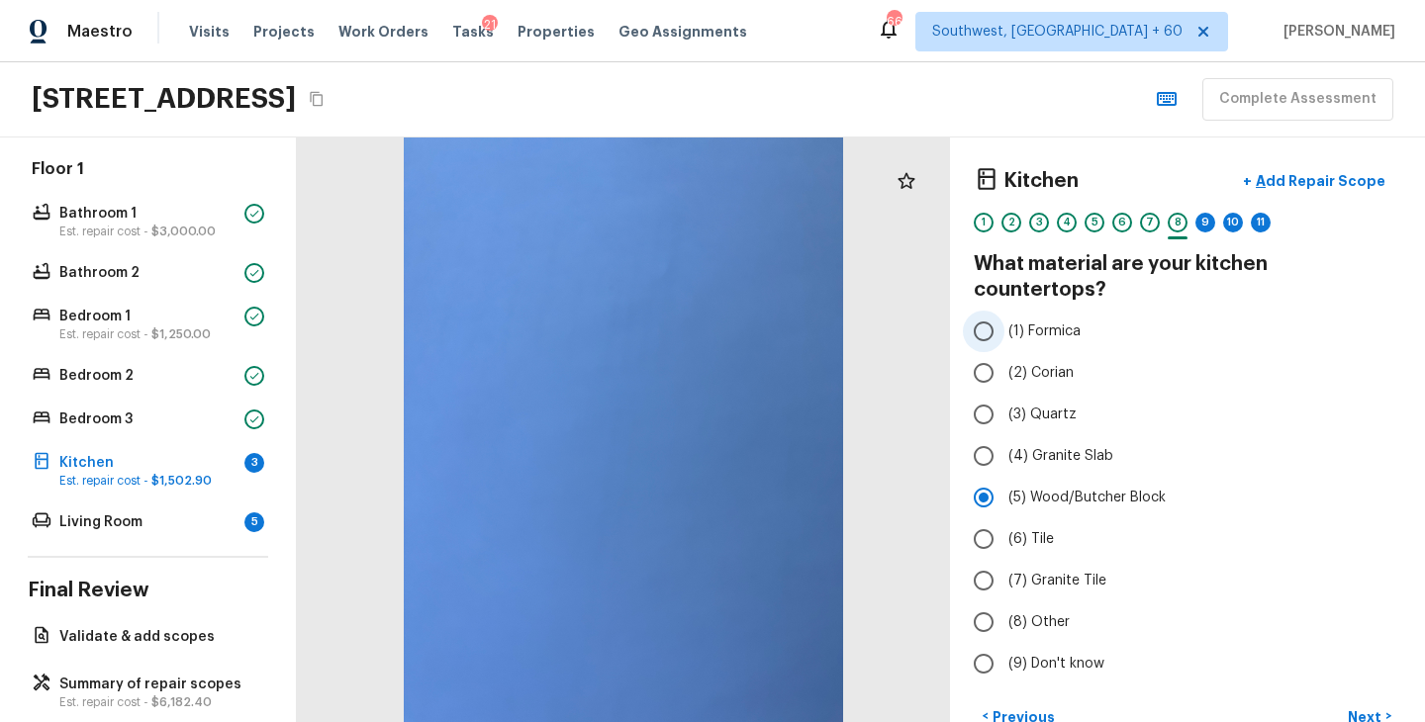
click at [1069, 322] on span "(1) Formica" at bounding box center [1044, 332] width 72 height 20
click at [1004, 311] on input "(1) Formica" at bounding box center [984, 332] width 42 height 42
radio input "true"
click at [1362, 707] on p "Next" at bounding box center [1366, 717] width 38 height 20
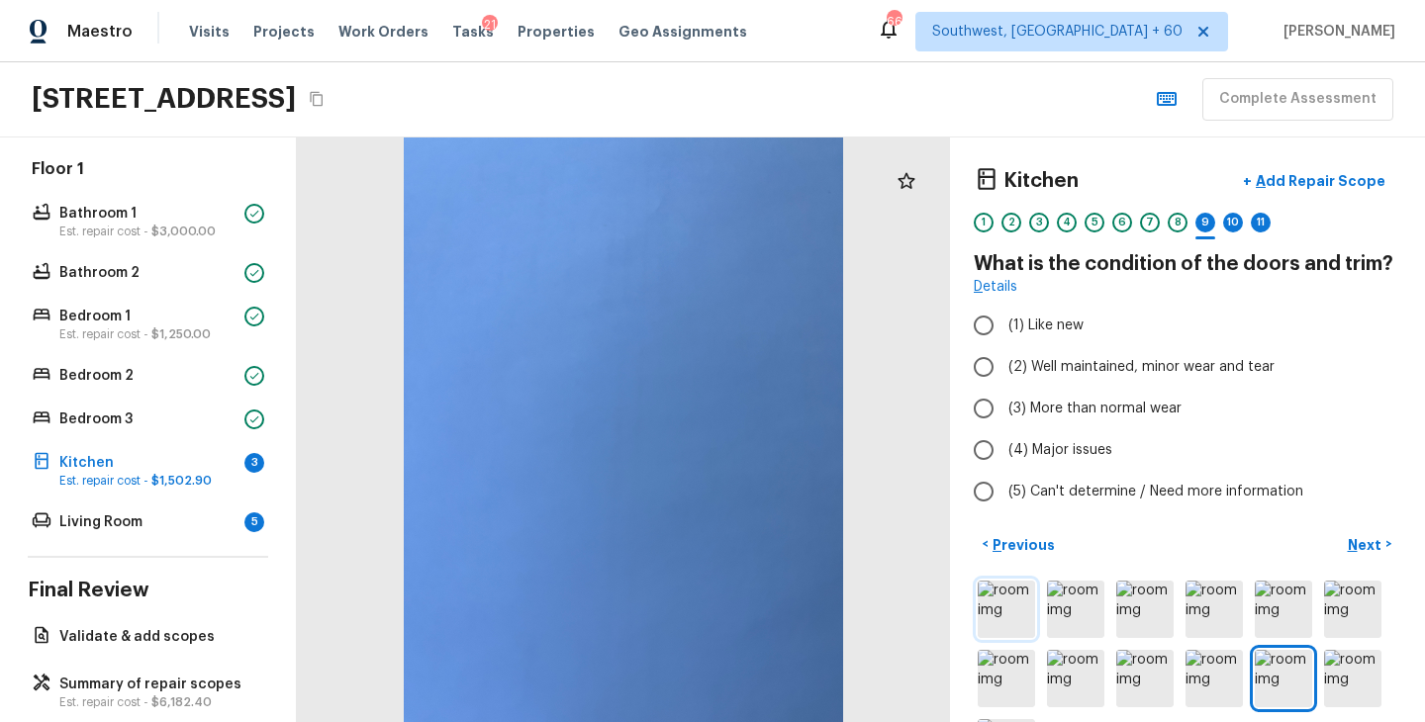
click at [1016, 599] on img at bounding box center [1005, 609] width 57 height 57
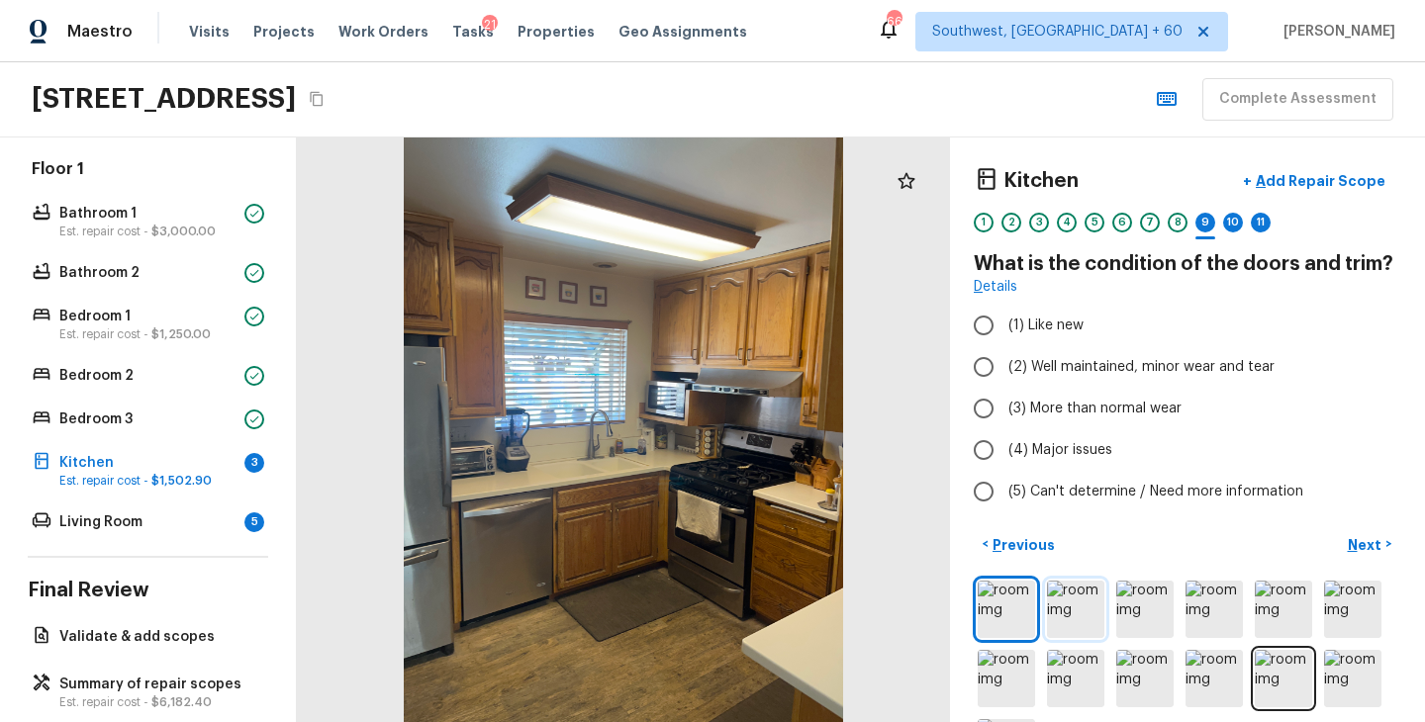
click at [1054, 608] on img at bounding box center [1075, 609] width 57 height 57
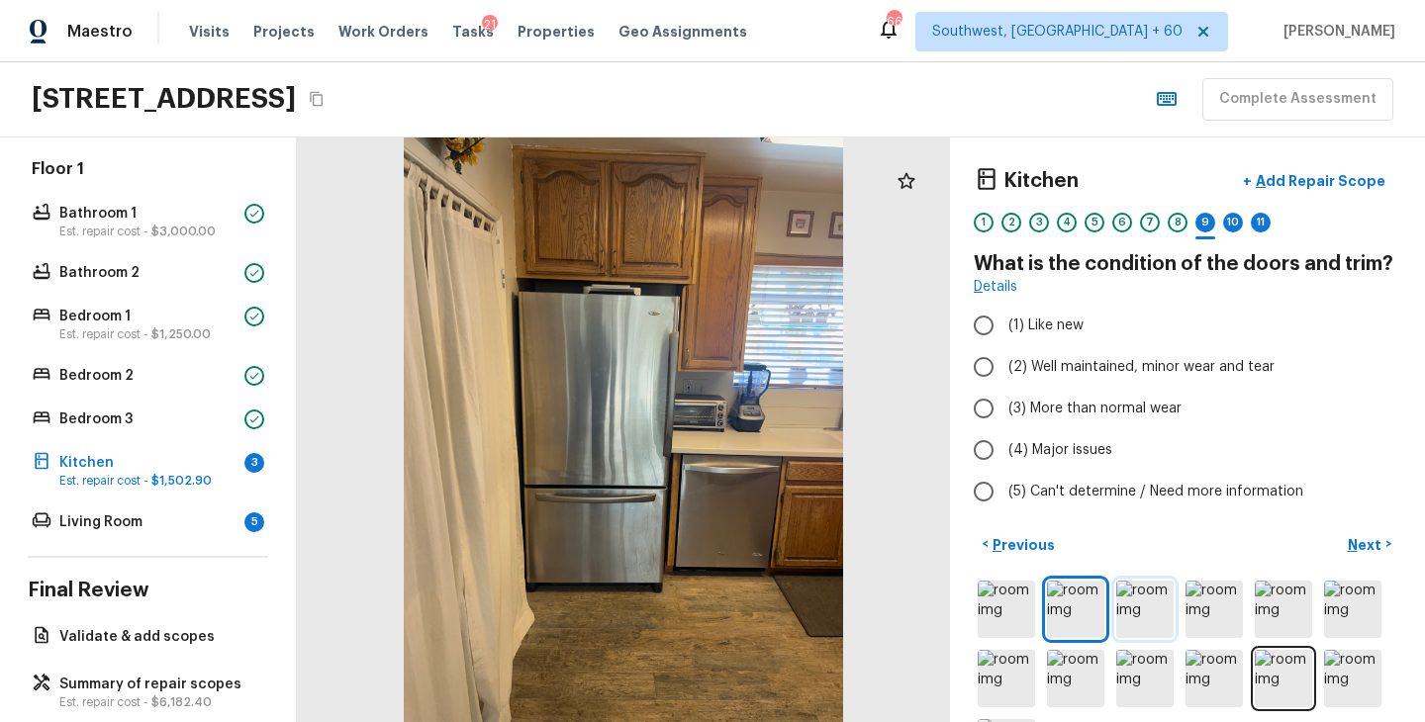
click at [1155, 617] on img at bounding box center [1144, 609] width 57 height 57
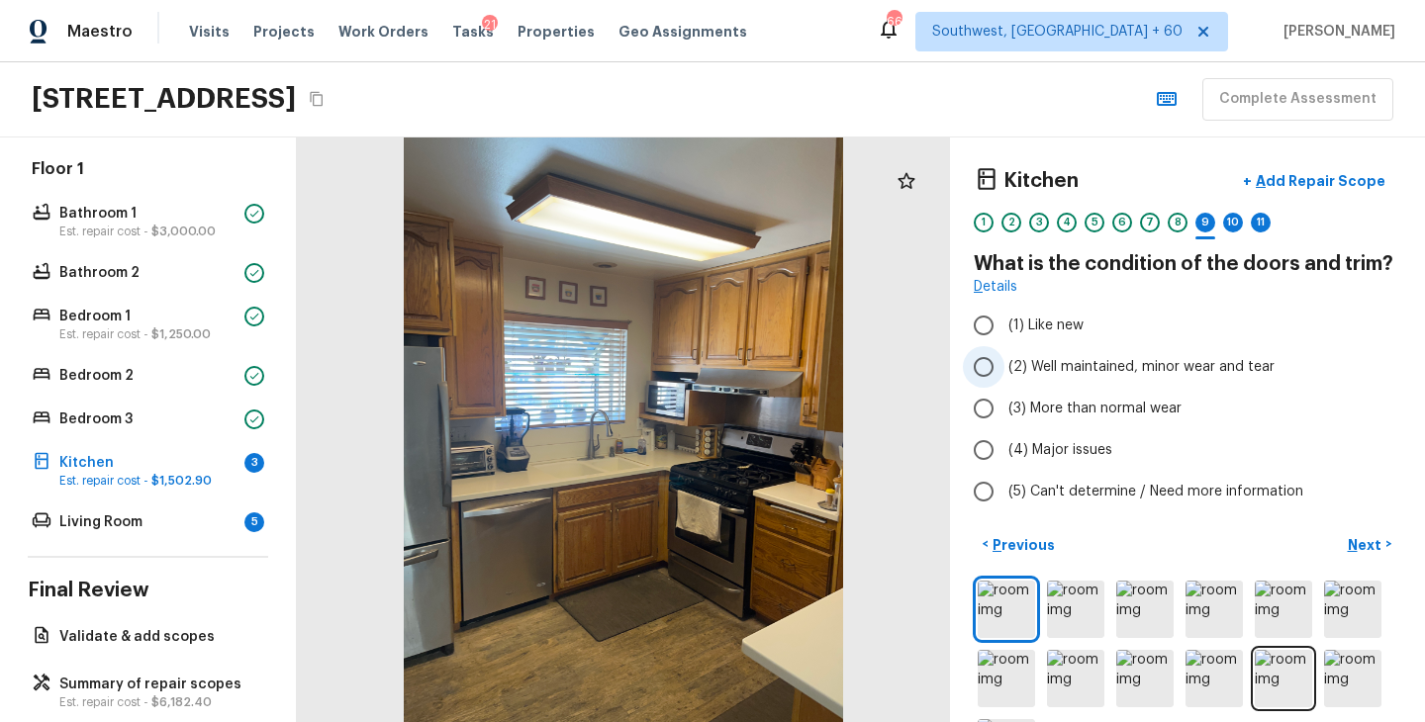
click at [1110, 370] on span "(2) Well maintained, minor wear and tear" at bounding box center [1141, 367] width 266 height 20
click at [1004, 370] on input "(2) Well maintained, minor wear and tear" at bounding box center [984, 367] width 42 height 42
radio input "true"
click at [1362, 541] on p "Next" at bounding box center [1366, 545] width 38 height 20
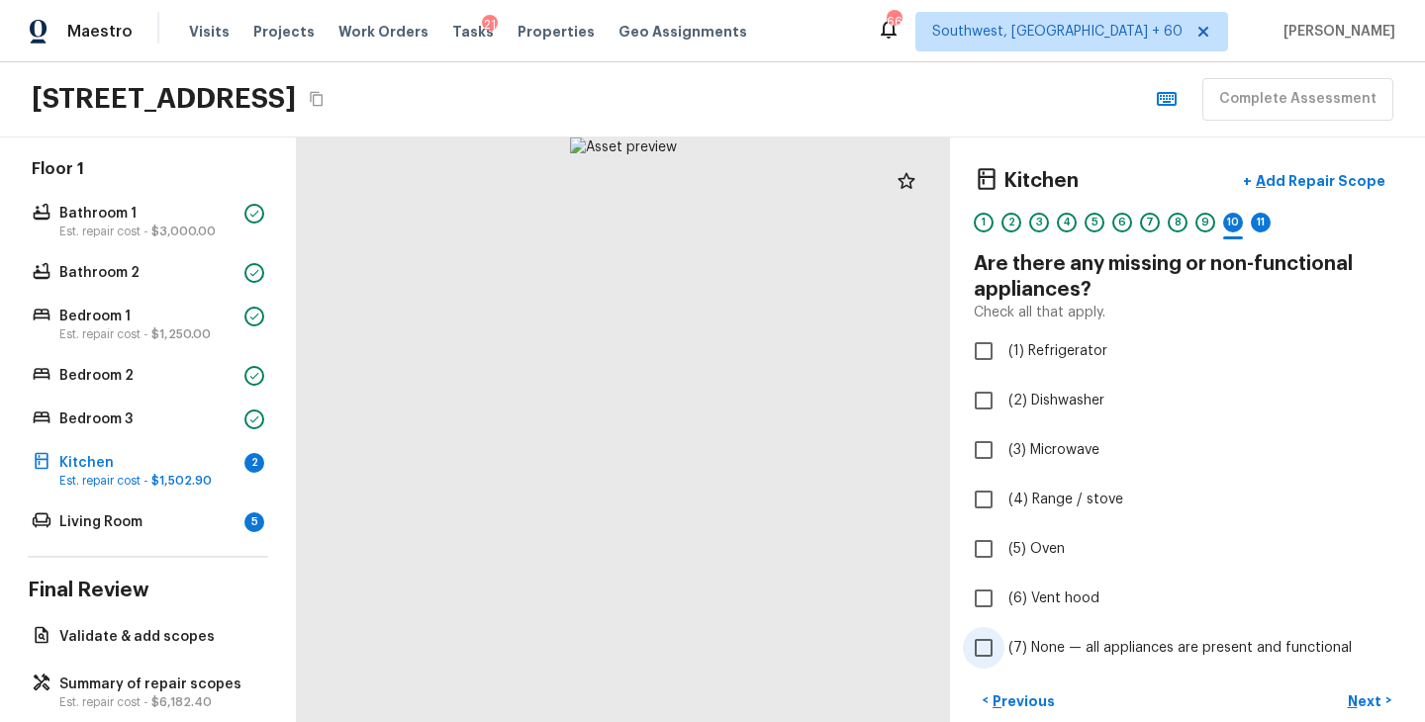
click at [1065, 645] on span "(7) None — all appliances are present and functional" at bounding box center [1179, 648] width 343 height 20
click at [1004, 645] on input "(7) None — all appliances are present and functional" at bounding box center [984, 648] width 42 height 42
checkbox input "true"
click at [1371, 706] on p "Next" at bounding box center [1366, 702] width 38 height 20
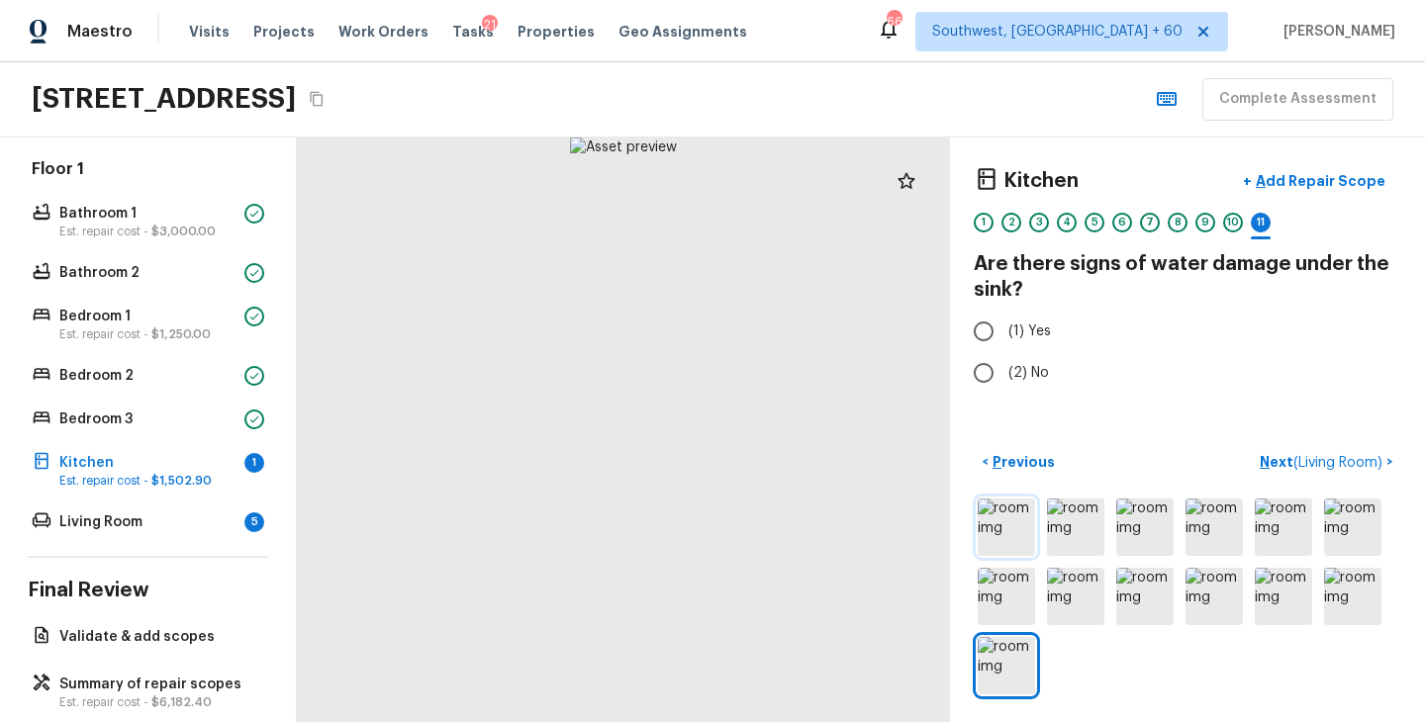
click at [1008, 517] on img at bounding box center [1005, 527] width 57 height 57
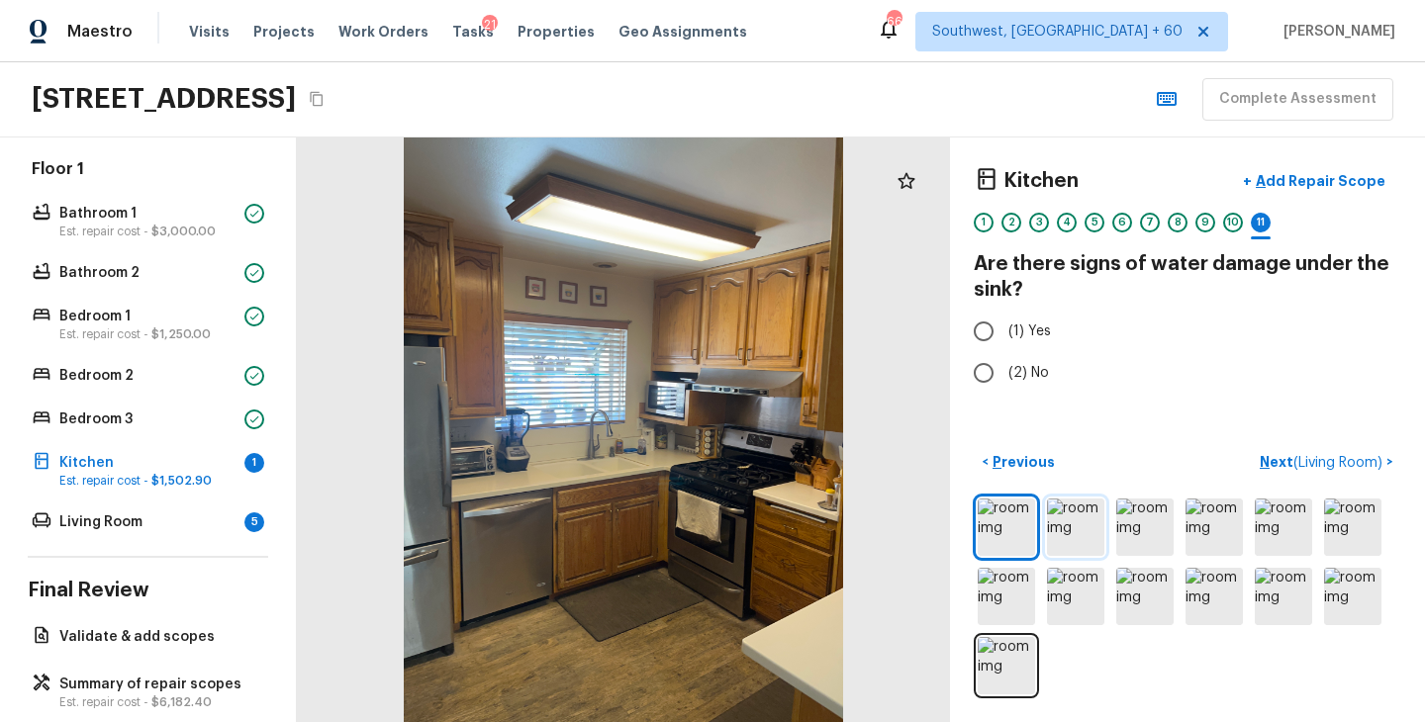
click at [1098, 539] on img at bounding box center [1075, 527] width 57 height 57
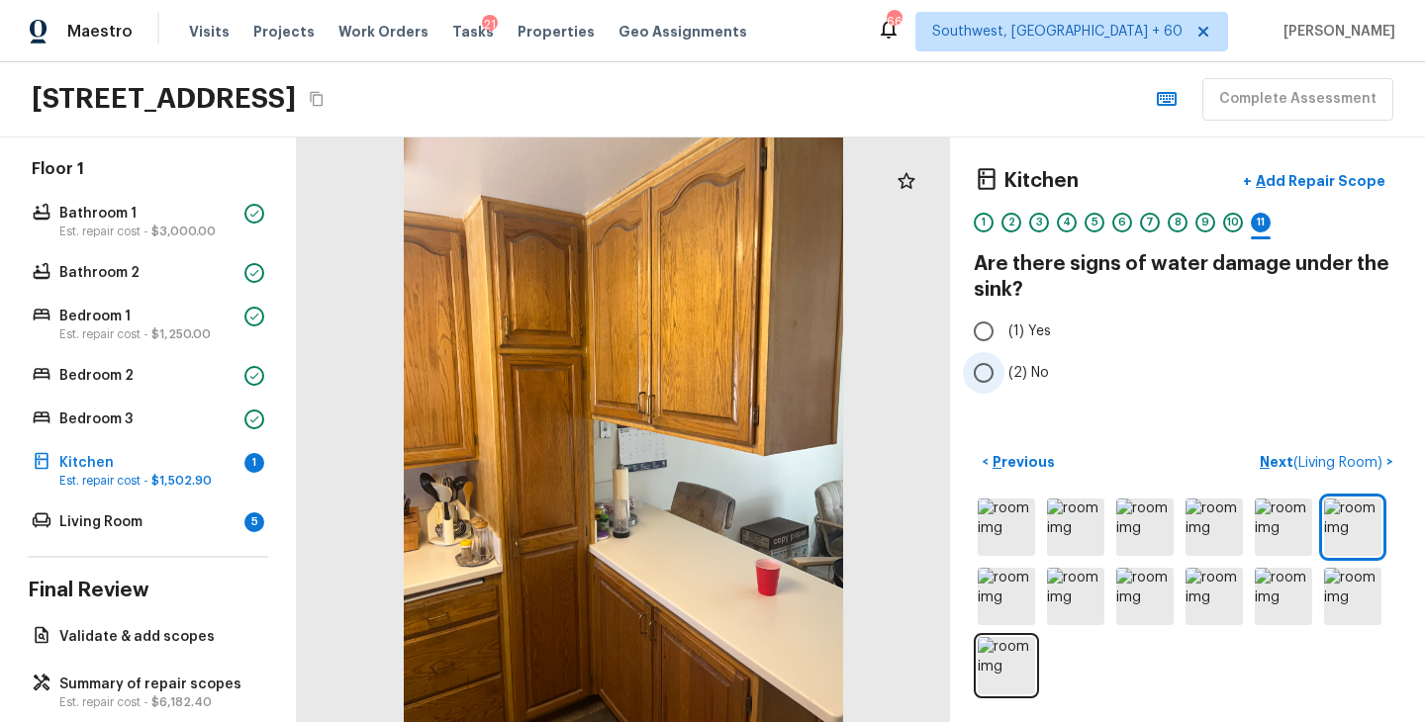
click at [1025, 372] on span "(2) No" at bounding box center [1028, 373] width 41 height 20
click at [1004, 372] on input "(2) No" at bounding box center [984, 373] width 42 height 42
radio input "true"
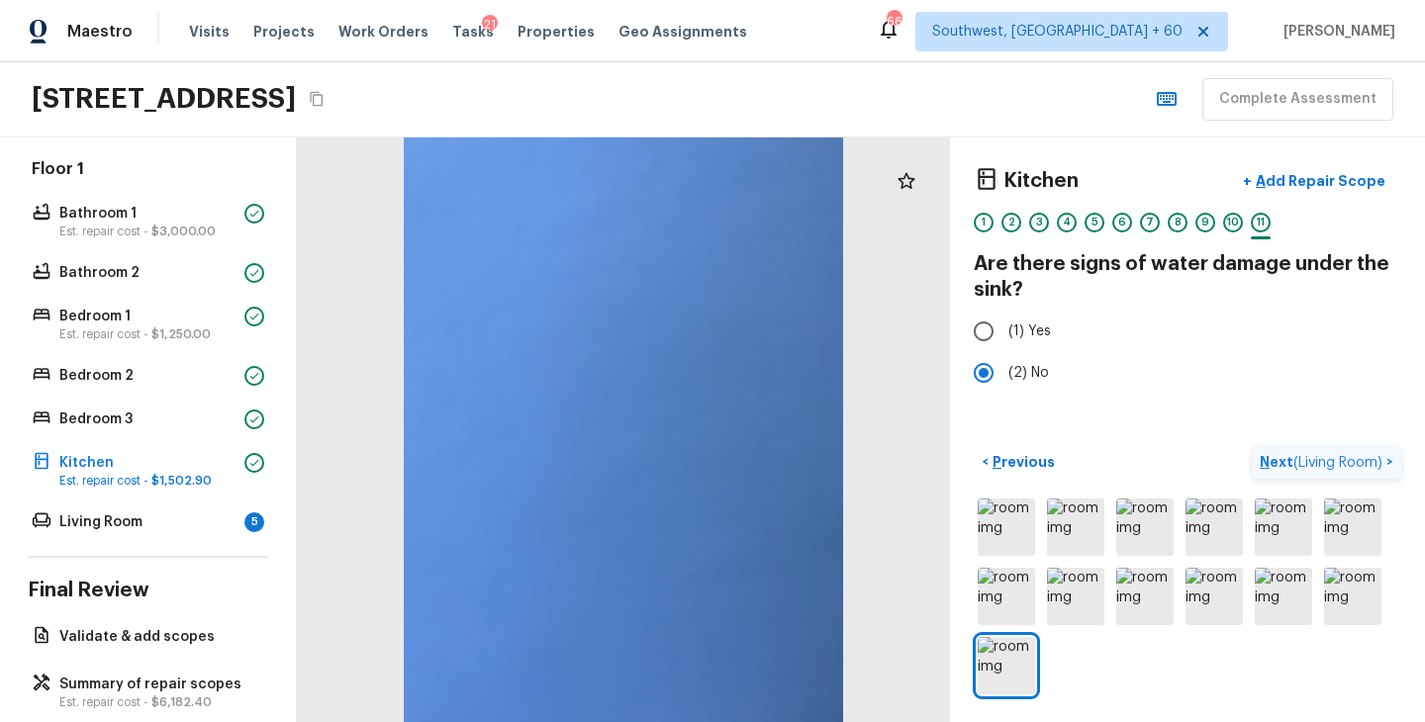
click at [1285, 463] on p "Next ( Living Room )" at bounding box center [1322, 462] width 127 height 21
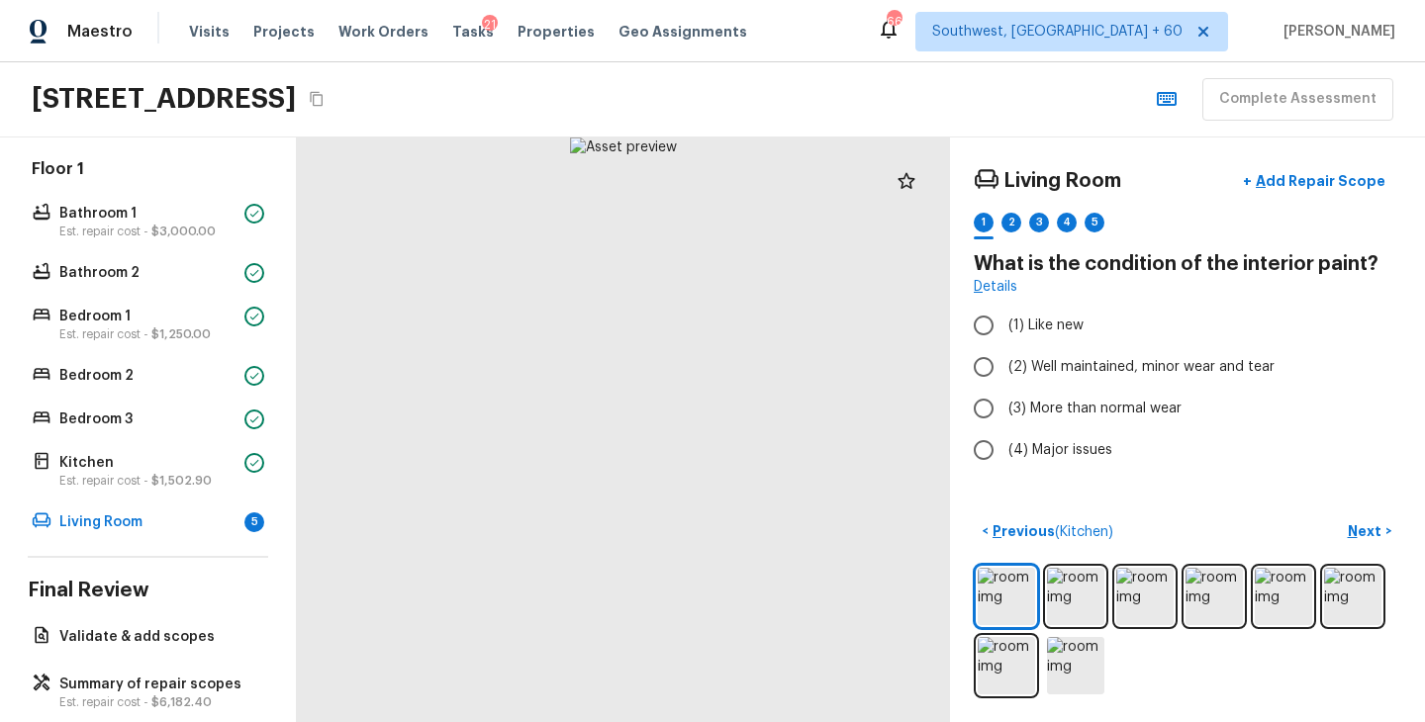
scroll to position [407, 0]
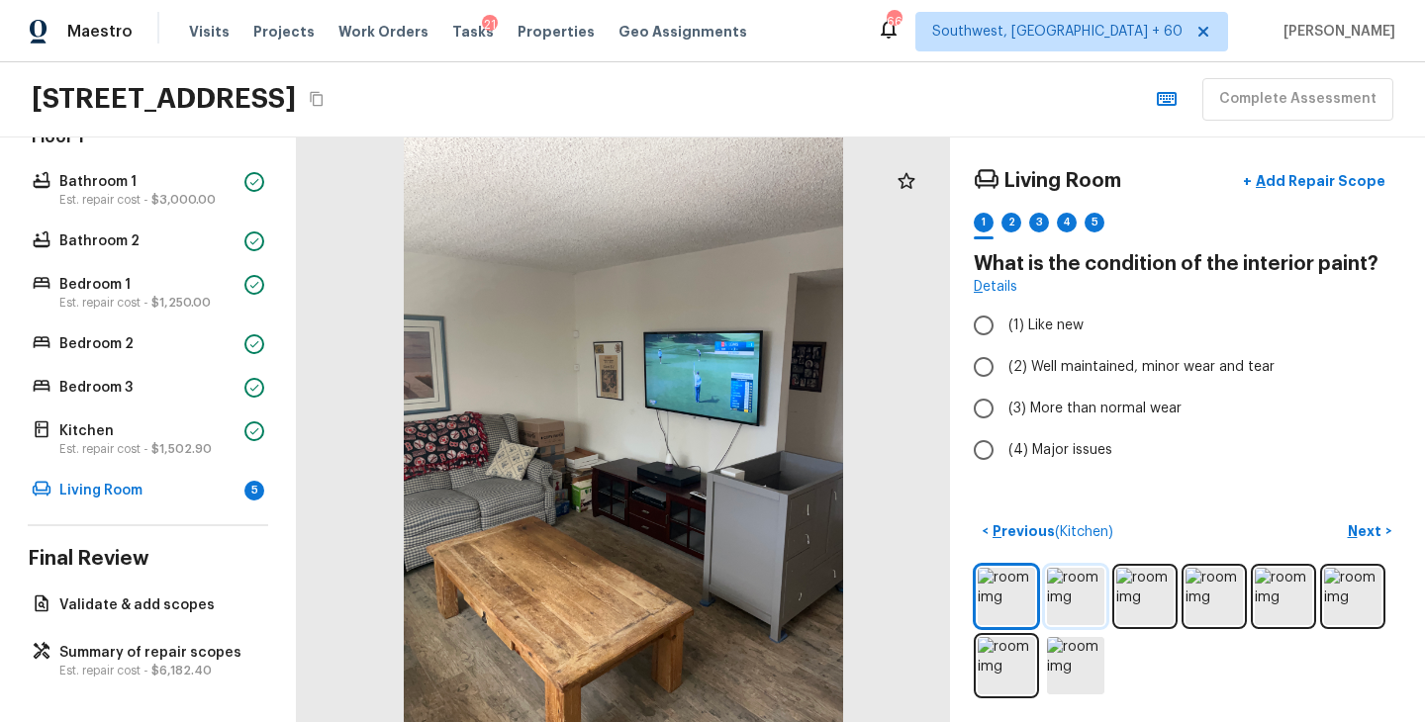
click at [1063, 603] on img at bounding box center [1075, 596] width 57 height 57
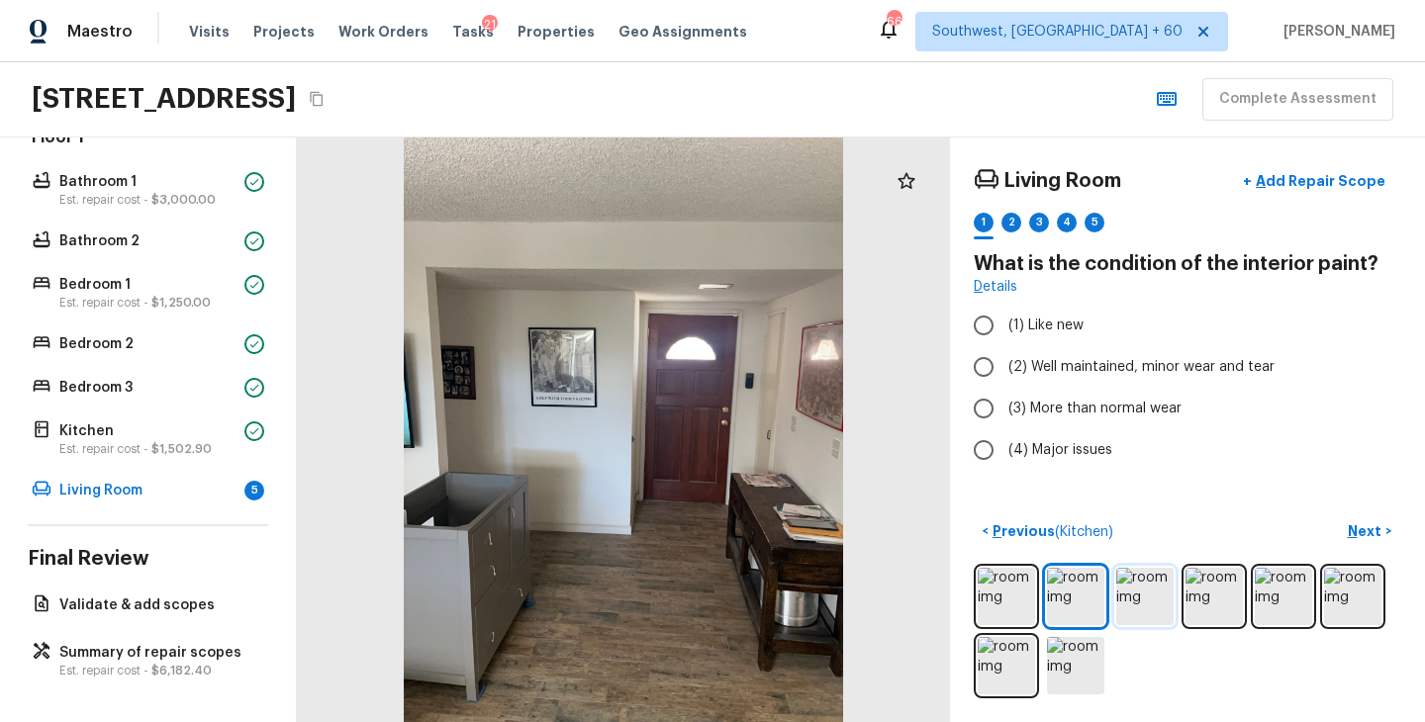
click at [1137, 580] on img at bounding box center [1144, 596] width 57 height 57
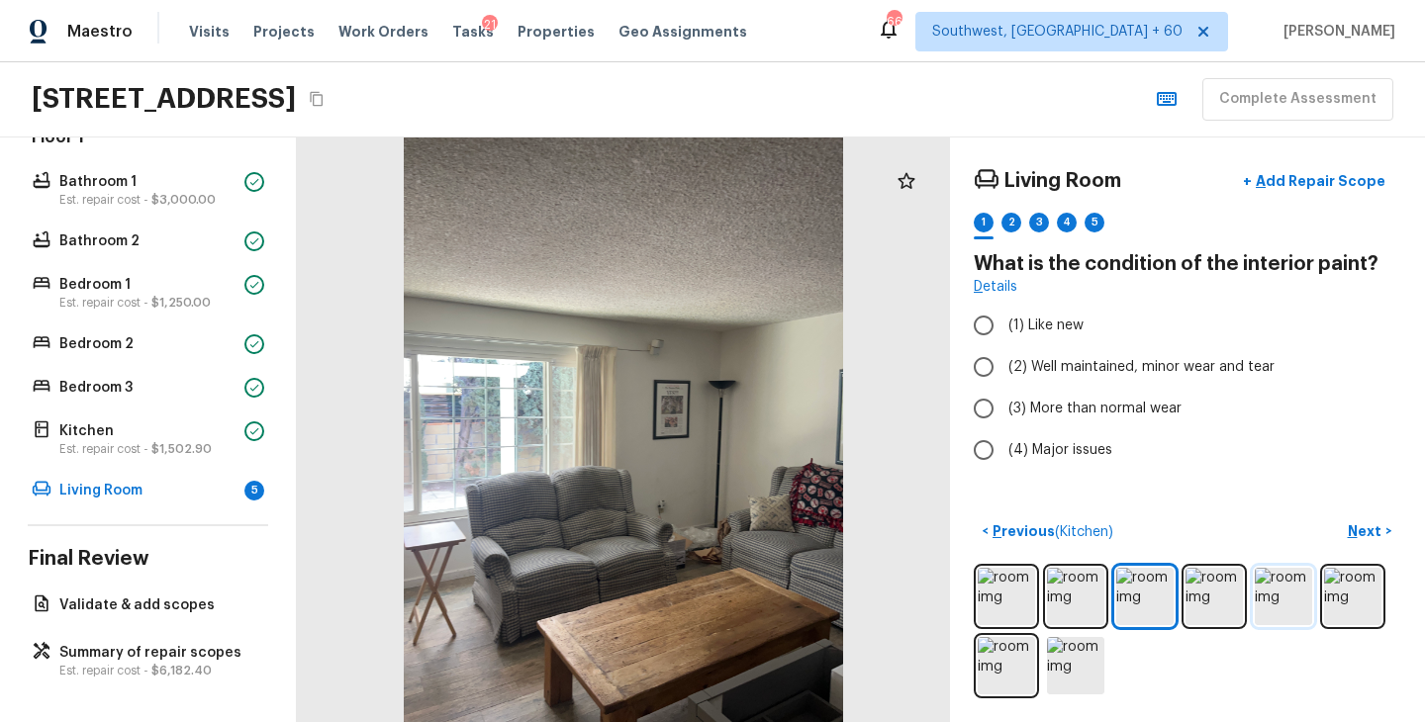
click at [1268, 607] on img at bounding box center [1282, 596] width 57 height 57
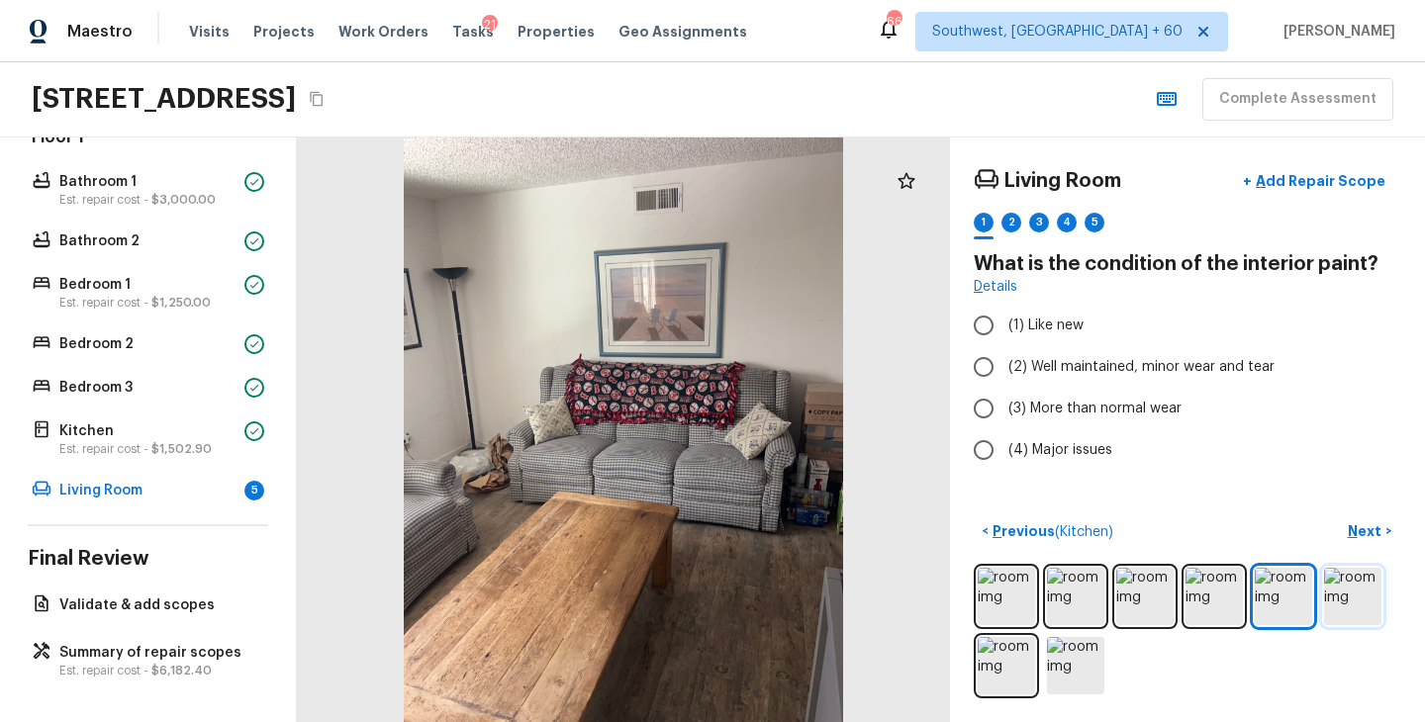
click at [1366, 604] on img at bounding box center [1352, 596] width 57 height 57
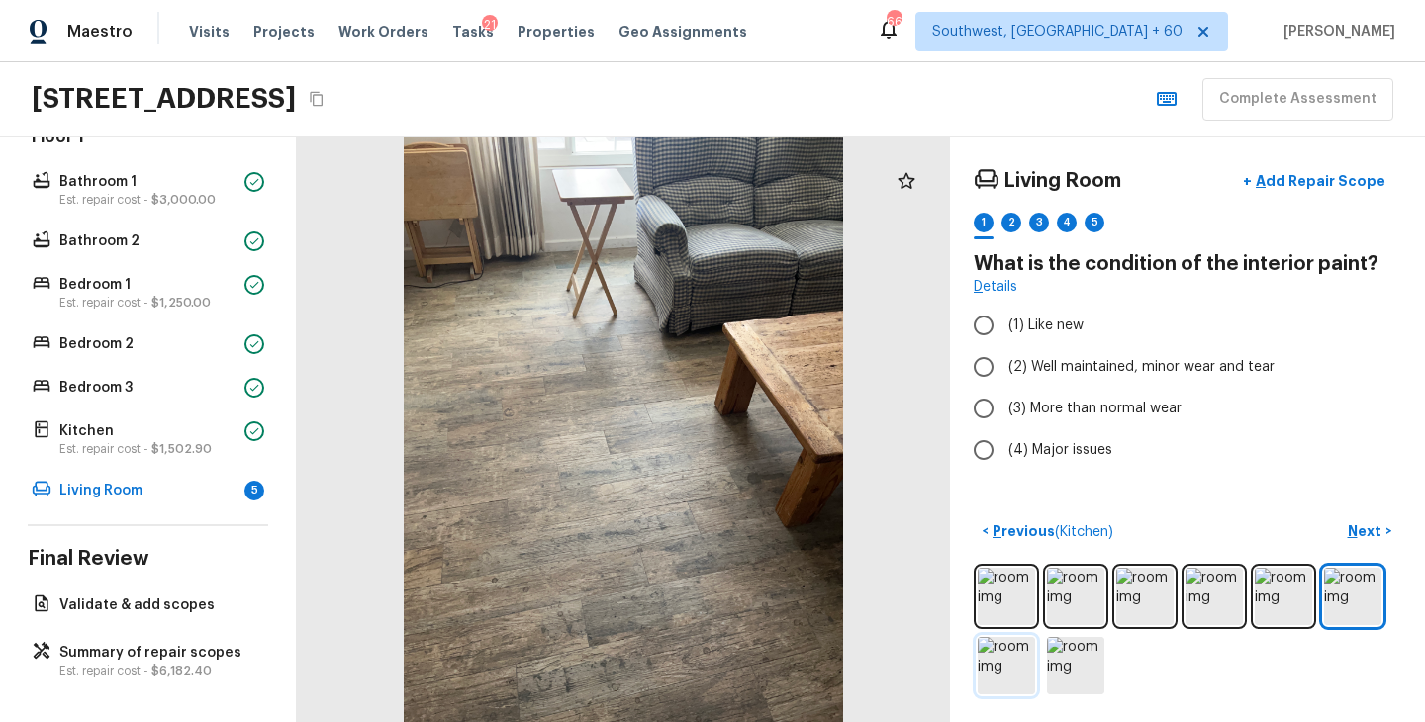
click at [1012, 679] on img at bounding box center [1005, 665] width 57 height 57
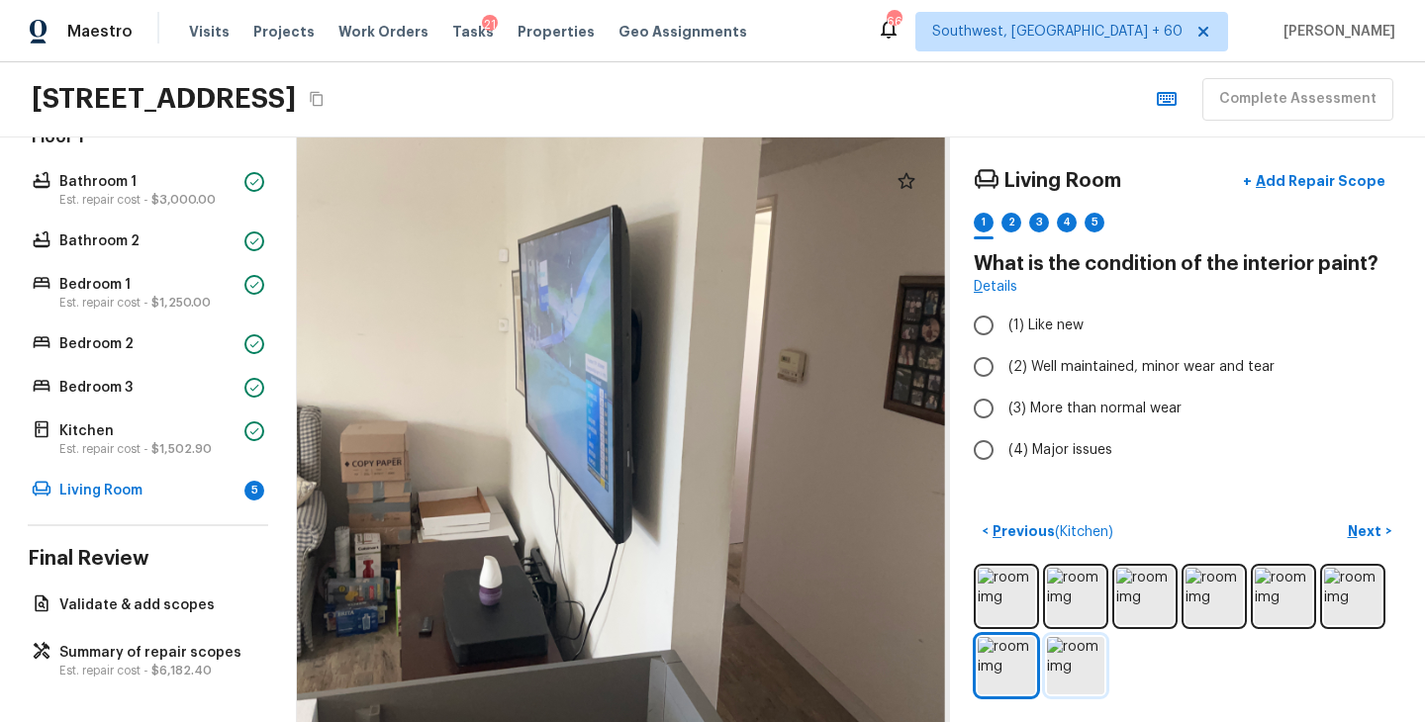
click at [1083, 687] on img at bounding box center [1075, 665] width 57 height 57
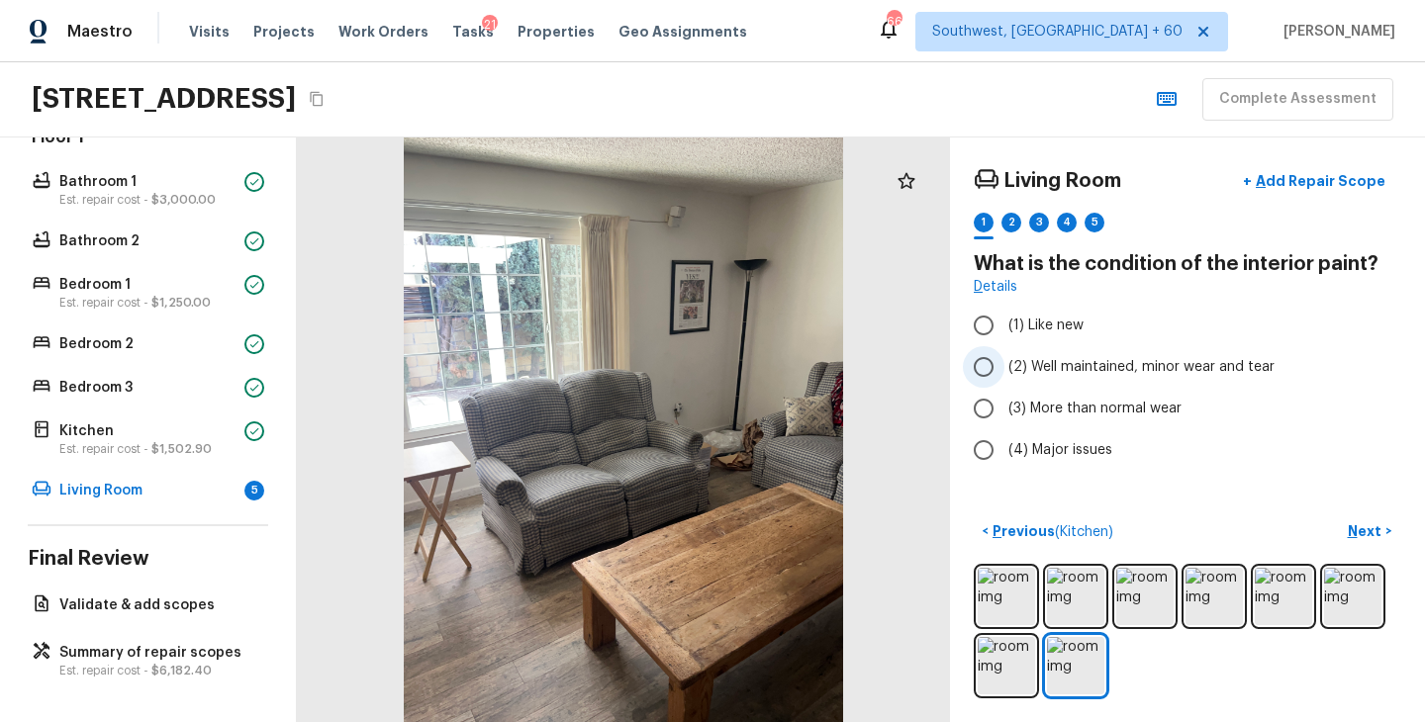
click at [1101, 358] on span "(2) Well maintained, minor wear and tear" at bounding box center [1141, 367] width 266 height 20
click at [1004, 358] on input "(2) Well maintained, minor wear and tear" at bounding box center [984, 367] width 42 height 42
radio input "true"
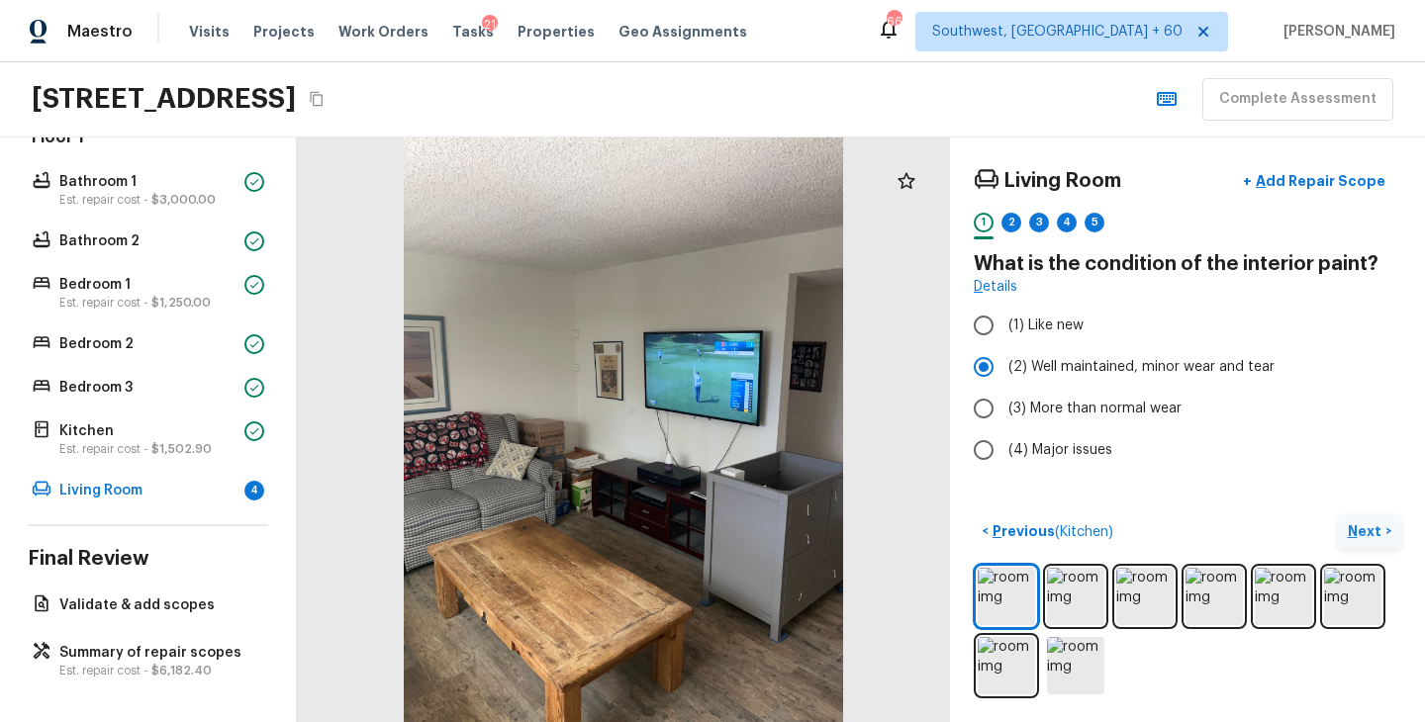
click at [1369, 534] on p "Next" at bounding box center [1366, 531] width 38 height 20
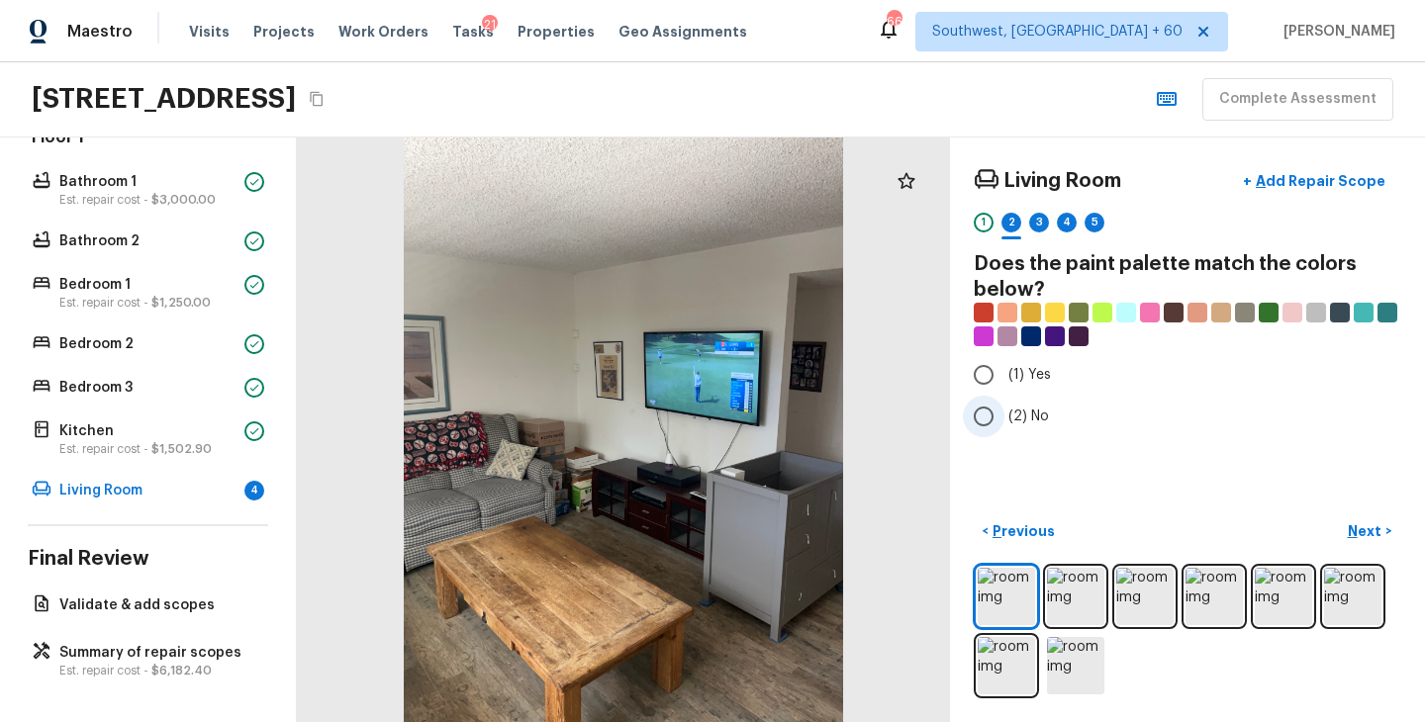
click at [1019, 418] on span "(2) No" at bounding box center [1028, 417] width 41 height 20
click at [1004, 418] on input "(2) No" at bounding box center [984, 417] width 42 height 42
radio input "true"
click at [1360, 533] on p "Next" at bounding box center [1366, 531] width 38 height 20
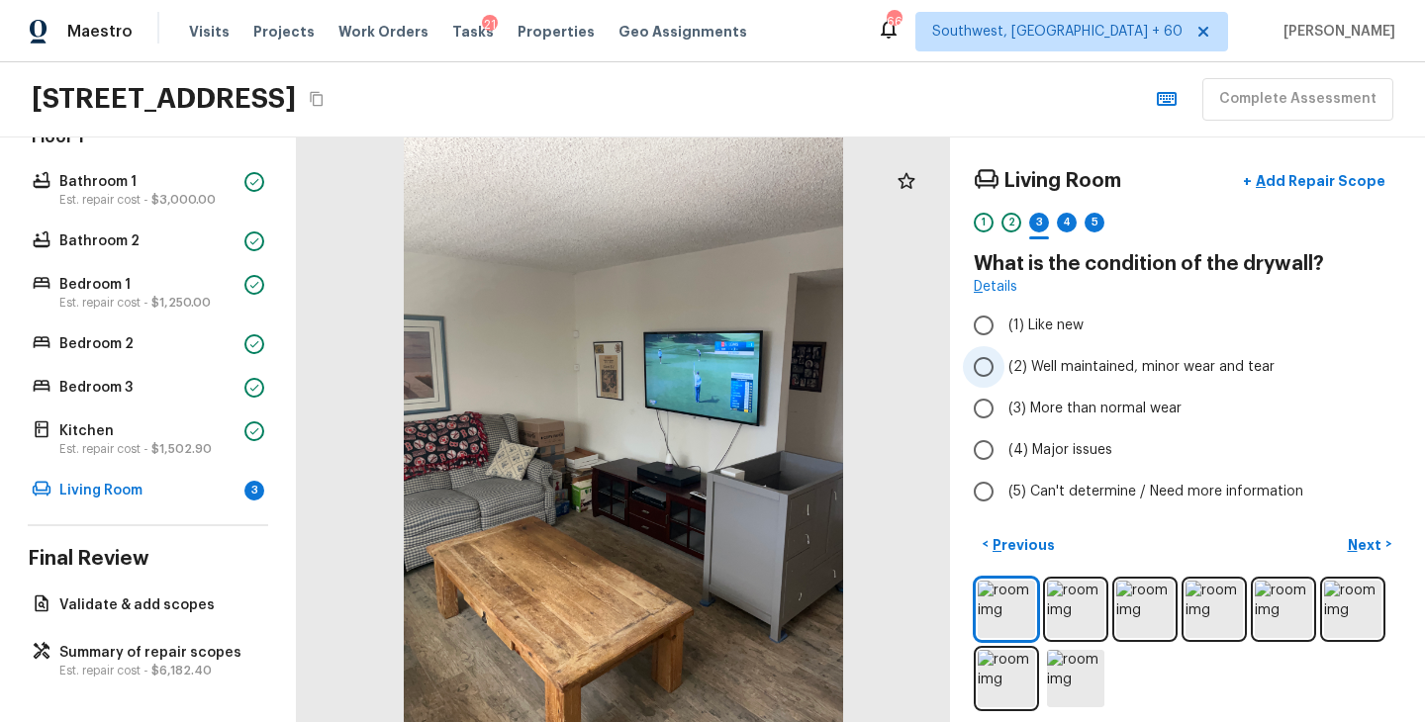
click at [1092, 377] on label "(2) Well maintained, minor wear and tear" at bounding box center [1174, 367] width 422 height 42
click at [1004, 377] on input "(2) Well maintained, minor wear and tear" at bounding box center [984, 367] width 42 height 42
radio input "true"
click at [1369, 552] on p "Next" at bounding box center [1366, 545] width 38 height 20
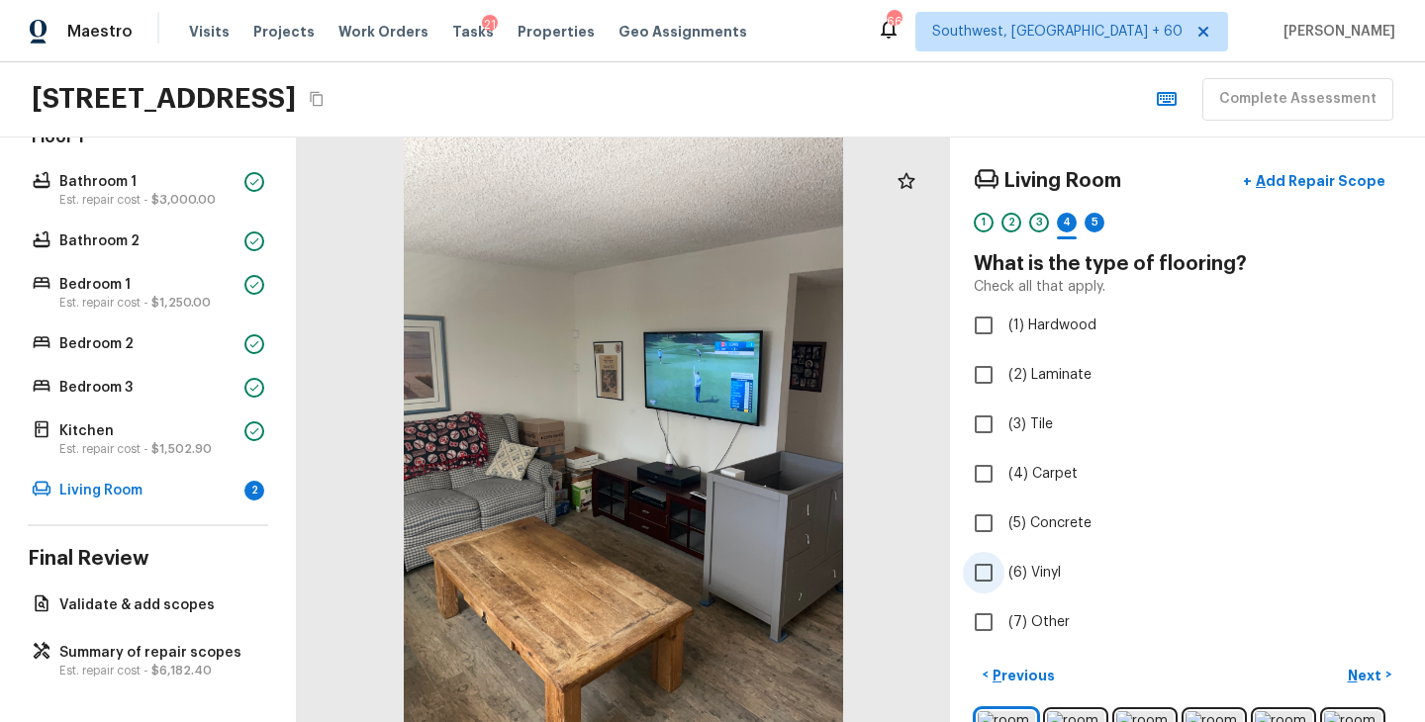
click at [1044, 566] on span "(6) Vinyl" at bounding box center [1034, 573] width 52 height 20
click at [1004, 566] on input "(6) Vinyl" at bounding box center [984, 573] width 42 height 42
checkbox input "true"
click at [1370, 666] on p "Next" at bounding box center [1366, 676] width 38 height 20
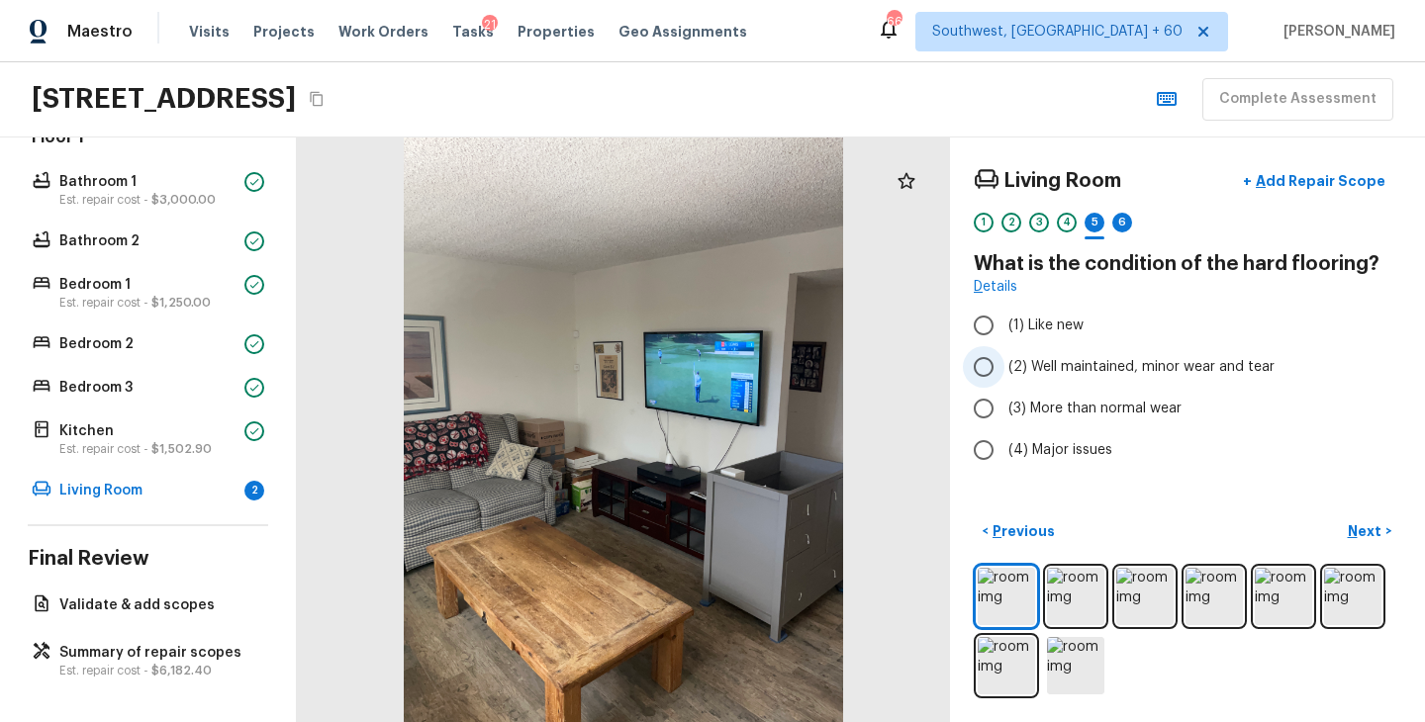
click at [1096, 370] on span "(2) Well maintained, minor wear and tear" at bounding box center [1141, 367] width 266 height 20
click at [1004, 370] on input "(2) Well maintained, minor wear and tear" at bounding box center [984, 367] width 42 height 42
radio input "true"
click at [1098, 407] on span "(3) More than normal wear" at bounding box center [1094, 409] width 173 height 20
click at [1004, 407] on input "(3) More than normal wear" at bounding box center [984, 409] width 42 height 42
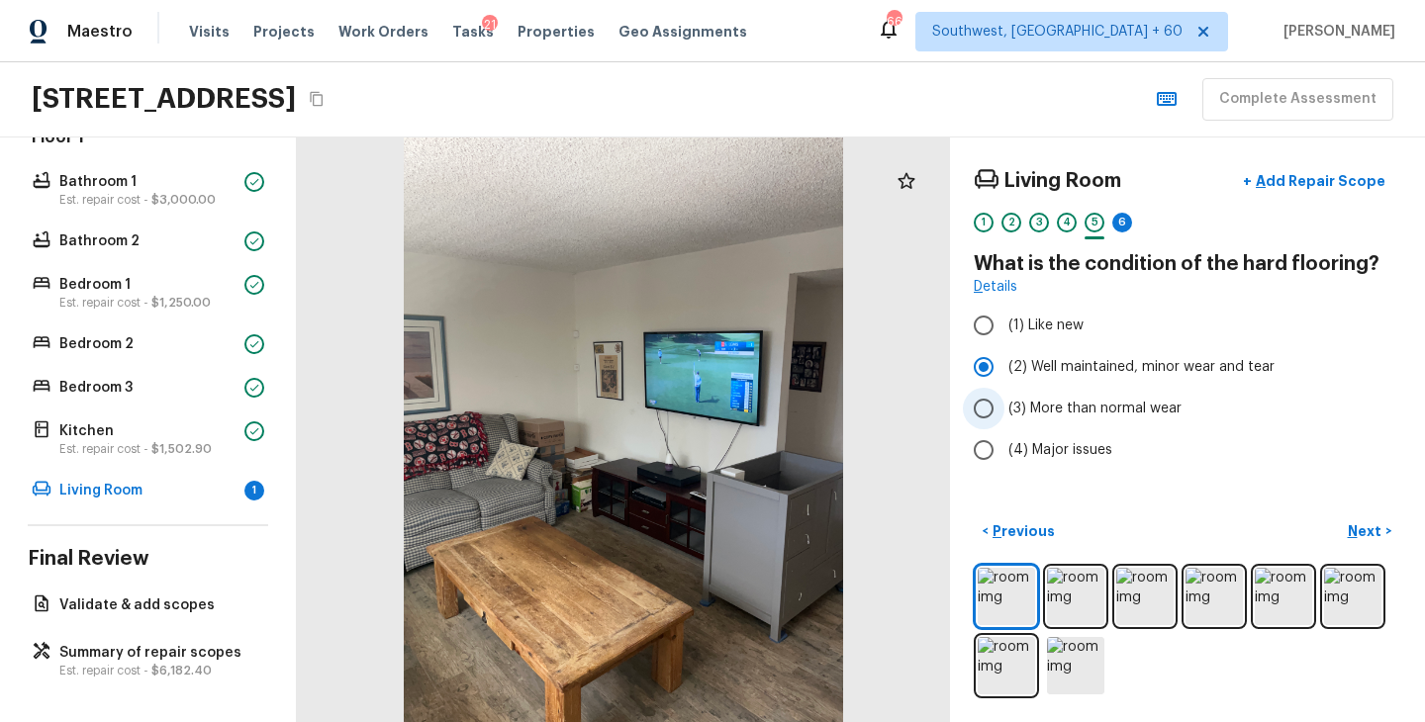
radio input "true"
click at [1356, 531] on p "Next" at bounding box center [1366, 531] width 38 height 20
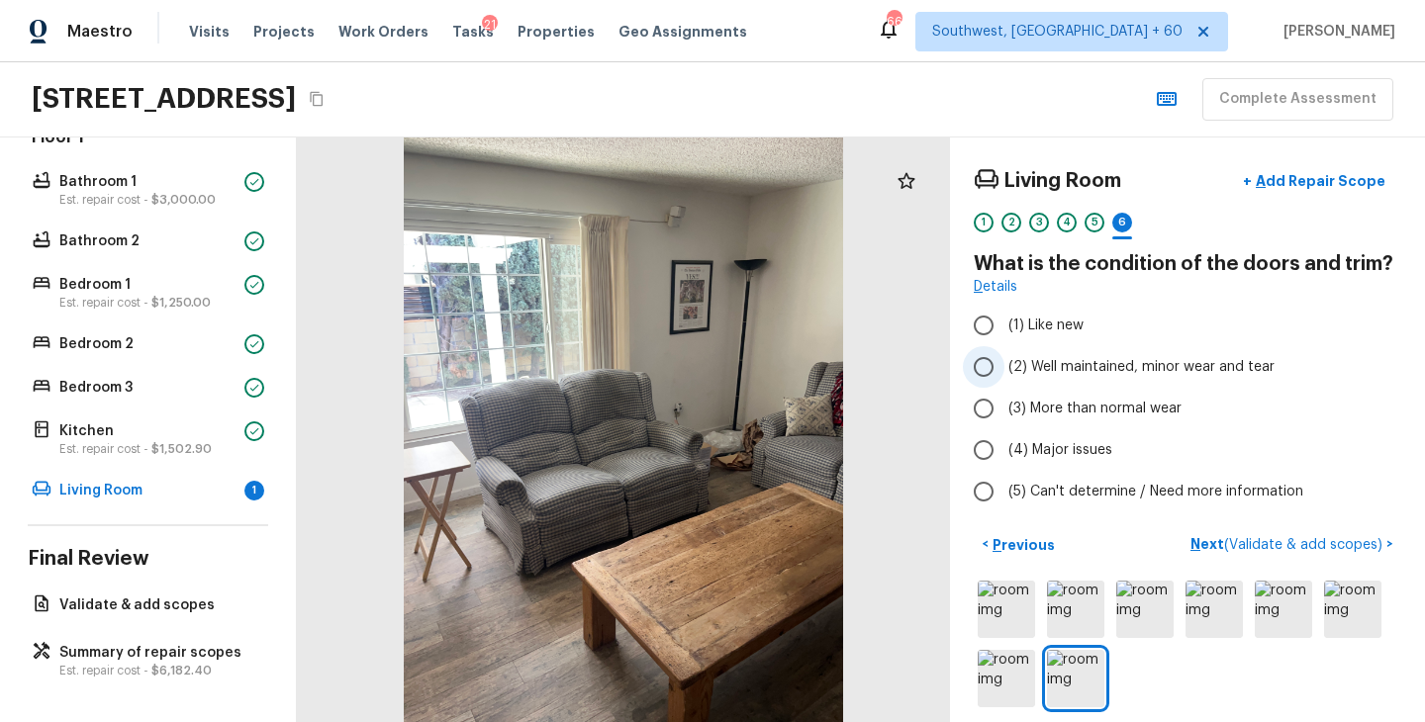
click at [1136, 371] on span "(2) Well maintained, minor wear and tear" at bounding box center [1141, 367] width 266 height 20
click at [1004, 371] on input "(2) Well maintained, minor wear and tear" at bounding box center [984, 367] width 42 height 42
radio input "true"
click at [1209, 541] on p "Next ( Validate & add scopes )" at bounding box center [1288, 544] width 196 height 21
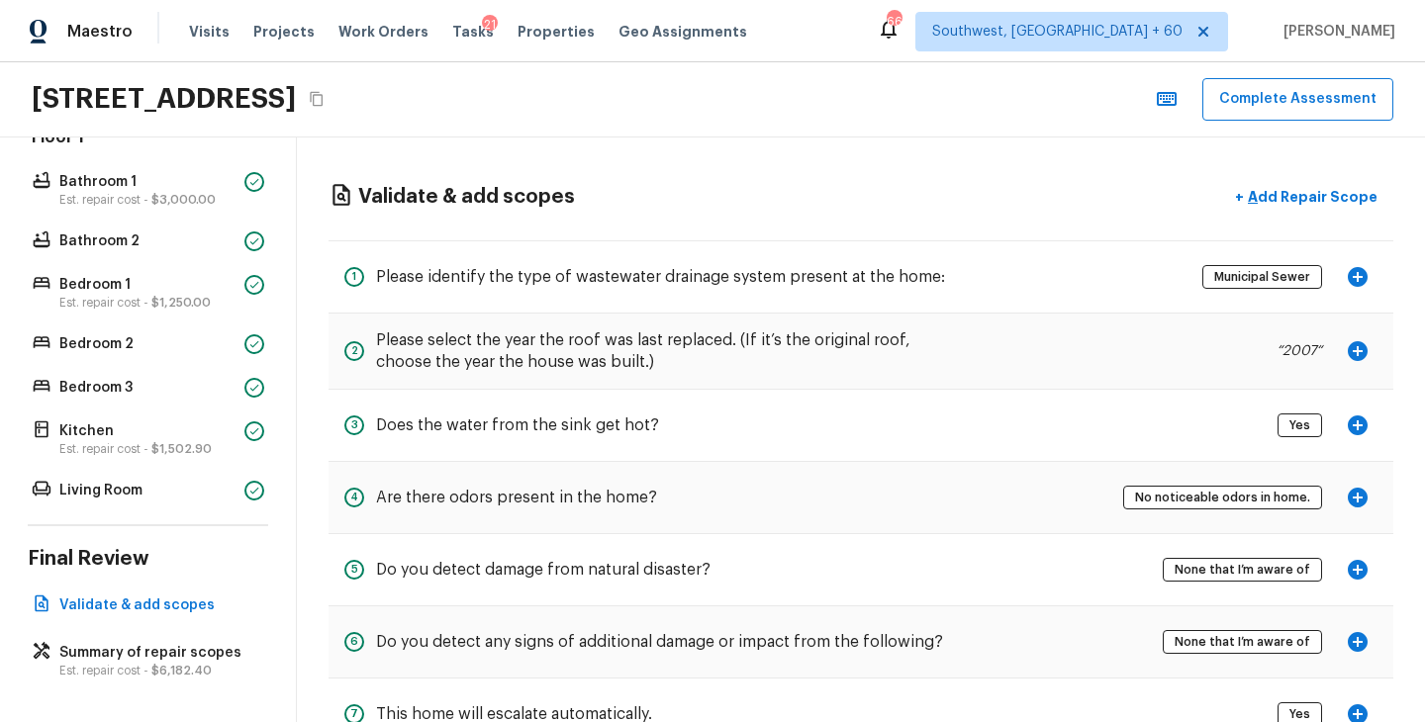
scroll to position [68, 0]
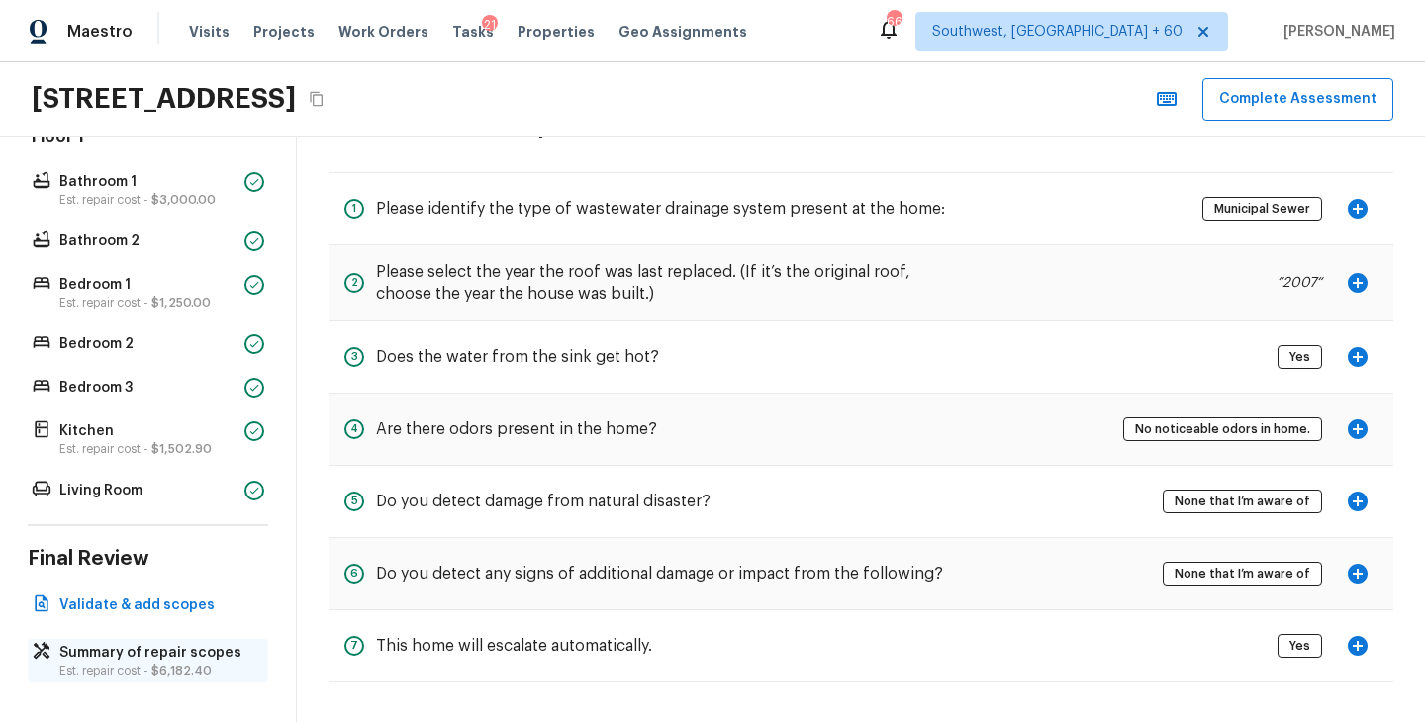
click at [167, 666] on span "$6,182.40" at bounding box center [181, 671] width 60 height 12
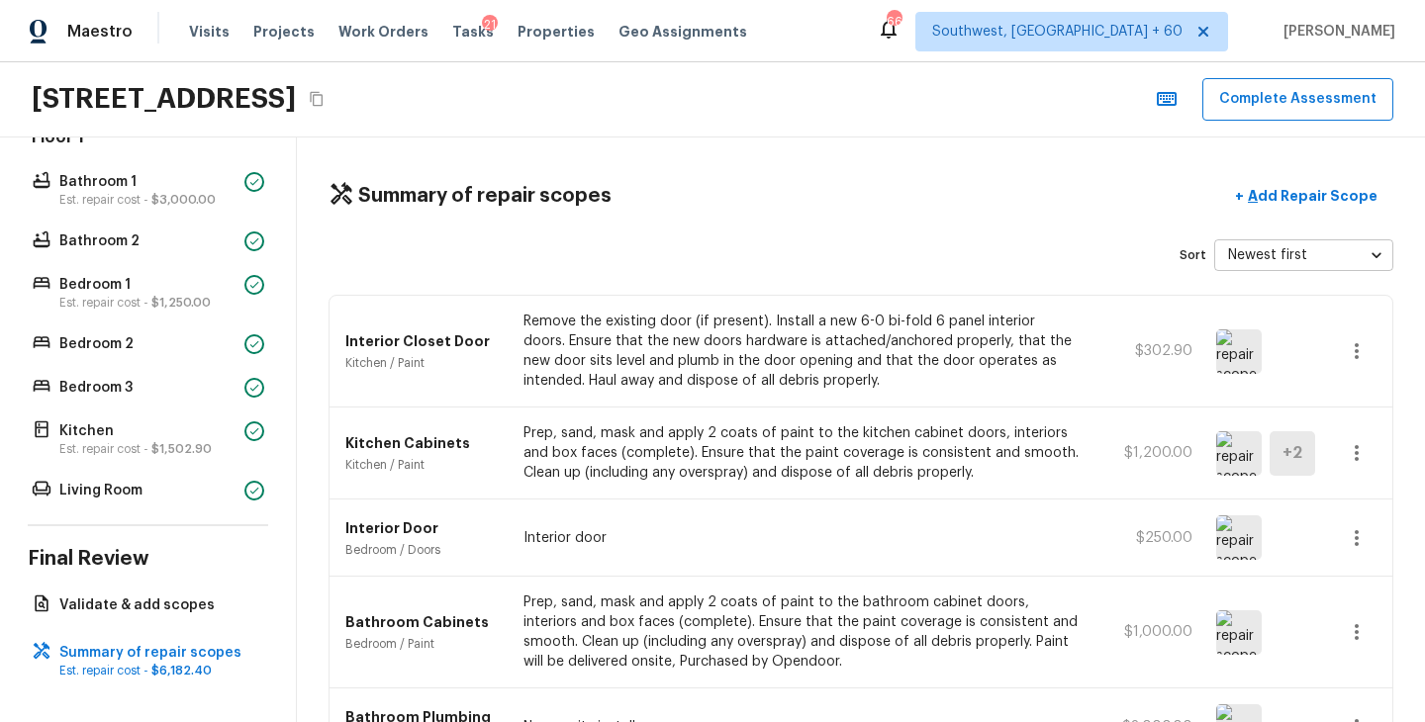
scroll to position [0, 0]
click at [1314, 198] on p "Add Repair Scope" at bounding box center [1311, 197] width 134 height 20
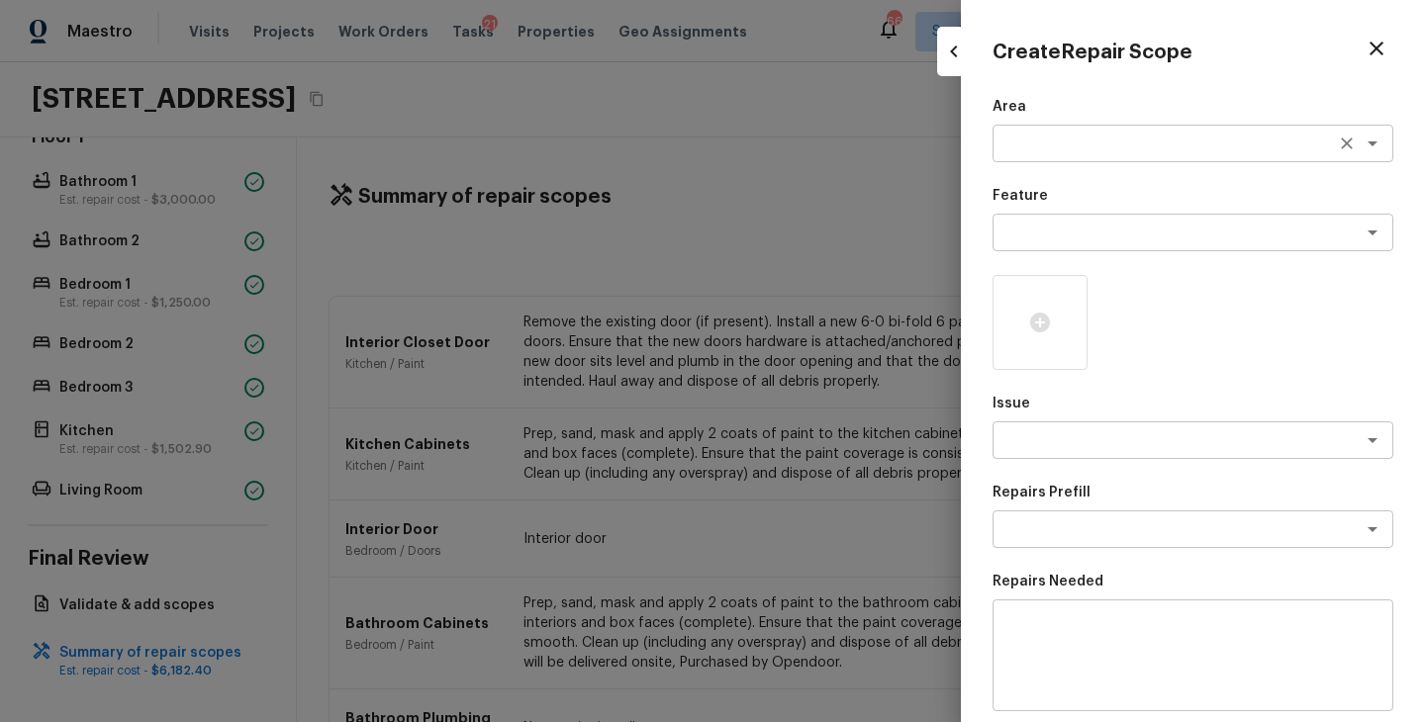
click at [1048, 150] on textarea at bounding box center [1164, 144] width 327 height 20
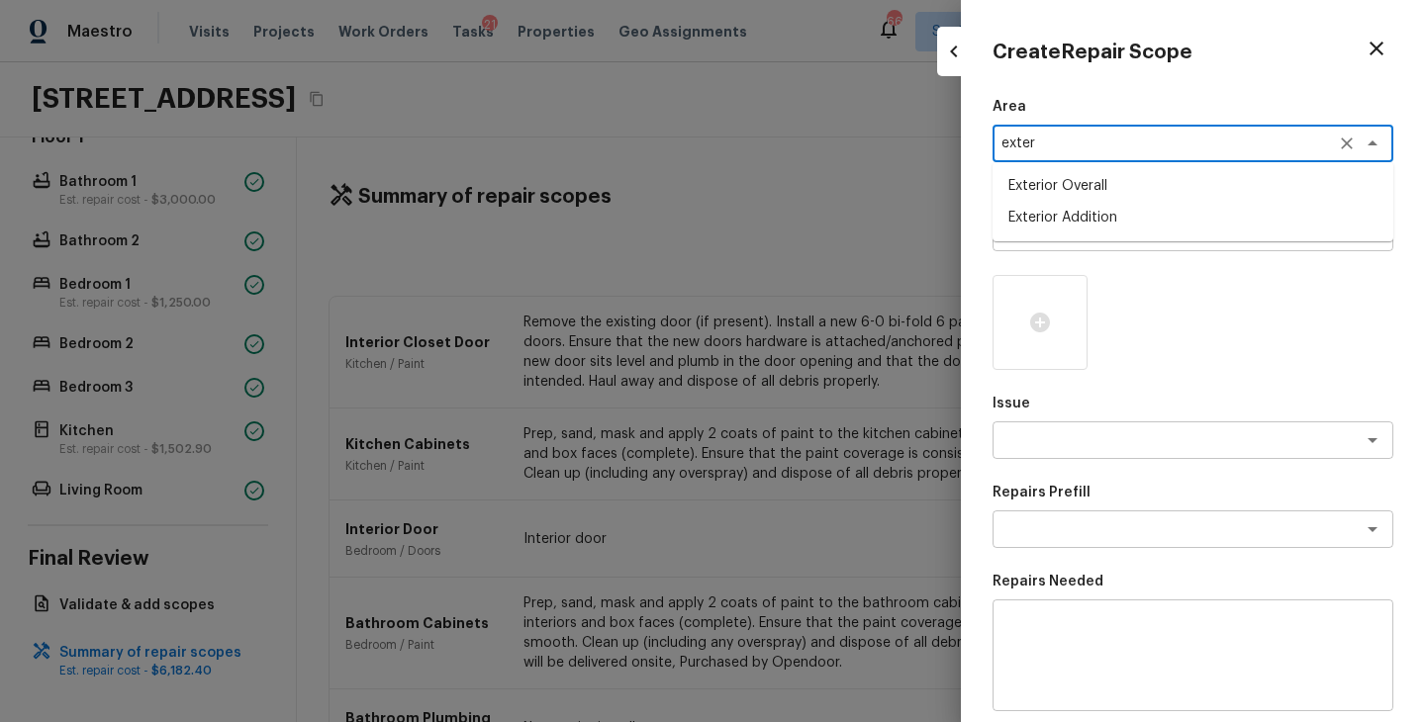
click at [1050, 186] on li "Exterior Overall" at bounding box center [1192, 186] width 401 height 32
type textarea "Exterior Overall"
click at [1048, 228] on textarea at bounding box center [1164, 233] width 327 height 20
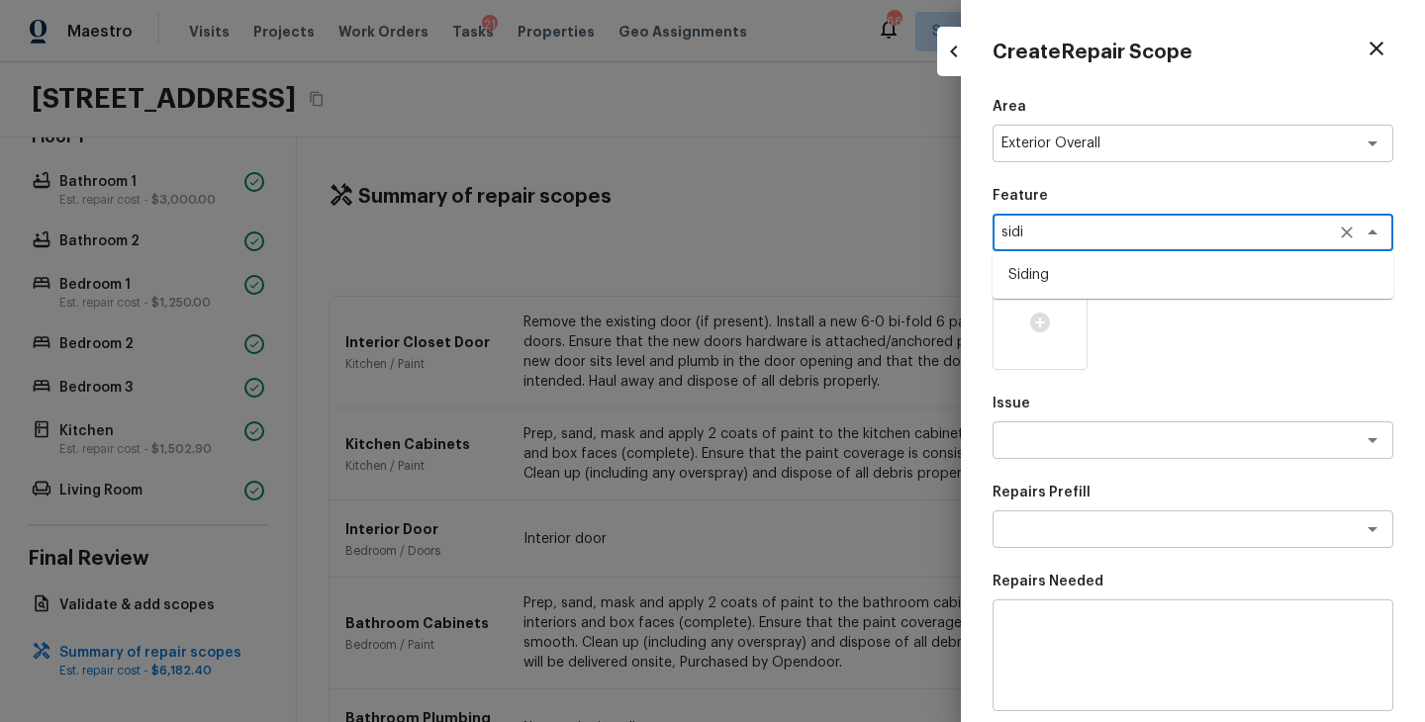
click at [1062, 272] on li "Siding" at bounding box center [1192, 275] width 401 height 32
type textarea "Siding"
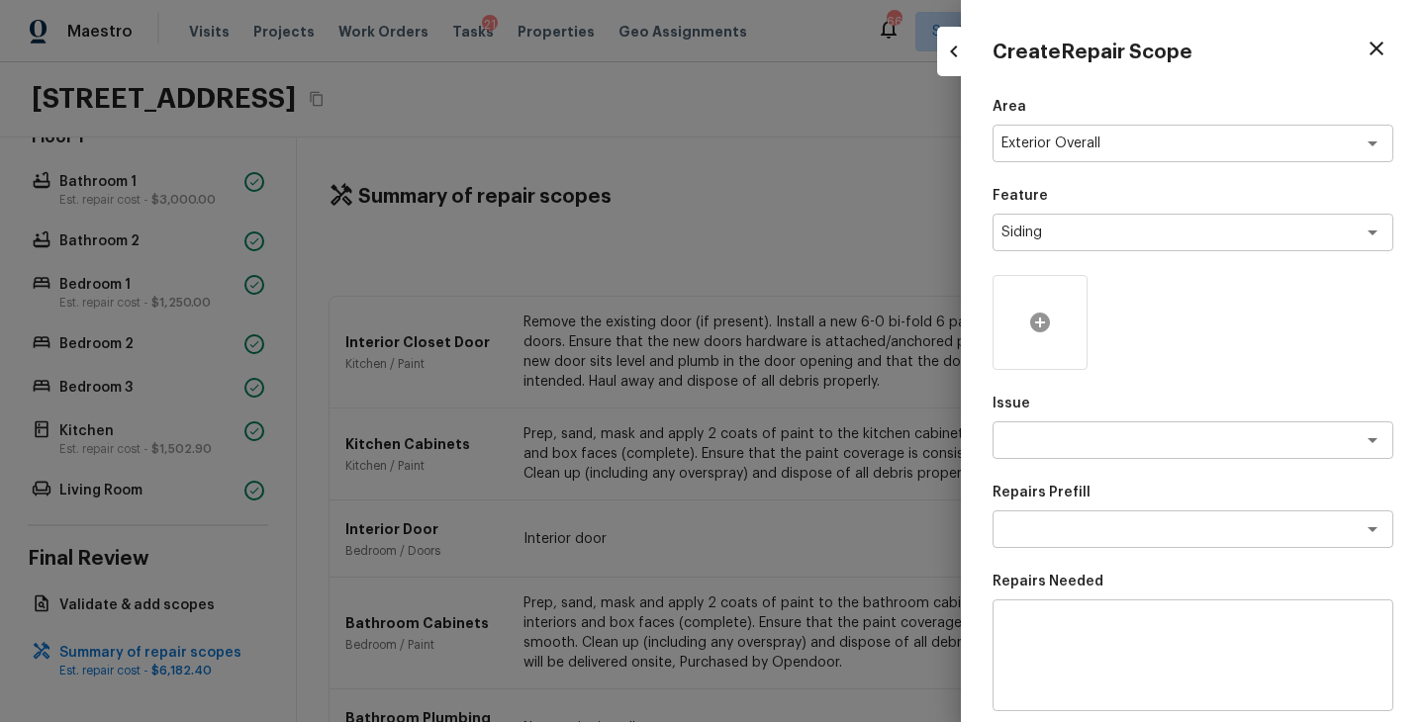
click at [1047, 324] on icon at bounding box center [1040, 323] width 20 height 20
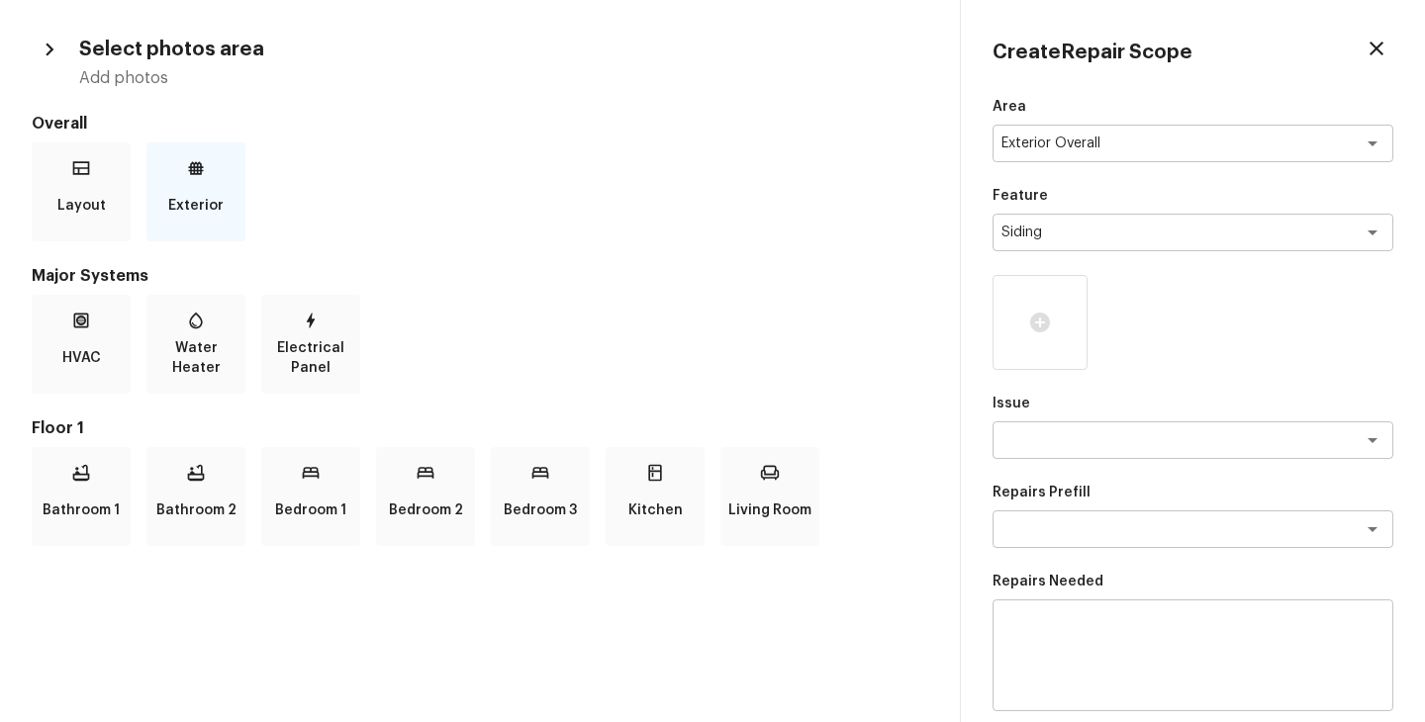
click at [199, 184] on div "Exterior" at bounding box center [195, 191] width 99 height 99
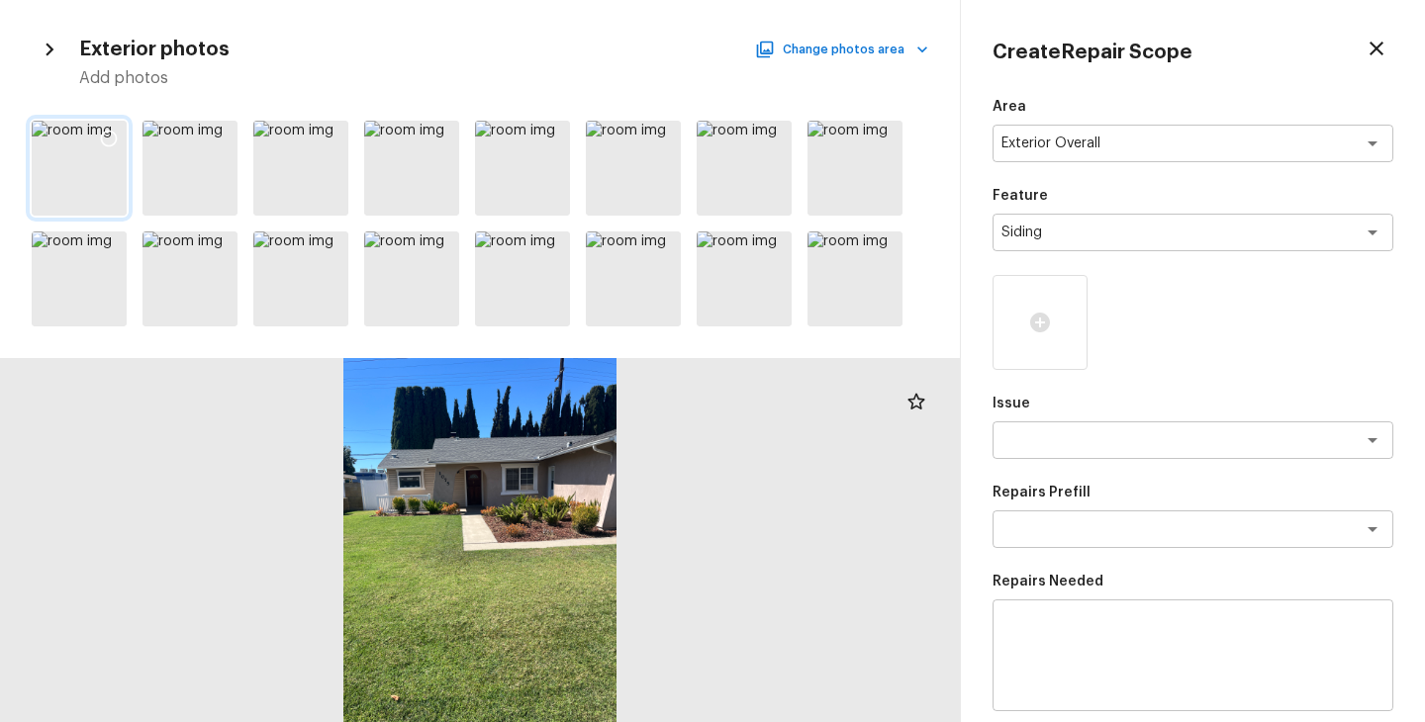
click at [98, 179] on div at bounding box center [79, 168] width 95 height 95
click at [107, 150] on div at bounding box center [109, 142] width 36 height 42
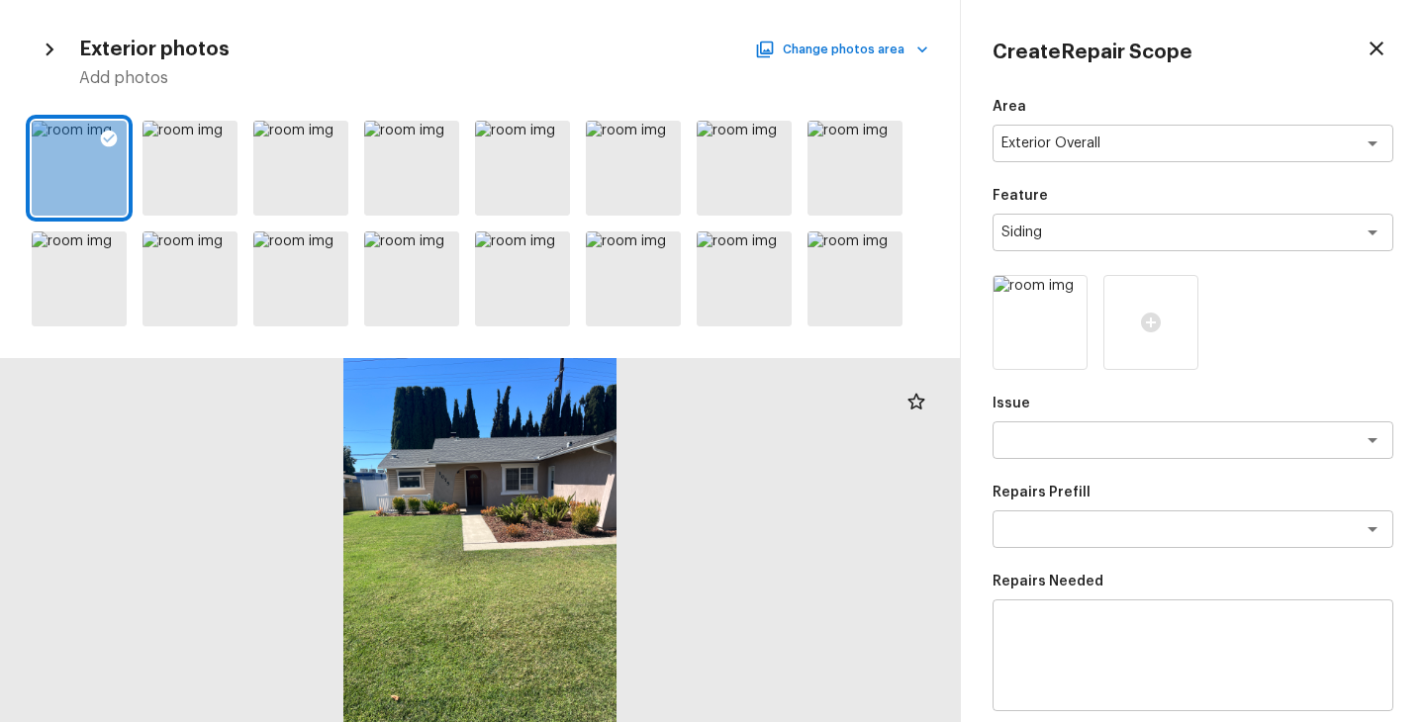
click at [1035, 463] on div "Area Exterior Overall x ​ Feature Siding x ​ Issue x ​ Repairs Prefill x ​ Repa…" at bounding box center [1192, 532] width 401 height 871
click at [1058, 440] on textarea at bounding box center [1164, 440] width 327 height 20
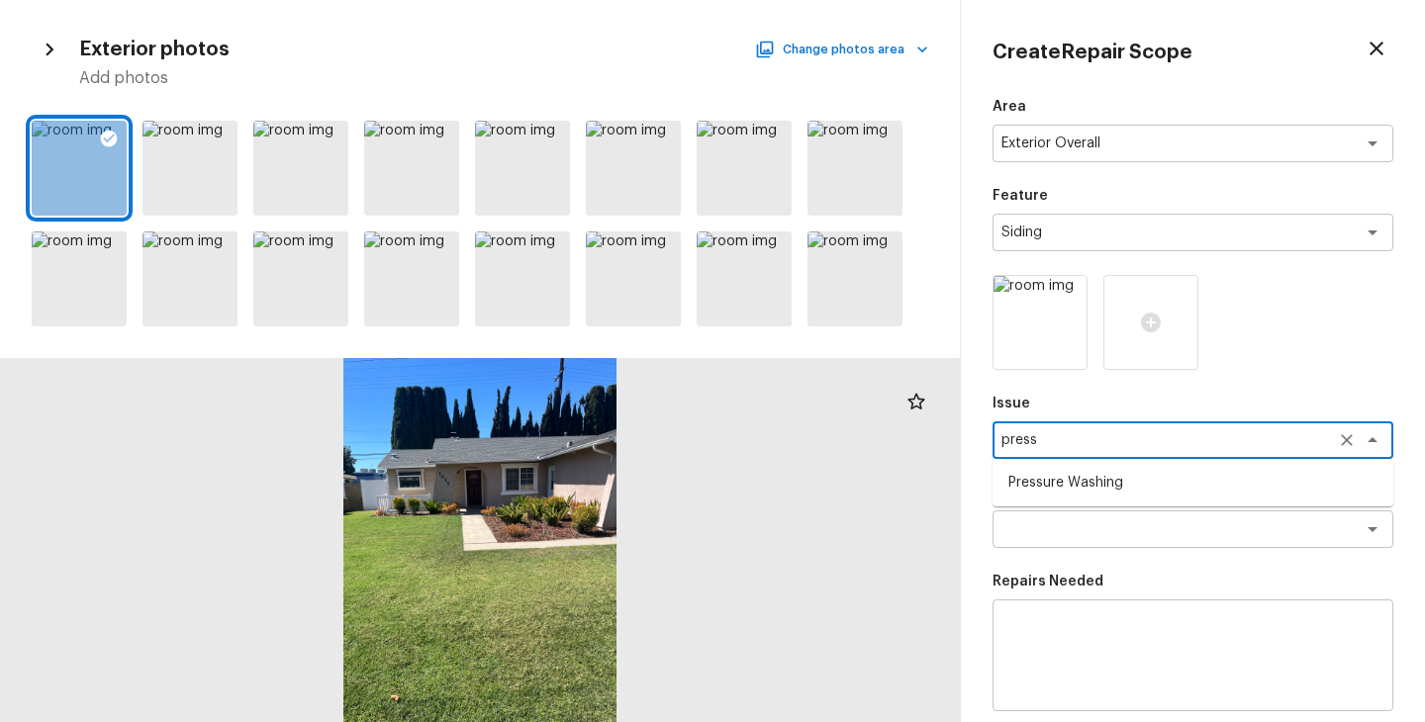
click at [1069, 490] on li "Pressure Washing" at bounding box center [1192, 483] width 401 height 32
type textarea "Pressure Washing"
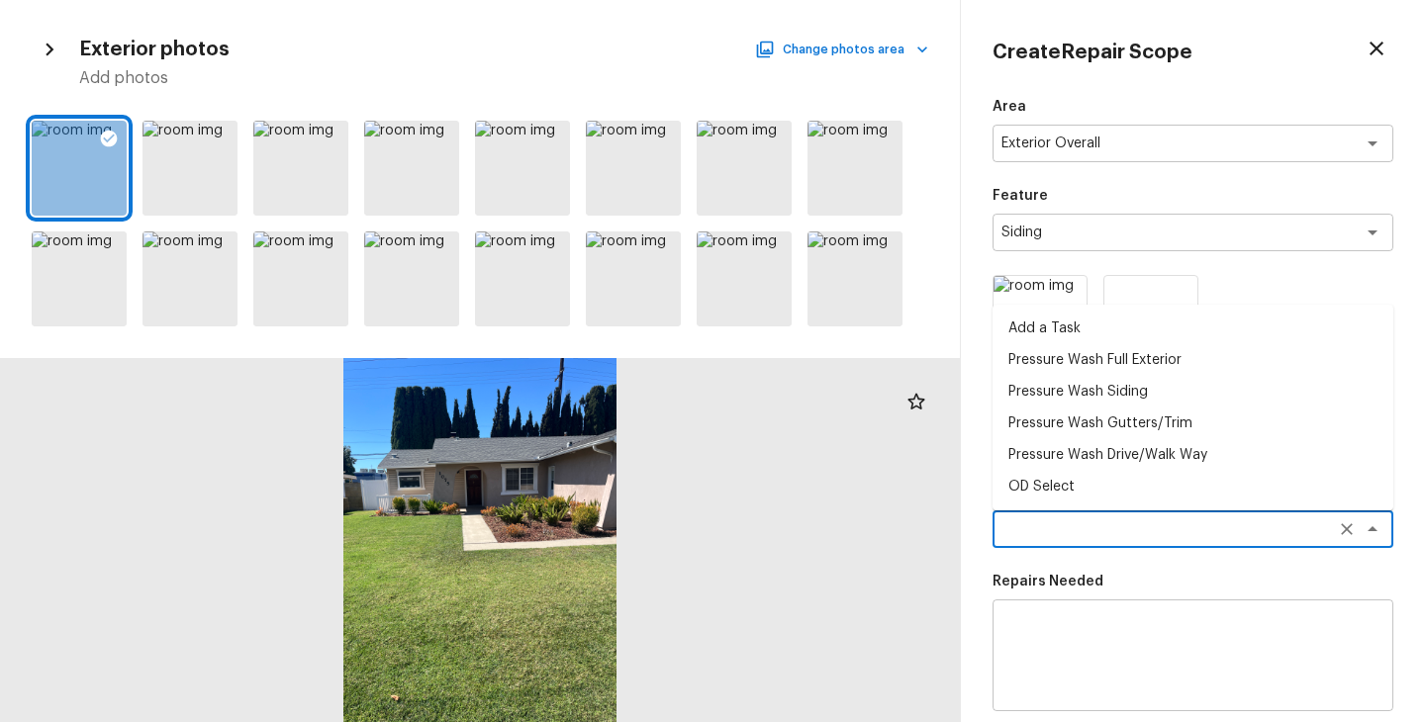
click at [1058, 529] on textarea at bounding box center [1164, 529] width 327 height 20
click at [1070, 387] on li "Pressure Wash Siding" at bounding box center [1192, 392] width 401 height 32
type textarea "Pressure Wash Siding"
type textarea "Protect areas as needed for pressure washing. Pressure wash the siding on the h…"
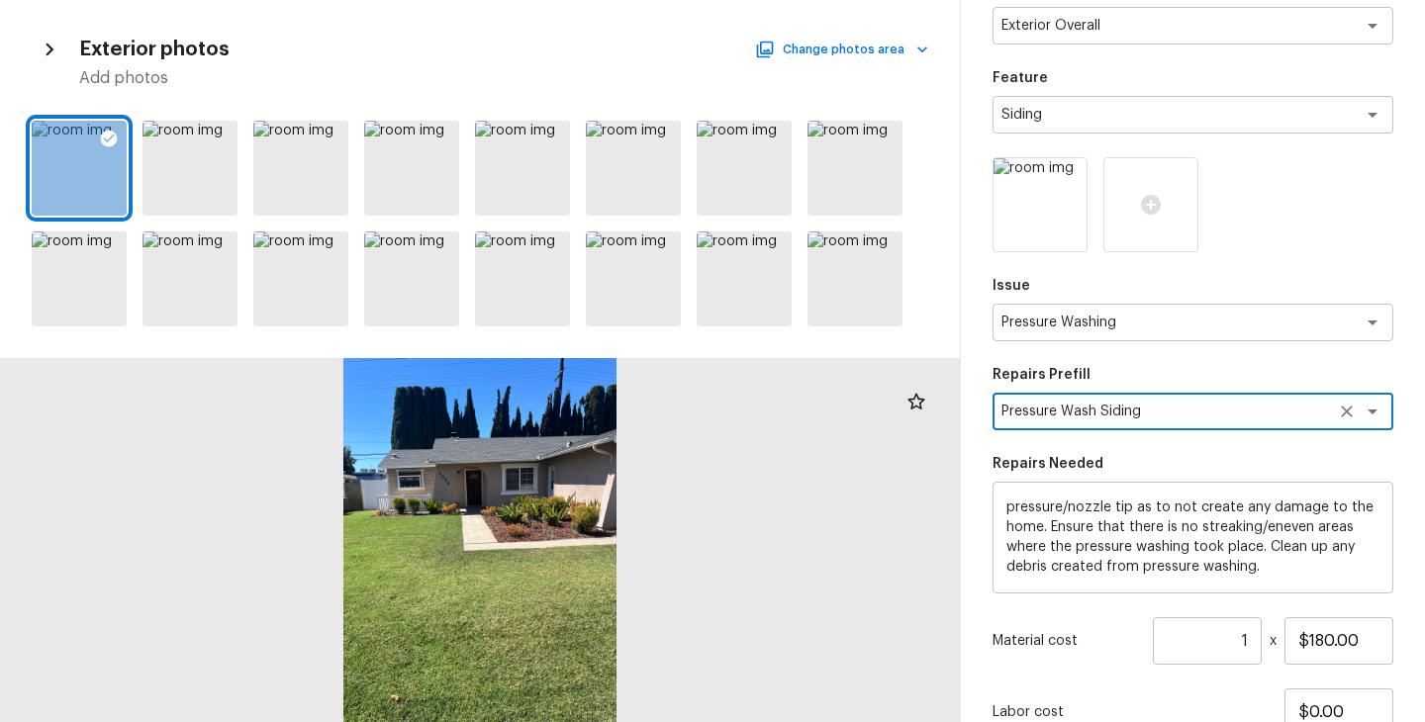
scroll to position [153, 0]
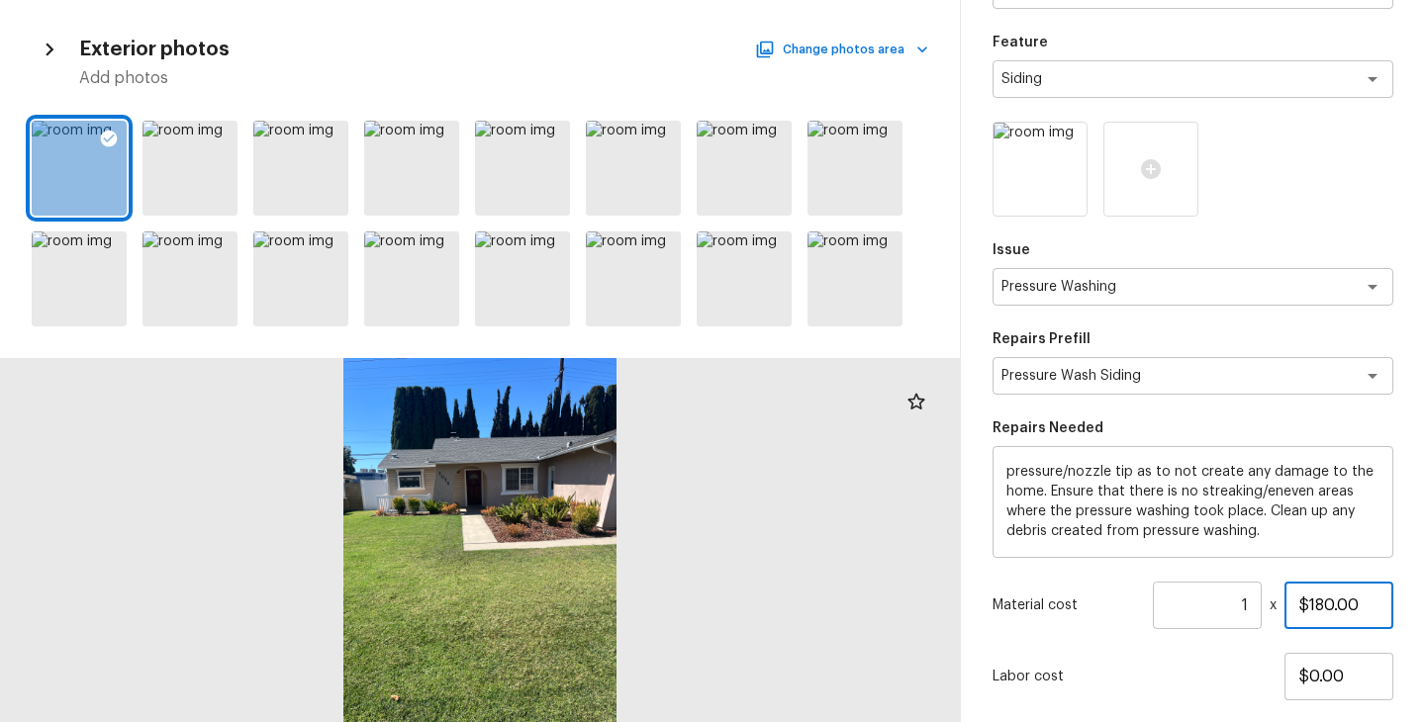
drag, startPoint x: 1362, startPoint y: 599, endPoint x: 1174, endPoint y: 614, distance: 188.6
click at [1174, 614] on div "Material cost 1 ​ x $180.00" at bounding box center [1192, 605] width 401 height 47
drag, startPoint x: 1340, startPoint y: 602, endPoint x: 1189, endPoint y: 602, distance: 150.4
click at [1189, 602] on div "Material cost 1 ​ x $180.00" at bounding box center [1192, 605] width 401 height 47
drag, startPoint x: 1361, startPoint y: 604, endPoint x: 1229, endPoint y: 604, distance: 132.6
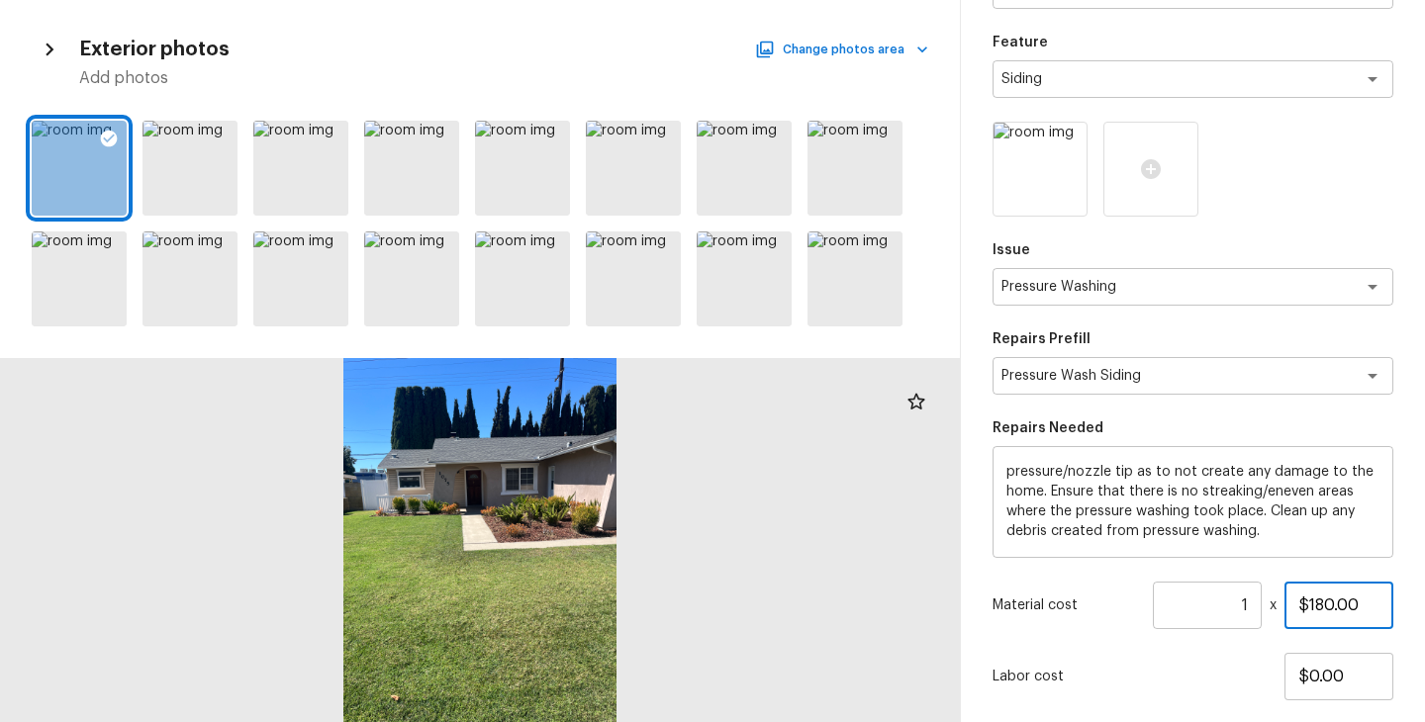
click at [1229, 604] on div "Material cost 1 ​ x $180.00" at bounding box center [1192, 605] width 401 height 47
type input "$200.00"
click at [1188, 656] on div "Labor cost $0.00" at bounding box center [1192, 676] width 401 height 47
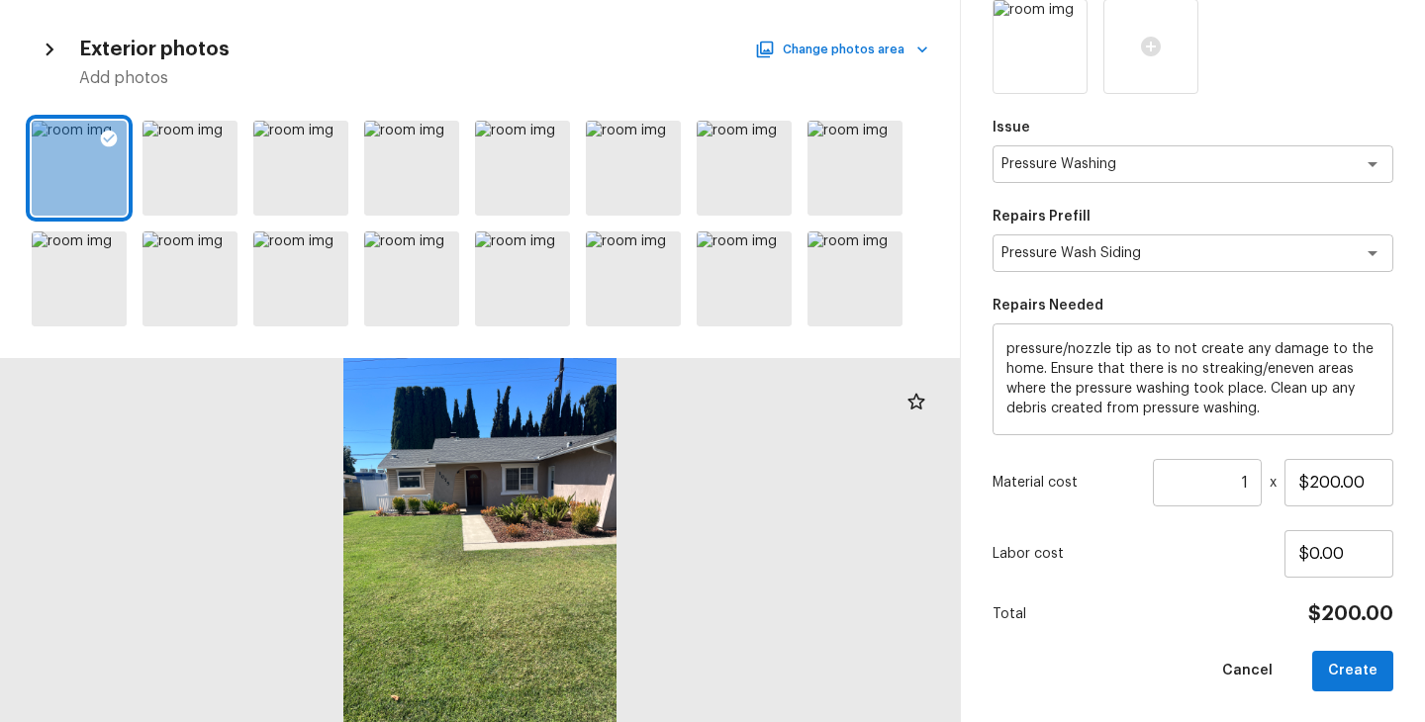
click at [1170, 618] on div "Total $200.00" at bounding box center [1192, 615] width 401 height 26
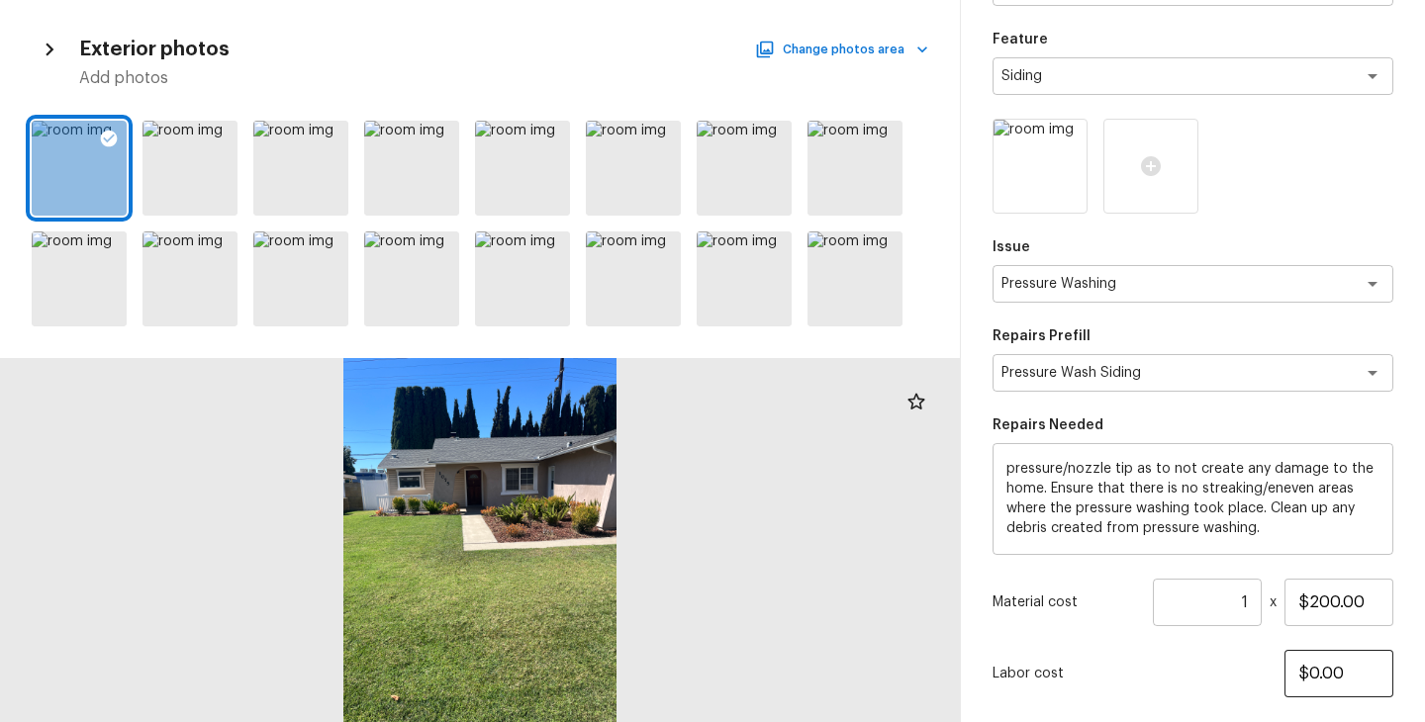
scroll to position [276, 0]
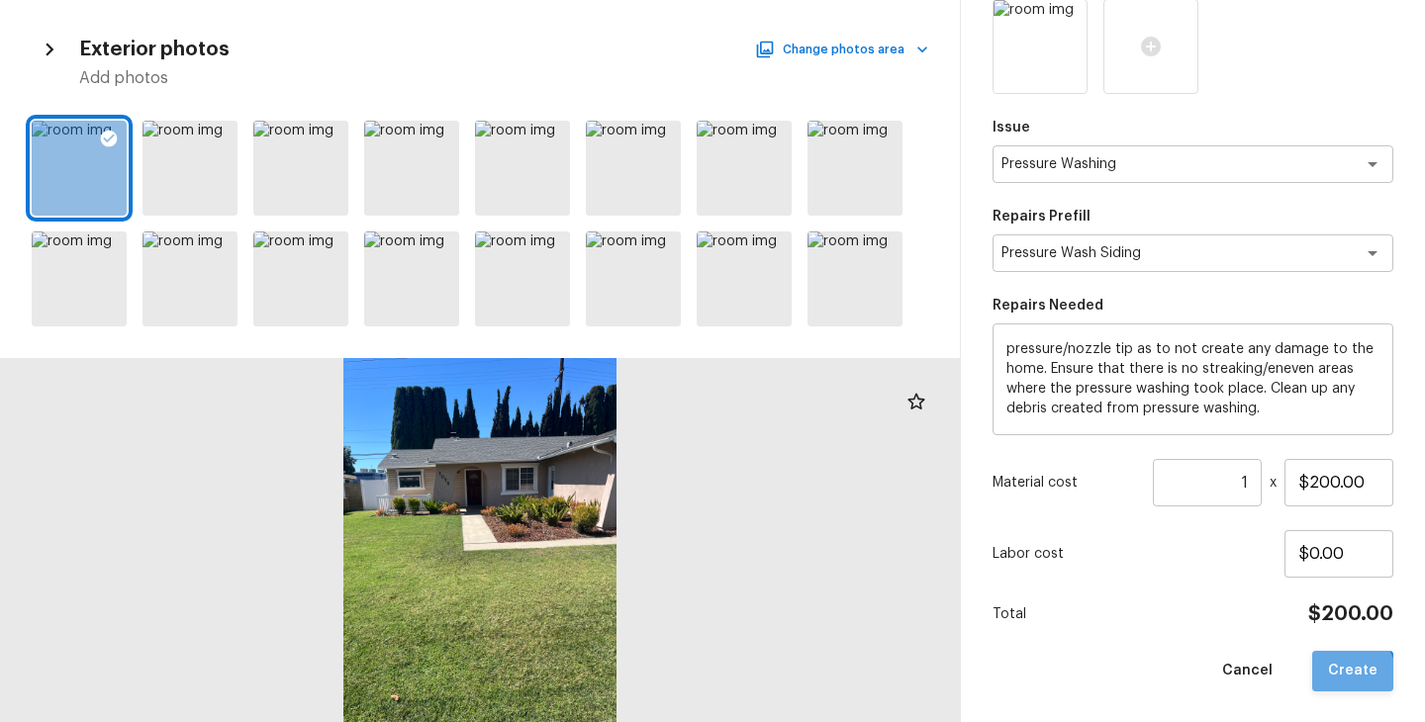
click at [1350, 675] on button "Create" at bounding box center [1352, 671] width 81 height 41
type input "$0.00"
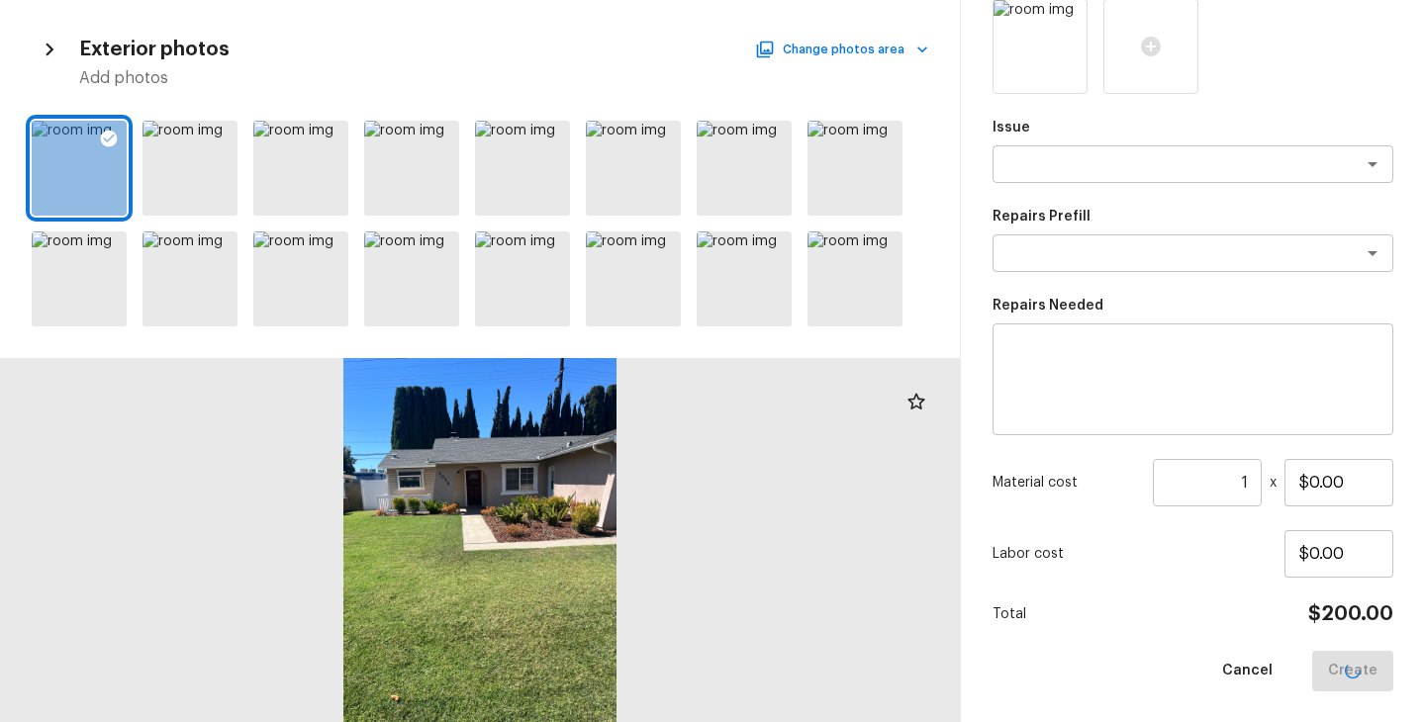
scroll to position [0, 0]
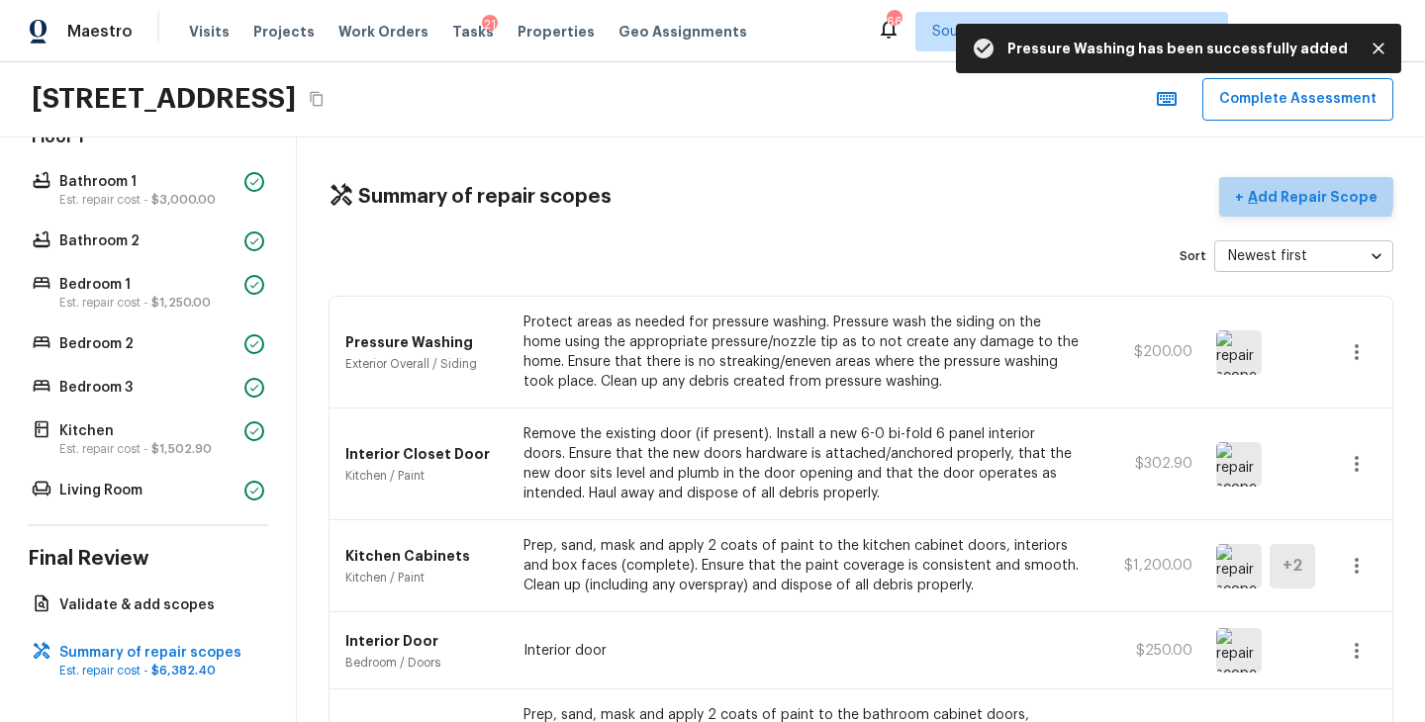
click at [1316, 193] on p "Add Repair Scope" at bounding box center [1311, 197] width 134 height 20
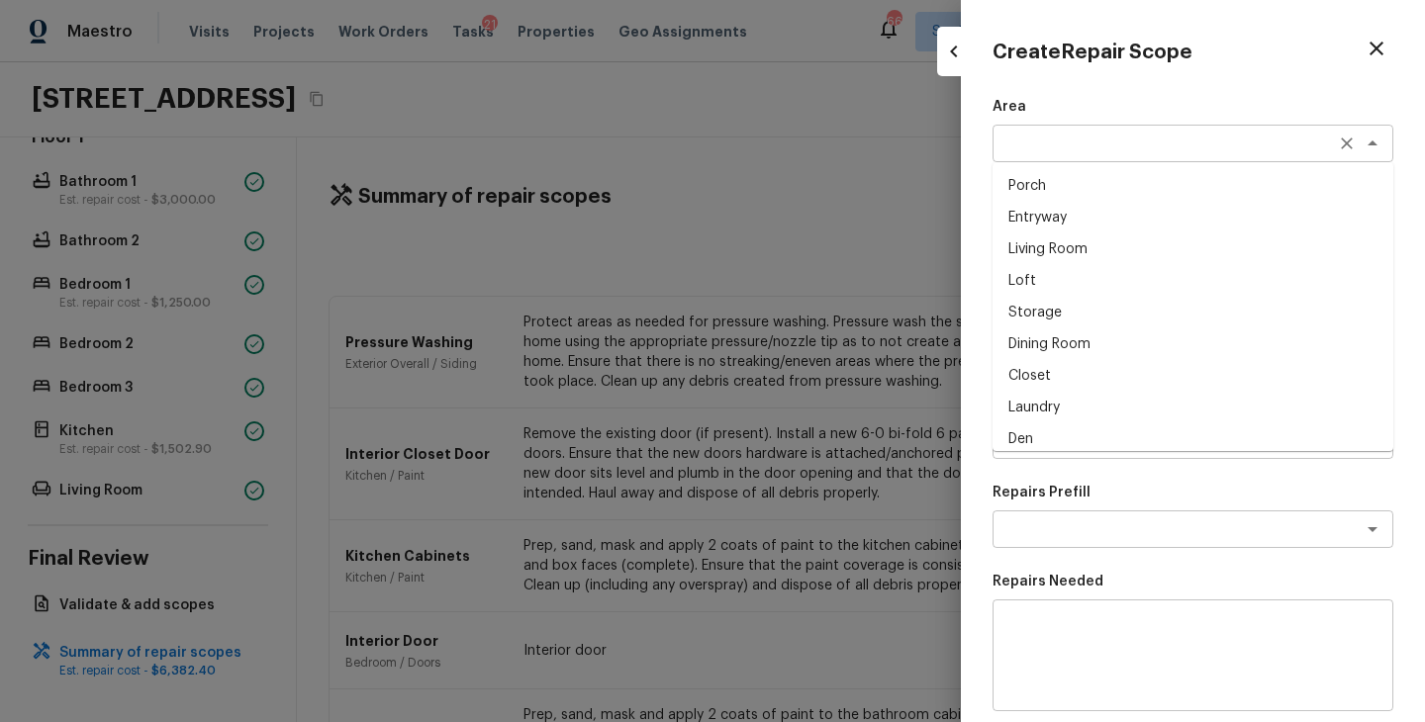
click at [1000, 147] on div "x ​" at bounding box center [1192, 144] width 401 height 38
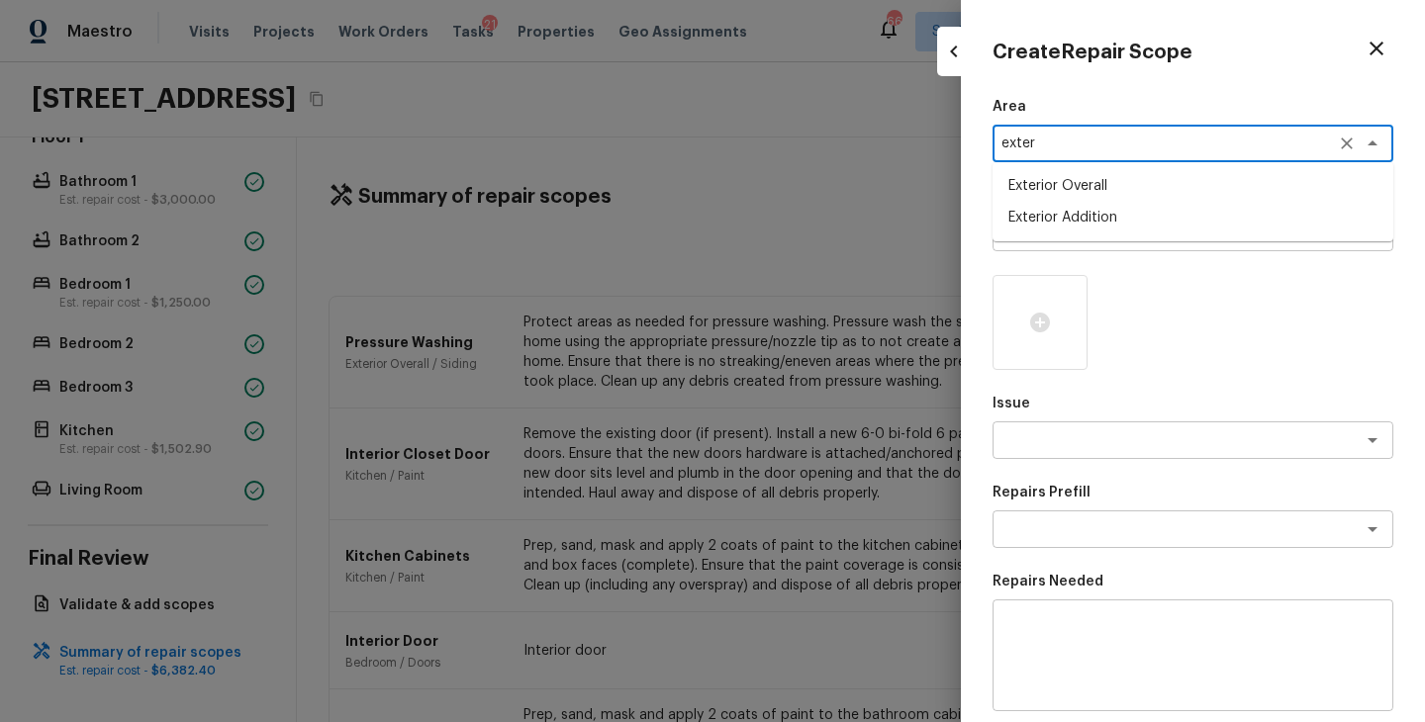
click at [1077, 193] on li "Exterior Overall" at bounding box center [1192, 186] width 401 height 32
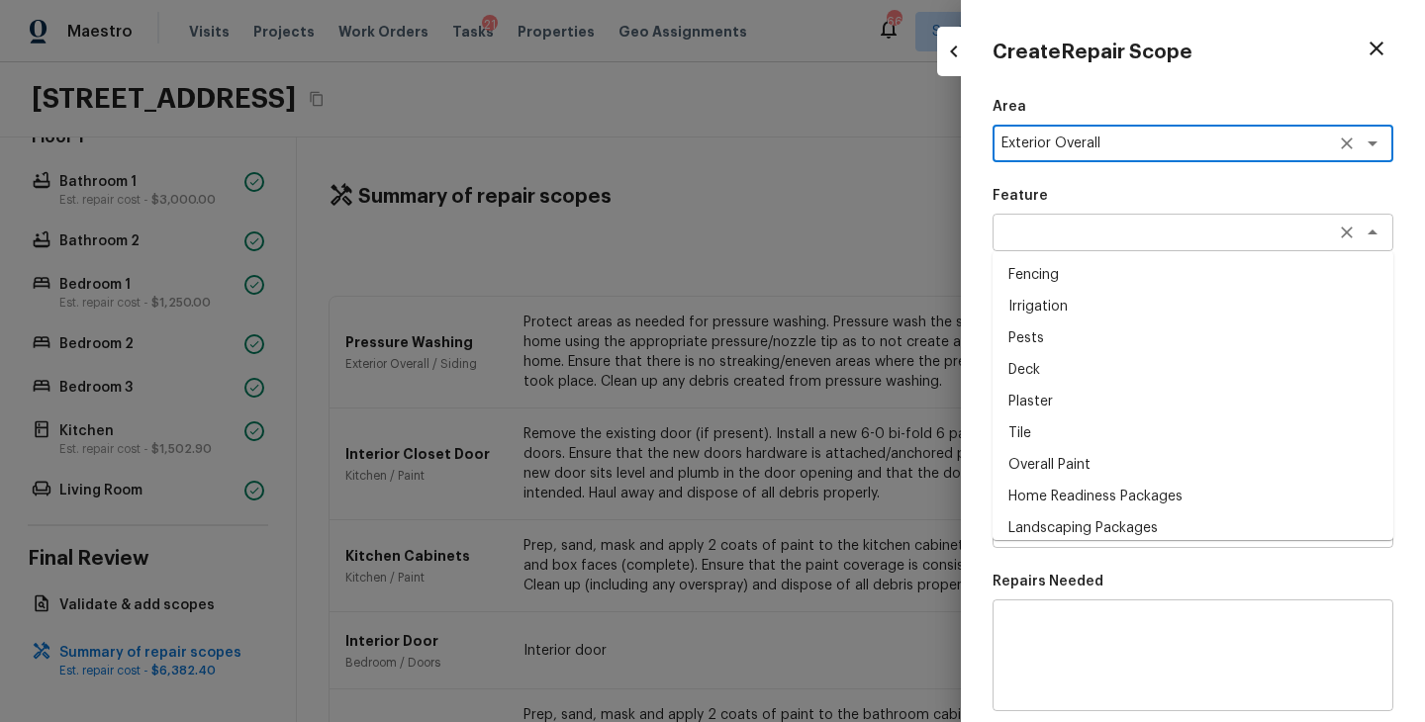
click at [1078, 214] on div "x ​" at bounding box center [1192, 233] width 401 height 38
type textarea "Exterior Overall"
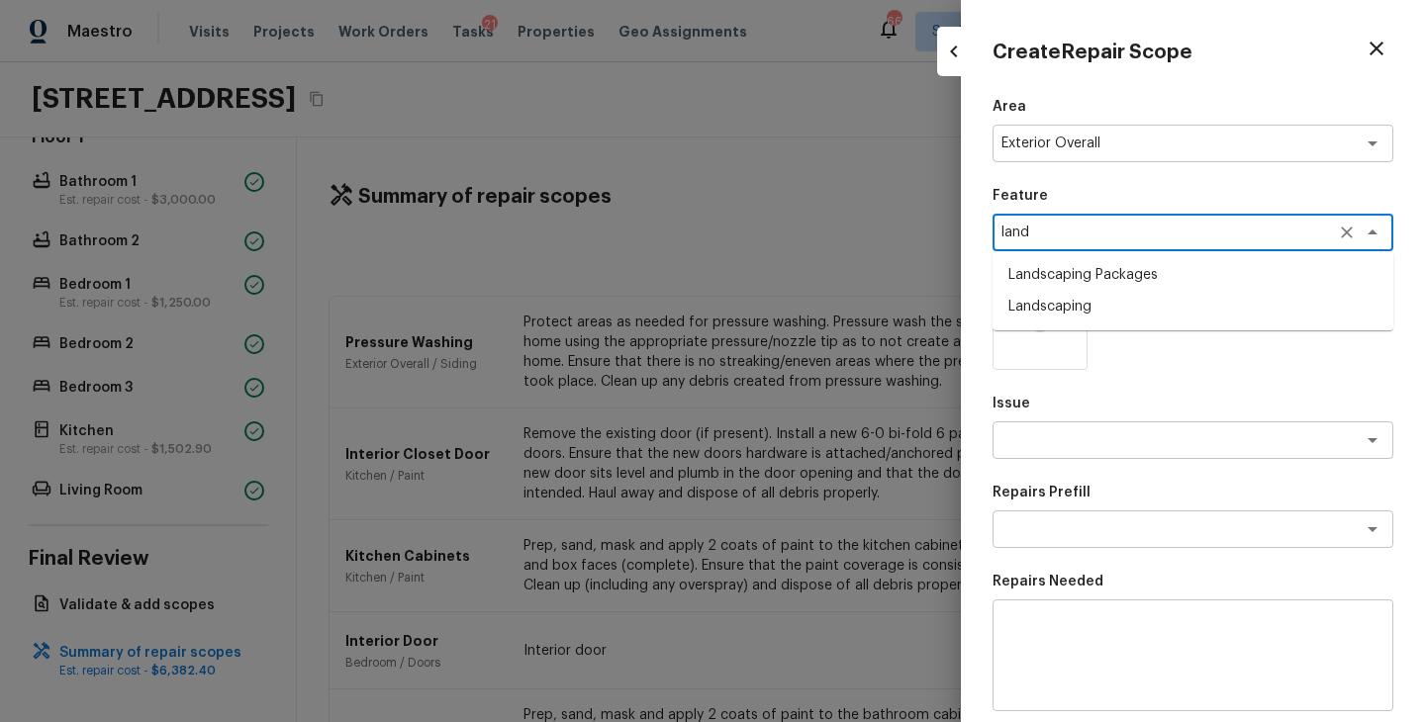
click at [1098, 284] on li "Landscaping Packages" at bounding box center [1192, 275] width 401 height 32
type textarea "Landscaping Packages"
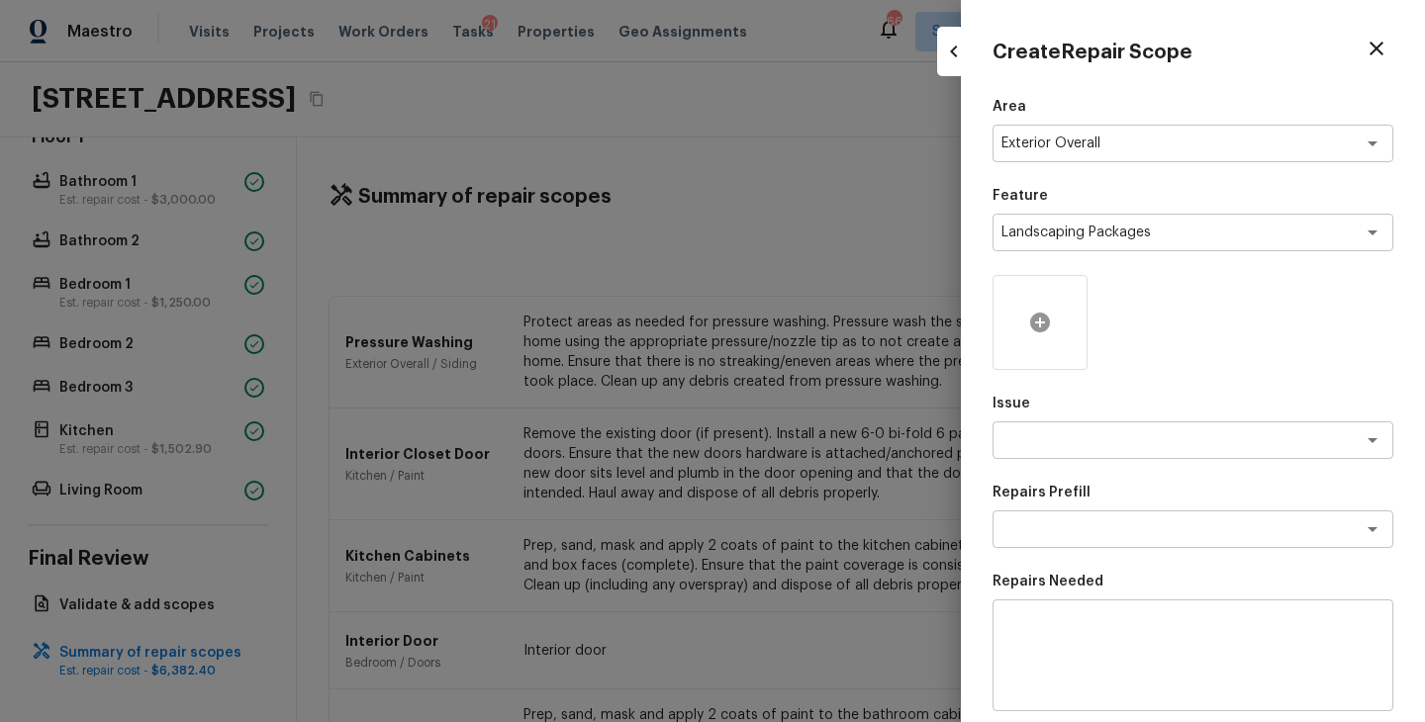
click at [1044, 346] on div at bounding box center [1039, 322] width 95 height 95
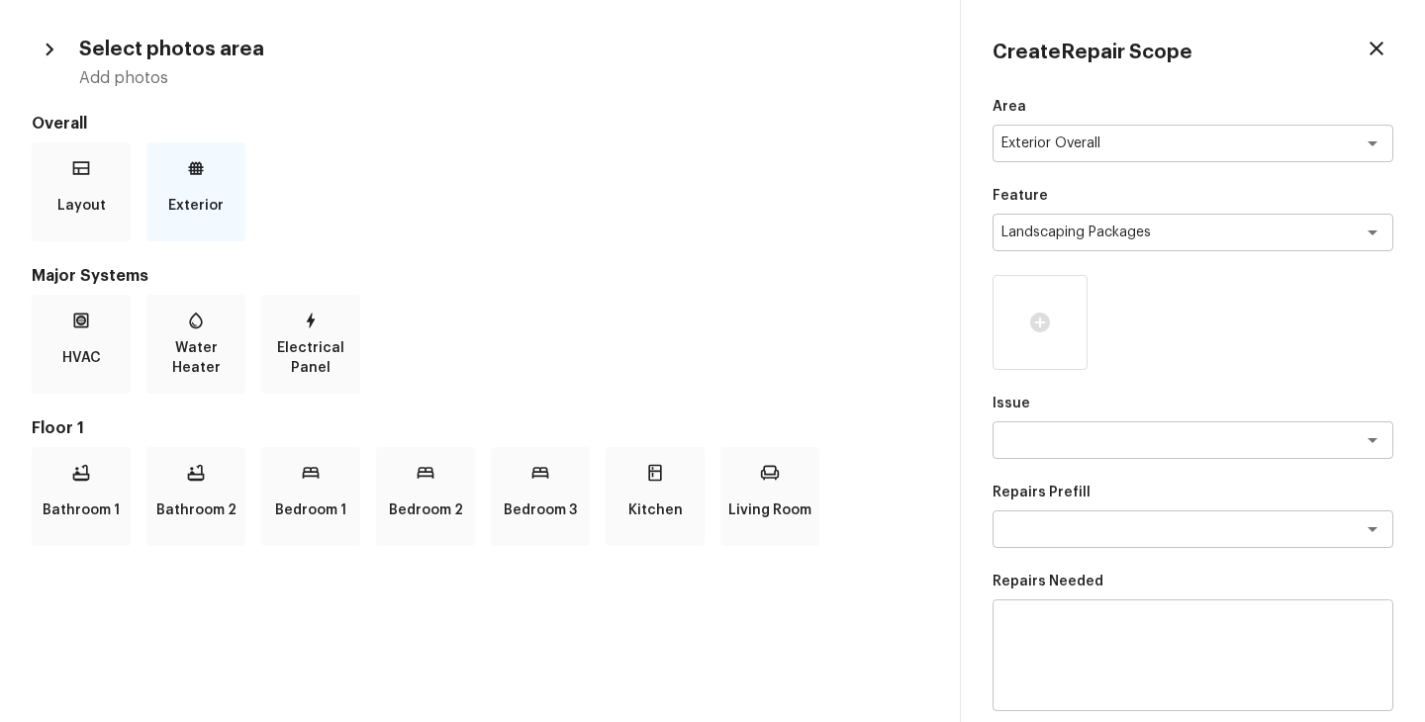
click at [220, 155] on div "Exterior" at bounding box center [195, 191] width 99 height 99
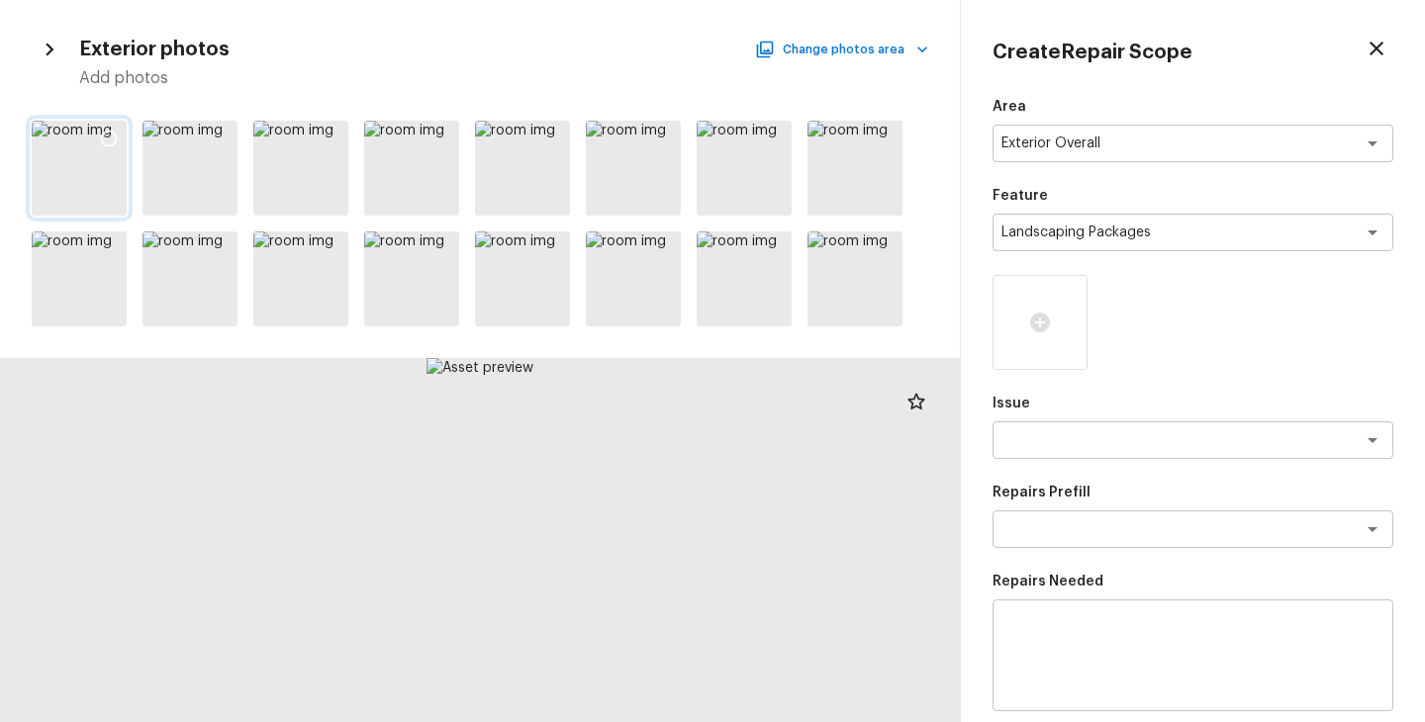
click at [119, 129] on div at bounding box center [109, 142] width 36 height 42
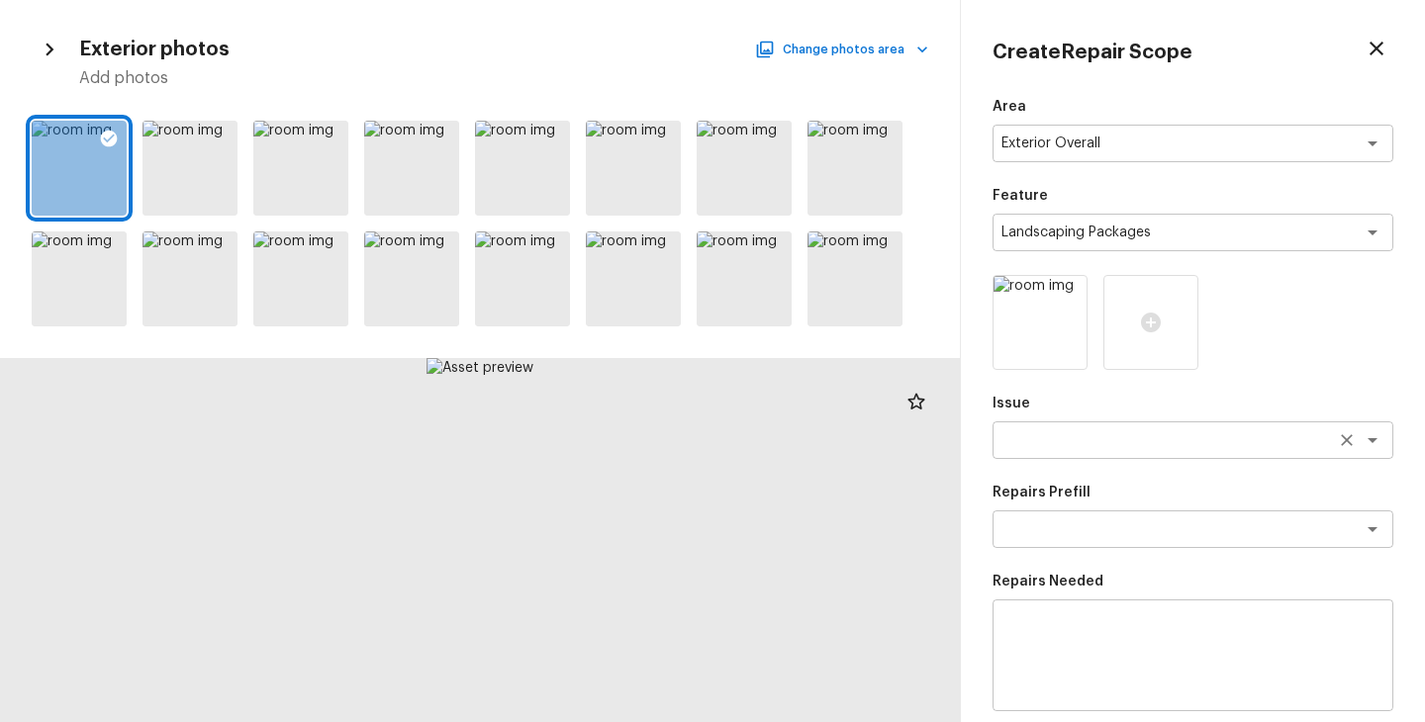
click at [1101, 430] on textarea at bounding box center [1164, 440] width 327 height 20
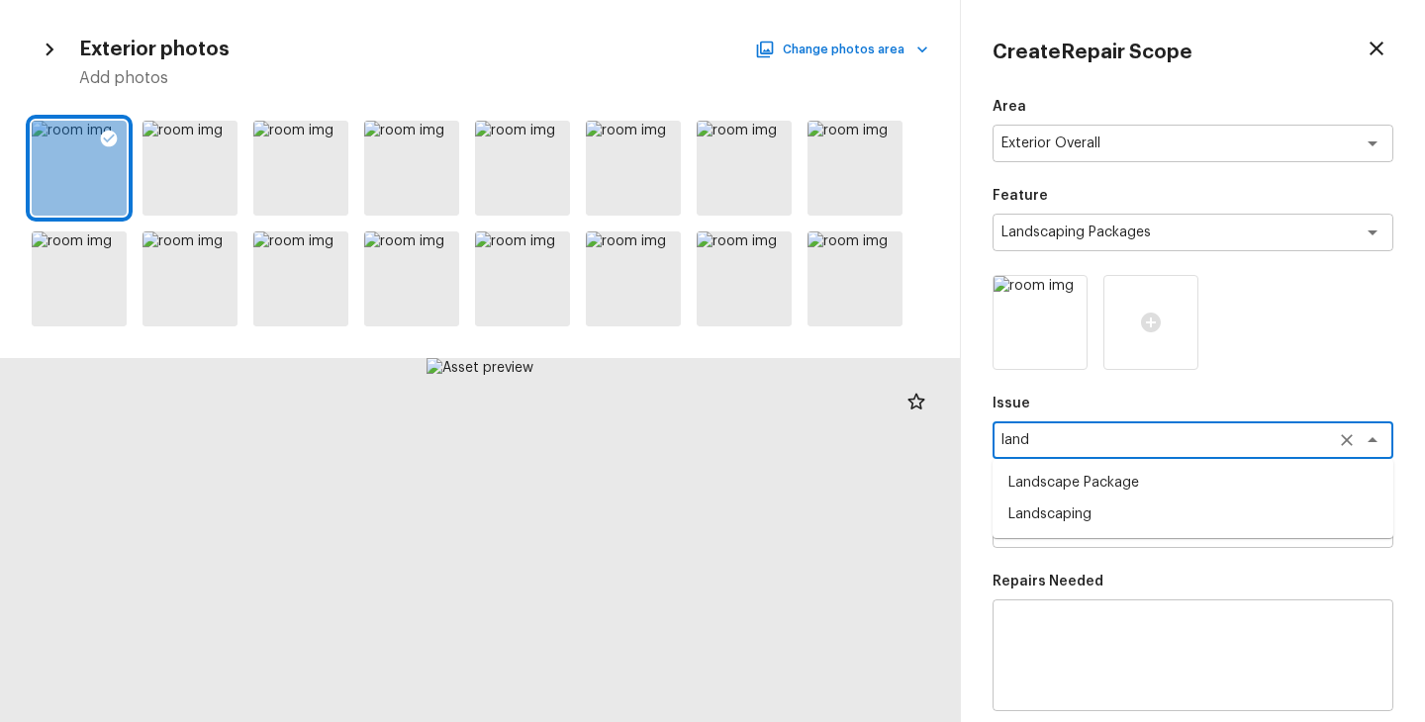
click at [1131, 484] on li "Landscape Package" at bounding box center [1192, 483] width 401 height 32
type textarea "Landscape Package"
click at [1116, 525] on textarea at bounding box center [1164, 529] width 327 height 20
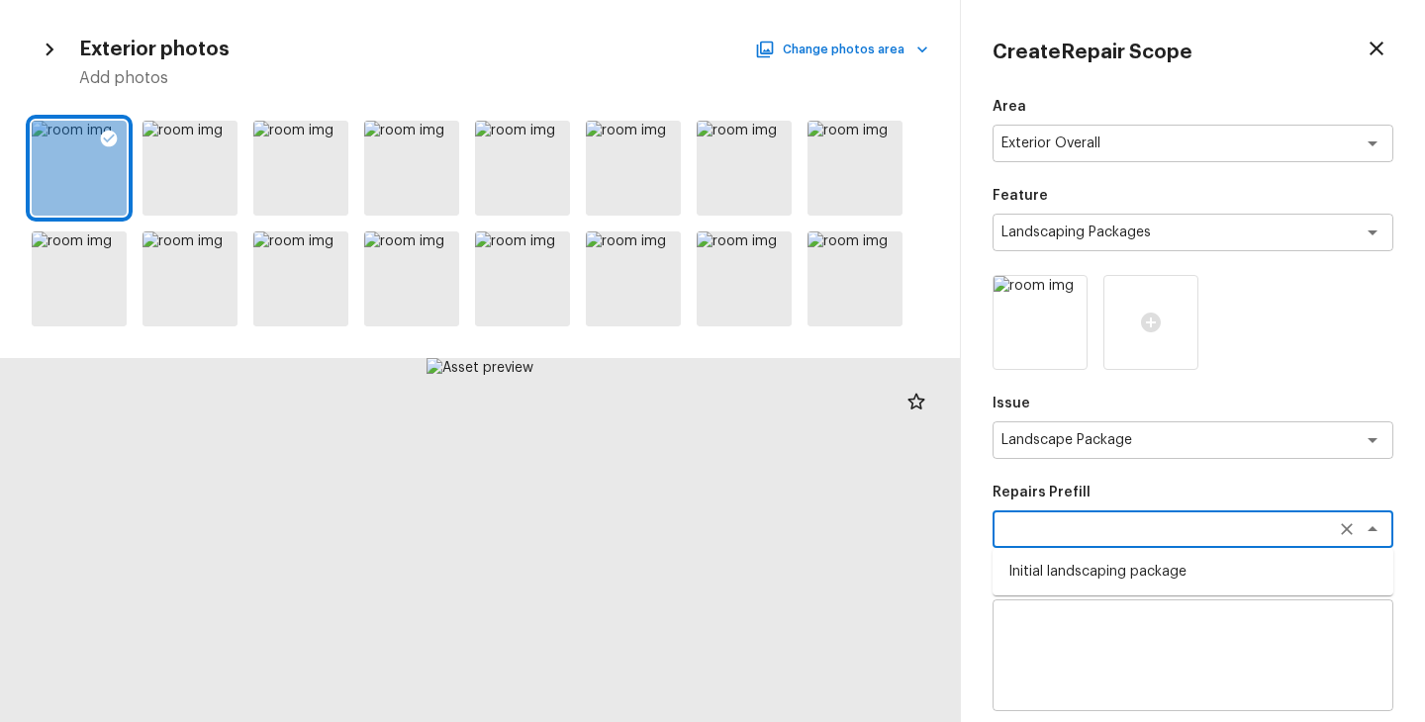
click at [1109, 570] on li "Initial landscaping package" at bounding box center [1192, 572] width 401 height 32
type textarea "Initial landscaping package"
type textarea "Mowing of grass up to 6" in height. Mow, edge along driveways & sidewalks, trim…"
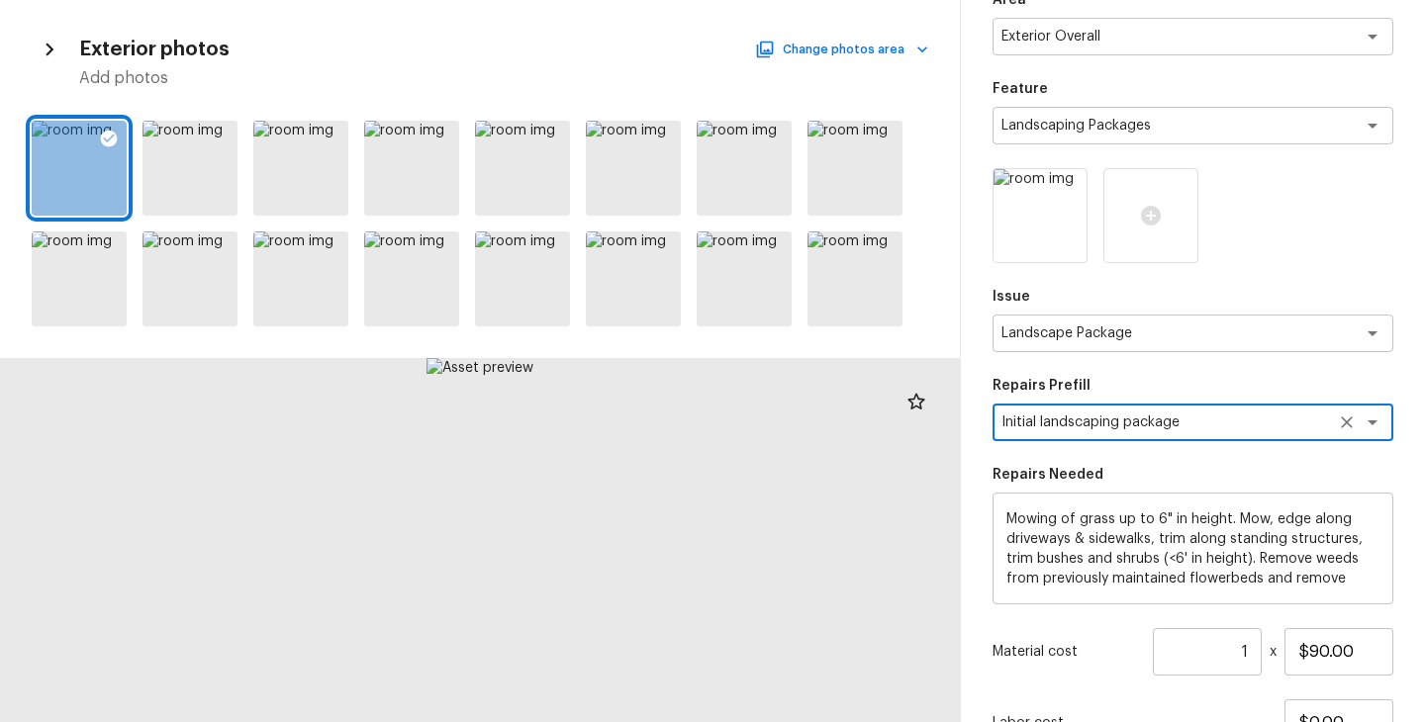
scroll to position [276, 0]
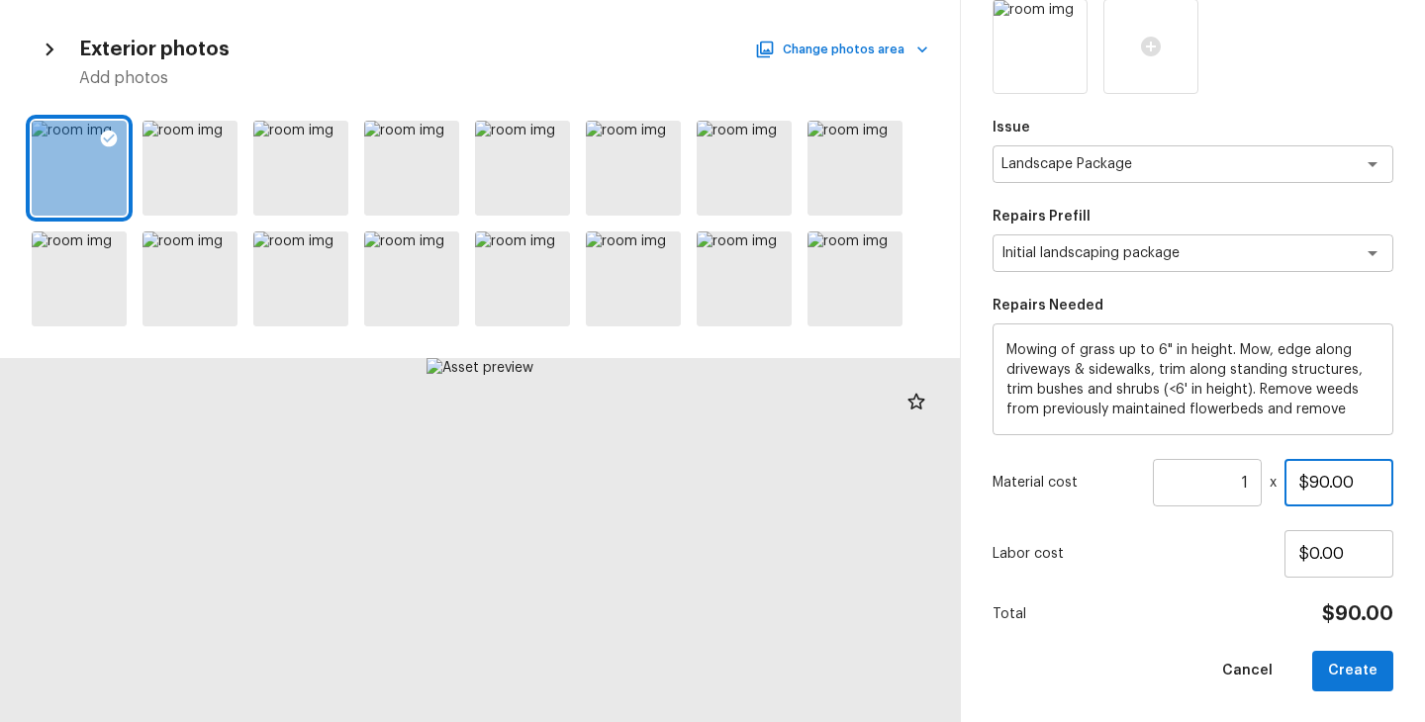
drag, startPoint x: 1371, startPoint y: 484, endPoint x: 1217, endPoint y: 484, distance: 154.3
click at [1217, 484] on div "Material cost 1 ​ x $90.00" at bounding box center [1192, 482] width 401 height 47
type input "$300.00"
click at [1171, 566] on div "Labor cost $0.00" at bounding box center [1192, 553] width 401 height 47
click at [1354, 672] on button "Create" at bounding box center [1352, 671] width 81 height 41
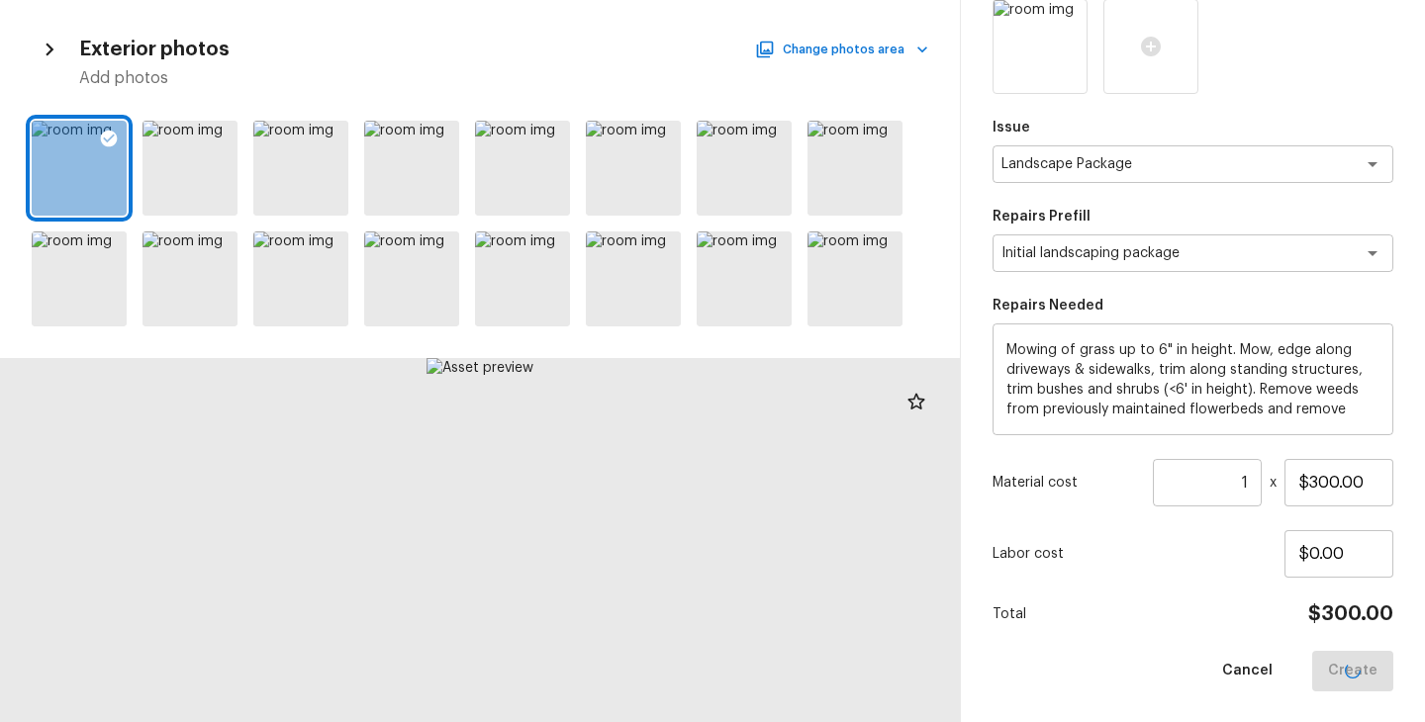
type input "$0.00"
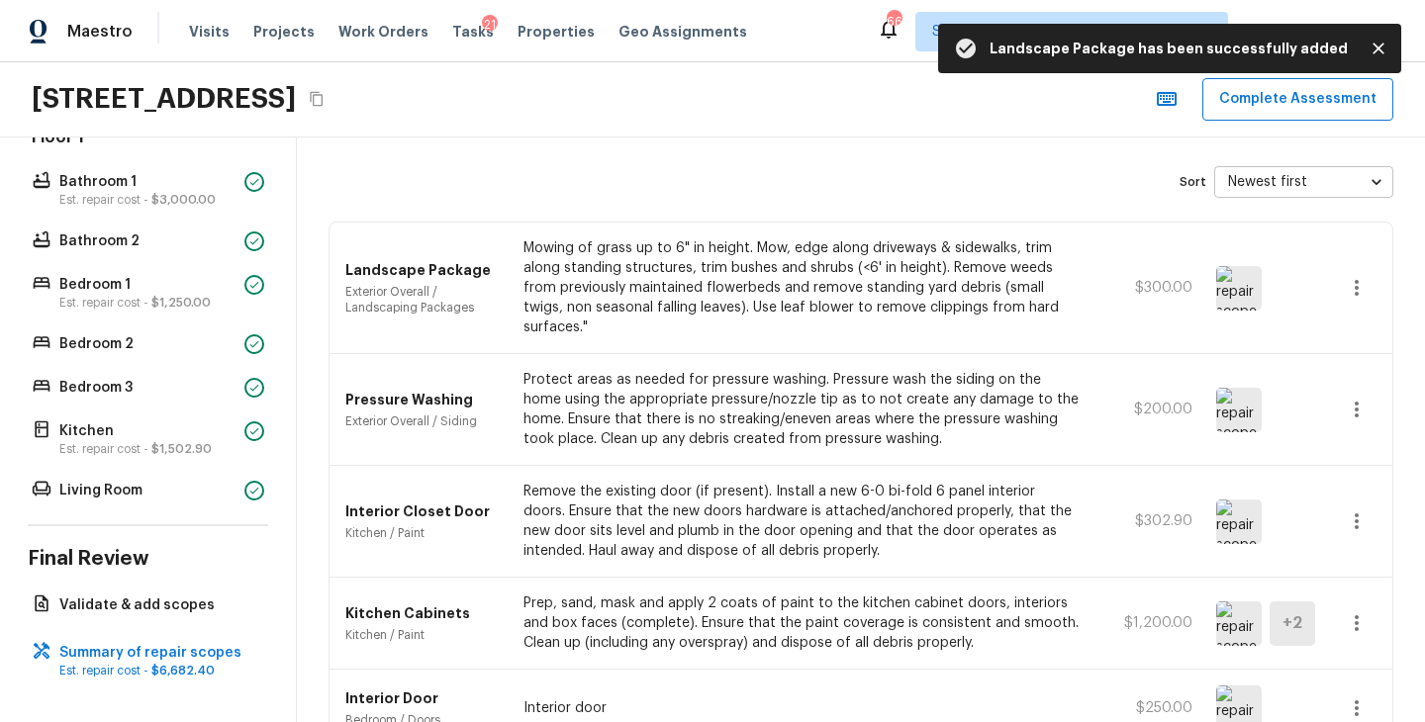
scroll to position [0, 0]
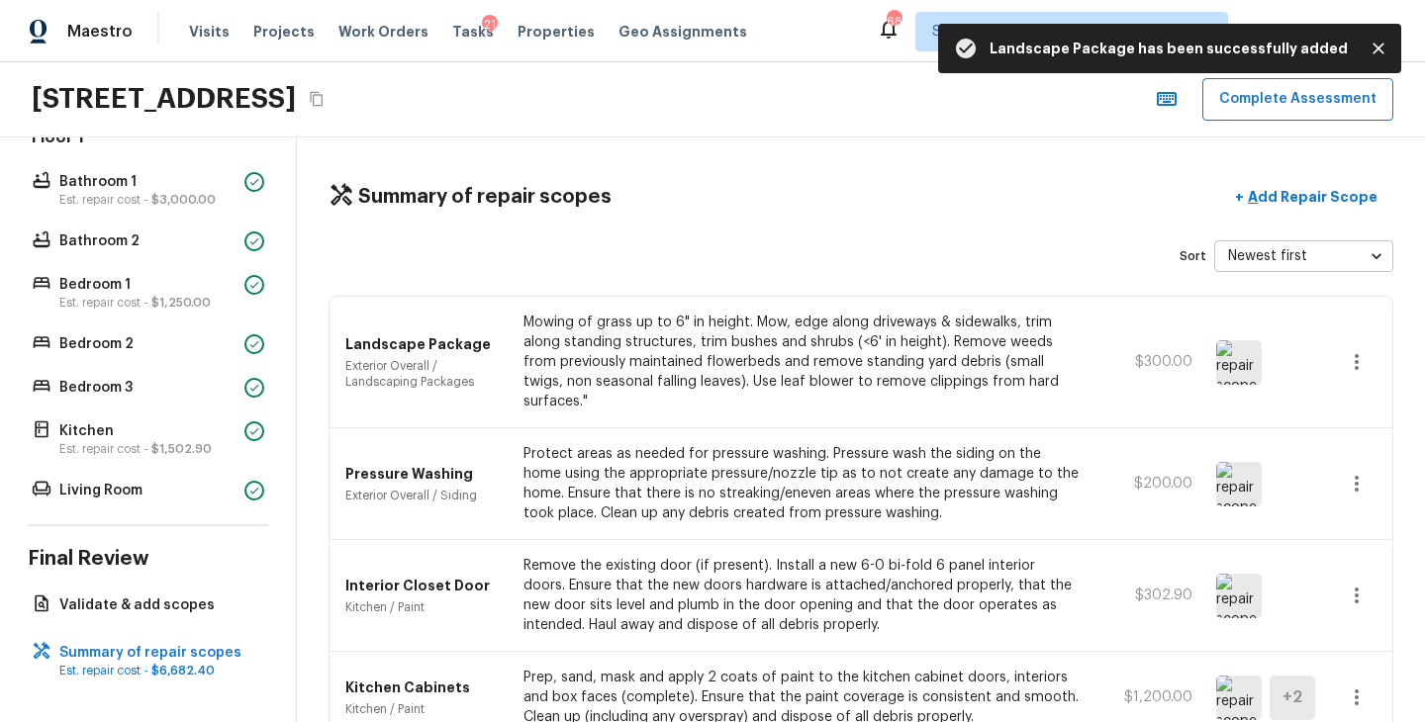
click at [1318, 217] on div "Summary of repair scopes + Add Repair Scope Sort Newest first newestFirst ​ Lan…" at bounding box center [861, 430] width 1128 height 585
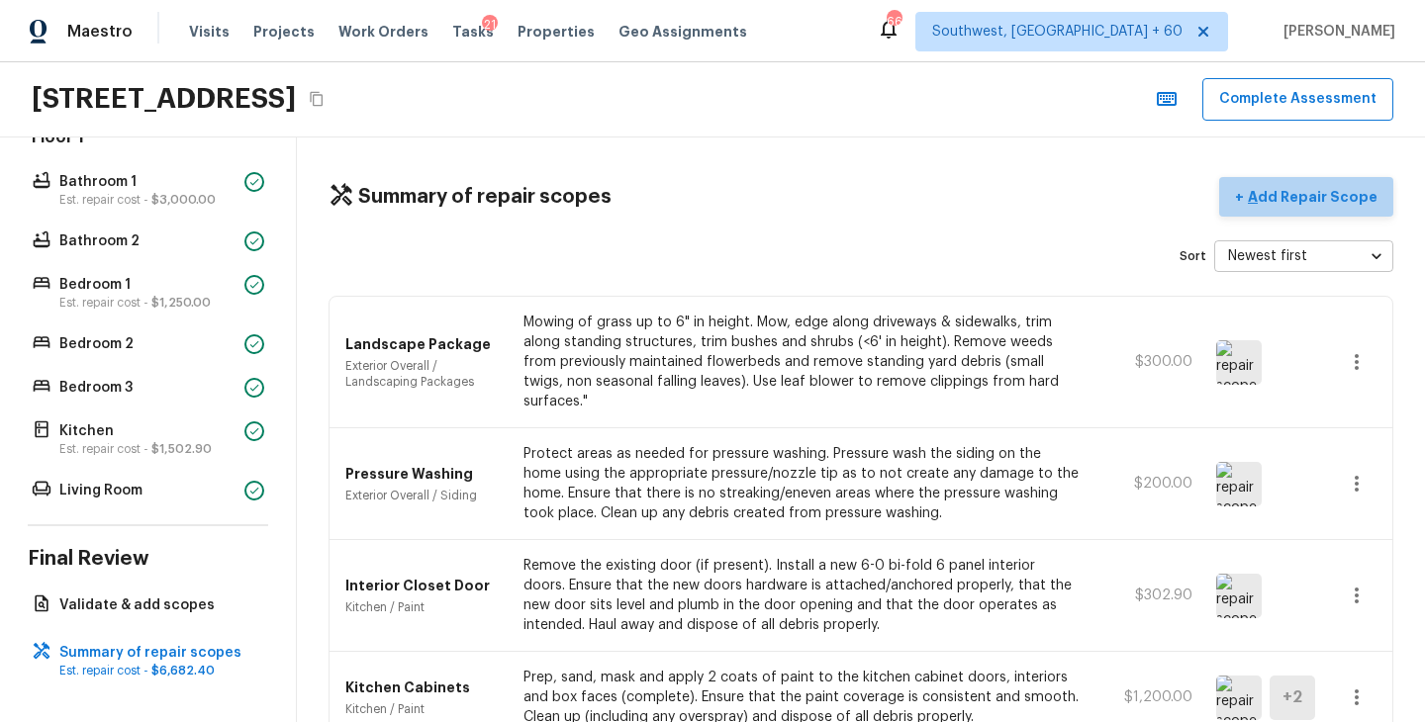
click at [1337, 197] on p "Add Repair Scope" at bounding box center [1311, 197] width 134 height 20
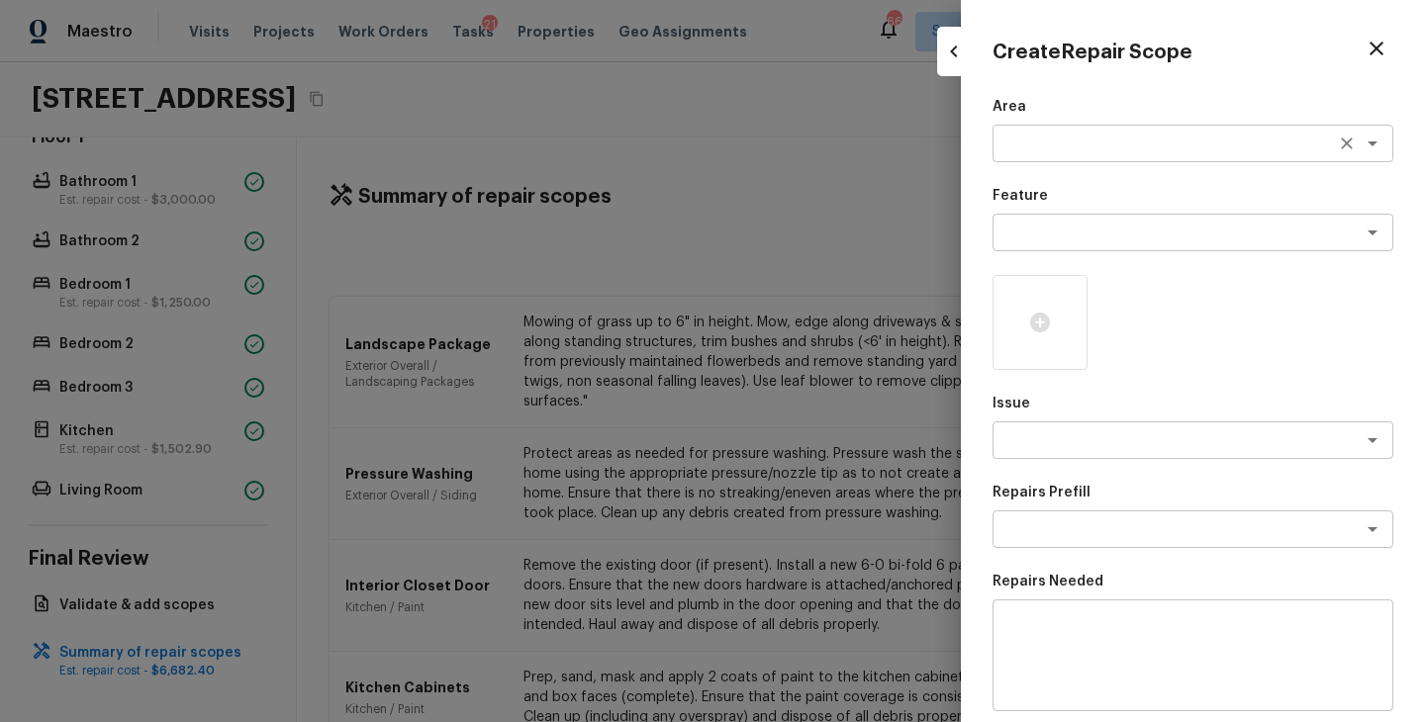
click at [1085, 145] on textarea at bounding box center [1164, 144] width 327 height 20
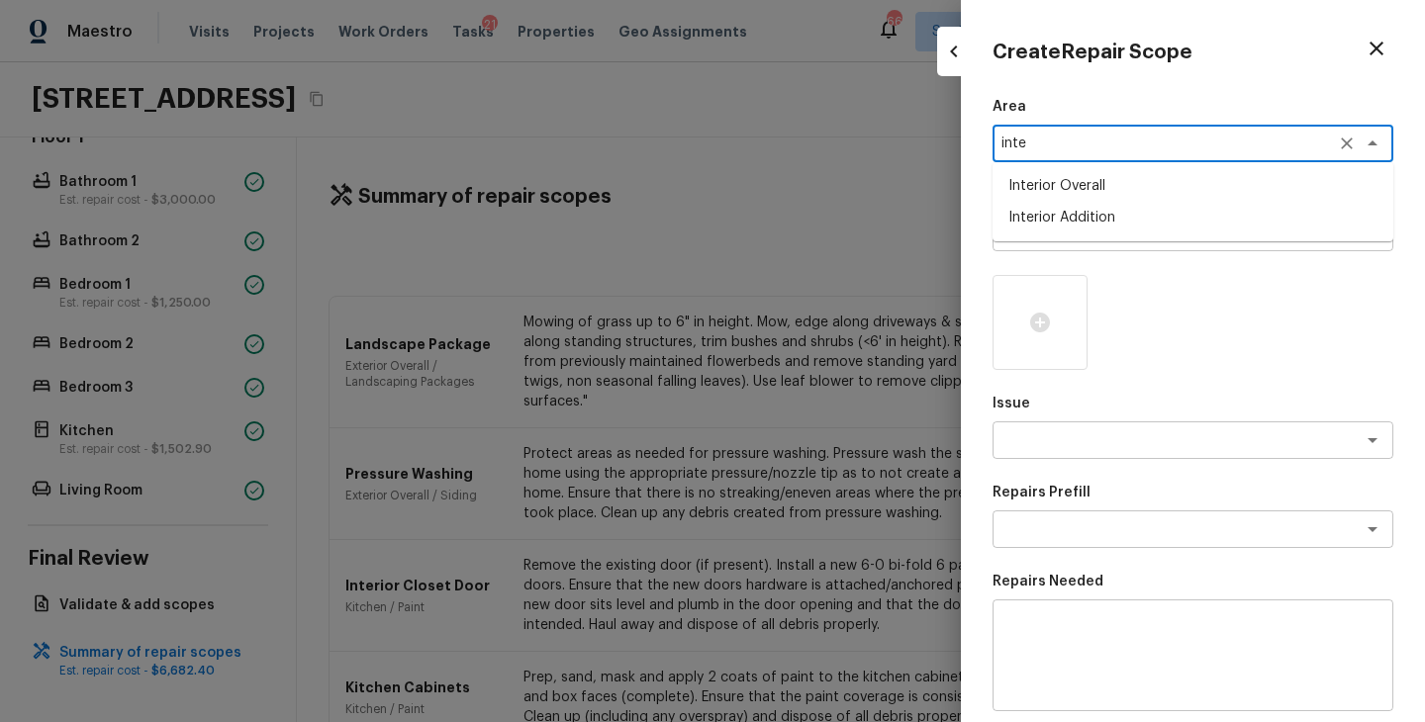
click at [1111, 180] on li "Interior Overall" at bounding box center [1192, 186] width 401 height 32
click at [1093, 221] on div "x ​" at bounding box center [1192, 233] width 401 height 38
type textarea "Interior Overall"
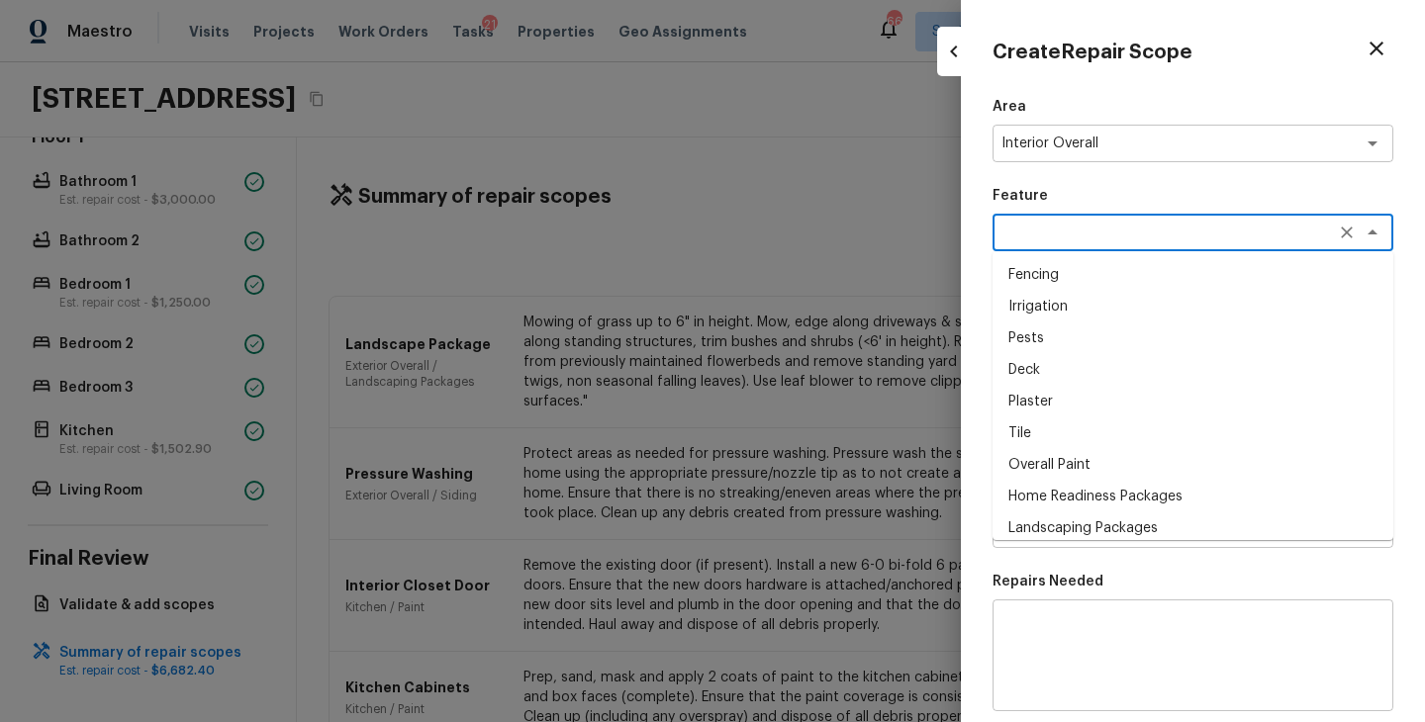
click at [1072, 460] on li "Overall Paint" at bounding box center [1192, 465] width 401 height 32
type textarea "Overall Paint"
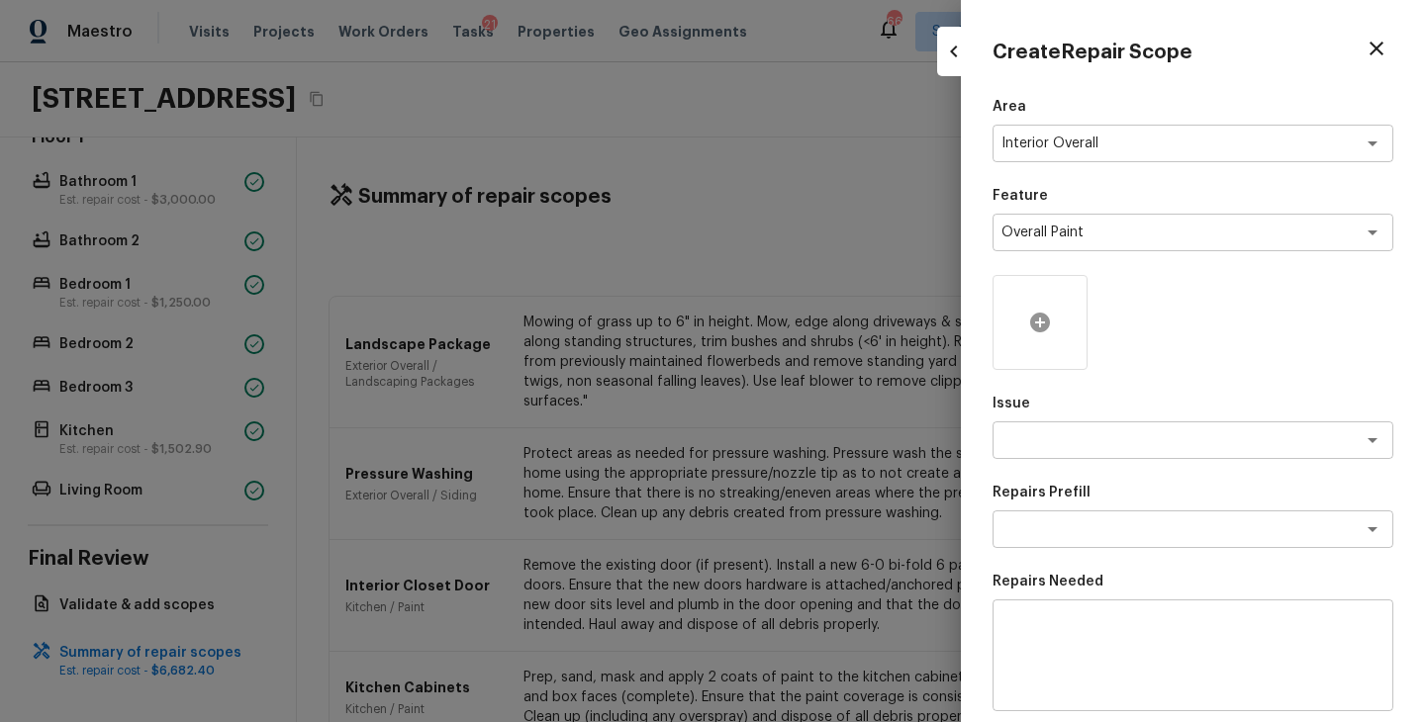
click at [1072, 368] on div at bounding box center [1039, 322] width 95 height 95
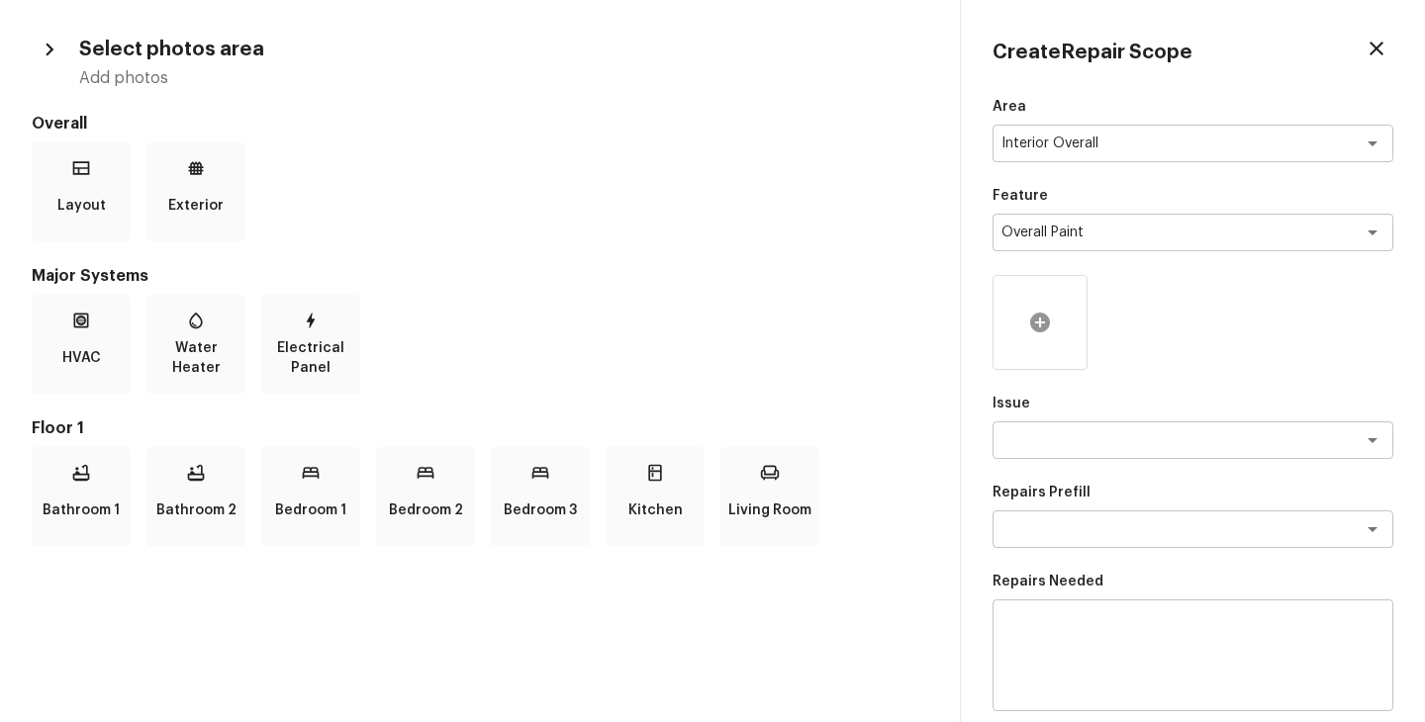
click at [1048, 315] on icon at bounding box center [1040, 323] width 24 height 24
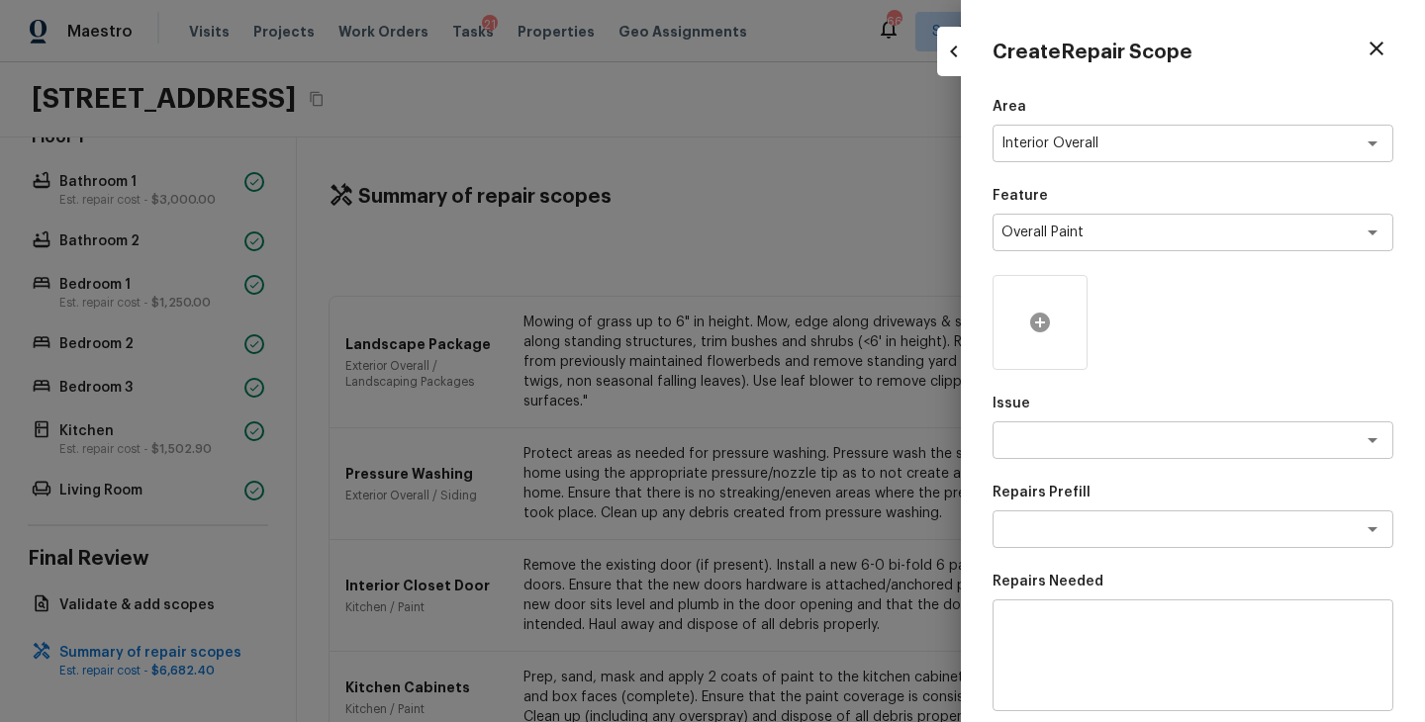
click at [1036, 324] on icon at bounding box center [1040, 323] width 20 height 20
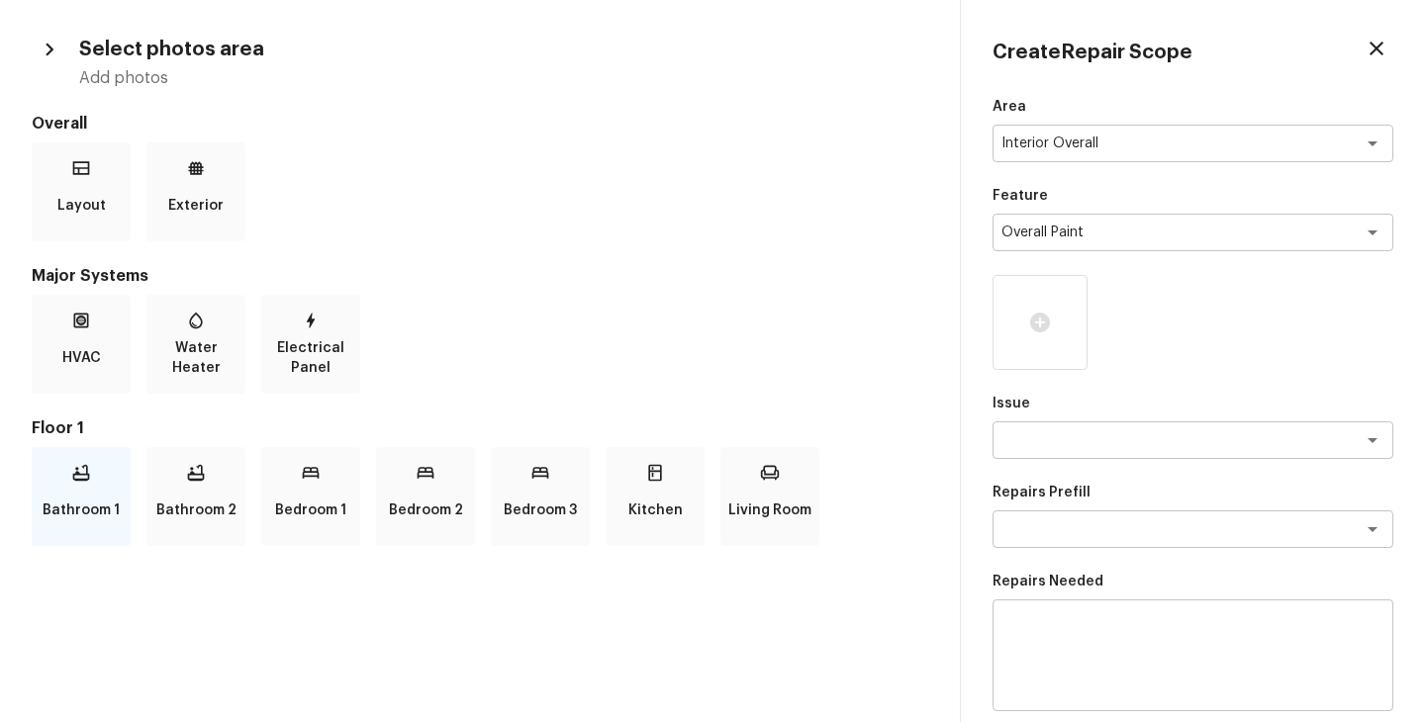
click at [71, 503] on p "Bathroom 1" at bounding box center [81, 511] width 77 height 40
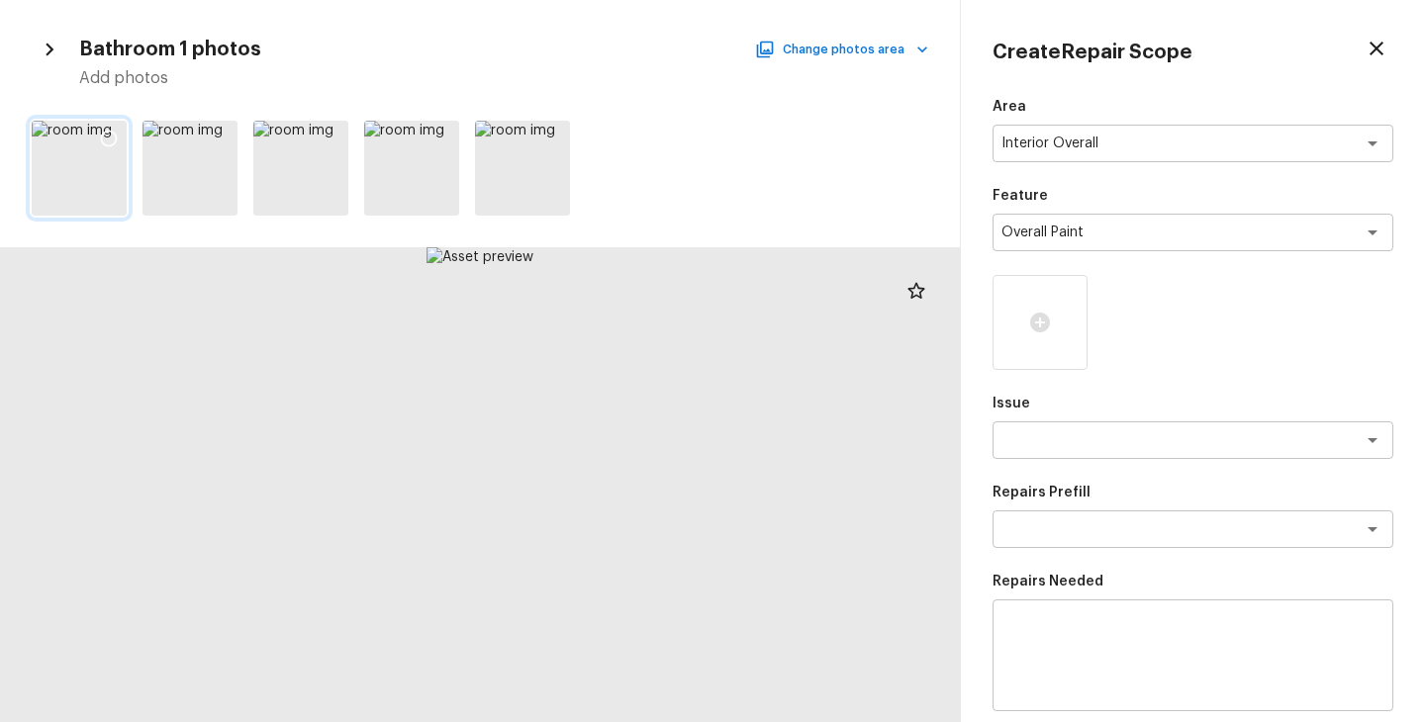
click at [105, 134] on icon at bounding box center [109, 139] width 20 height 20
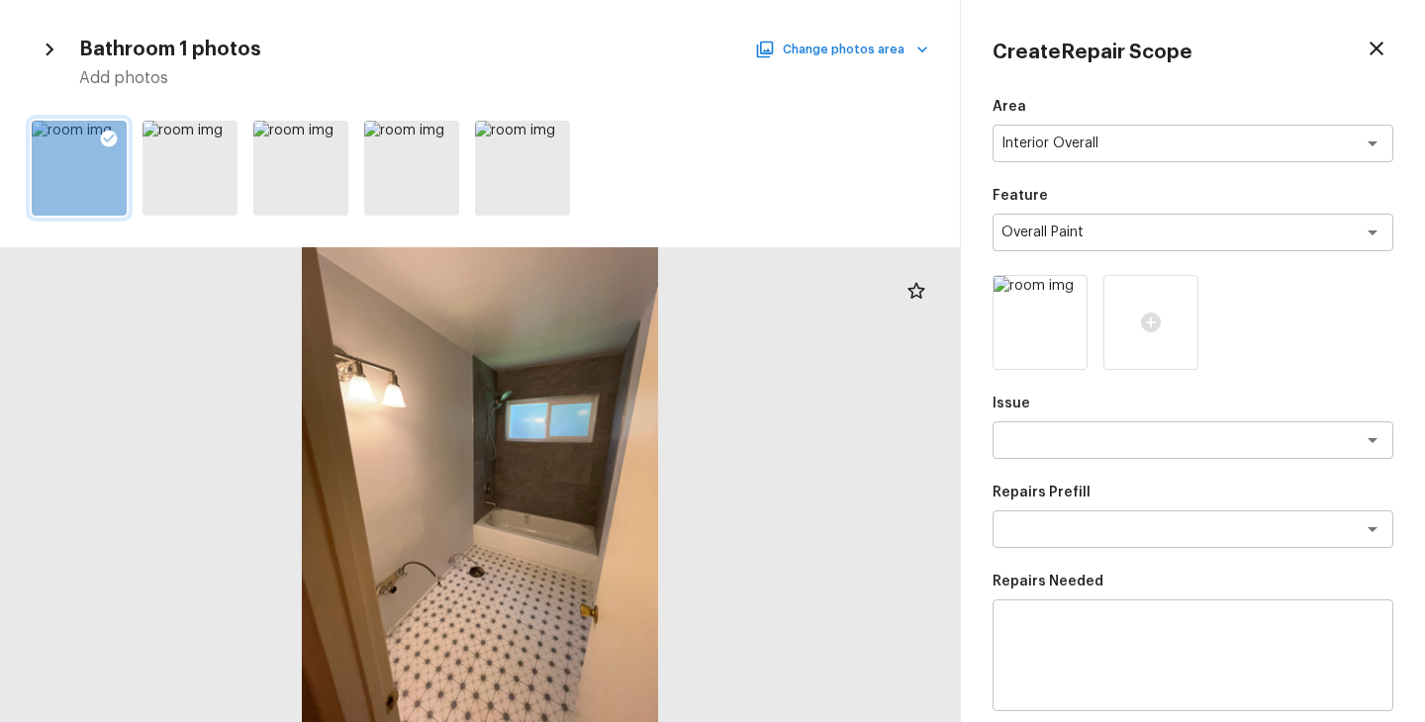
click at [884, 61] on button "Change photos area" at bounding box center [843, 50] width 169 height 26
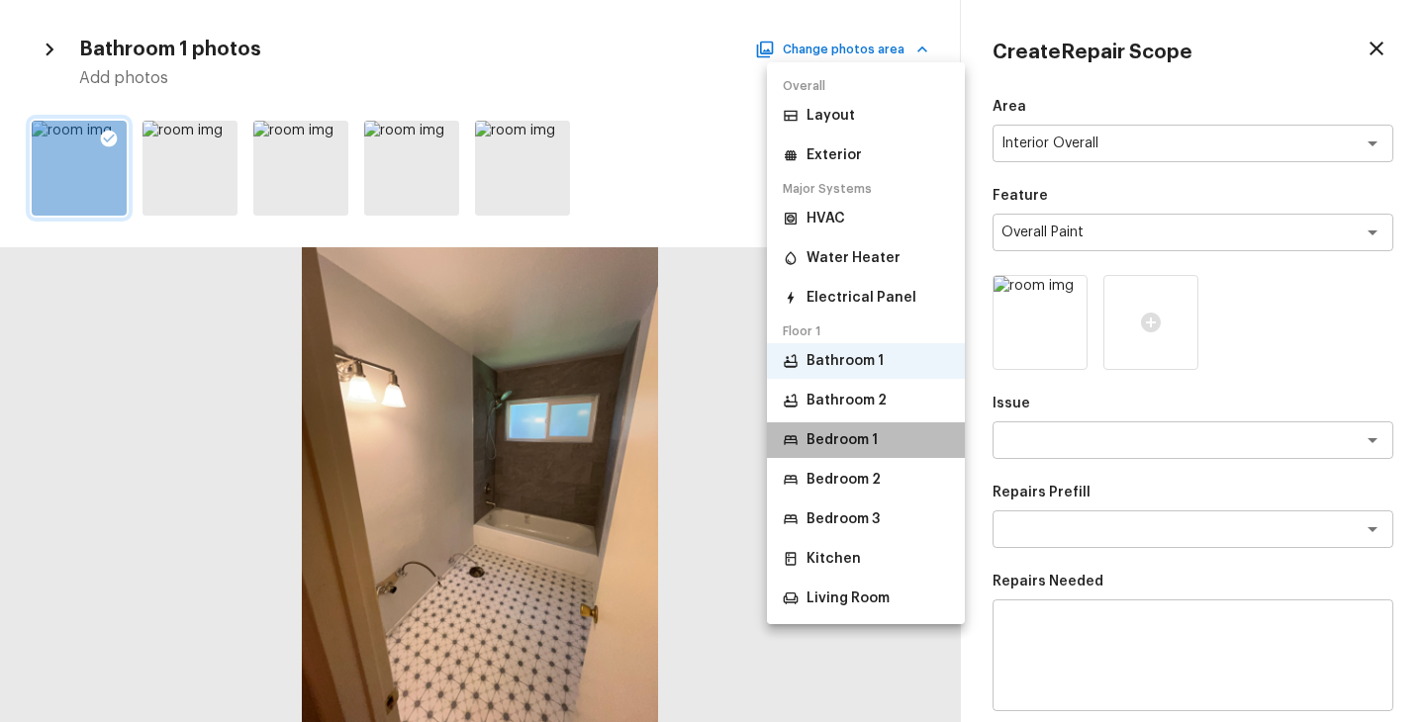
click at [852, 435] on p "Bedroom 1" at bounding box center [841, 440] width 71 height 20
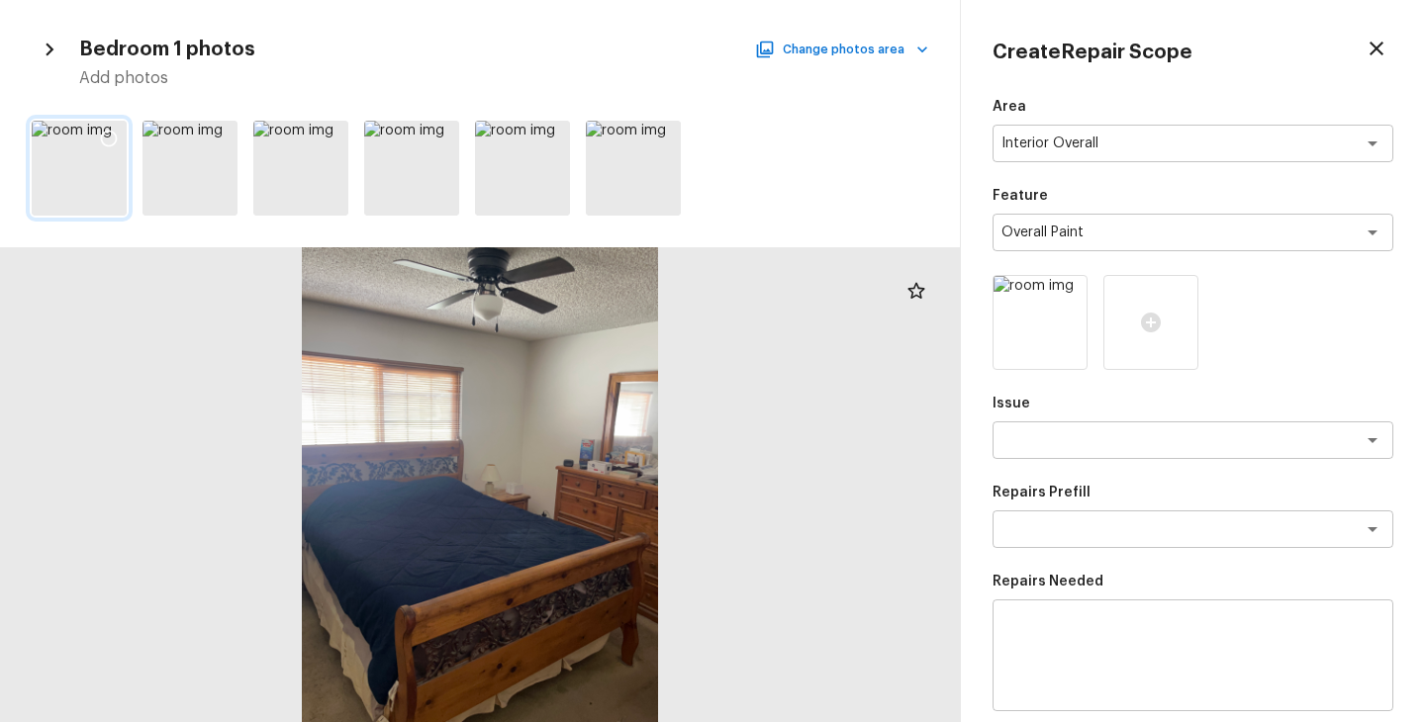
click at [107, 135] on icon at bounding box center [109, 139] width 20 height 20
click at [886, 52] on button "Change photos area" at bounding box center [843, 50] width 169 height 26
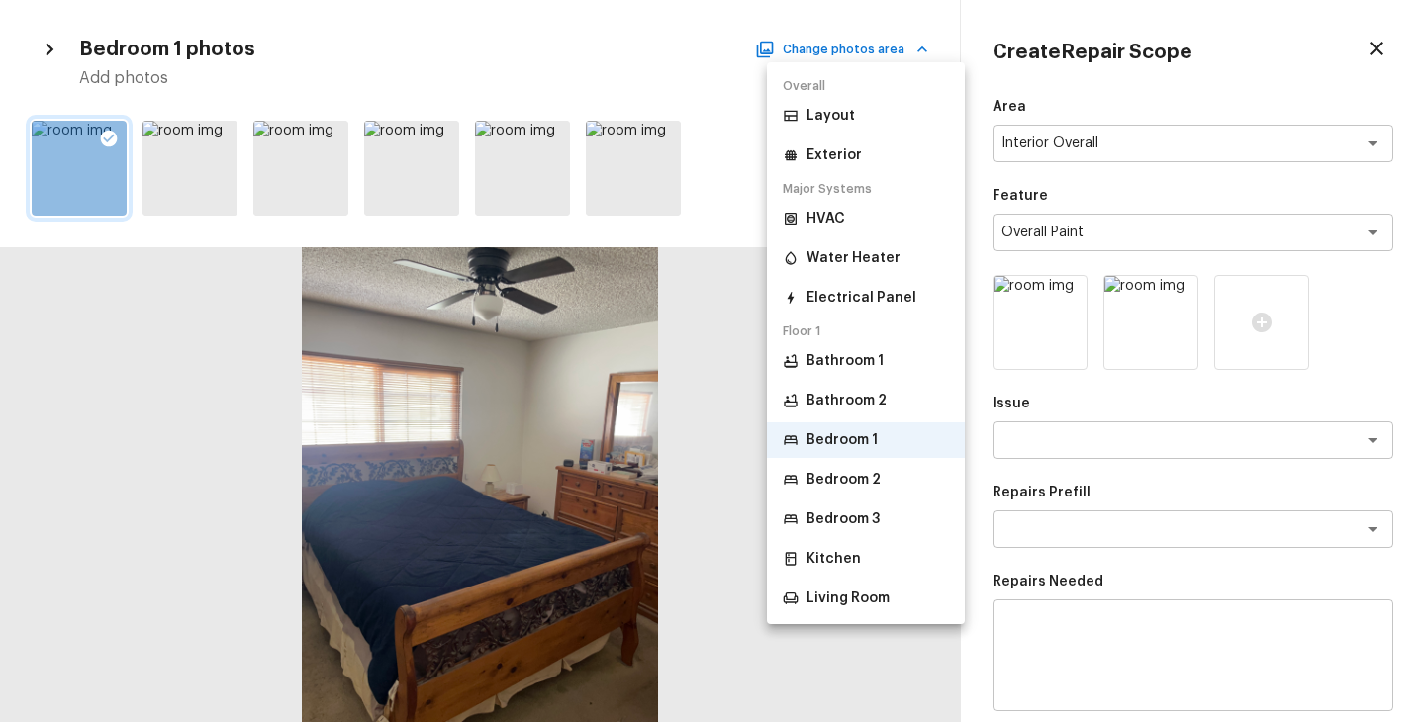
click at [857, 480] on p "Bedroom 2" at bounding box center [843, 480] width 74 height 20
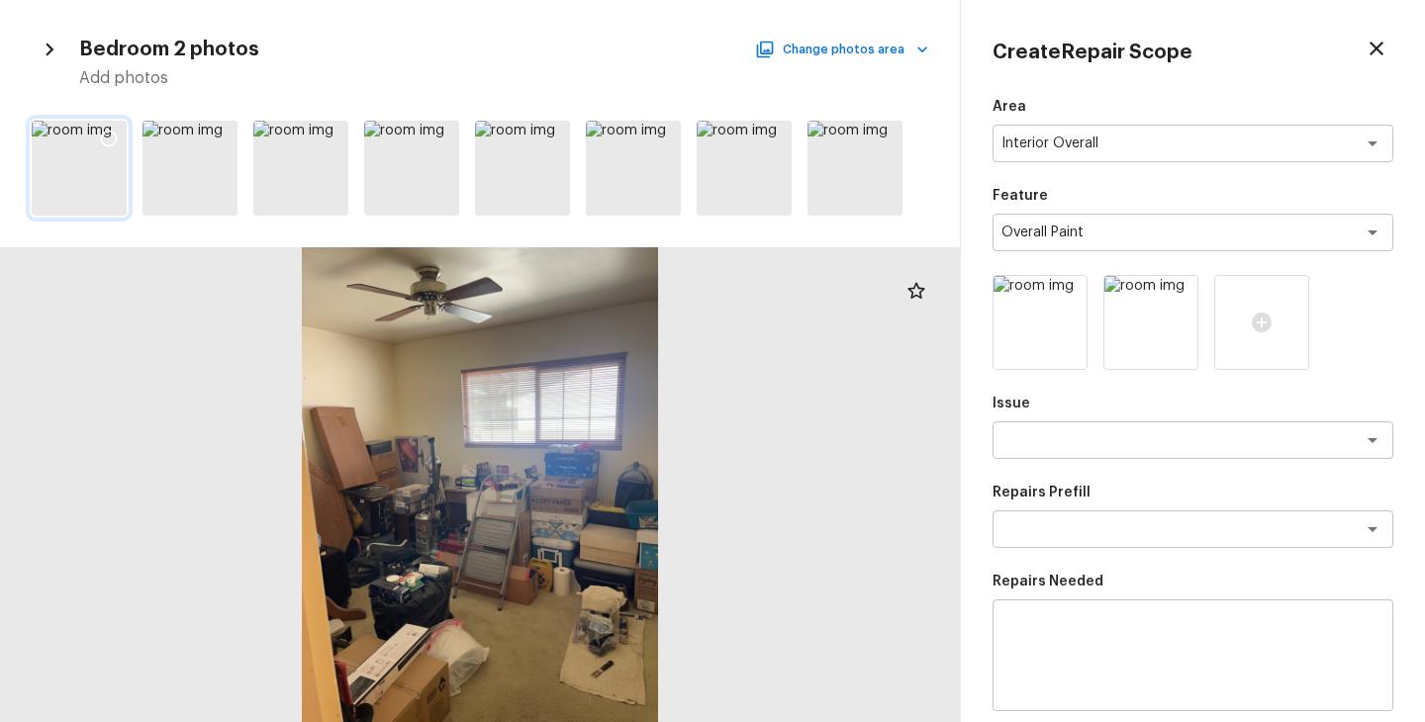
click at [111, 135] on icon at bounding box center [109, 139] width 20 height 20
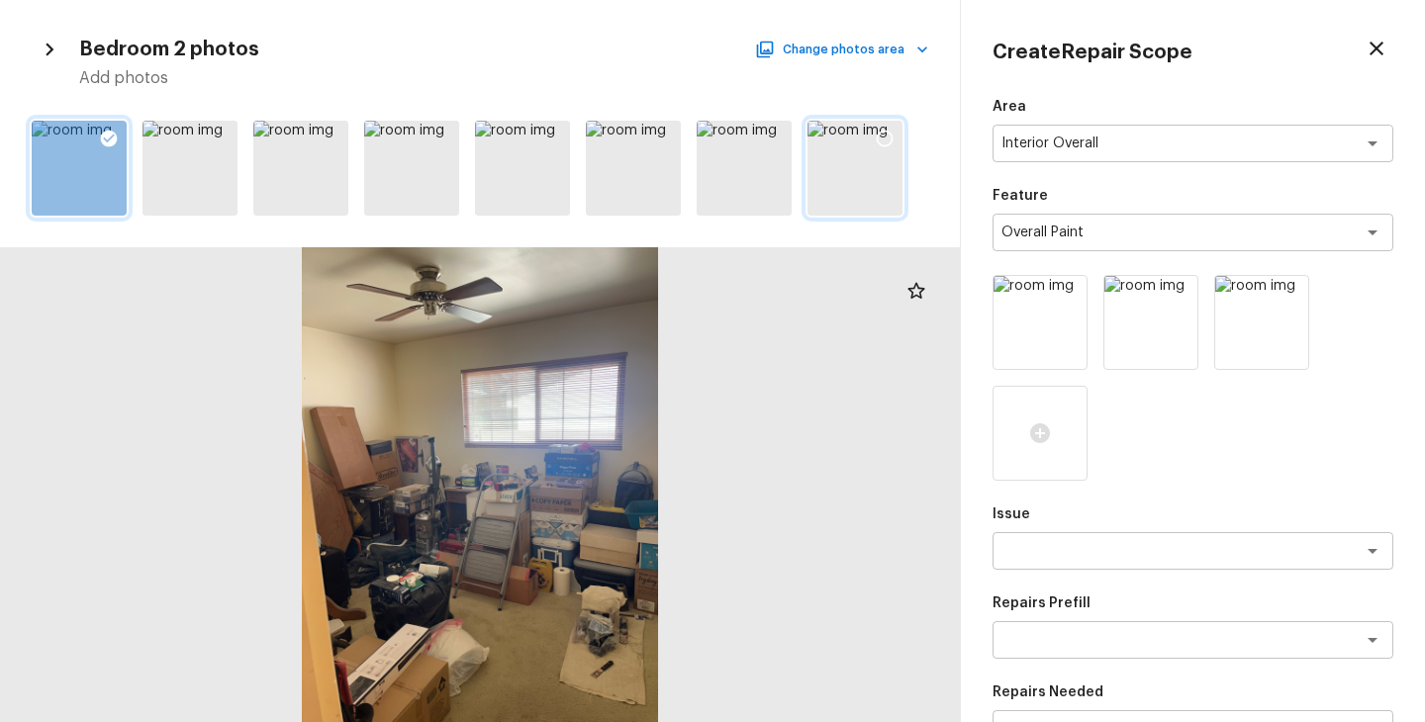
click at [892, 142] on icon at bounding box center [885, 139] width 20 height 20
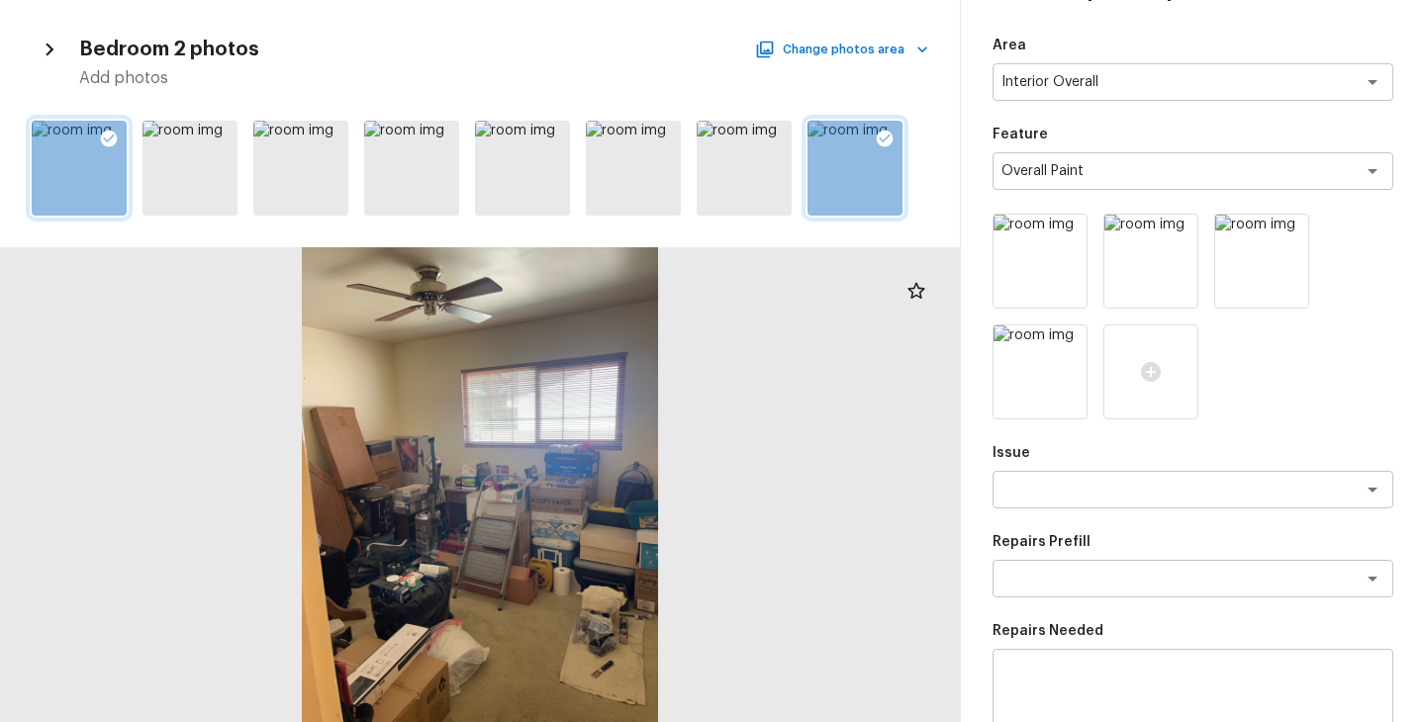
scroll to position [147, 0]
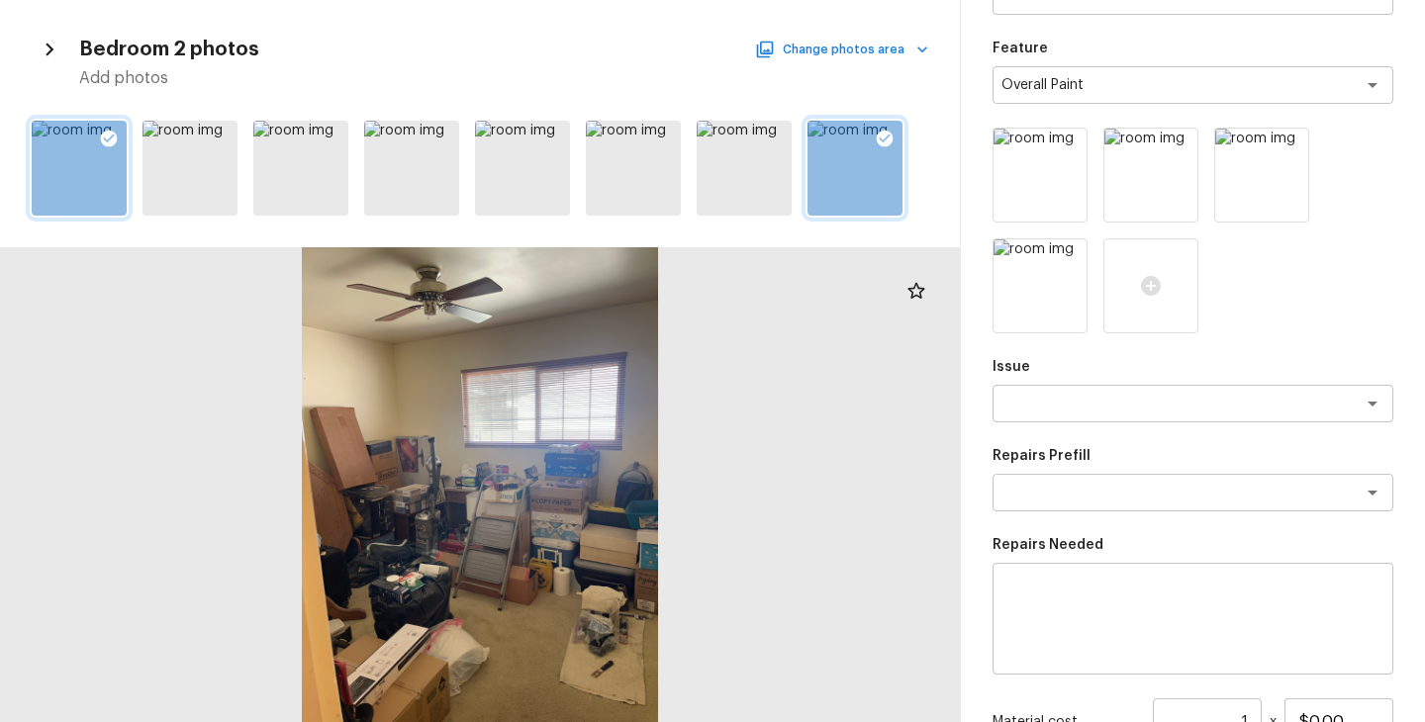
click at [856, 59] on button "Change photos area" at bounding box center [843, 50] width 169 height 26
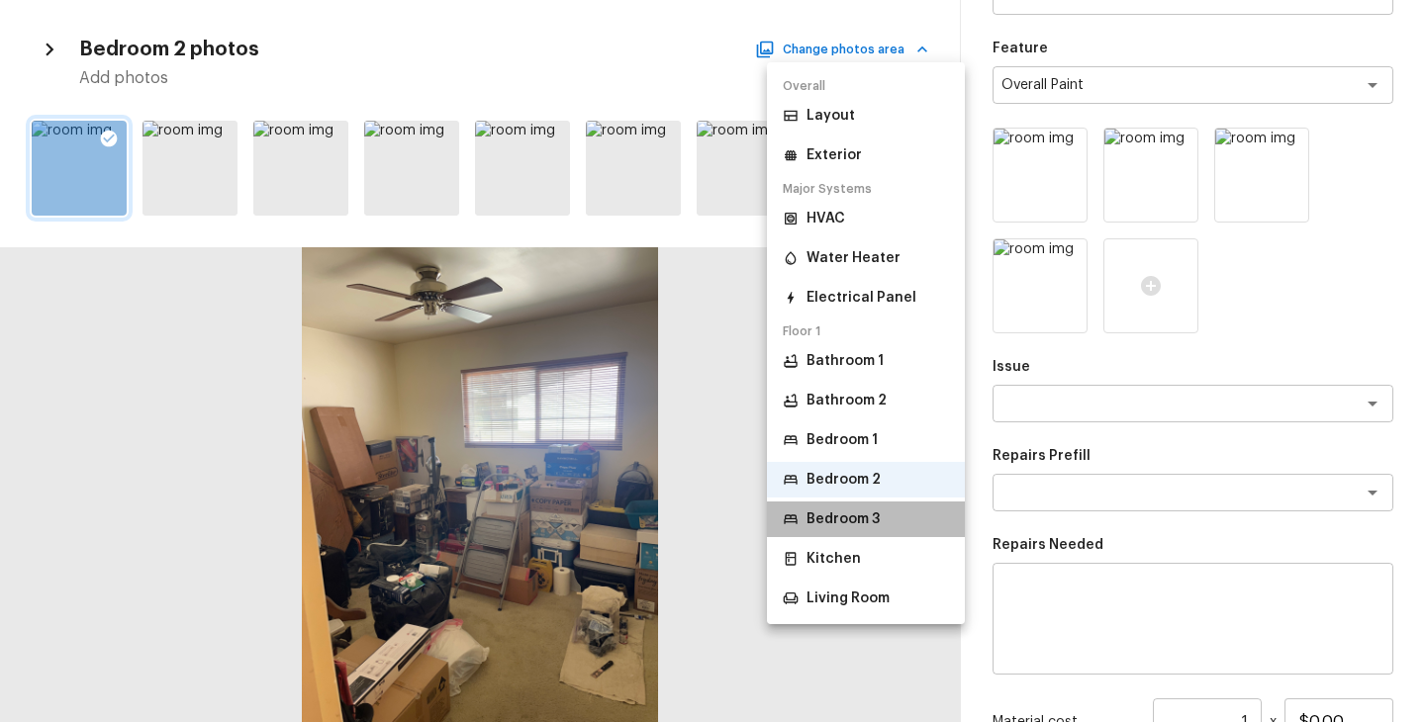
click at [846, 526] on p "Bedroom 3" at bounding box center [842, 519] width 73 height 20
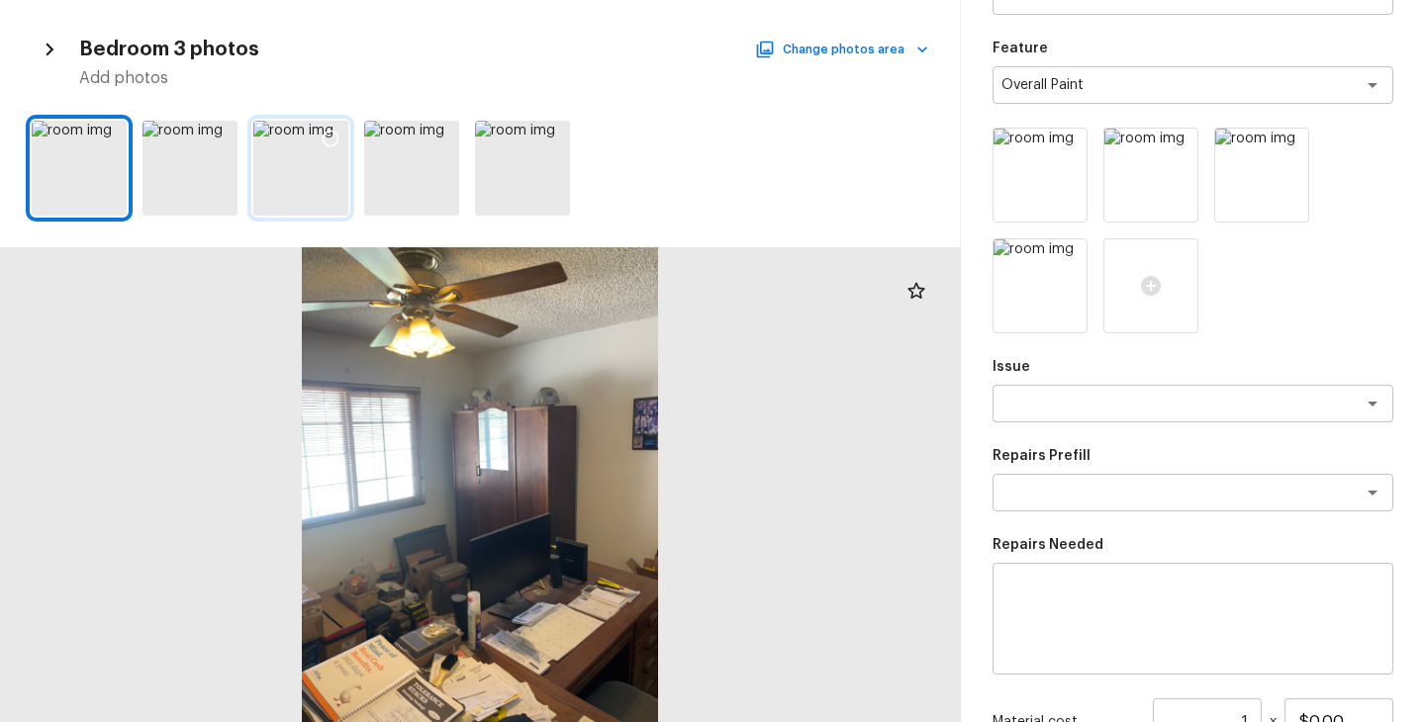
click at [330, 135] on icon at bounding box center [331, 139] width 20 height 20
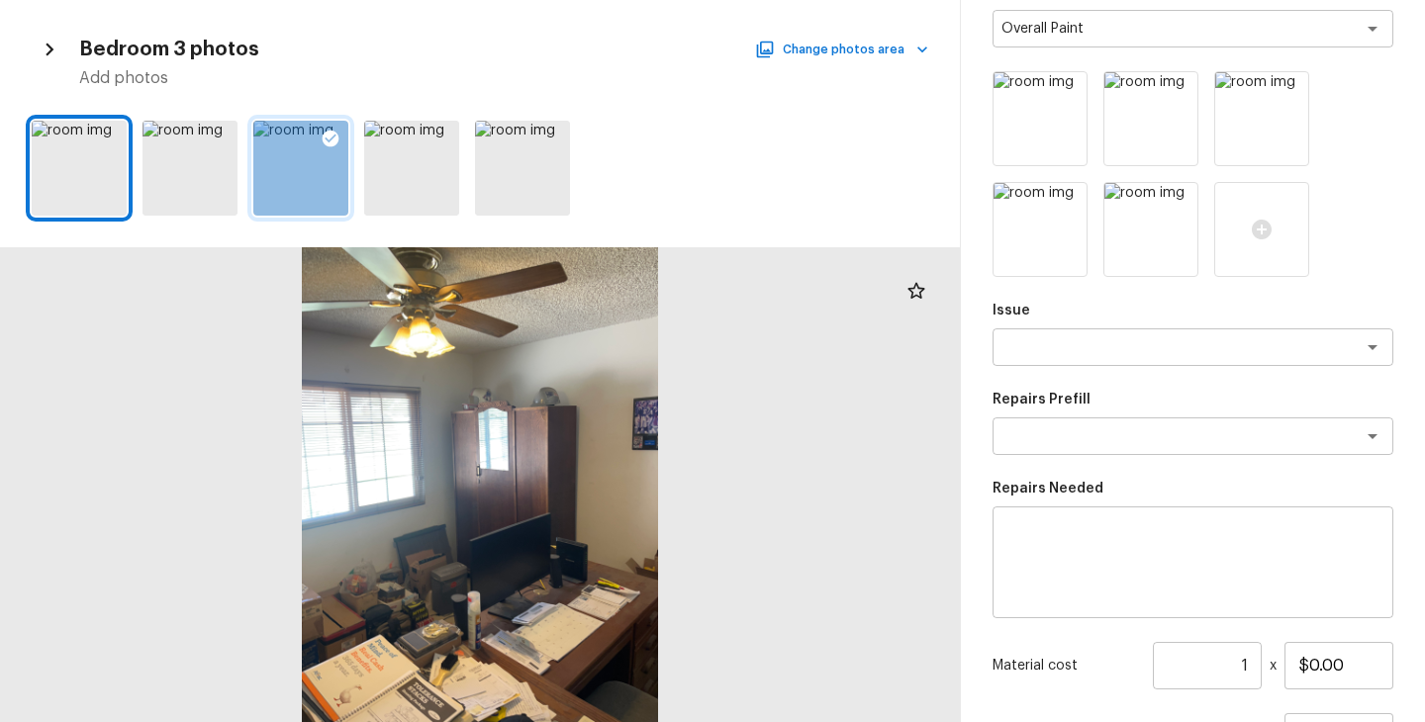
scroll to position [238, 0]
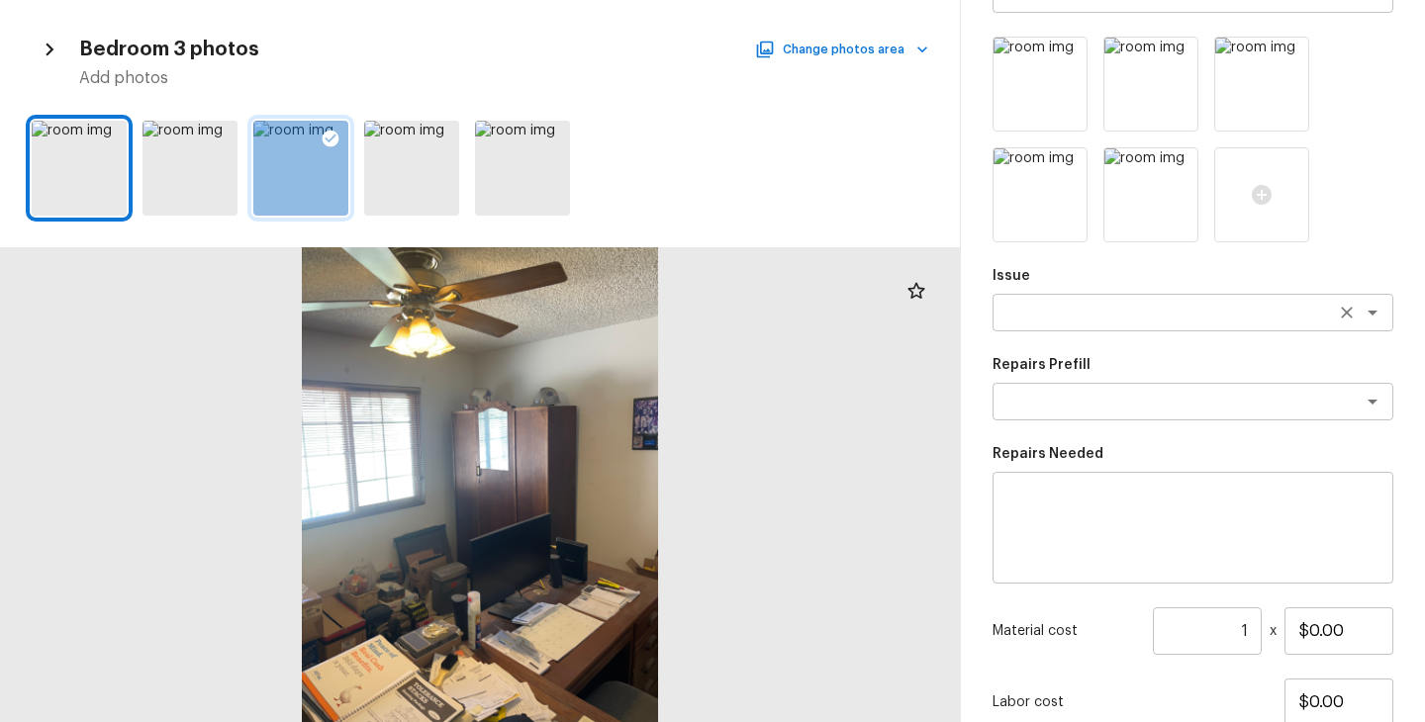
click at [1089, 310] on textarea at bounding box center [1164, 313] width 327 height 20
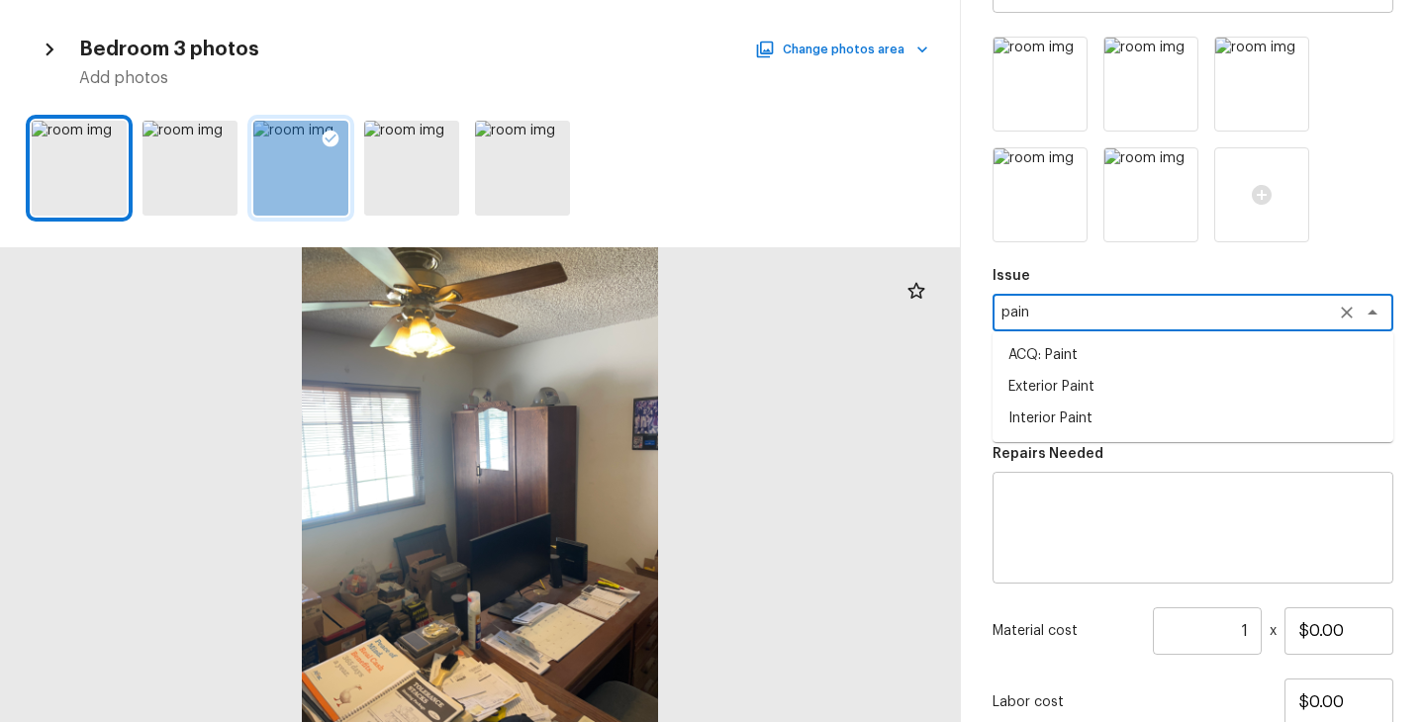
click at [1096, 346] on li "ACQ: Paint" at bounding box center [1192, 355] width 401 height 32
click at [1096, 389] on div "x ​" at bounding box center [1192, 402] width 401 height 38
type textarea "ACQ: Paint"
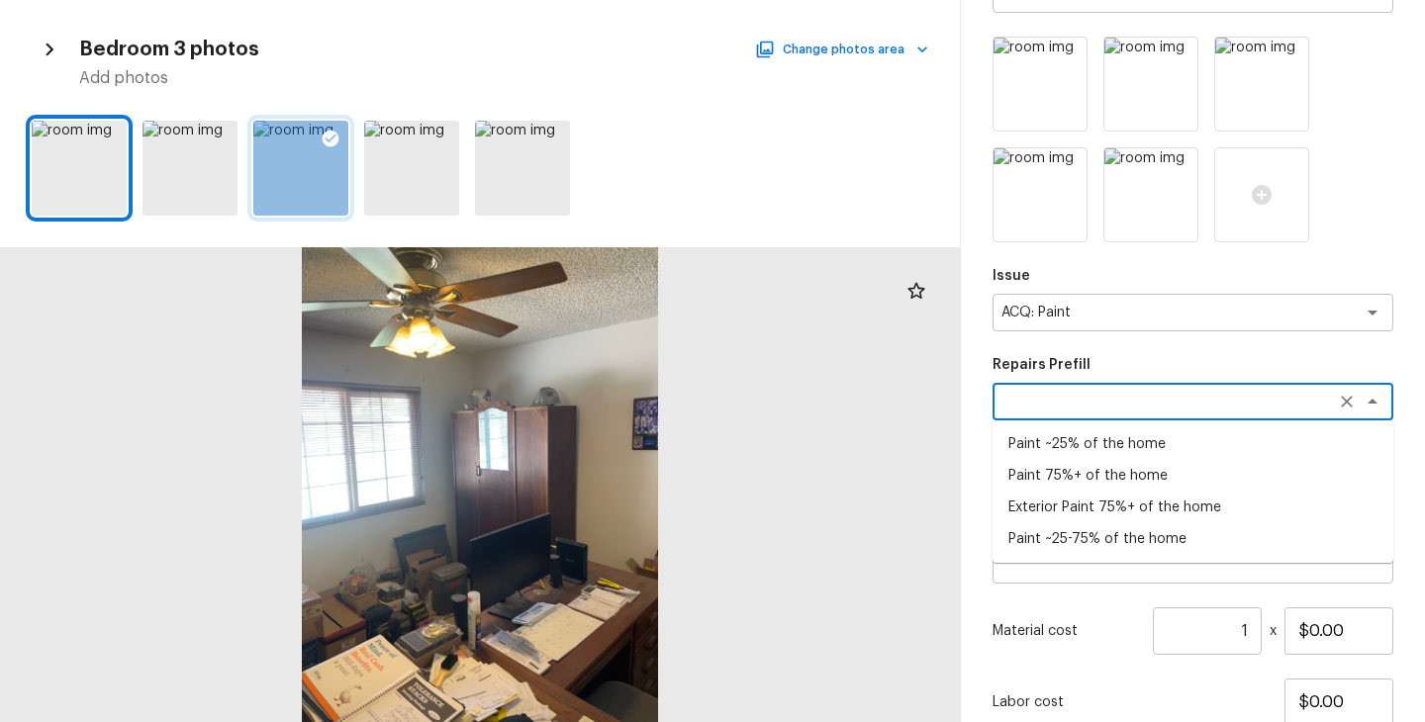
click at [1105, 533] on li "Paint ~25-75% of the home" at bounding box center [1192, 539] width 401 height 32
type textarea "Paint ~25-75% of the home"
type textarea "Acquisition Scope: ~25 - 75% of the home needs interior paint"
type input "$0.93"
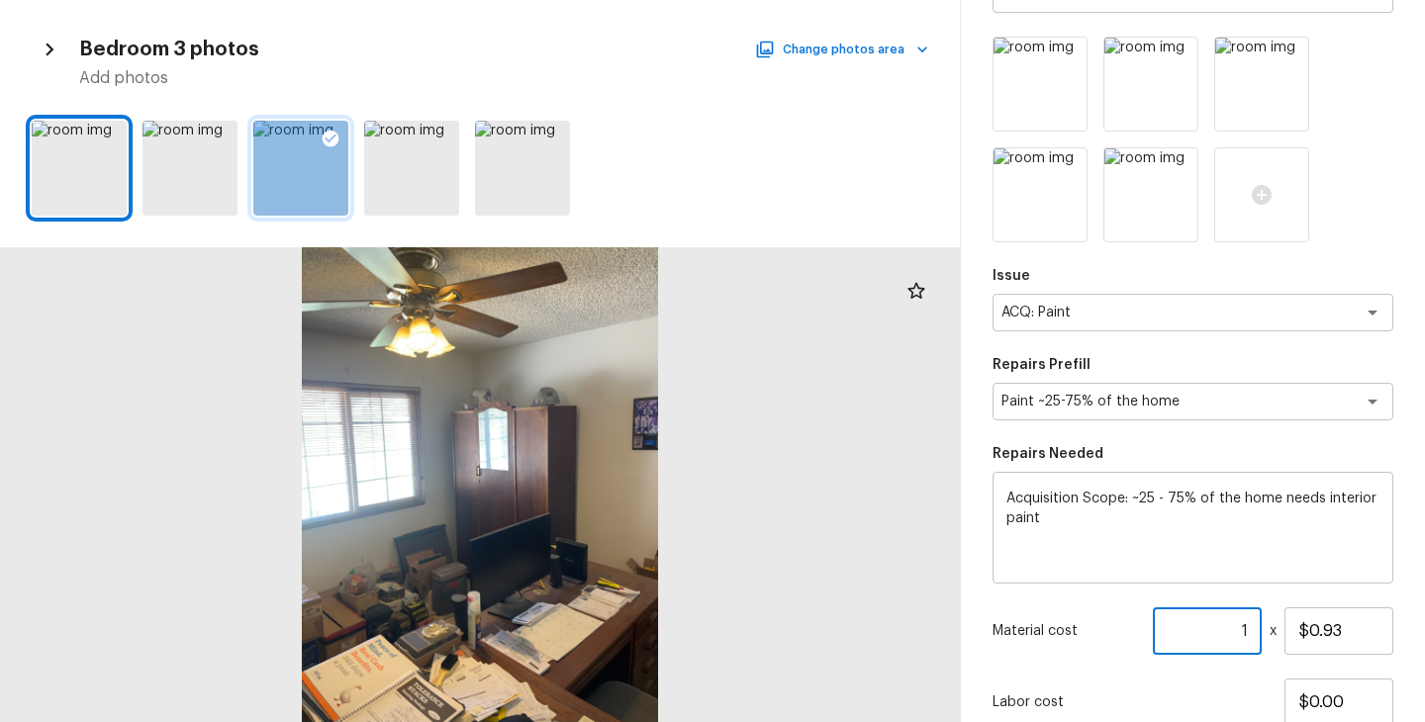
click at [1252, 626] on input "1" at bounding box center [1207, 630] width 109 height 47
type input "1278"
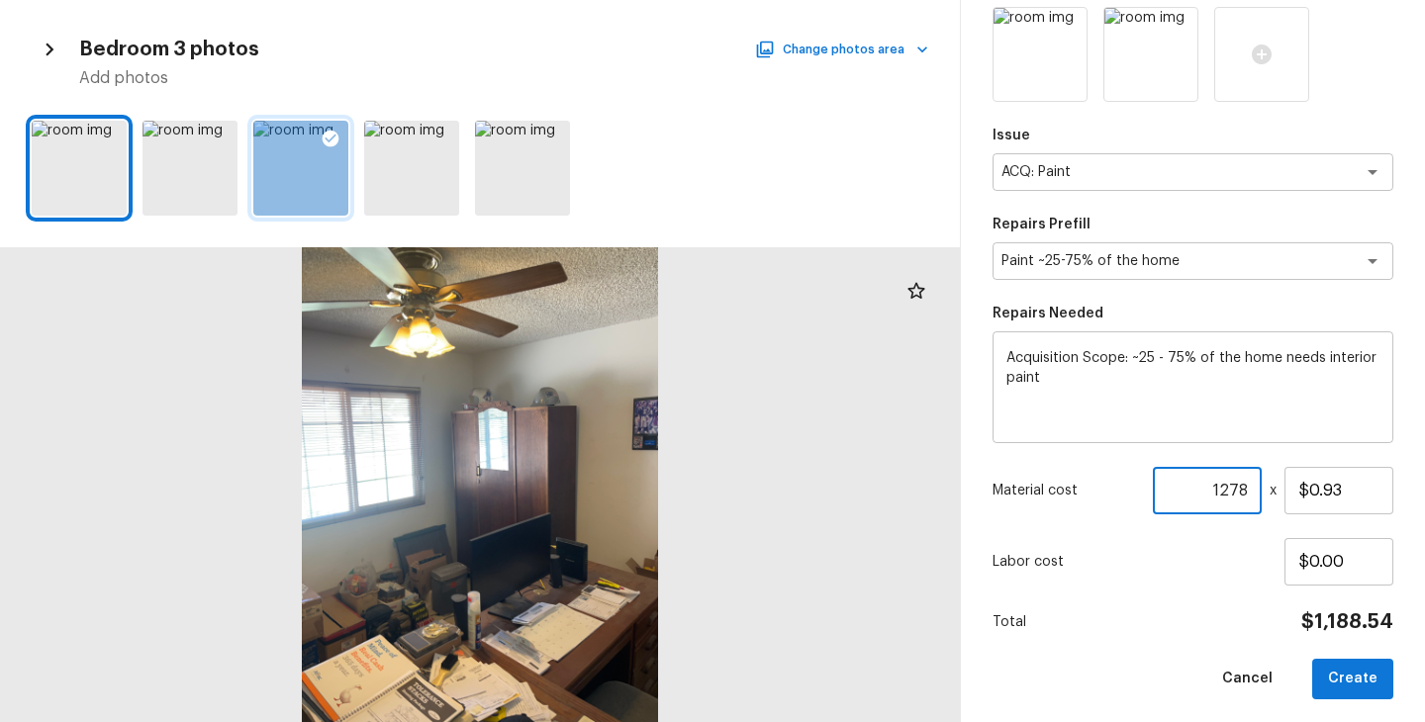
scroll to position [387, 0]
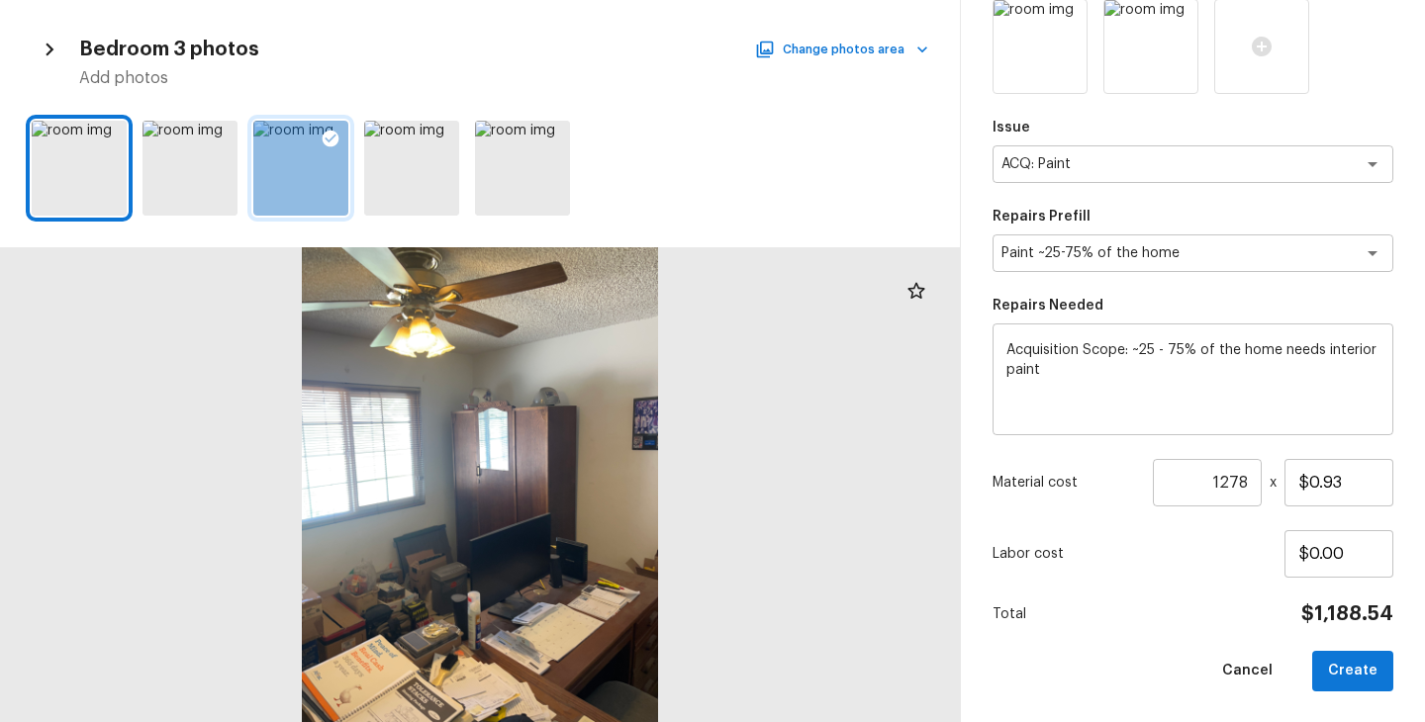
click at [1188, 644] on div "Area Interior Overall x ​ Feature Overall Paint x ​ Issue ACQ: Paint x ​ Repair…" at bounding box center [1192, 200] width 401 height 981
click at [1363, 662] on button "Create" at bounding box center [1352, 671] width 81 height 41
type input "1"
type input "$0.00"
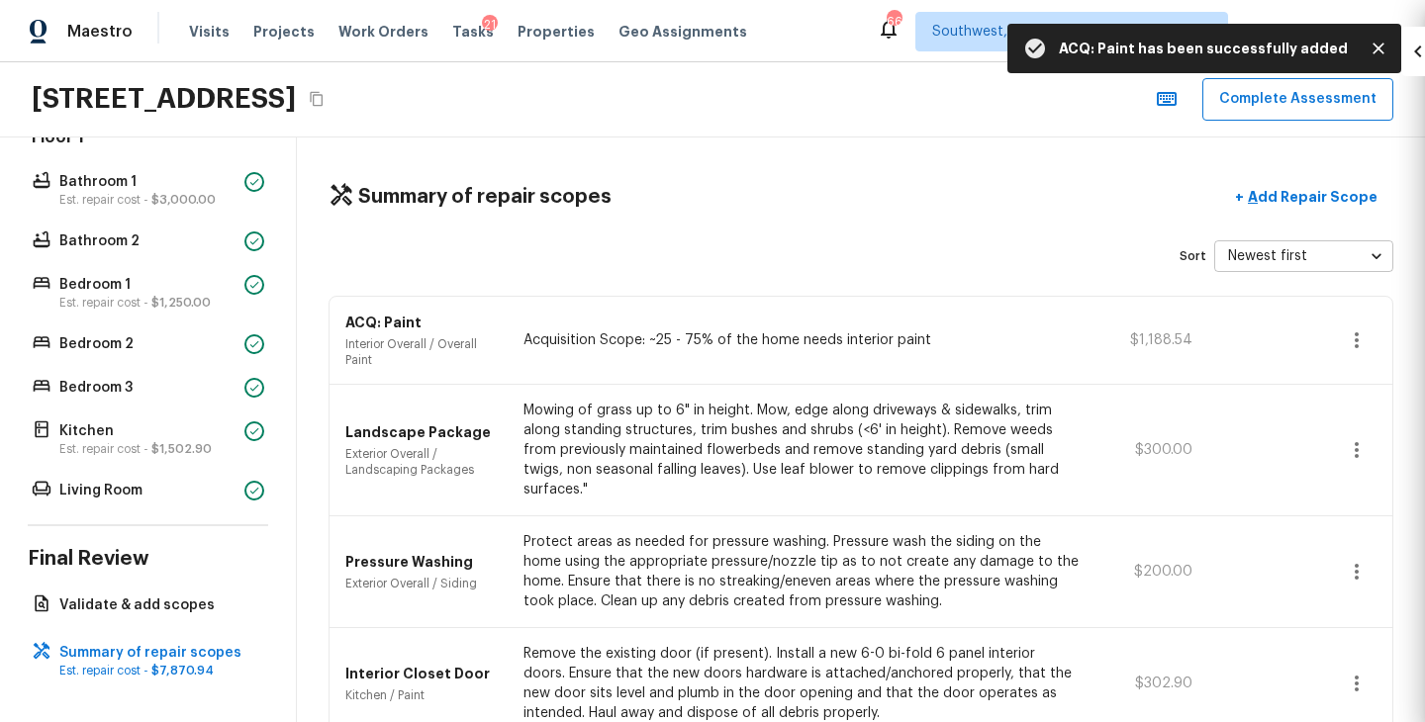
scroll to position [276, 0]
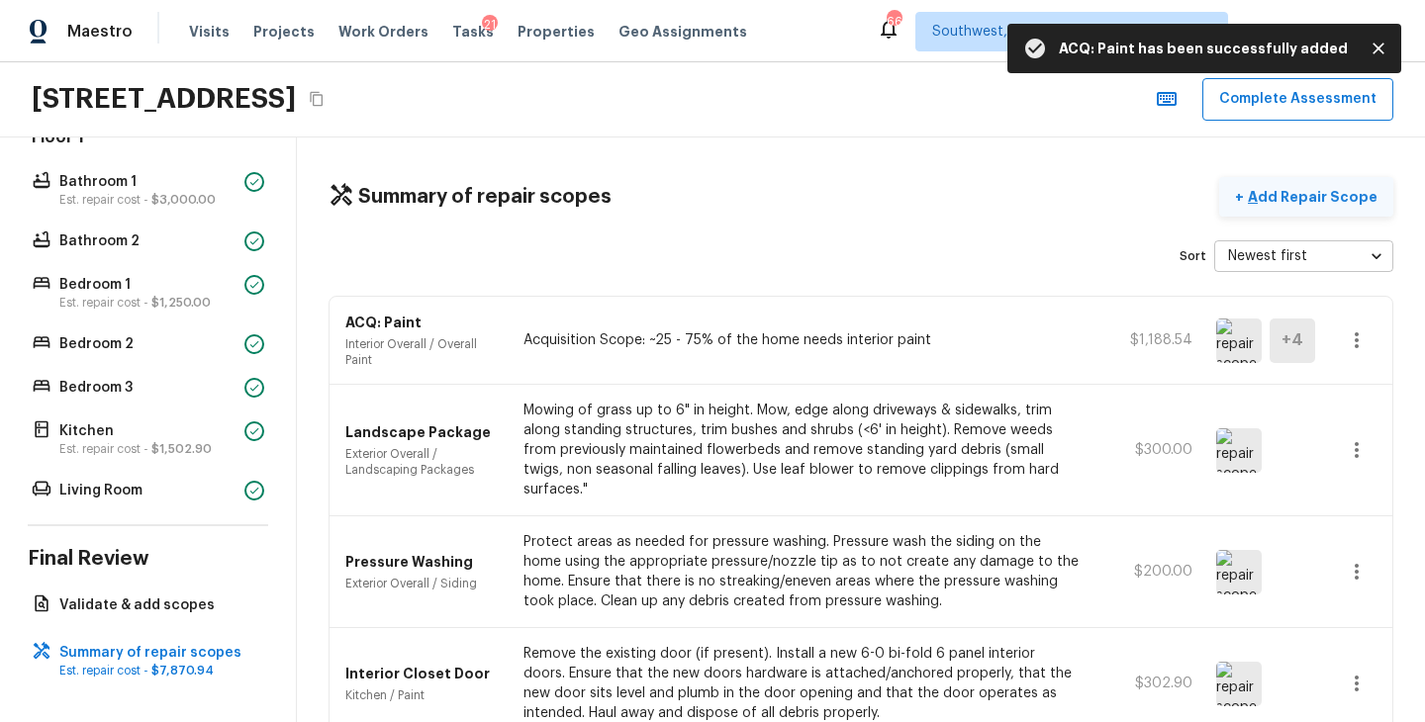
click at [1362, 194] on p "Add Repair Scope" at bounding box center [1311, 197] width 134 height 20
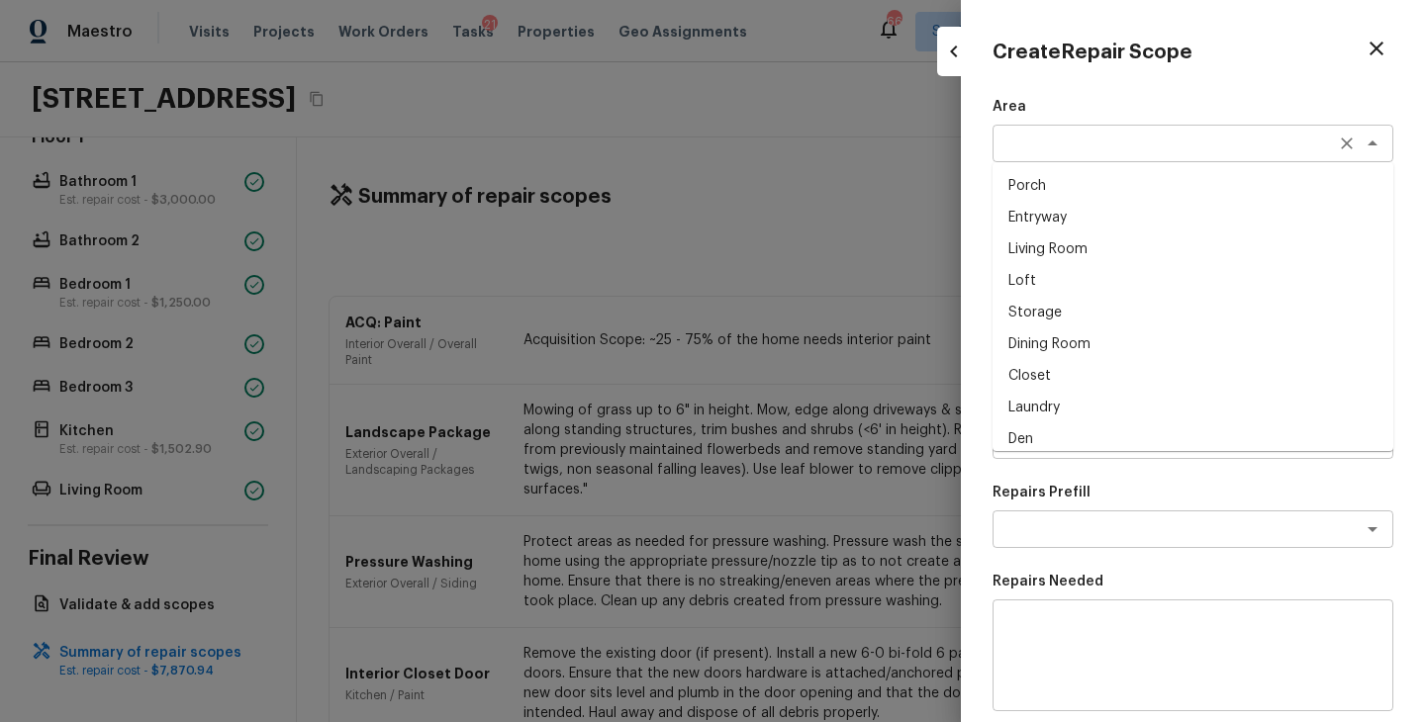
click at [1042, 157] on div "x ​" at bounding box center [1192, 144] width 401 height 38
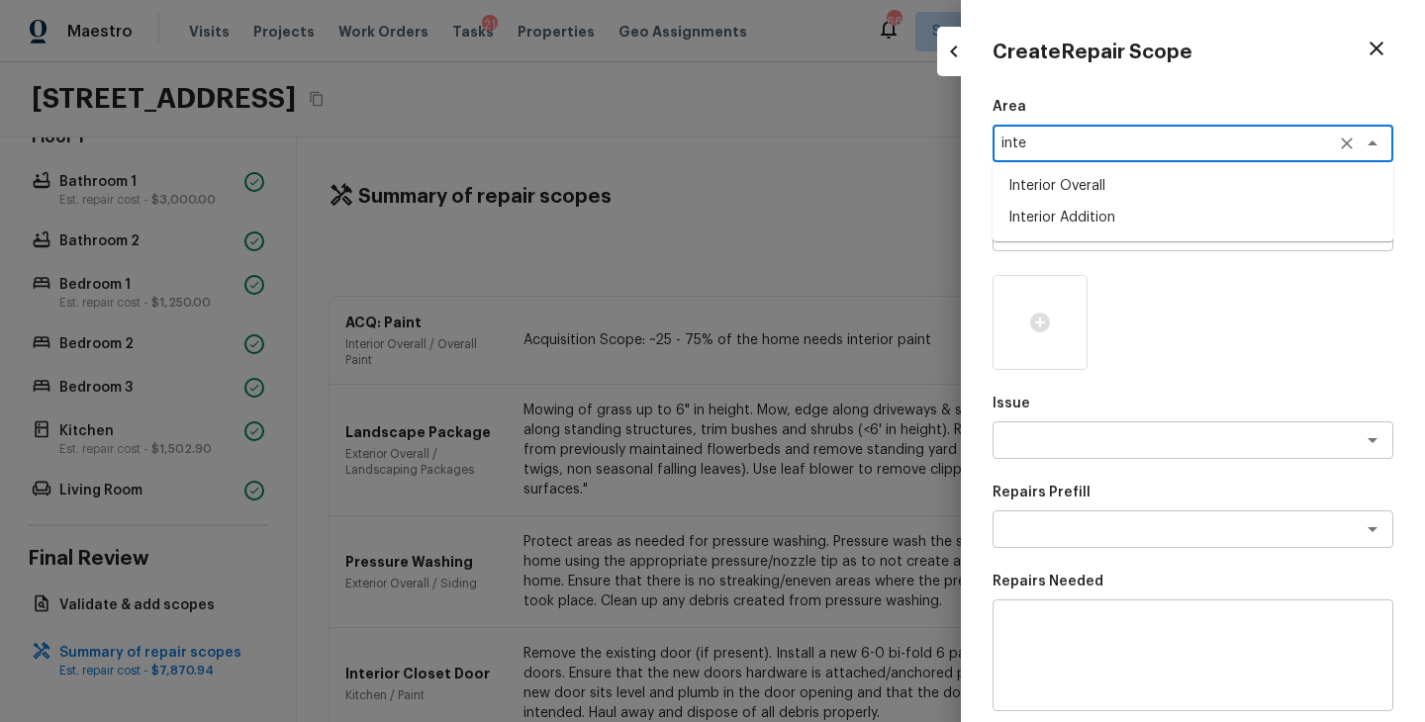
click at [1103, 195] on li "Interior Overall" at bounding box center [1192, 186] width 401 height 32
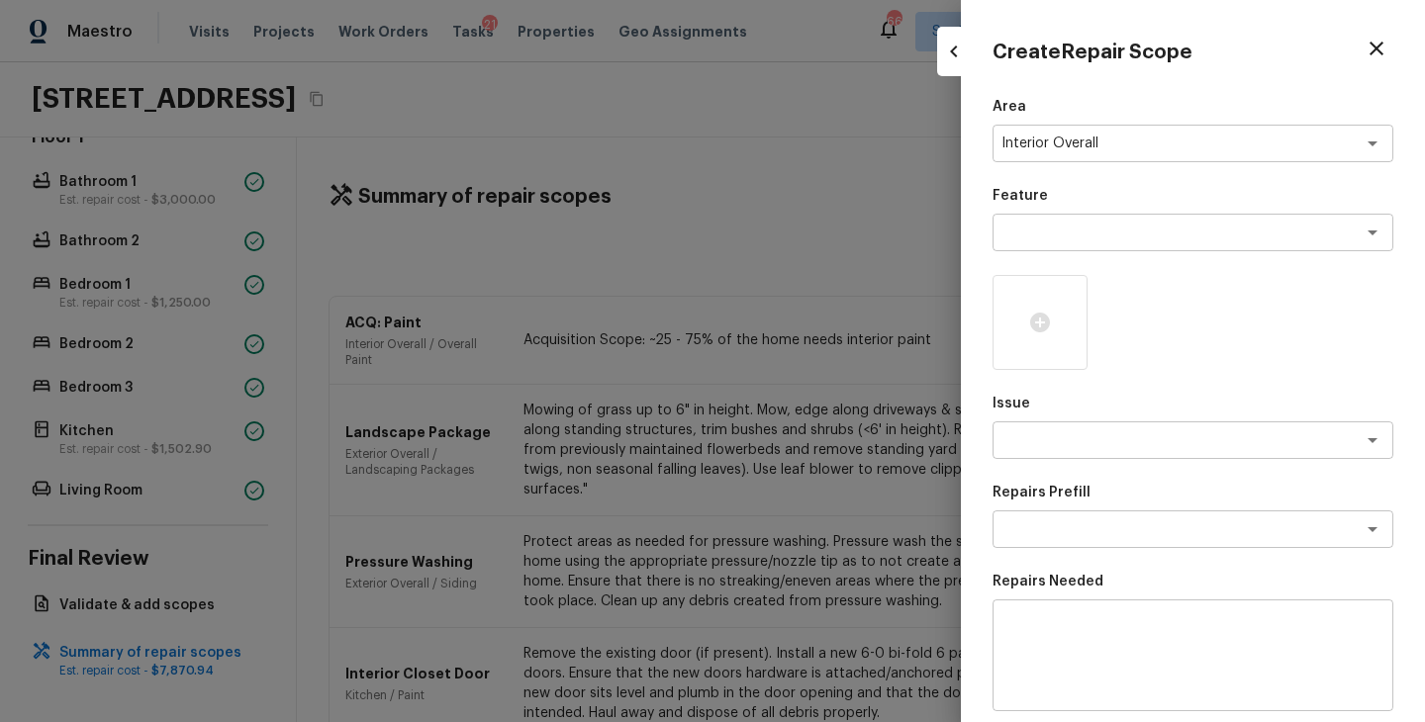
click at [1102, 209] on div "Feature x ​" at bounding box center [1192, 218] width 401 height 65
click at [1100, 253] on div "Area Interior Overall x ​ Feature x ​ Issue x ​ Repairs Prefill x ​ Repairs Nee…" at bounding box center [1192, 532] width 401 height 871
click at [1134, 235] on textarea at bounding box center [1164, 233] width 327 height 20
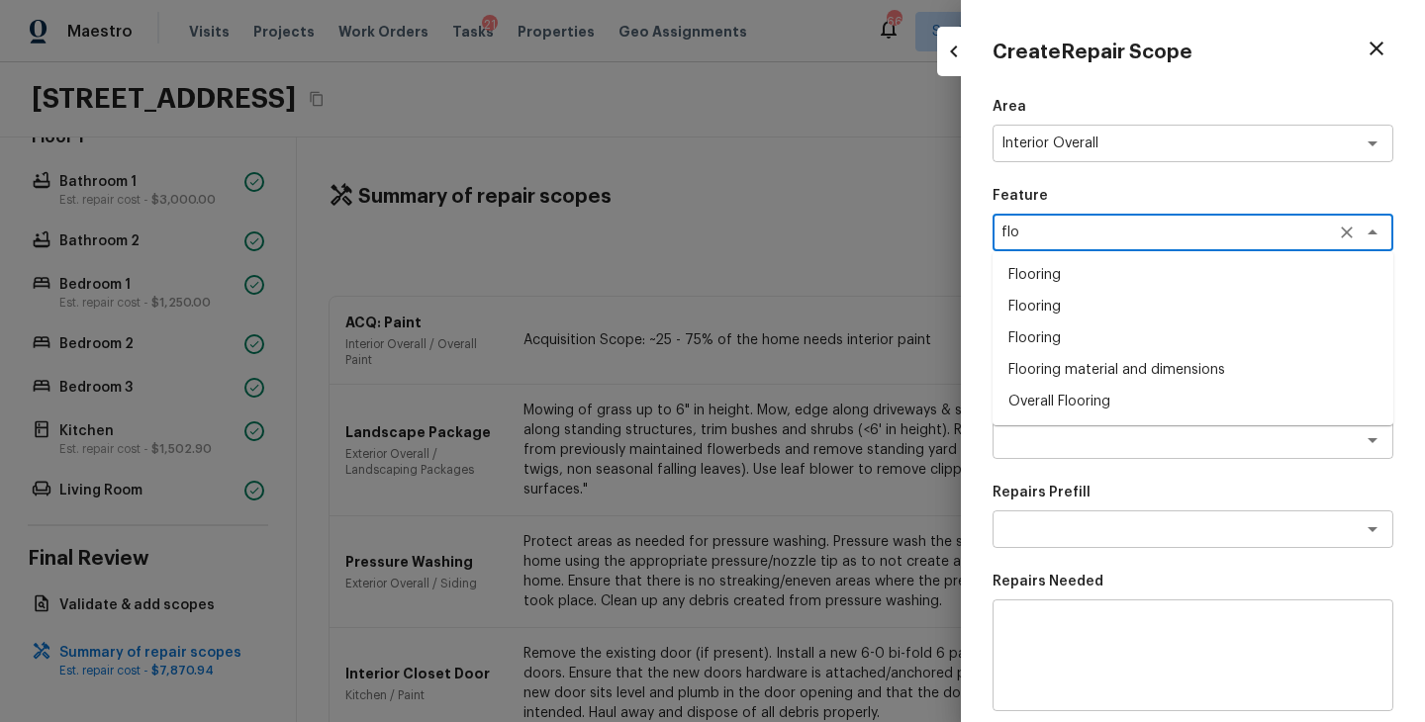
click at [1099, 406] on li "Overall Flooring" at bounding box center [1192, 402] width 401 height 32
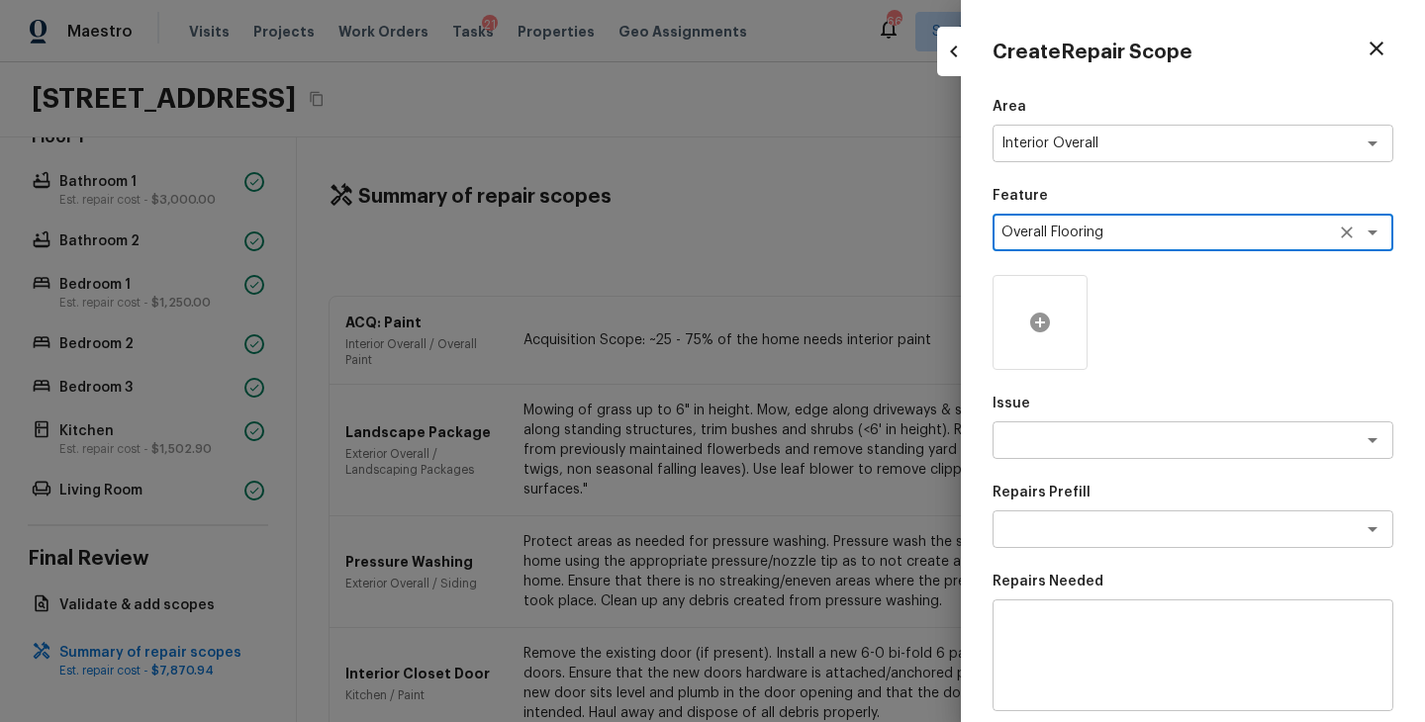
click at [1047, 330] on icon at bounding box center [1040, 323] width 24 height 24
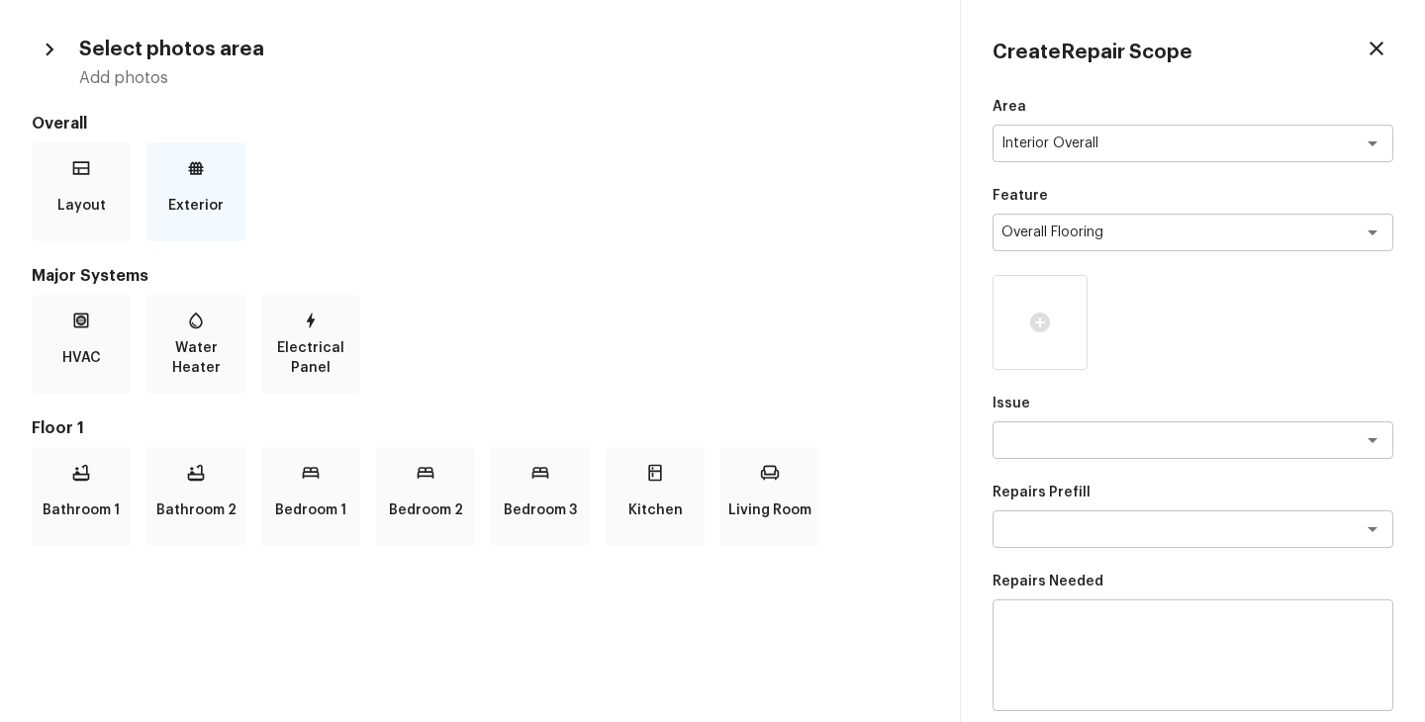
click at [222, 154] on div "Exterior" at bounding box center [195, 191] width 99 height 99
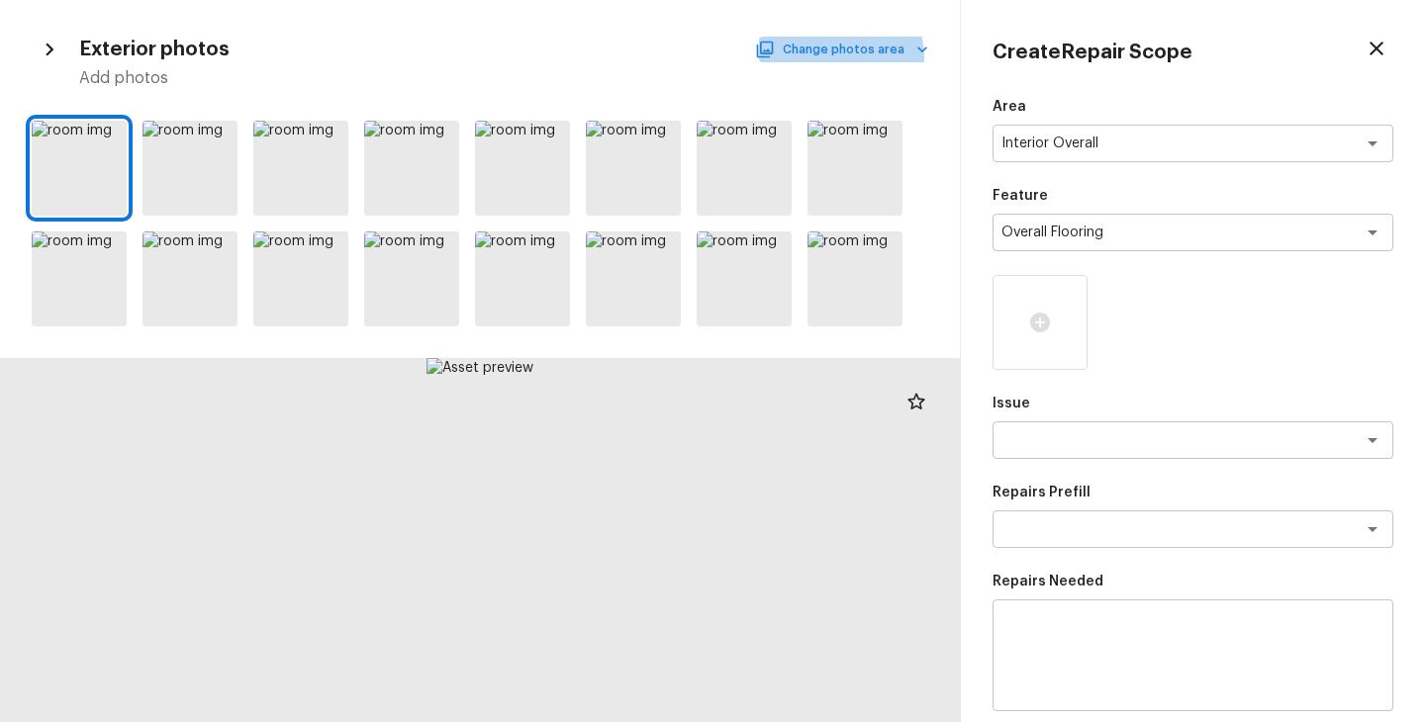
click at [835, 58] on button "Change photos area" at bounding box center [843, 50] width 169 height 26
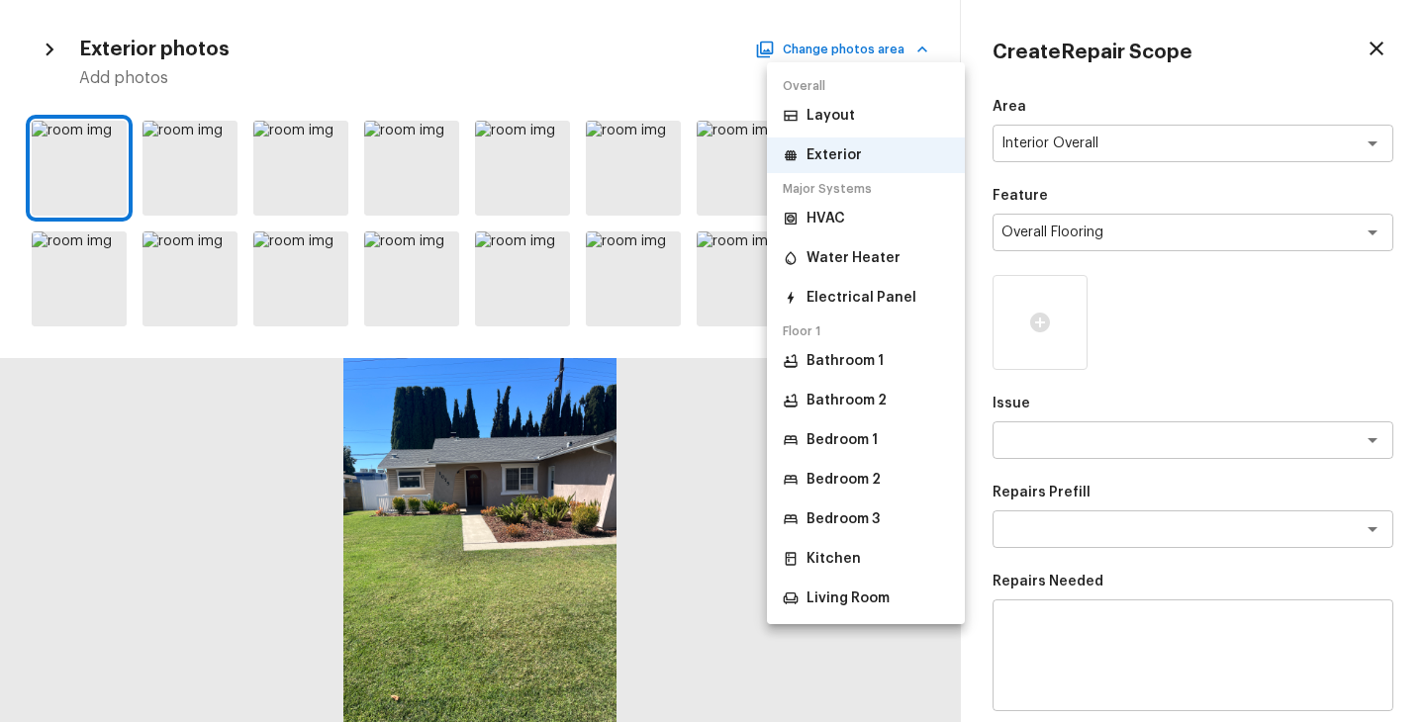
click at [868, 451] on li "Bedroom 1" at bounding box center [866, 440] width 198 height 36
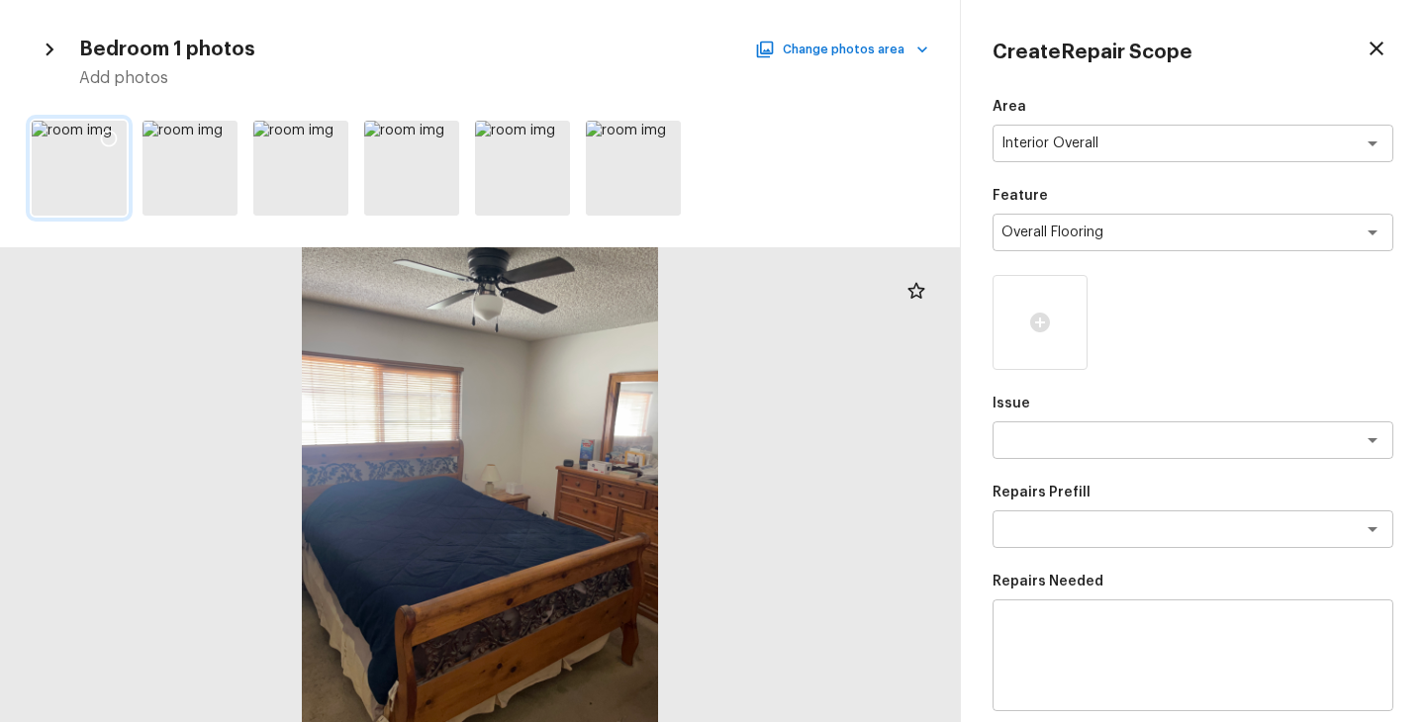
click at [109, 136] on icon at bounding box center [109, 139] width 20 height 20
click at [214, 138] on icon at bounding box center [220, 139] width 20 height 20
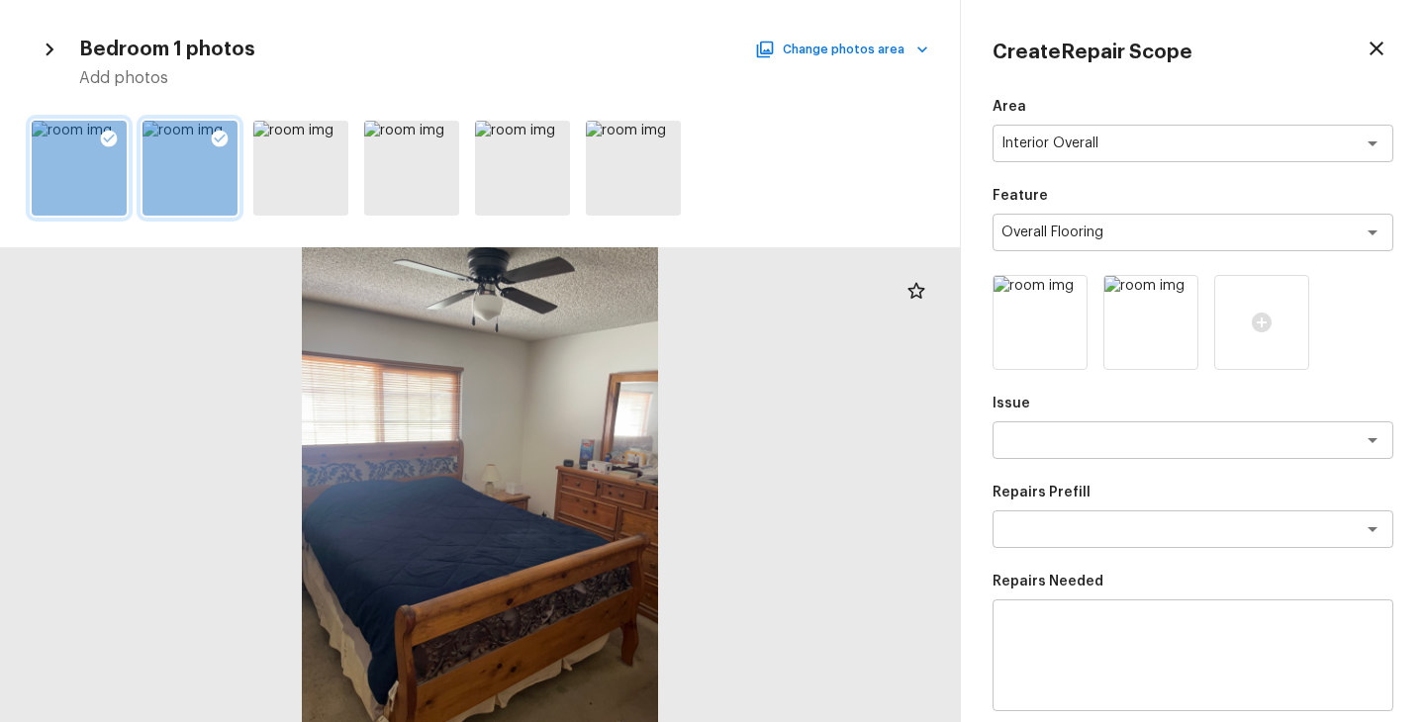
click at [897, 62] on div "Bedroom 1 photos Change photos area Add photos" at bounding box center [480, 60] width 896 height 57
click at [909, 54] on button "Change photos area" at bounding box center [843, 50] width 169 height 26
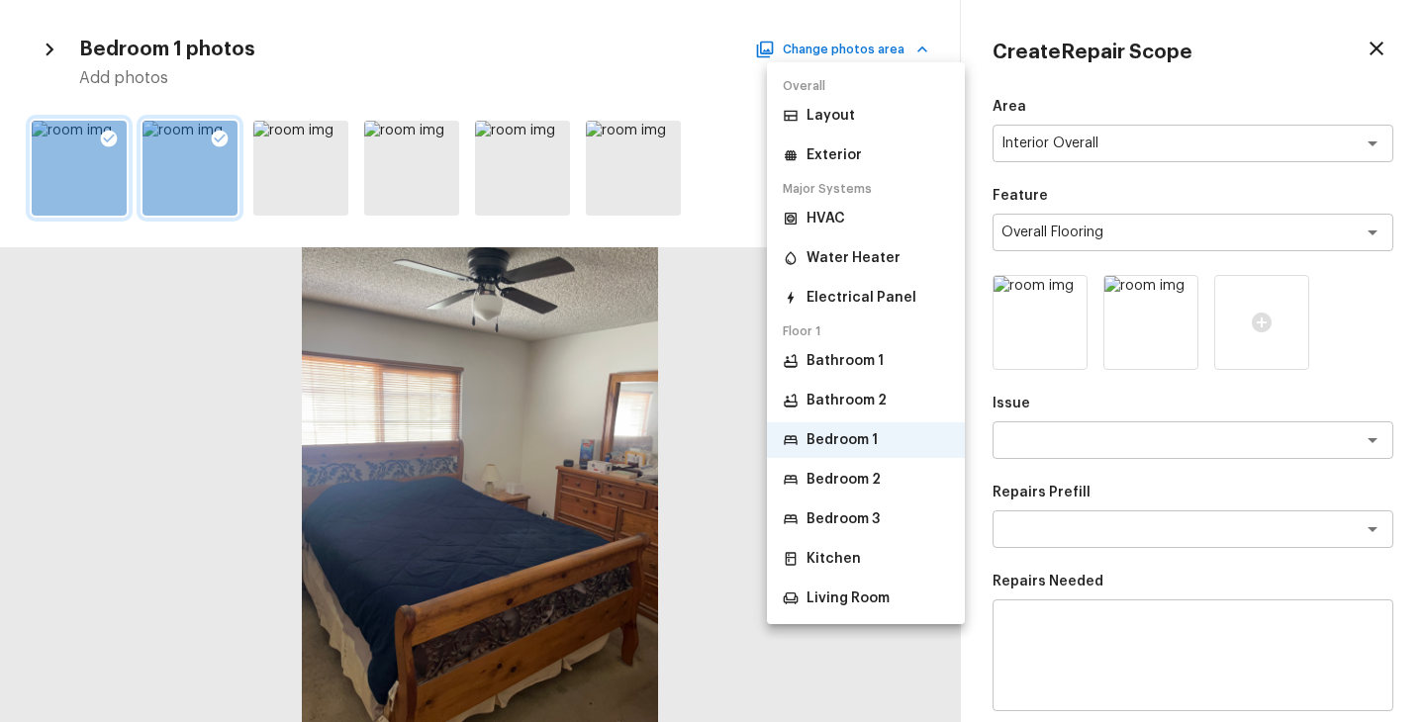
click at [842, 468] on li "Bedroom 2" at bounding box center [866, 480] width 198 height 36
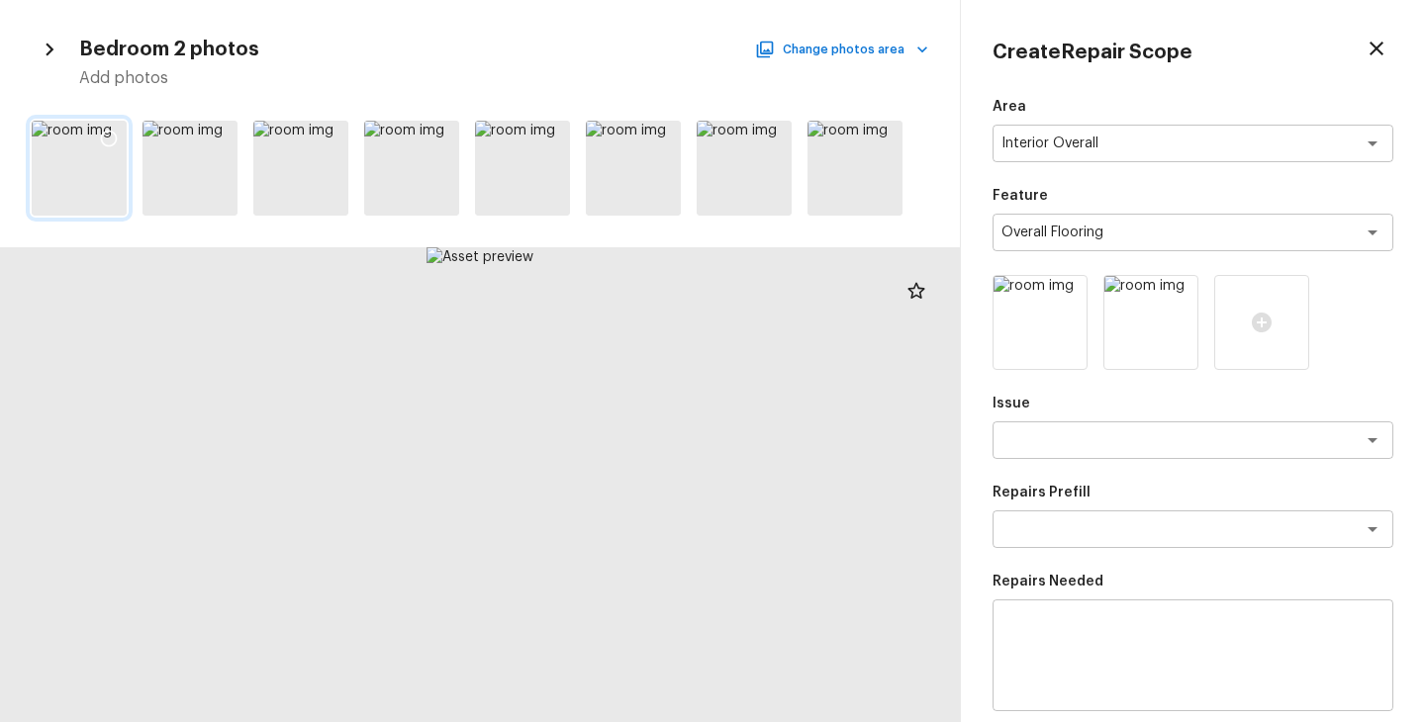
click at [108, 138] on icon at bounding box center [109, 139] width 20 height 20
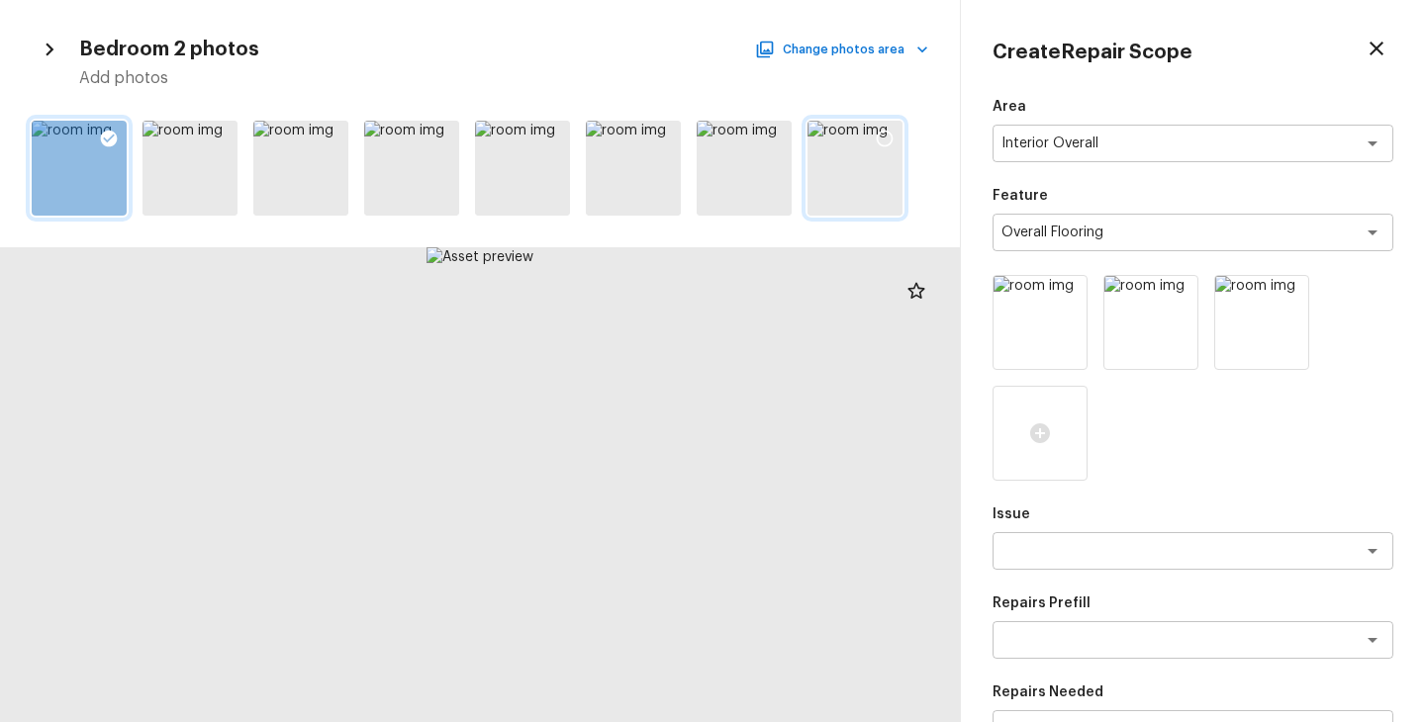
click at [894, 139] on div at bounding box center [885, 142] width 36 height 42
click at [886, 61] on button "Change photos area" at bounding box center [843, 50] width 169 height 26
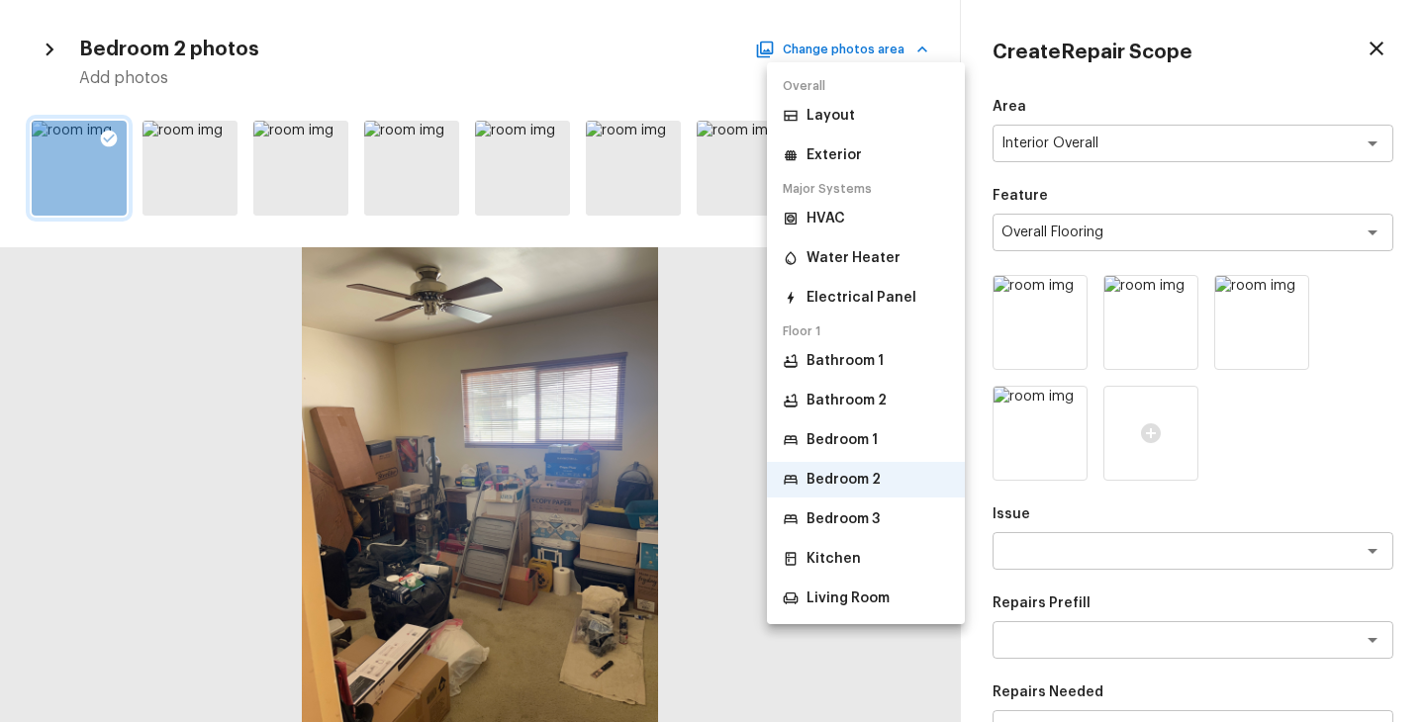
click at [865, 516] on p "Bedroom 3" at bounding box center [842, 519] width 73 height 20
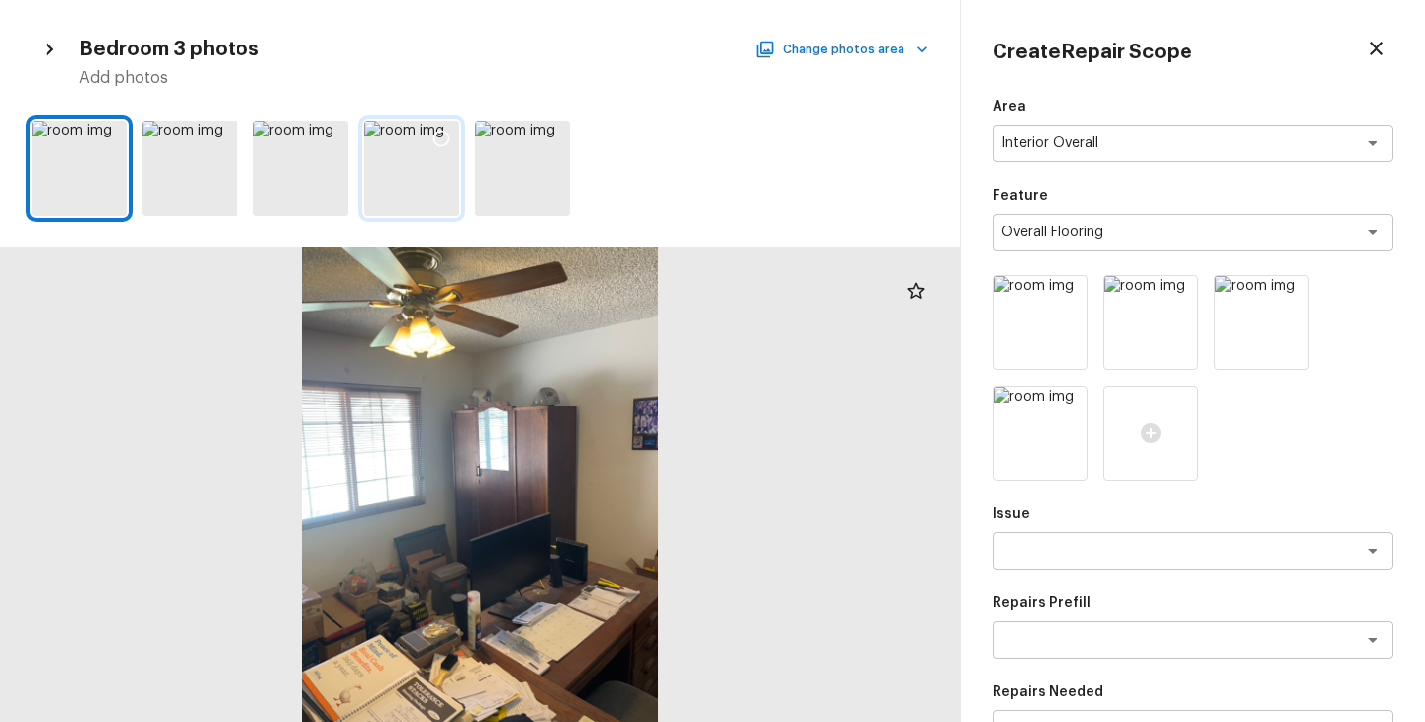
click at [443, 138] on icon at bounding box center [441, 139] width 20 height 20
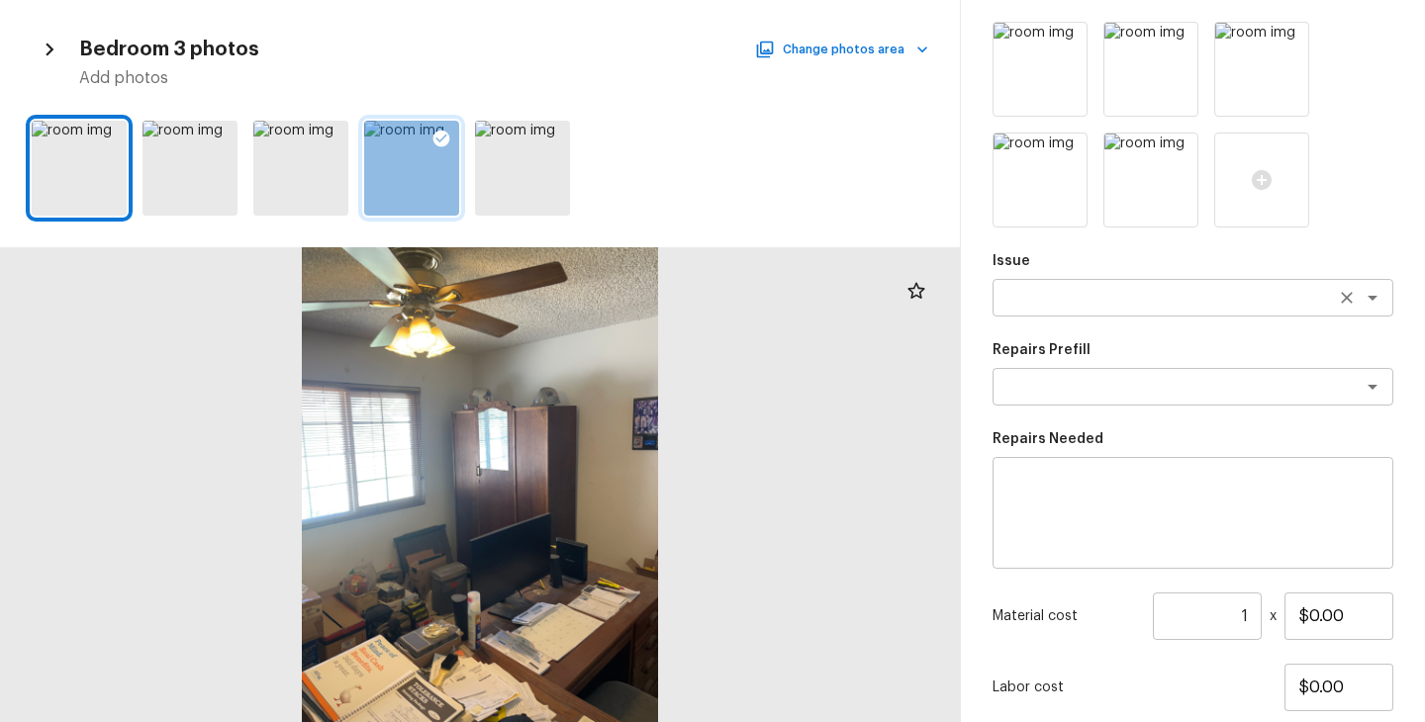
click at [1081, 298] on textarea at bounding box center [1164, 298] width 327 height 20
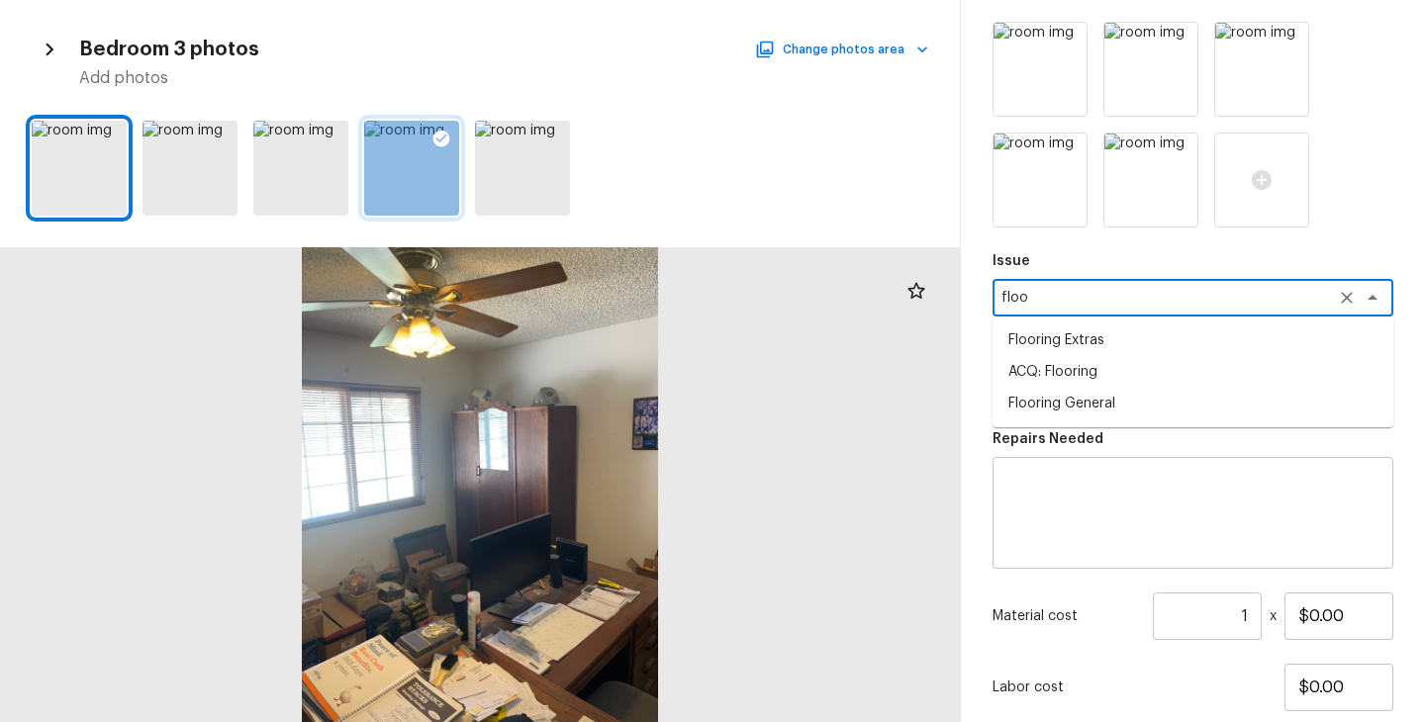
click at [1087, 370] on li "ACQ: Flooring" at bounding box center [1192, 372] width 401 height 32
click at [1098, 379] on textarea at bounding box center [1164, 387] width 327 height 20
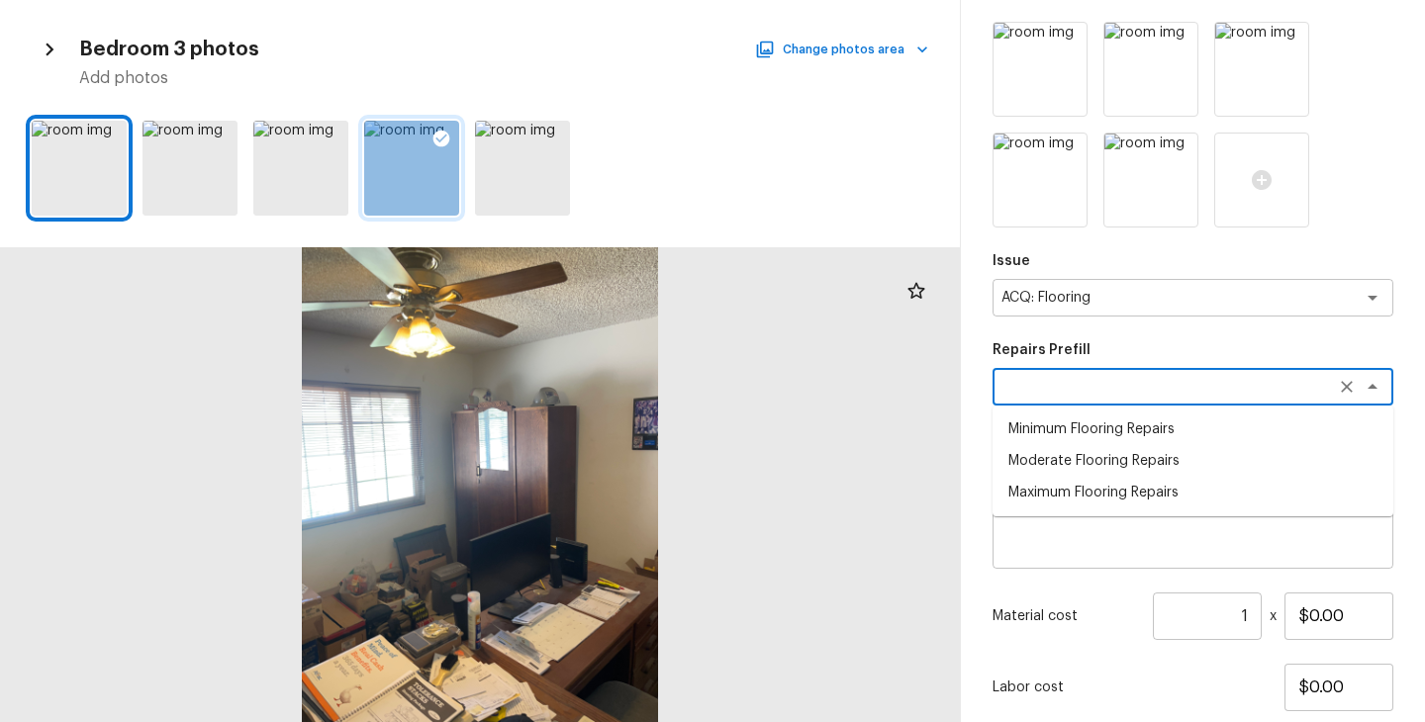
click at [1100, 497] on li "Maximum Flooring Repairs" at bounding box center [1192, 493] width 401 height 32
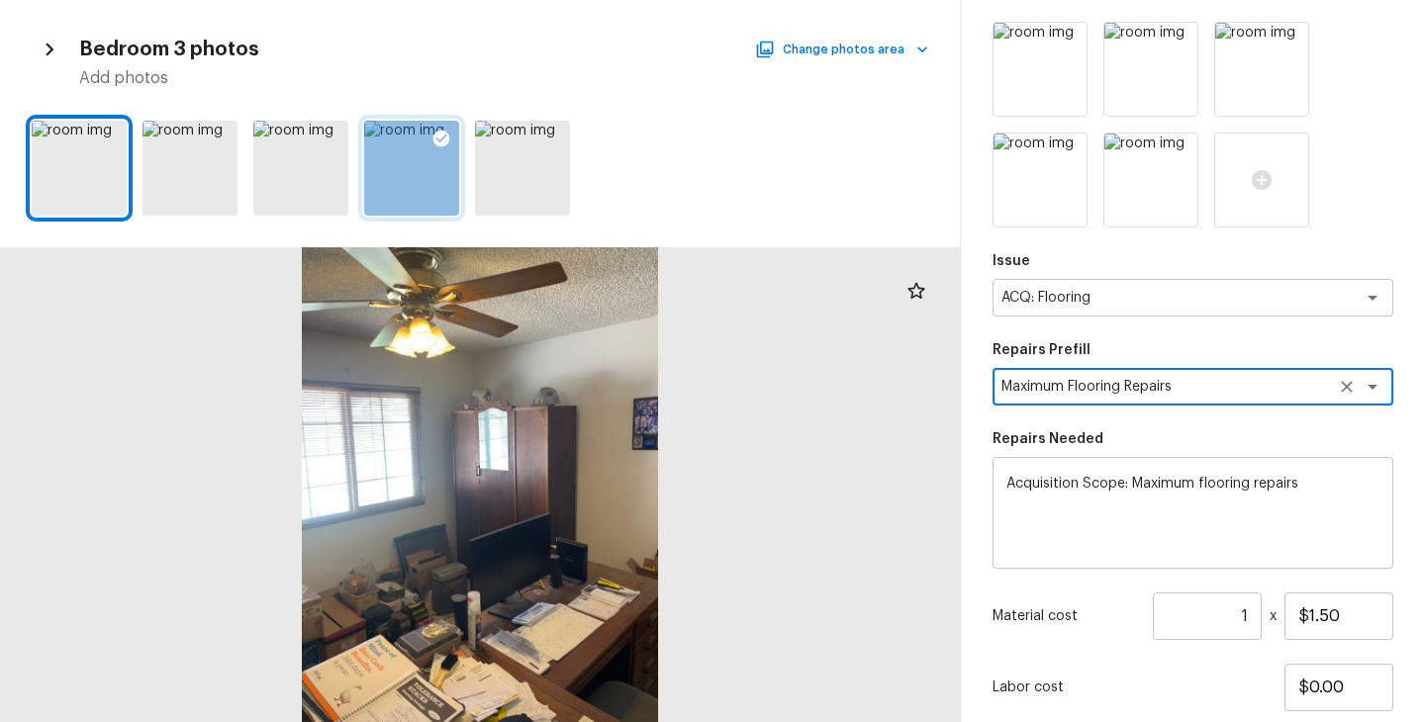
click at [1250, 619] on input "1" at bounding box center [1207, 616] width 109 height 47
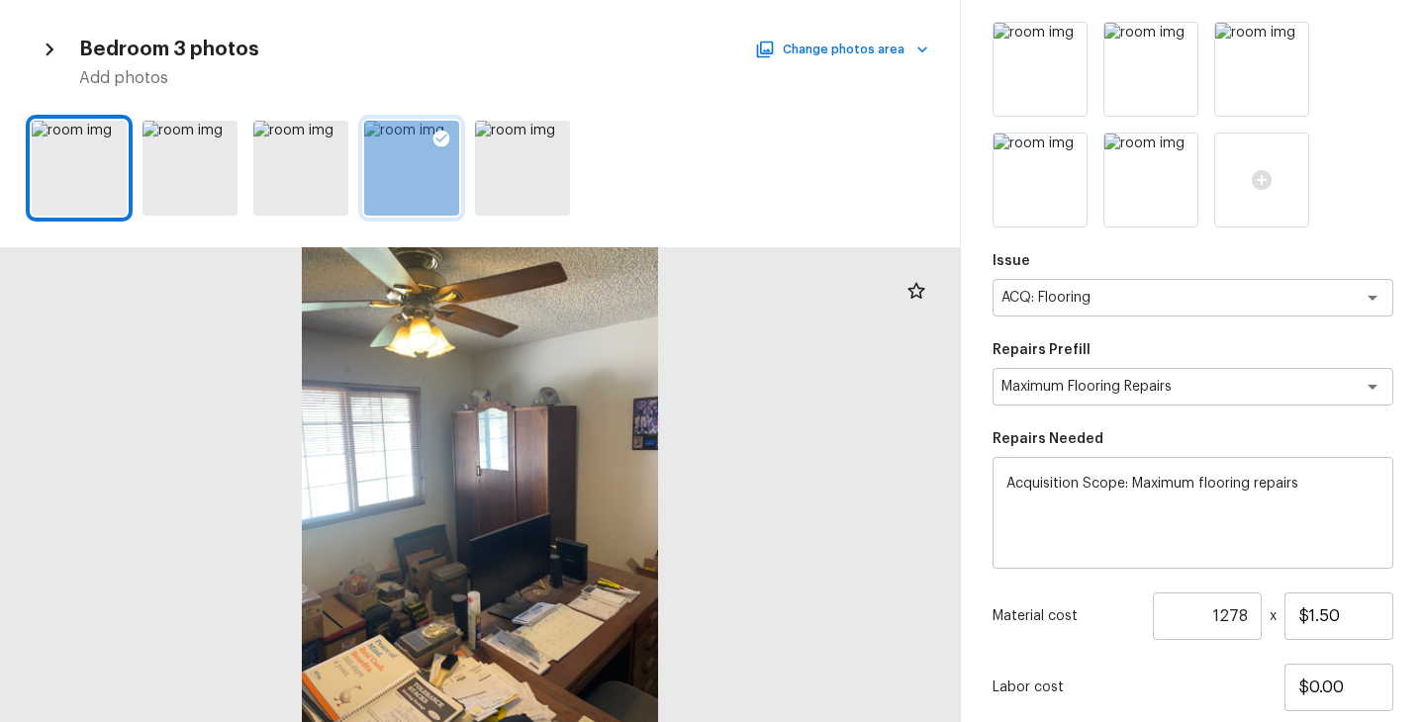
click at [1218, 677] on div "Labor cost $0.00" at bounding box center [1192, 687] width 401 height 47
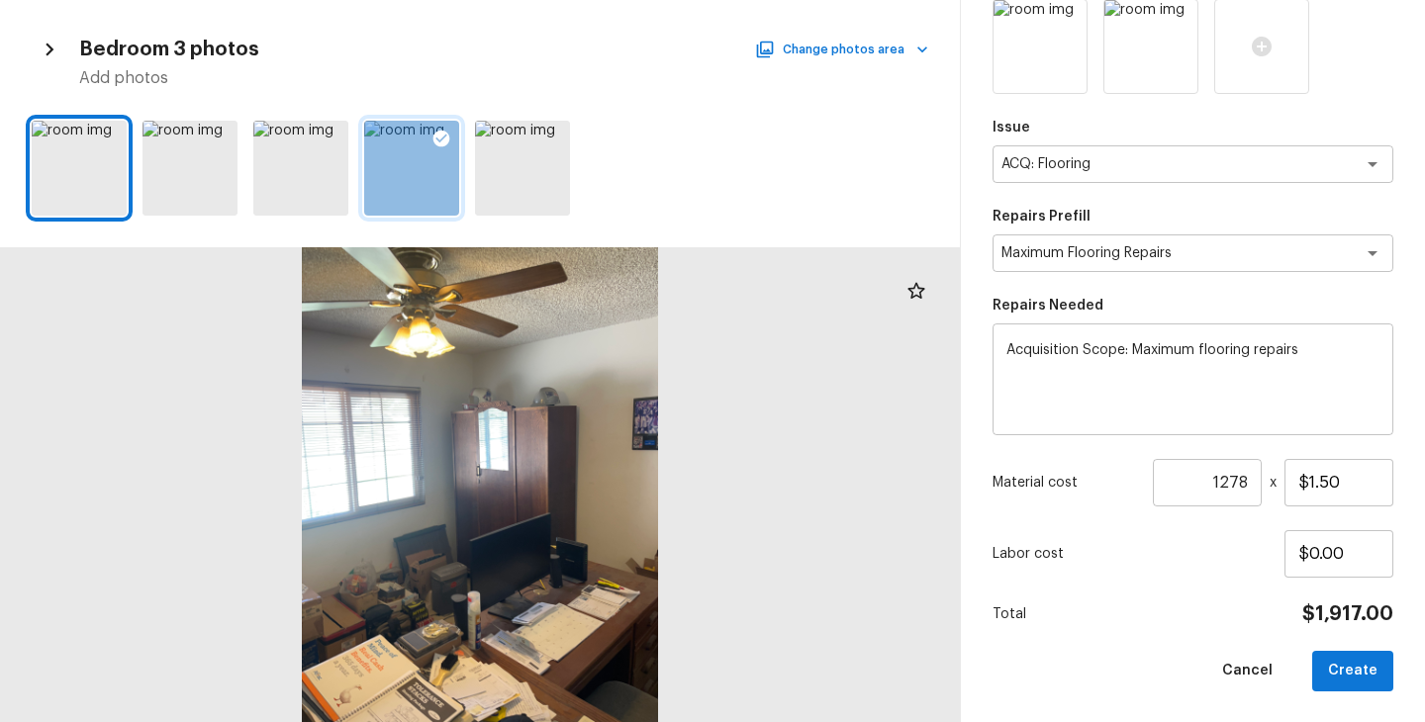
click at [1195, 645] on div "Area Interior Overall x ​ Feature Overall Flooring x ​ Issue ACQ: Flooring x ​ …" at bounding box center [1192, 200] width 401 height 981
click at [1346, 688] on button "Create" at bounding box center [1352, 671] width 81 height 41
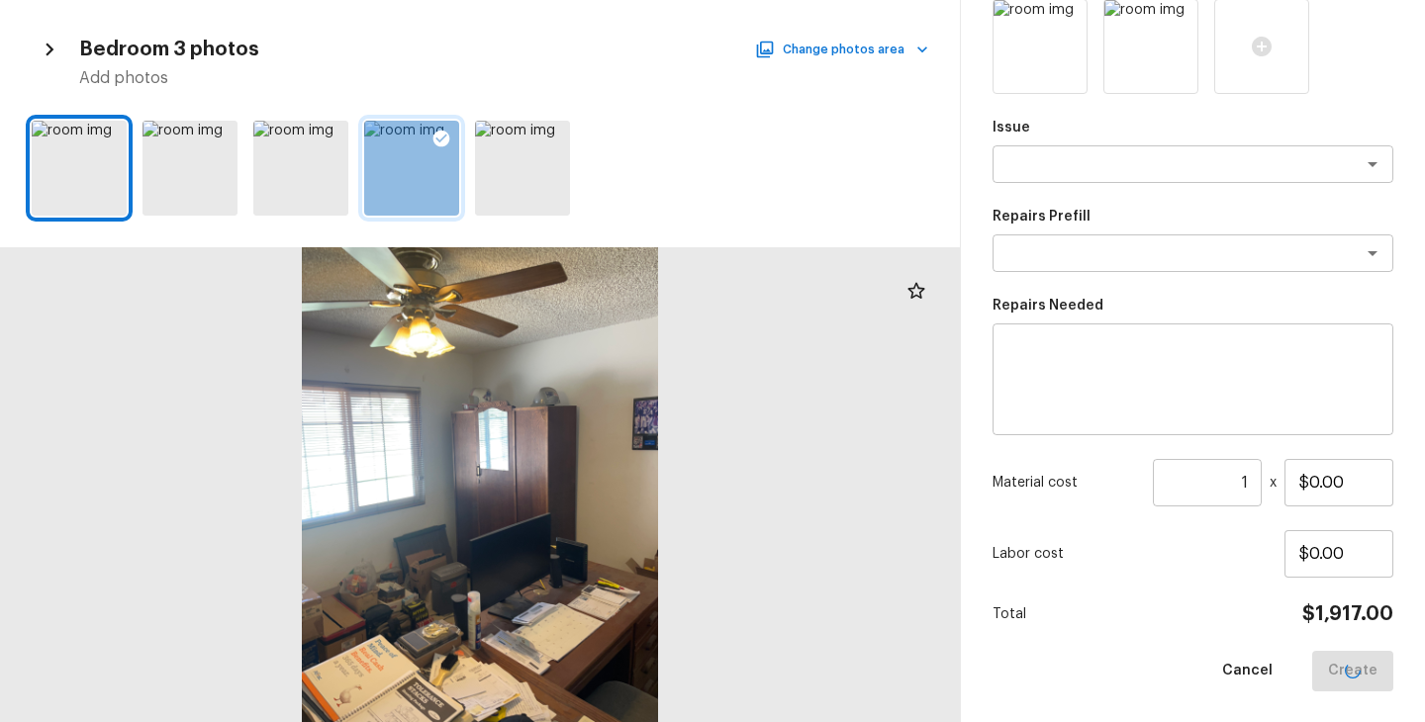
scroll to position [276, 0]
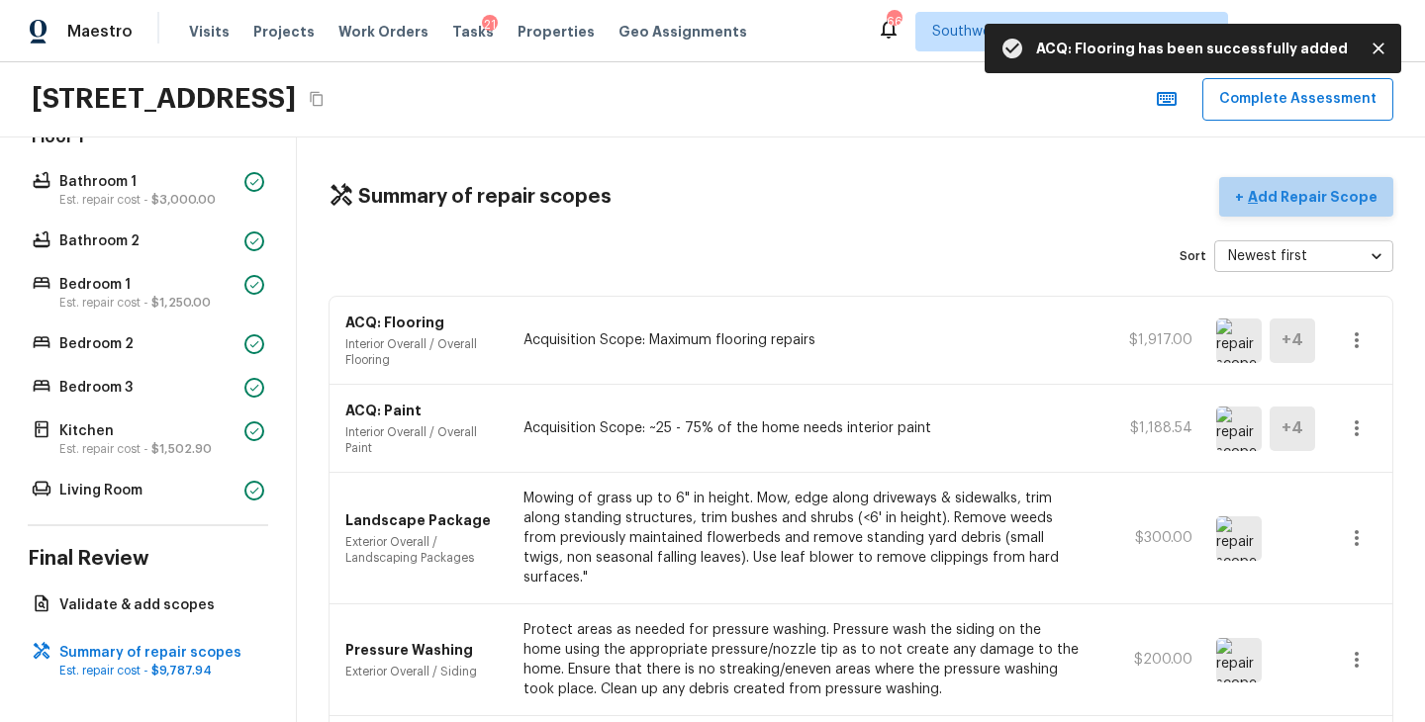
click at [1347, 204] on p "Add Repair Scope" at bounding box center [1311, 197] width 134 height 20
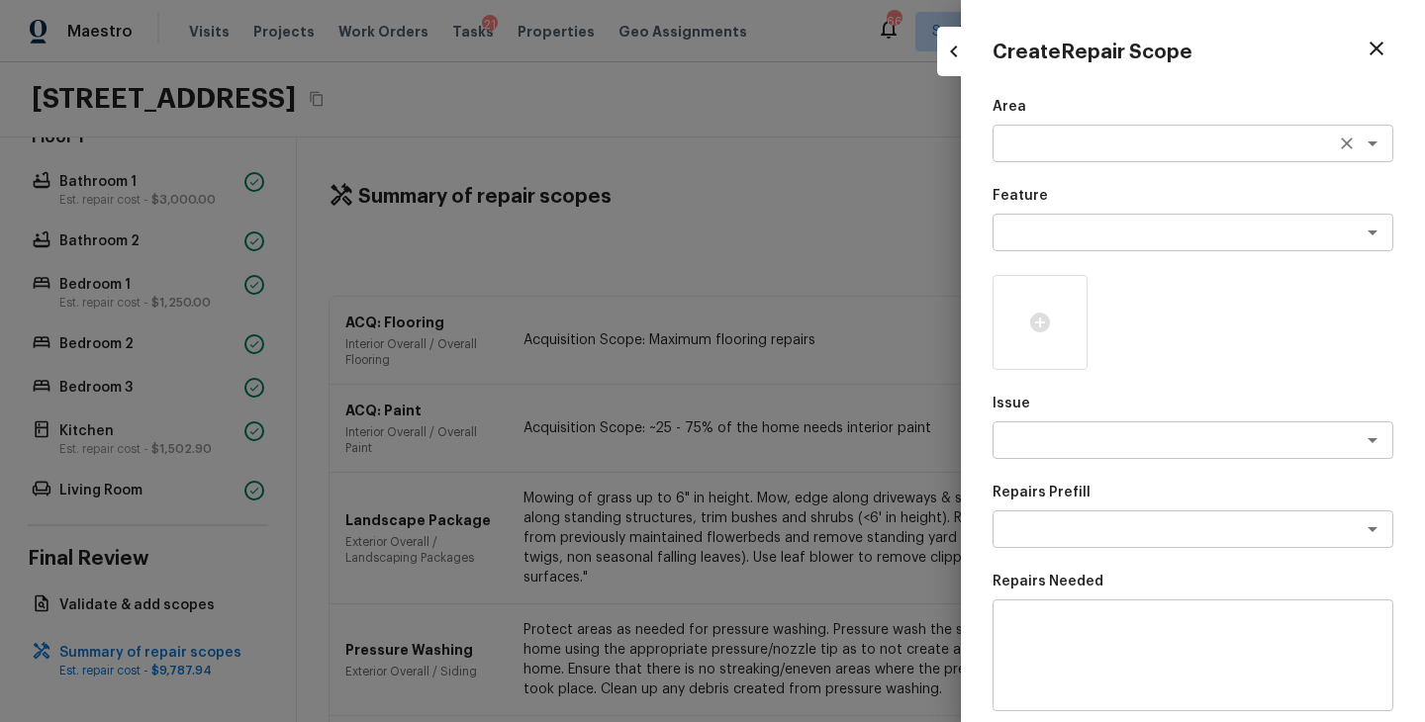
click at [998, 152] on div "x ​" at bounding box center [1192, 144] width 401 height 38
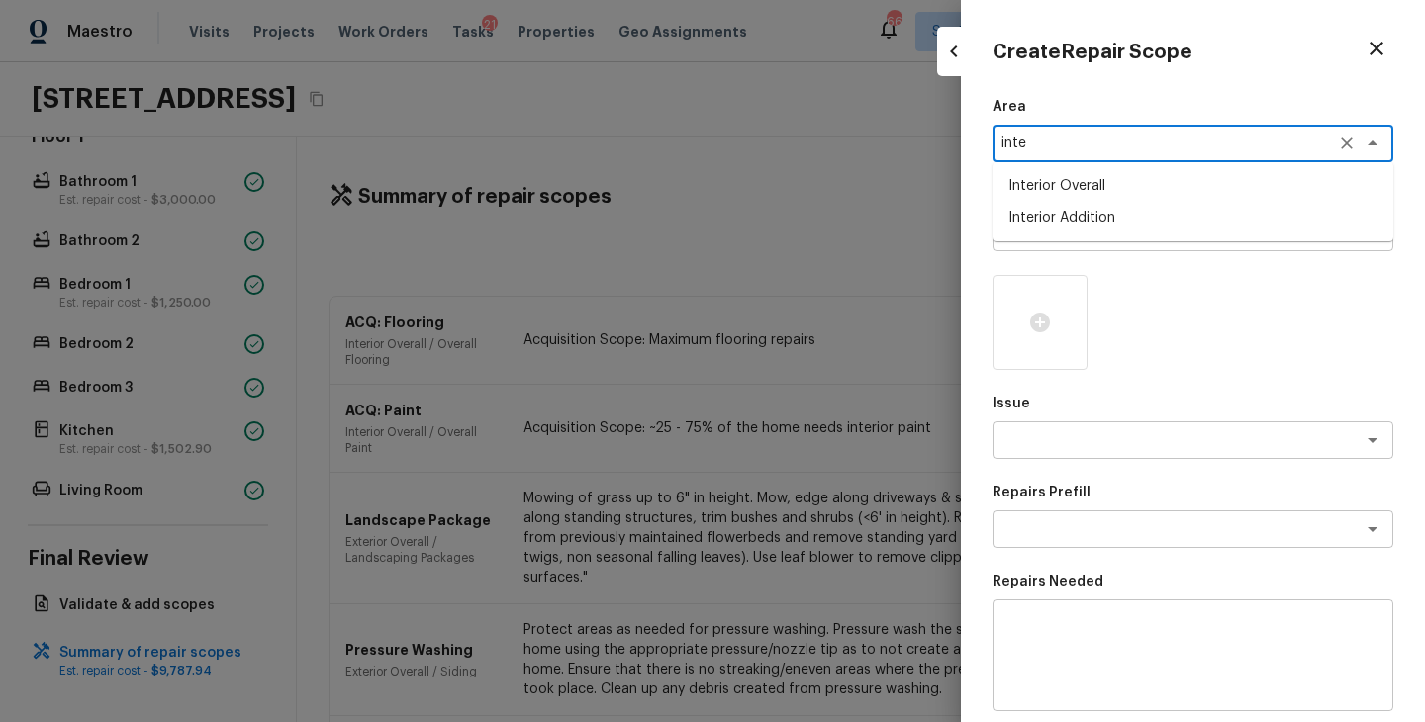
click at [1094, 196] on li "Interior Overall" at bounding box center [1192, 186] width 401 height 32
click at [1086, 224] on textarea at bounding box center [1164, 233] width 327 height 20
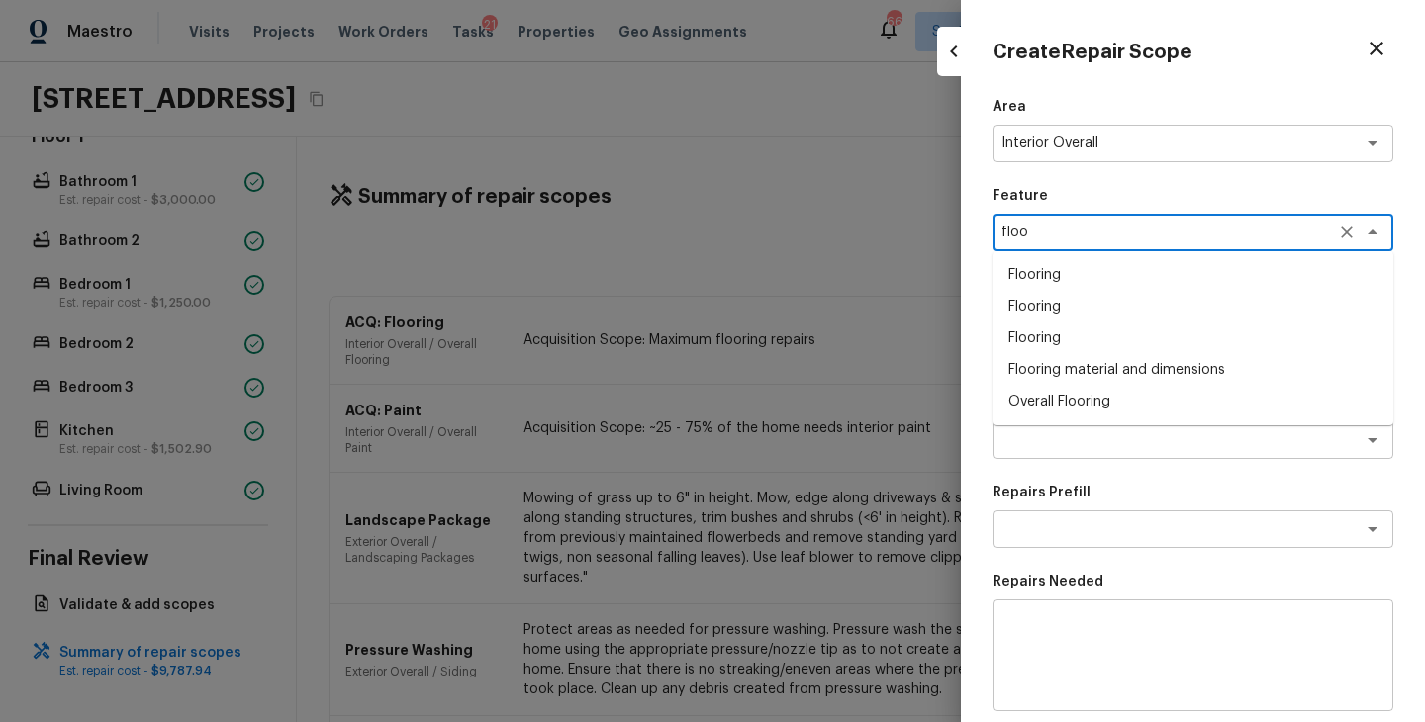
click at [1074, 403] on li "Overall Flooring" at bounding box center [1192, 402] width 401 height 32
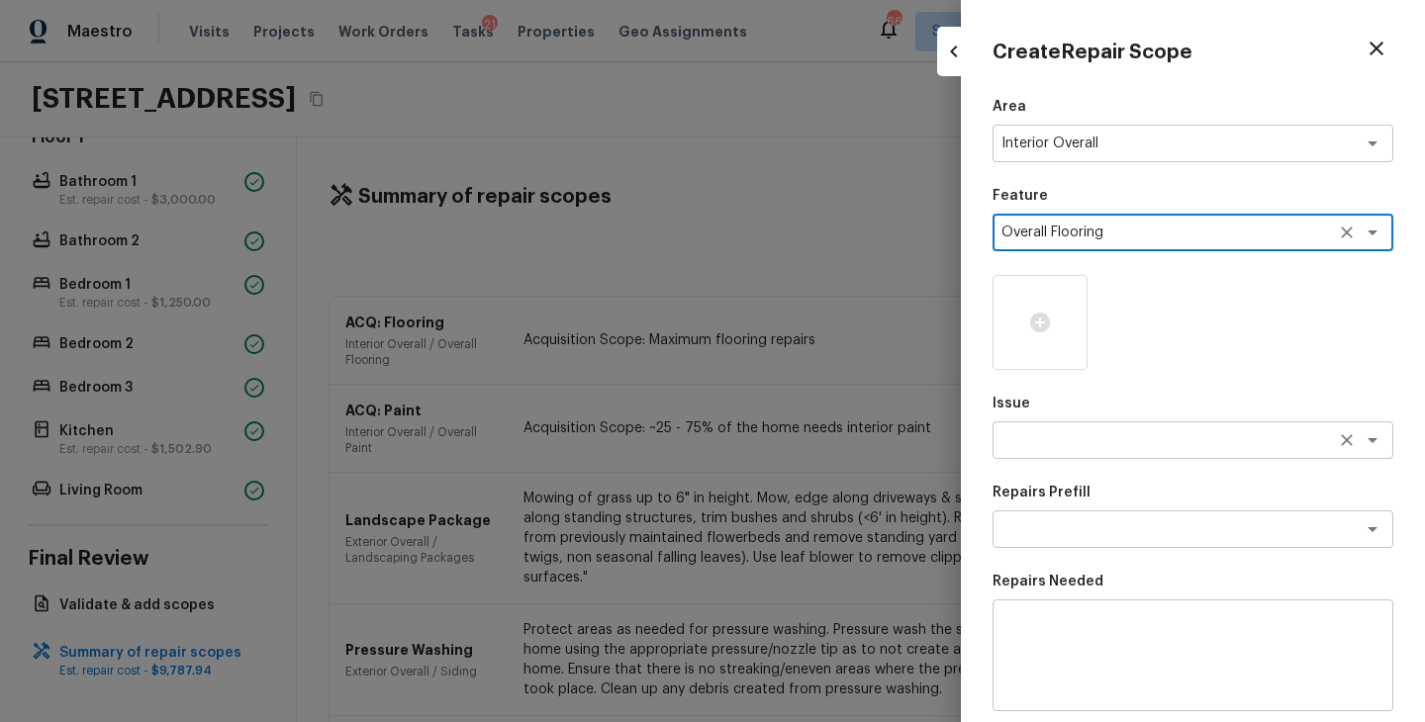
click at [1078, 446] on textarea at bounding box center [1164, 440] width 327 height 20
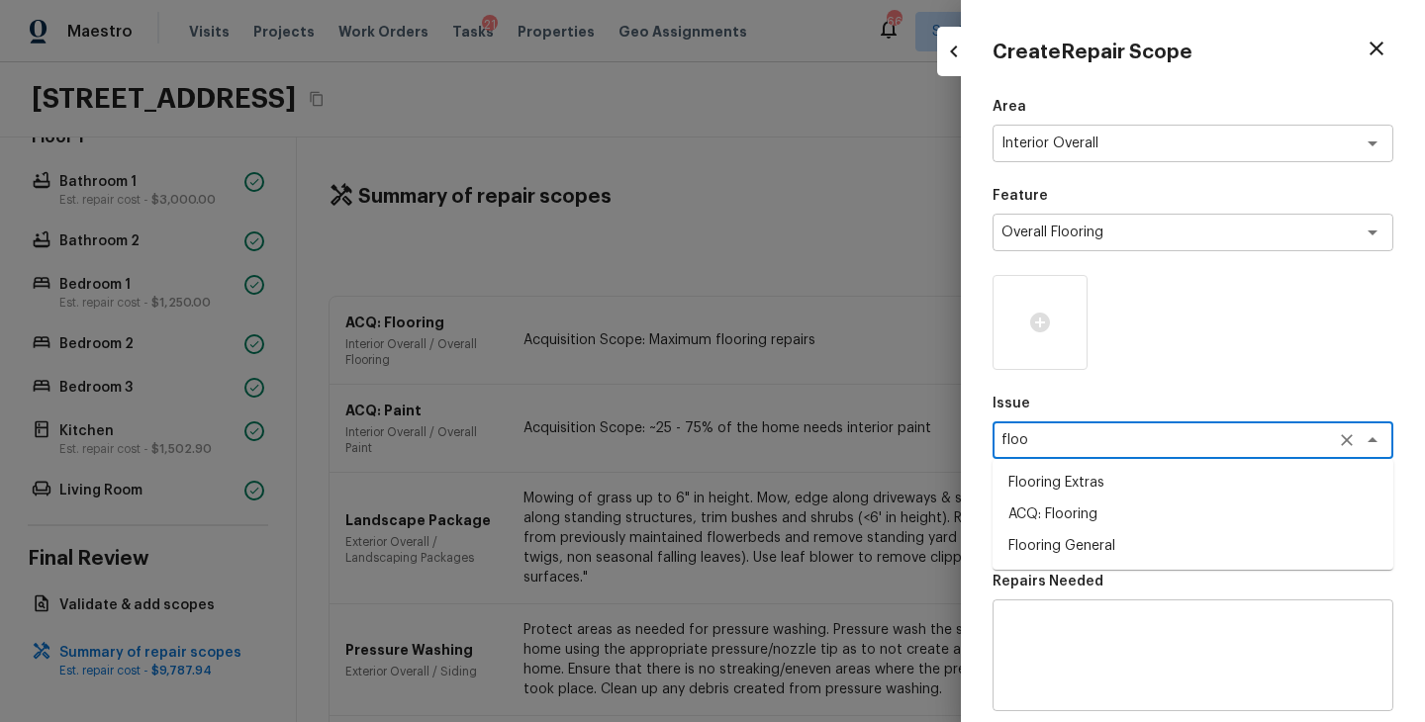
click at [1090, 486] on li "Flooring Extras" at bounding box center [1192, 483] width 401 height 32
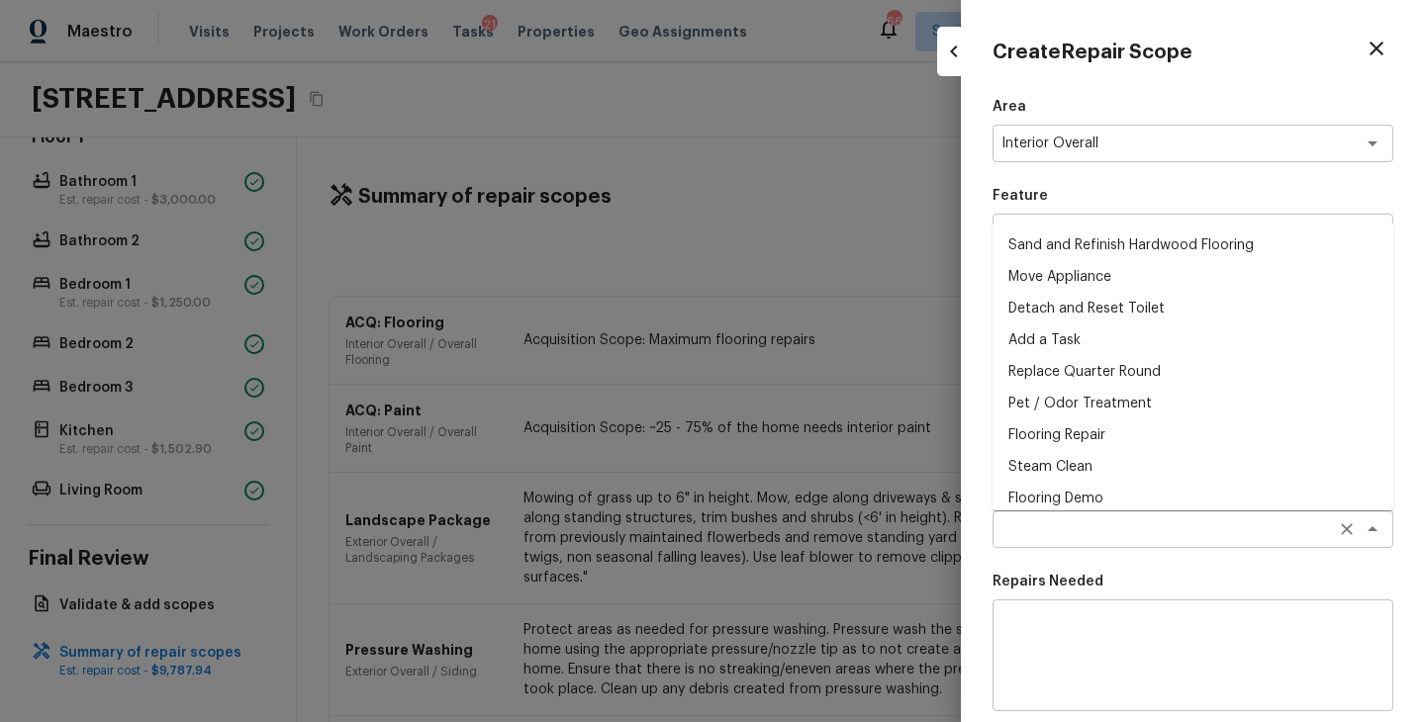
click at [1089, 513] on div "x ​" at bounding box center [1192, 529] width 401 height 38
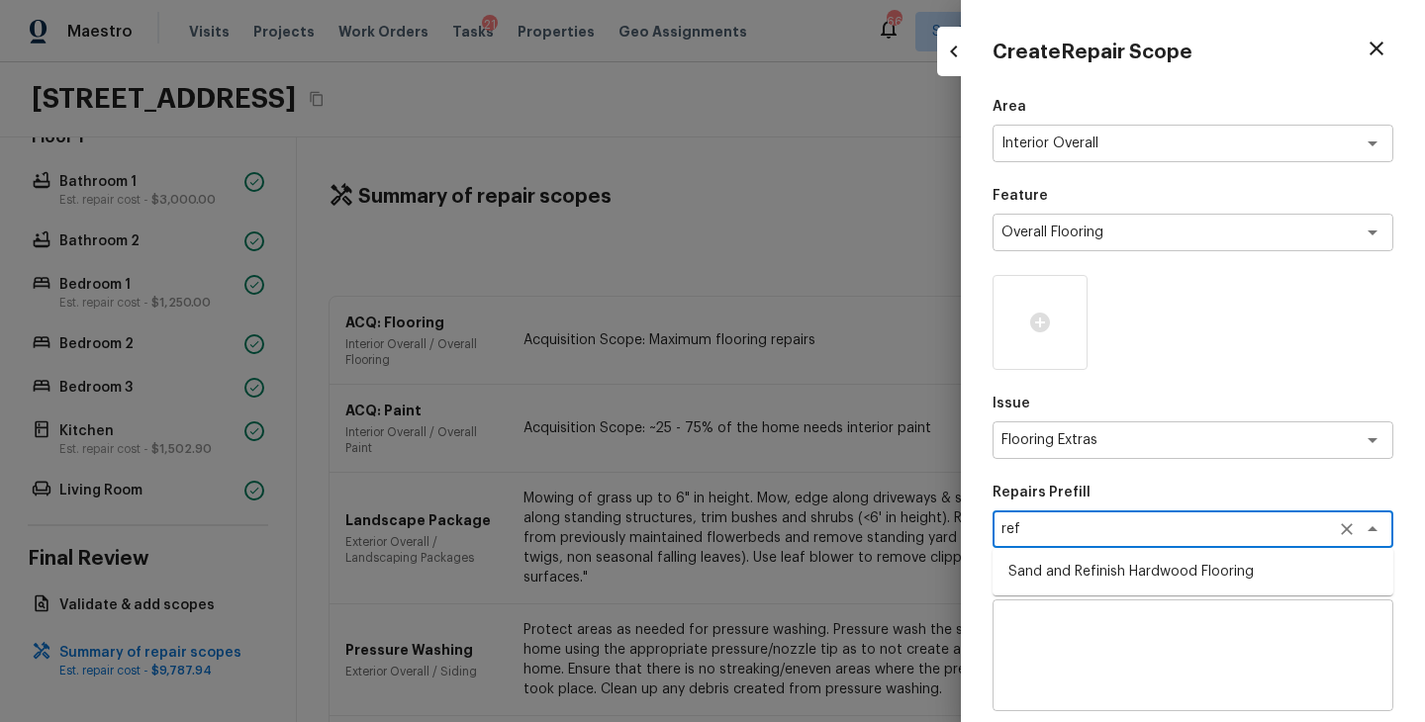
click at [1089, 563] on li "Sand and Refinish Hardwood Flooring" at bounding box center [1192, 572] width 401 height 32
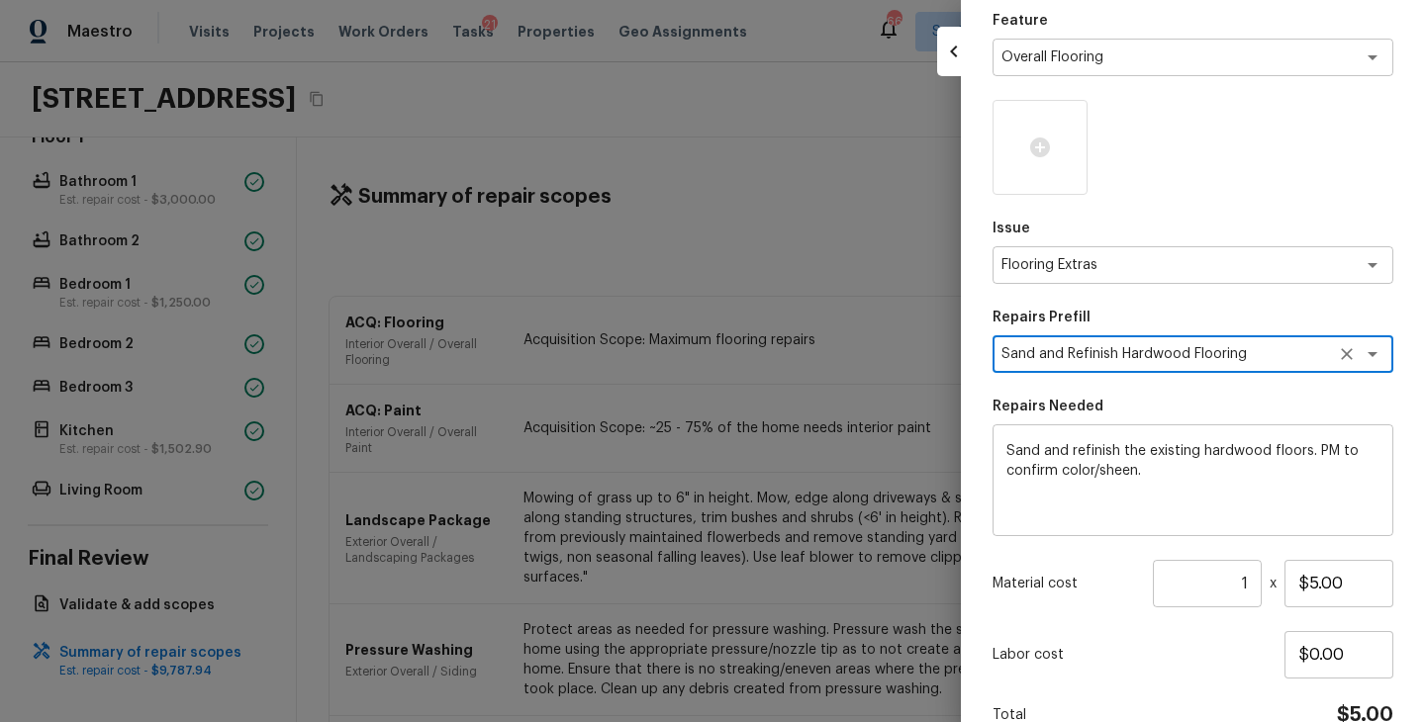
scroll to position [36, 0]
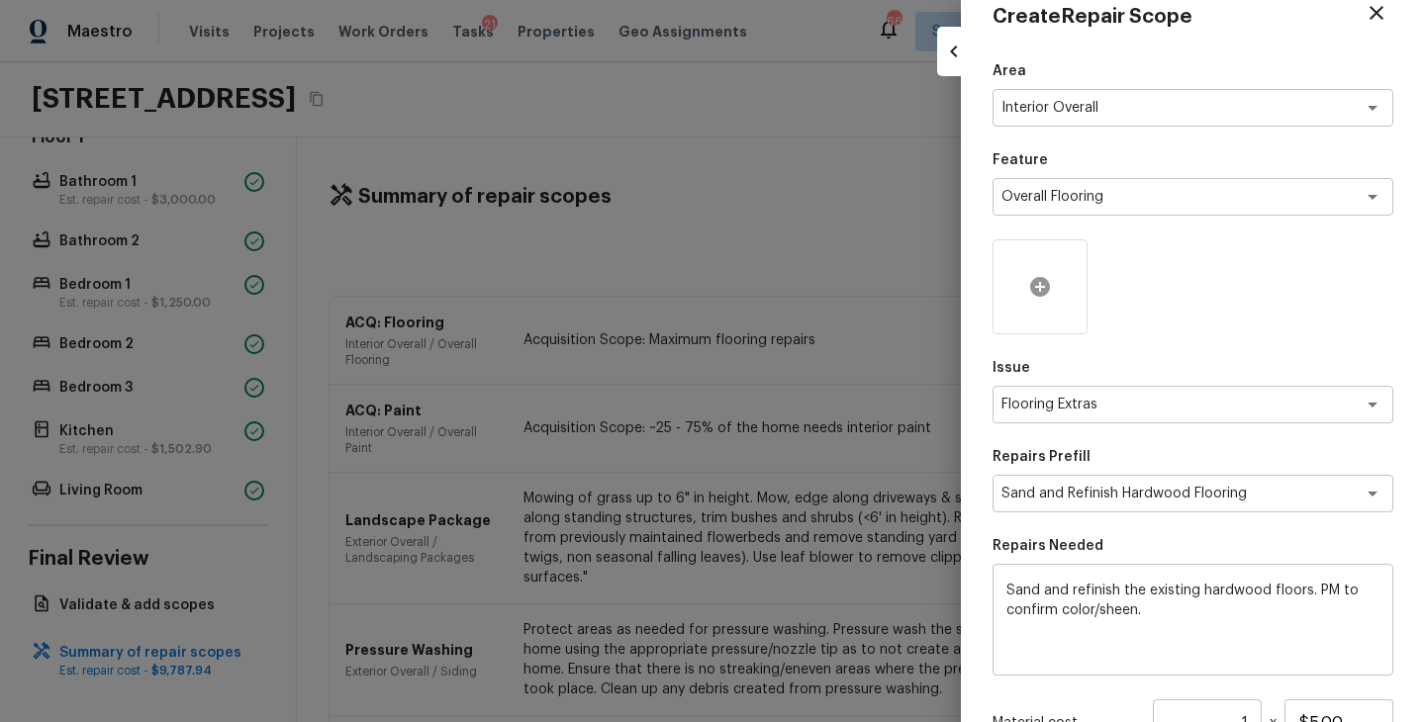
click at [1059, 300] on div at bounding box center [1039, 286] width 95 height 95
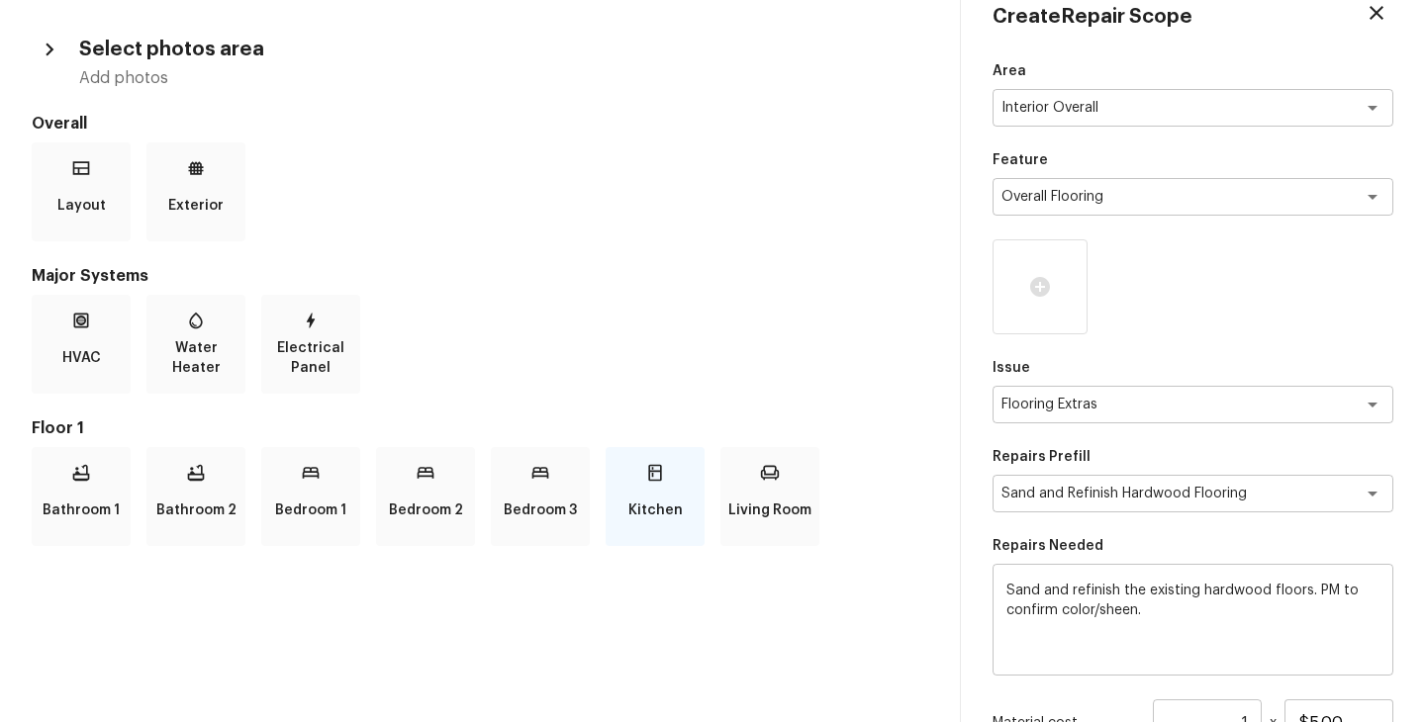
click at [658, 498] on p "Kitchen" at bounding box center [655, 511] width 54 height 40
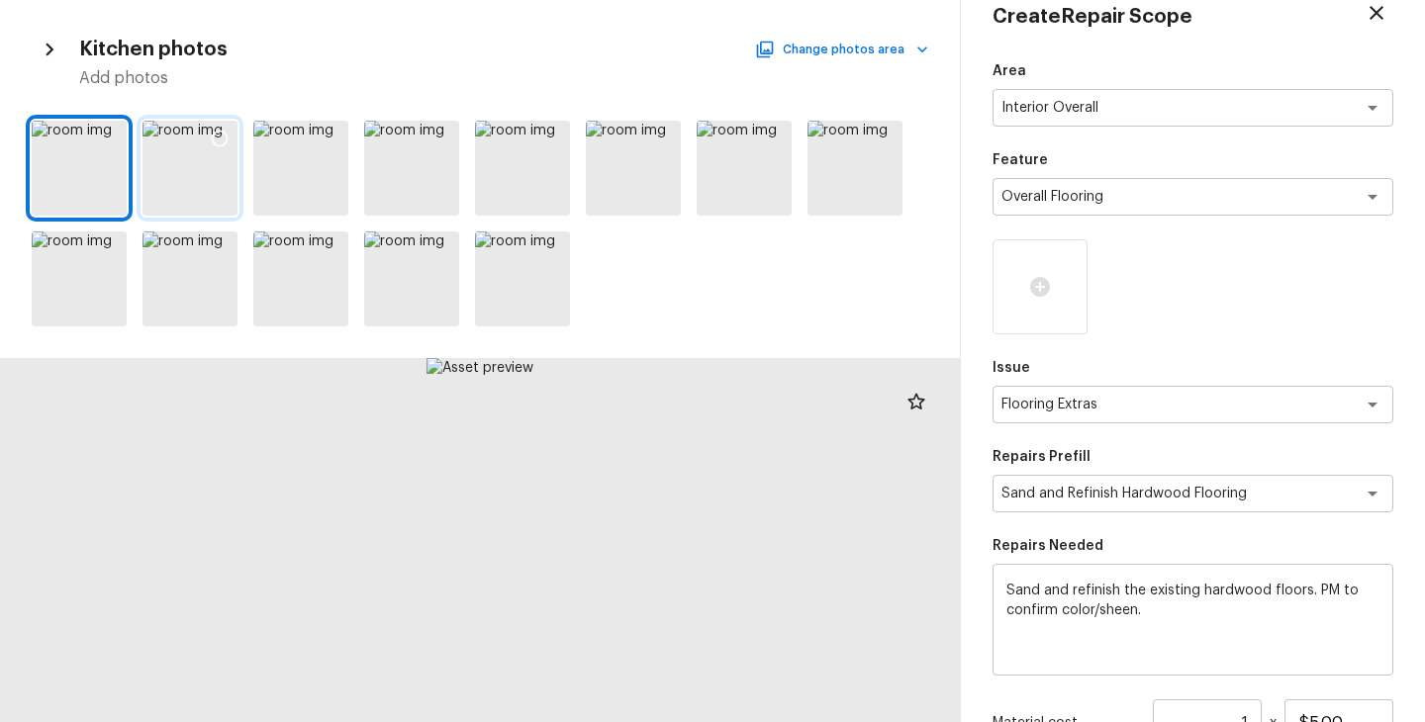
click at [220, 132] on icon at bounding box center [220, 139] width 20 height 20
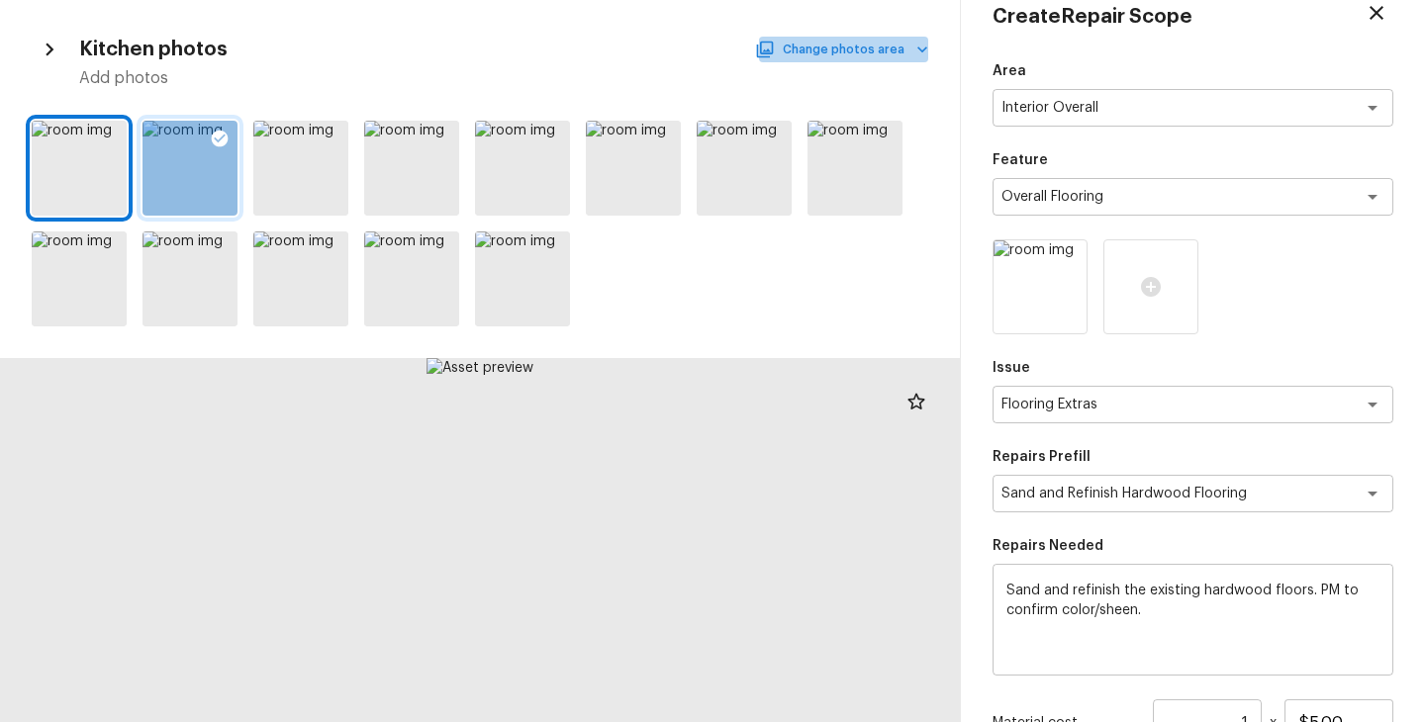
click at [897, 58] on button "Change photos area" at bounding box center [843, 50] width 169 height 26
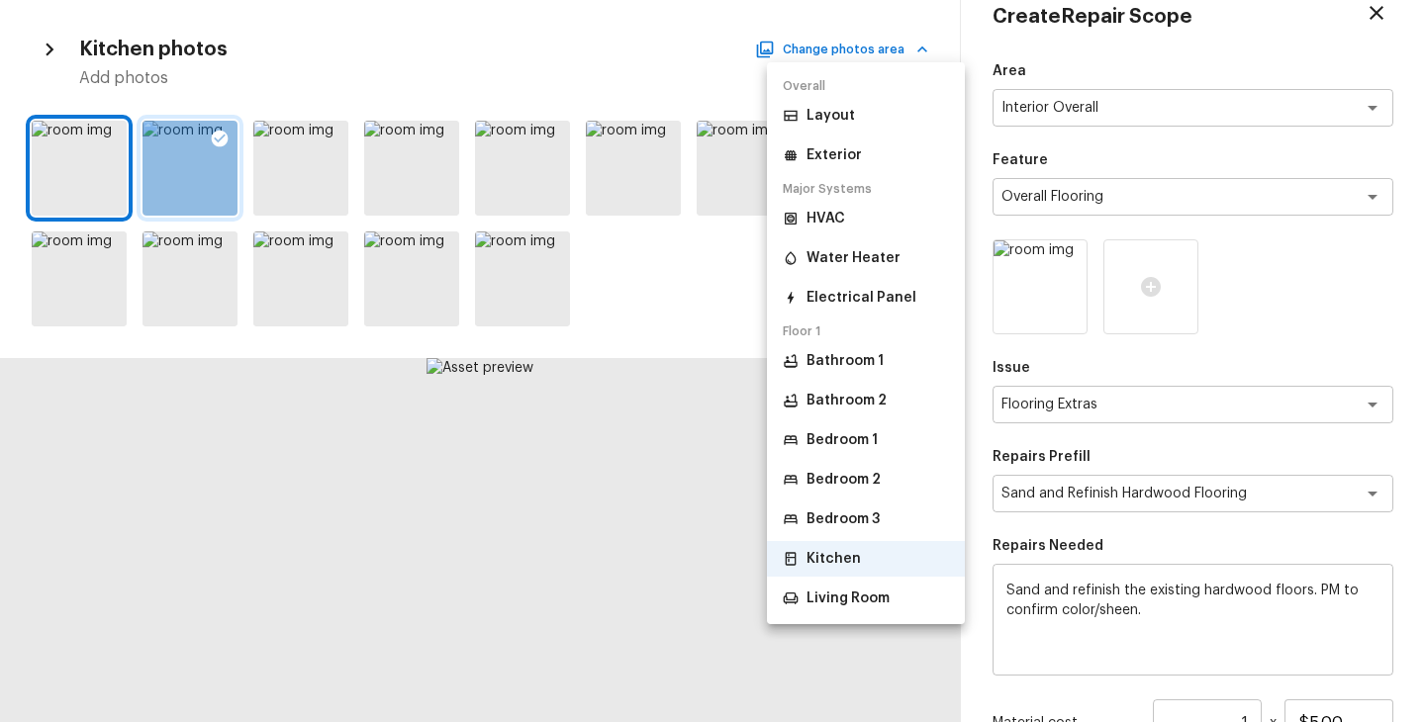
click at [843, 596] on p "Living Room" at bounding box center [847, 599] width 83 height 20
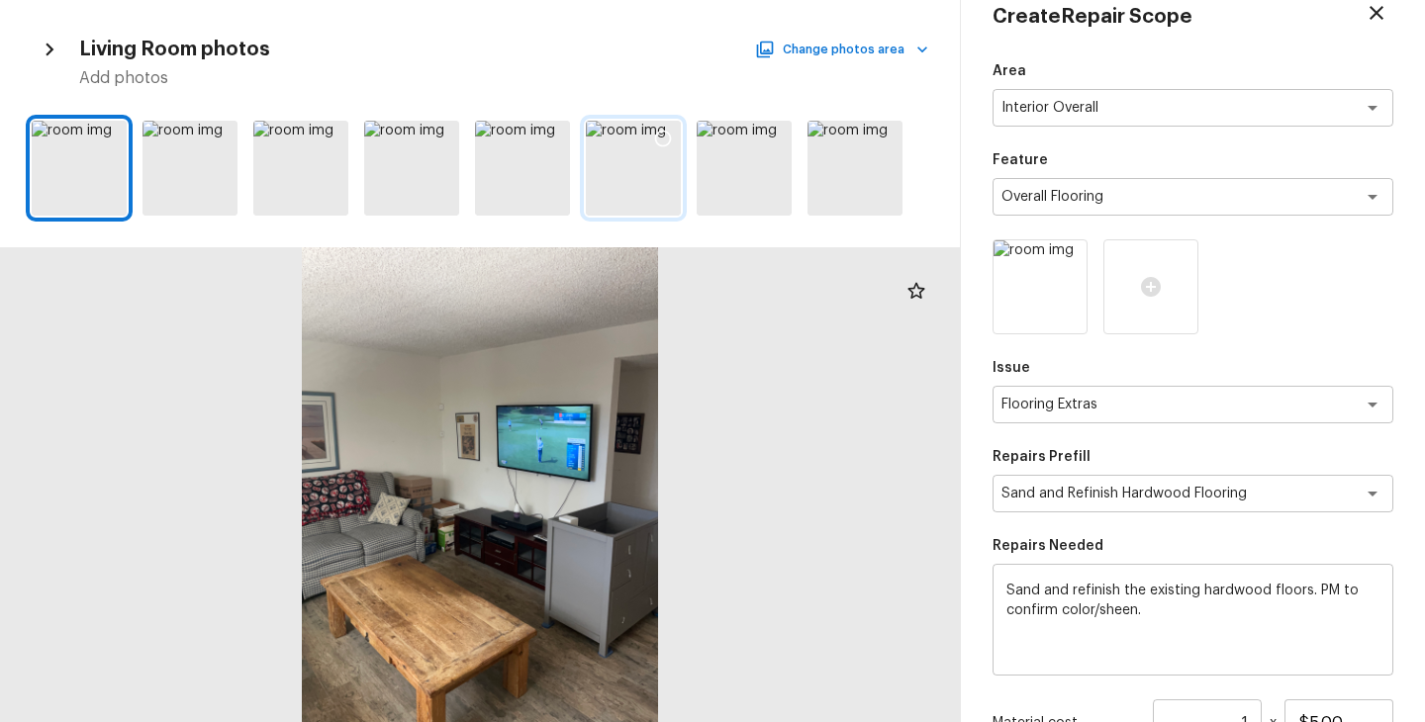
click at [665, 141] on icon at bounding box center [663, 139] width 20 height 20
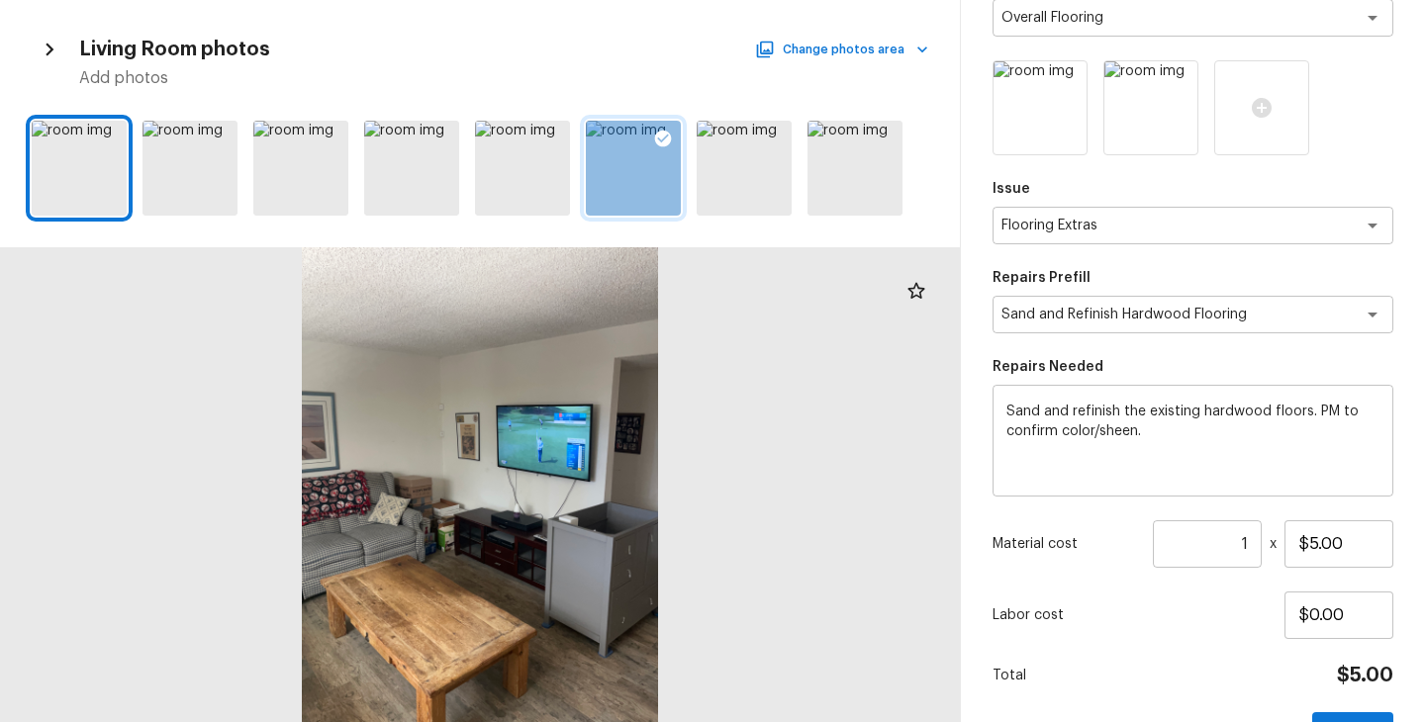
scroll to position [276, 0]
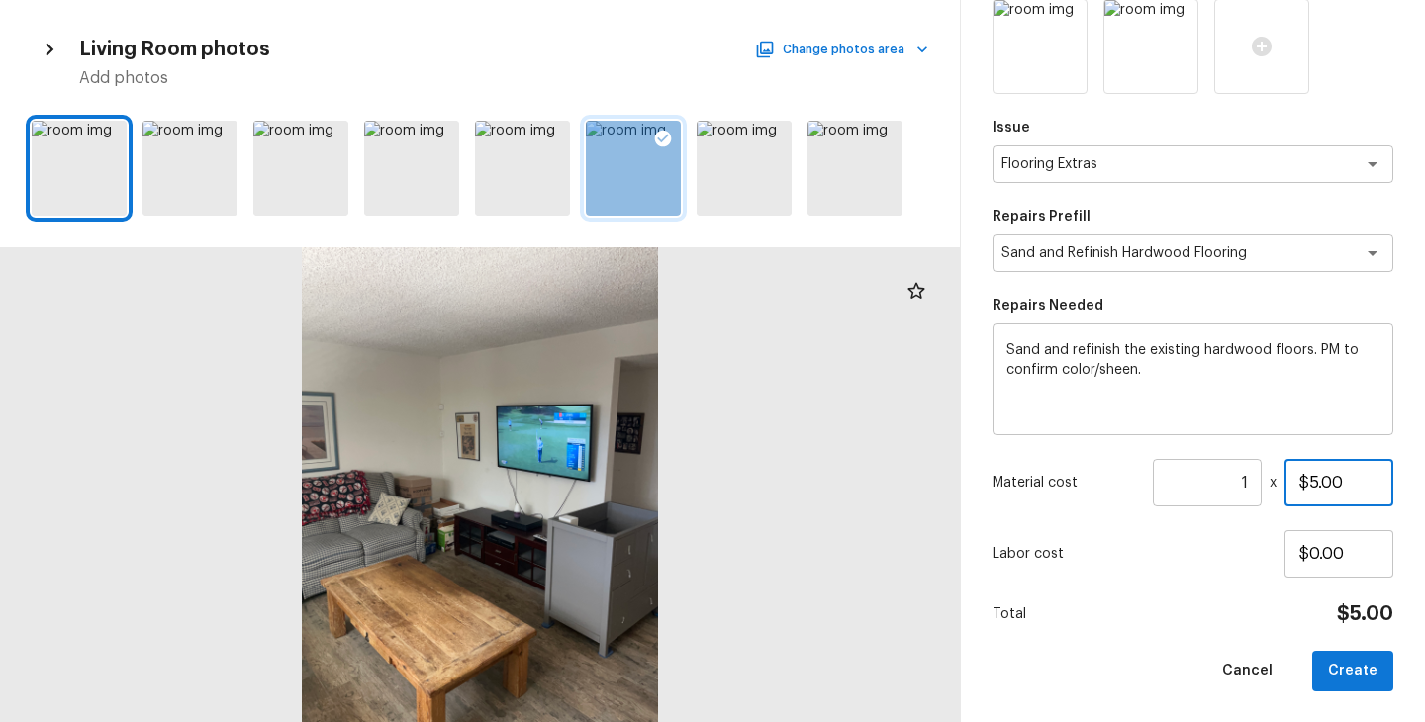
drag, startPoint x: 1362, startPoint y: 482, endPoint x: 1228, endPoint y: 482, distance: 134.5
click at [1228, 482] on div "Material cost 1 ​ x $5.00" at bounding box center [1192, 482] width 401 height 47
click at [1248, 479] on input "1" at bounding box center [1207, 482] width 109 height 47
click at [1168, 637] on div "Area Interior Overall x ​ Feature Overall Flooring x ​ Issue Flooring Extras x …" at bounding box center [1192, 256] width 401 height 871
click at [1361, 662] on button "Create" at bounding box center [1352, 671] width 81 height 41
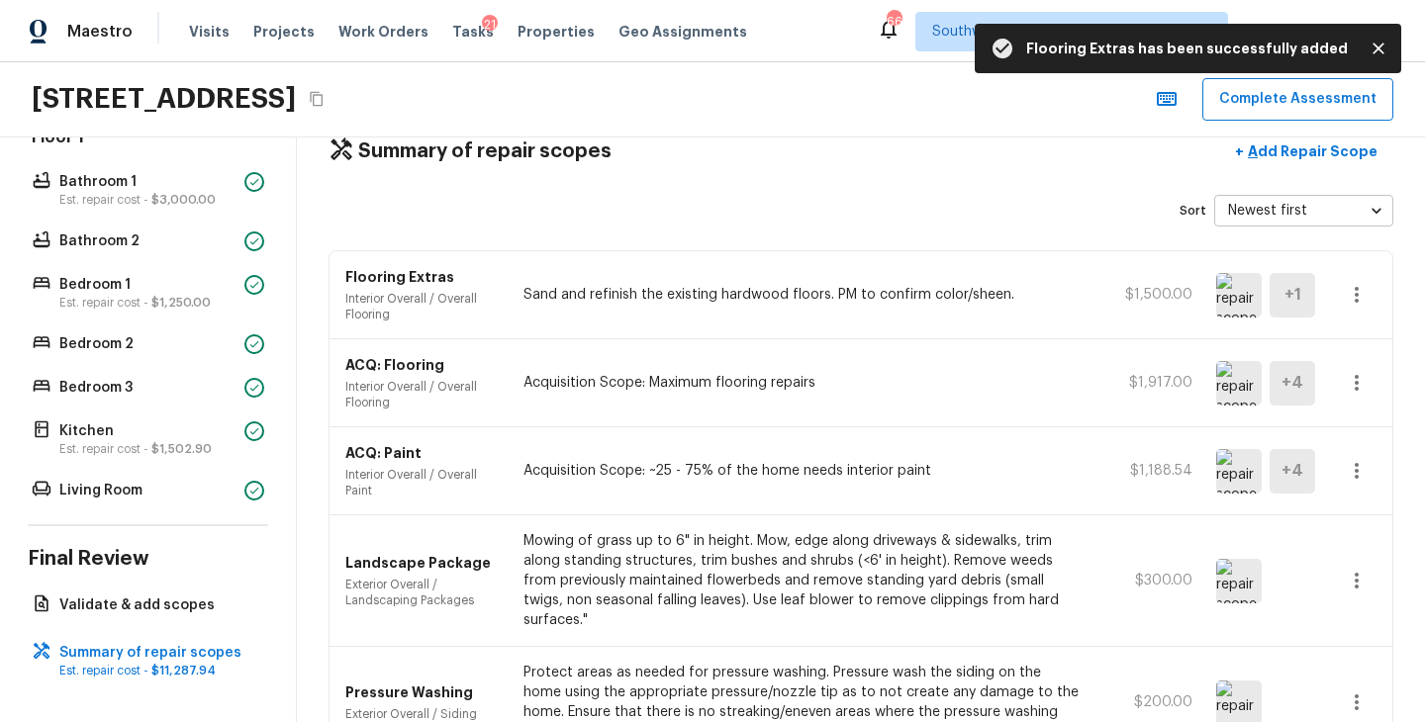
scroll to position [8, 0]
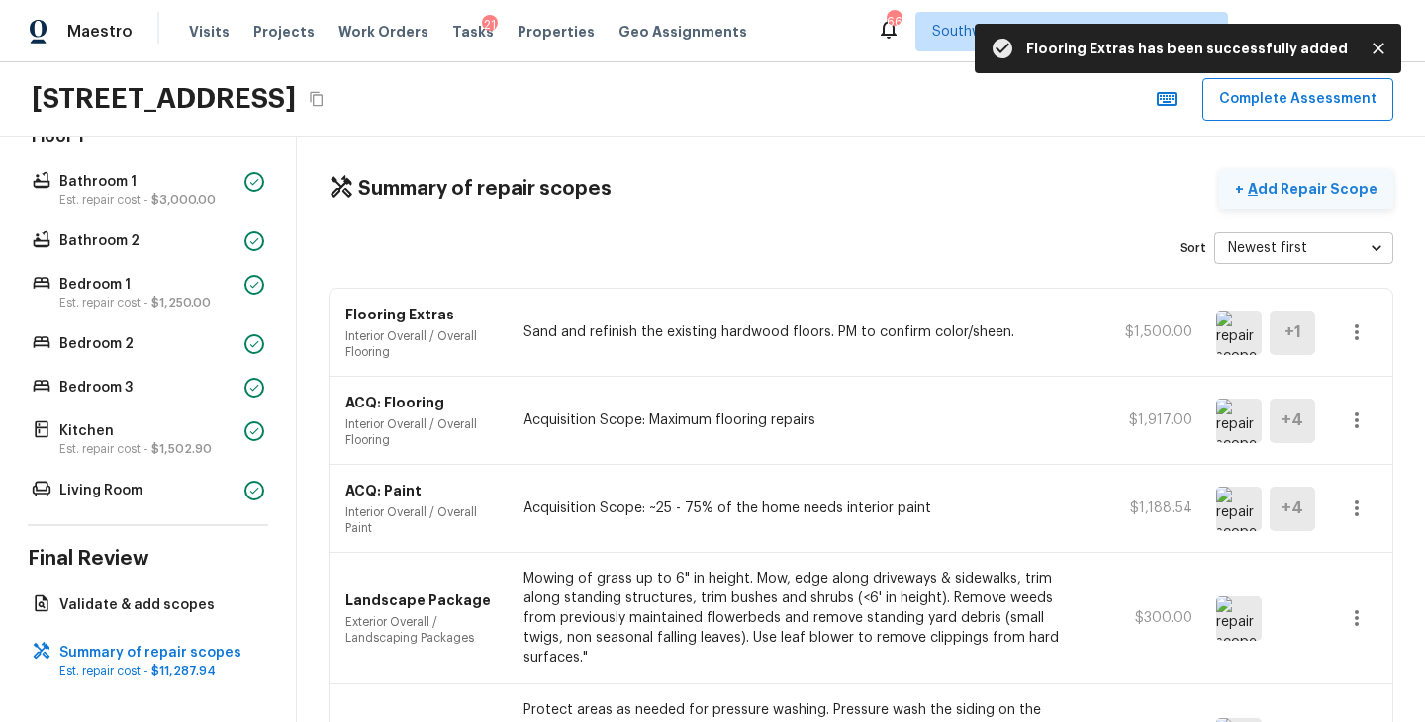
click at [1341, 202] on button "+ Add Repair Scope" at bounding box center [1306, 189] width 174 height 41
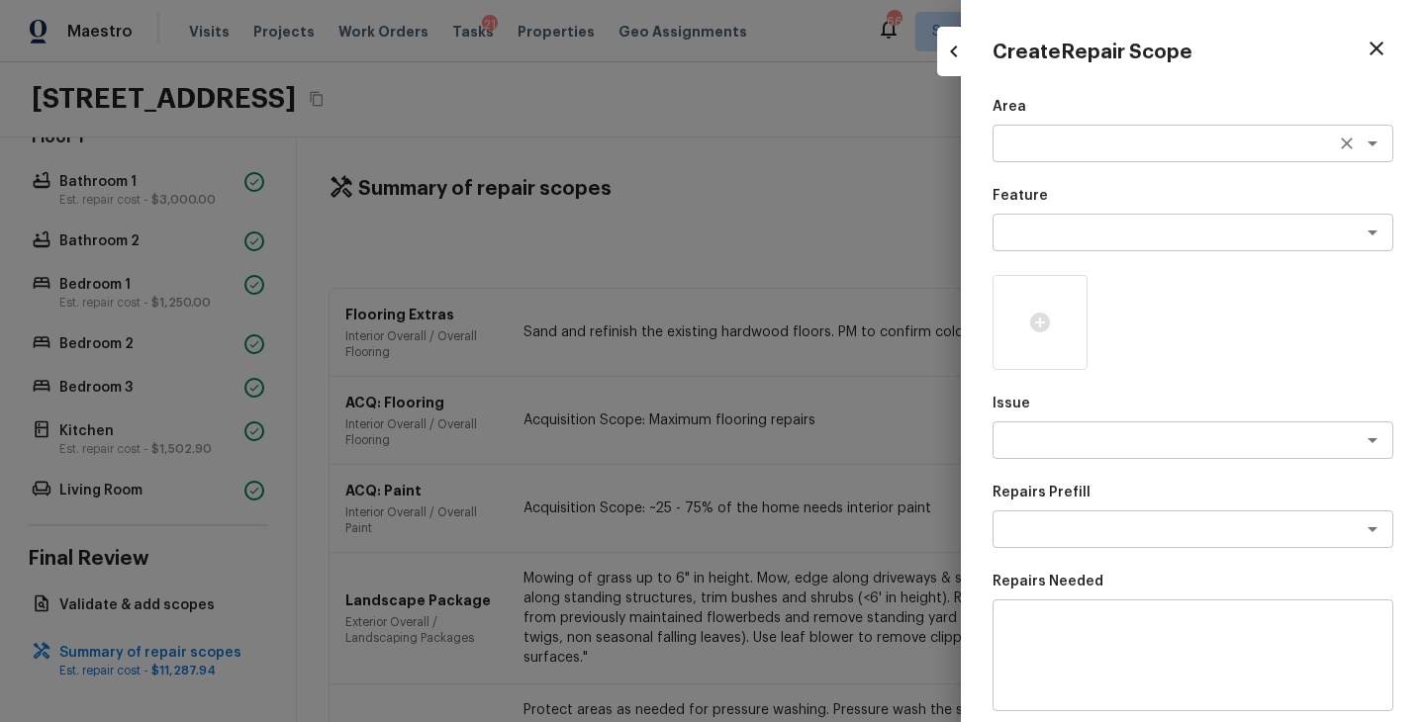
click at [1065, 149] on textarea at bounding box center [1164, 144] width 327 height 20
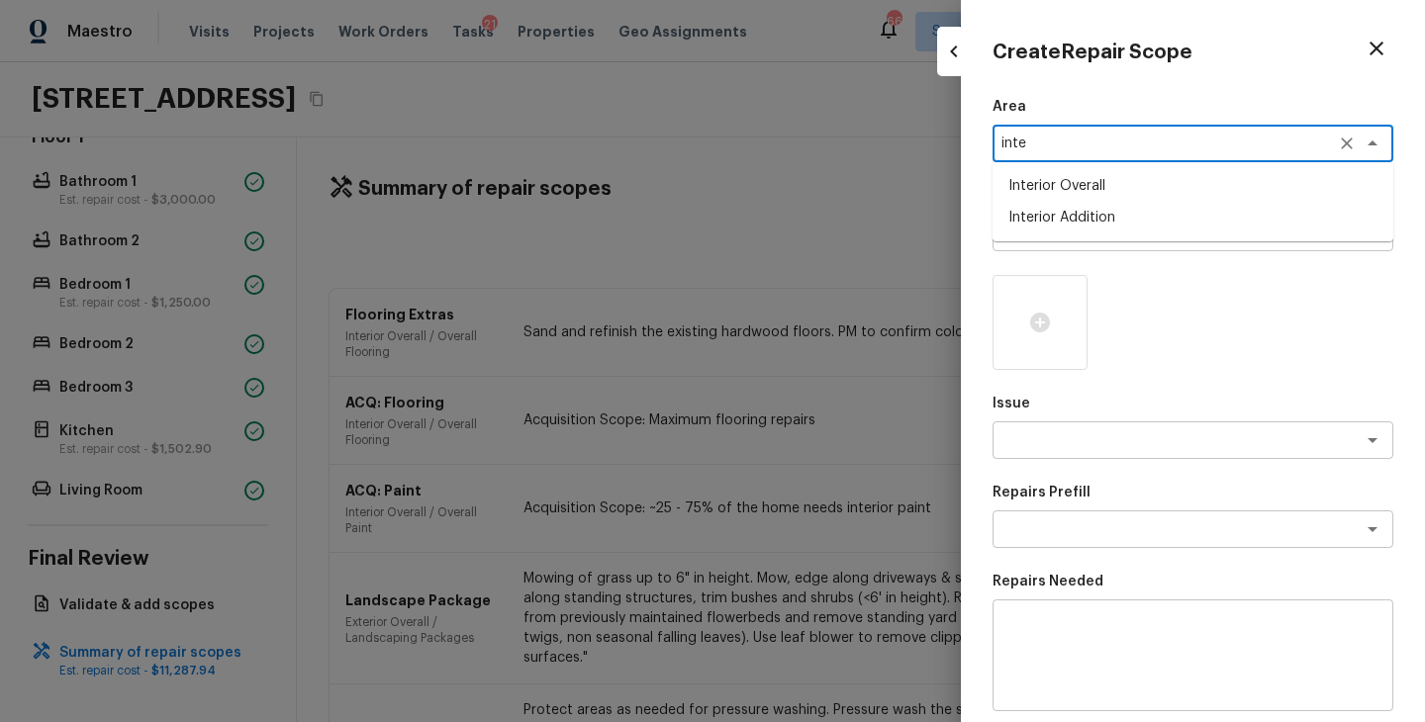
click at [1094, 190] on li "Interior Overall" at bounding box center [1192, 186] width 401 height 32
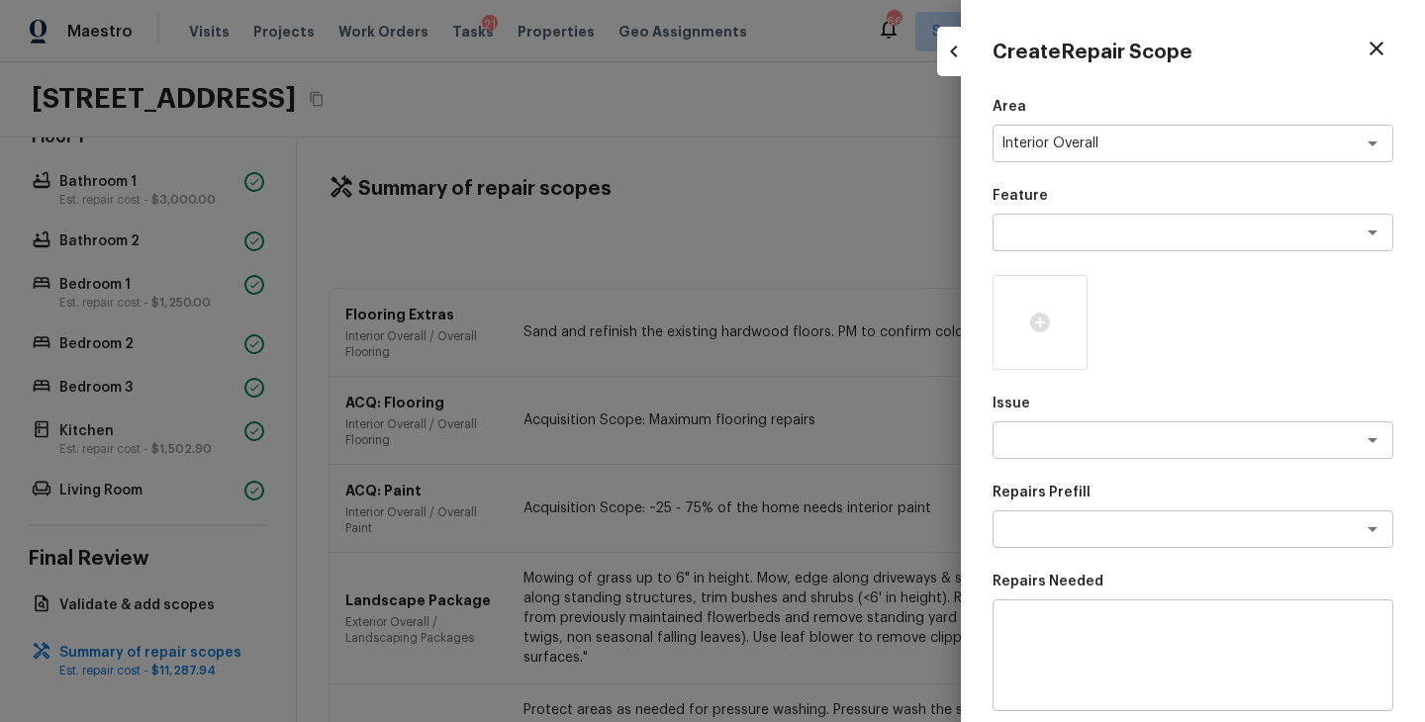
click at [1088, 200] on p "Feature" at bounding box center [1192, 196] width 401 height 20
click at [1082, 235] on textarea at bounding box center [1164, 233] width 327 height 20
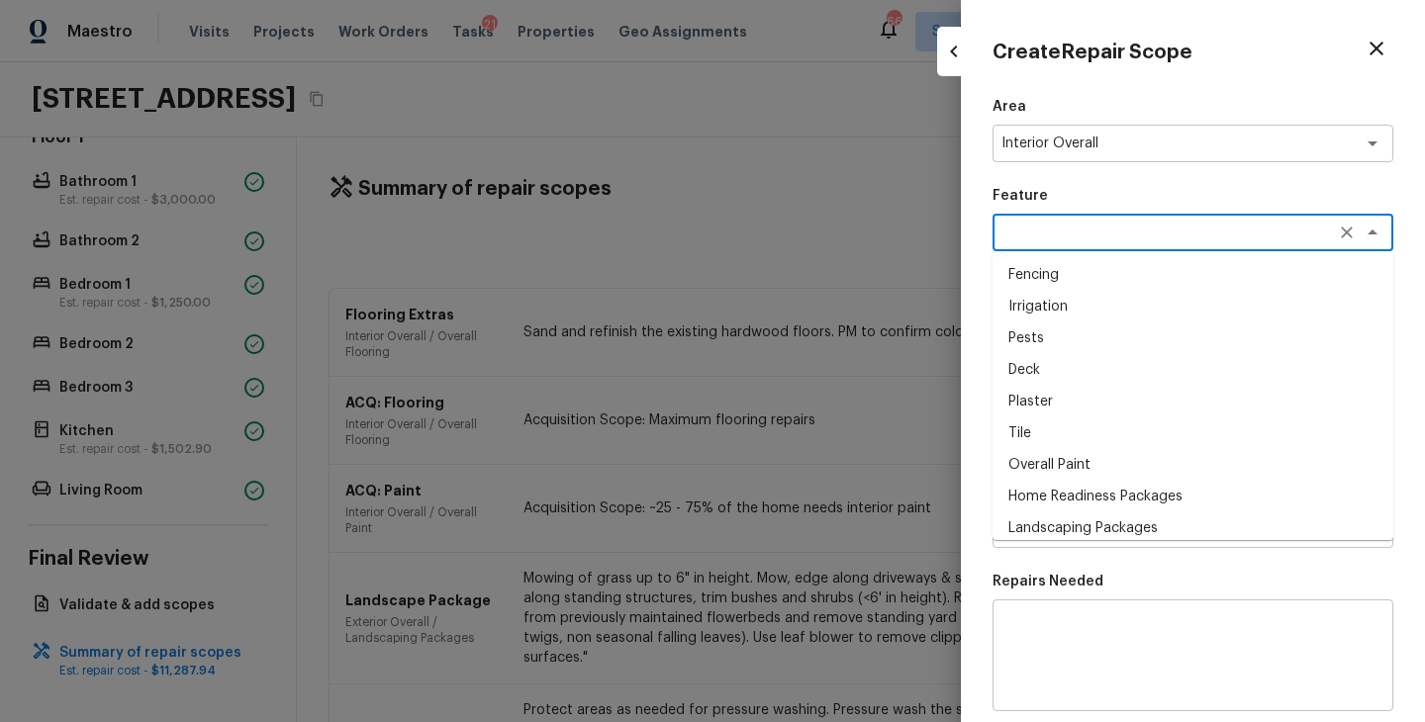
click at [1081, 462] on li "Overall Paint" at bounding box center [1192, 465] width 401 height 32
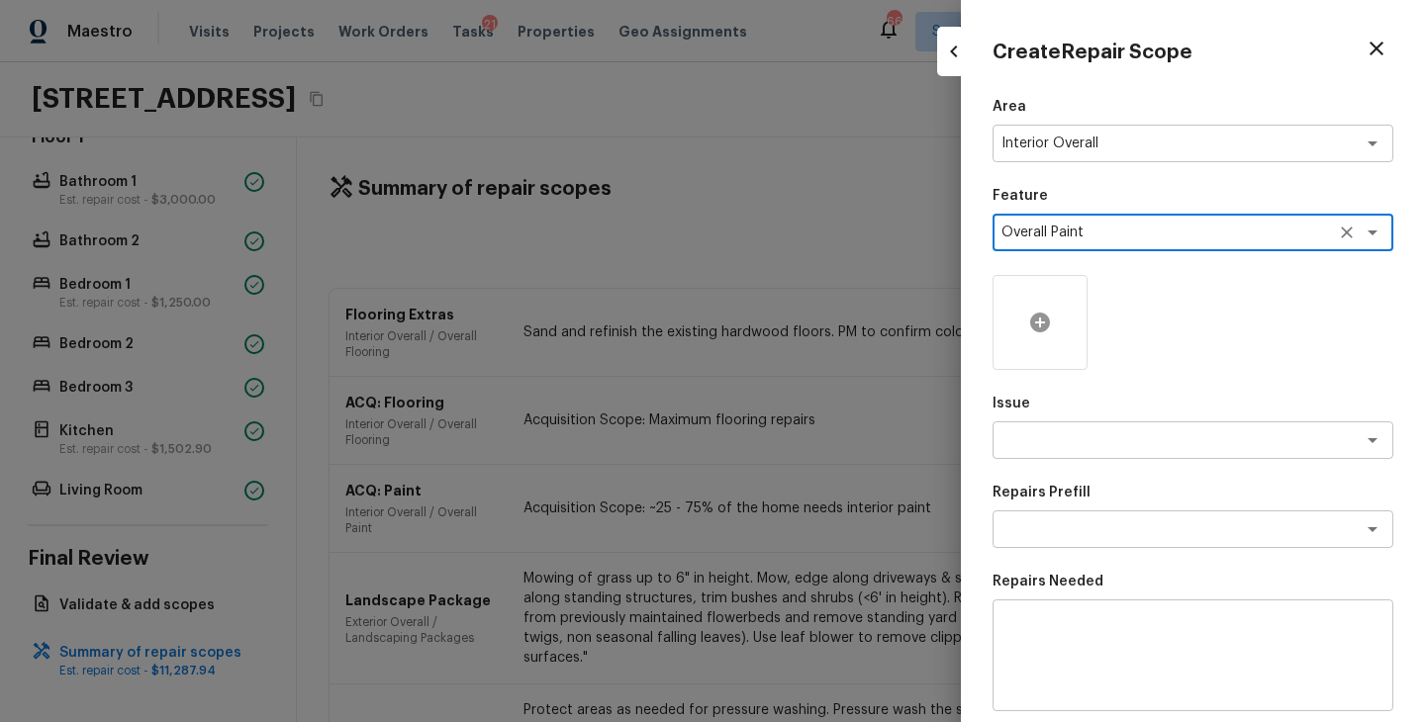
click at [1047, 349] on div at bounding box center [1039, 322] width 95 height 95
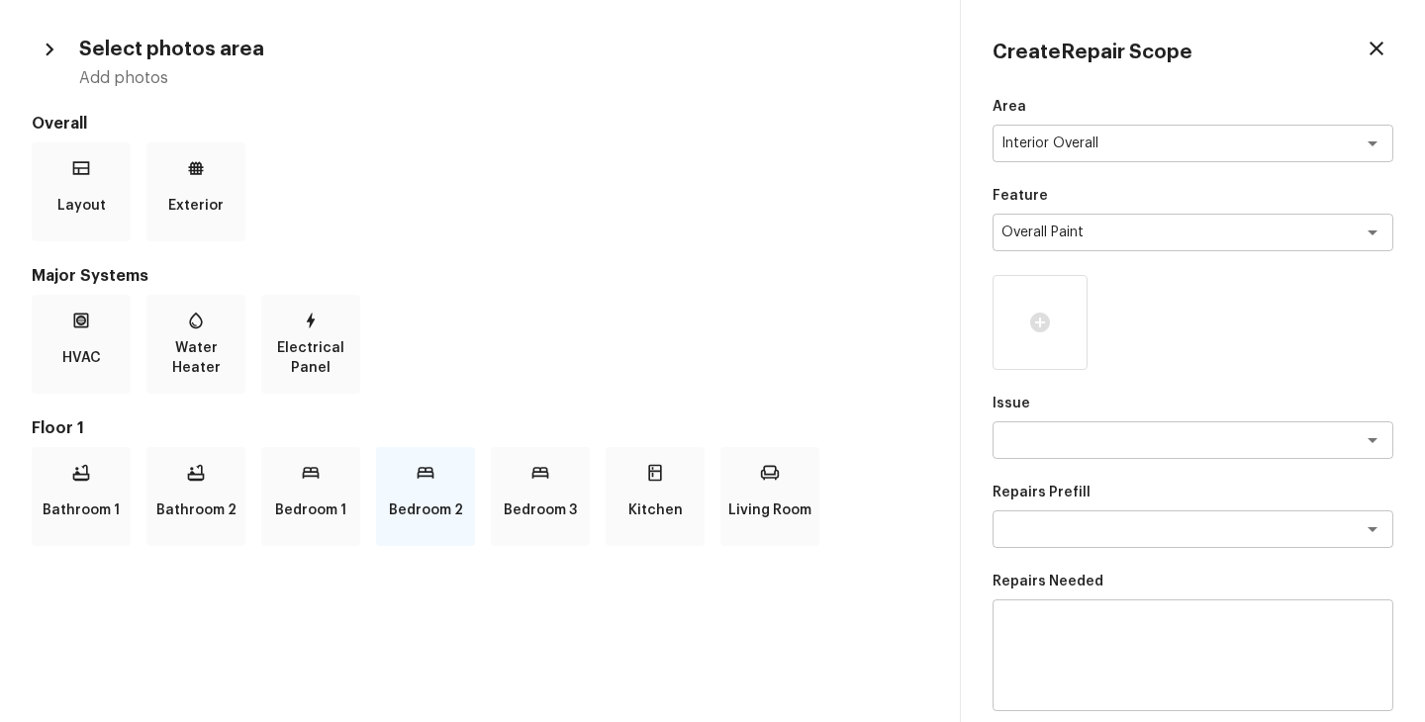
click at [446, 501] on p "Bedroom 2" at bounding box center [426, 511] width 74 height 40
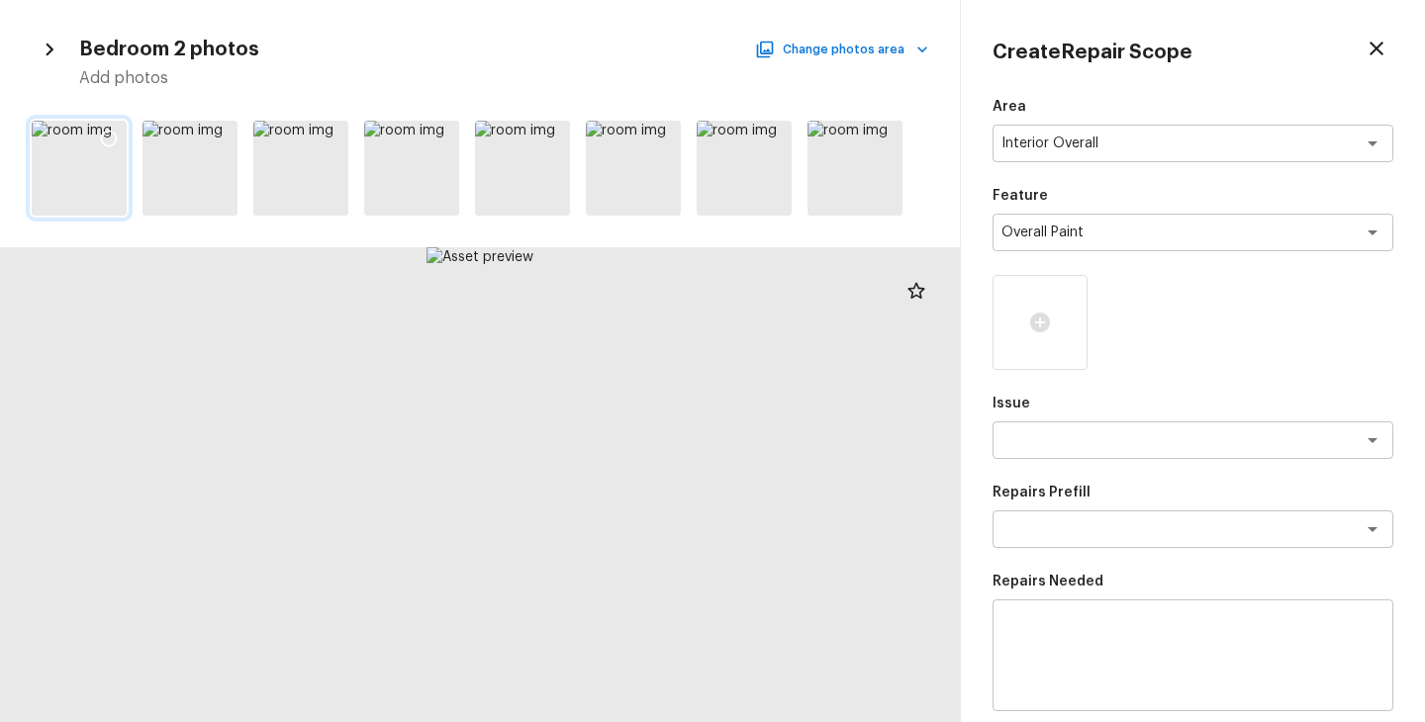
click at [107, 135] on icon at bounding box center [109, 139] width 20 height 20
click at [886, 141] on icon at bounding box center [885, 139] width 20 height 20
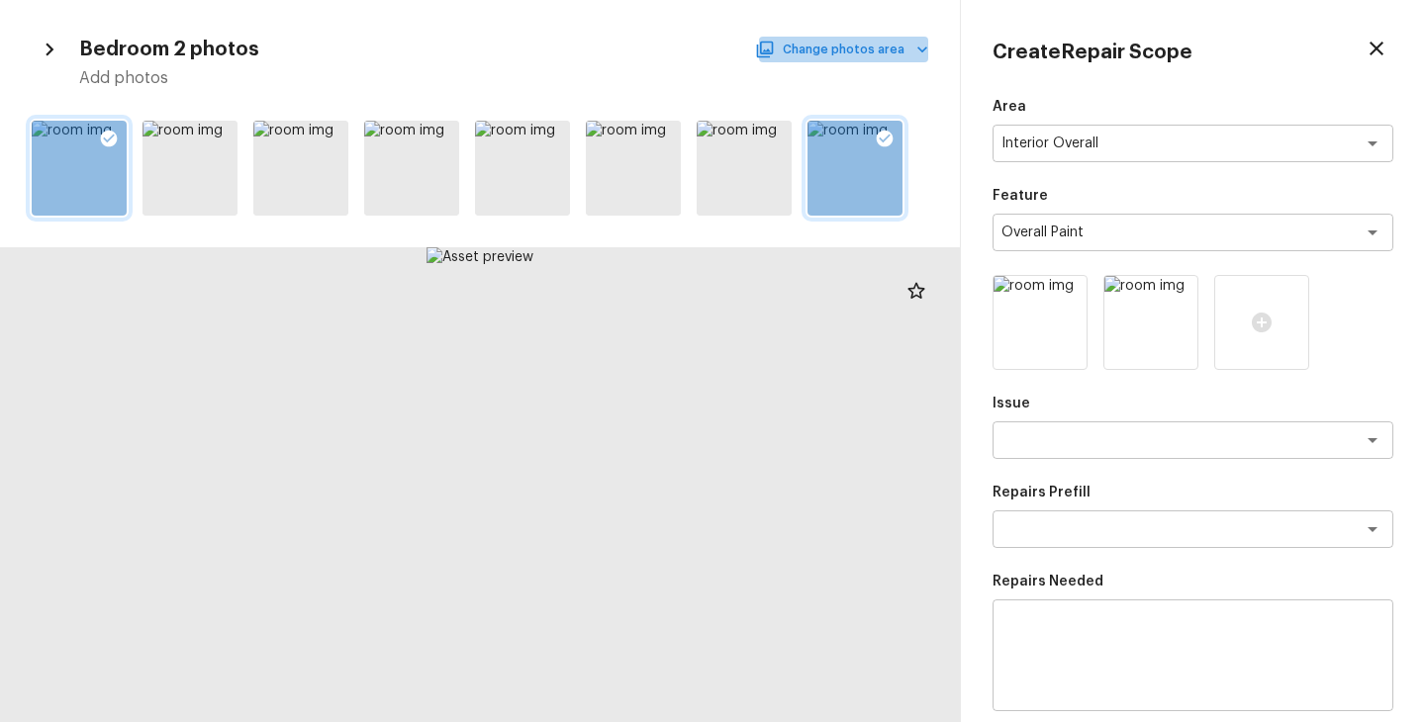
click at [877, 49] on button "Change photos area" at bounding box center [843, 50] width 169 height 26
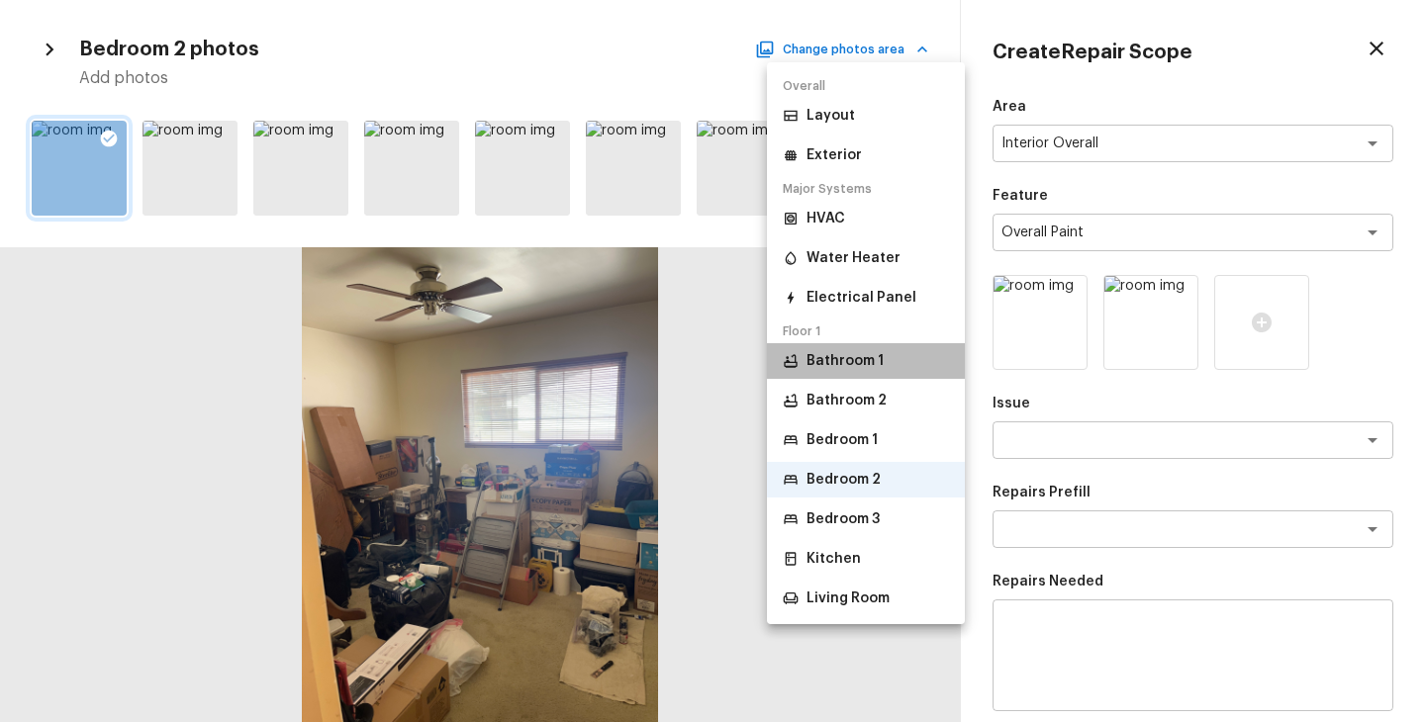
click at [847, 370] on p "Bathroom 1" at bounding box center [844, 361] width 77 height 20
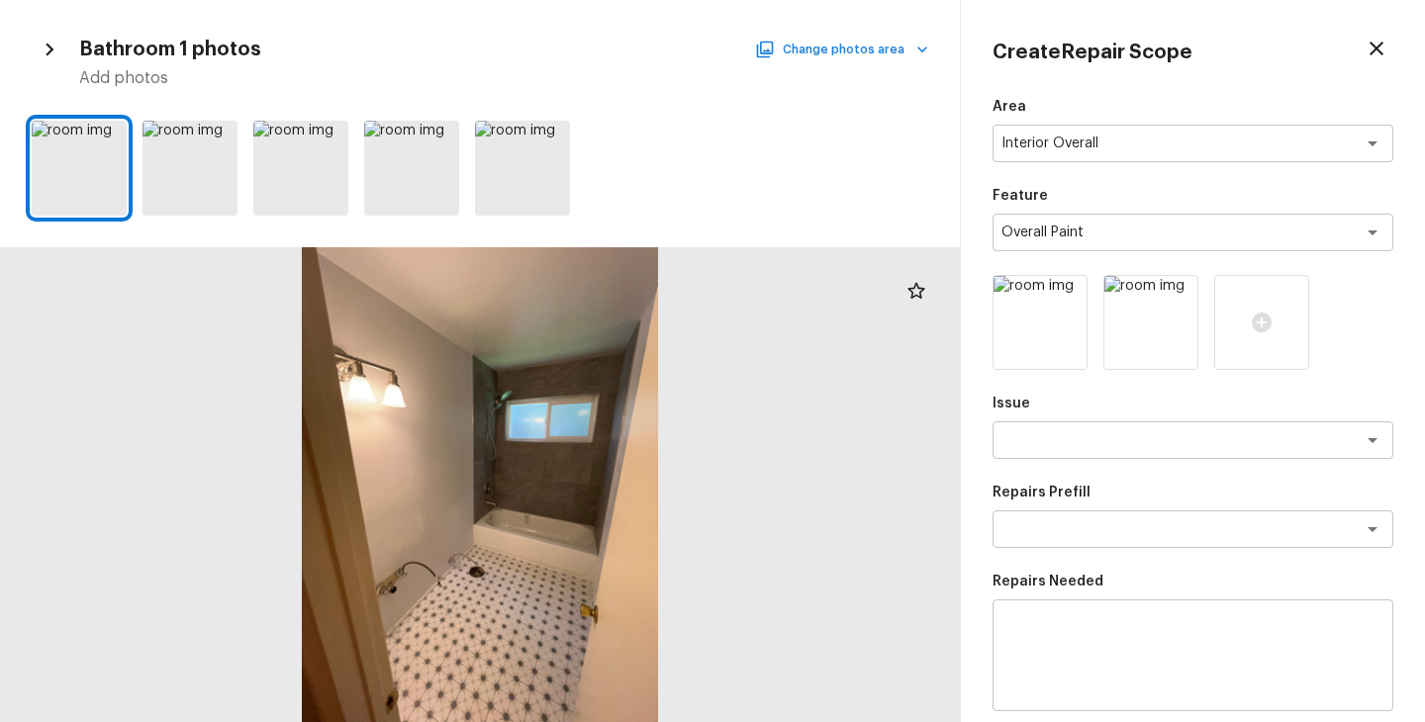
click at [866, 51] on button "Change photos area" at bounding box center [843, 50] width 169 height 26
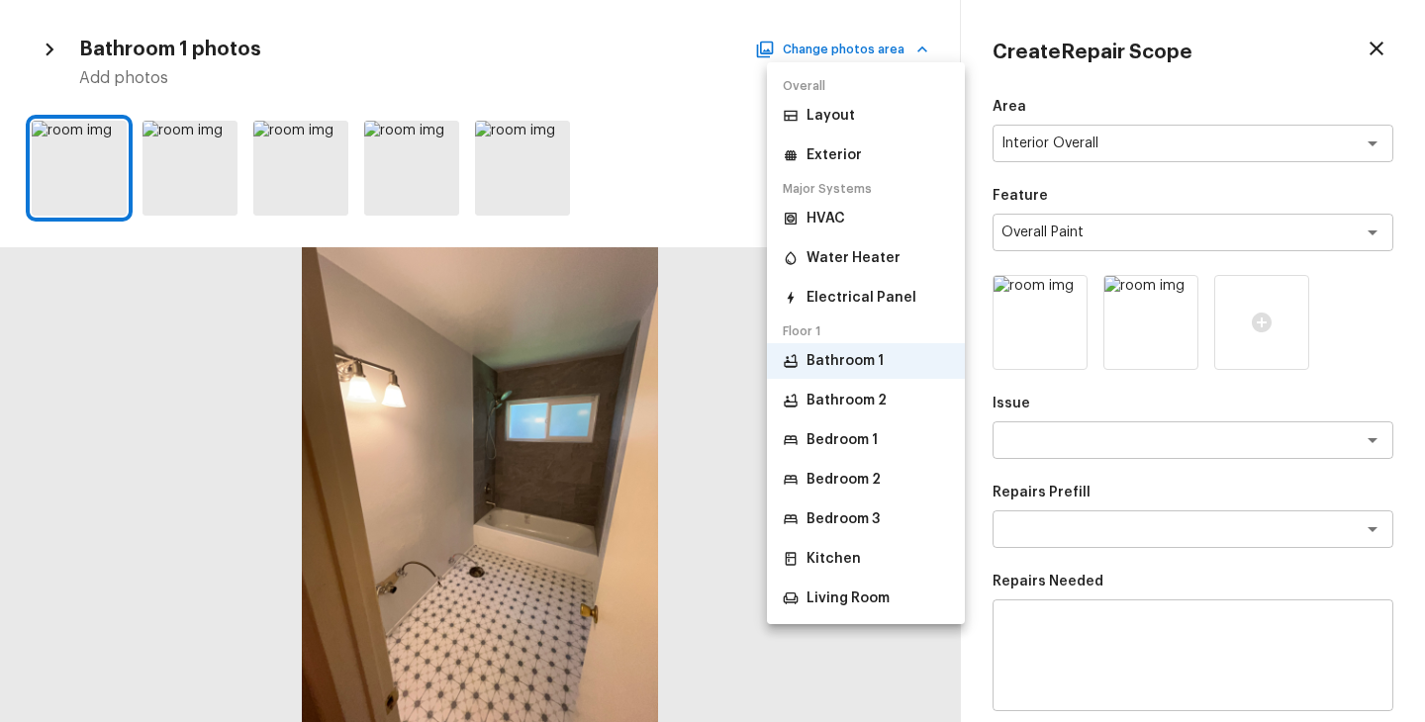
click at [846, 451] on li "Bedroom 1" at bounding box center [866, 440] width 198 height 36
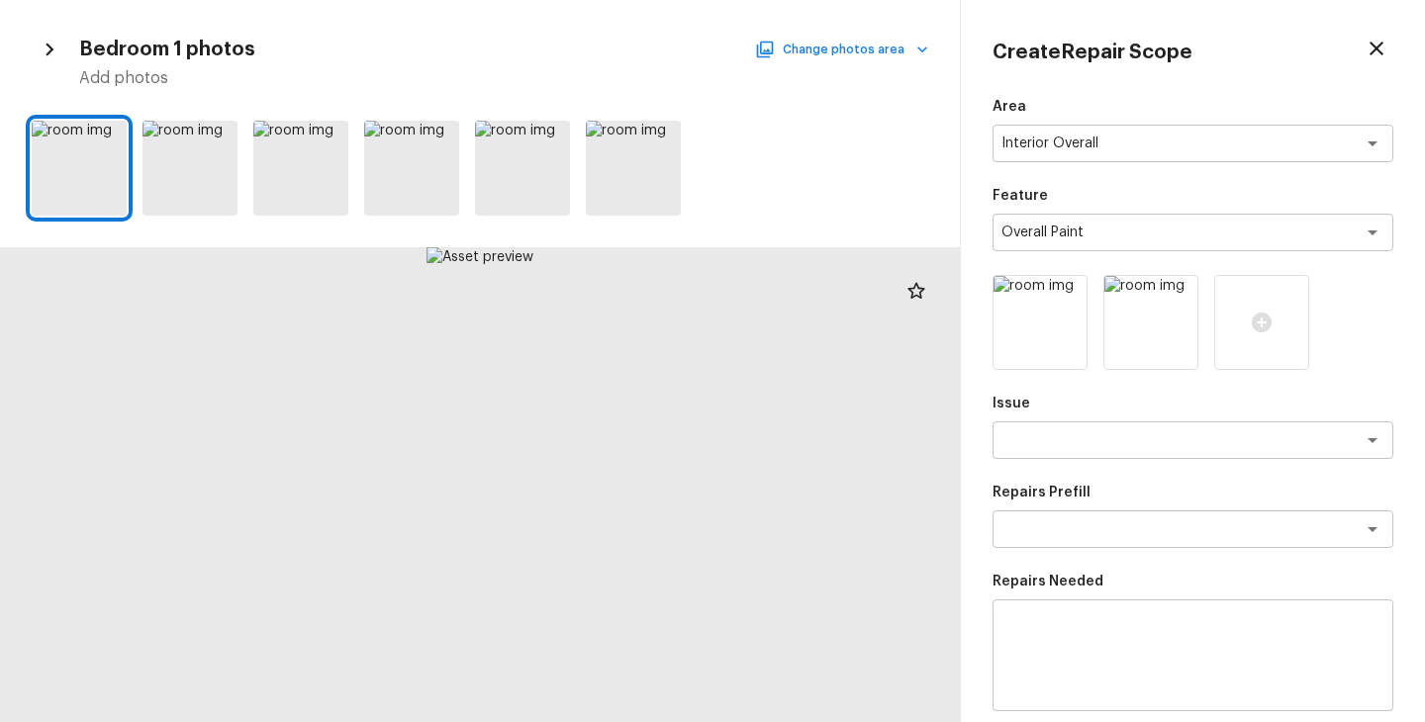
click at [864, 60] on button "Change photos area" at bounding box center [843, 50] width 169 height 26
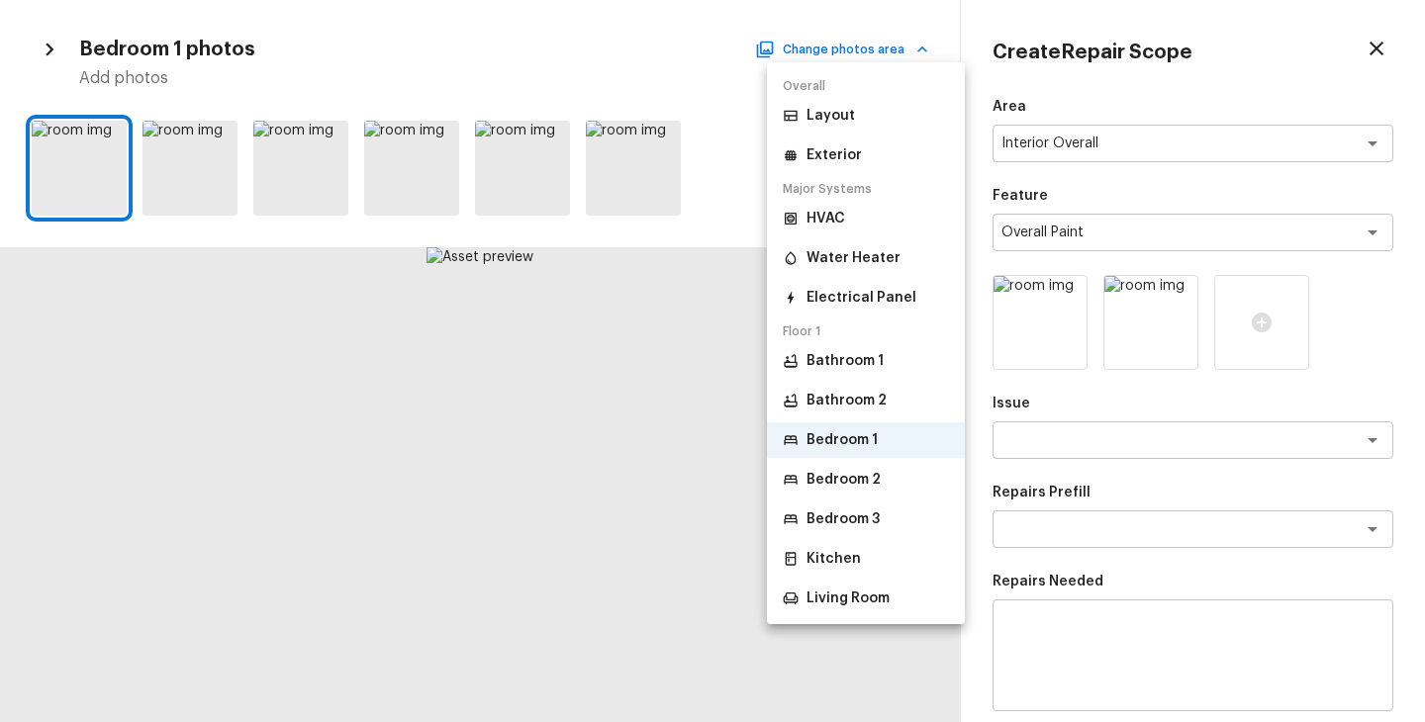
click at [846, 470] on p "Bedroom 2" at bounding box center [843, 480] width 74 height 20
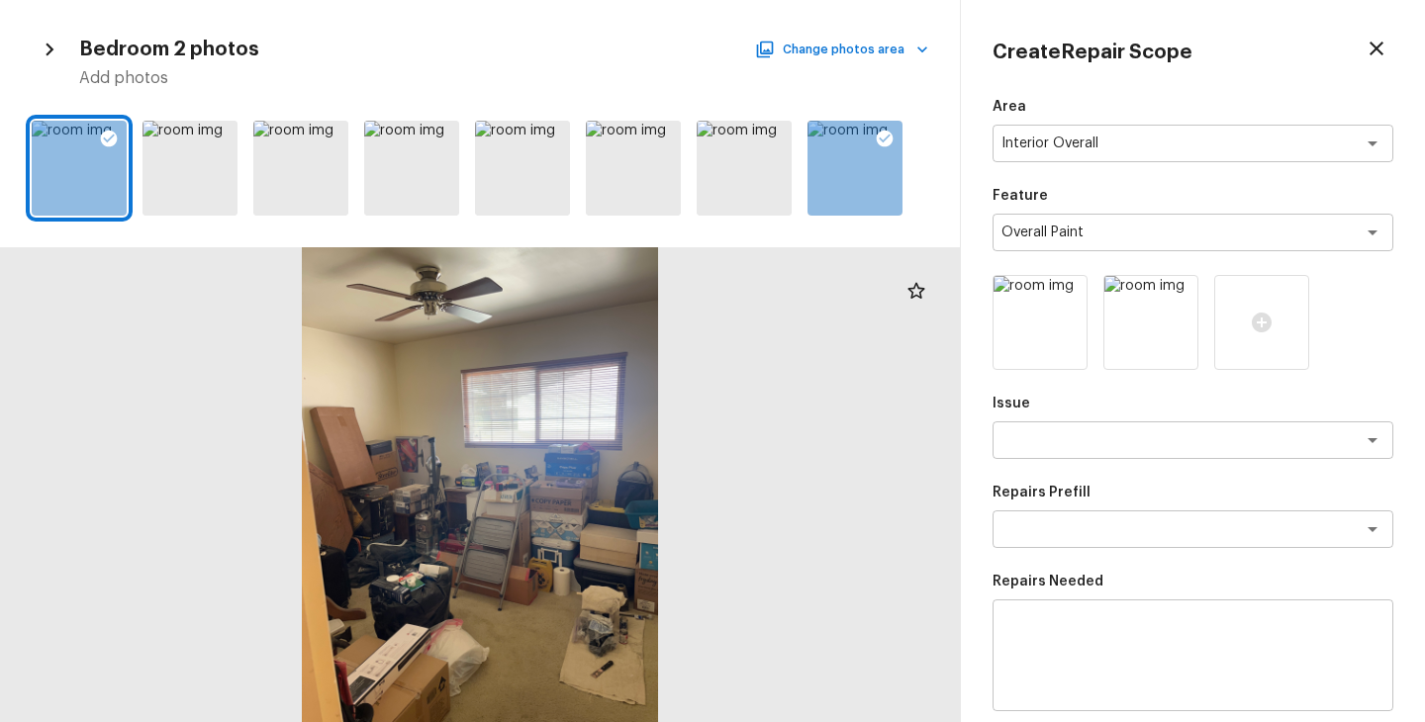
click at [882, 65] on div "Bedroom 2 photos Change photos area Add photos" at bounding box center [480, 60] width 896 height 57
click at [895, 58] on button "Change photos area" at bounding box center [843, 50] width 169 height 26
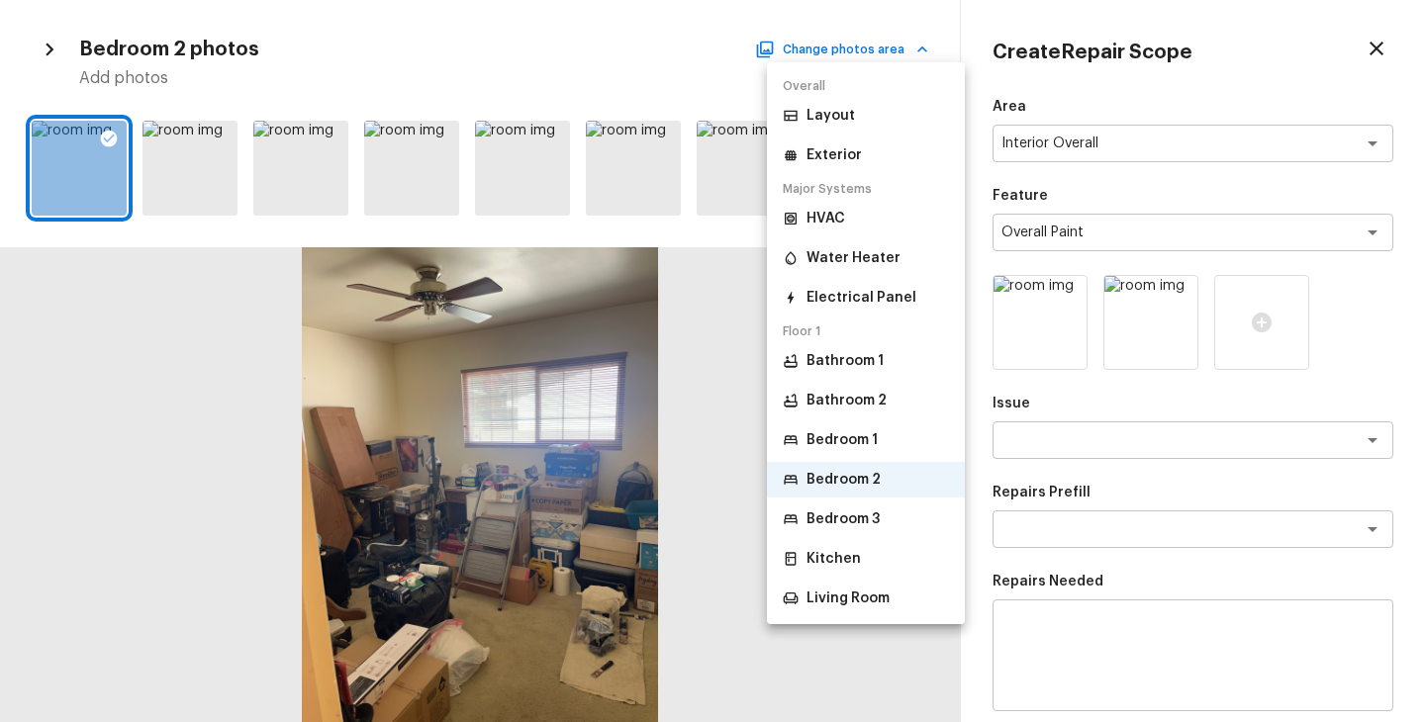
click at [836, 519] on p "Bedroom 3" at bounding box center [842, 519] width 73 height 20
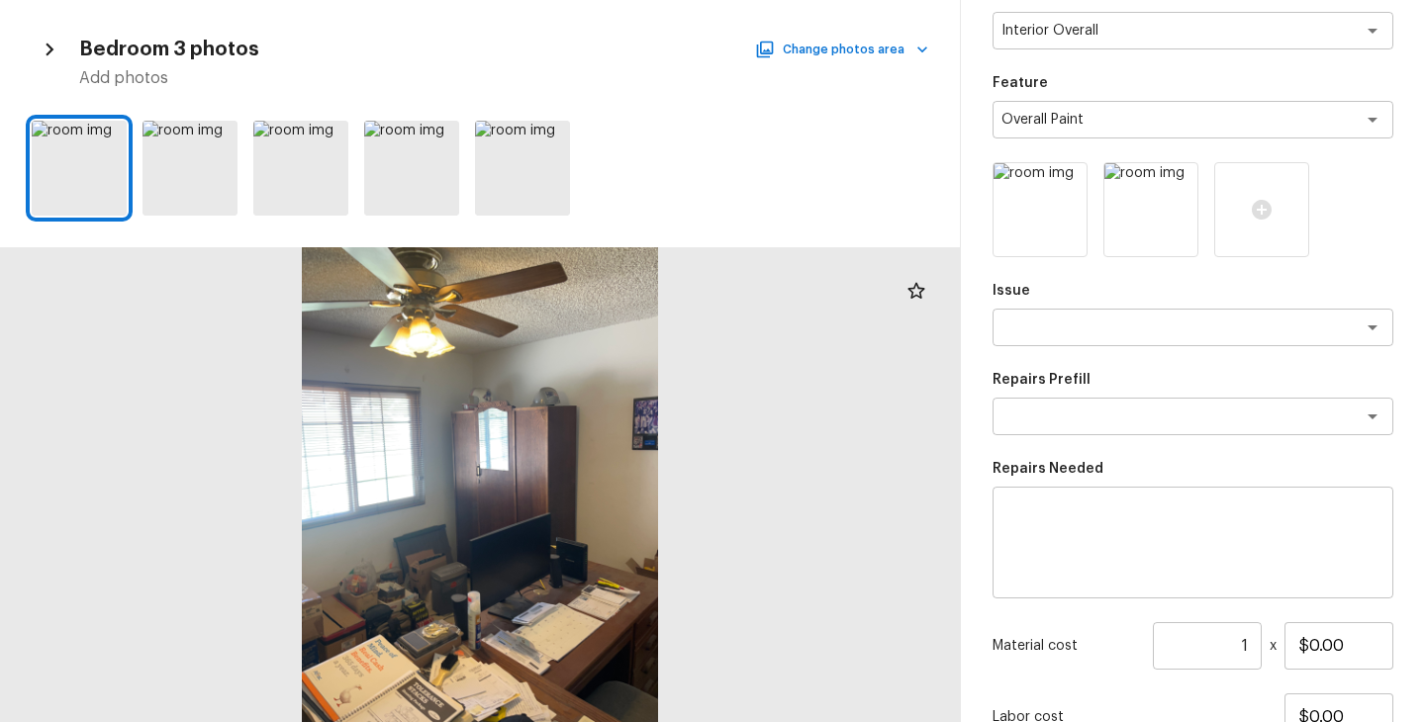
scroll to position [150, 0]
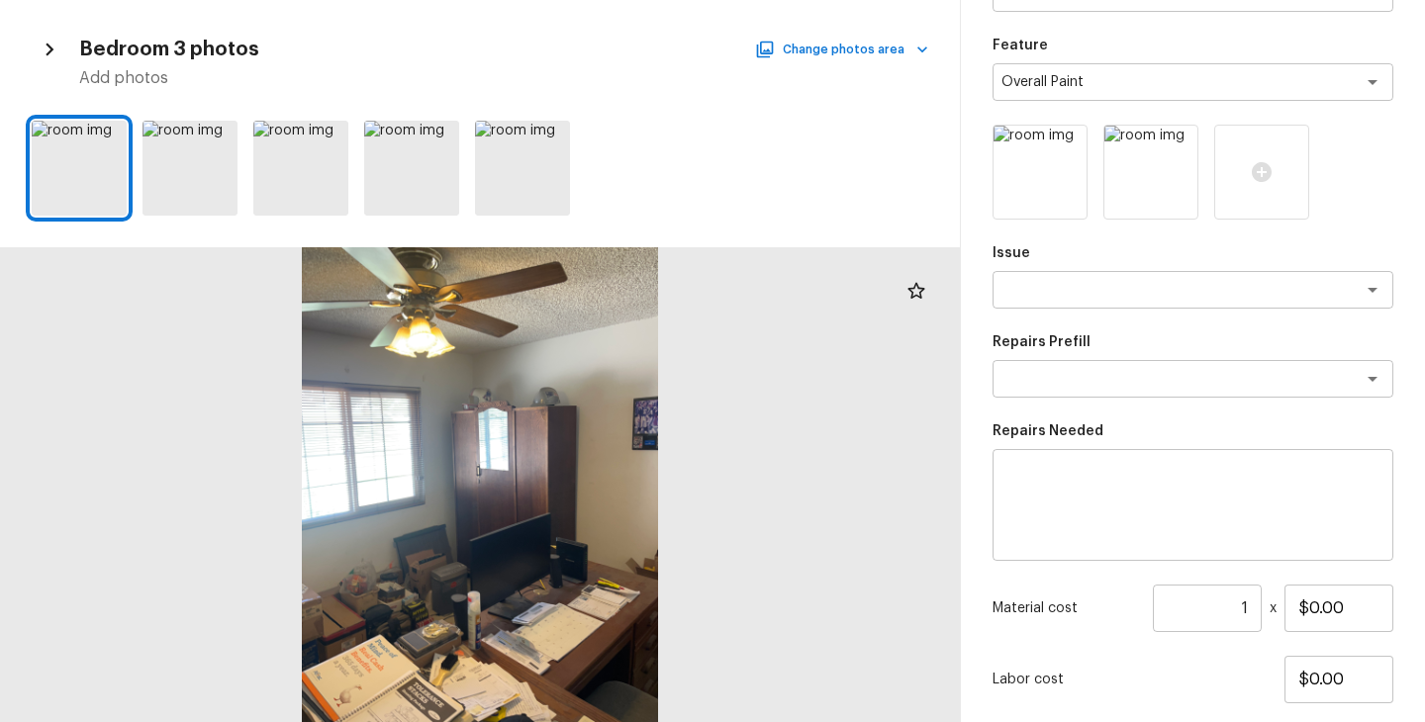
click at [1057, 314] on div "Area Interior Overall x ​ Feature Overall Paint x ​ Issue x ​ Repairs Prefill x…" at bounding box center [1192, 382] width 401 height 871
click at [1065, 301] on div "x ​" at bounding box center [1192, 290] width 401 height 38
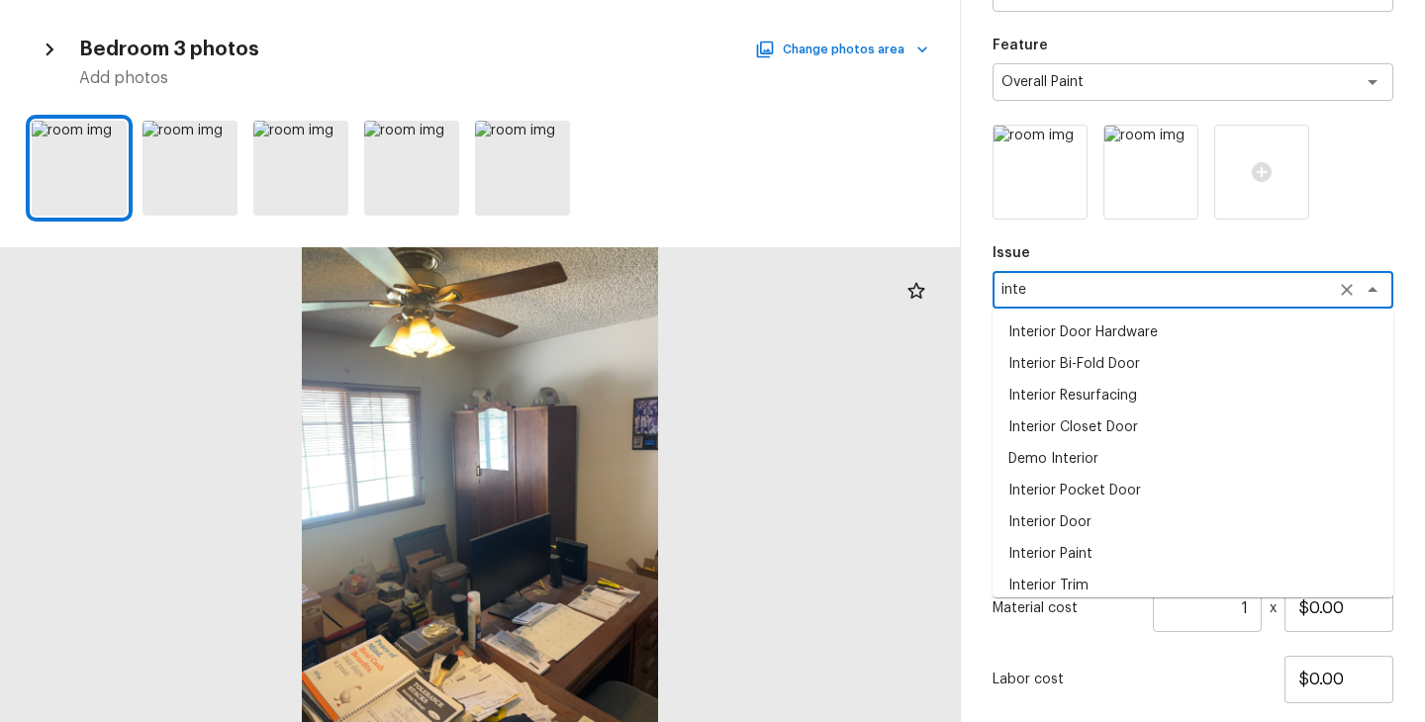
click at [1065, 555] on li "Interior Paint" at bounding box center [1192, 554] width 401 height 32
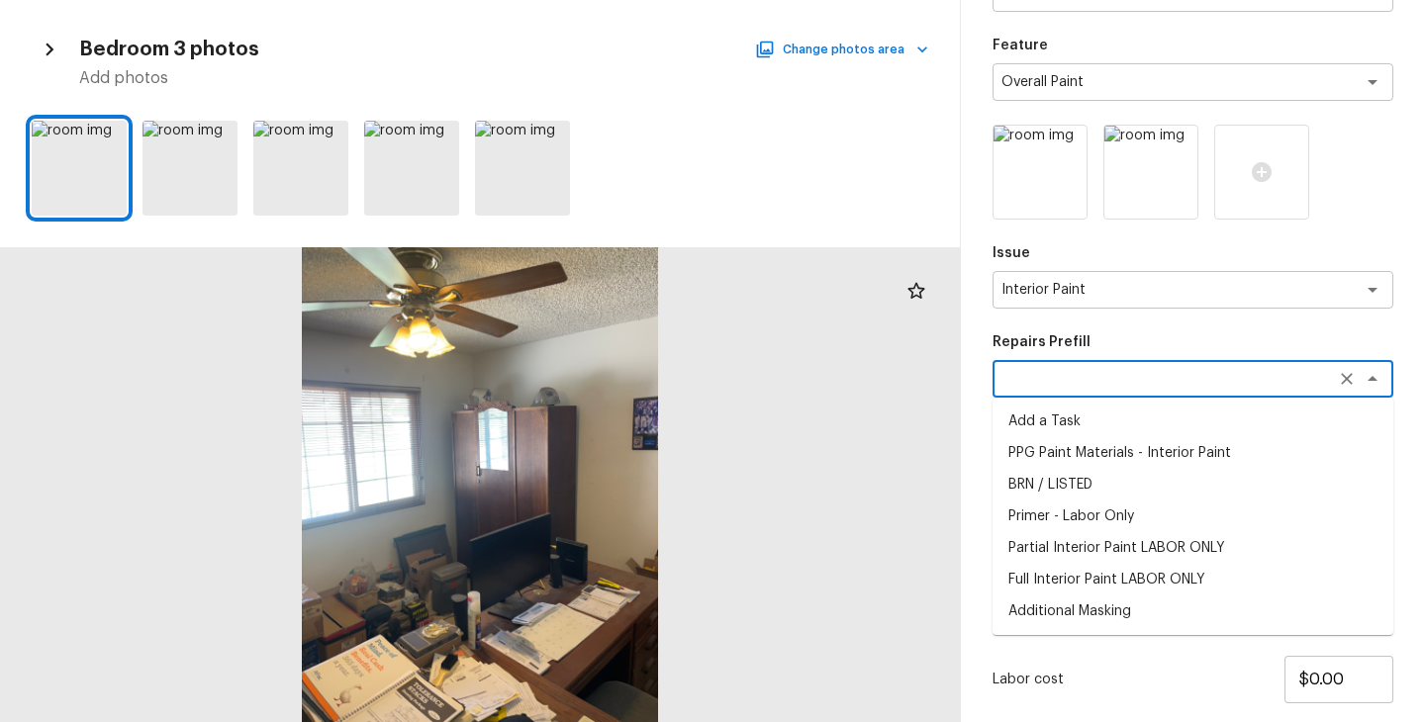
click at [1051, 374] on textarea at bounding box center [1164, 379] width 327 height 20
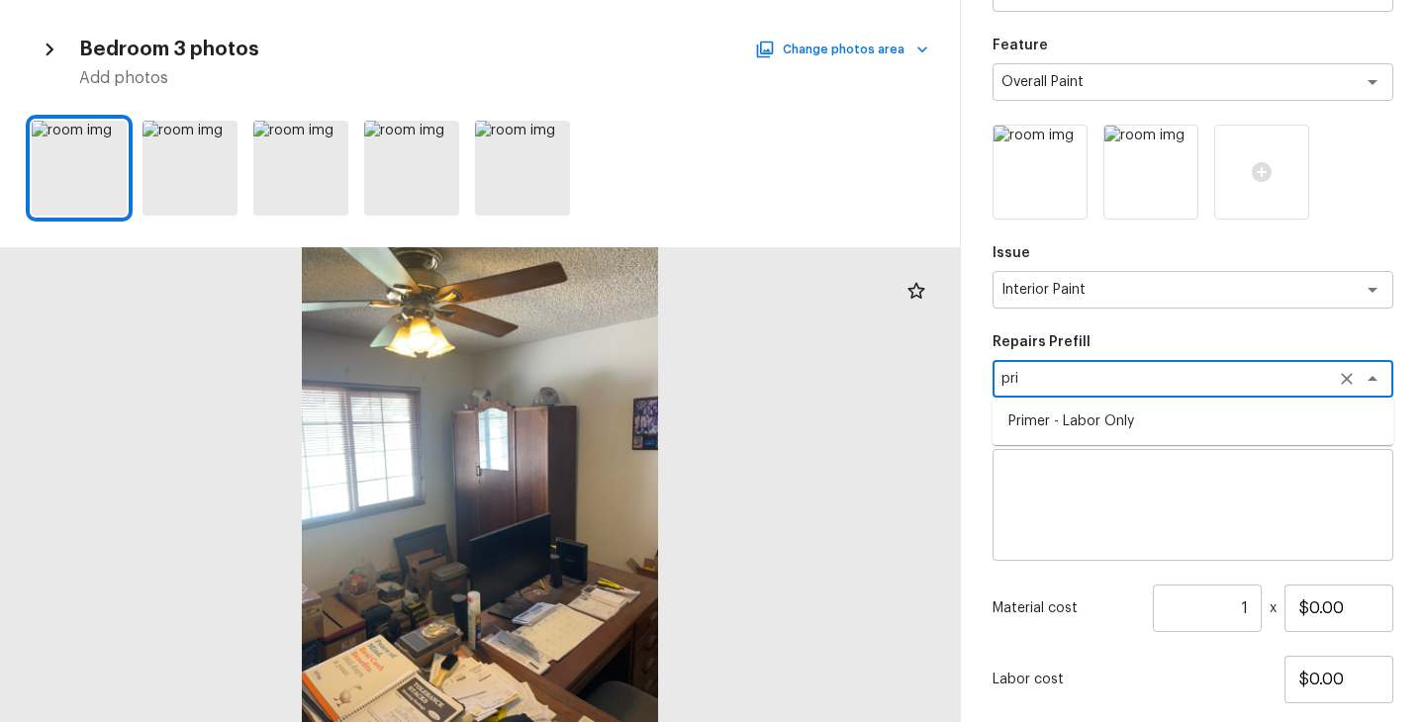
click at [1052, 419] on li "Primer - Labor Only" at bounding box center [1192, 422] width 401 height 32
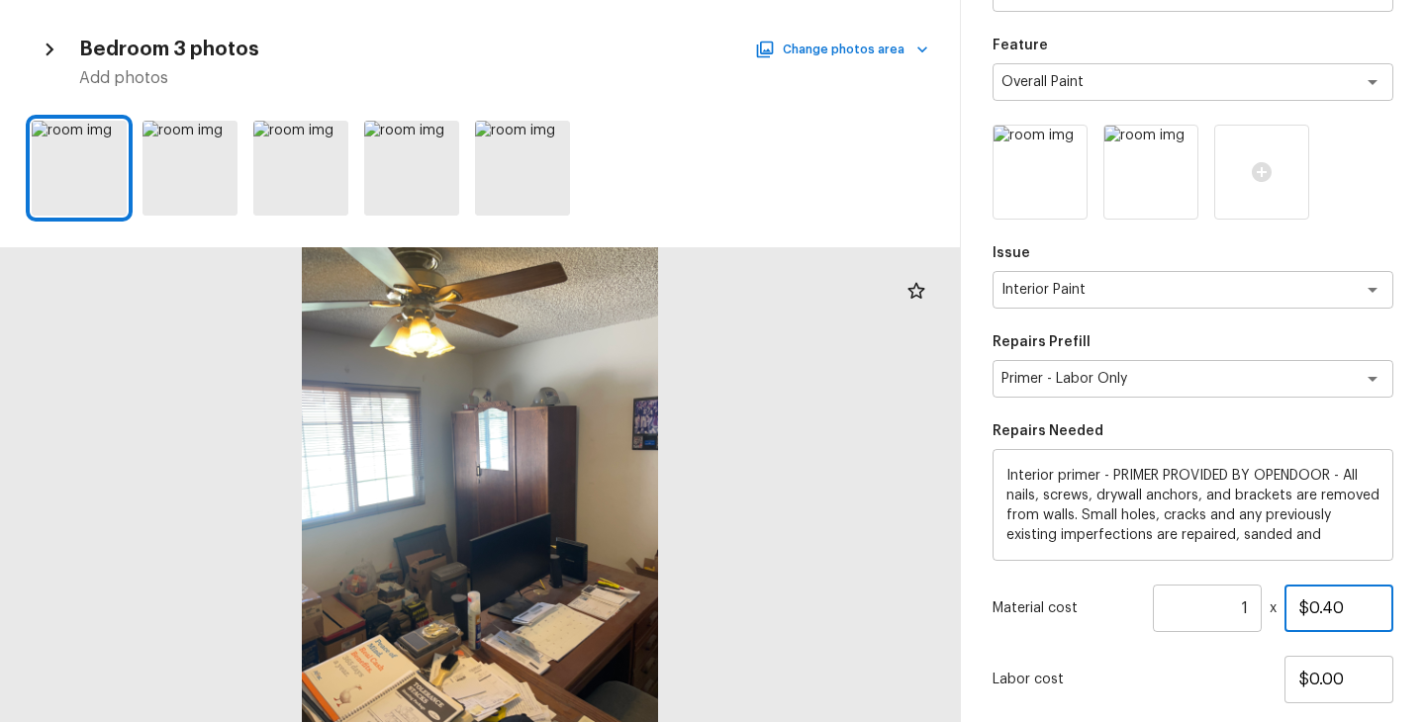
click at [1358, 611] on input "$0.40" at bounding box center [1338, 608] width 109 height 47
drag, startPoint x: 1381, startPoint y: 608, endPoint x: 1249, endPoint y: 608, distance: 132.6
click at [1249, 608] on div "Material cost 1 ​ x $0.40" at bounding box center [1192, 608] width 401 height 47
click at [1192, 678] on p "Labor cost" at bounding box center [1138, 680] width 292 height 20
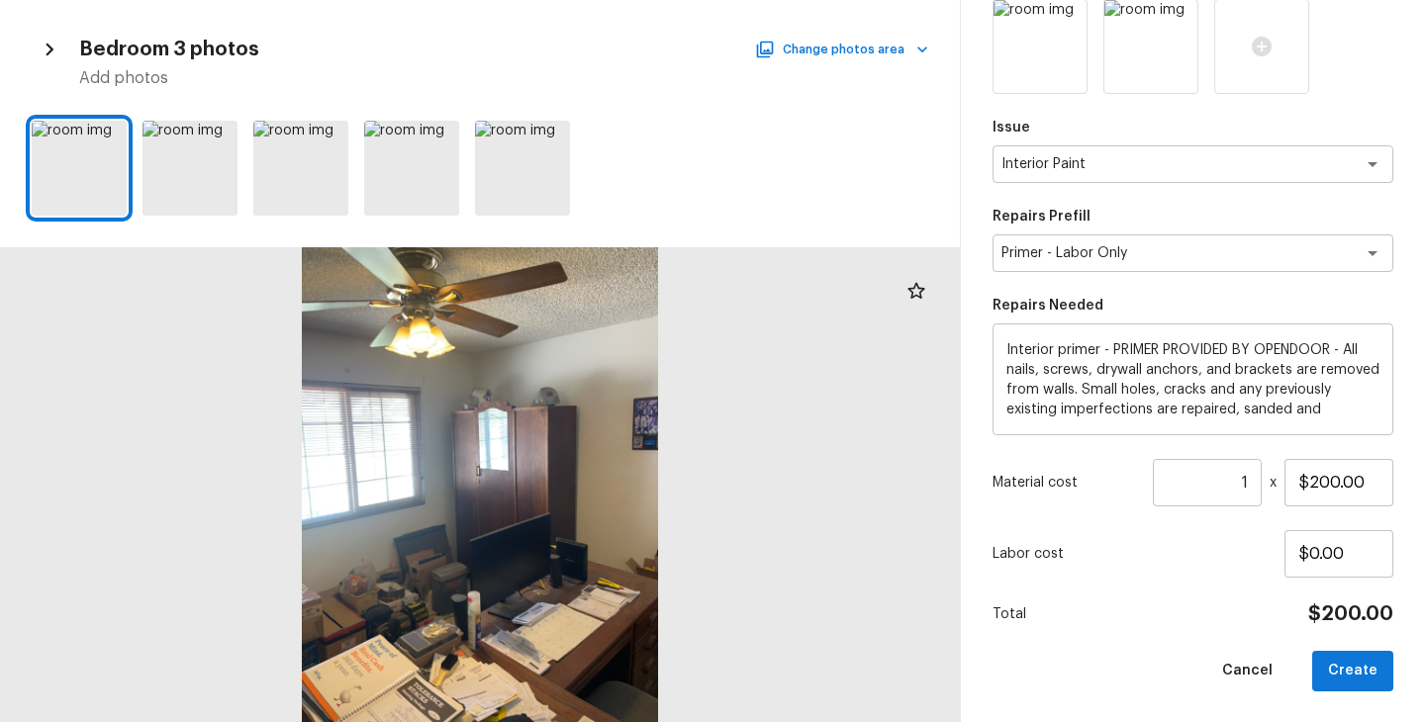
click at [1194, 625] on div "Total $200.00" at bounding box center [1192, 615] width 401 height 26
click at [1340, 674] on button "Create" at bounding box center [1352, 671] width 81 height 41
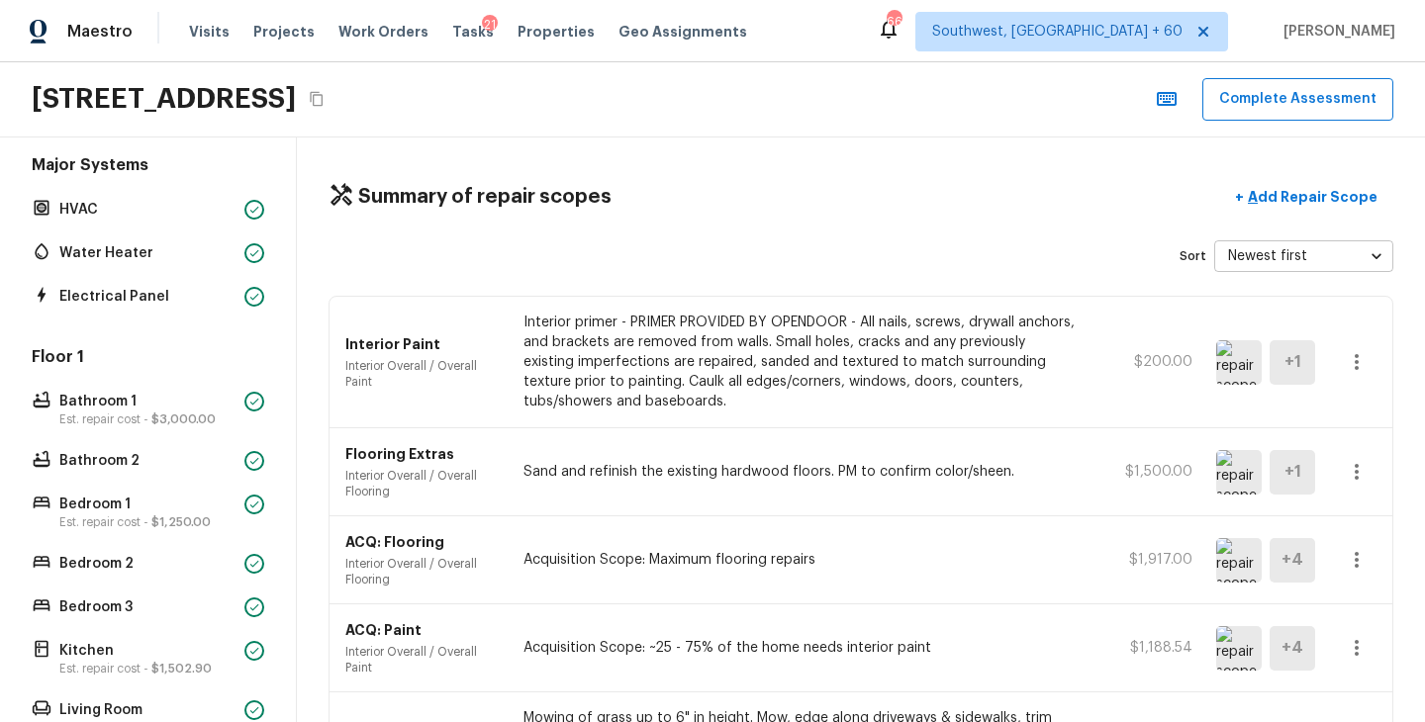
scroll to position [407, 0]
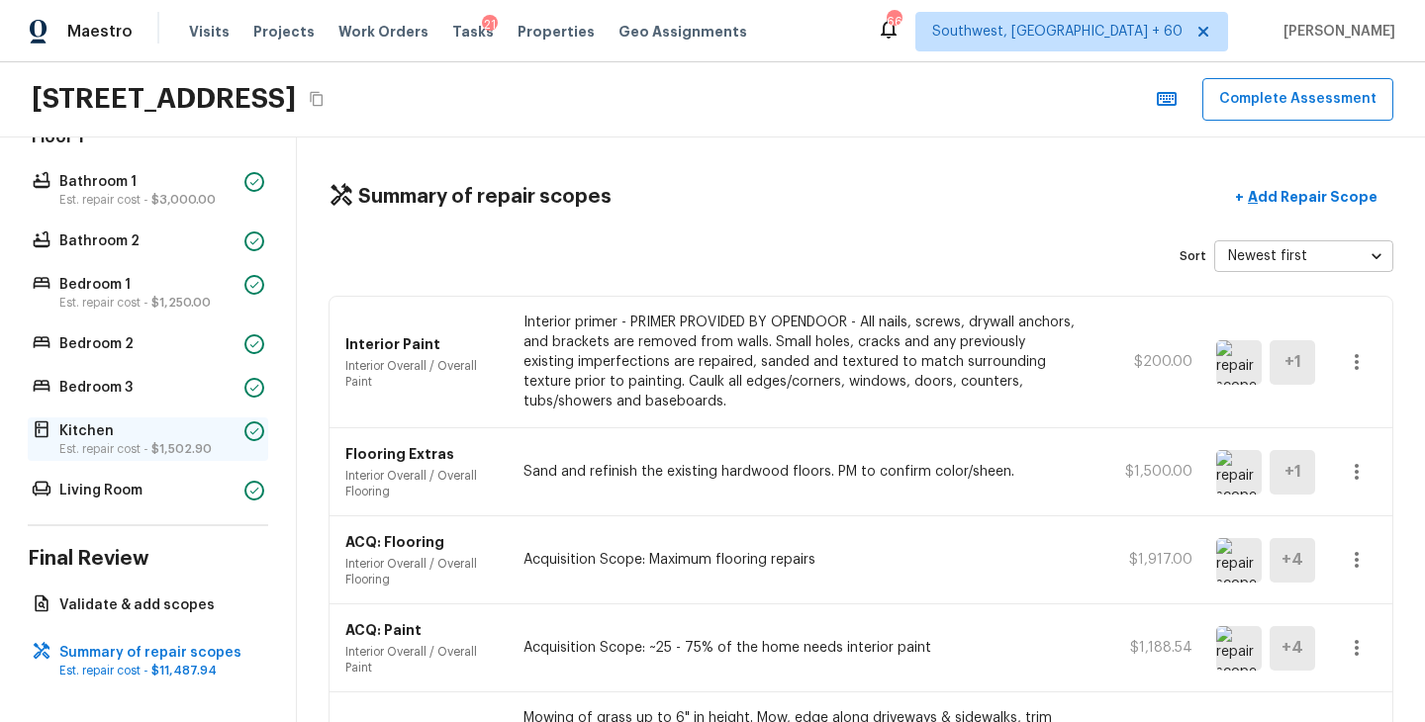
click at [143, 454] on p "Est. repair cost - $1,502.90" at bounding box center [147, 449] width 177 height 16
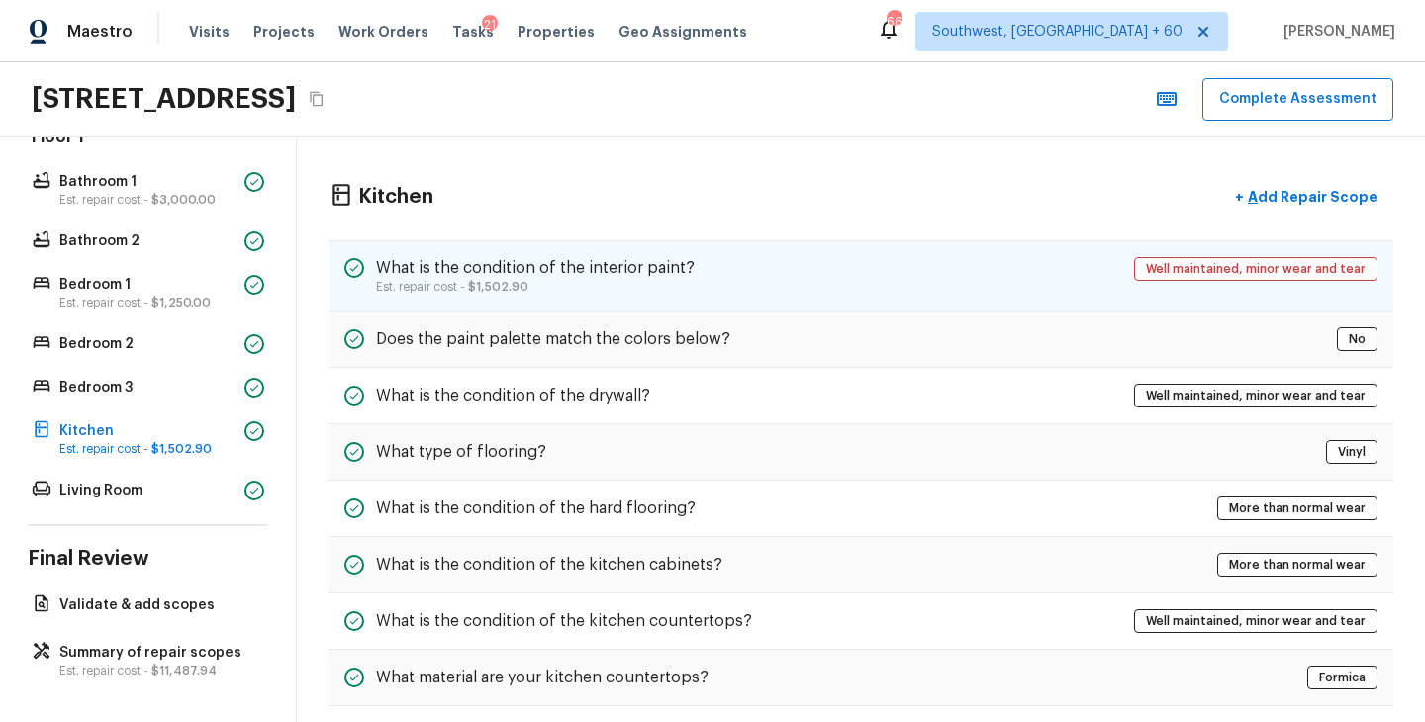
click at [600, 266] on h5 "What is the condition of the interior paint?" at bounding box center [535, 268] width 319 height 22
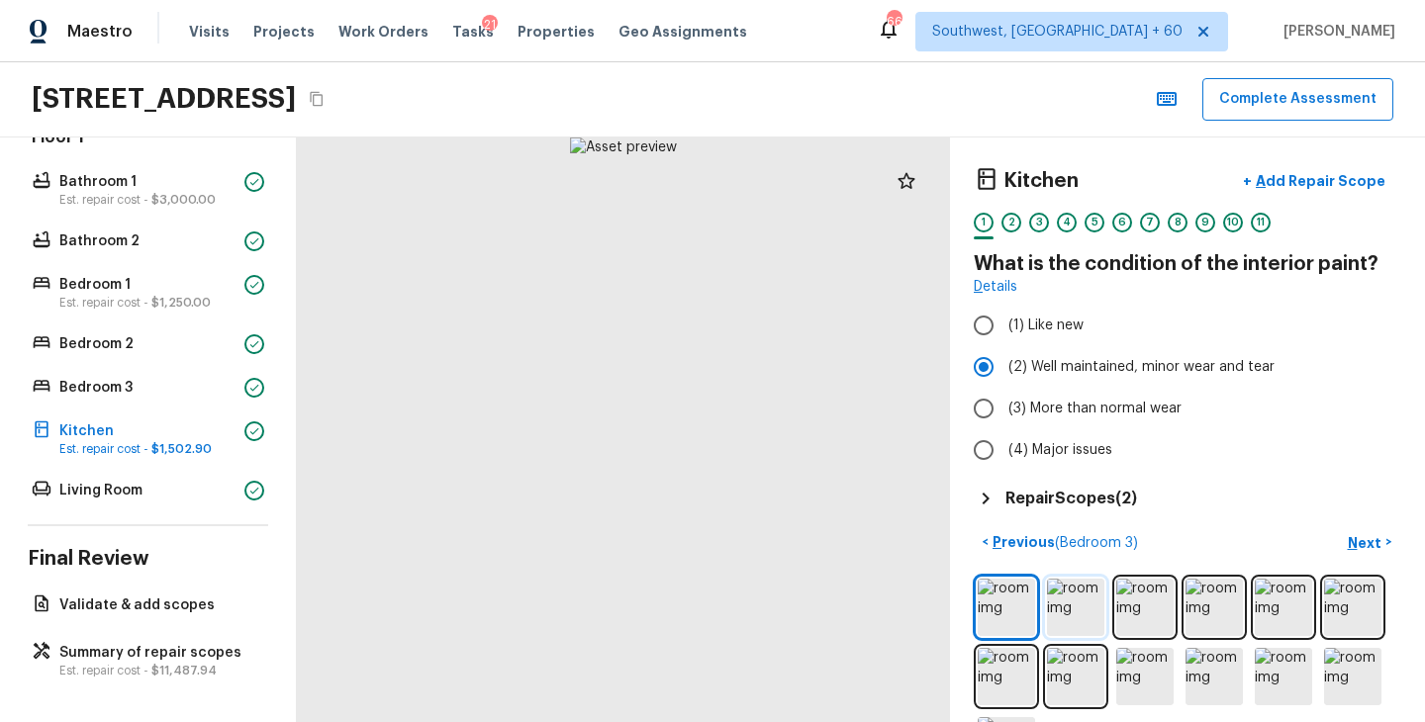
click at [1094, 613] on img at bounding box center [1075, 607] width 57 height 57
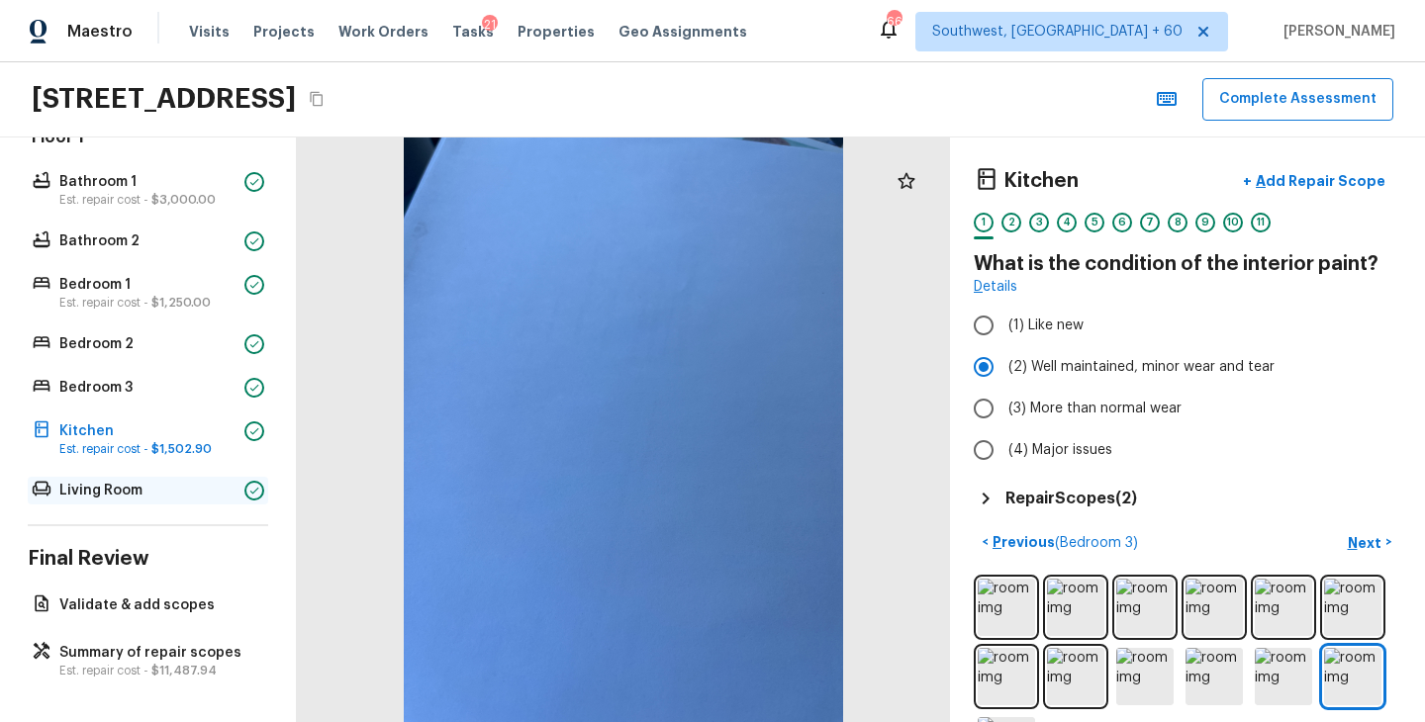
click at [143, 485] on p "Living Room" at bounding box center [147, 491] width 177 height 20
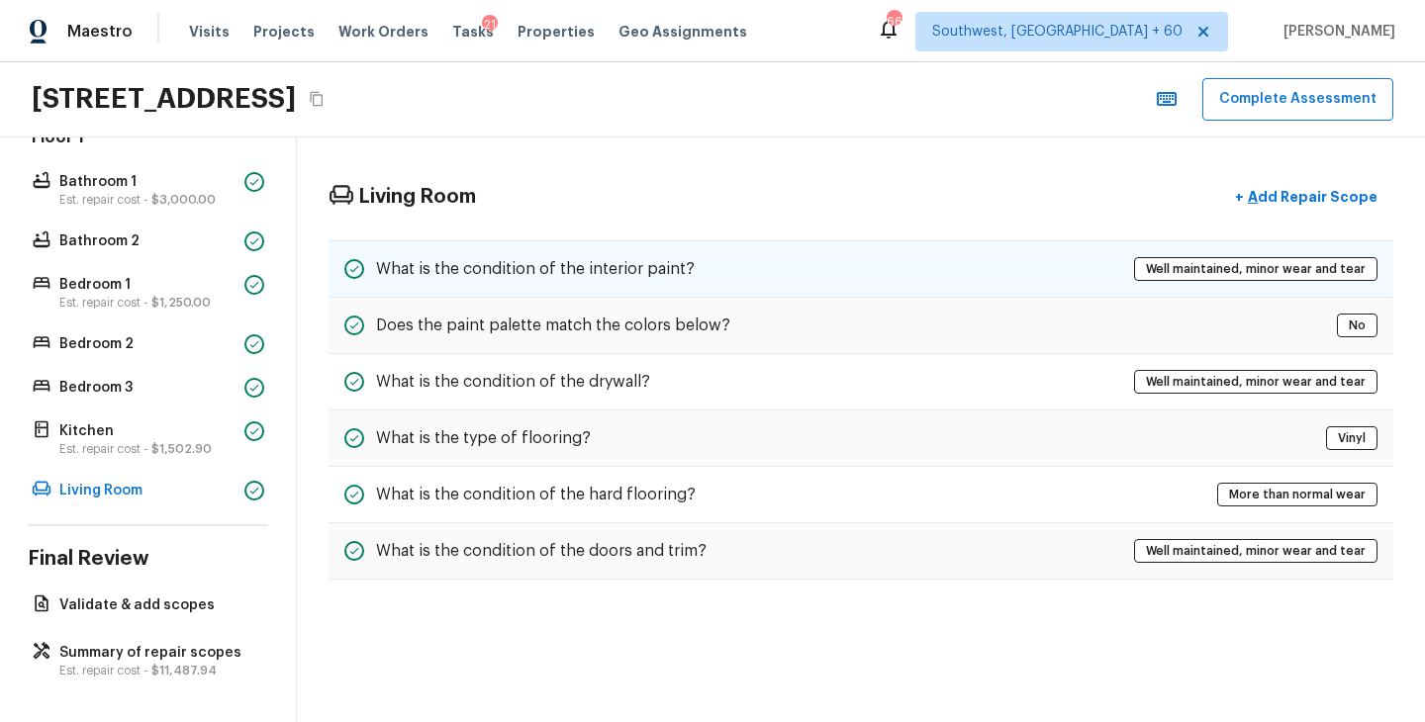
click at [578, 259] on h5 "What is the condition of the interior paint?" at bounding box center [535, 269] width 319 height 22
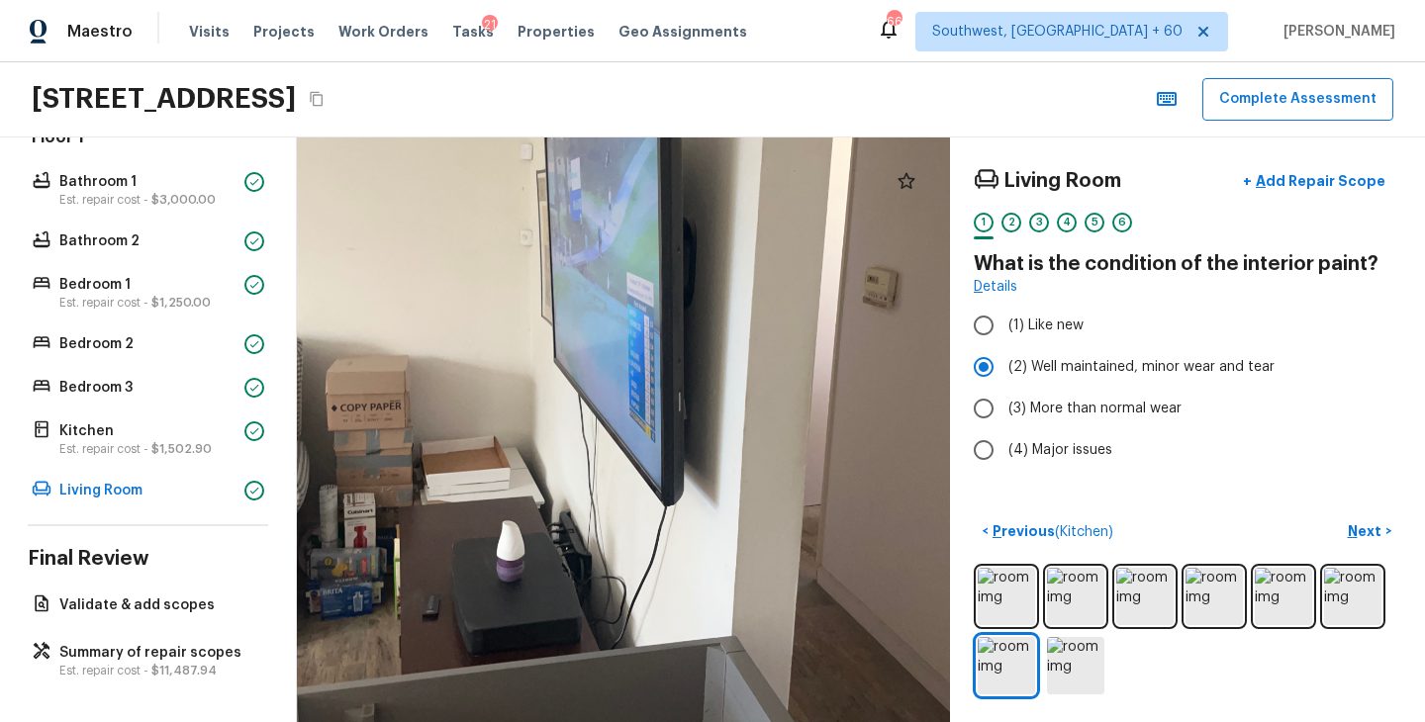
drag, startPoint x: 430, startPoint y: 597, endPoint x: 605, endPoint y: 597, distance: 175.1
click at [605, 597] on div at bounding box center [668, 358] width 1188 height 1065
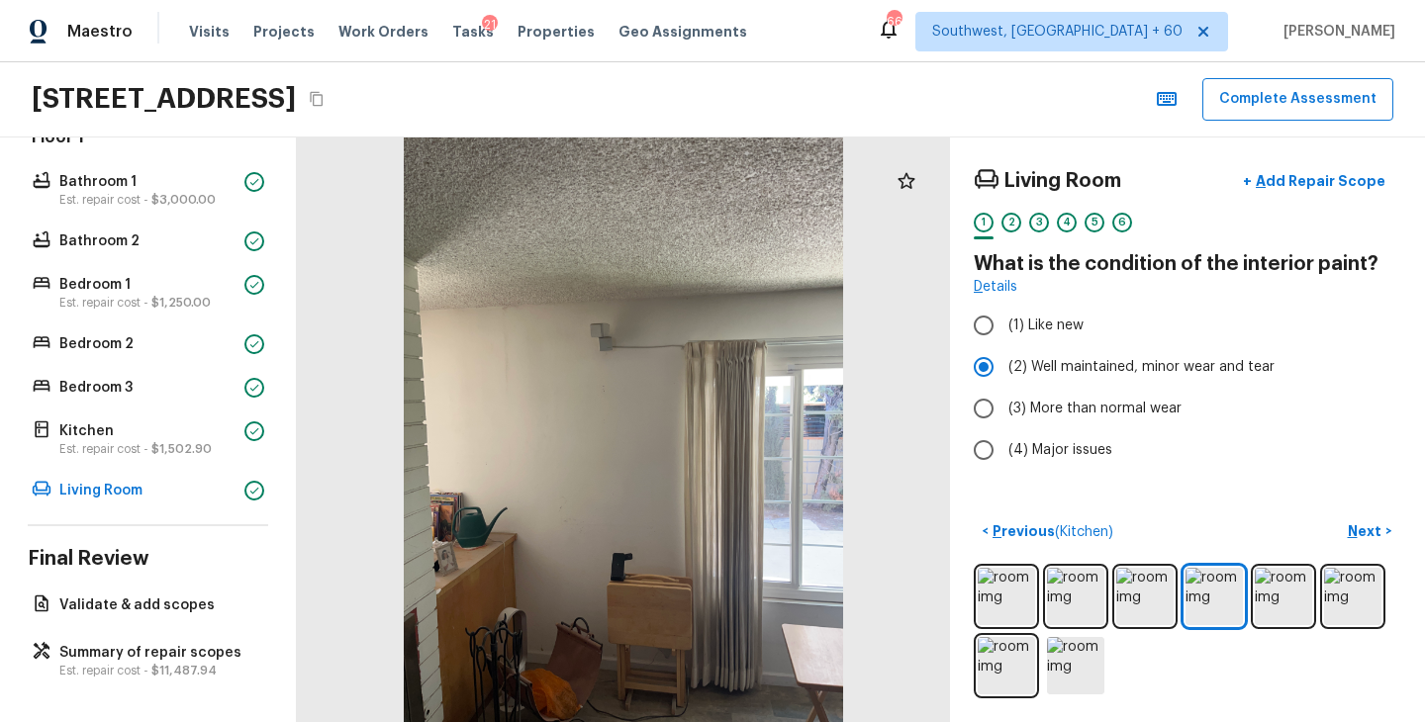
click at [1300, 478] on div "Living Room + Add Repair Scope 1 2 3 4 5 6 What is the condition of the interio…" at bounding box center [1187, 430] width 475 height 585
click at [168, 663] on p "Est. repair cost - $11,487.94" at bounding box center [157, 671] width 197 height 16
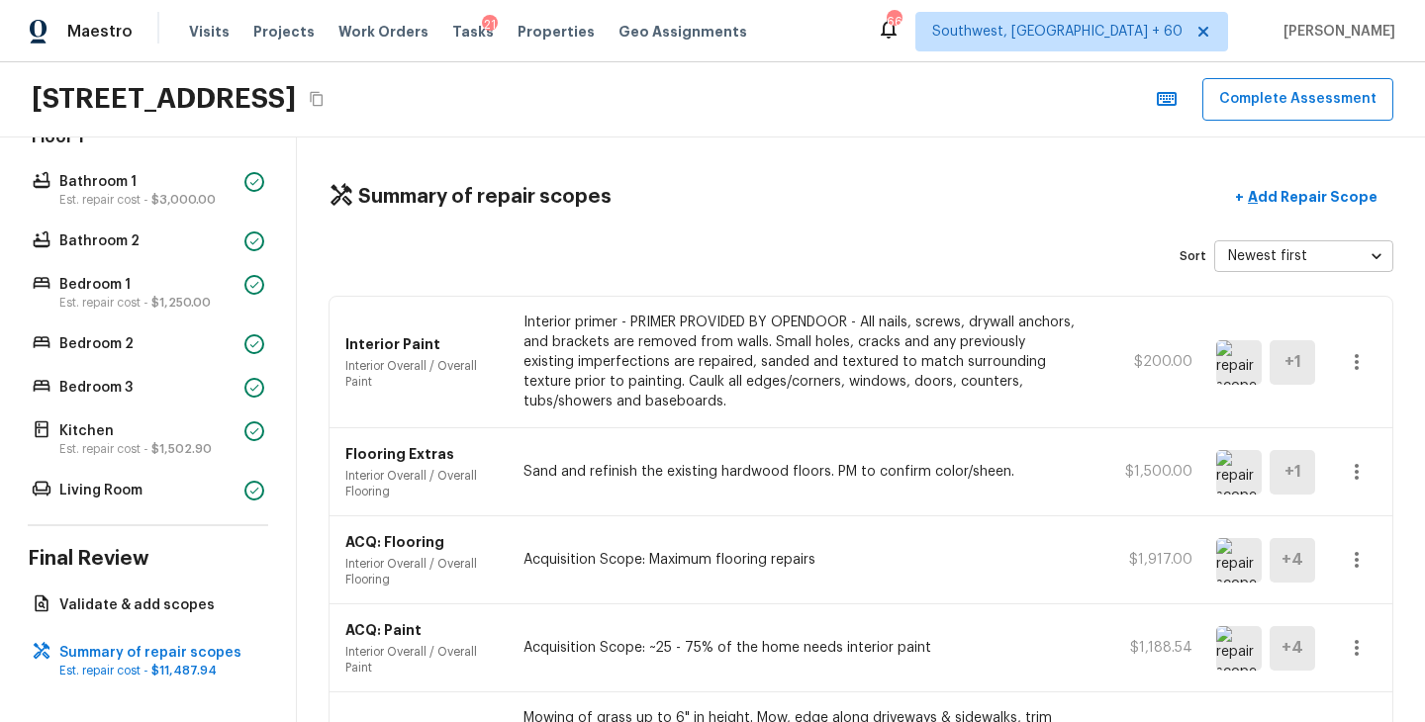
scroll to position [0, 0]
click at [324, 99] on icon "Copy Address" at bounding box center [317, 99] width 16 height 16
click at [665, 173] on div "Summary of repair scopes + Add Repair Scope Sort Newest first newestFirst ​ Int…" at bounding box center [861, 430] width 1128 height 585
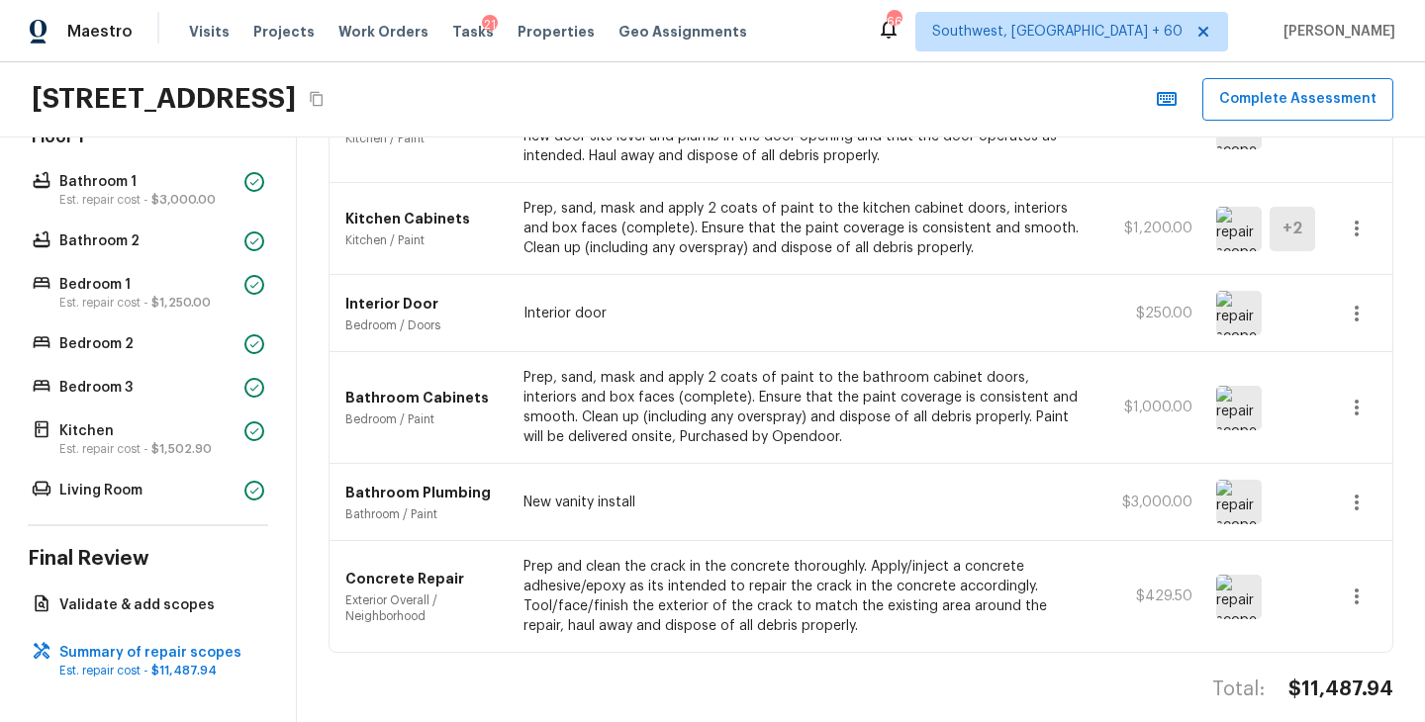
click at [1341, 677] on h4 "$11,487.94" at bounding box center [1340, 690] width 105 height 26
copy h4 "$11,487.94"
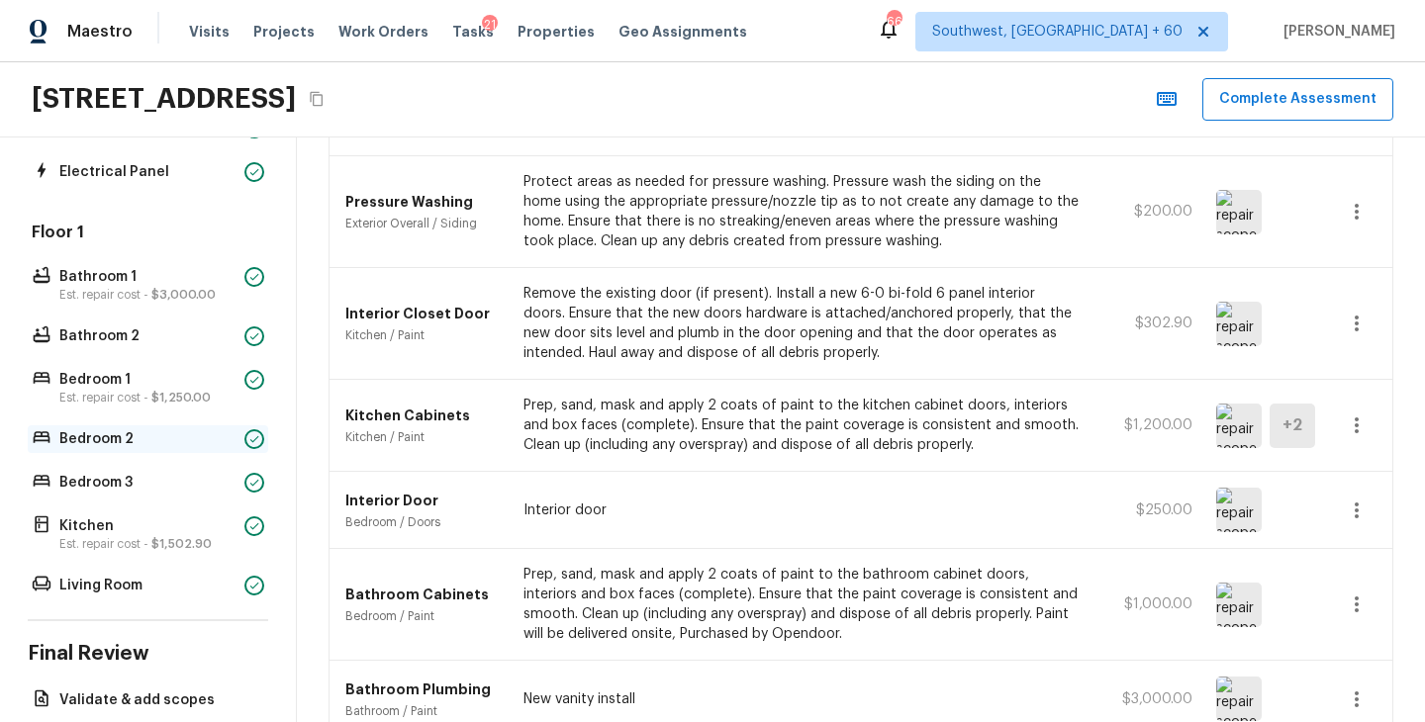
scroll to position [182, 0]
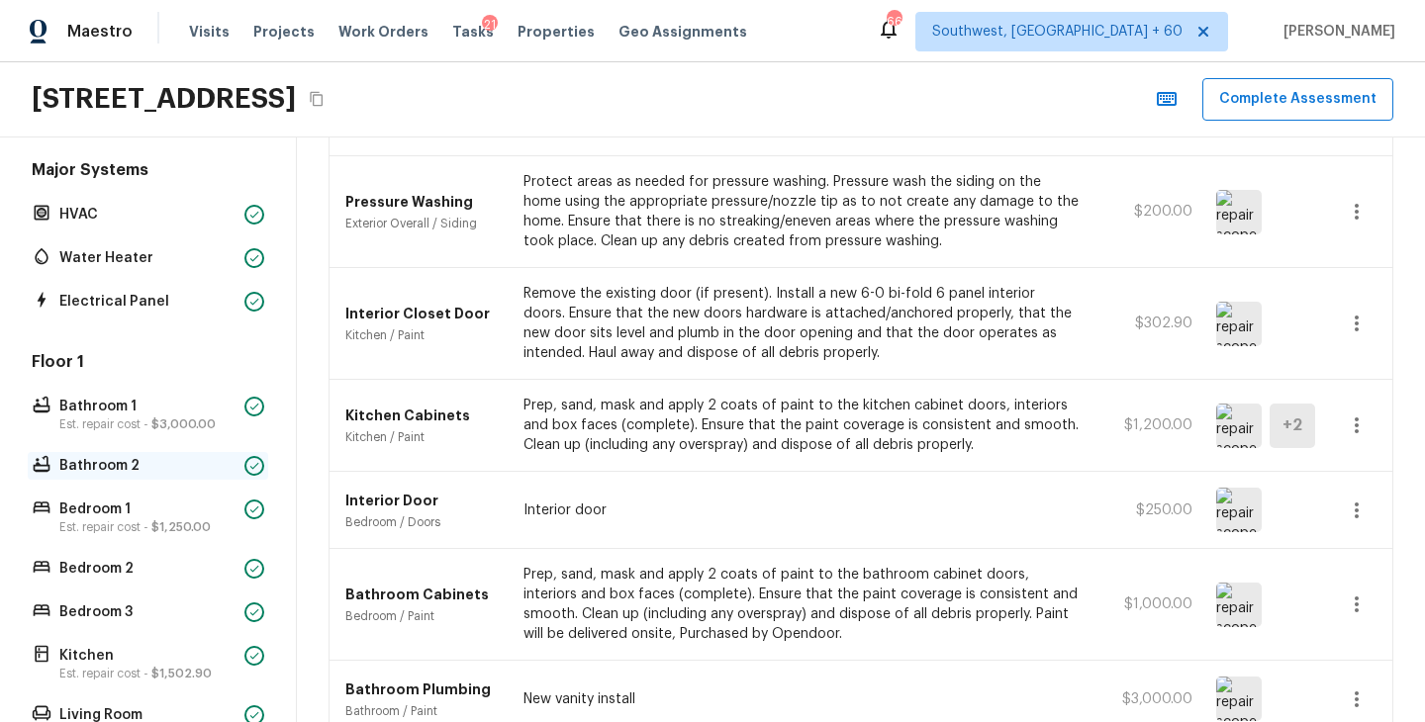
click at [148, 465] on p "Bathroom 2" at bounding box center [147, 466] width 177 height 20
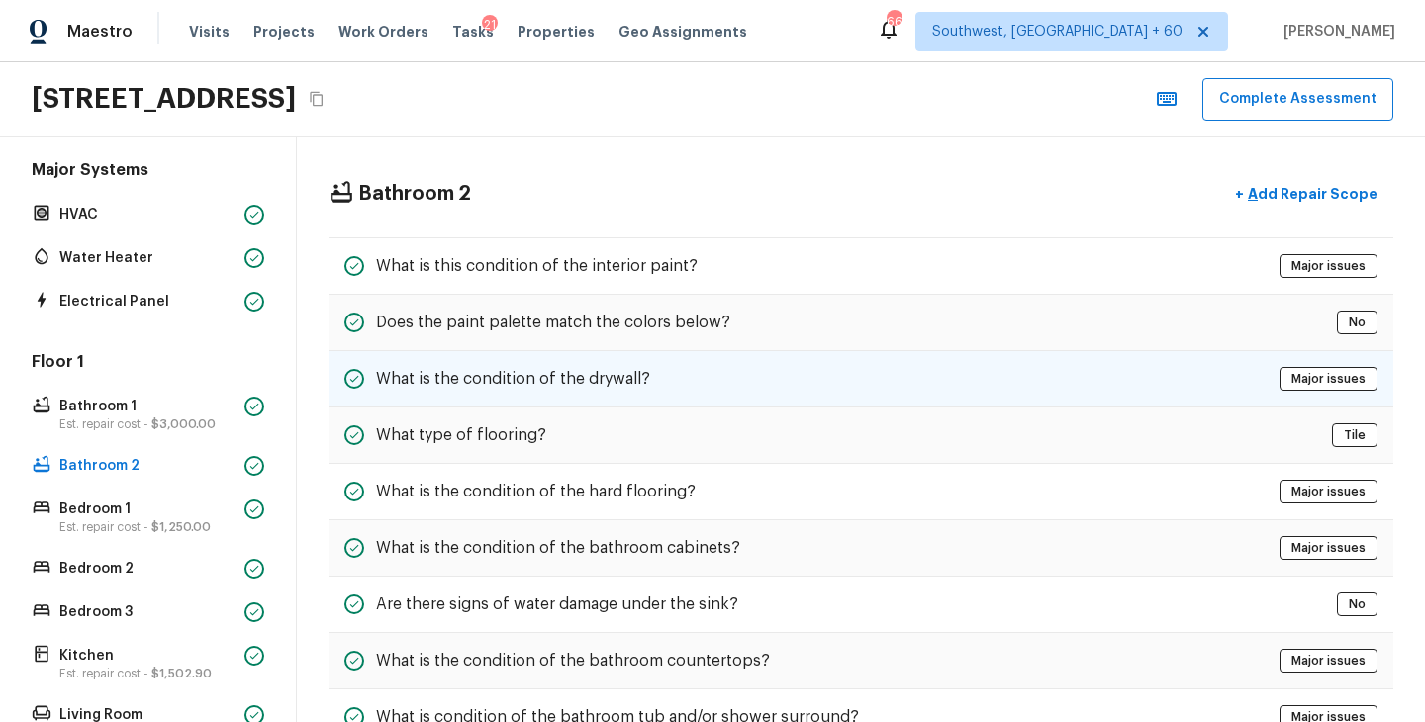
scroll to position [0, 0]
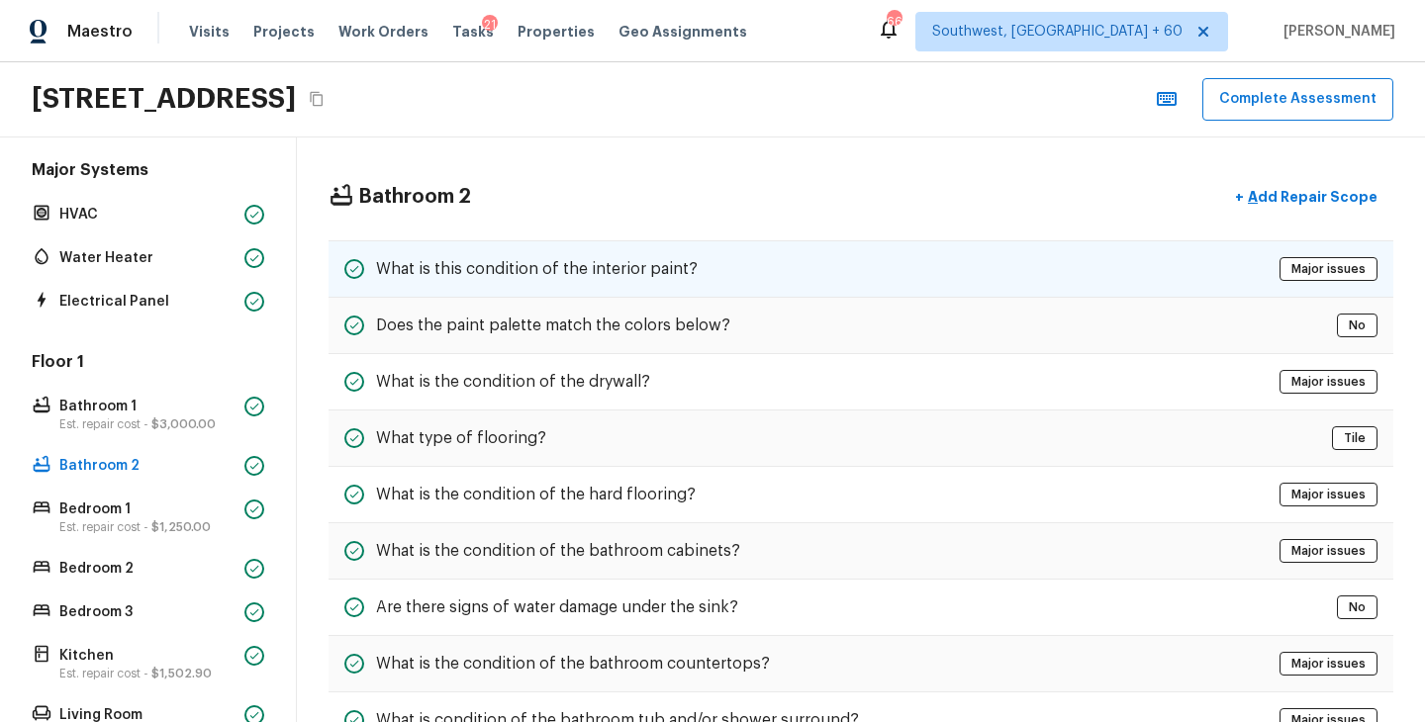
click at [612, 277] on h5 "What is this condition of the interior paint?" at bounding box center [537, 269] width 322 height 22
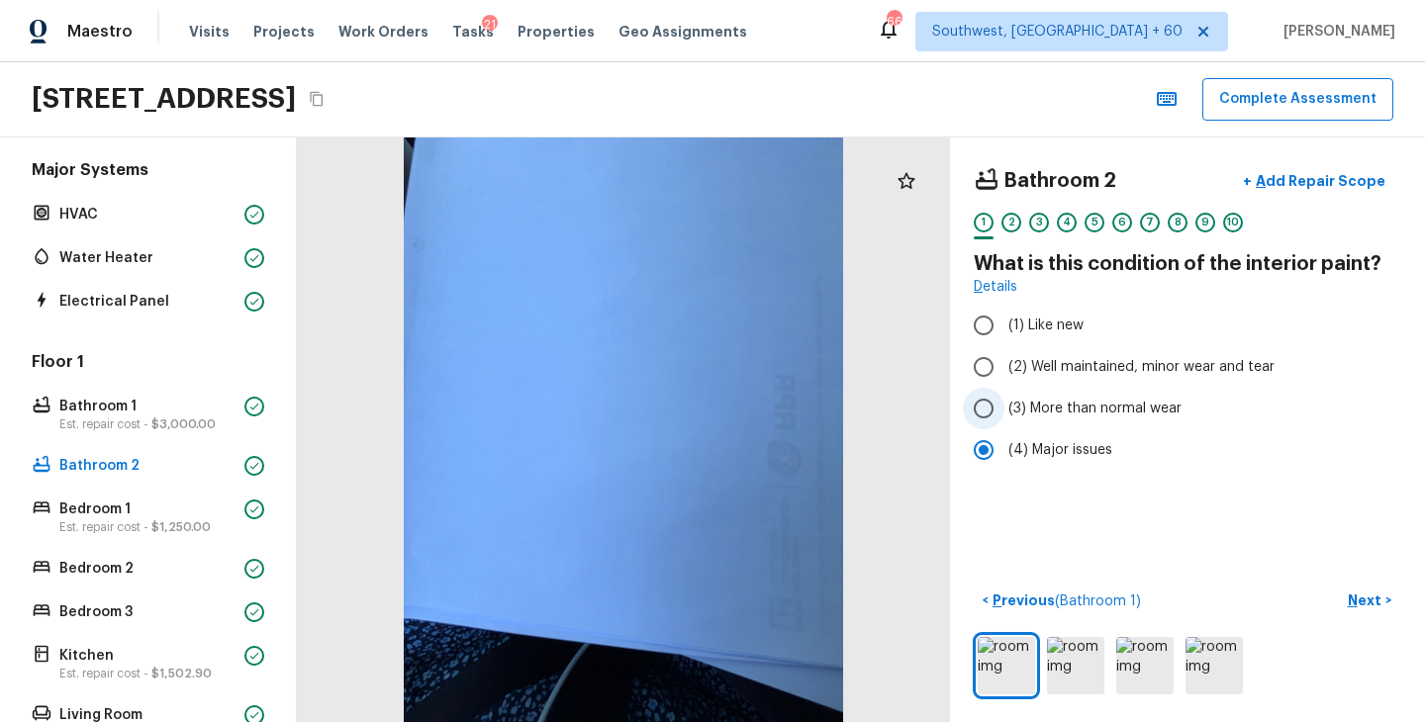
click at [1087, 408] on span "(3) More than normal wear" at bounding box center [1094, 409] width 173 height 20
click at [1004, 408] on input "(3) More than normal wear" at bounding box center [984, 409] width 42 height 42
click at [1355, 599] on p "Next" at bounding box center [1366, 601] width 38 height 20
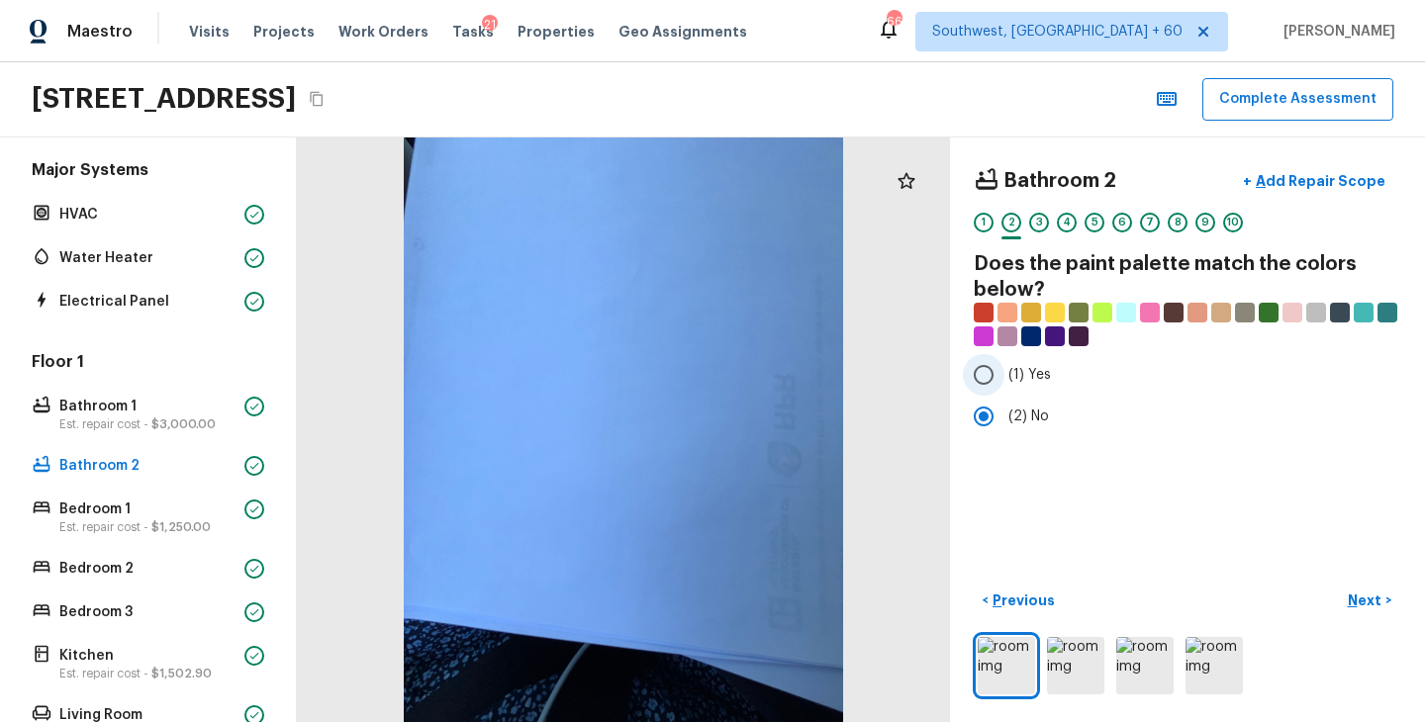
click at [1019, 374] on span "(1) Yes" at bounding box center [1029, 375] width 43 height 20
click at [1004, 374] on input "(1) Yes" at bounding box center [984, 375] width 42 height 42
click at [1357, 596] on p "Next" at bounding box center [1366, 601] width 38 height 20
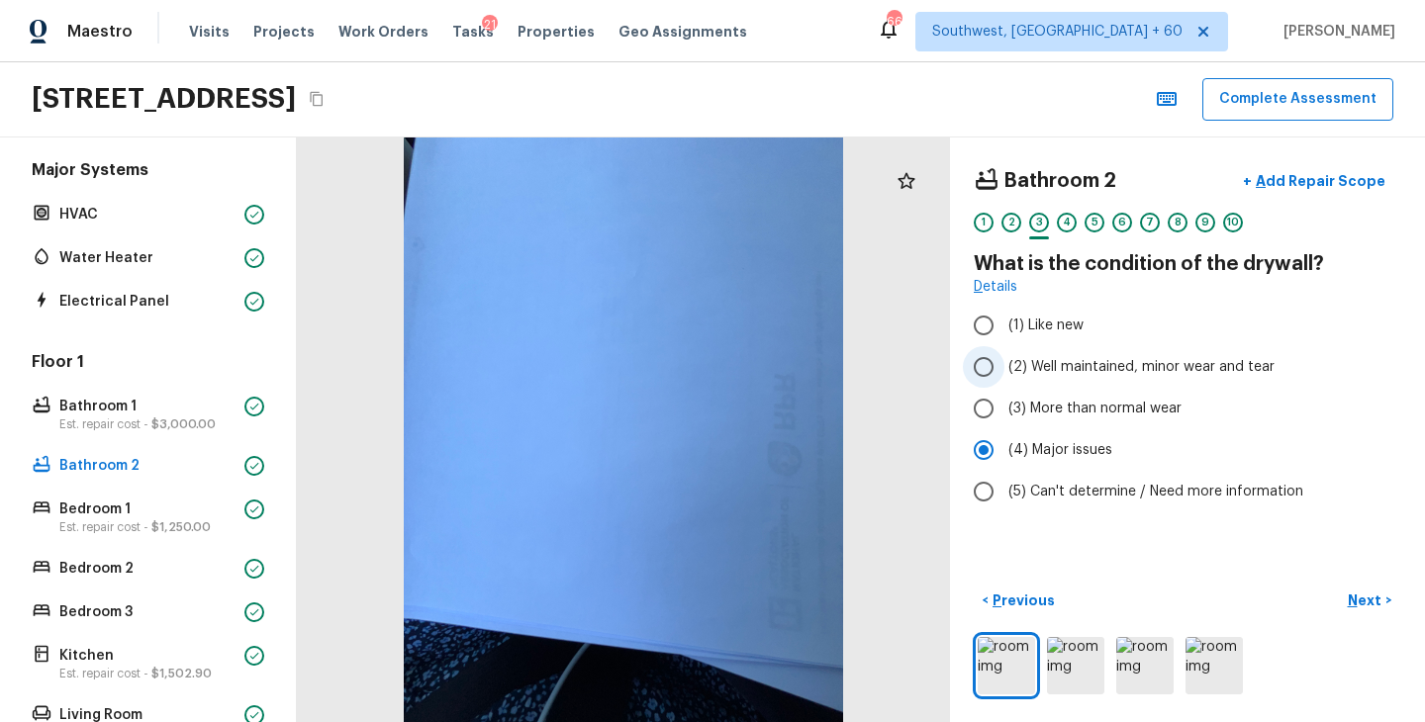
click at [1076, 366] on span "(2) Well maintained, minor wear and tear" at bounding box center [1141, 367] width 266 height 20
click at [1004, 366] on input "(2) Well maintained, minor wear and tear" at bounding box center [984, 367] width 42 height 42
click at [1010, 228] on div "2" at bounding box center [1011, 223] width 20 height 20
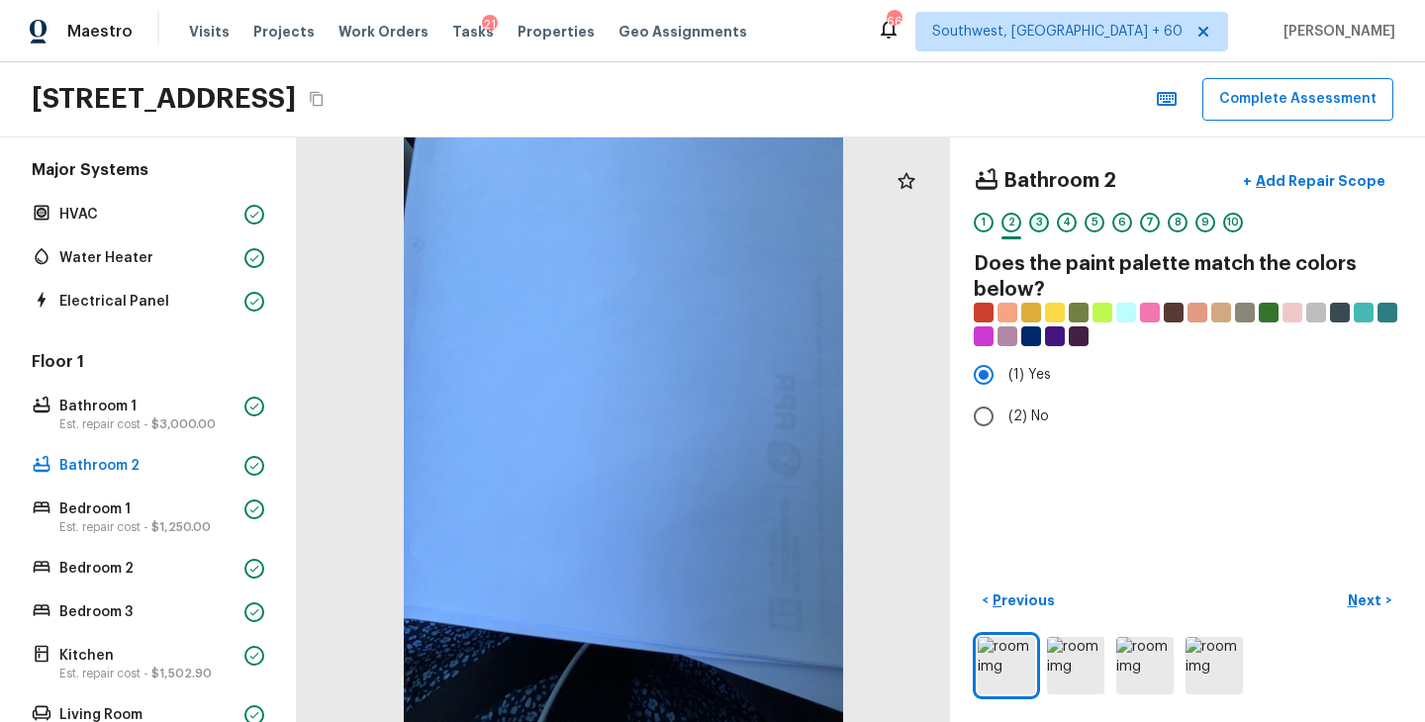
click at [1037, 219] on div "3" at bounding box center [1039, 223] width 20 height 20
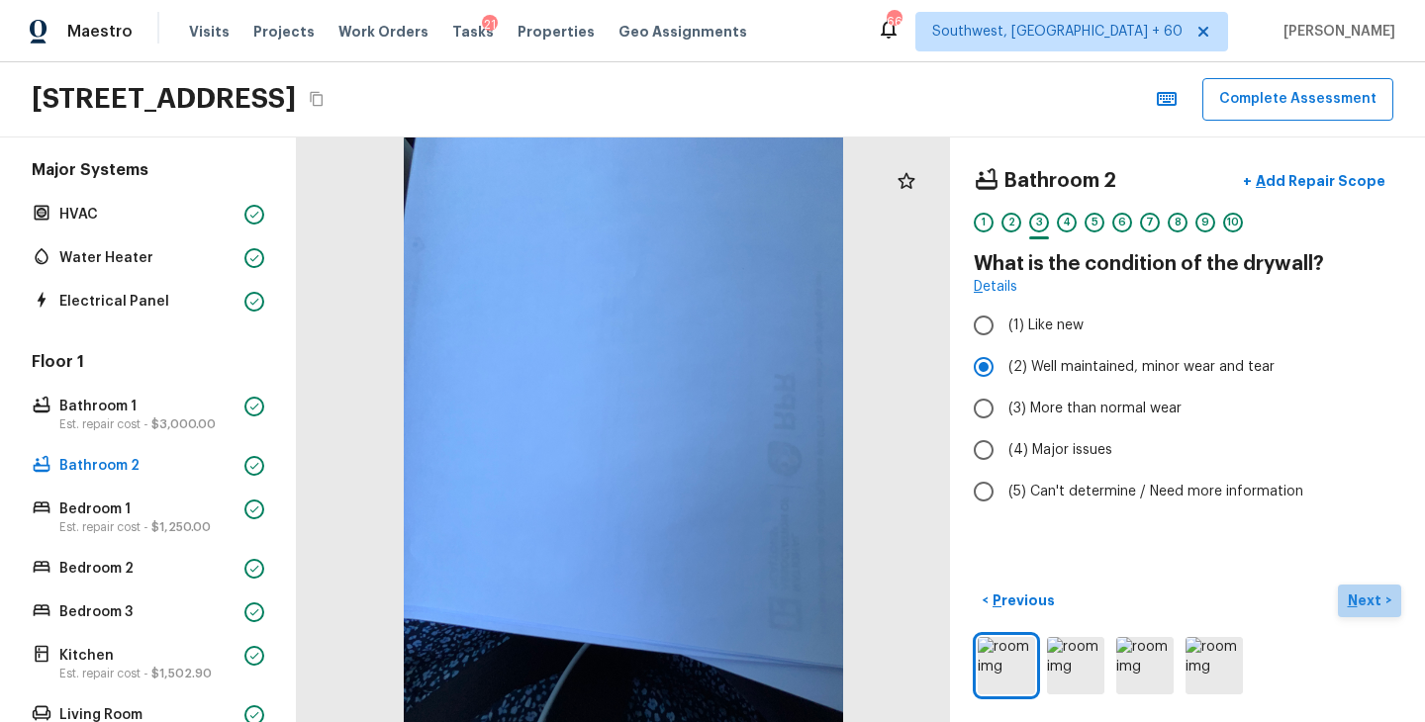
click at [1355, 600] on p "Next" at bounding box center [1366, 601] width 38 height 20
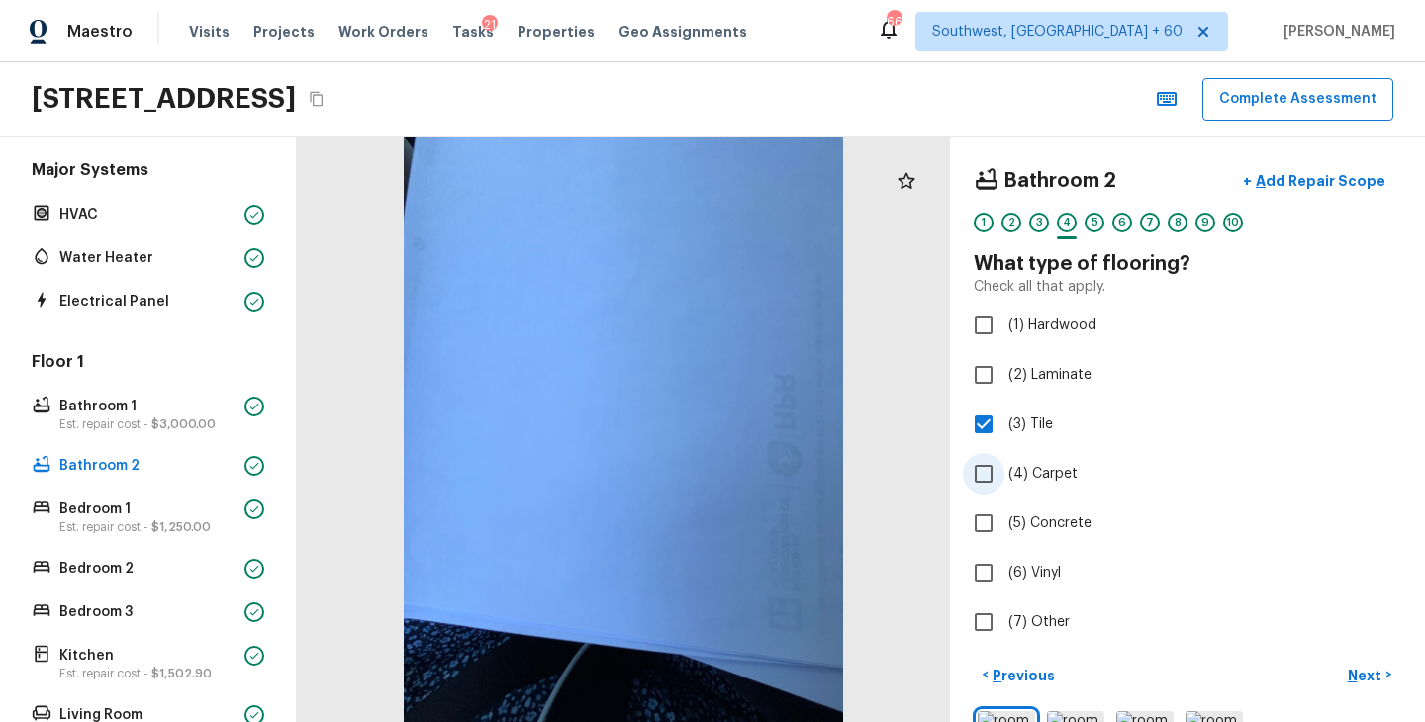
scroll to position [74, 0]
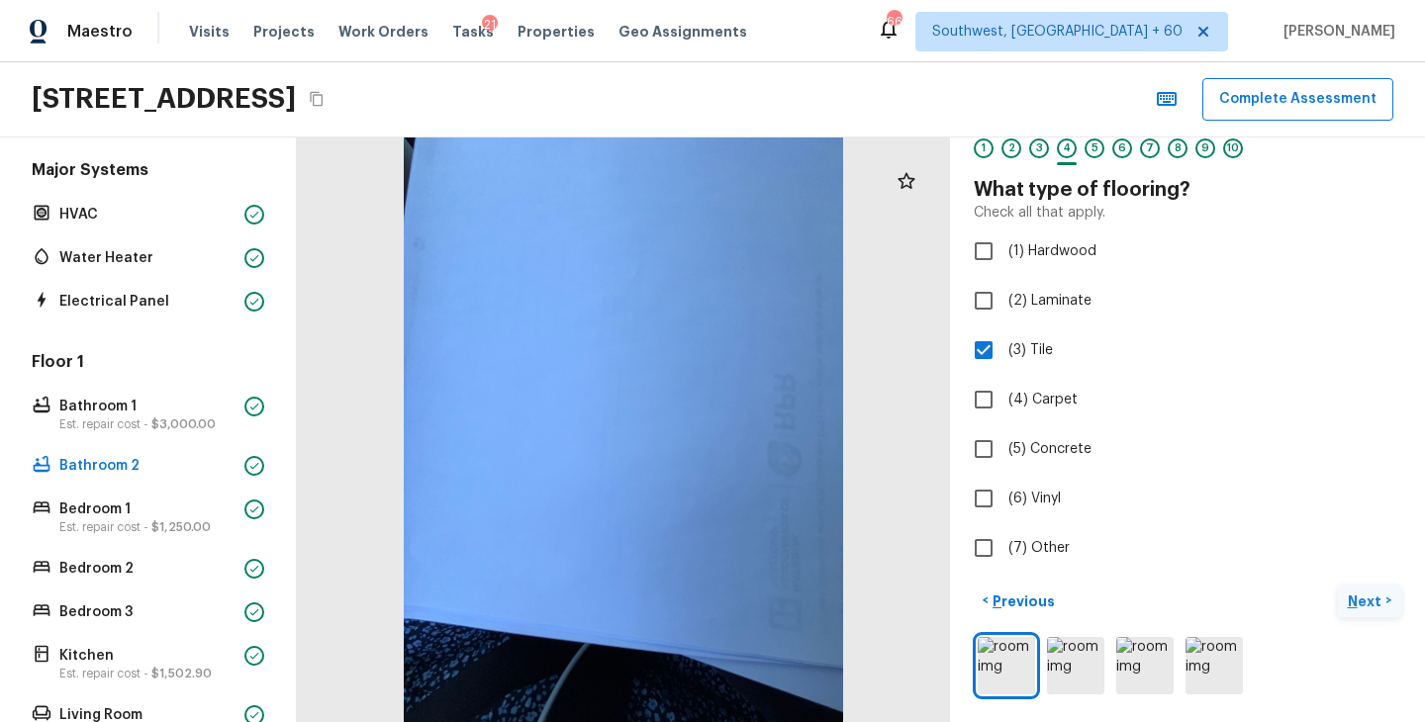
click at [1368, 607] on p "Next" at bounding box center [1366, 602] width 38 height 20
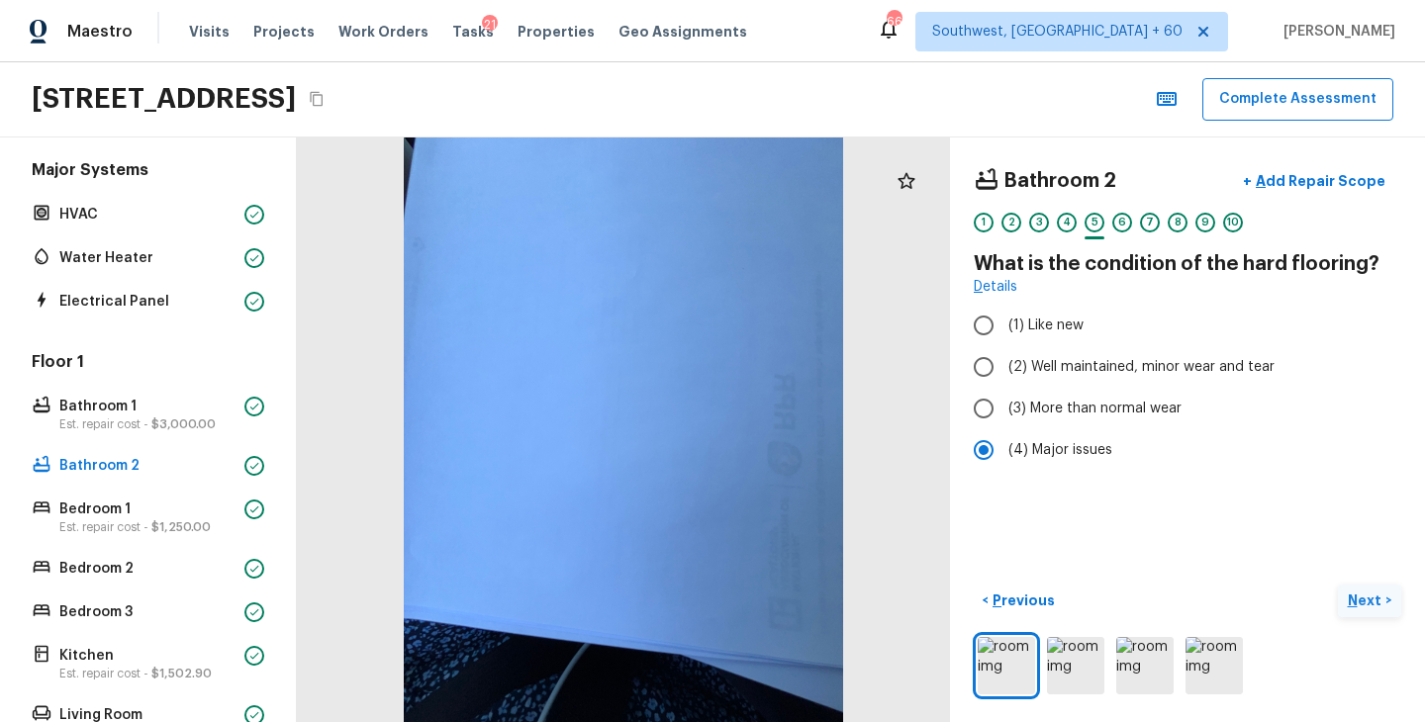
scroll to position [0, 0]
click at [1109, 383] on label "(2) Well maintained, minor wear and tear" at bounding box center [1174, 367] width 422 height 42
click at [1004, 383] on input "(2) Well maintained, minor wear and tear" at bounding box center [984, 367] width 42 height 42
click at [1355, 596] on p "Next" at bounding box center [1366, 601] width 38 height 20
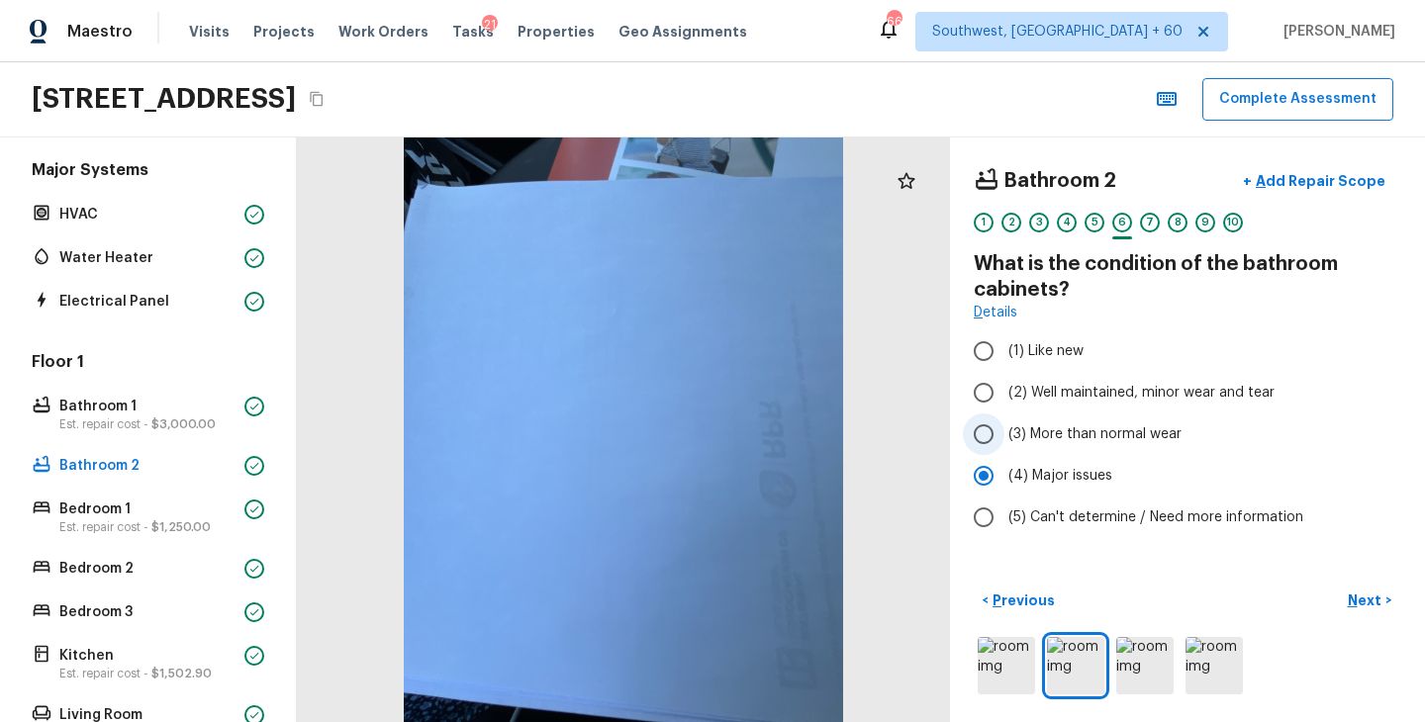
click at [1140, 428] on span "(3) More than normal wear" at bounding box center [1094, 434] width 173 height 20
click at [1004, 428] on input "(3) More than normal wear" at bounding box center [984, 435] width 42 height 42
click at [1368, 592] on p "Next" at bounding box center [1366, 601] width 38 height 20
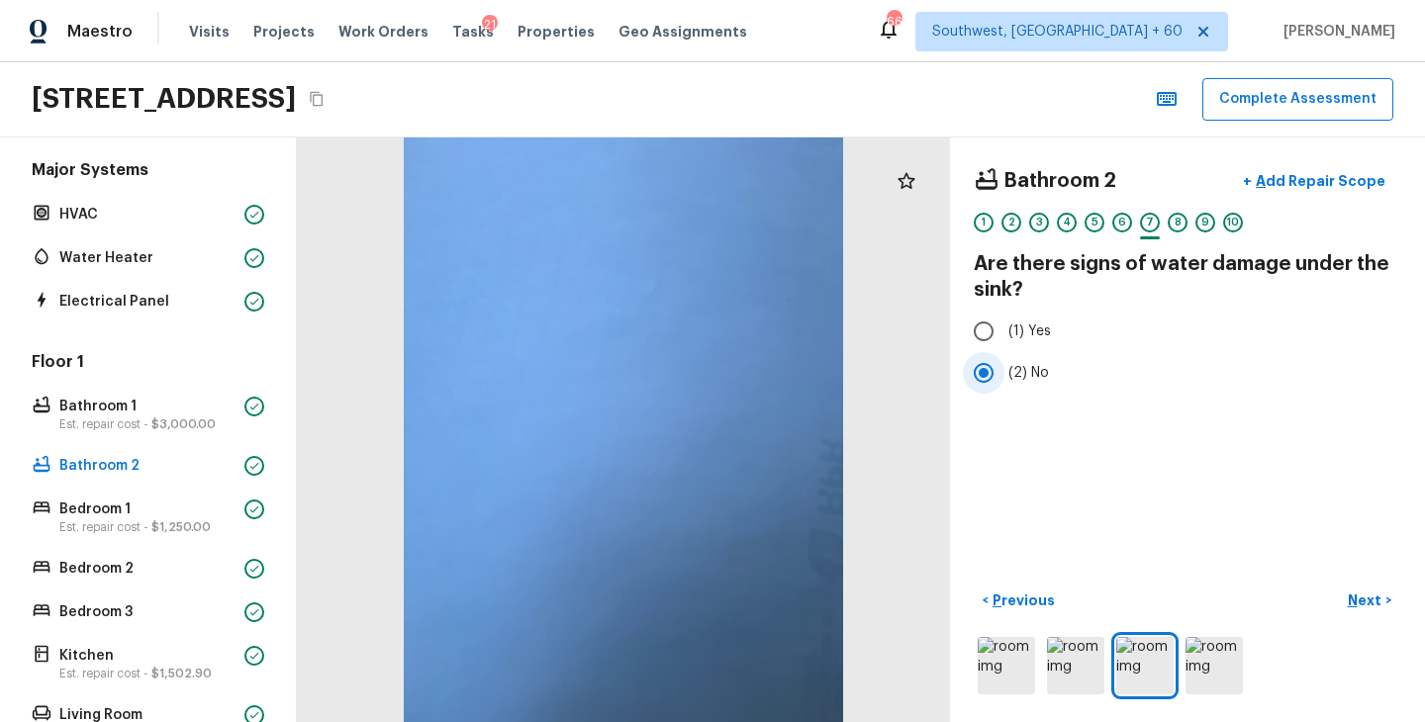
click at [1028, 379] on span "(2) No" at bounding box center [1028, 373] width 41 height 20
click at [1004, 379] on input "(2) No" at bounding box center [984, 373] width 42 height 42
click at [1359, 602] on p "Next" at bounding box center [1366, 601] width 38 height 20
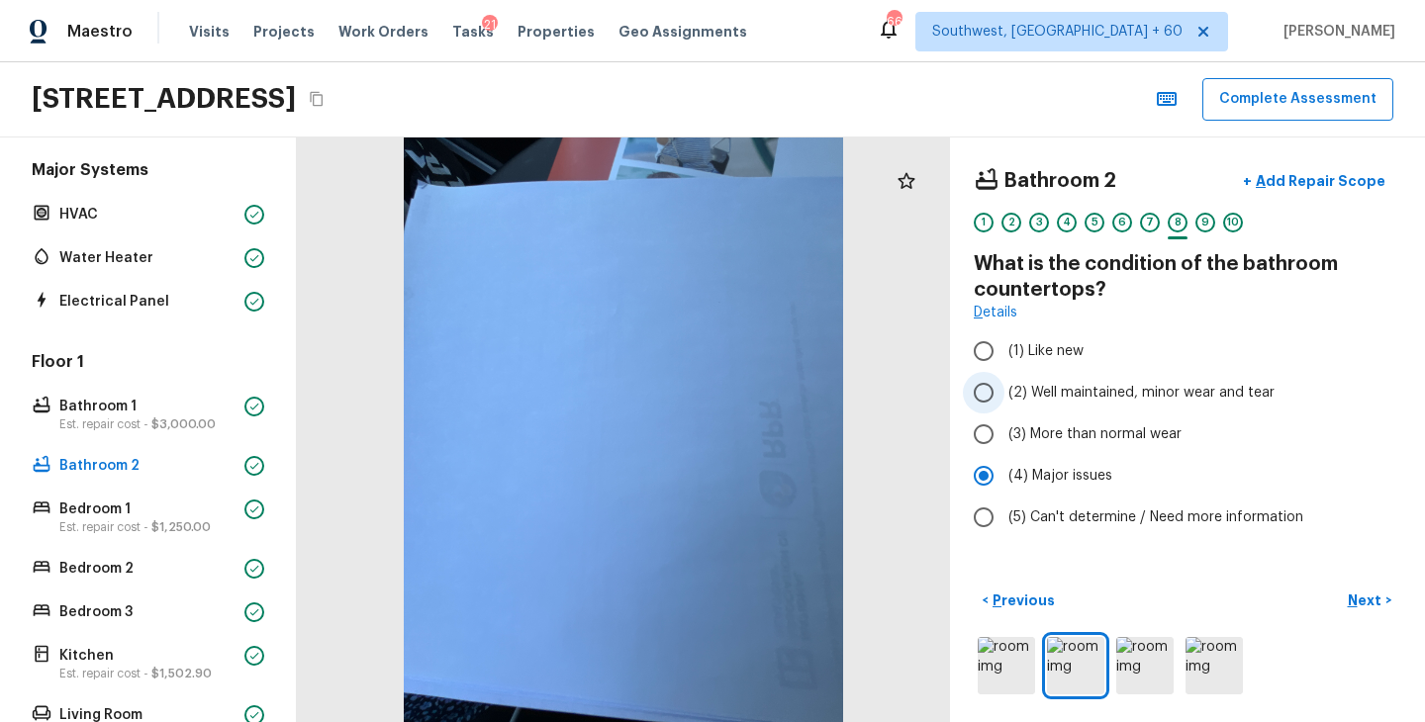
click at [1121, 386] on span "(2) Well maintained, minor wear and tear" at bounding box center [1141, 393] width 266 height 20
click at [1004, 386] on input "(2) Well maintained, minor wear and tear" at bounding box center [984, 393] width 42 height 42
click at [1367, 604] on p "Next" at bounding box center [1366, 601] width 38 height 20
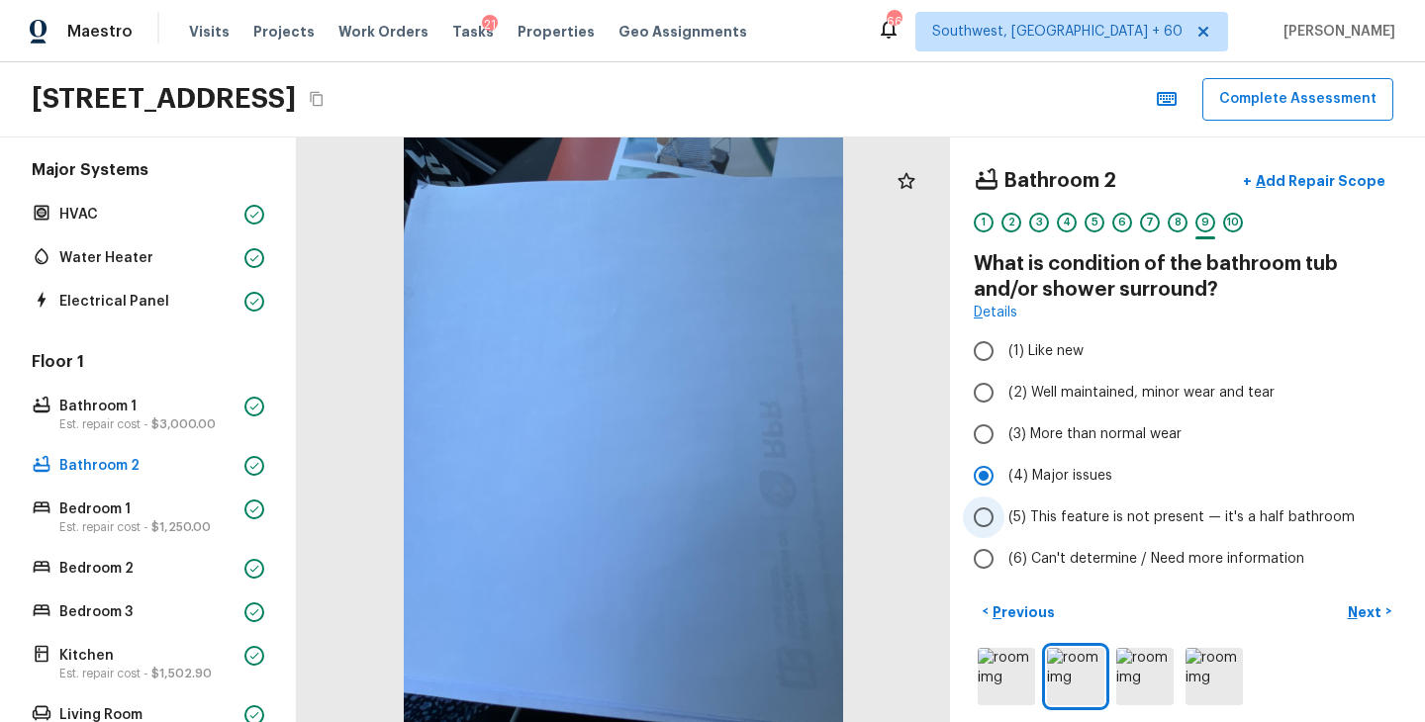
click at [1093, 514] on span "(5) This feature is not present — it's a half bathroom" at bounding box center [1181, 518] width 346 height 20
click at [1004, 514] on input "(5) This feature is not present — it's a half bathroom" at bounding box center [984, 518] width 42 height 42
click at [1359, 609] on p "Next" at bounding box center [1366, 612] width 38 height 20
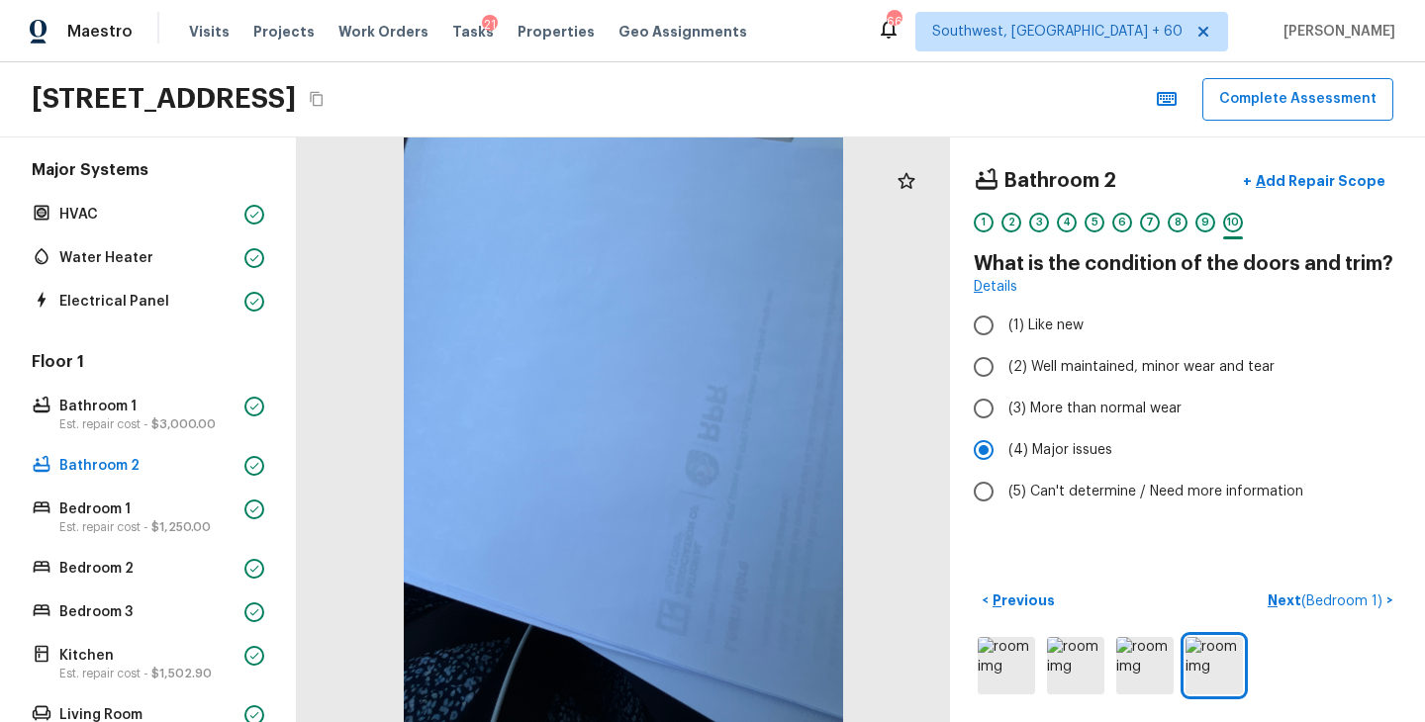
click at [1210, 229] on div "9" at bounding box center [1205, 223] width 20 height 20
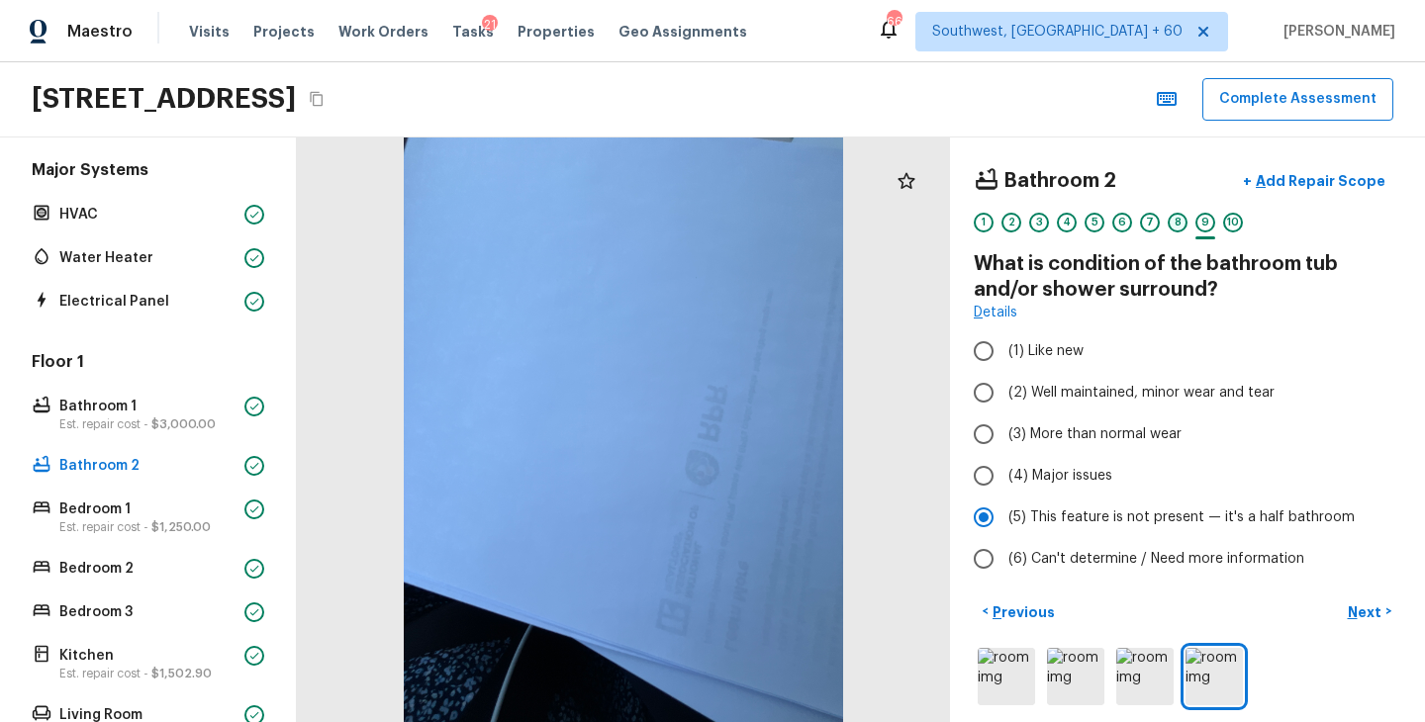
click at [1171, 218] on div "8" at bounding box center [1177, 223] width 20 height 20
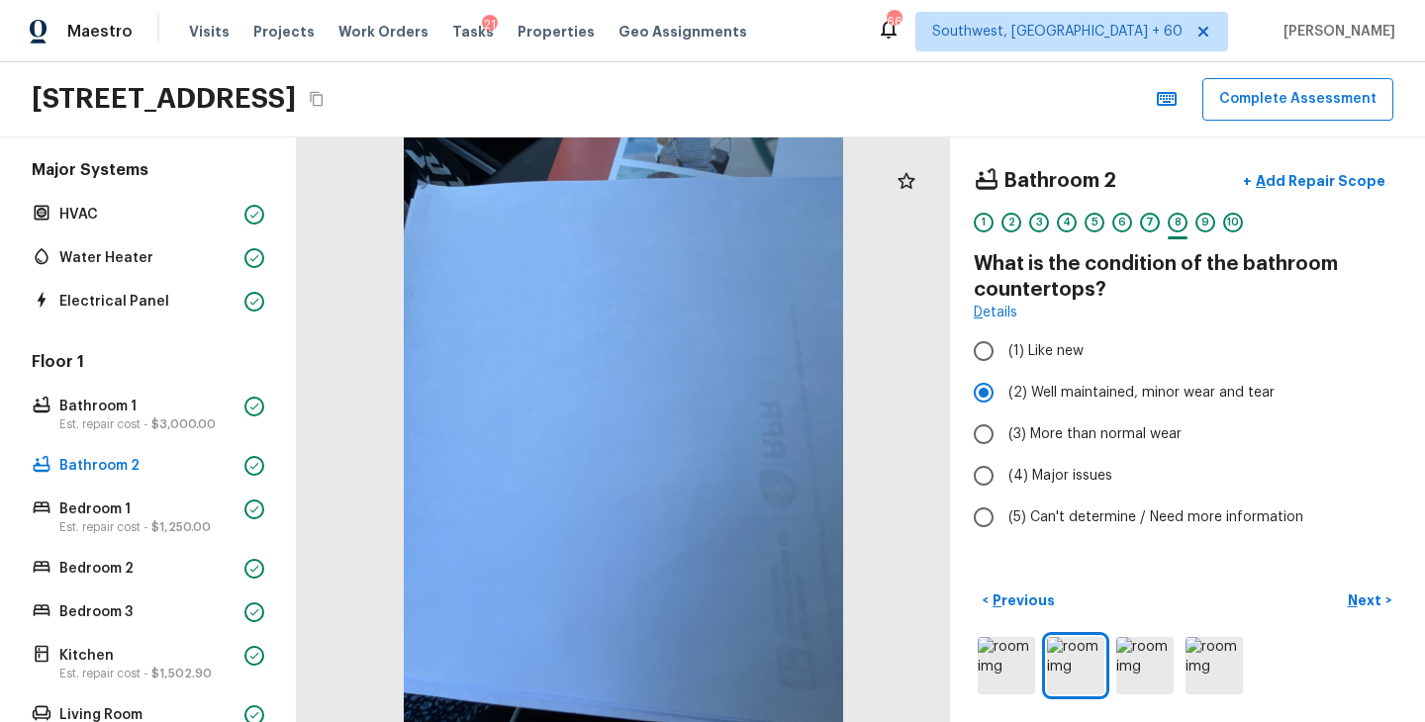
click at [1141, 218] on div "7" at bounding box center [1150, 223] width 20 height 20
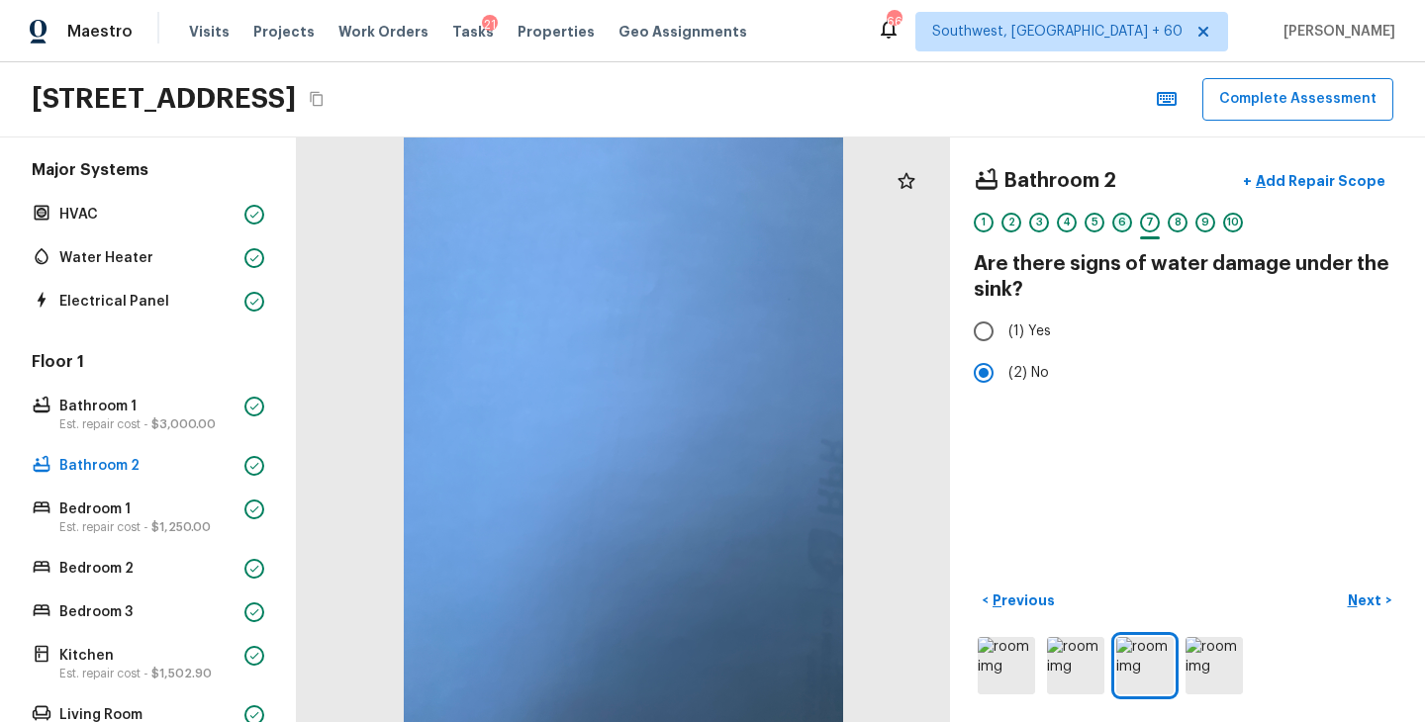
click at [1117, 220] on div "6" at bounding box center [1122, 223] width 20 height 20
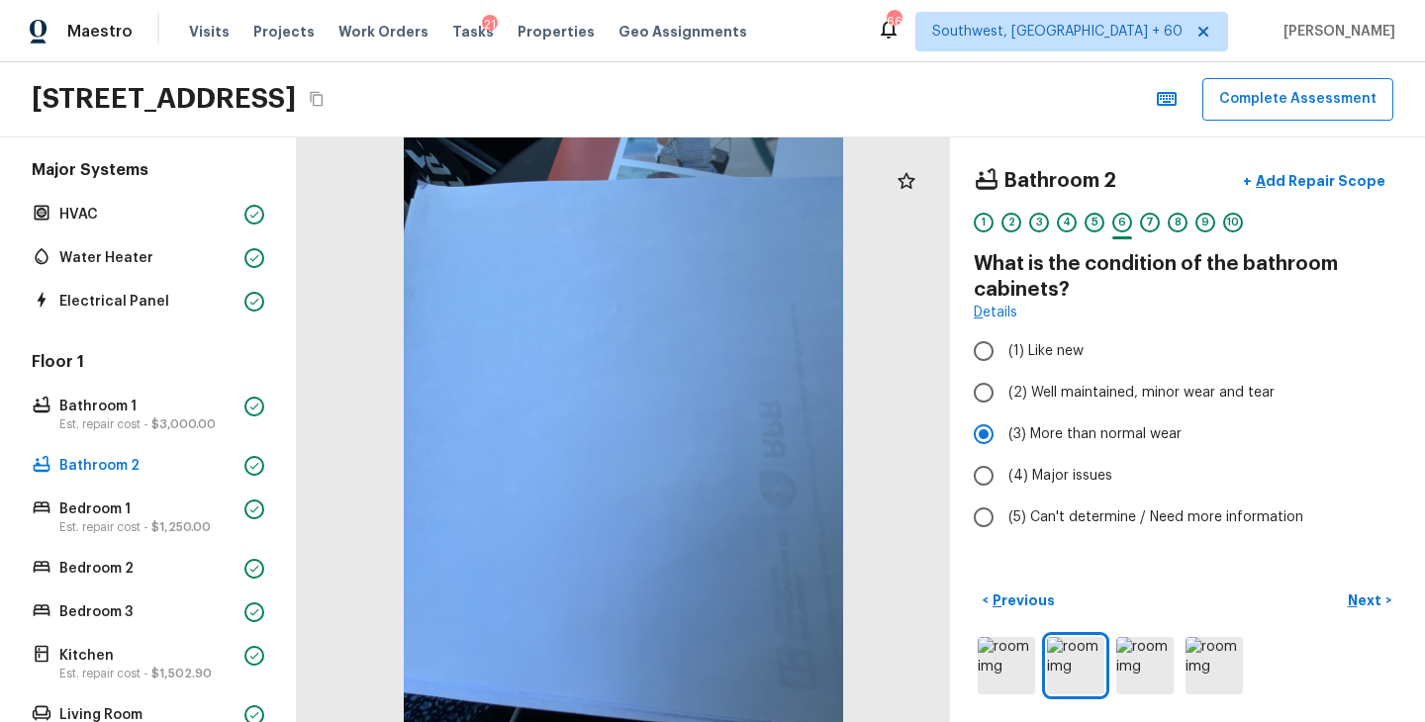
click at [1093, 225] on div "5" at bounding box center [1094, 223] width 20 height 20
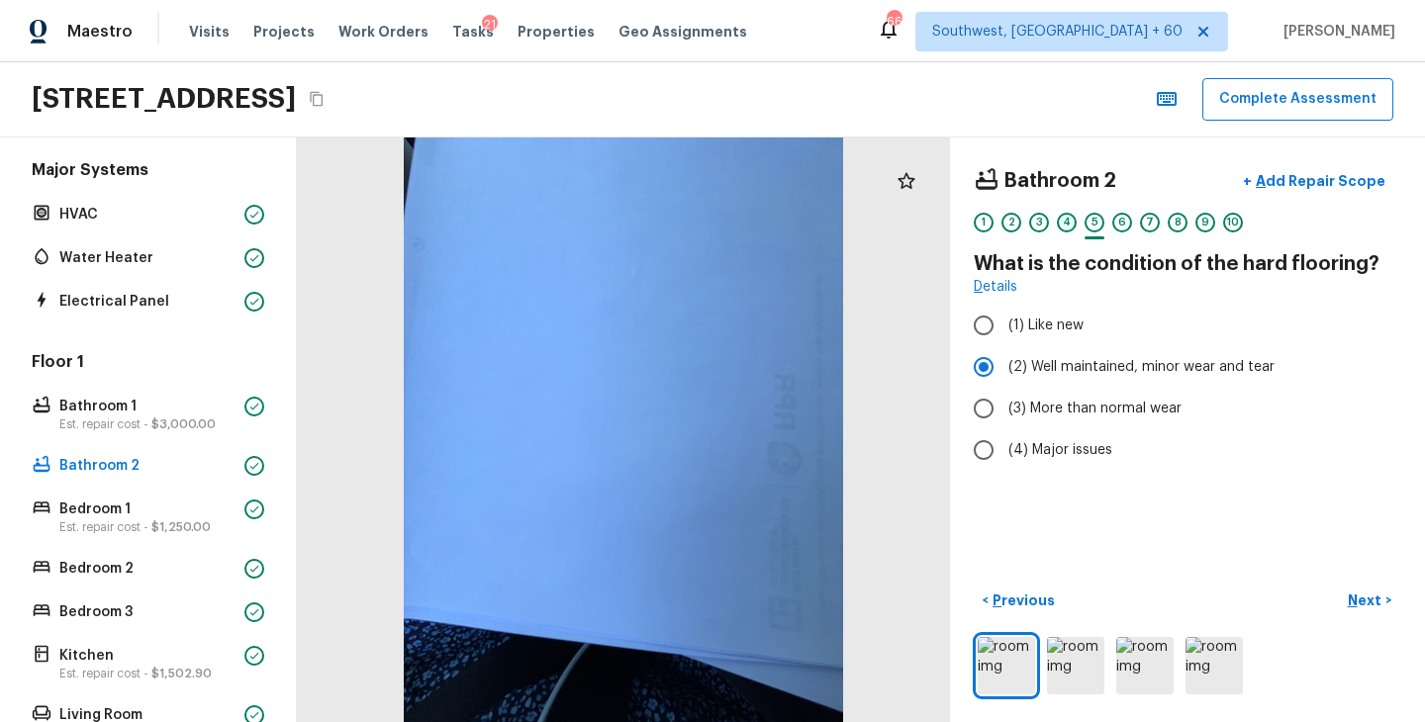
click at [1061, 226] on div "4" at bounding box center [1067, 223] width 20 height 20
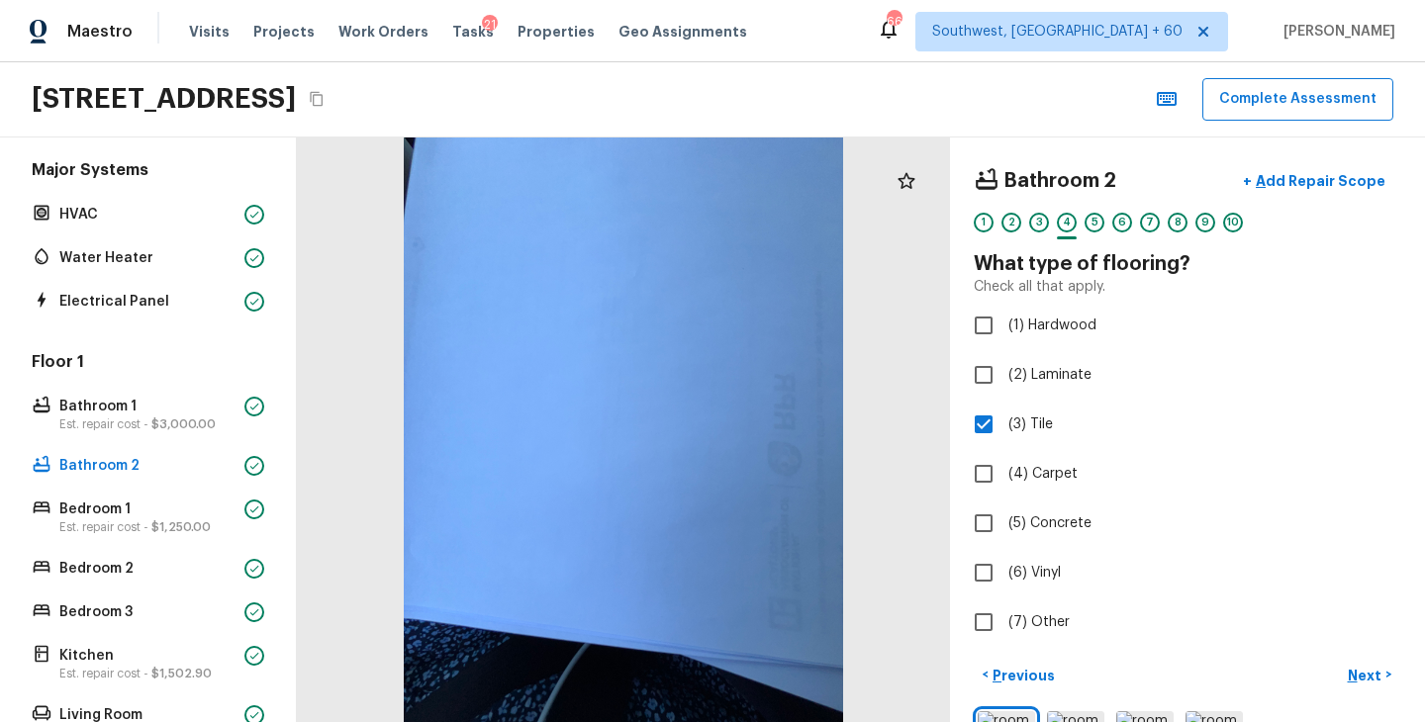
click at [1027, 231] on div "1 2 3 4 5 6 7 8 9 10" at bounding box center [1186, 228] width 427 height 31
click at [1042, 225] on div "3" at bounding box center [1039, 223] width 20 height 20
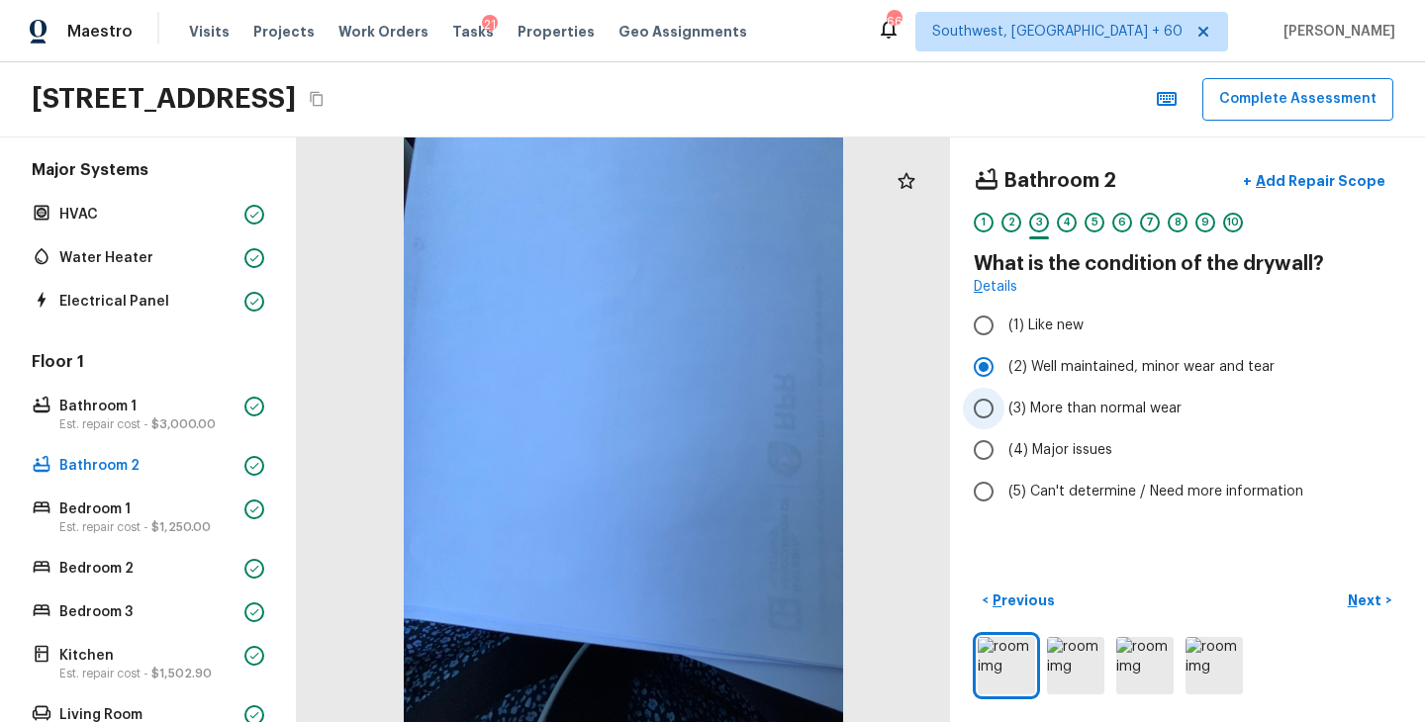
click at [1065, 401] on span "(3) More than normal wear" at bounding box center [1094, 409] width 173 height 20
click at [1004, 401] on input "(3) More than normal wear" at bounding box center [984, 409] width 42 height 42
click at [1339, 186] on p "Add Repair Scope" at bounding box center [1318, 181] width 134 height 20
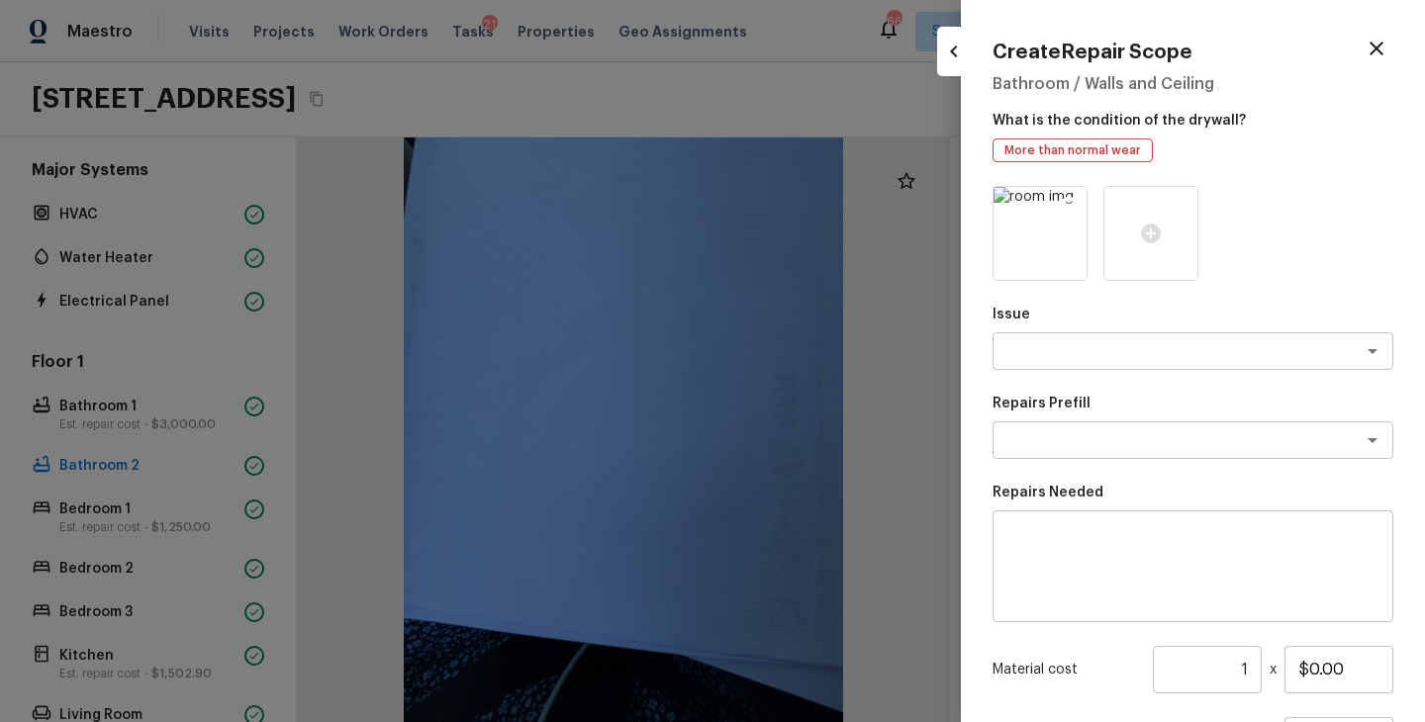
click at [1069, 205] on icon at bounding box center [1069, 205] width 17 height 17
click at [1043, 231] on icon at bounding box center [1040, 234] width 20 height 20
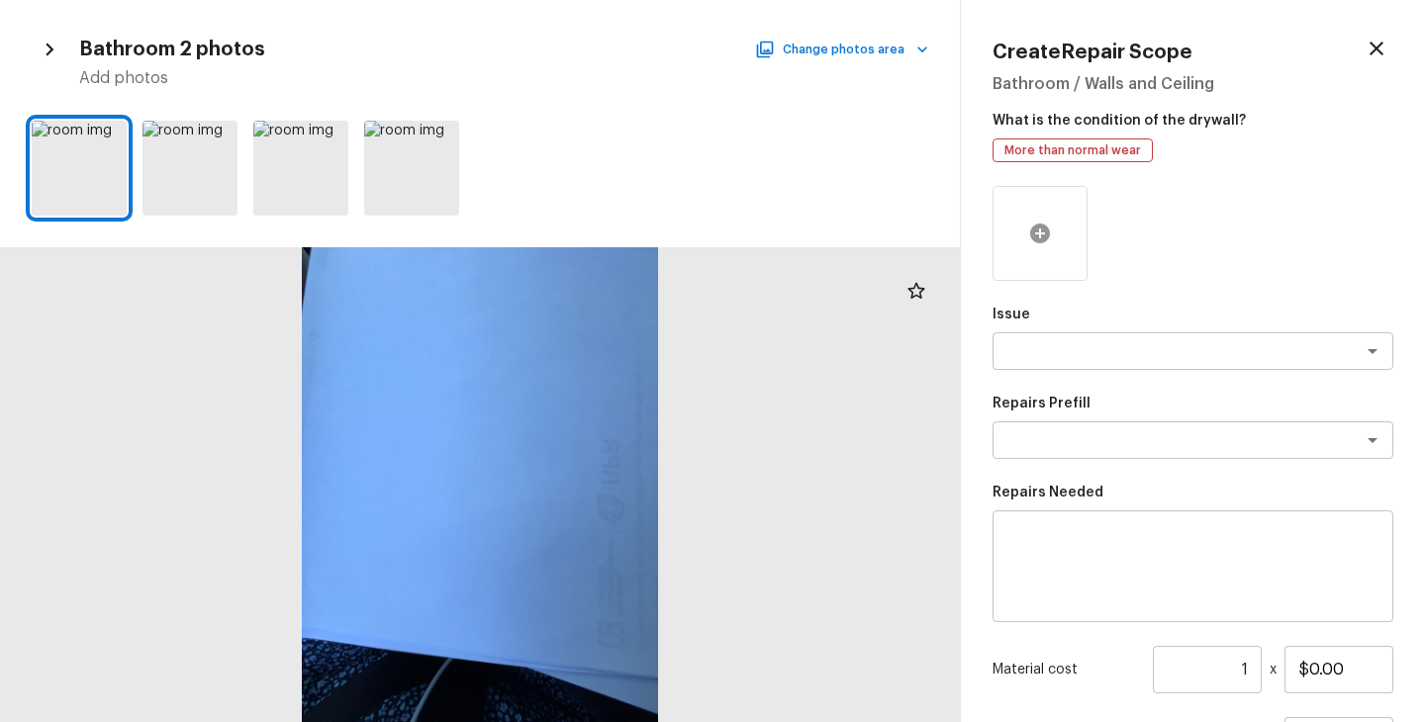
click at [1040, 231] on icon at bounding box center [1040, 234] width 24 height 24
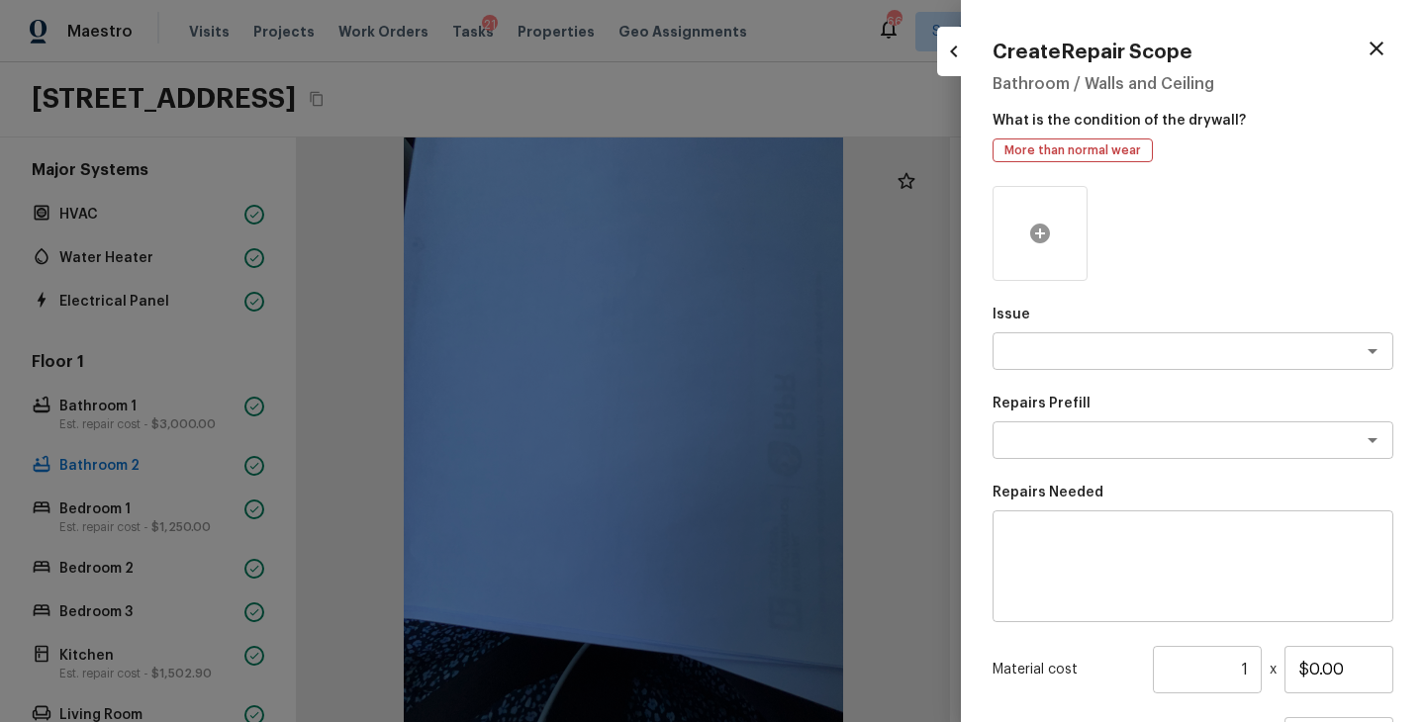
click at [1040, 231] on icon at bounding box center [1040, 234] width 24 height 24
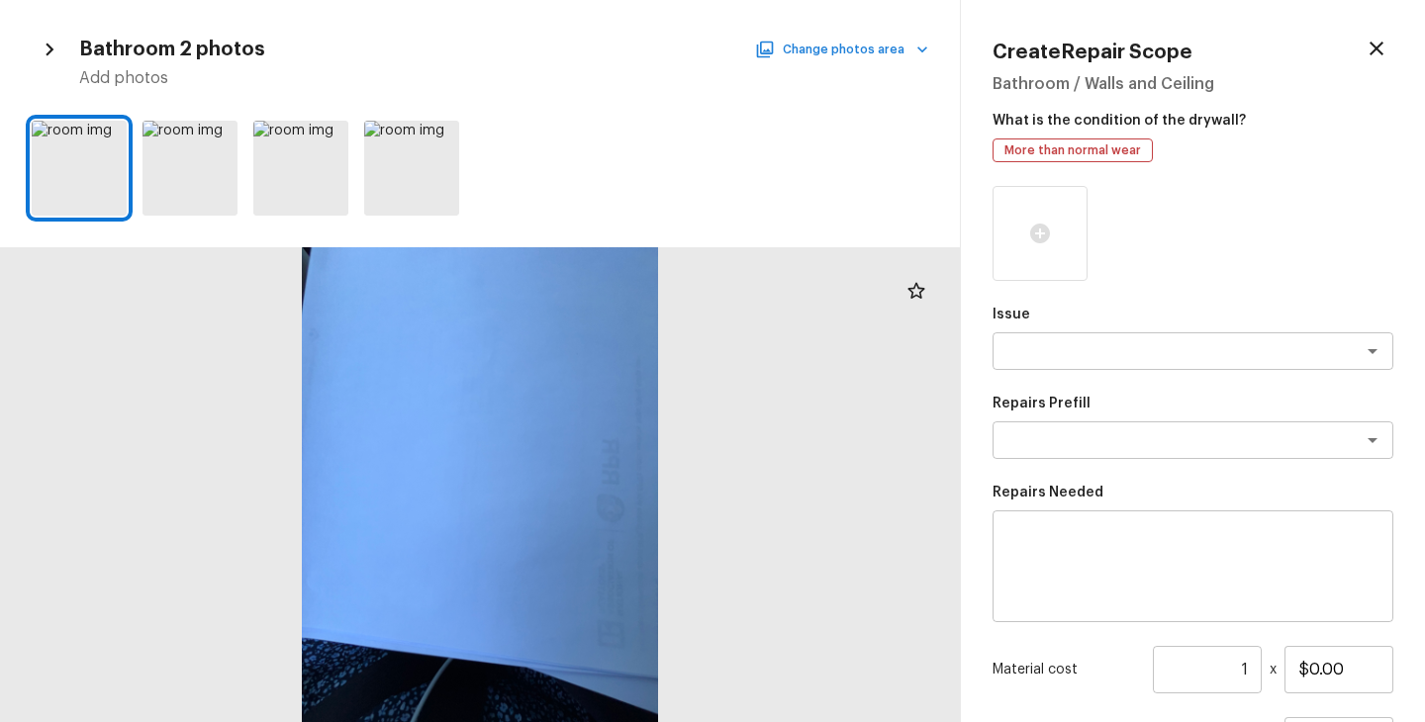
click at [885, 49] on button "Change photos area" at bounding box center [843, 50] width 169 height 26
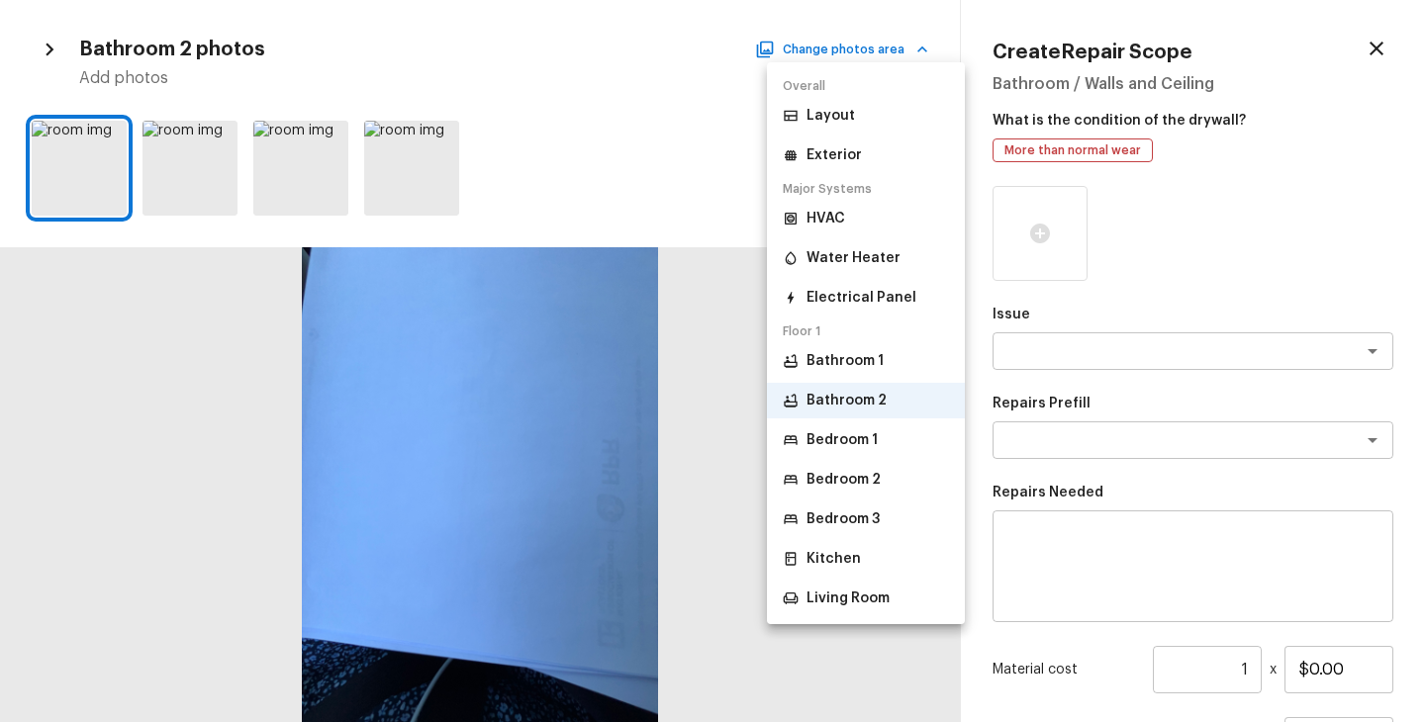
click at [904, 673] on div at bounding box center [712, 361] width 1425 height 722
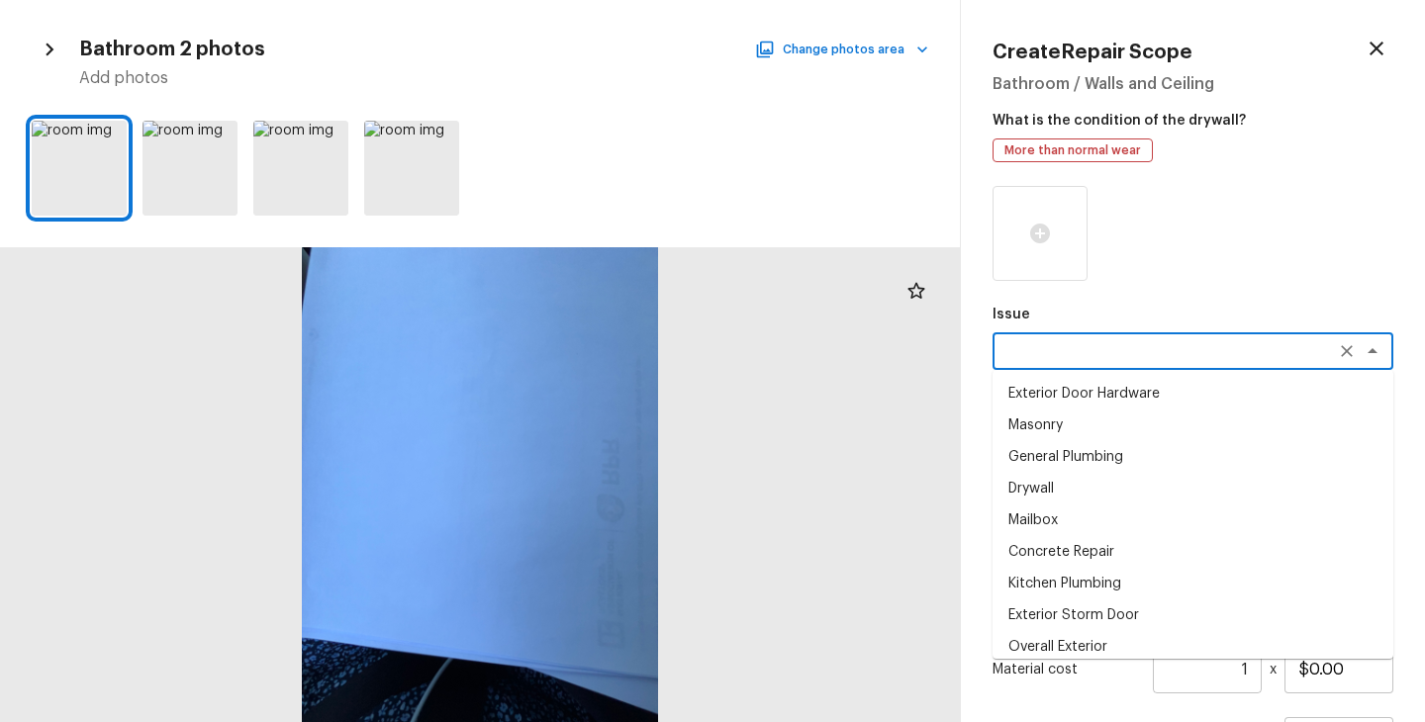
click at [1082, 356] on textarea at bounding box center [1164, 351] width 327 height 20
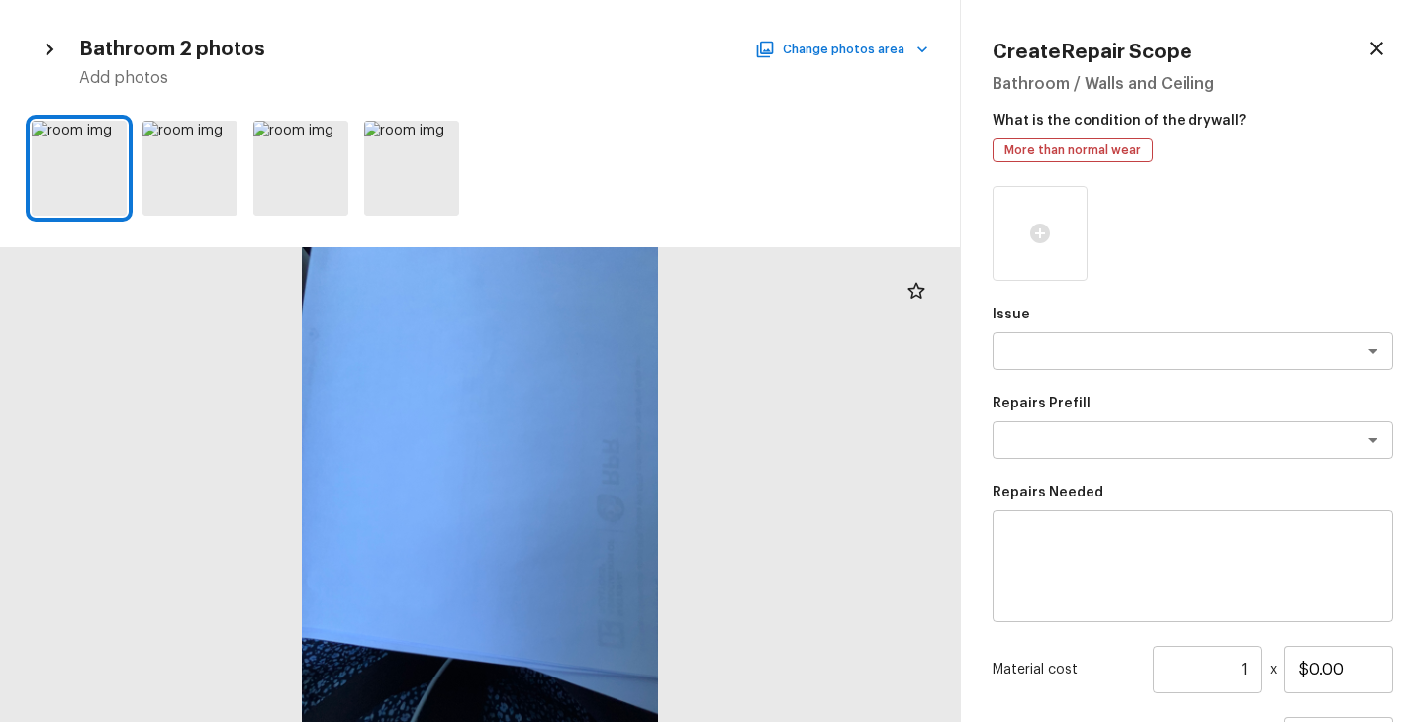
click at [1217, 253] on div at bounding box center [1192, 233] width 401 height 95
click at [1058, 369] on div "x ​" at bounding box center [1192, 351] width 401 height 38
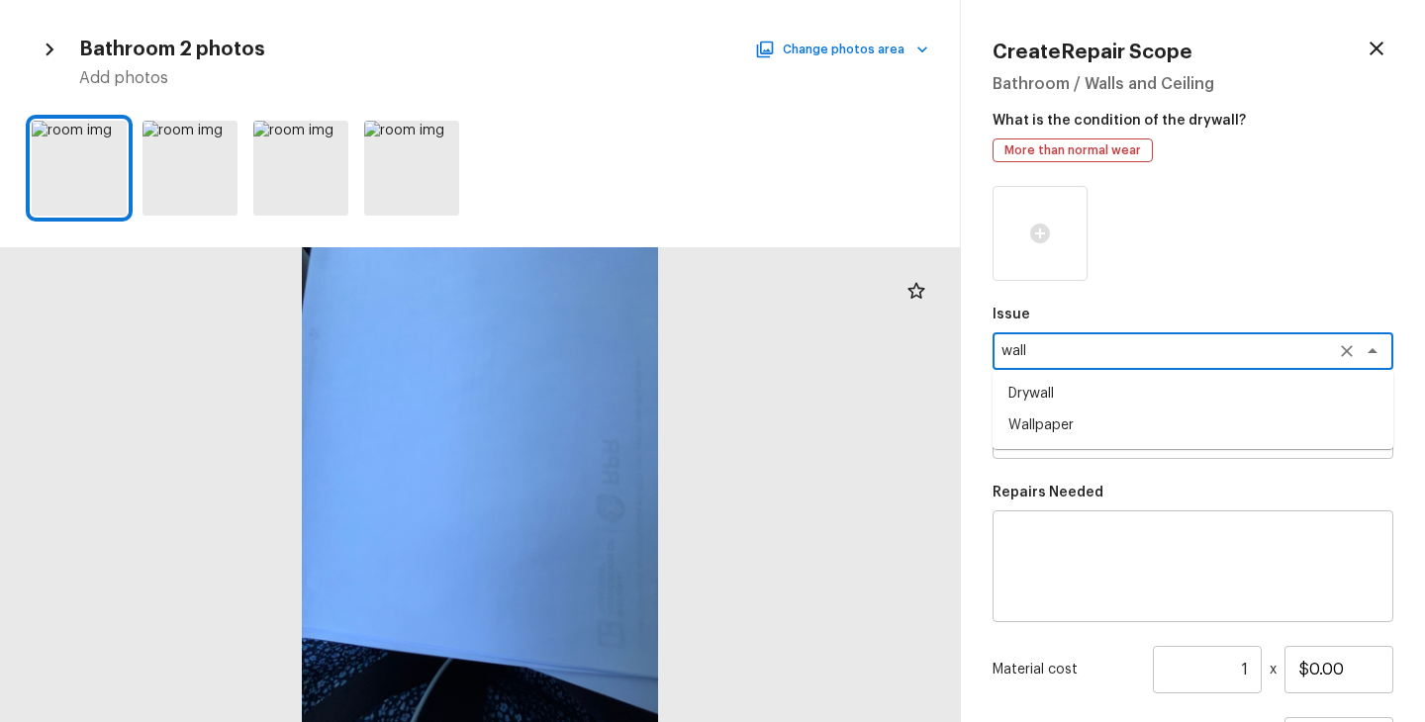
click at [1065, 382] on li "Drywall" at bounding box center [1192, 394] width 401 height 32
click at [1061, 449] on textarea at bounding box center [1164, 440] width 327 height 20
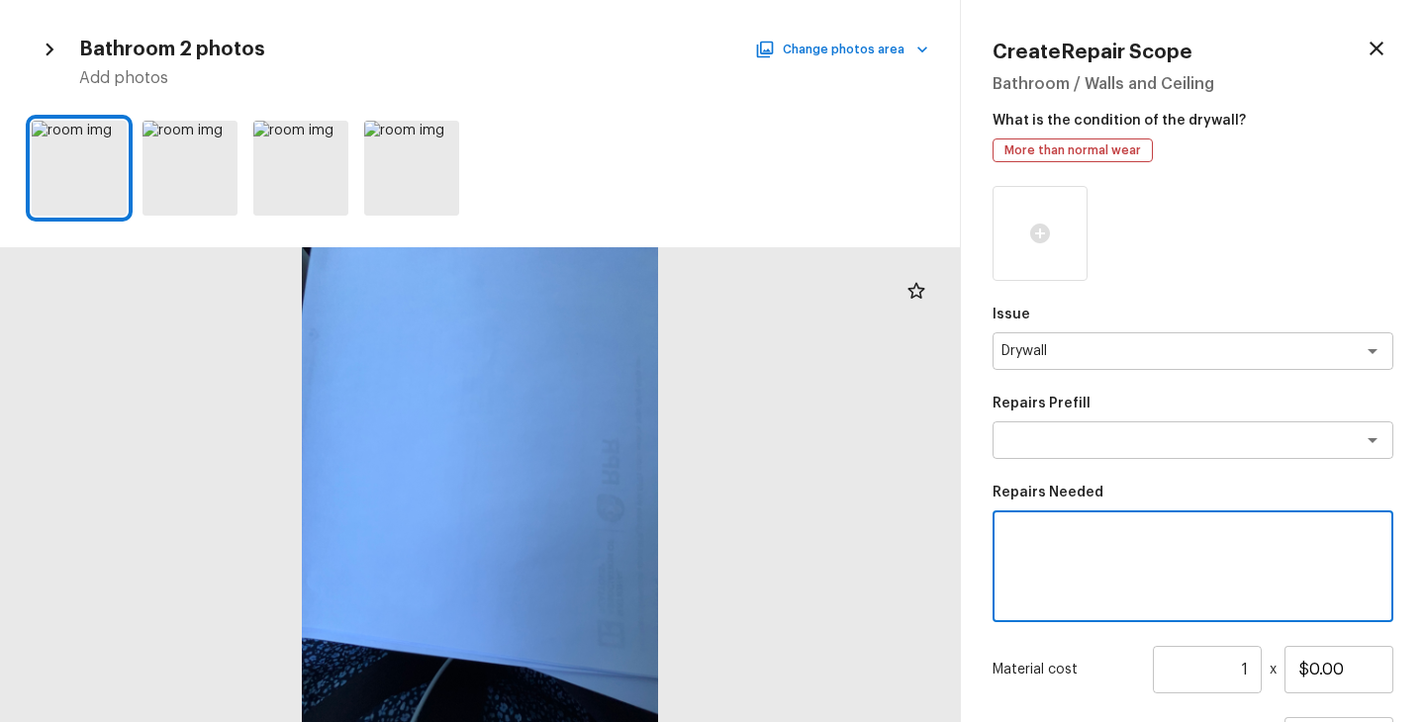
click at [1067, 547] on textarea at bounding box center [1192, 566] width 373 height 79
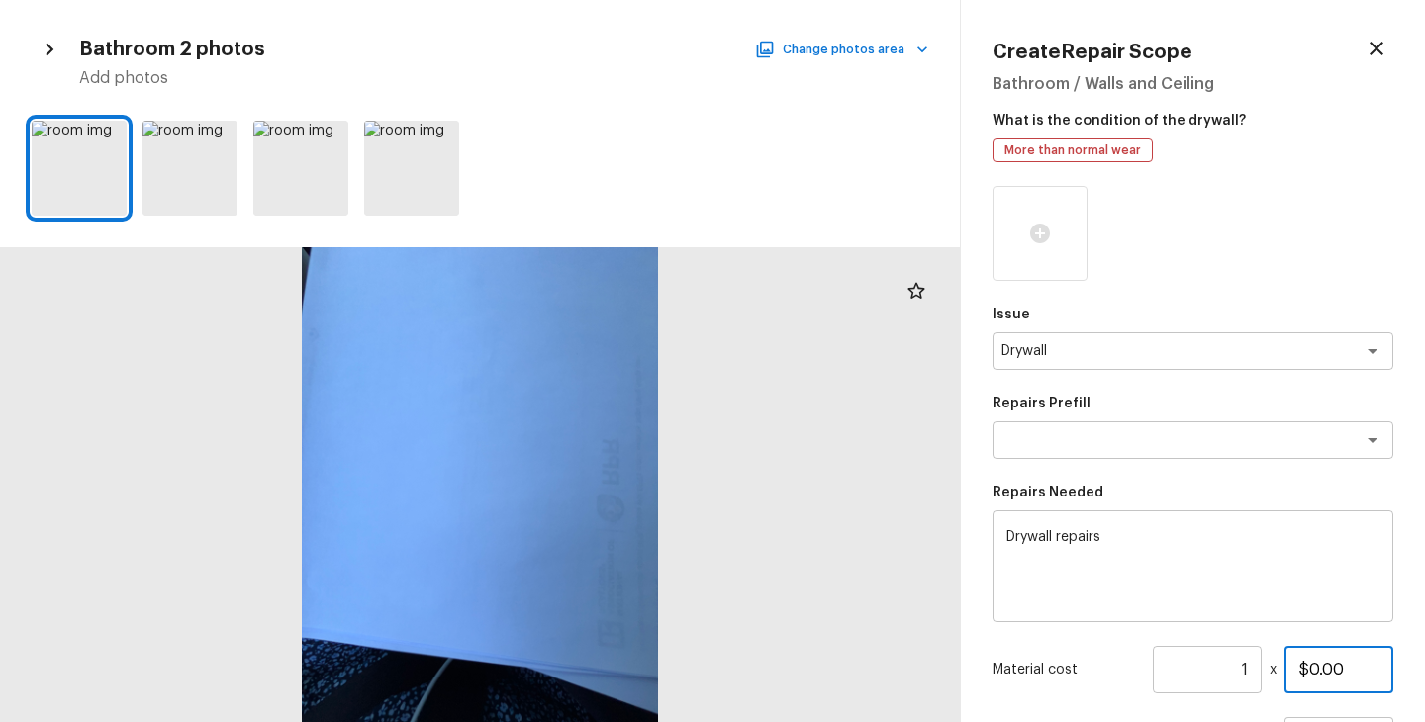
drag, startPoint x: 1349, startPoint y: 672, endPoint x: 1130, endPoint y: 672, distance: 219.6
click at [1135, 672] on div "Material cost 1 ​ x $0.00" at bounding box center [1192, 669] width 401 height 47
click at [1310, 259] on div at bounding box center [1192, 233] width 401 height 95
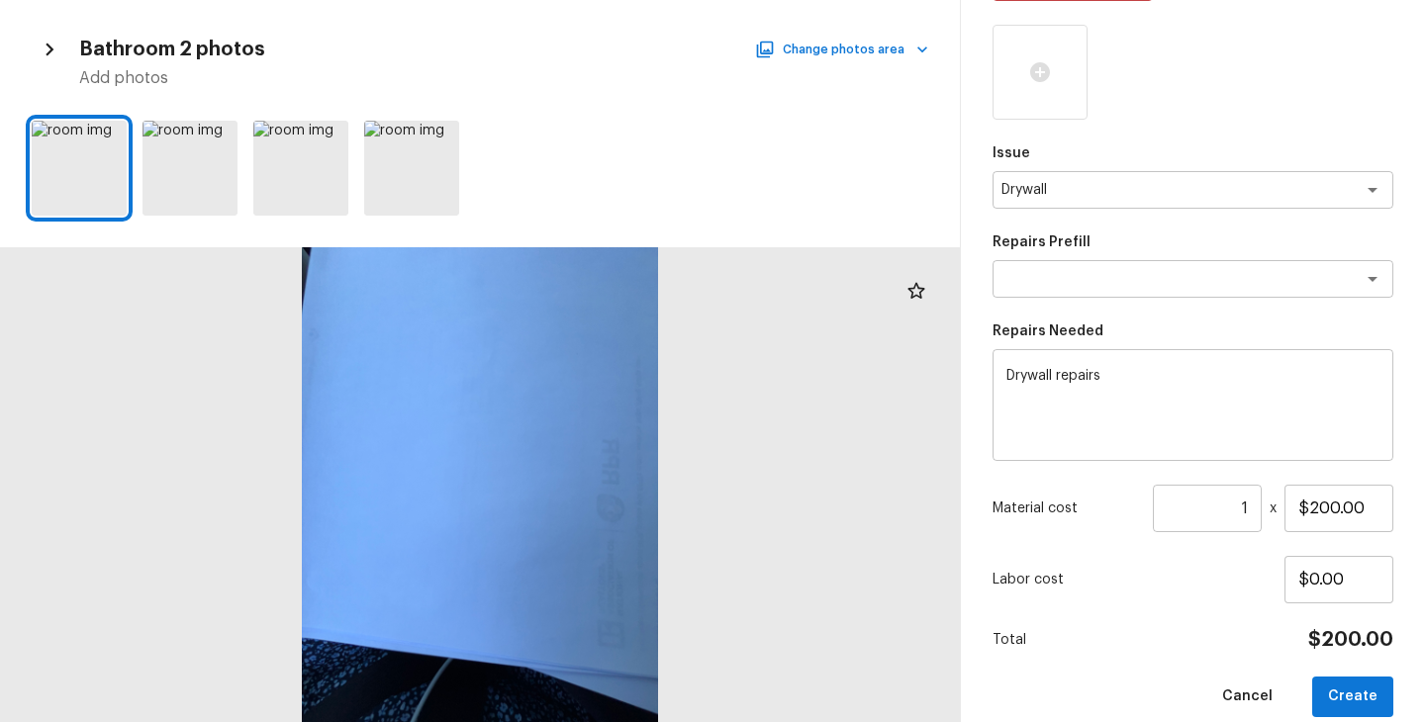
click at [1196, 651] on div "Total $200.00" at bounding box center [1192, 640] width 401 height 26
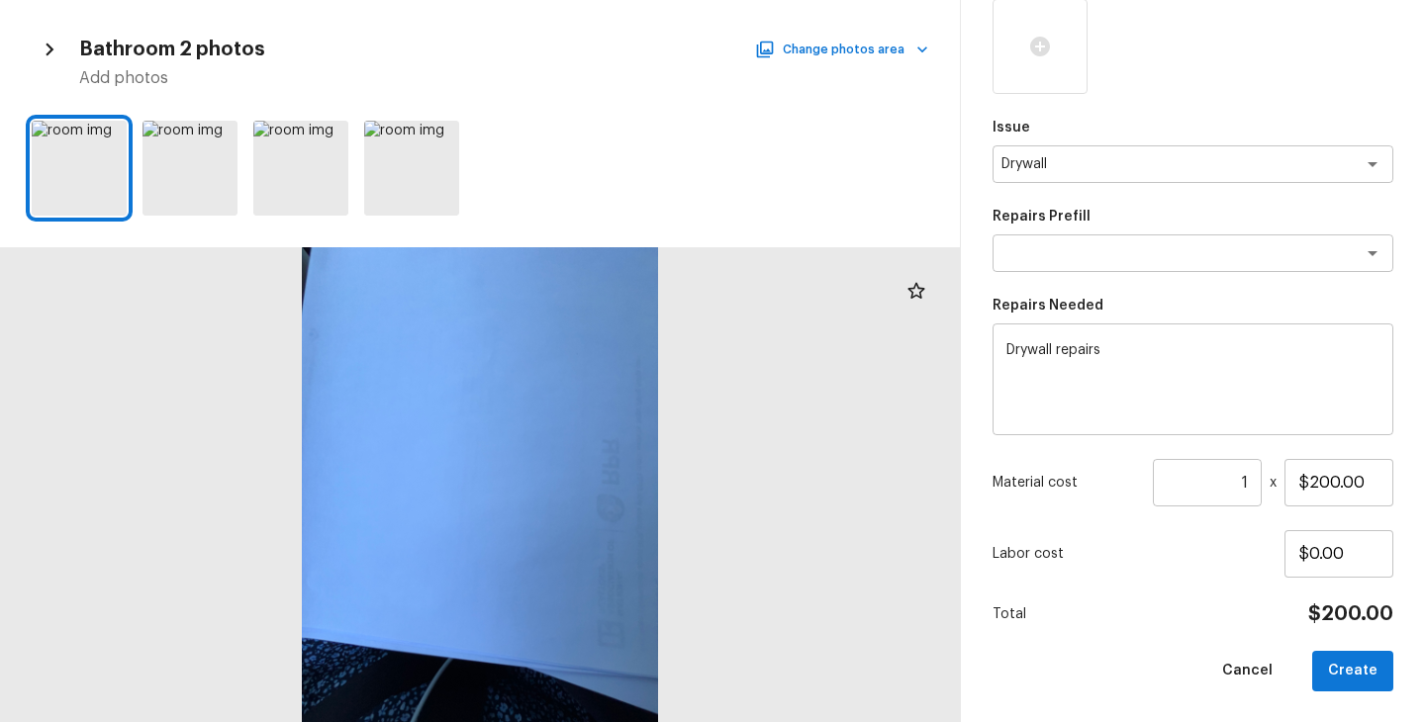
click at [1375, 676] on button "Create" at bounding box center [1352, 671] width 81 height 41
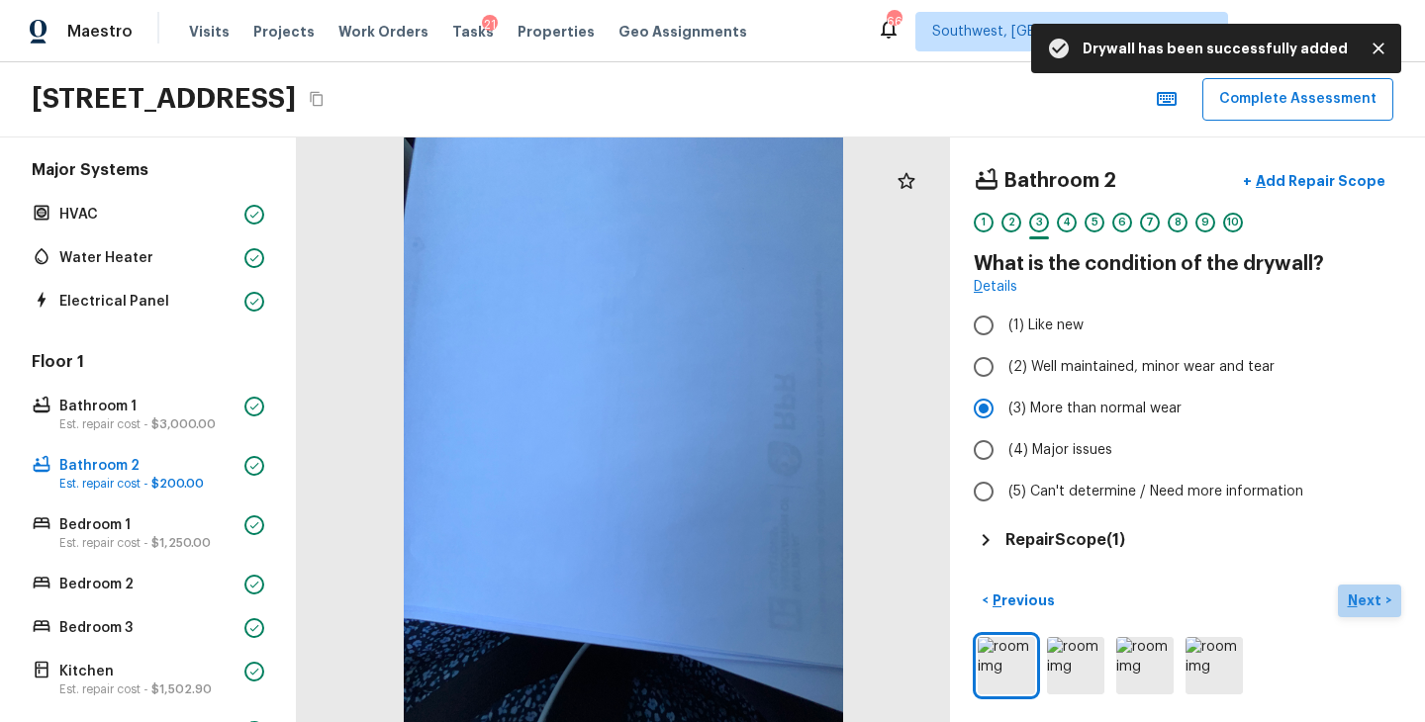
click at [1369, 588] on button "Next >" at bounding box center [1369, 601] width 63 height 33
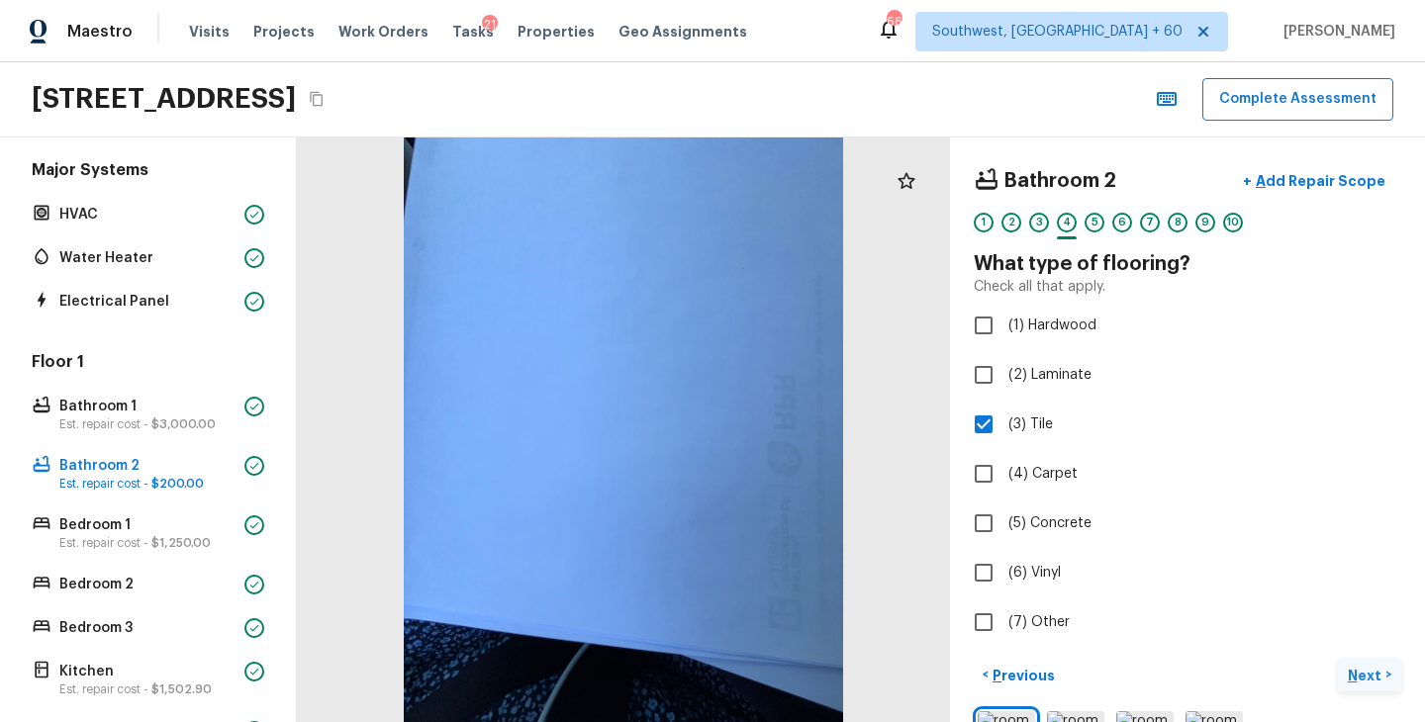
click at [1368, 672] on p "Next" at bounding box center [1366, 676] width 38 height 20
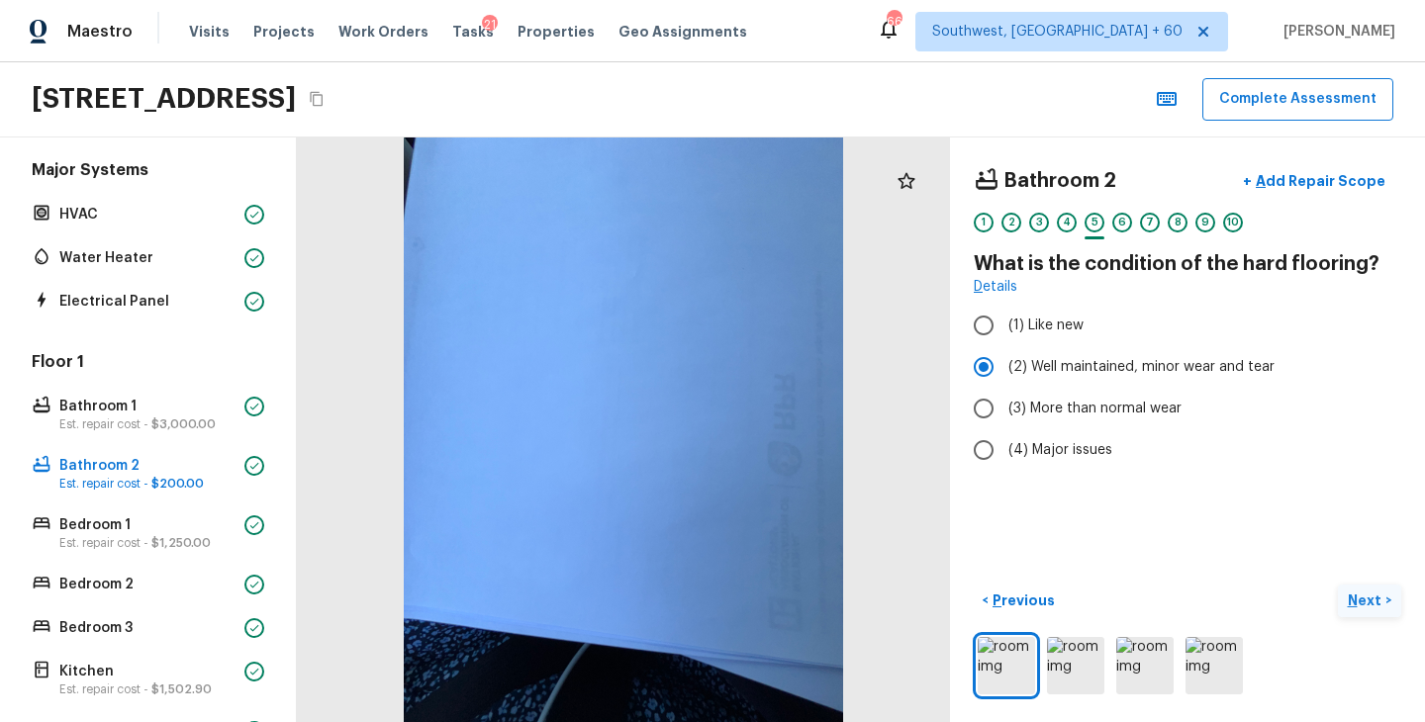
click at [1371, 593] on p "Next" at bounding box center [1366, 601] width 38 height 20
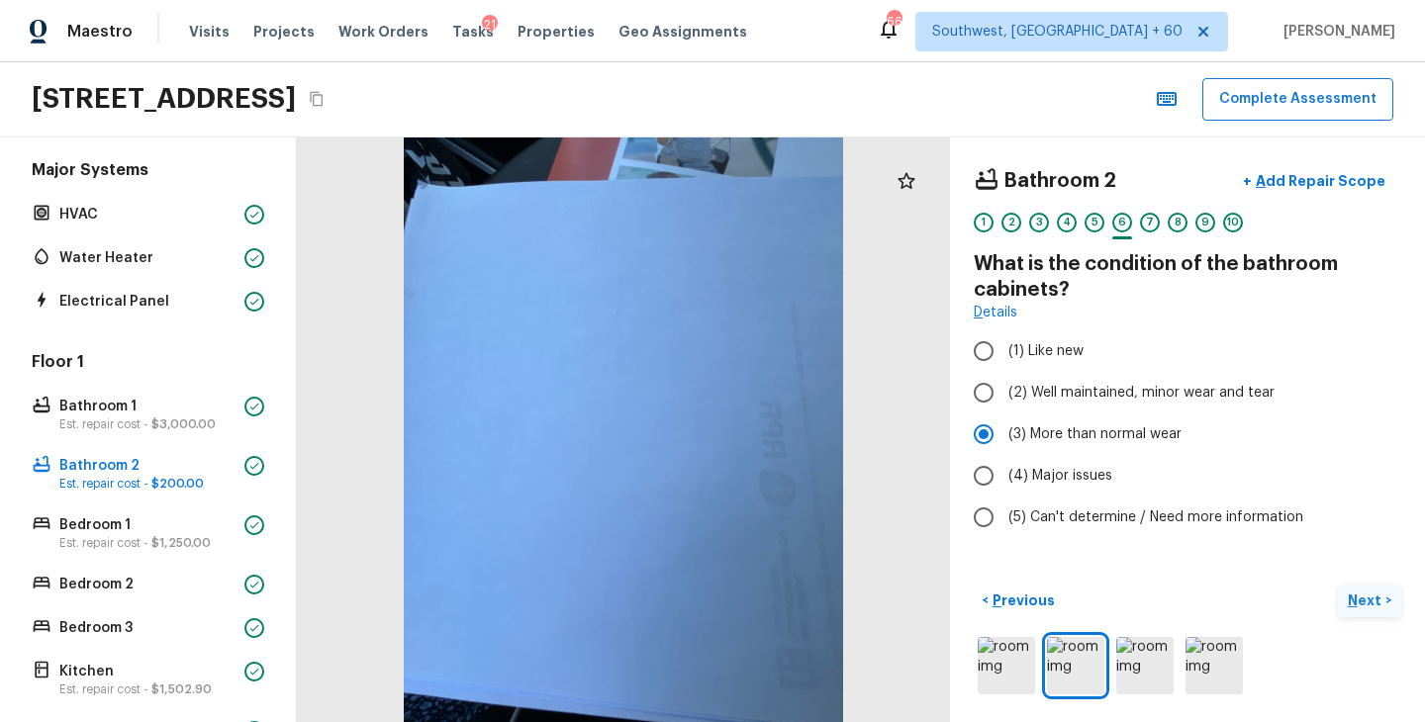
click at [1369, 598] on p "Next" at bounding box center [1366, 601] width 38 height 20
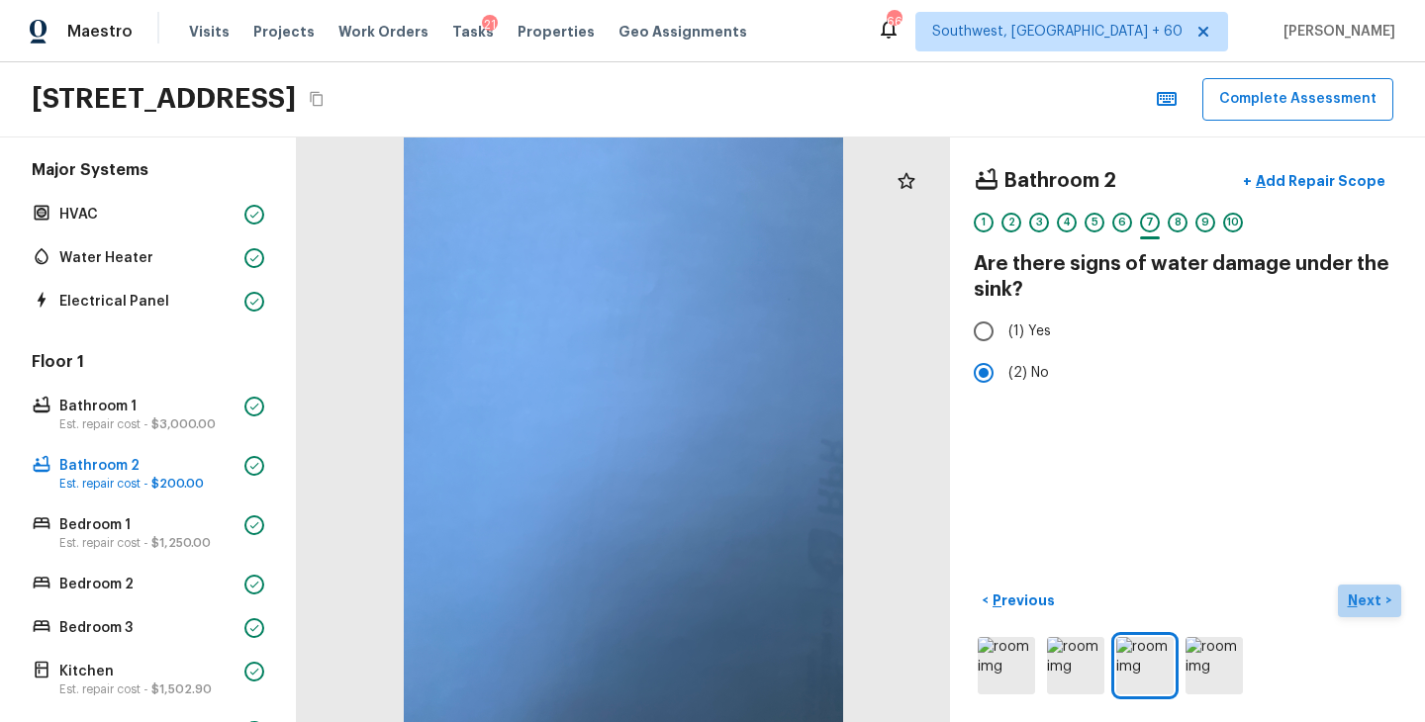
click at [1369, 598] on p "Next" at bounding box center [1366, 601] width 38 height 20
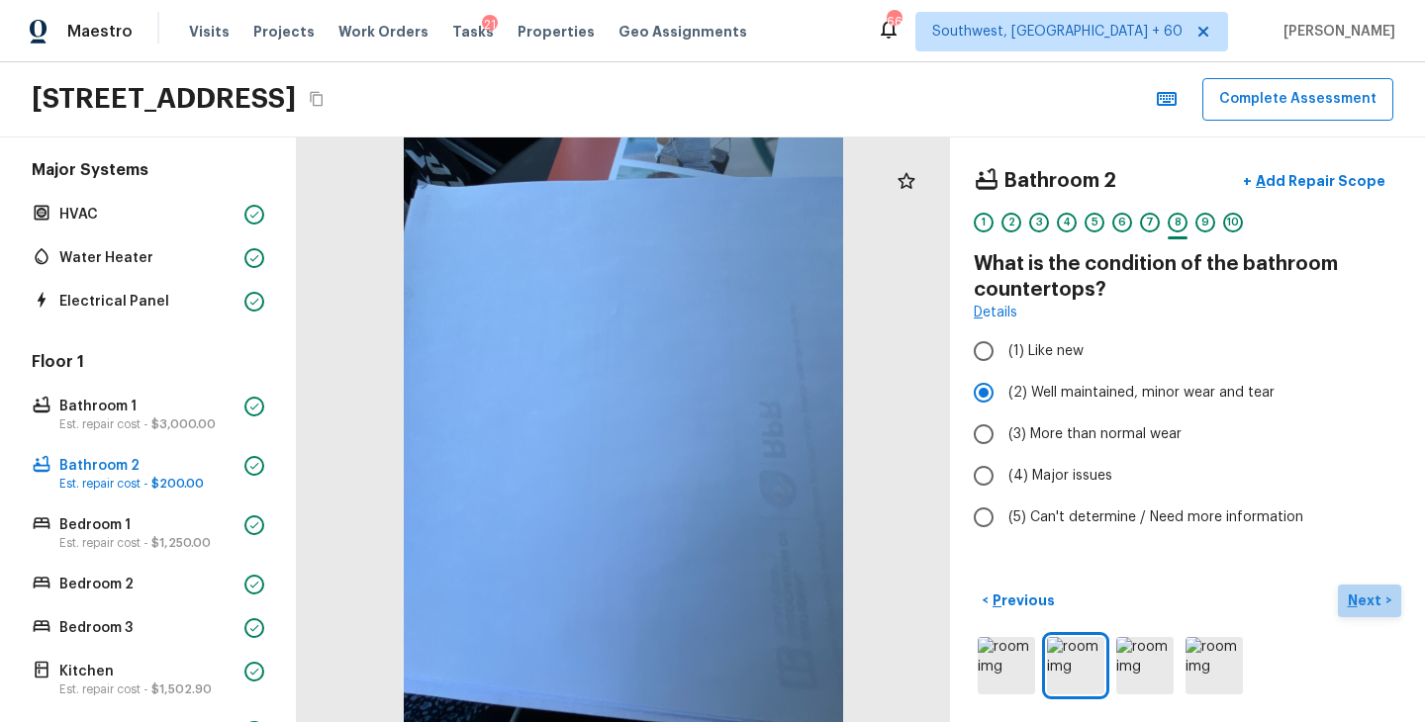
click at [1369, 598] on p "Next" at bounding box center [1366, 601] width 38 height 20
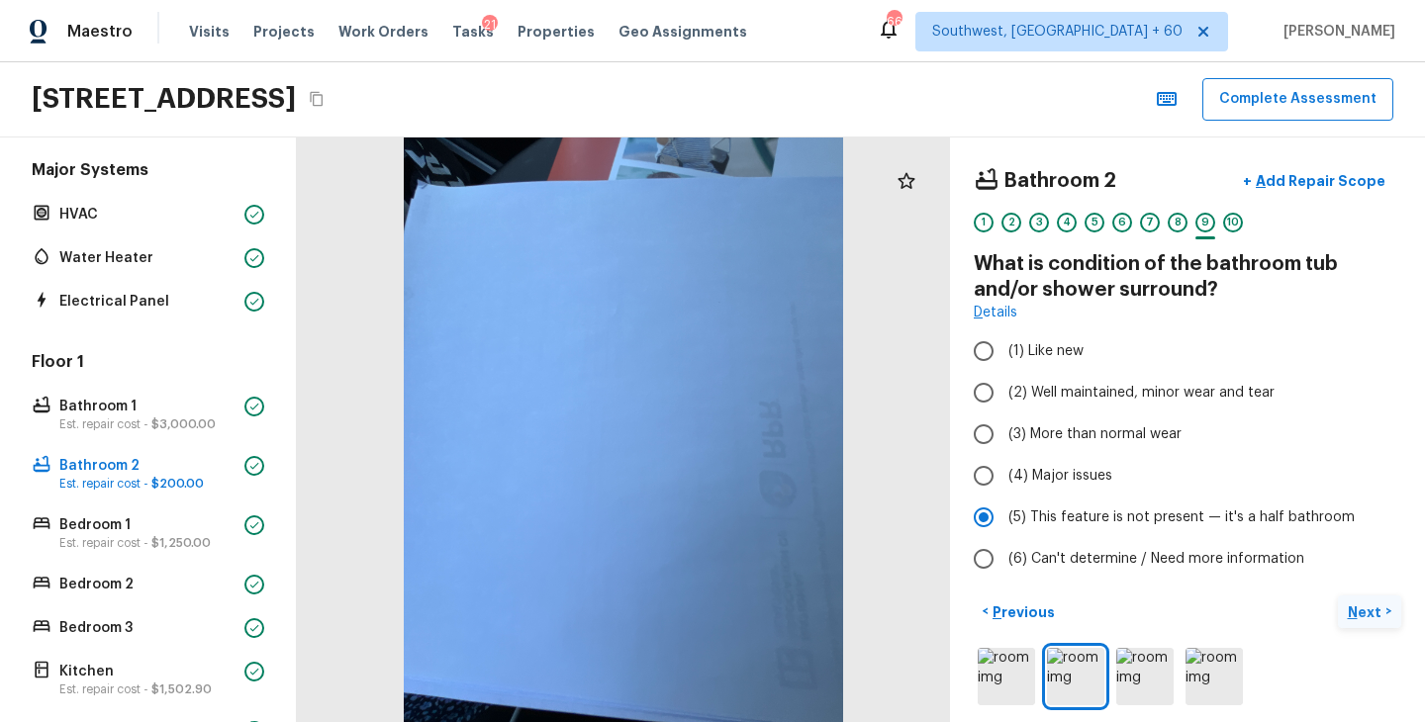
click at [1369, 598] on button "Next >" at bounding box center [1369, 612] width 63 height 33
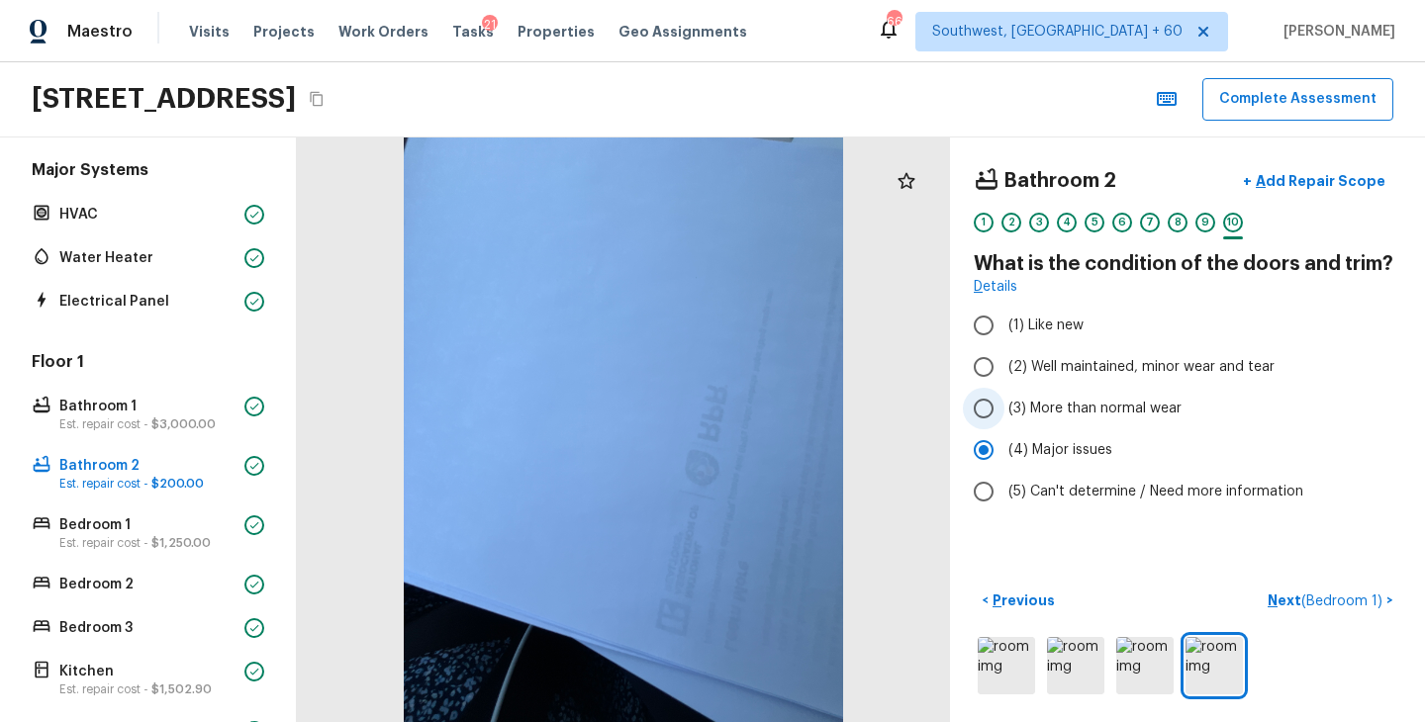
click at [1089, 407] on span "(3) More than normal wear" at bounding box center [1094, 409] width 173 height 20
click at [1004, 407] on input "(3) More than normal wear" at bounding box center [984, 409] width 42 height 42
click at [1091, 360] on span "(2) Well maintained, minor wear and tear" at bounding box center [1141, 367] width 266 height 20
click at [1004, 360] on input "(2) Well maintained, minor wear and tear" at bounding box center [984, 367] width 42 height 42
click at [979, 229] on div "1" at bounding box center [983, 223] width 20 height 20
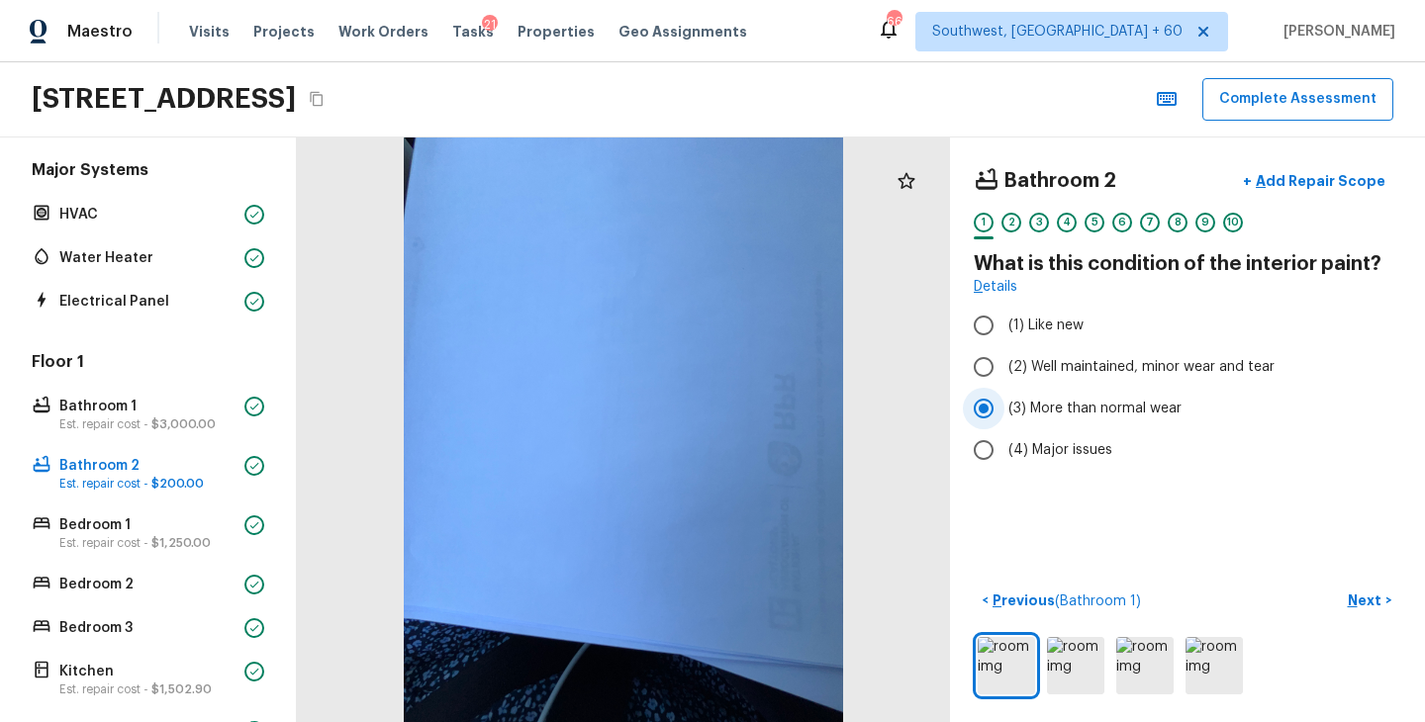
click at [1130, 408] on span "(3) More than normal wear" at bounding box center [1094, 409] width 173 height 20
click at [1004, 408] on input "(3) More than normal wear" at bounding box center [984, 409] width 42 height 42
click at [1372, 603] on p "Next" at bounding box center [1366, 601] width 38 height 20
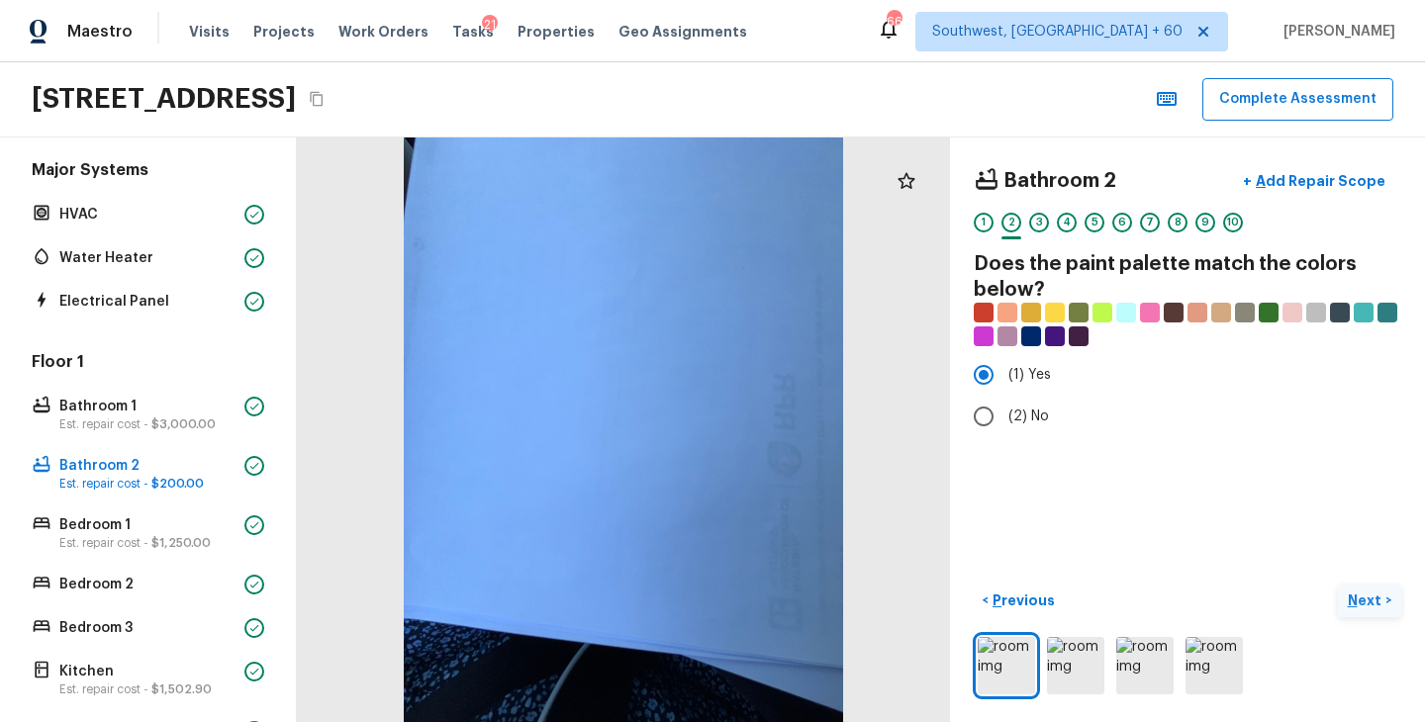
click at [1372, 603] on p "Next" at bounding box center [1366, 601] width 38 height 20
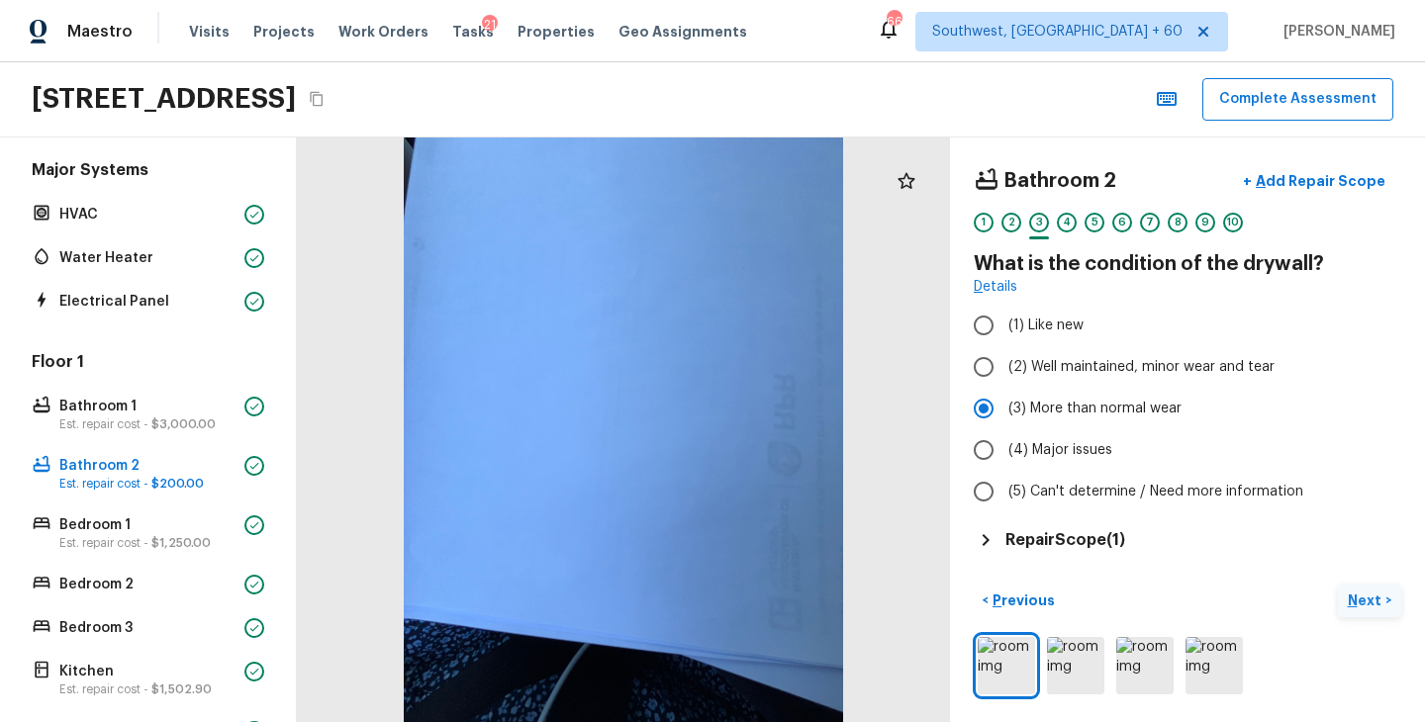
click at [1372, 603] on p "Next" at bounding box center [1366, 601] width 38 height 20
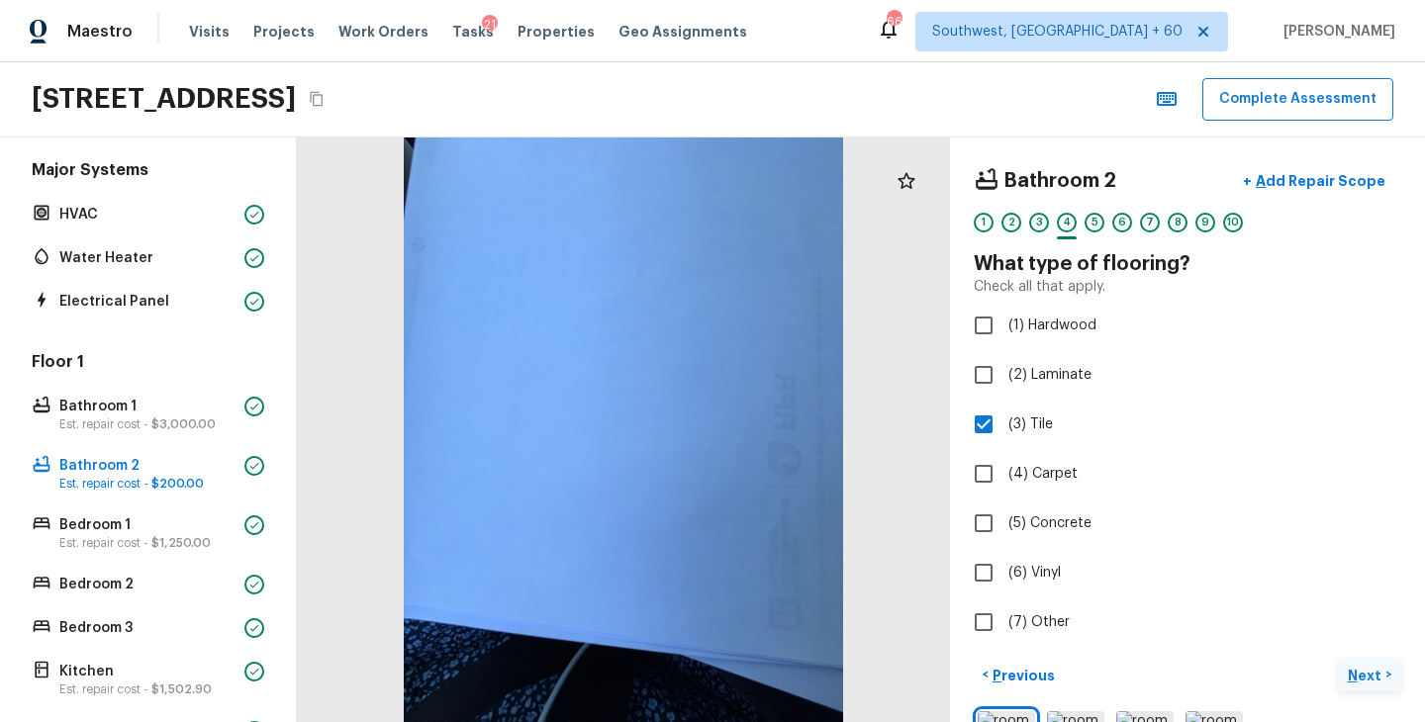
click at [1372, 603] on label "(7) Other" at bounding box center [1174, 623] width 422 height 42
click at [1004, 603] on input "(7) Other" at bounding box center [984, 623] width 42 height 42
click at [1061, 629] on span "(7) Other" at bounding box center [1038, 622] width 61 height 20
click at [1004, 629] on input "(7) Other" at bounding box center [984, 623] width 42 height 42
click at [1372, 666] on p "Next" at bounding box center [1366, 676] width 38 height 20
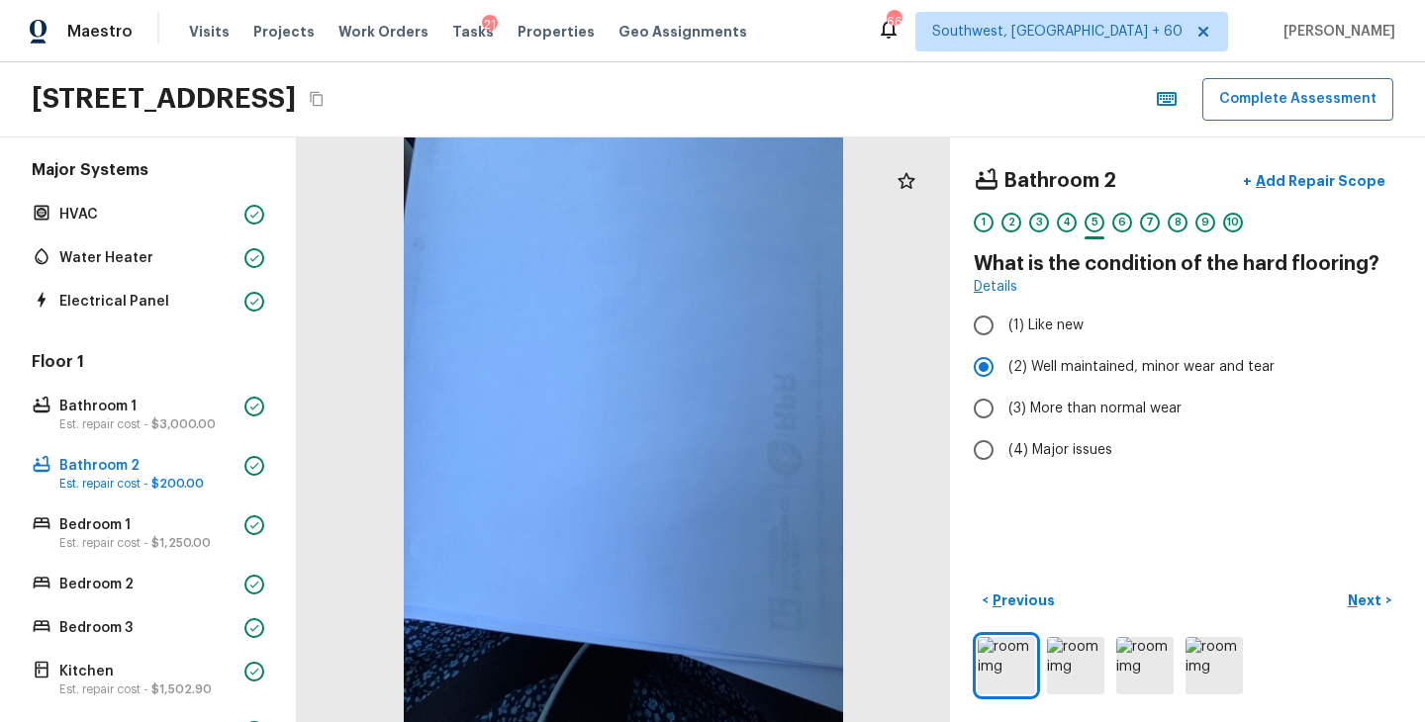
click at [1225, 224] on div "10" at bounding box center [1233, 223] width 20 height 20
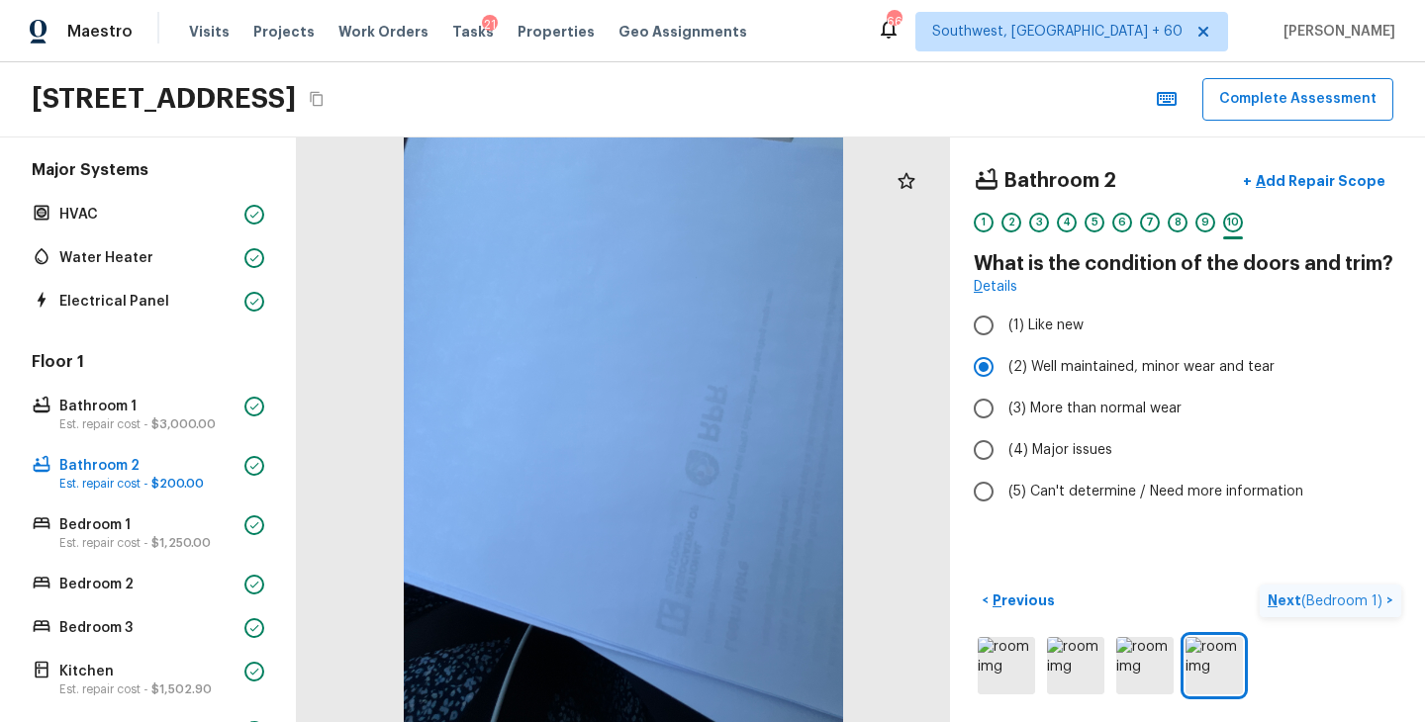
click at [1281, 596] on p "Next ( Bedroom 1 )" at bounding box center [1326, 601] width 119 height 21
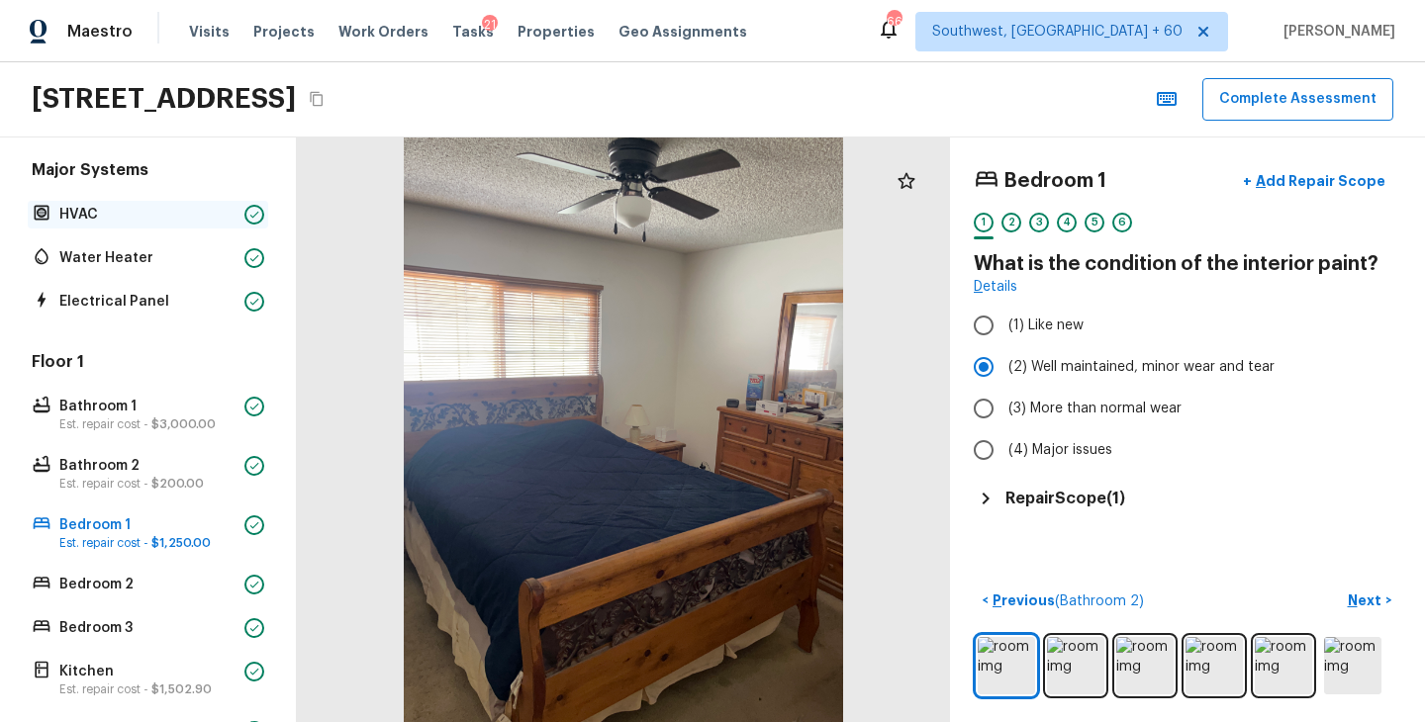
click at [159, 214] on p "HVAC" at bounding box center [147, 215] width 177 height 20
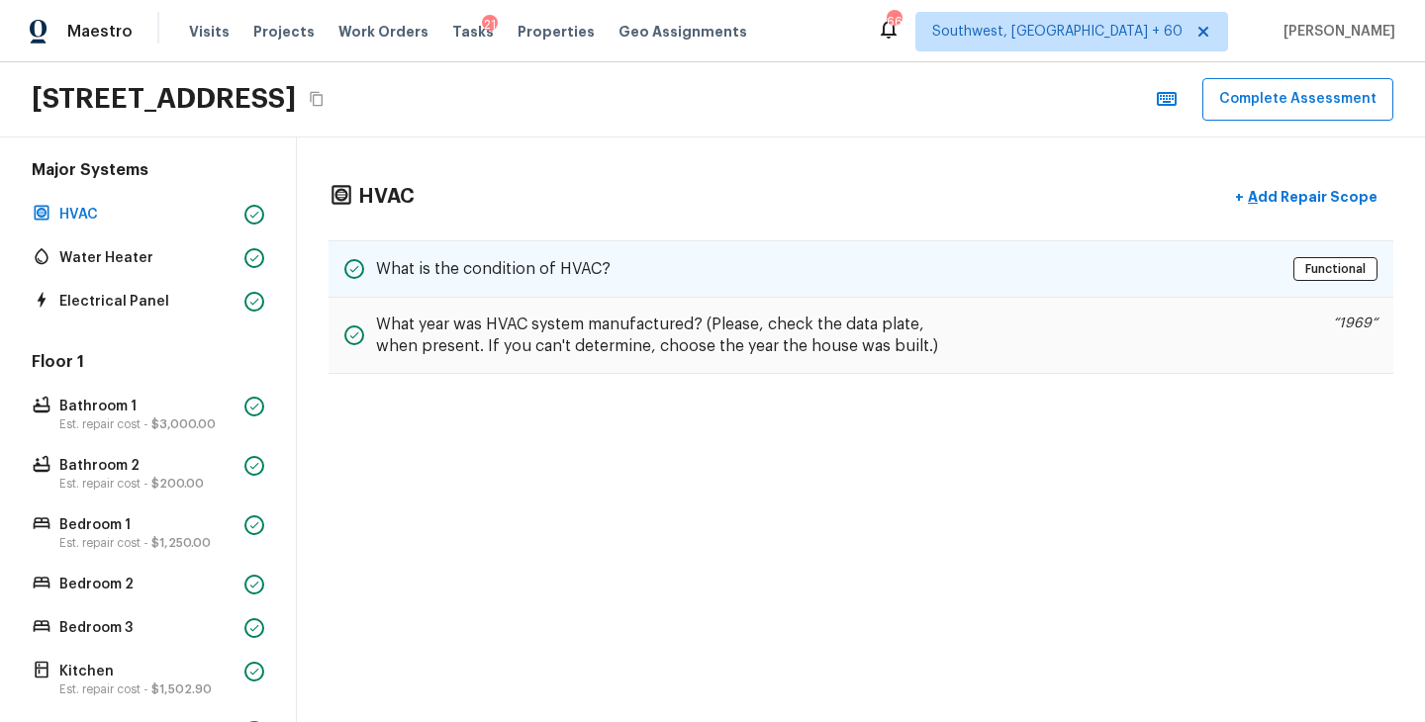
click at [849, 256] on div "What is the condition of HVAC? Functional" at bounding box center [860, 268] width 1065 height 57
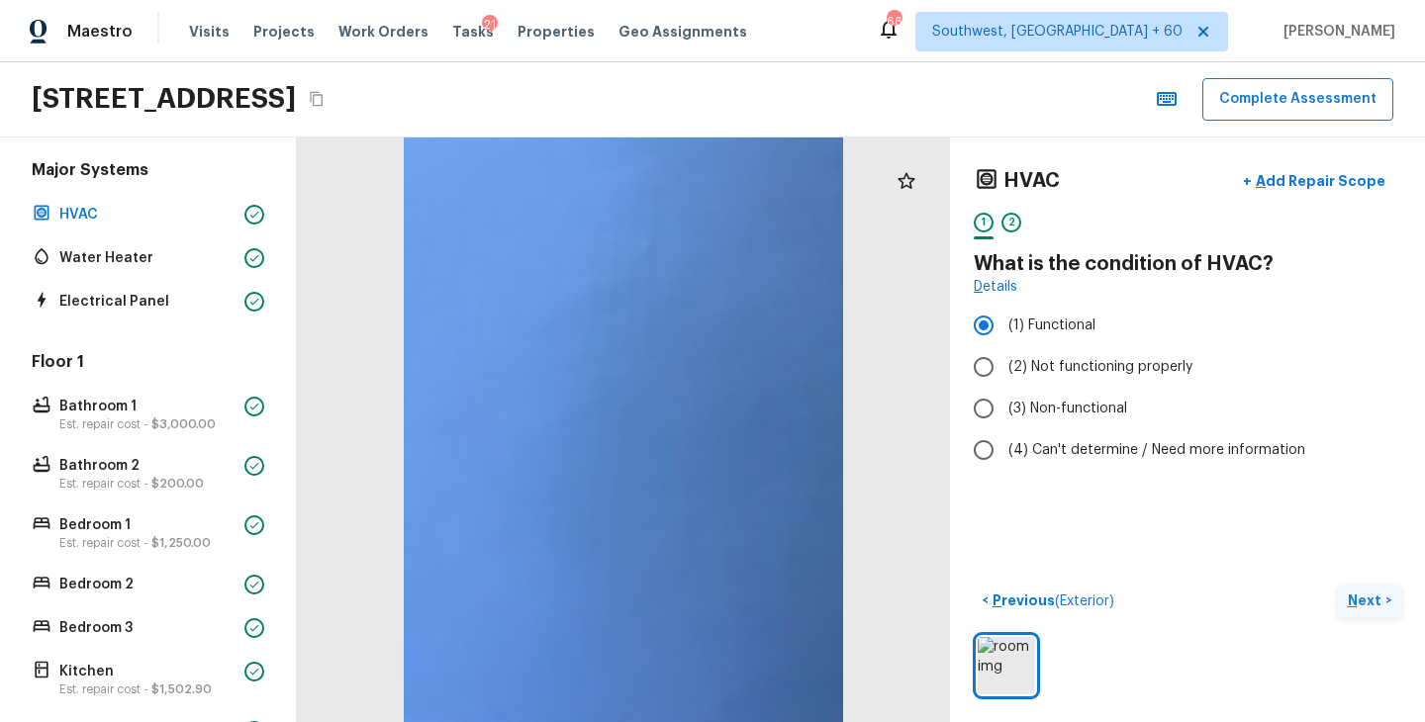
click at [1375, 612] on button "Next >" at bounding box center [1369, 601] width 63 height 33
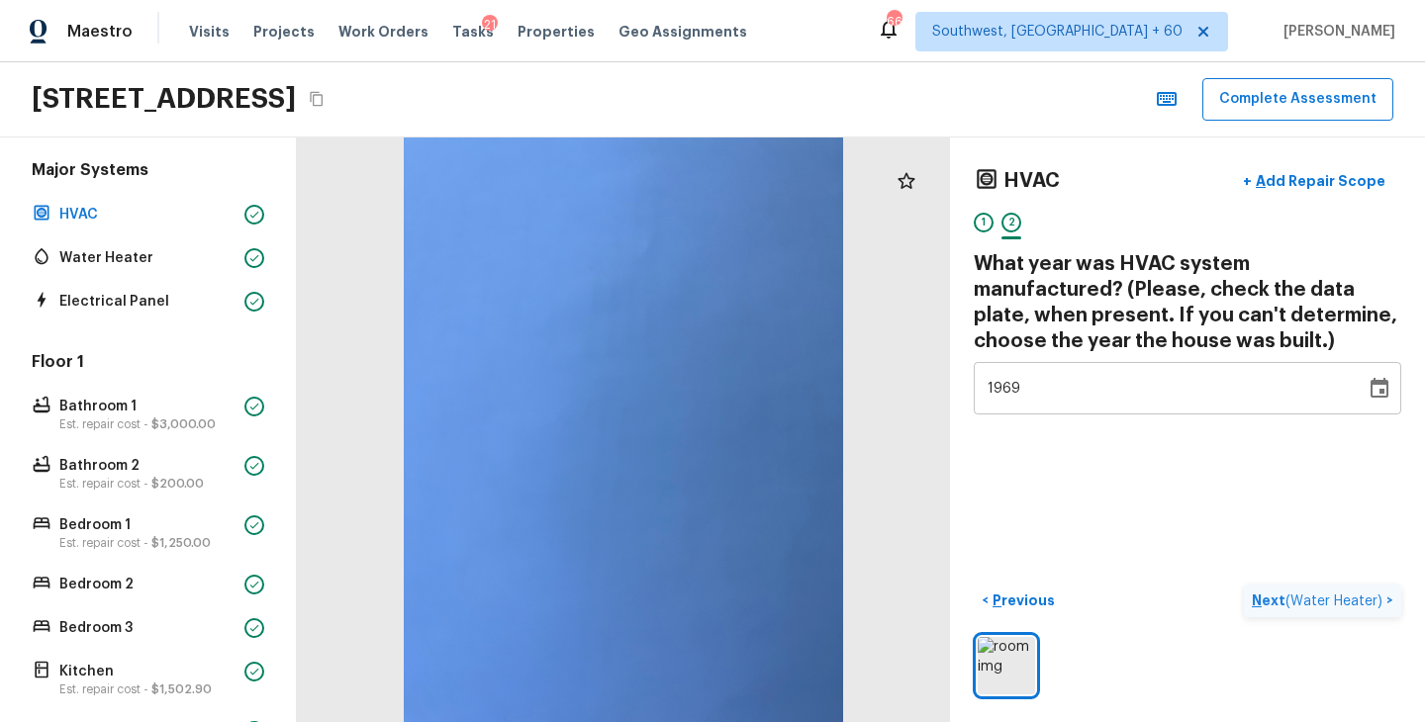
click at [1268, 601] on p "Next ( Water Heater )" at bounding box center [1318, 601] width 135 height 21
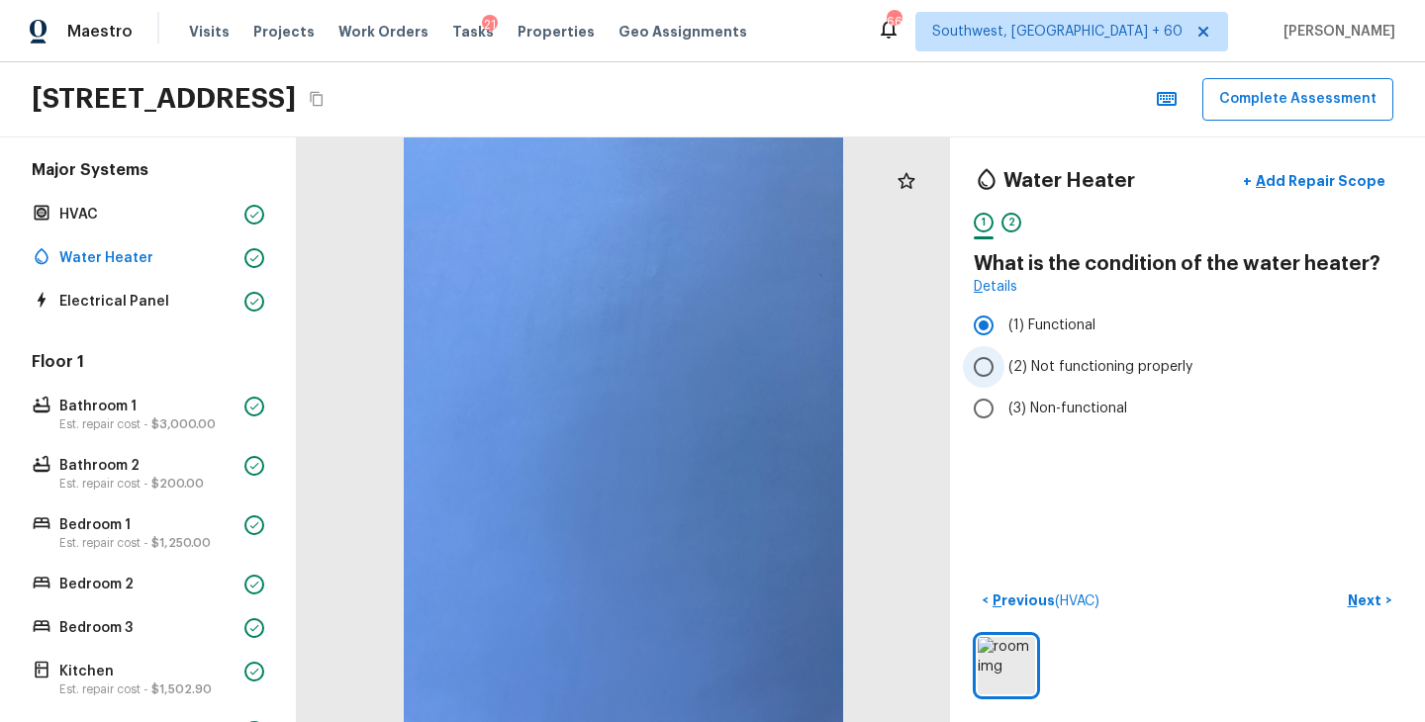
click at [1144, 373] on span "(2) Not functioning properly" at bounding box center [1100, 367] width 184 height 20
click at [1004, 373] on input "(2) Not functioning properly" at bounding box center [984, 367] width 42 height 42
click at [1360, 602] on p "Next" at bounding box center [1366, 601] width 38 height 20
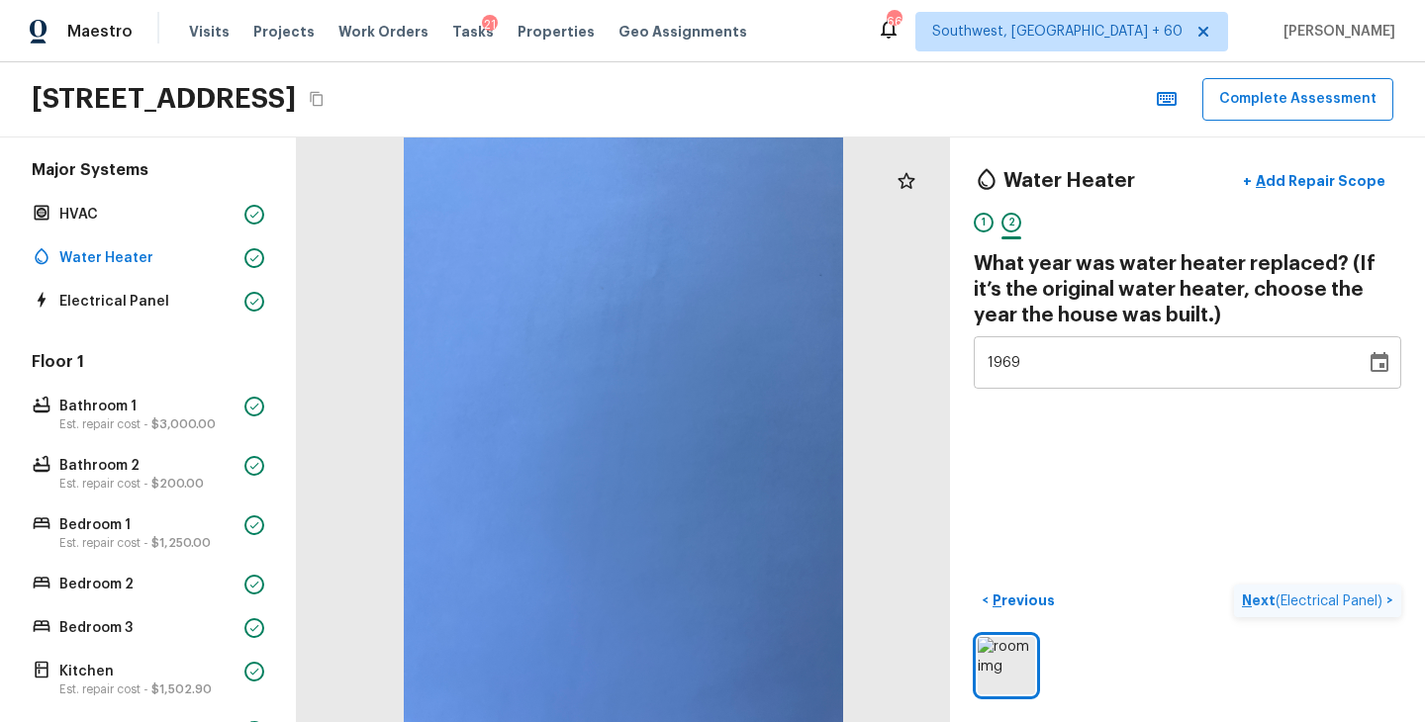
click at [1262, 607] on p "Next ( Electrical Panel )" at bounding box center [1314, 601] width 144 height 21
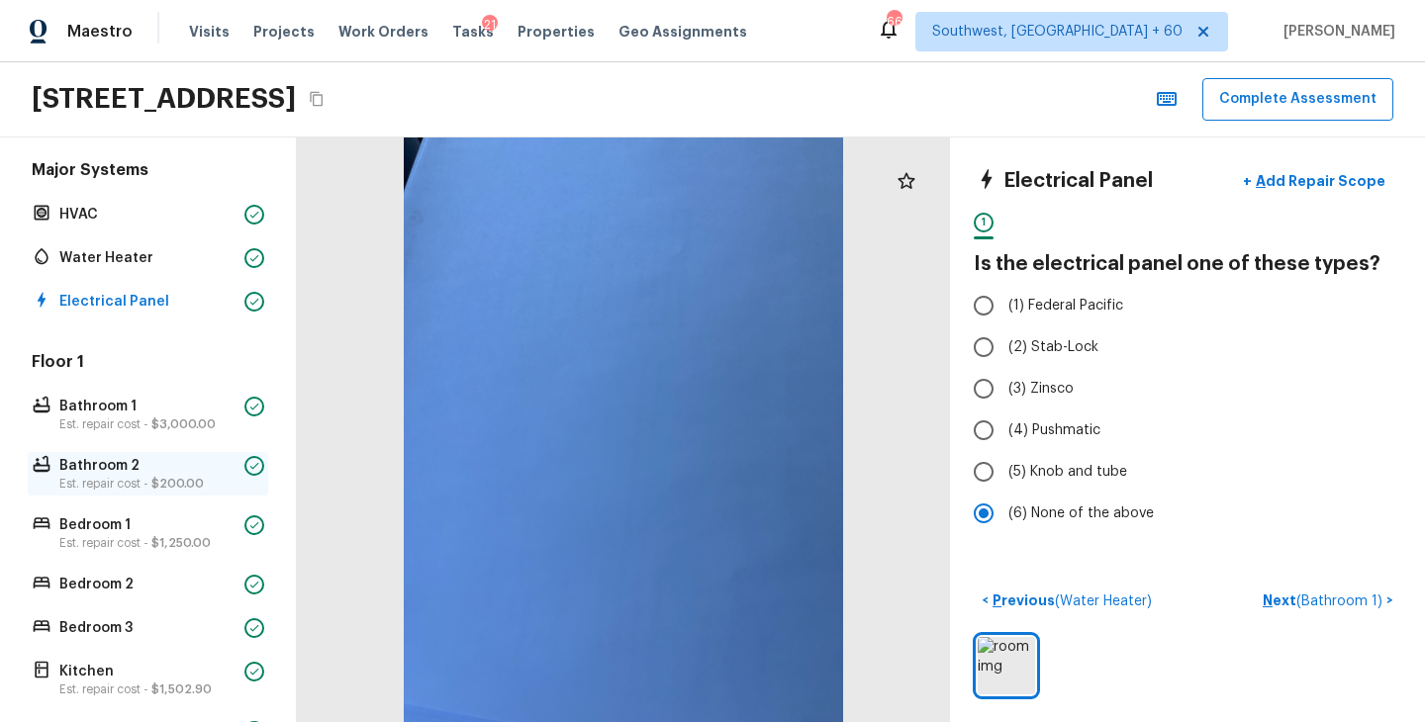
scroll to position [422, 0]
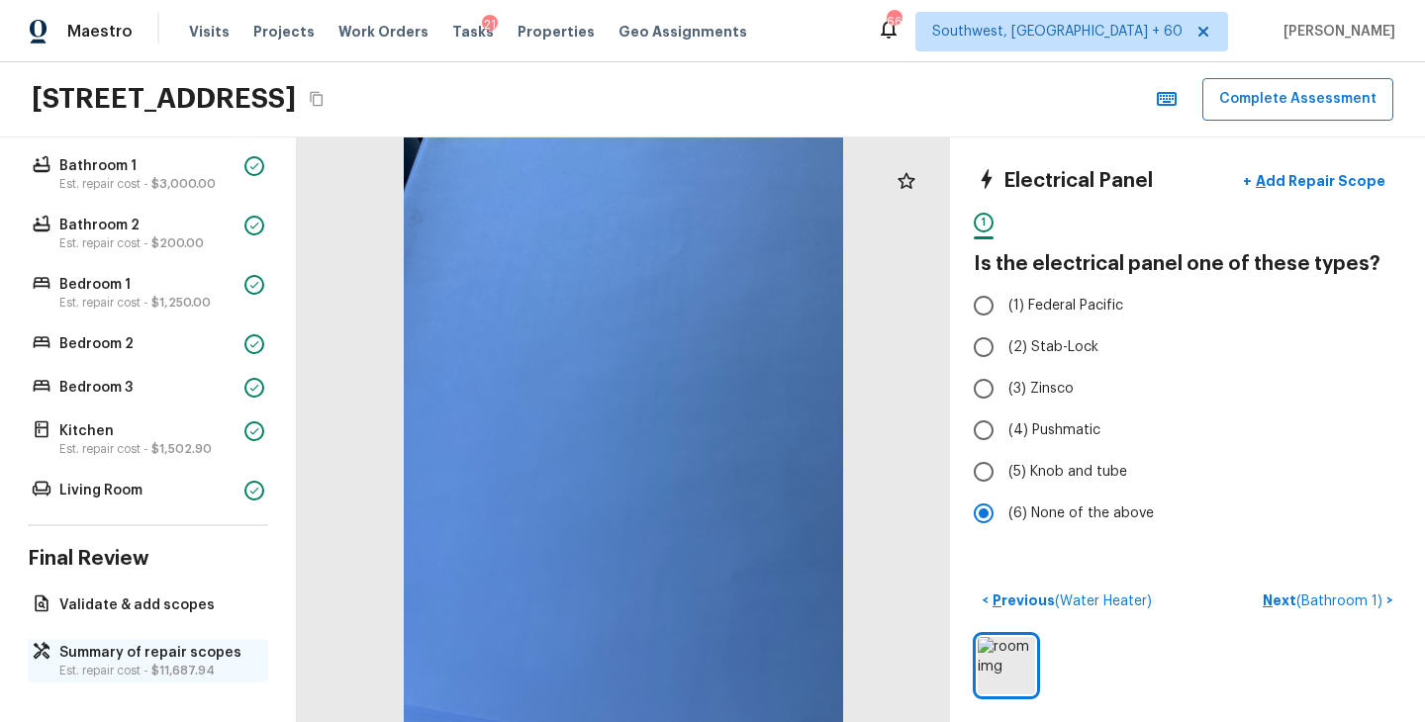
click at [169, 651] on p "Summary of repair scopes" at bounding box center [157, 653] width 197 height 20
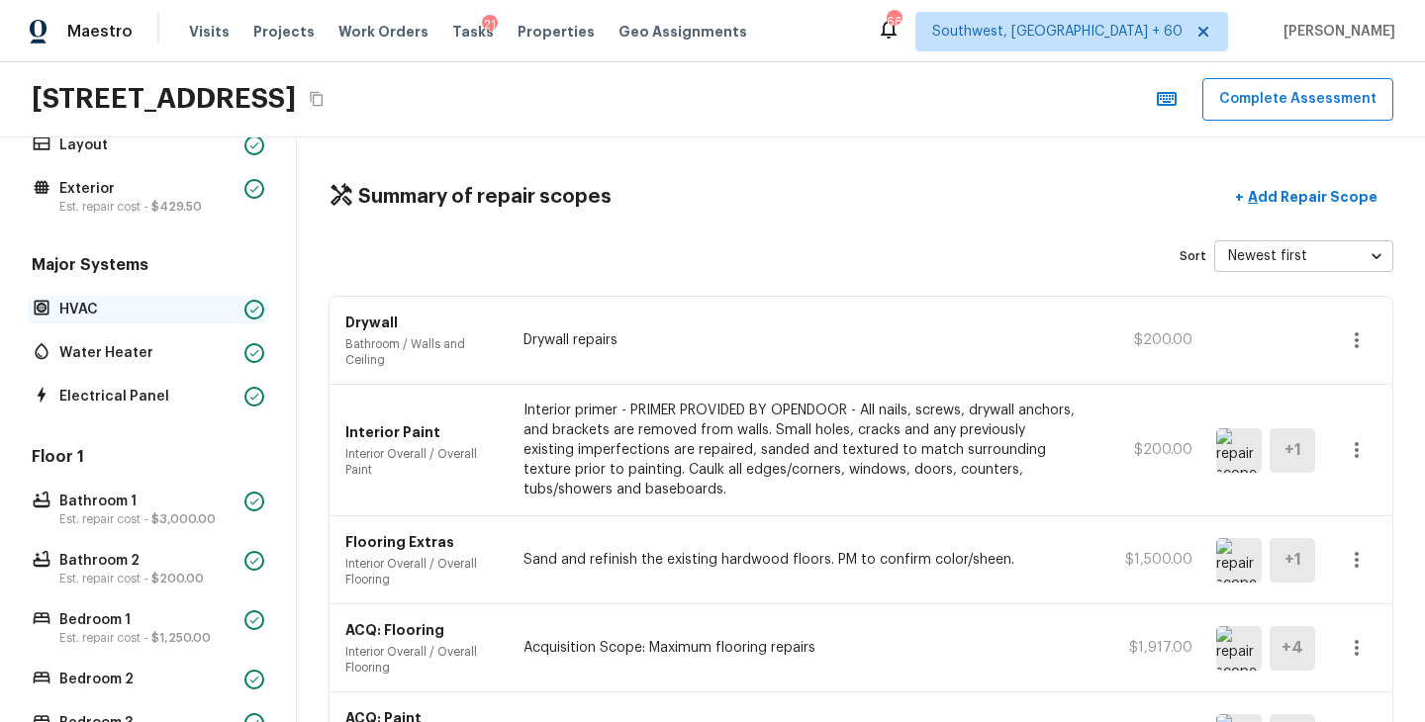
scroll to position [100, 0]
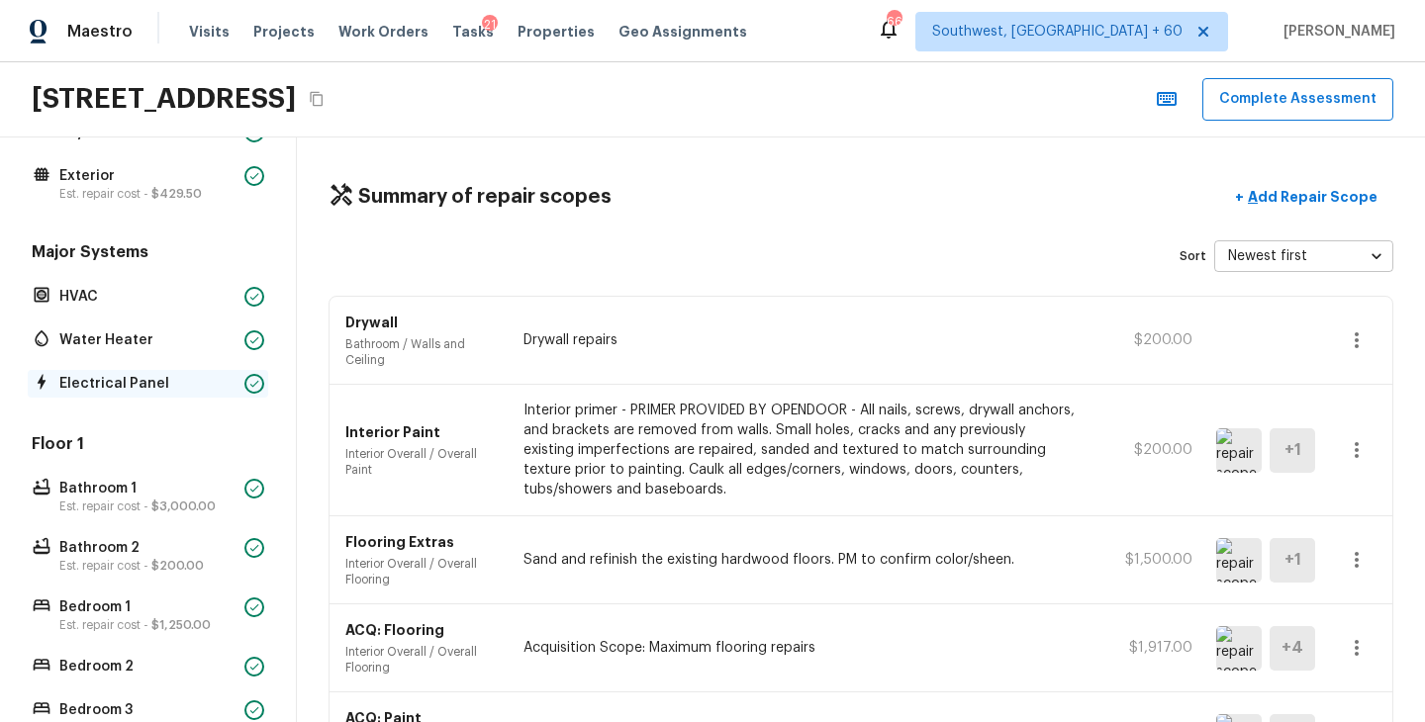
click at [126, 389] on p "Electrical Panel" at bounding box center [147, 384] width 177 height 20
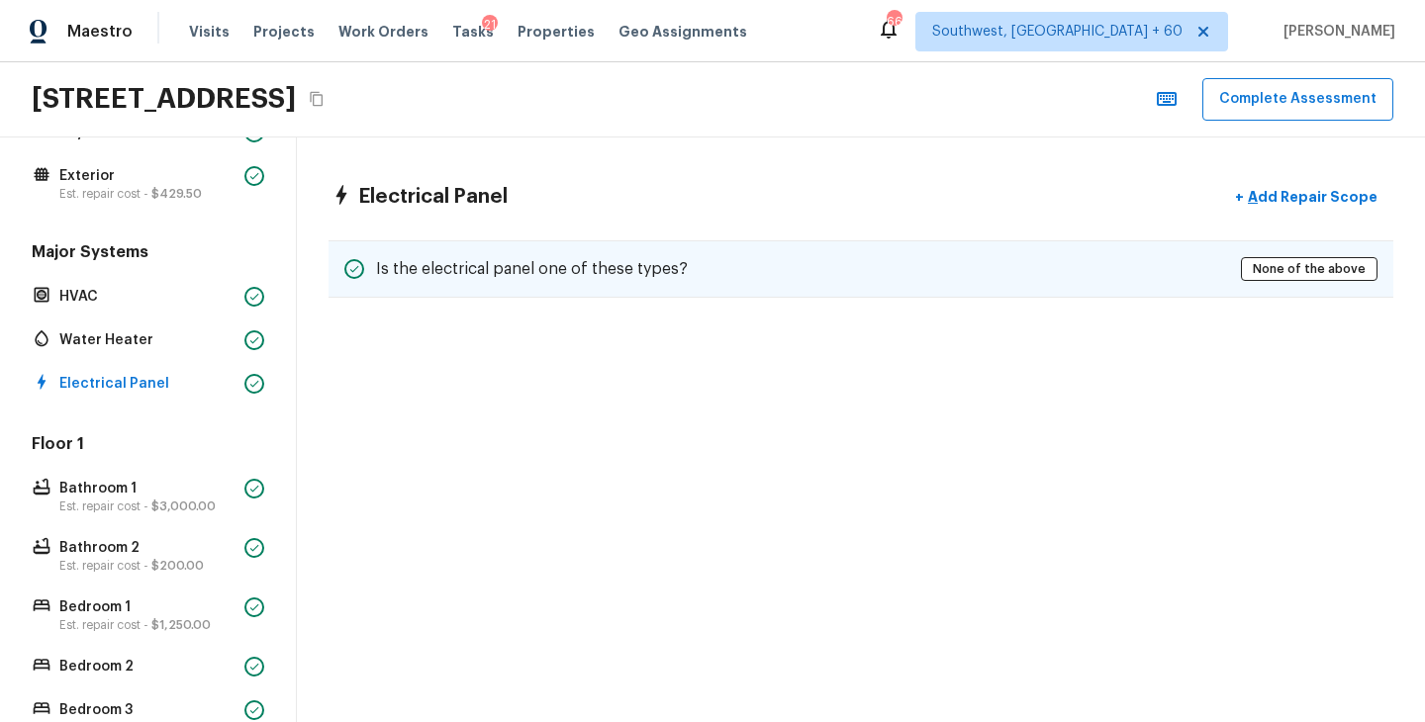
click at [721, 261] on div "Is the electrical panel one of these types? None of the above" at bounding box center [860, 268] width 1065 height 57
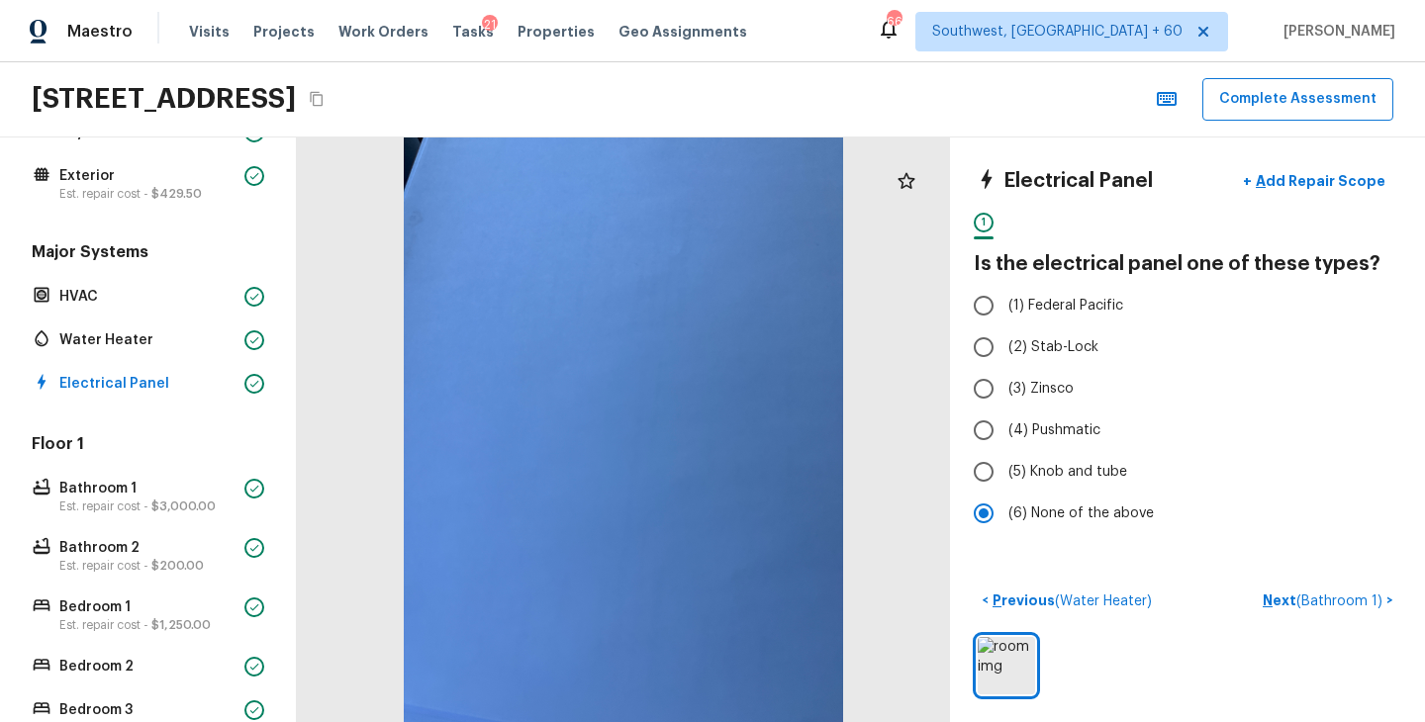
scroll to position [422, 0]
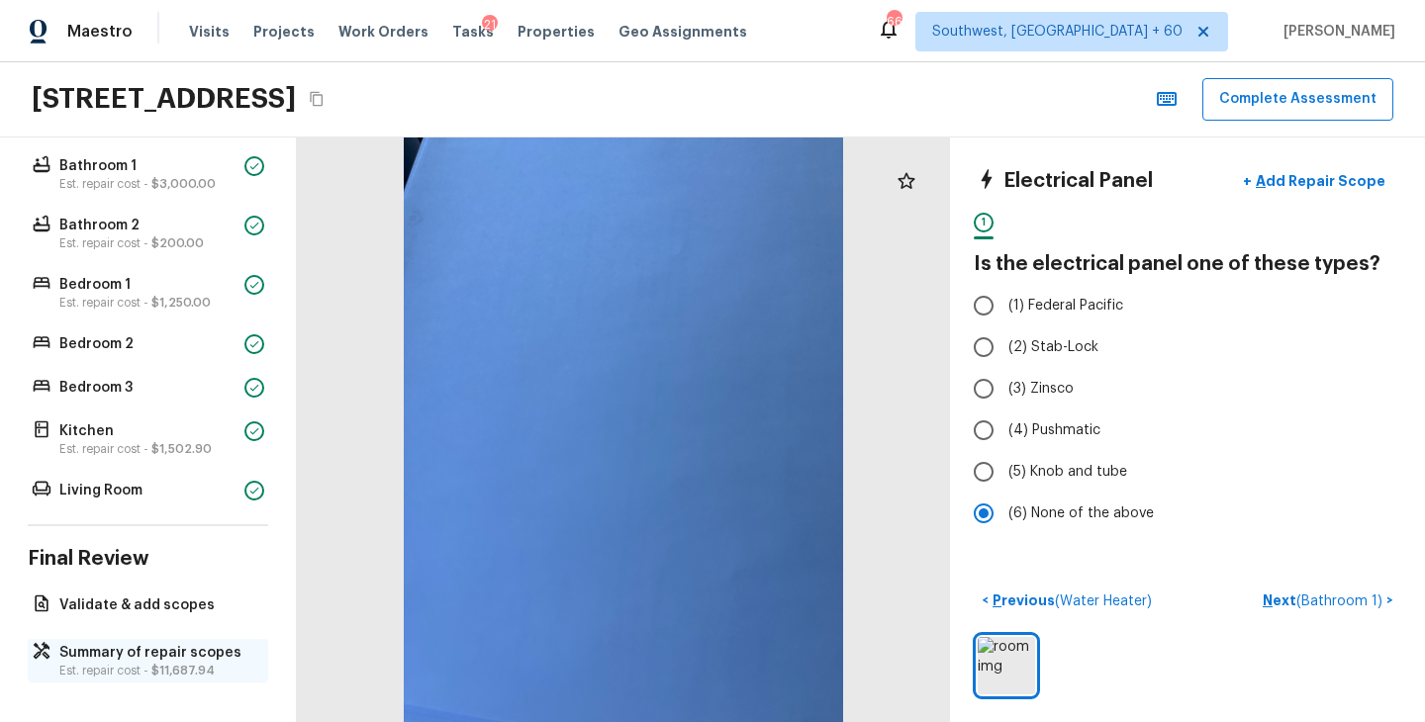
click at [153, 665] on span "$11,687.94" at bounding box center [182, 671] width 63 height 12
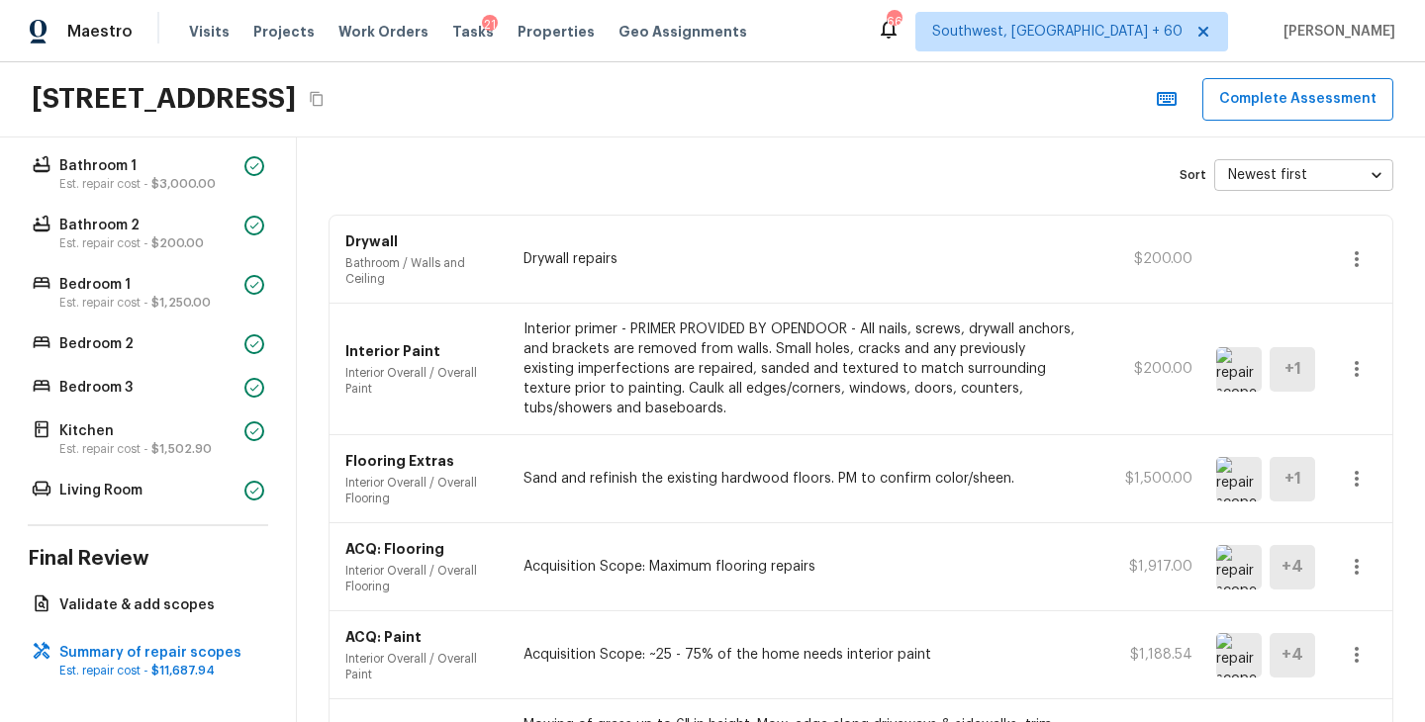
scroll to position [0, 0]
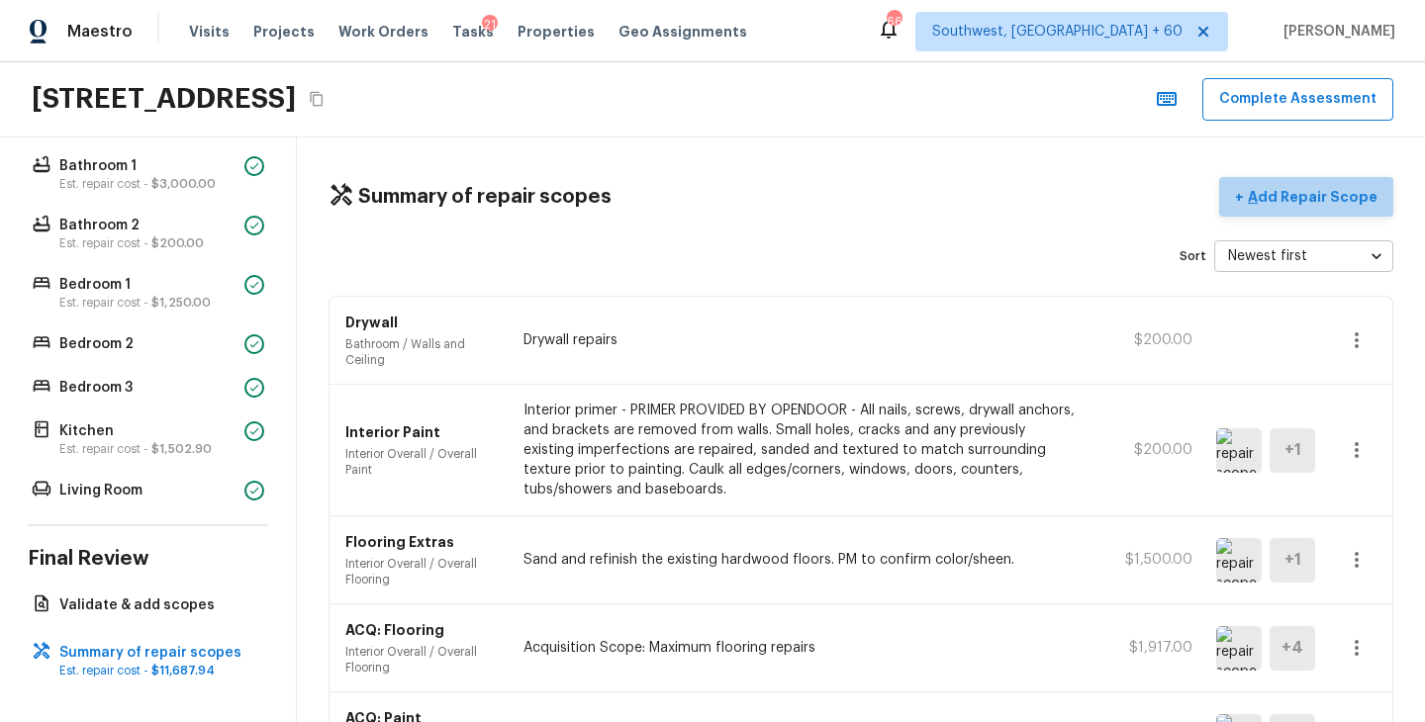
click at [1337, 198] on p "Add Repair Scope" at bounding box center [1311, 197] width 134 height 20
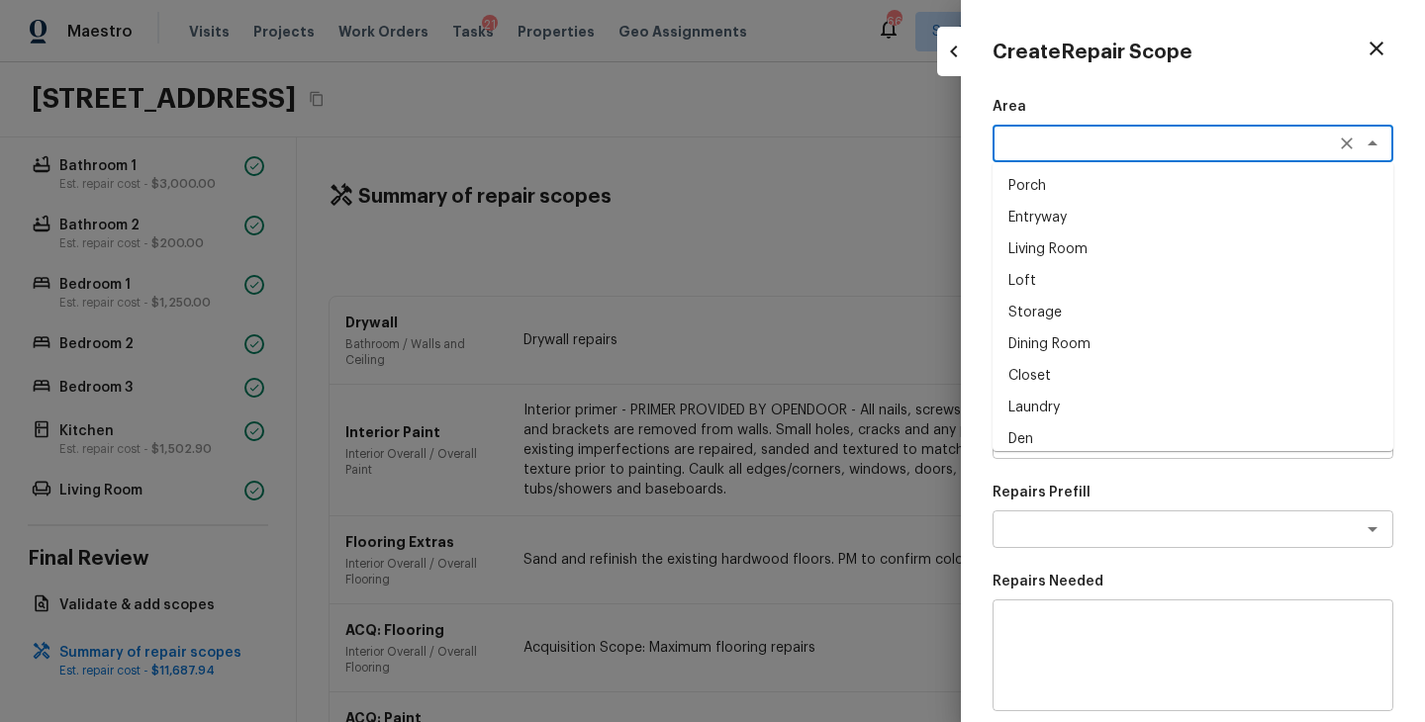
click at [1036, 142] on textarea at bounding box center [1164, 144] width 327 height 20
click at [1087, 188] on li "Interior Overall" at bounding box center [1192, 186] width 401 height 32
click at [1059, 233] on textarea at bounding box center [1164, 233] width 327 height 20
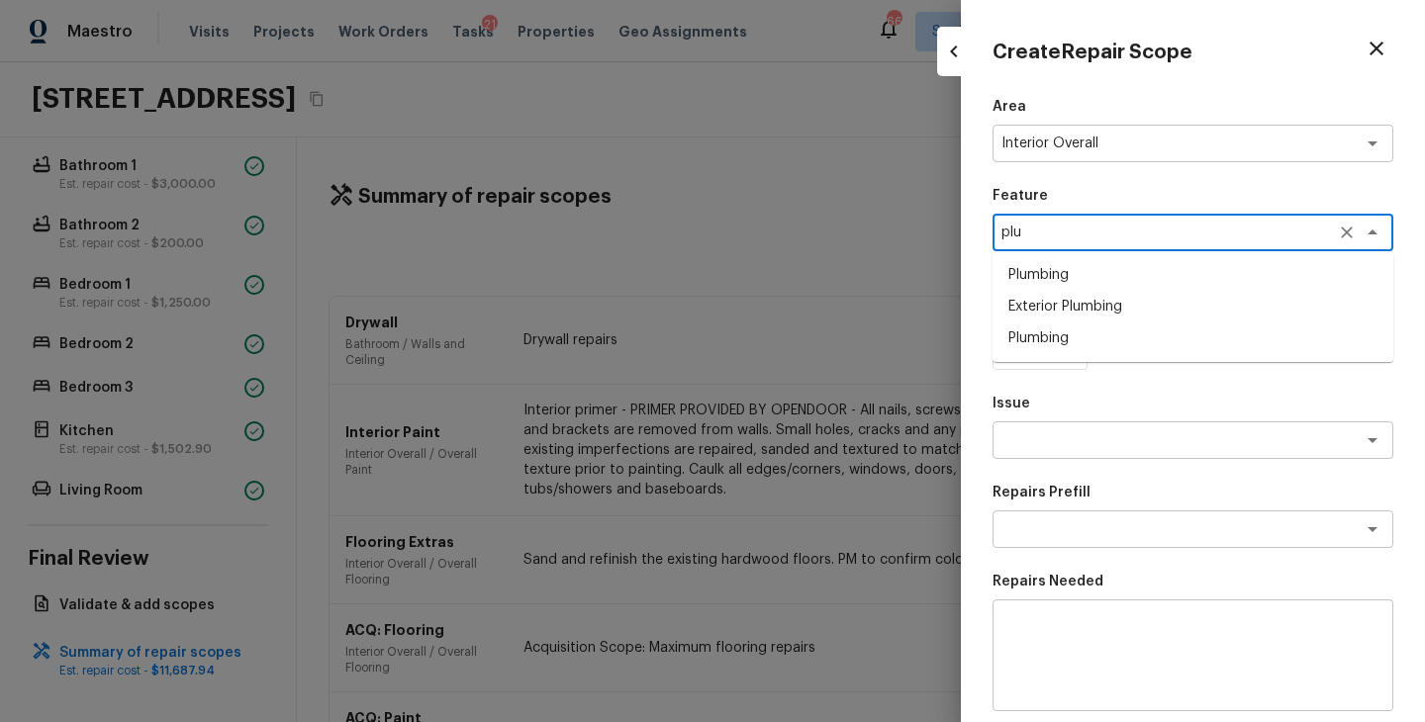
click at [1073, 276] on li "Plumbing" at bounding box center [1192, 275] width 401 height 32
click at [1341, 218] on div "Plumbing x ​" at bounding box center [1192, 233] width 401 height 38
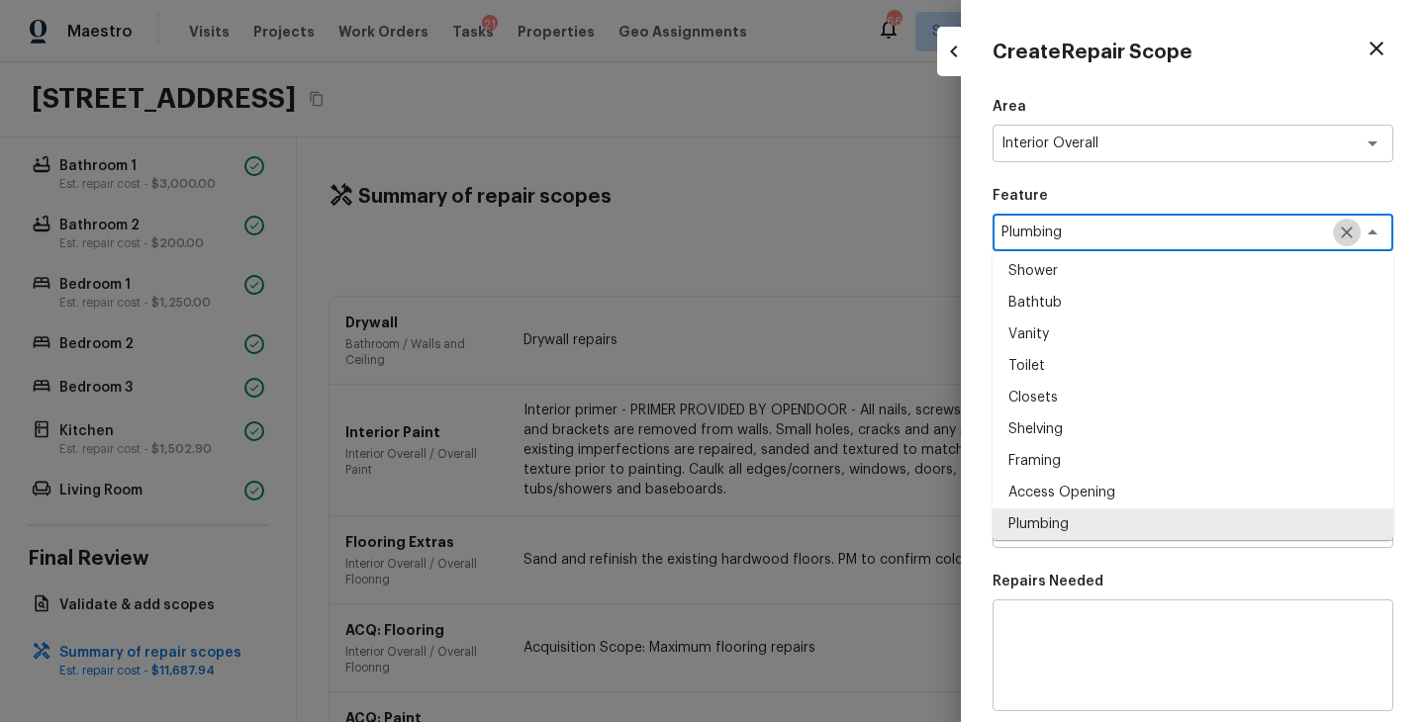
click at [1341, 223] on icon "Clear" at bounding box center [1347, 233] width 20 height 20
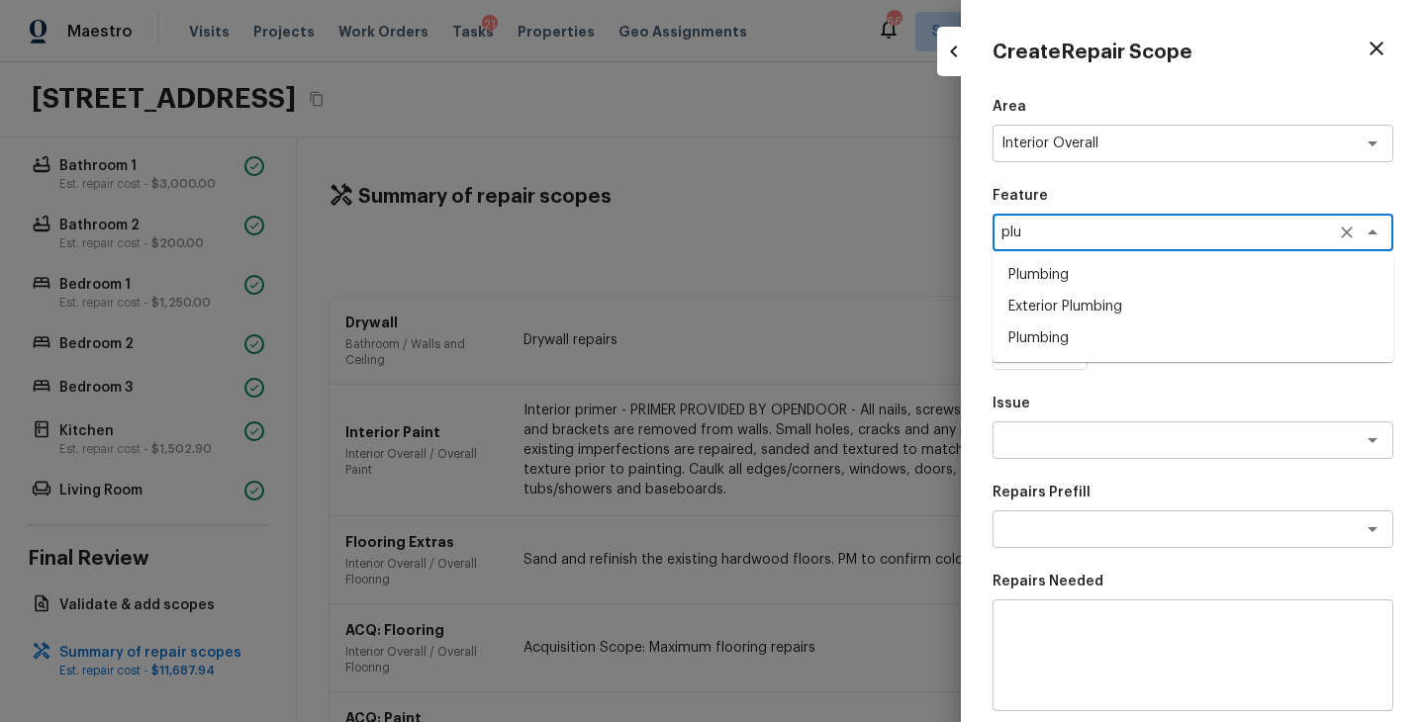
click at [1109, 286] on li "Plumbing" at bounding box center [1192, 275] width 401 height 32
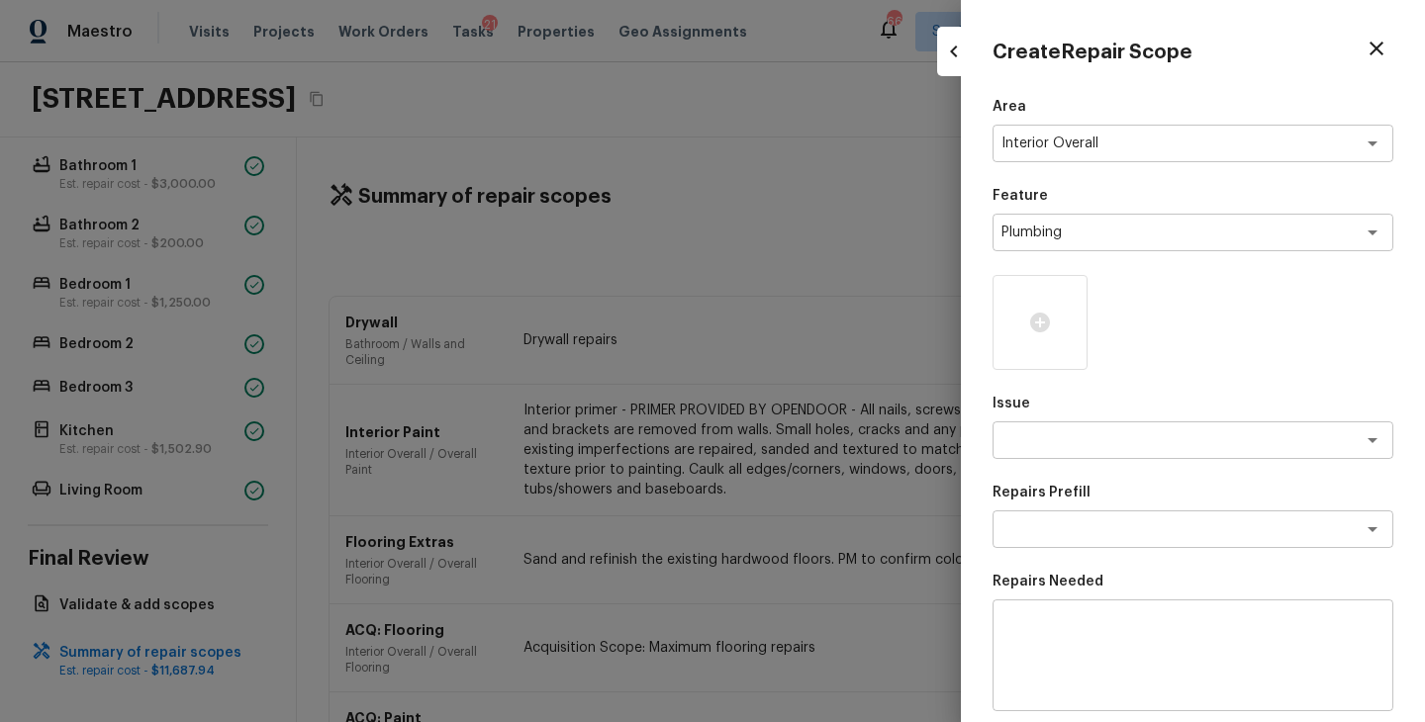
click at [1066, 418] on div "Issue x ​" at bounding box center [1192, 426] width 401 height 65
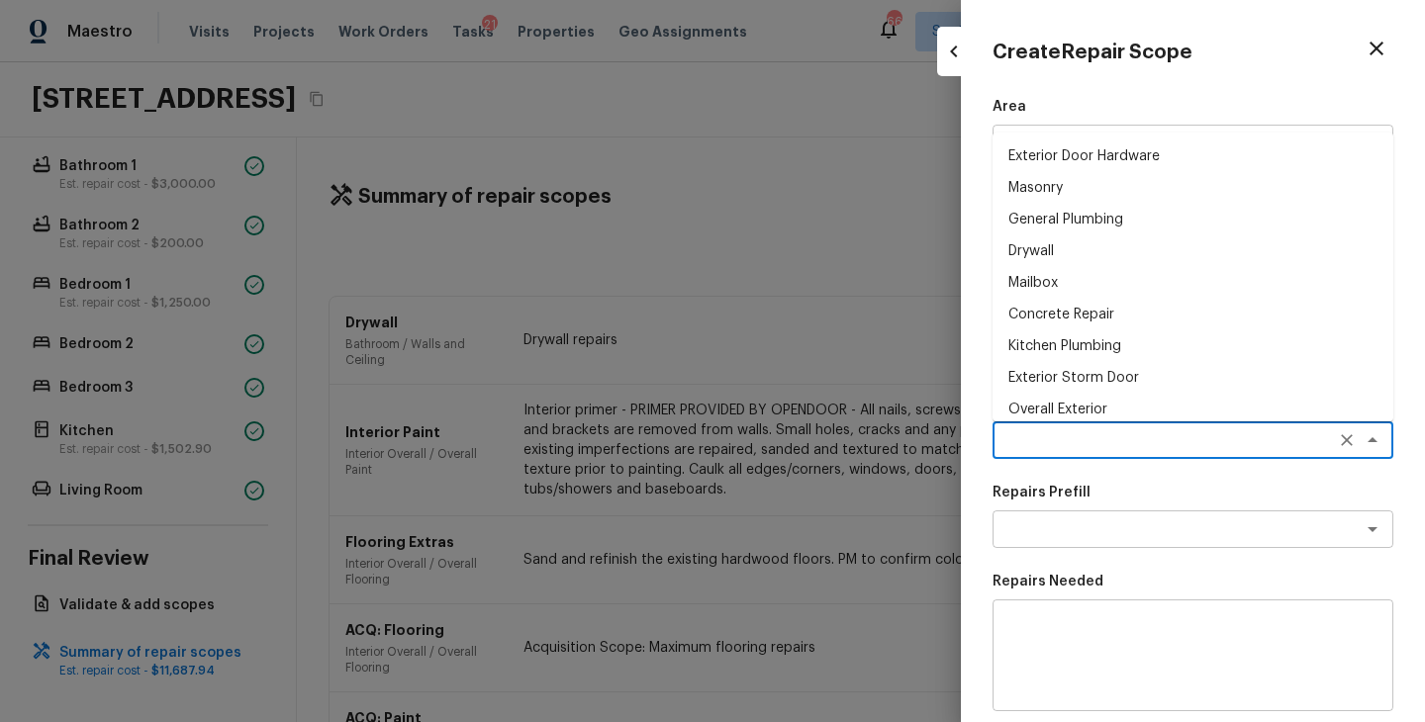
click at [1055, 448] on textarea at bounding box center [1164, 440] width 327 height 20
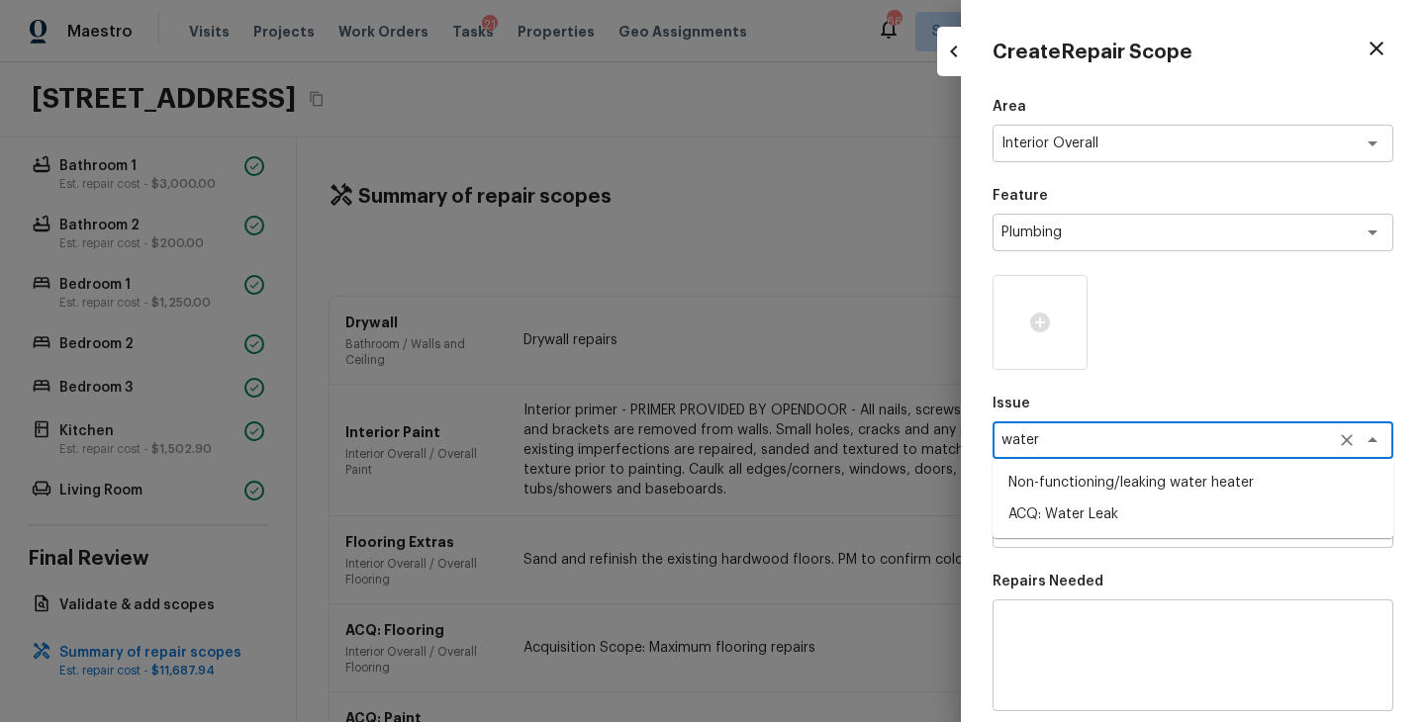
click at [1051, 513] on li "ACQ: Water Leak" at bounding box center [1192, 515] width 401 height 32
click at [1051, 513] on div "x ​" at bounding box center [1192, 529] width 401 height 38
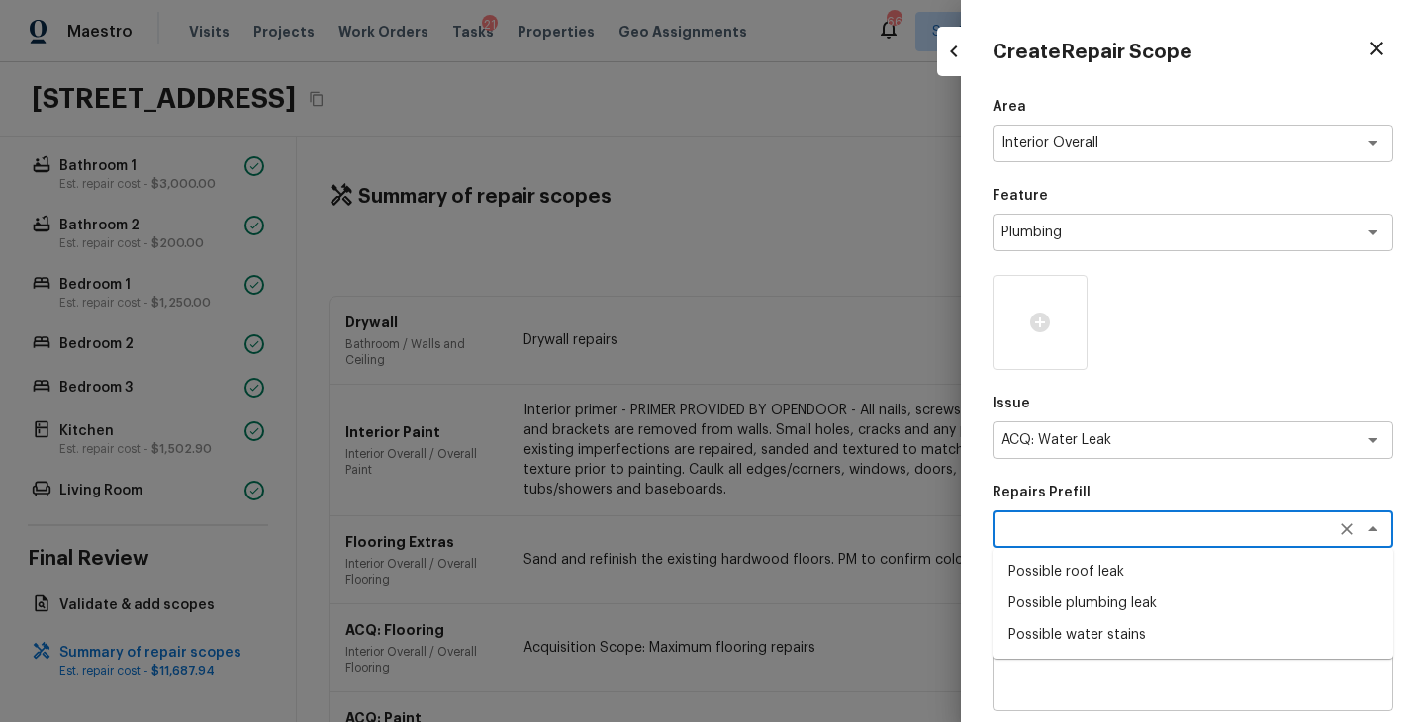
click at [1073, 607] on li "Possible plumbing leak" at bounding box center [1192, 604] width 401 height 32
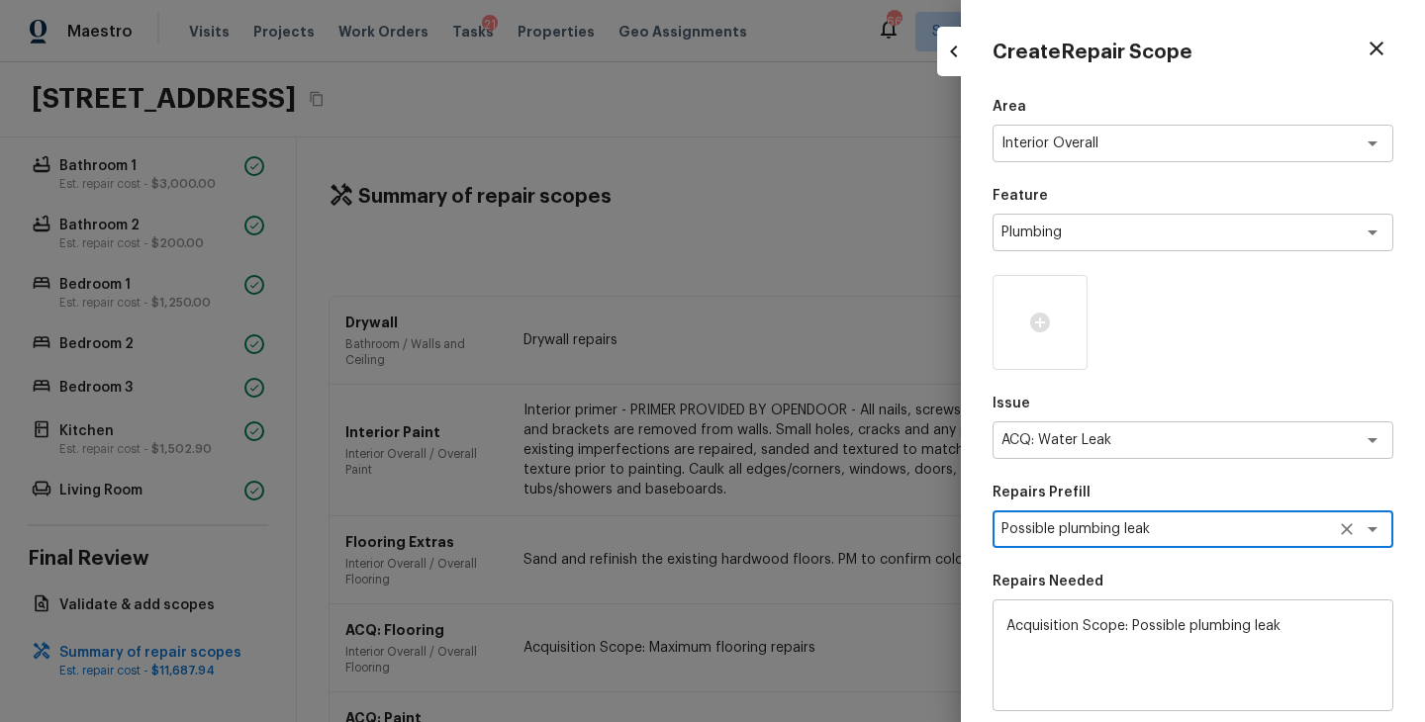
scroll to position [272, 0]
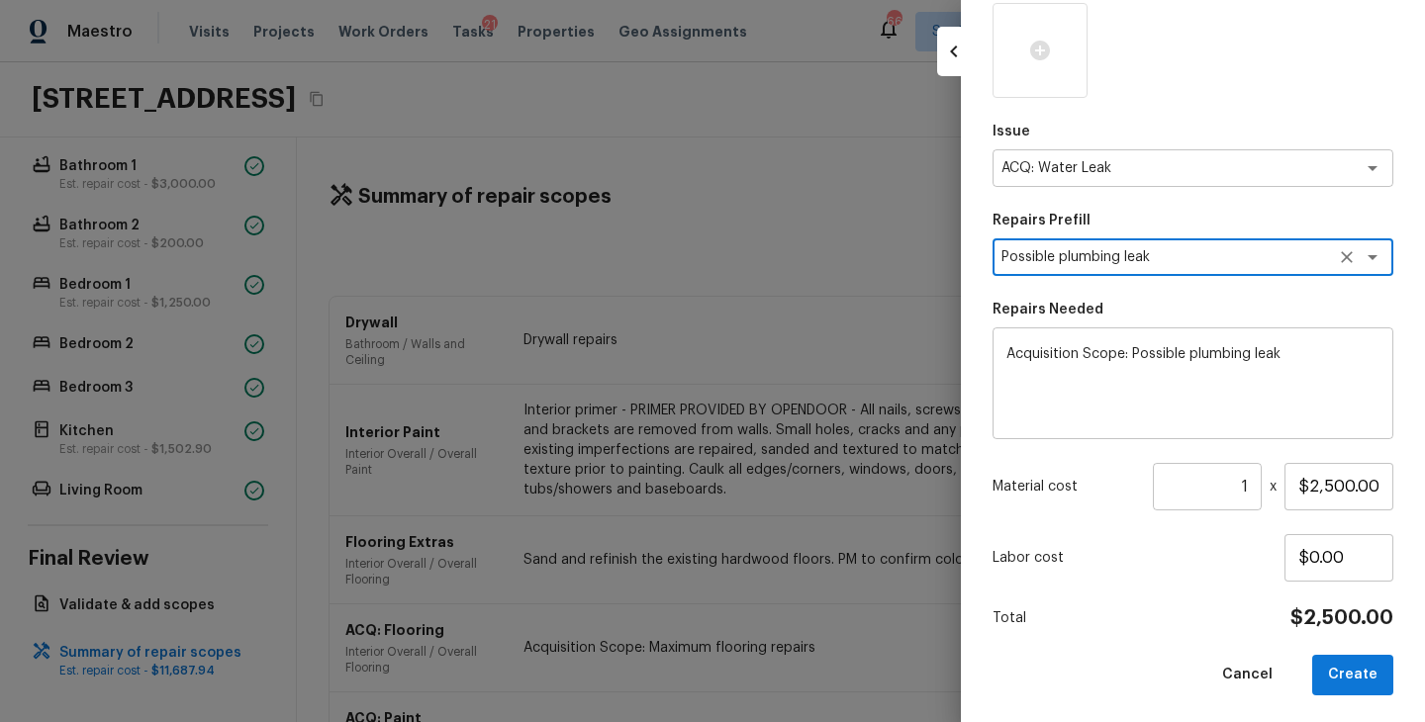
click at [1210, 616] on div "Total $2,500.00" at bounding box center [1192, 618] width 401 height 26
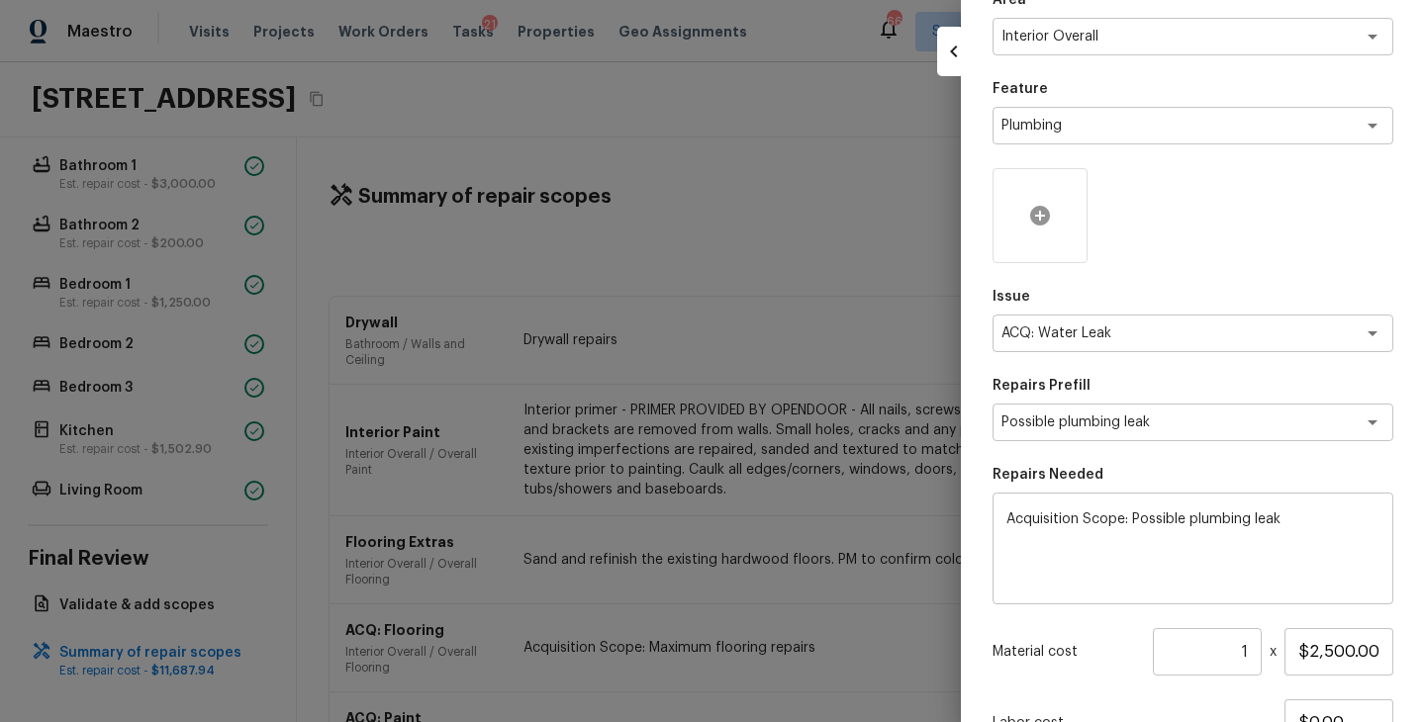
click at [1053, 230] on div at bounding box center [1039, 215] width 95 height 95
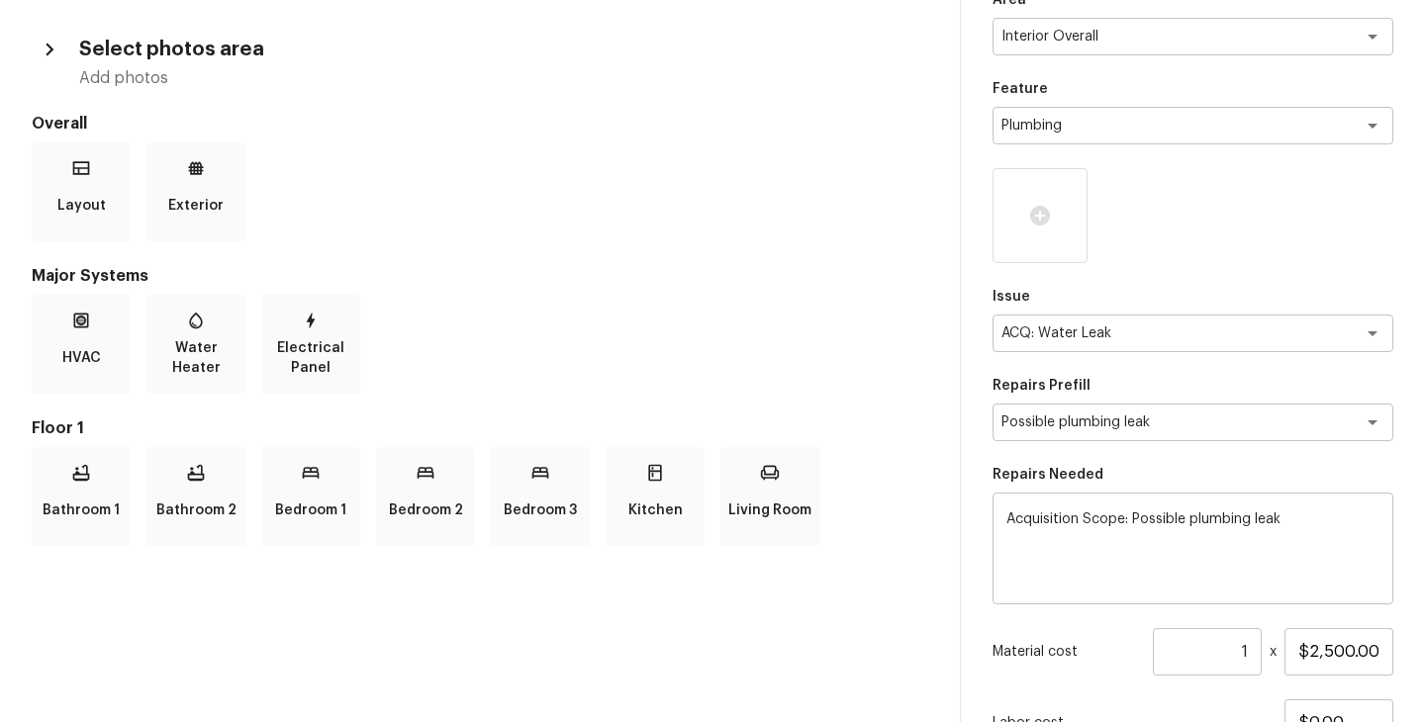
click at [569, 337] on div "HVAC Water Heater Electrical Panel" at bounding box center [480, 344] width 896 height 99
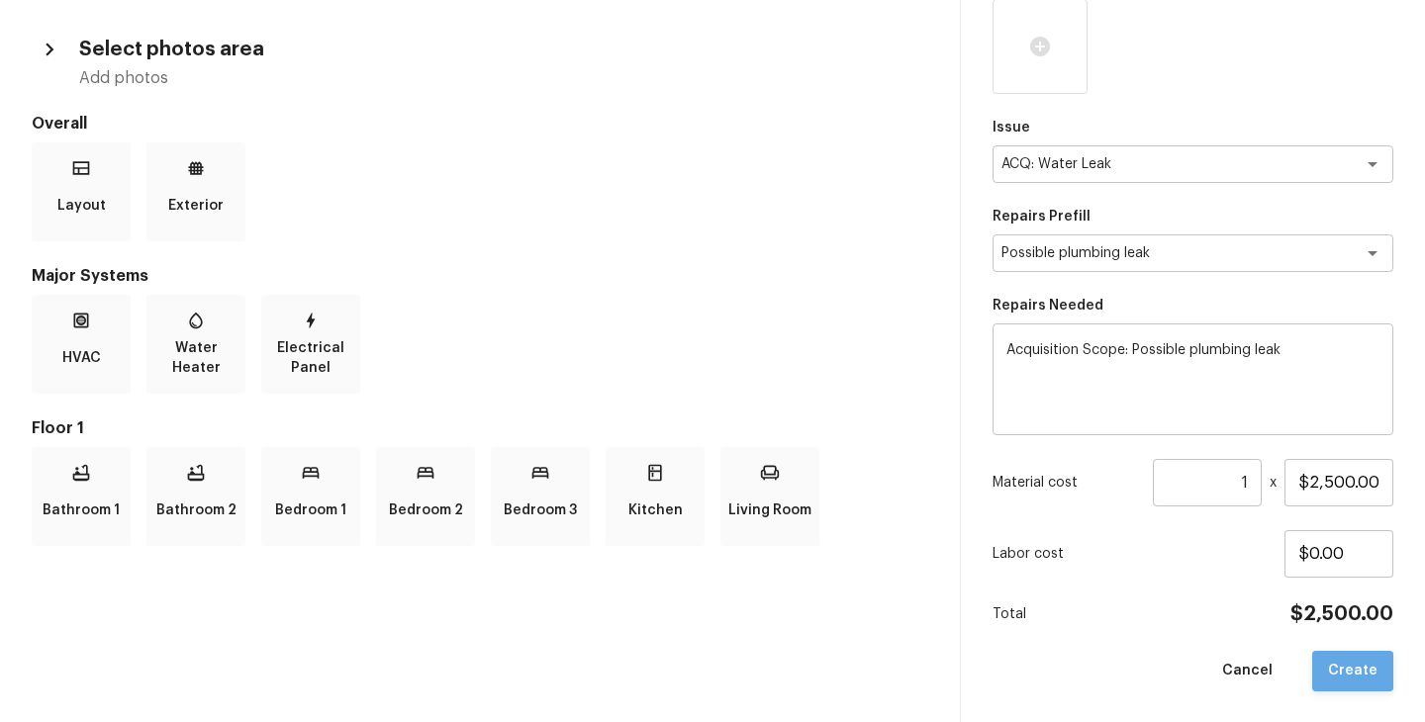
click at [1363, 674] on button "Create" at bounding box center [1352, 671] width 81 height 41
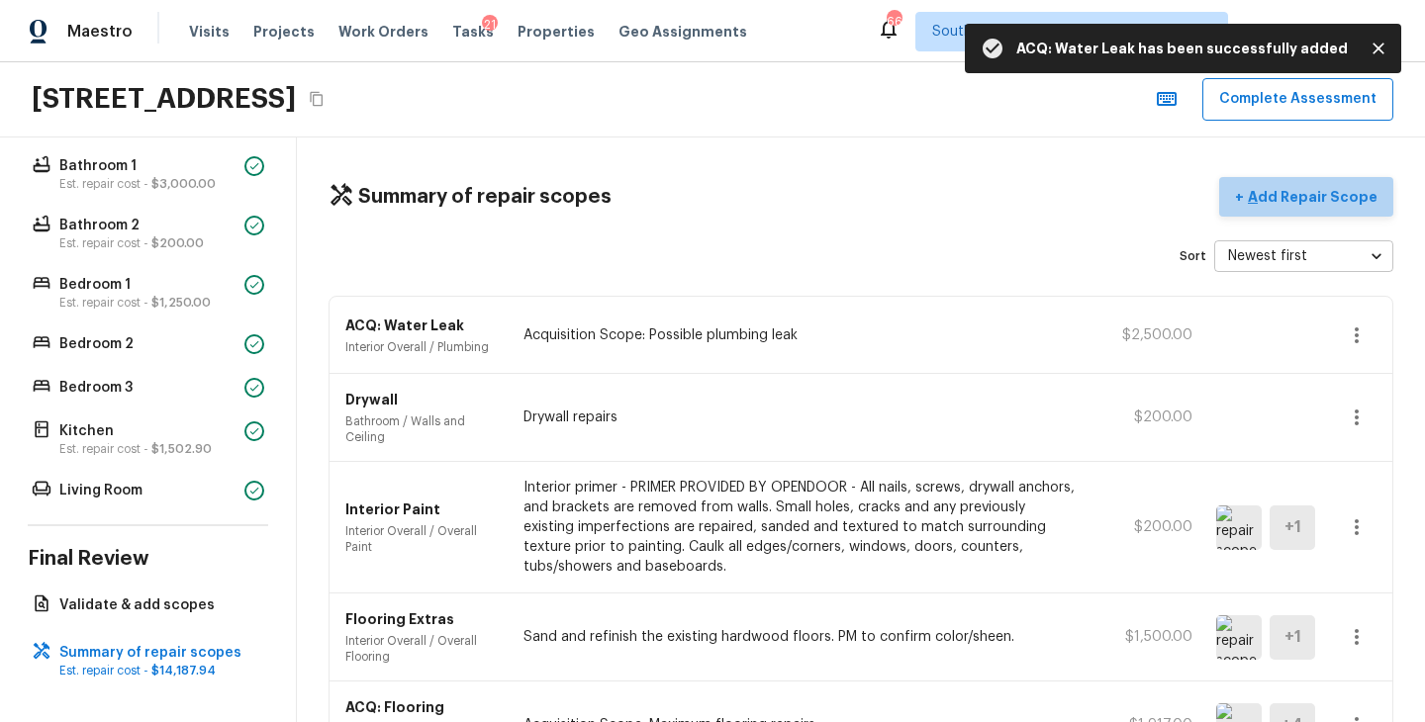
click at [1343, 199] on p "Add Repair Scope" at bounding box center [1311, 197] width 134 height 20
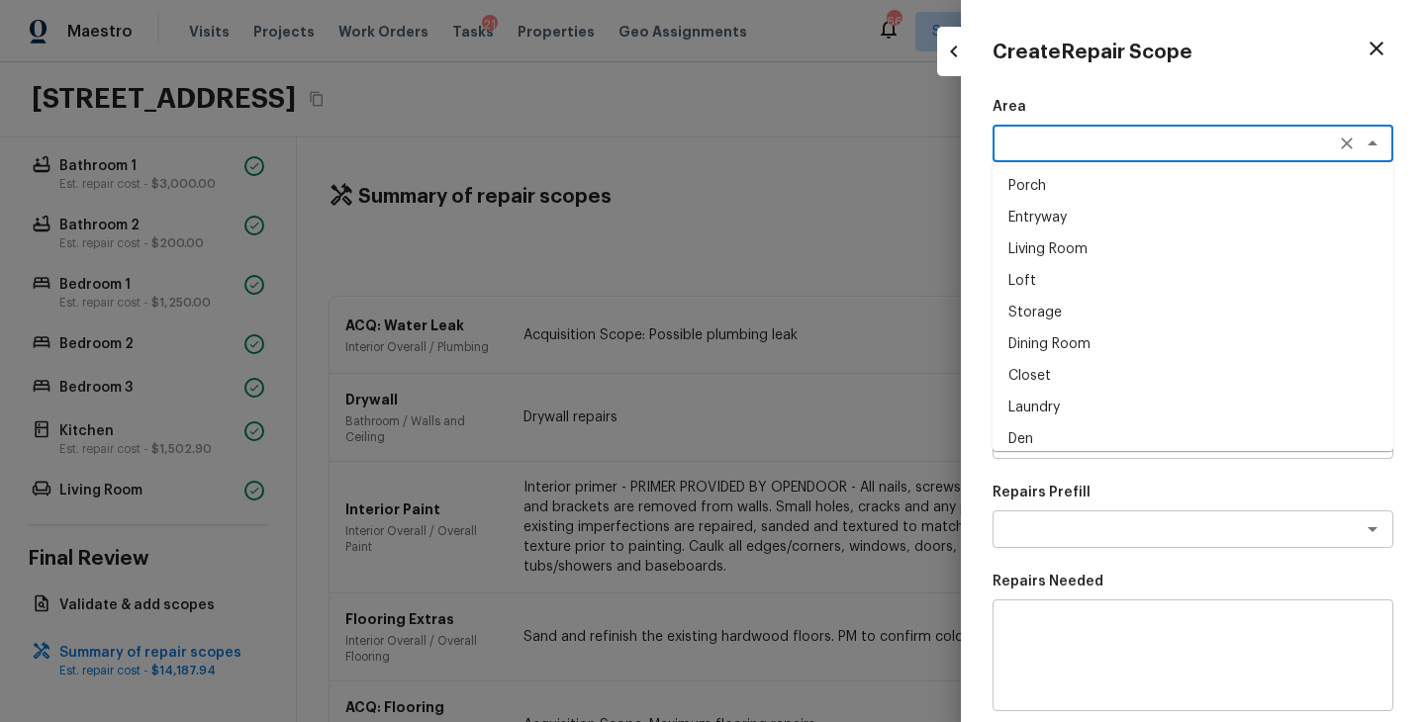
click at [1030, 152] on textarea at bounding box center [1164, 144] width 327 height 20
click at [1117, 193] on li "Interior Overall" at bounding box center [1192, 186] width 401 height 32
click at [1104, 220] on div "x ​" at bounding box center [1192, 233] width 401 height 38
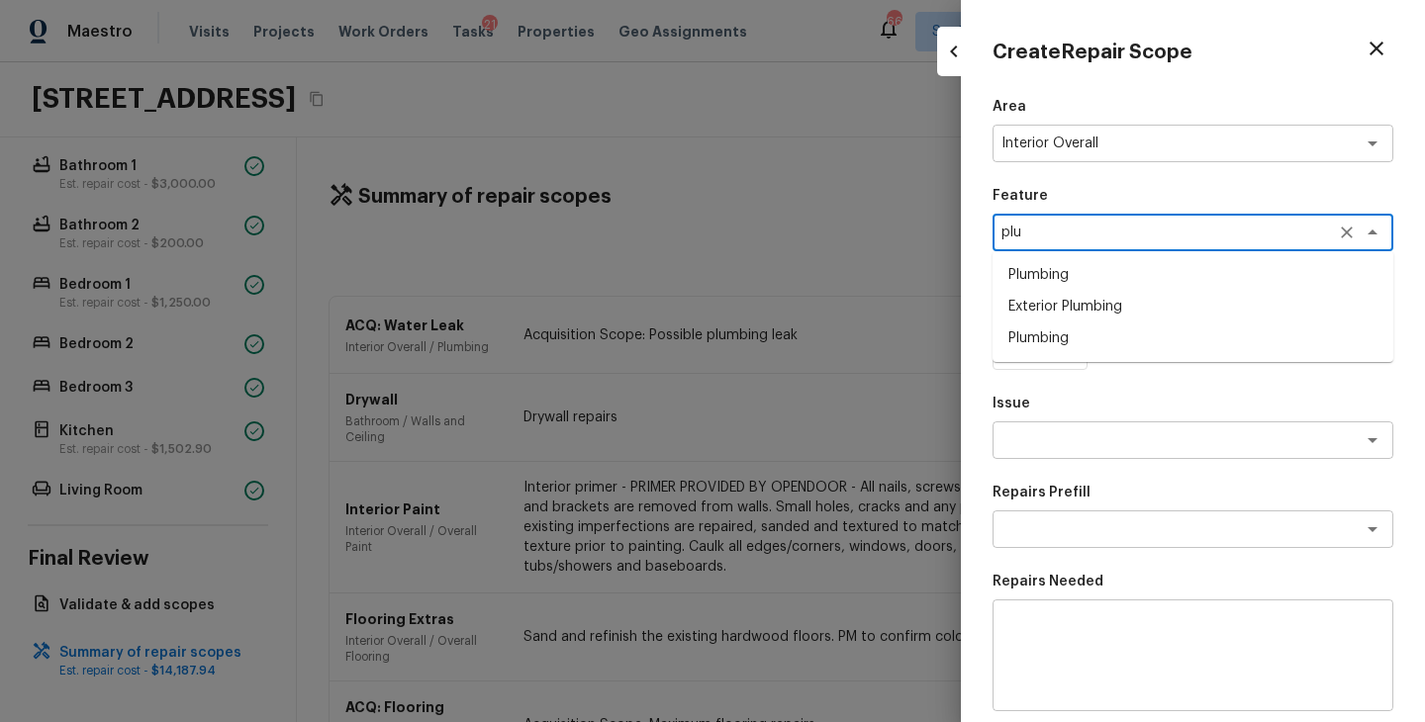
click at [1071, 344] on li "Plumbing" at bounding box center [1192, 339] width 401 height 32
click at [1080, 439] on textarea at bounding box center [1164, 440] width 327 height 20
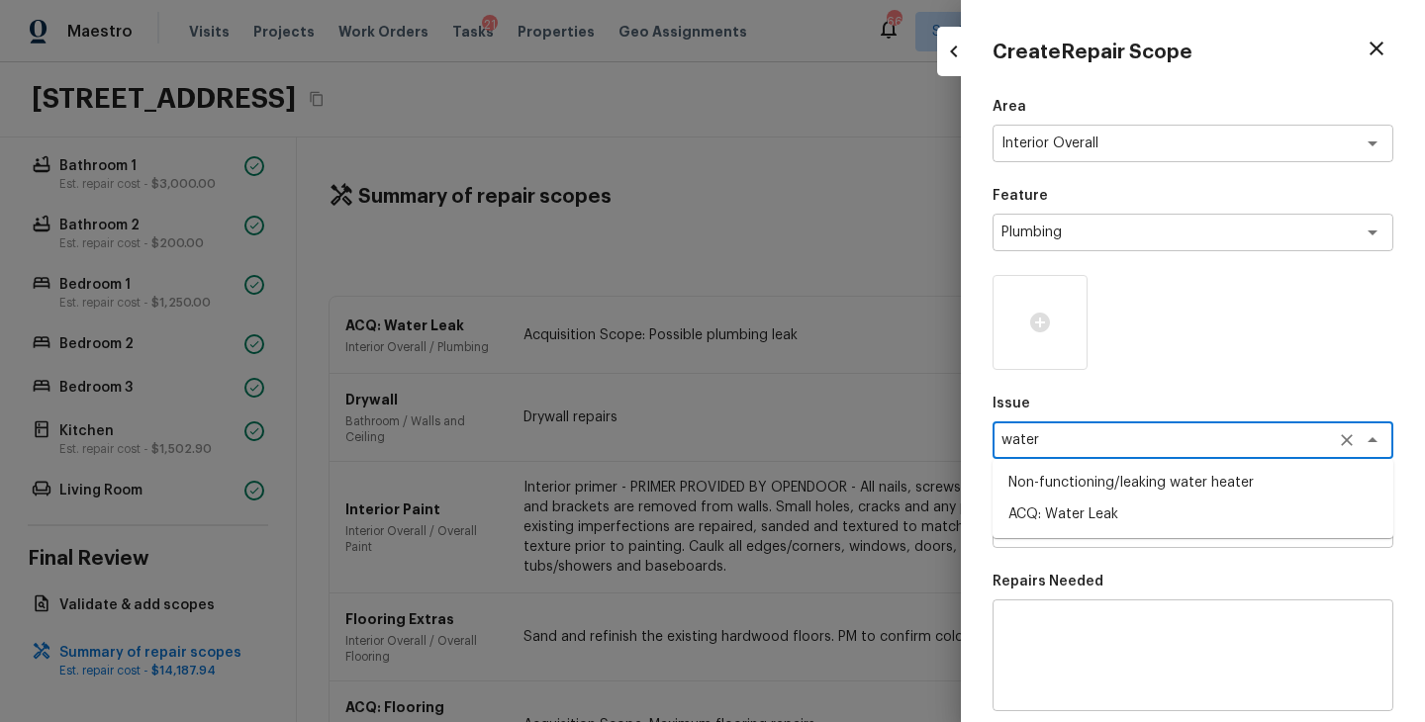
click at [1224, 488] on li "Non-functioning/leaking water heater" at bounding box center [1192, 483] width 401 height 32
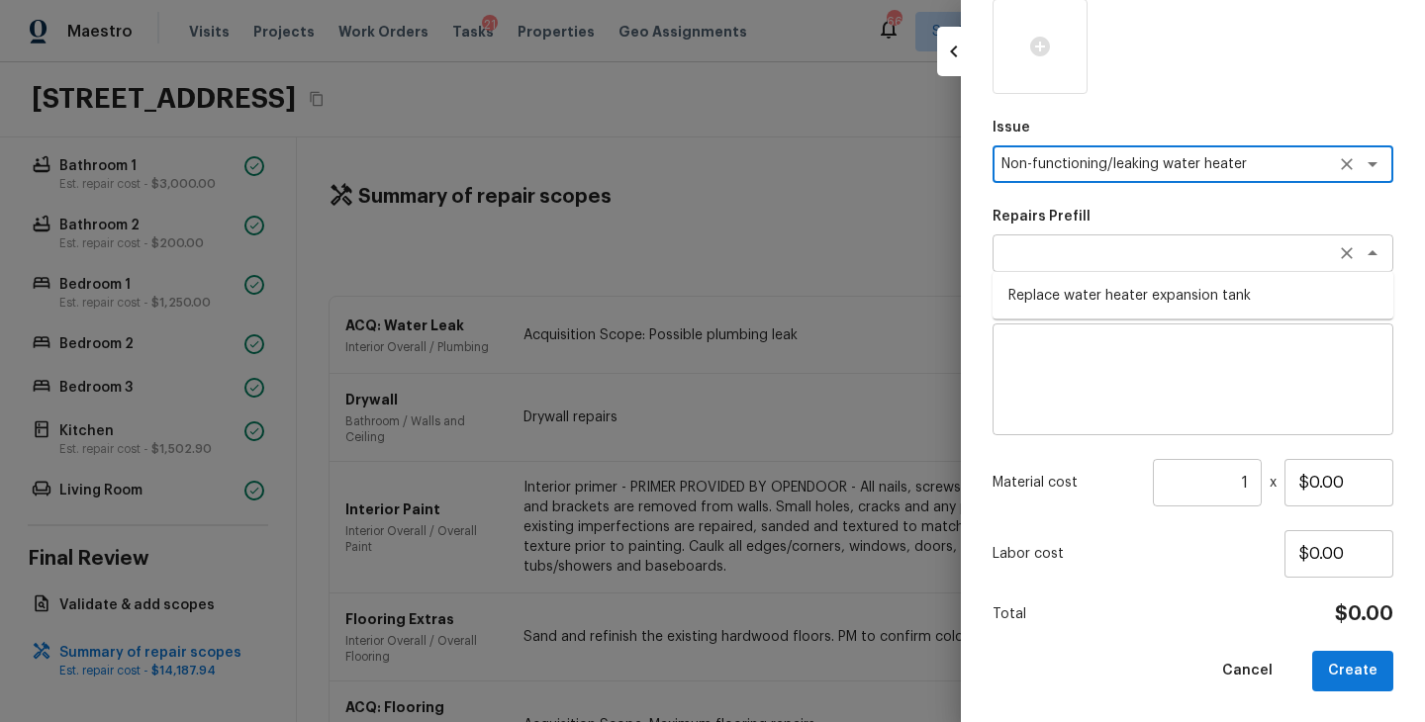
click at [1163, 262] on div "x ​" at bounding box center [1192, 253] width 401 height 38
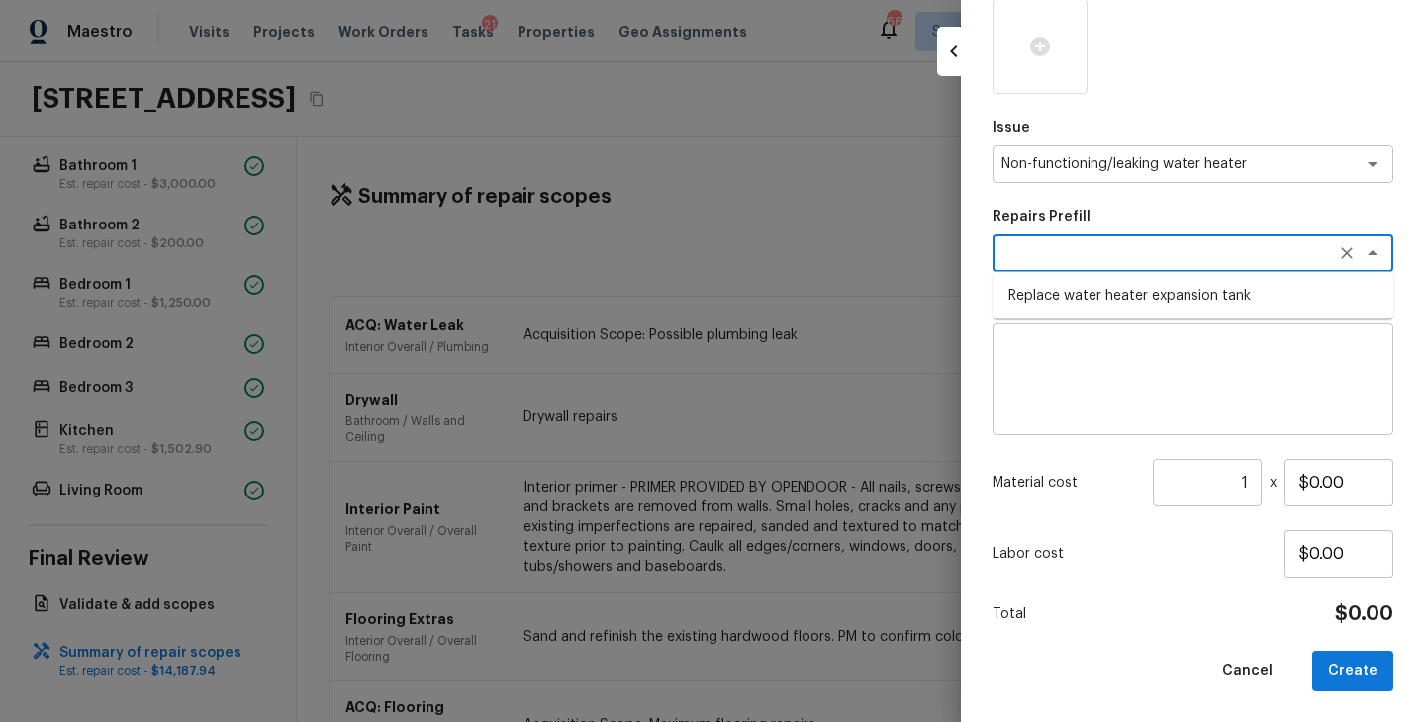
click at [1161, 585] on div "Area Interior Overall x ​ Feature Plumbing x ​ Issue Non-functioning/leaking wa…" at bounding box center [1192, 256] width 401 height 871
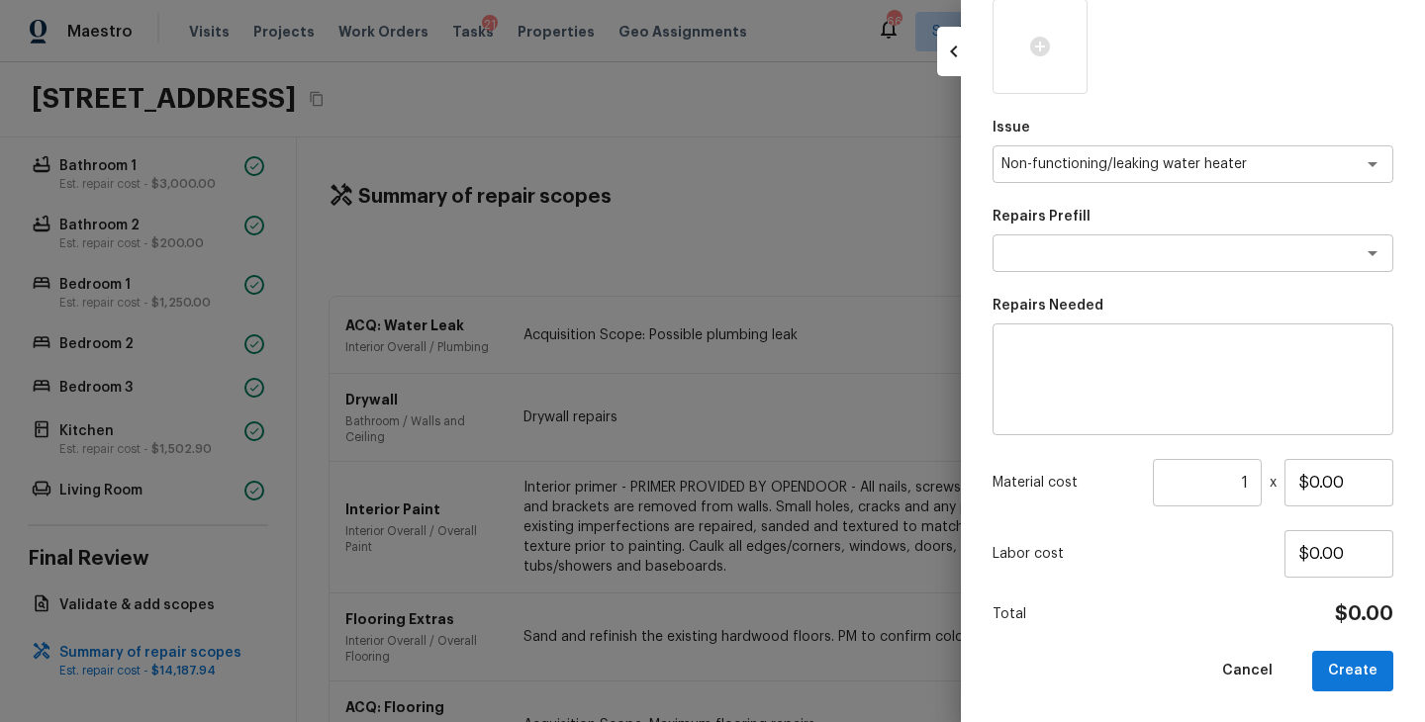
click at [1220, 569] on div "Labor cost $0.00" at bounding box center [1192, 553] width 401 height 47
click at [1356, 669] on button "Create" at bounding box center [1352, 671] width 81 height 41
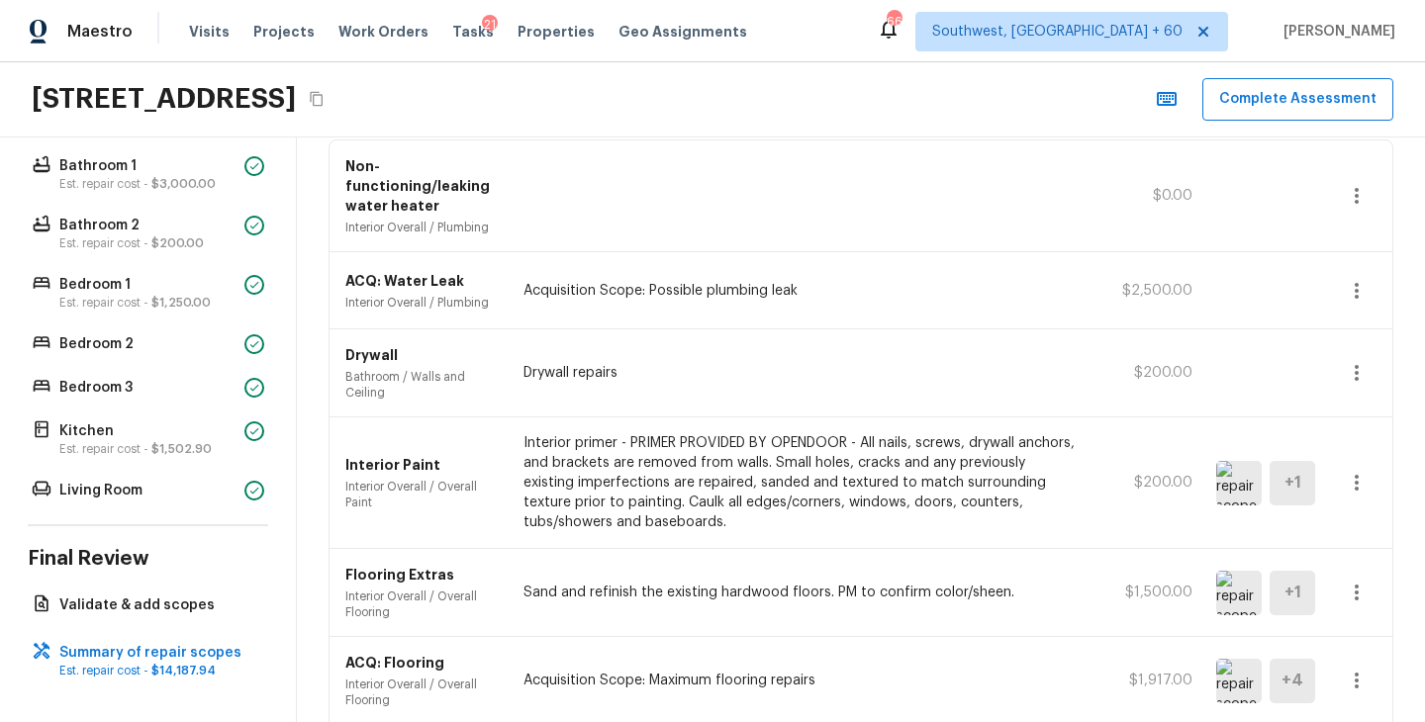
scroll to position [0, 0]
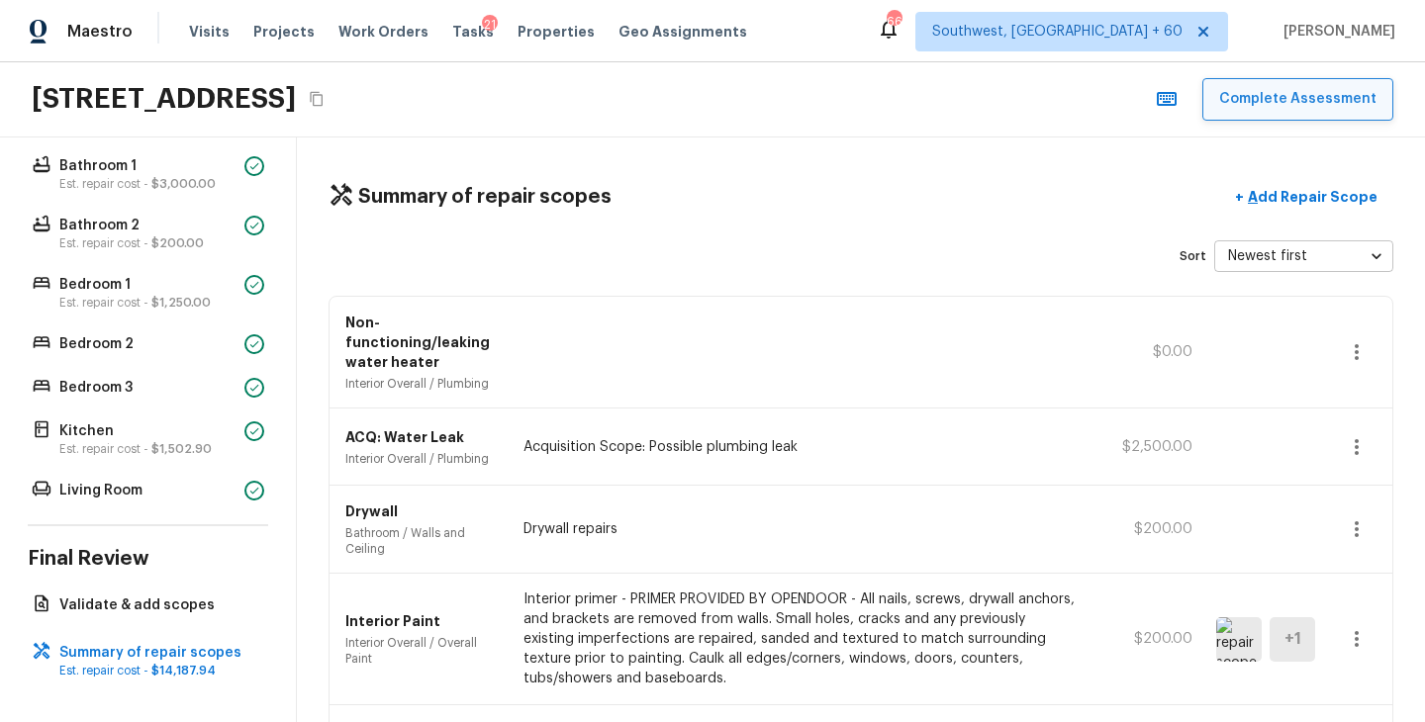
click at [1346, 101] on button "Complete Assessment" at bounding box center [1297, 99] width 191 height 43
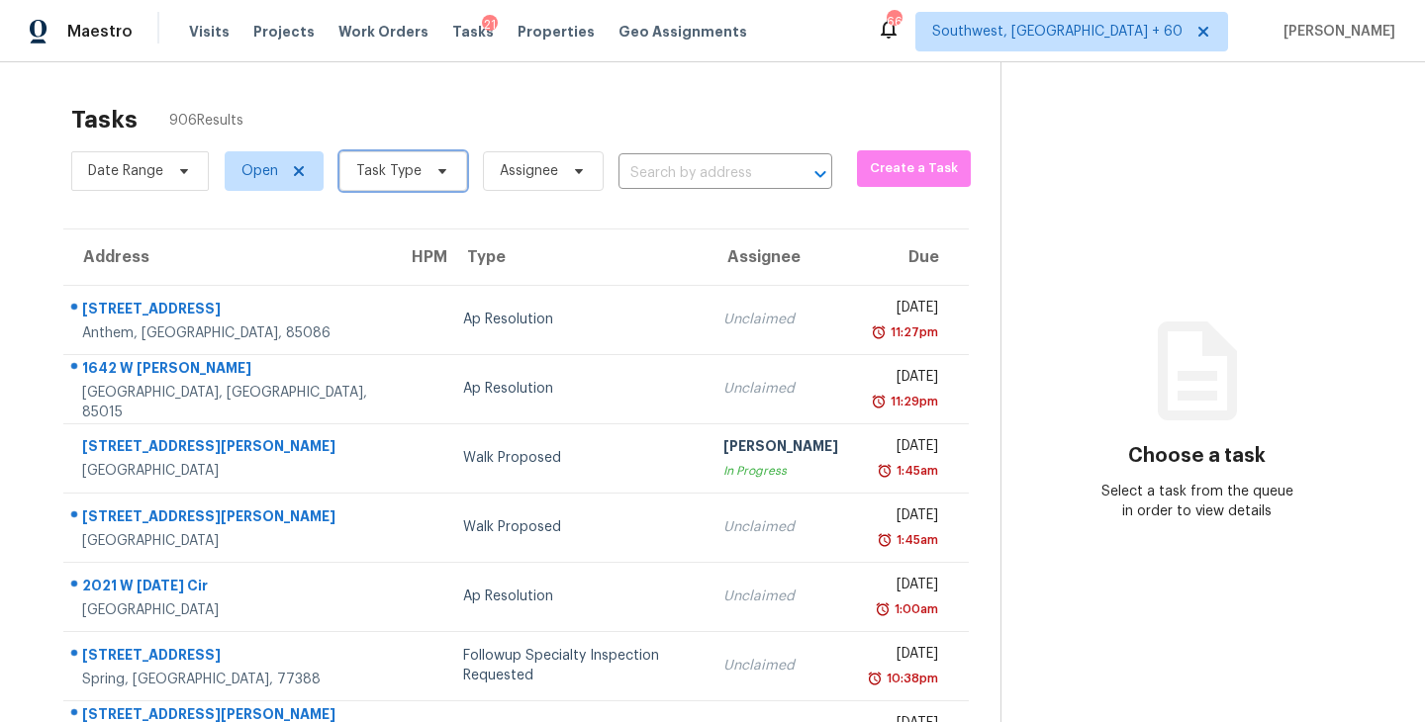
click at [432, 157] on span "Task Type" at bounding box center [403, 171] width 128 height 40
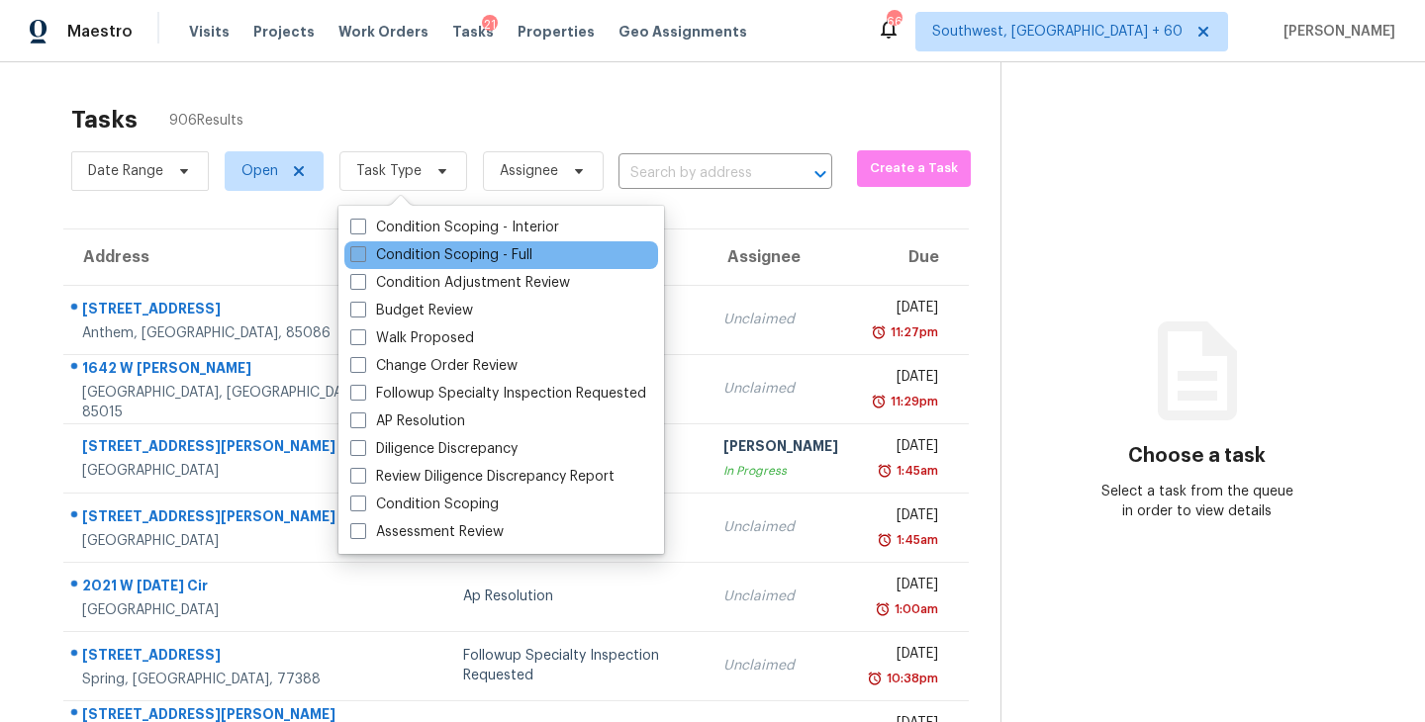
click at [440, 255] on label "Condition Scoping - Full" at bounding box center [441, 255] width 182 height 20
click at [363, 255] on input "Condition Scoping - Full" at bounding box center [356, 251] width 13 height 13
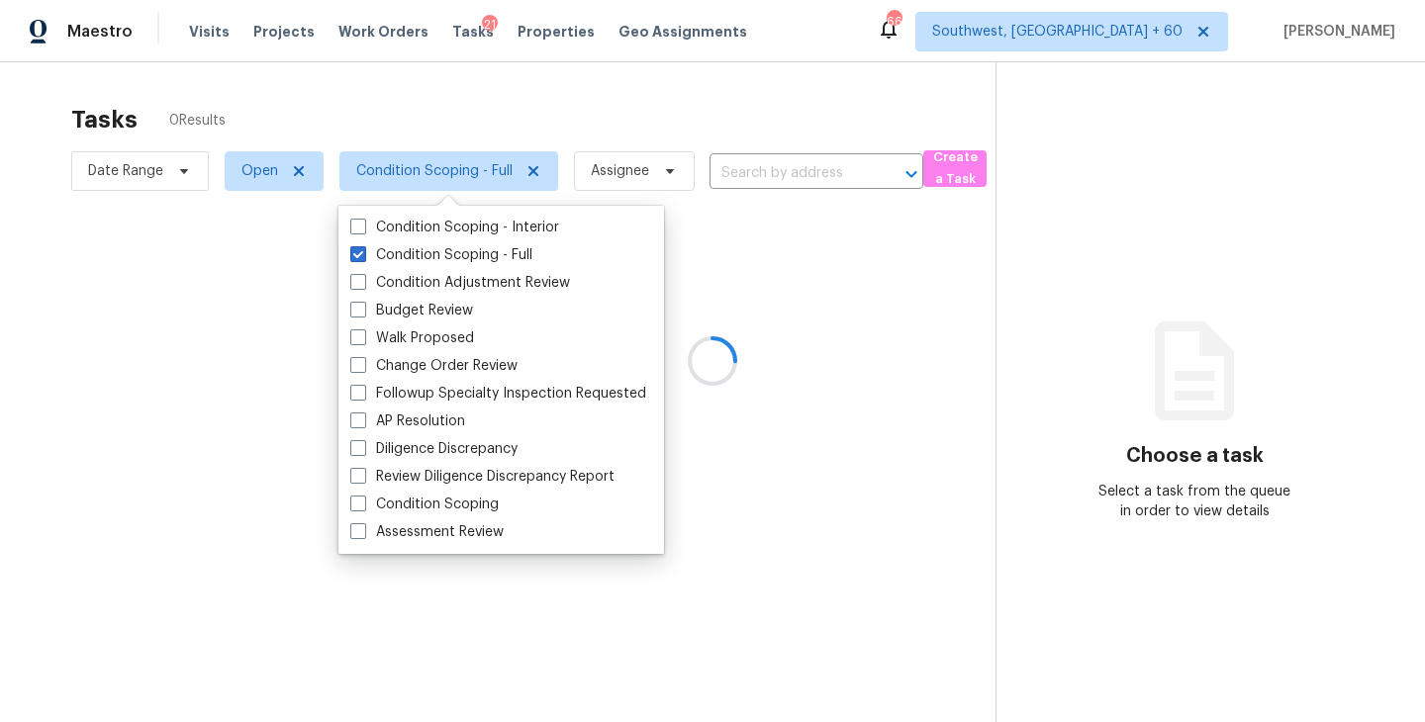
click at [739, 111] on div at bounding box center [712, 361] width 1425 height 722
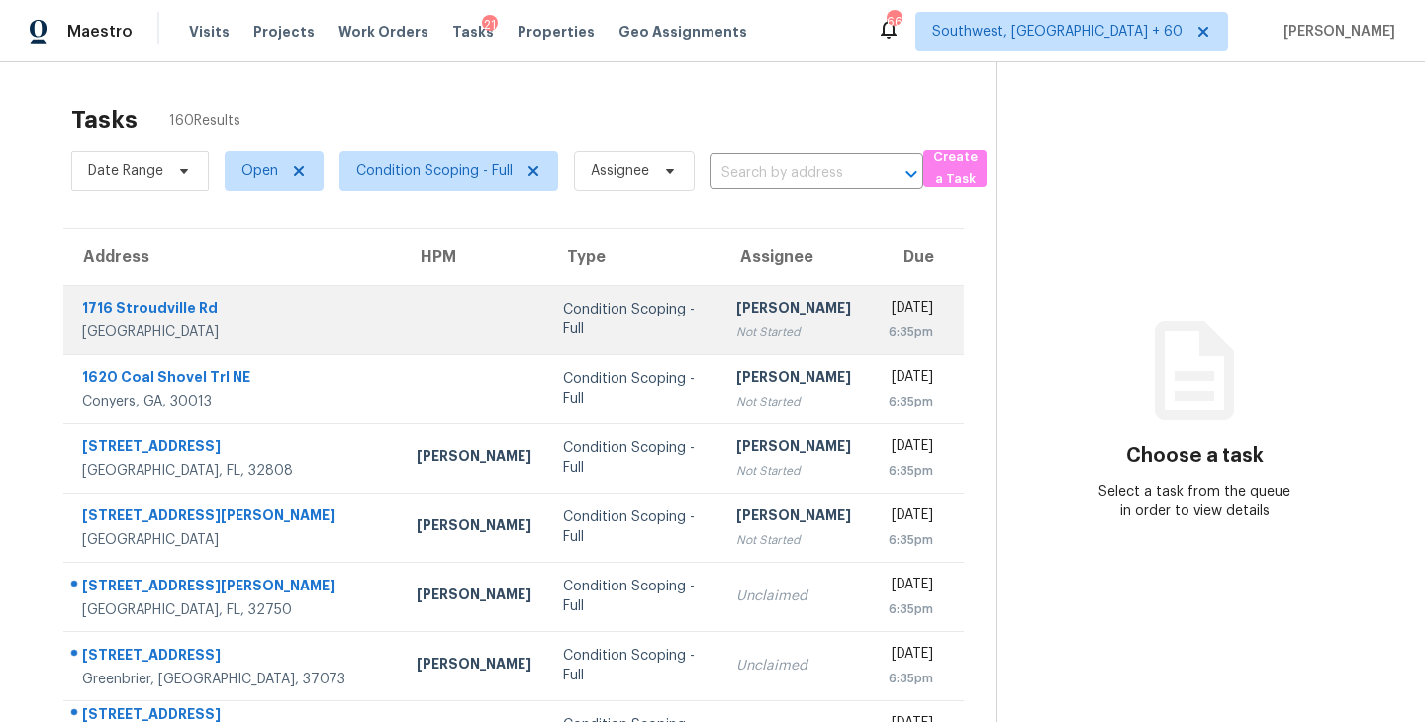
click at [720, 326] on td "Sakthivel Chandran Not Started" at bounding box center [793, 319] width 146 height 69
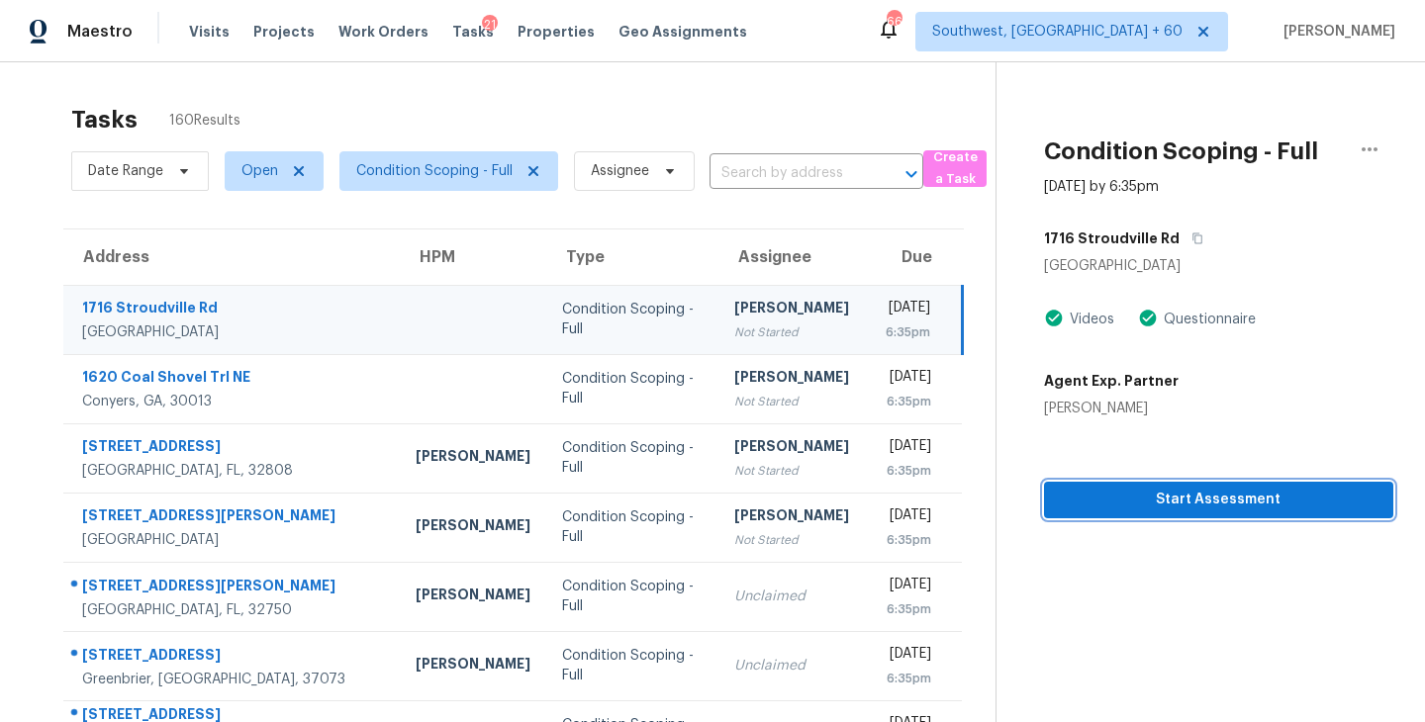
click at [1250, 496] on span "Start Assessment" at bounding box center [1219, 500] width 318 height 25
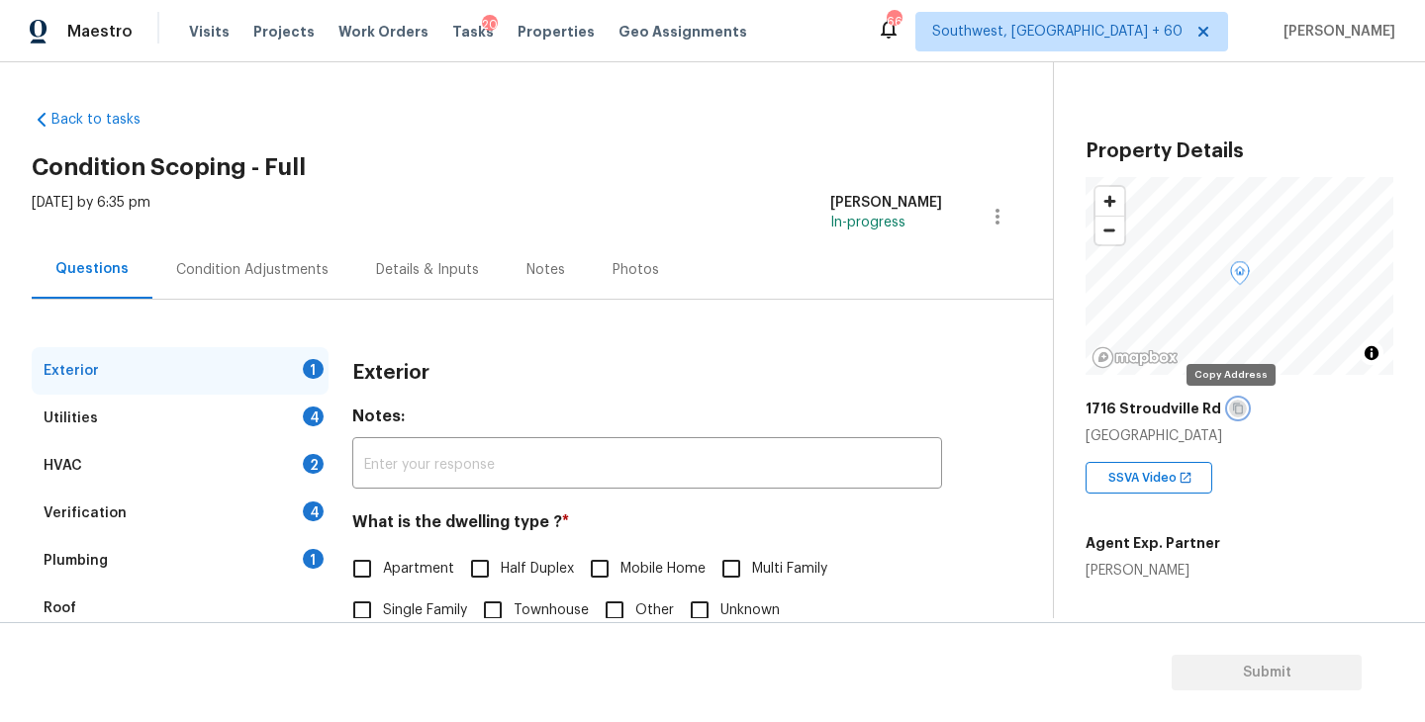
click at [1232, 408] on icon "button" at bounding box center [1238, 409] width 12 height 12
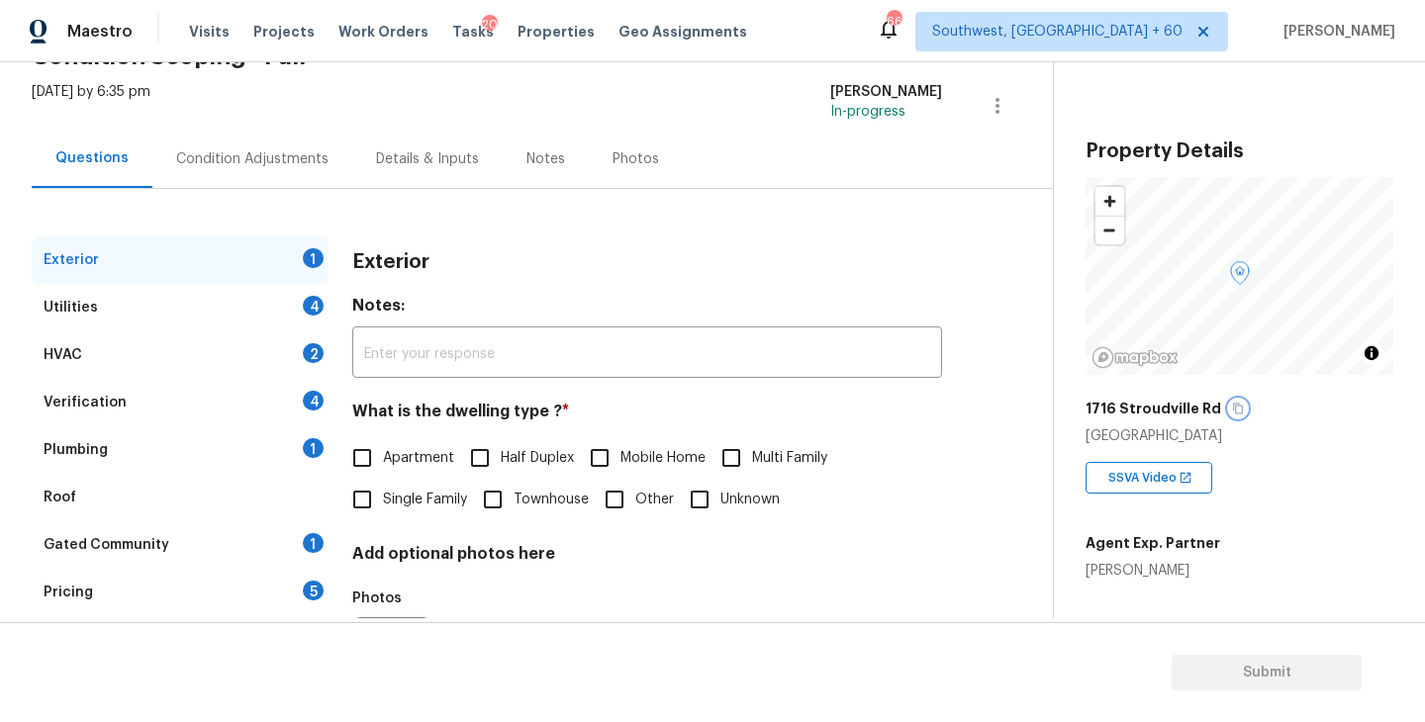
scroll to position [169, 0]
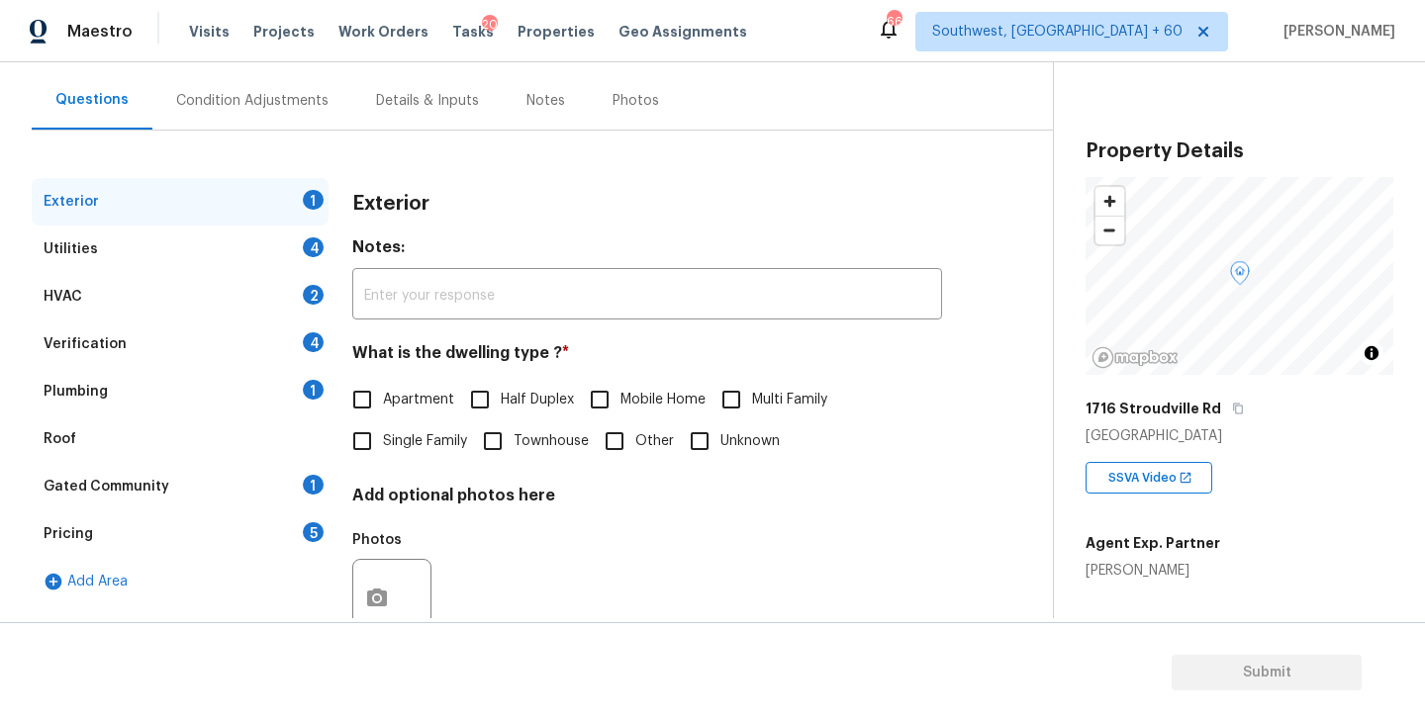
click at [407, 449] on span "Single Family" at bounding box center [425, 441] width 84 height 21
click at [383, 449] on input "Single Family" at bounding box center [362, 441] width 42 height 42
click at [250, 266] on div "Utilities 4" at bounding box center [180, 249] width 297 height 47
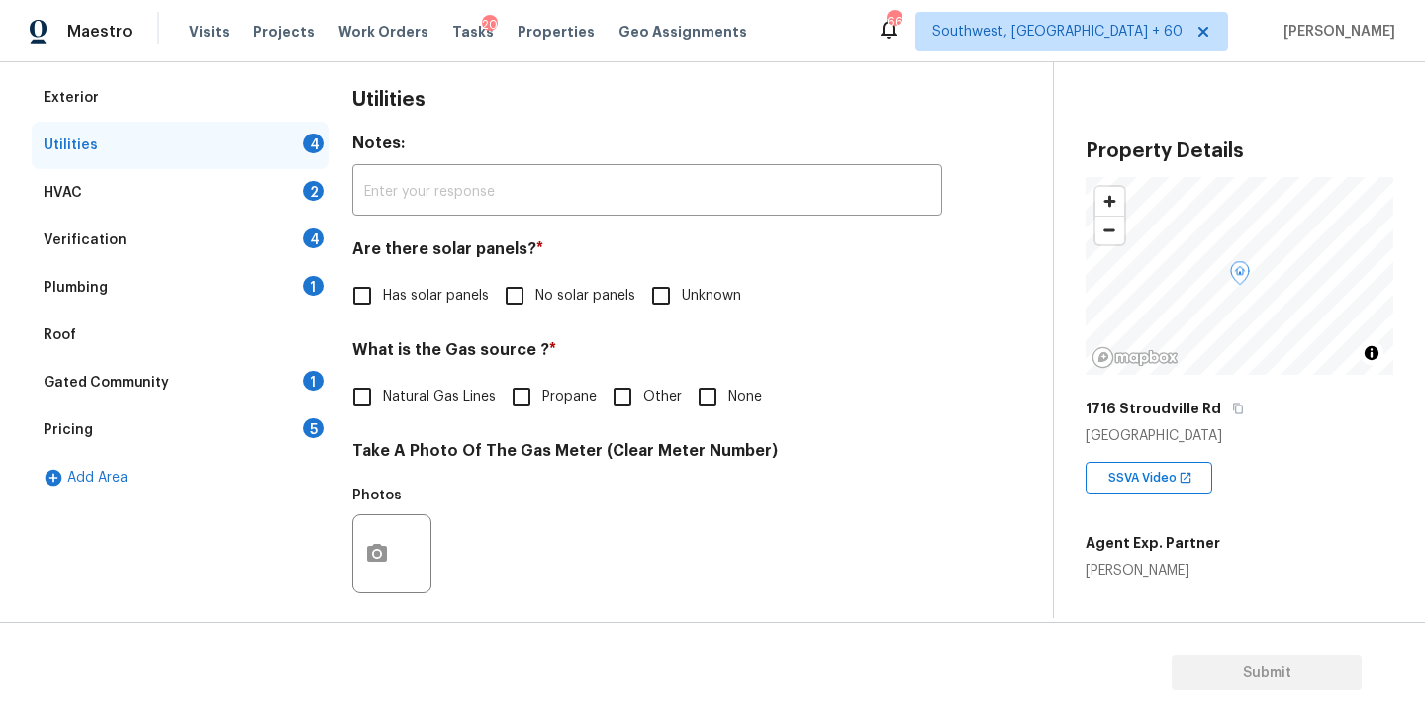
click at [575, 303] on span "No solar panels" at bounding box center [585, 296] width 100 height 21
click at [535, 303] on input "No solar panels" at bounding box center [515, 296] width 42 height 42
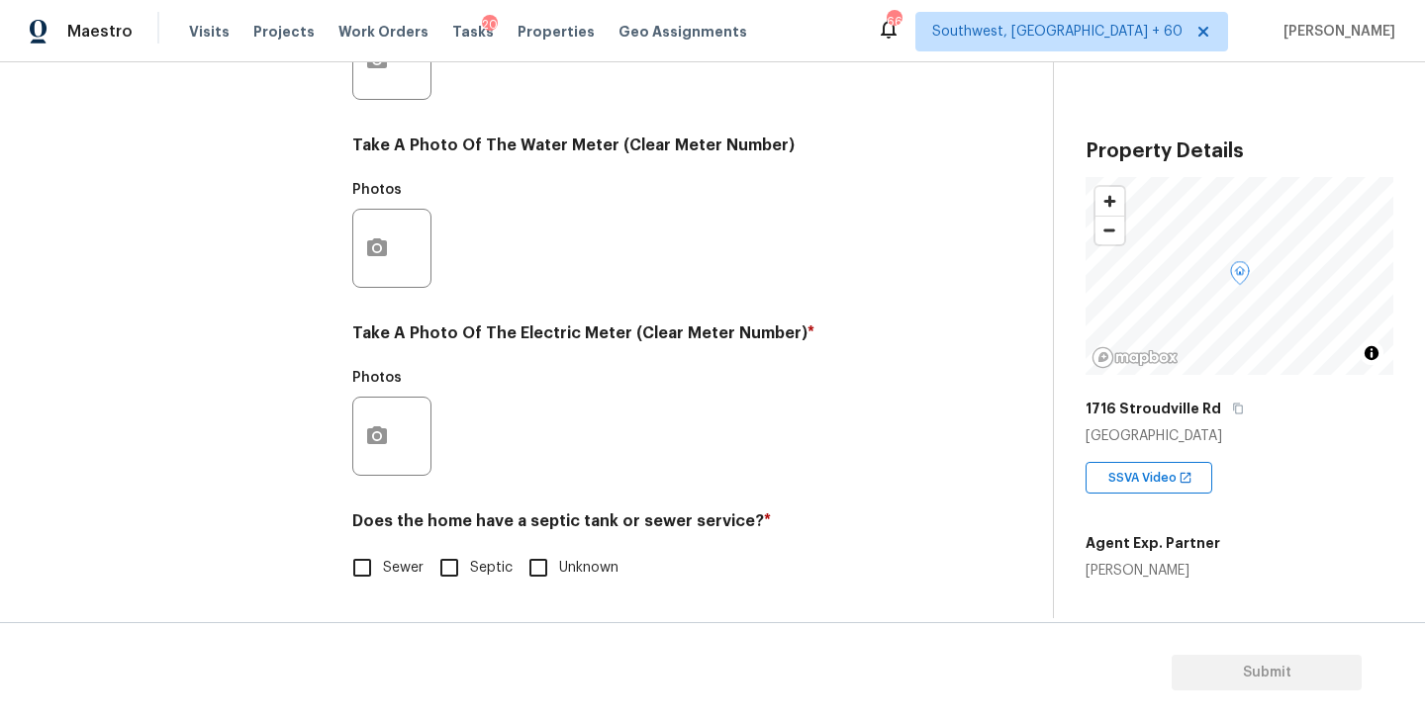
click at [488, 582] on label "Septic" at bounding box center [470, 568] width 84 height 42
click at [470, 582] on input "Septic" at bounding box center [449, 568] width 42 height 42
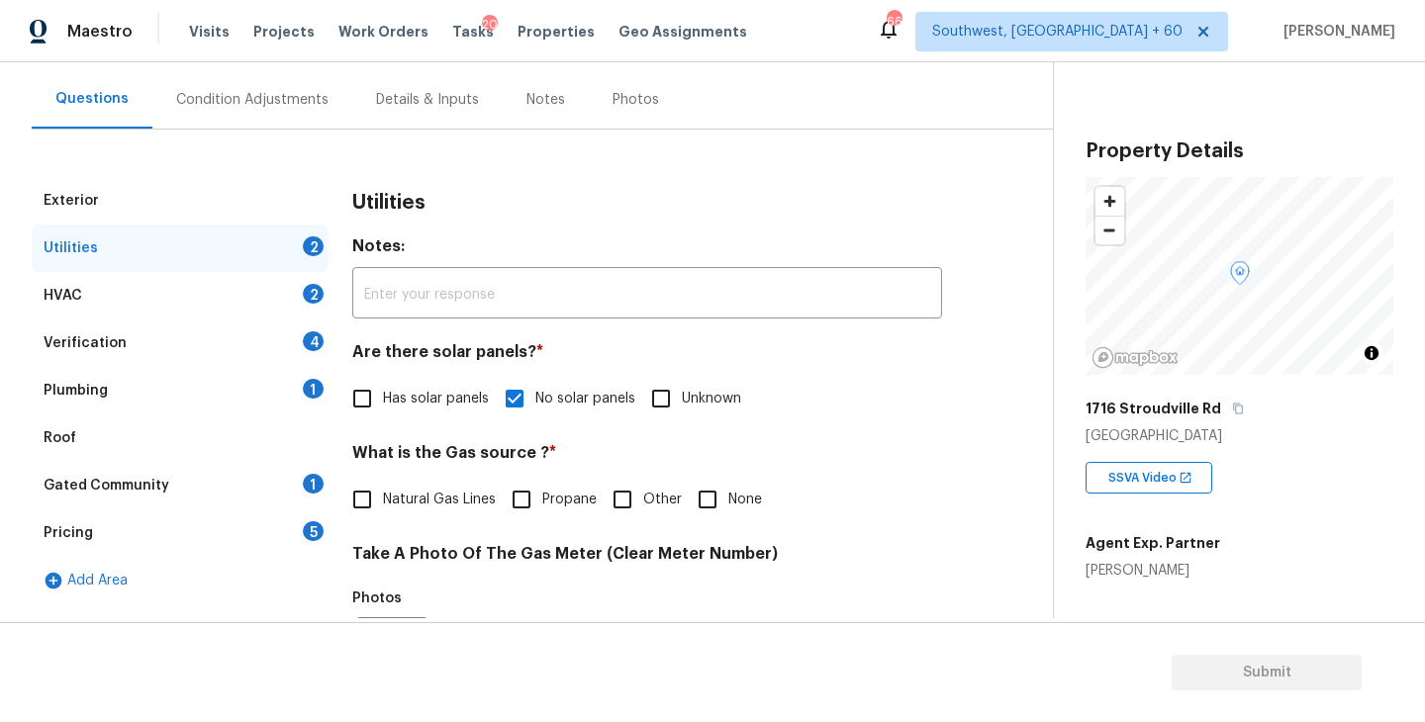
click at [184, 388] on div "Plumbing 1" at bounding box center [180, 390] width 297 height 47
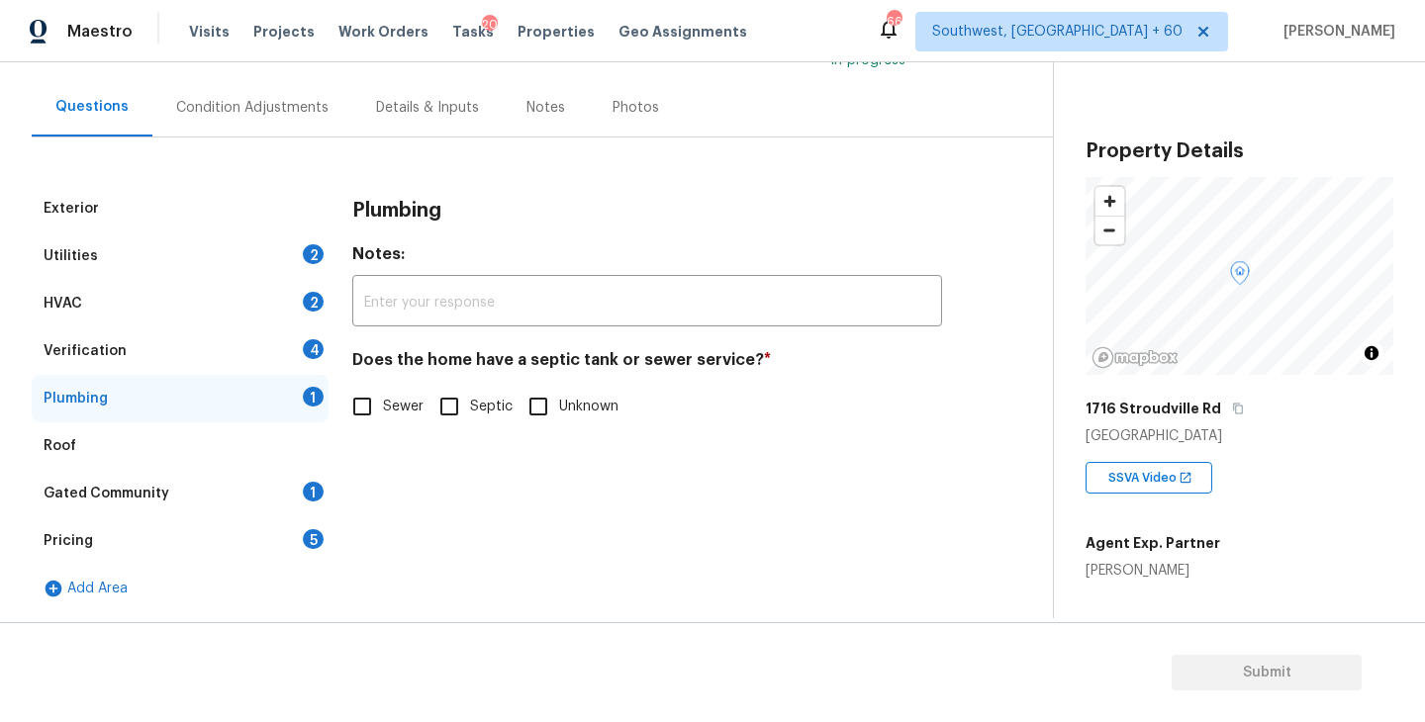
click at [466, 426] on input "Septic" at bounding box center [449, 407] width 42 height 42
click at [185, 486] on div "Gated Community 1" at bounding box center [180, 493] width 297 height 47
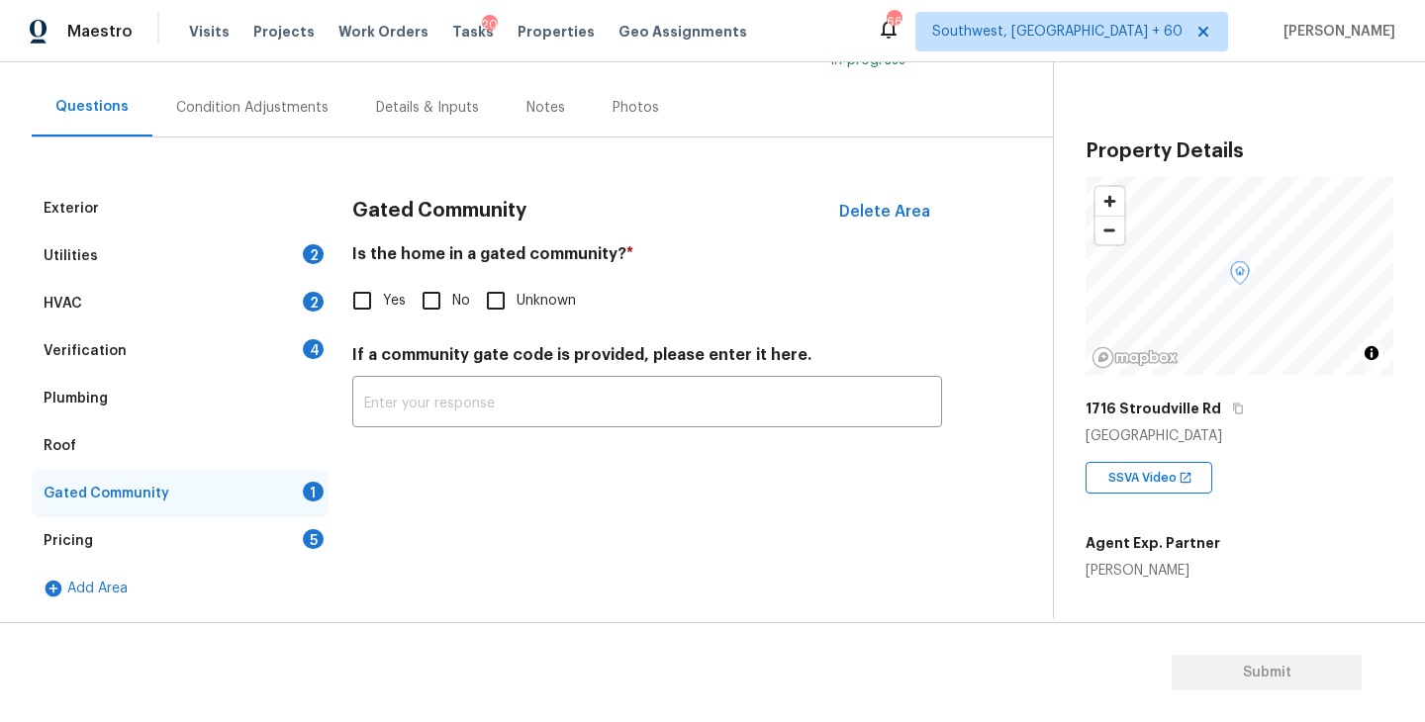
click at [456, 310] on span "No" at bounding box center [461, 301] width 18 height 21
click at [452, 310] on input "No" at bounding box center [432, 301] width 42 height 42
click at [264, 108] on div "Condition Adjustments" at bounding box center [252, 108] width 152 height 20
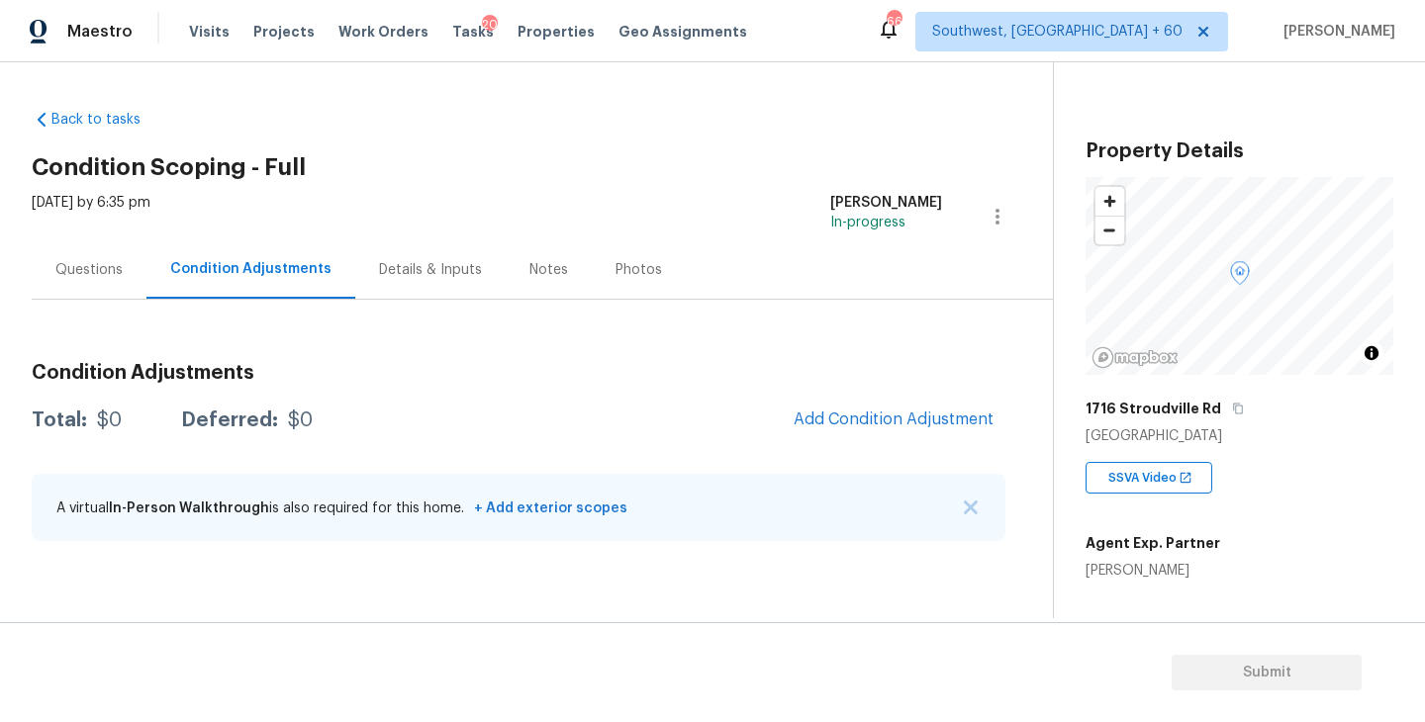
click at [783, 418] on span "Add Condition Adjustment" at bounding box center [894, 421] width 224 height 44
click at [847, 413] on span "Add Condition Adjustment" at bounding box center [893, 420] width 200 height 18
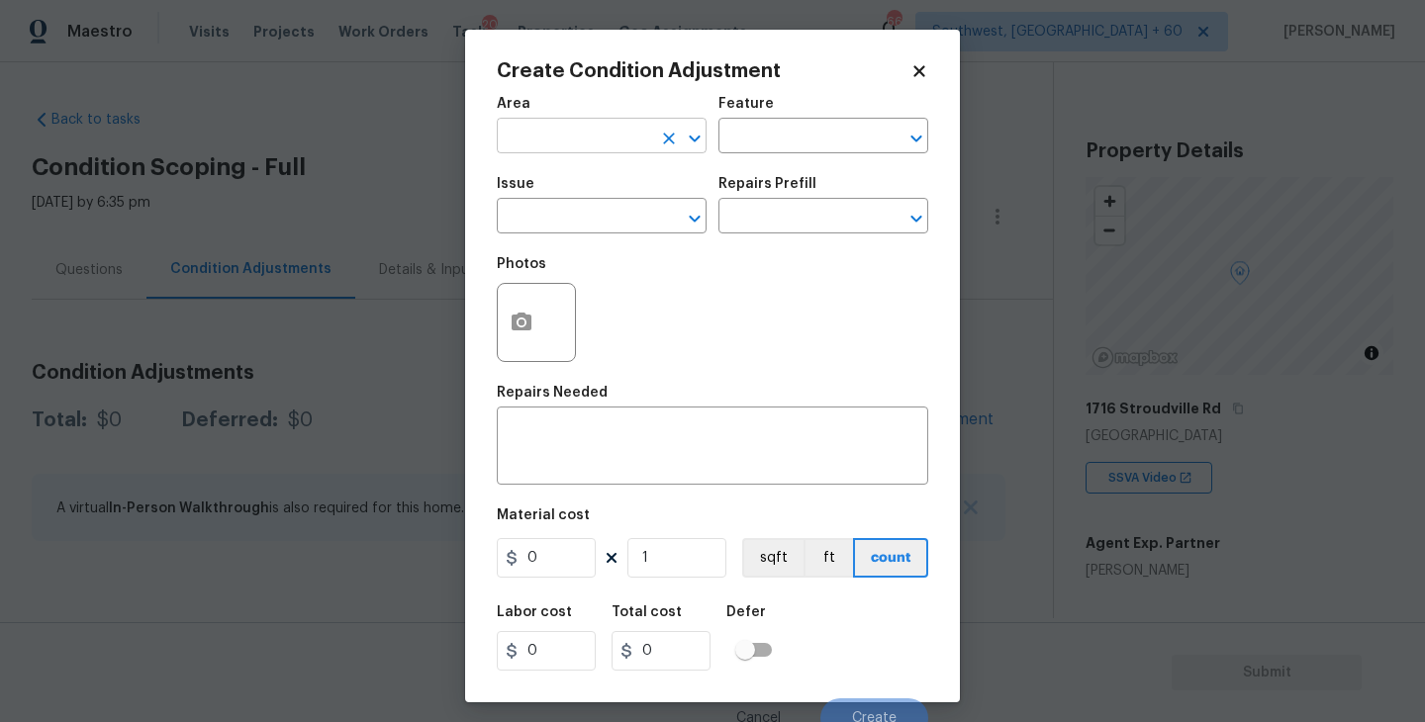
click at [595, 139] on input "text" at bounding box center [574, 138] width 154 height 31
click at [592, 222] on li "Exterior Overall" at bounding box center [602, 215] width 210 height 33
click at [751, 152] on input "text" at bounding box center [795, 138] width 154 height 31
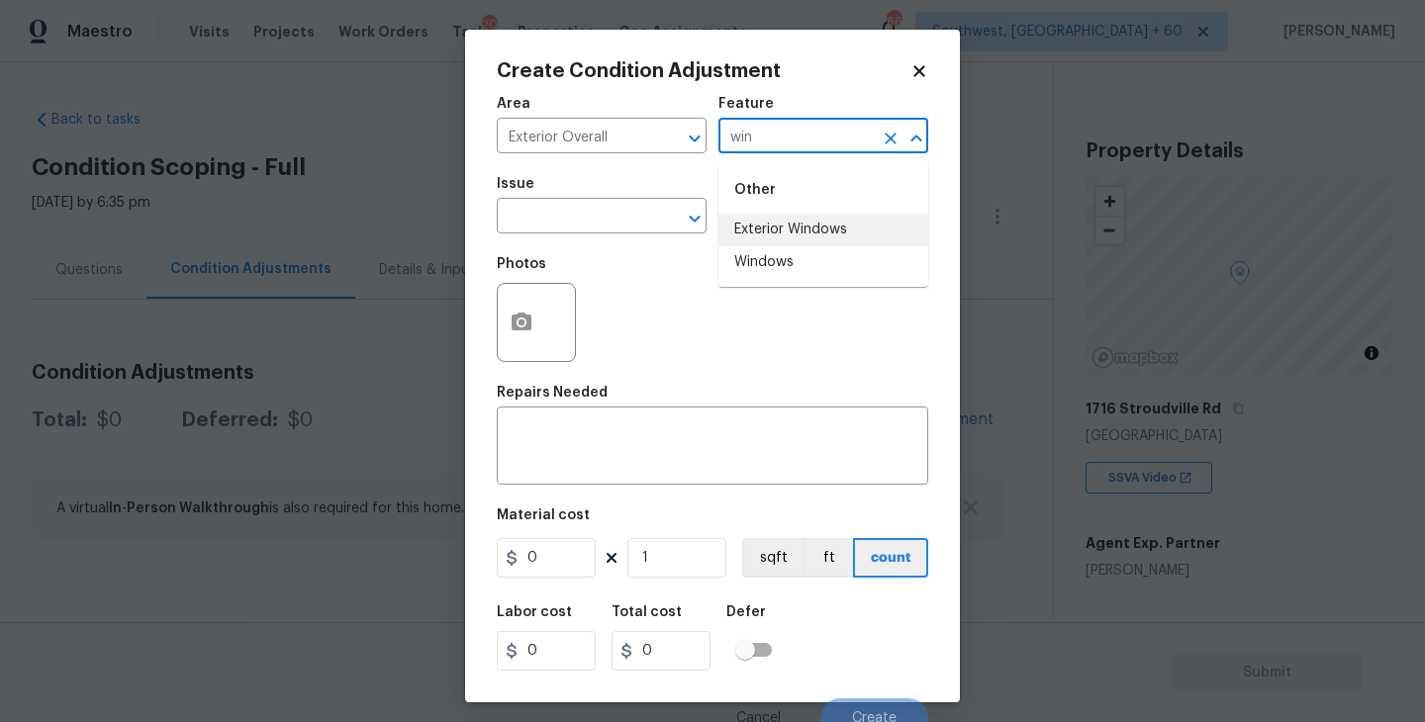
click at [761, 224] on li "Exterior Windows" at bounding box center [823, 230] width 210 height 33
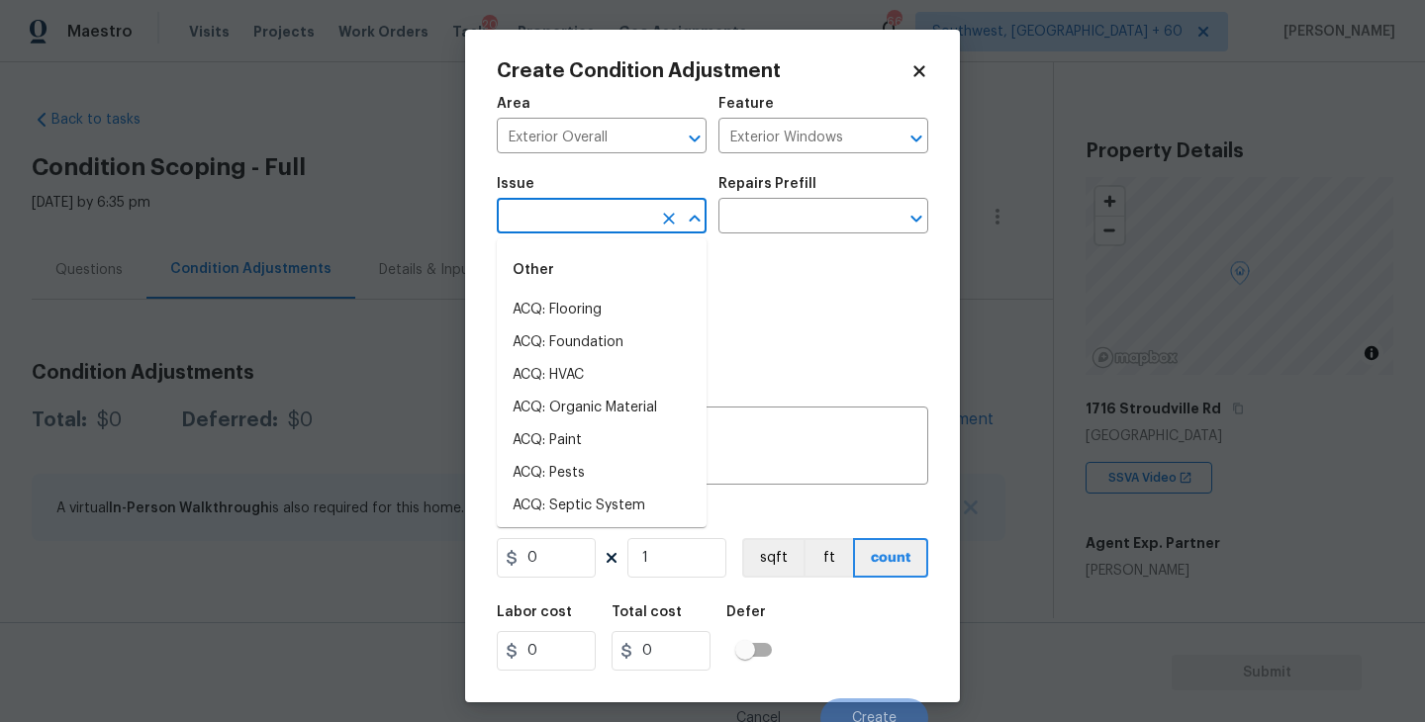
click at [602, 224] on input "text" at bounding box center [574, 218] width 154 height 31
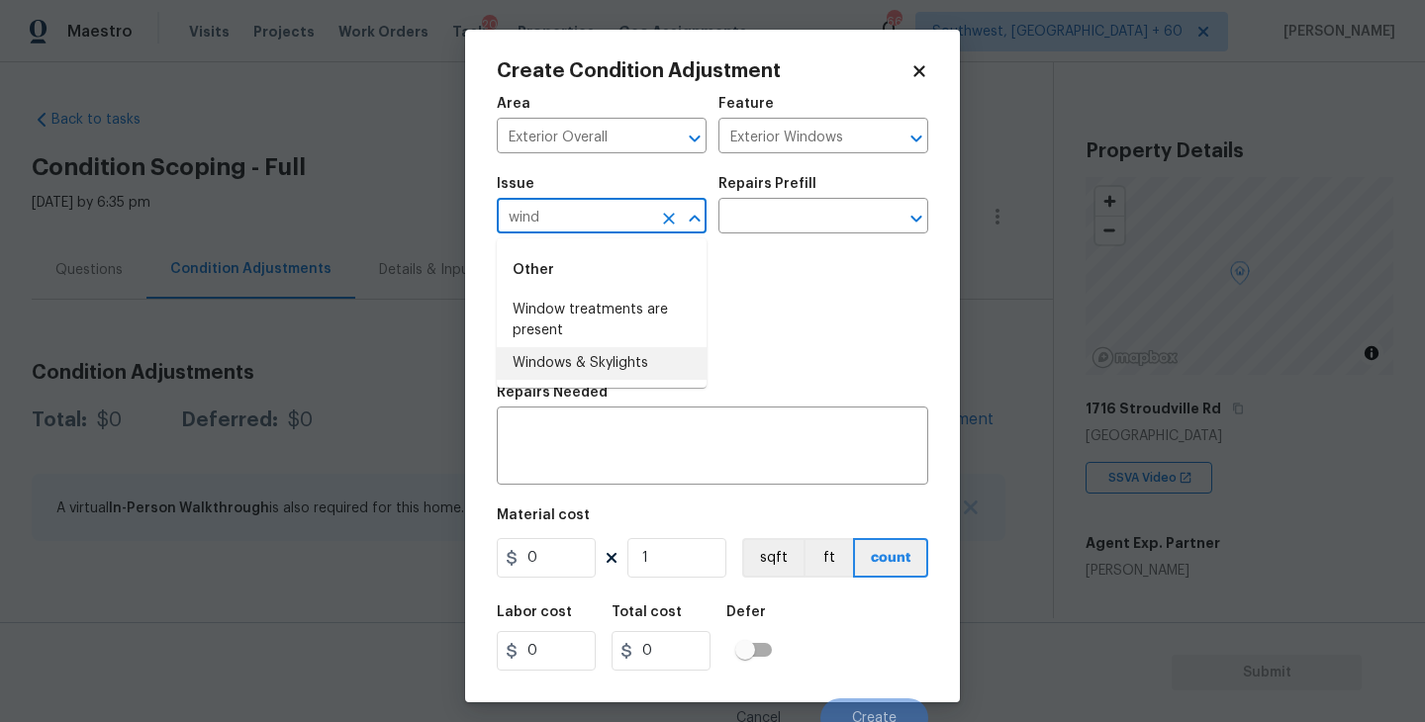
click at [605, 359] on li "Windows & Skylights" at bounding box center [602, 363] width 210 height 33
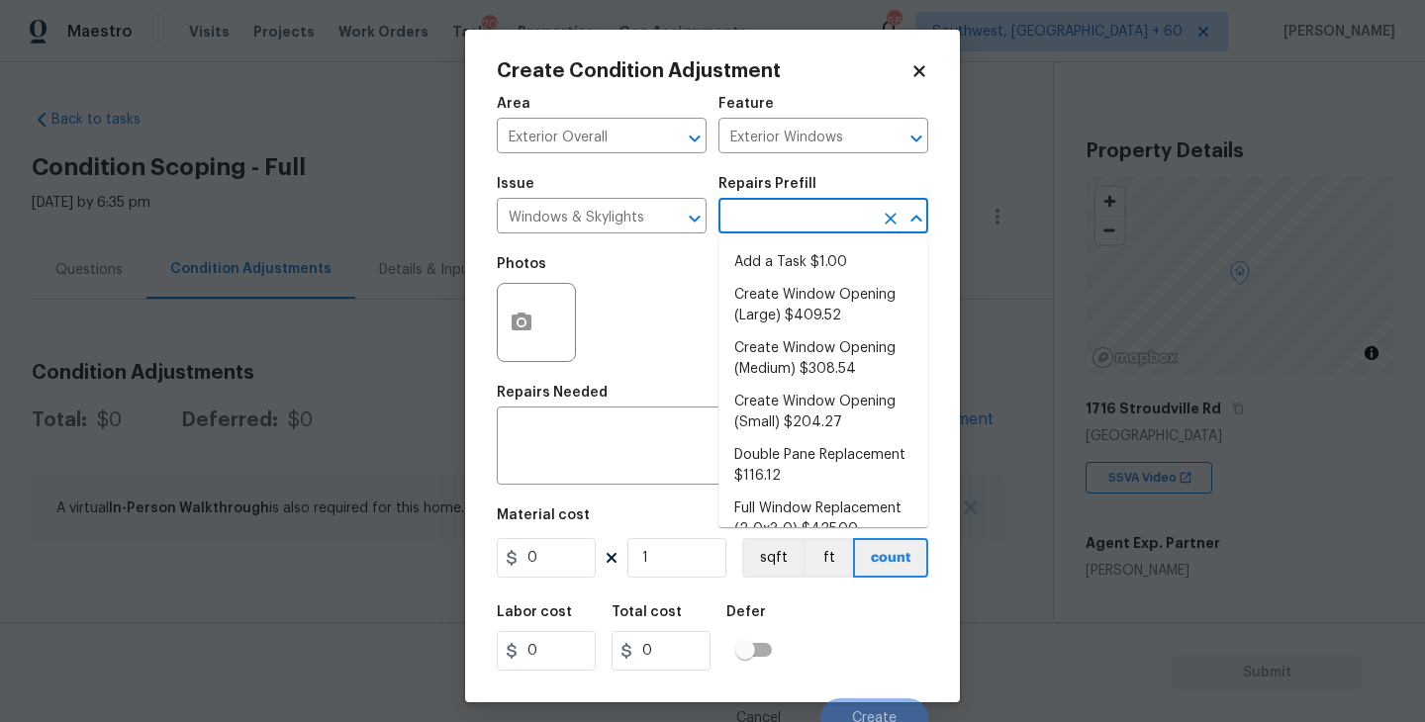
click at [778, 224] on input "text" at bounding box center [795, 218] width 154 height 31
click at [805, 317] on li "Create Window Opening (Large) $409.52" at bounding box center [823, 305] width 210 height 53
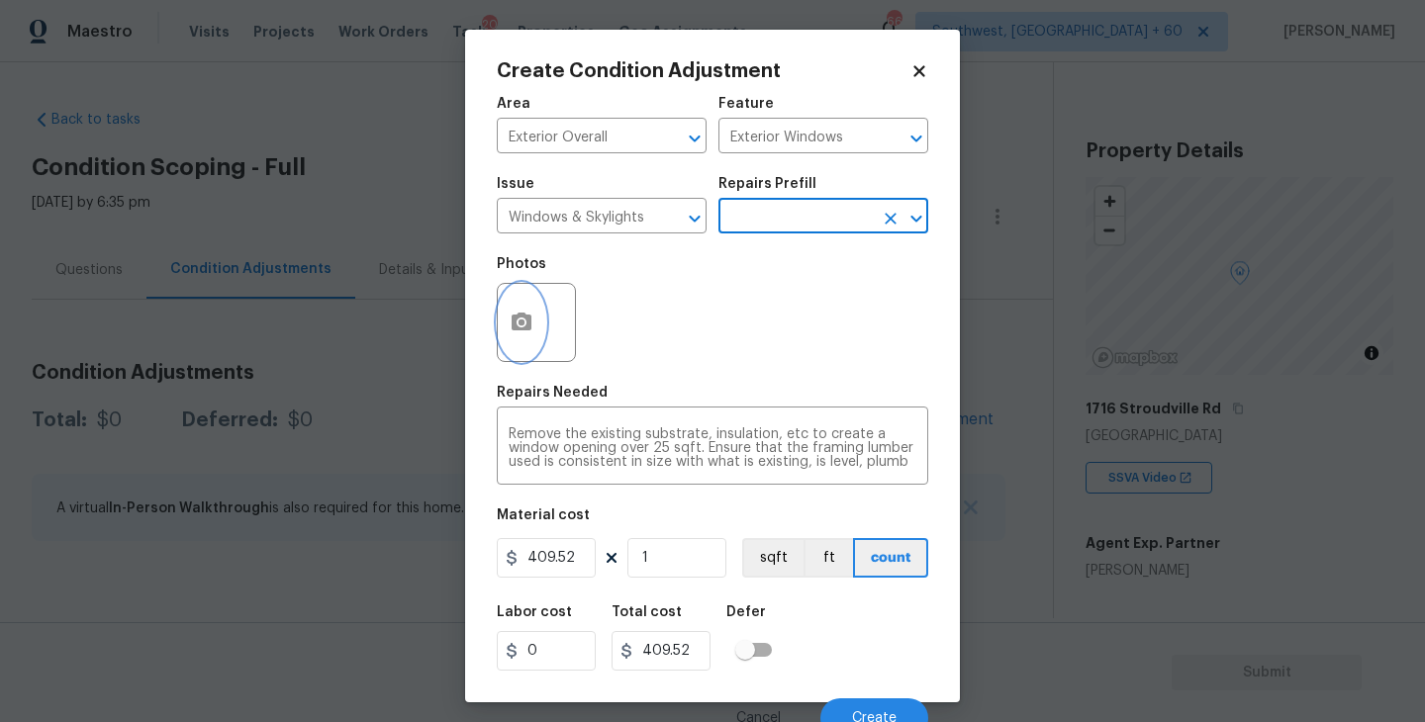
click at [534, 317] on button "button" at bounding box center [521, 322] width 47 height 77
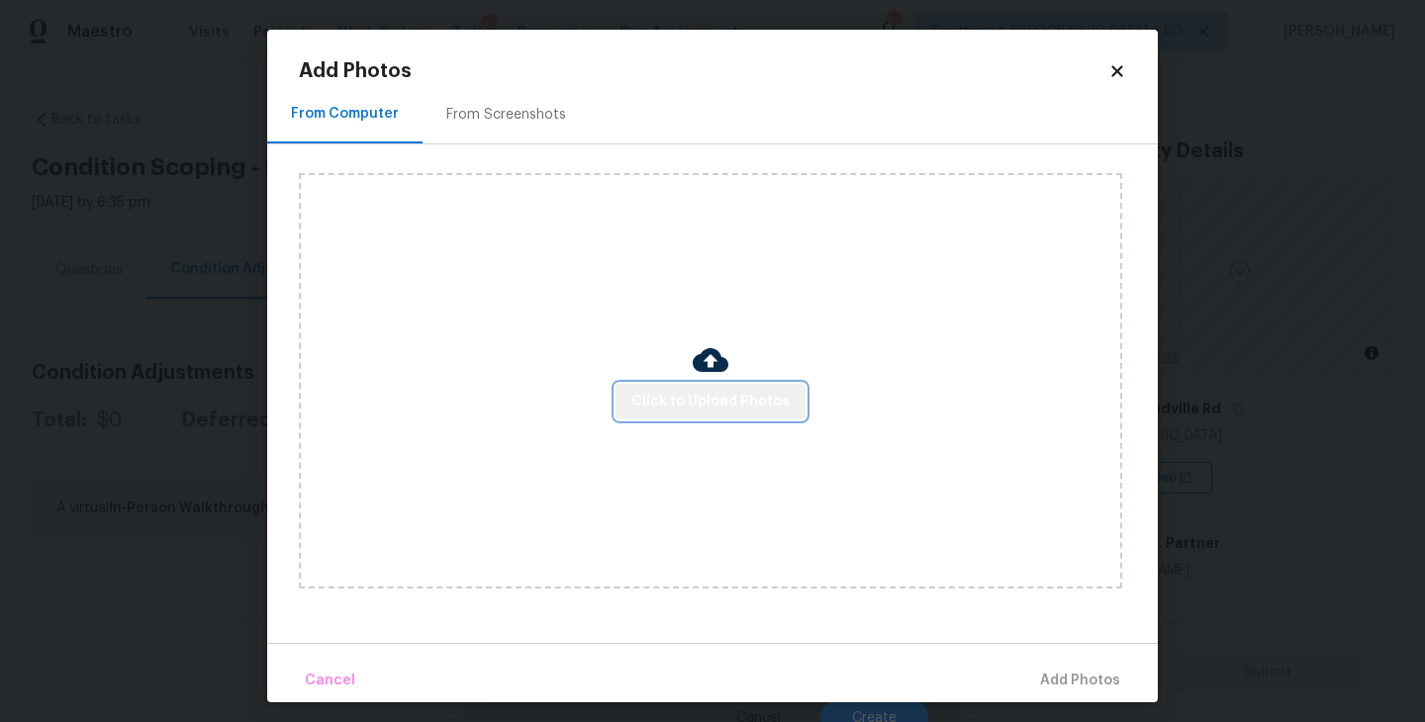
click at [721, 386] on button "Click to Upload Photos" at bounding box center [710, 402] width 190 height 37
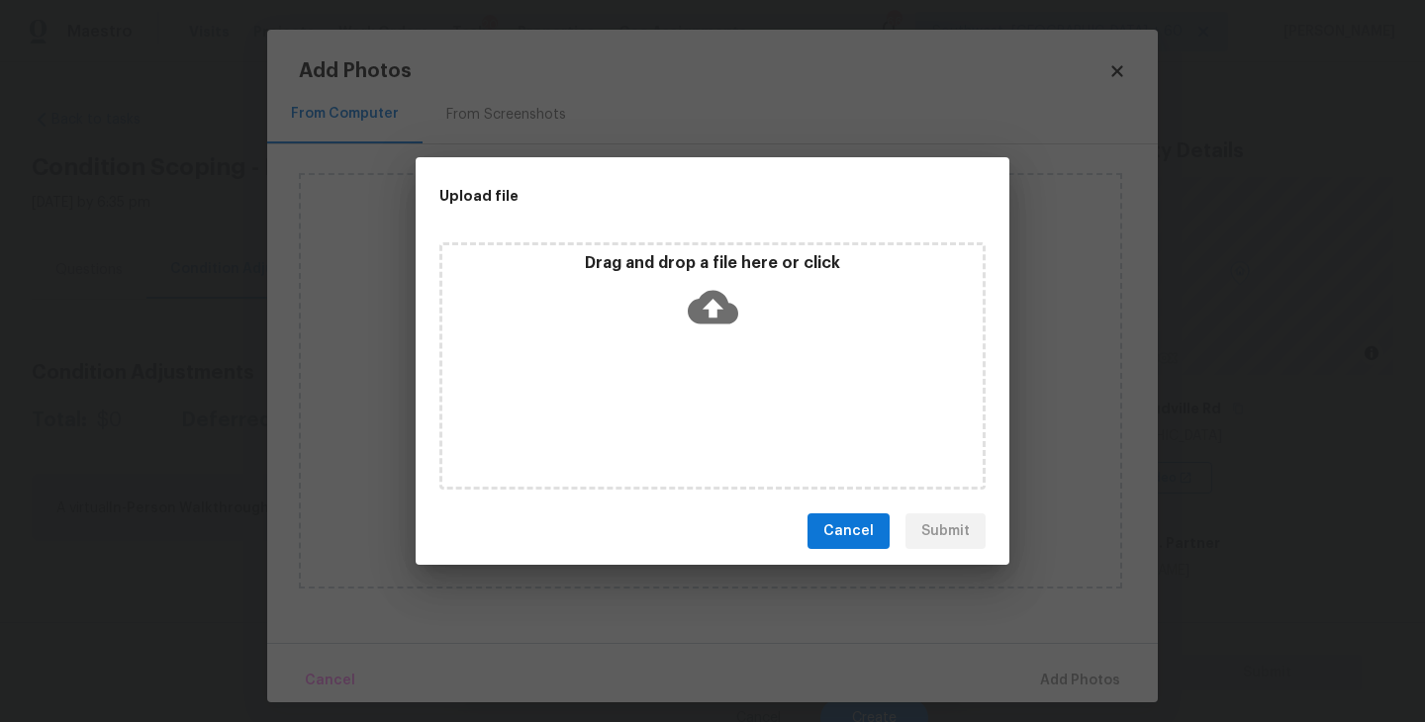
click at [732, 336] on div "Drag and drop a file here or click" at bounding box center [712, 365] width 546 height 247
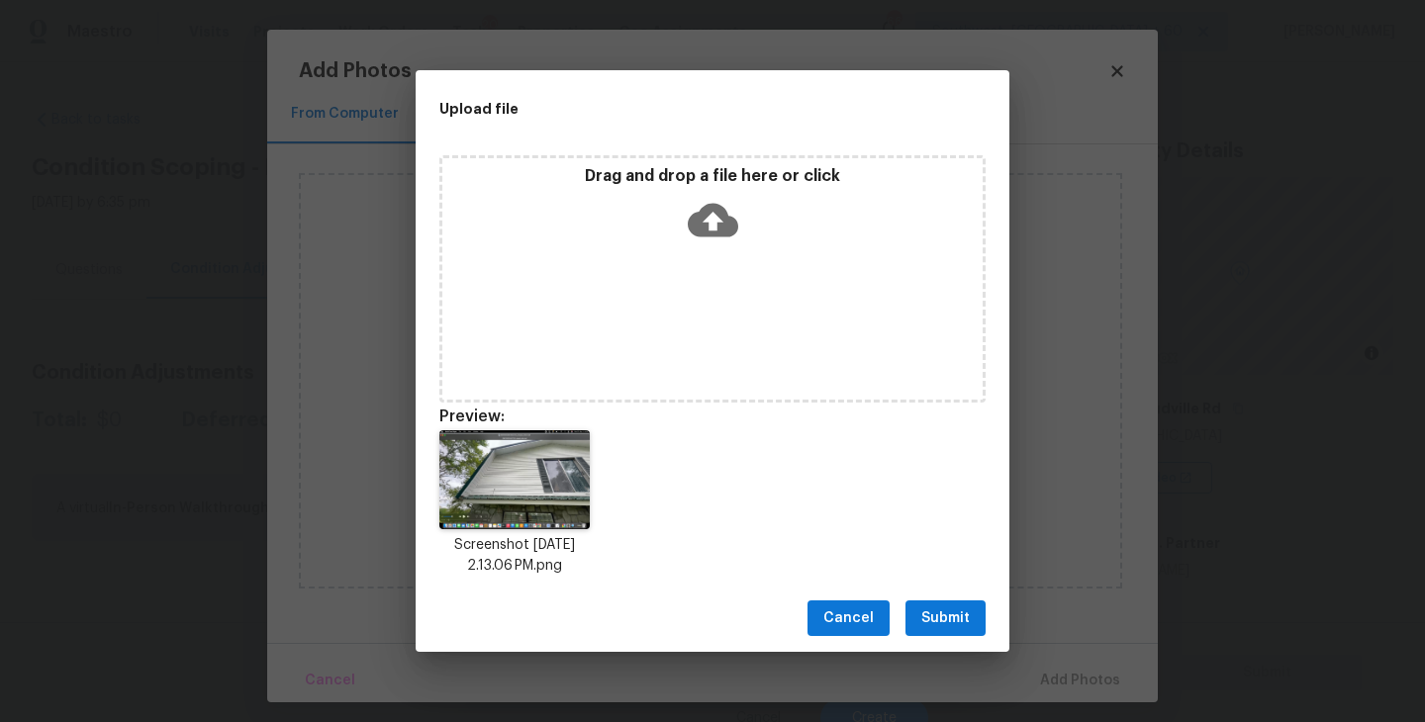
click at [968, 621] on span "Submit" at bounding box center [945, 618] width 48 height 25
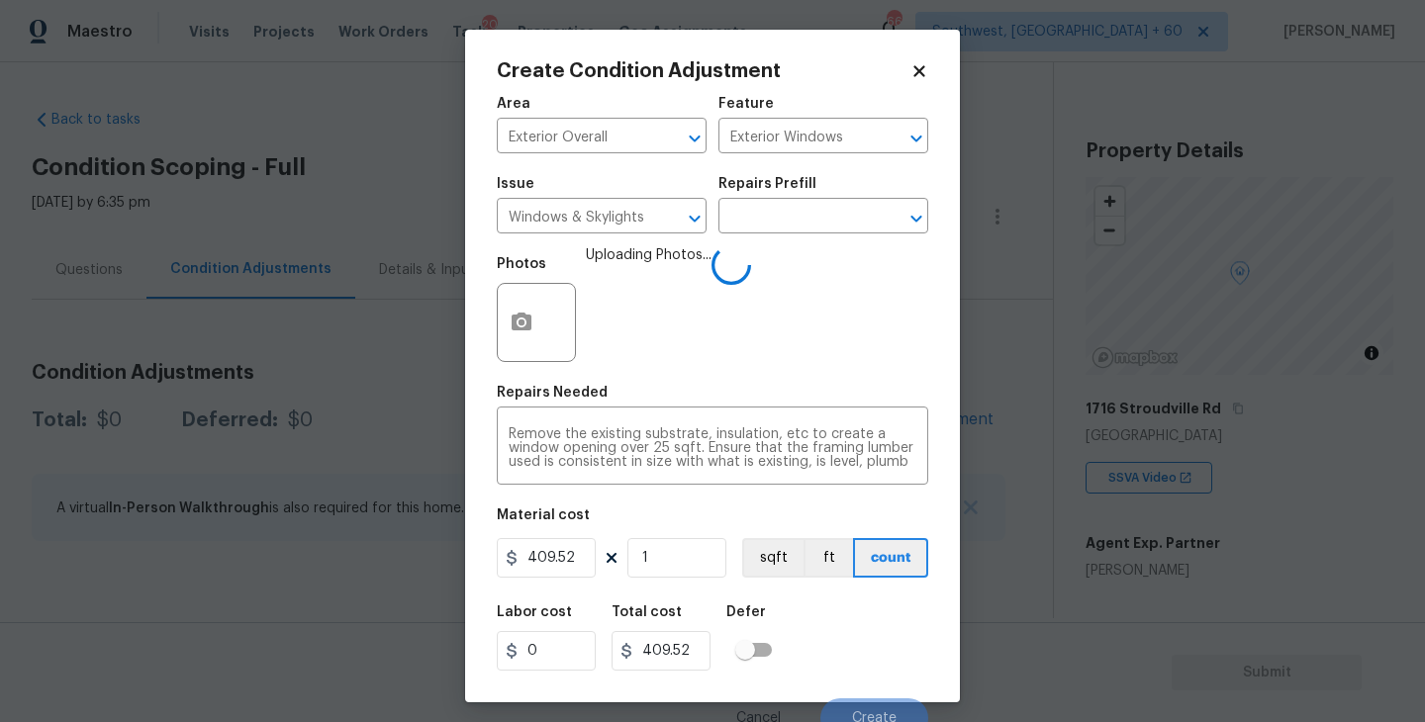
scroll to position [17, 0]
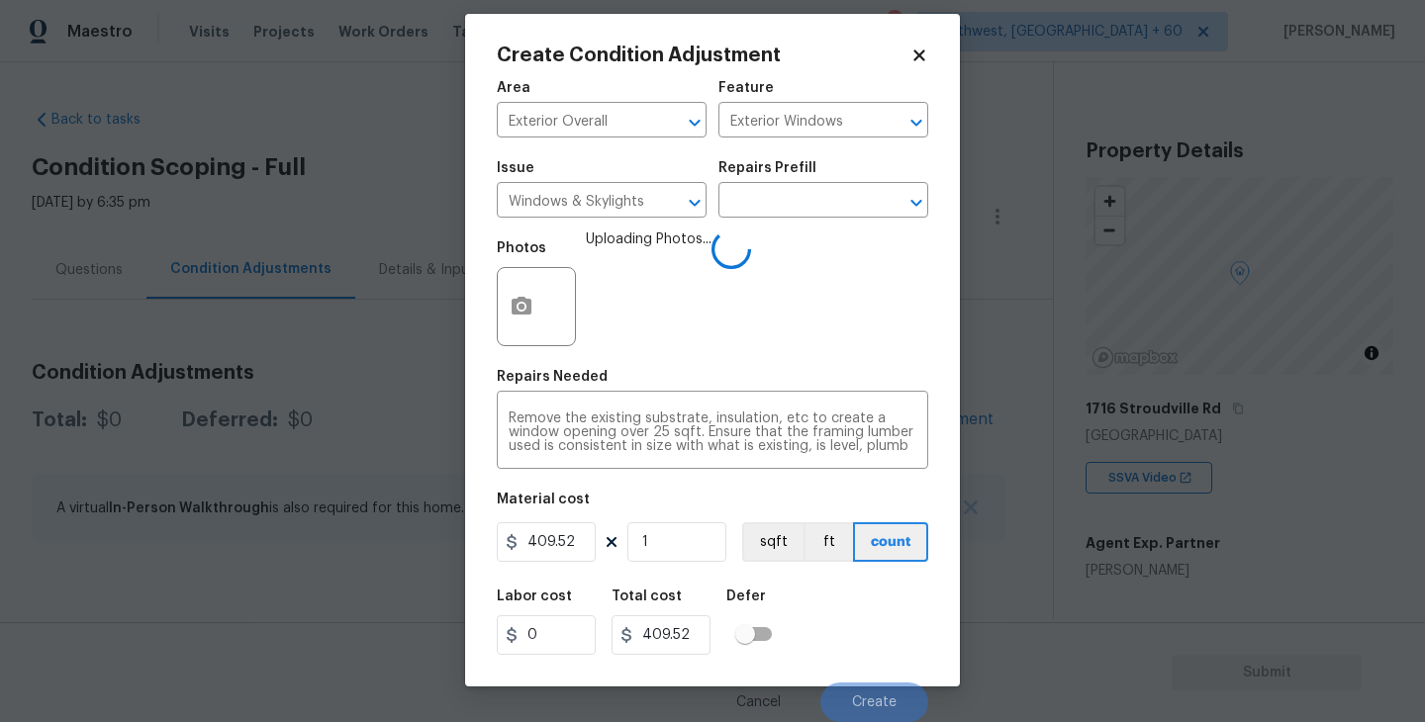
click at [863, 602] on div "Labor cost 0 Total cost 409.52 Defer" at bounding box center [712, 622] width 431 height 89
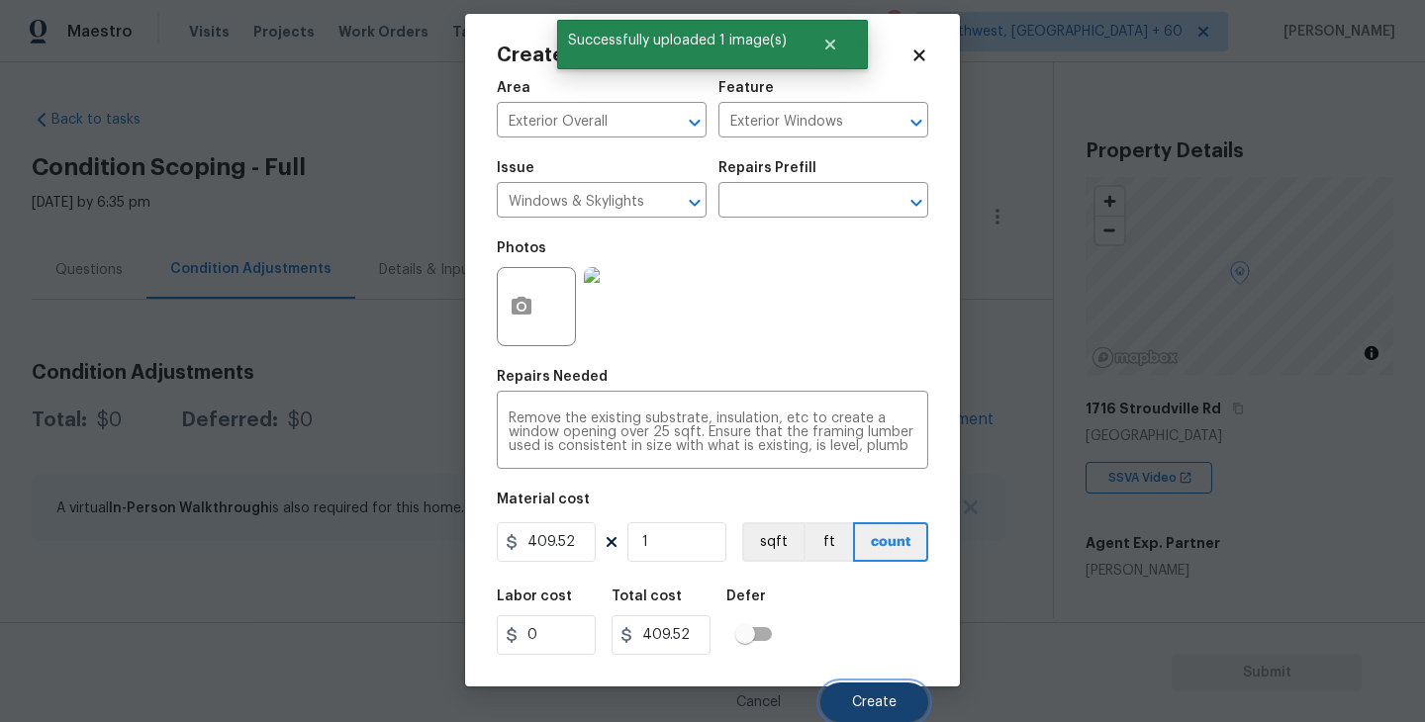
click at [851, 687] on button "Create" at bounding box center [874, 703] width 108 height 40
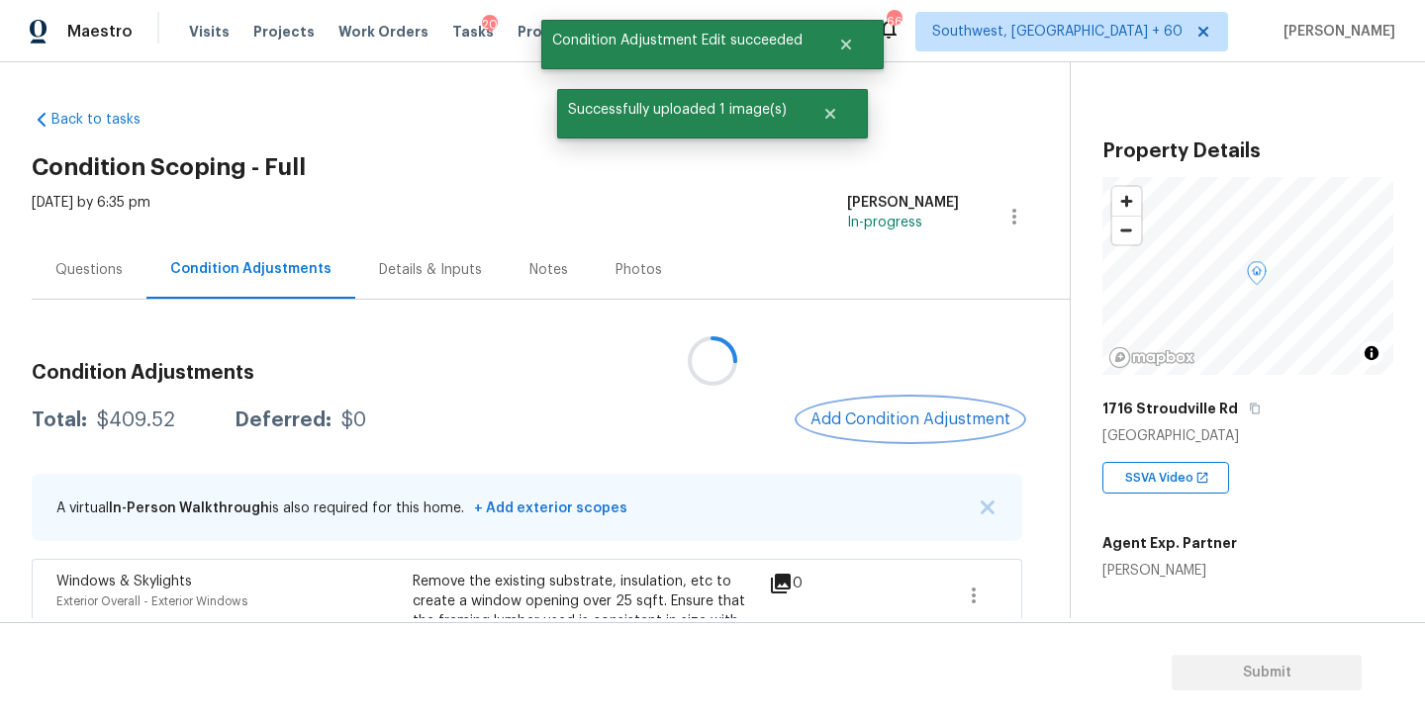
scroll to position [0, 0]
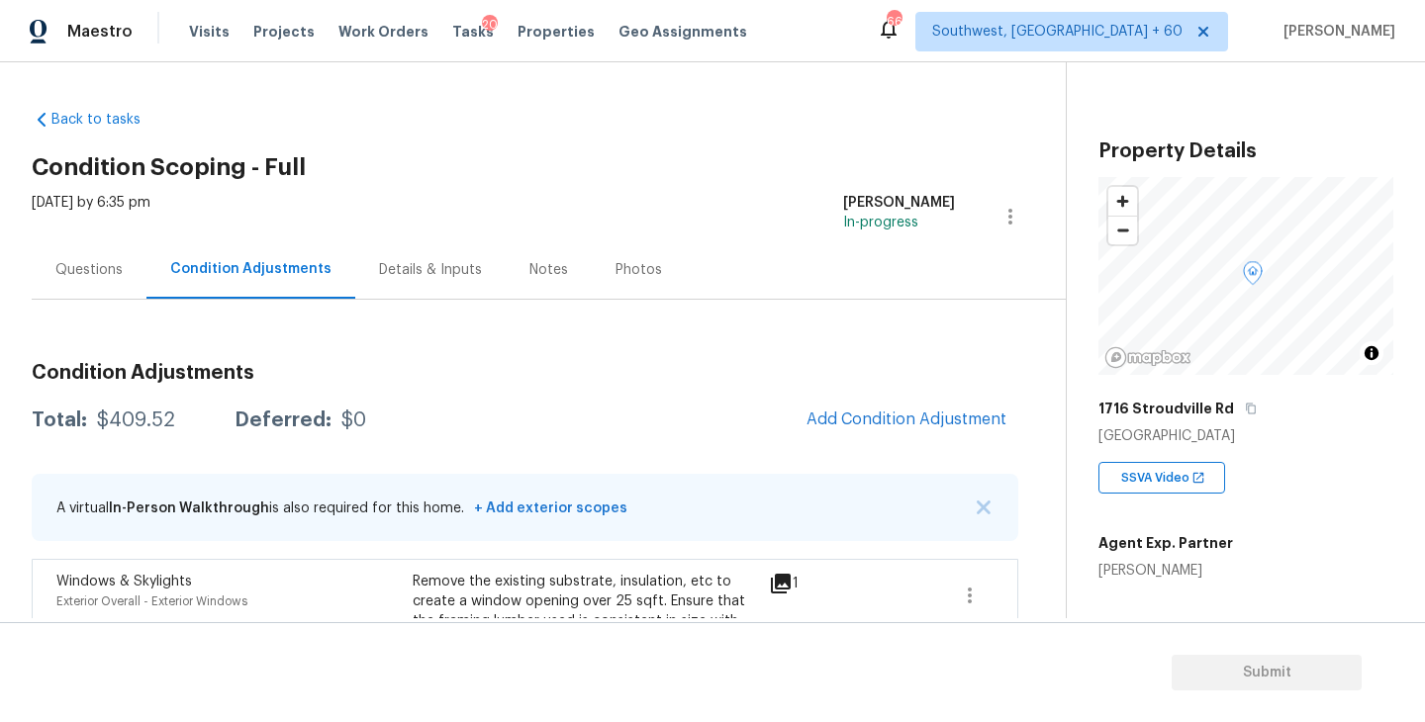
click at [88, 284] on div "Questions" at bounding box center [89, 269] width 115 height 58
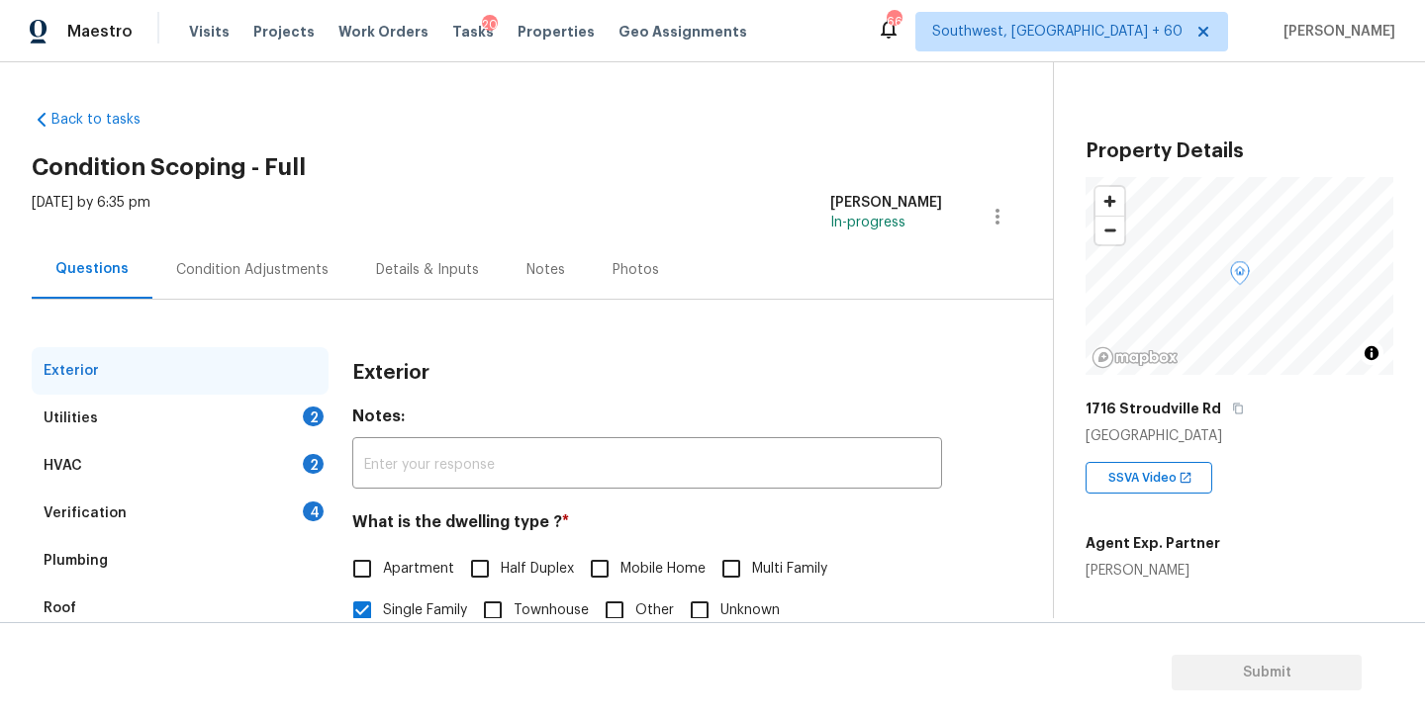
scroll to position [83, 0]
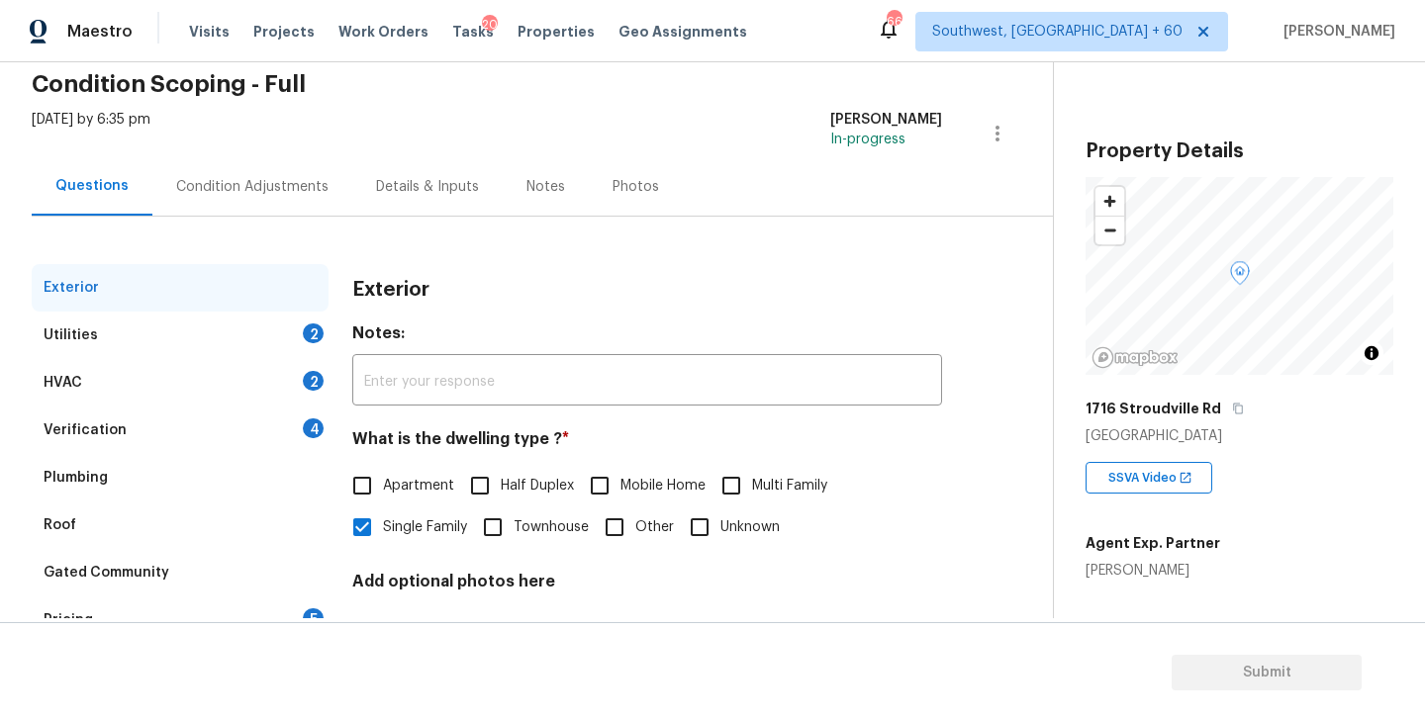
click at [122, 448] on div "Verification 4" at bounding box center [180, 430] width 297 height 47
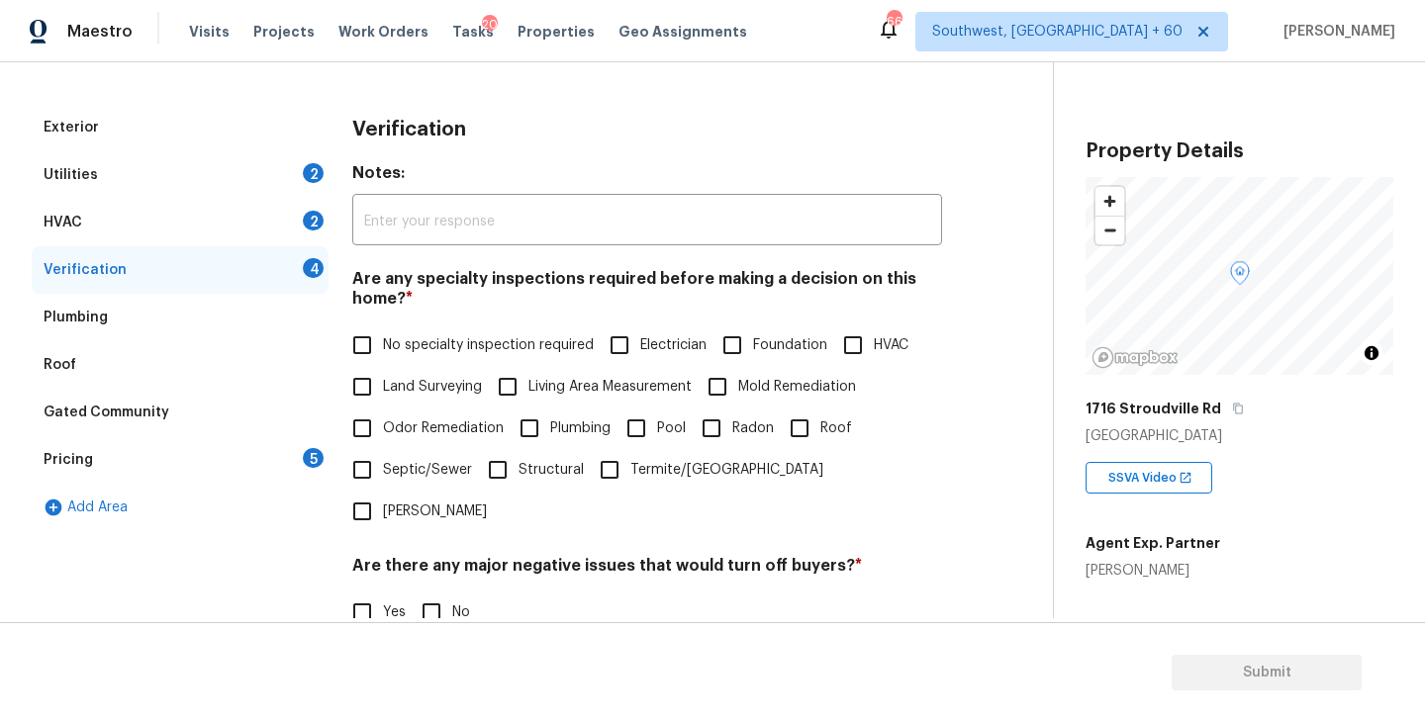
scroll to position [361, 0]
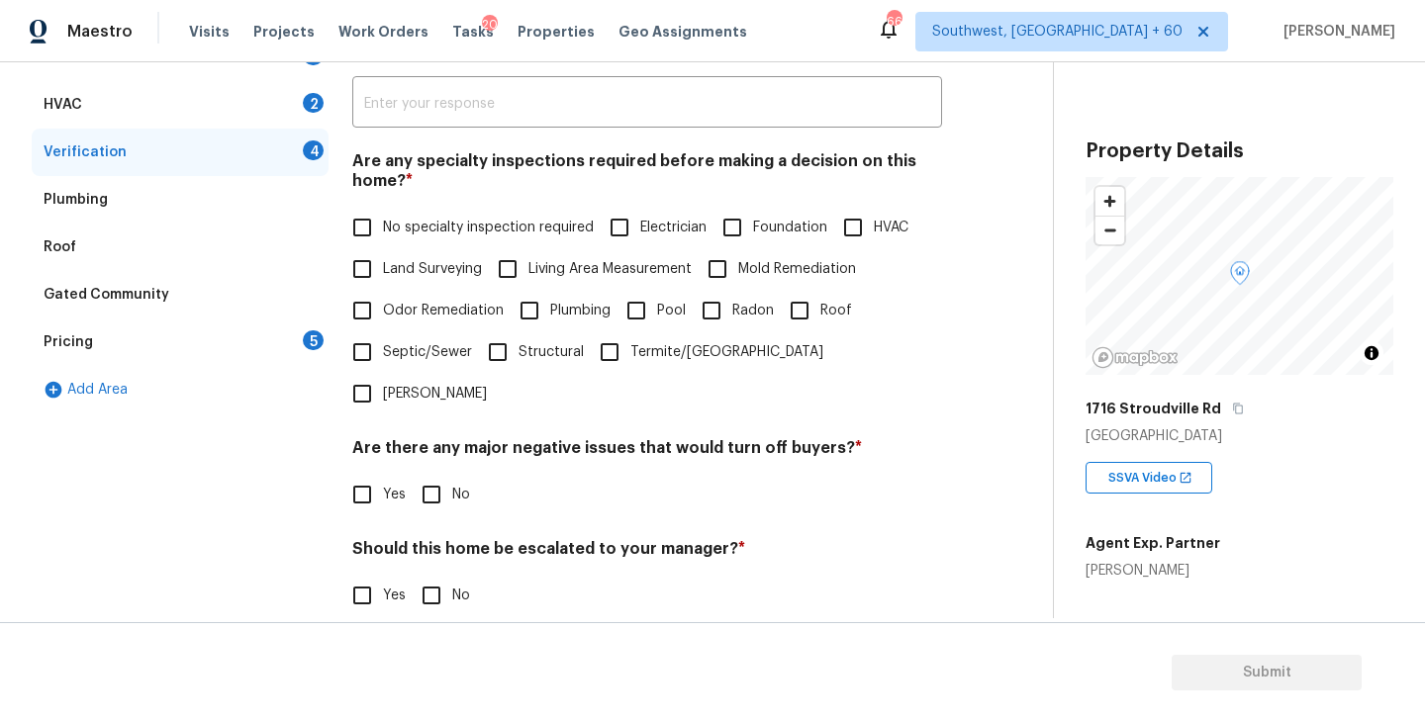
click at [799, 229] on span "Foundation" at bounding box center [790, 228] width 74 height 21
click at [753, 229] on input "Foundation" at bounding box center [732, 228] width 42 height 42
checkbox input "true"
click at [433, 476] on input "No" at bounding box center [432, 497] width 42 height 42
checkbox input "true"
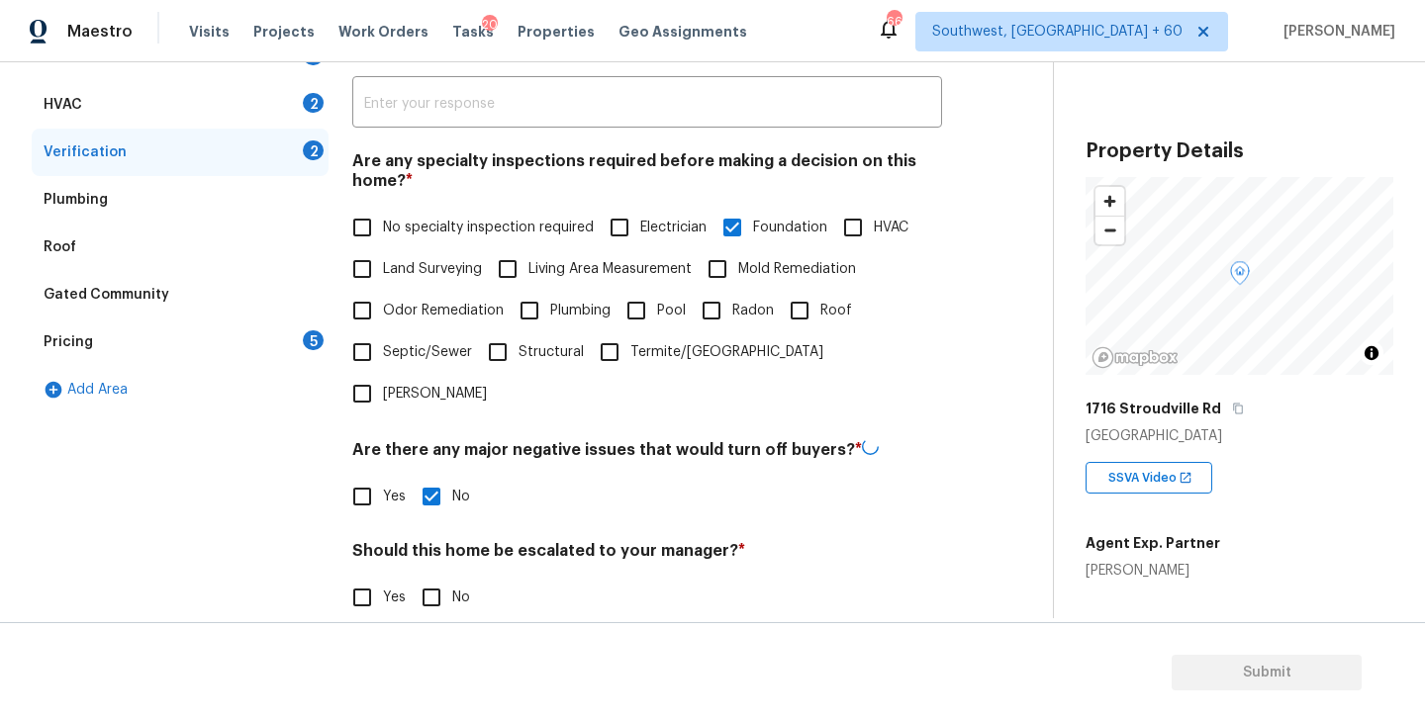
scroll to position [468, 0]
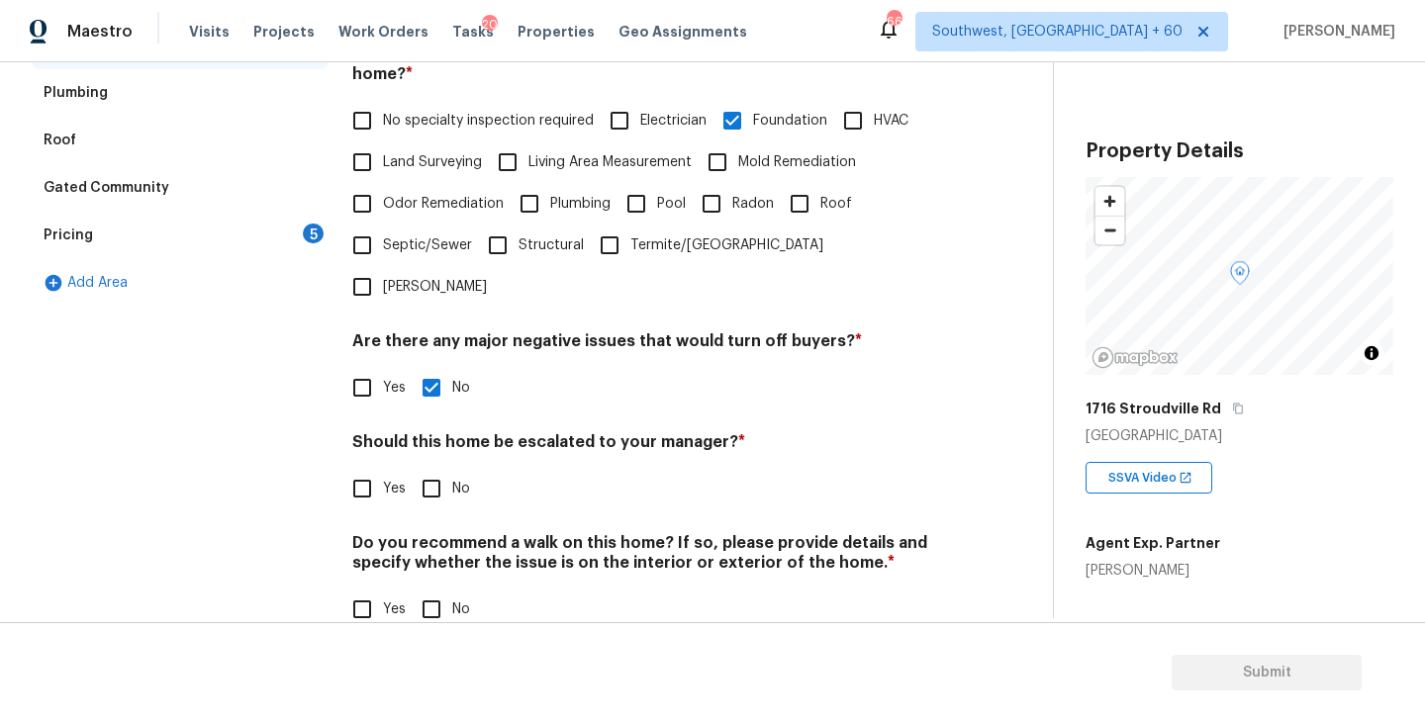
click at [456, 589] on label "No" at bounding box center [440, 610] width 59 height 42
click at [452, 589] on input "No" at bounding box center [432, 610] width 42 height 42
checkbox input "true"
click at [377, 468] on input "Yes" at bounding box center [362, 489] width 42 height 42
checkbox input "true"
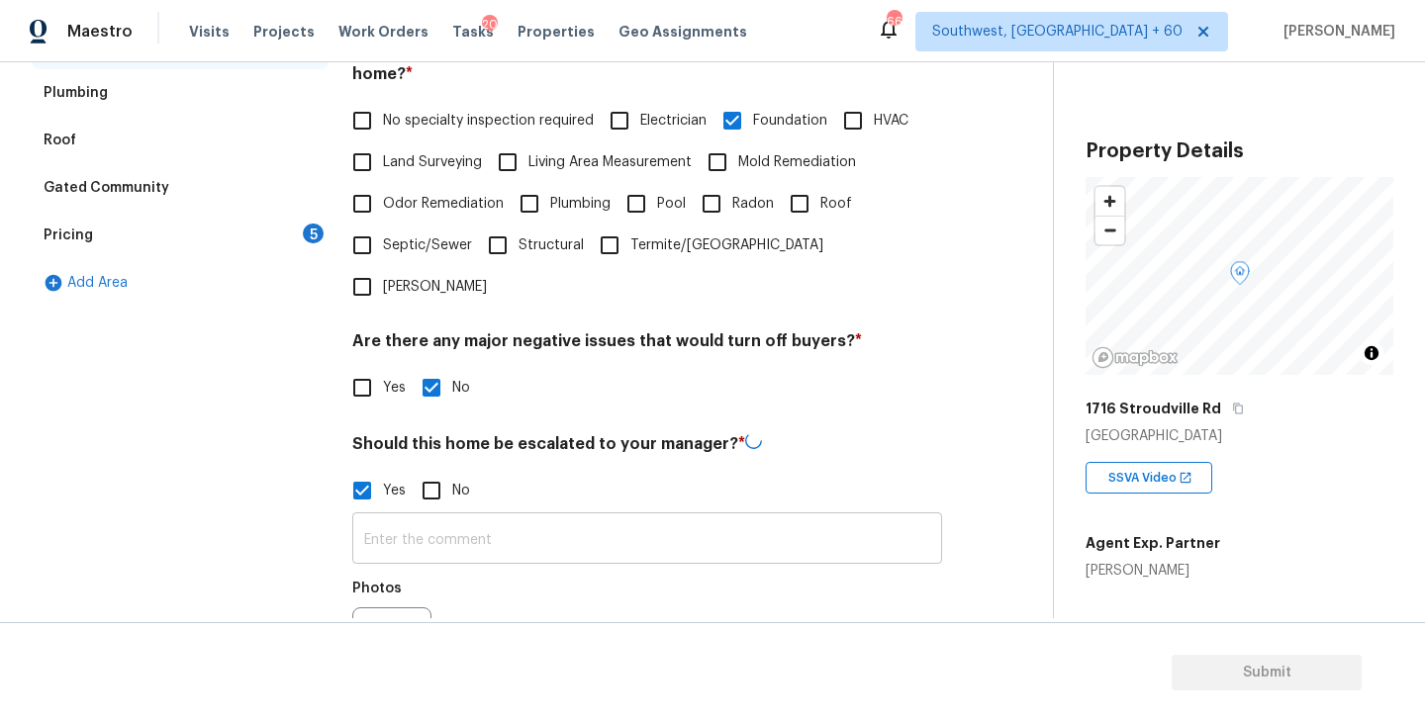
click at [431, 517] on input "text" at bounding box center [647, 540] width 590 height 46
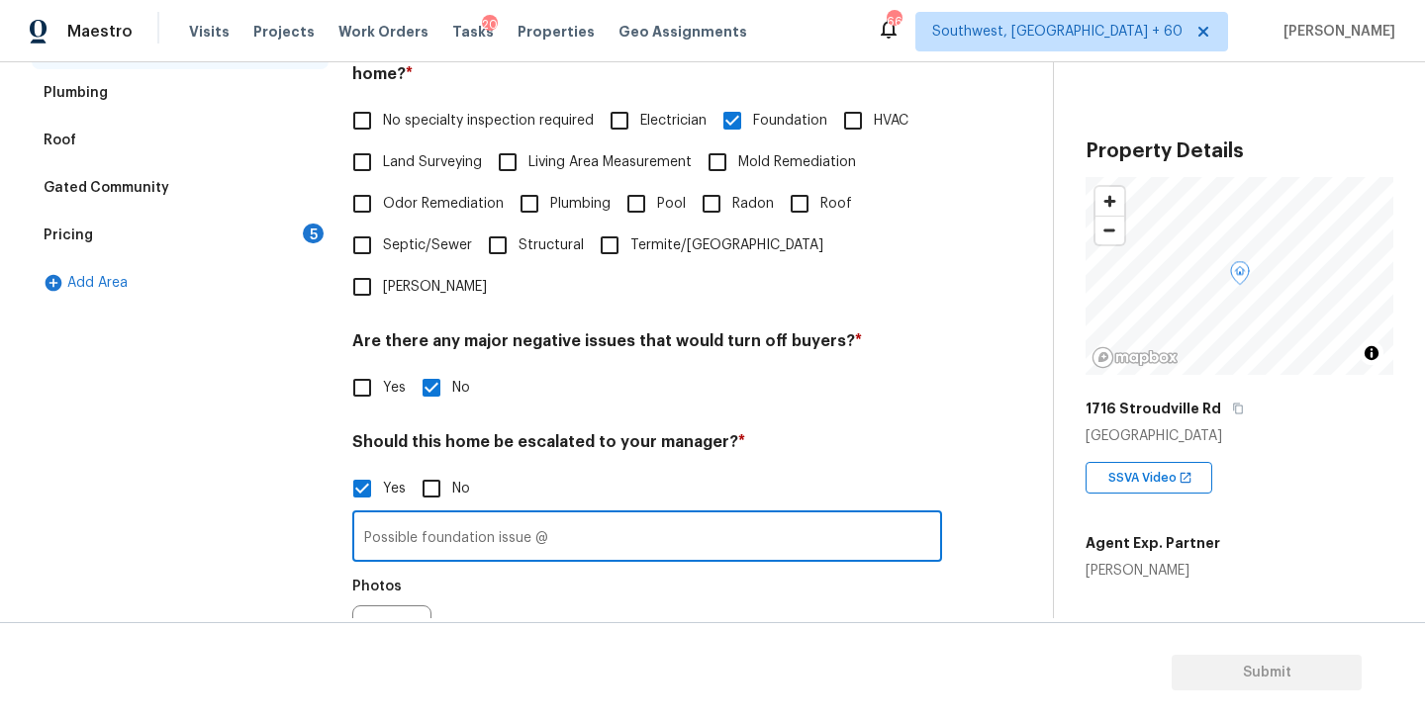
click at [401, 605] on div at bounding box center [391, 644] width 79 height 79
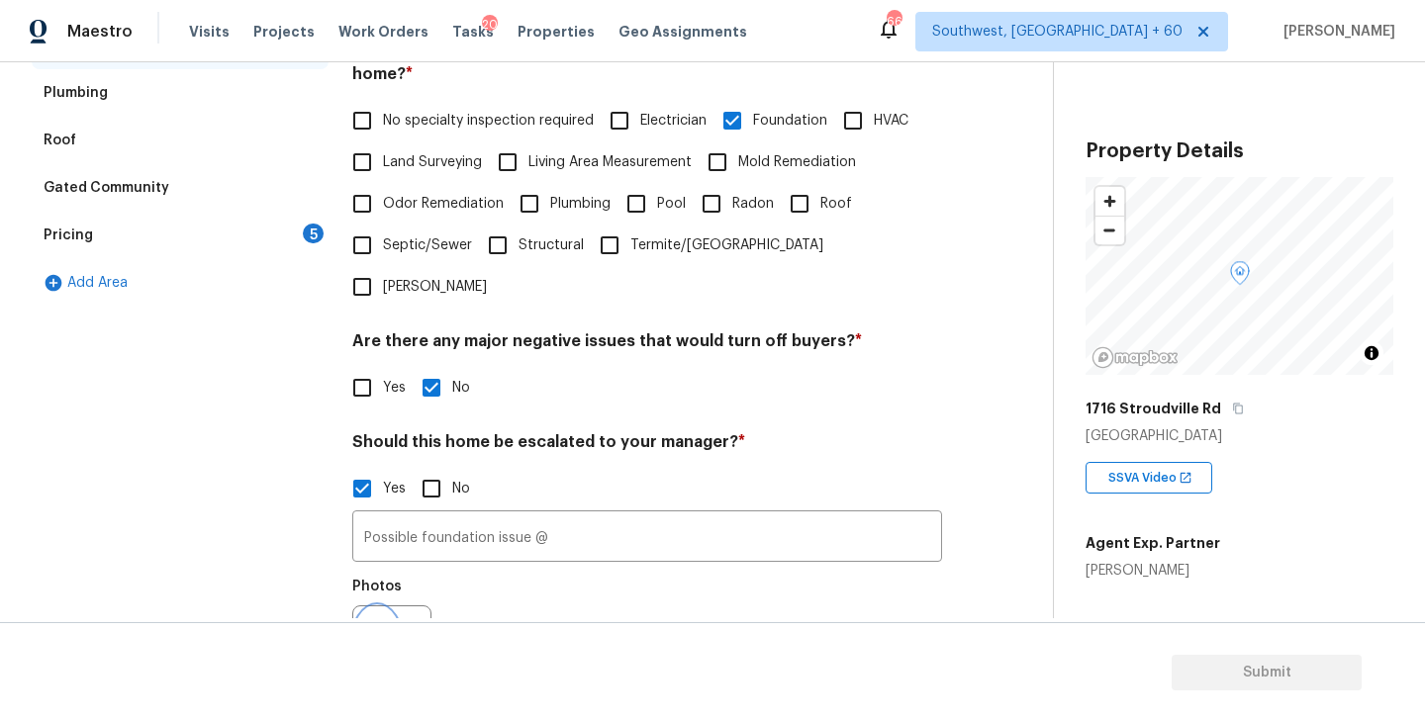
click at [373, 633] on icon "button" at bounding box center [377, 645] width 24 height 24
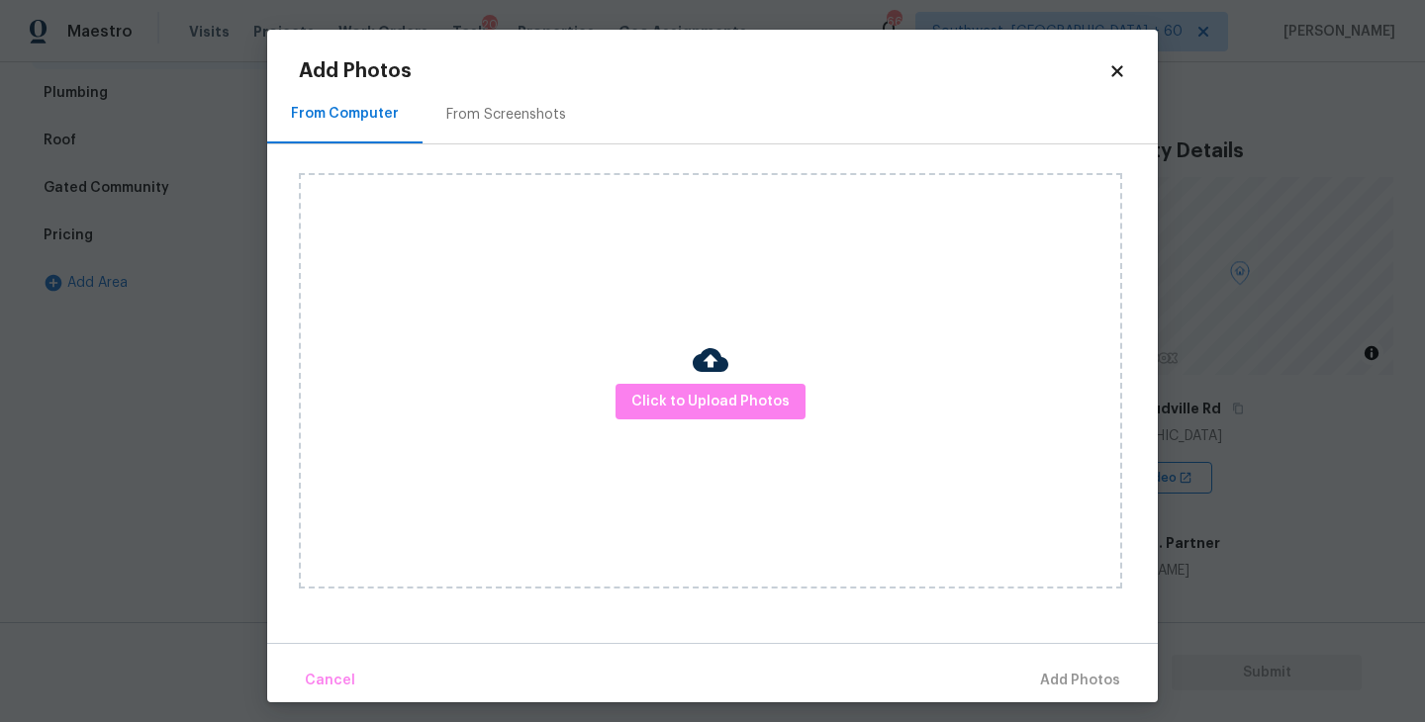
click at [591, 481] on div "Click to Upload Photos" at bounding box center [710, 381] width 823 height 416
click at [695, 411] on span "Click to Upload Photos" at bounding box center [710, 402] width 158 height 25
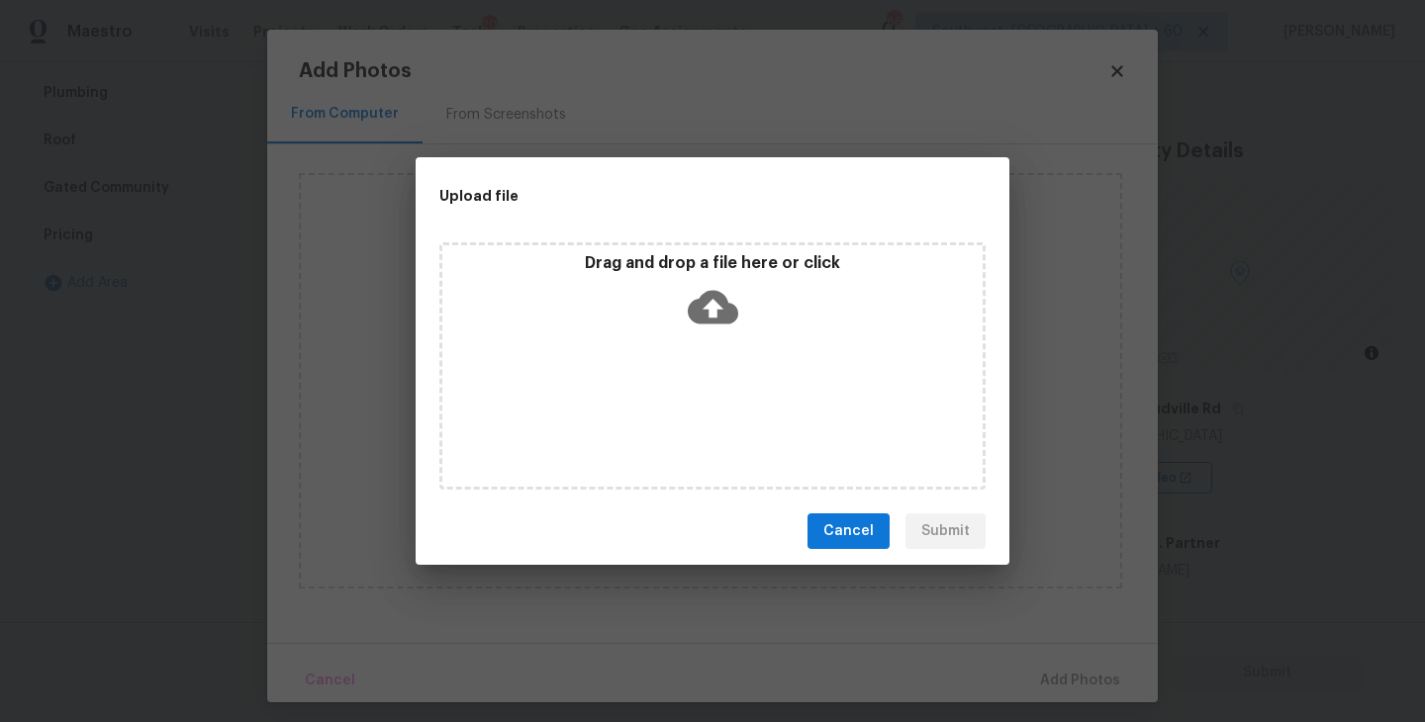
click at [703, 348] on div "Drag and drop a file here or click" at bounding box center [712, 365] width 546 height 247
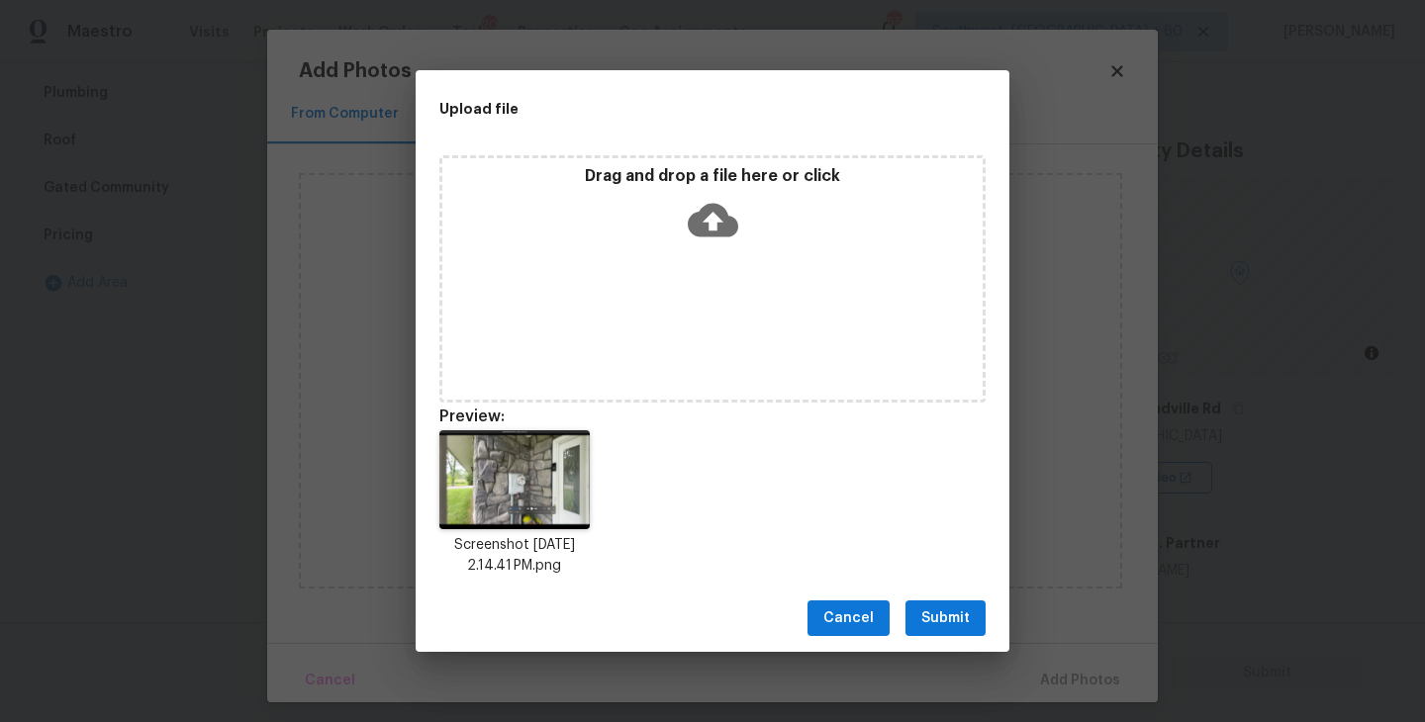
click at [959, 615] on span "Submit" at bounding box center [945, 618] width 48 height 25
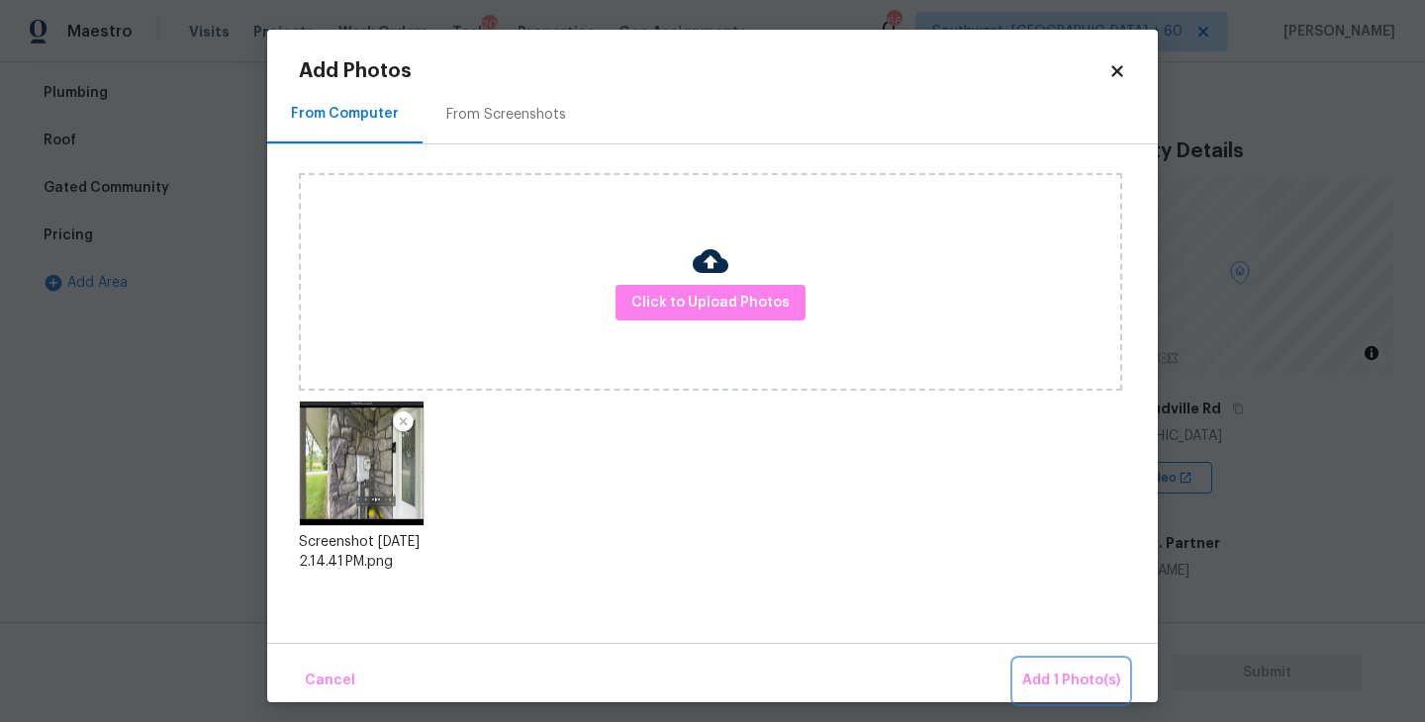
click at [1052, 682] on span "Add 1 Photo(s)" at bounding box center [1071, 681] width 98 height 25
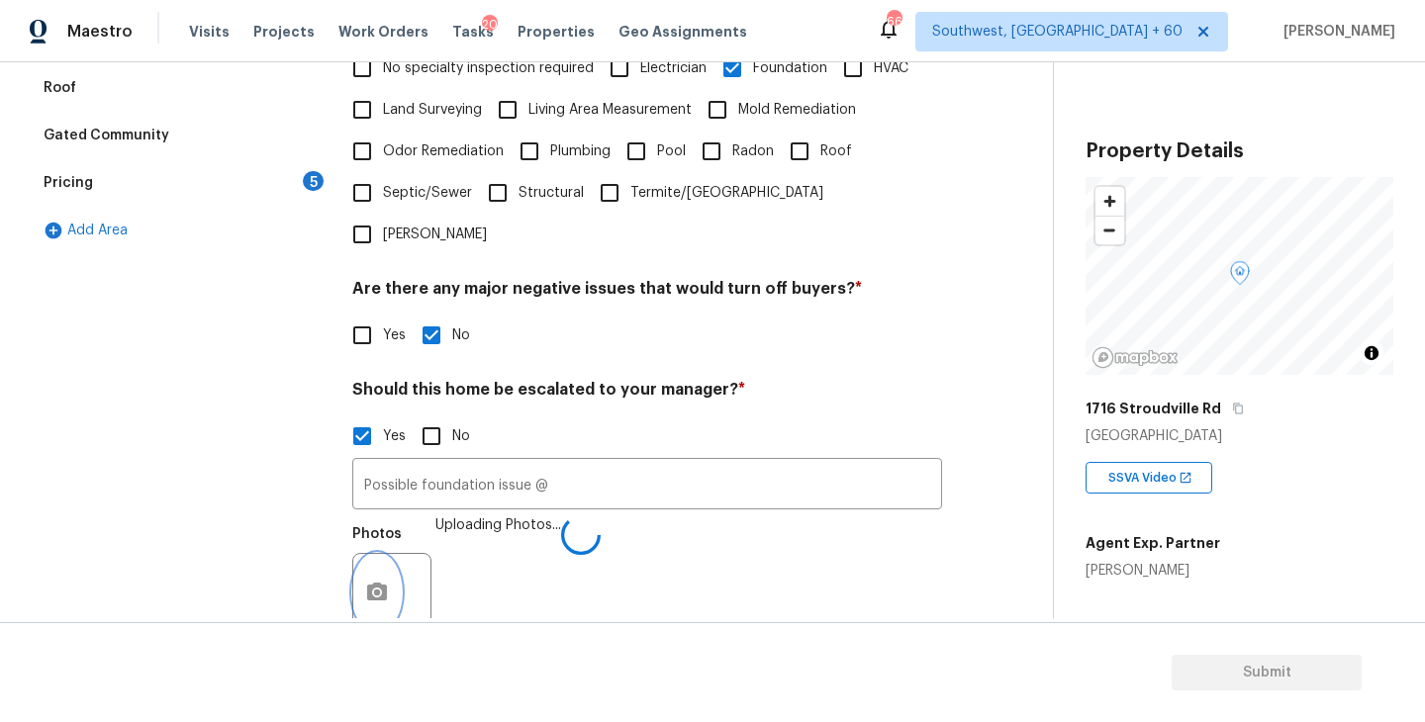
scroll to position [656, 0]
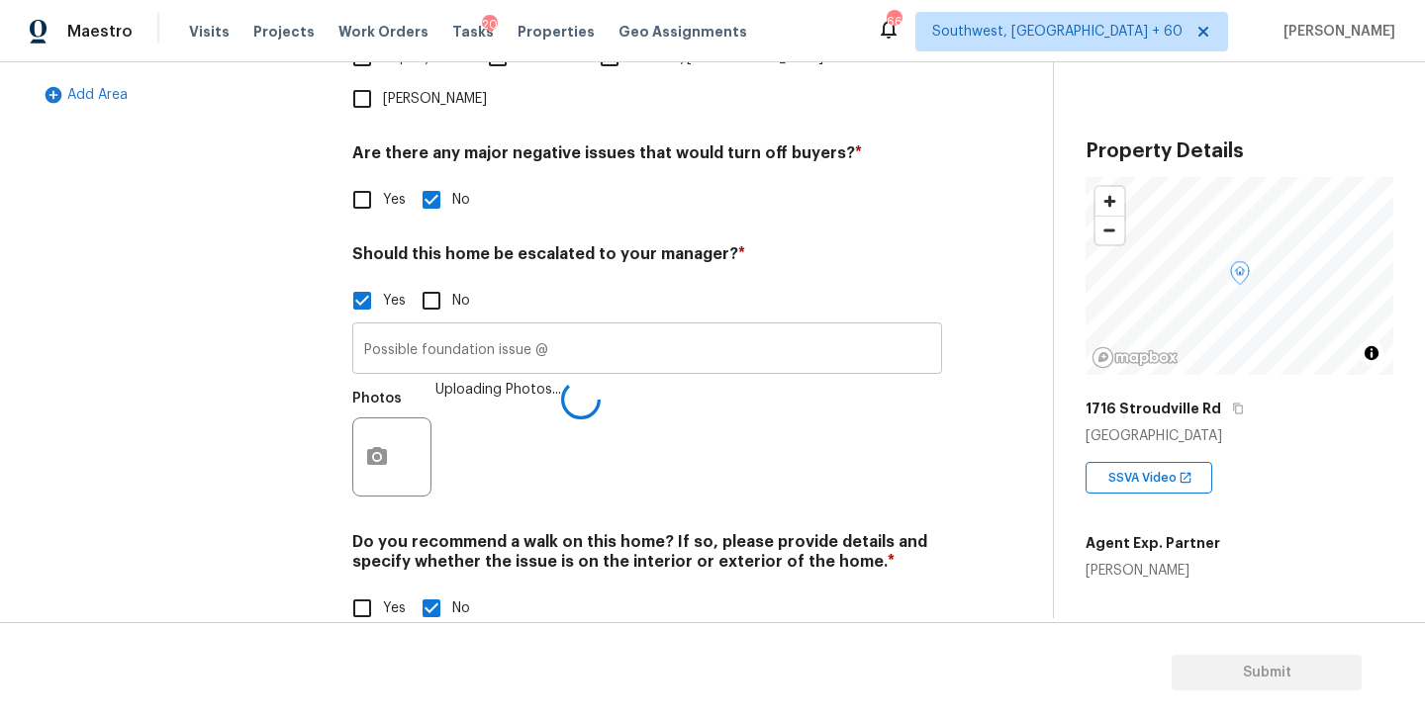
click at [681, 327] on input "Possible foundation issue @" at bounding box center [647, 350] width 590 height 46
click at [740, 423] on div "Photos Uploading Photos..." at bounding box center [647, 446] width 590 height 129
click at [714, 327] on input "Possible foundation issue @01:41" at bounding box center [647, 350] width 590 height 46
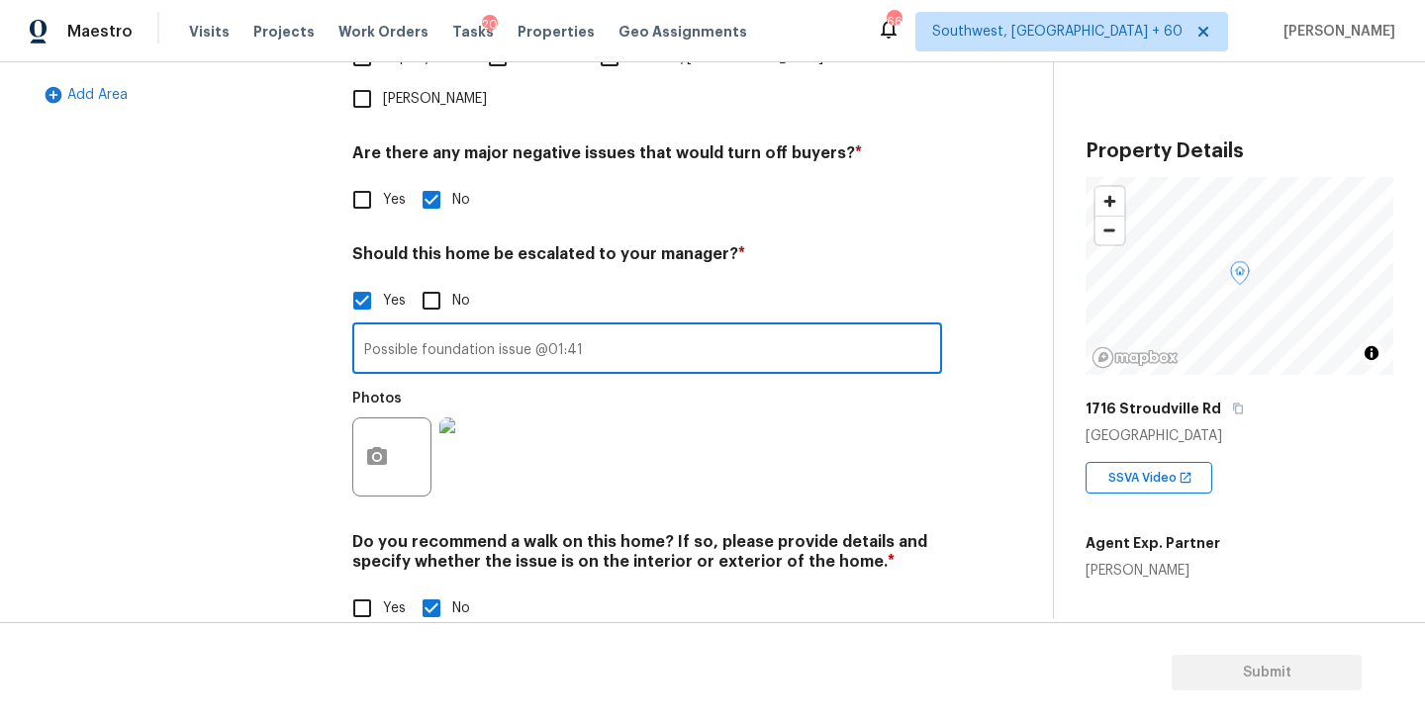
click at [637, 327] on input "Possible foundation issue @01:41" at bounding box center [647, 350] width 590 height 46
click at [386, 445] on icon "button" at bounding box center [377, 457] width 24 height 24
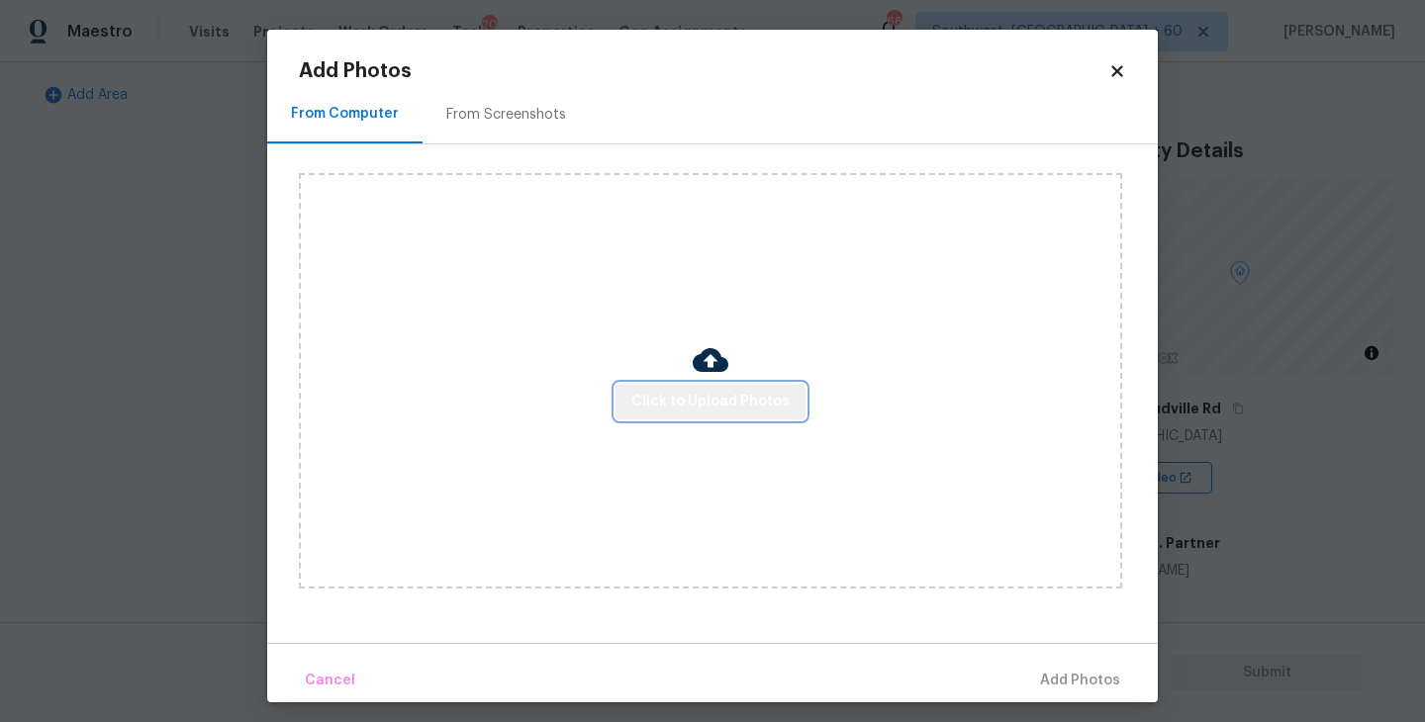
click at [730, 395] on span "Click to Upload Photos" at bounding box center [710, 402] width 158 height 25
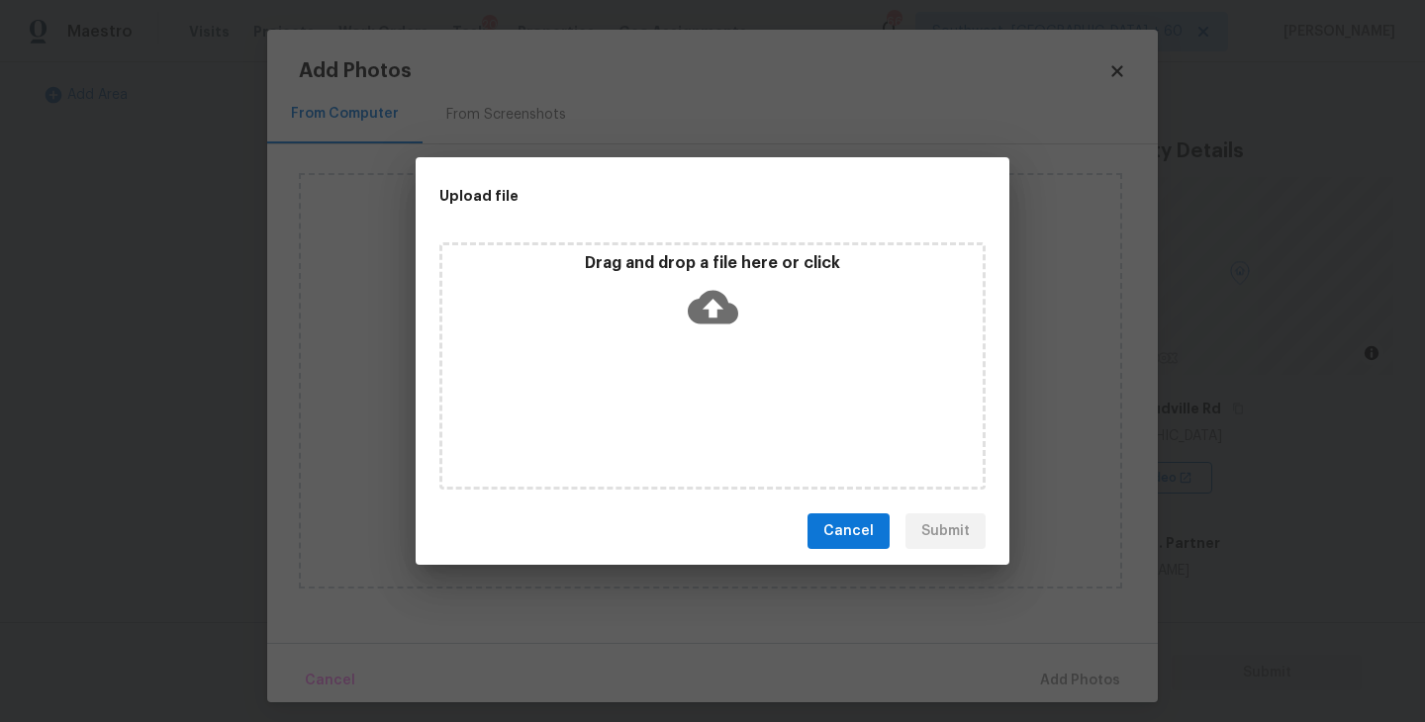
click at [730, 321] on icon at bounding box center [713, 308] width 50 height 34
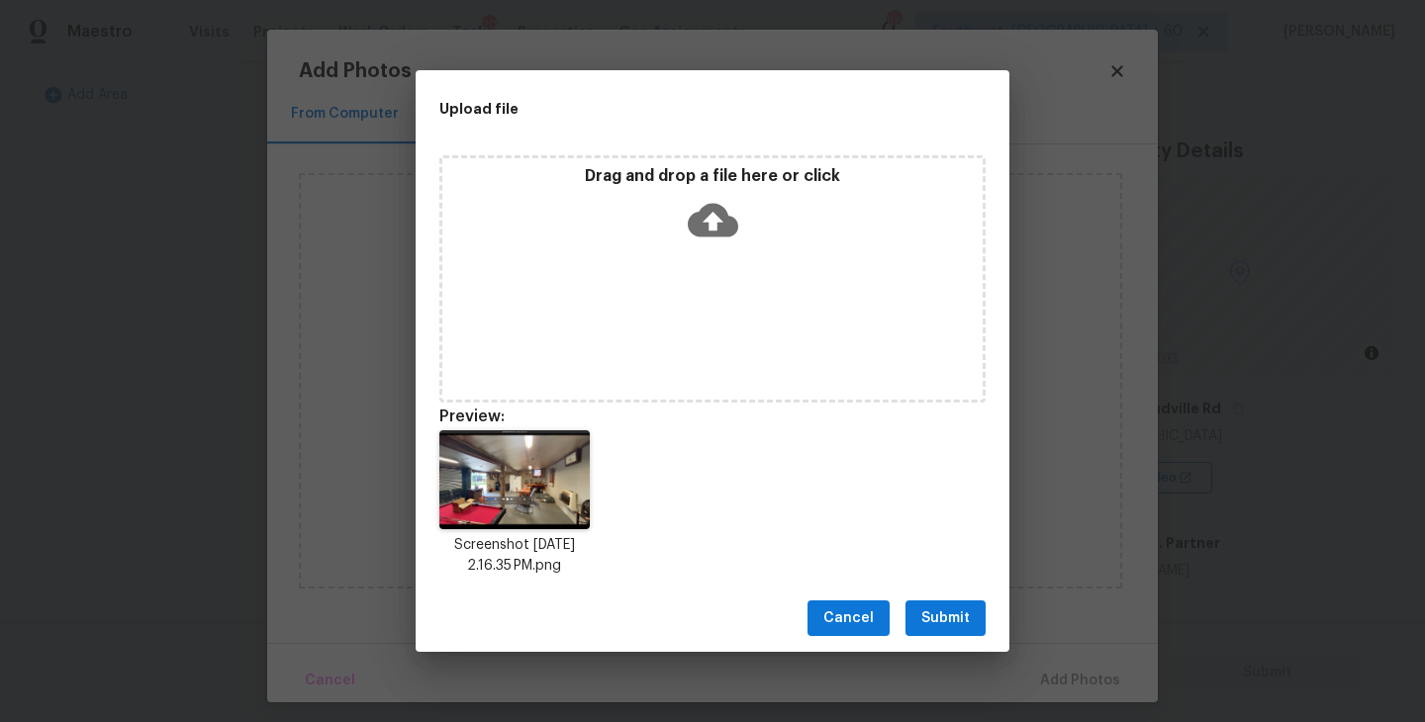
click at [960, 606] on span "Submit" at bounding box center [945, 618] width 48 height 25
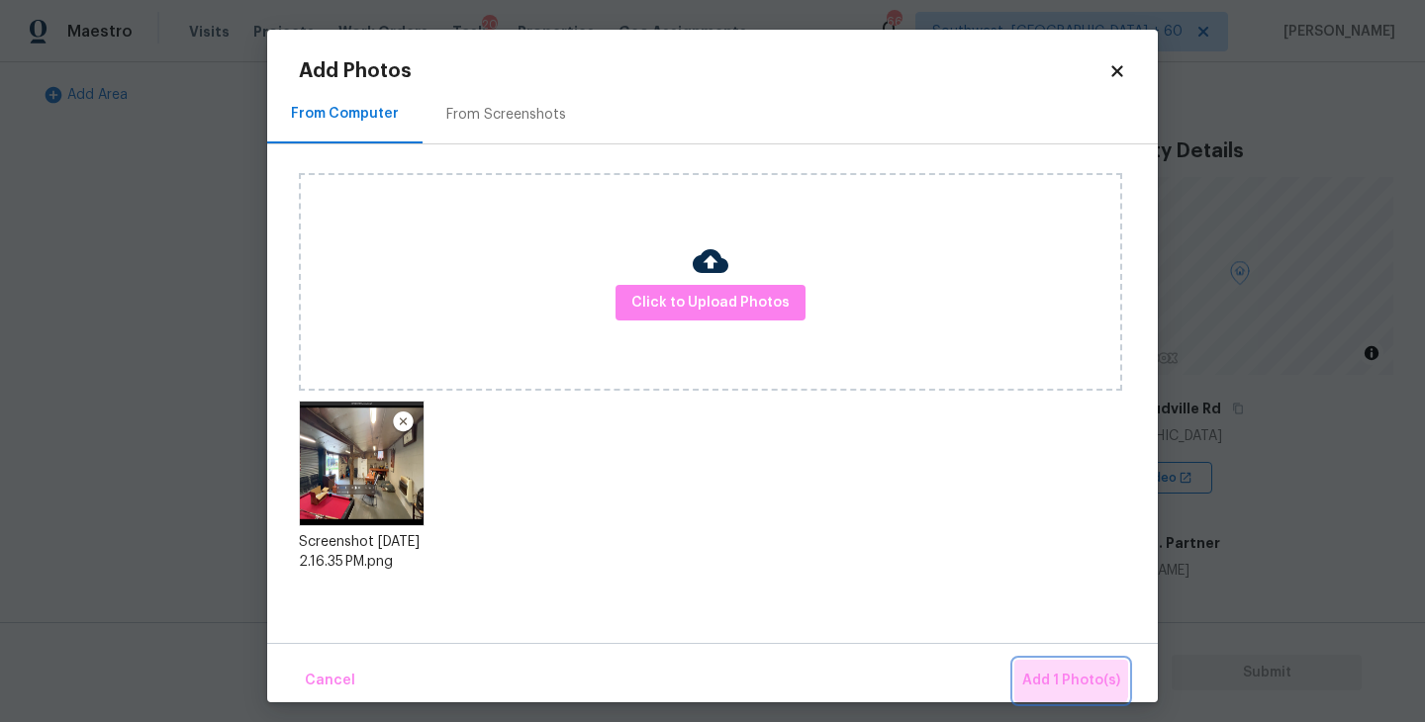
click at [1050, 671] on span "Add 1 Photo(s)" at bounding box center [1071, 681] width 98 height 25
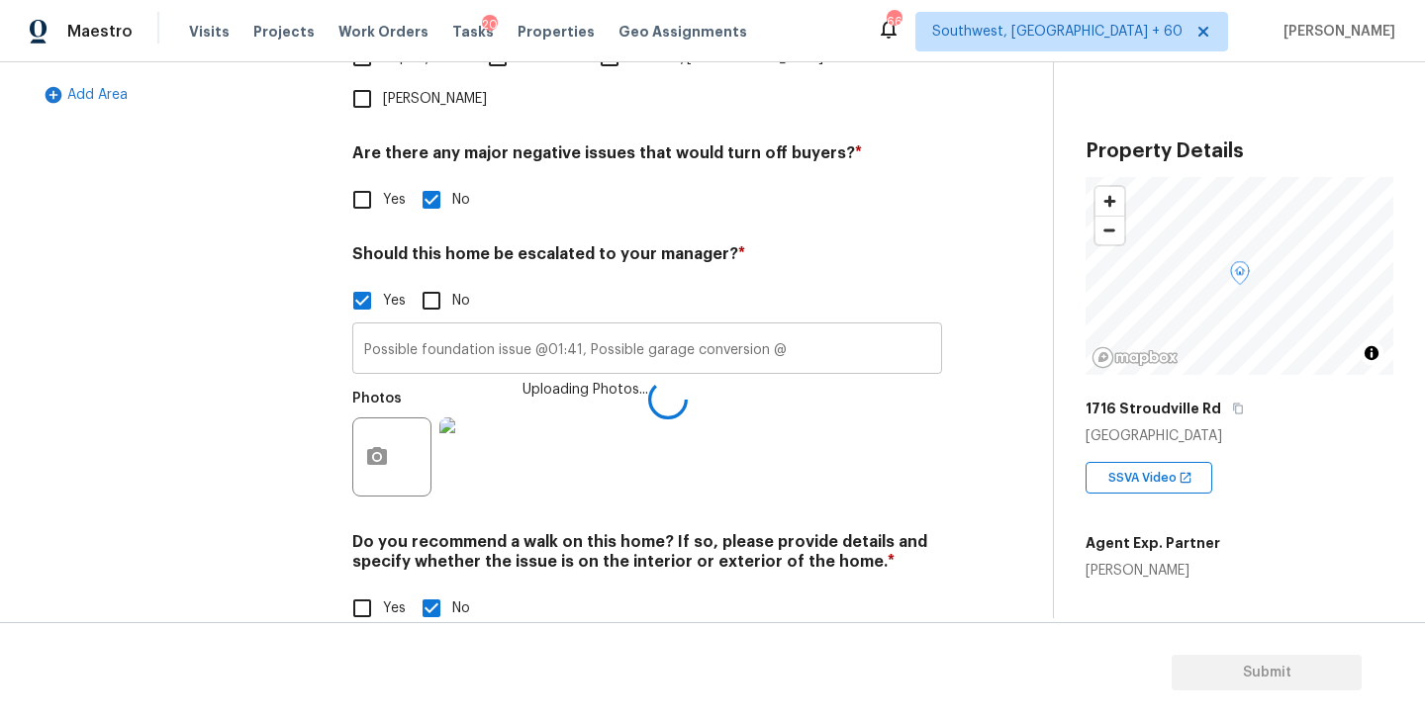
click at [830, 327] on input "Possible foundation issue @01:41, Possible garage conversion @" at bounding box center [647, 350] width 590 height 46
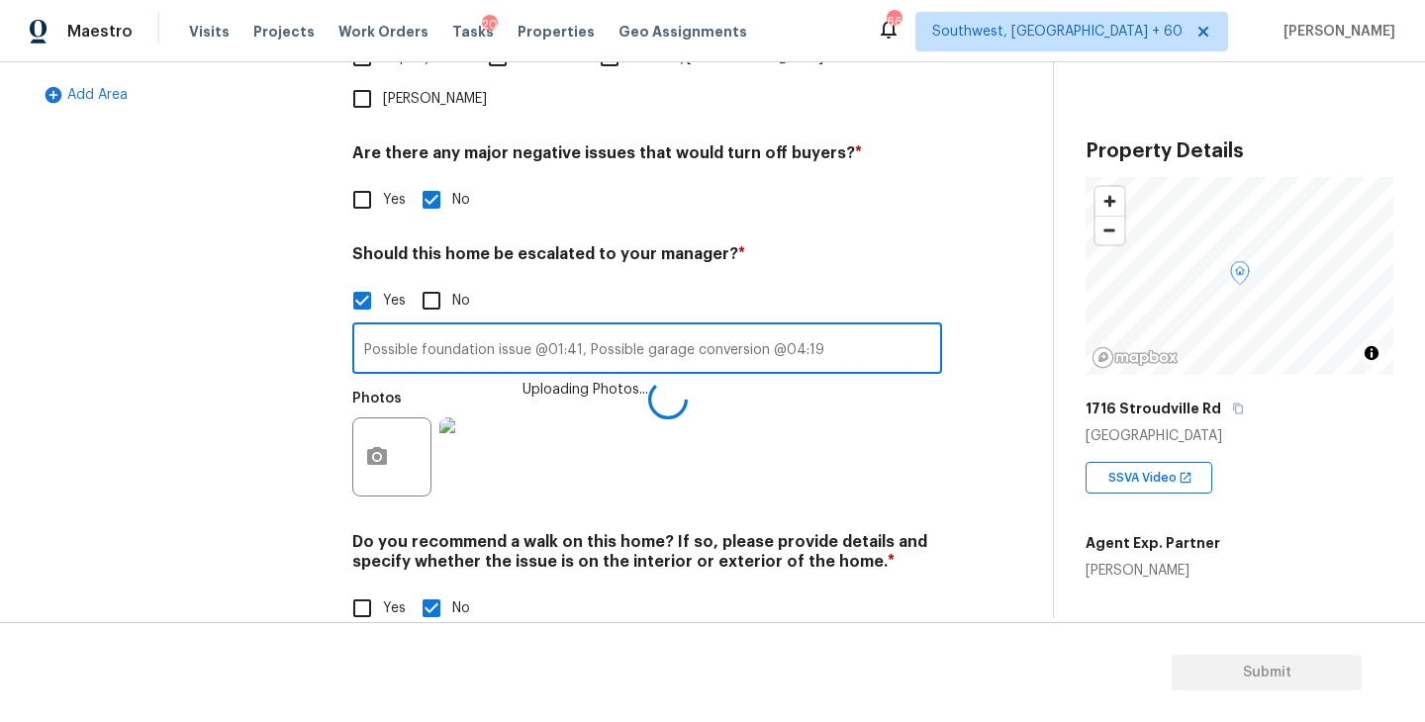
type input "Possible foundation issue @01:41, Possible garage conversion @04:19"
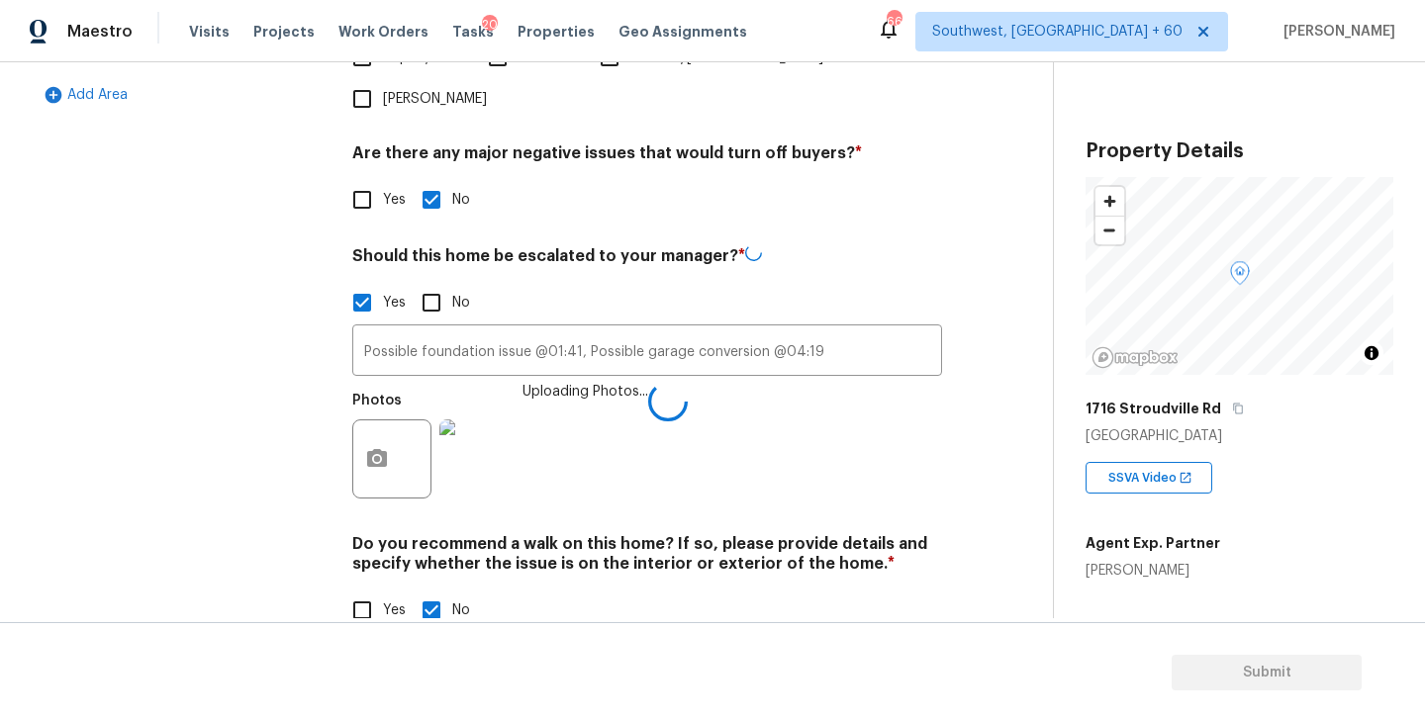
click at [807, 399] on div "Photos Uploading Photos..." at bounding box center [647, 446] width 590 height 129
click at [807, 399] on div "Photos" at bounding box center [647, 444] width 590 height 129
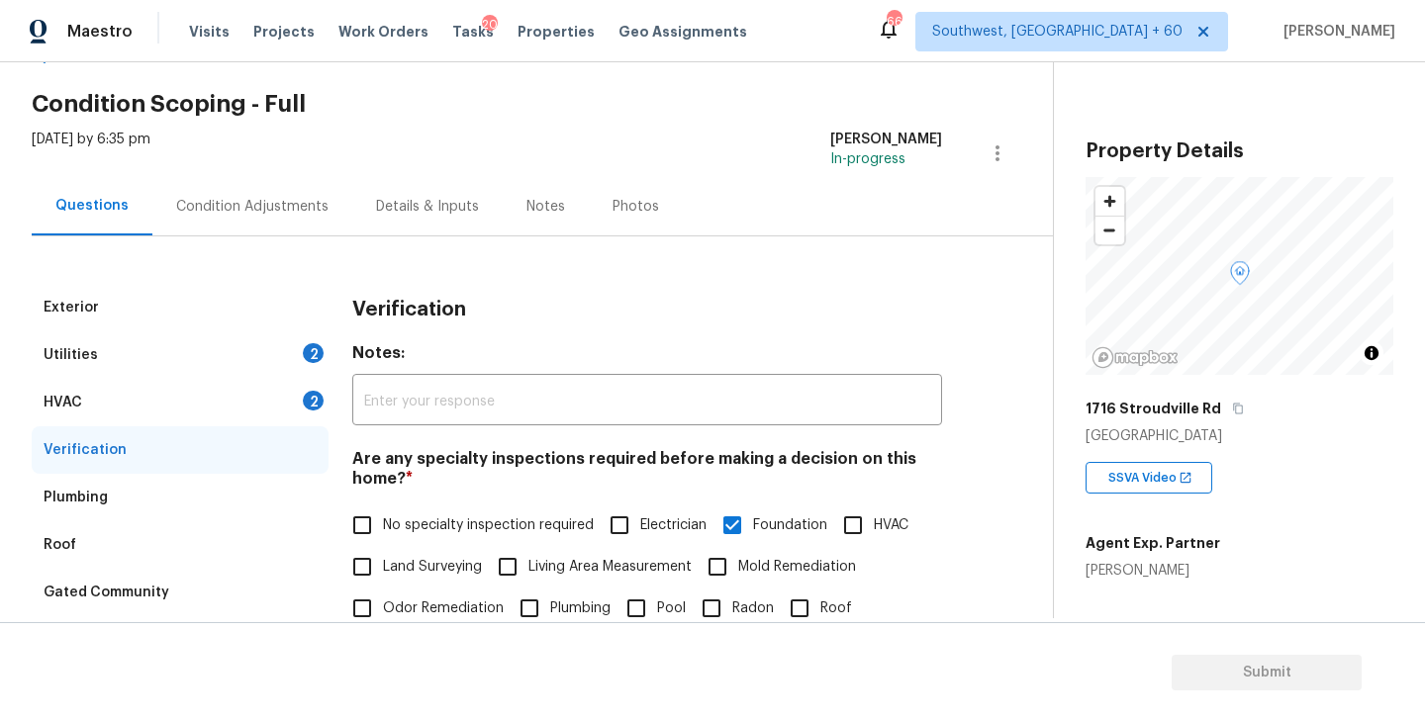
scroll to position [28, 0]
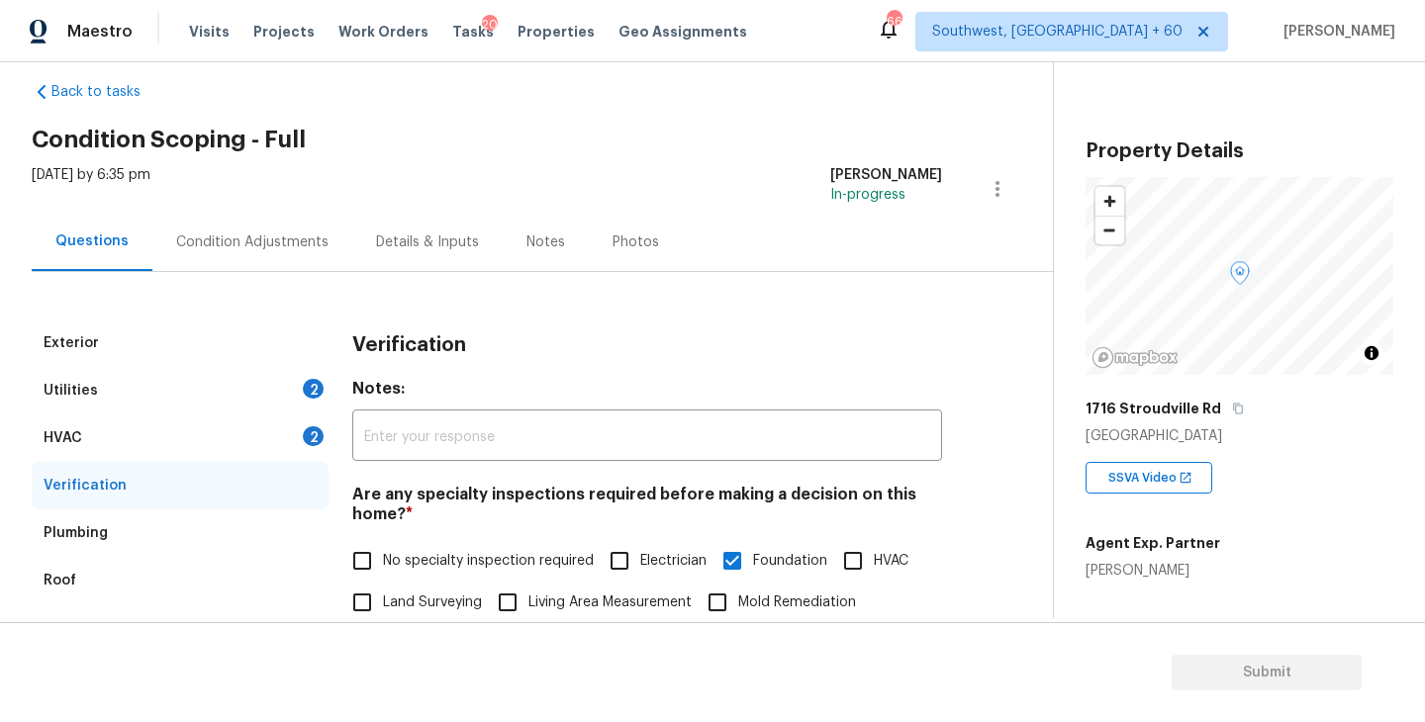
click at [267, 231] on div "Condition Adjustments" at bounding box center [252, 242] width 200 height 58
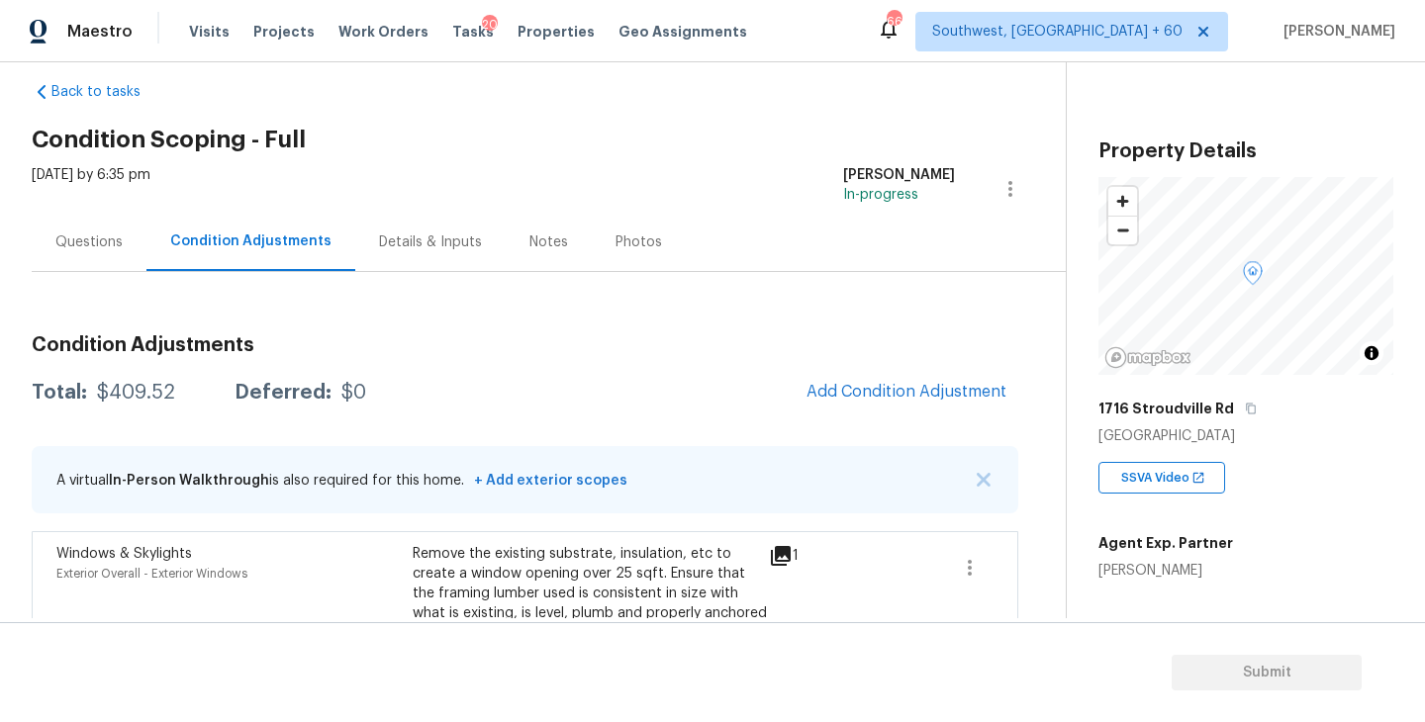
scroll to position [111, 0]
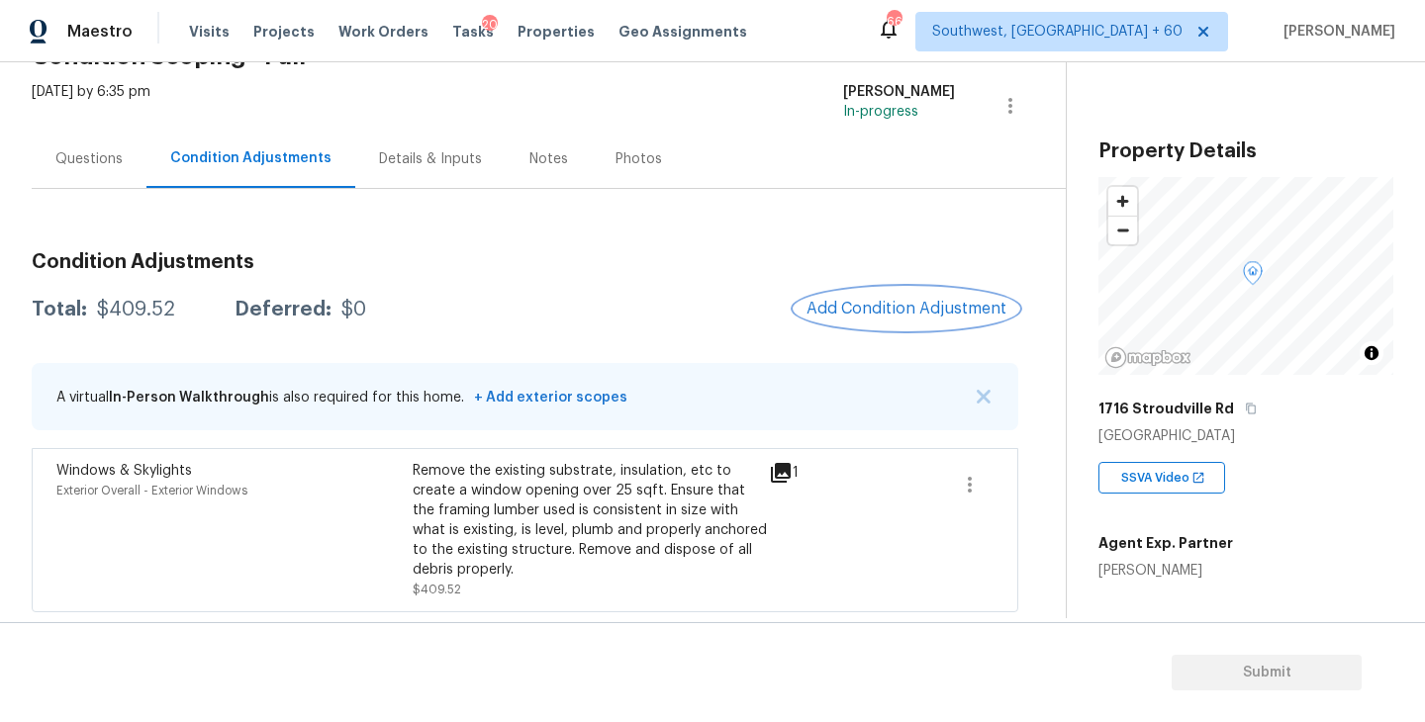
click at [854, 318] on button "Add Condition Adjustment" at bounding box center [906, 309] width 224 height 42
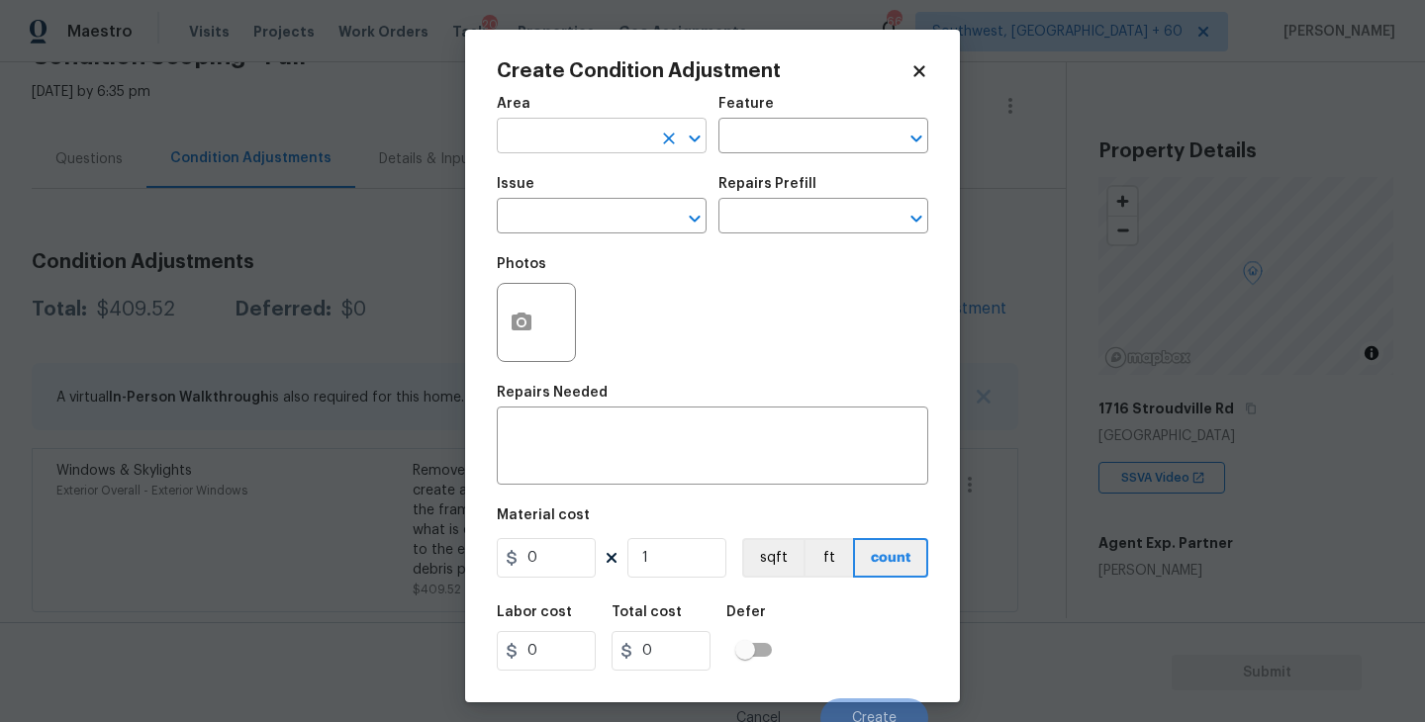
click at [560, 145] on input "text" at bounding box center [574, 138] width 154 height 31
click at [559, 187] on li "Garage" at bounding box center [602, 182] width 210 height 33
type input "Garage"
click at [750, 155] on div "Area Garage ​ Feature ​" at bounding box center [712, 125] width 431 height 80
click at [819, 157] on div "Area Garage ​ Feature ​" at bounding box center [712, 125] width 431 height 80
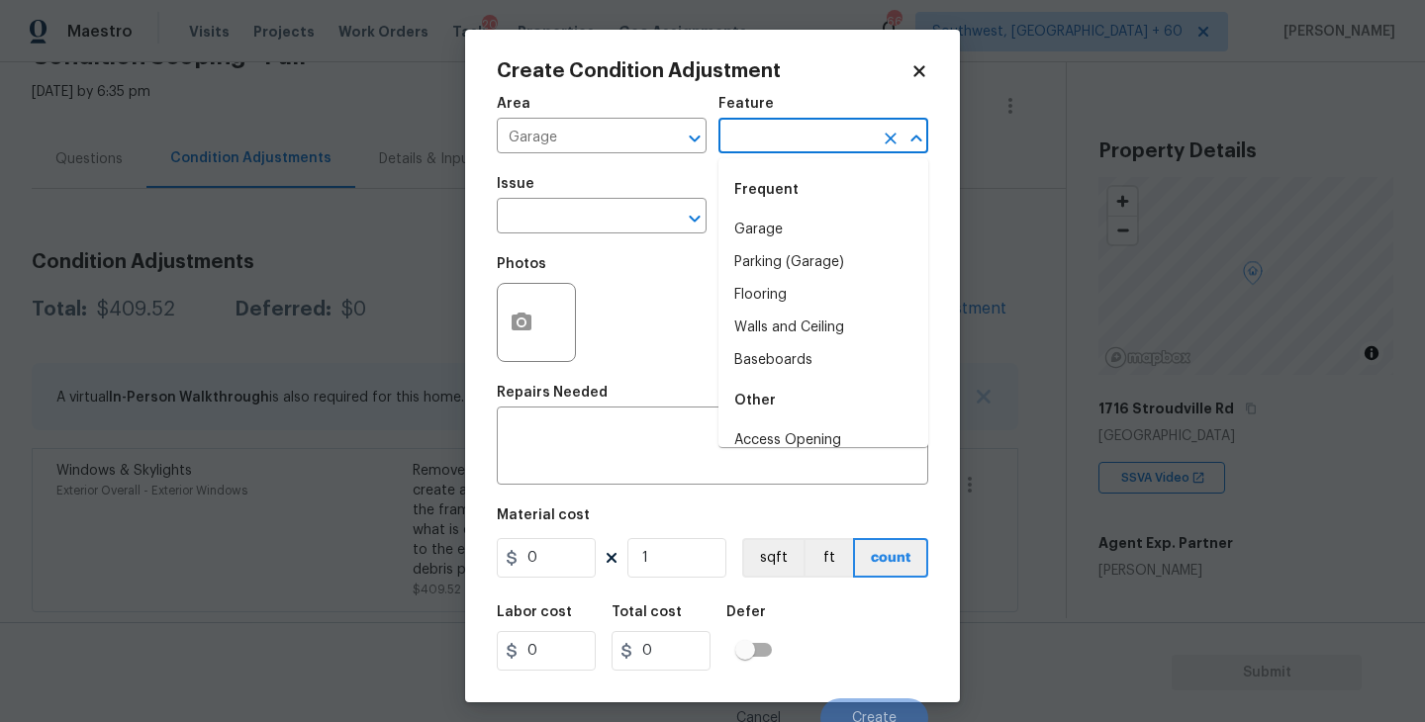
click at [790, 140] on input "text" at bounding box center [795, 138] width 154 height 31
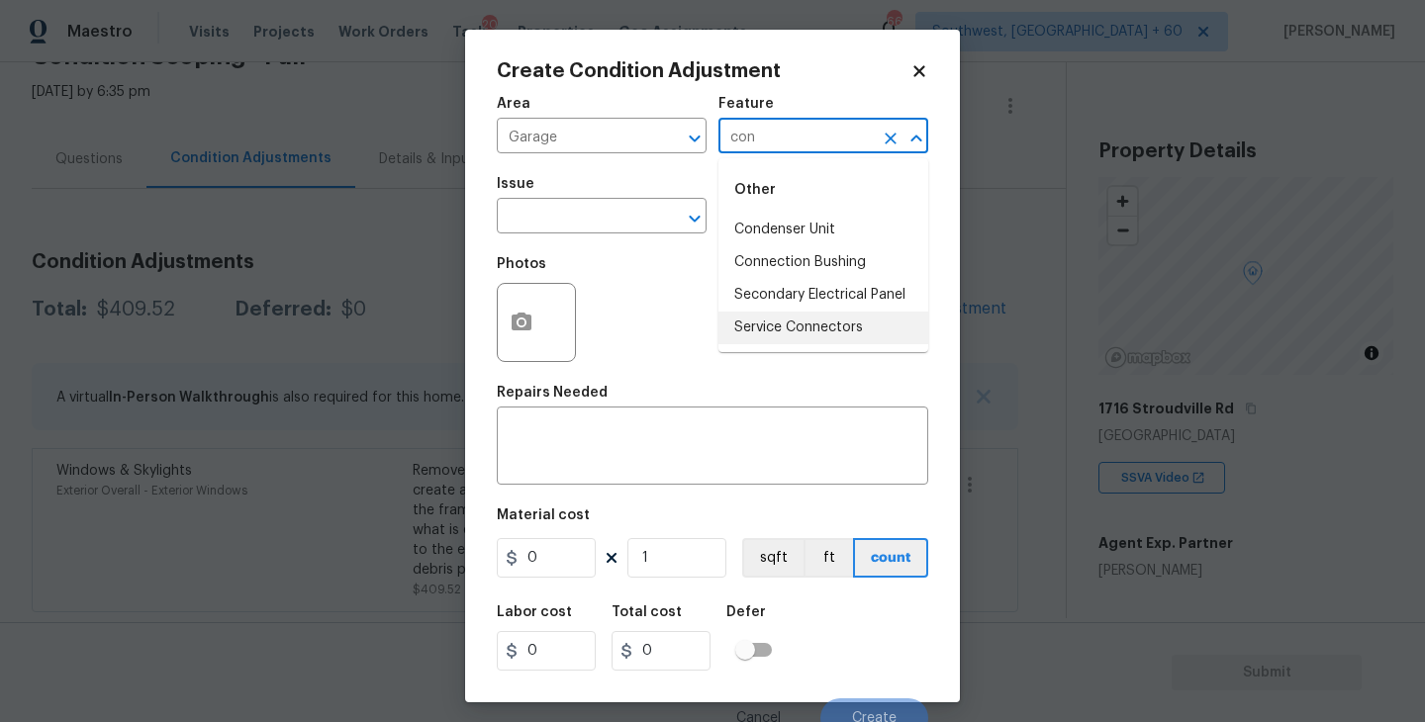
type input "con"
click at [620, 405] on div "Repairs Needed" at bounding box center [712, 399] width 431 height 26
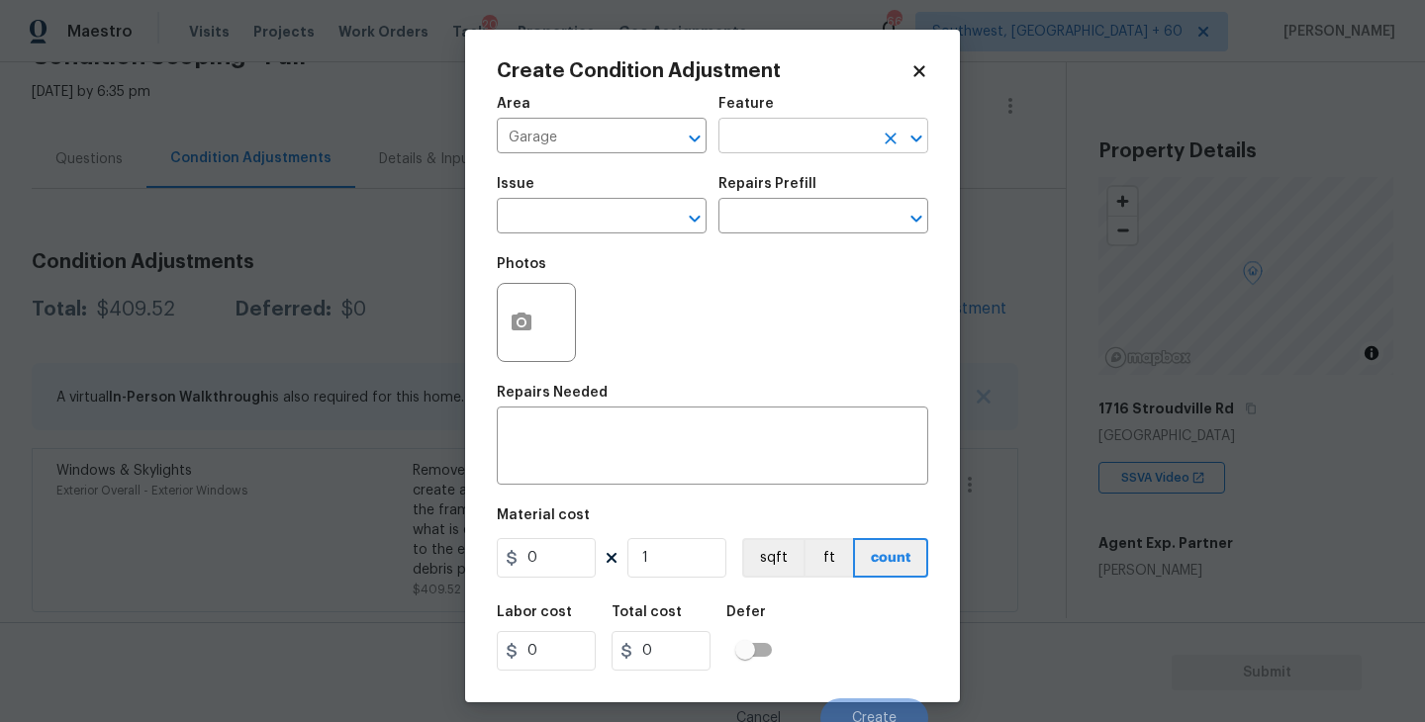
click at [834, 140] on input "text" at bounding box center [795, 138] width 154 height 31
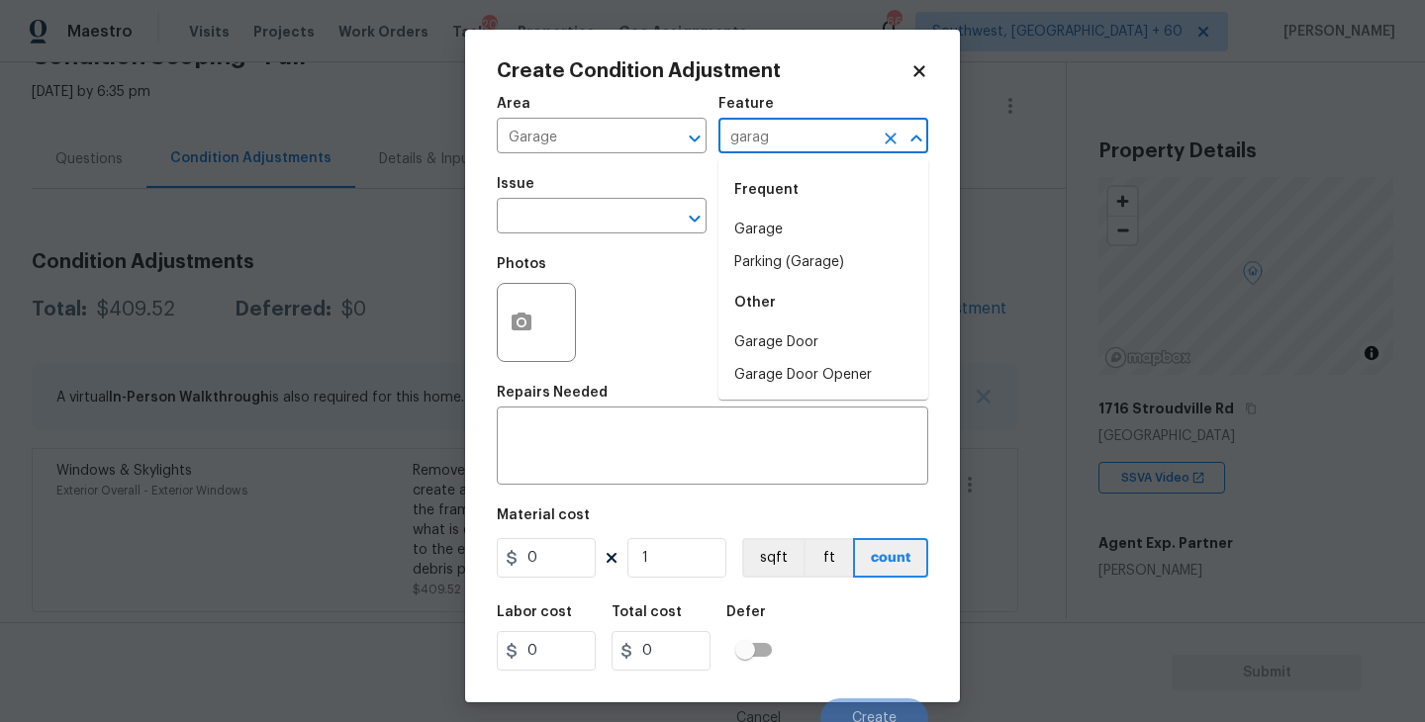
click at [808, 222] on li "Garage" at bounding box center [823, 230] width 210 height 33
type input "Garage"
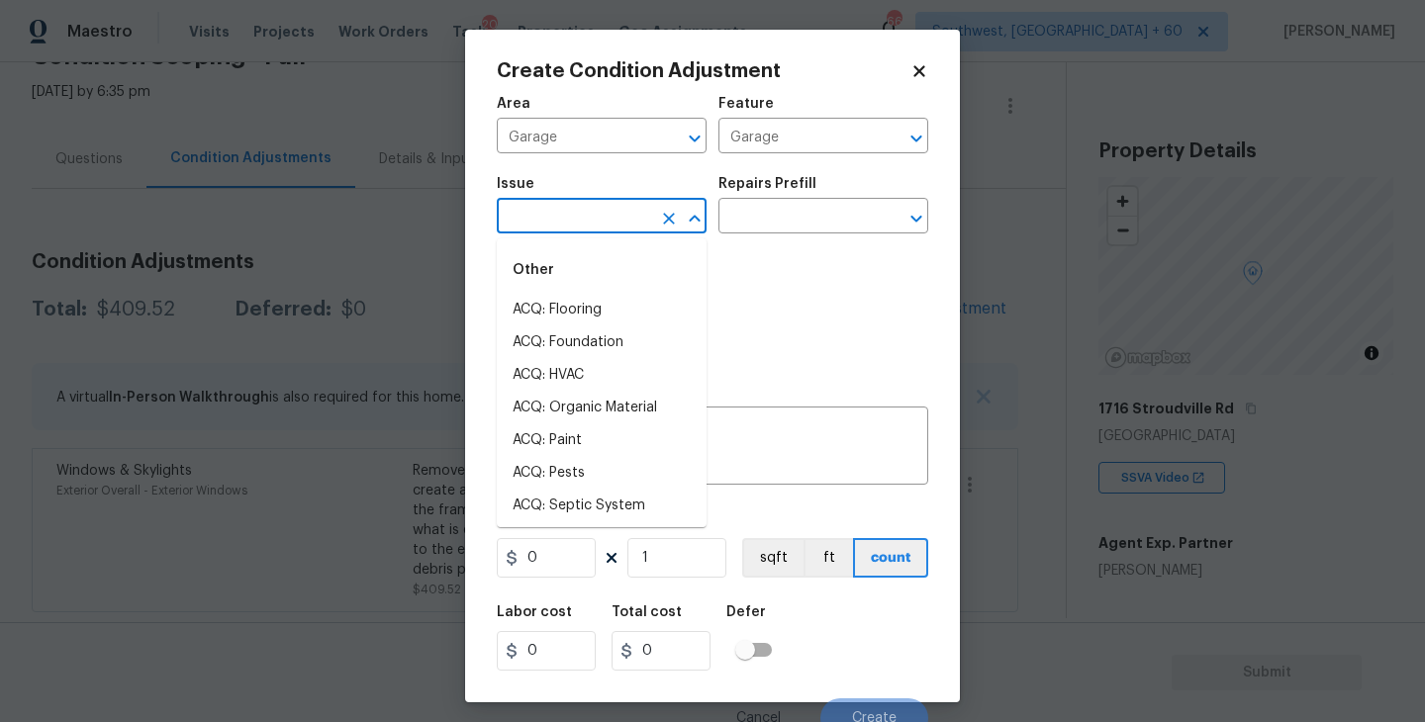
click at [595, 221] on input "text" at bounding box center [574, 218] width 154 height 31
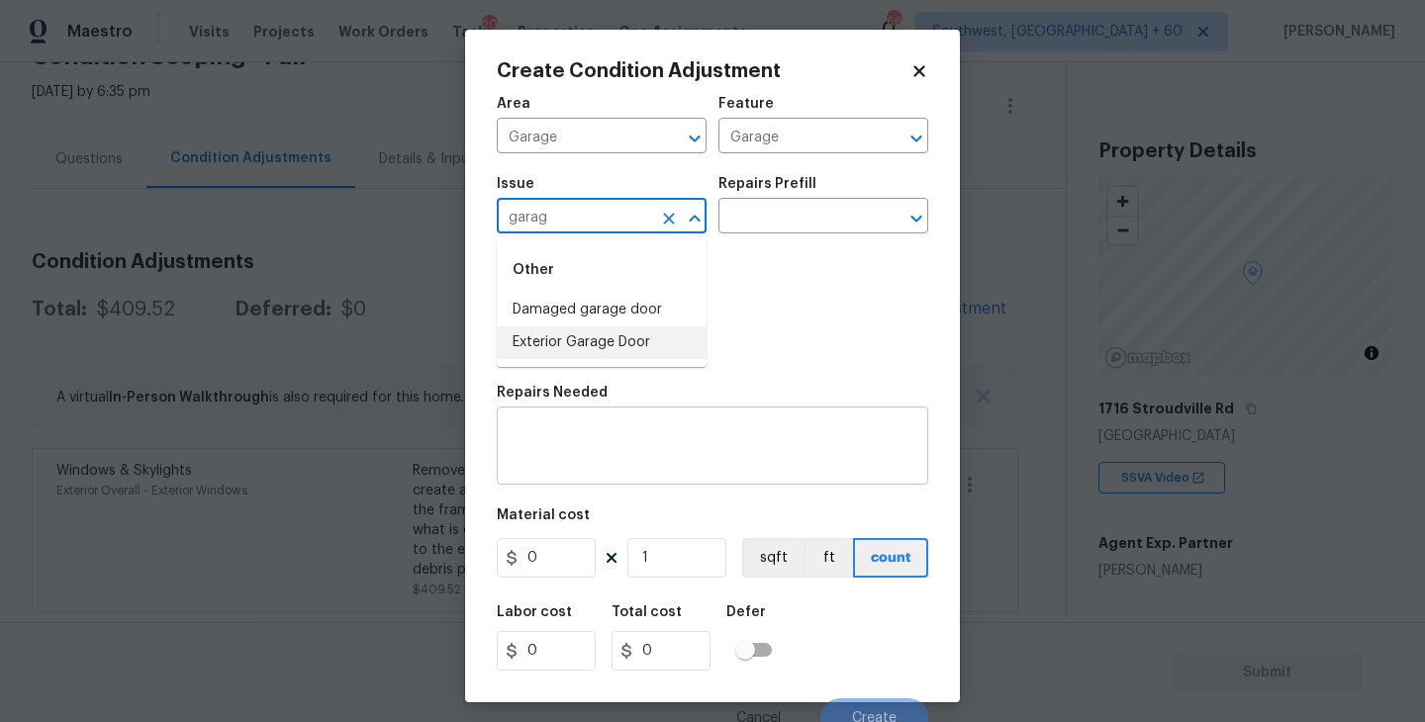
type input "garag"
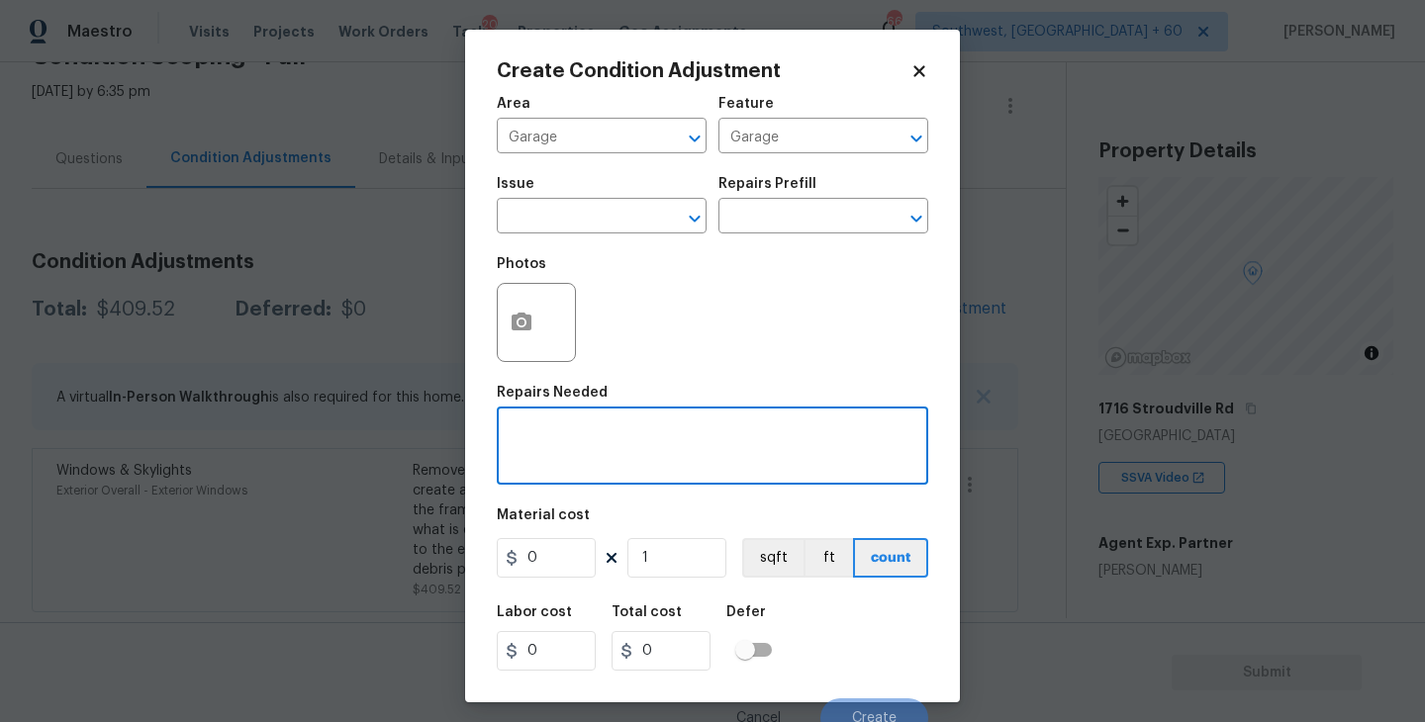
click at [629, 455] on textarea at bounding box center [713, 448] width 408 height 42
click at [511, 436] on textarea "Garage" at bounding box center [713, 448] width 408 height 42
click at [651, 437] on textarea "Possible Garage" at bounding box center [713, 448] width 408 height 42
type textarea "Possible Garage conversion"
drag, startPoint x: 568, startPoint y: 563, endPoint x: 319, endPoint y: 567, distance: 249.3
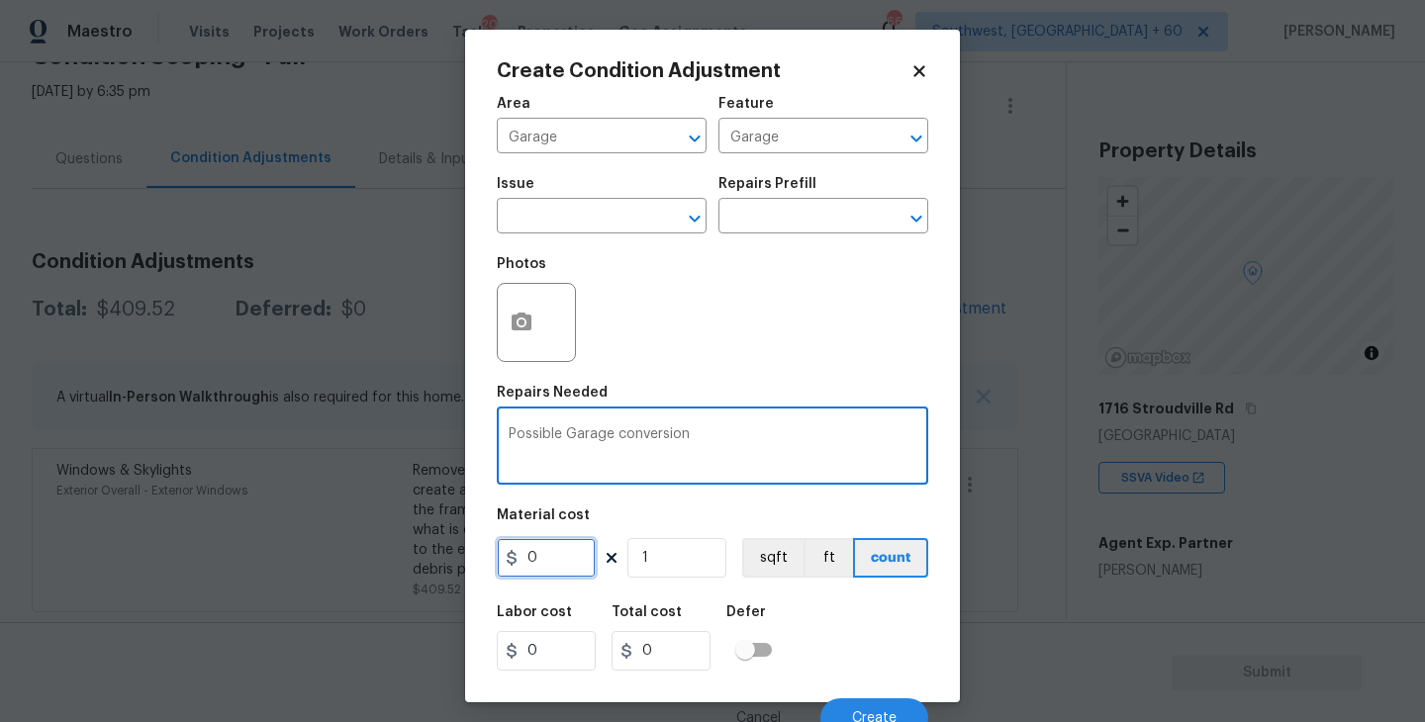
click at [319, 567] on div "Create Condition Adjustment Area Garage ​ Feature Garage ​ Issue ​ Repairs Pref…" at bounding box center [712, 361] width 1425 height 722
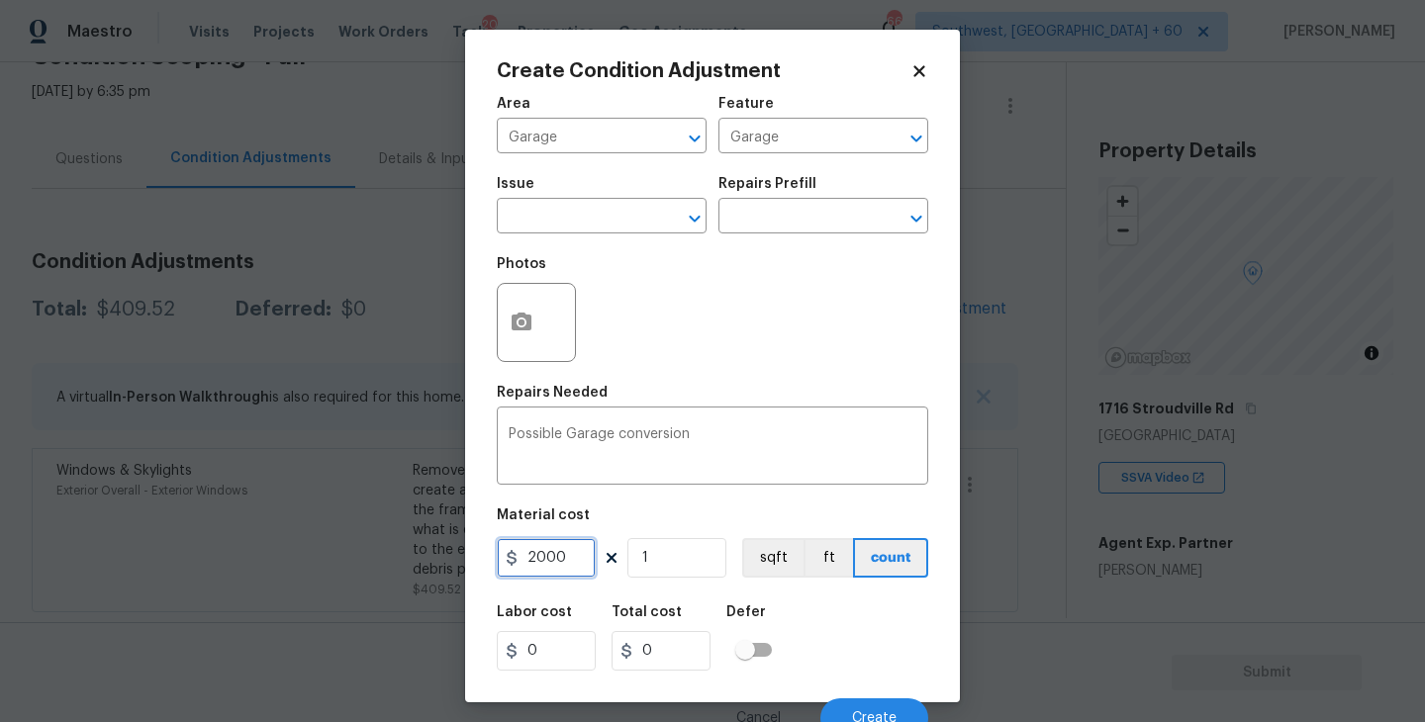
type input "2000"
click at [524, 359] on button "button" at bounding box center [521, 322] width 47 height 77
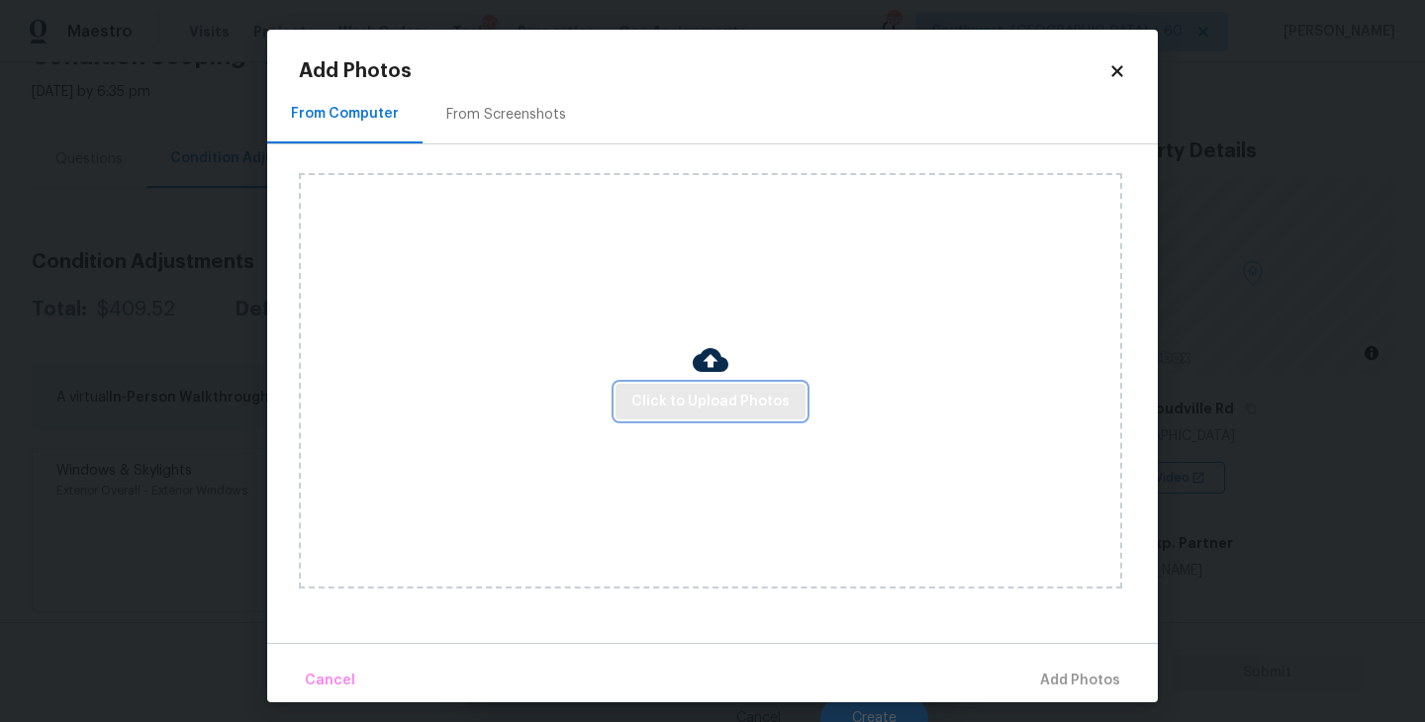
click at [672, 413] on span "Click to Upload Photos" at bounding box center [710, 402] width 158 height 25
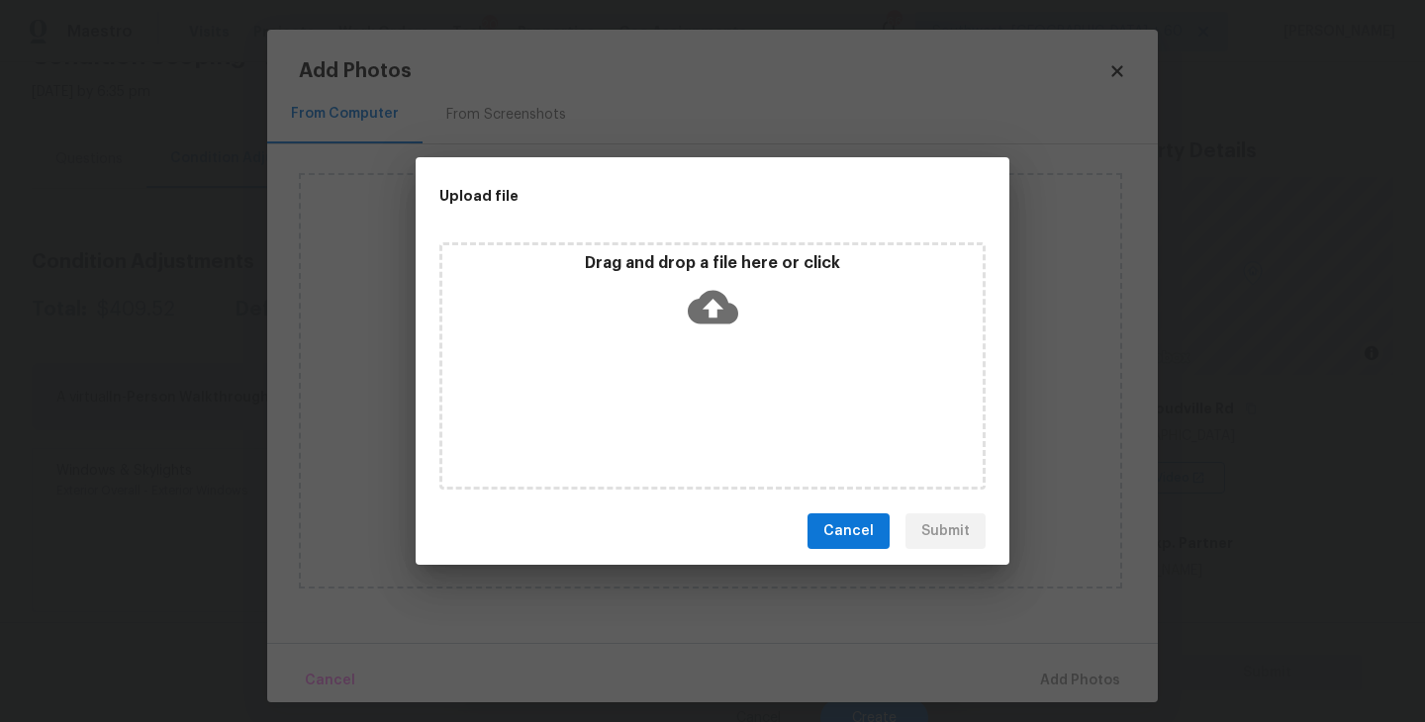
click at [737, 333] on div "Drag and drop a file here or click" at bounding box center [712, 295] width 540 height 85
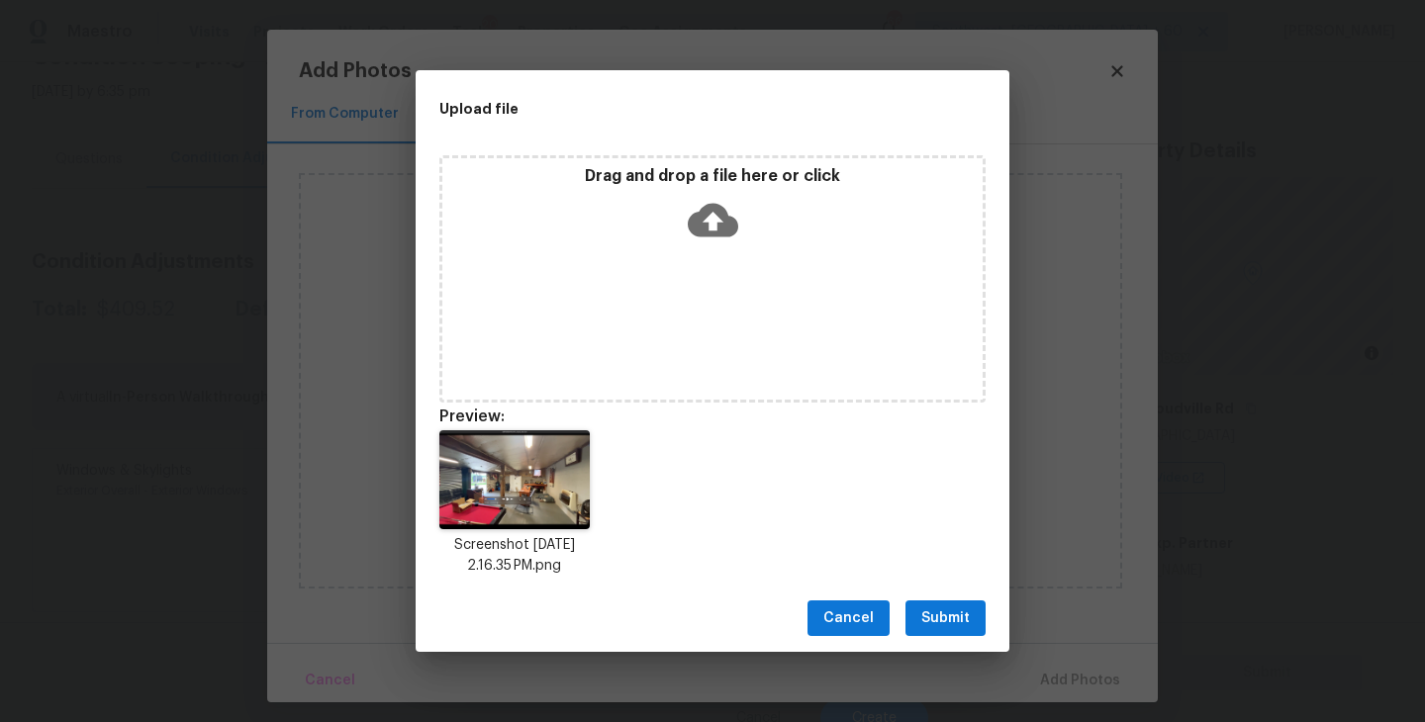
click at [966, 608] on span "Submit" at bounding box center [945, 618] width 48 height 25
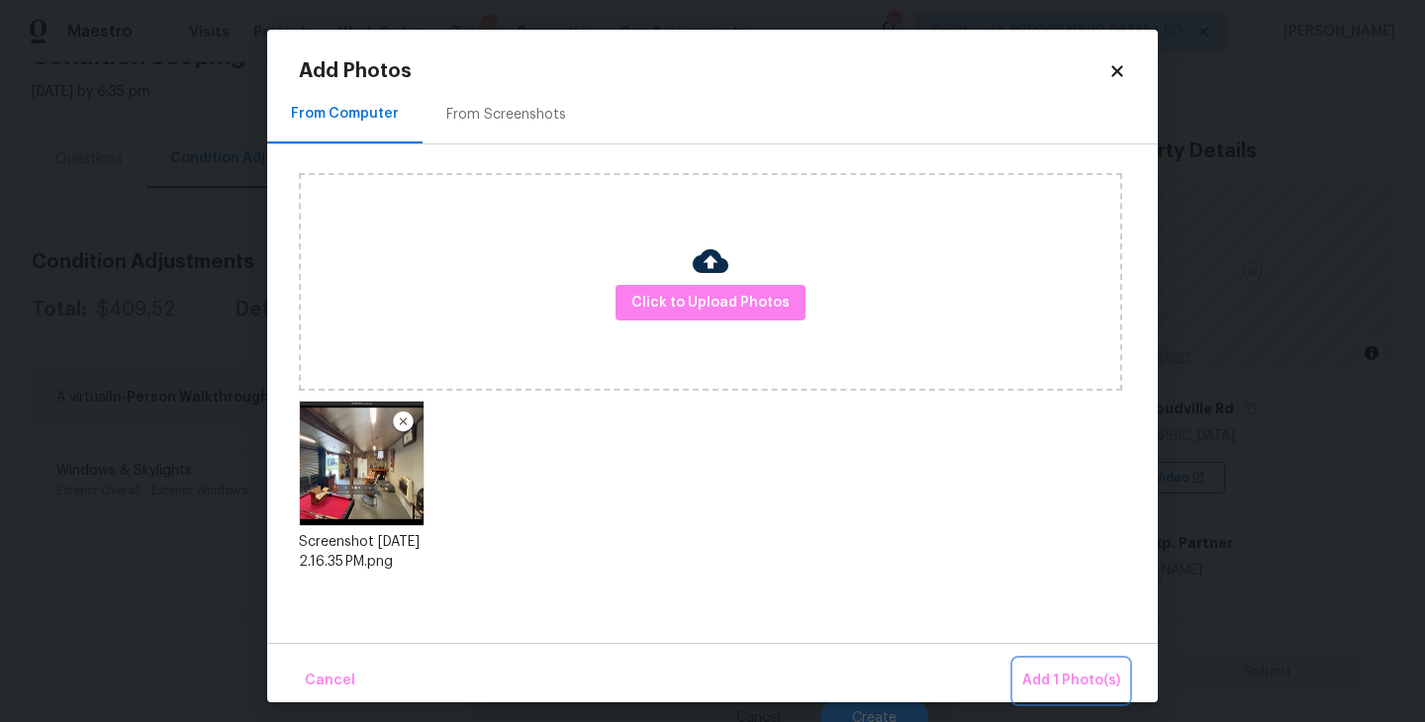
click at [1044, 667] on button "Add 1 Photo(s)" at bounding box center [1071, 681] width 114 height 43
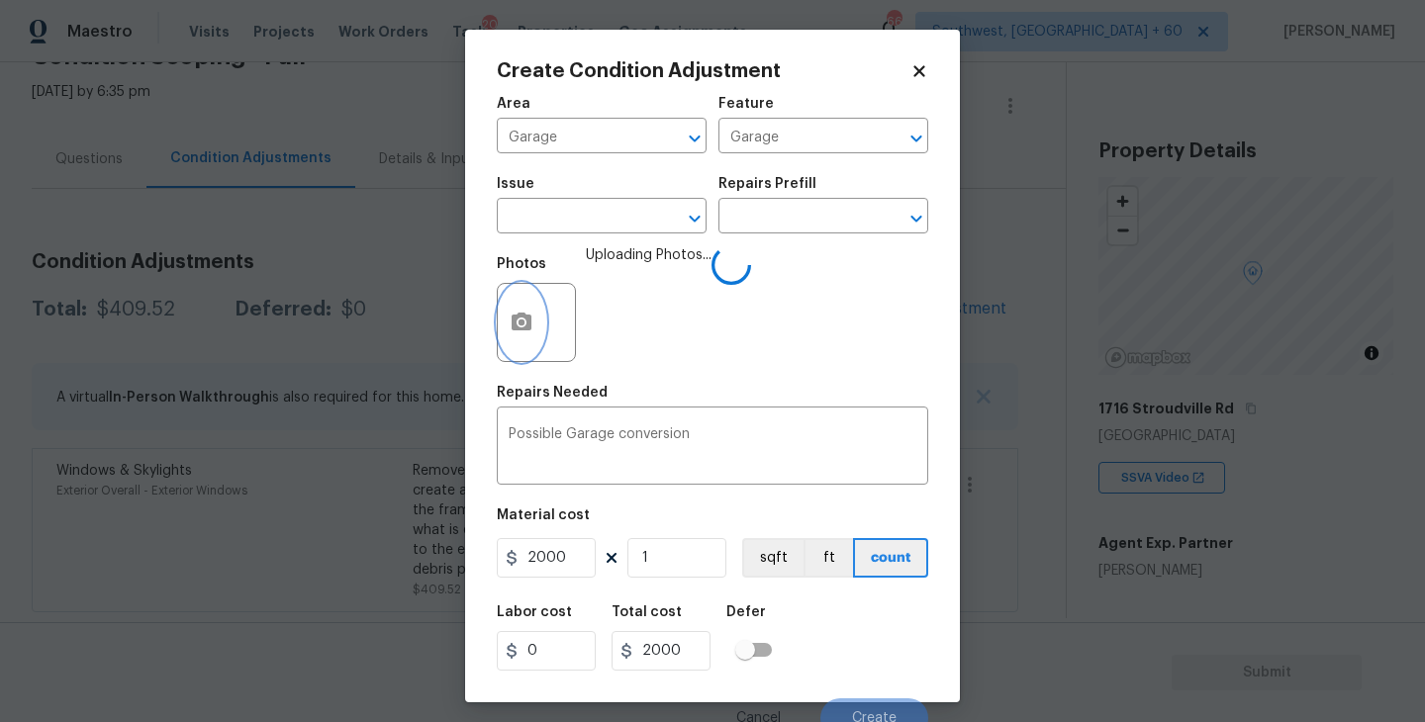
scroll to position [17, 0]
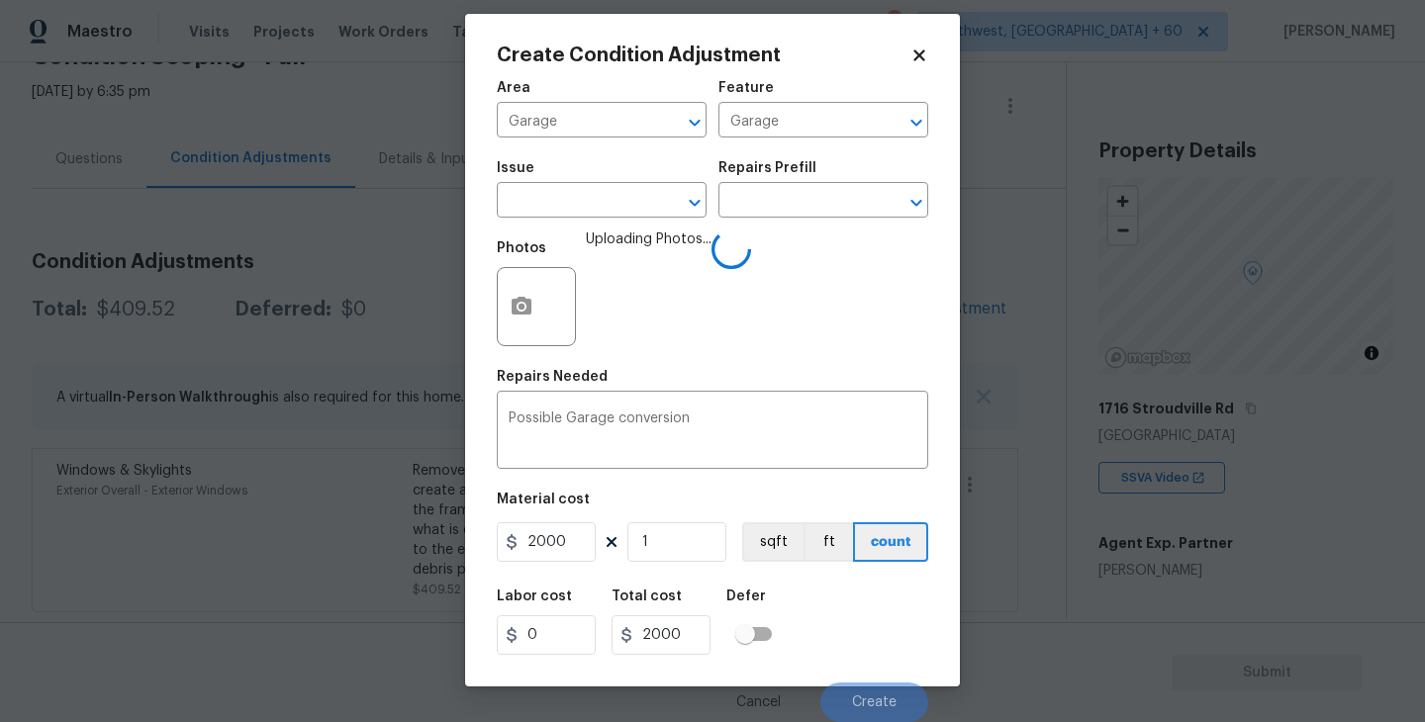
click at [861, 604] on div "Labor cost 0 Total cost 2000 Defer" at bounding box center [712, 622] width 431 height 89
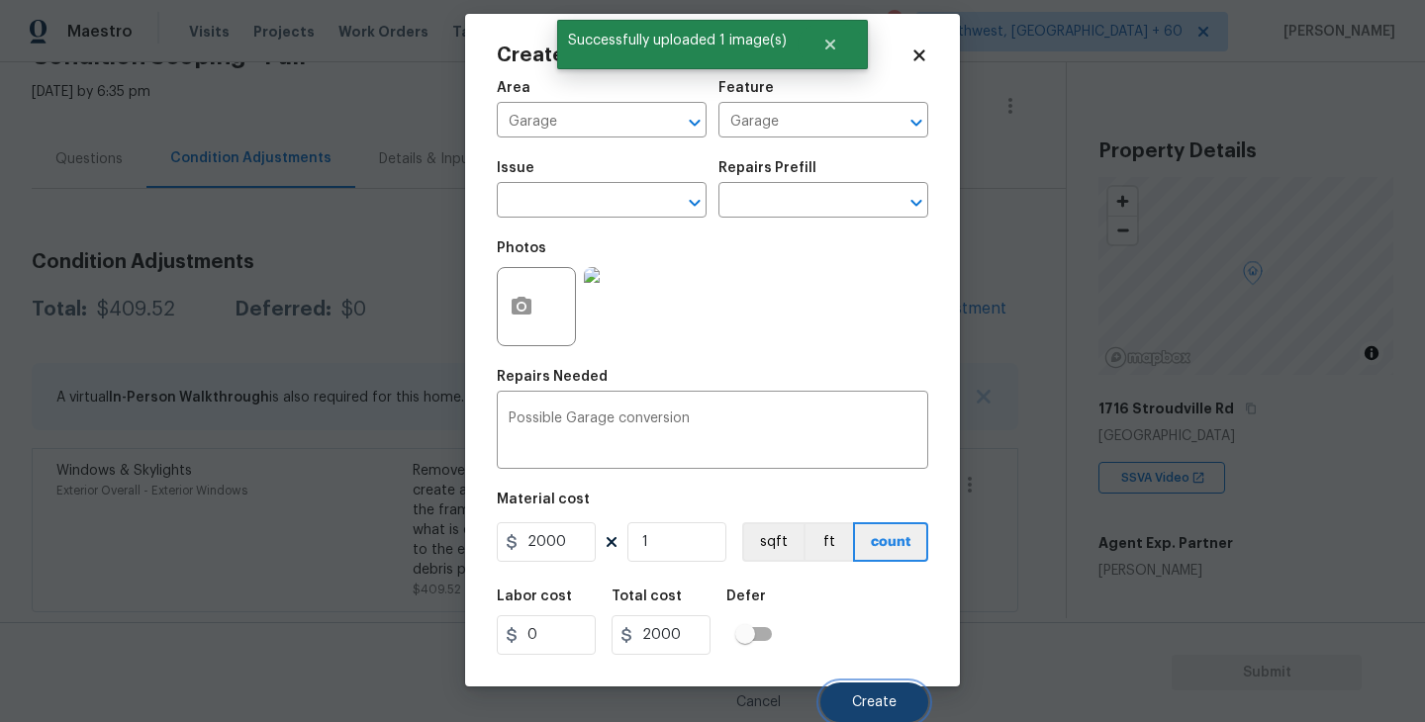
click at [887, 704] on span "Create" at bounding box center [874, 702] width 45 height 15
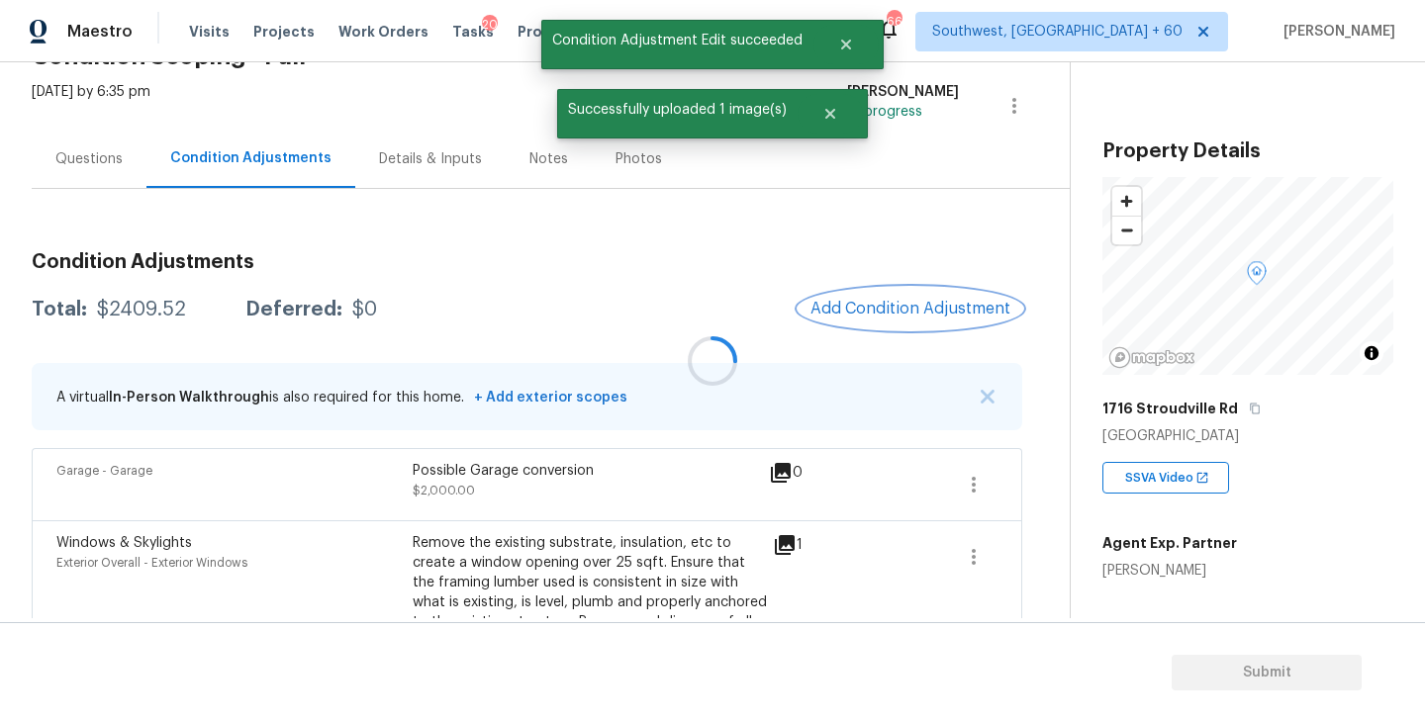
scroll to position [0, 0]
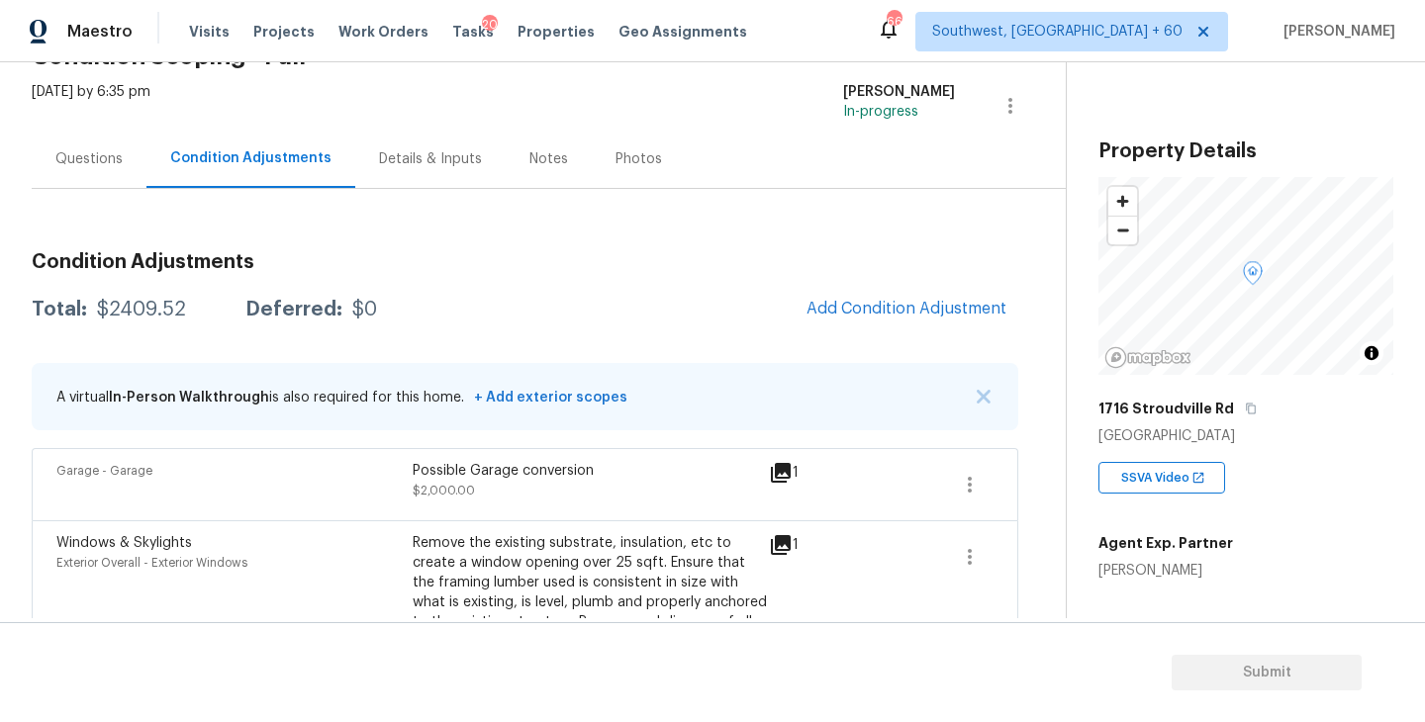
click at [694, 332] on div "Condition Adjustments Total: $2409.52 Deferred: $0 Add Condition Adjustment A v…" at bounding box center [525, 460] width 986 height 448
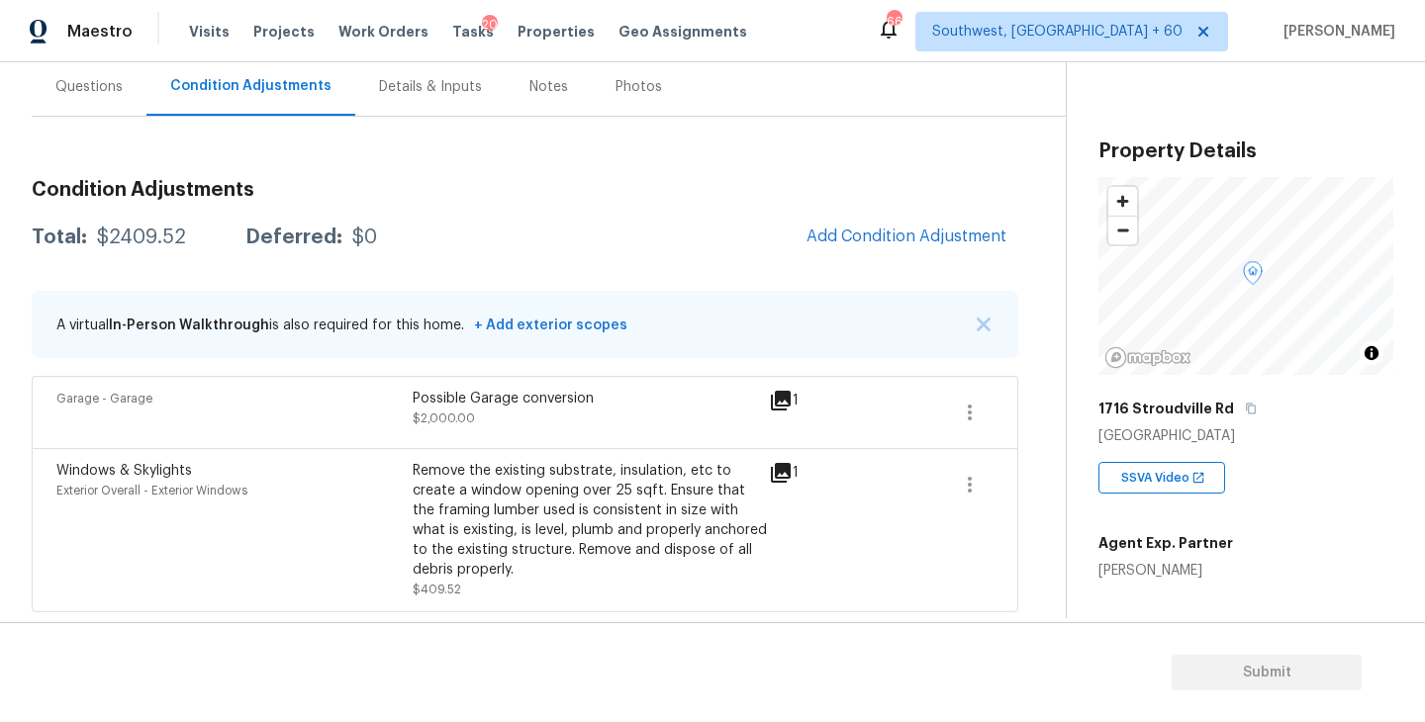
click at [931, 206] on div "Condition Adjustments Total: $2409.52 Deferred: $0 Add Condition Adjustment A v…" at bounding box center [525, 388] width 986 height 448
click at [924, 219] on button "Add Condition Adjustment" at bounding box center [906, 237] width 224 height 42
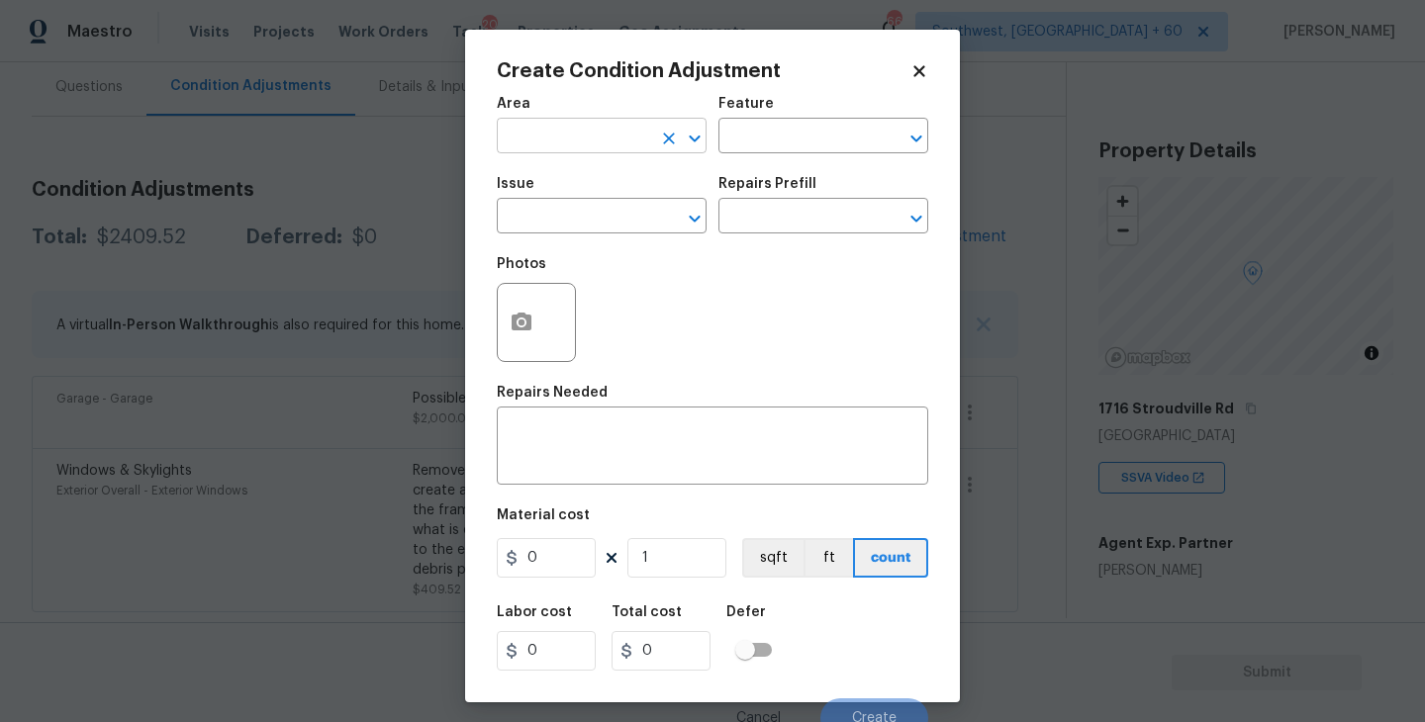
click at [646, 131] on input "text" at bounding box center [574, 138] width 154 height 31
click at [651, 221] on li "Interior Overall" at bounding box center [602, 215] width 210 height 33
type input "Interior Overall"
click at [820, 111] on div "Feature" at bounding box center [823, 110] width 210 height 26
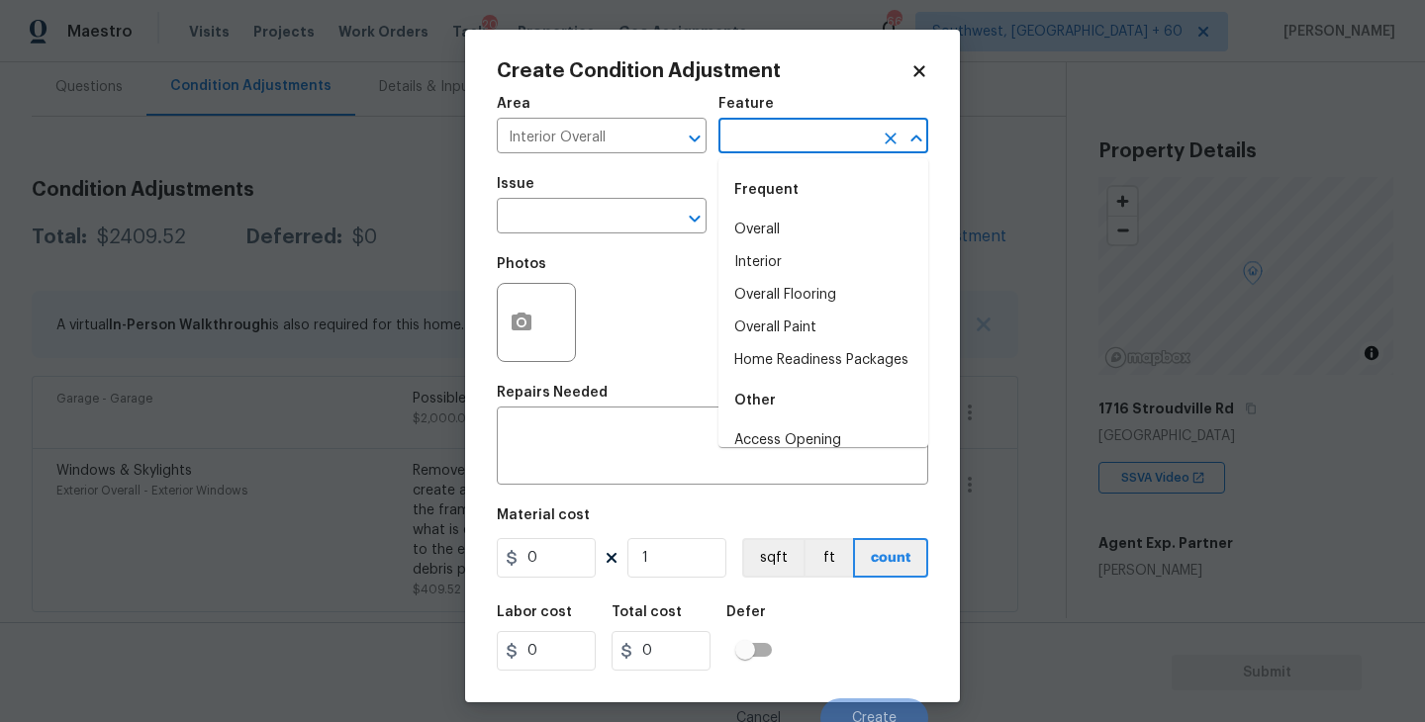
click at [797, 128] on input "text" at bounding box center [795, 138] width 154 height 31
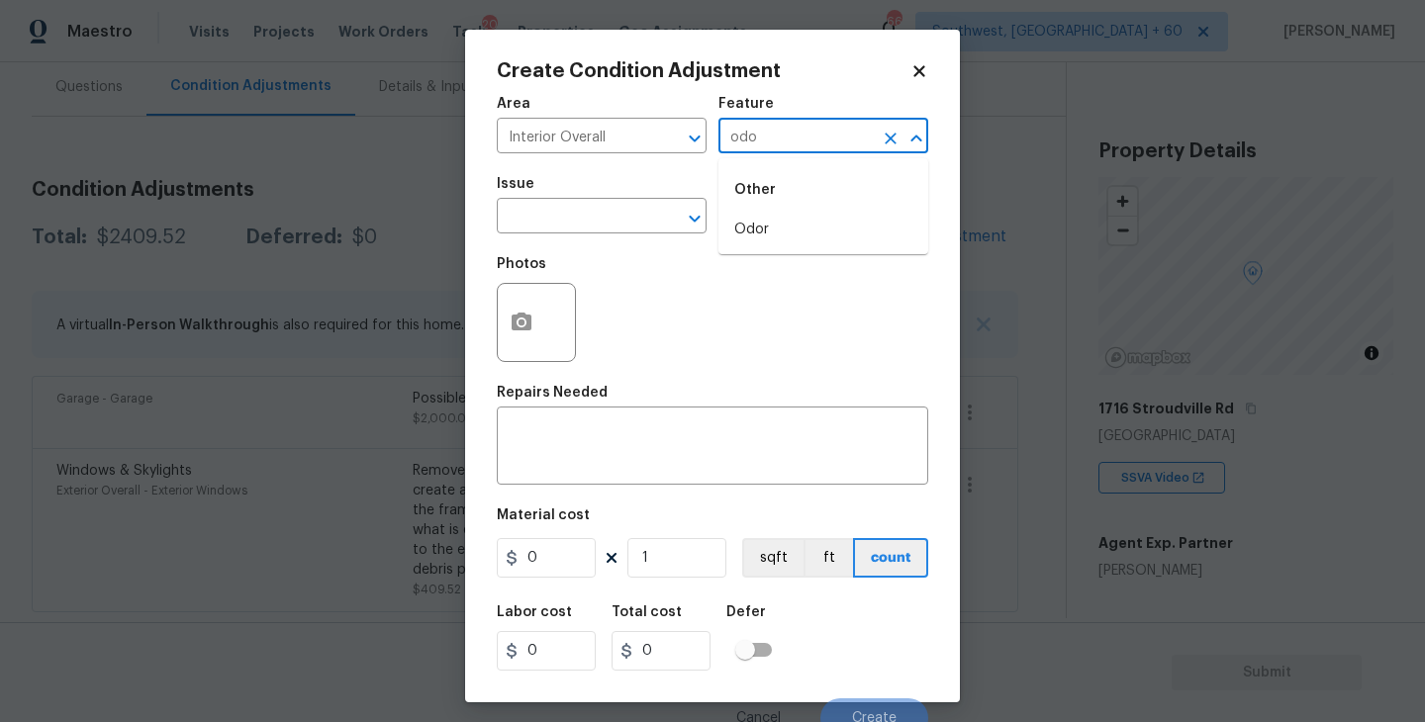
click at [753, 237] on li "Odor" at bounding box center [823, 230] width 210 height 33
type input "Odor"
click at [627, 235] on span "Issue ​" at bounding box center [602, 205] width 210 height 80
click at [622, 231] on input "text" at bounding box center [574, 218] width 154 height 31
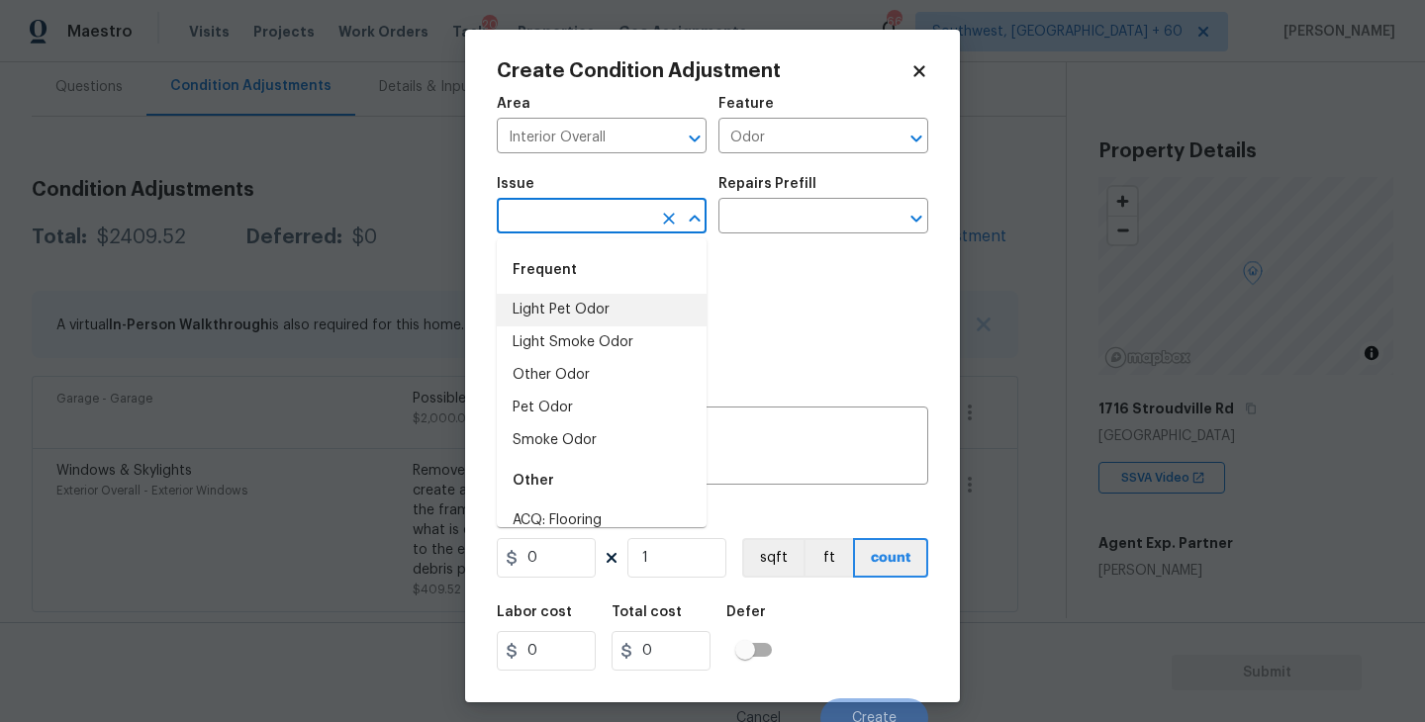
click at [624, 302] on li "Light Pet Odor" at bounding box center [602, 310] width 210 height 33
type input "Light Pet Odor"
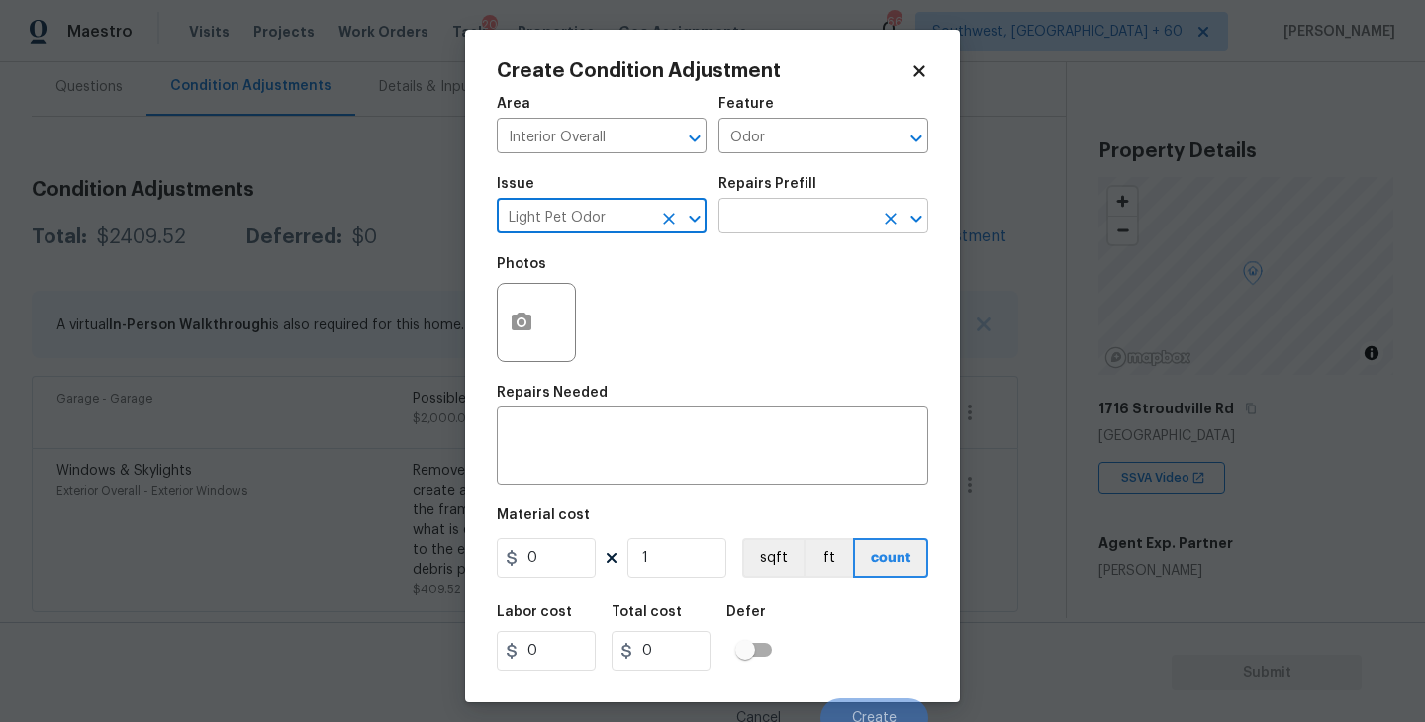
click at [773, 229] on input "text" at bounding box center [795, 218] width 154 height 31
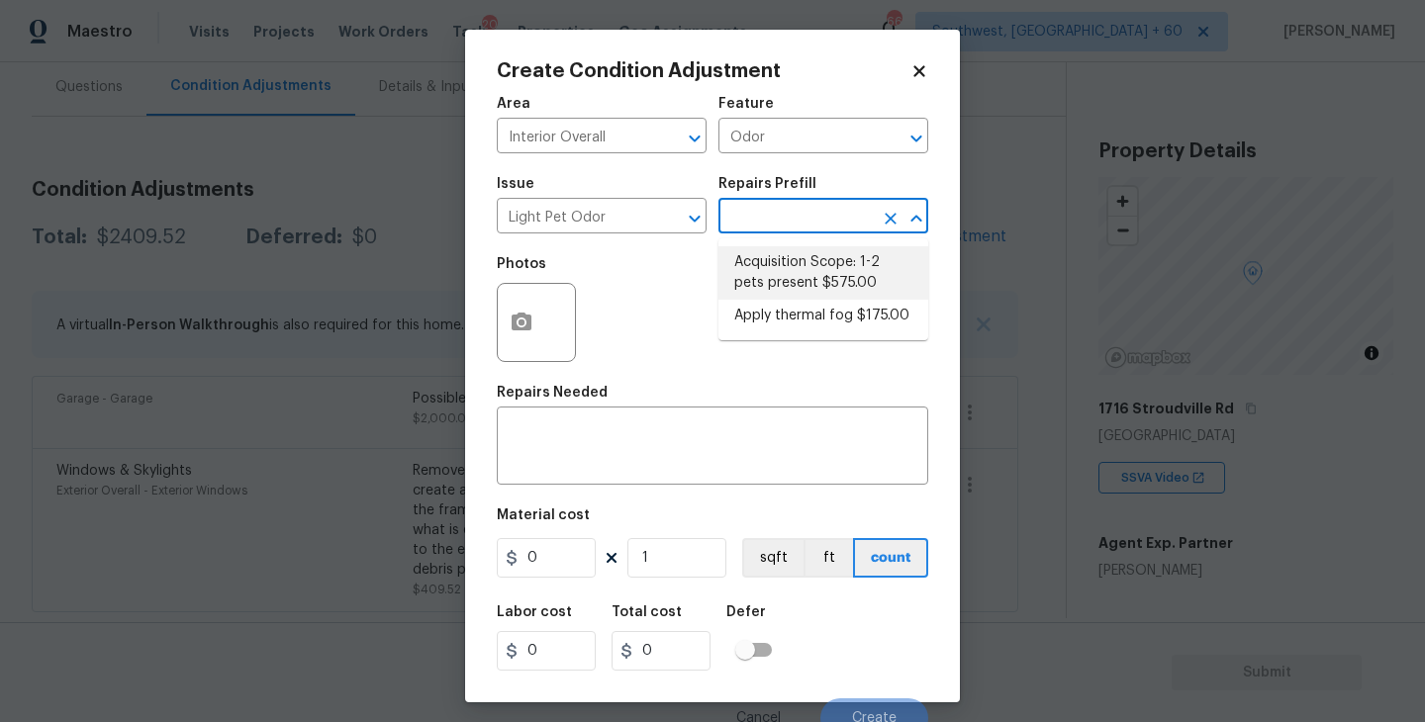
click at [791, 292] on li "Acquisition Scope: 1-2 pets present $575.00" at bounding box center [823, 272] width 210 height 53
type textarea "Acquisition Scope: 1-2 pets present"
type input "575"
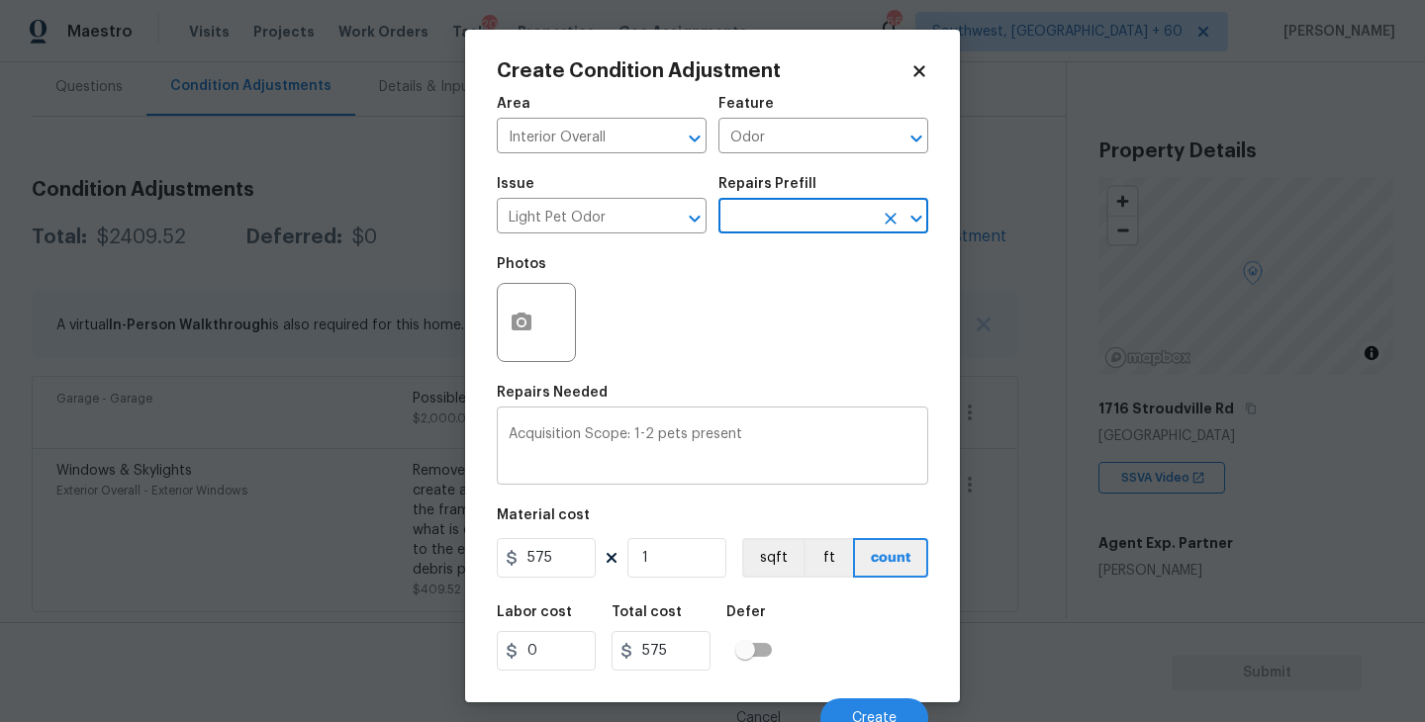
scroll to position [17, 0]
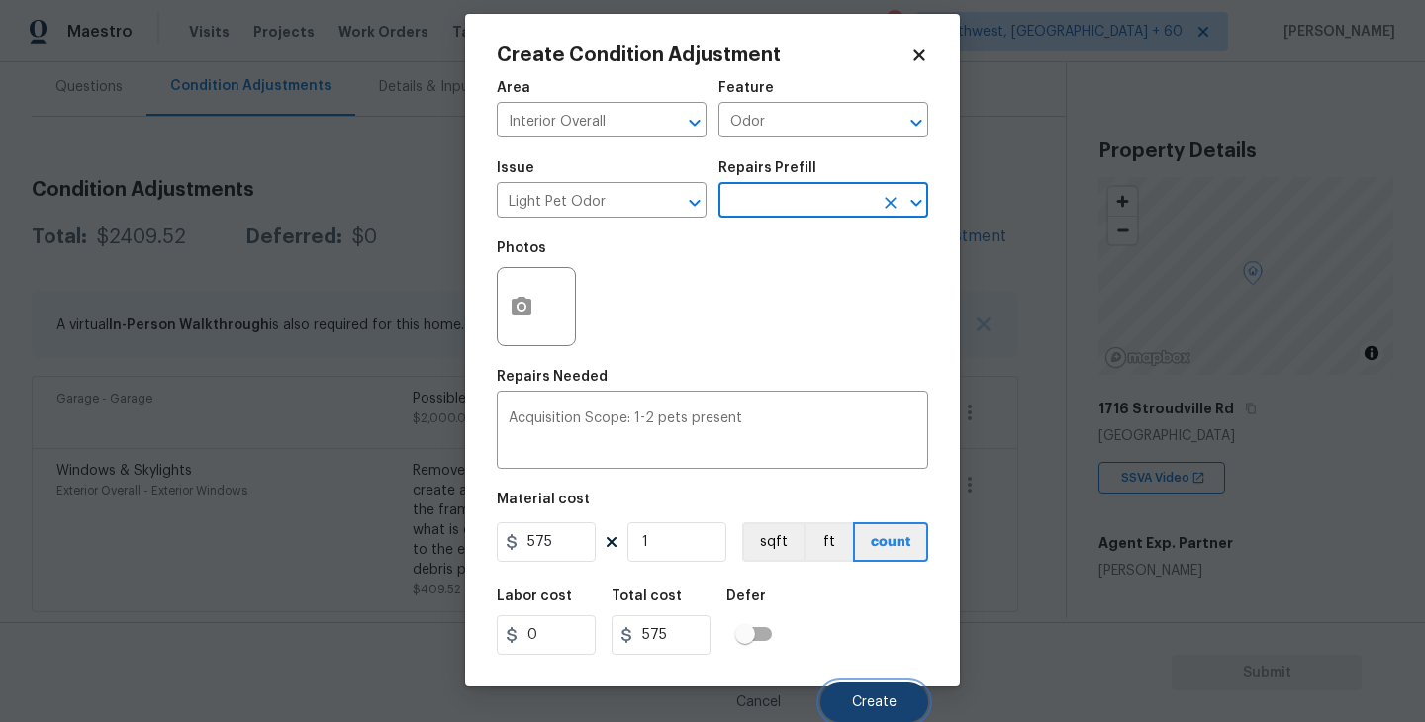
click at [863, 698] on span "Create" at bounding box center [874, 702] width 45 height 15
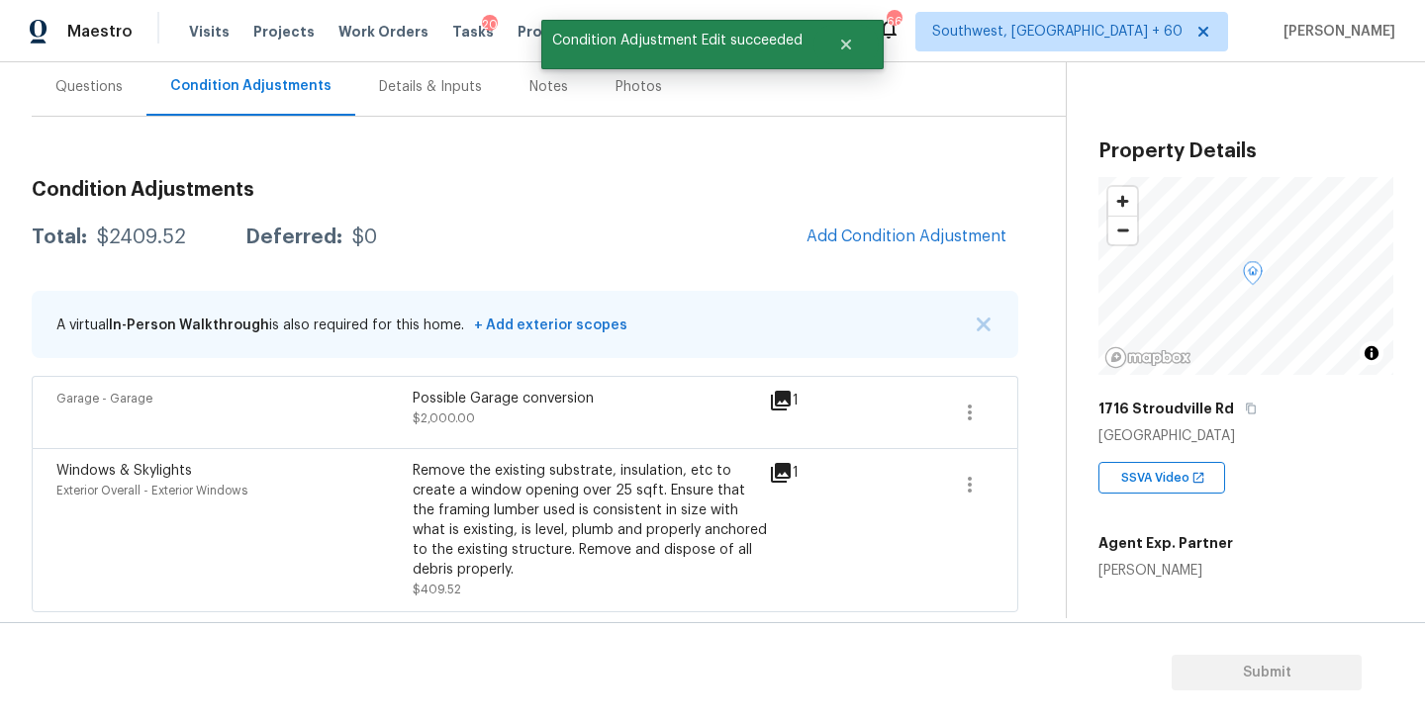
scroll to position [0, 0]
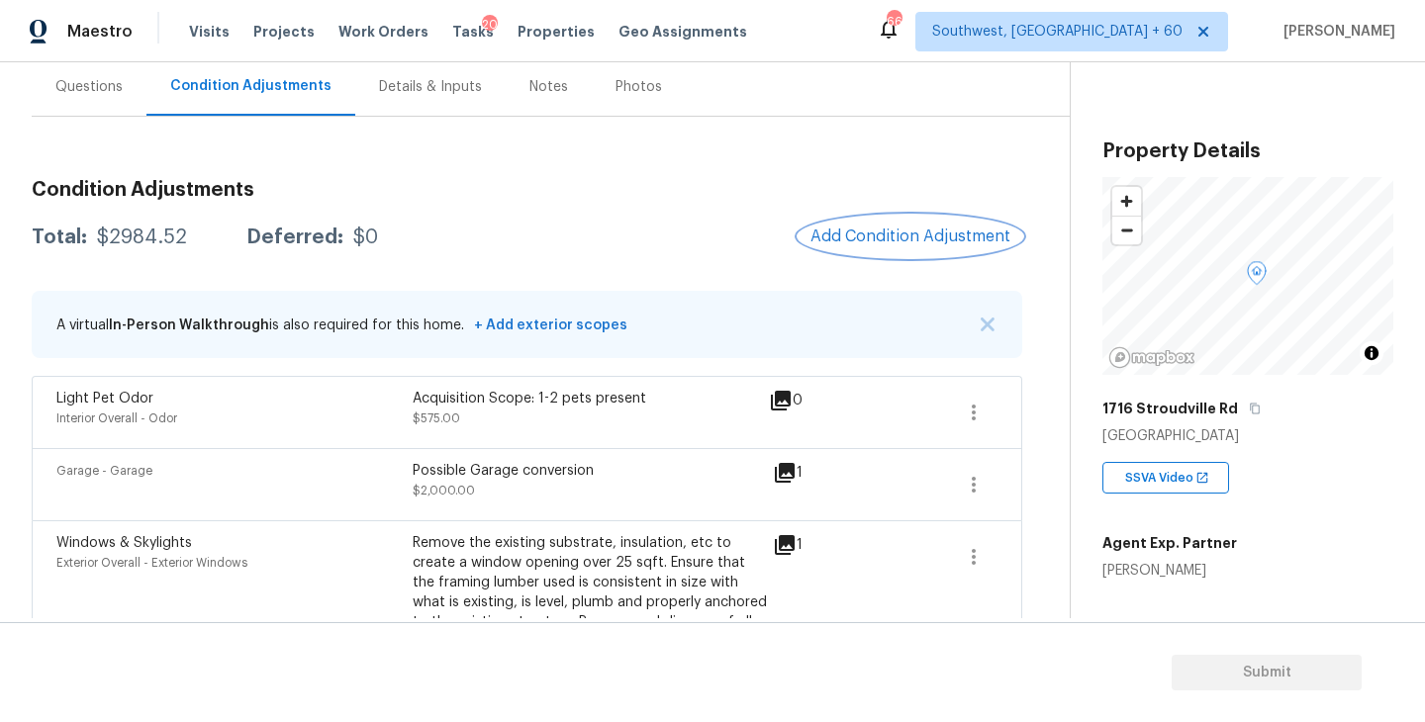
click at [844, 236] on span "Add Condition Adjustment" at bounding box center [910, 237] width 200 height 18
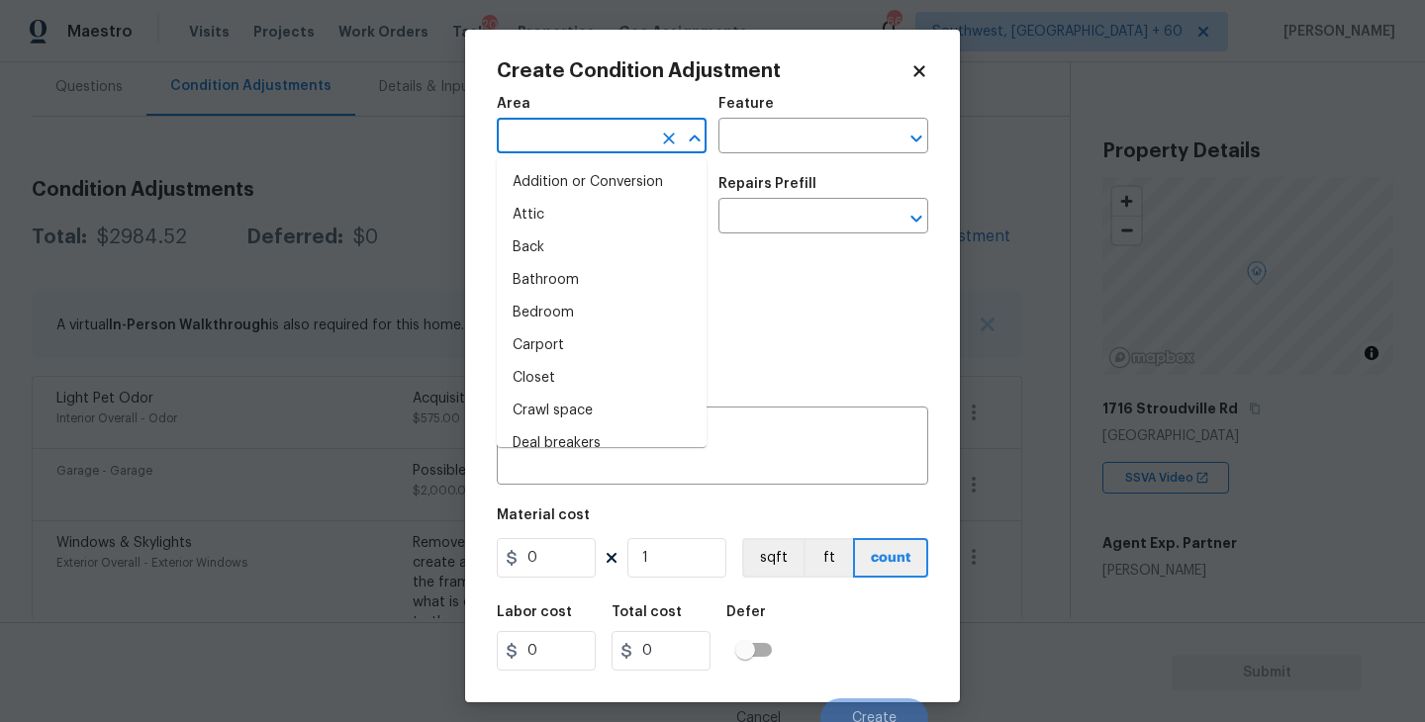
click at [596, 149] on input "text" at bounding box center [574, 138] width 154 height 31
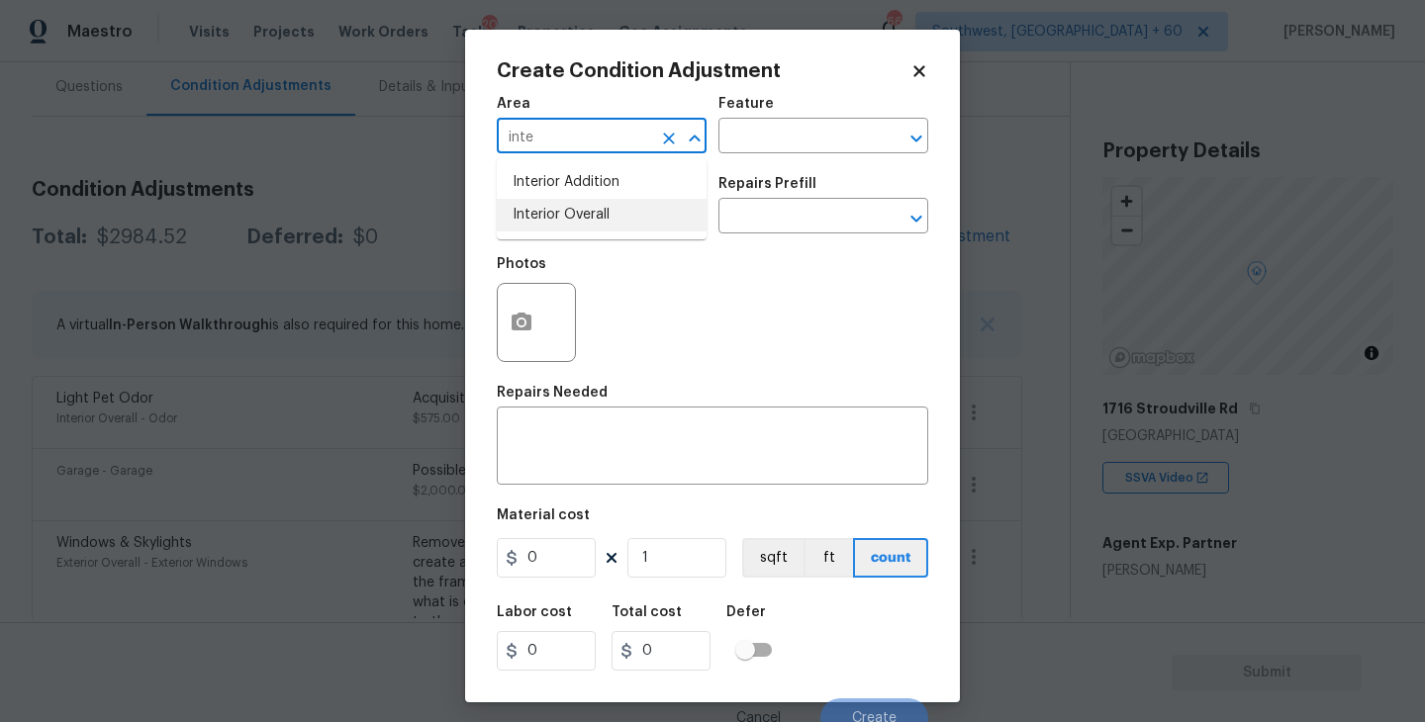
click at [613, 235] on ul "Interior Addition Interior Overall" at bounding box center [602, 198] width 210 height 81
click at [631, 218] on li "Interior Overall" at bounding box center [602, 215] width 210 height 33
type input "Interior Overall"
click at [748, 165] on div "Issue ​ Repairs Prefill ​" at bounding box center [712, 205] width 431 height 80
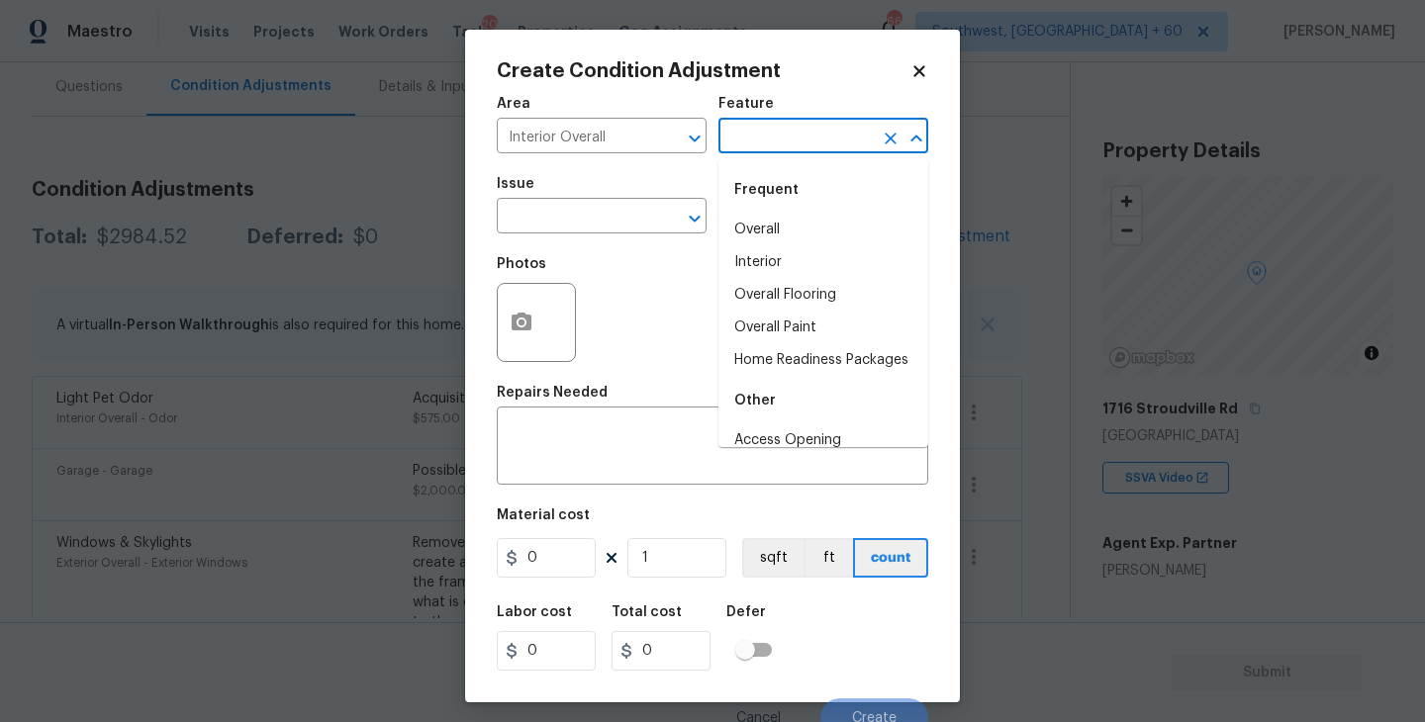
click at [796, 126] on input "text" at bounding box center [795, 138] width 154 height 31
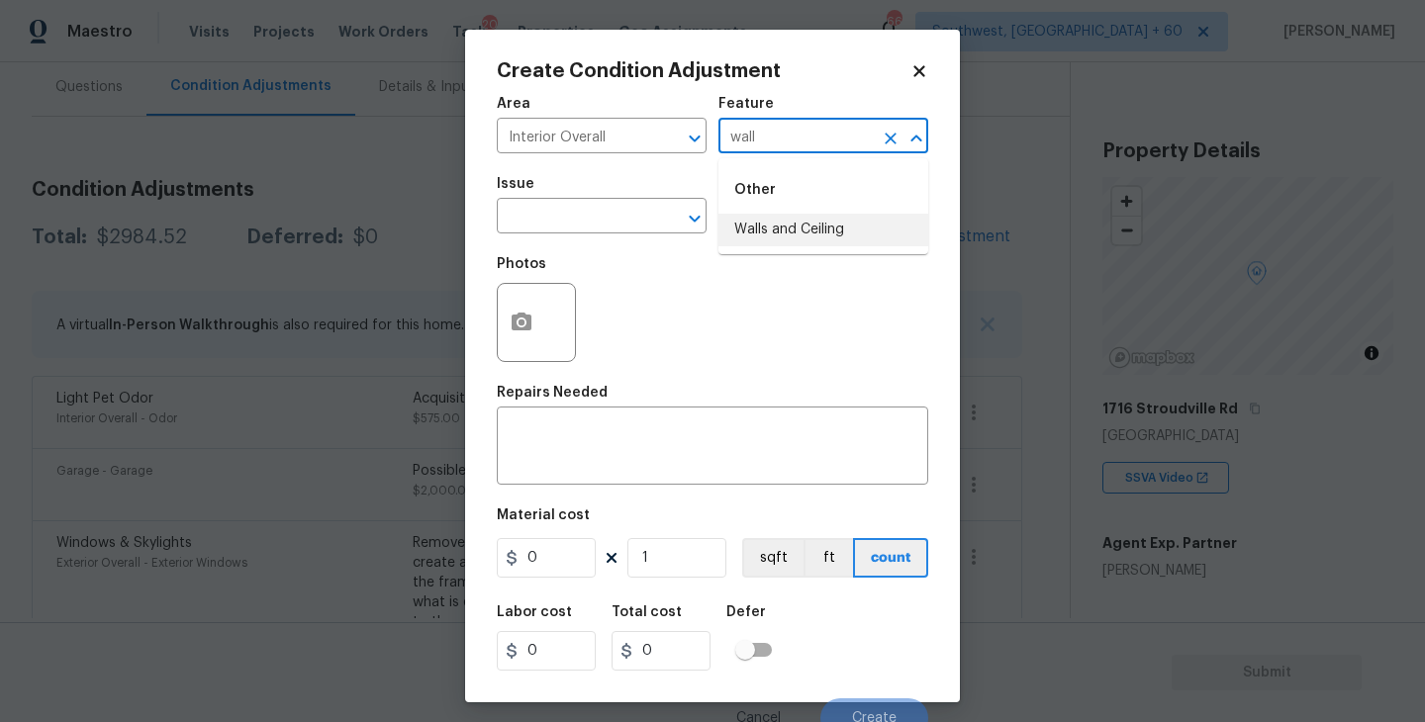
click at [761, 226] on li "Walls and Ceiling" at bounding box center [823, 230] width 210 height 33
click at [645, 228] on div "​" at bounding box center [602, 218] width 210 height 31
type input "Walls and Ceiling"
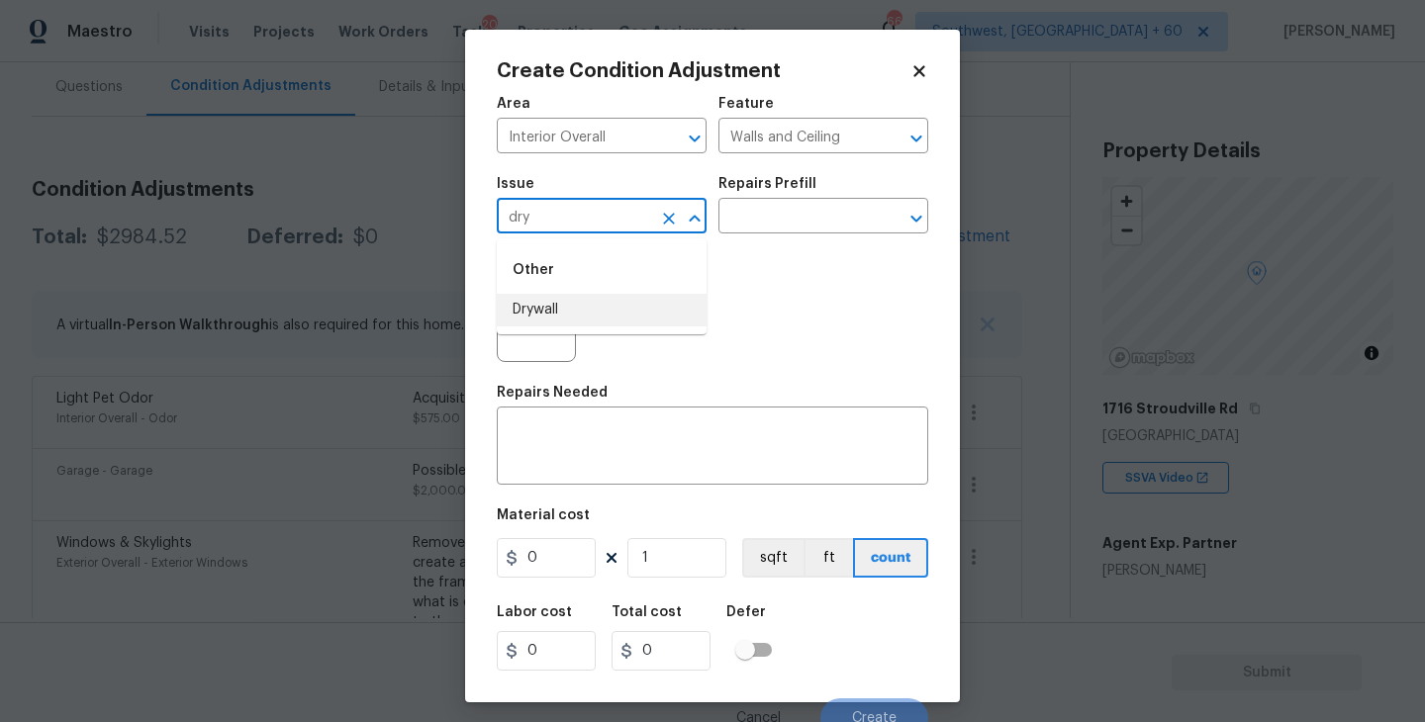
click at [627, 316] on li "Drywall" at bounding box center [602, 310] width 210 height 33
type input "Drywall"
click at [594, 435] on textarea at bounding box center [713, 448] width 408 height 42
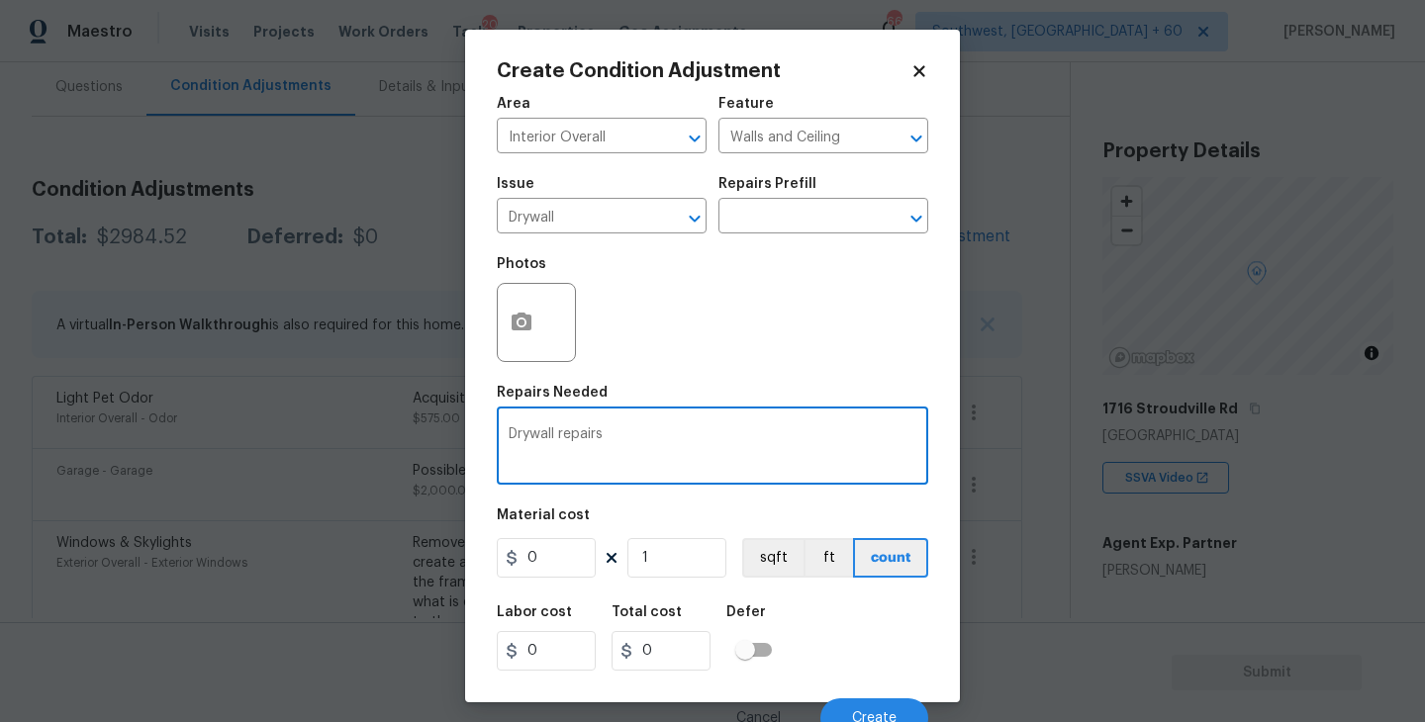
type textarea "Drywall repairs"
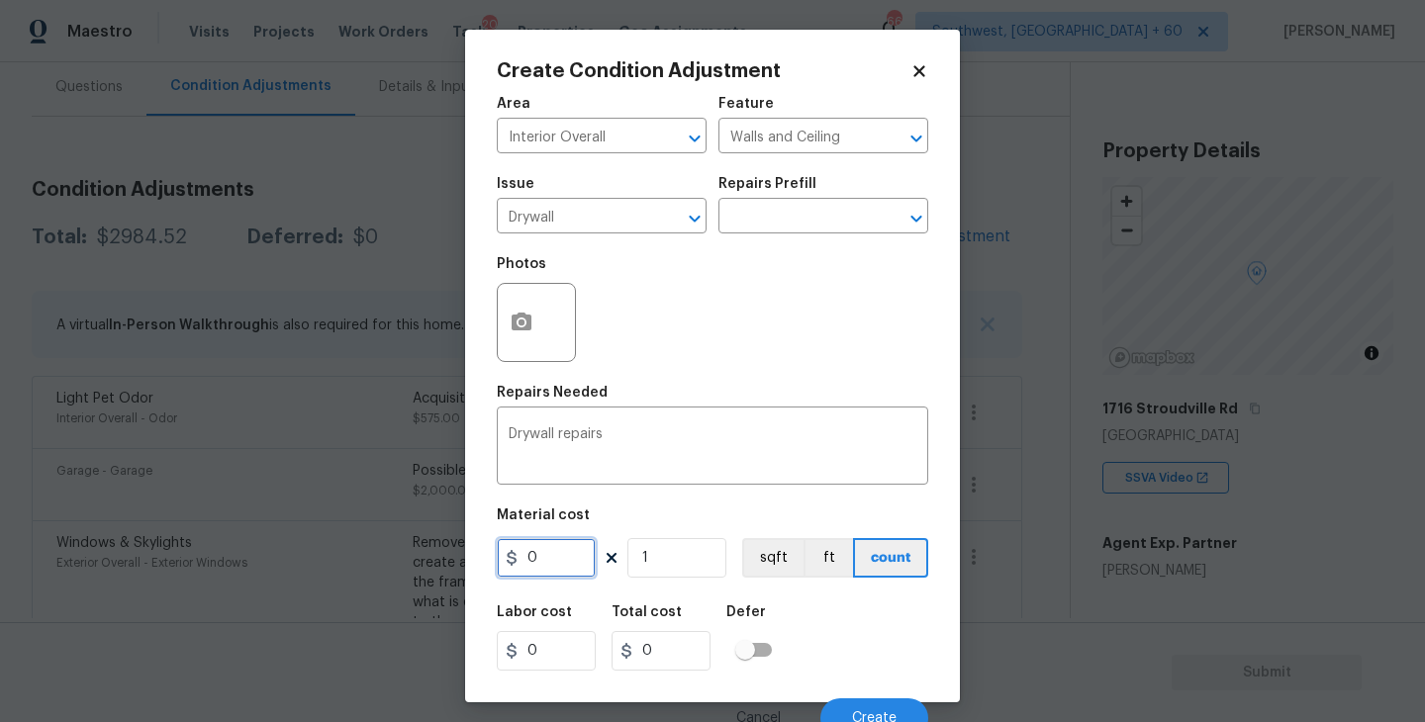
drag, startPoint x: 533, startPoint y: 563, endPoint x: 418, endPoint y: 563, distance: 114.8
click at [418, 563] on div "Create Condition Adjustment Area Interior Overall ​ Feature Walls and Ceiling ​…" at bounding box center [712, 361] width 1425 height 722
type input "200"
click at [524, 334] on icon "button" at bounding box center [521, 323] width 24 height 24
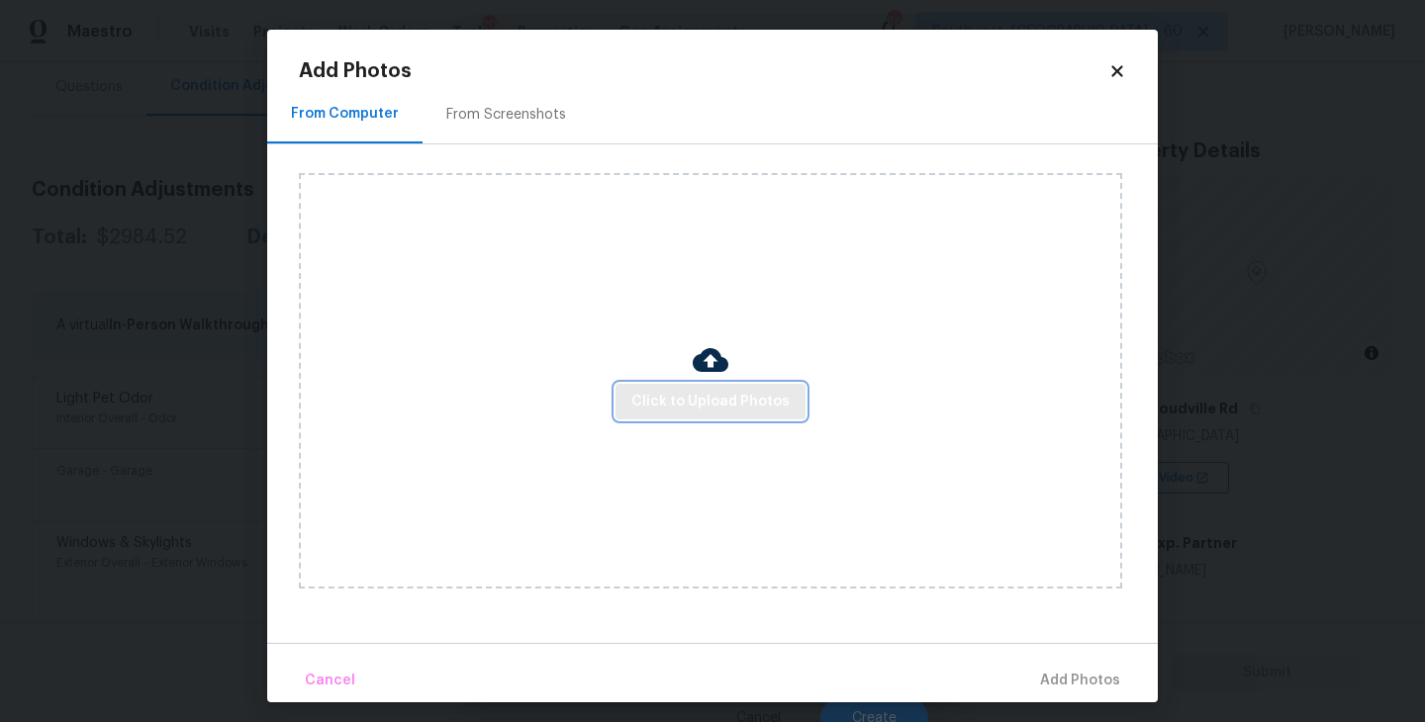
click at [670, 387] on button "Click to Upload Photos" at bounding box center [710, 402] width 190 height 37
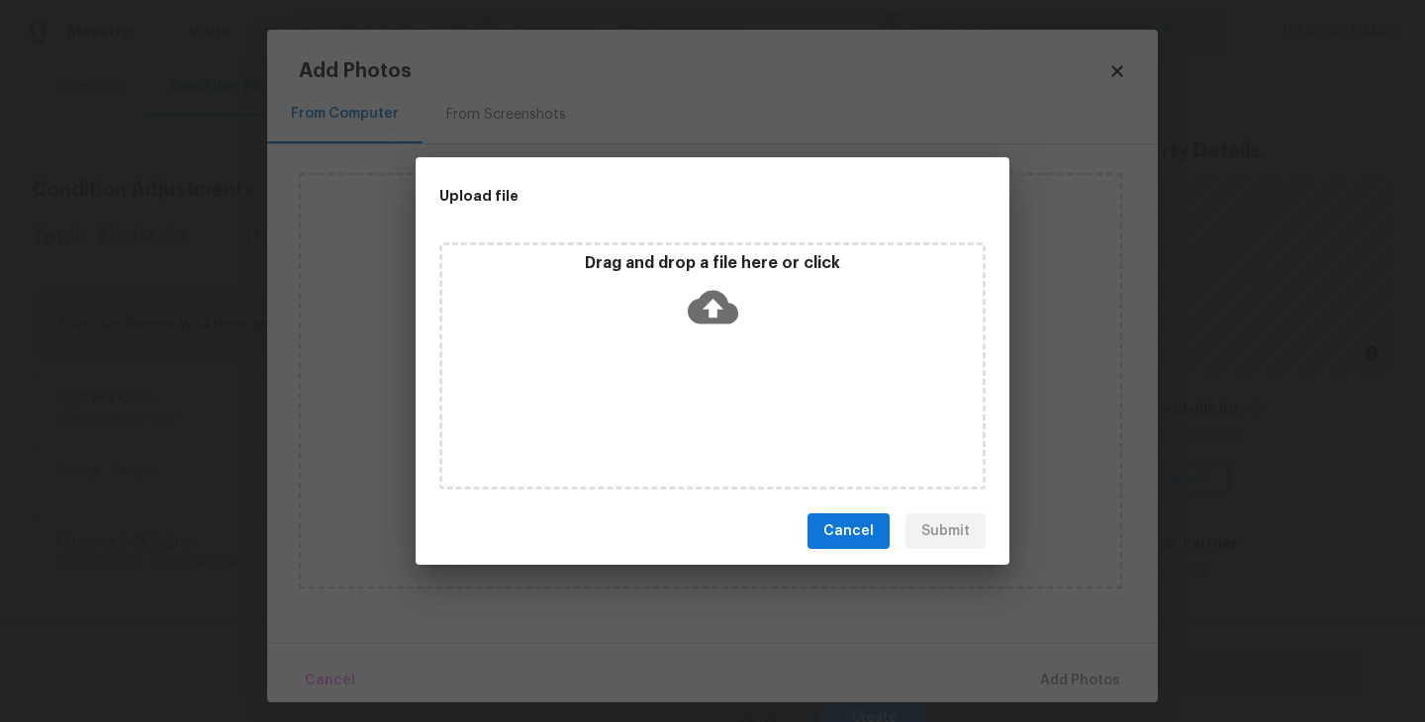
click at [687, 344] on div "Drag and drop a file here or click" at bounding box center [712, 365] width 546 height 247
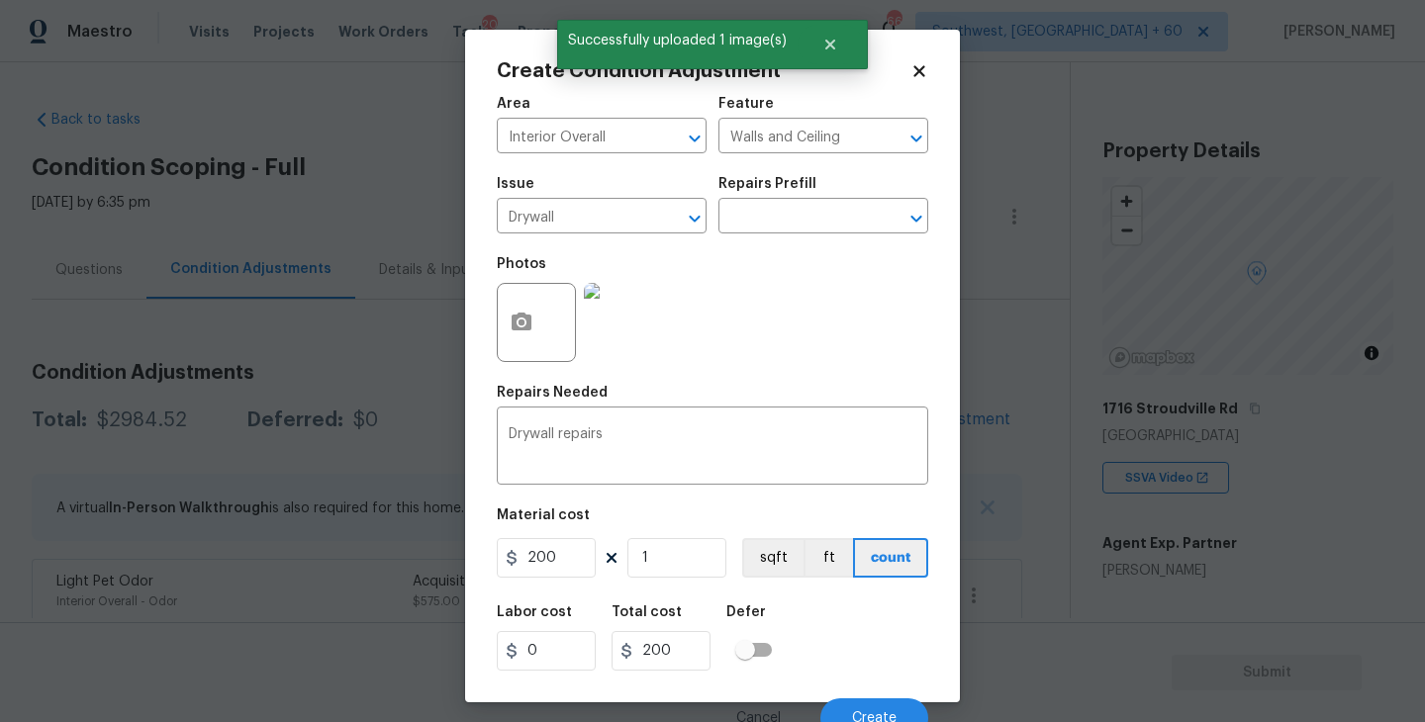
scroll to position [17, 0]
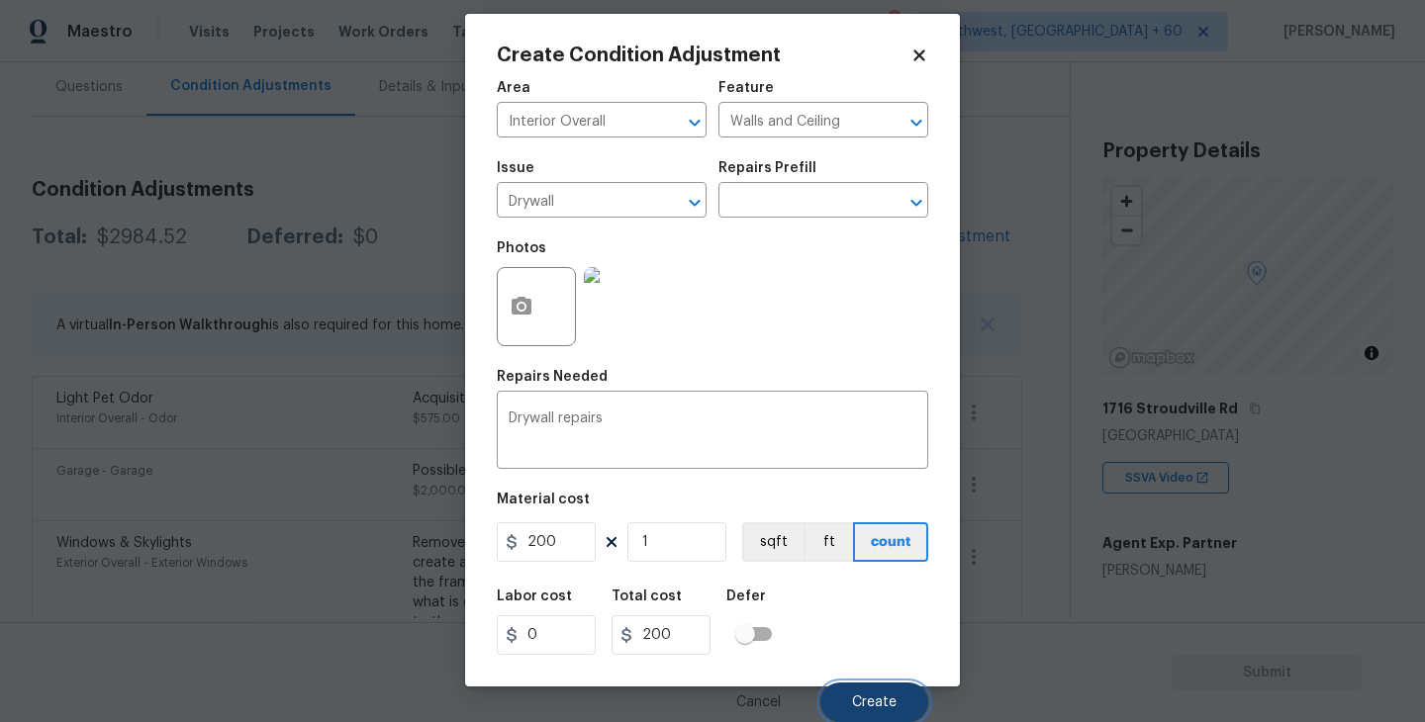
click at [871, 710] on button "Create" at bounding box center [874, 703] width 108 height 40
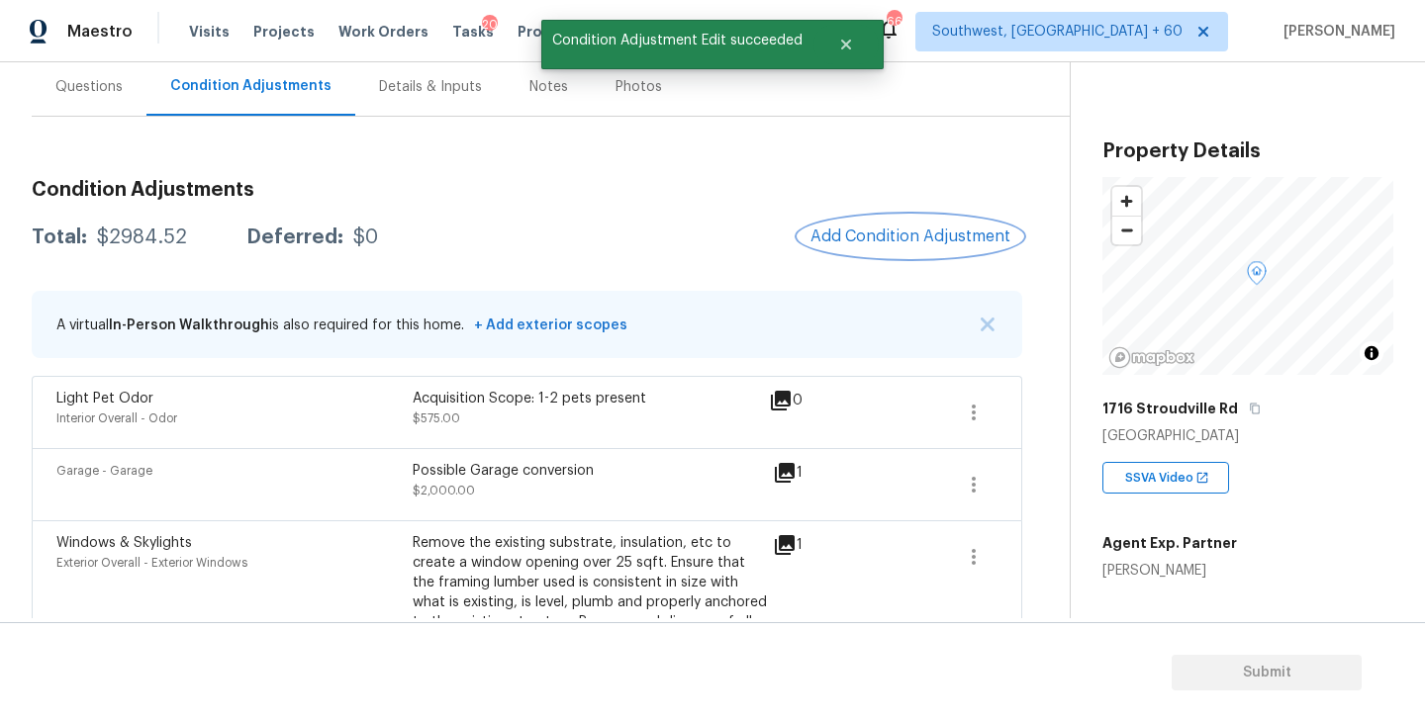
scroll to position [0, 0]
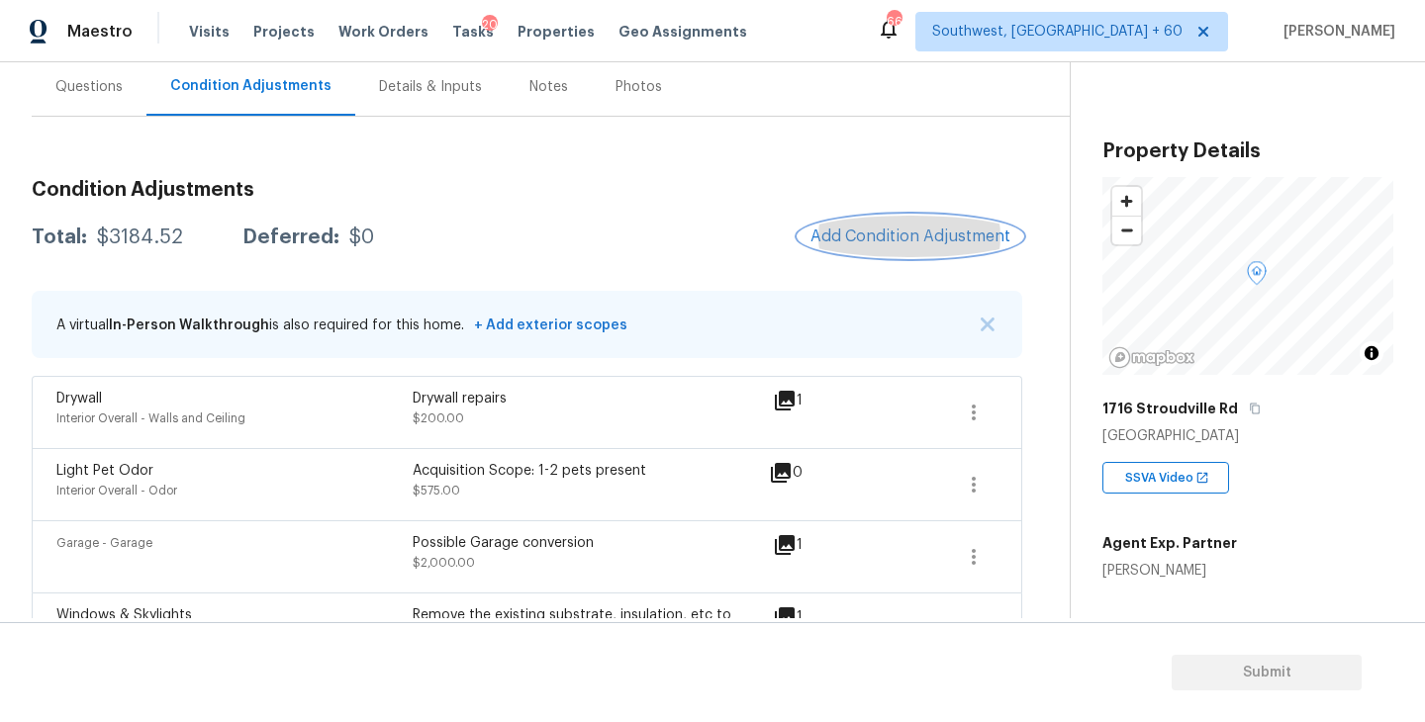
click at [930, 250] on button "Add Condition Adjustment" at bounding box center [910, 237] width 224 height 42
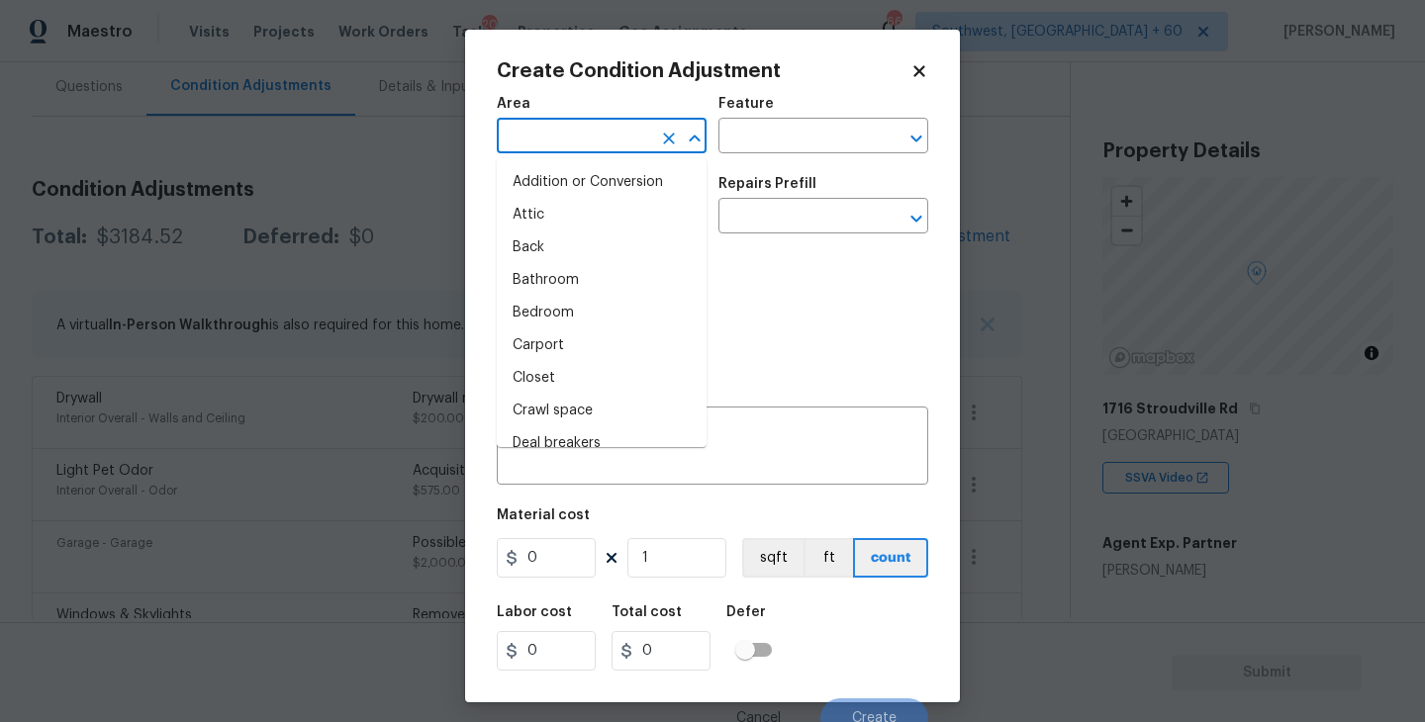
click at [587, 135] on input "text" at bounding box center [574, 138] width 154 height 31
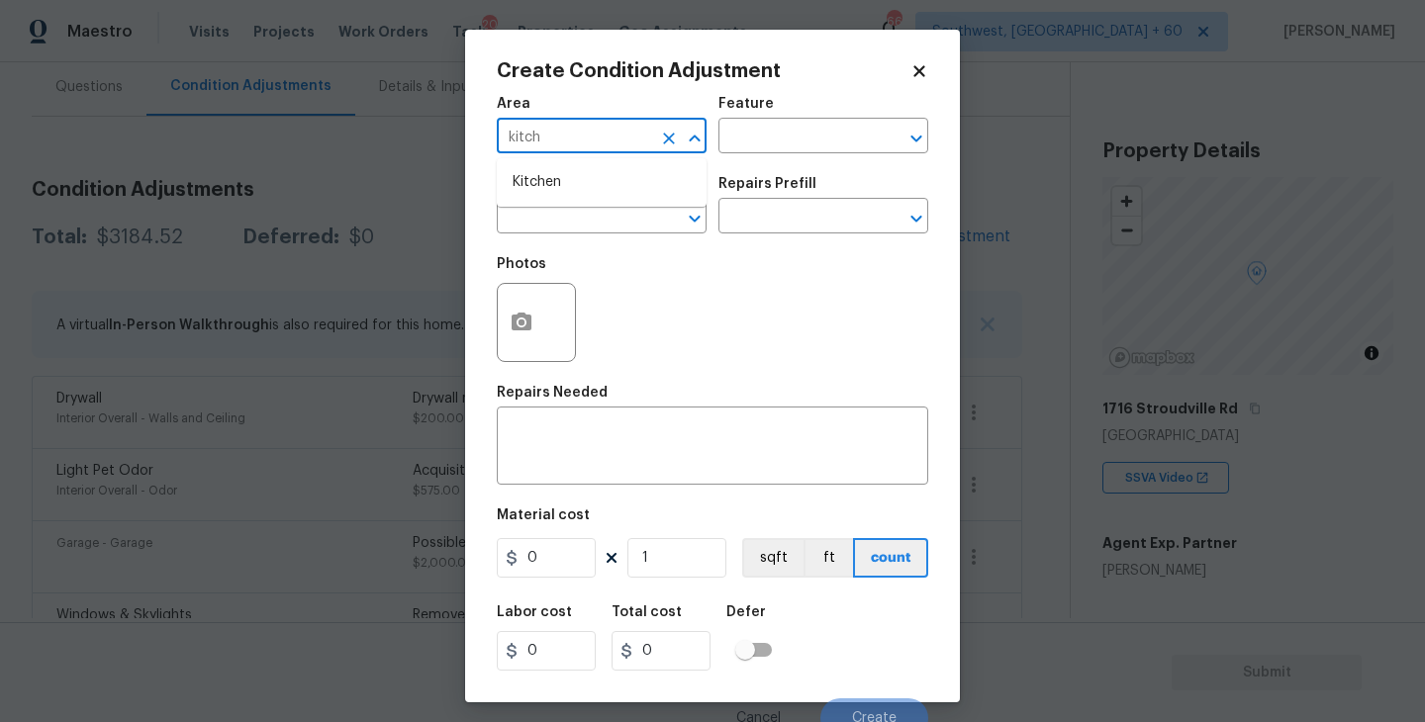
click at [586, 186] on li "Kitchen" at bounding box center [602, 182] width 210 height 33
type input "Kitchen"
click at [773, 156] on div "Area Kitchen ​ Feature ​" at bounding box center [712, 125] width 431 height 80
click at [801, 149] on input "text" at bounding box center [795, 138] width 154 height 31
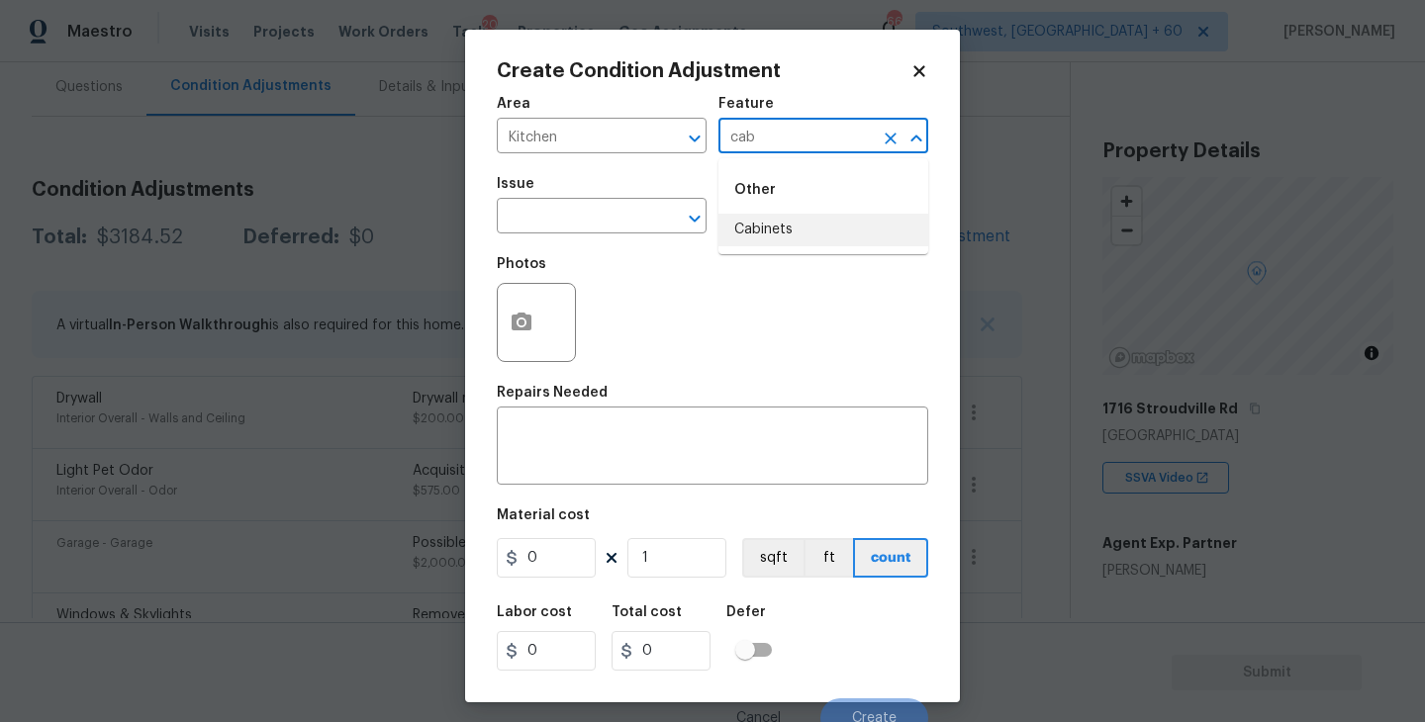
click at [804, 243] on li "Cabinets" at bounding box center [823, 230] width 210 height 33
click at [642, 230] on div "​" at bounding box center [602, 218] width 210 height 31
type input "Cabinets"
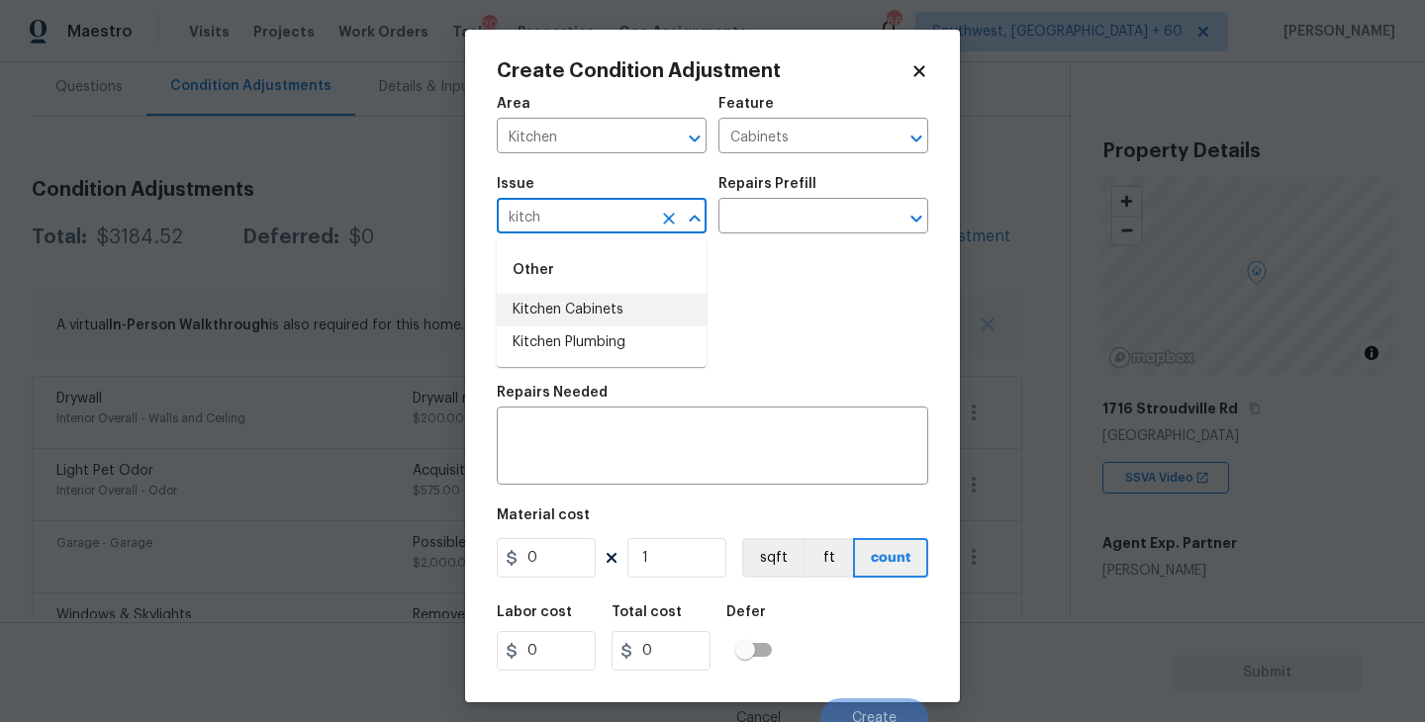
click at [632, 324] on li "Kitchen Cabinets" at bounding box center [602, 310] width 210 height 33
type input "Kitchen Cabinets"
click at [806, 200] on div "Repairs Prefill" at bounding box center [823, 190] width 210 height 26
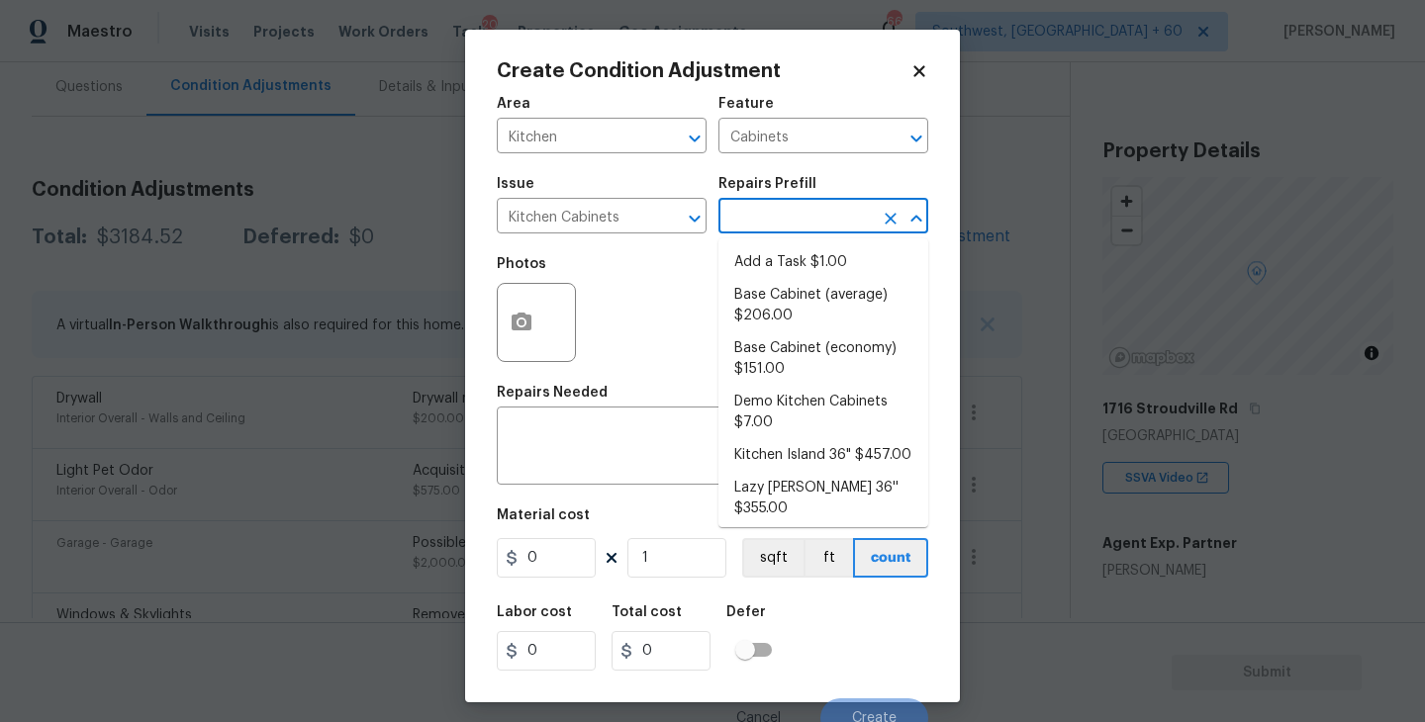
click at [790, 211] on input "text" at bounding box center [795, 218] width 154 height 31
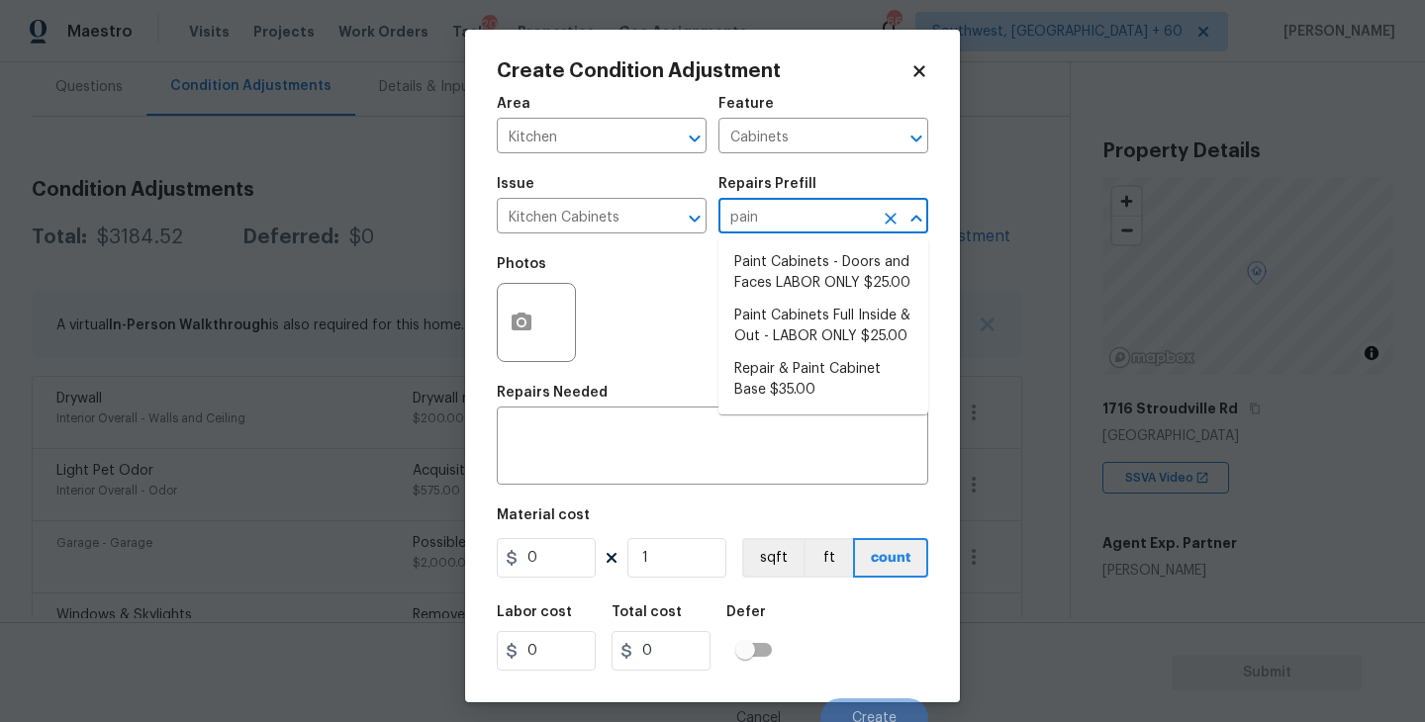
type input "paint"
click at [807, 340] on li "Paint Cabinets Full Inside & Out - LABOR ONLY $25.00" at bounding box center [823, 326] width 210 height 53
type textarea "Prep, sand, mask and apply 2 coats of paint to the kitchen cabinet doors, inter…"
type input "25"
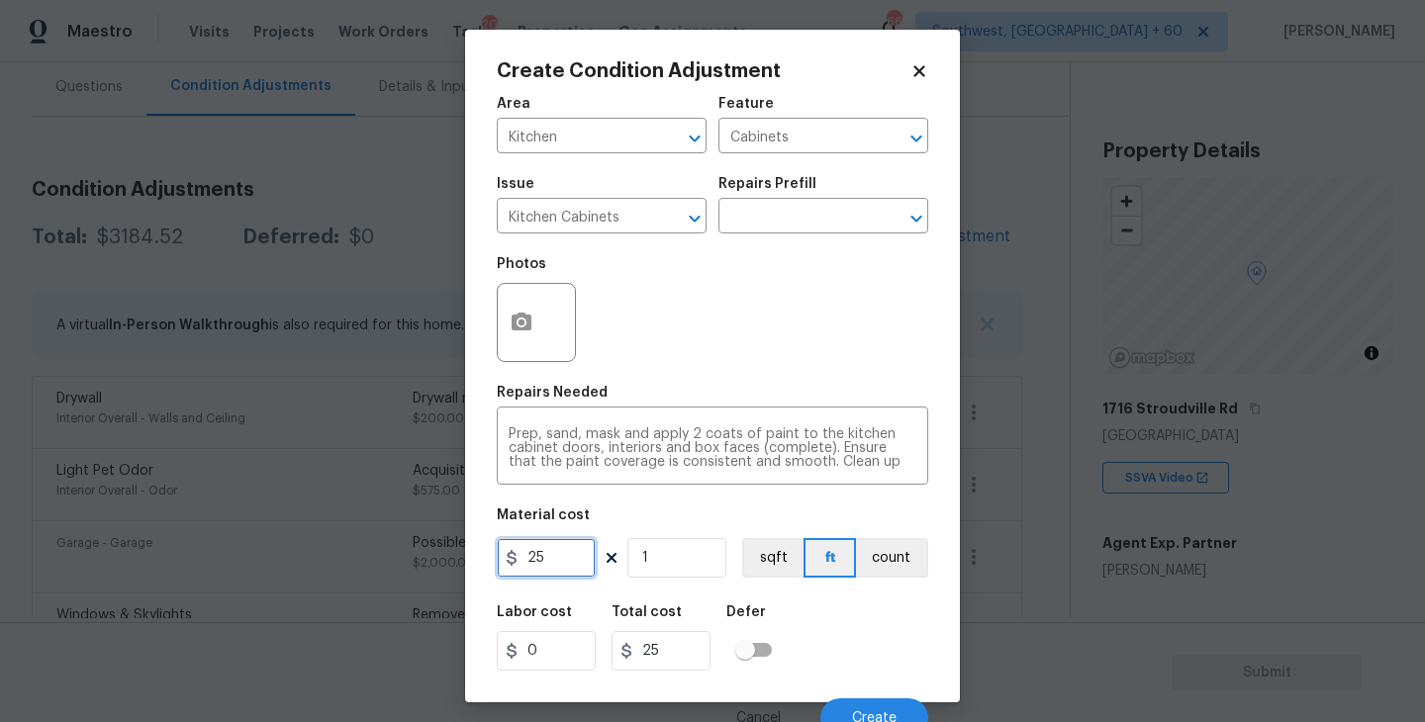
drag, startPoint x: 561, startPoint y: 553, endPoint x: 427, endPoint y: 553, distance: 133.6
click at [427, 553] on div "Create Condition Adjustment Area Kitchen ​ Feature Cabinets ​ Issue Kitchen Cab…" at bounding box center [712, 361] width 1425 height 722
type input "1200"
click at [887, 569] on button "count" at bounding box center [892, 558] width 72 height 40
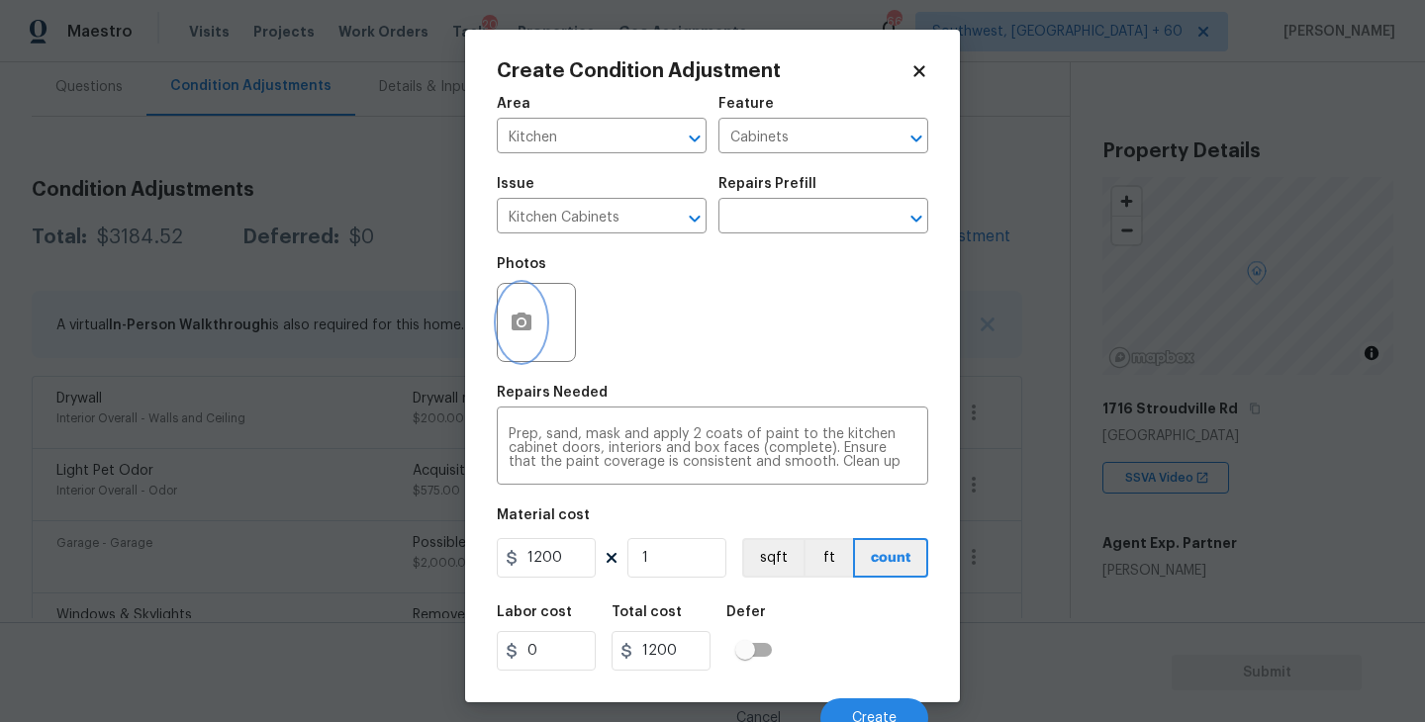
click at [529, 358] on button "button" at bounding box center [521, 322] width 47 height 77
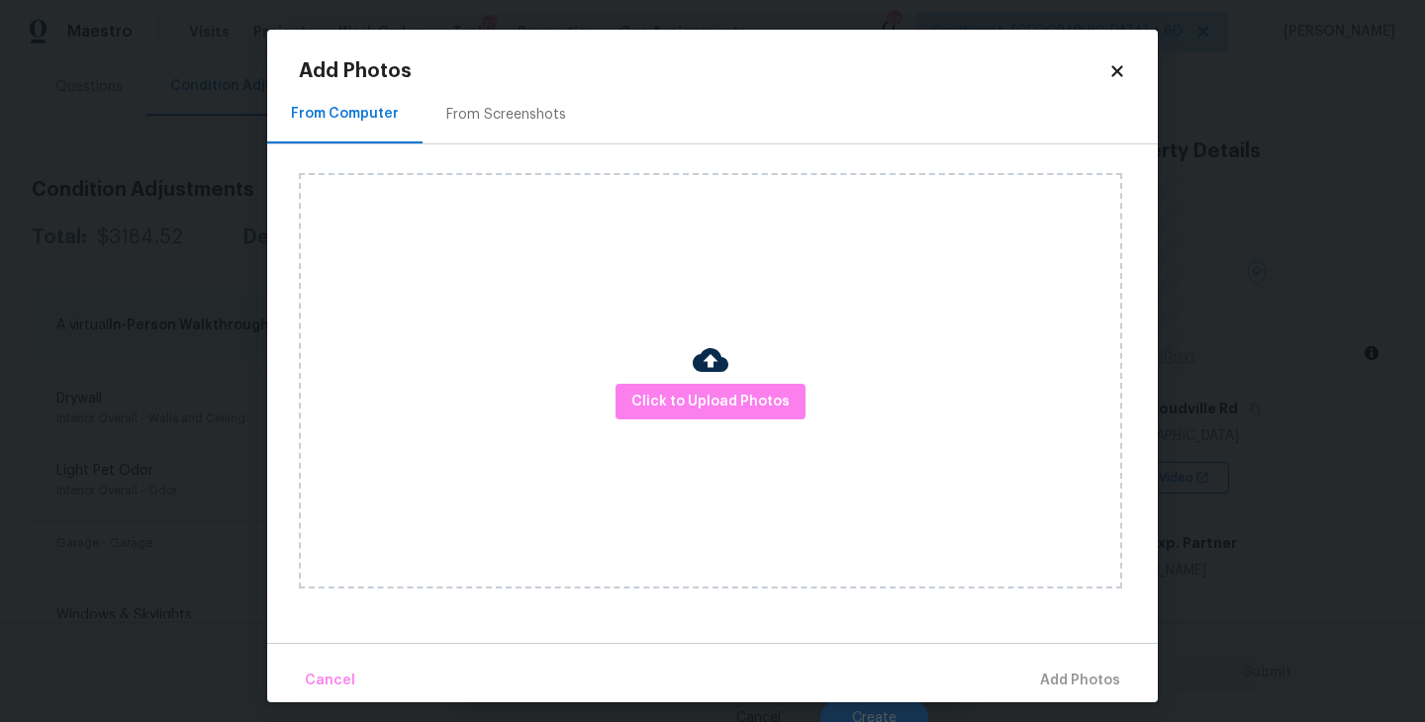
click at [695, 430] on div "Click to Upload Photos" at bounding box center [710, 381] width 823 height 416
click at [712, 420] on div "Click to Upload Photos" at bounding box center [710, 381] width 823 height 416
click at [718, 368] on img at bounding box center [711, 360] width 36 height 36
click at [717, 382] on div at bounding box center [711, 363] width 36 height 42
click at [717, 390] on span "Click to Upload Photos" at bounding box center [710, 402] width 158 height 25
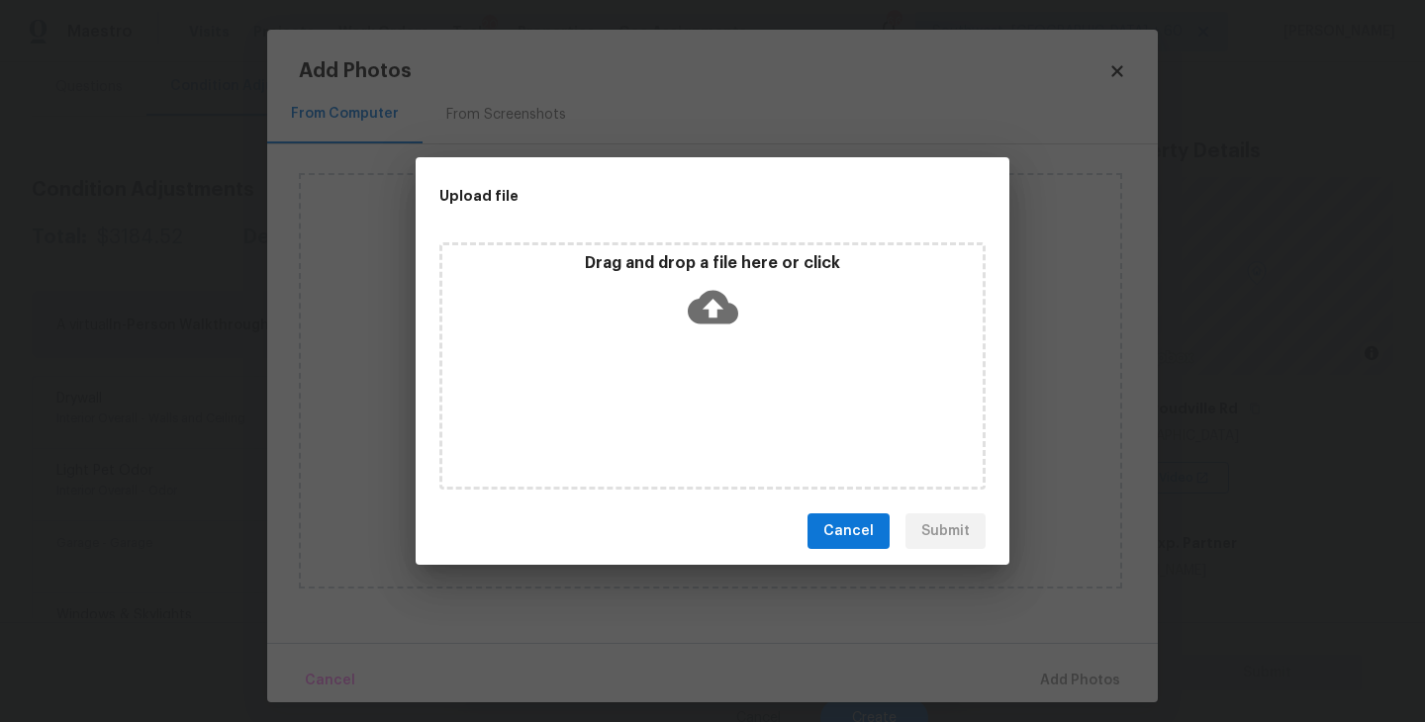
click at [714, 362] on div "Drag and drop a file here or click" at bounding box center [712, 365] width 546 height 247
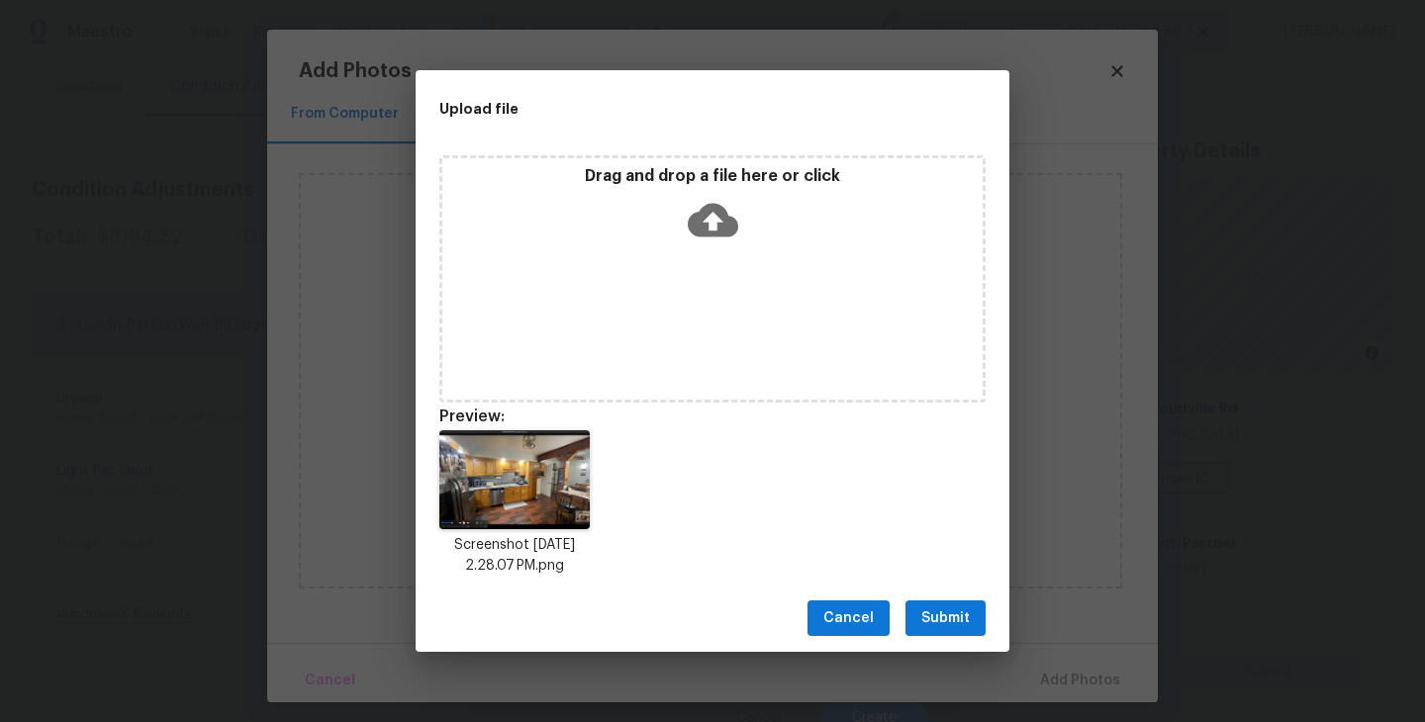
click at [956, 614] on span "Submit" at bounding box center [945, 618] width 48 height 25
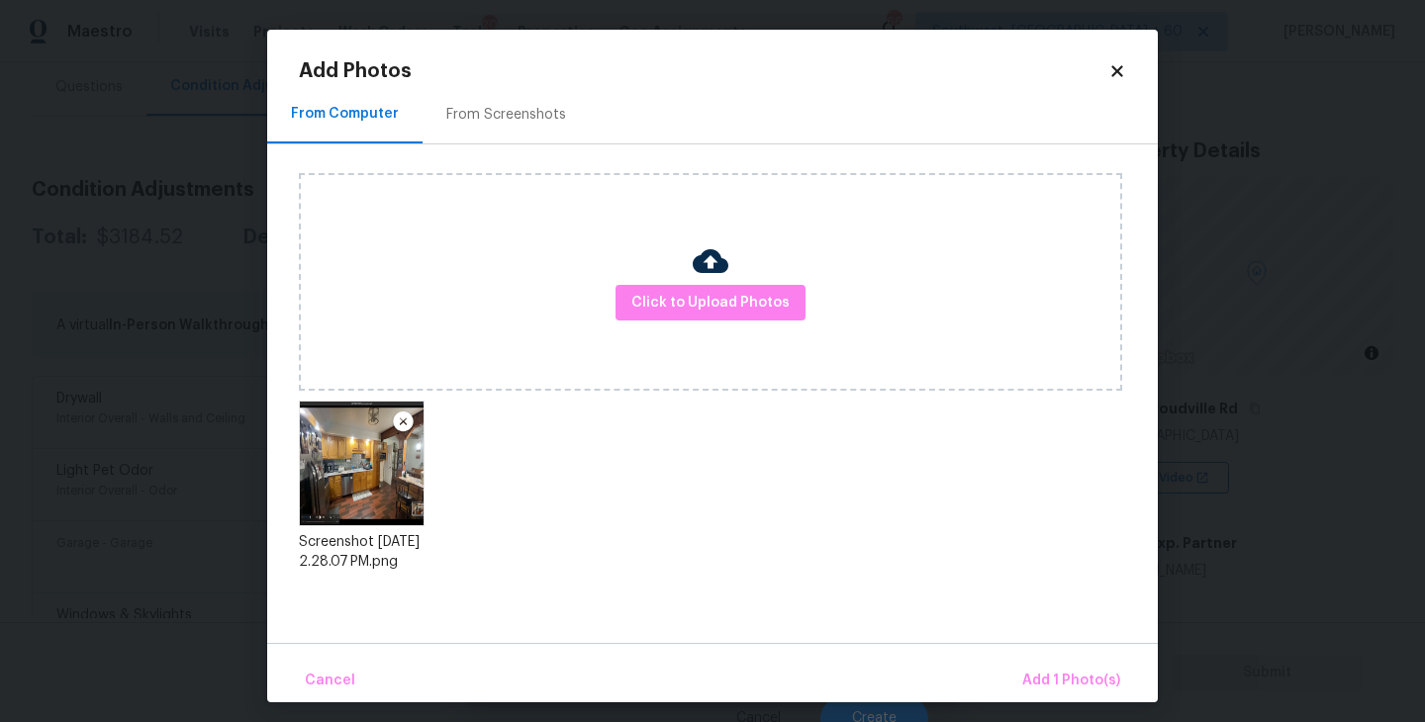
click at [1025, 646] on div "Cancel Add 1 Photo(s)" at bounding box center [712, 672] width 890 height 59
click at [1032, 666] on button "Add 1 Photo(s)" at bounding box center [1071, 681] width 114 height 43
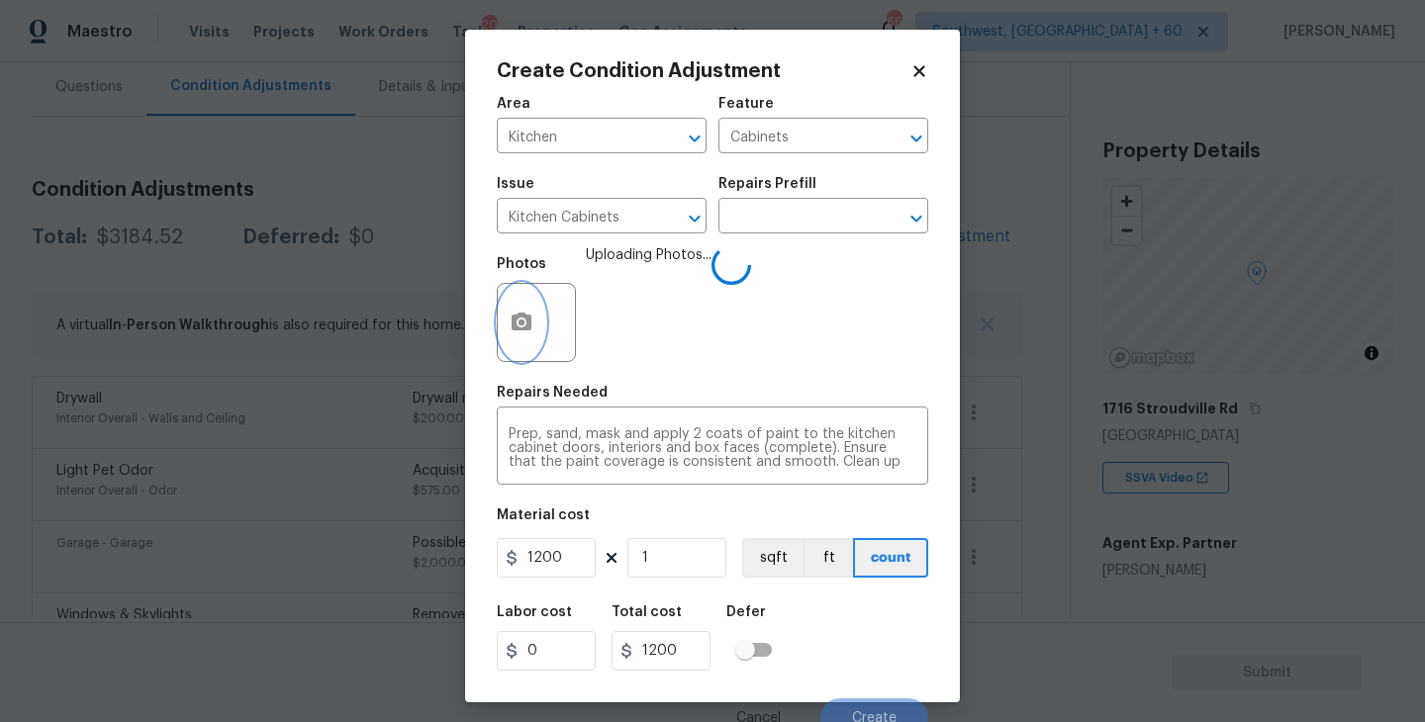
scroll to position [17, 0]
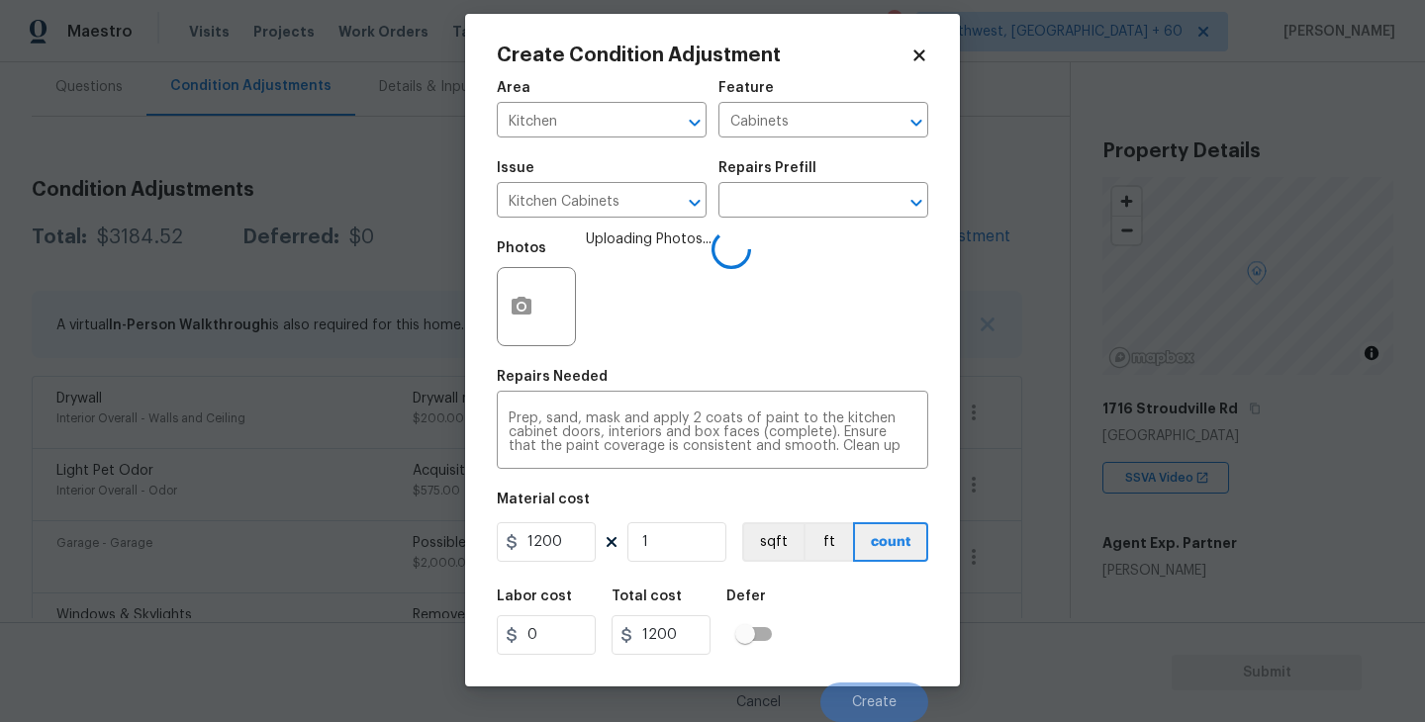
click at [898, 599] on div "Labor cost 0 Total cost 1200 Defer" at bounding box center [712, 622] width 431 height 89
click at [878, 688] on button "Create" at bounding box center [874, 703] width 108 height 40
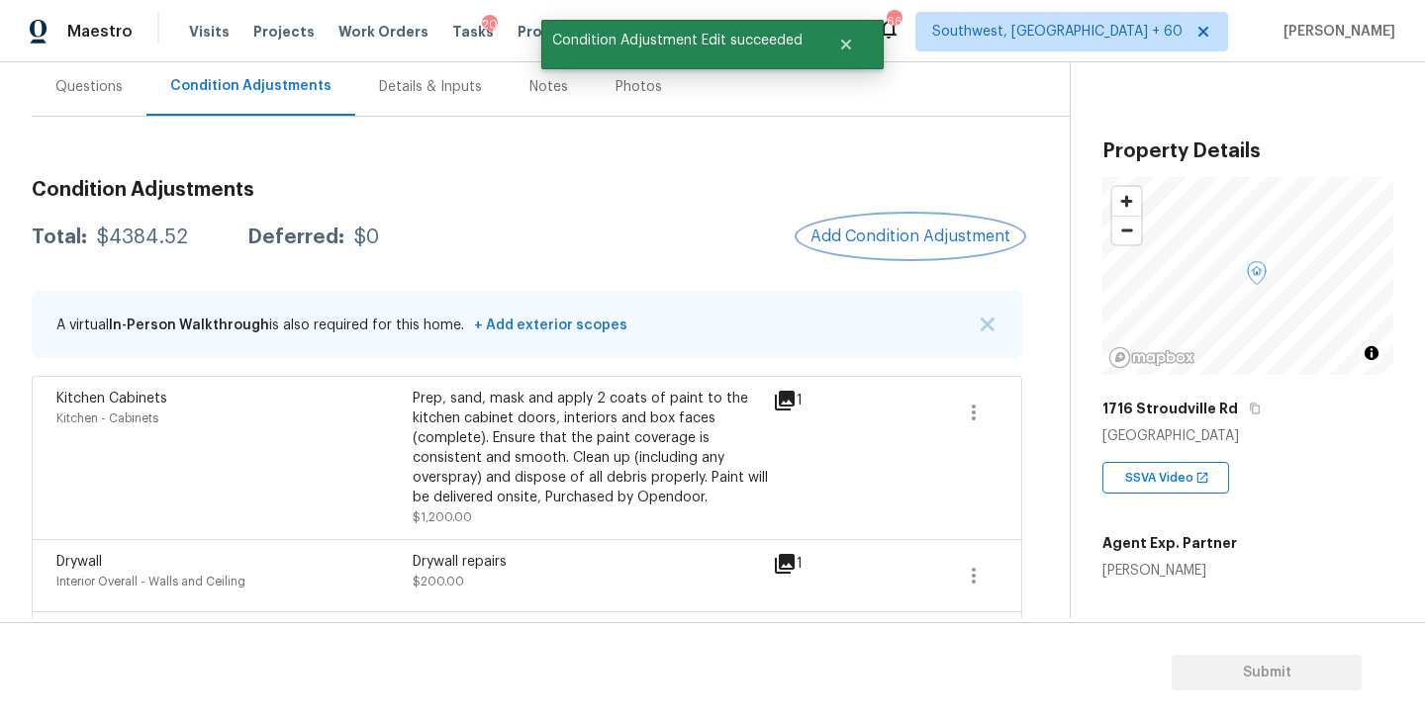
scroll to position [0, 0]
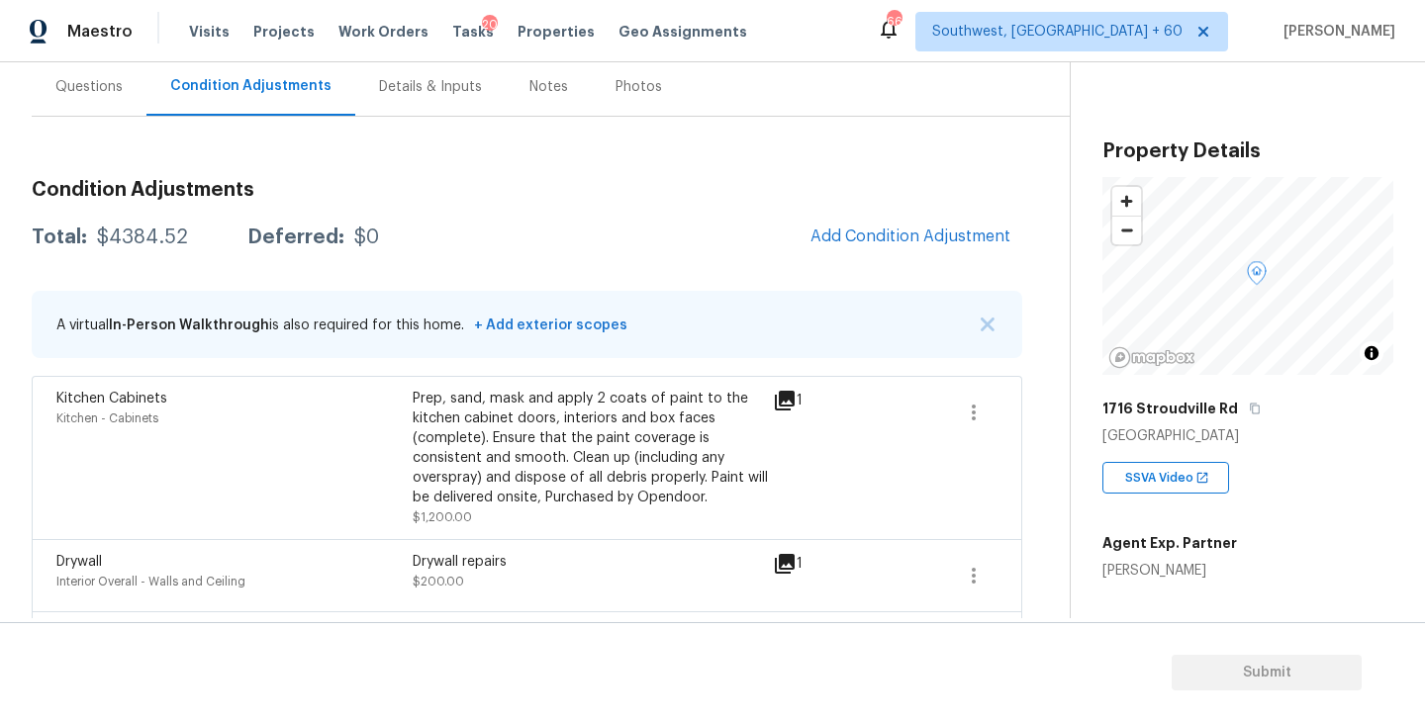
click at [598, 507] on div "Prep, sand, mask and apply 2 coats of paint to the kitchen cabinet doors, inter…" at bounding box center [591, 448] width 356 height 119
click at [662, 206] on div "Condition Adjustments Total: $4384.52 Deferred: $0 Add Condition Adjustment A v…" at bounding box center [527, 542] width 990 height 756
click at [871, 240] on span "Add Condition Adjustment" at bounding box center [910, 237] width 200 height 18
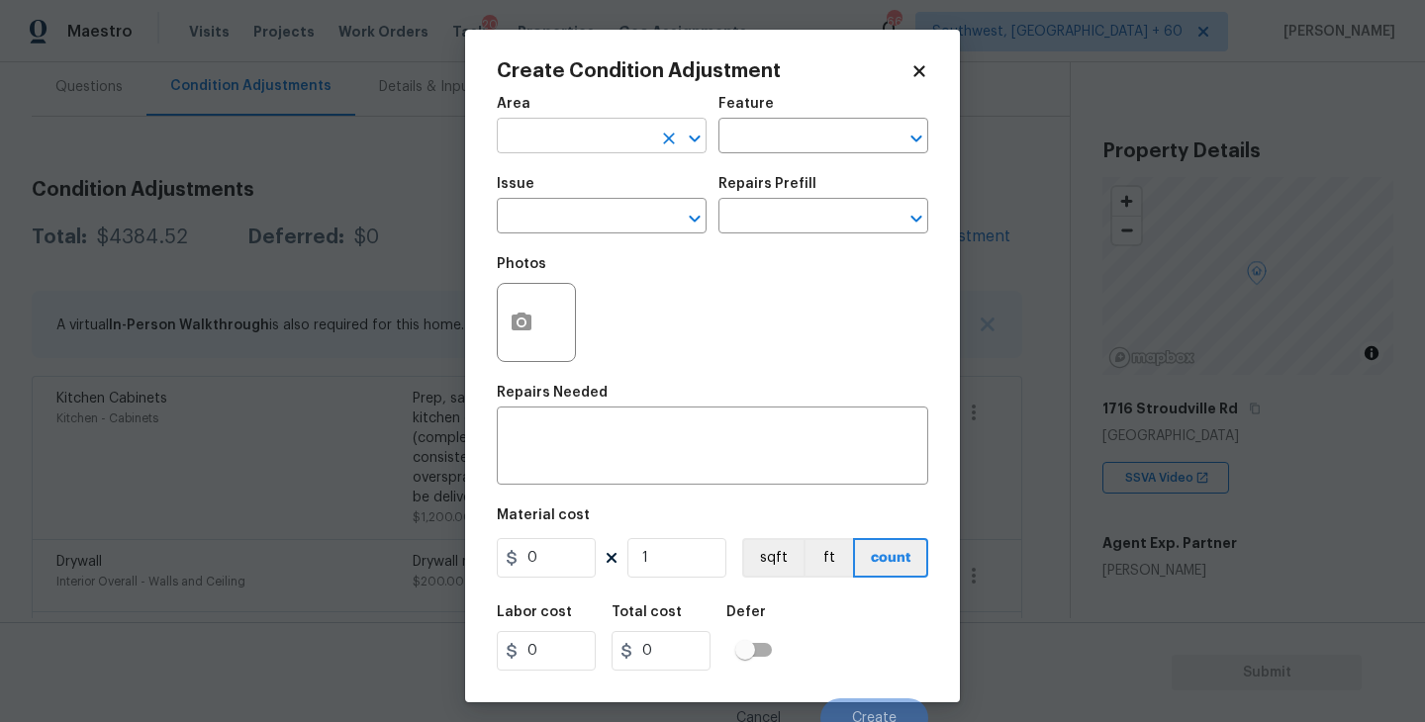
click at [583, 138] on input "text" at bounding box center [574, 138] width 154 height 31
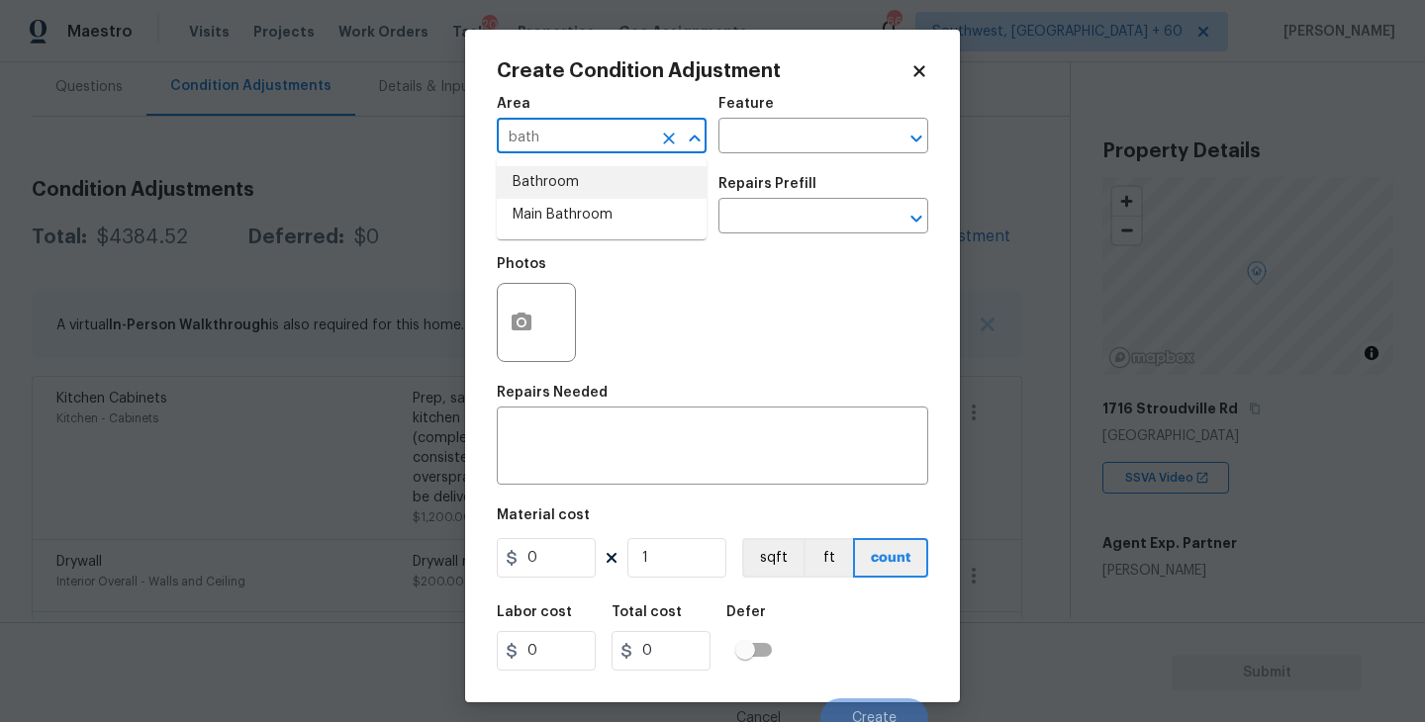
click at [583, 174] on li "Bathroom" at bounding box center [602, 182] width 210 height 33
type input "Bathroom"
click at [821, 143] on input "text" at bounding box center [795, 138] width 154 height 31
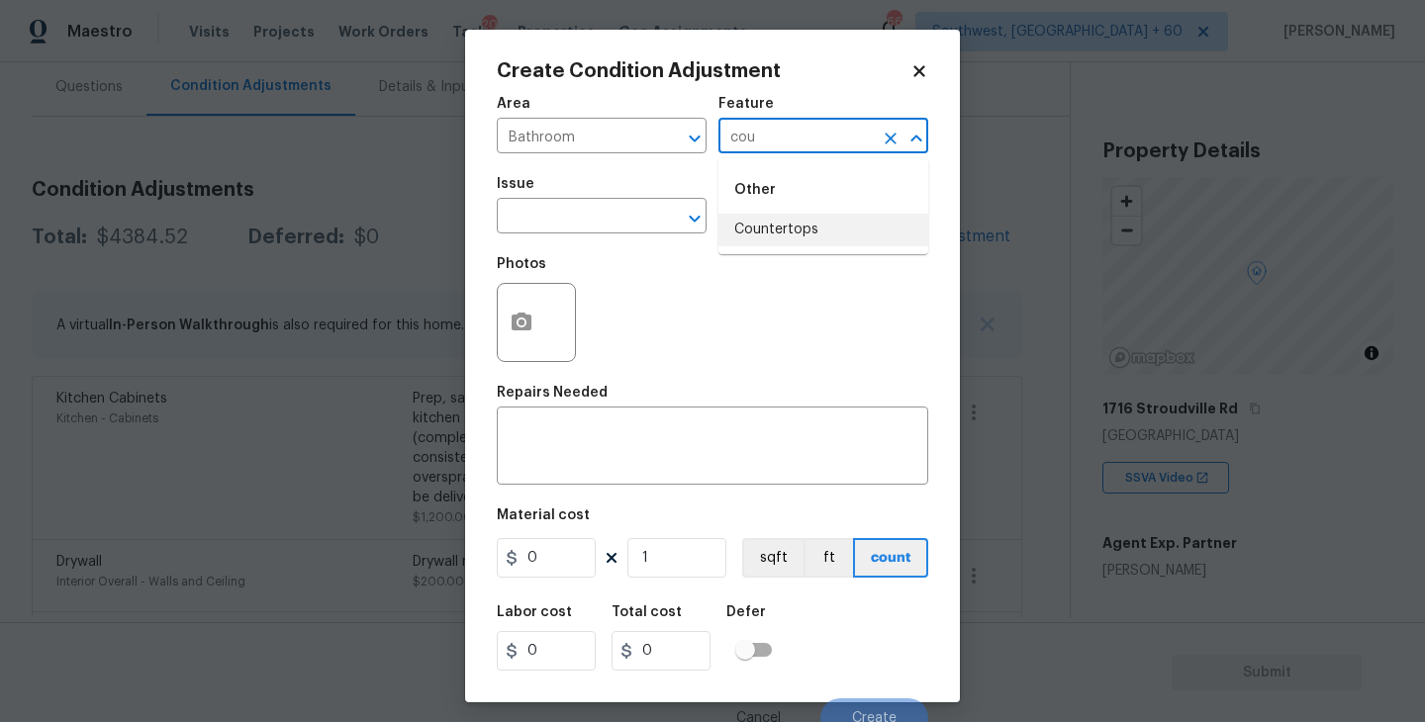
click at [828, 239] on li "Countertops" at bounding box center [823, 230] width 210 height 33
type input "Countertops"
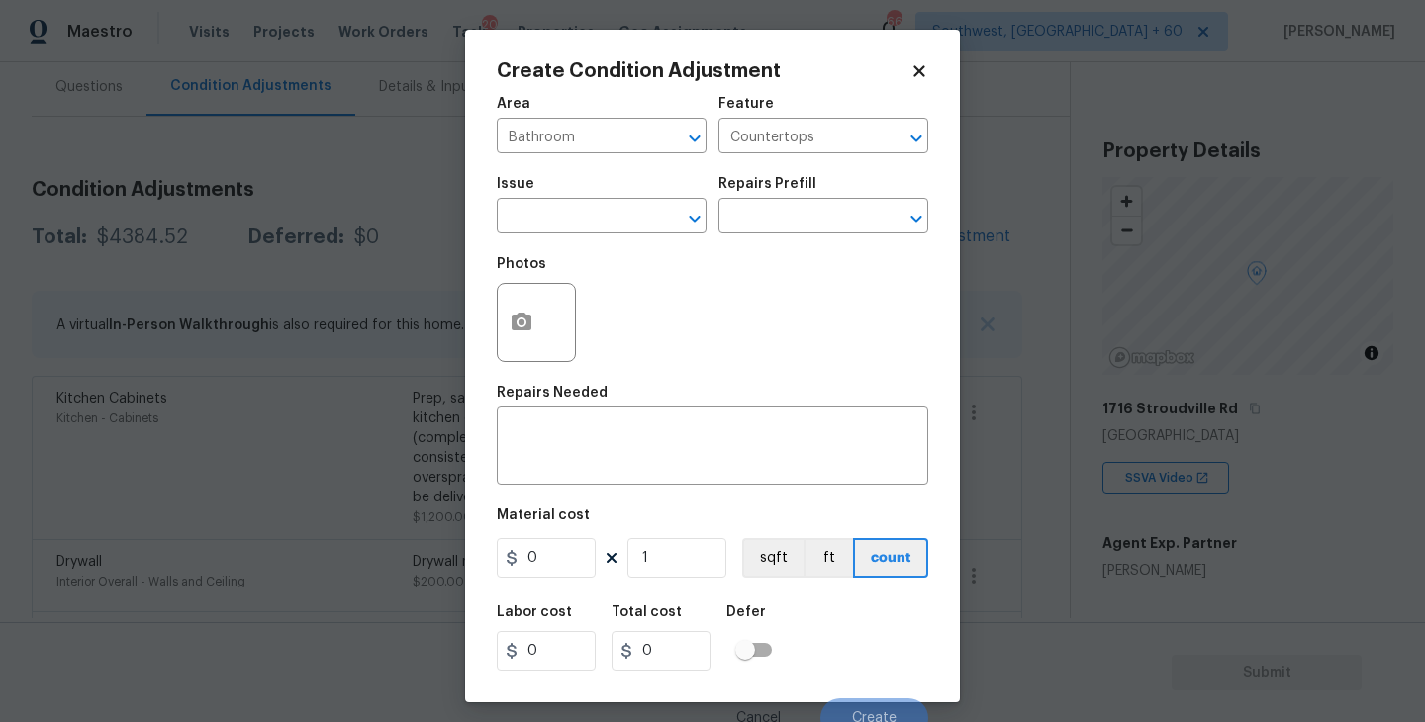
click at [552, 237] on span "Issue ​" at bounding box center [602, 205] width 210 height 80
click at [551, 225] on input "text" at bounding box center [574, 218] width 154 height 31
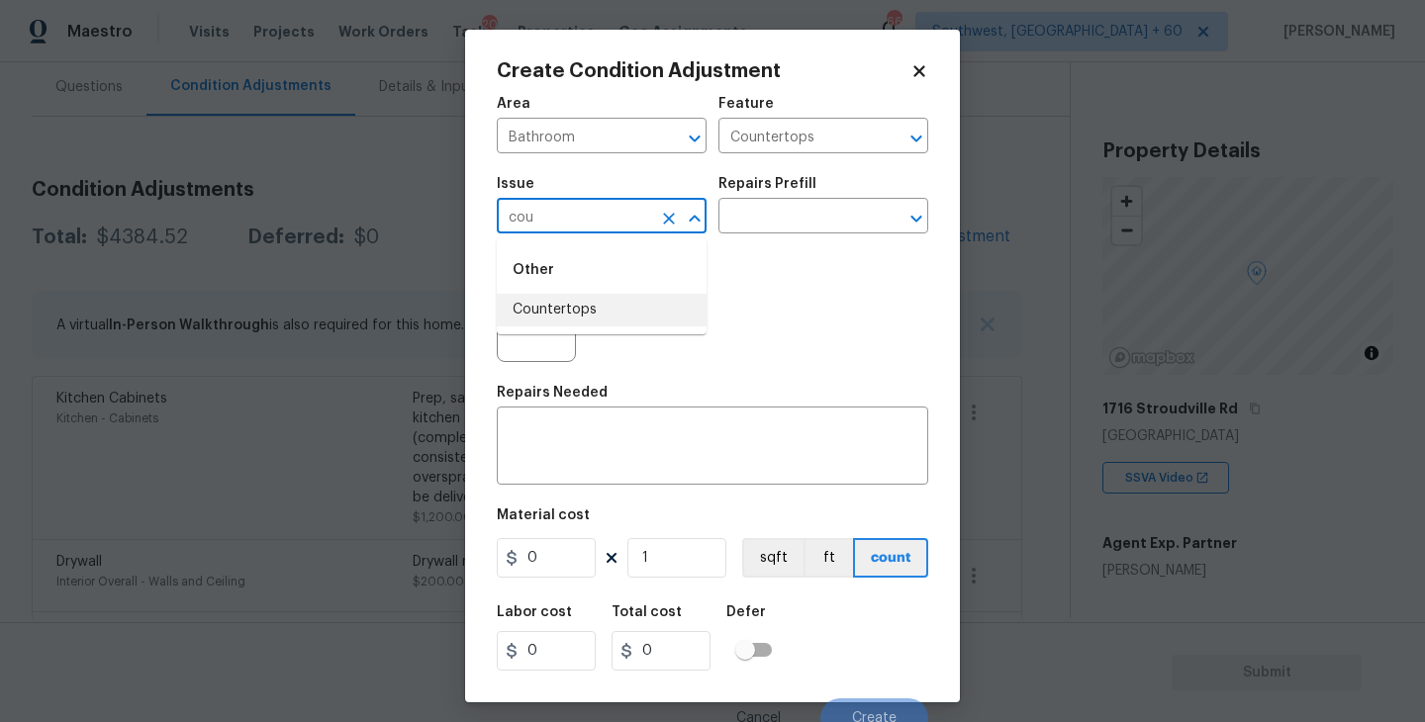
click at [563, 306] on li "Countertops" at bounding box center [602, 310] width 210 height 33
type input "Countertops"
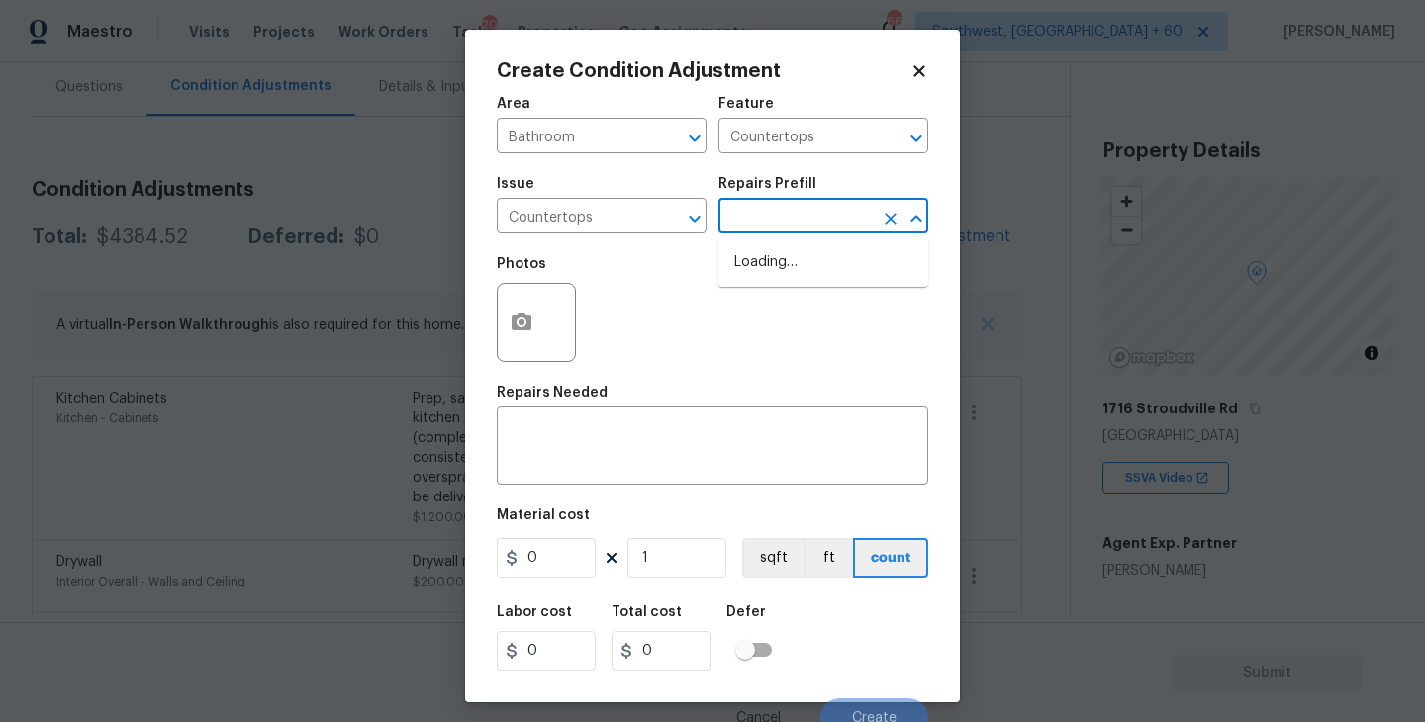
click at [811, 216] on input "text" at bounding box center [795, 218] width 154 height 31
type input "ref"
click at [740, 355] on div "Photos" at bounding box center [712, 309] width 431 height 129
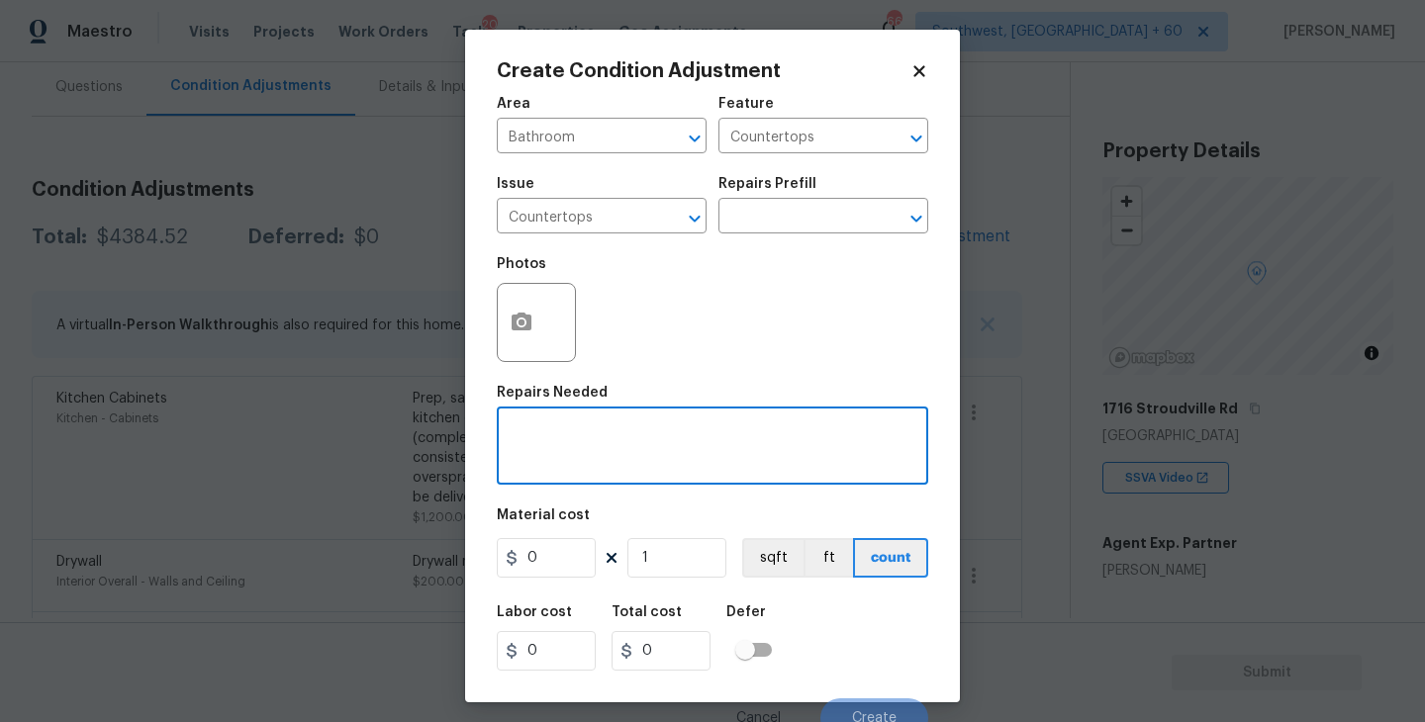
click at [627, 457] on textarea at bounding box center [713, 448] width 408 height 42
type textarea "B"
click at [670, 140] on icon "Clear" at bounding box center [669, 139] width 12 height 12
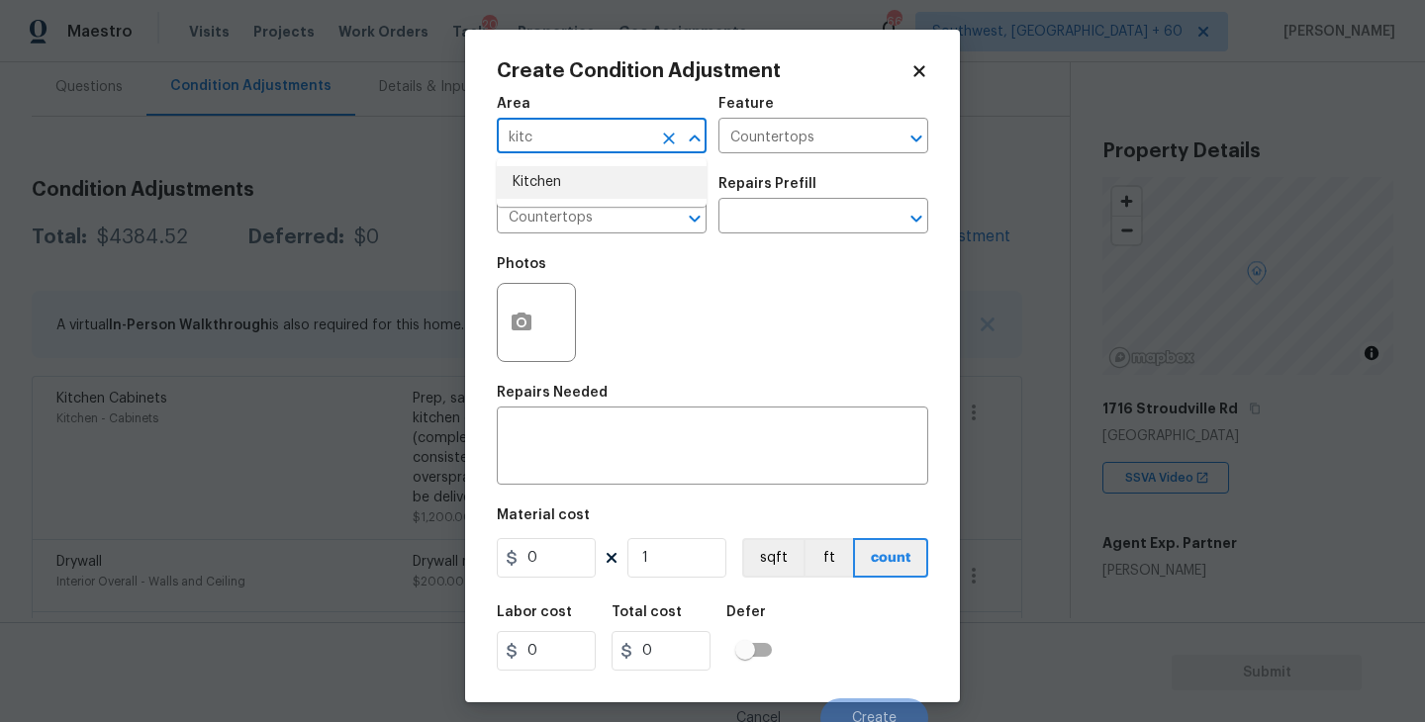
click at [651, 178] on li "Kitchen" at bounding box center [602, 182] width 210 height 33
type input "Kitchen"
click at [595, 452] on textarea at bounding box center [713, 448] width 408 height 42
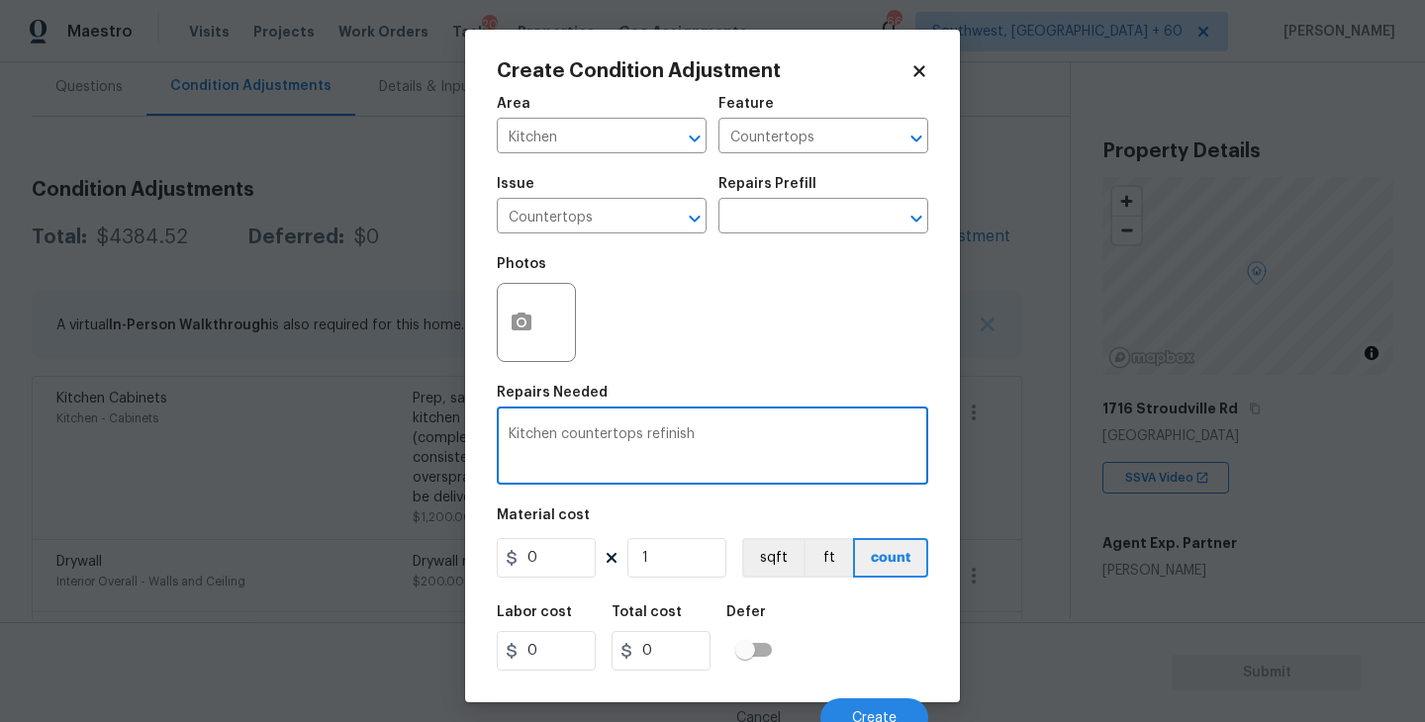
type textarea "Kitchen countertops refinish"
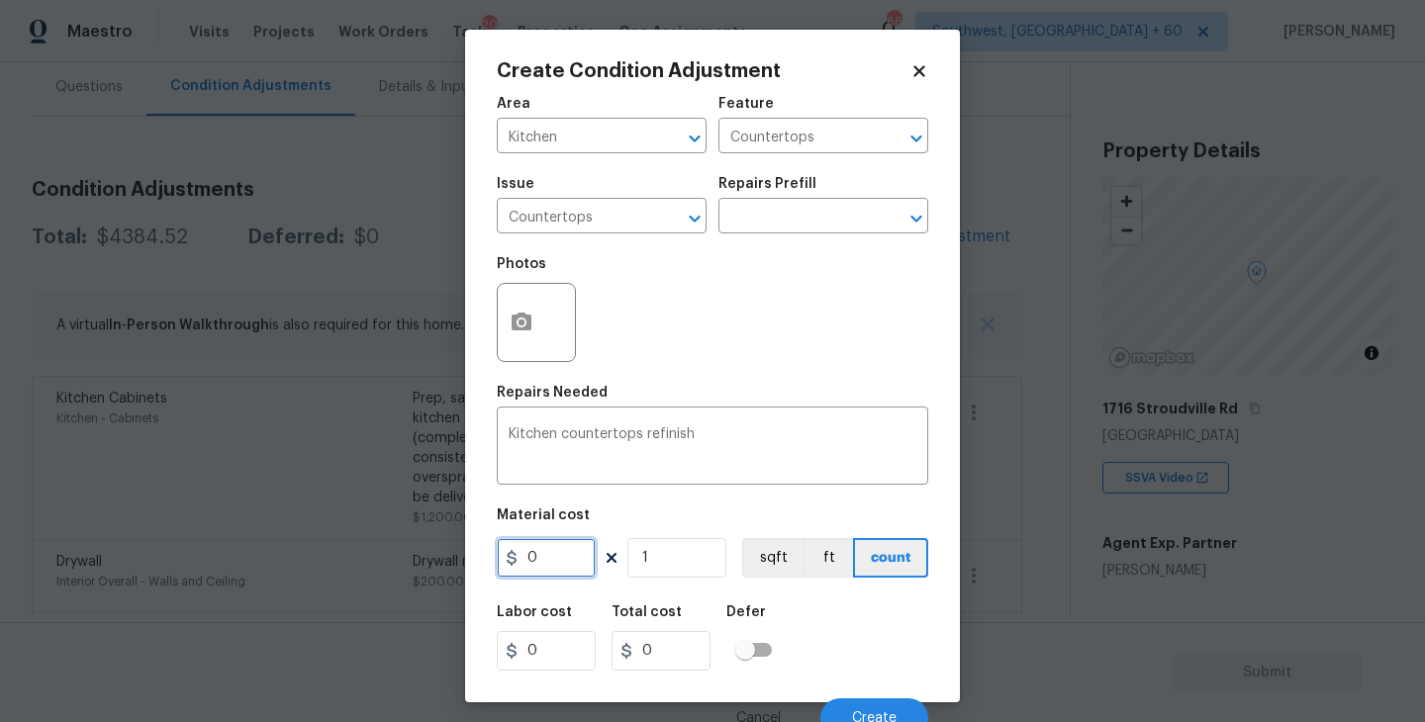
drag, startPoint x: 497, startPoint y: 566, endPoint x: 421, endPoint y: 556, distance: 75.8
click at [421, 556] on div "Create Condition Adjustment Area Kitchen ​ Feature Countertops ​ Issue Countert…" at bounding box center [712, 361] width 1425 height 722
type input "350"
click at [523, 326] on icon "button" at bounding box center [521, 323] width 24 height 24
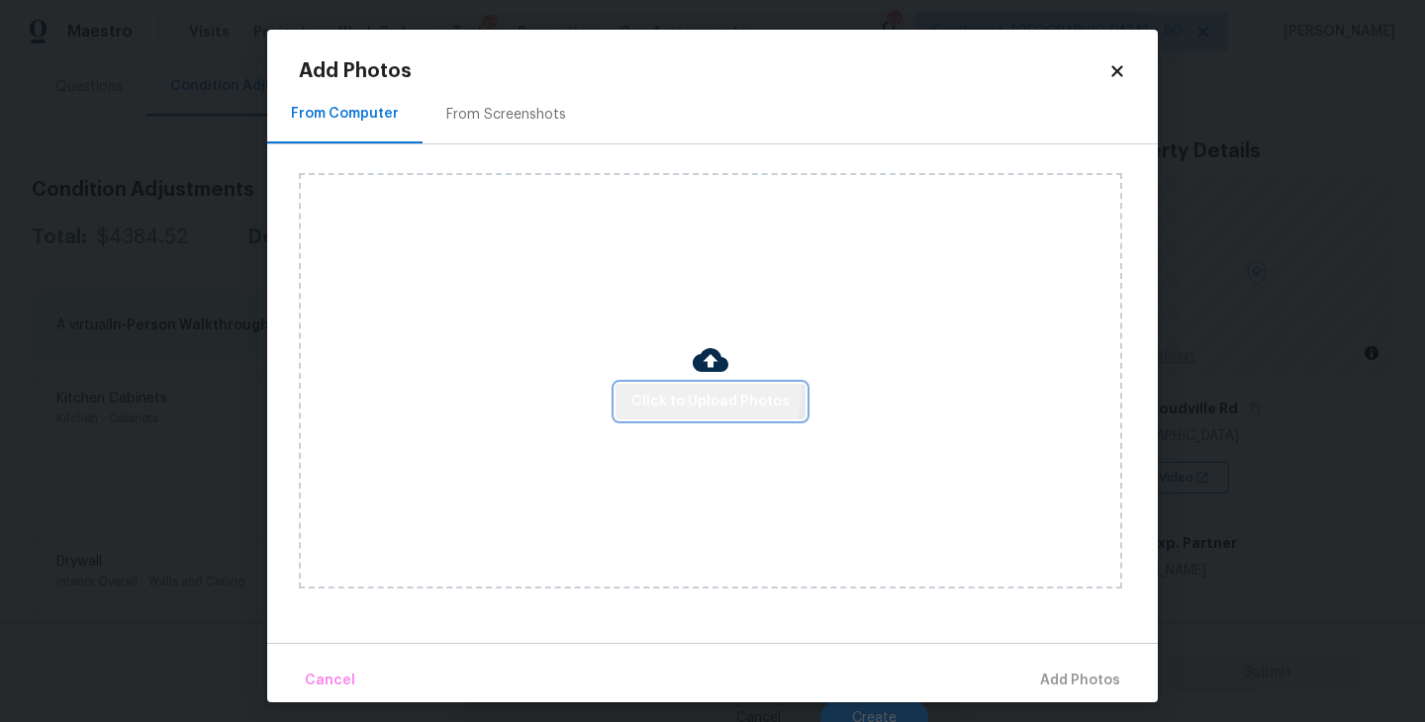
click at [652, 390] on span "Click to Upload Photos" at bounding box center [710, 402] width 158 height 25
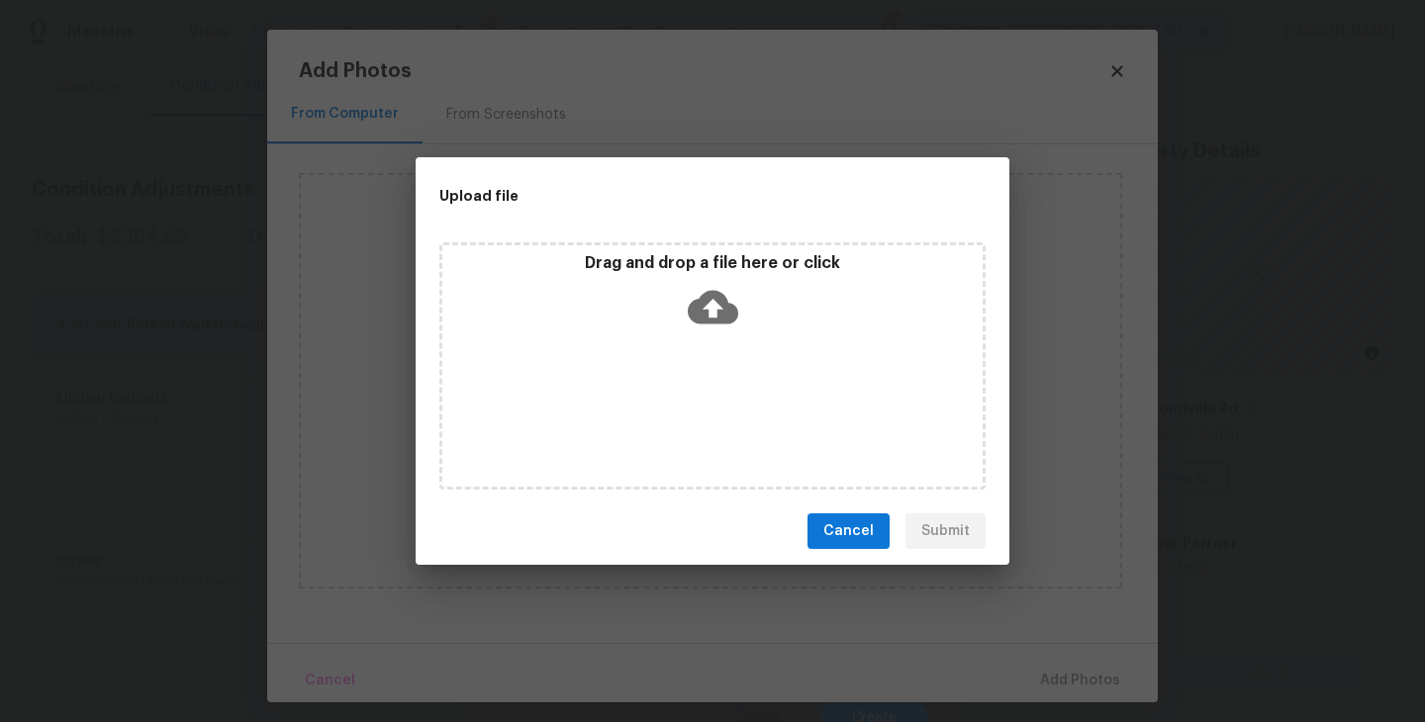
click at [709, 340] on div "Drag and drop a file here or click" at bounding box center [712, 365] width 546 height 247
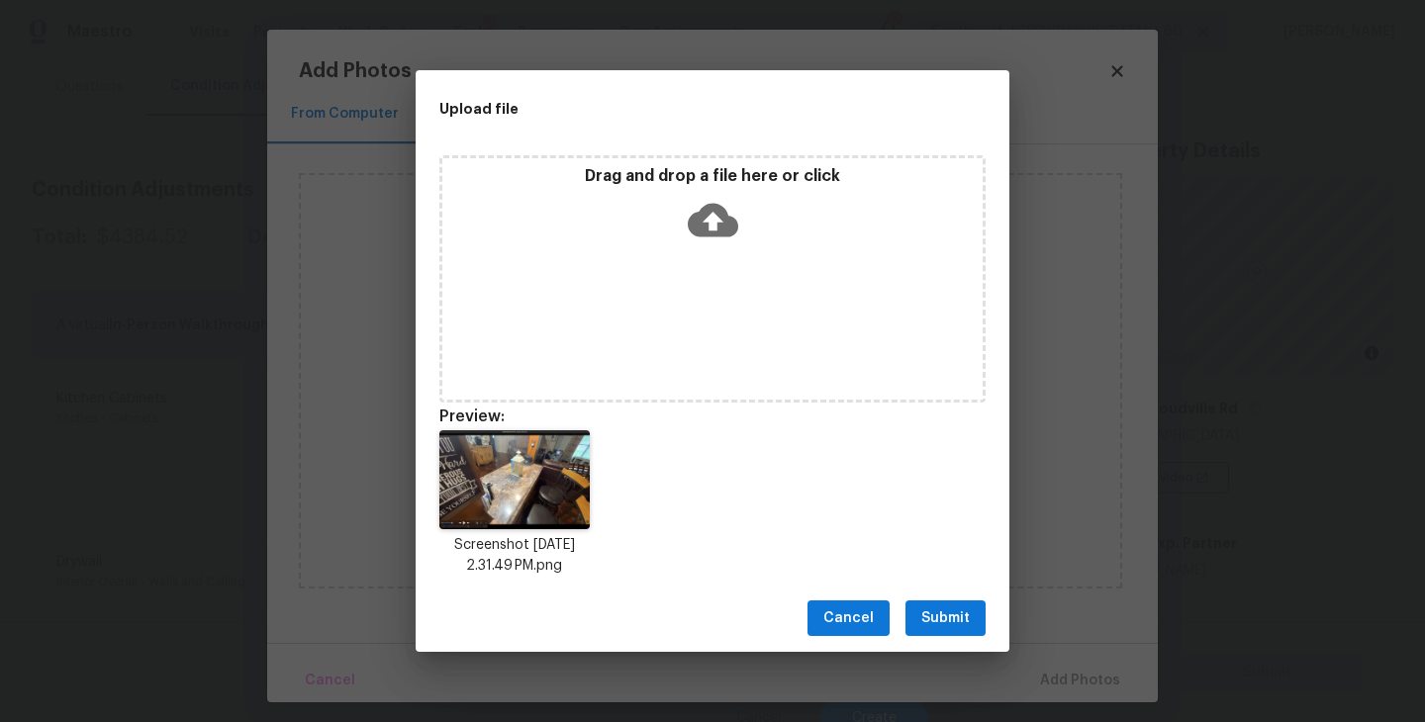
click at [942, 622] on span "Submit" at bounding box center [945, 618] width 48 height 25
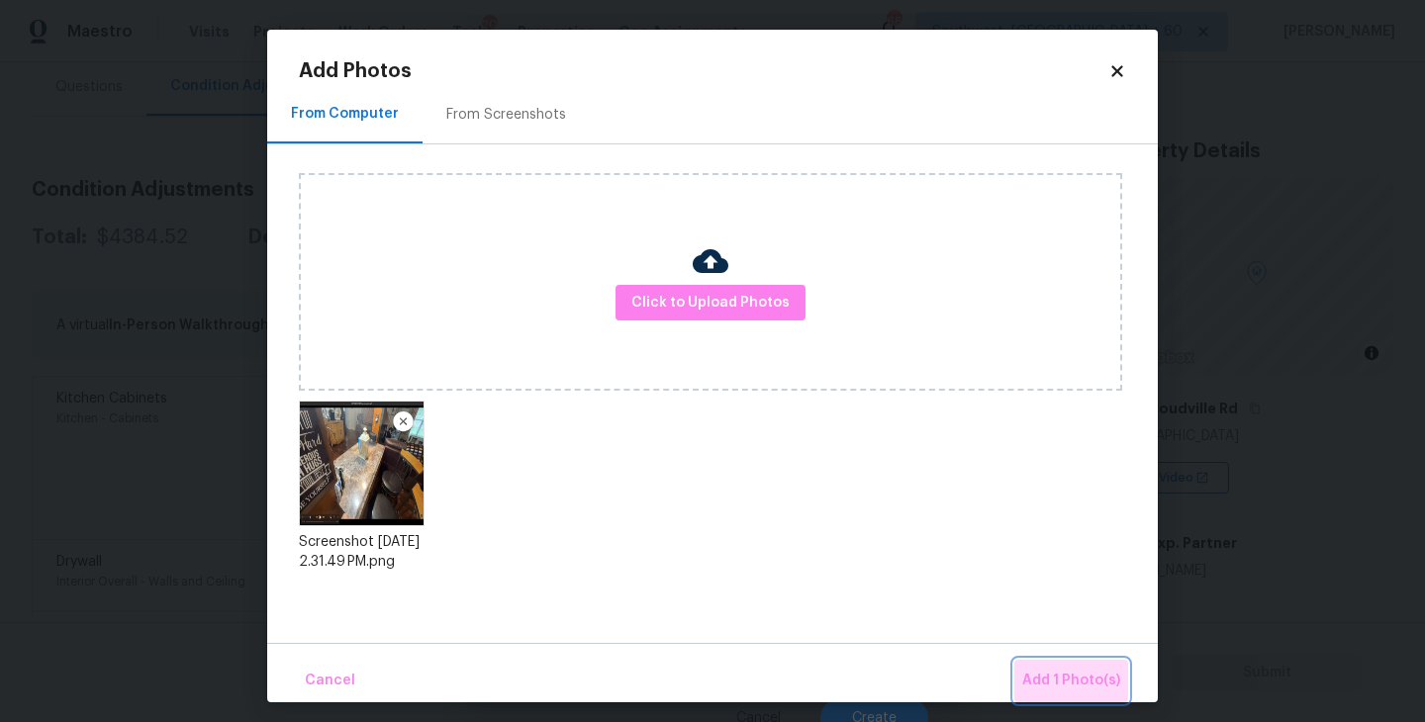
click at [1058, 669] on span "Add 1 Photo(s)" at bounding box center [1071, 681] width 98 height 25
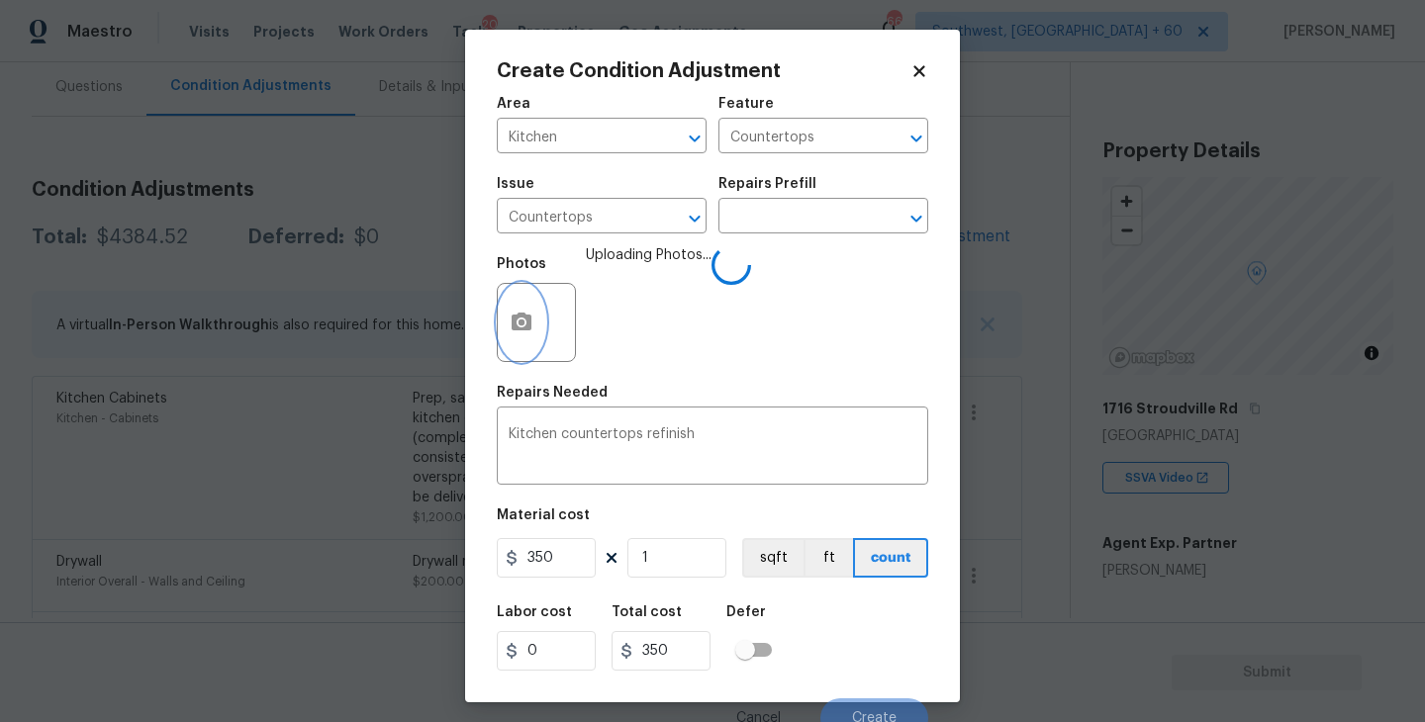
scroll to position [17, 0]
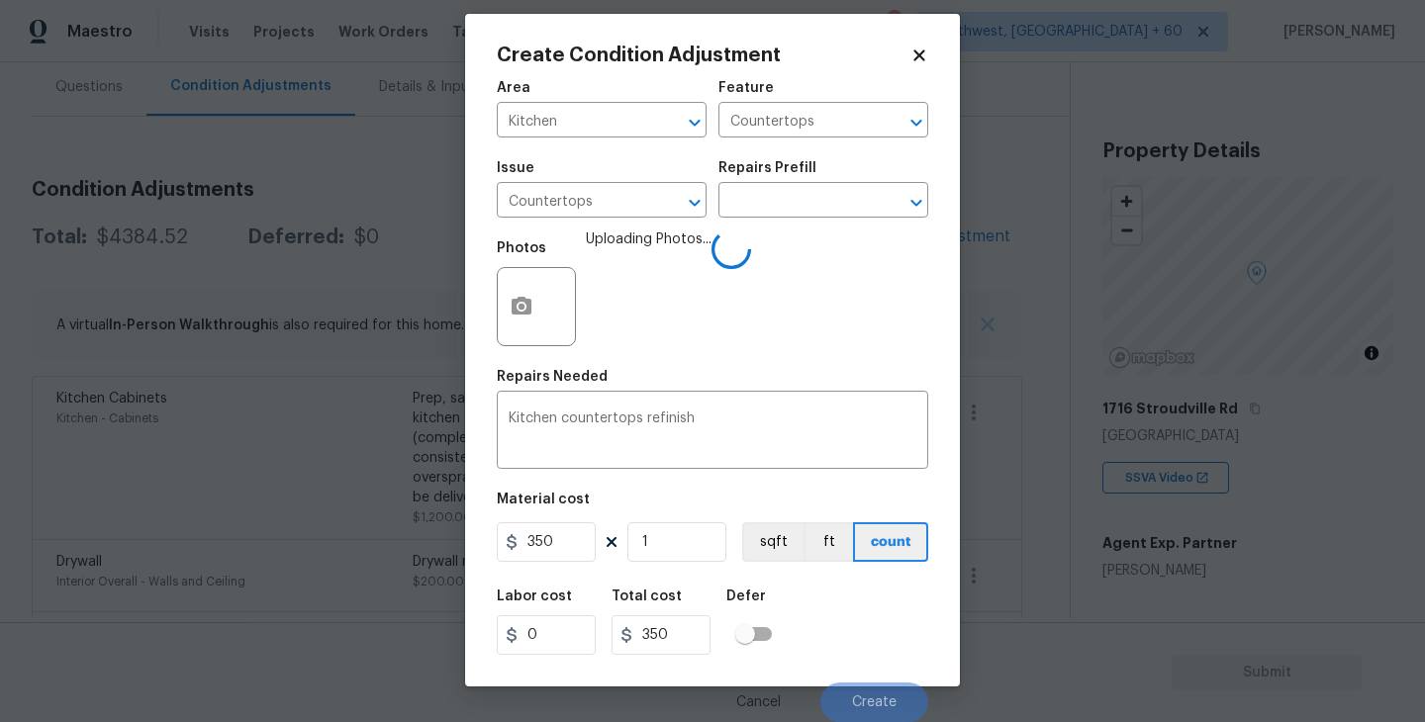
click at [871, 565] on figure "Material cost 350 1 sqft ft count" at bounding box center [712, 529] width 431 height 73
click at [866, 594] on div "Labor cost 0 Total cost 350 Defer" at bounding box center [712, 622] width 431 height 89
click at [865, 599] on div "Labor cost 0 Total cost 350 Defer" at bounding box center [712, 622] width 431 height 89
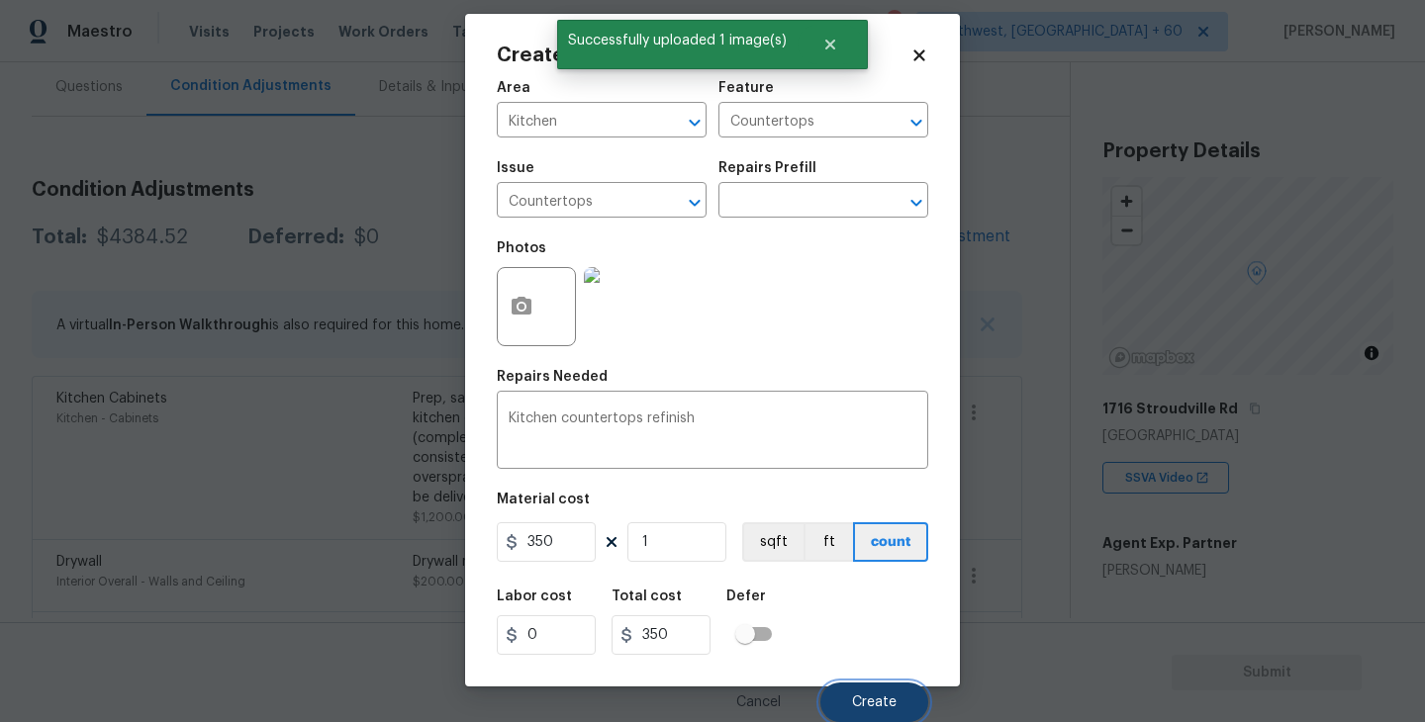
click at [860, 696] on span "Create" at bounding box center [874, 702] width 45 height 15
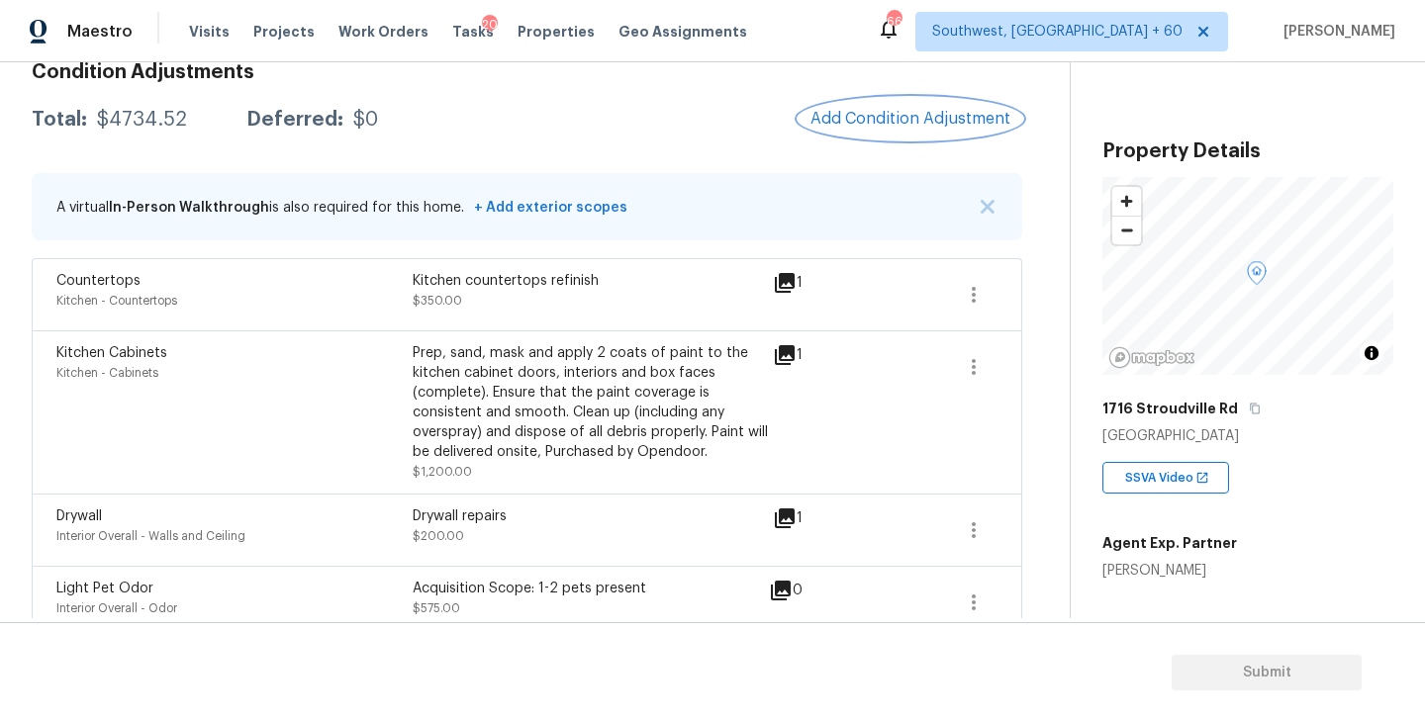
scroll to position [266, 0]
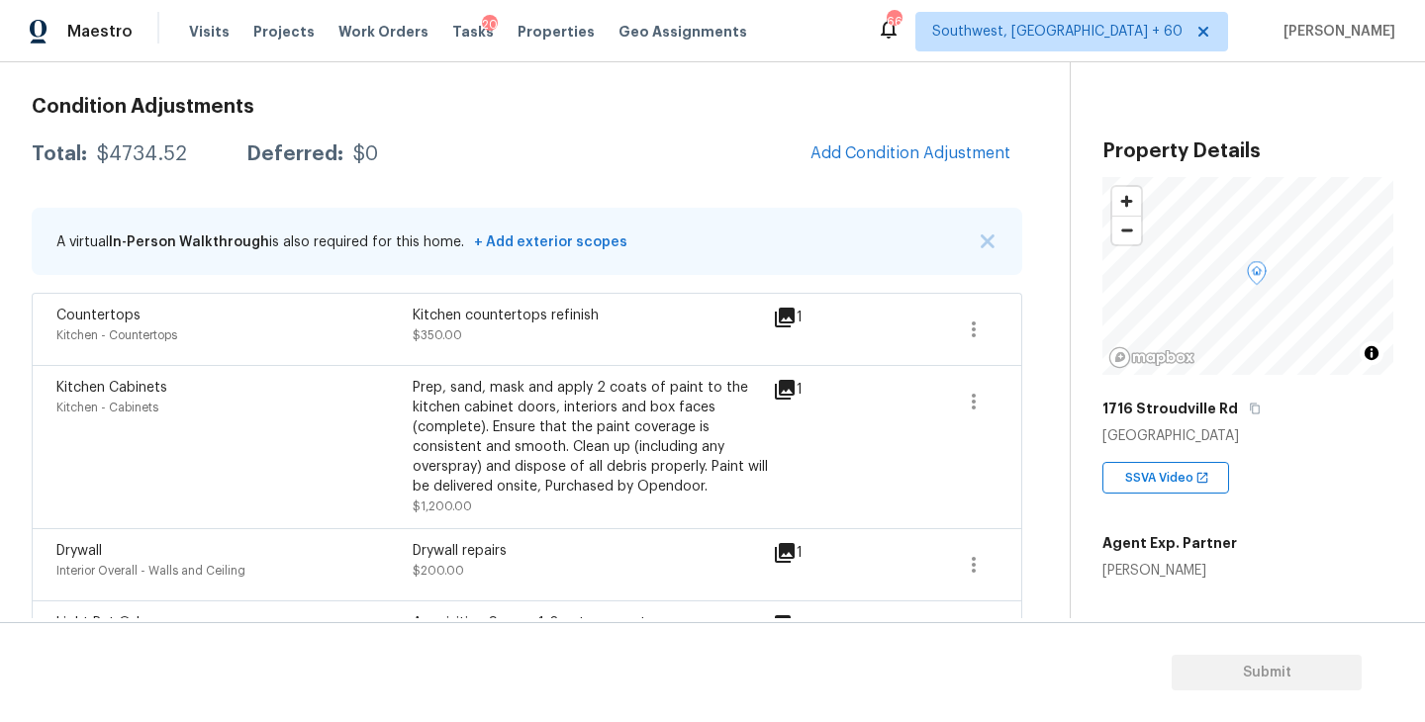
click at [915, 180] on div "Condition Adjustments Total: $4734.52 Deferred: $0 Add Condition Adjustment A v…" at bounding box center [527, 495] width 990 height 828
click at [895, 149] on span "Add Condition Adjustment" at bounding box center [910, 153] width 200 height 18
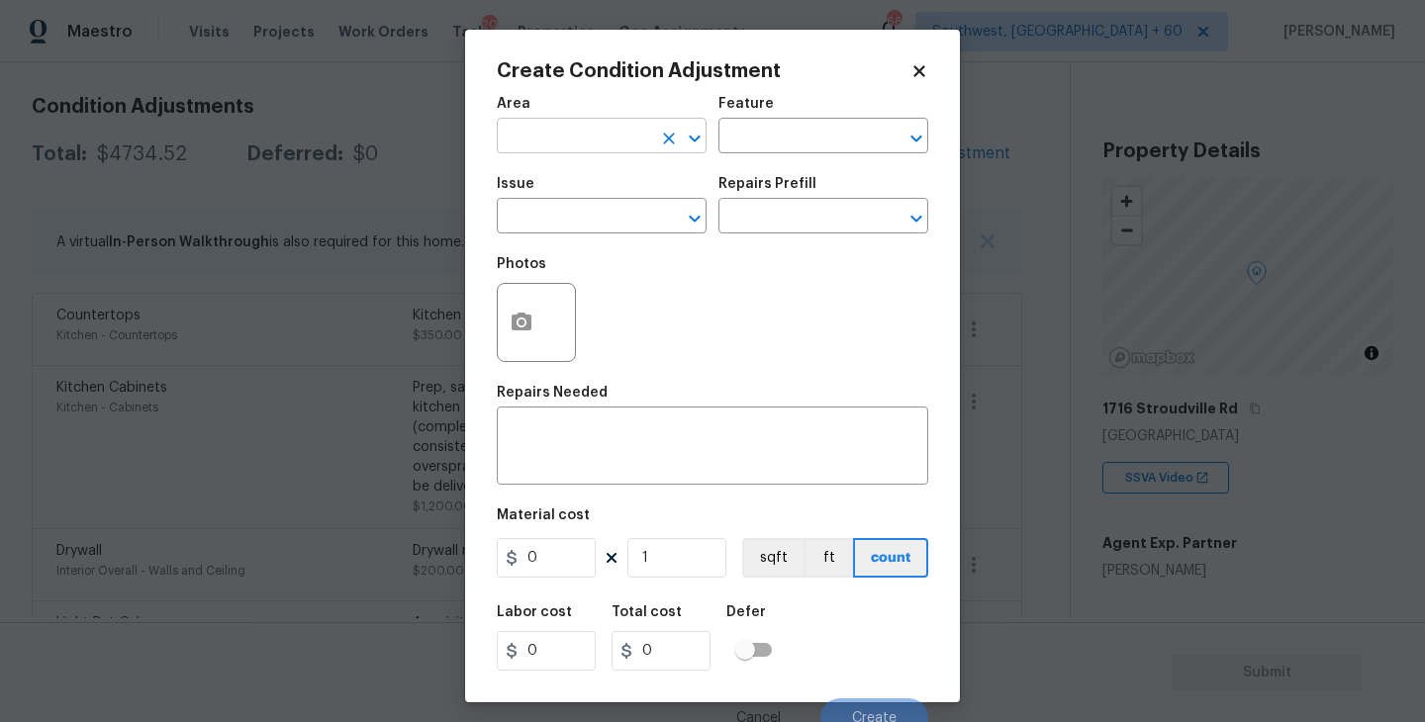
click at [600, 125] on input "text" at bounding box center [574, 138] width 154 height 31
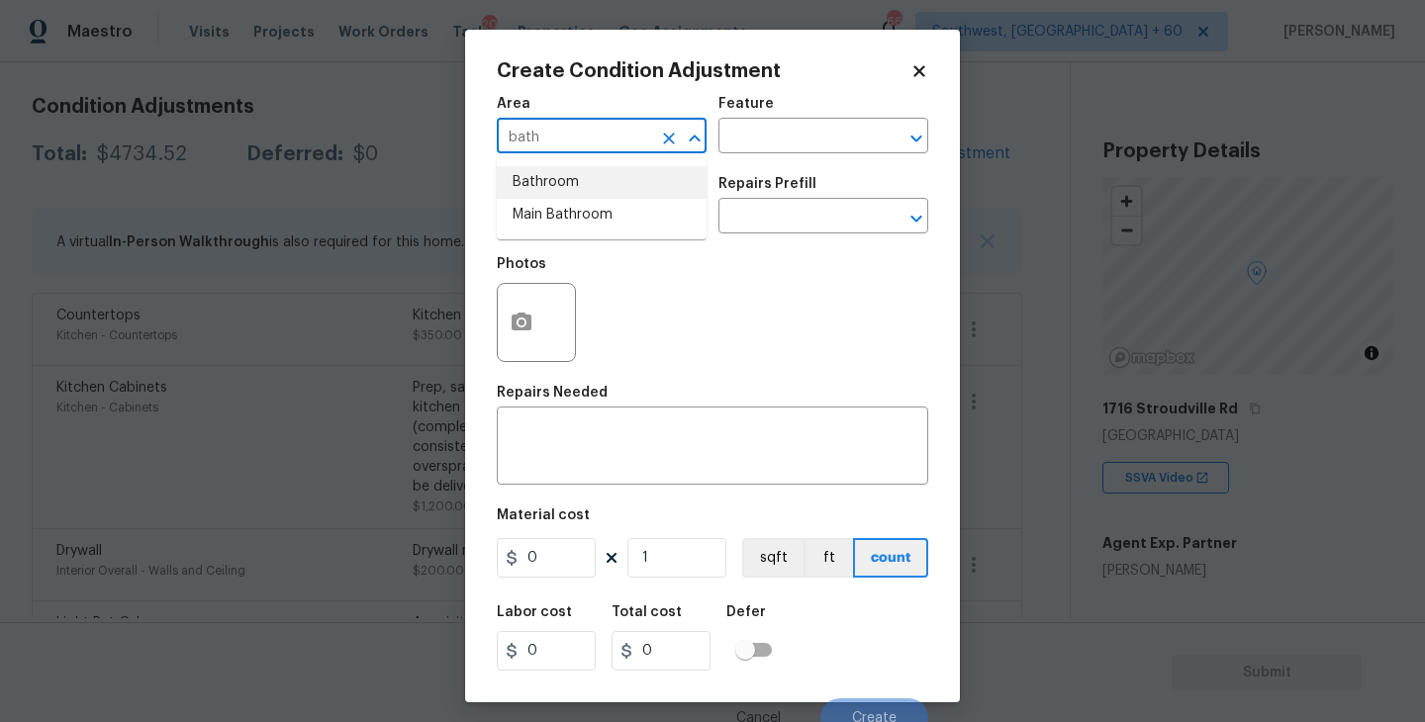
click at [598, 179] on li "Bathroom" at bounding box center [602, 182] width 210 height 33
type input "Bathroom"
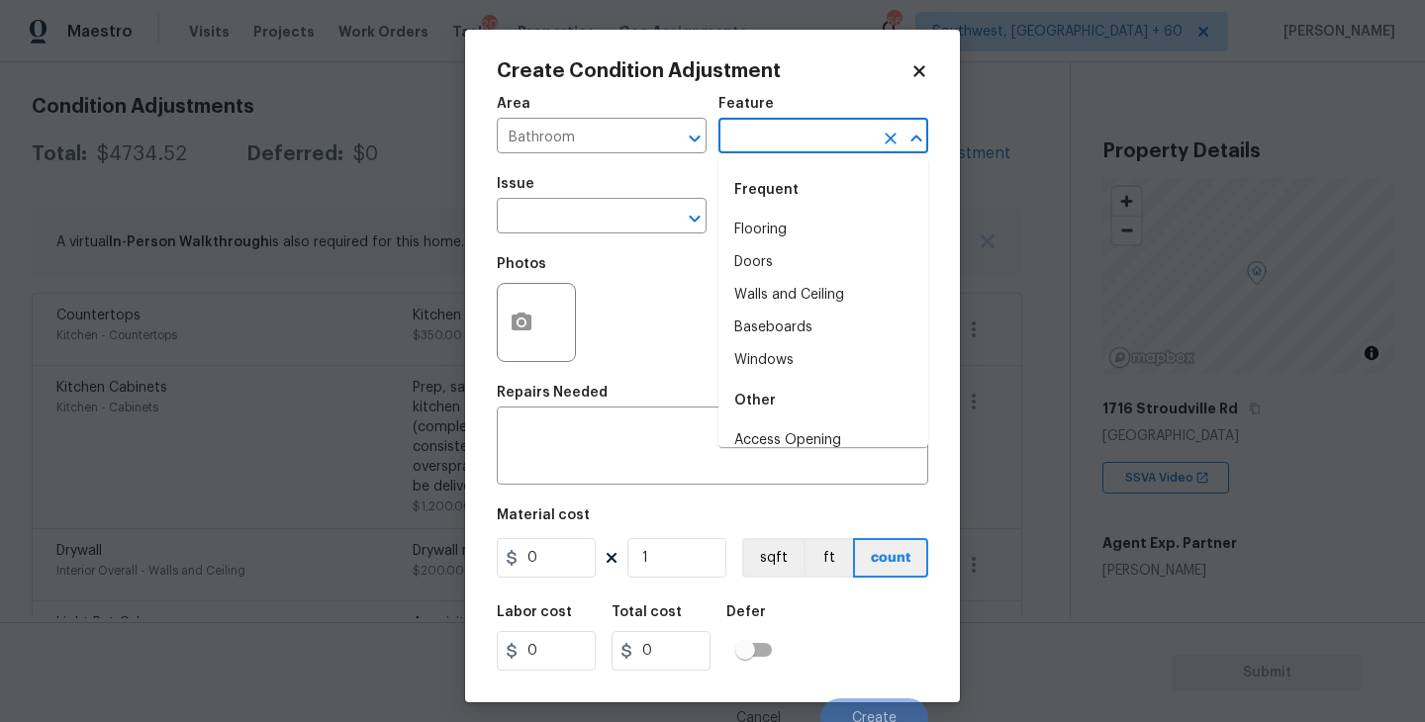
click at [759, 139] on input "text" at bounding box center [795, 138] width 154 height 31
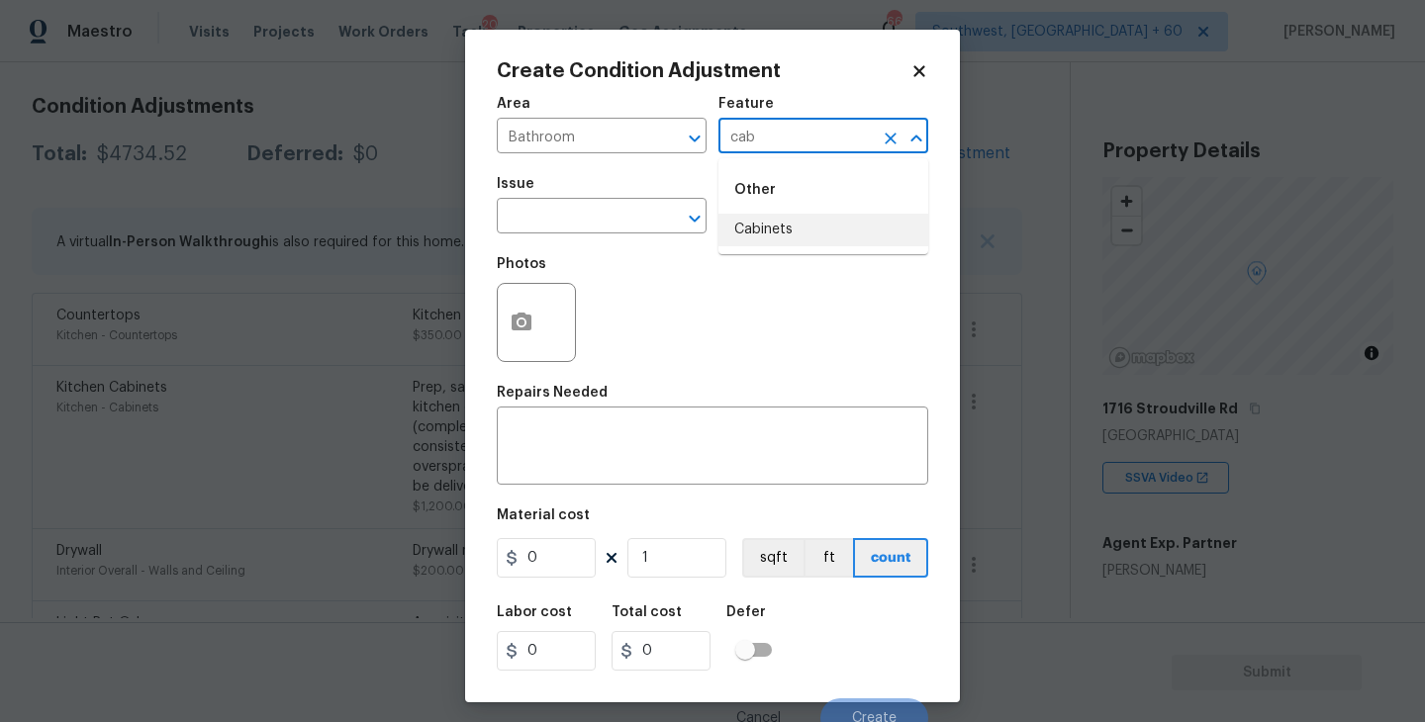
click at [768, 220] on li "Cabinets" at bounding box center [823, 230] width 210 height 33
type input "Cabinets"
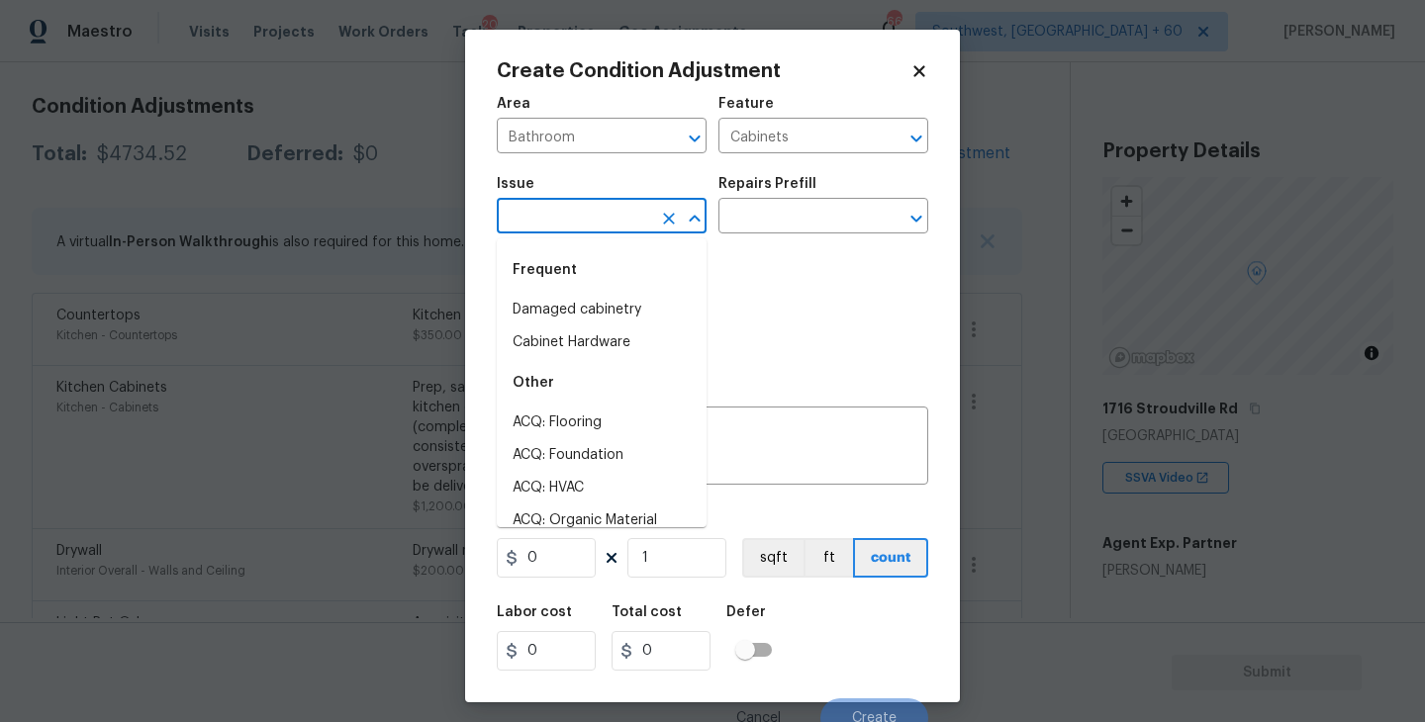
click at [626, 214] on input "text" at bounding box center [574, 218] width 154 height 31
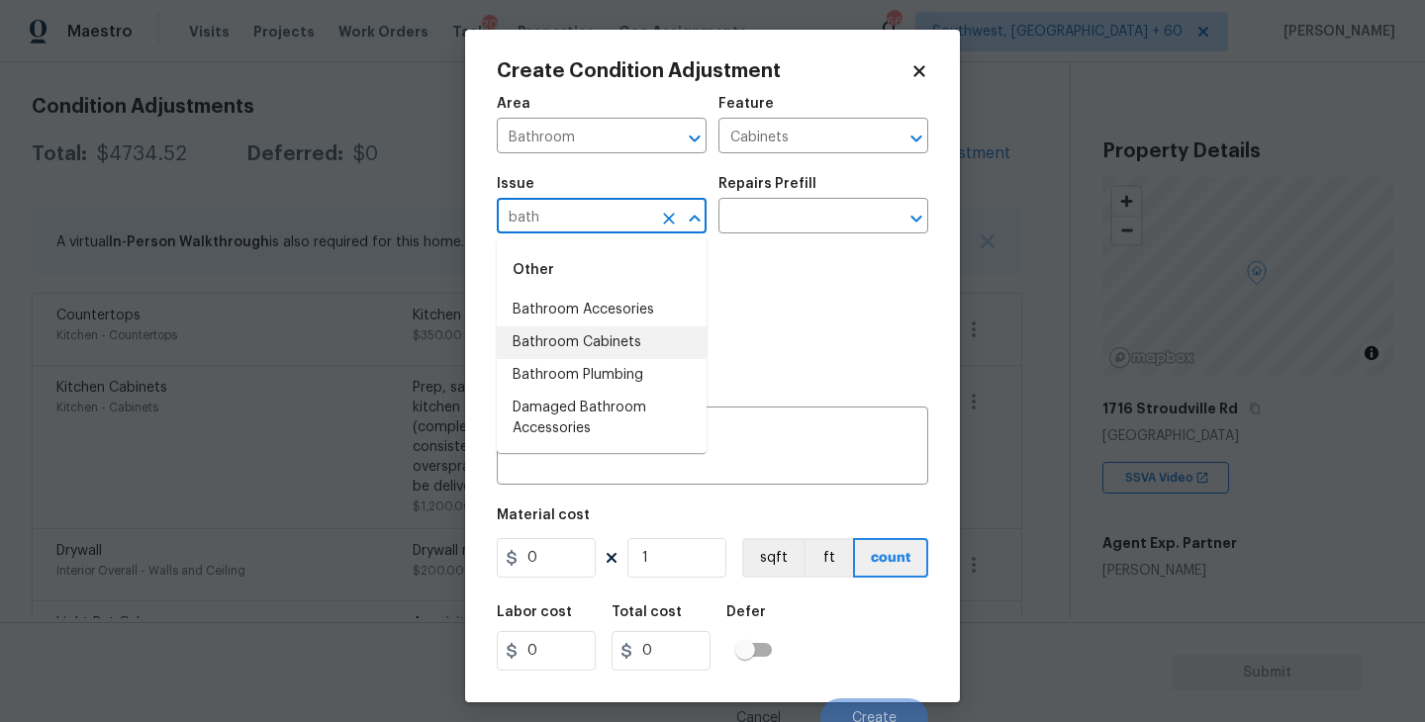
click at [630, 338] on li "Bathroom Cabinets" at bounding box center [602, 342] width 210 height 33
type input "Bathroom Cabinets"
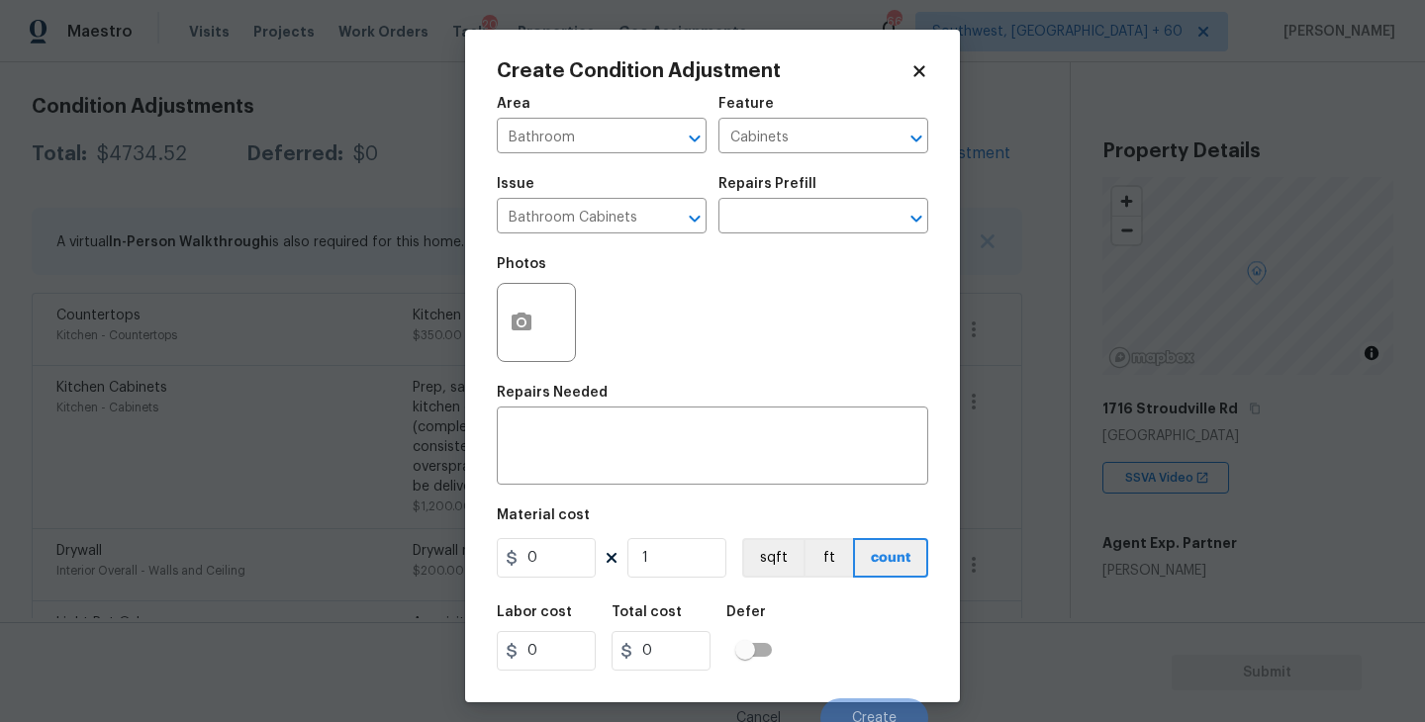
click at [801, 238] on div "Issue Bathroom Cabinets ​ Repairs Prefill ​" at bounding box center [712, 205] width 431 height 80
click at [830, 209] on input "text" at bounding box center [795, 218] width 154 height 31
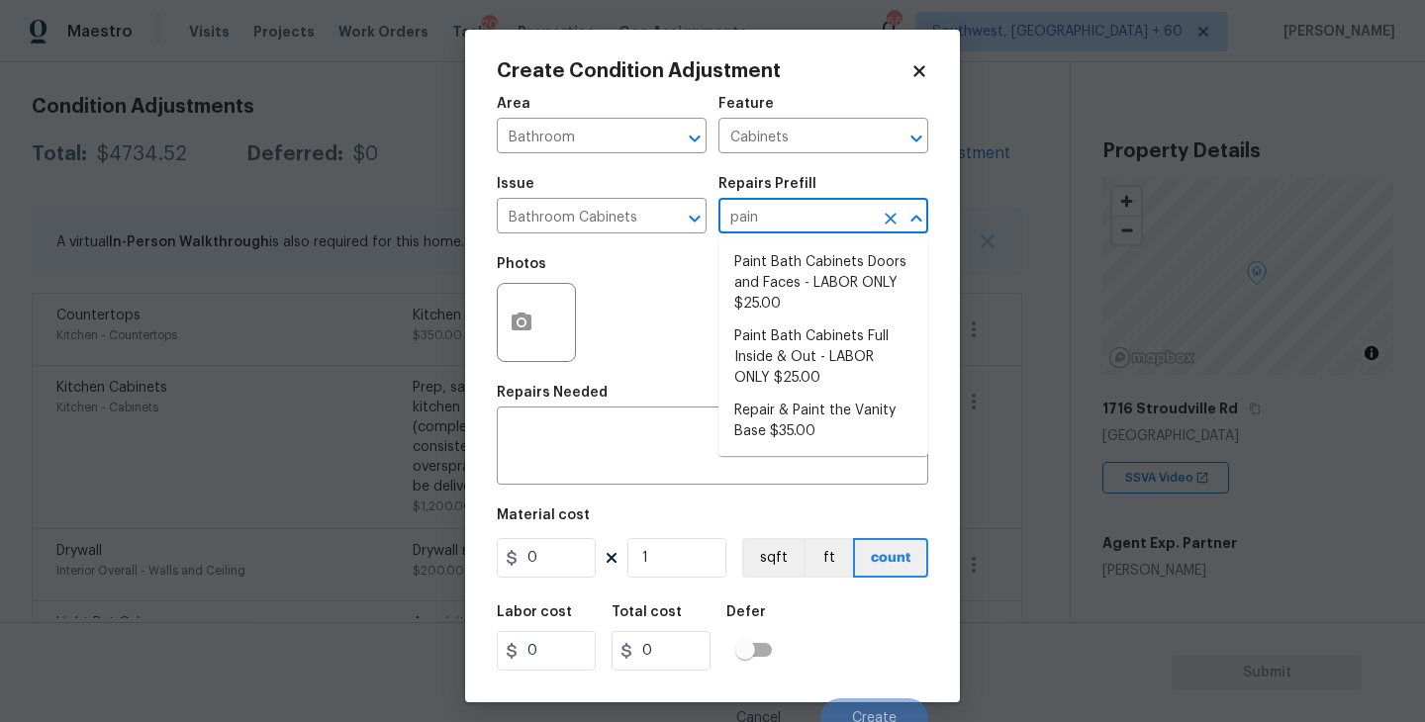
type input "paint"
click at [835, 357] on li "Paint Bath Cabinets Full Inside & Out - LABOR ONLY $25.00" at bounding box center [823, 358] width 210 height 74
type textarea "Prep, sand, mask and apply 2 coats of paint to the bathroom cabinet doors, inte…"
type input "25"
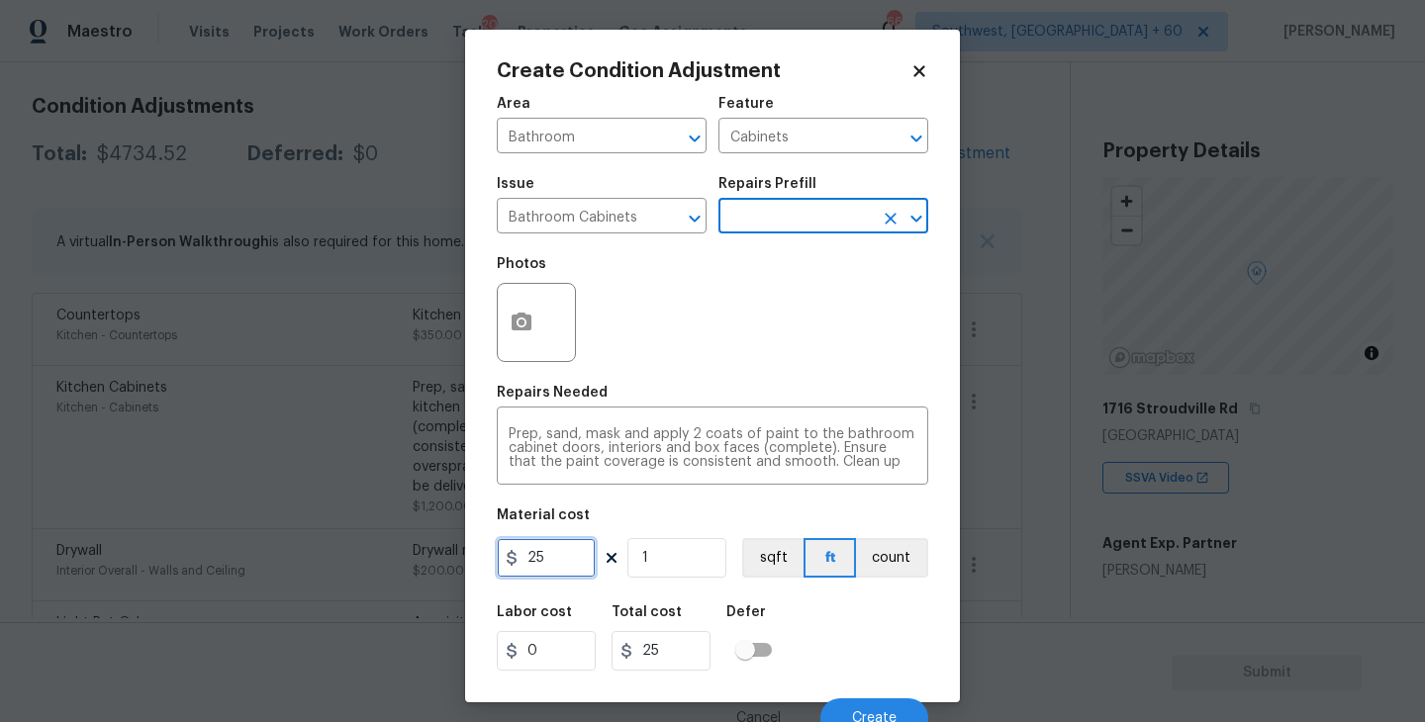
drag, startPoint x: 563, startPoint y: 571, endPoint x: 363, endPoint y: 570, distance: 199.8
click at [363, 570] on div "Create Condition Adjustment Area Bathroom ​ Feature Cabinets ​ Issue Bathroom C…" at bounding box center [712, 361] width 1425 height 722
type input "1000"
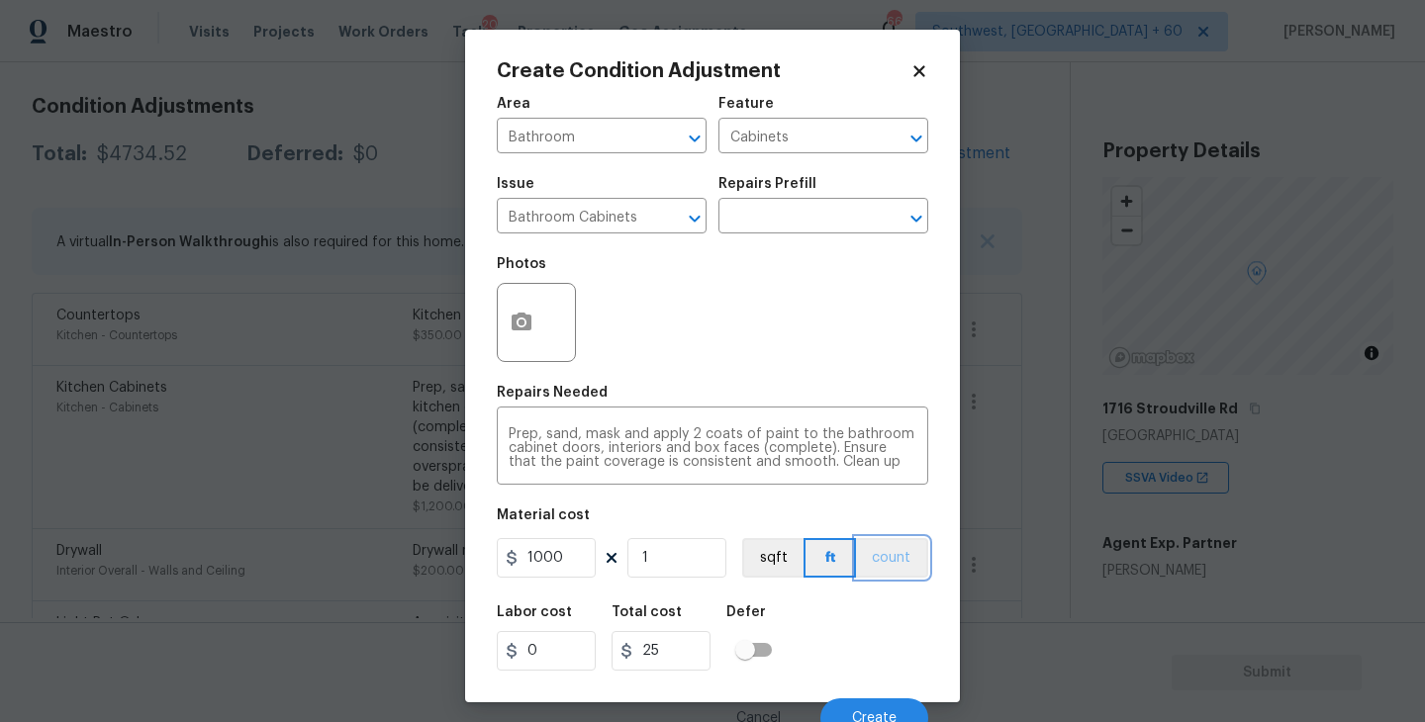
type input "1000"
click at [874, 572] on button "count" at bounding box center [892, 558] width 72 height 40
click at [528, 326] on icon "button" at bounding box center [521, 322] width 20 height 18
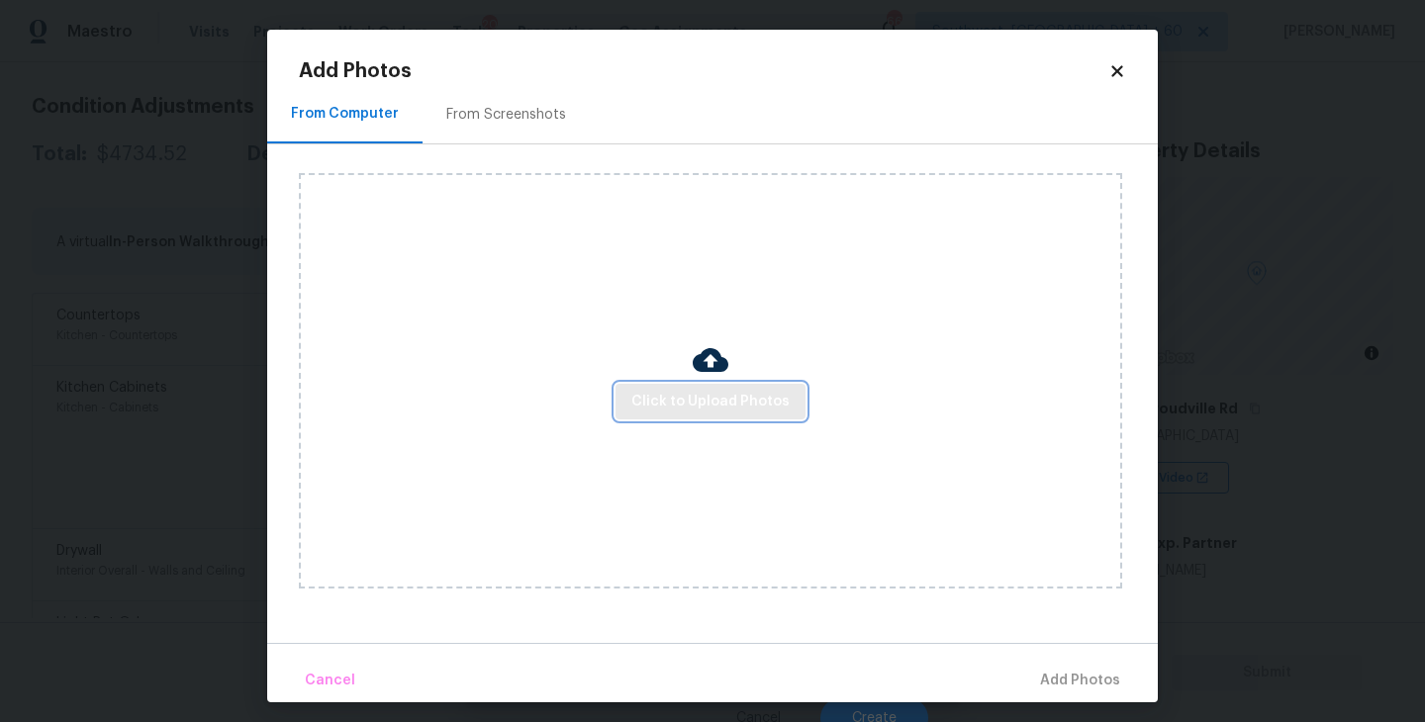
click at [693, 417] on button "Click to Upload Photos" at bounding box center [710, 402] width 190 height 37
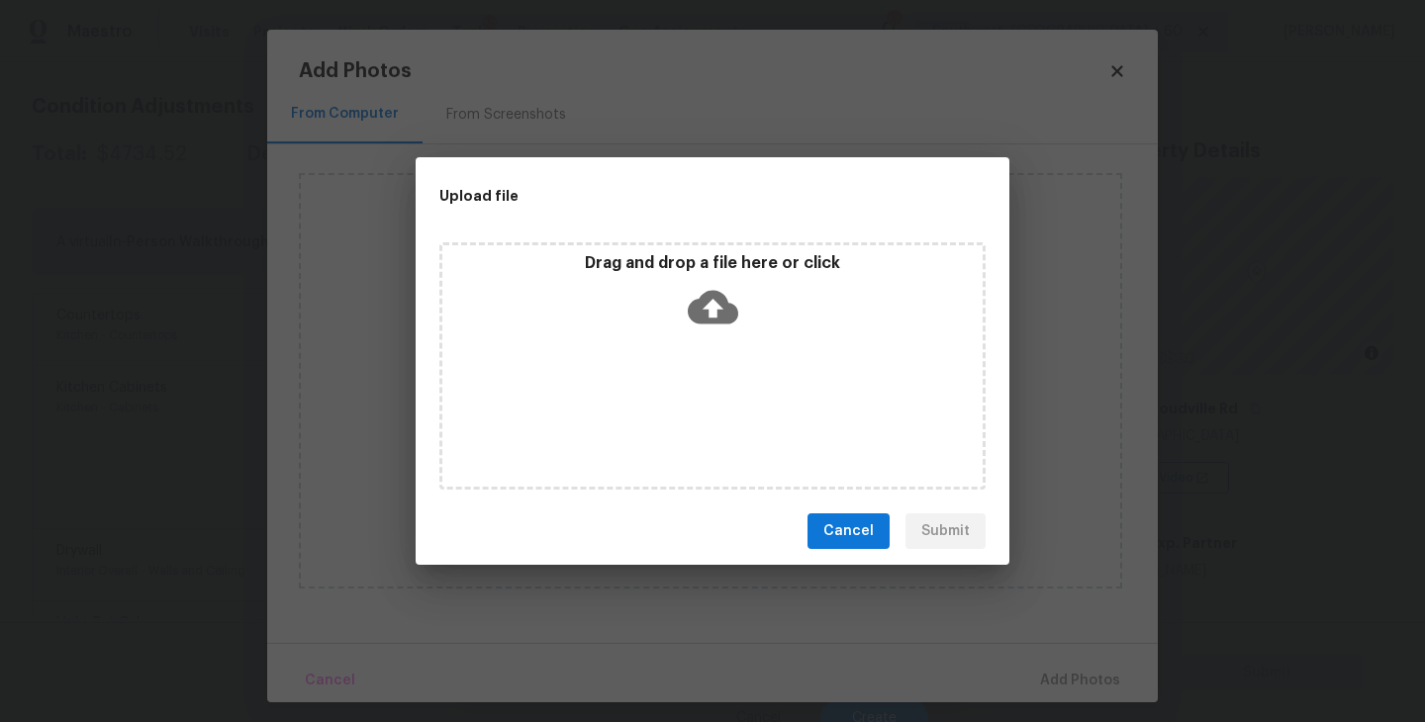
click at [726, 321] on icon at bounding box center [713, 308] width 50 height 34
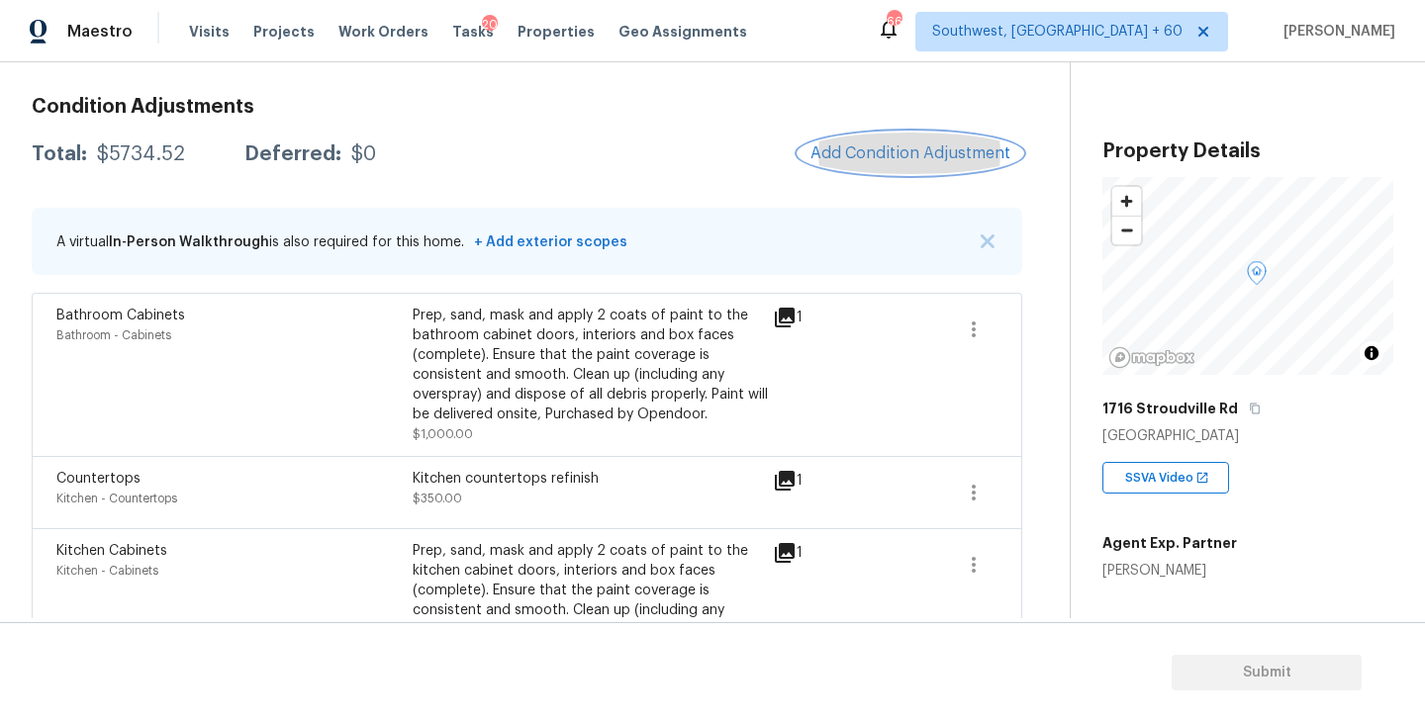
click at [940, 170] on button "Add Condition Adjustment" at bounding box center [910, 154] width 224 height 42
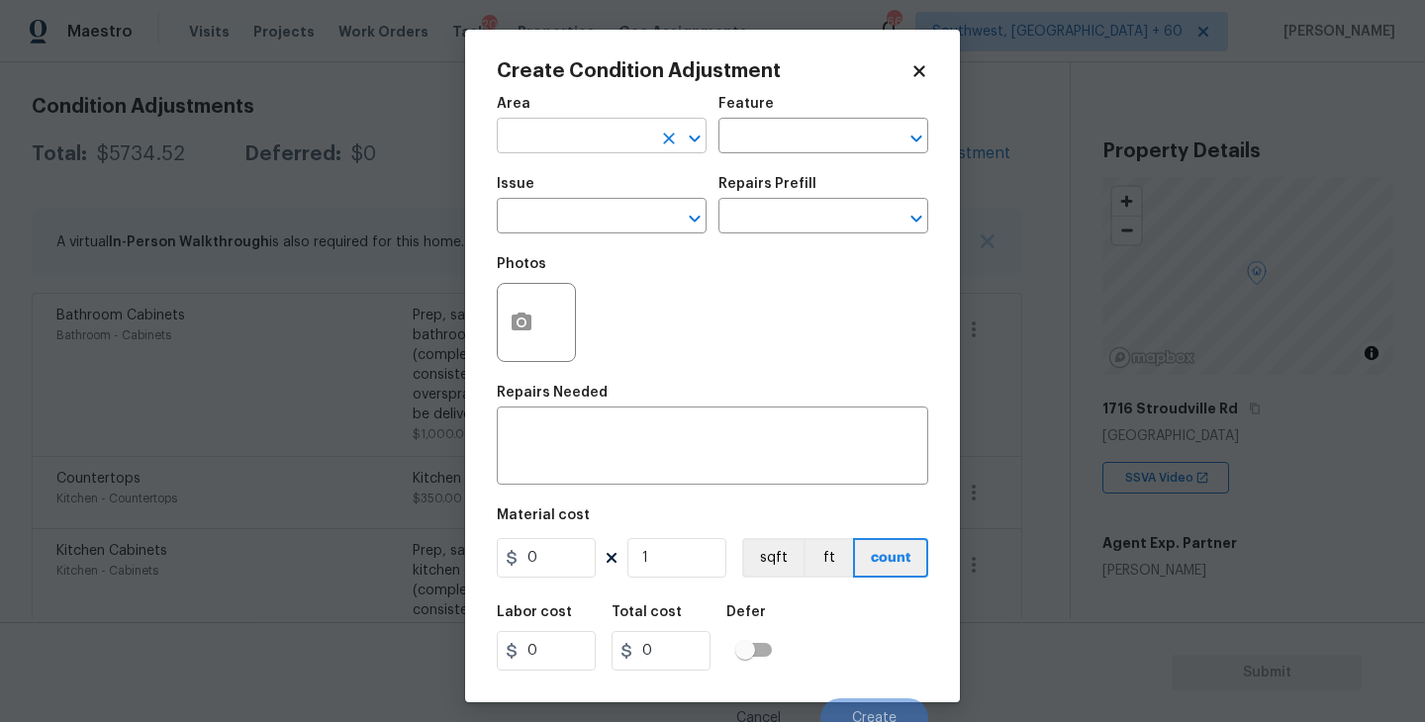
click at [618, 135] on input "text" at bounding box center [574, 138] width 154 height 31
click at [602, 229] on li "Interior Overall" at bounding box center [602, 215] width 210 height 33
type input "Interior Overall"
click at [786, 139] on input "text" at bounding box center [795, 138] width 154 height 31
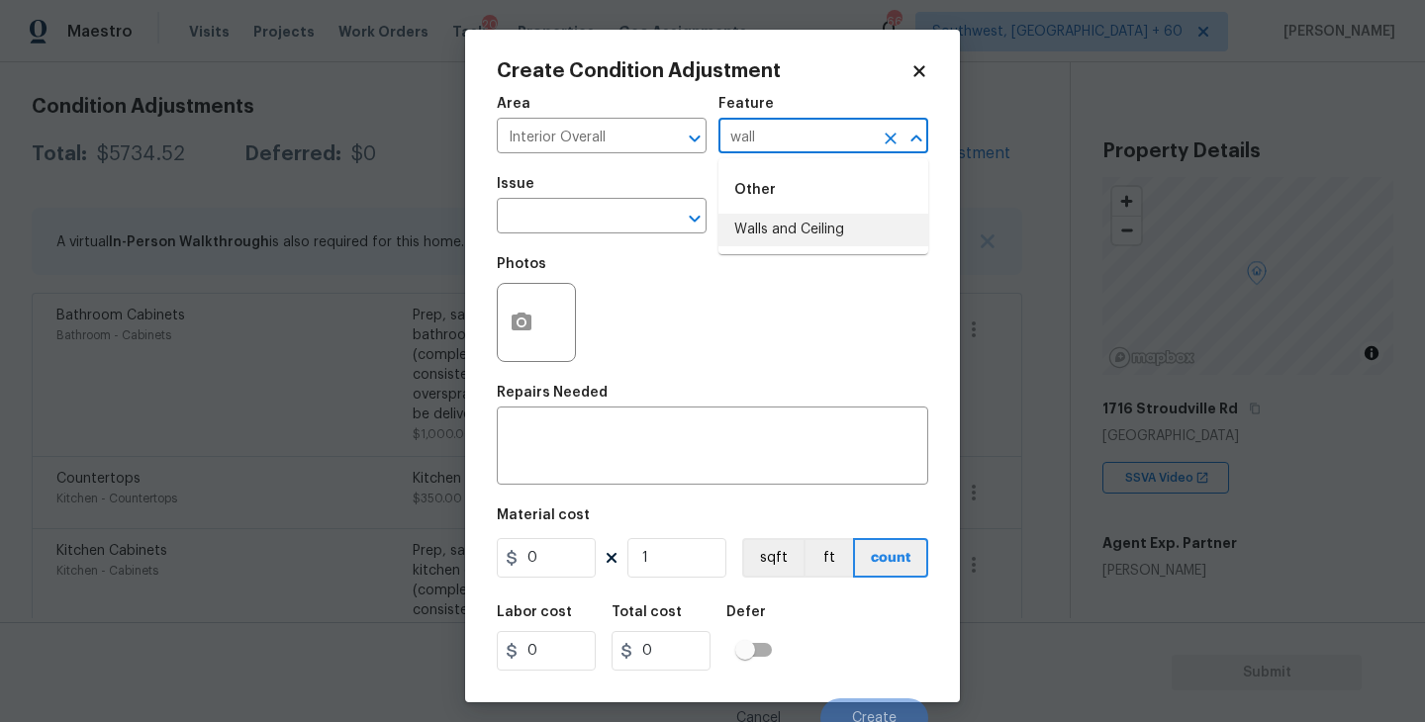
click at [788, 226] on li "Walls and Ceiling" at bounding box center [823, 230] width 210 height 33
click at [669, 221] on icon "Clear" at bounding box center [669, 219] width 12 height 12
type input "Walls and Ceiling"
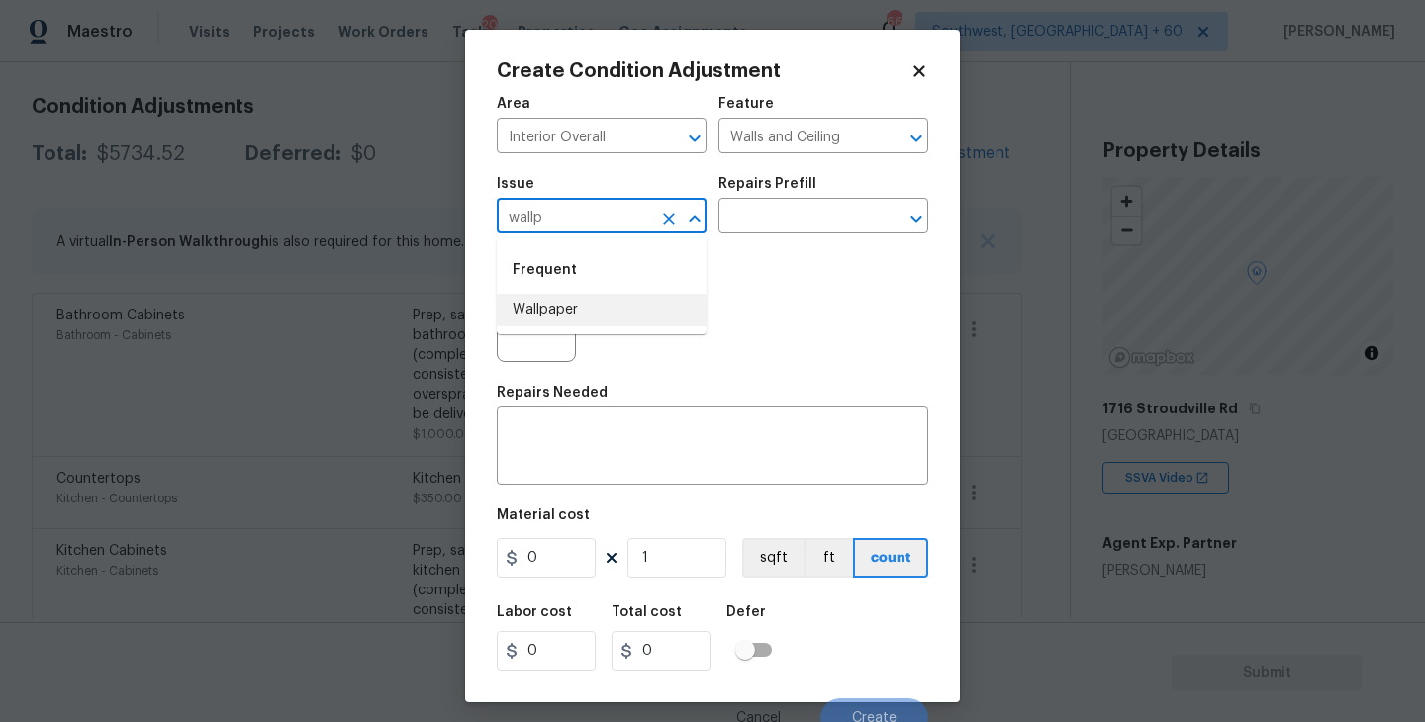
click at [604, 312] on li "Wallpaper" at bounding box center [602, 310] width 210 height 33
type input "Wallpaper"
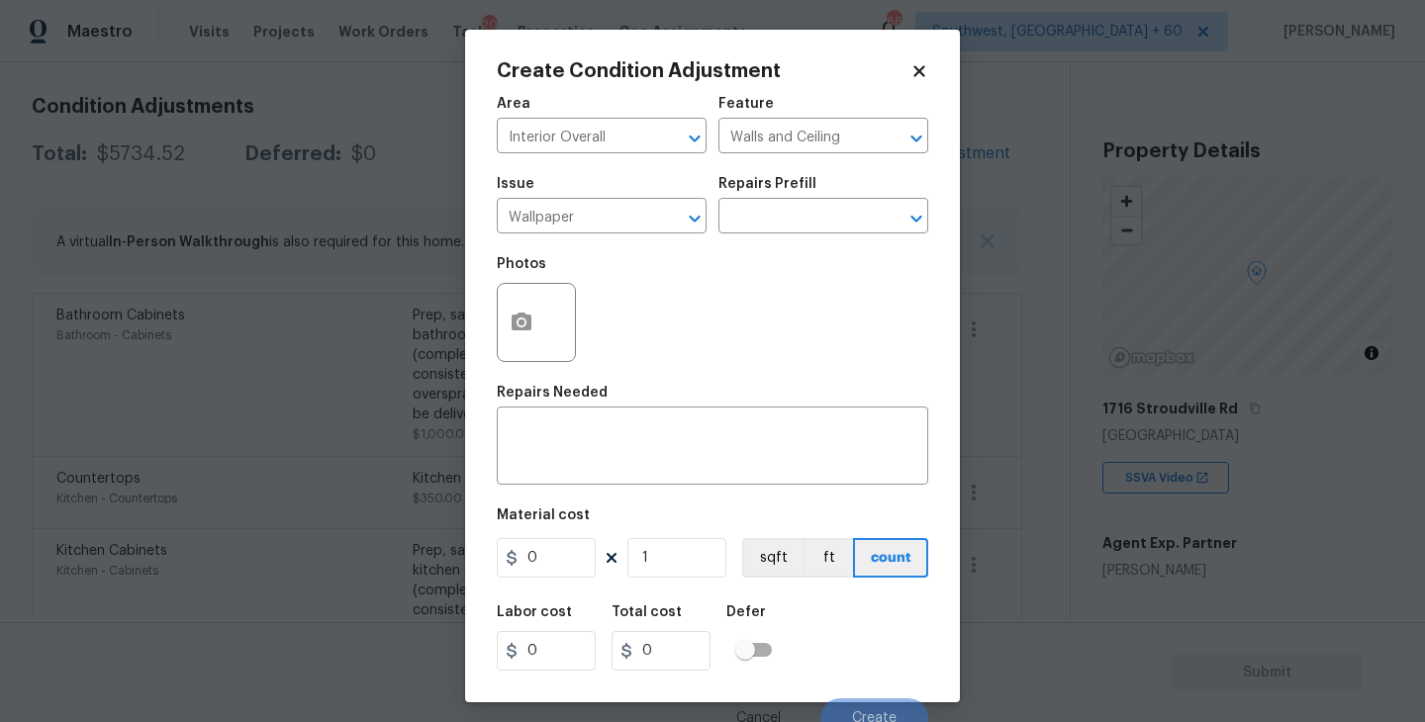
click at [806, 235] on div "Issue Wallpaper ​ Repairs Prefill ​" at bounding box center [712, 205] width 431 height 80
click at [833, 217] on input "text" at bounding box center [795, 218] width 154 height 31
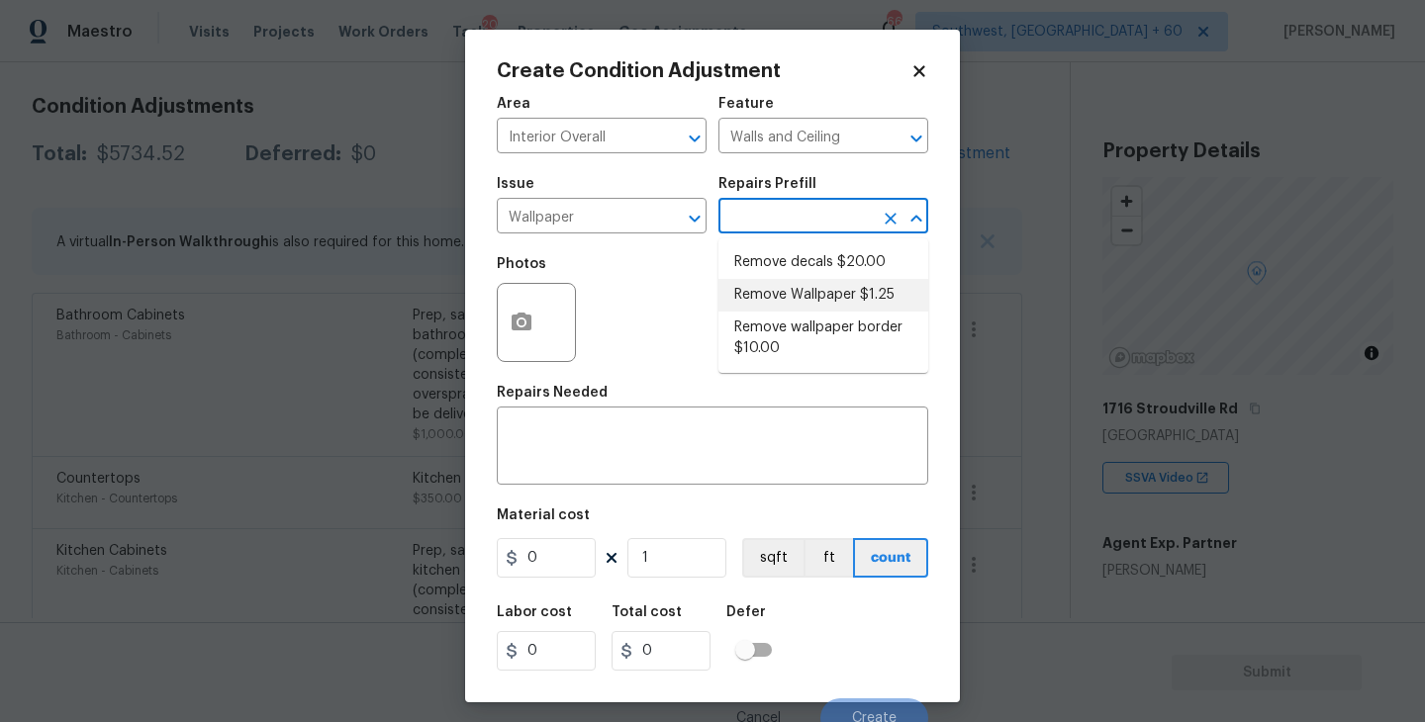
click at [835, 289] on li "Remove Wallpaper $1.25" at bounding box center [823, 295] width 210 height 33
type textarea "Remove wallpaper and texture walls to best match existing conditions"
type input "1.25"
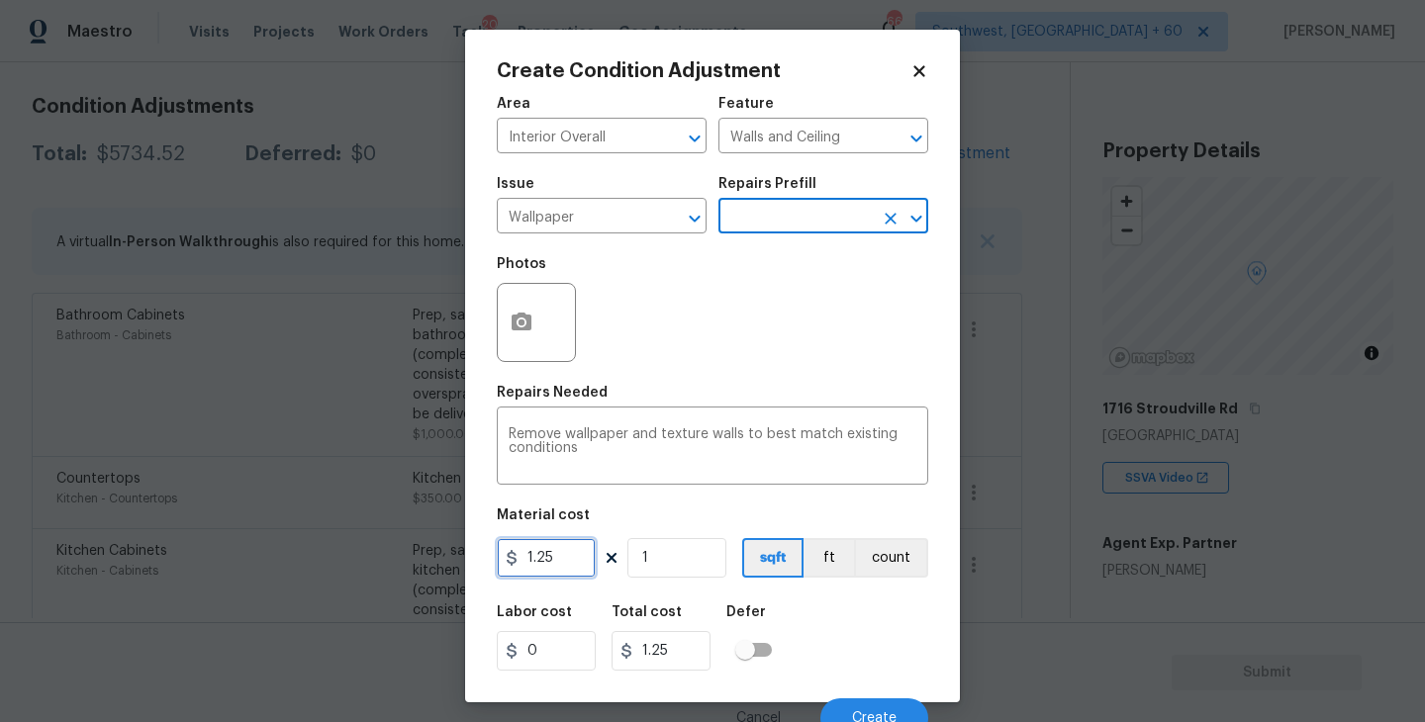
drag, startPoint x: 566, startPoint y: 554, endPoint x: 470, endPoint y: 554, distance: 96.0
click at [470, 554] on div "Create Condition Adjustment Area Interior Overall ​ Feature Walls and Ceiling ​…" at bounding box center [712, 366] width 495 height 673
drag, startPoint x: 575, startPoint y: 557, endPoint x: 353, endPoint y: 557, distance: 221.6
click at [353, 557] on div "Create Condition Adjustment Area Interior Overall ​ Feature Walls and Ceiling ​…" at bounding box center [712, 361] width 1425 height 722
type input "250"
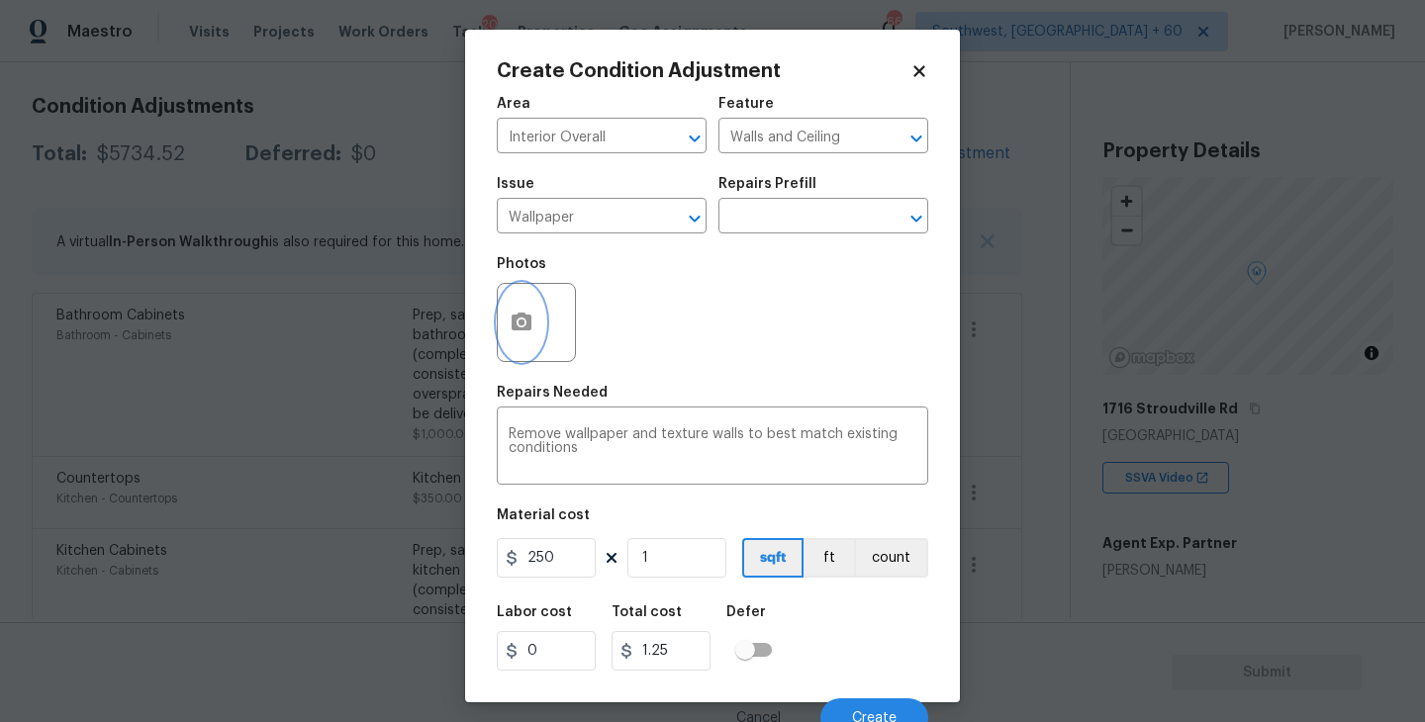
type input "250"
click at [529, 324] on icon "button" at bounding box center [521, 322] width 20 height 18
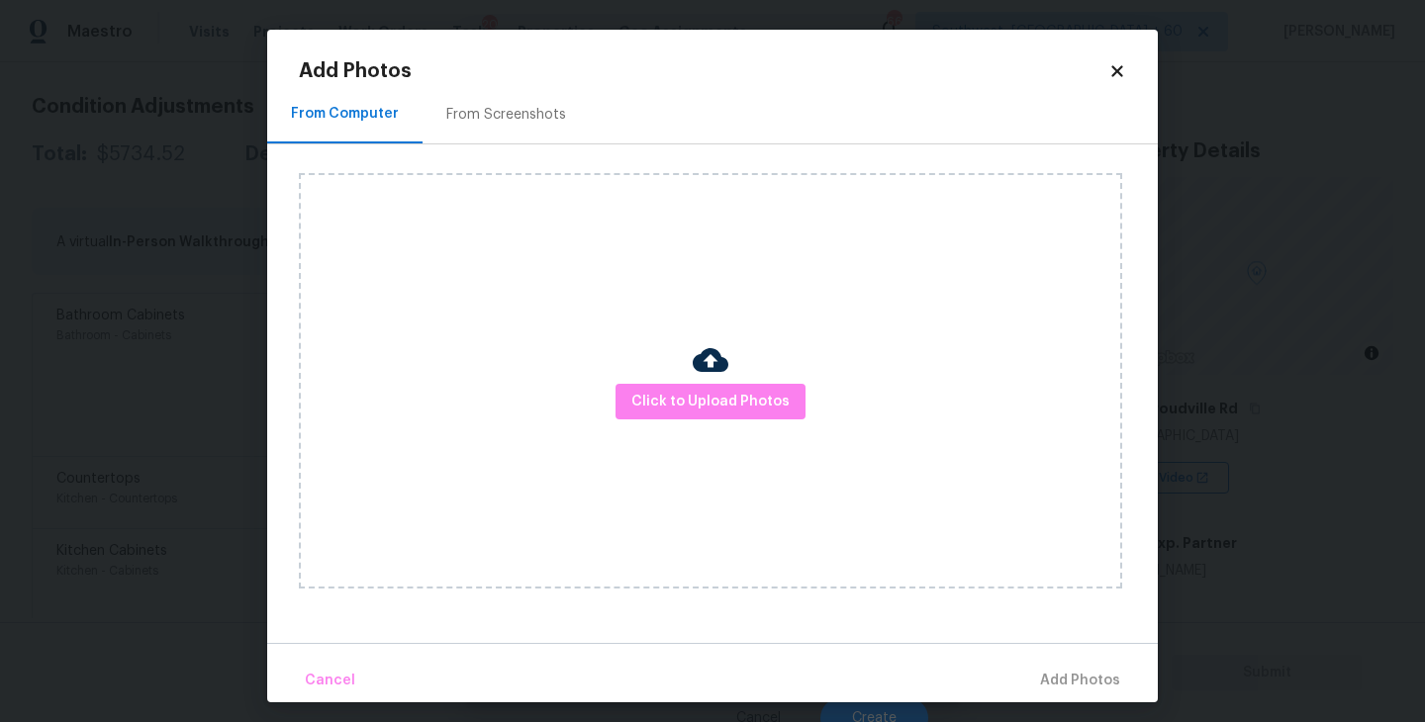
click at [709, 437] on div "Click to Upload Photos" at bounding box center [710, 381] width 823 height 416
click at [732, 406] on span "Click to Upload Photos" at bounding box center [710, 402] width 158 height 25
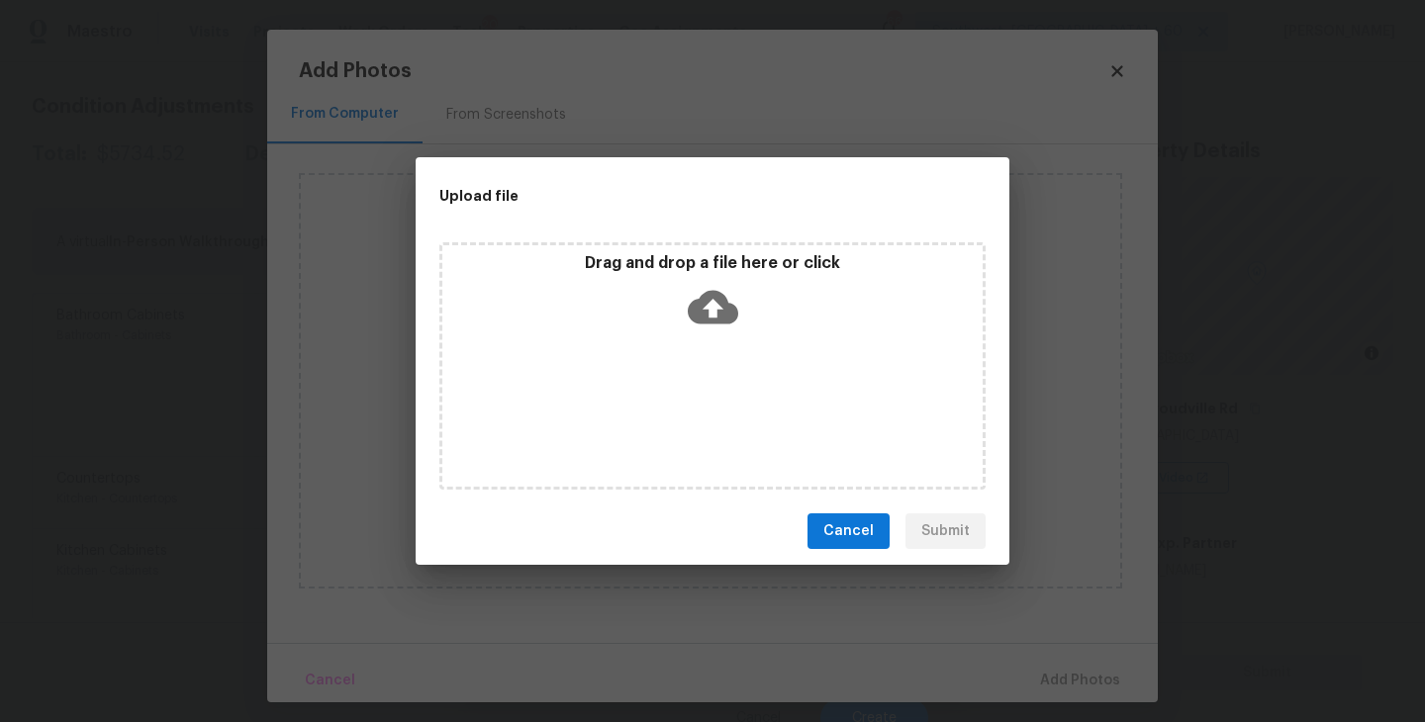
click at [732, 374] on div "Drag and drop a file here or click" at bounding box center [712, 365] width 546 height 247
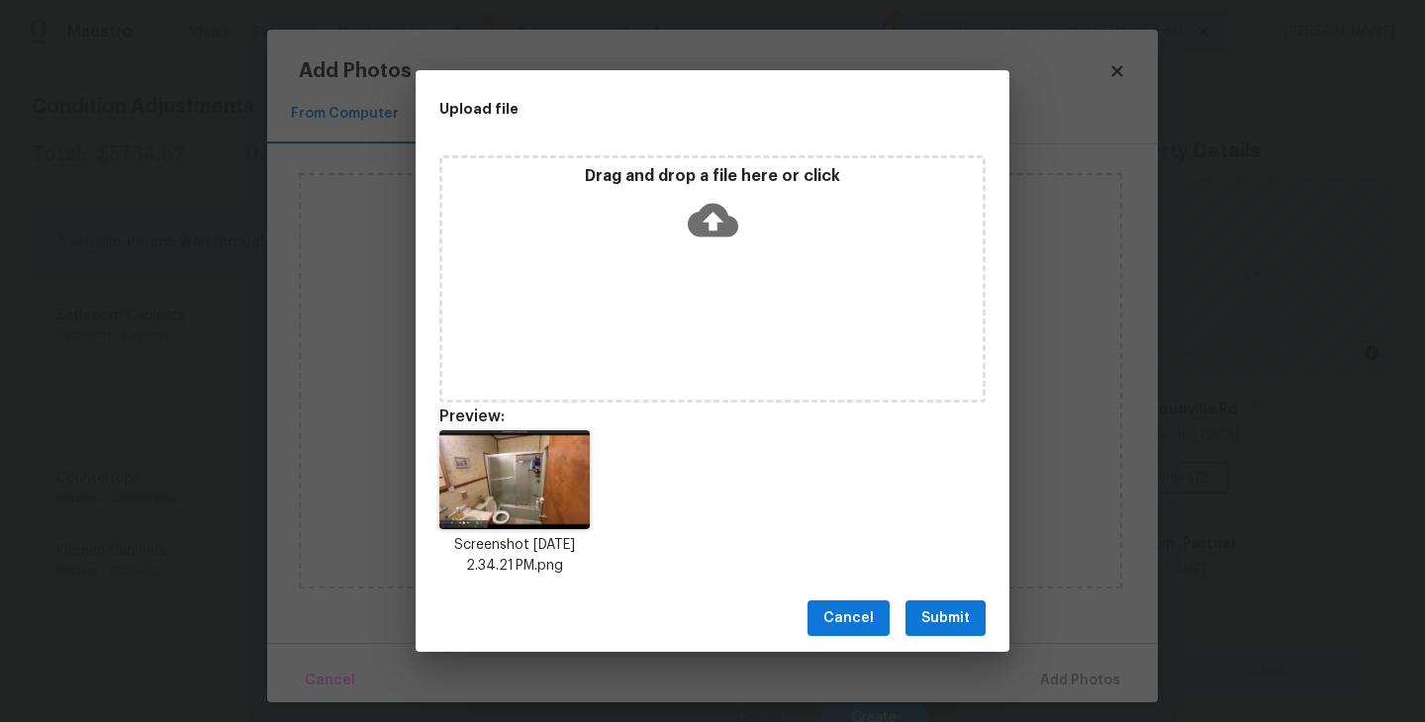
click at [948, 617] on span "Submit" at bounding box center [945, 618] width 48 height 25
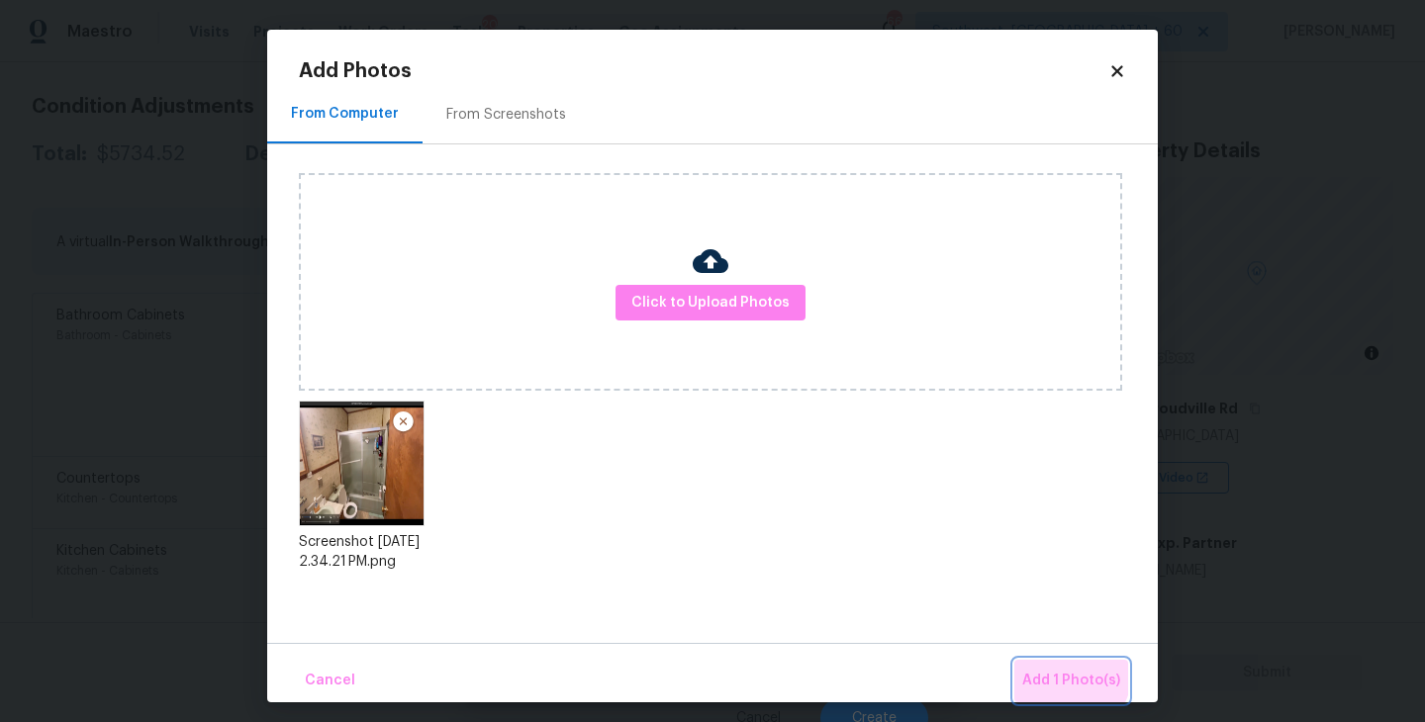
click at [1051, 667] on button "Add 1 Photo(s)" at bounding box center [1071, 681] width 114 height 43
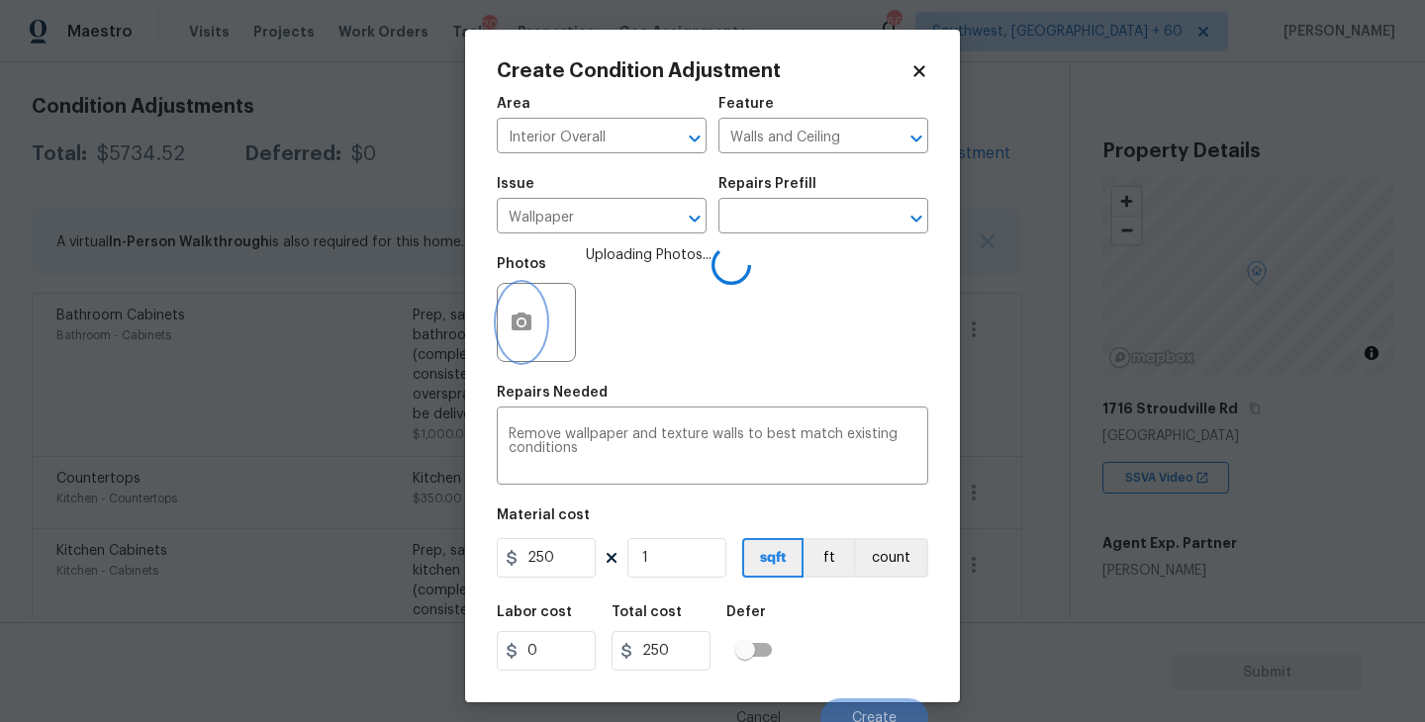
scroll to position [17, 0]
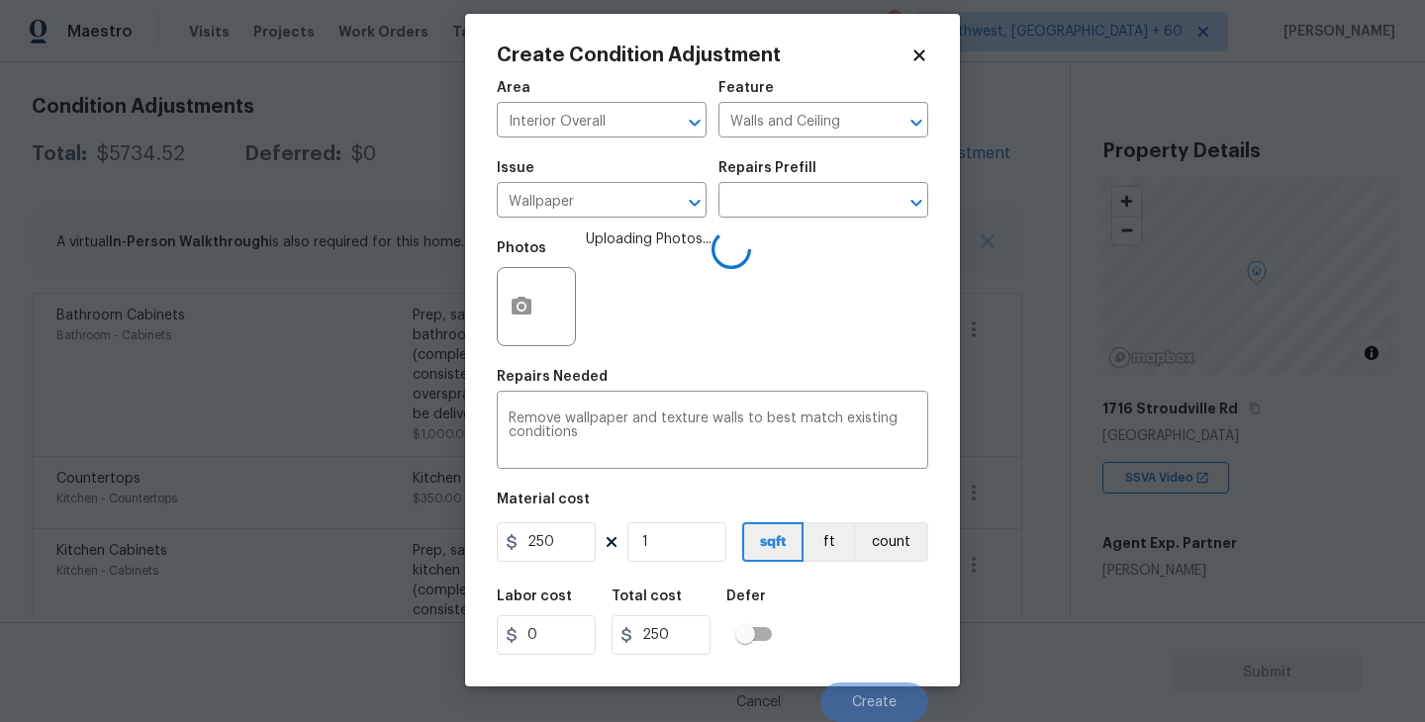
click at [823, 587] on div "Labor cost 0 Total cost 250 Defer" at bounding box center [712, 622] width 431 height 89
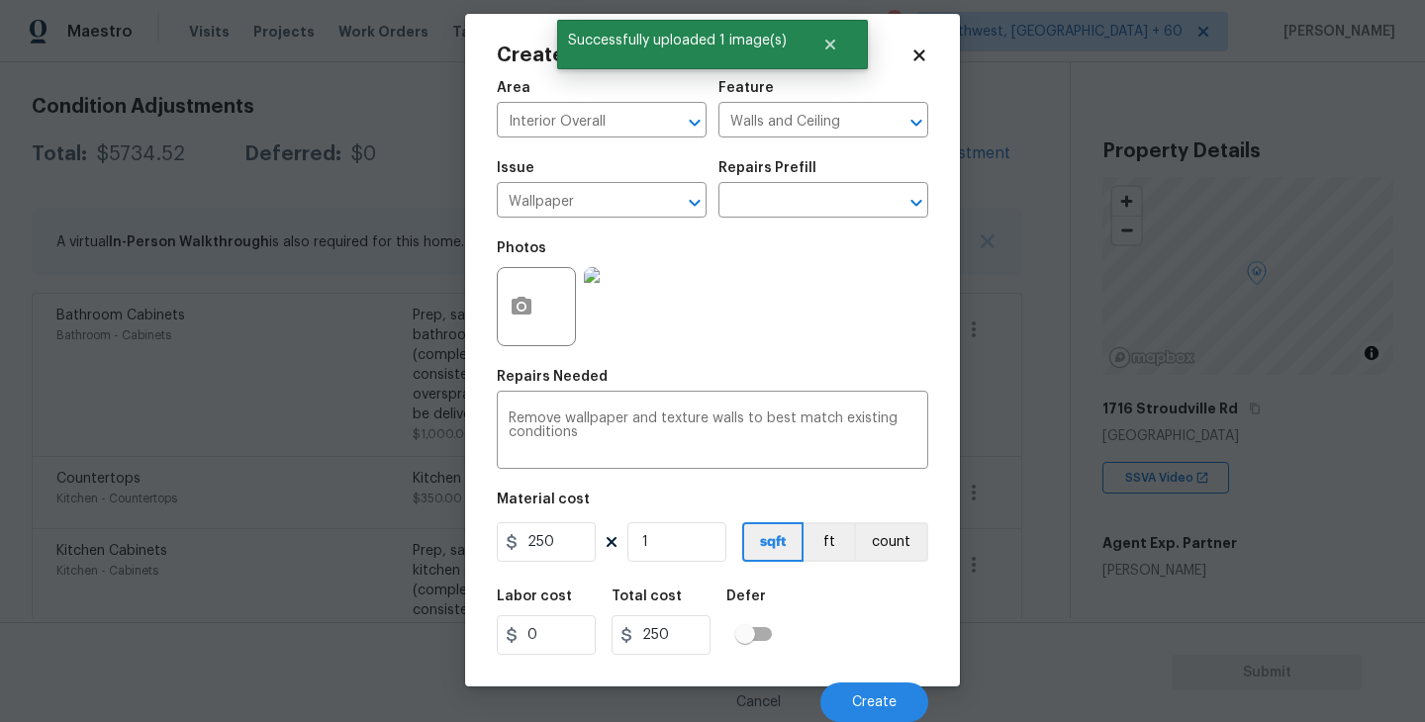
click at [863, 601] on div "Labor cost 0 Total cost 250 Defer" at bounding box center [712, 622] width 431 height 89
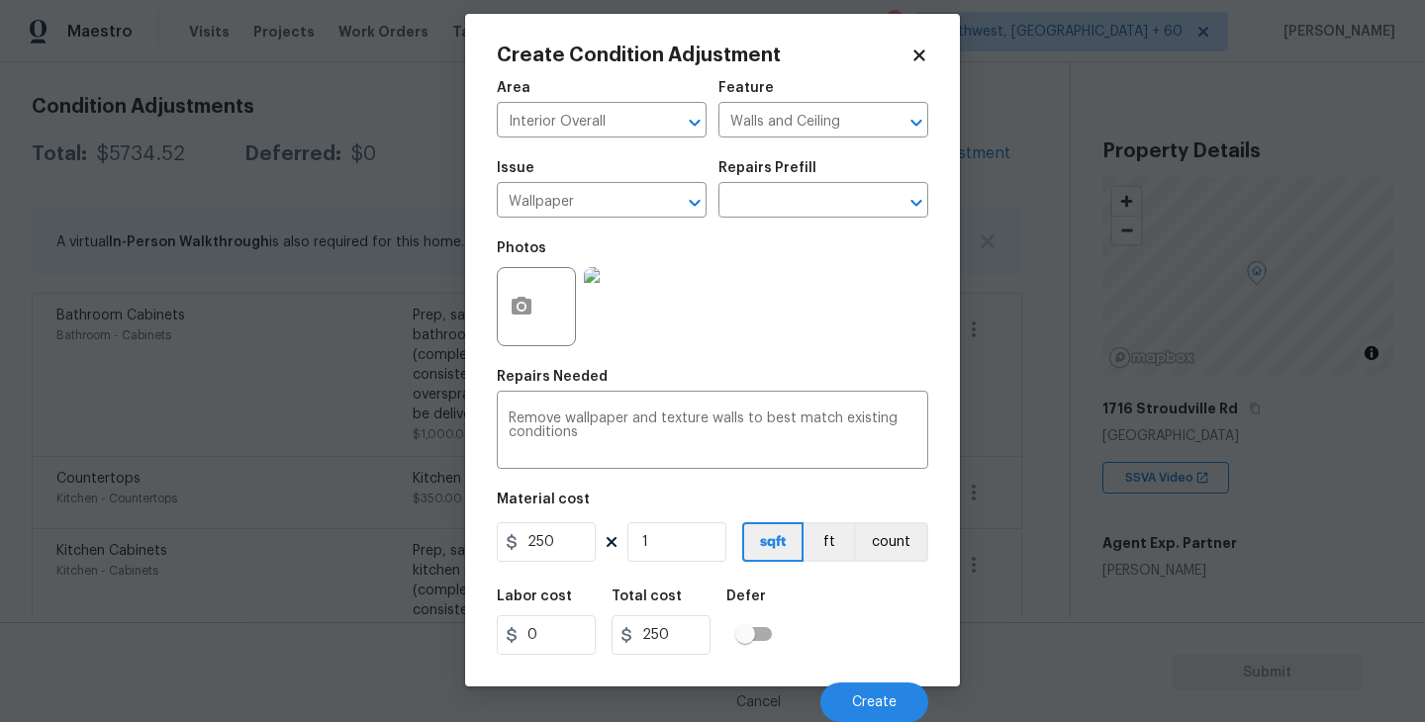
click at [862, 600] on div "Labor cost 0 Total cost 250 Defer" at bounding box center [712, 622] width 431 height 89
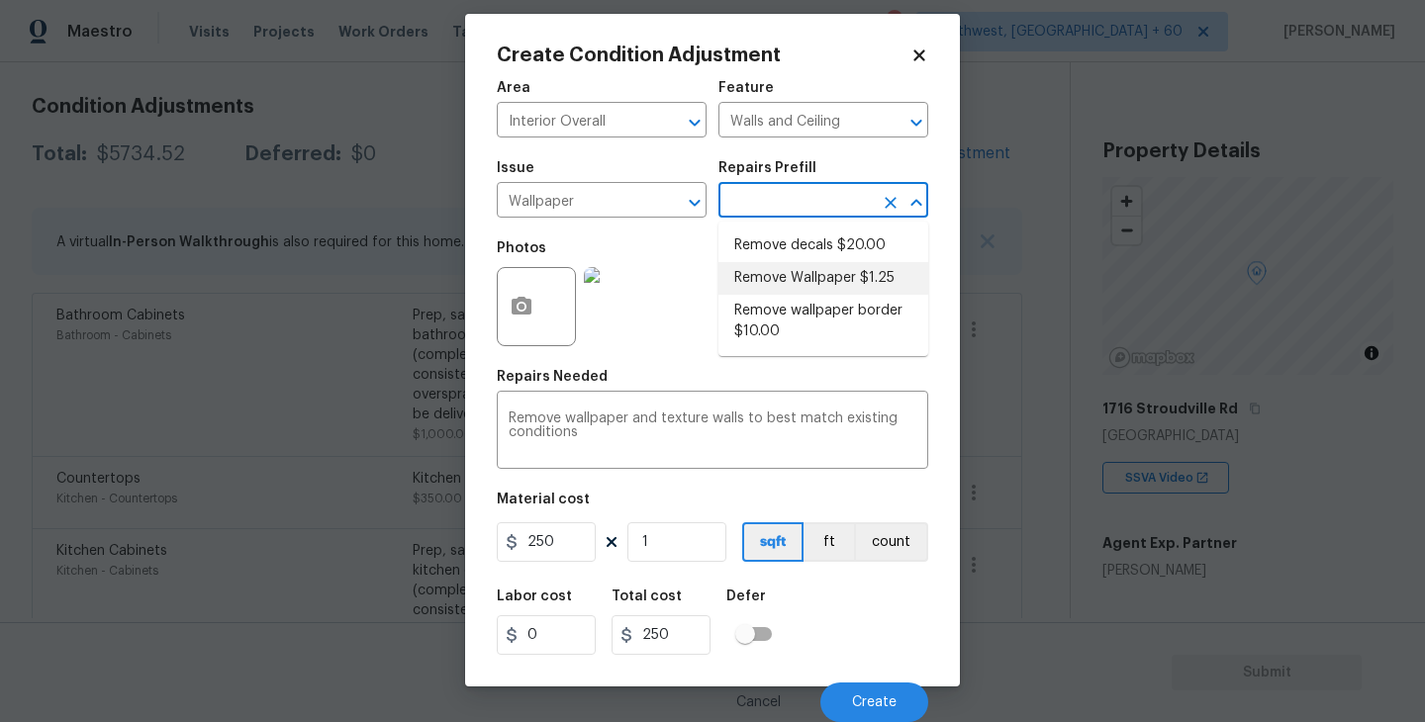
click at [787, 203] on input "text" at bounding box center [795, 202] width 154 height 31
click at [791, 275] on li "Remove Wallpaper $1.25" at bounding box center [823, 278] width 210 height 33
type input "1.25"
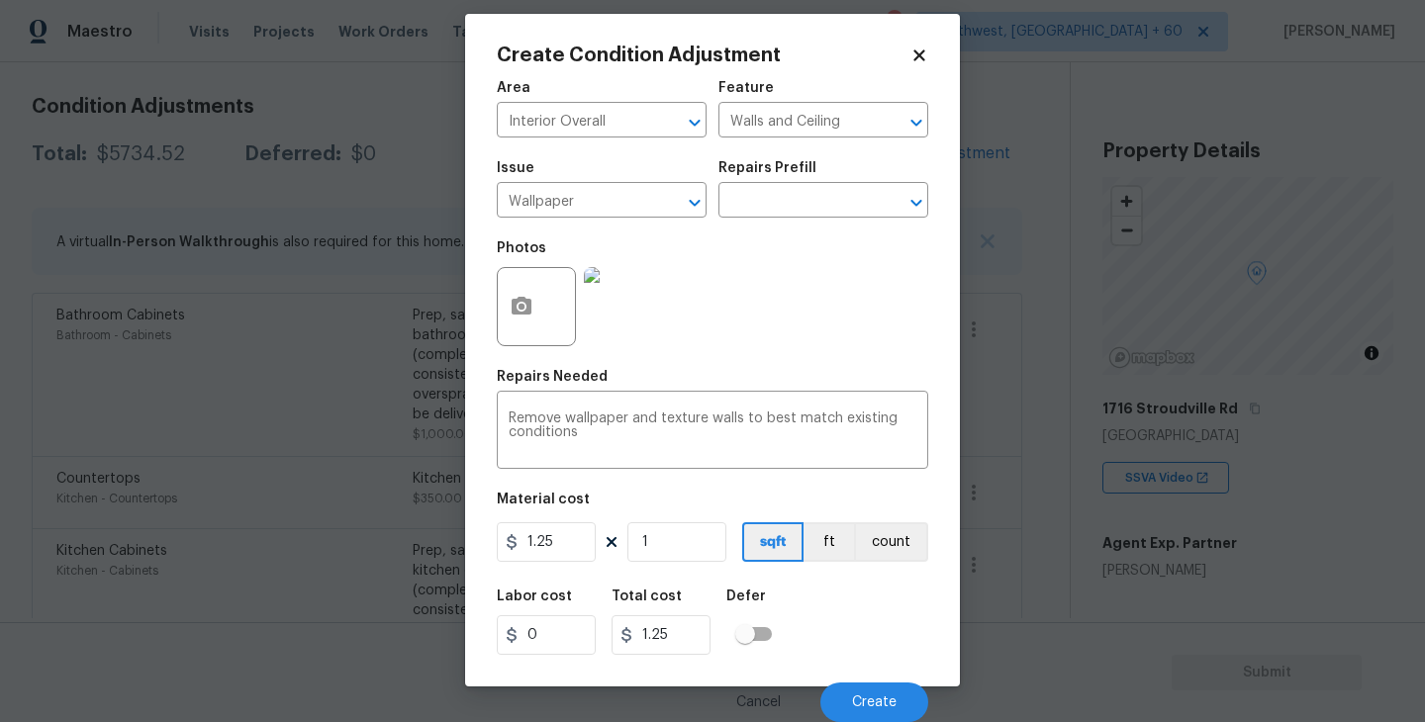
click at [752, 284] on div "Photos" at bounding box center [712, 294] width 431 height 129
click at [748, 340] on div "Photos" at bounding box center [712, 294] width 431 height 129
click at [751, 342] on div "Photos" at bounding box center [712, 294] width 431 height 129
drag, startPoint x: 556, startPoint y: 540, endPoint x: 330, endPoint y: 540, distance: 225.6
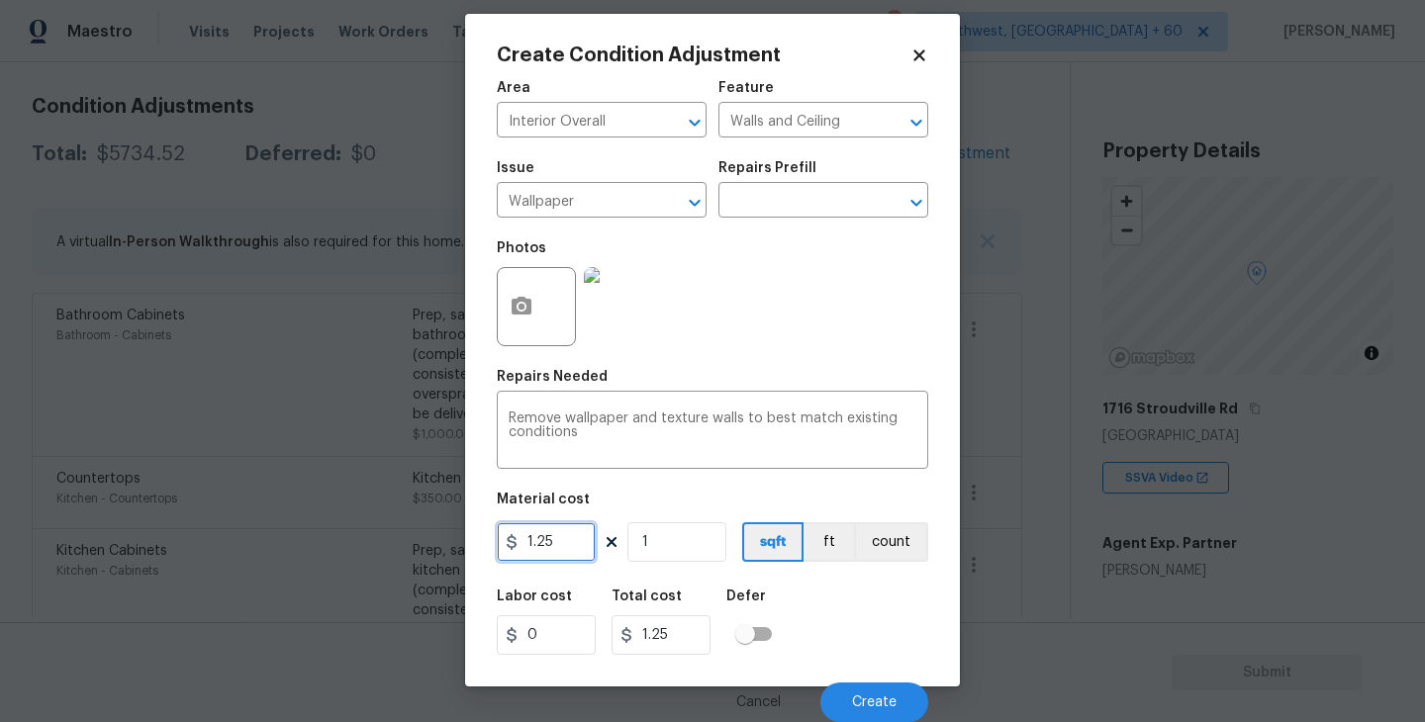
click at [330, 540] on div "Create Condition Adjustment Area Interior Overall ​ Feature Walls and Ceiling ​…" at bounding box center [712, 361] width 1425 height 722
type input "250"
click at [829, 610] on div "Labor cost 0 Total cost 250 Defer" at bounding box center [712, 622] width 431 height 89
click at [872, 713] on button "Create" at bounding box center [874, 703] width 108 height 40
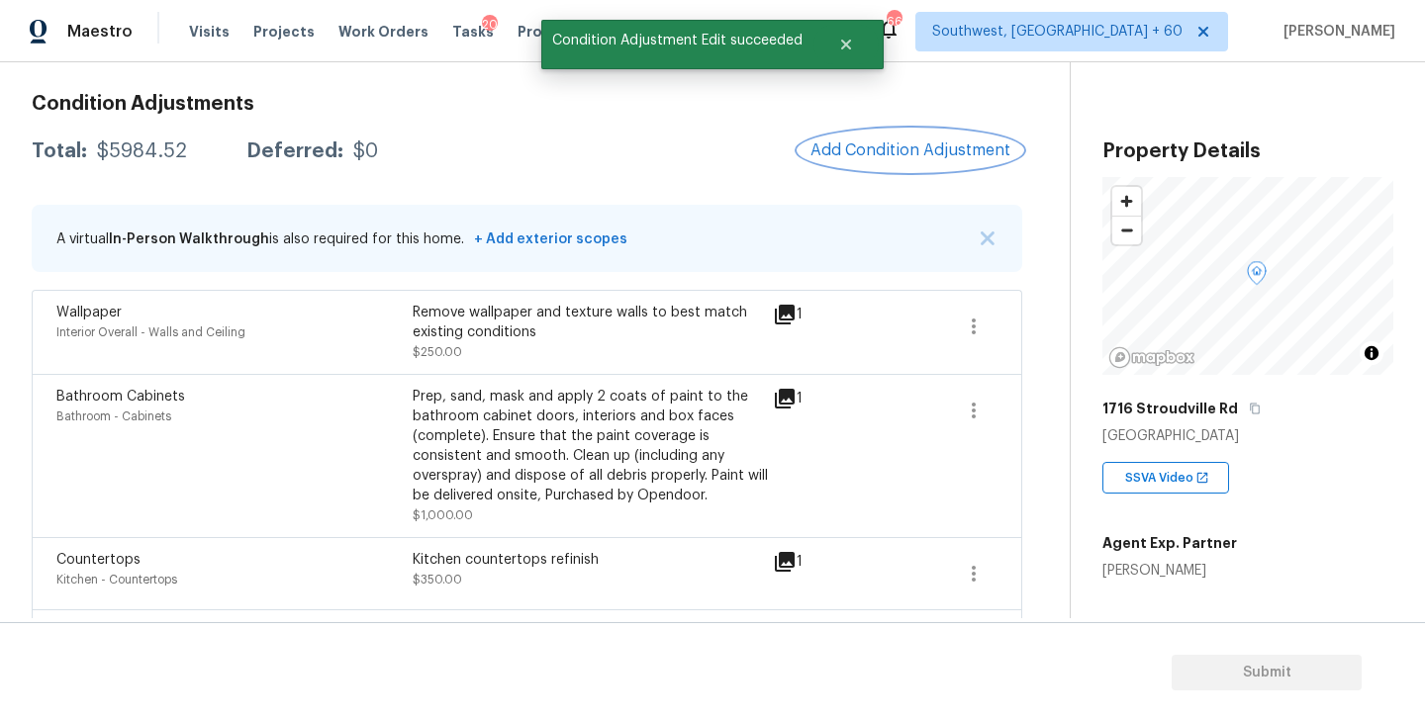
scroll to position [235, 0]
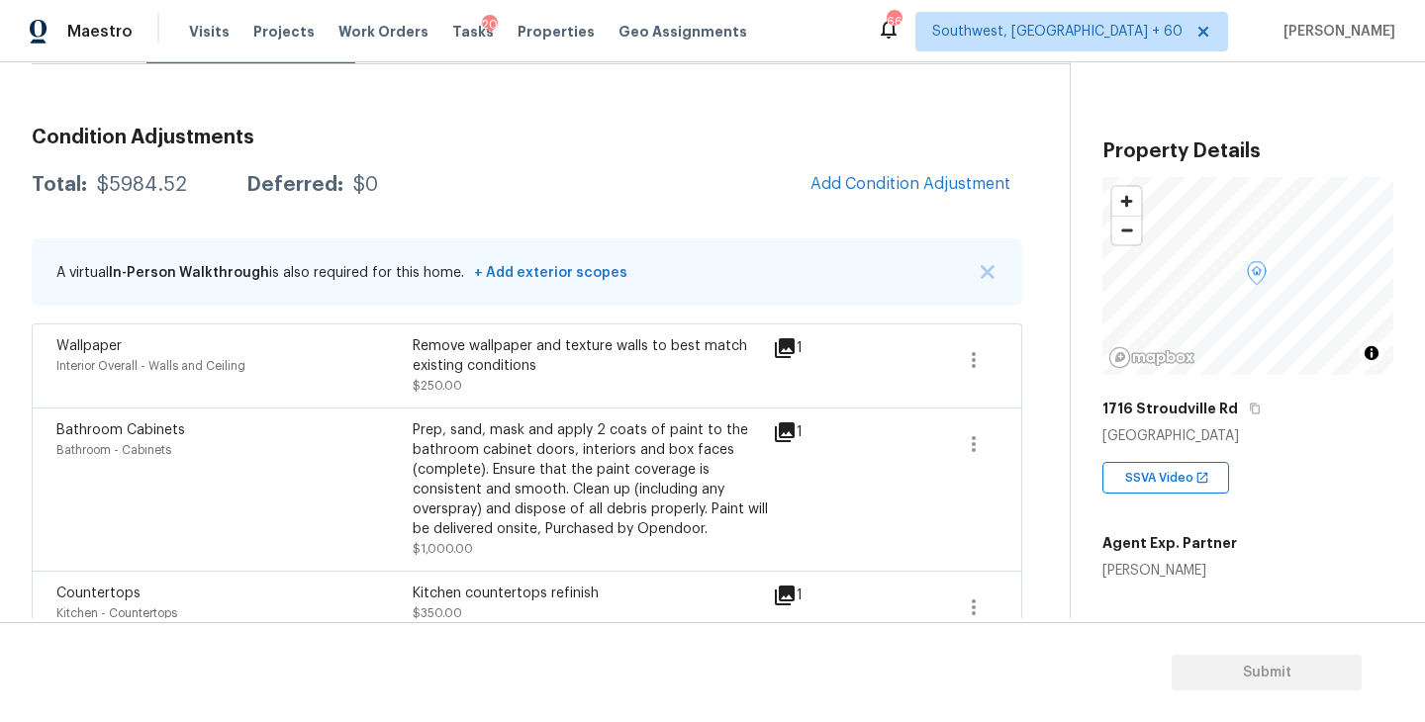
click at [684, 372] on div "Remove wallpaper and texture walls to best match existing conditions" at bounding box center [591, 356] width 356 height 40
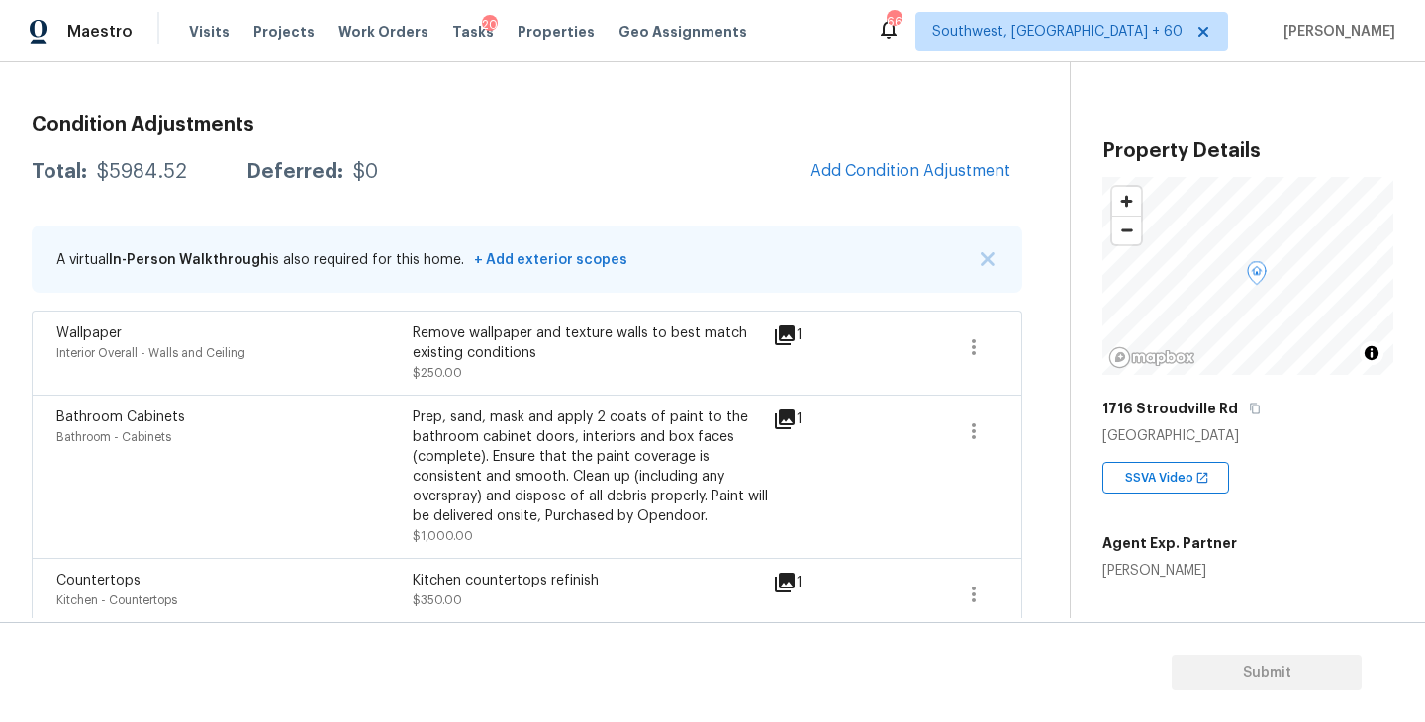
click at [682, 376] on div "Remove wallpaper and texture walls to best match existing conditions $250.00" at bounding box center [591, 353] width 356 height 59
click at [871, 179] on span "Add Condition Adjustment" at bounding box center [910, 171] width 200 height 18
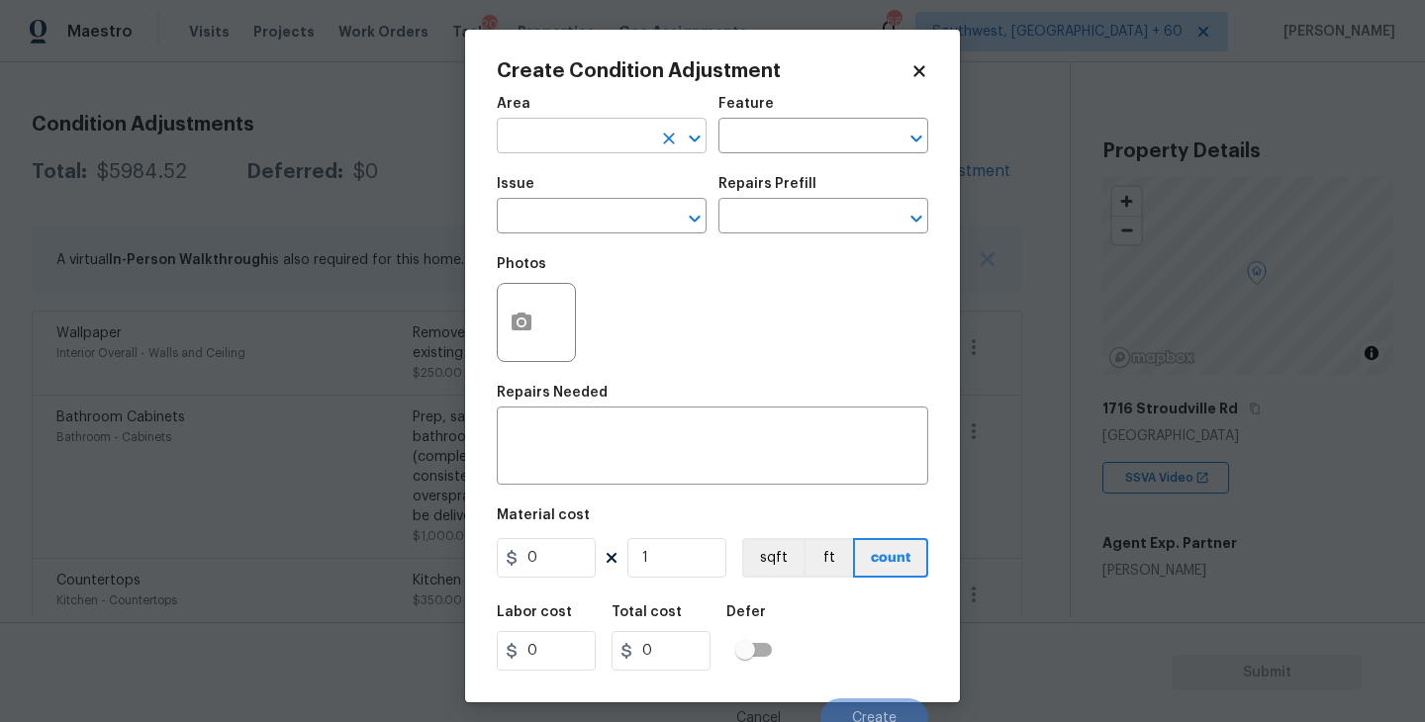
click at [579, 139] on input "text" at bounding box center [574, 138] width 154 height 31
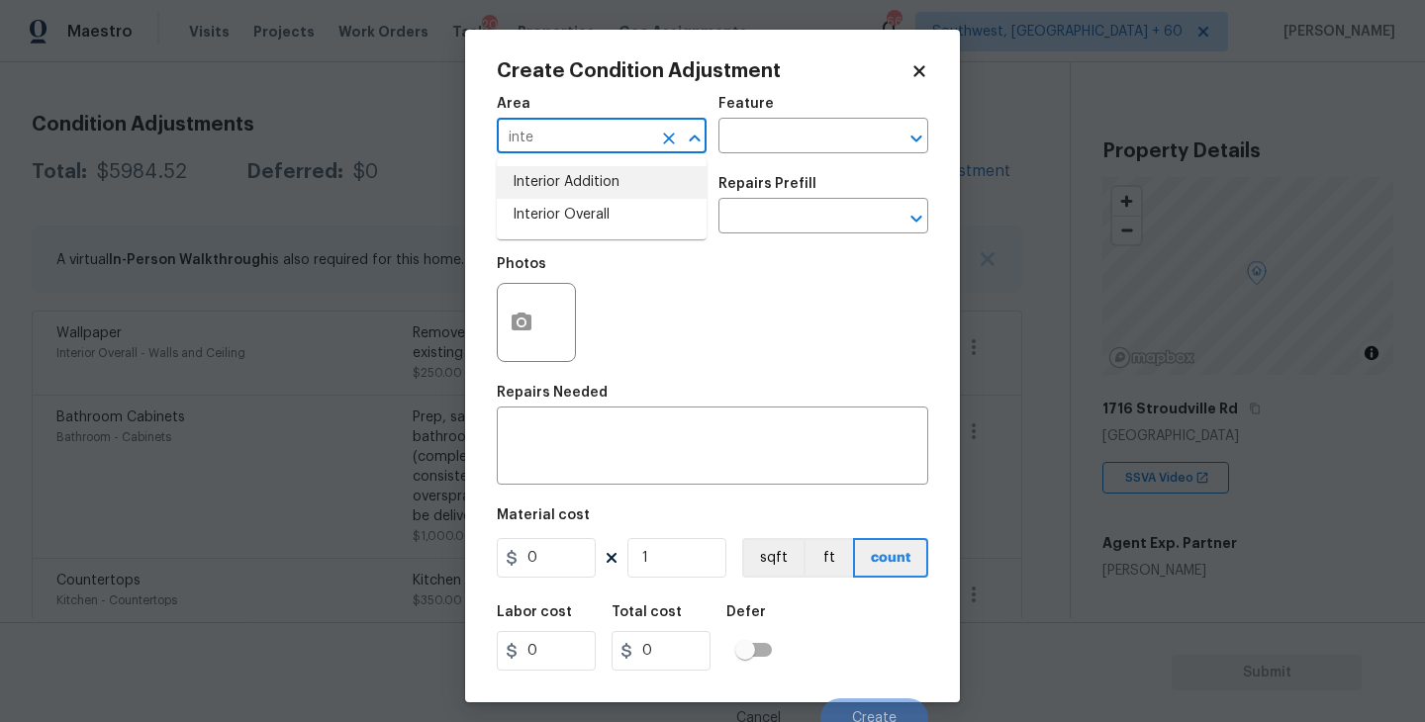
click at [586, 215] on li "Interior Overall" at bounding box center [602, 215] width 210 height 33
type input "Interior Overall"
click at [586, 215] on input "text" at bounding box center [574, 218] width 154 height 31
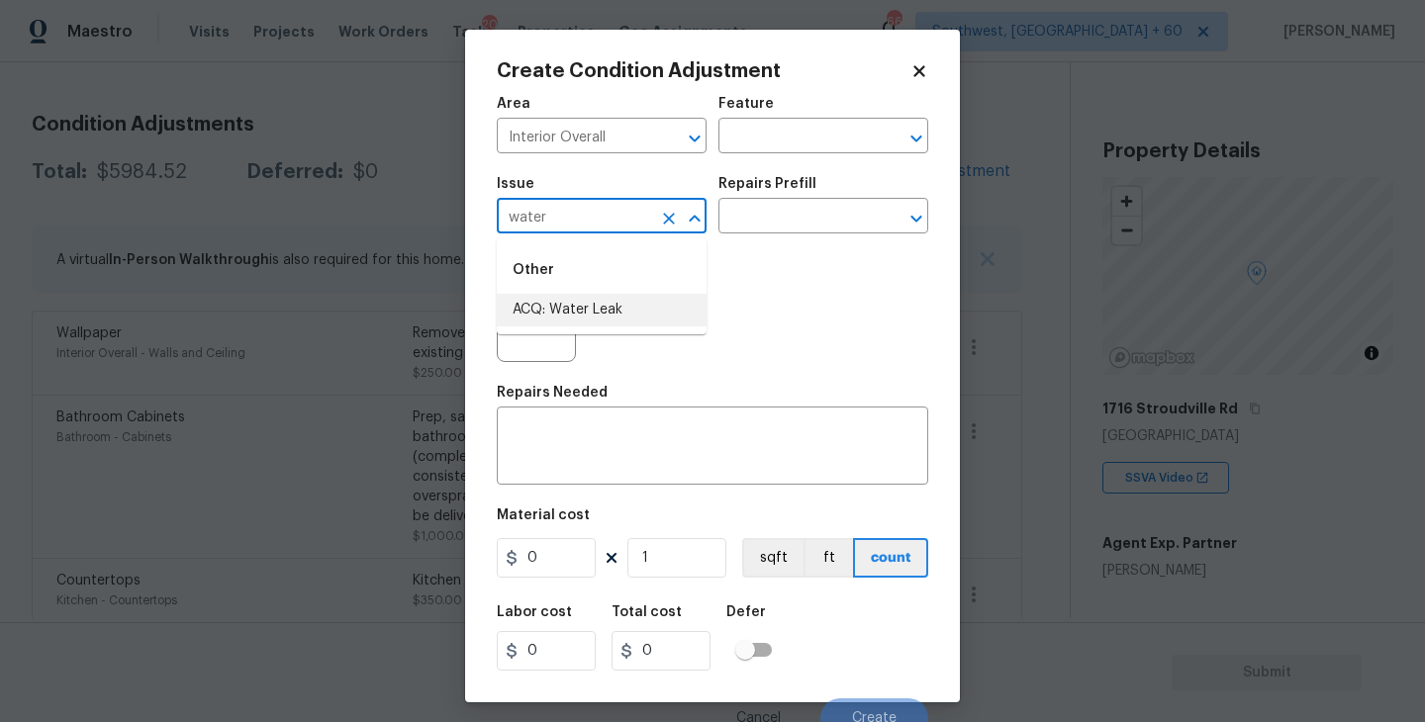
click at [581, 305] on li "ACQ: Water Leak" at bounding box center [602, 310] width 210 height 33
type input "ACQ: Water Leak"
click at [794, 221] on input "text" at bounding box center [795, 218] width 154 height 31
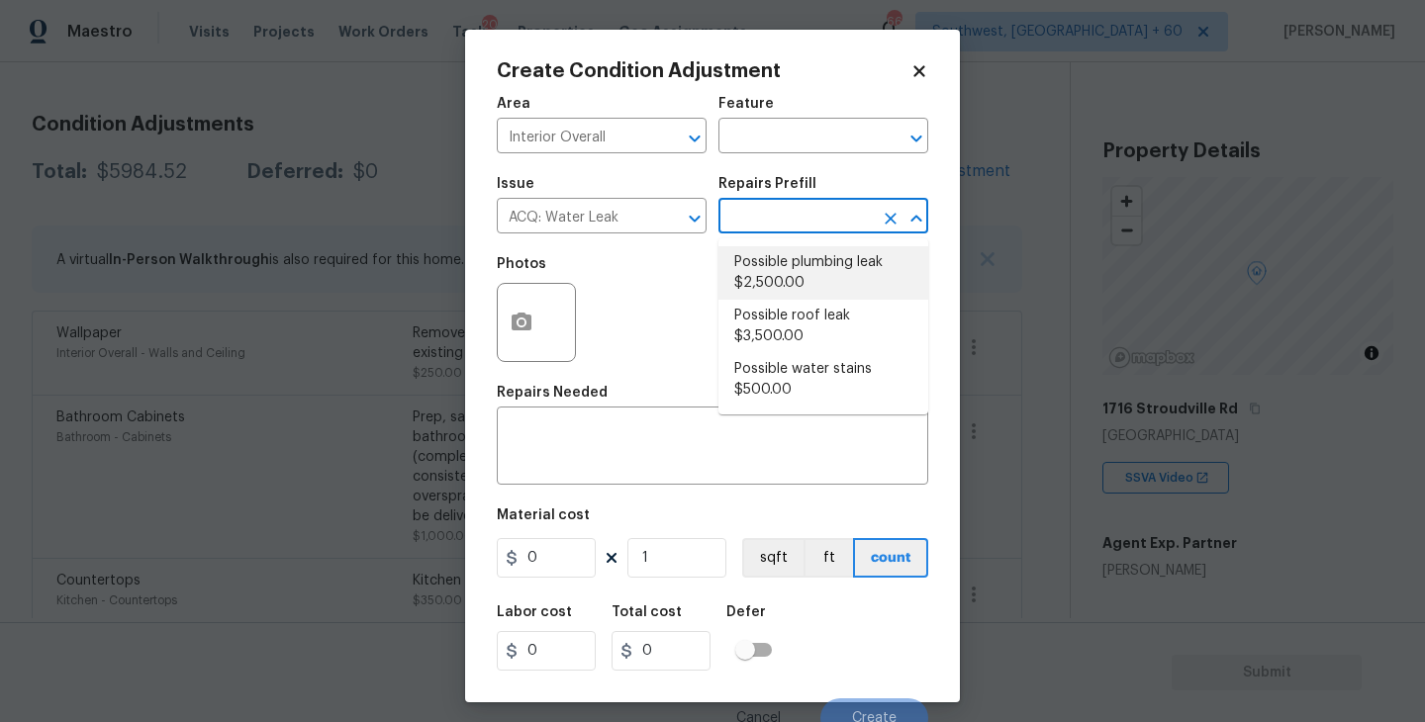
click at [791, 268] on li "Possible plumbing leak $2,500.00" at bounding box center [823, 272] width 210 height 53
type input "Acquisition"
type textarea "Acquisition Scope: Possible plumbing leak"
type input "2500"
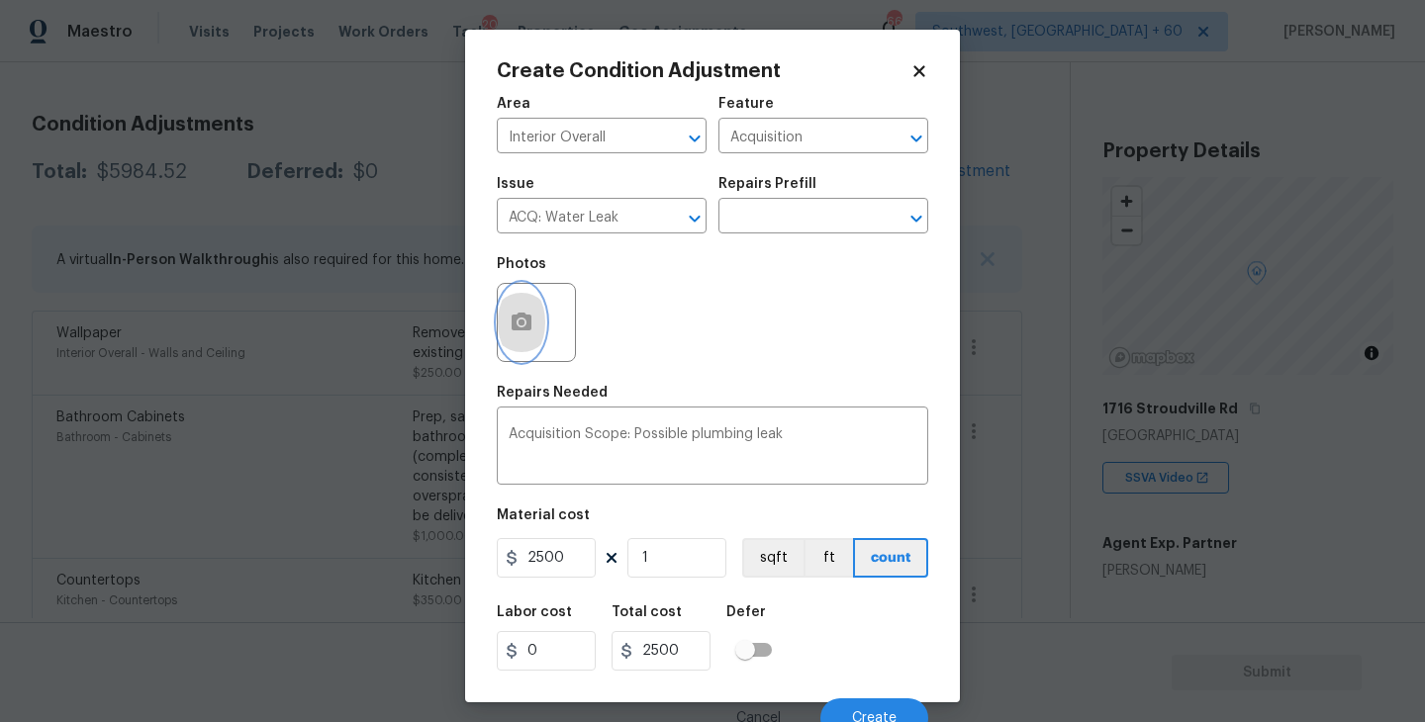
click at [521, 336] on button "button" at bounding box center [521, 322] width 47 height 77
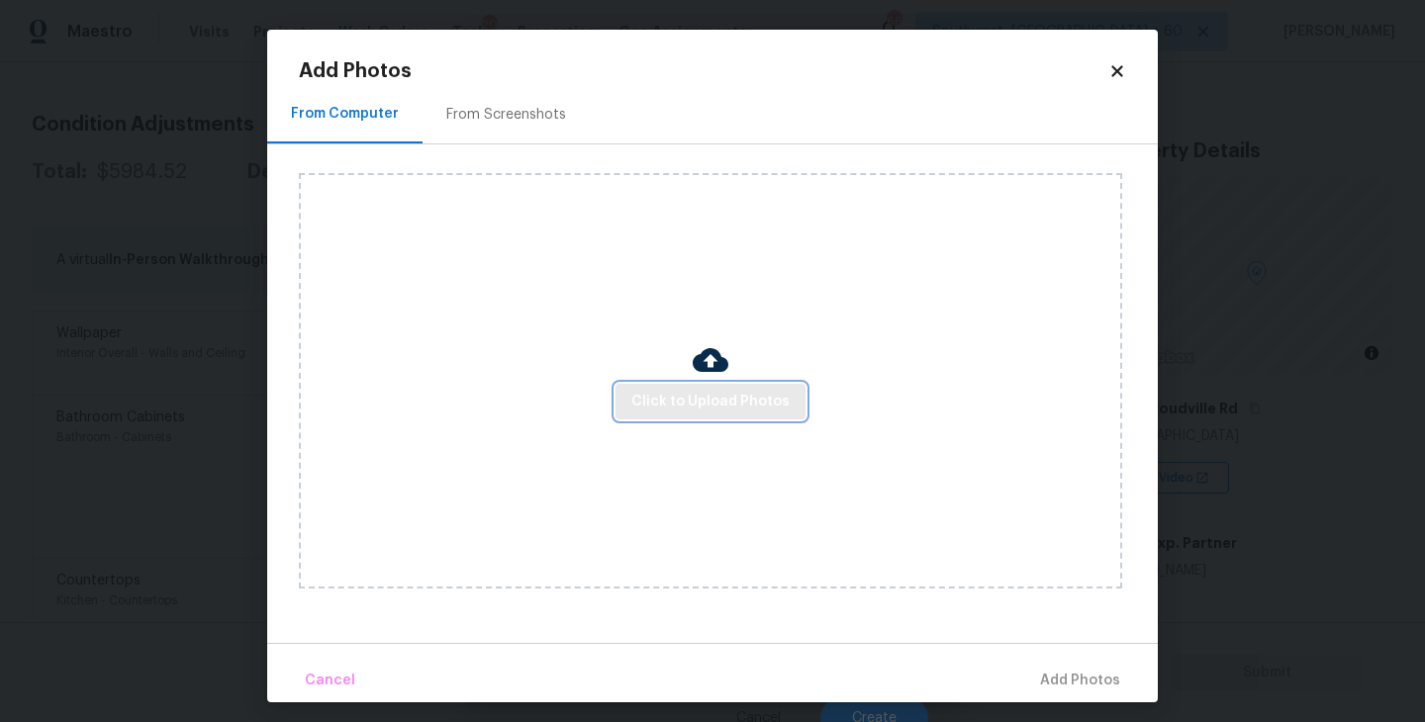
click at [750, 394] on span "Click to Upload Photos" at bounding box center [710, 402] width 158 height 25
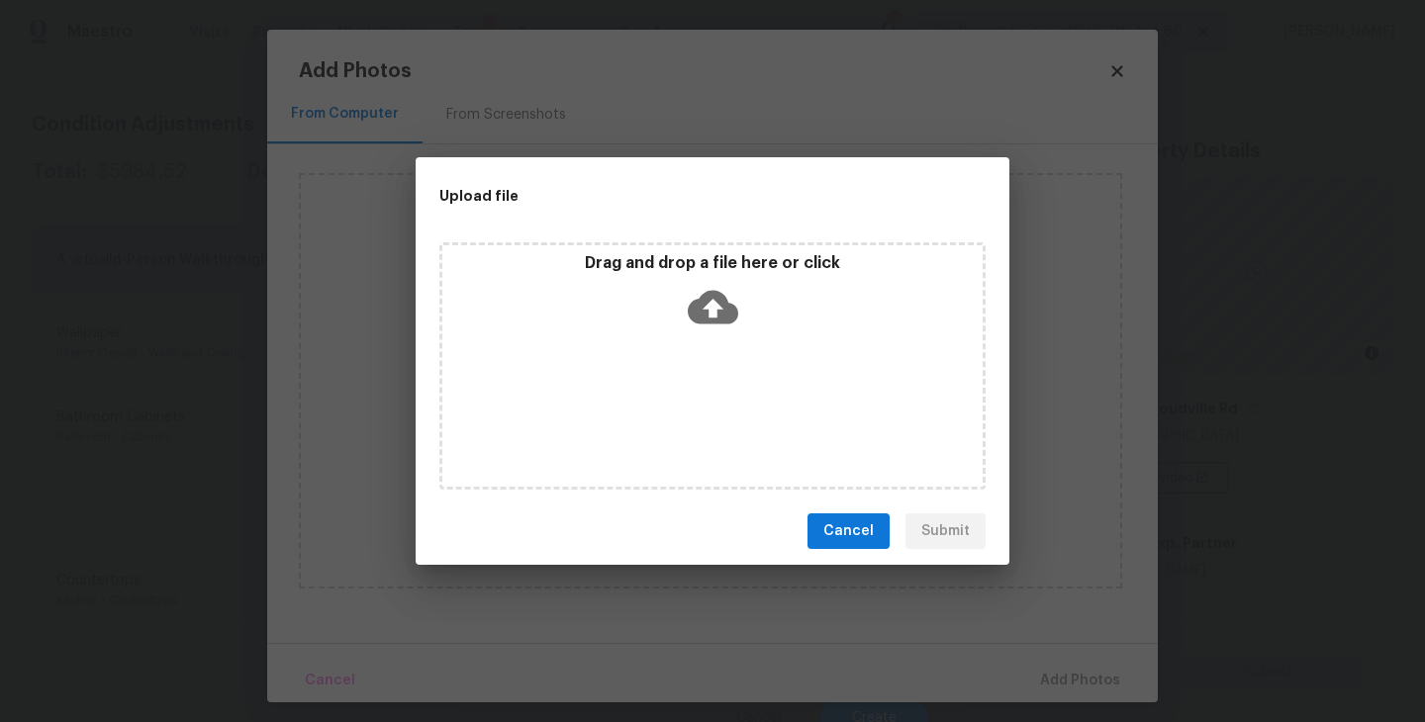
click at [750, 317] on div "Drag and drop a file here or click" at bounding box center [712, 295] width 540 height 85
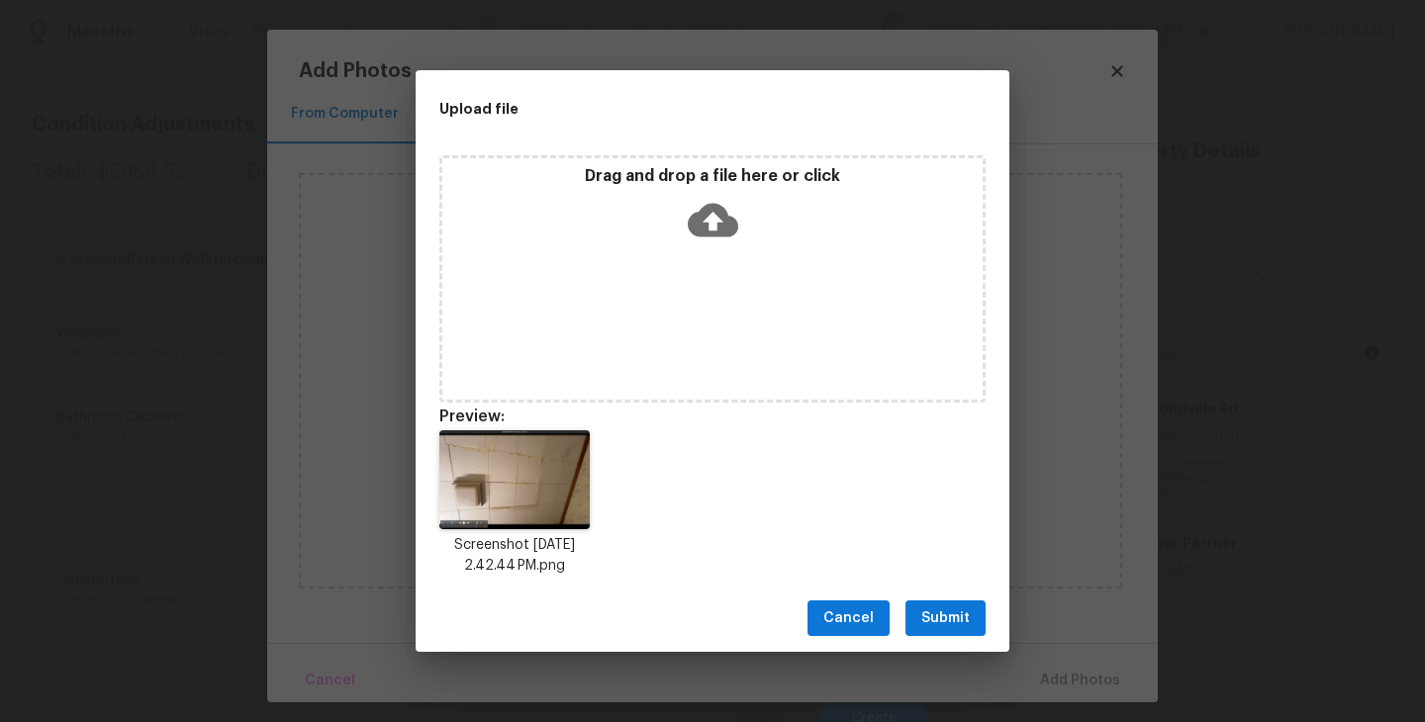
click at [938, 622] on span "Submit" at bounding box center [945, 618] width 48 height 25
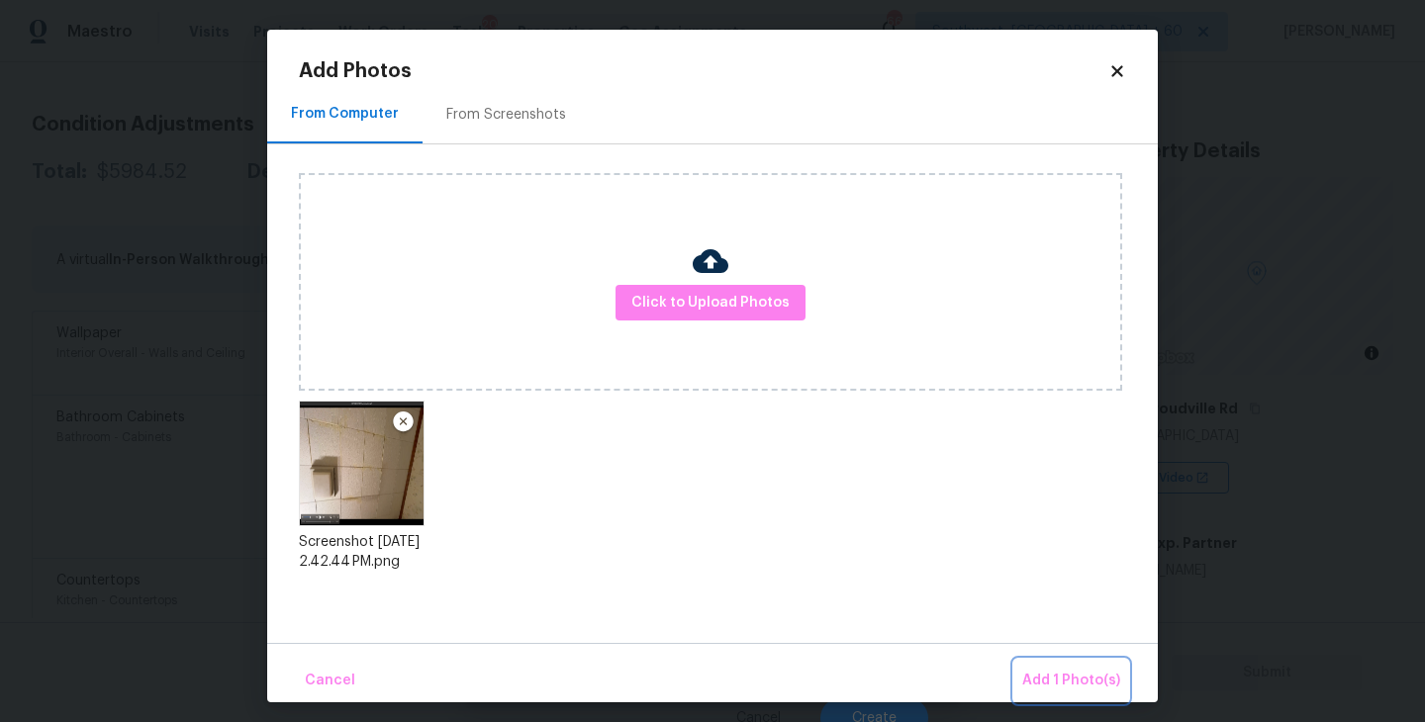
click at [1042, 676] on span "Add 1 Photo(s)" at bounding box center [1071, 681] width 98 height 25
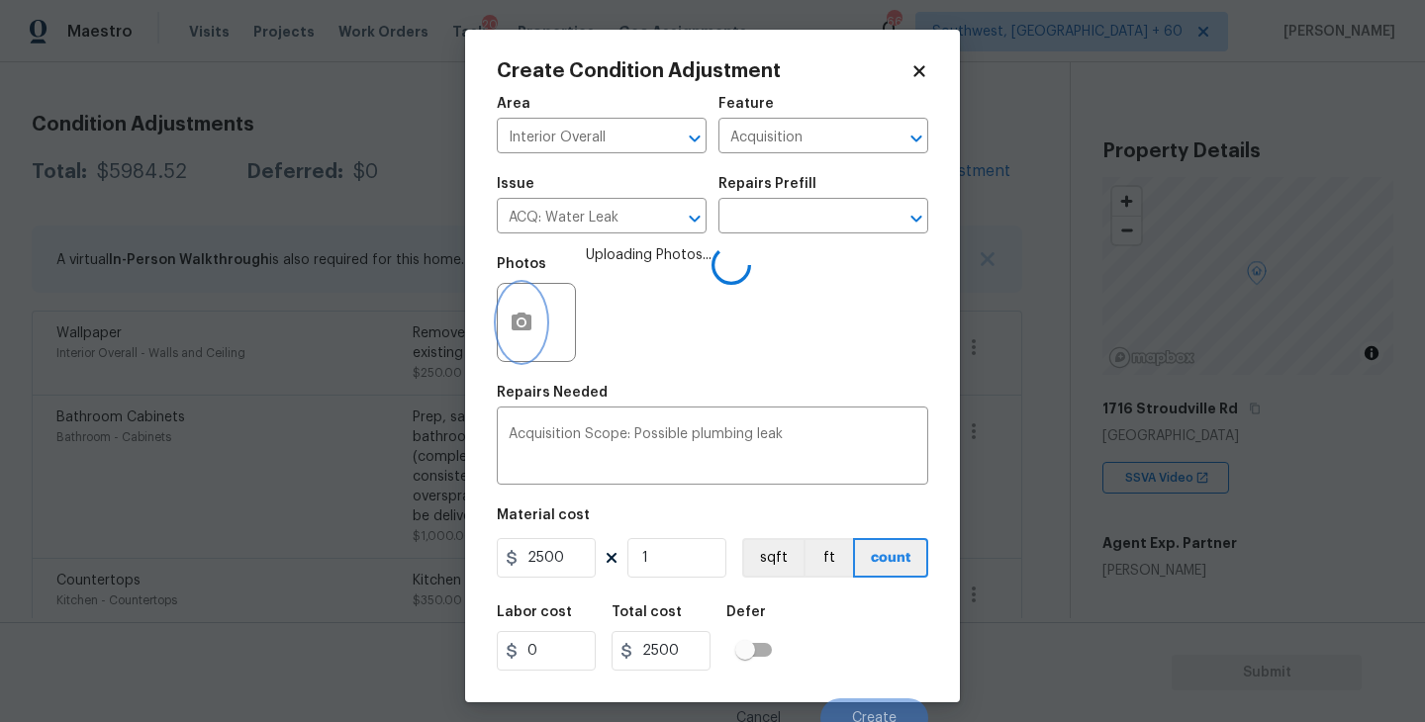
scroll to position [17, 0]
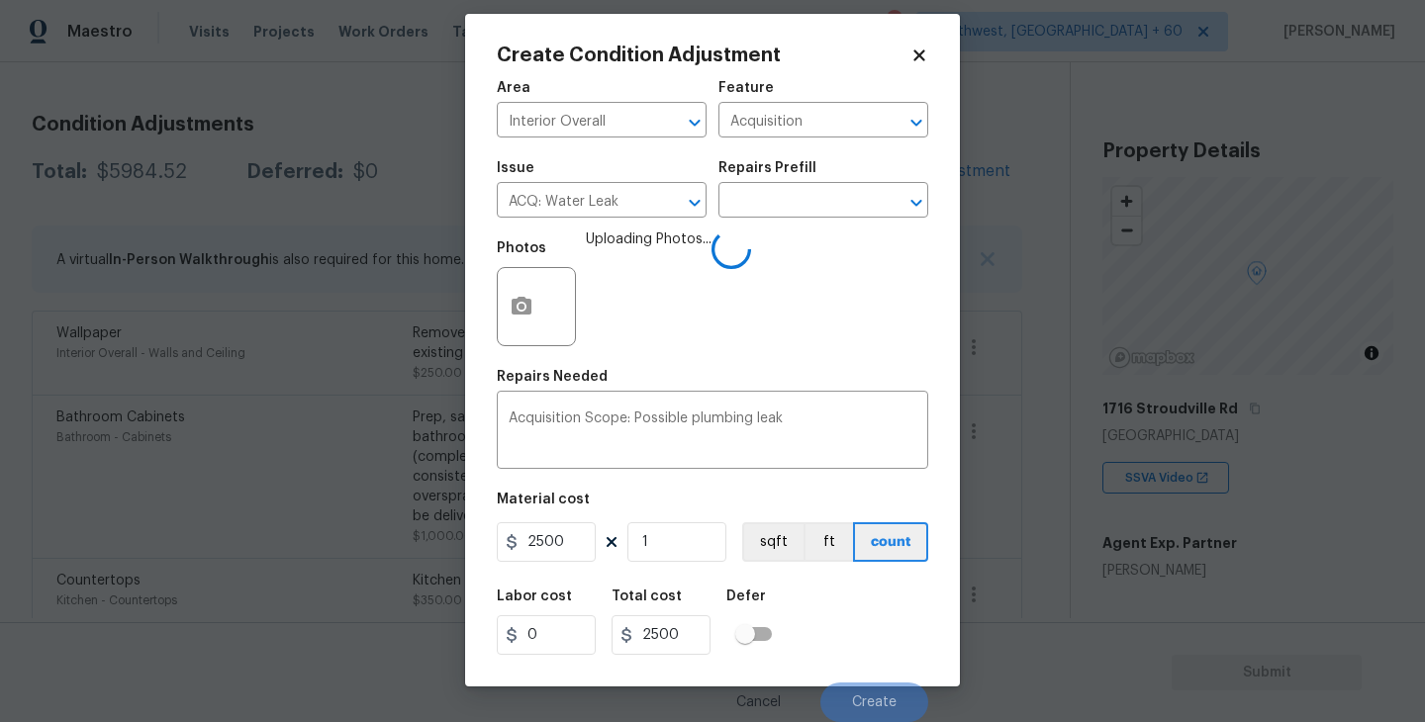
click at [880, 649] on div "Labor cost 0 Total cost 2500 Defer" at bounding box center [712, 622] width 431 height 89
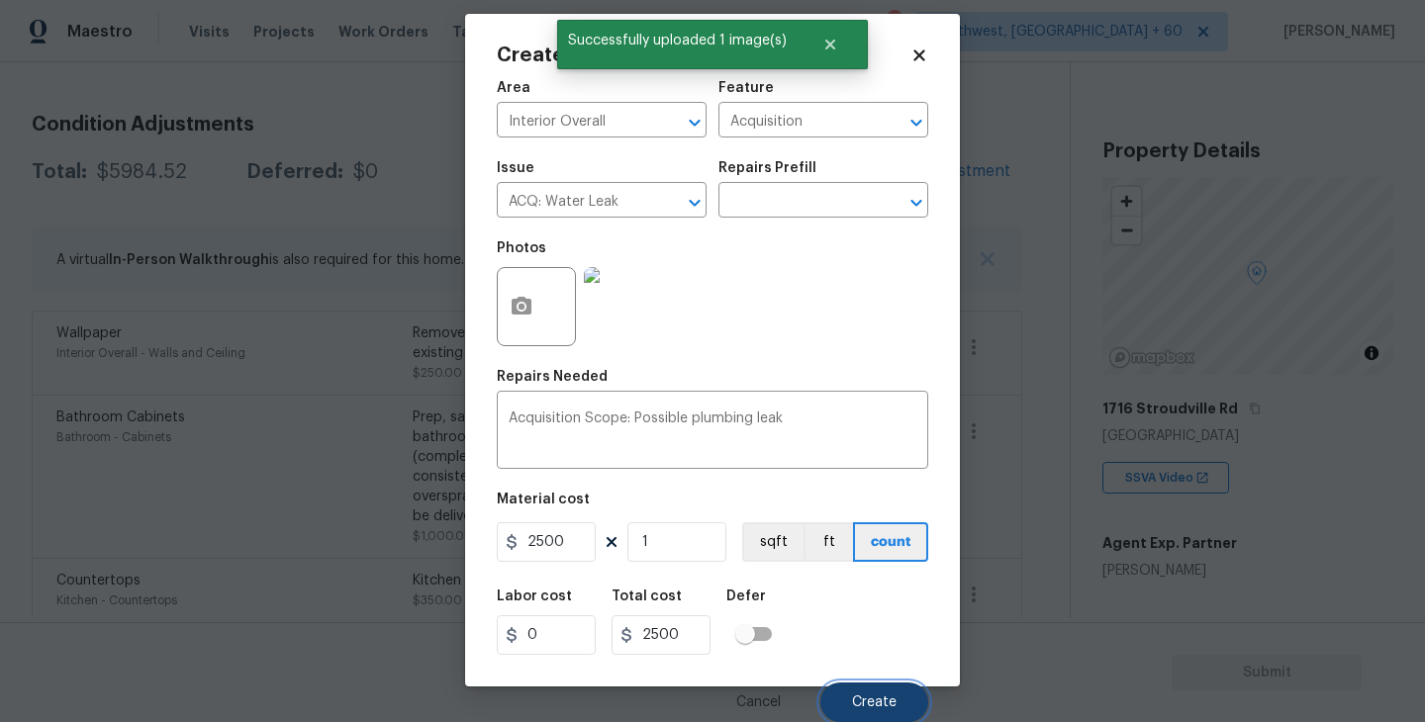
click at [877, 697] on span "Create" at bounding box center [874, 702] width 45 height 15
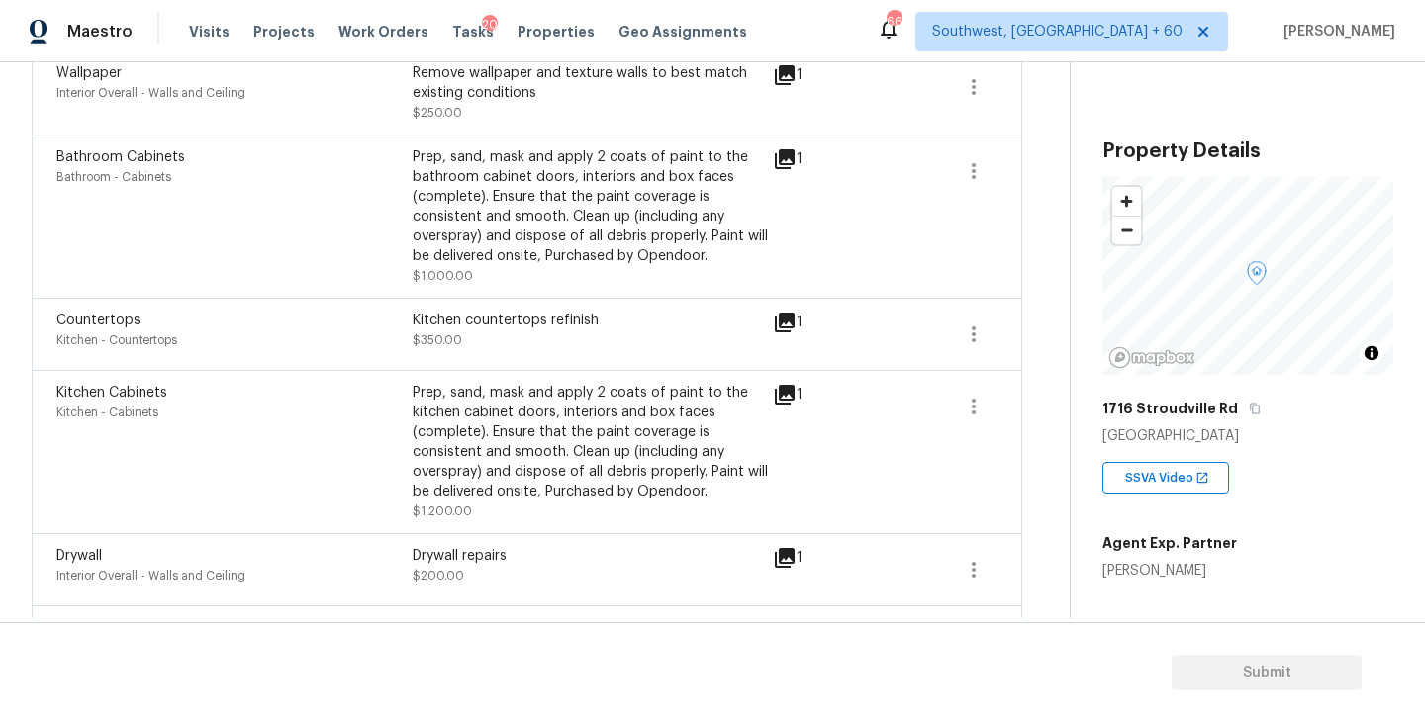
scroll to position [0, 0]
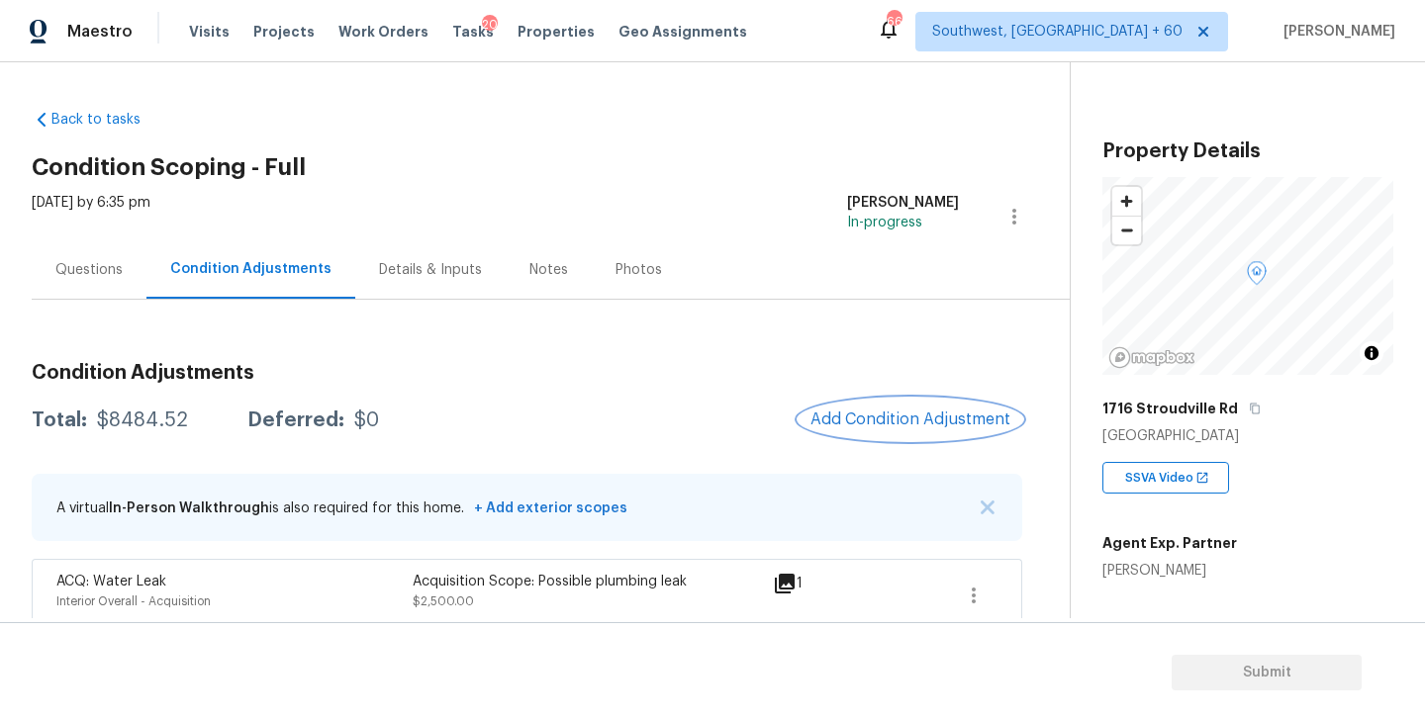
click at [929, 413] on span "Add Condition Adjustment" at bounding box center [910, 420] width 200 height 18
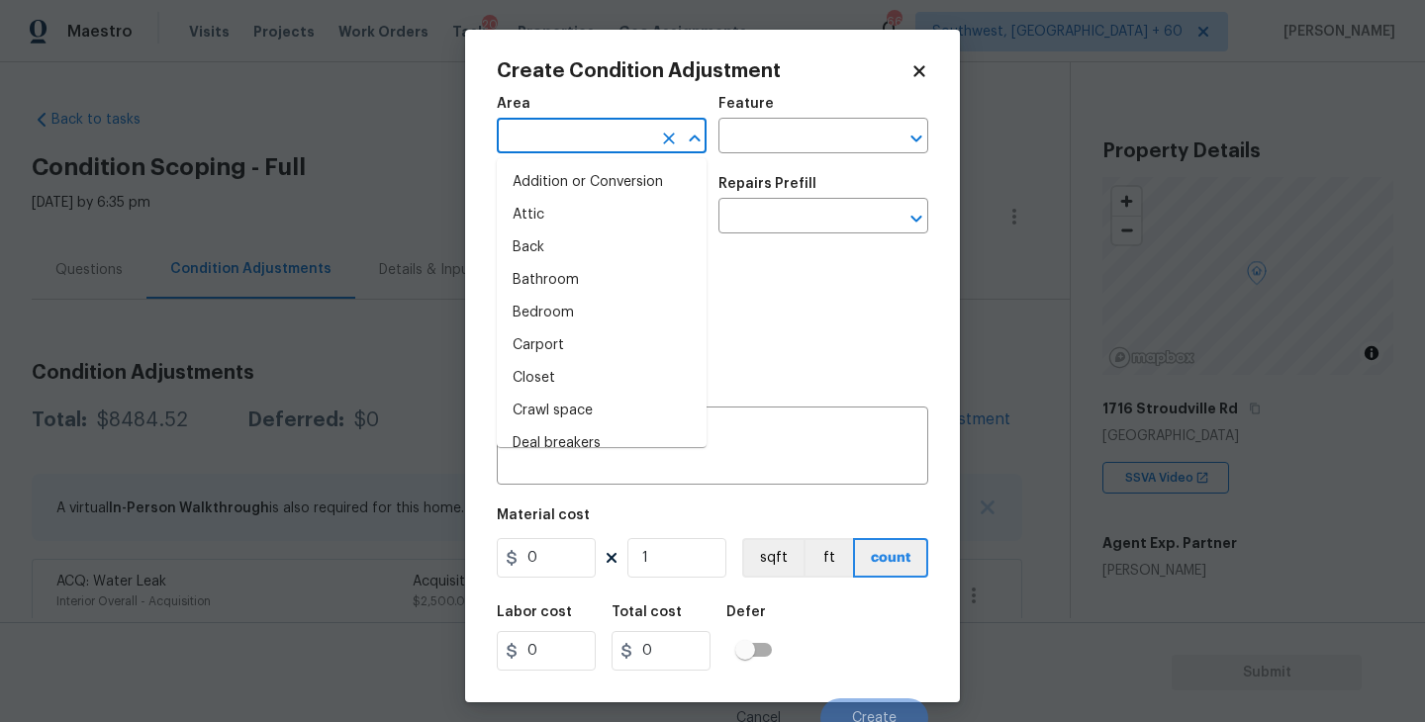
click at [629, 134] on input "text" at bounding box center [574, 138] width 154 height 31
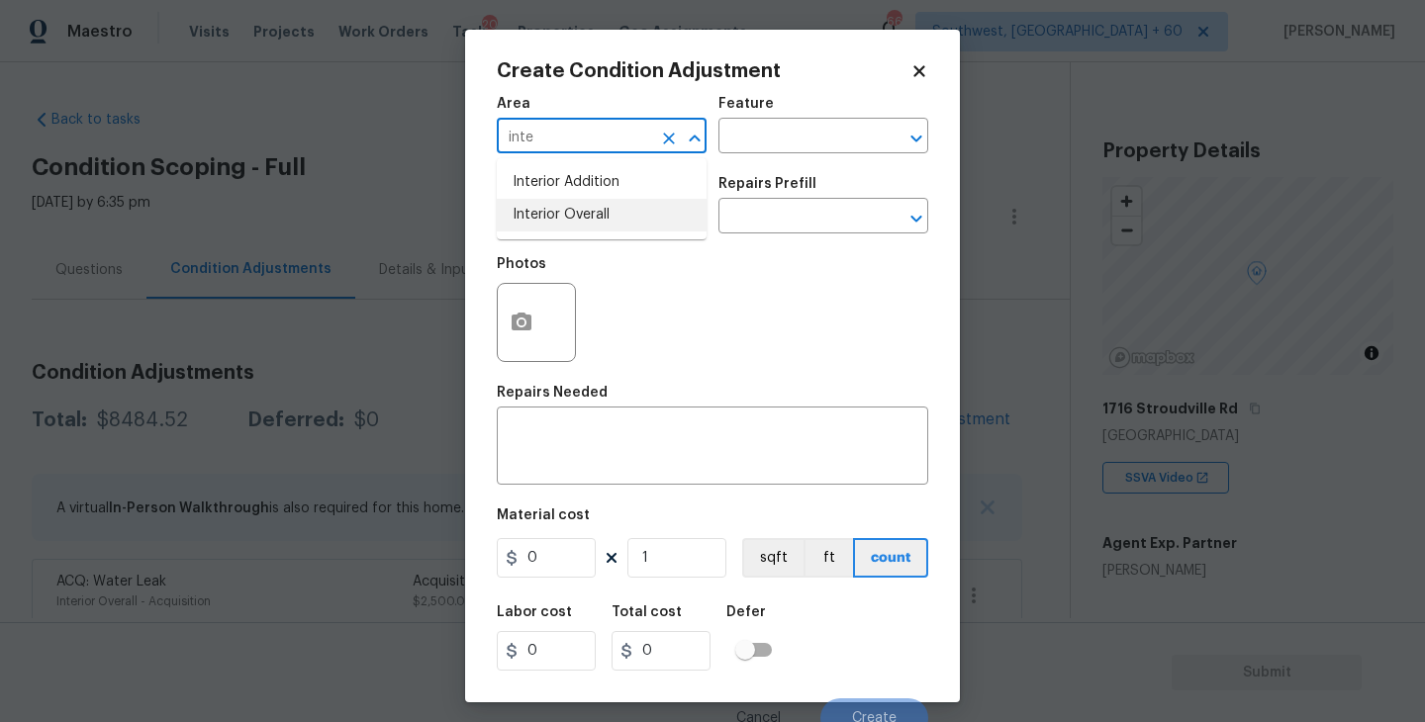
click at [619, 203] on li "Interior Overall" at bounding box center [602, 215] width 210 height 33
type input "Interior Overall"
click at [765, 143] on input "text" at bounding box center [795, 138] width 154 height 31
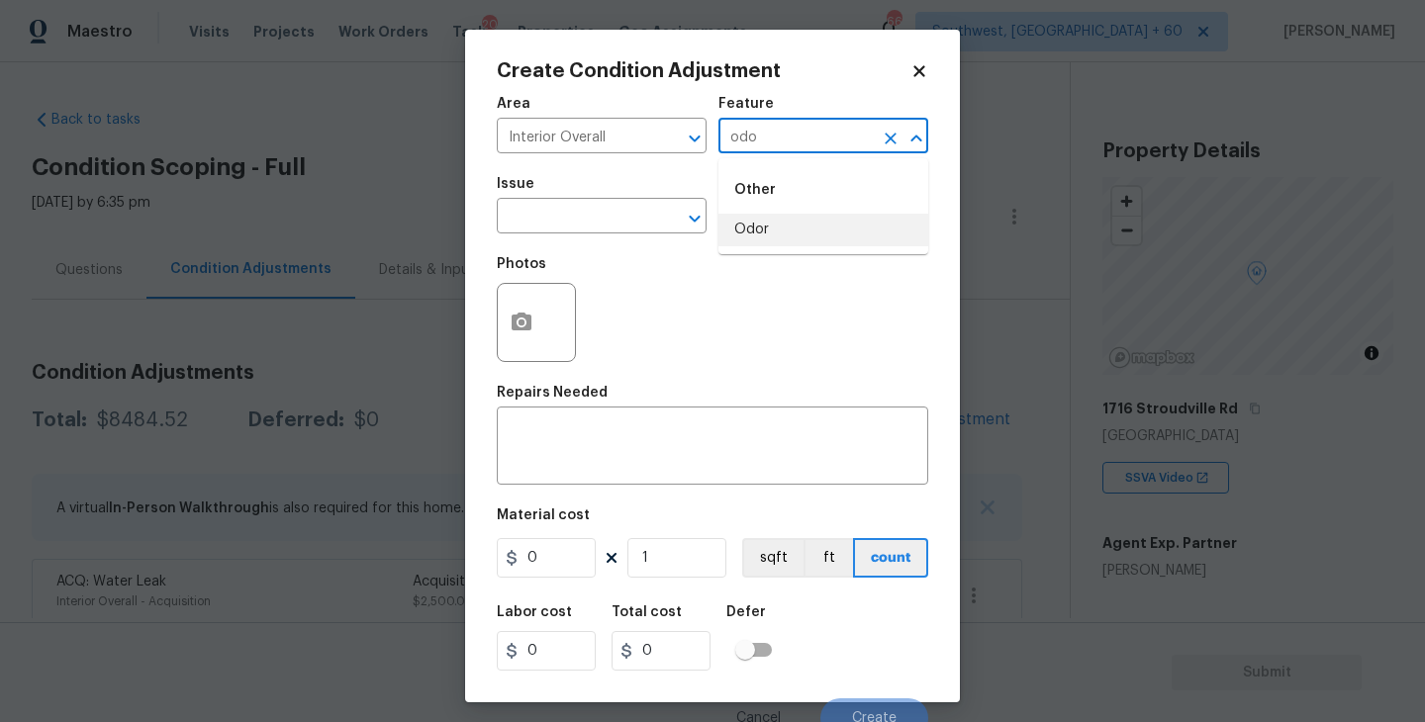
click at [744, 220] on li "Odor" at bounding box center [823, 230] width 210 height 33
type input "Odor"
click at [633, 222] on input "text" at bounding box center [574, 218] width 154 height 31
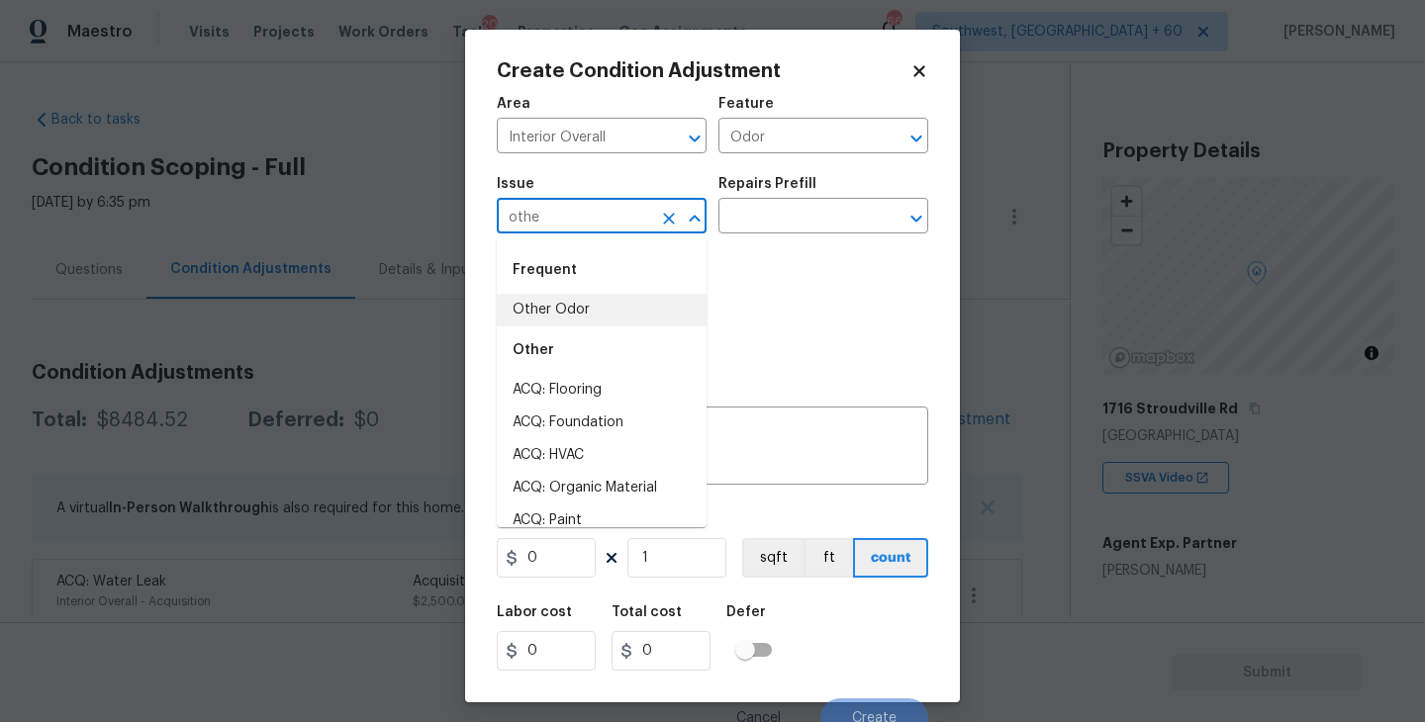
click at [621, 311] on li "Other Odor" at bounding box center [602, 310] width 210 height 33
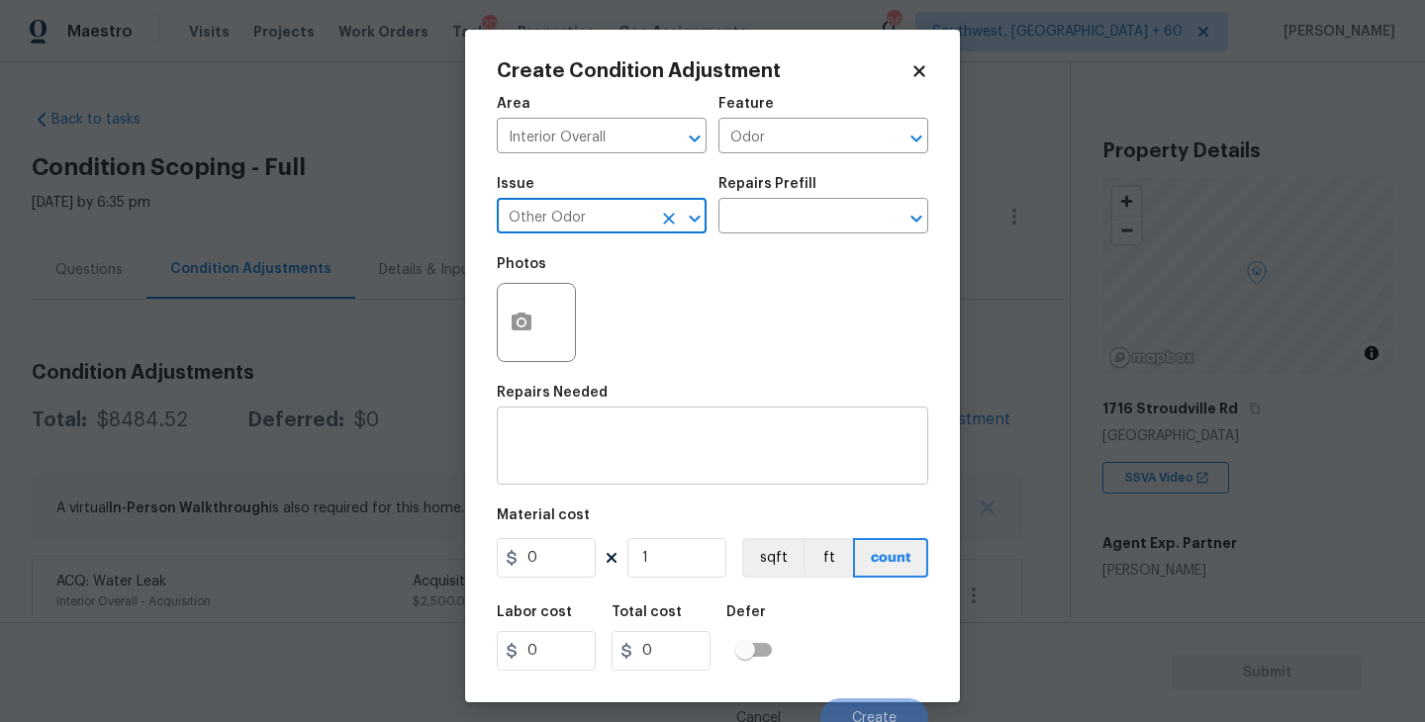
type input "Other Odor"
click at [620, 430] on textarea at bounding box center [713, 448] width 408 height 42
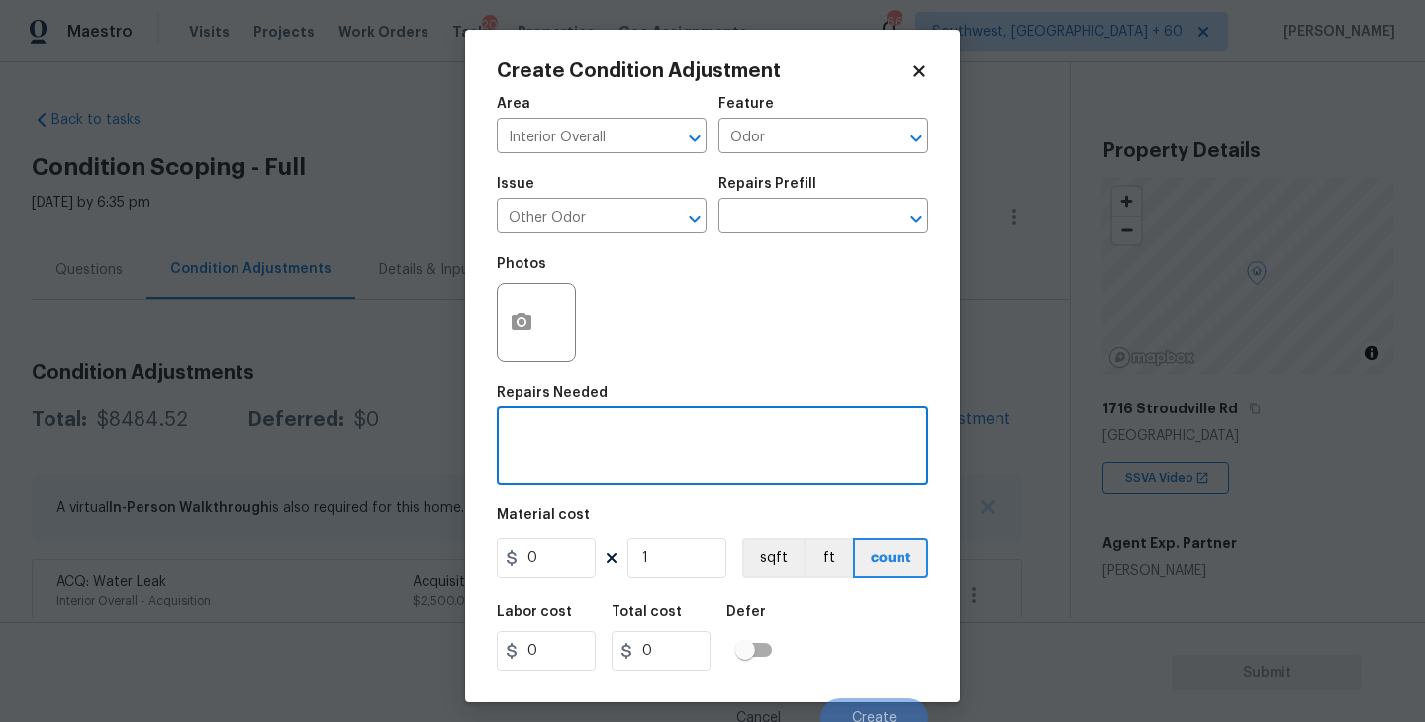
paste textarea "Old/Musty"
click at [538, 433] on textarea "Old/Musty" at bounding box center [713, 448] width 408 height 42
type textarea "Old/Musty"
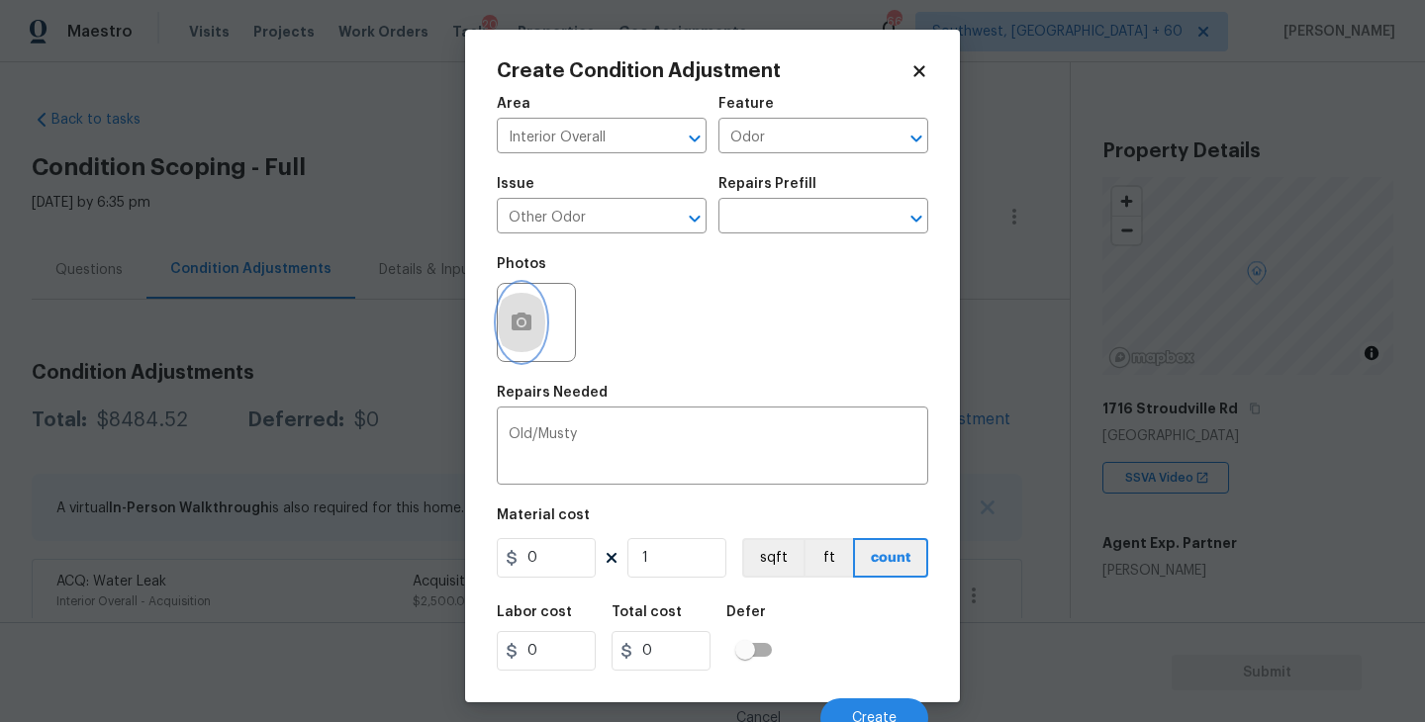
click at [526, 327] on icon "button" at bounding box center [521, 322] width 20 height 18
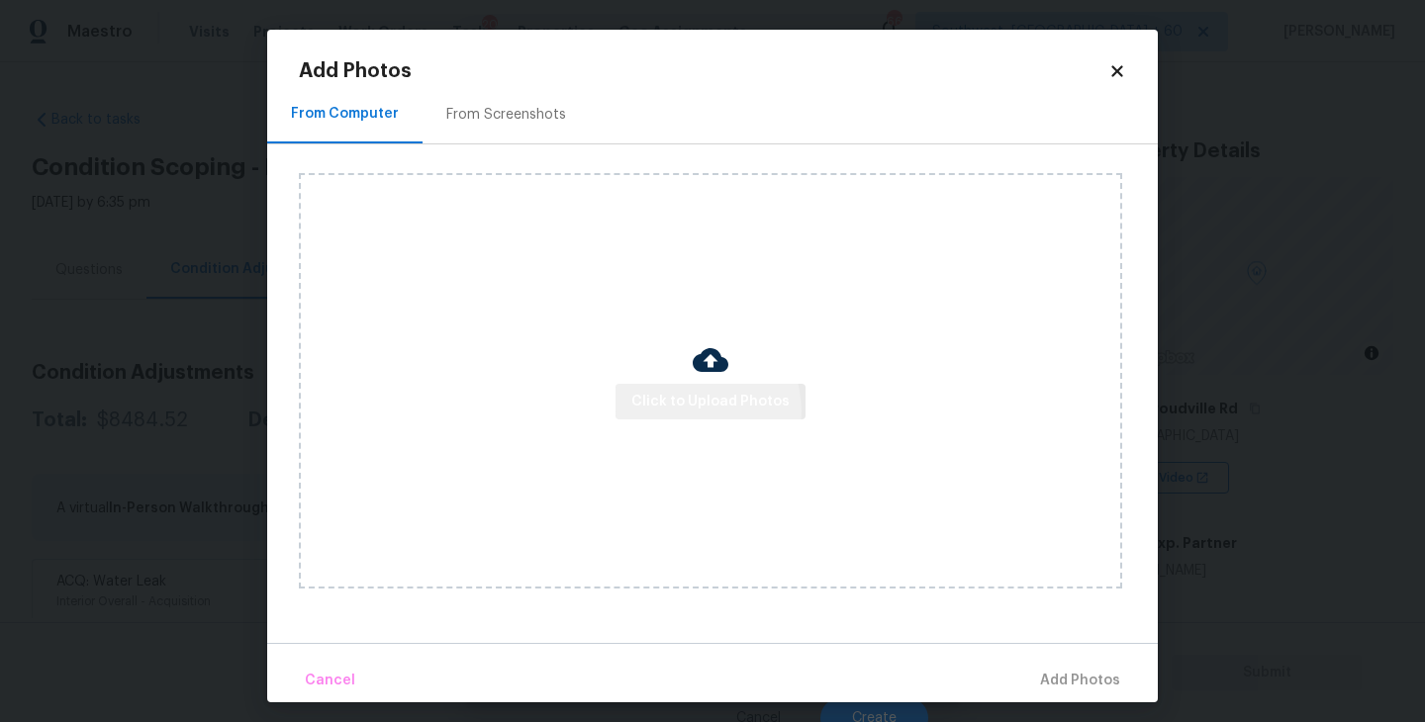
click at [693, 412] on span "Click to Upload Photos" at bounding box center [710, 402] width 158 height 25
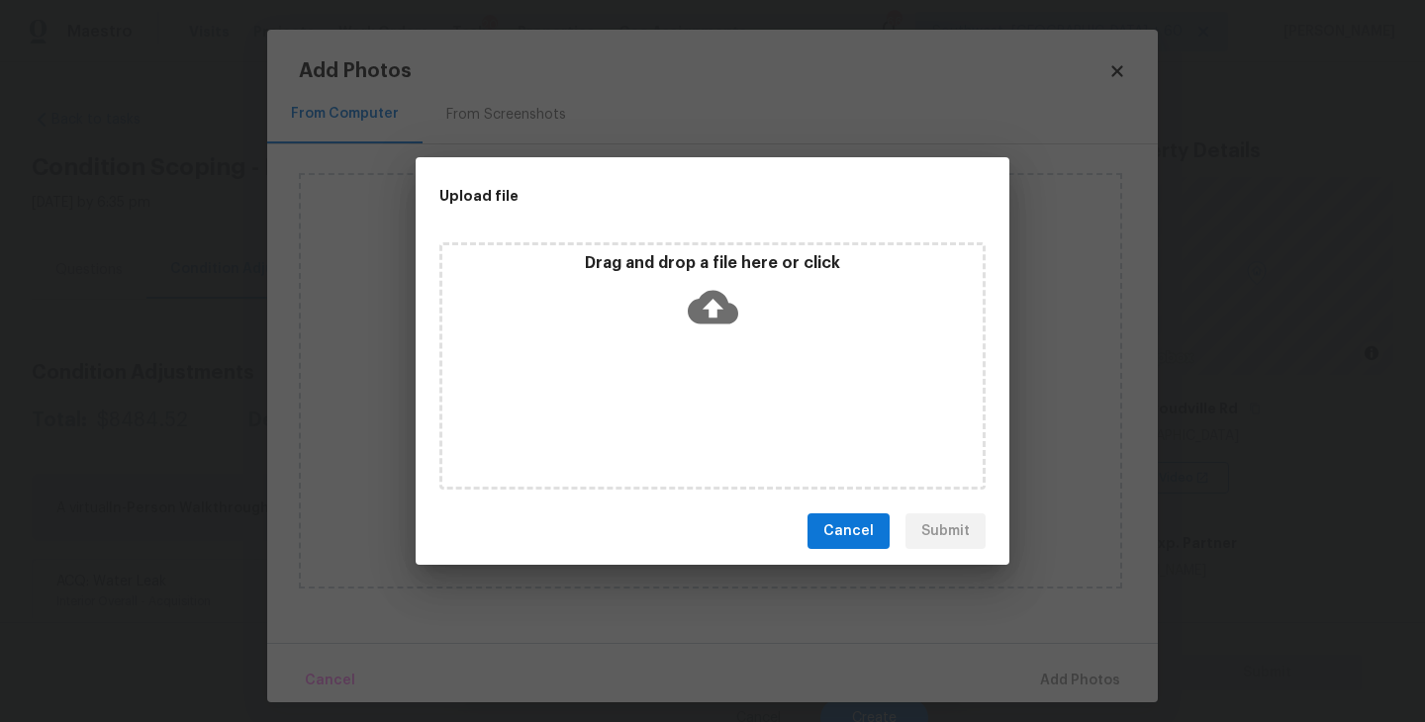
click at [711, 344] on div "Drag and drop a file here or click" at bounding box center [712, 365] width 546 height 247
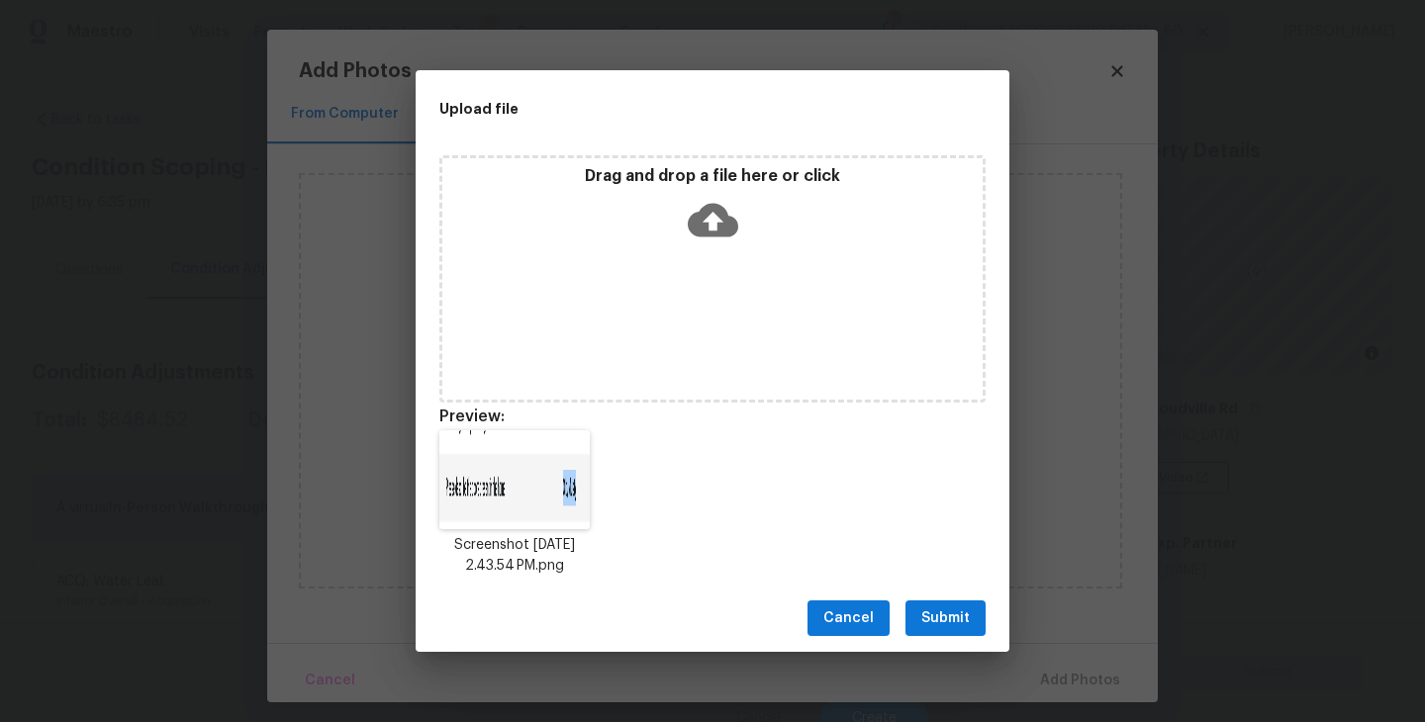
click at [954, 617] on span "Submit" at bounding box center [945, 618] width 48 height 25
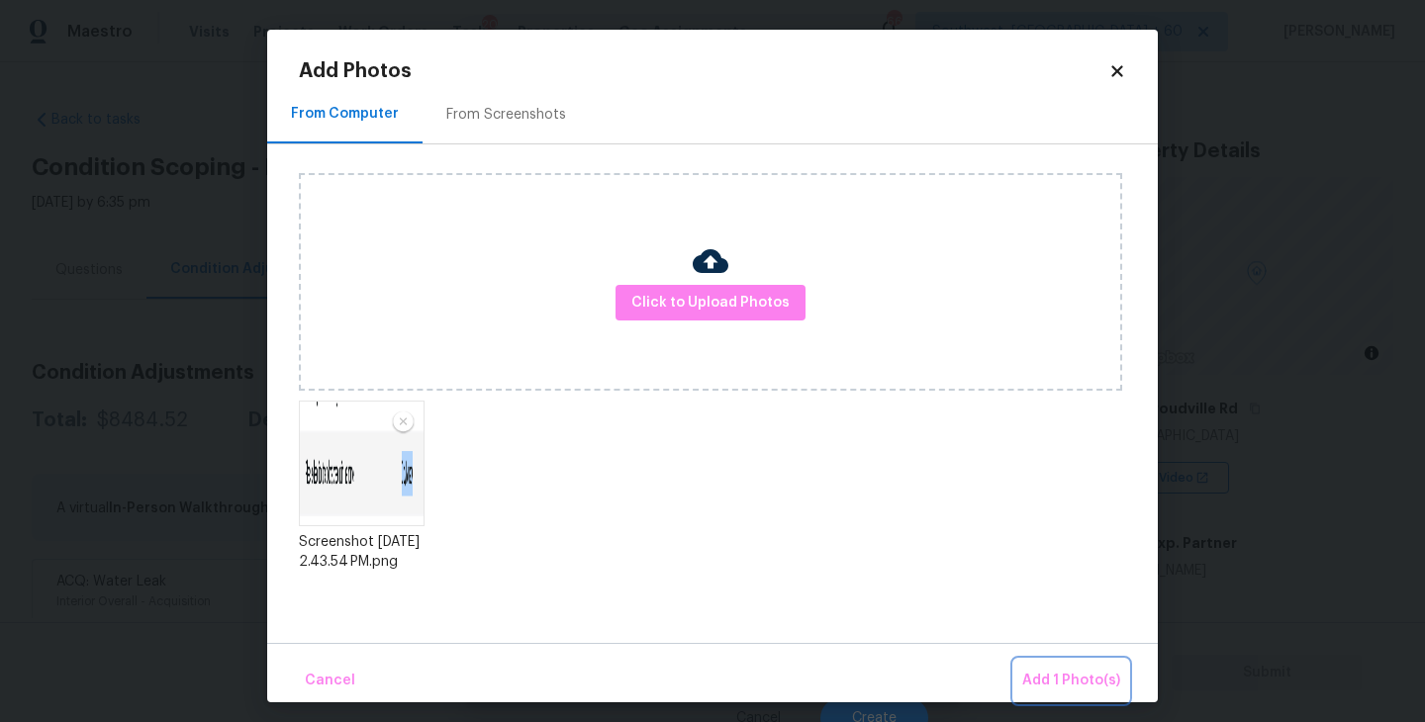
click at [1032, 667] on button "Add 1 Photo(s)" at bounding box center [1071, 681] width 114 height 43
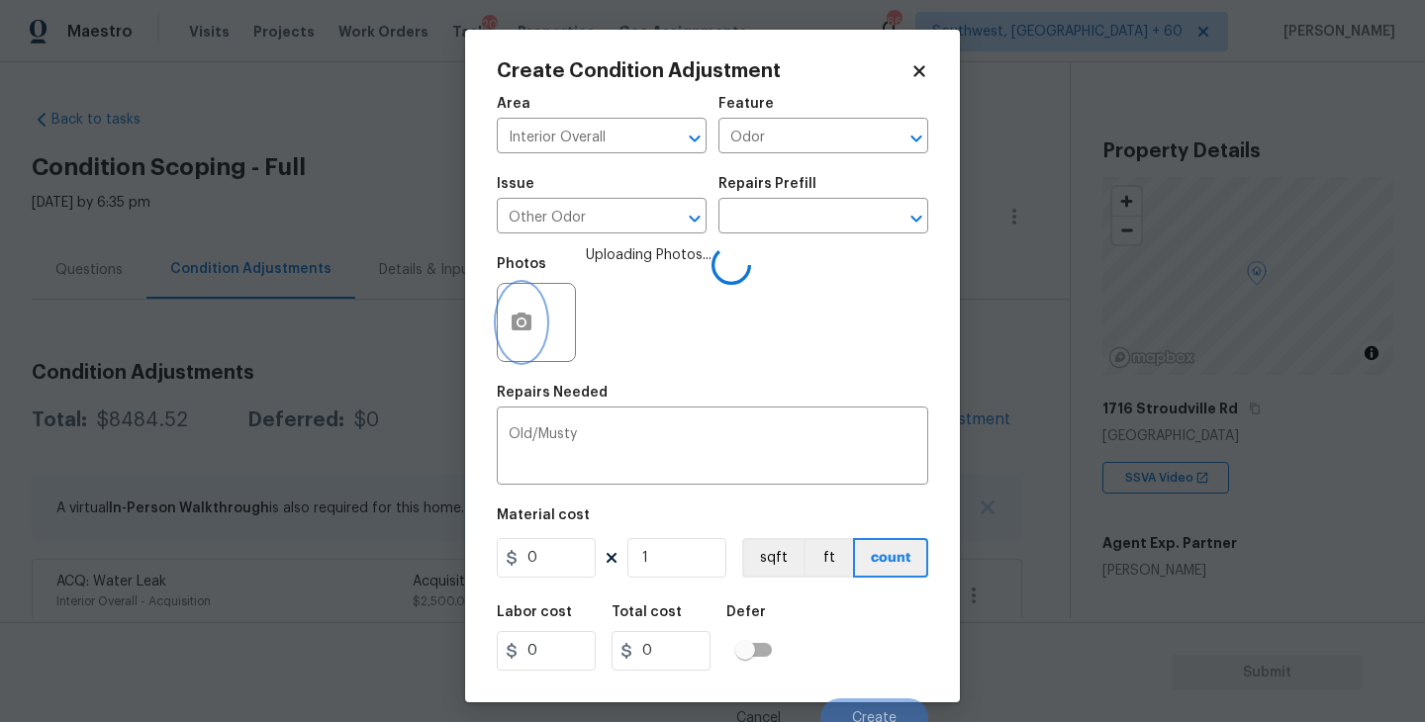
scroll to position [17, 0]
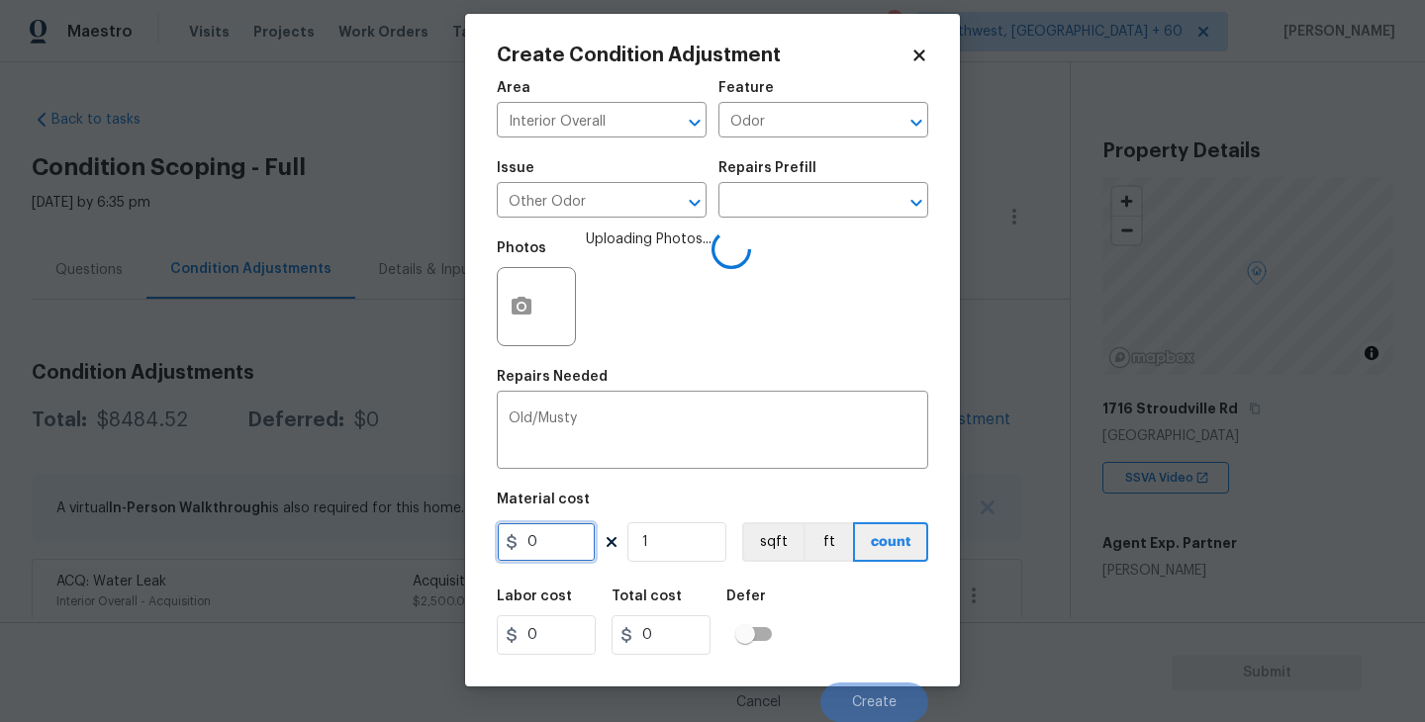
drag, startPoint x: 557, startPoint y: 534, endPoint x: 367, endPoint y: 521, distance: 190.4
click at [367, 521] on div "Create Condition Adjustment Area Interior Overall ​ Feature Odor ​ Issue Other …" at bounding box center [712, 361] width 1425 height 722
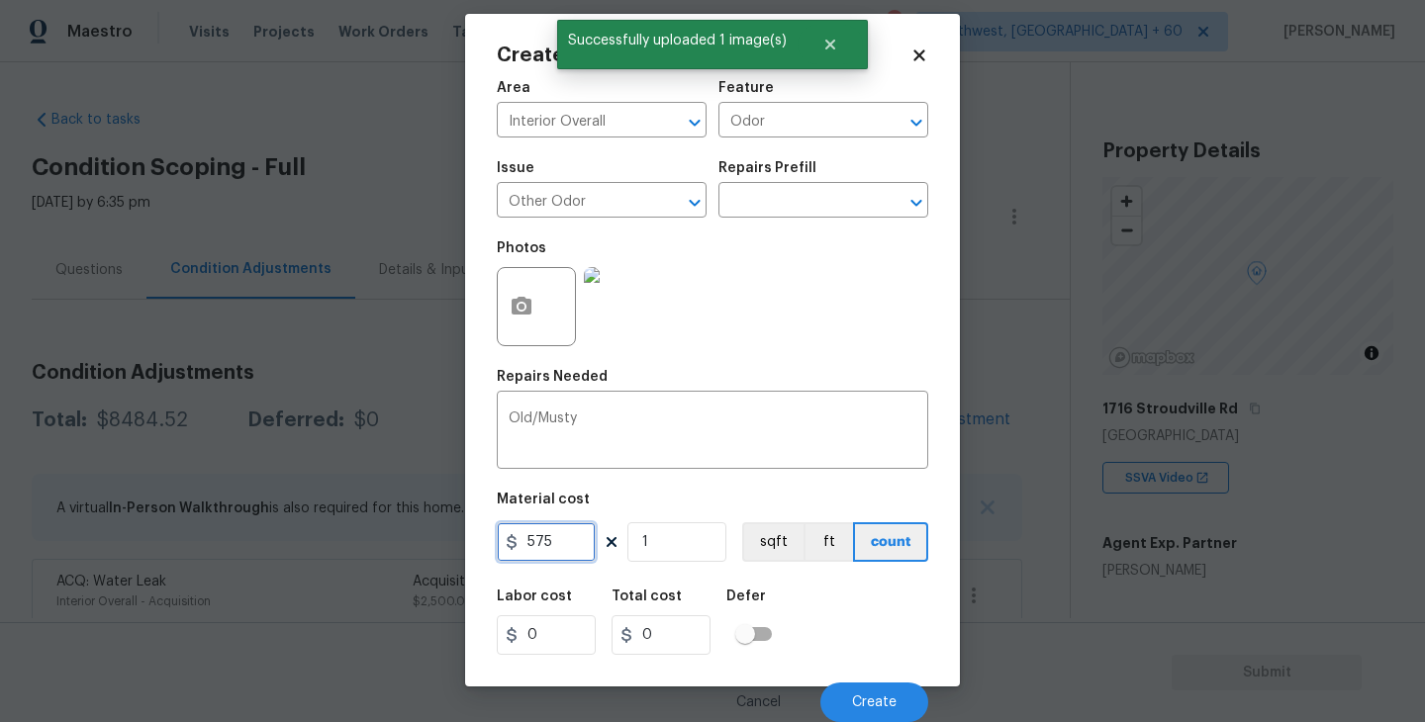
type input "575"
click at [770, 605] on div "Defer" at bounding box center [754, 603] width 57 height 26
click at [869, 622] on div "Labor cost 0 Total cost 575 Defer" at bounding box center [712, 622] width 431 height 89
click at [882, 673] on div "Cancel Create" at bounding box center [712, 694] width 431 height 55
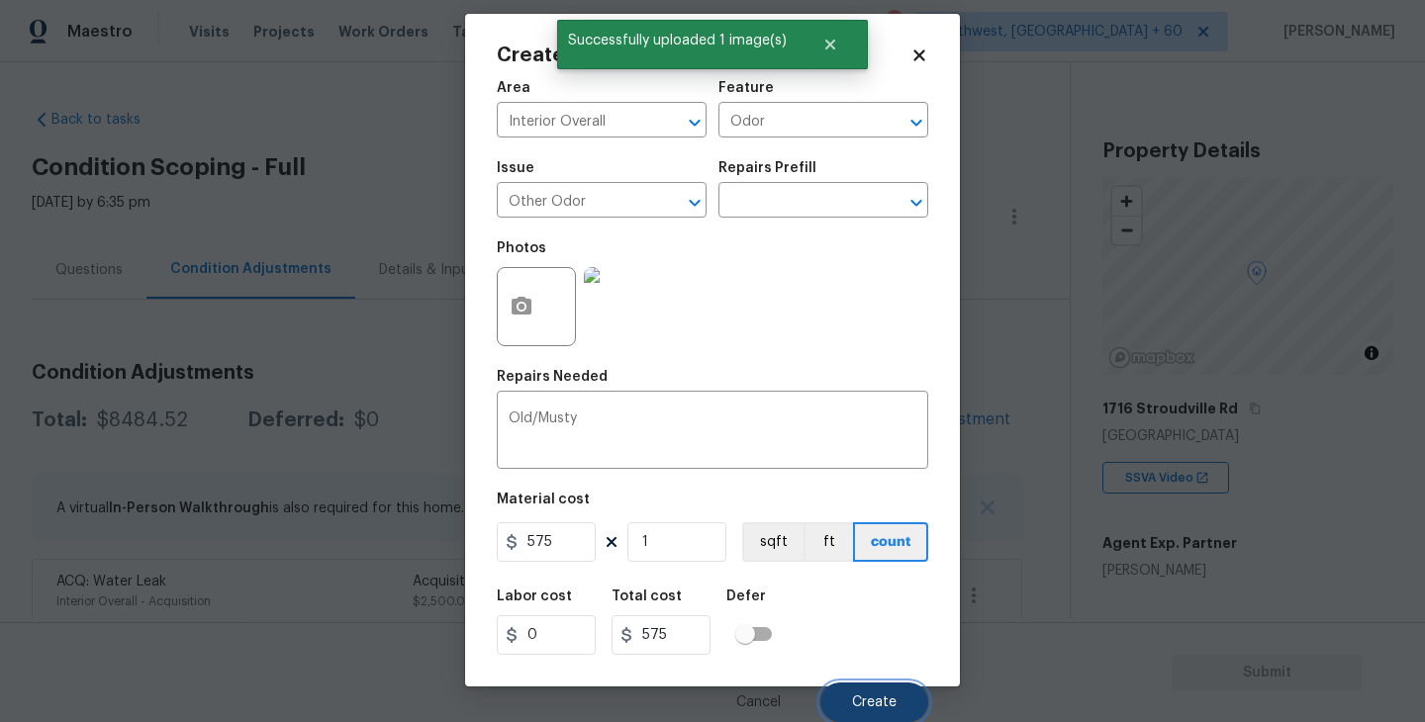
click at [879, 685] on button "Create" at bounding box center [874, 703] width 108 height 40
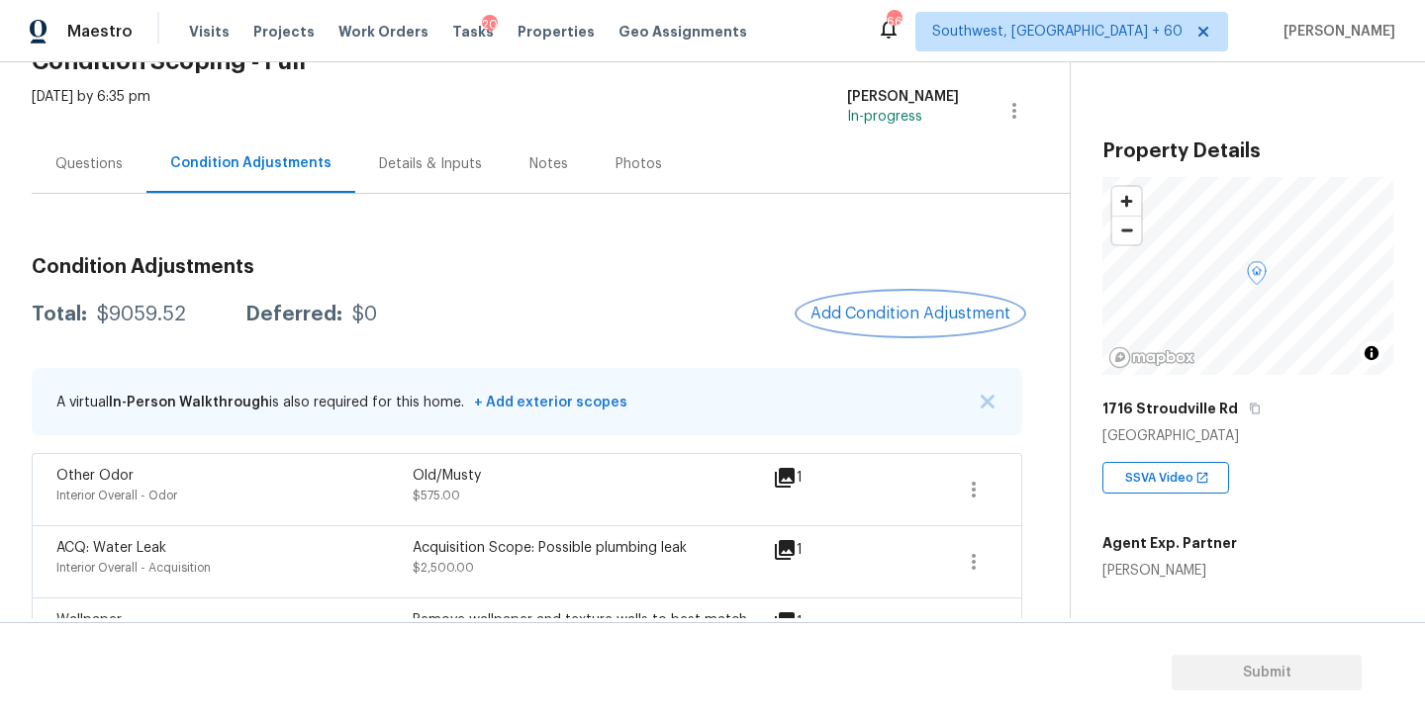
scroll to position [271, 0]
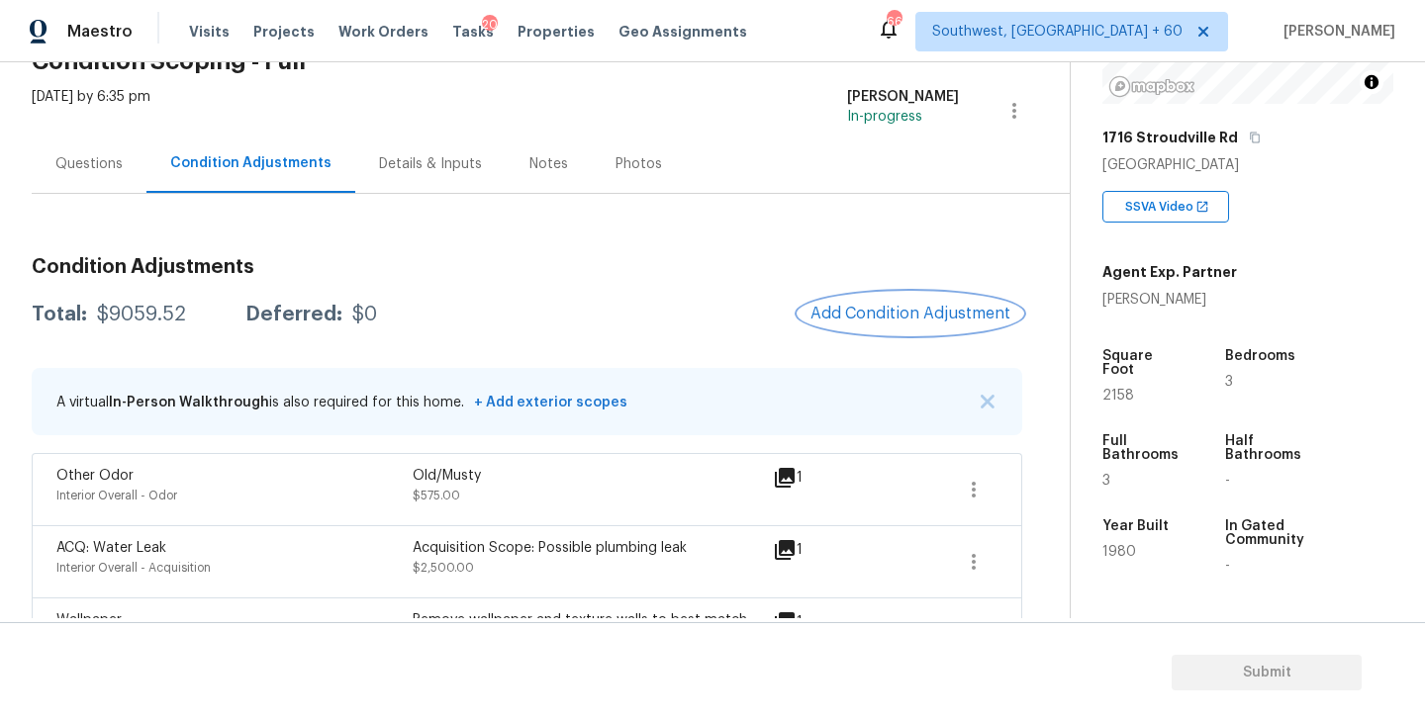
click at [945, 320] on span "Add Condition Adjustment" at bounding box center [910, 314] width 200 height 18
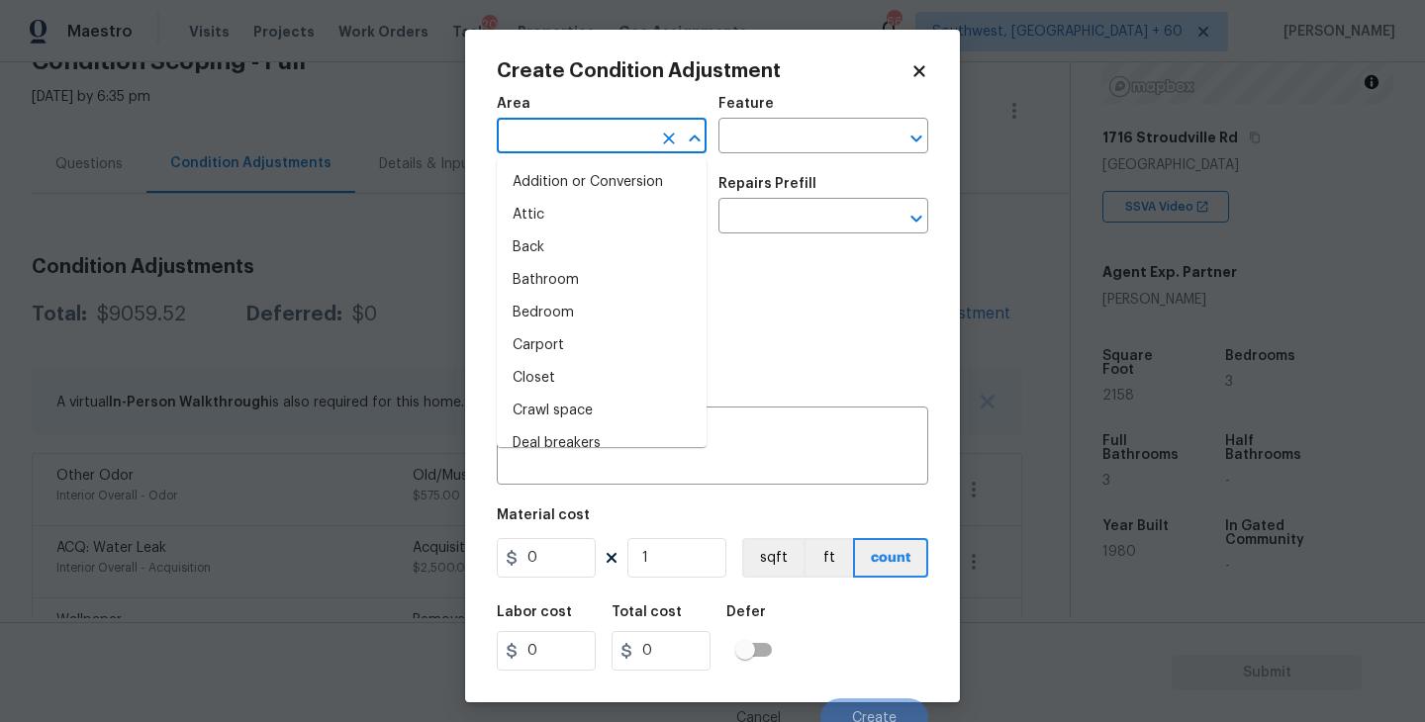
click at [609, 126] on input "text" at bounding box center [574, 138] width 154 height 31
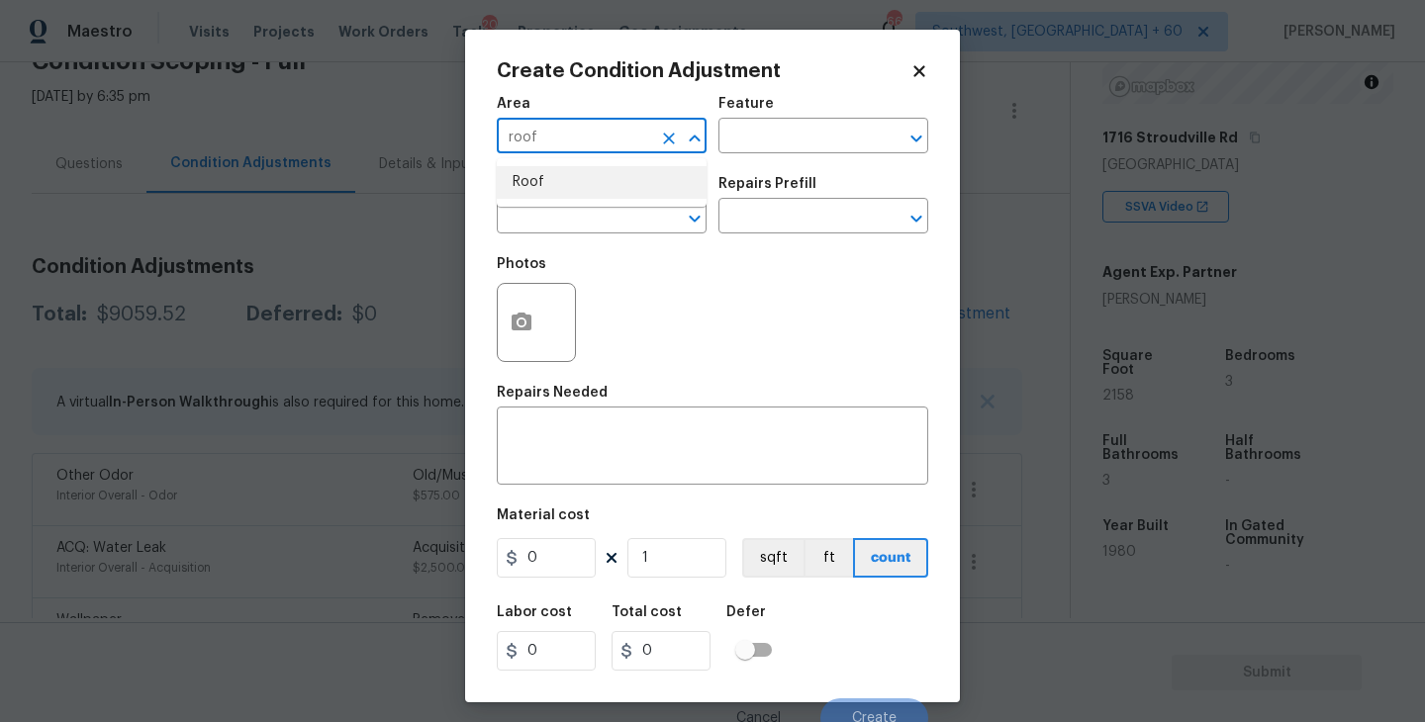
click at [598, 170] on li "Roof" at bounding box center [602, 182] width 210 height 33
type input "Roof"
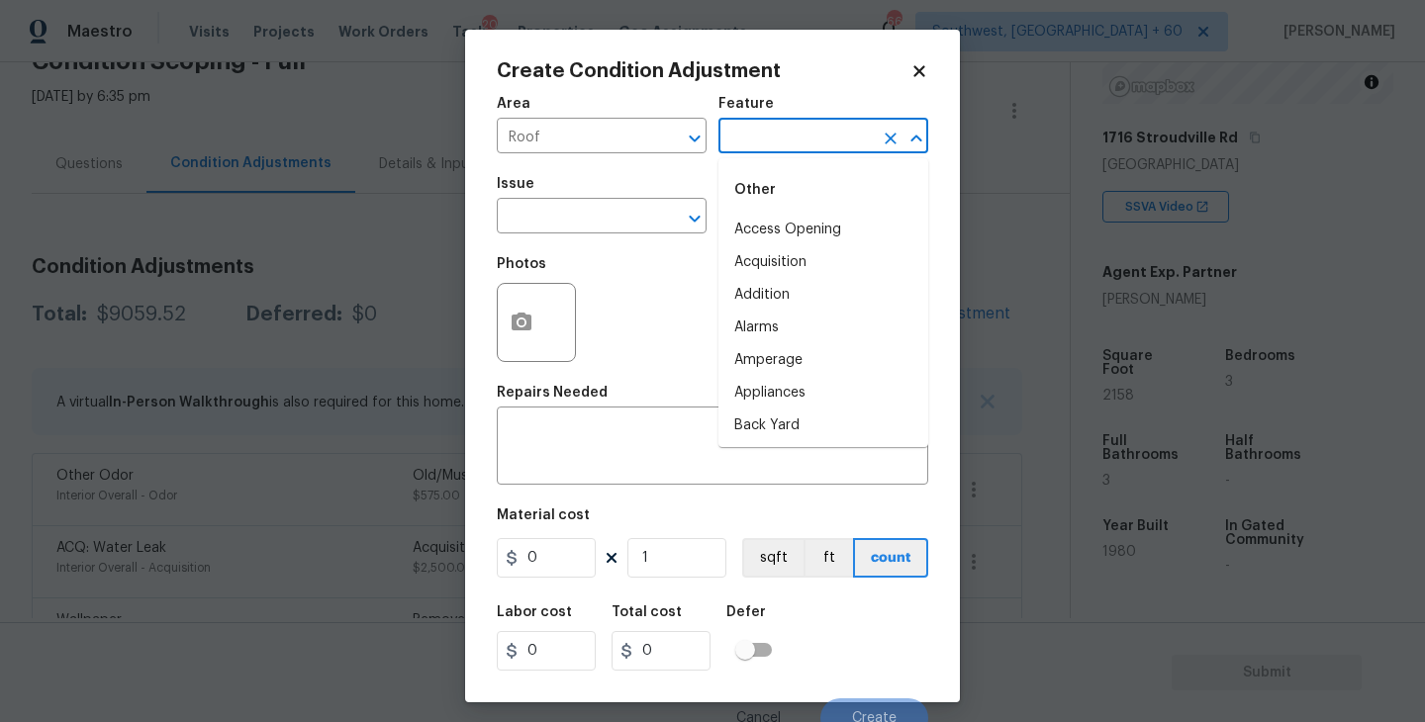
click at [761, 146] on input "text" at bounding box center [795, 138] width 154 height 31
click at [737, 268] on li "Roof" at bounding box center [823, 262] width 210 height 33
click at [659, 226] on icon "Clear" at bounding box center [669, 219] width 20 height 20
type input "Roof"
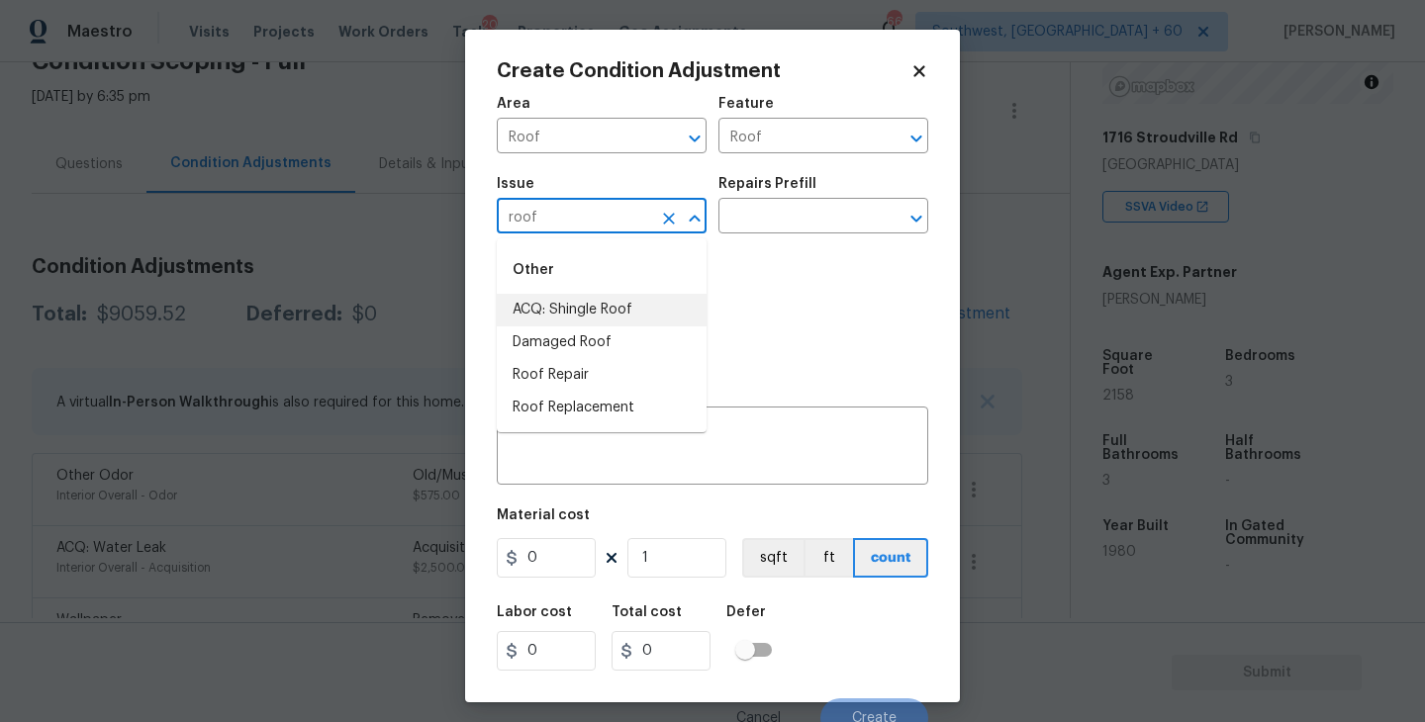
click at [643, 320] on li "ACQ: Shingle Roof" at bounding box center [602, 310] width 210 height 33
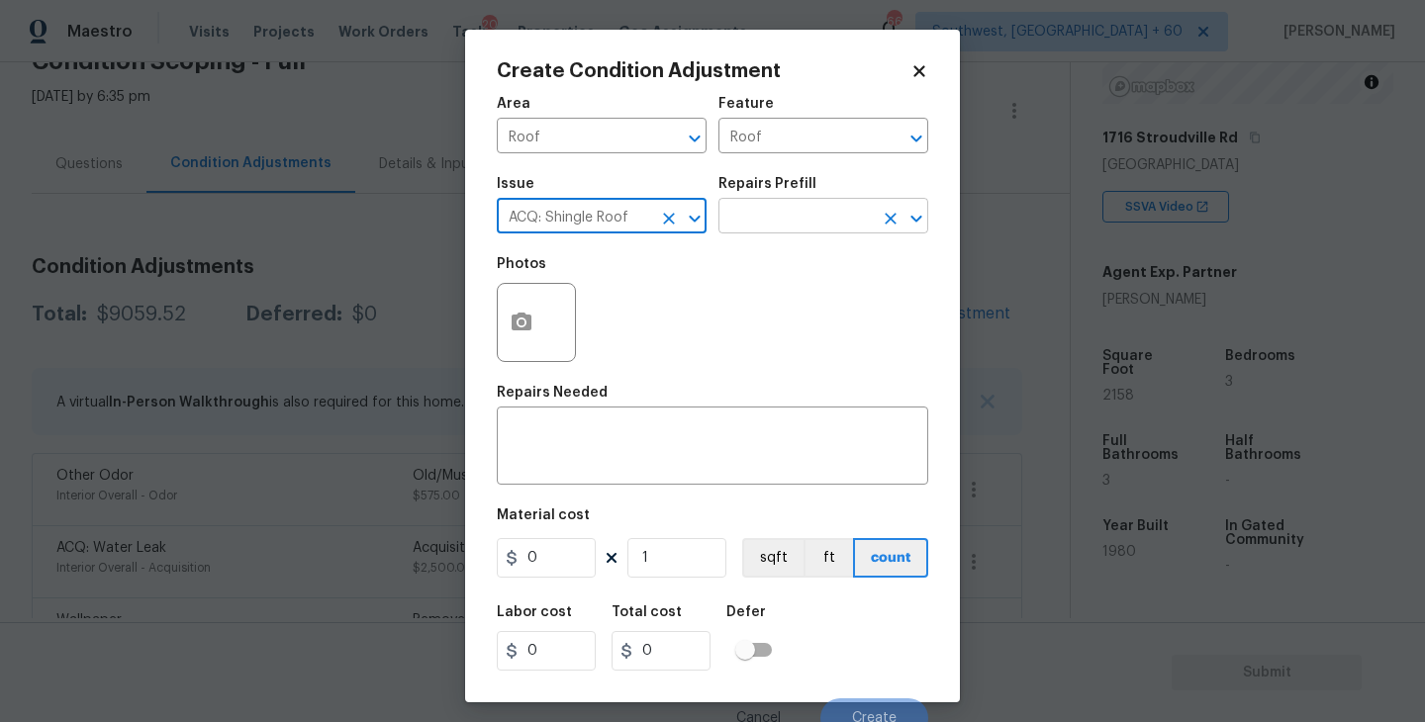
type input "ACQ: Shingle Roof"
click at [783, 233] on input "text" at bounding box center [795, 218] width 154 height 31
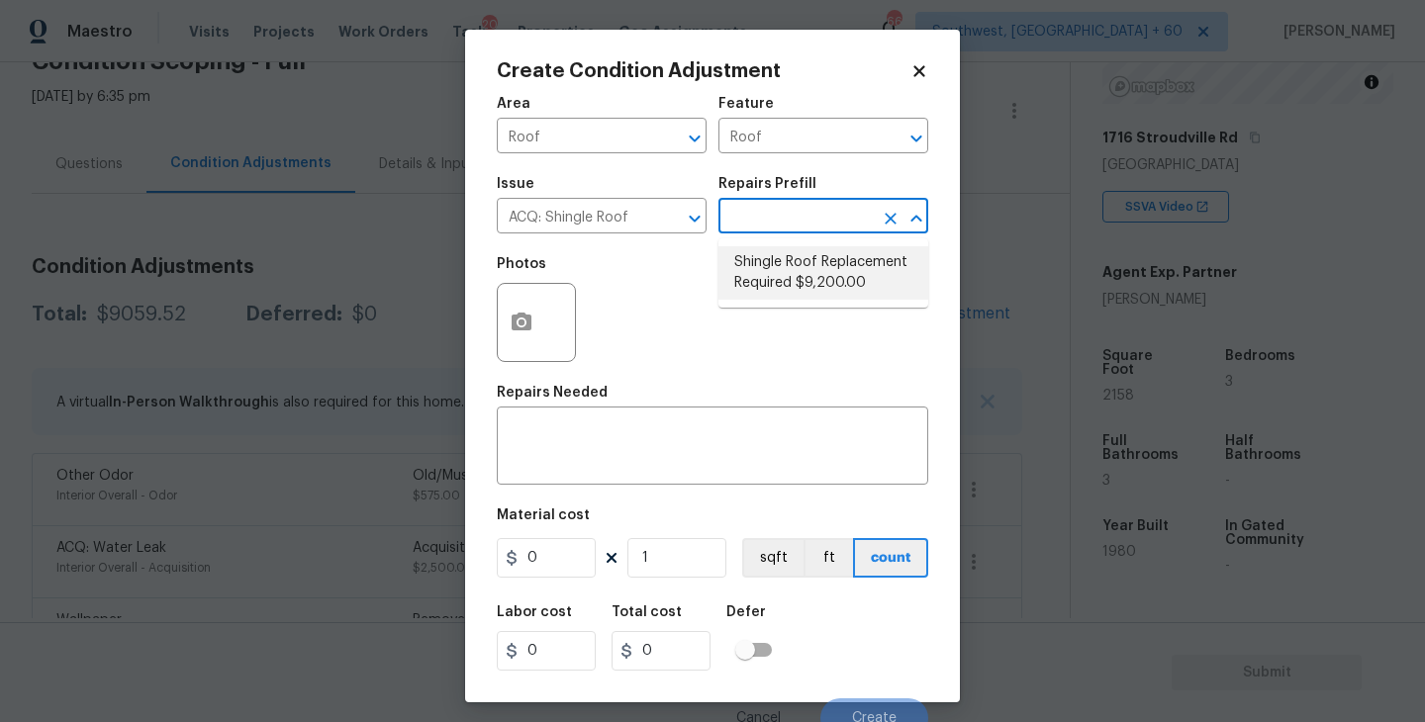
click at [810, 287] on li "Shingle Roof Replacement Required $9,200.00" at bounding box center [823, 272] width 210 height 53
type input "Acquisition"
type textarea "Acquisition Scope: Shingle Roof Replacement required."
type input "9200"
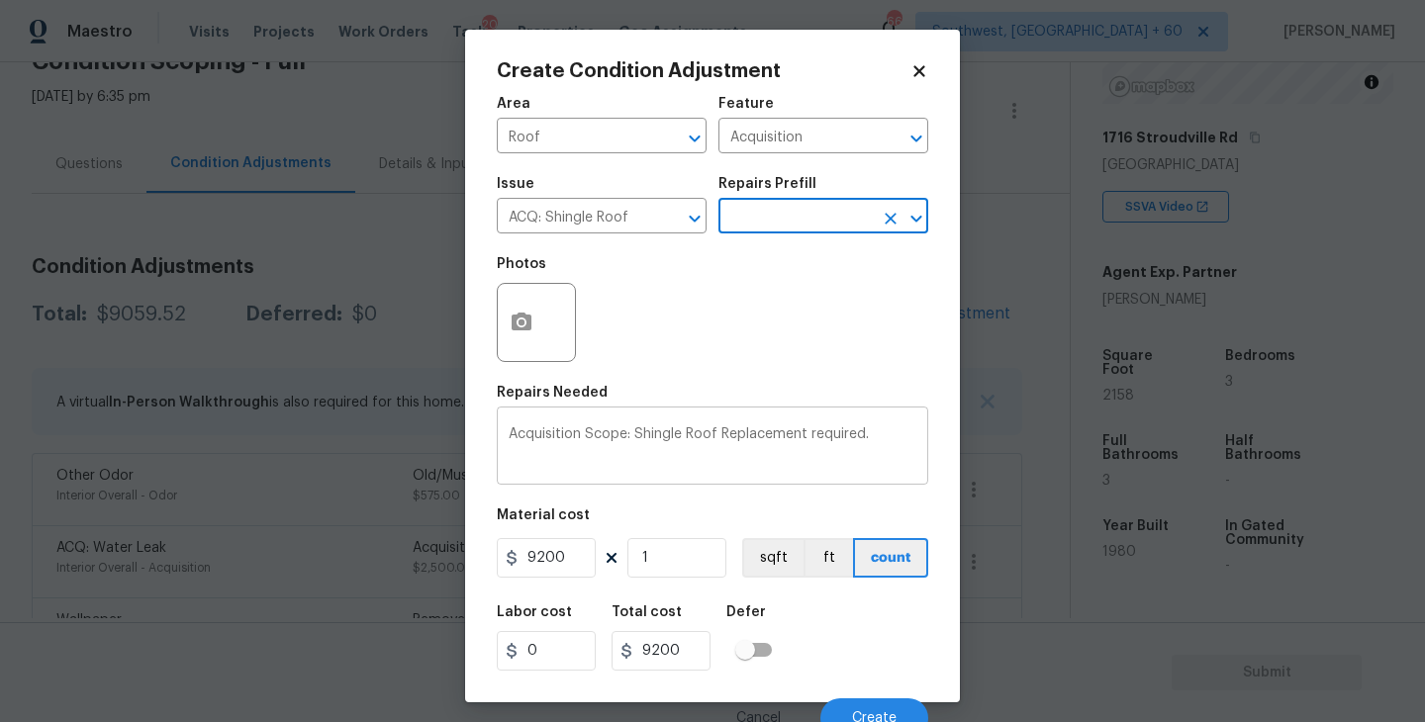
scroll to position [17, 0]
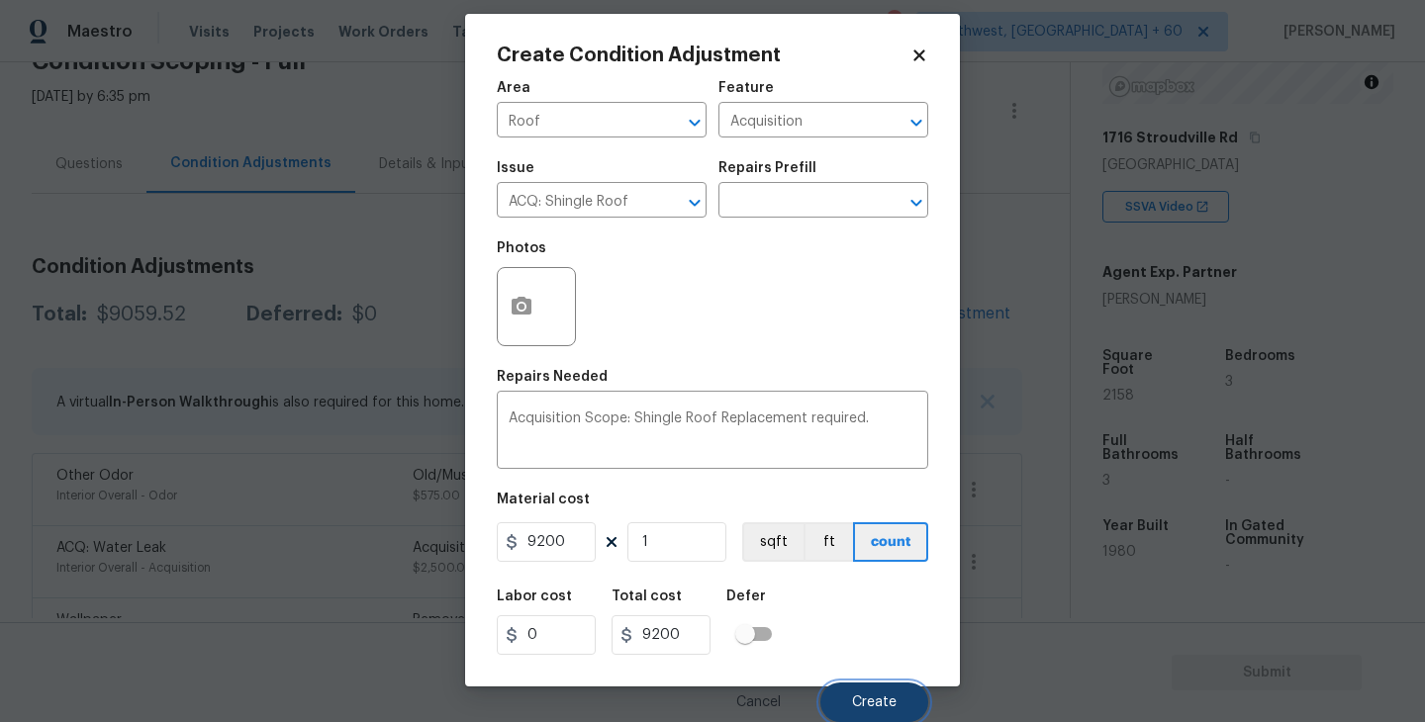
click at [871, 695] on span "Create" at bounding box center [874, 702] width 45 height 15
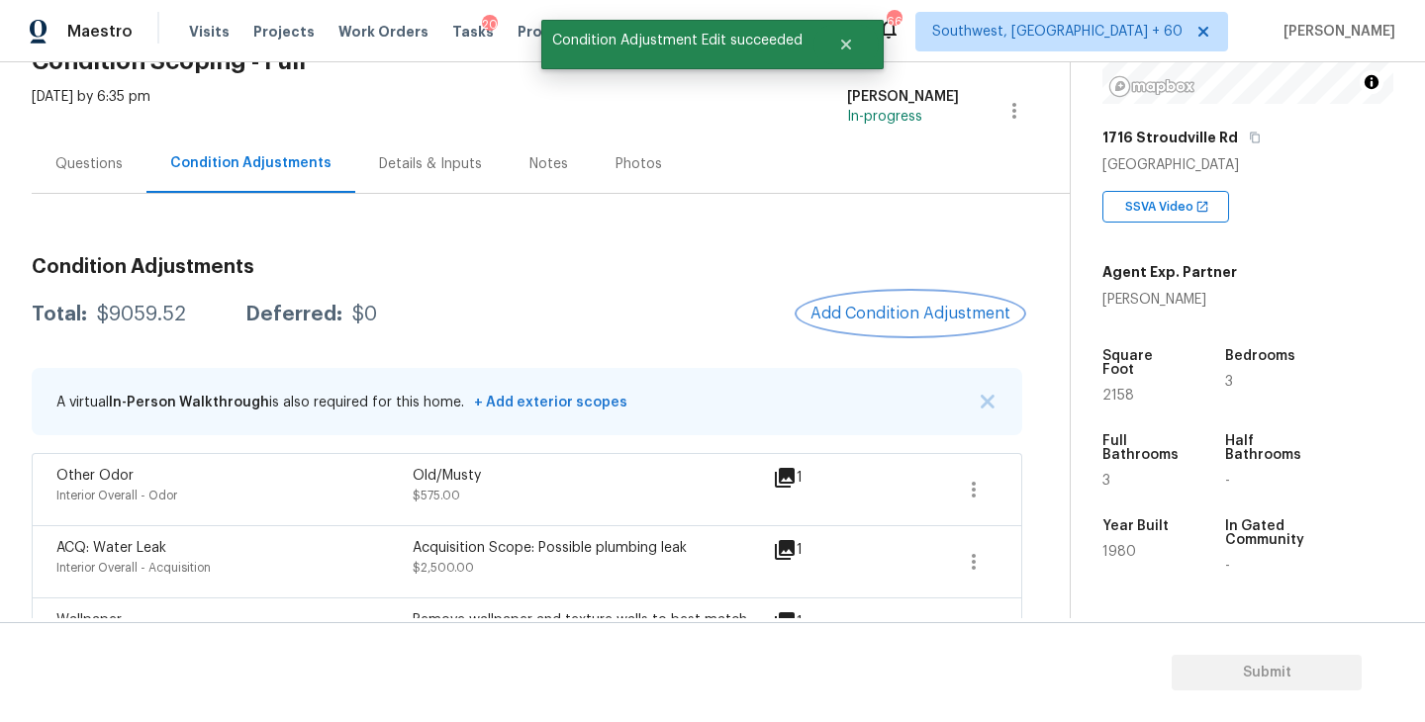
scroll to position [0, 0]
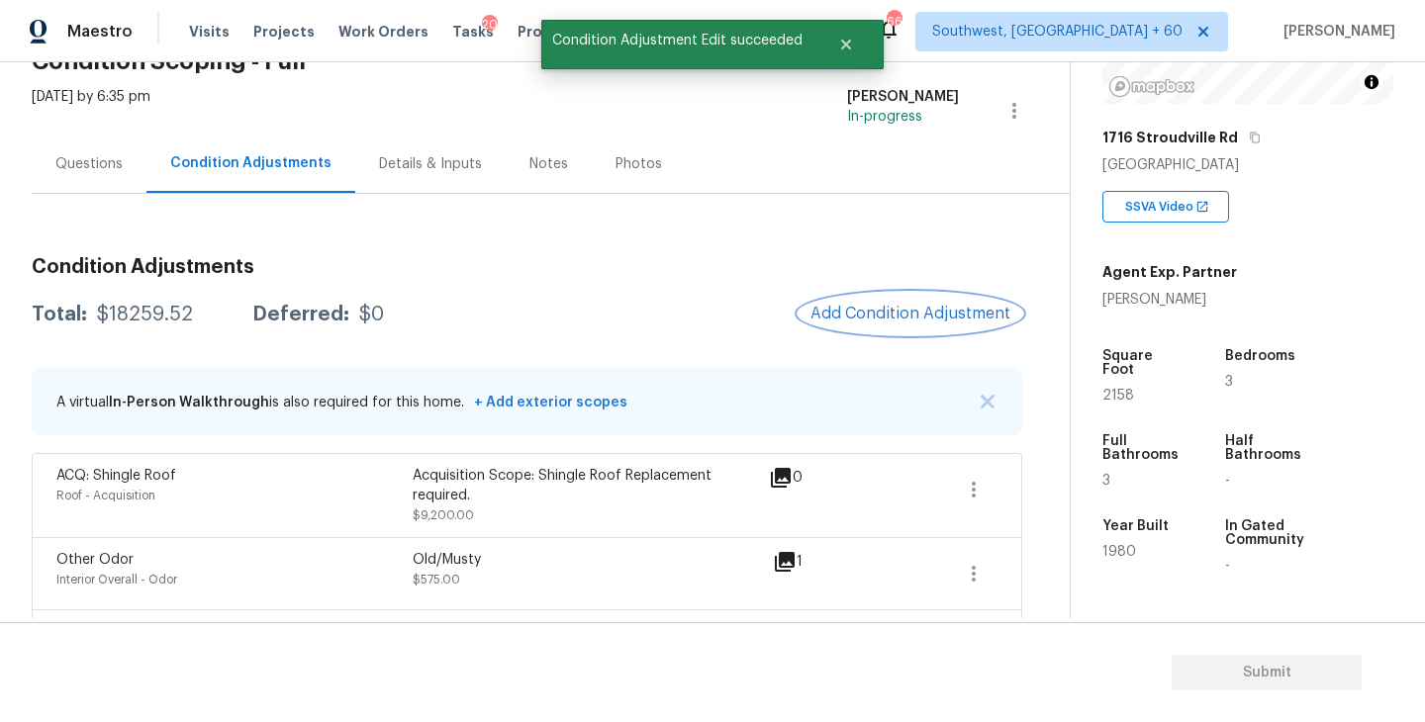
click at [913, 307] on span "Add Condition Adjustment" at bounding box center [910, 314] width 200 height 18
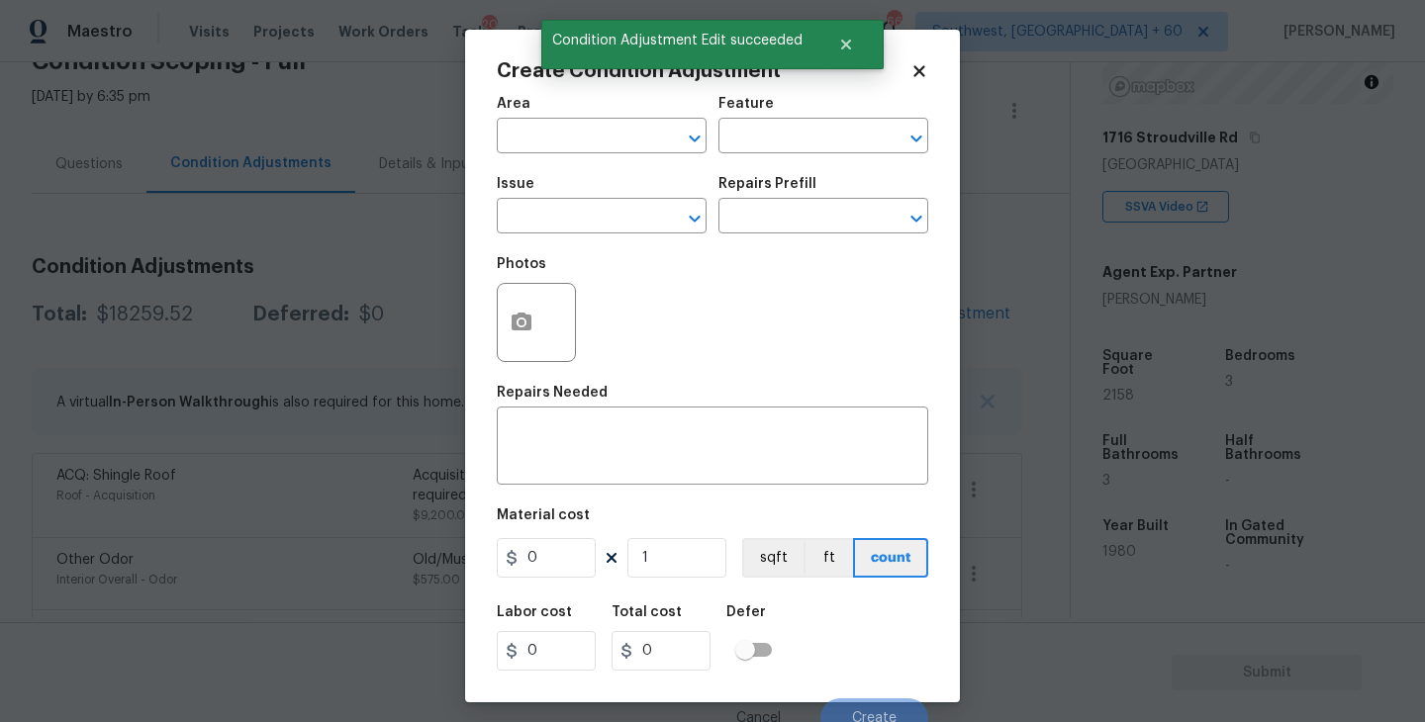
click at [592, 153] on span "Area ​" at bounding box center [602, 125] width 210 height 80
click at [558, 147] on input "text" at bounding box center [574, 138] width 154 height 31
click at [564, 177] on li "HVAC" at bounding box center [602, 182] width 210 height 33
type input "HVAC"
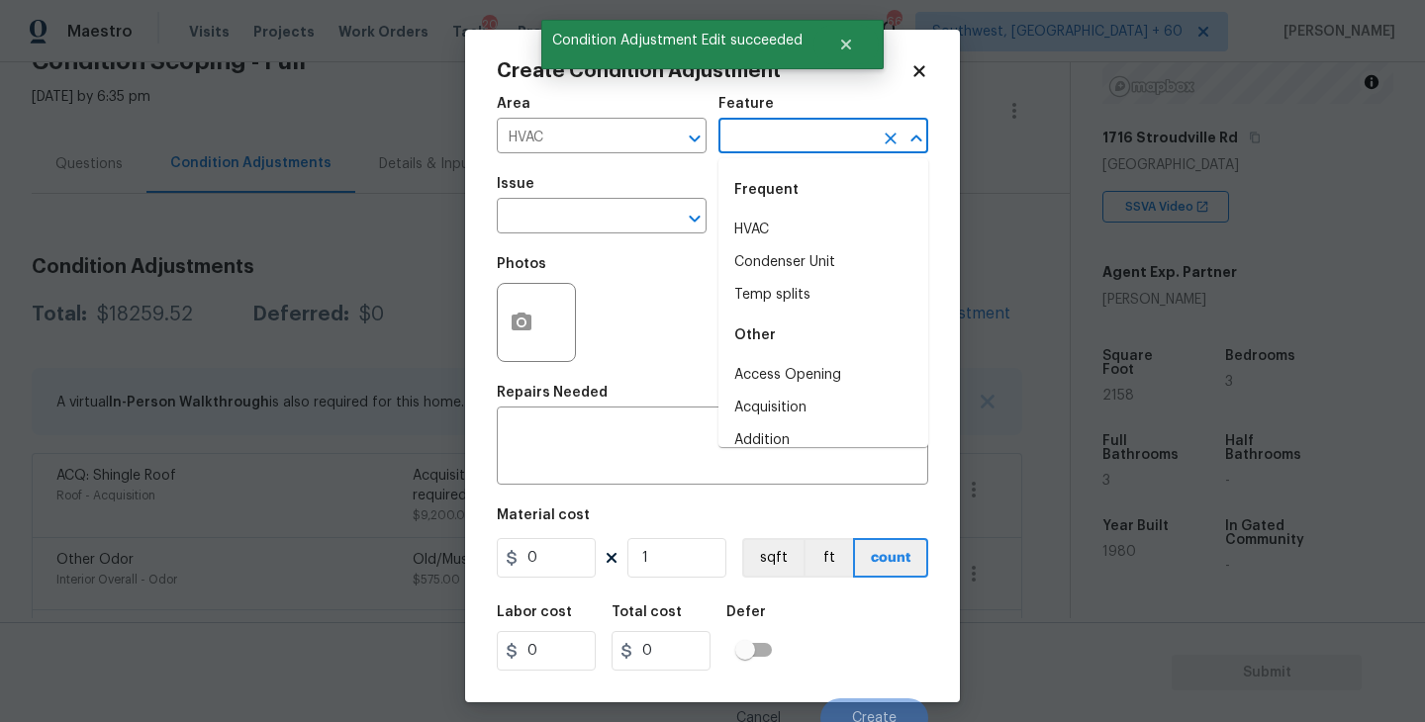
click at [737, 148] on input "text" at bounding box center [795, 138] width 154 height 31
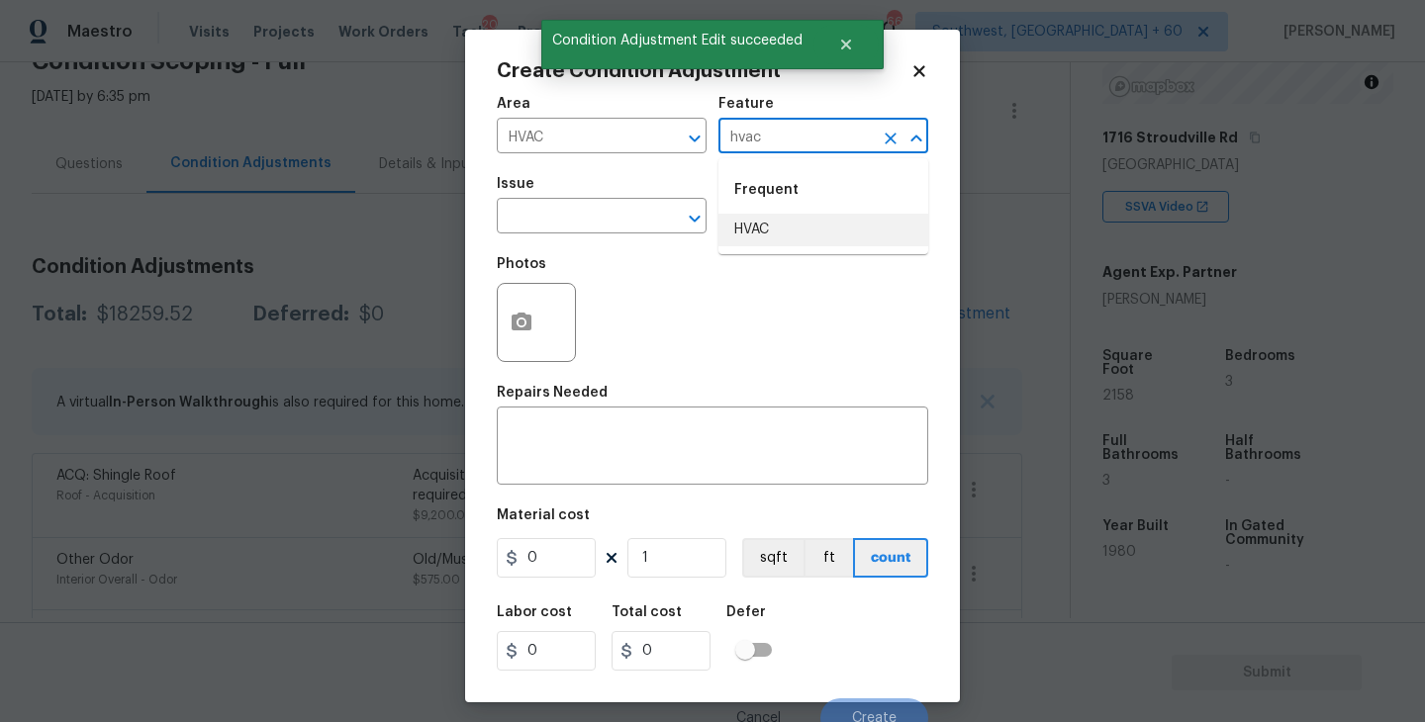
click at [756, 229] on li "HVAC" at bounding box center [823, 230] width 210 height 33
click at [652, 229] on div "​" at bounding box center [602, 218] width 210 height 31
type input "HVAC"
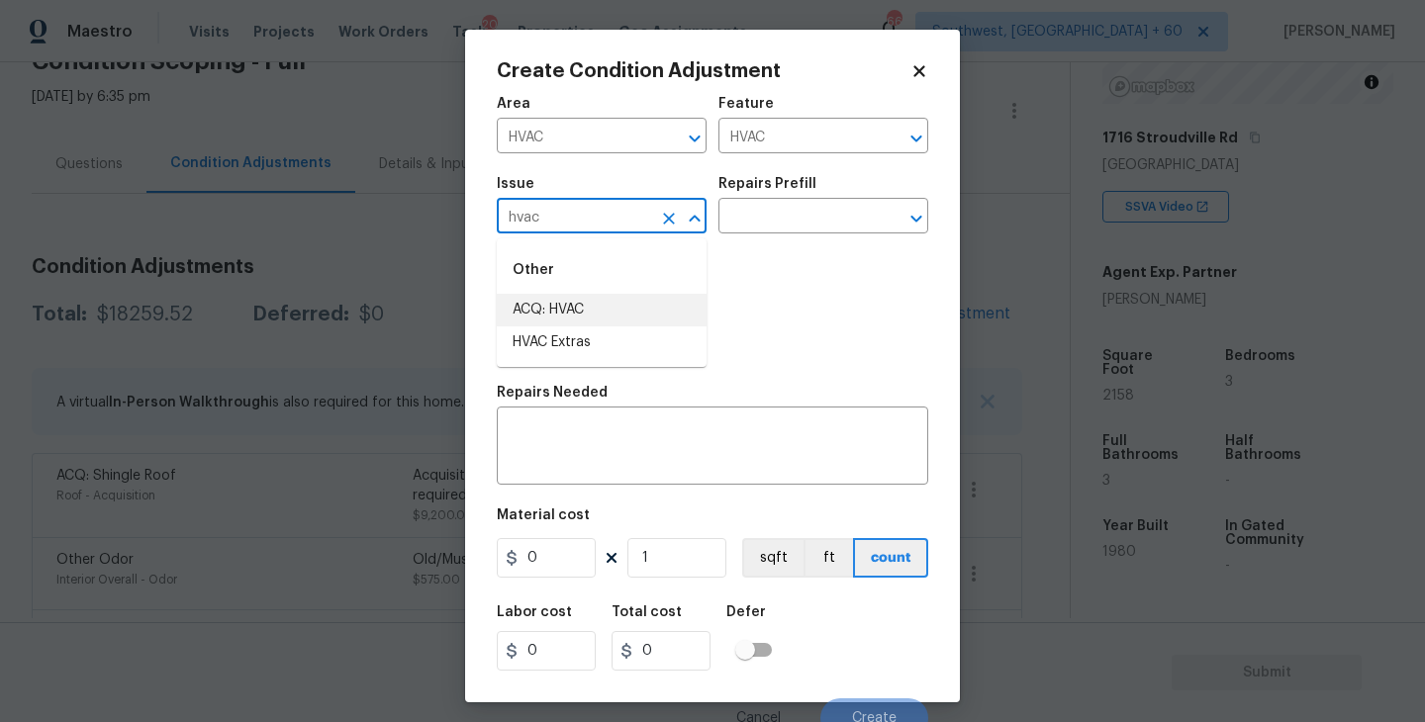
click at [634, 313] on li "ACQ: HVAC" at bounding box center [602, 310] width 210 height 33
type input "ACQ: HVAC"
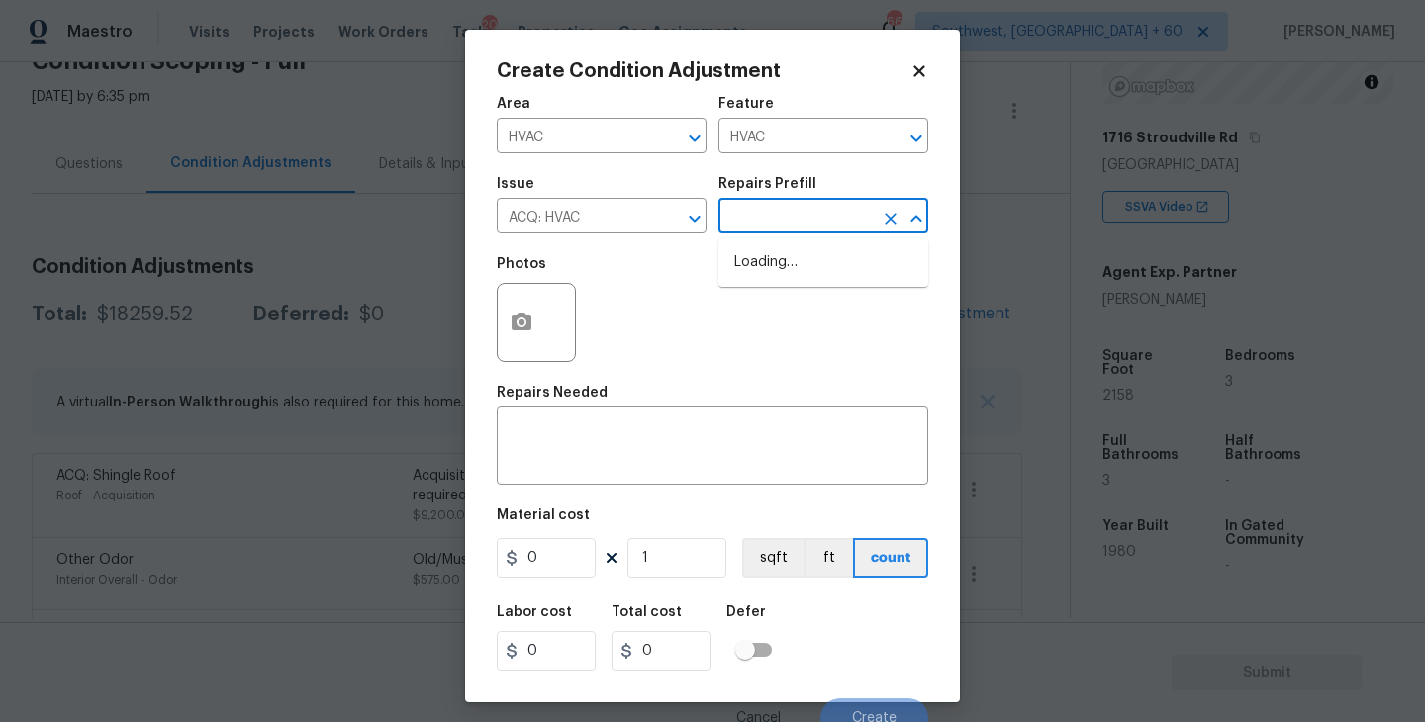
click at [822, 217] on input "text" at bounding box center [795, 218] width 154 height 31
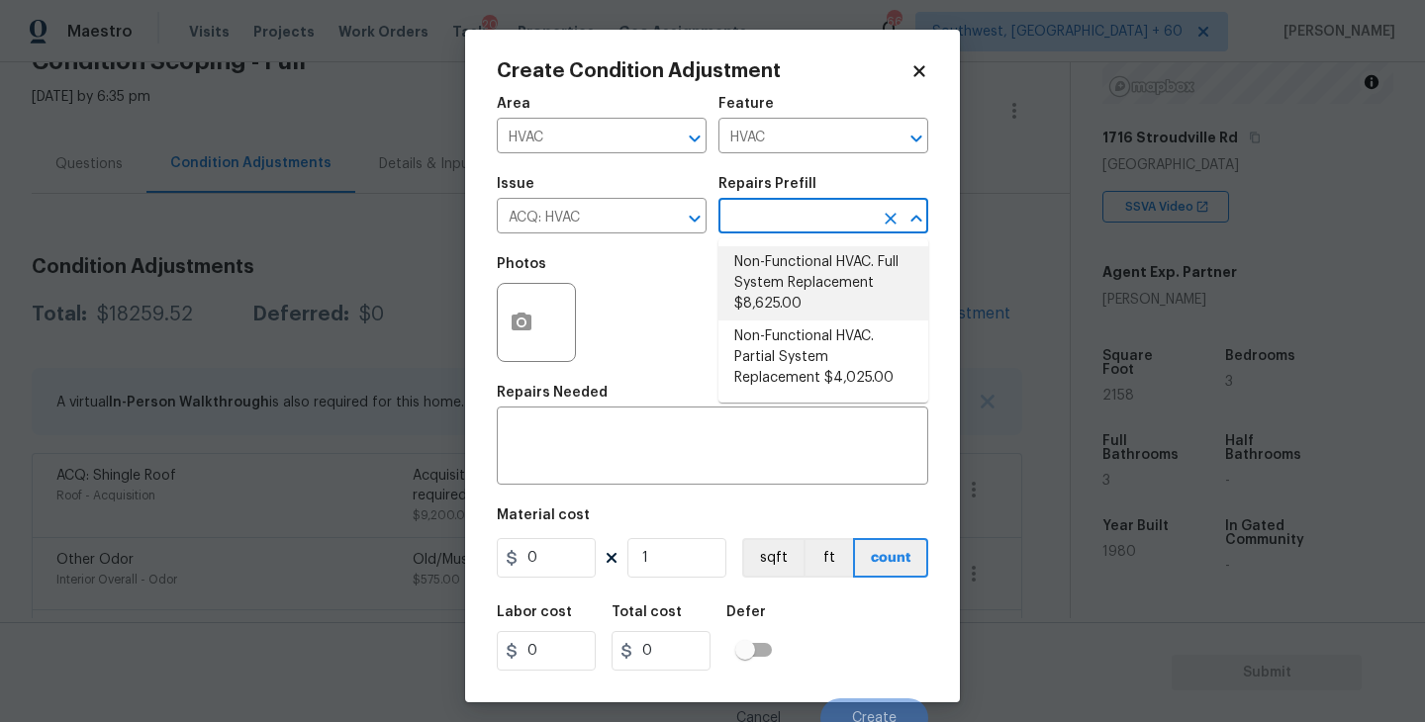
click at [840, 278] on li "Non-Functional HVAC. Full System Replacement $8,625.00" at bounding box center [823, 283] width 210 height 74
type input "Acquisition"
type textarea "Acquisition Scope: Full System Replacement"
type input "8625"
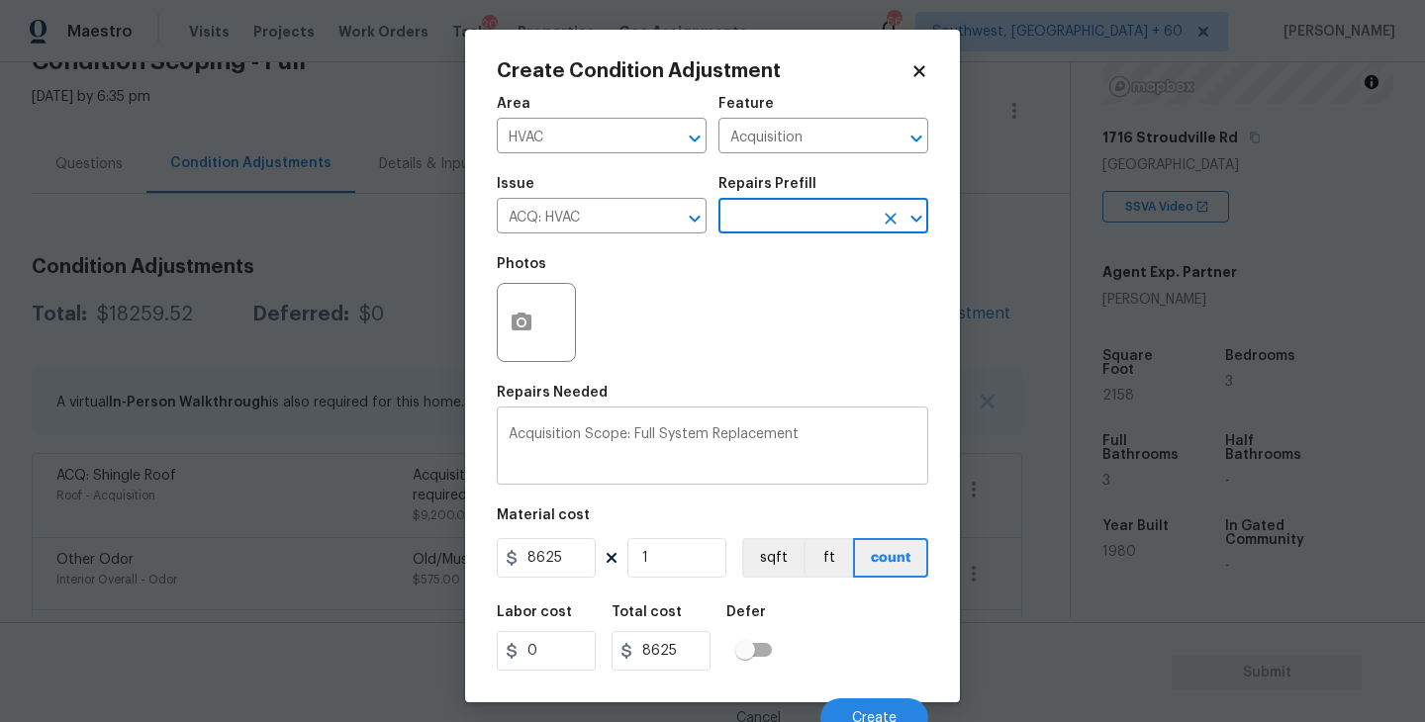
scroll to position [17, 0]
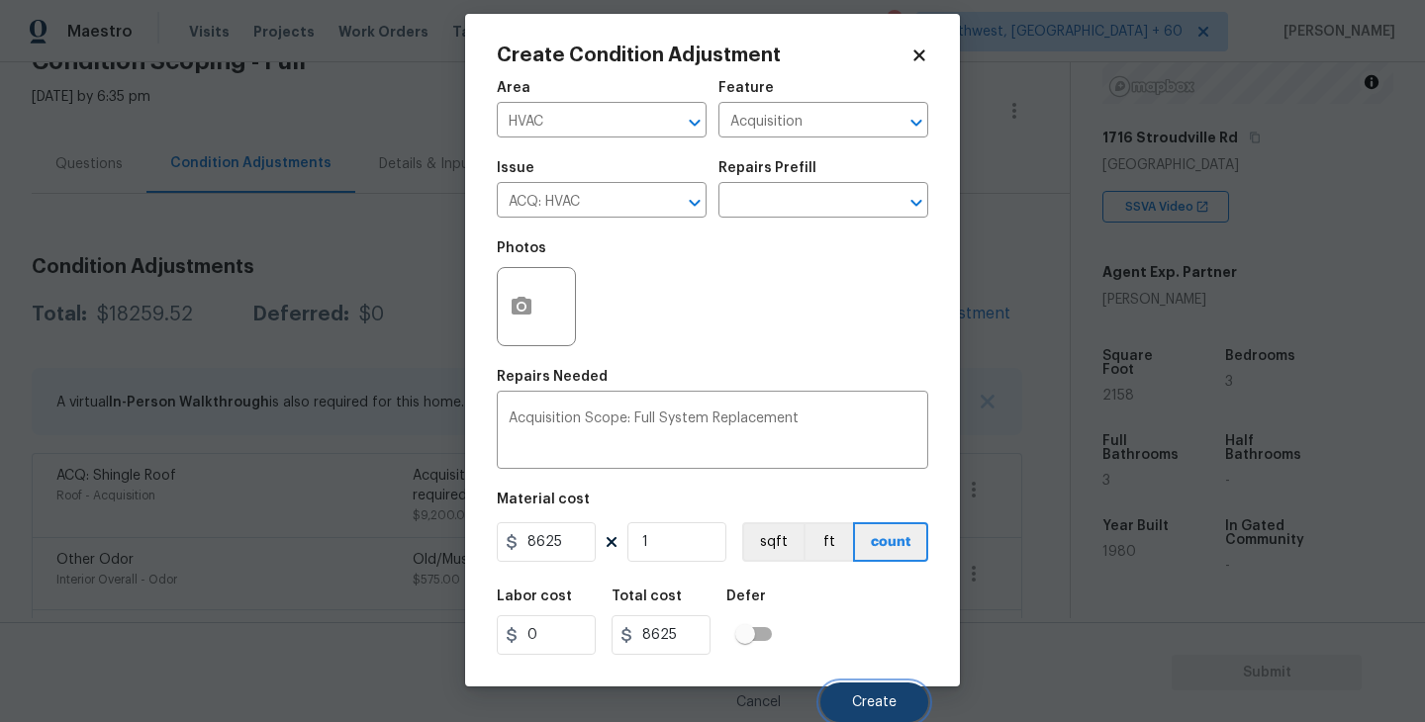
click at [883, 695] on span "Create" at bounding box center [874, 702] width 45 height 15
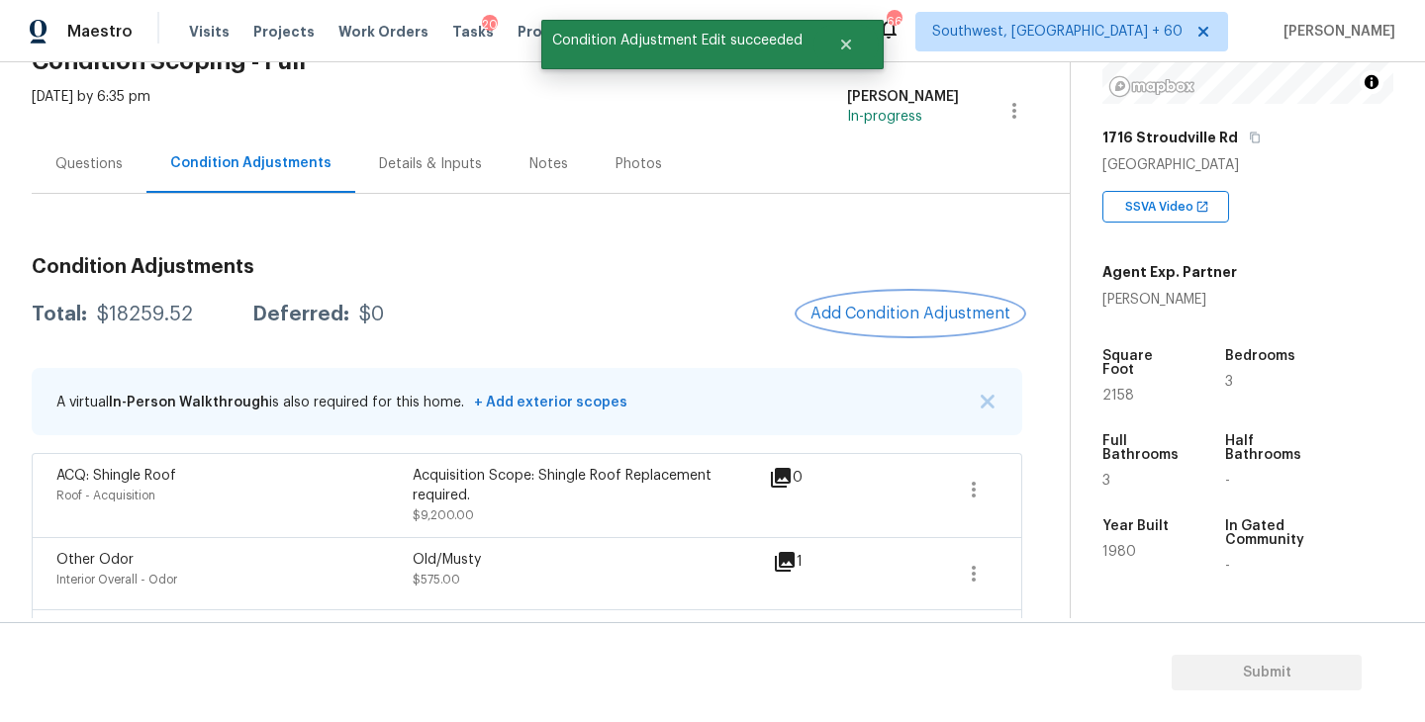
scroll to position [0, 0]
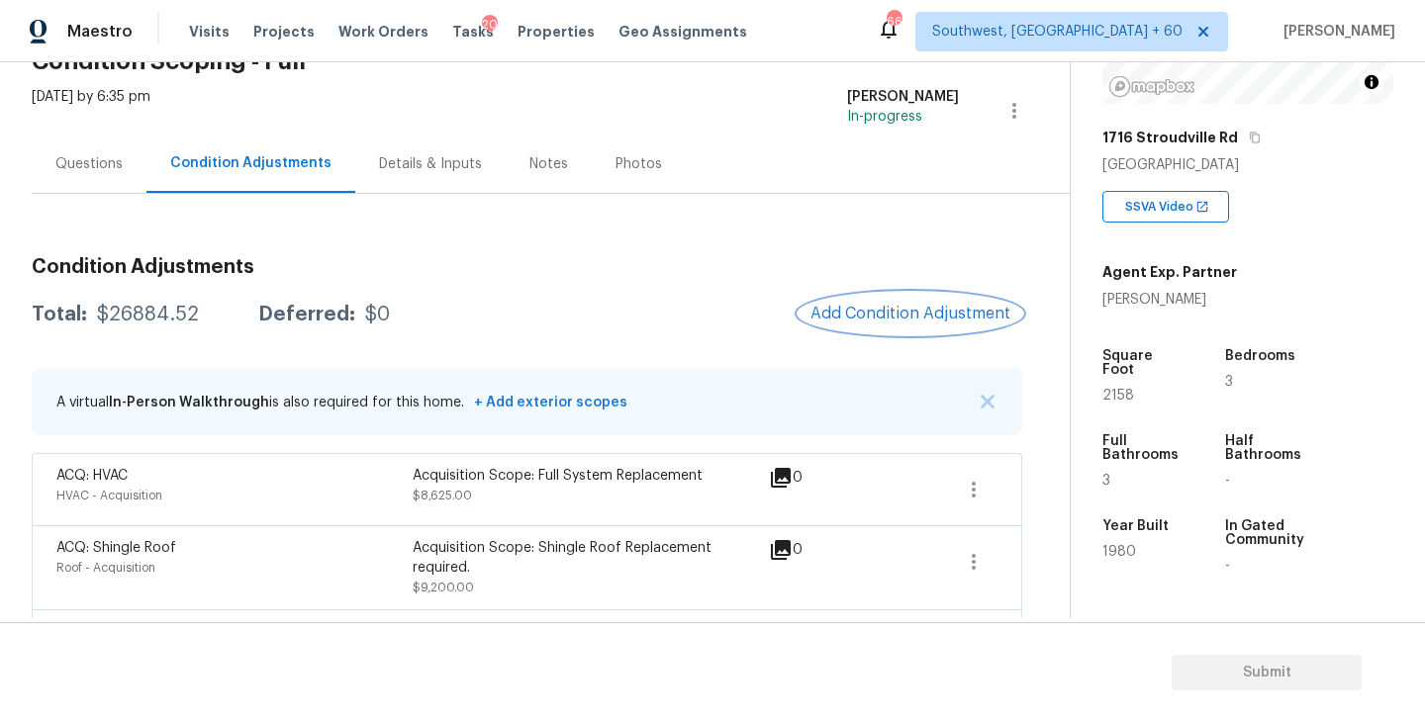
click at [894, 317] on span "Add Condition Adjustment" at bounding box center [910, 314] width 200 height 18
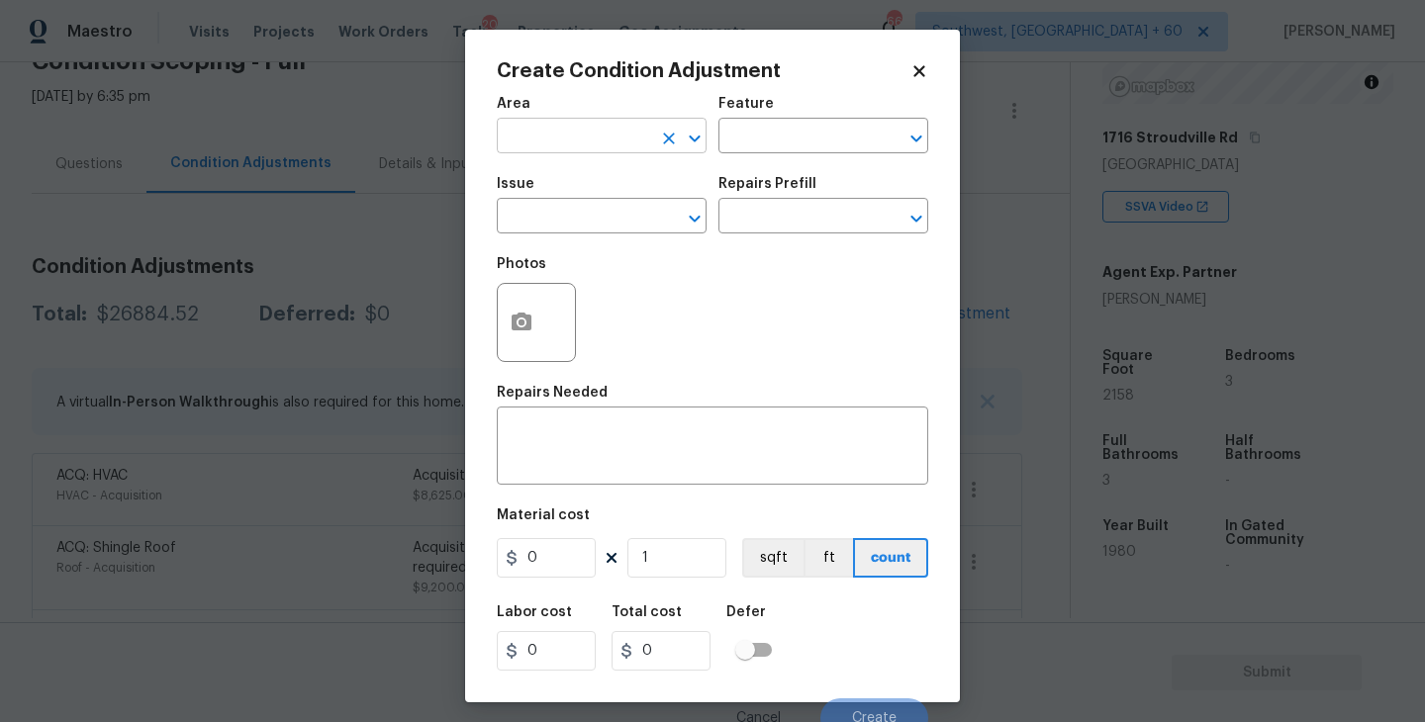
click at [524, 139] on input "text" at bounding box center [574, 138] width 154 height 31
click at [570, 221] on li "Exterior Overall" at bounding box center [602, 215] width 210 height 33
type input "Exterior Overall"
click at [797, 142] on input "text" at bounding box center [795, 138] width 154 height 31
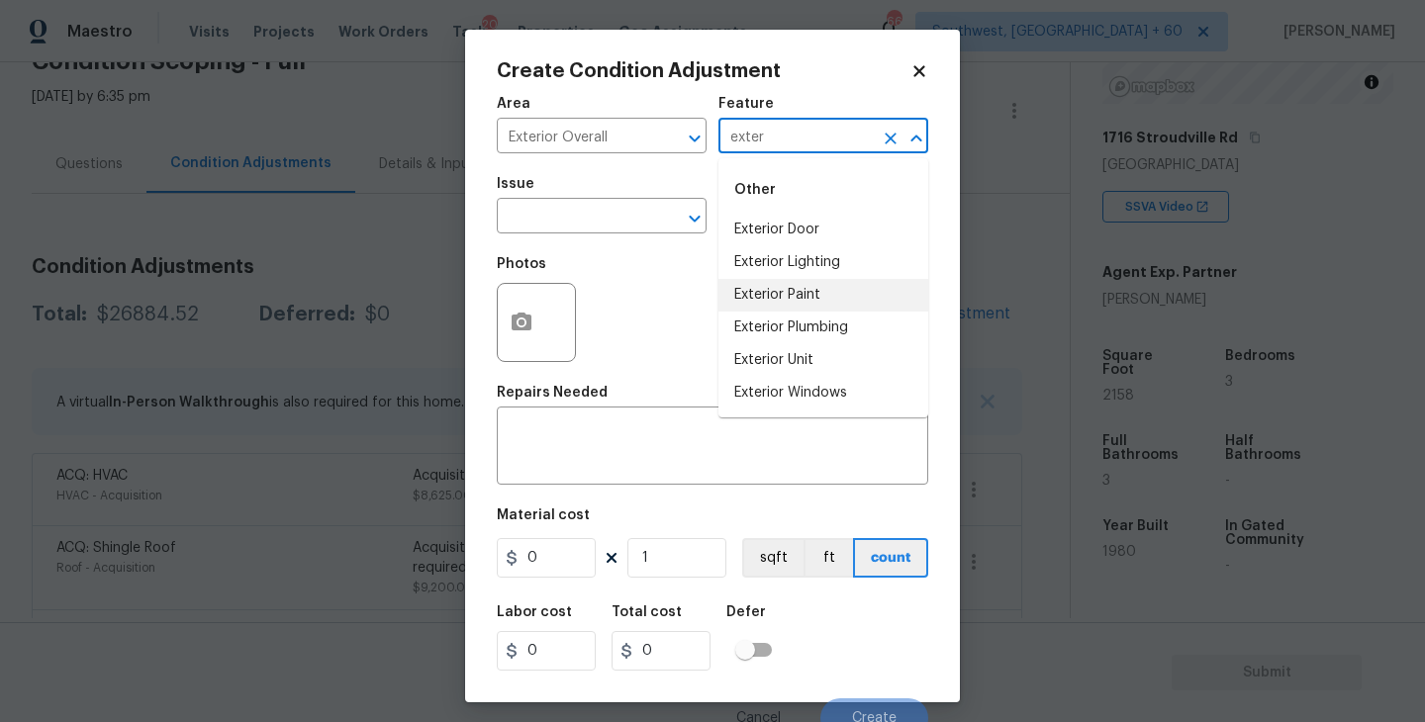
click at [800, 288] on li "Exterior Paint" at bounding box center [823, 295] width 210 height 33
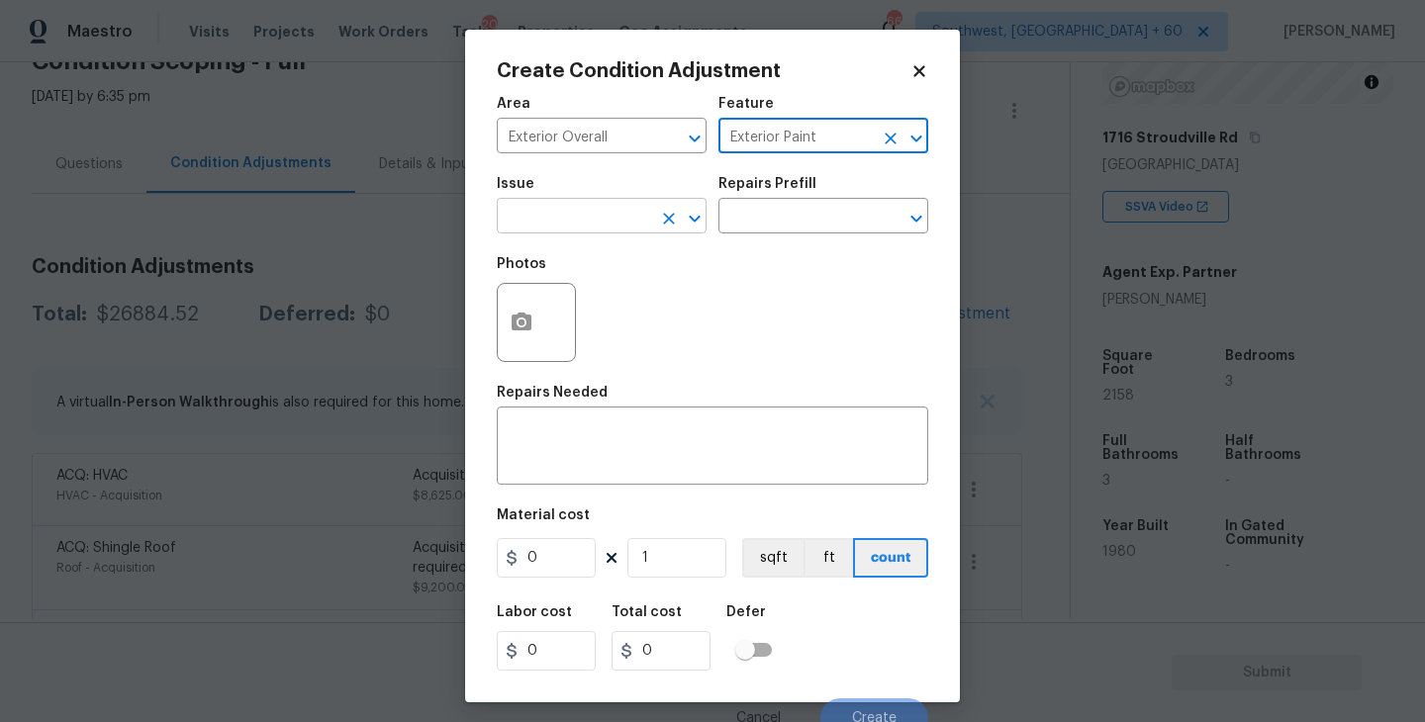
click at [655, 211] on div at bounding box center [680, 219] width 51 height 28
type input "Exterior Paint"
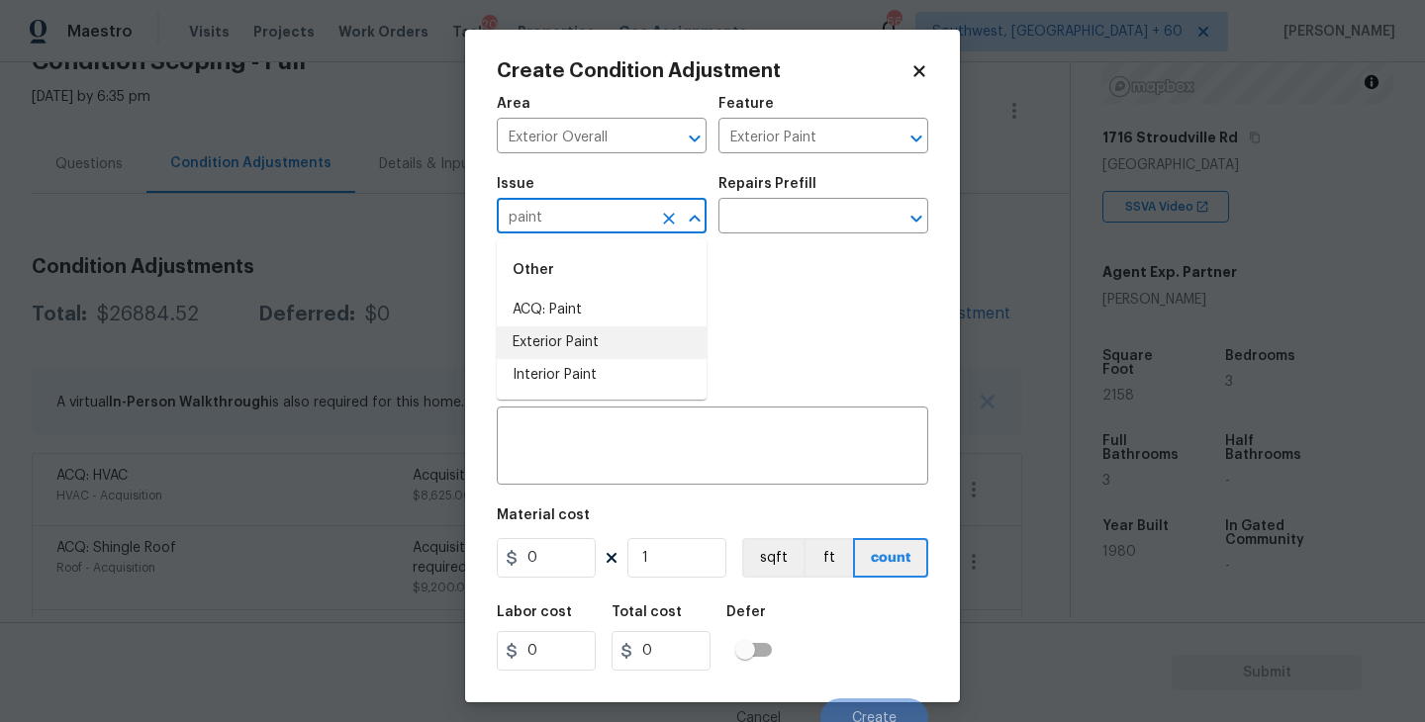
click at [629, 311] on li "ACQ: Paint" at bounding box center [602, 310] width 210 height 33
type input "ACQ: Paint"
click at [791, 217] on input "text" at bounding box center [795, 218] width 154 height 31
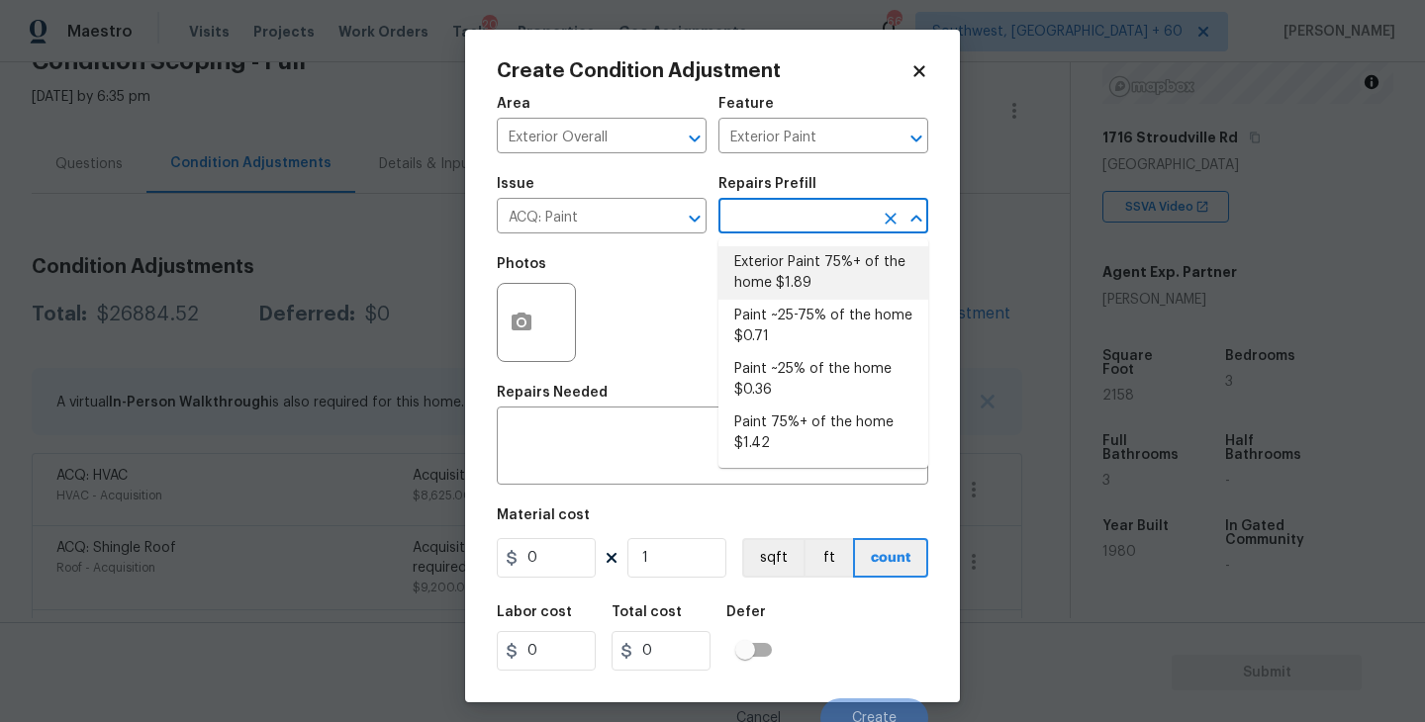
click at [806, 263] on li "Exterior Paint 75%+ of the home $1.89" at bounding box center [823, 272] width 210 height 53
type input "Acquisition"
type textarea "Acquisition Scope: 75%+ of the home exterior will likely require paint"
type input "1.89"
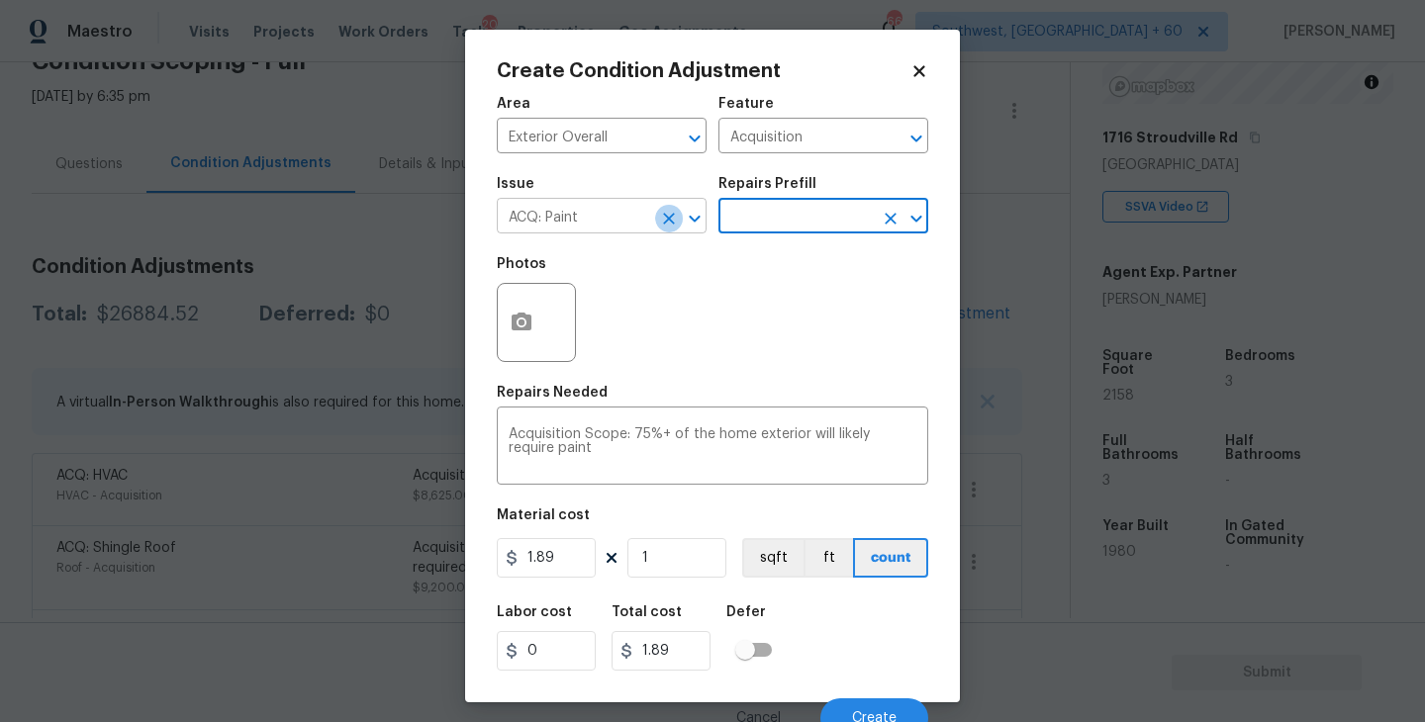
click at [661, 222] on icon "Clear" at bounding box center [669, 219] width 20 height 20
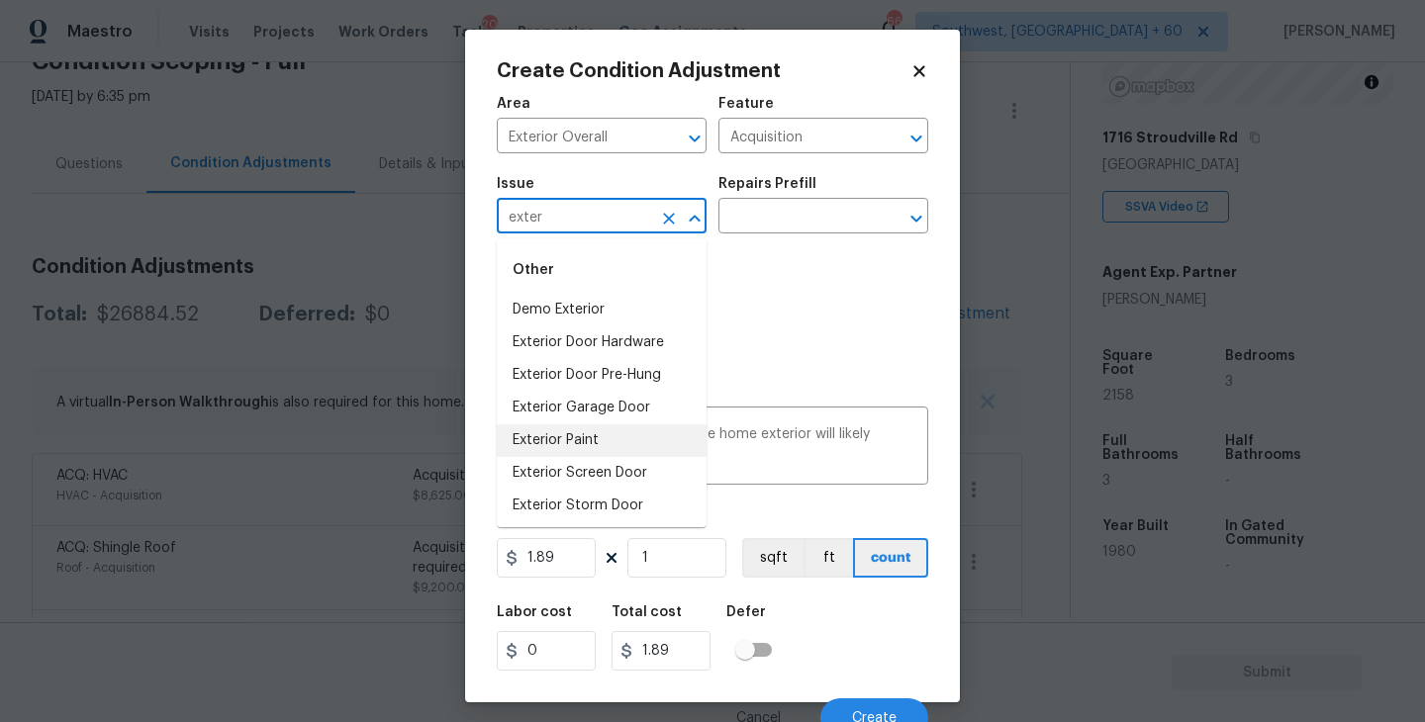
click at [619, 440] on li "Exterior Paint" at bounding box center [602, 440] width 210 height 33
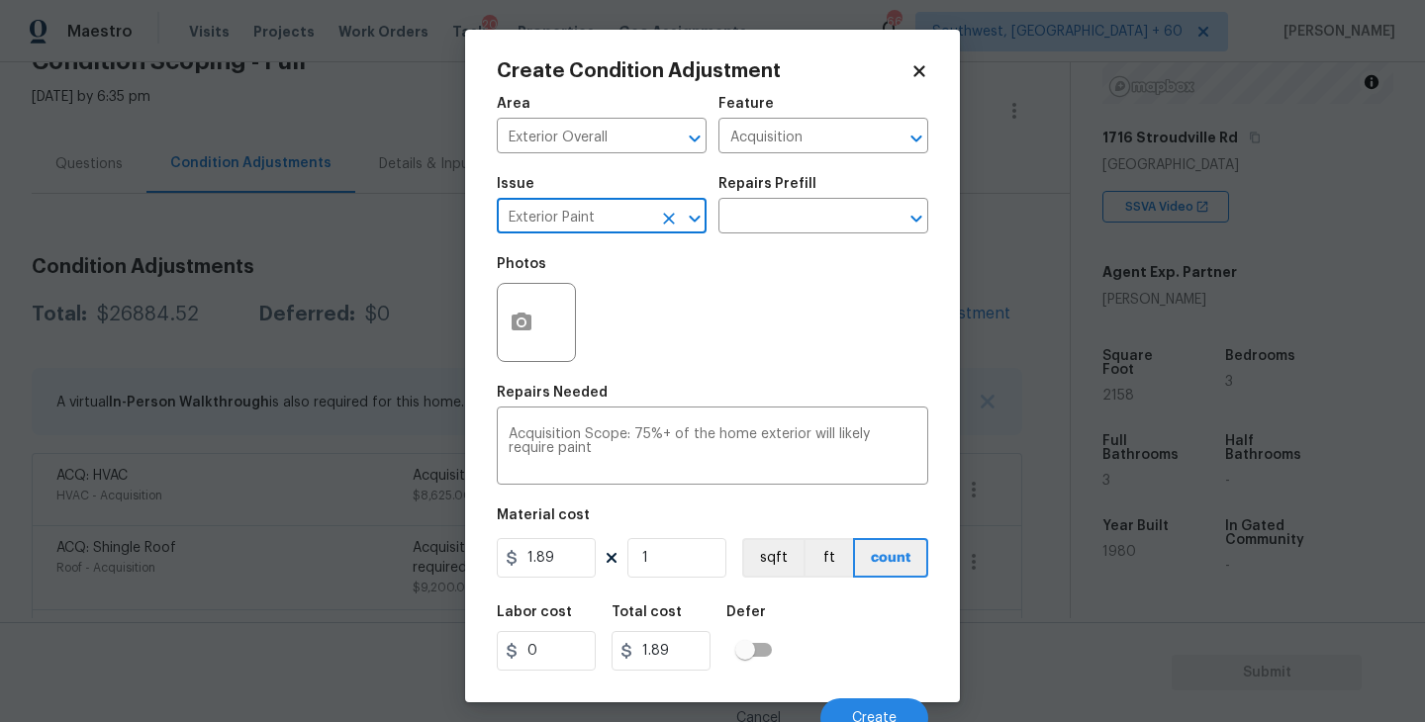
type input "Exterior Paint"
click at [528, 341] on button "button" at bounding box center [521, 322] width 47 height 77
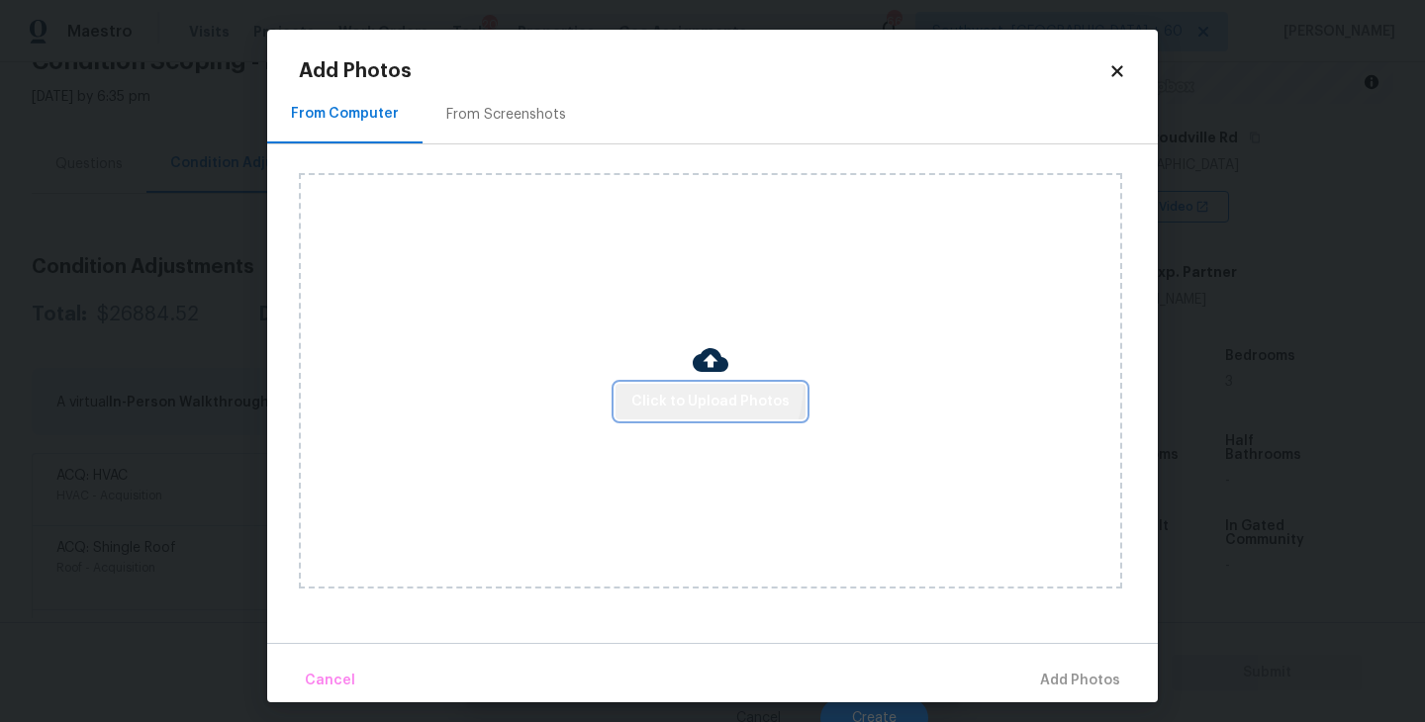
click at [681, 385] on button "Click to Upload Photos" at bounding box center [710, 402] width 190 height 37
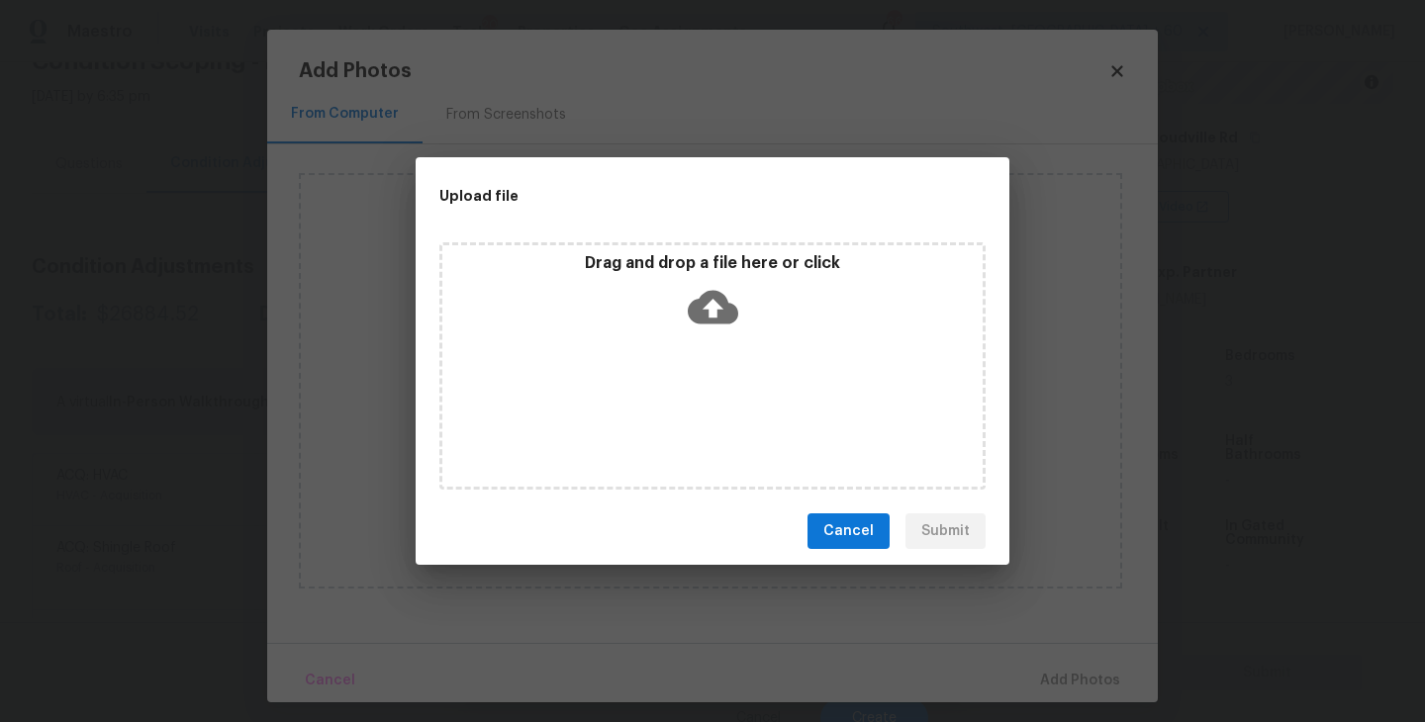
click at [703, 325] on icon at bounding box center [713, 307] width 50 height 50
